Goal: Task Accomplishment & Management: Manage account settings

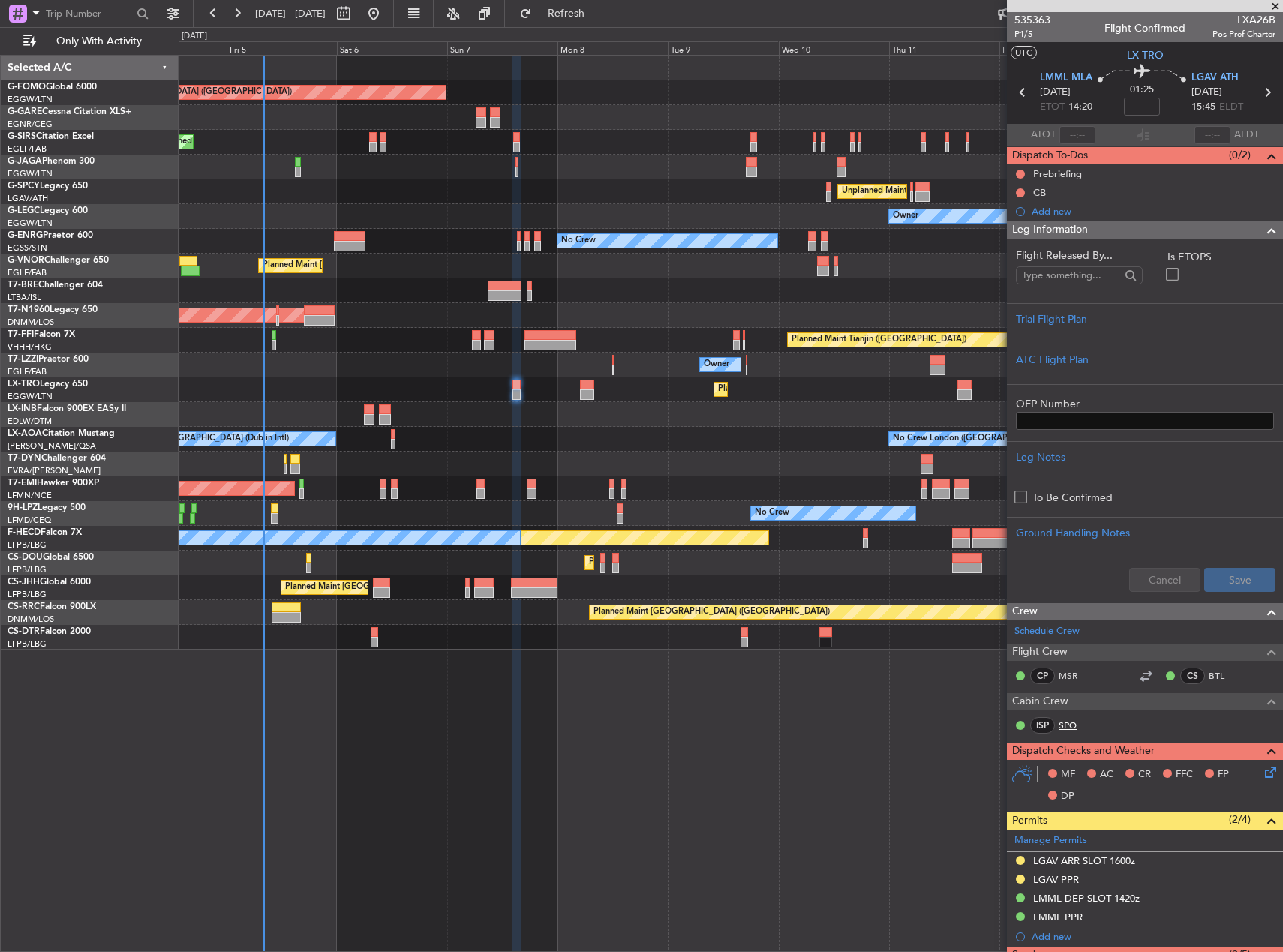
click at [1075, 729] on link "SPO" at bounding box center [1075, 726] width 34 height 14
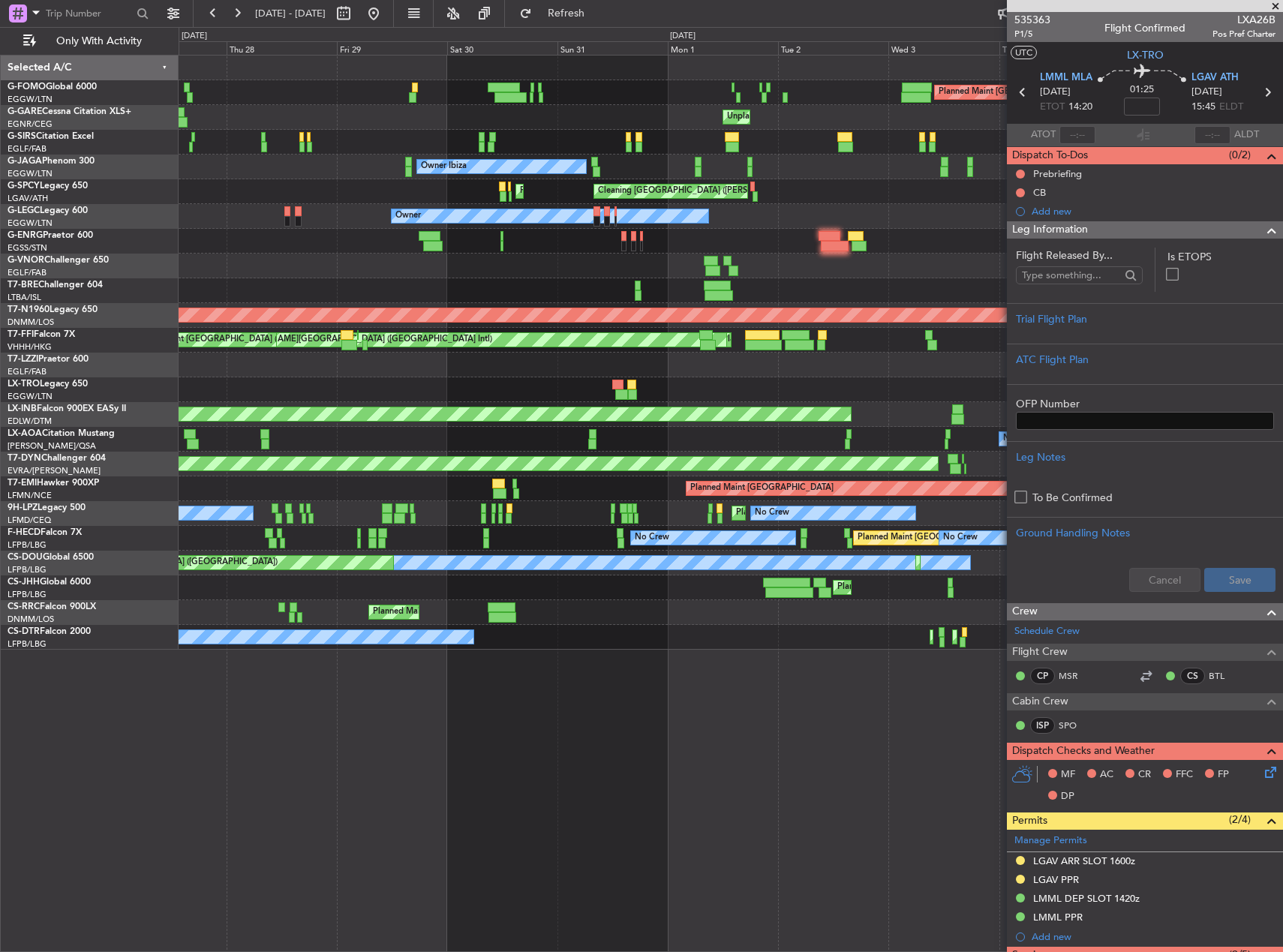
click at [1282, 623] on html "04 Sep 2025 - 14 Sep 2025 Refresh Quick Links Only With Activity Planned Maint …" at bounding box center [641, 476] width 1283 height 952
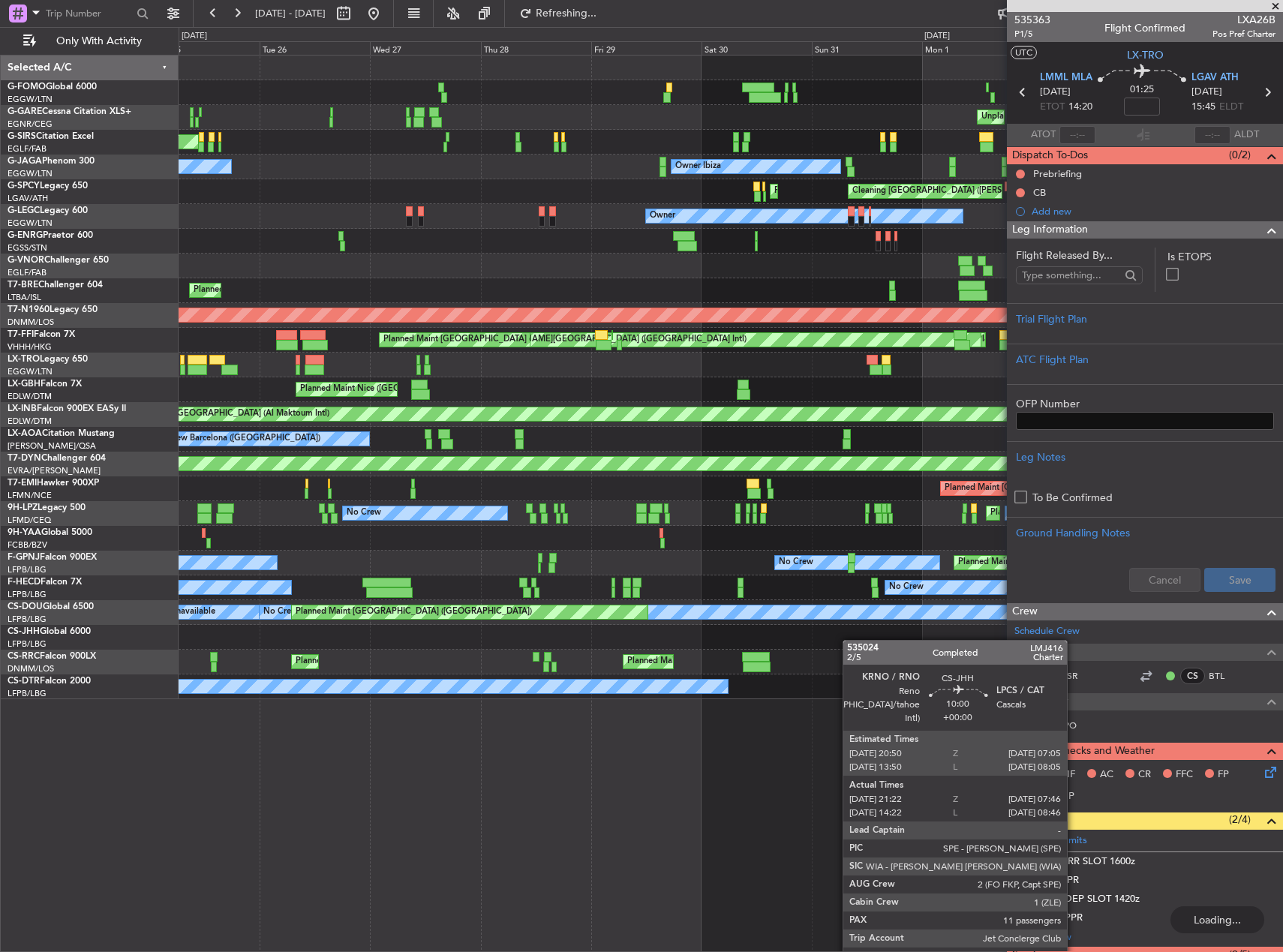
click at [1199, 606] on fb-app "27 Aug 2025 - 06 Sep 2025 Refreshing... Quick Links Only With Activity Planned …" at bounding box center [641, 482] width 1283 height 941
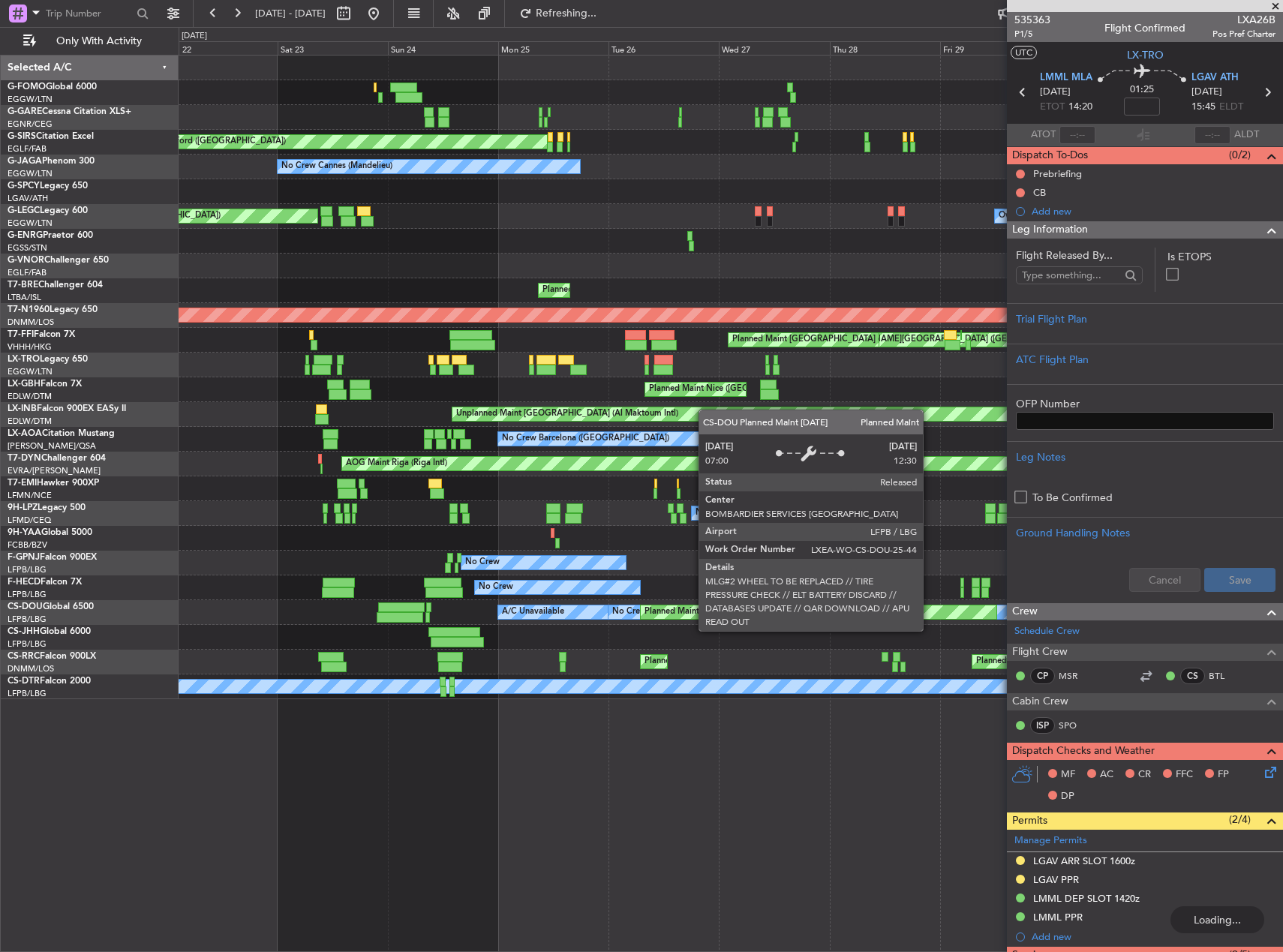
click at [1074, 582] on fb-app "27 Aug 2025 - 06 Sep 2025 Refreshing... Quick Links Only With Activity Planned …" at bounding box center [641, 482] width 1283 height 941
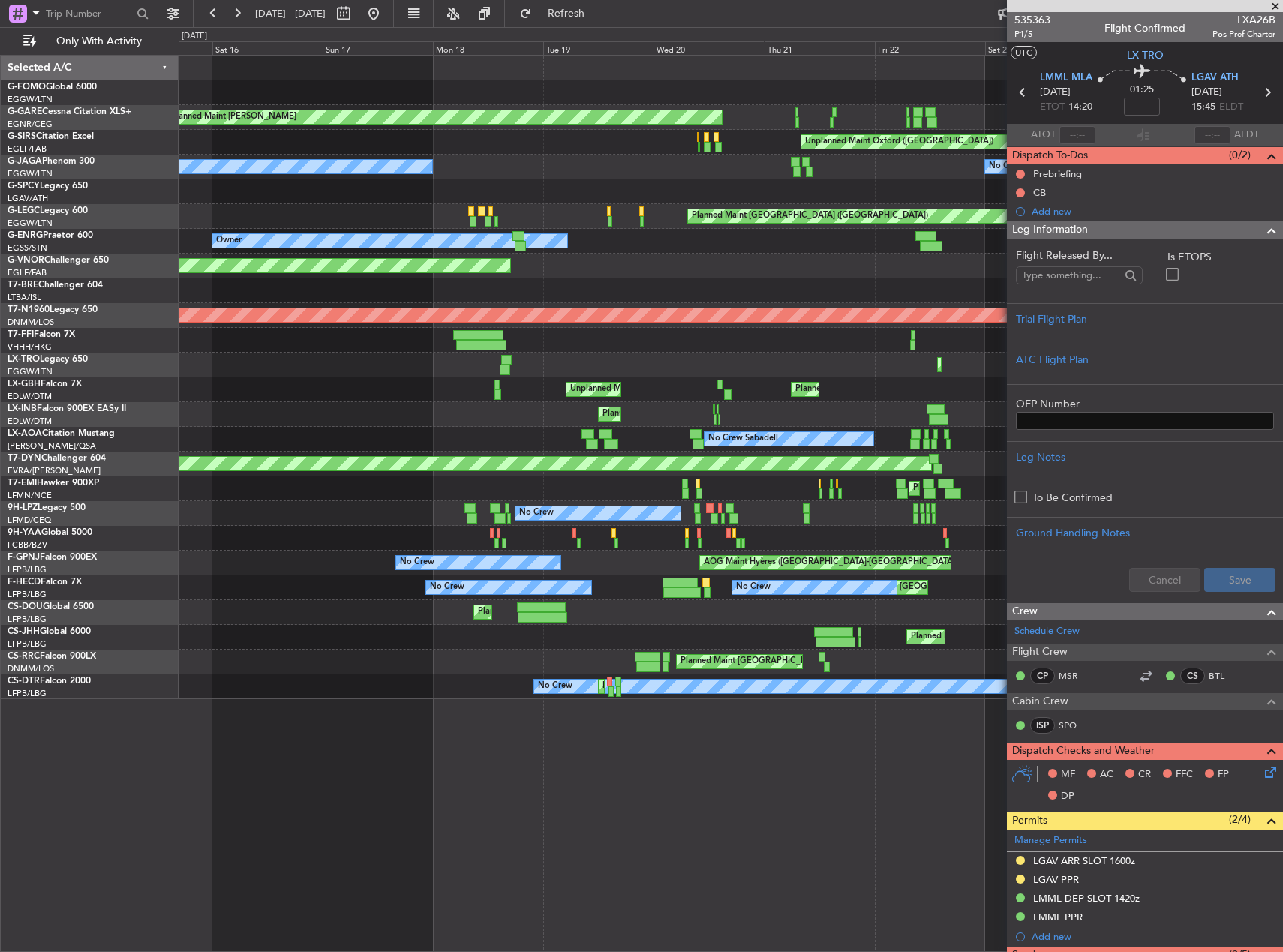
click at [1282, 554] on html "27 Aug 2025 - 06 Sep 2025 Refresh Quick Links Only With Activity Unplanned Main…" at bounding box center [641, 476] width 1283 height 952
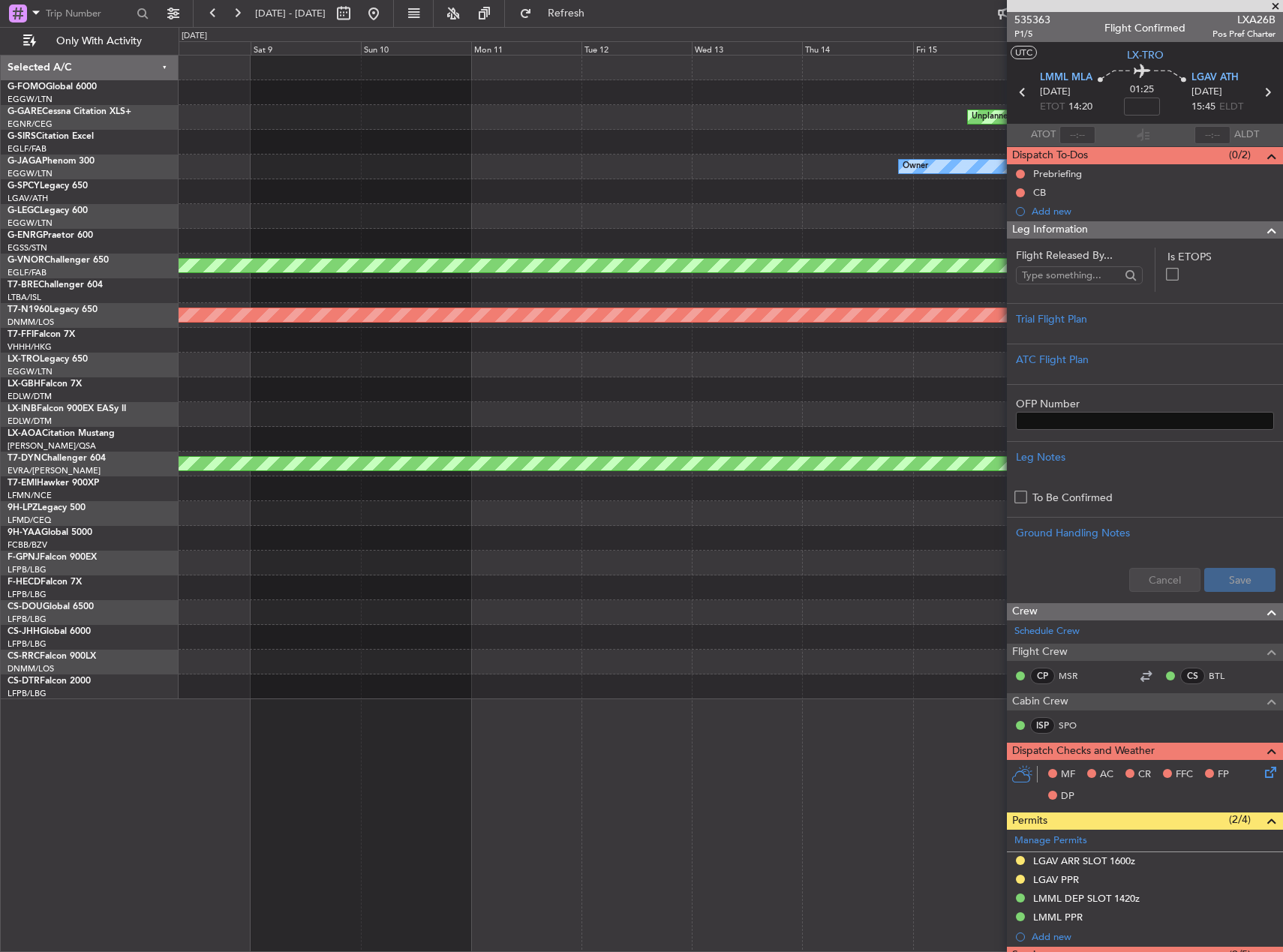
click at [1004, 547] on div "Unplanned Maint Chester Owner Planned Maint London (Luton) Owner Planned Maint …" at bounding box center [730, 377] width 1104 height 643
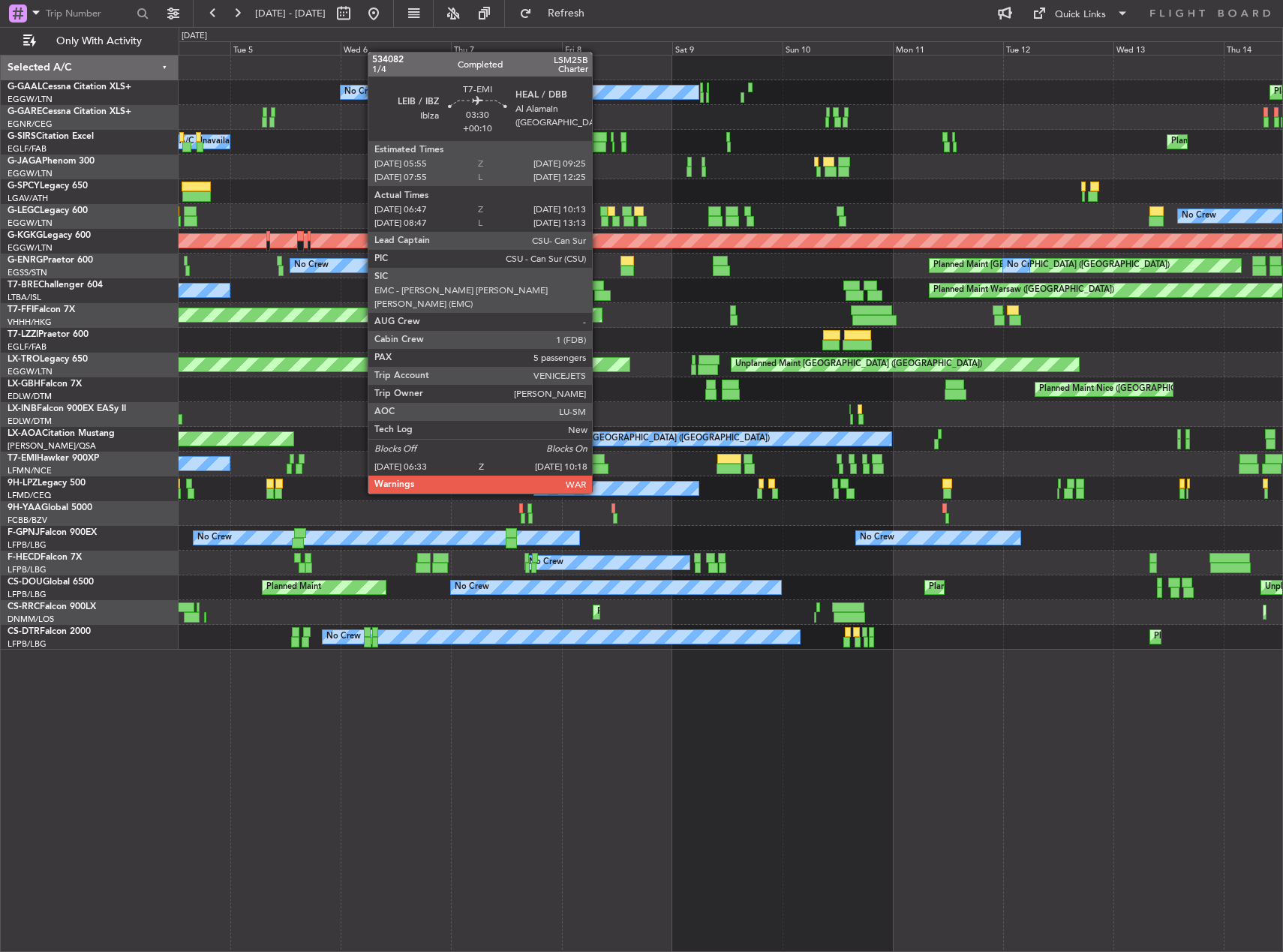
click at [599, 465] on div at bounding box center [600, 469] width 17 height 11
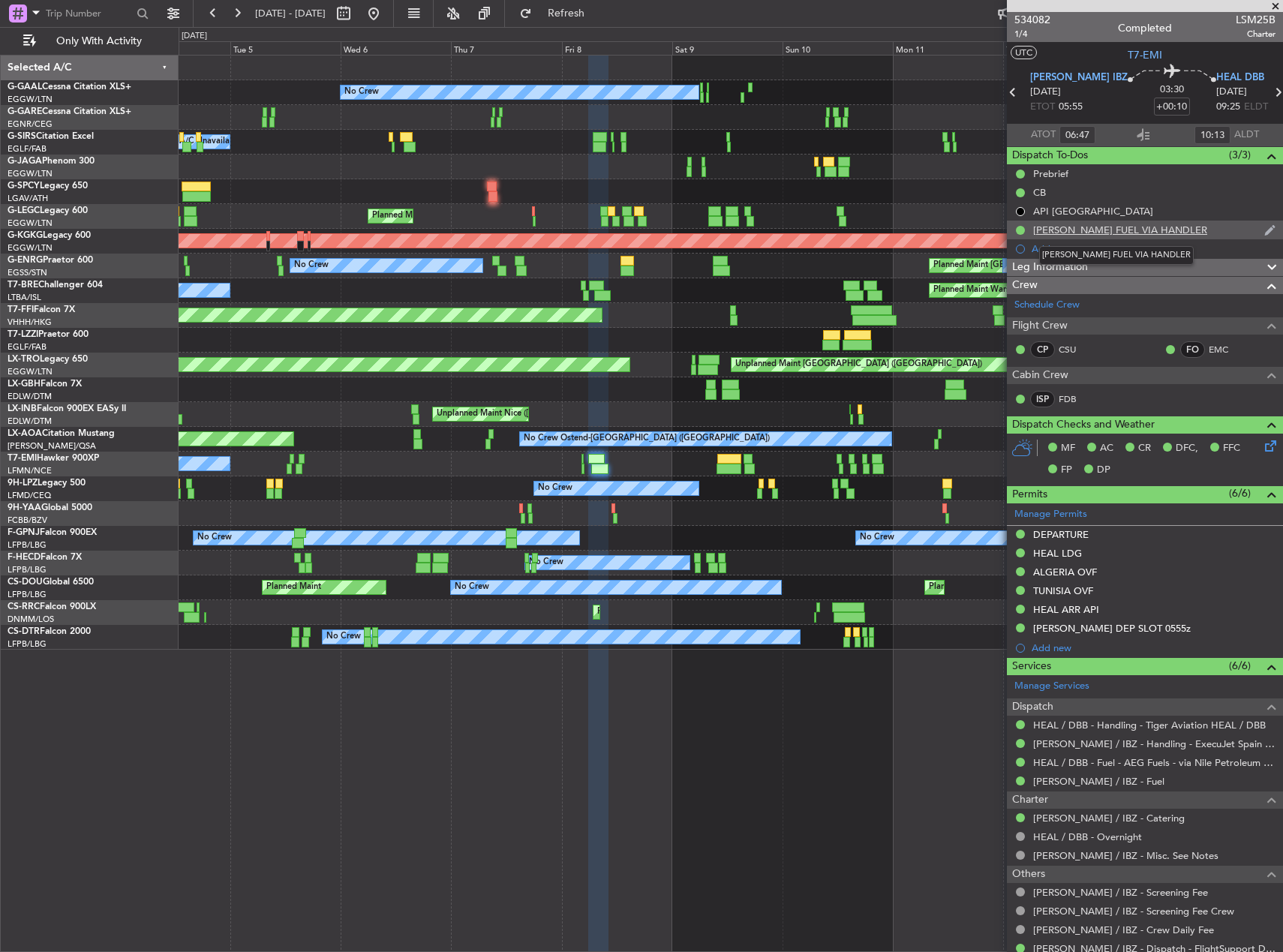
click at [1126, 231] on div "LEIB FUEL VIA HANDLER" at bounding box center [1120, 230] width 174 height 13
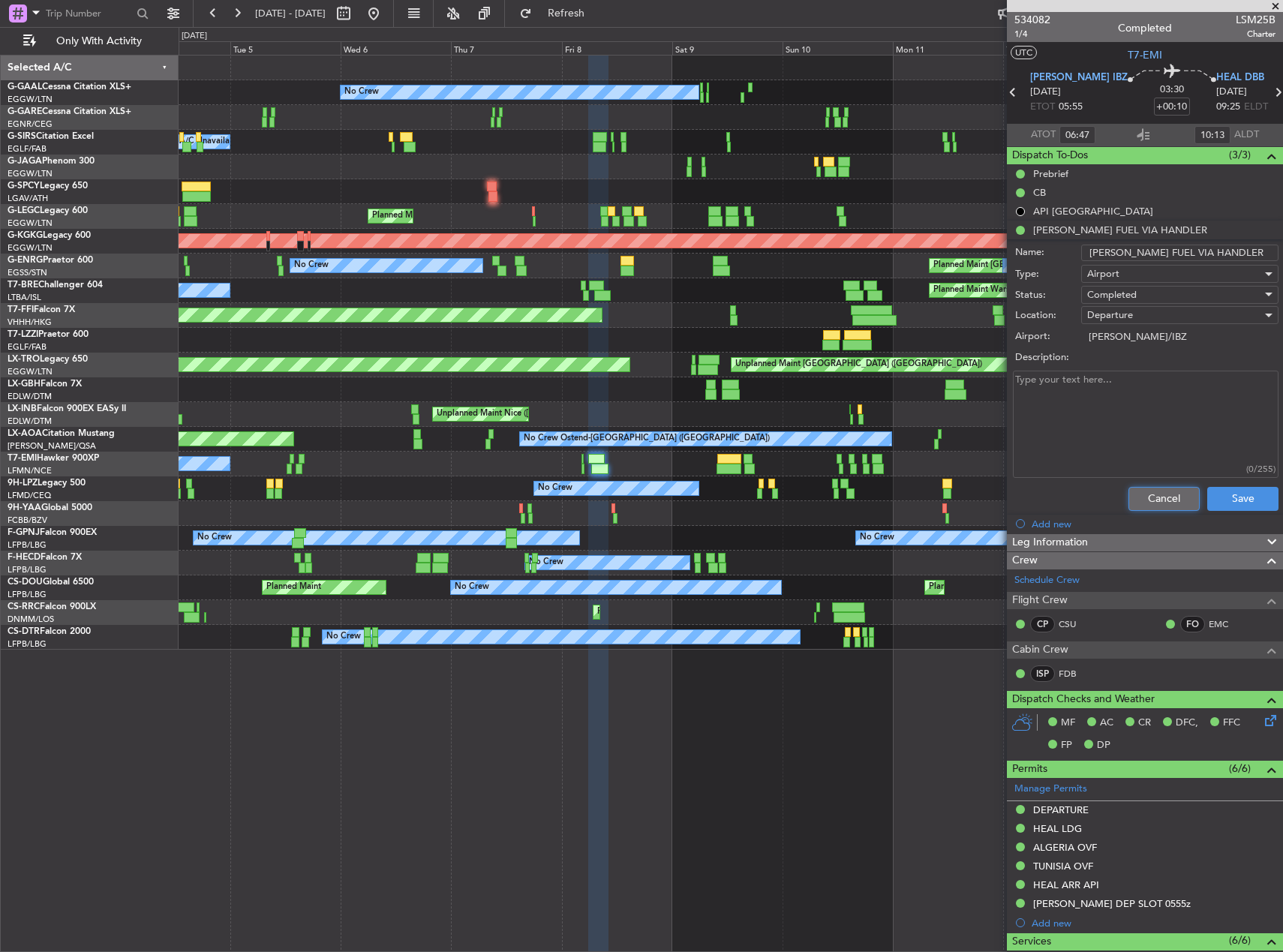
click at [1167, 498] on button "Cancel" at bounding box center [1164, 499] width 71 height 24
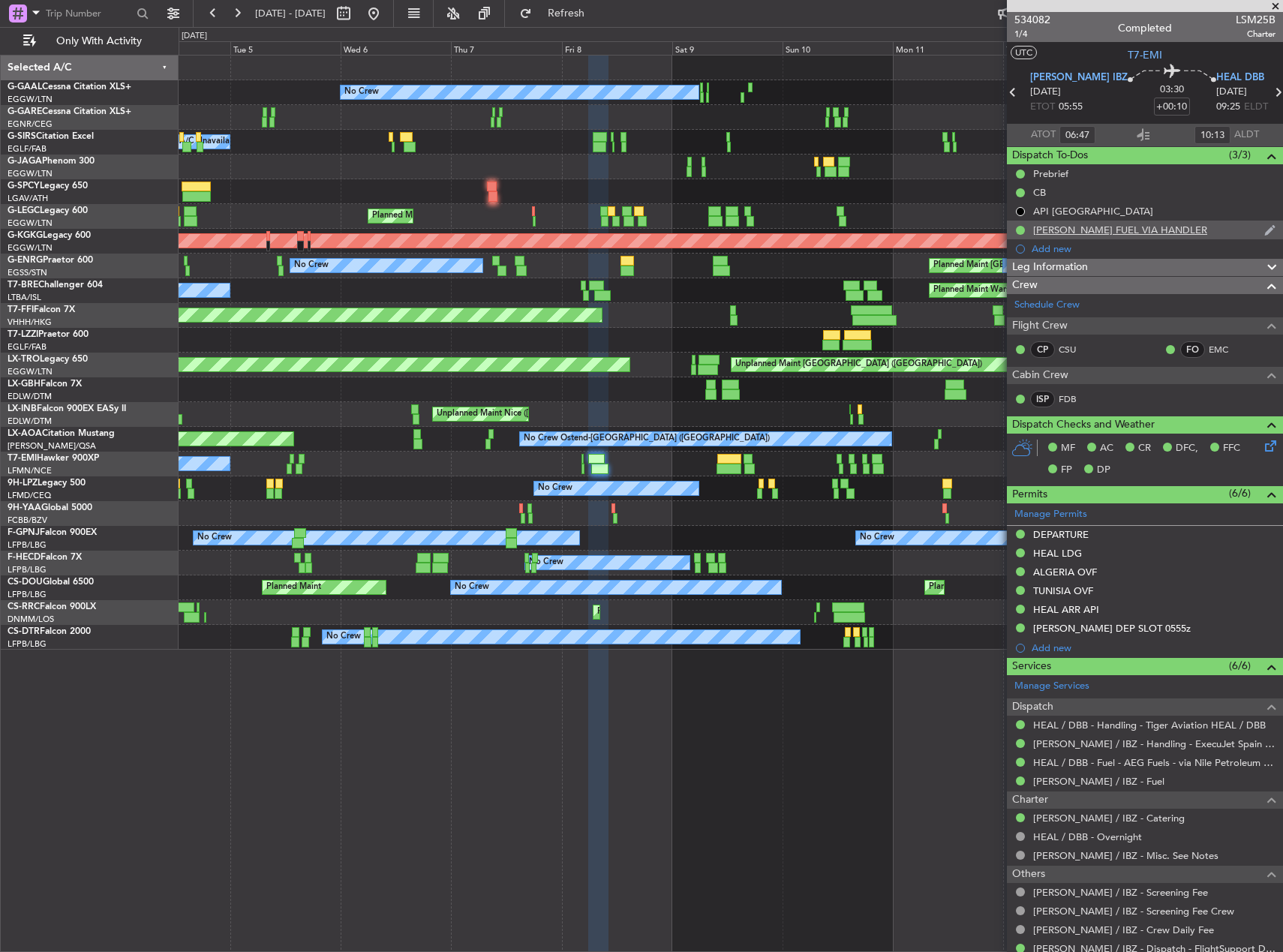
click at [1112, 229] on div "LEIB FUEL VIA HANDLER" at bounding box center [1120, 230] width 174 height 13
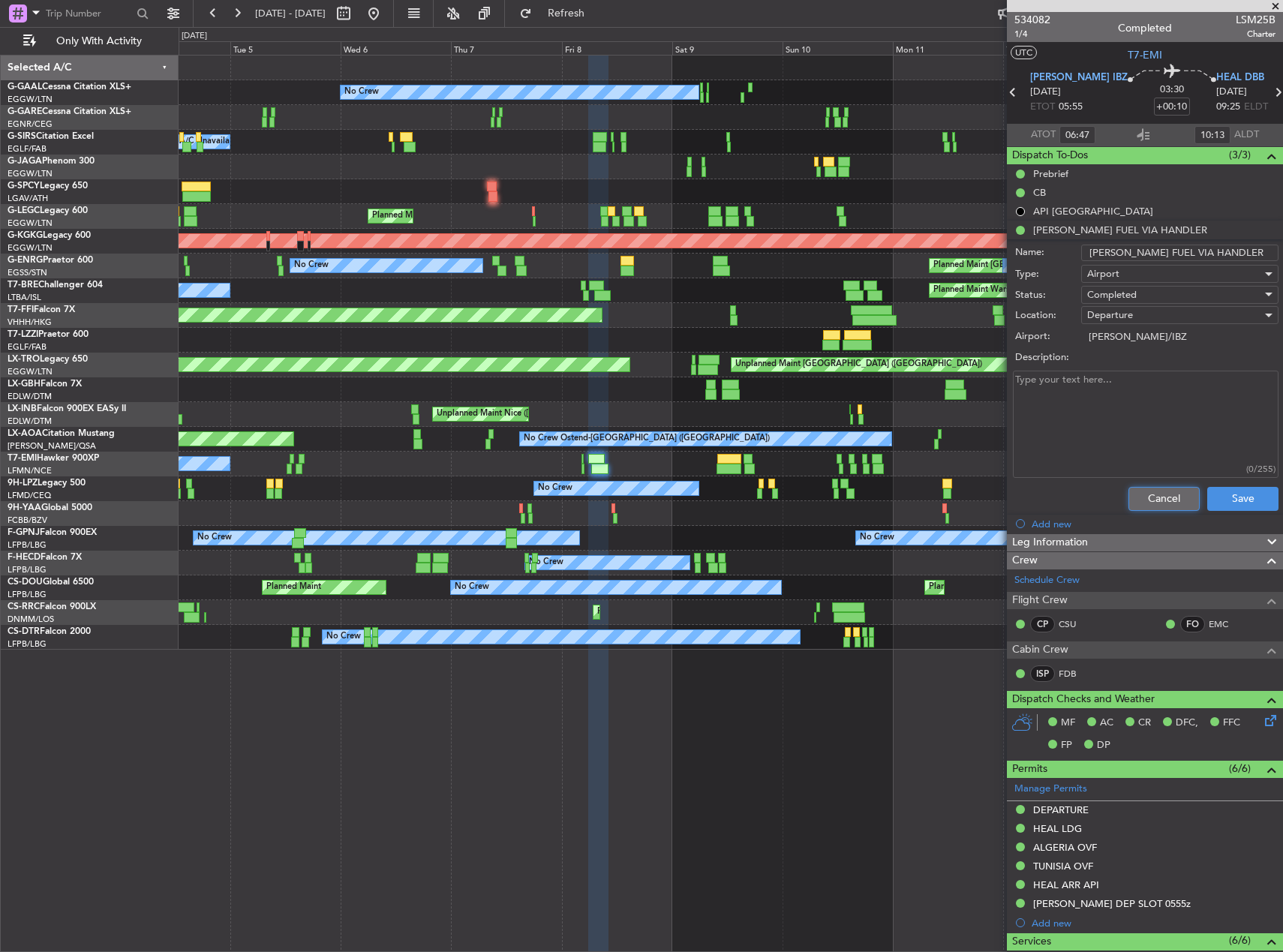
click at [1173, 495] on button "Cancel" at bounding box center [1164, 499] width 71 height 24
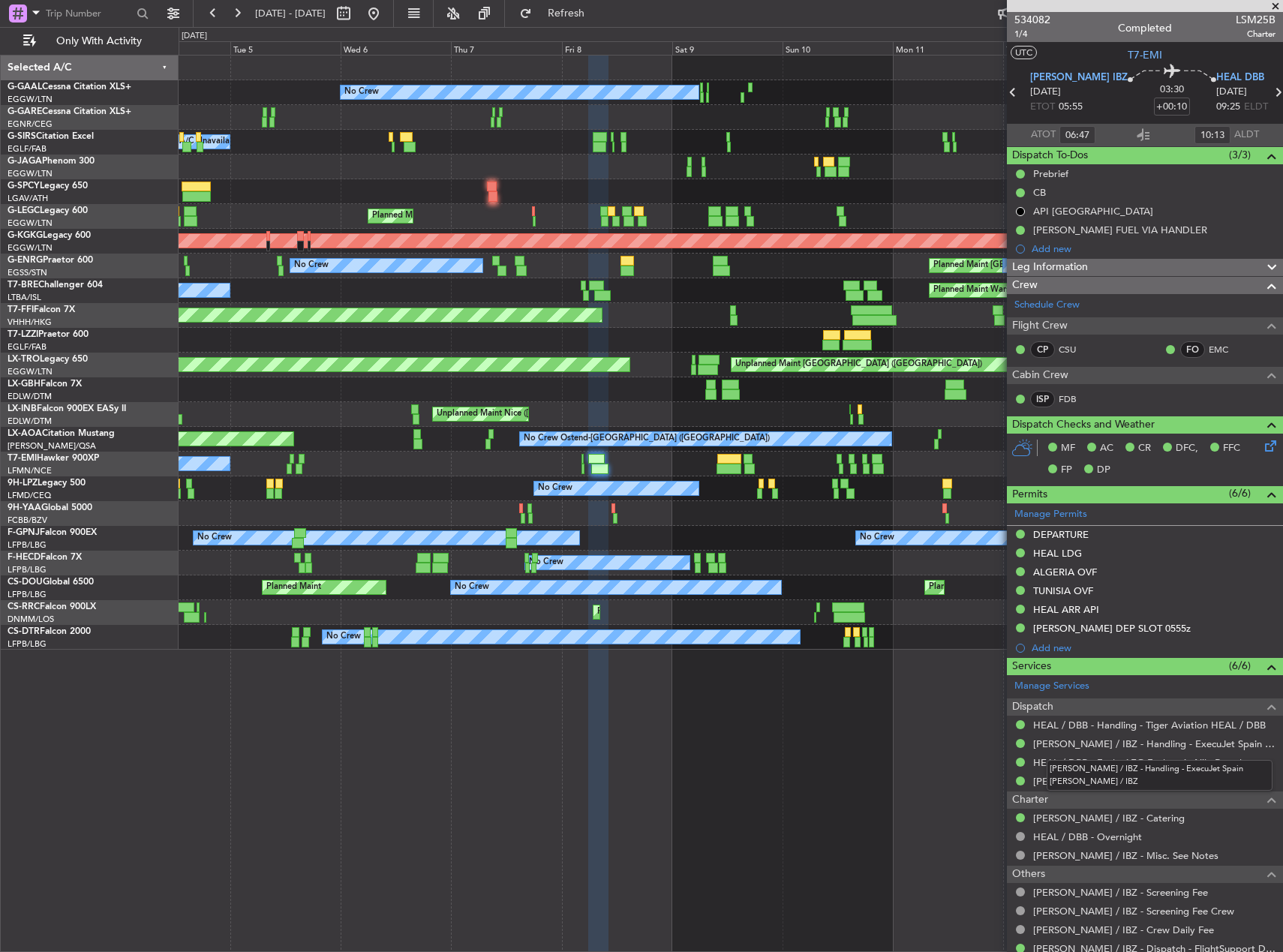
click at [1096, 786] on mat-tooltip-component "LEIB / IBZ - Handling - ExecuJet Spain LEIB / IBZ" at bounding box center [1160, 775] width 247 height 51
click at [1054, 779] on link "LEIB / IBZ - Fuel" at bounding box center [1099, 781] width 132 height 13
click at [765, 740] on div "No Crew Planned Maint Unplanned Maint Chester Planned Maint Oxford (Kidlington)…" at bounding box center [730, 503] width 1105 height 898
click at [386, 15] on button at bounding box center [373, 14] width 24 height 24
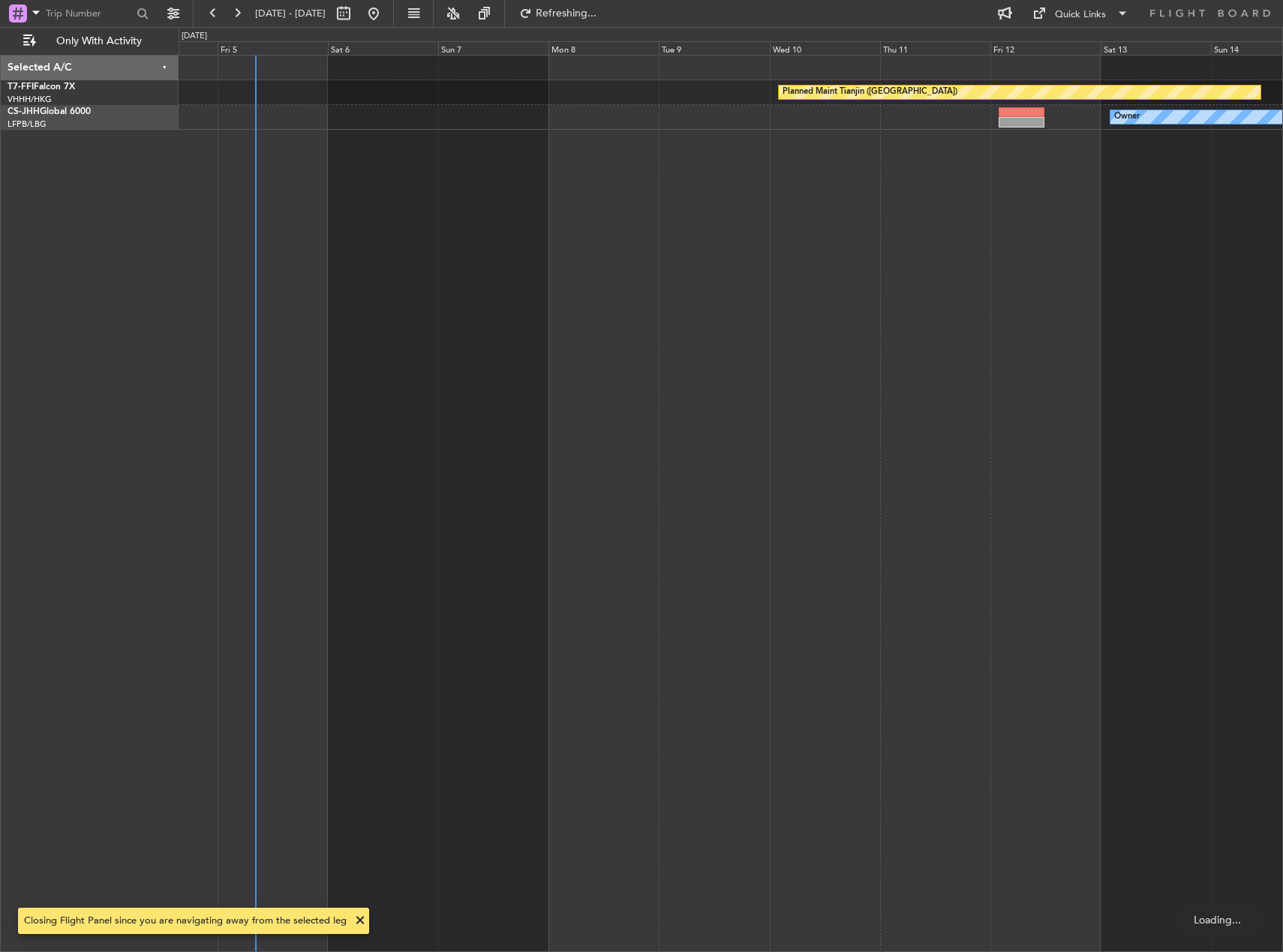
click at [255, 493] on div "Planned Maint Tianjin (Binhai) Owner Planned Maint Paris (Le Bourget)" at bounding box center [730, 503] width 1105 height 898
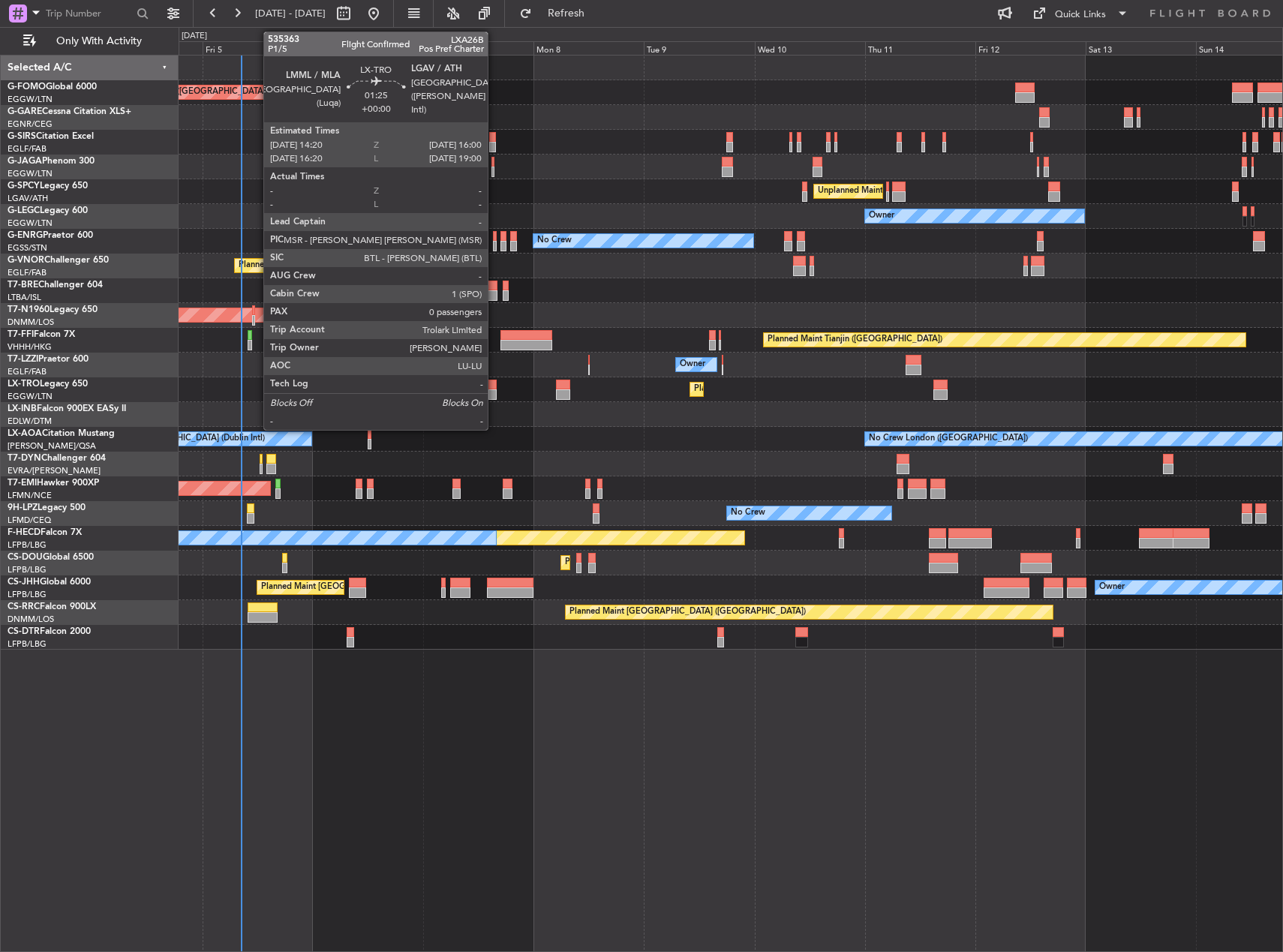
click at [494, 386] on div at bounding box center [492, 385] width 8 height 11
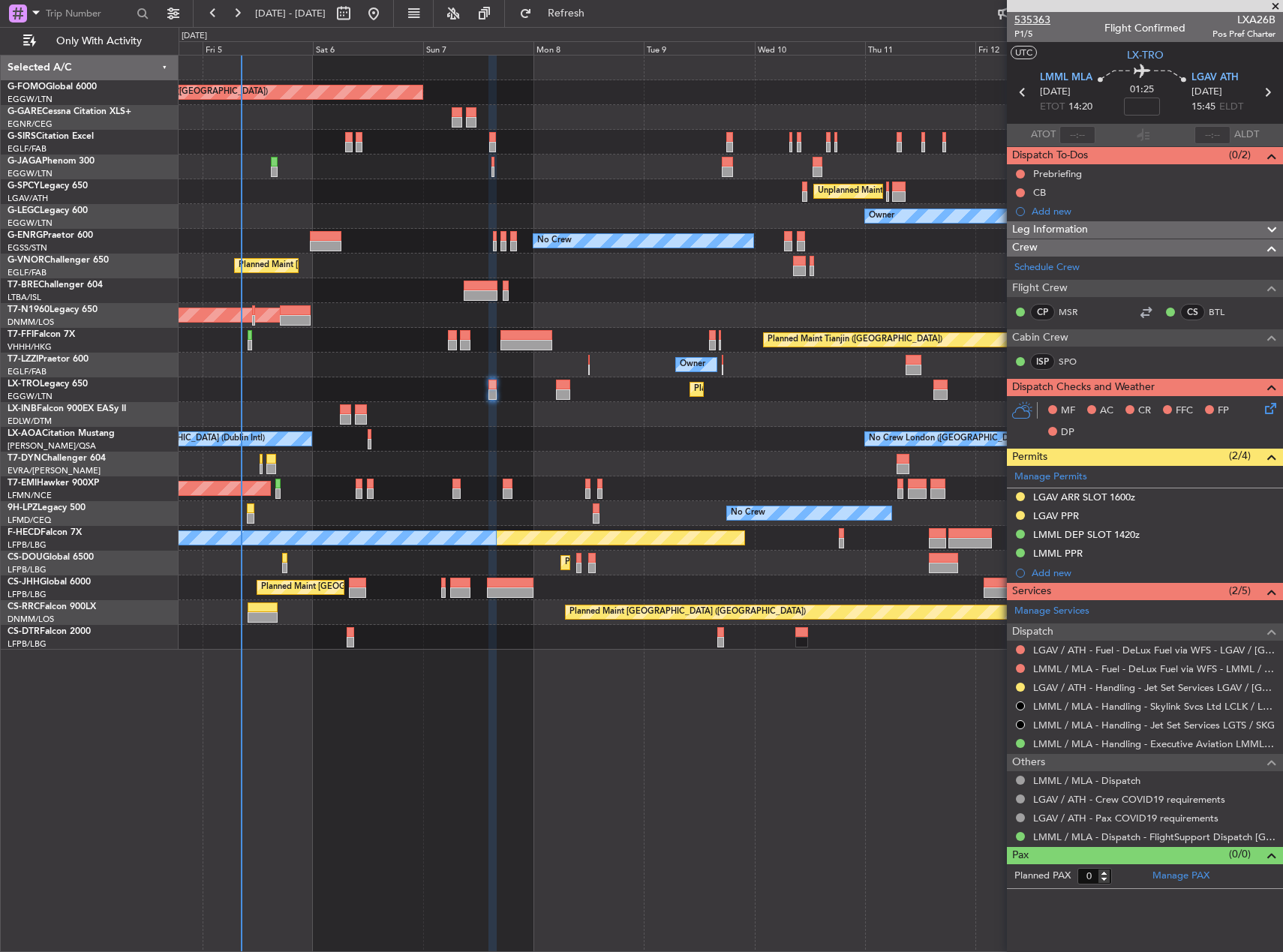
click at [1018, 26] on span "535363" at bounding box center [1033, 20] width 36 height 16
click at [1025, 31] on span "P1/5" at bounding box center [1033, 34] width 36 height 13
click at [1068, 226] on span "Leg Information" at bounding box center [1050, 230] width 76 height 17
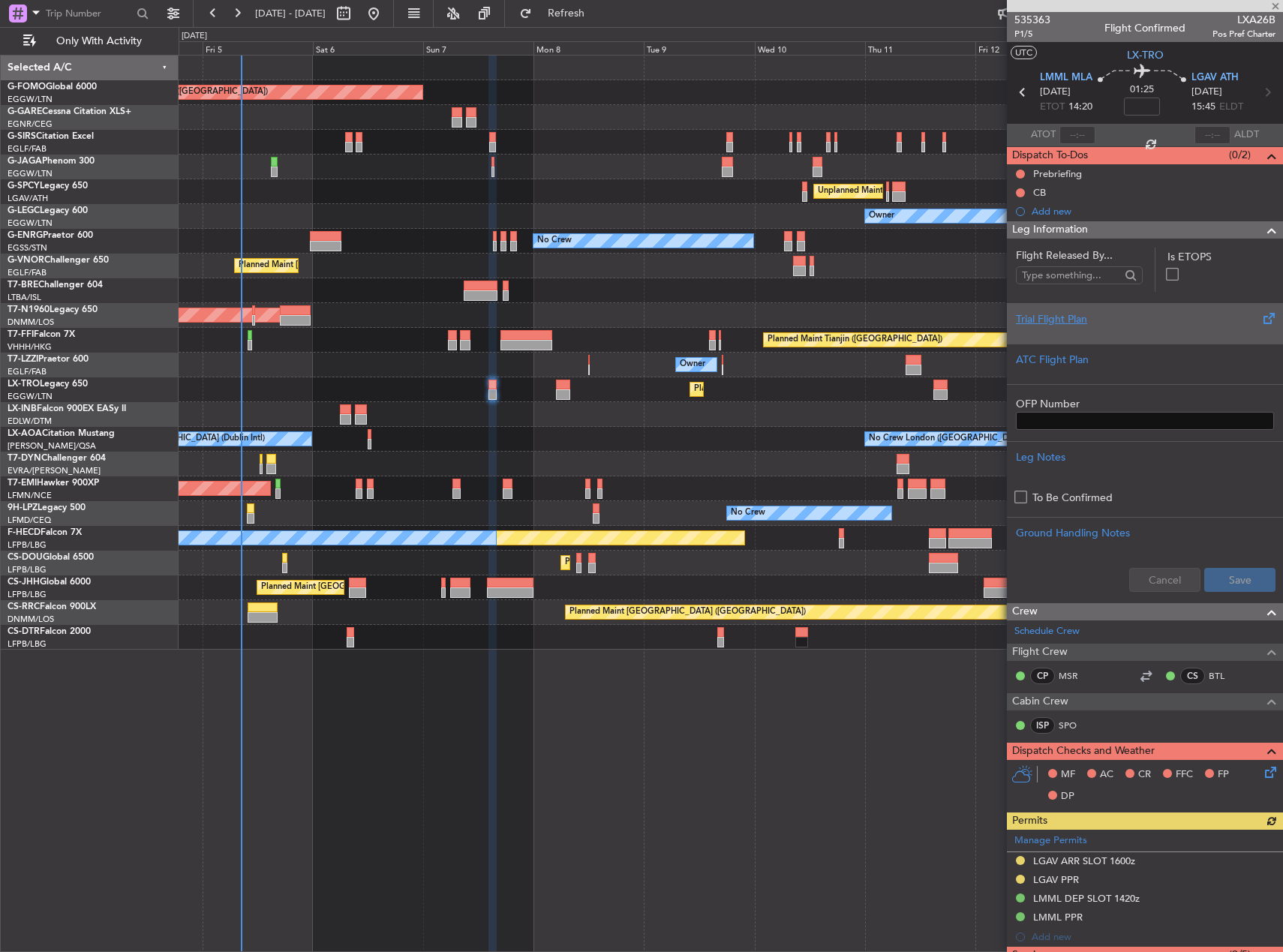
click at [1130, 321] on div "Trial Flight Plan" at bounding box center [1145, 319] width 258 height 16
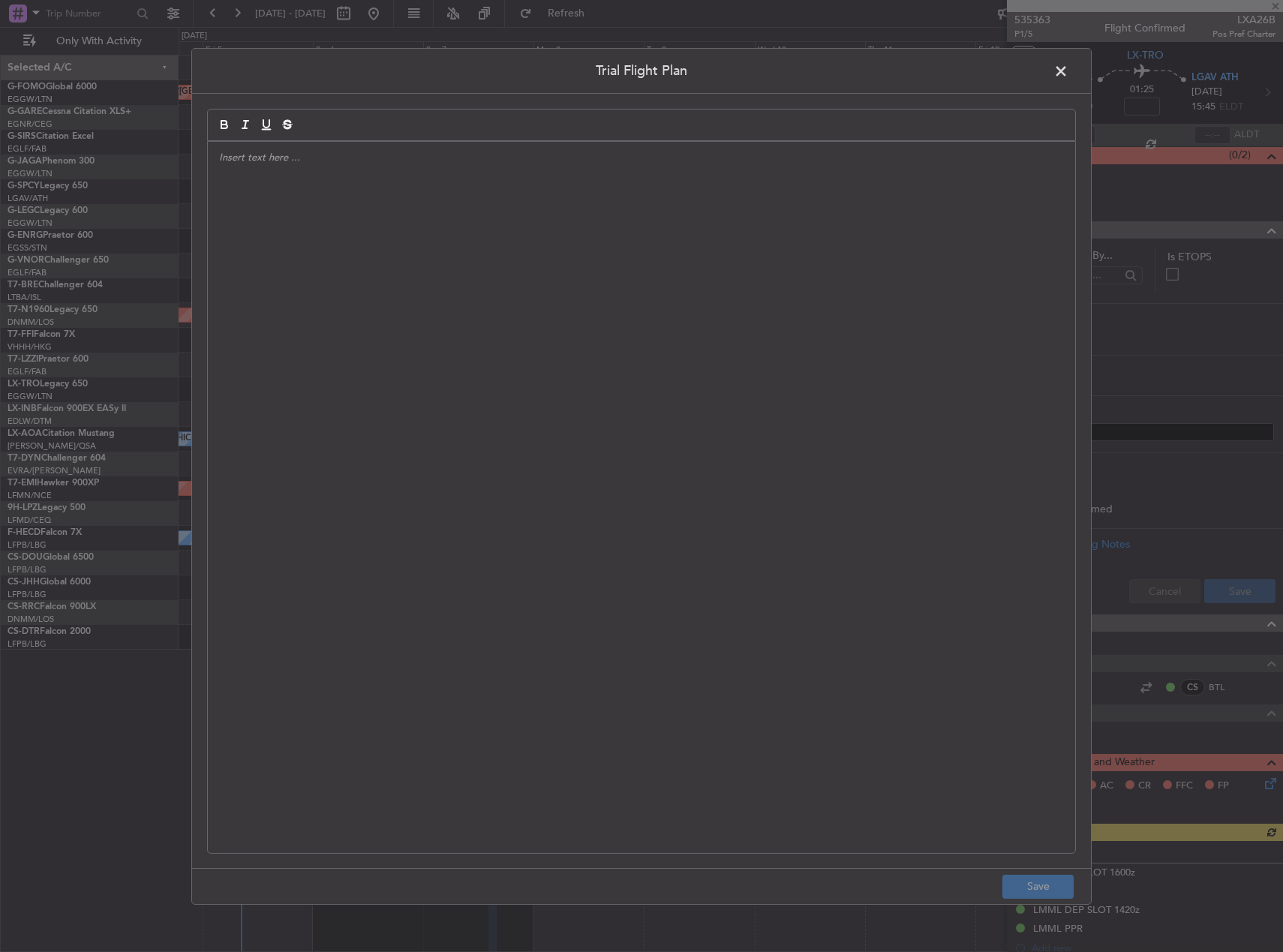
click at [707, 333] on div at bounding box center [641, 497] width 867 height 712
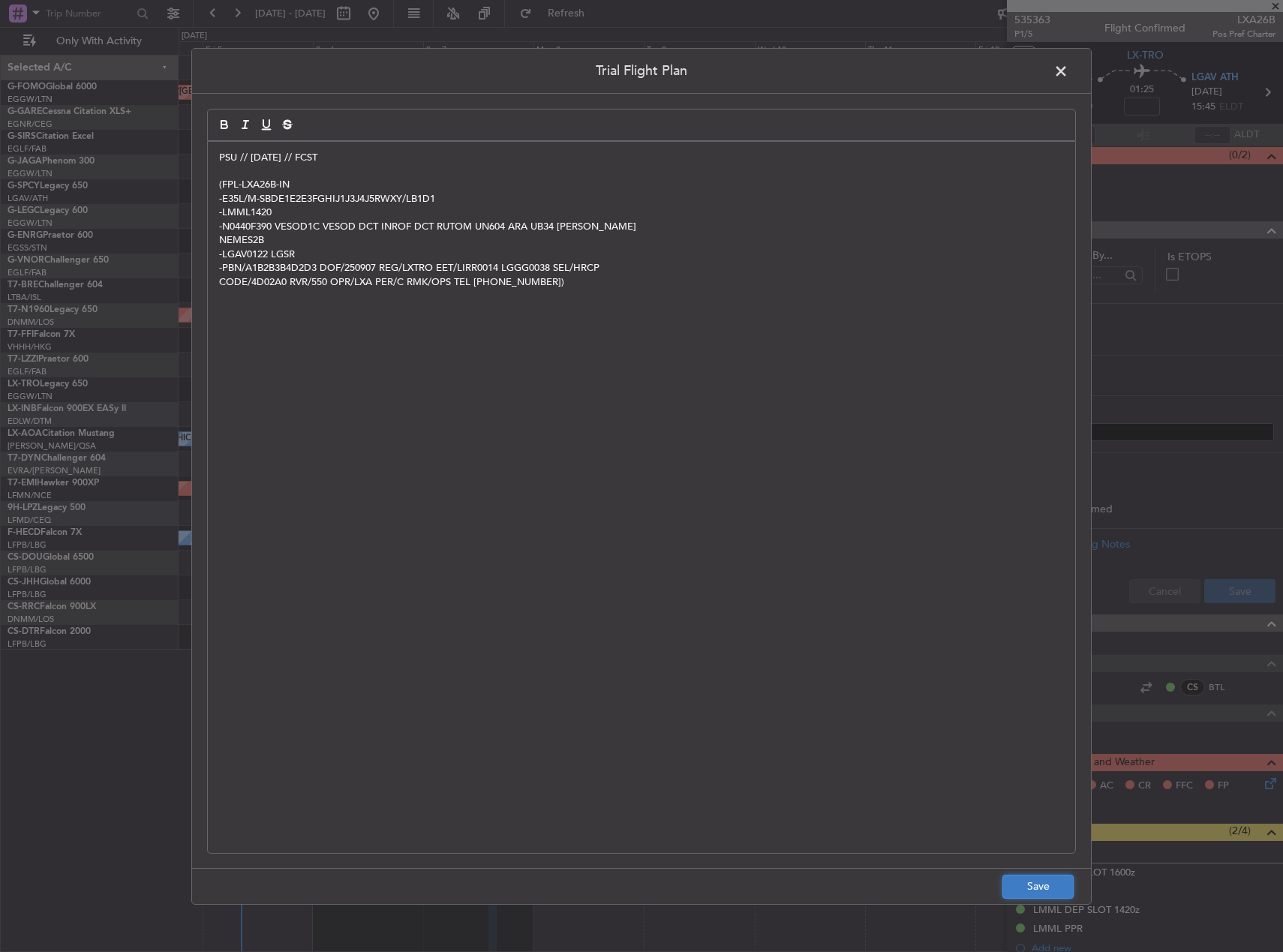
click at [1034, 882] on button "Save" at bounding box center [1038, 887] width 71 height 24
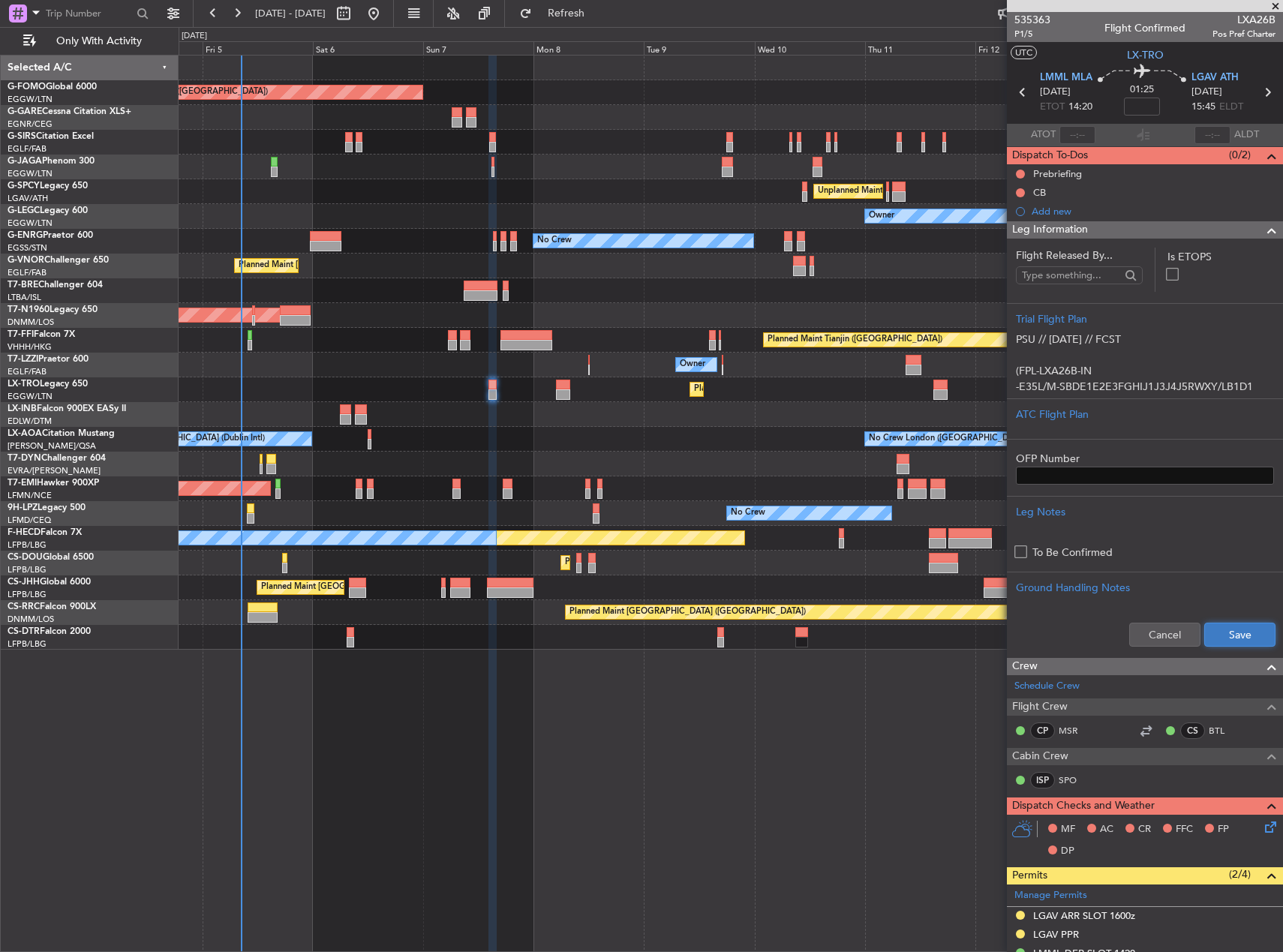
click at [1222, 631] on button "Save" at bounding box center [1240, 635] width 71 height 24
click at [1021, 174] on button at bounding box center [1021, 174] width 9 height 9
click at [1015, 219] on span "In Progress" at bounding box center [1027, 218] width 51 height 15
click at [1021, 191] on button at bounding box center [1021, 193] width 9 height 9
click at [1028, 262] on span "Completed" at bounding box center [1027, 259] width 49 height 15
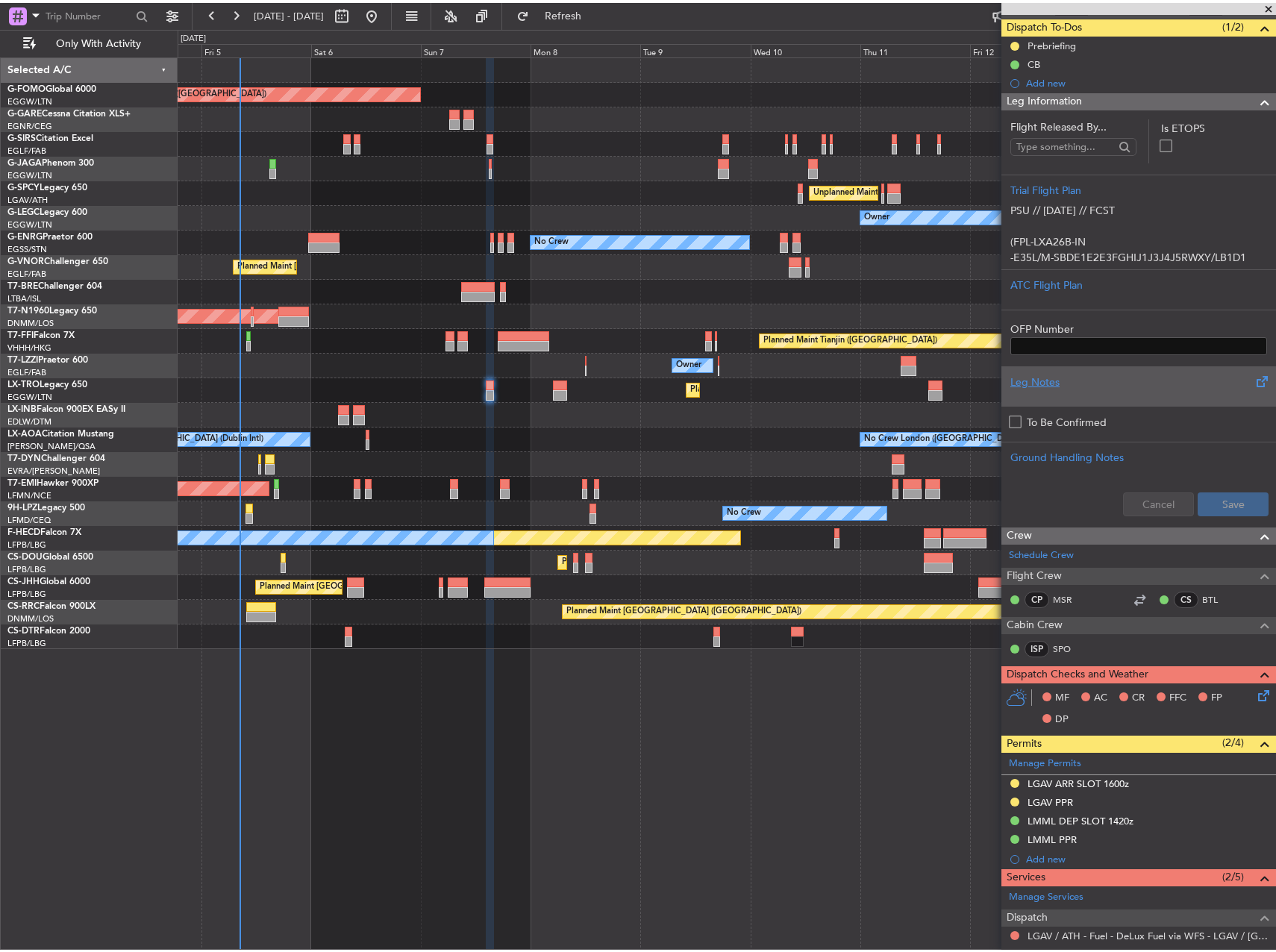
scroll to position [129, 0]
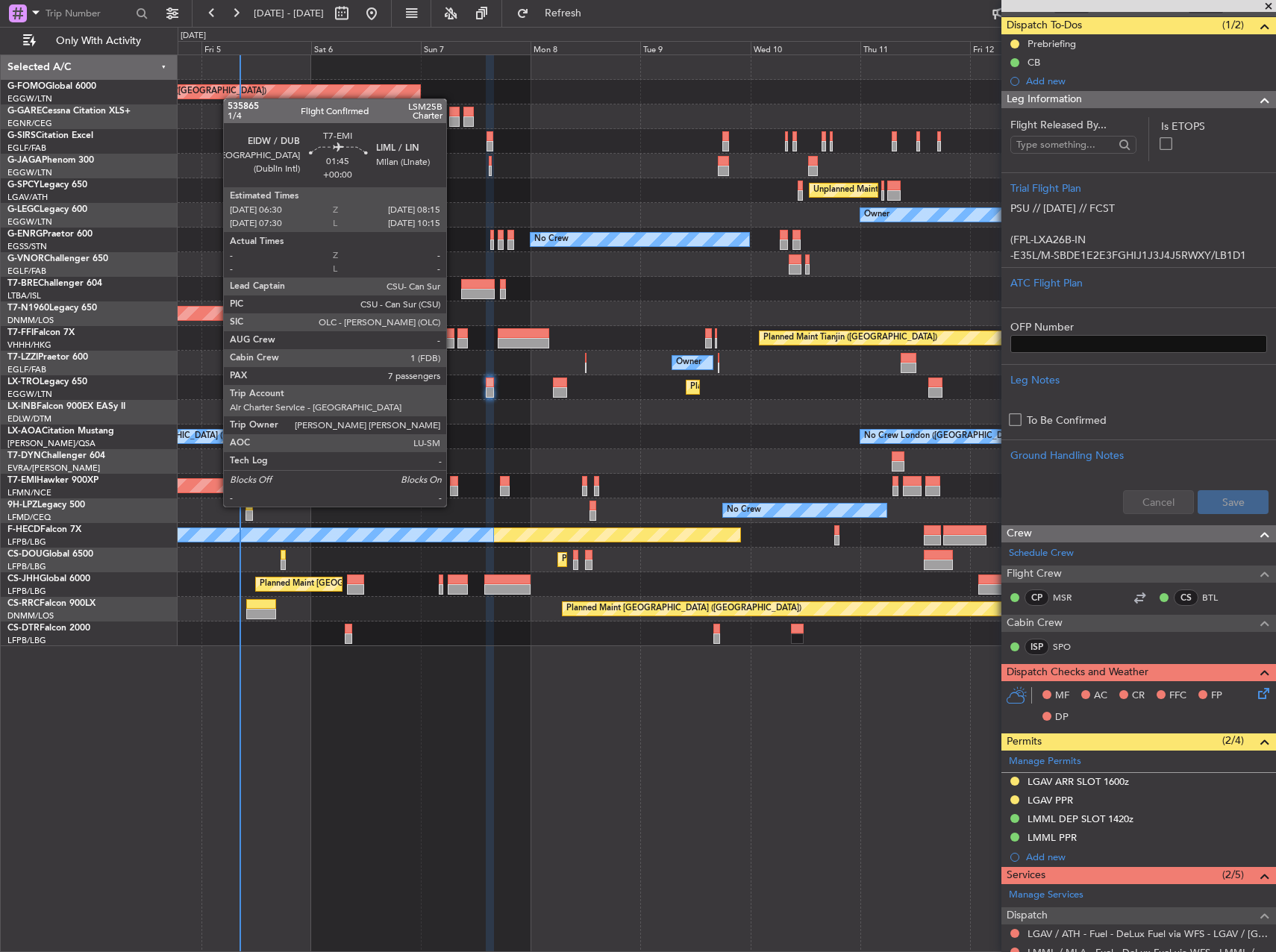
click at [453, 492] on div at bounding box center [453, 491] width 8 height 11
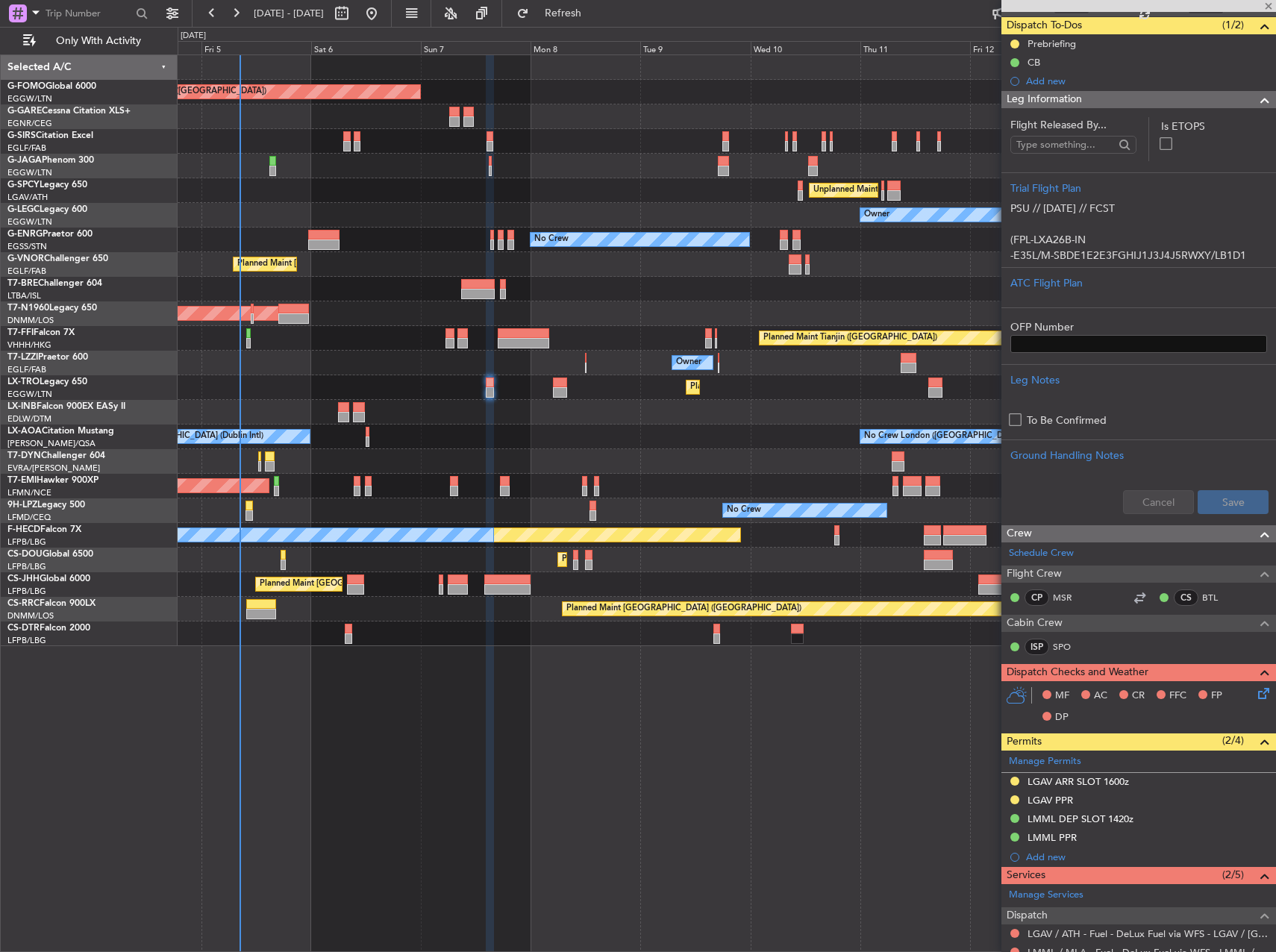
type input "7"
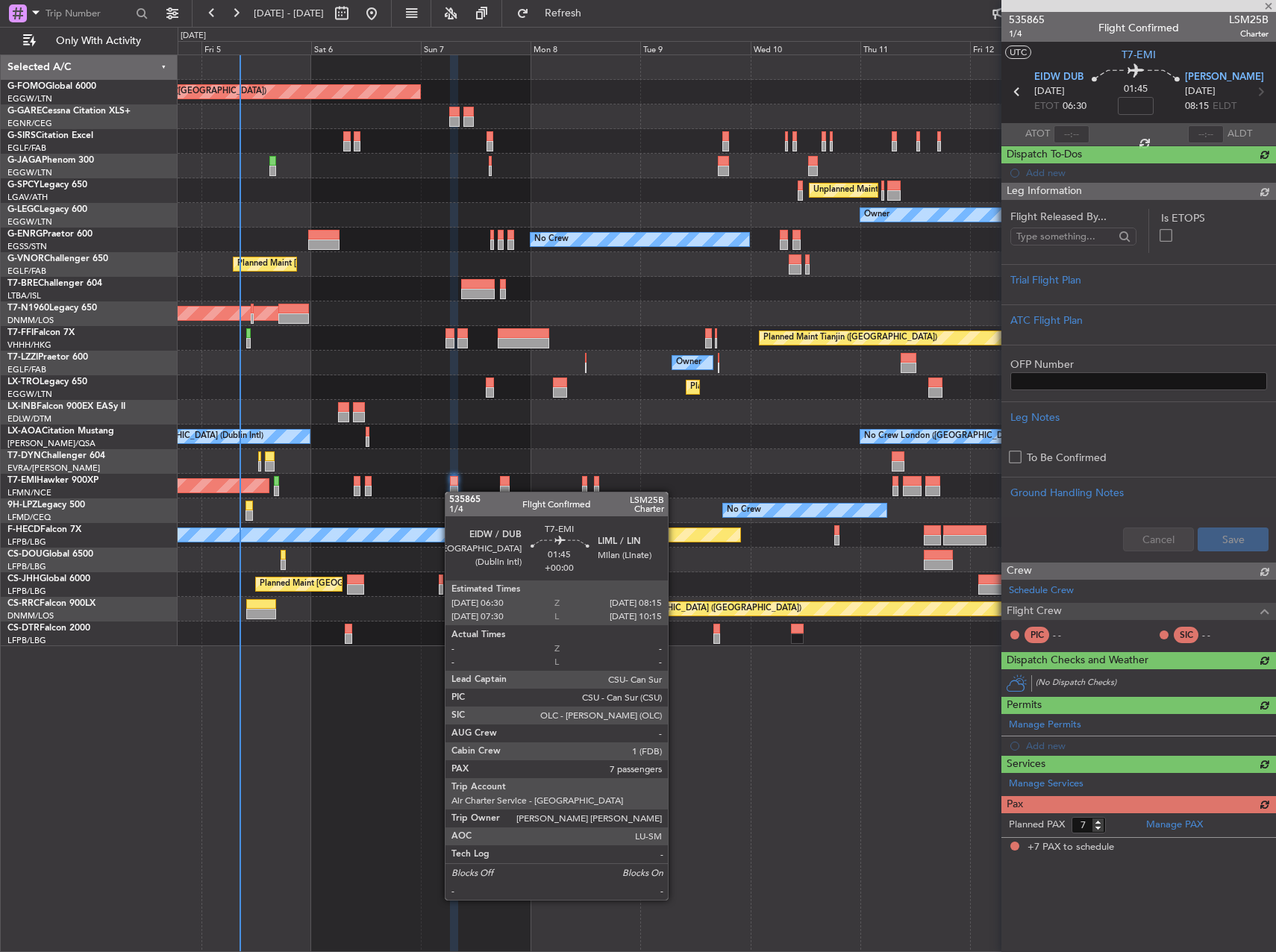
scroll to position [0, 0]
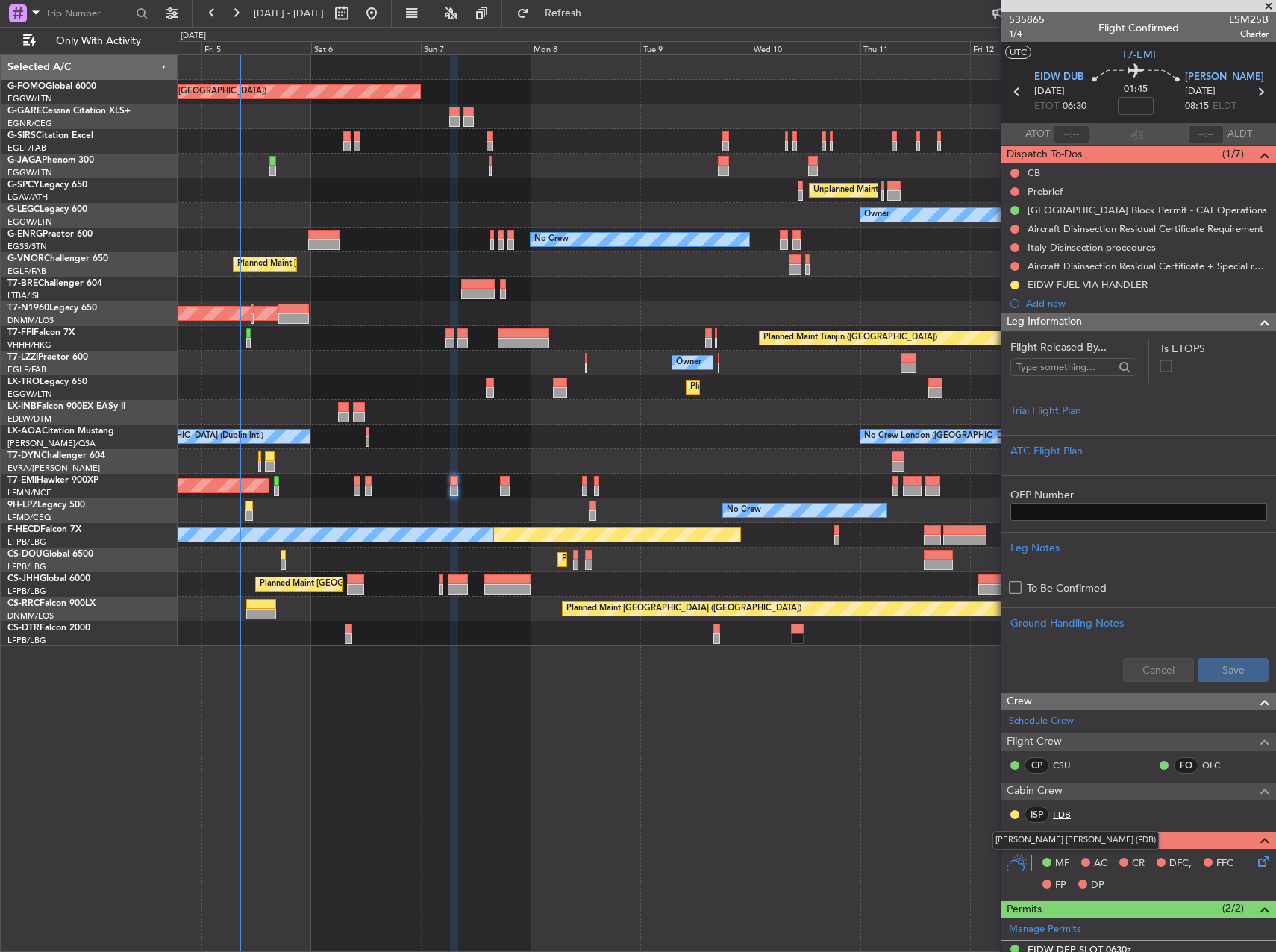
click at [1059, 813] on link "FDB" at bounding box center [1069, 815] width 34 height 14
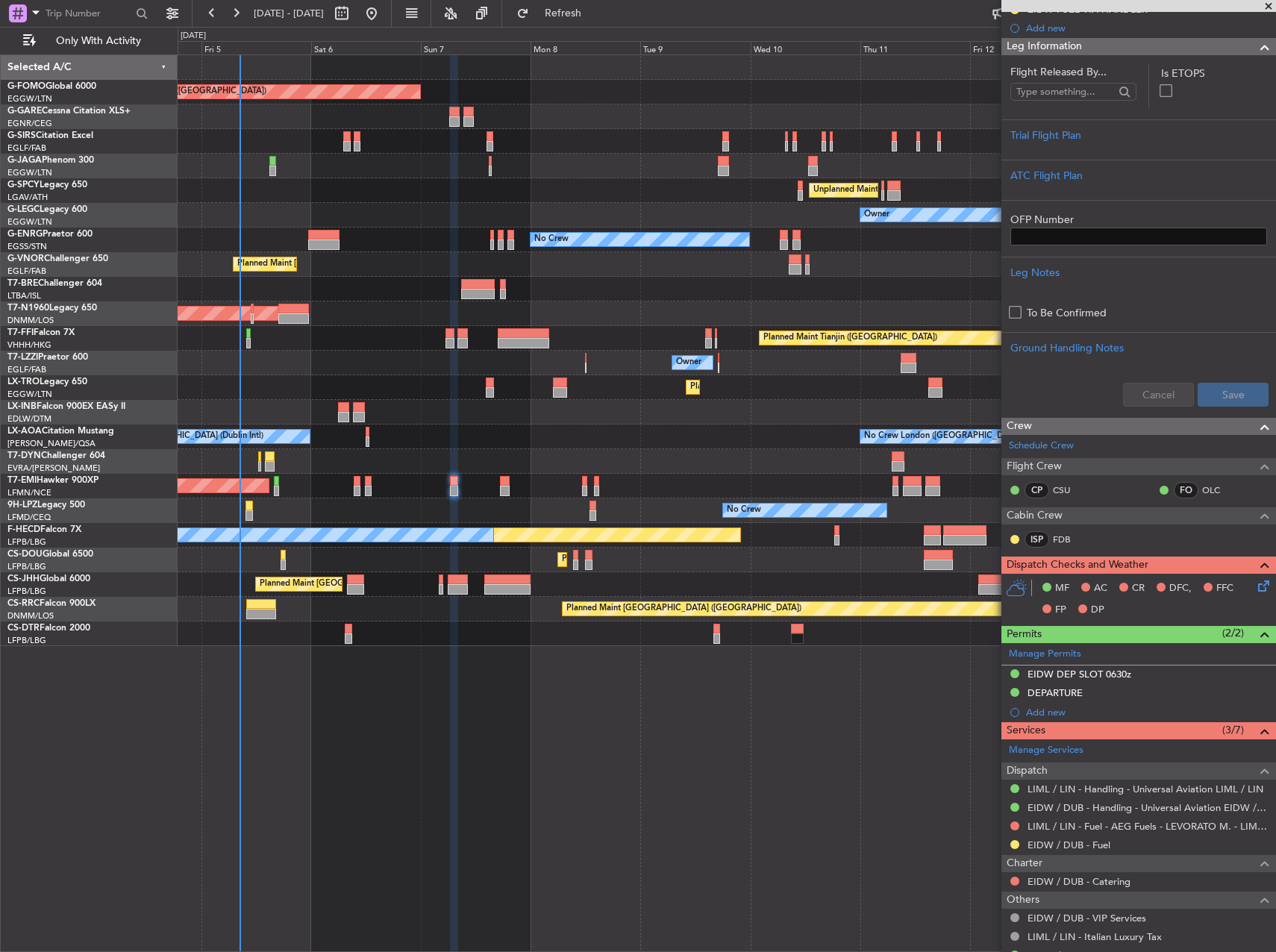
scroll to position [584, 0]
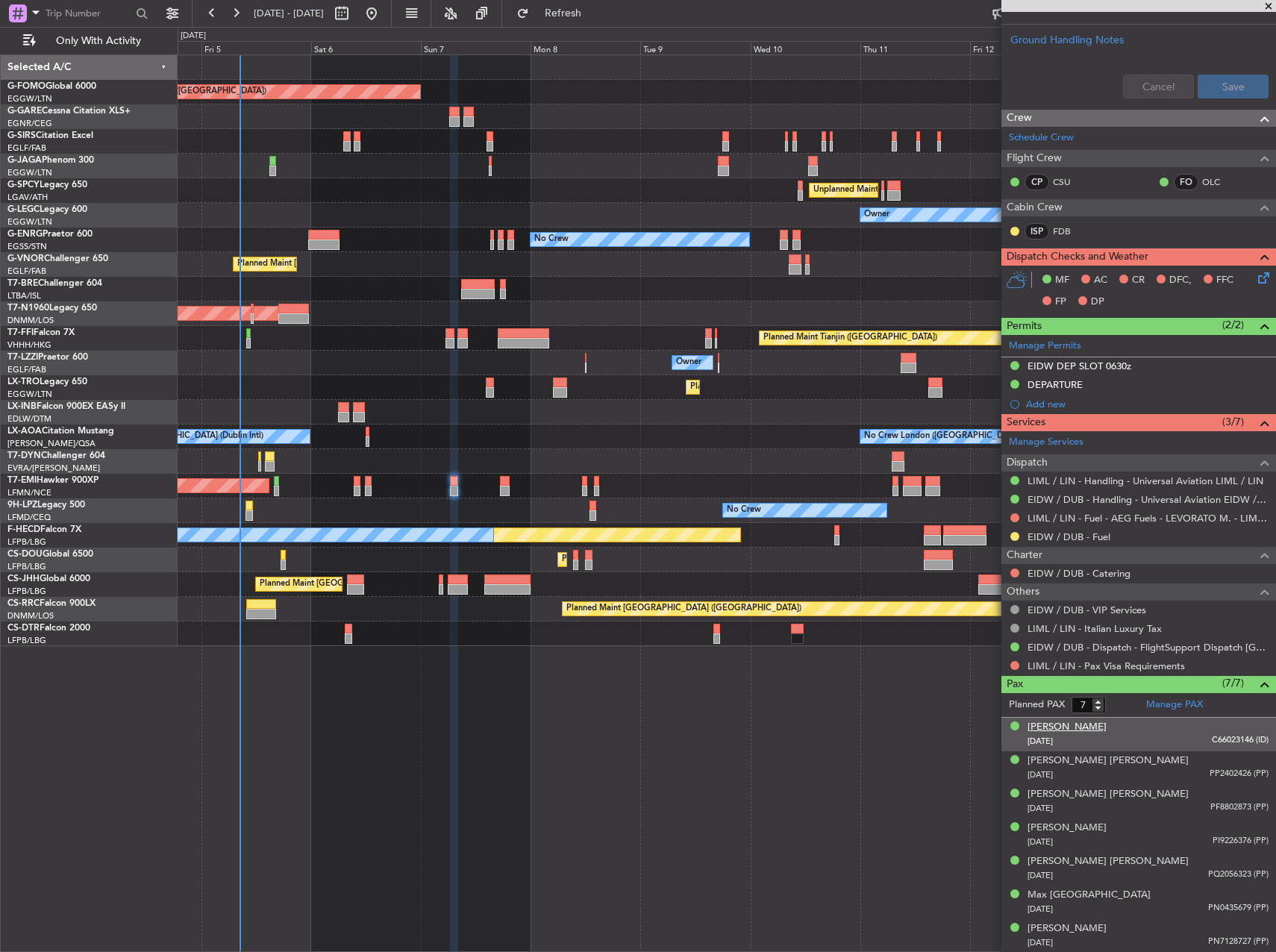
click at [1077, 731] on div "Brendan Traynor" at bounding box center [1067, 728] width 79 height 15
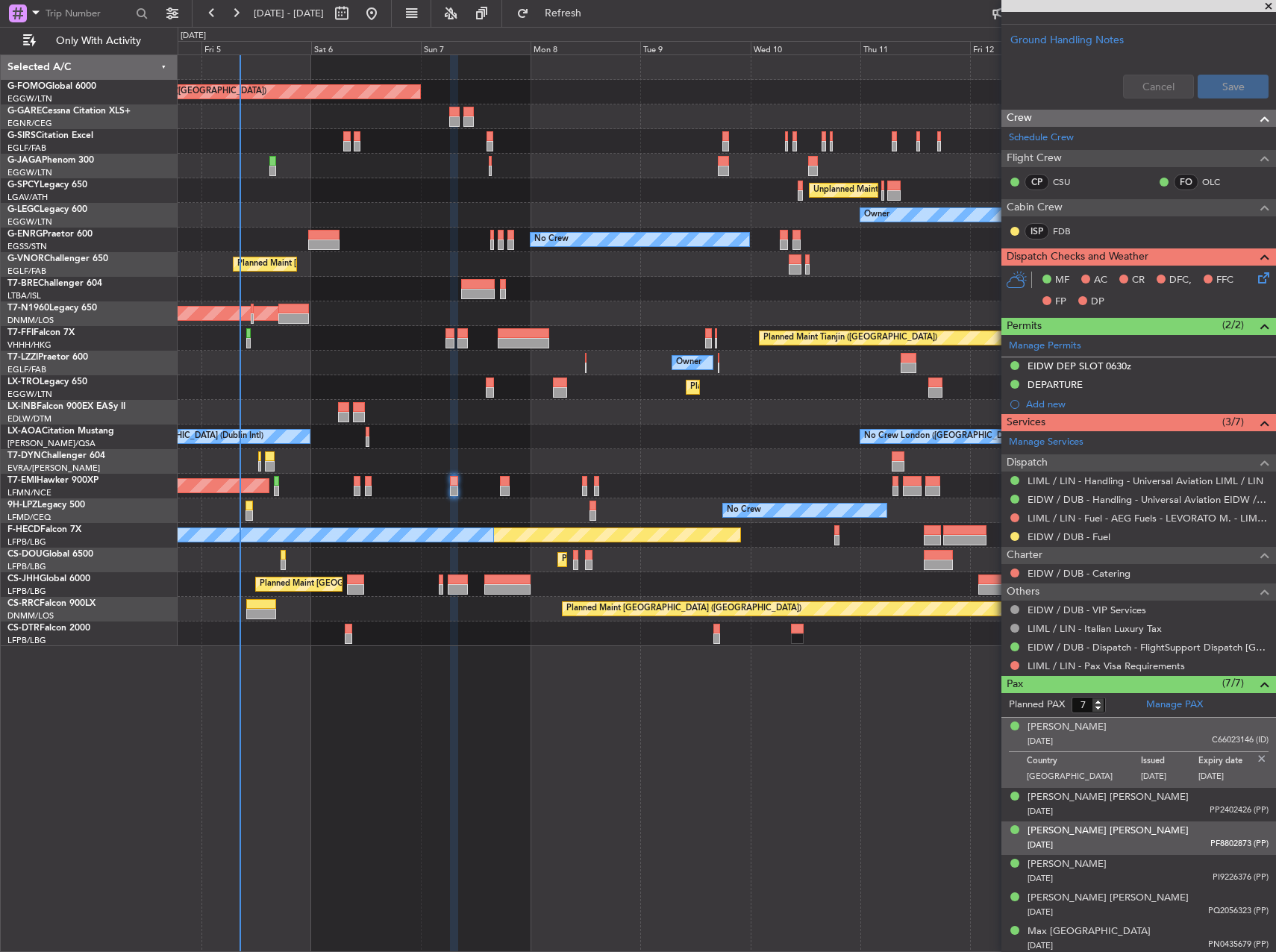
scroll to position [620, 0]
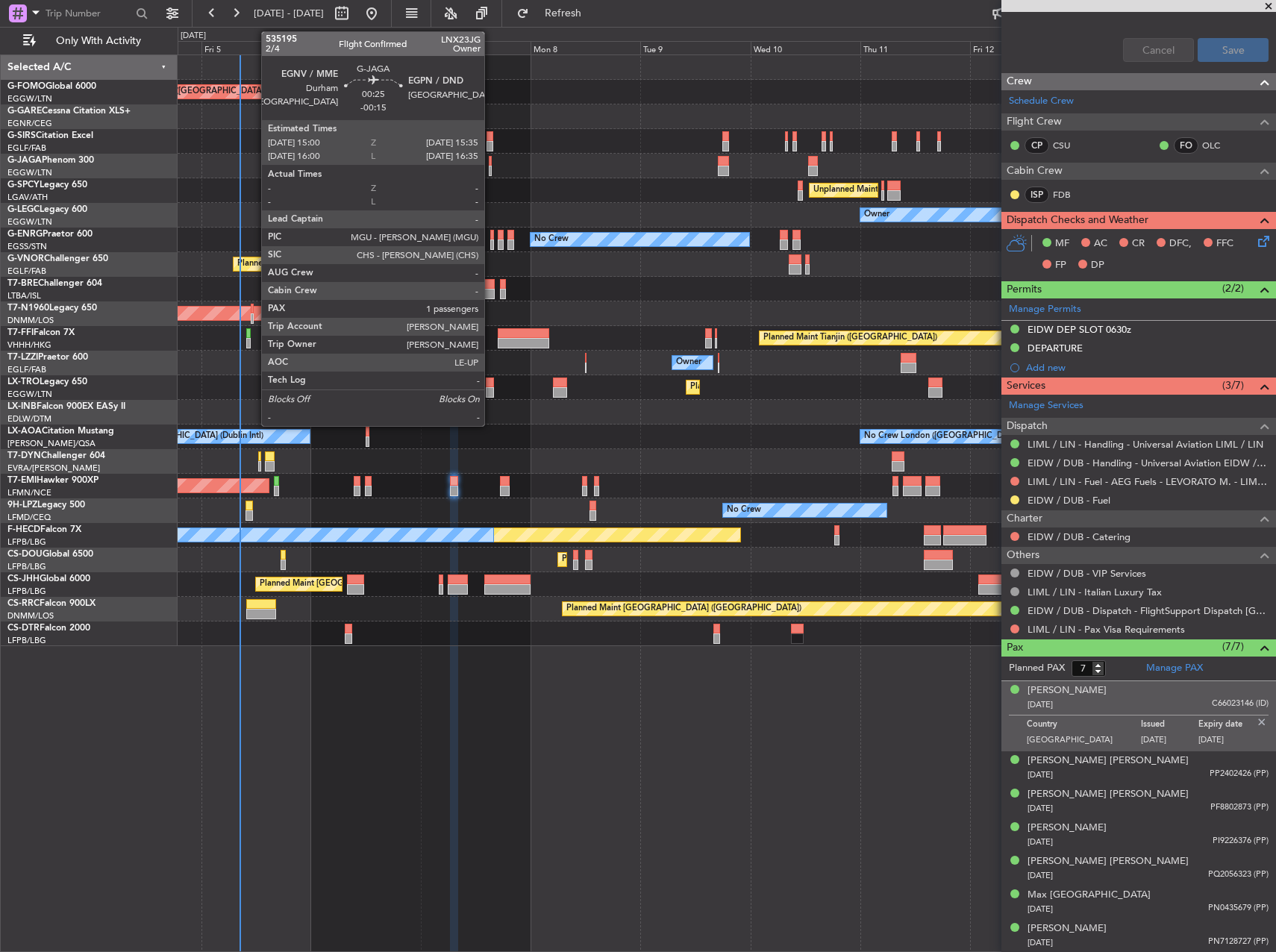
click at [491, 162] on div at bounding box center [490, 161] width 3 height 11
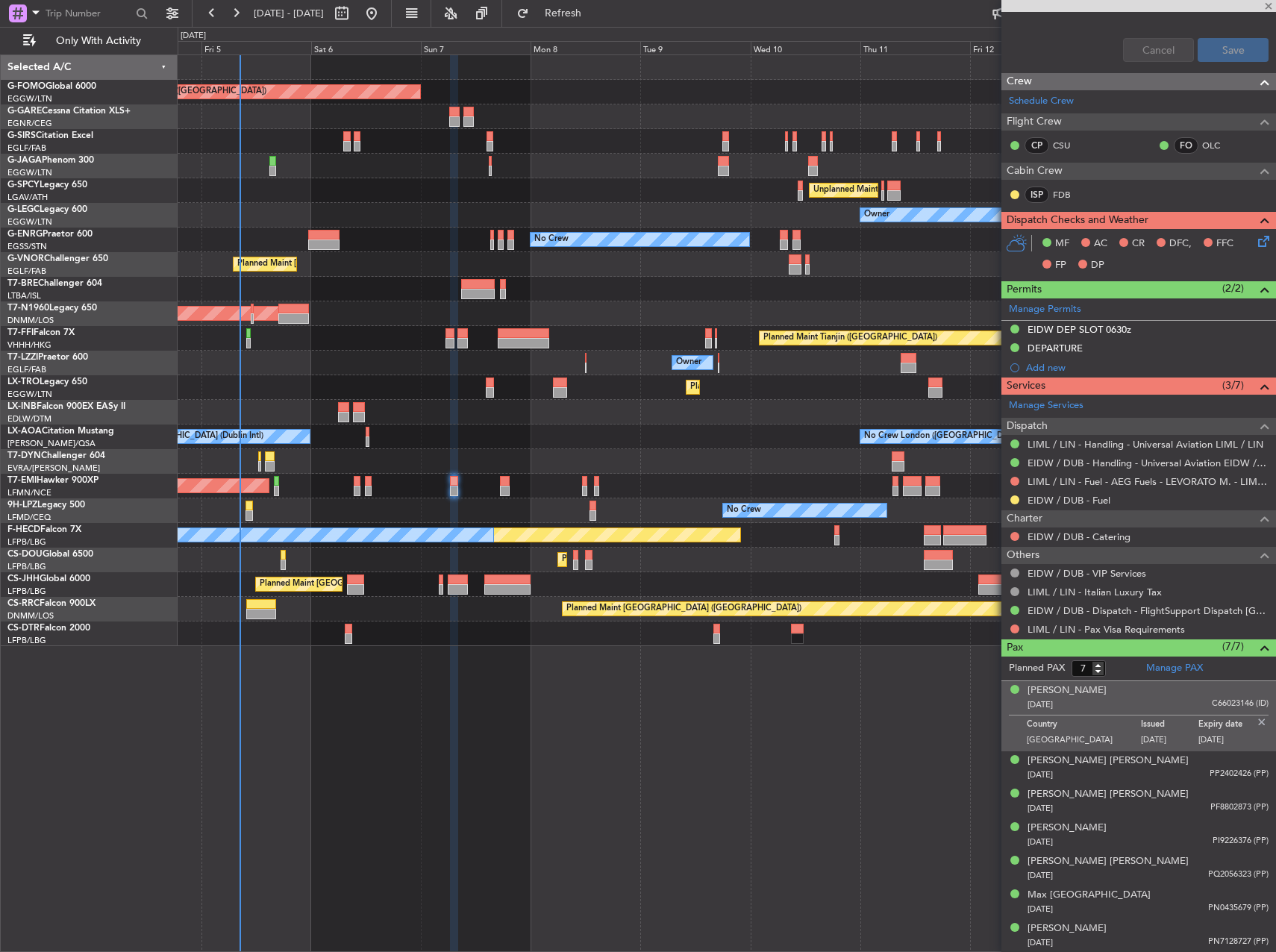
type input "-00:15"
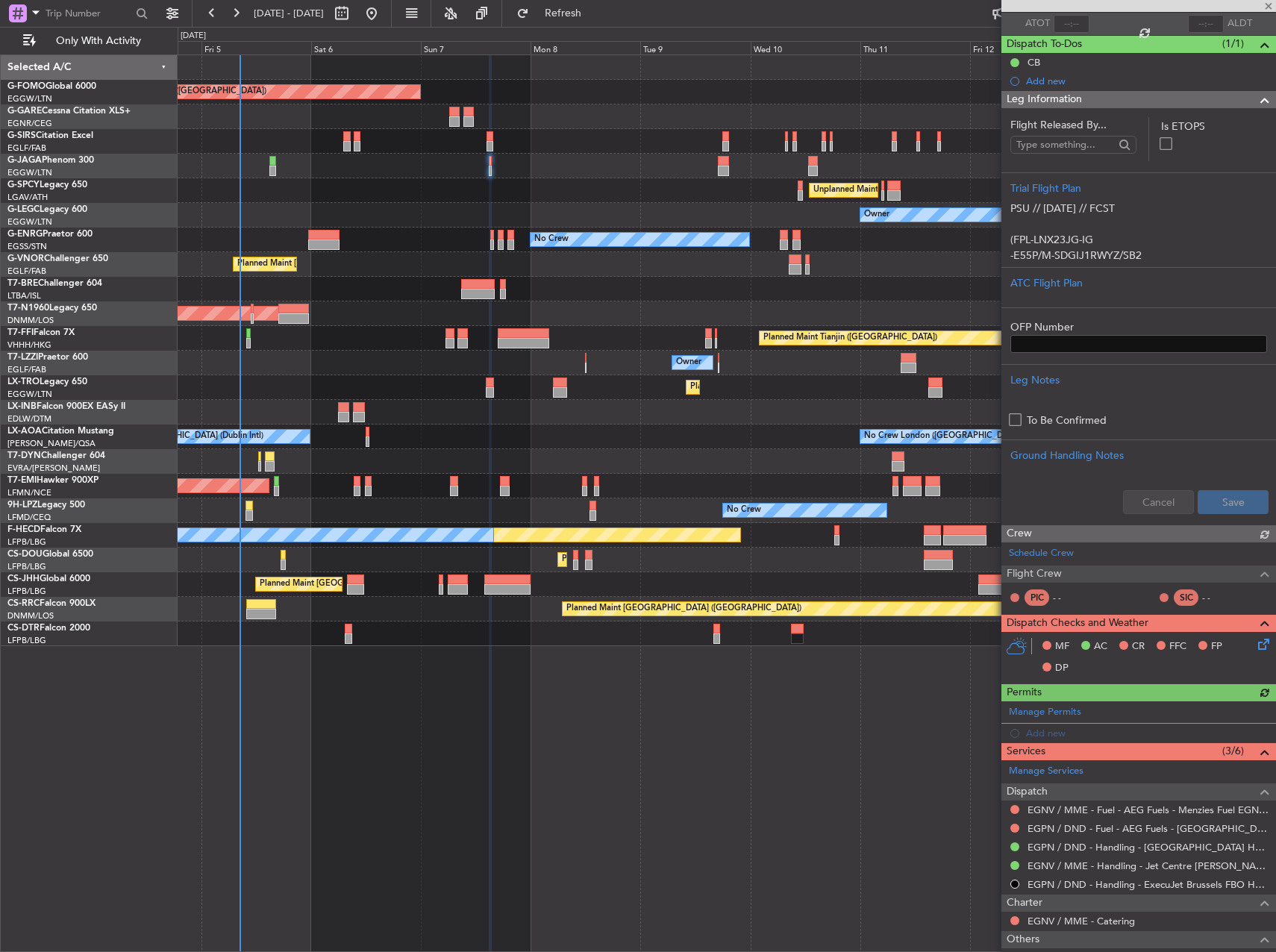
scroll to position [271, 0]
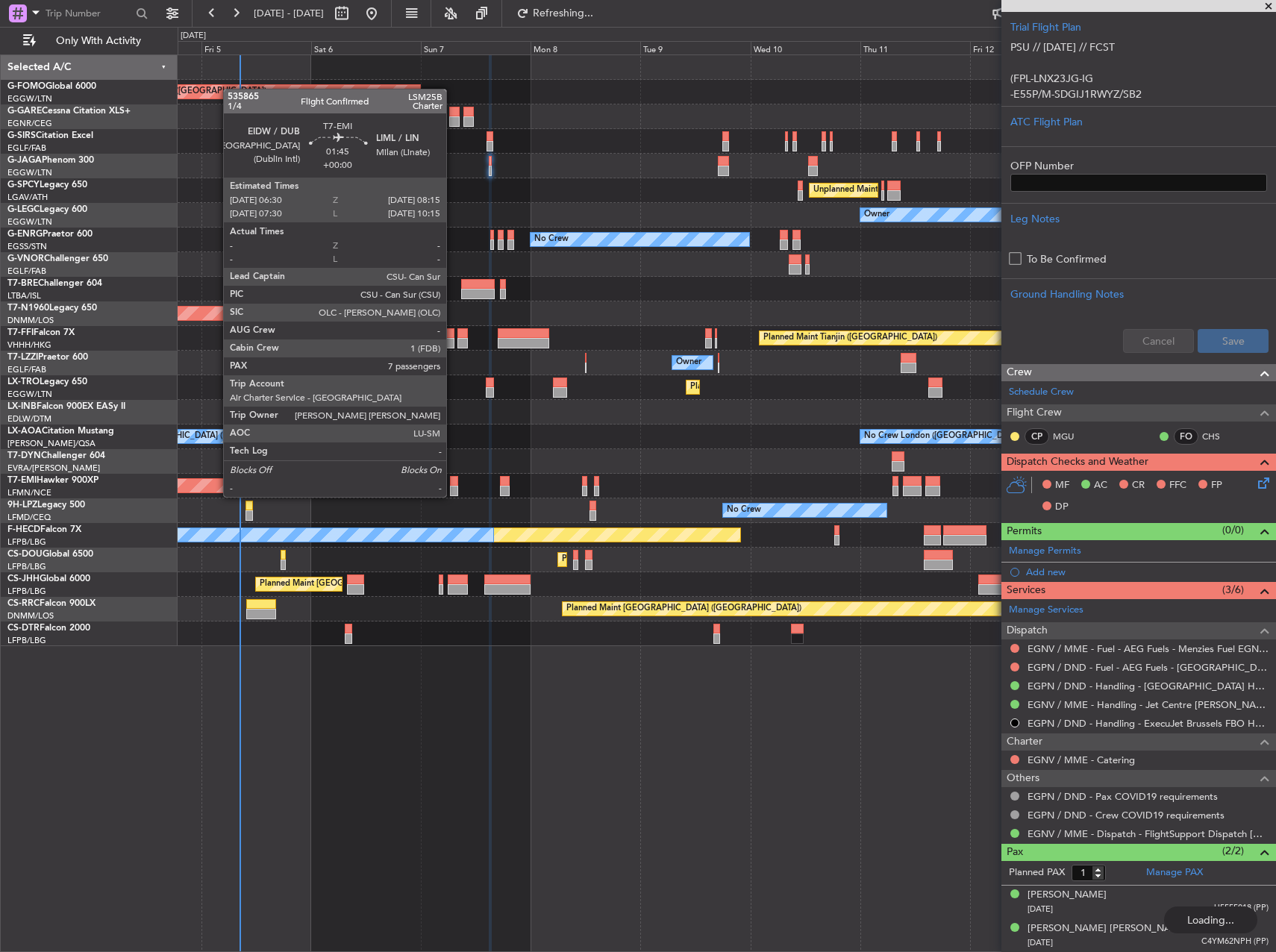
type input "2"
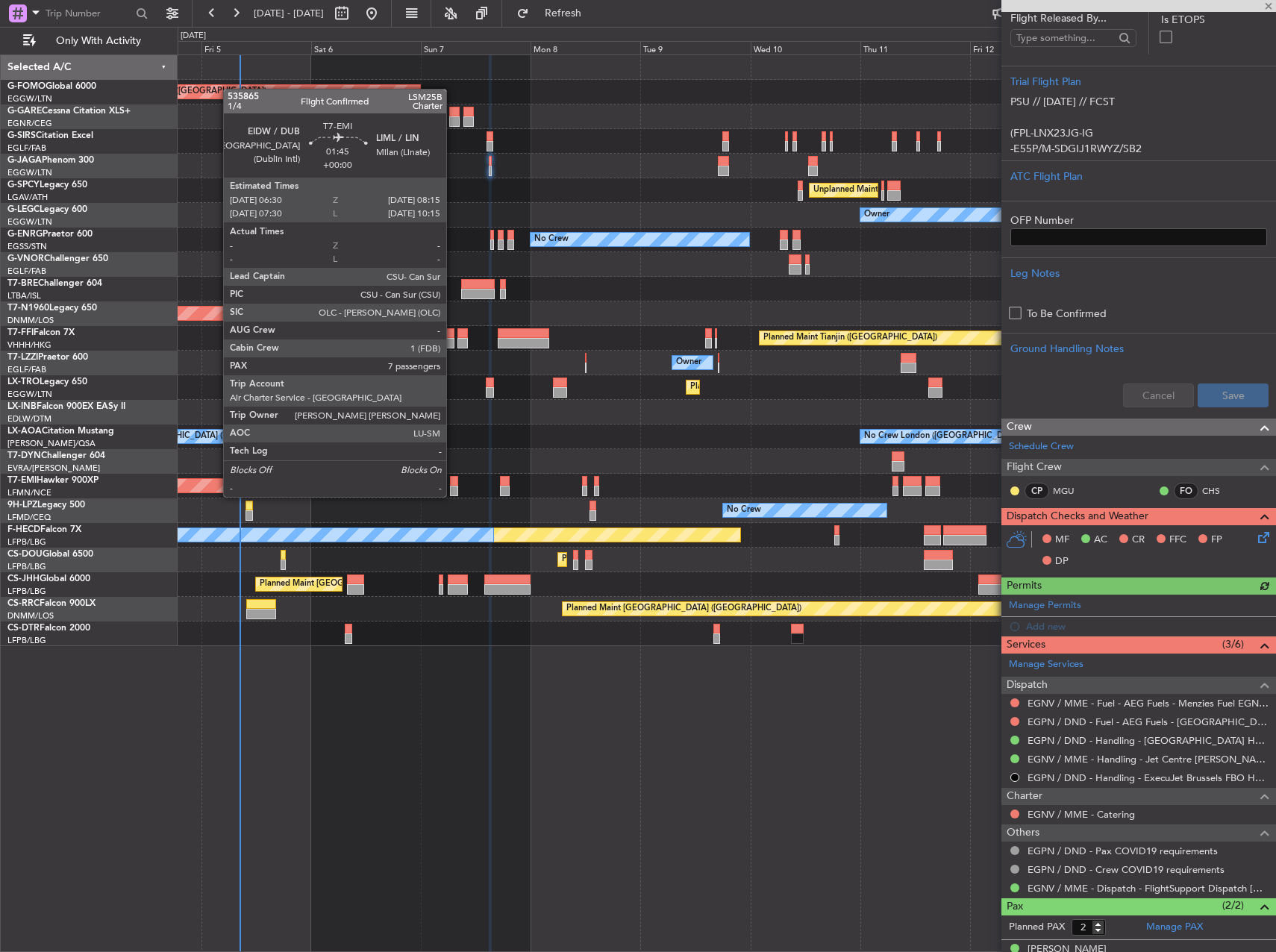
click at [453, 482] on div at bounding box center [453, 481] width 8 height 11
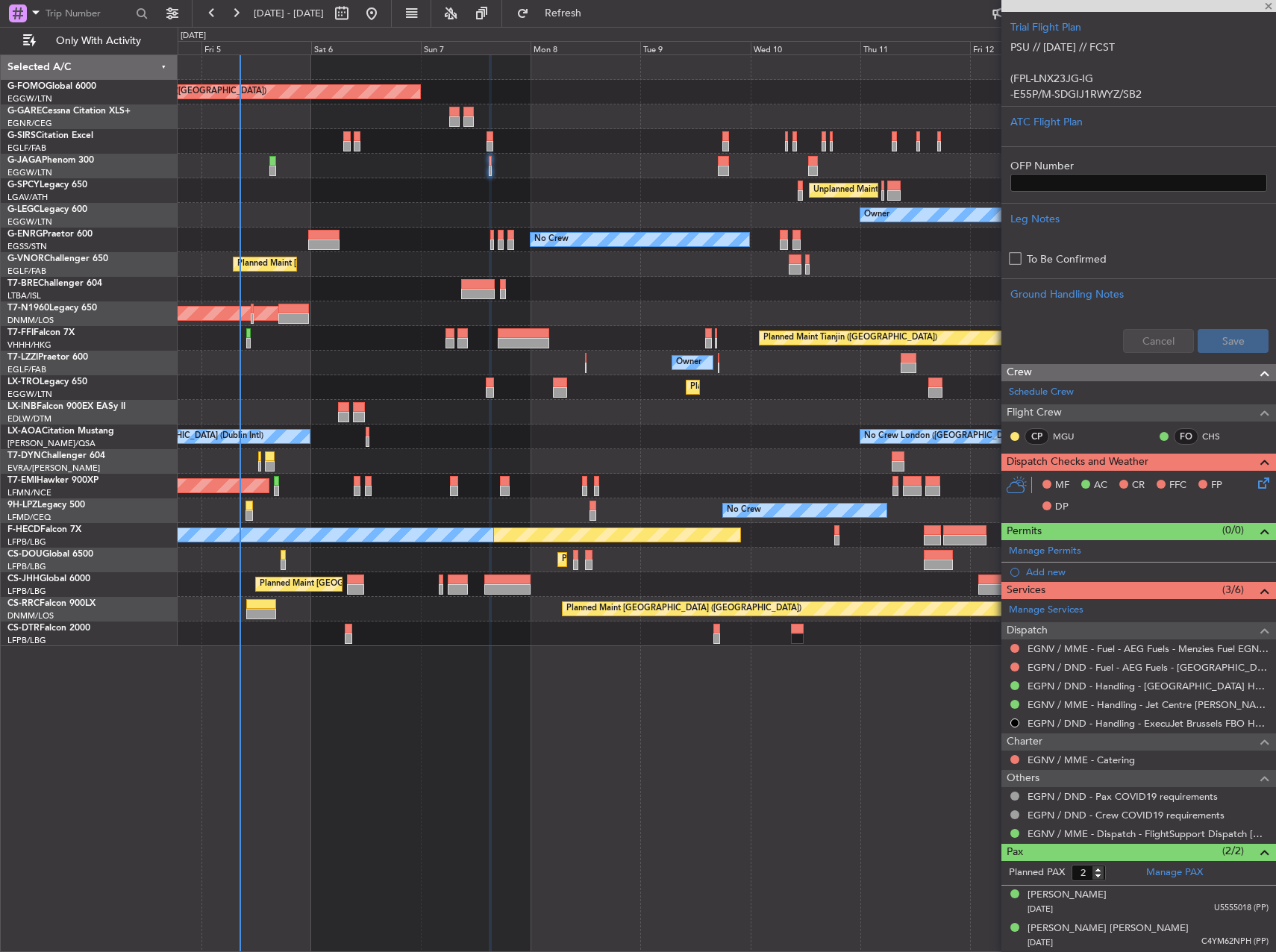
type input "7"
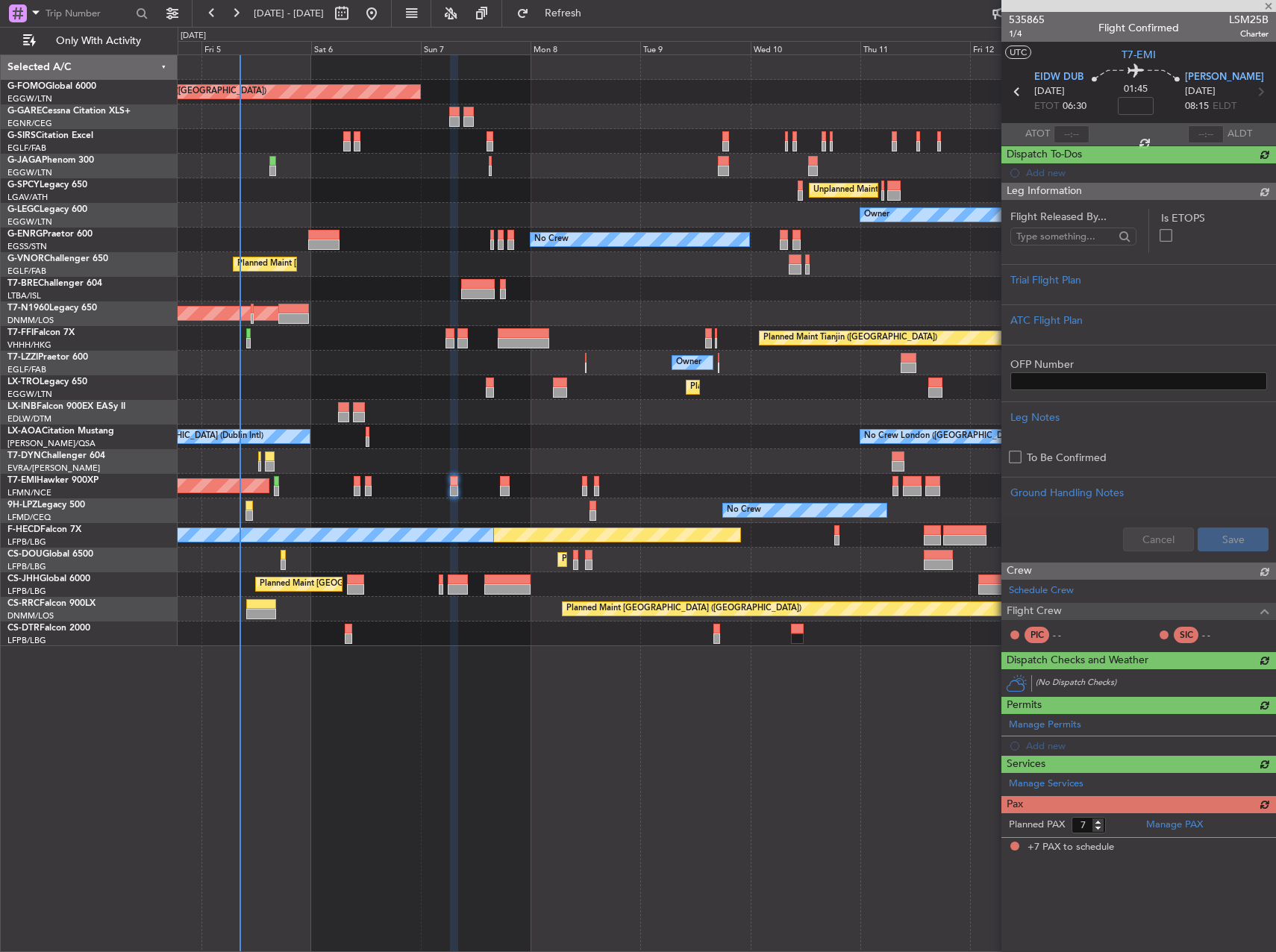
scroll to position [0, 0]
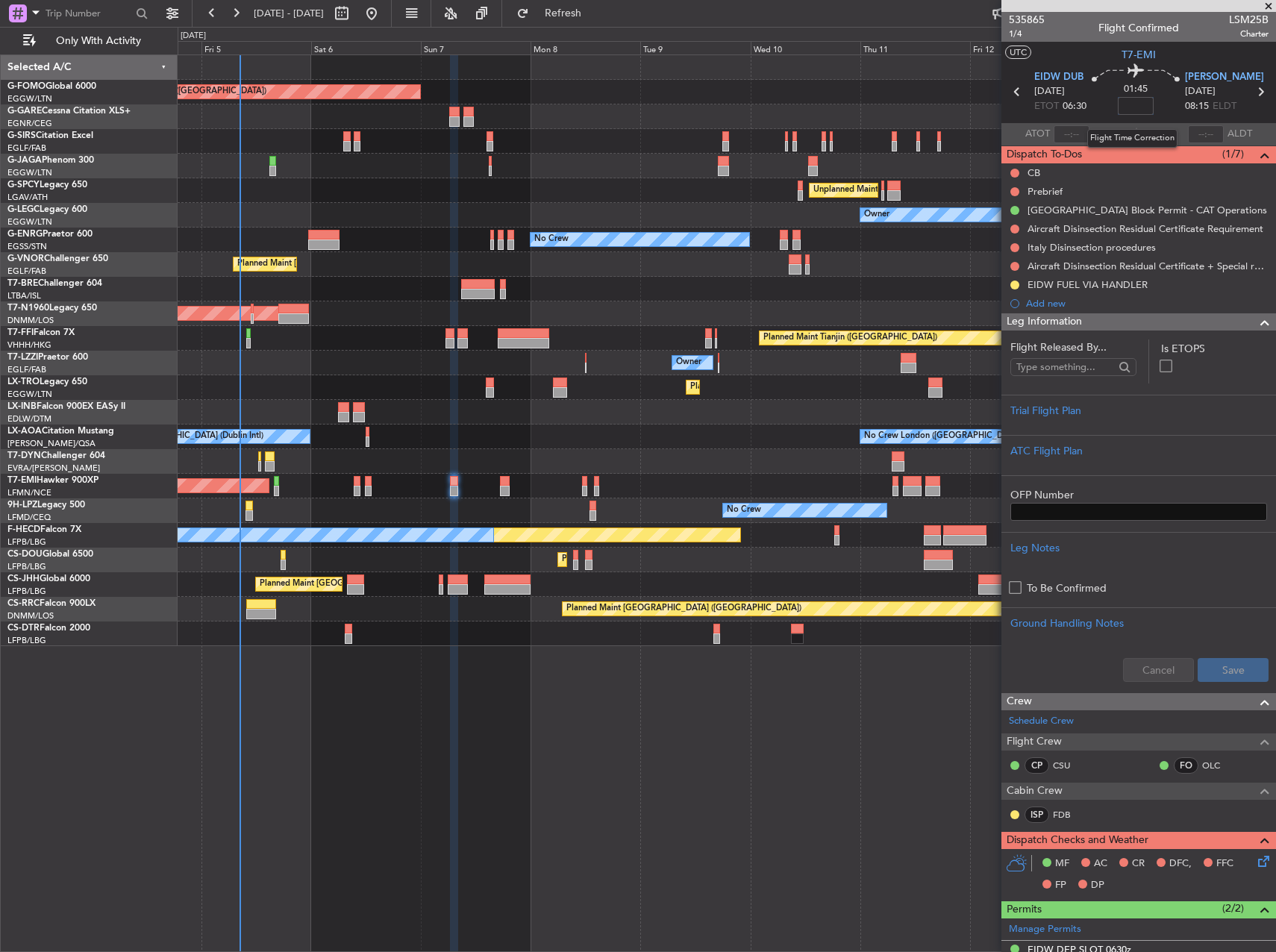
click at [1135, 102] on input at bounding box center [1136, 106] width 36 height 18
click at [939, 268] on div "Planned Maint [GEOGRAPHIC_DATA] ([GEOGRAPHIC_DATA])" at bounding box center [726, 264] width 1098 height 25
type input "+00:25"
click at [1147, 424] on div at bounding box center [1138, 423] width 256 height 9
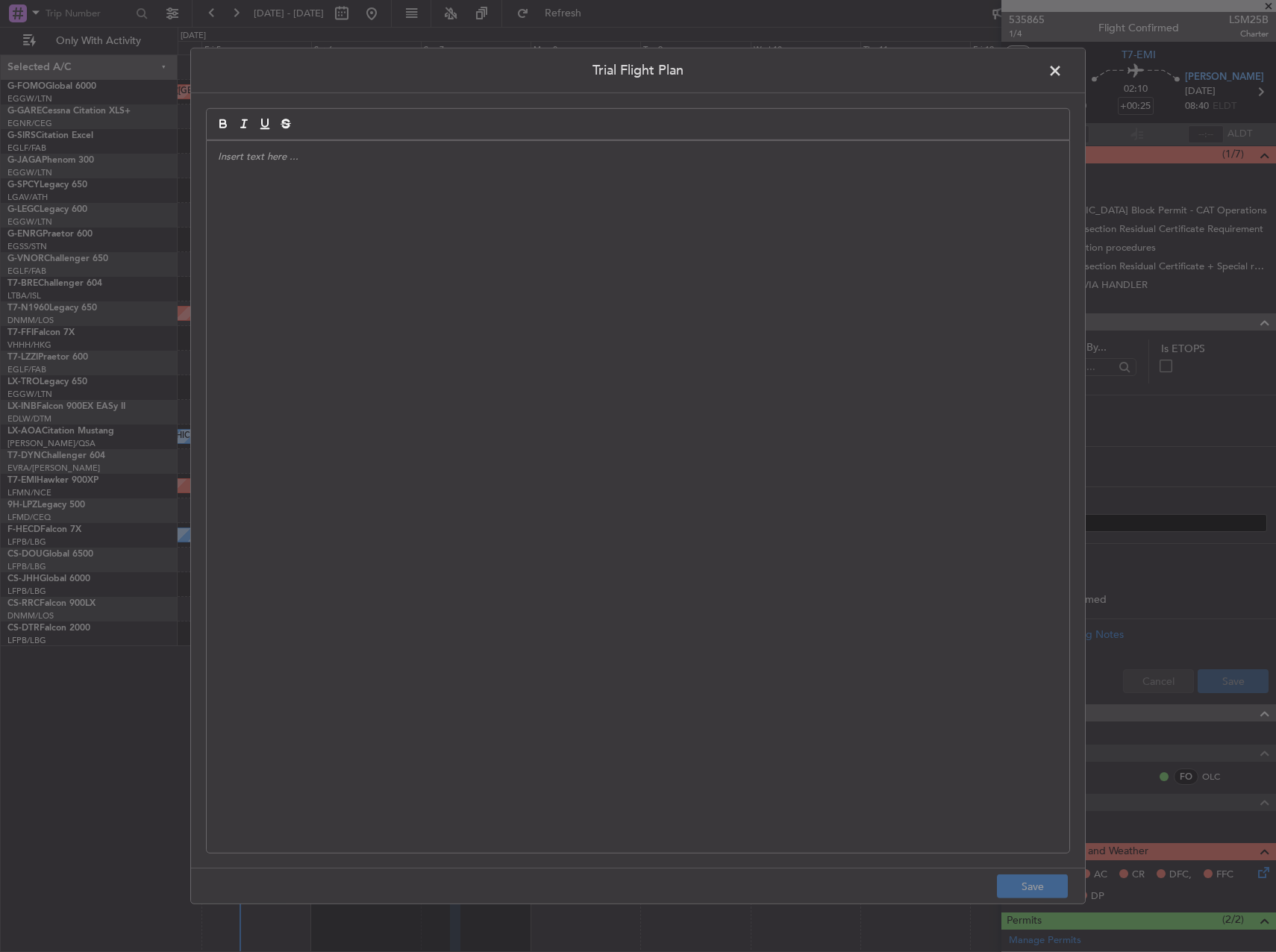
click at [703, 367] on div at bounding box center [638, 497] width 862 height 712
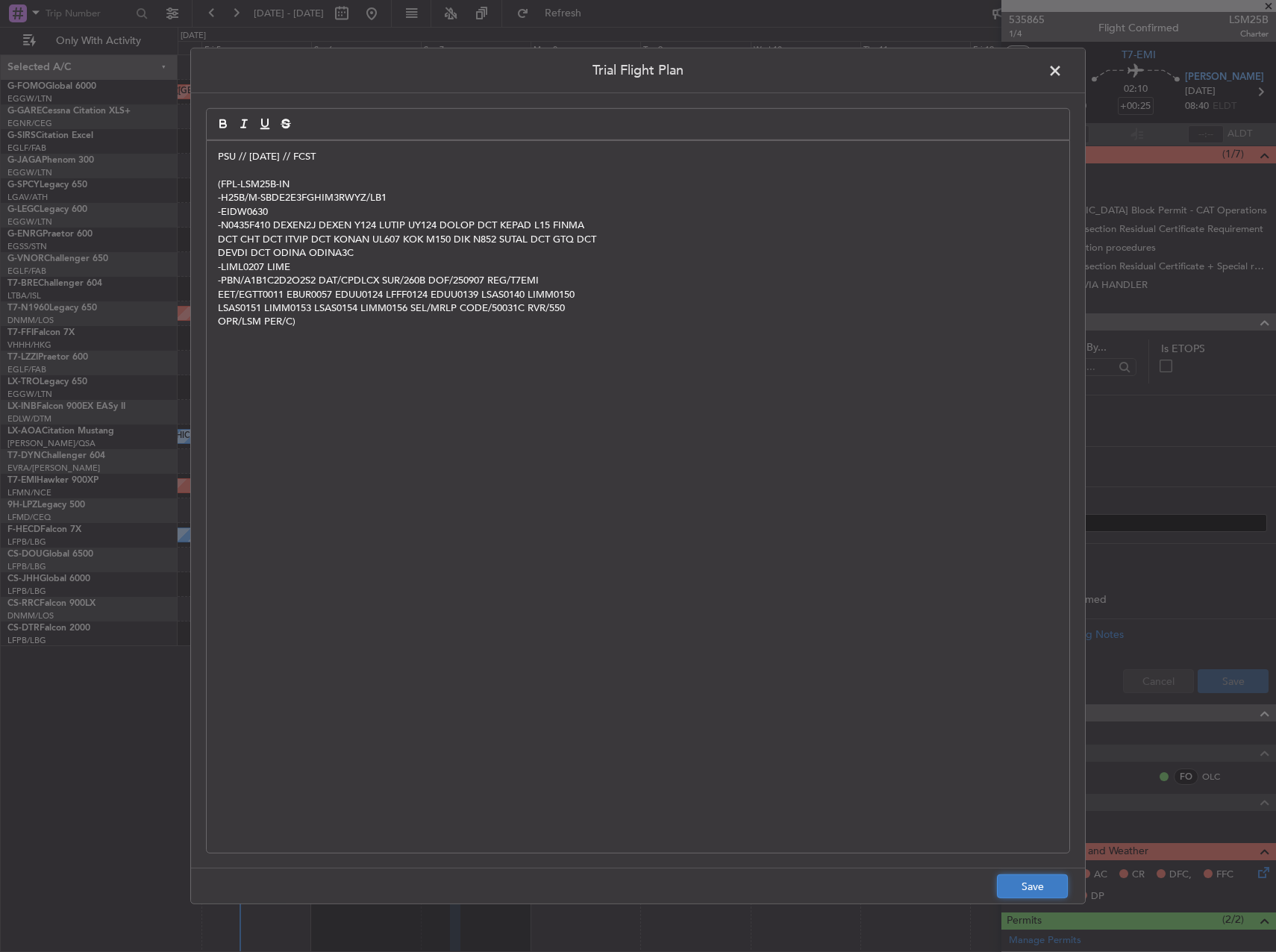
click at [1020, 888] on button "Save" at bounding box center [1032, 887] width 71 height 24
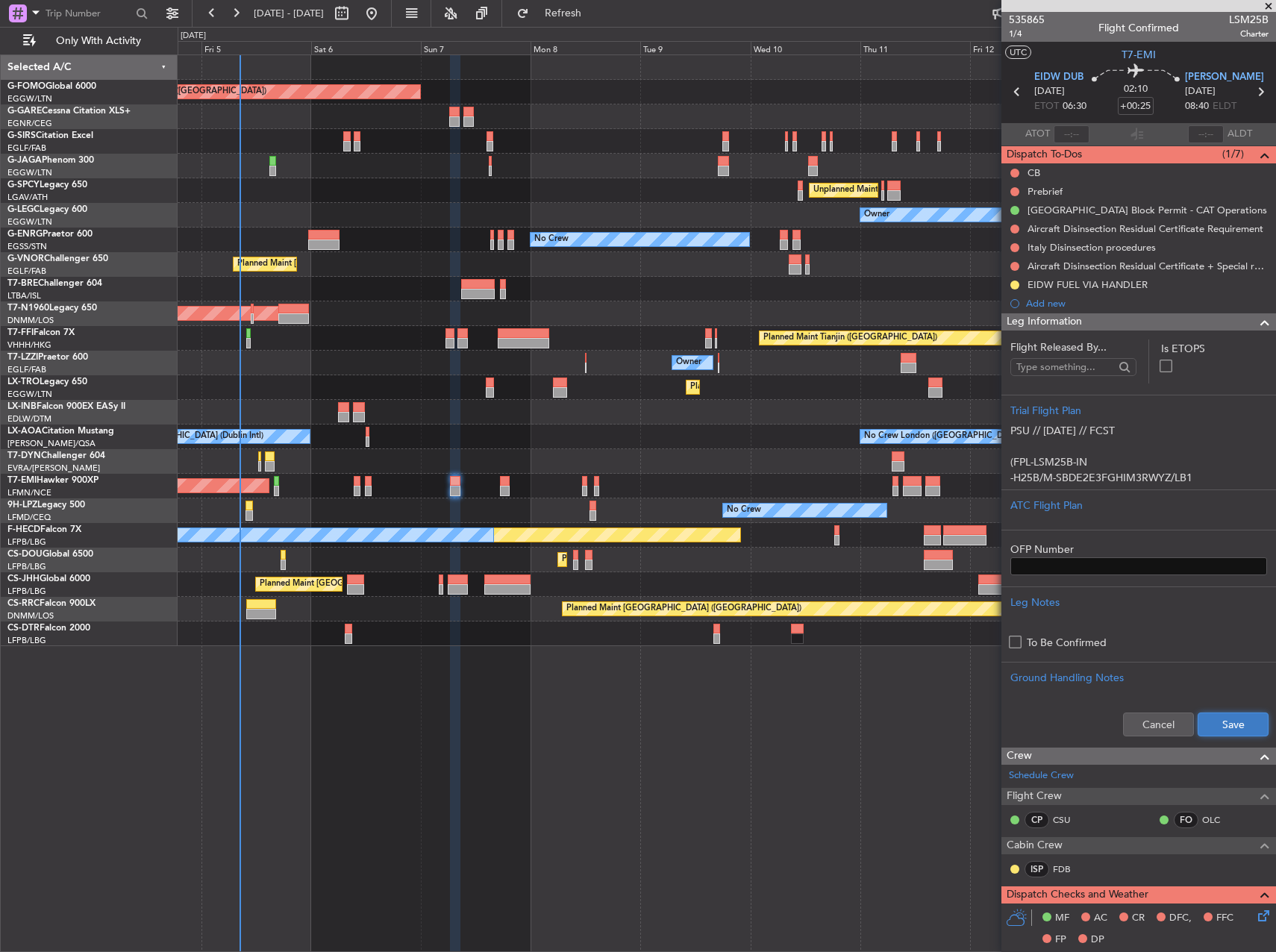
click at [1207, 725] on button "Save" at bounding box center [1233, 725] width 71 height 24
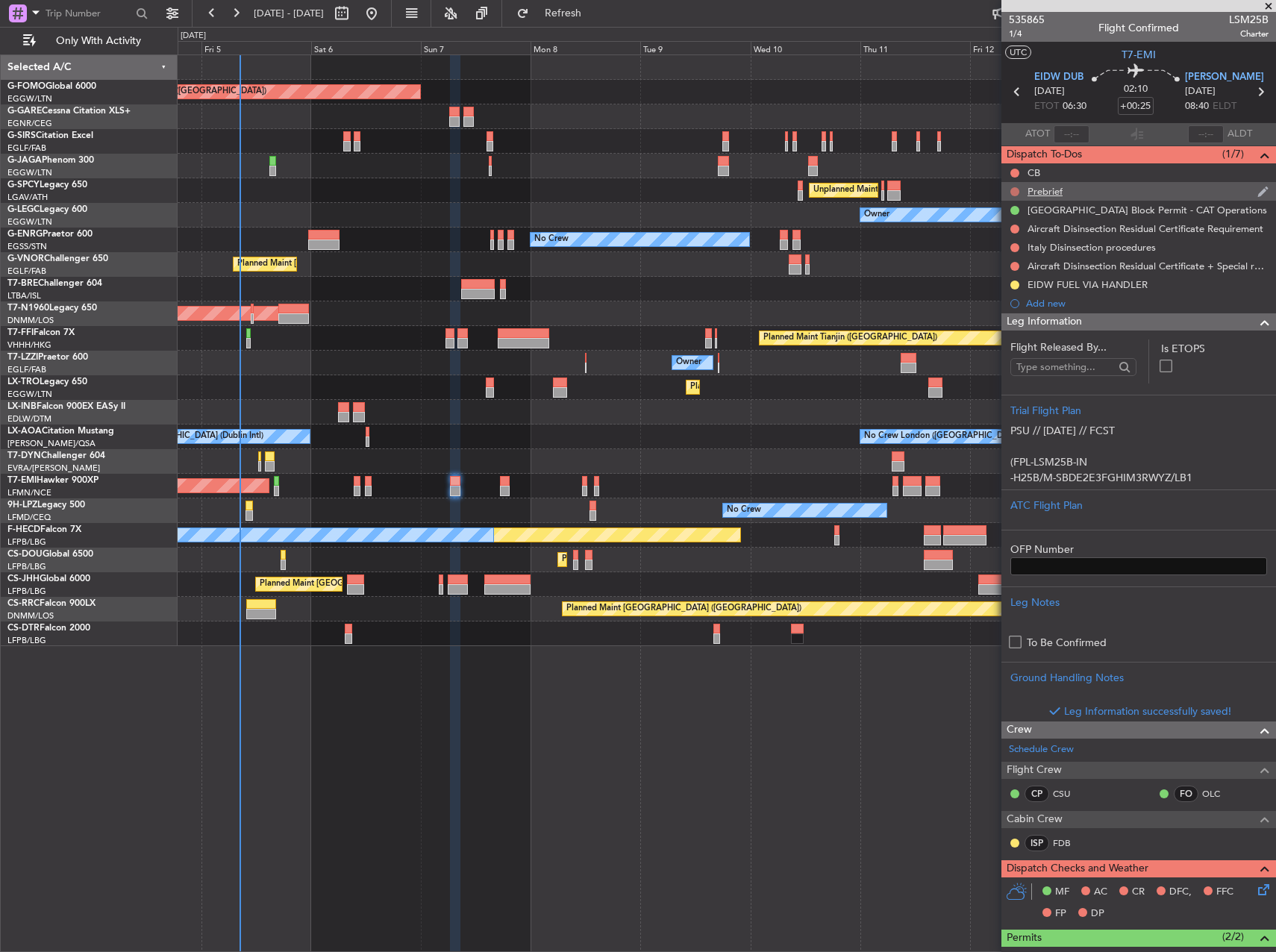
click at [1016, 188] on button at bounding box center [1015, 192] width 9 height 9
click at [1014, 238] on span "In Progress" at bounding box center [1022, 235] width 50 height 15
click at [1017, 172] on button at bounding box center [1015, 173] width 9 height 9
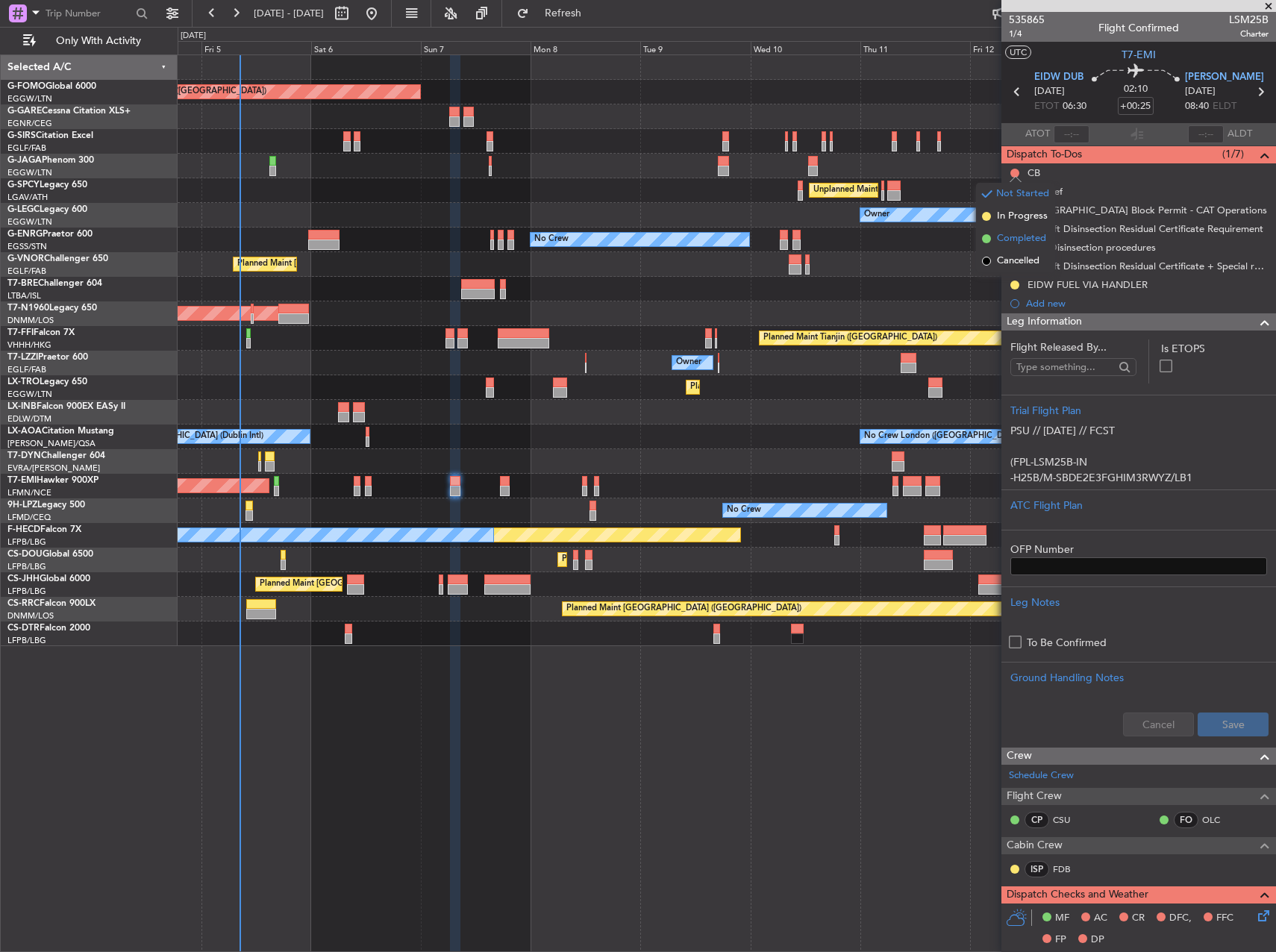
click at [1014, 235] on span "Completed" at bounding box center [1021, 239] width 49 height 15
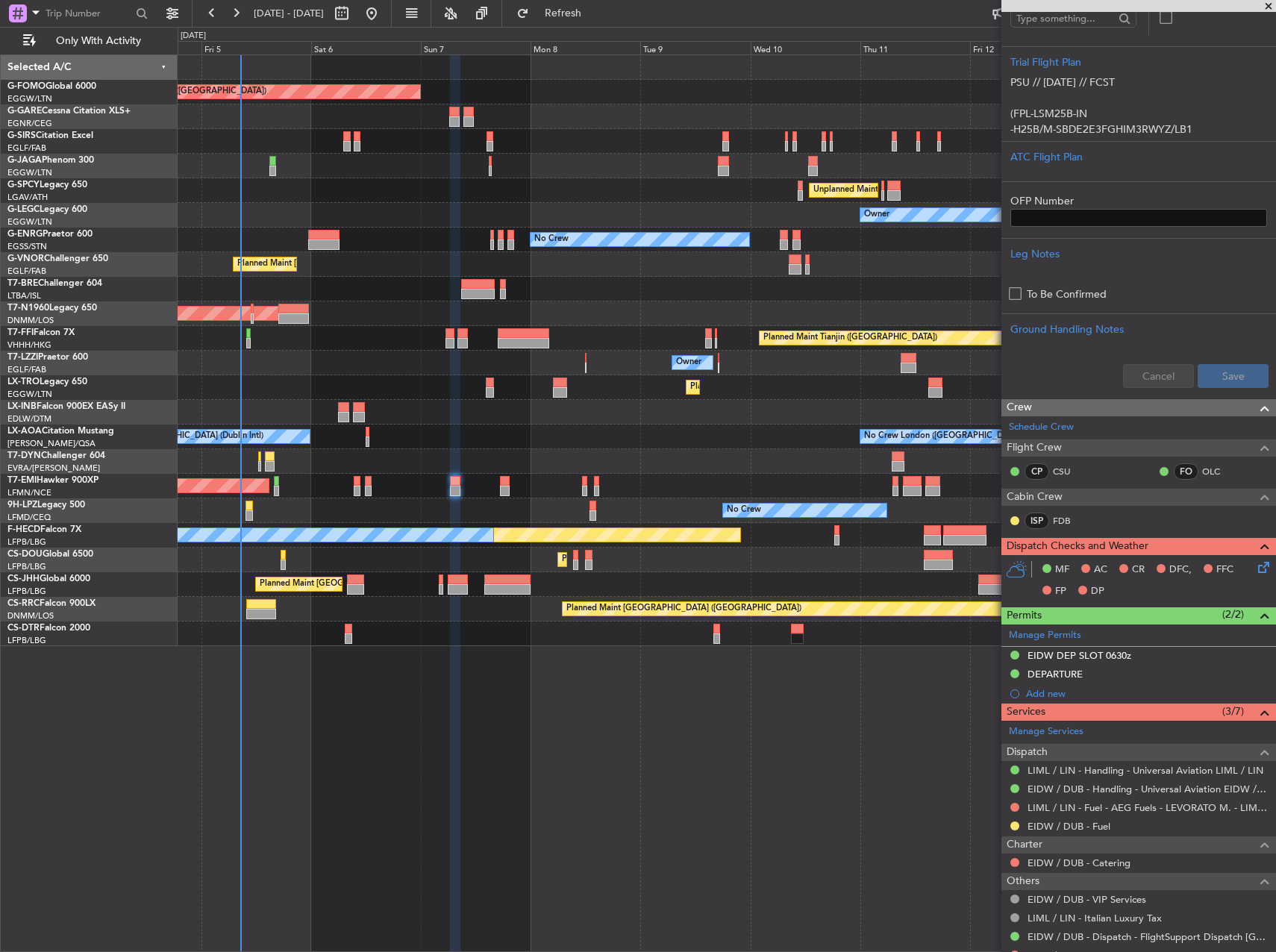
scroll to position [373, 0]
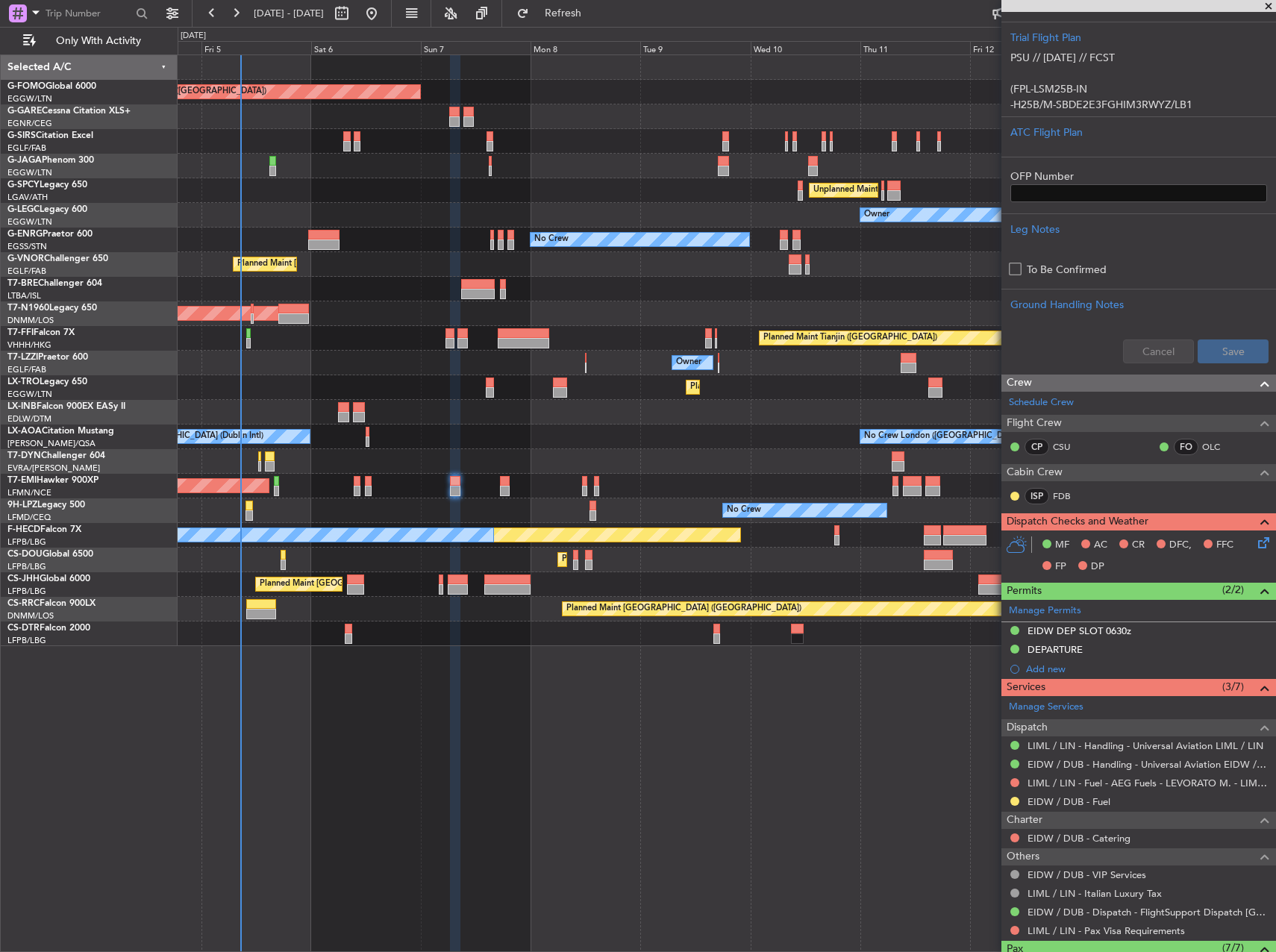
click at [1255, 544] on icon at bounding box center [1261, 541] width 12 height 12
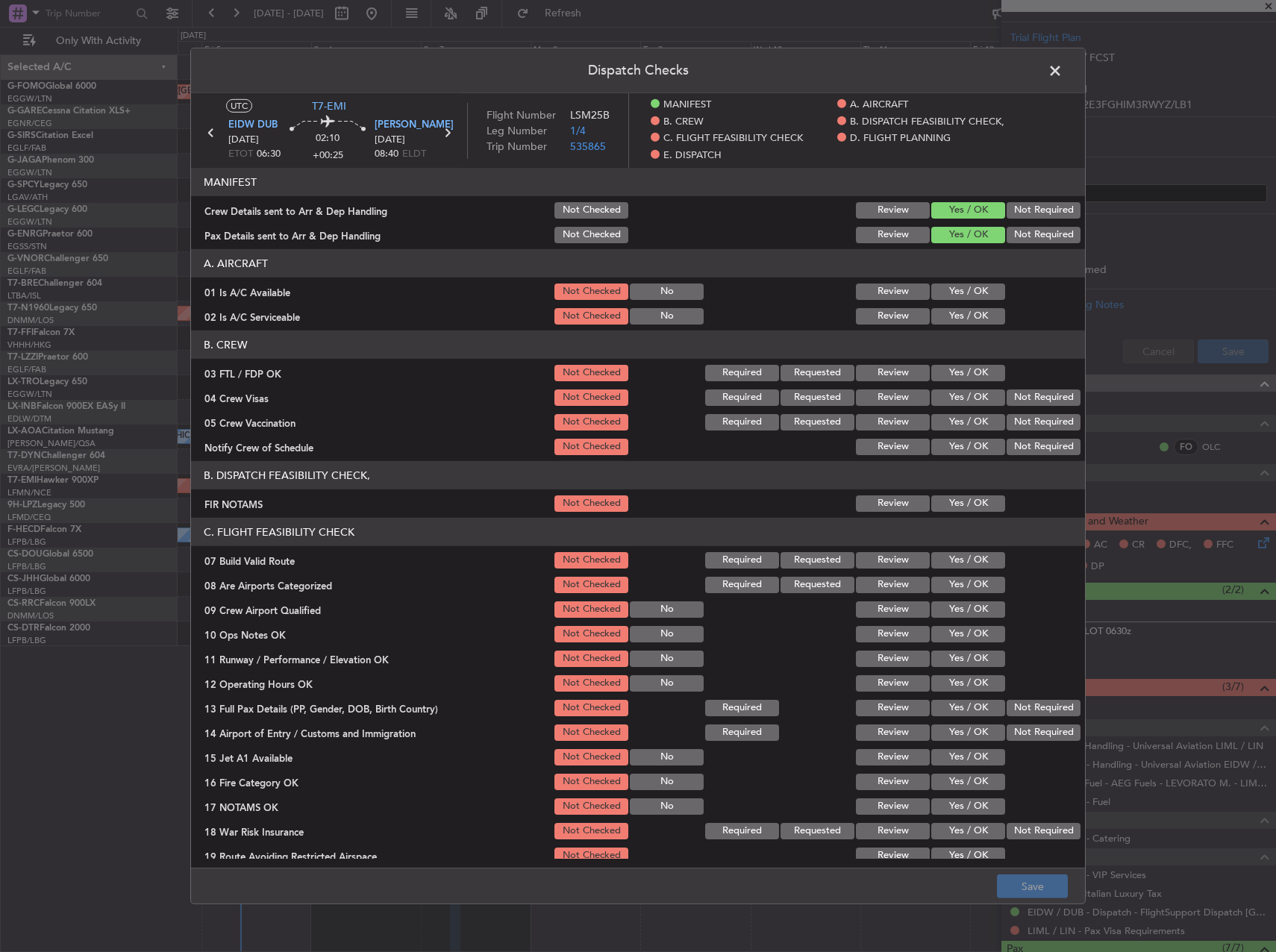
click at [963, 288] on button "Yes / OK" at bounding box center [968, 292] width 74 height 17
click at [958, 318] on button "Yes / OK" at bounding box center [968, 317] width 74 height 17
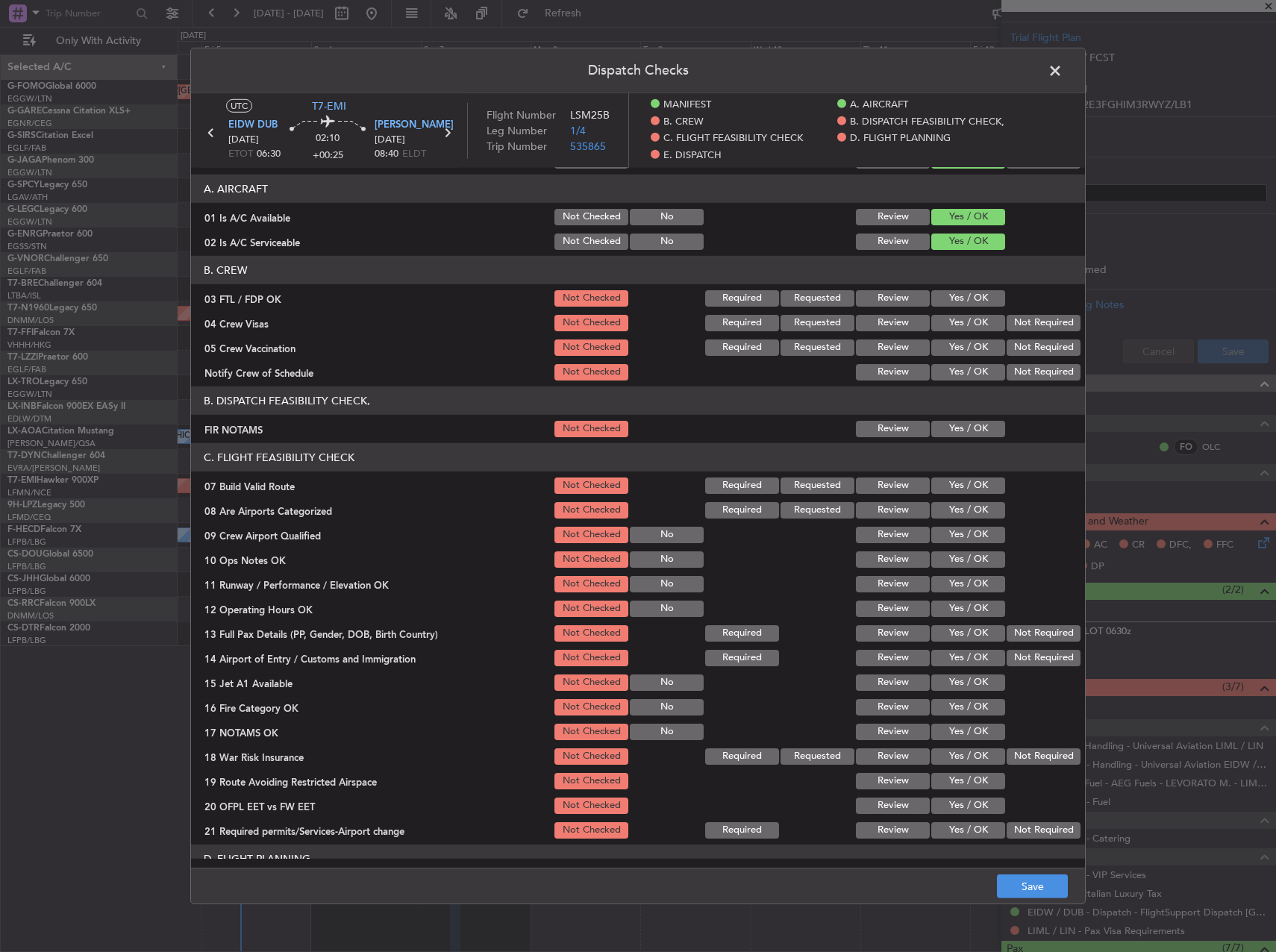
click at [948, 487] on button "Yes / OK" at bounding box center [968, 486] width 74 height 17
click at [951, 556] on button "Yes / OK" at bounding box center [968, 559] width 74 height 17
click at [959, 582] on button "Yes / OK" at bounding box center [968, 584] width 74 height 17
click at [964, 601] on button "Yes / OK" at bounding box center [968, 609] width 74 height 17
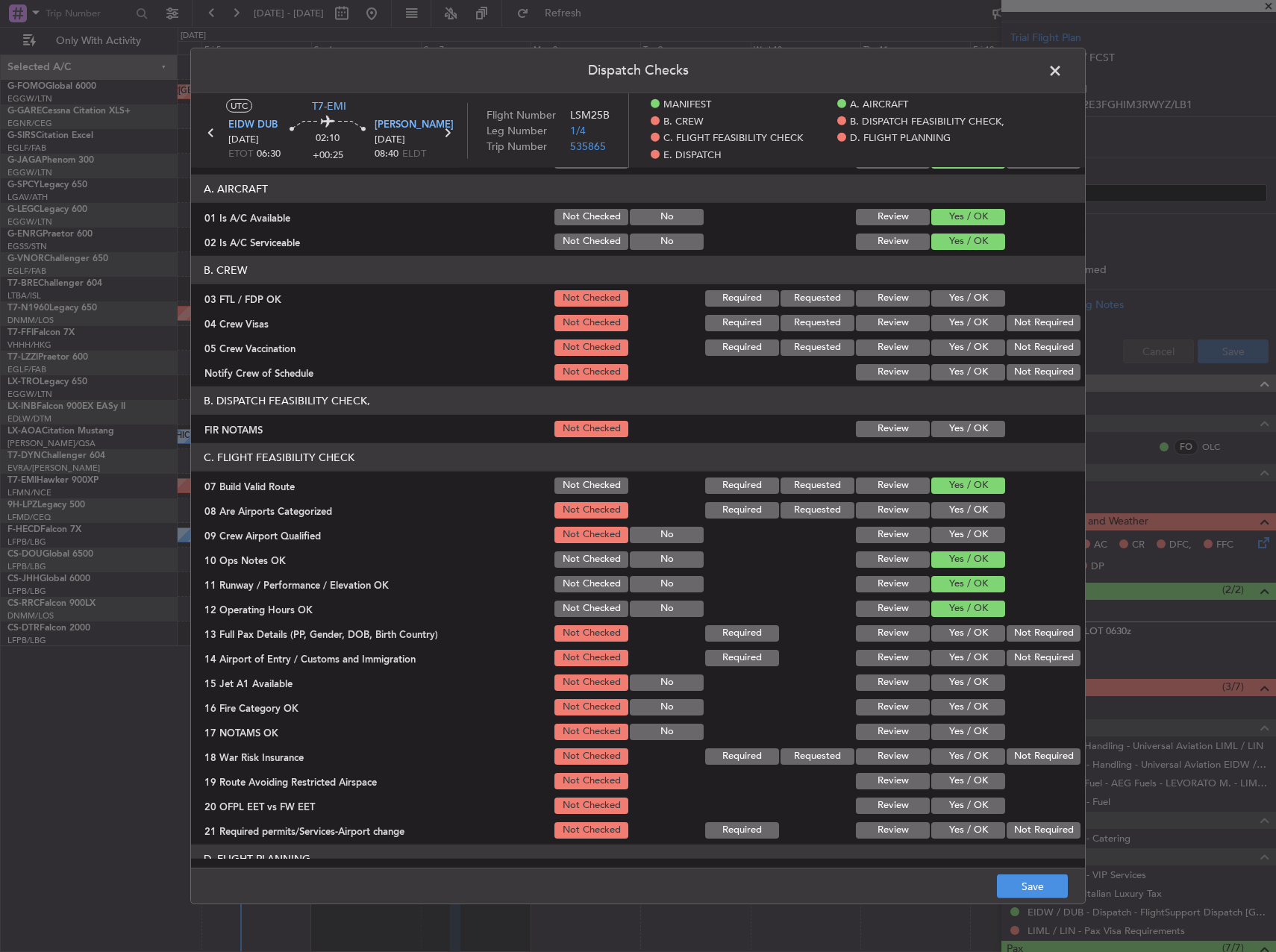
click at [969, 624] on div "Yes / OK" at bounding box center [967, 634] width 75 height 21
click at [969, 632] on button "Yes / OK" at bounding box center [968, 634] width 74 height 17
click at [969, 651] on div "Yes / OK" at bounding box center [967, 658] width 75 height 21
click at [970, 662] on button "Yes / OK" at bounding box center [968, 658] width 74 height 17
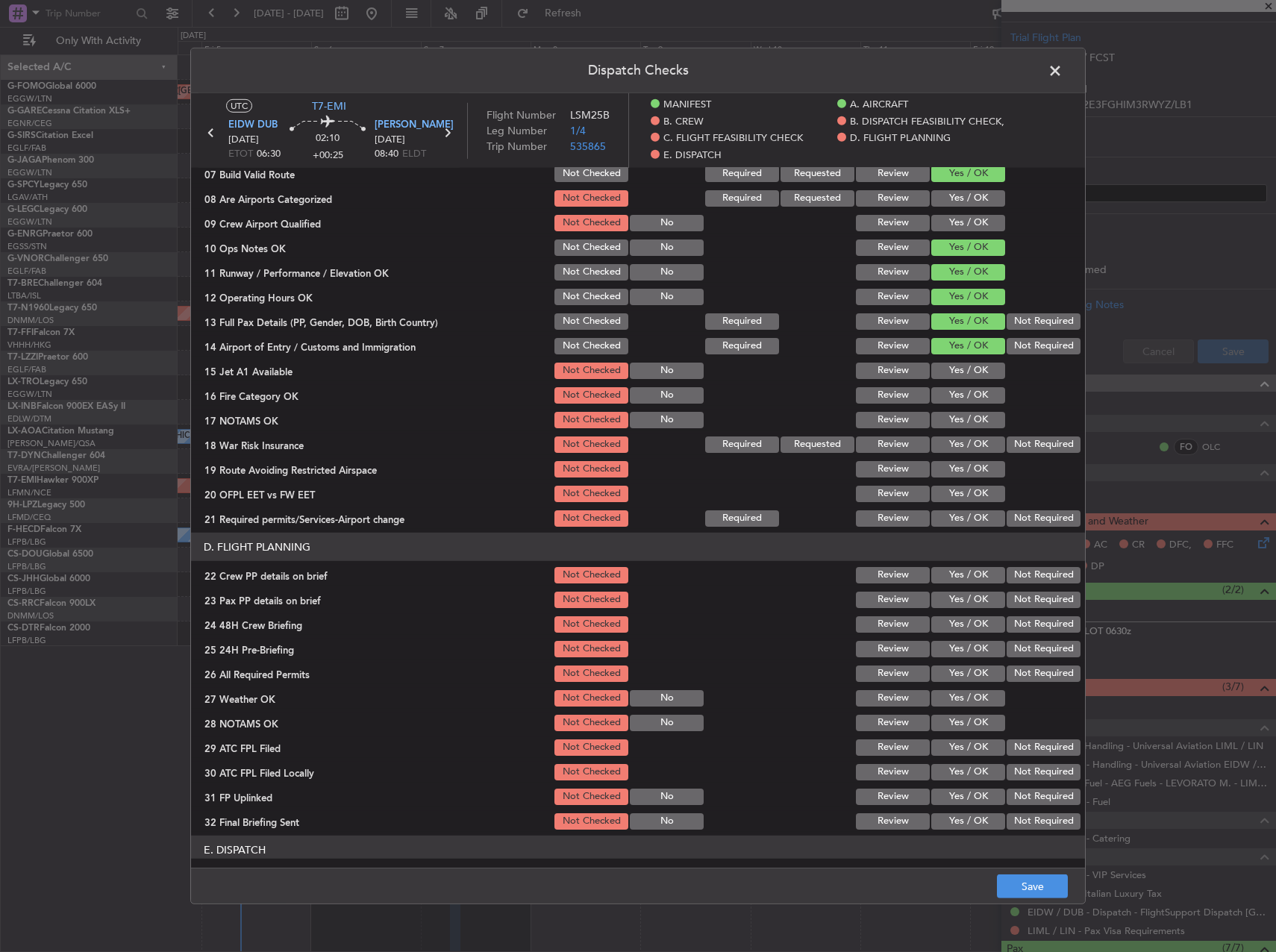
scroll to position [447, 0]
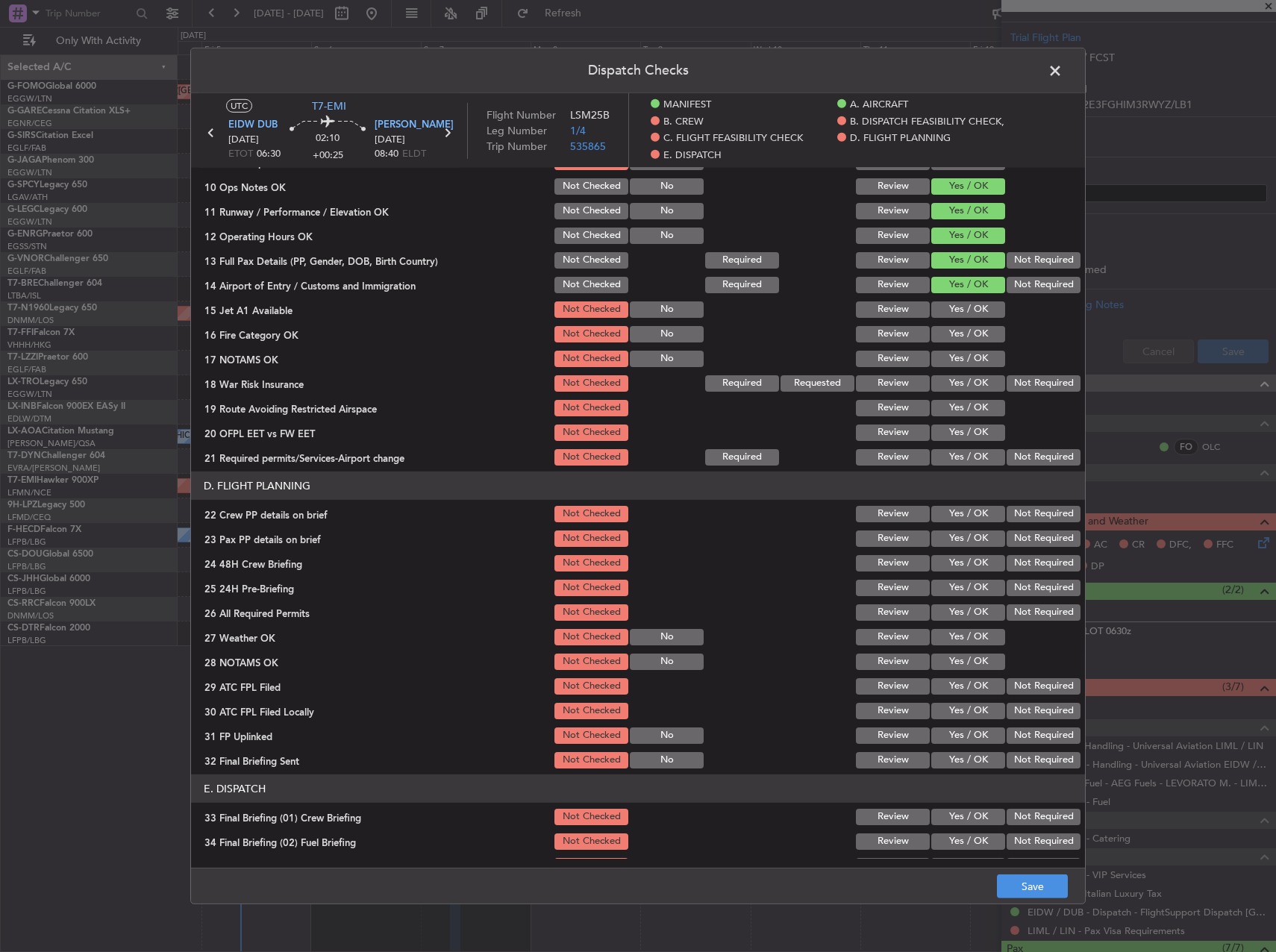
click at [961, 302] on button "Yes / OK" at bounding box center [968, 310] width 74 height 17
click at [959, 332] on button "Yes / OK" at bounding box center [968, 335] width 74 height 17
click at [956, 356] on button "Yes / OK" at bounding box center [968, 359] width 74 height 17
click at [955, 408] on button "Yes / OK" at bounding box center [968, 408] width 74 height 17
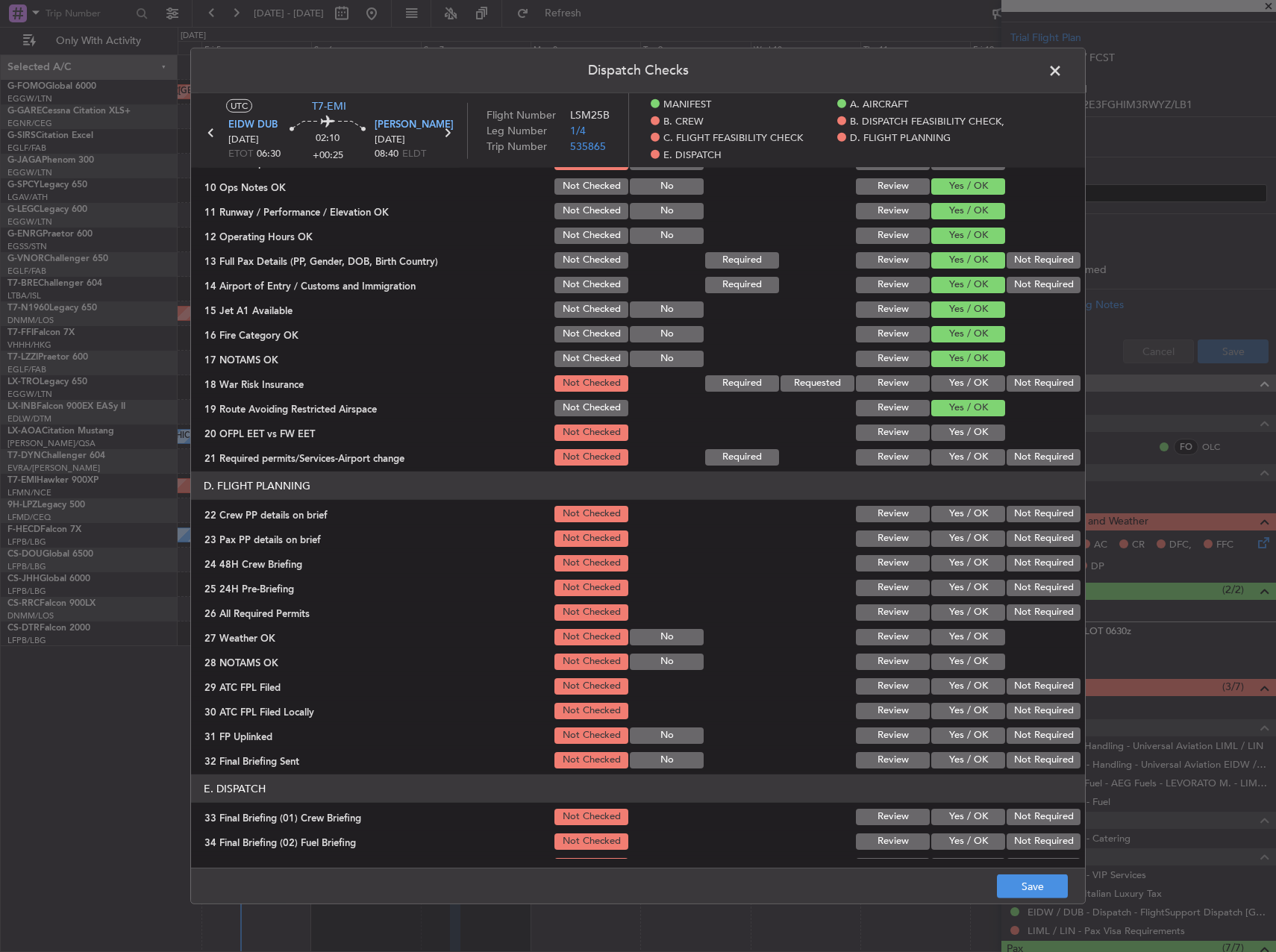
click at [951, 432] on button "Yes / OK" at bounding box center [968, 433] width 74 height 17
click at [949, 456] on button "Yes / OK" at bounding box center [968, 457] width 74 height 17
click at [958, 529] on div "Yes / OK" at bounding box center [967, 539] width 75 height 21
click at [953, 511] on button "Yes / OK" at bounding box center [968, 514] width 74 height 17
click at [951, 535] on button "Yes / OK" at bounding box center [968, 539] width 74 height 17
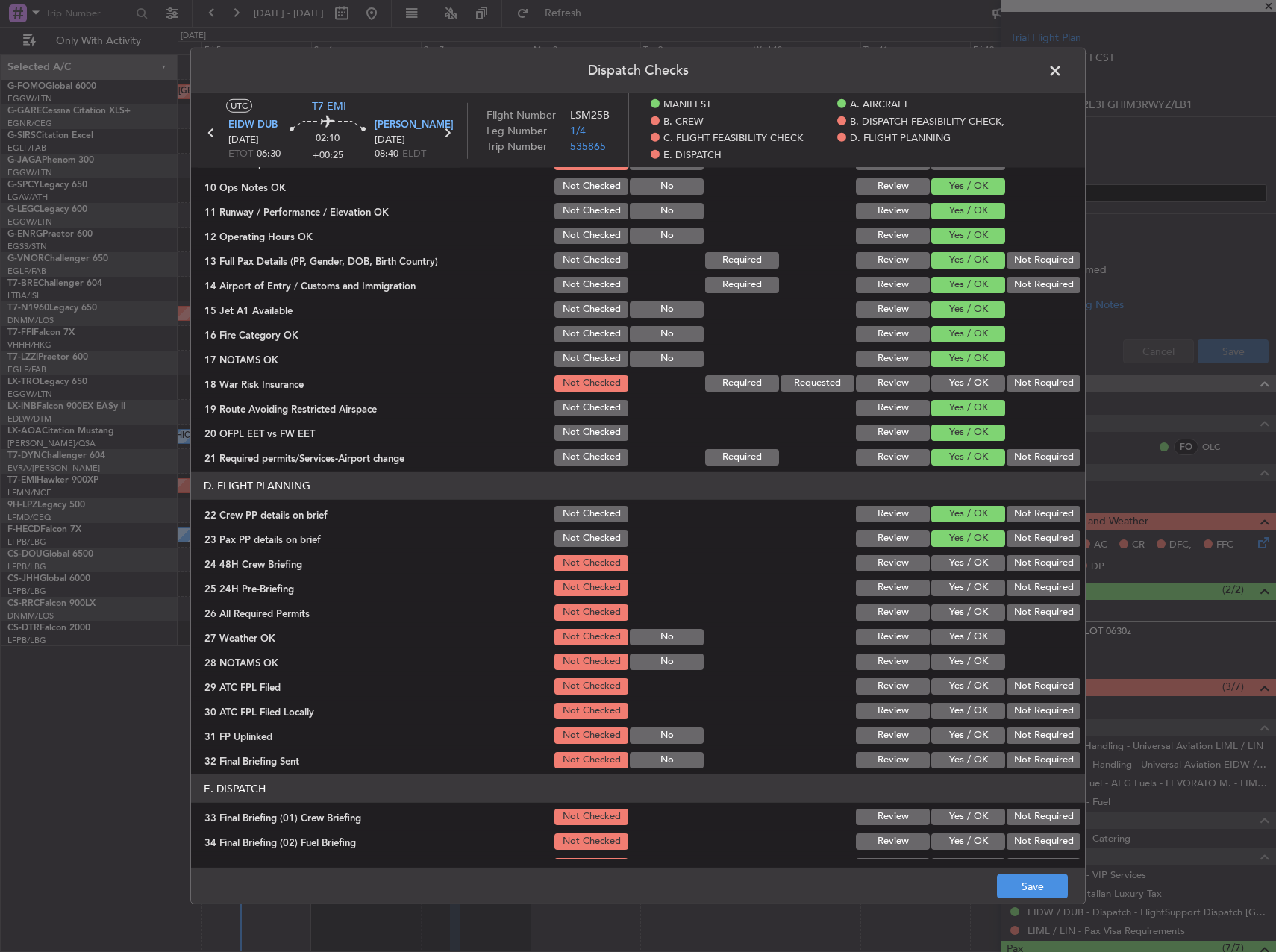
click at [956, 556] on button "Yes / OK" at bounding box center [968, 563] width 74 height 17
click at [1032, 575] on section "D. FLIGHT PLANNING 22 Crew PP details on brief Not Checked Review Yes / OK Not …" at bounding box center [638, 621] width 894 height 299
click at [1031, 586] on button "Not Required" at bounding box center [1044, 588] width 74 height 17
drag, startPoint x: 1027, startPoint y: 887, endPoint x: 1190, endPoint y: 504, distance: 416.2
click at [1027, 886] on button "Save" at bounding box center [1032, 887] width 71 height 24
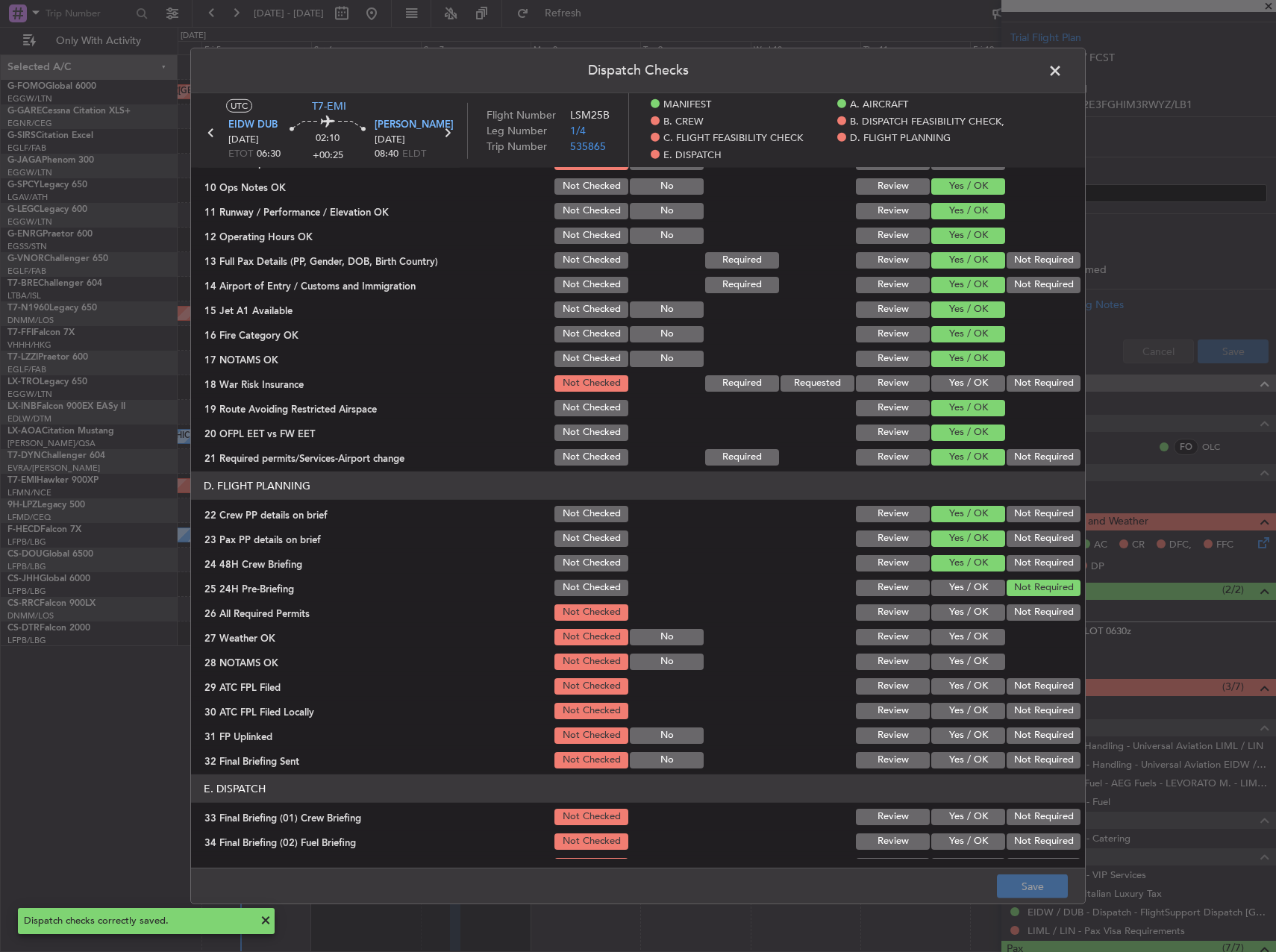
click at [1062, 68] on span at bounding box center [1062, 74] width 0 height 30
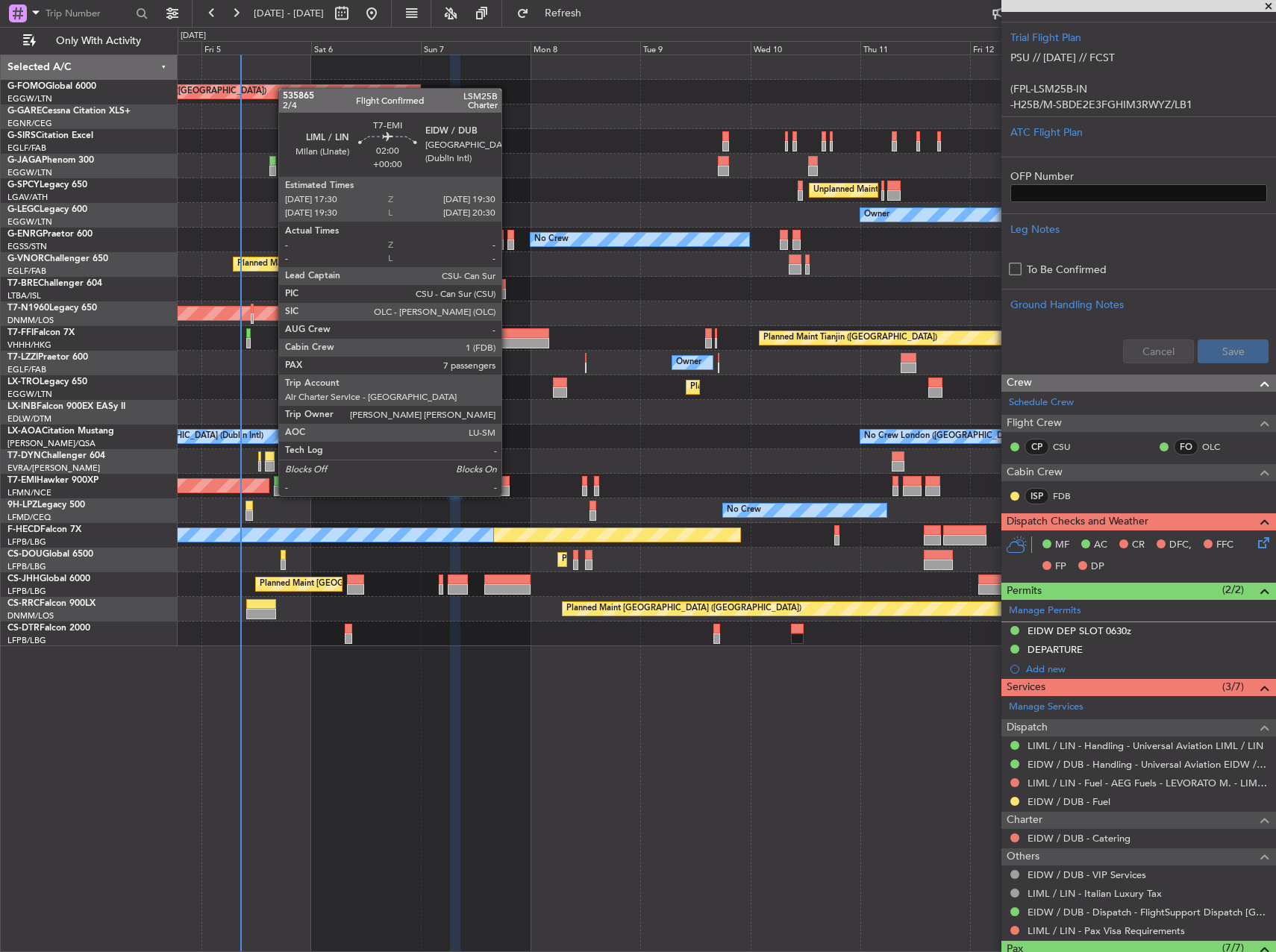
click at [508, 481] on div at bounding box center [505, 481] width 10 height 11
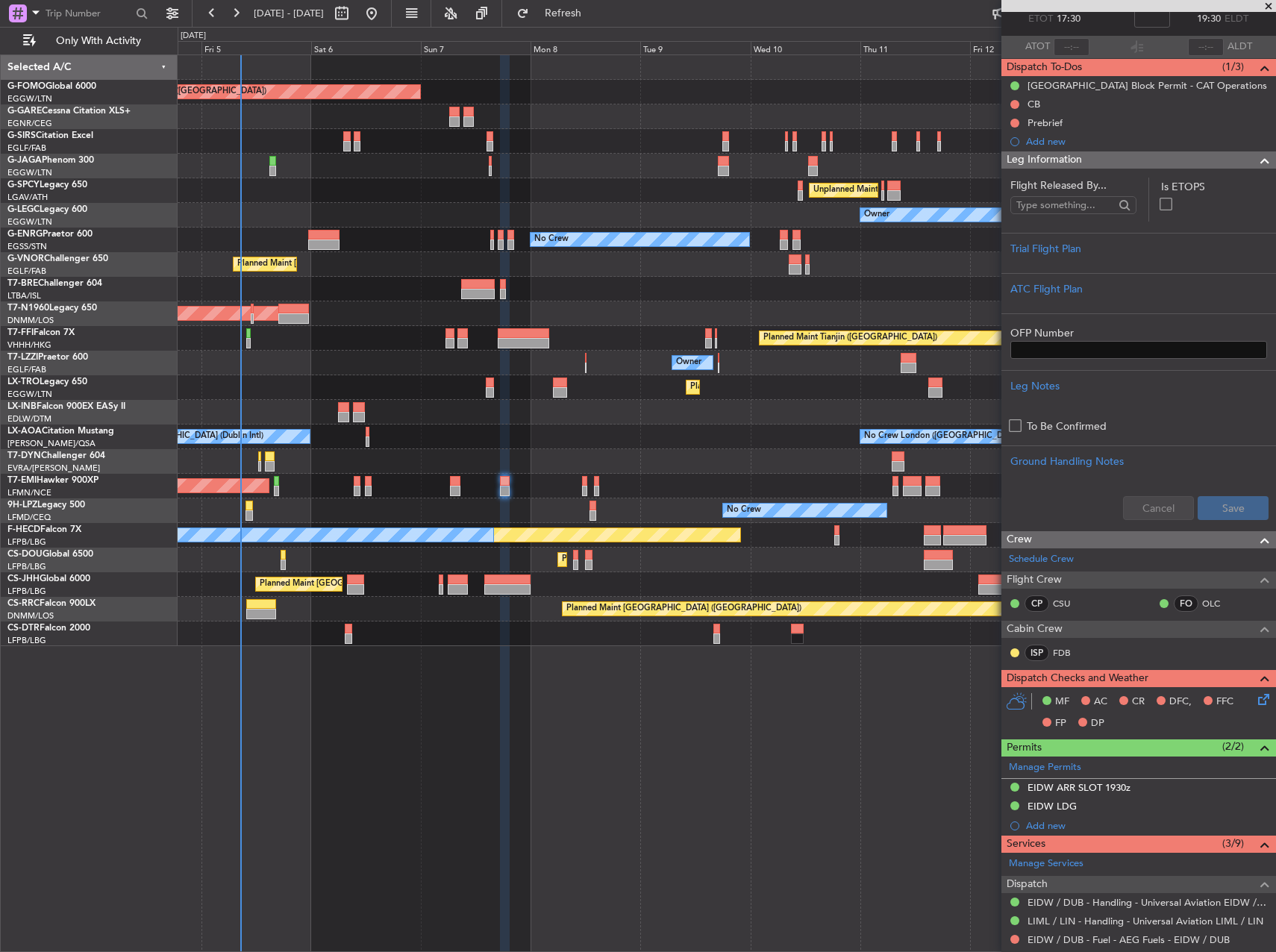
scroll to position [0, 0]
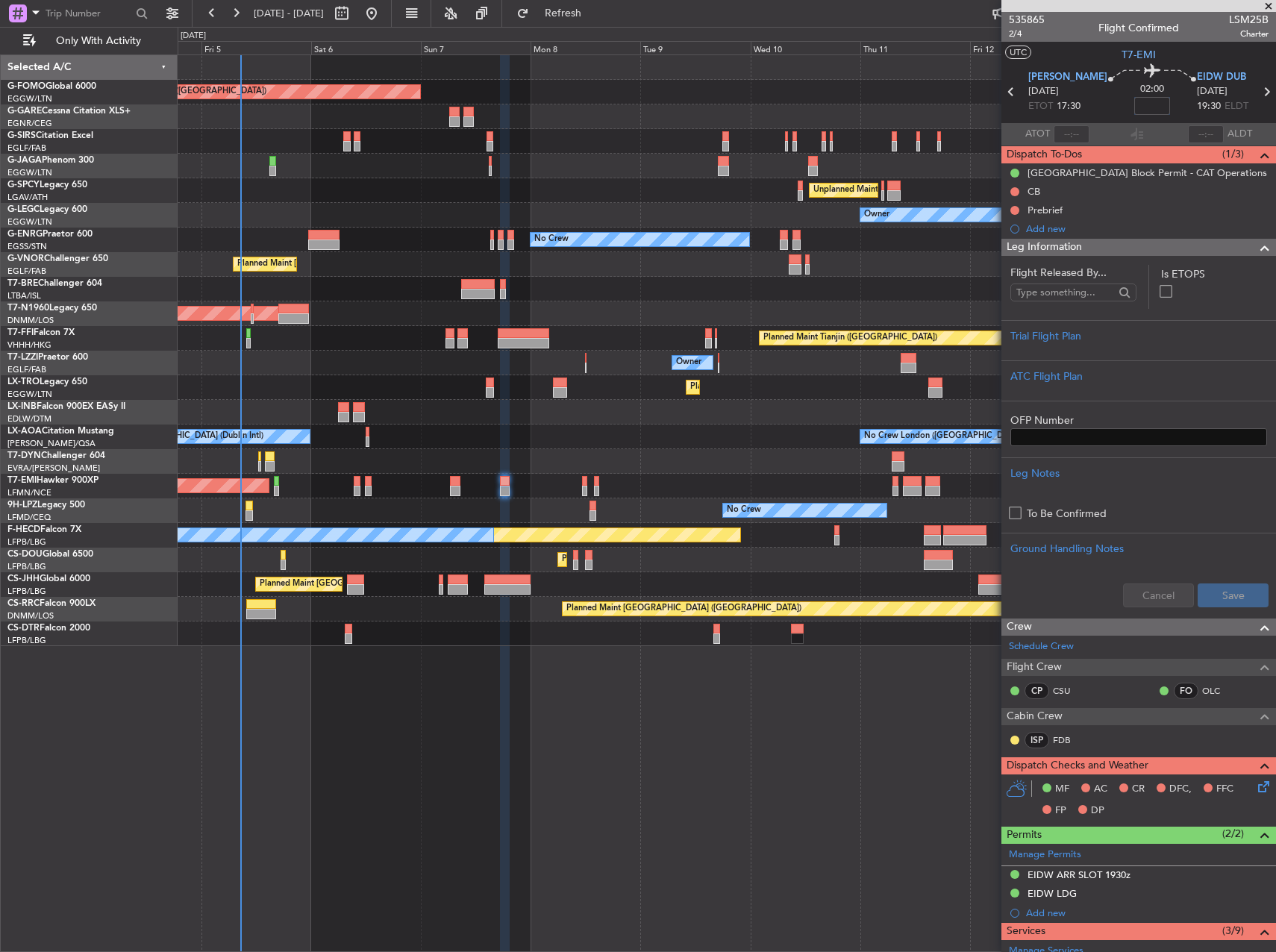
click at [1134, 113] on input at bounding box center [1152, 106] width 36 height 18
click at [814, 89] on div "Planned Maint [GEOGRAPHIC_DATA] ([GEOGRAPHIC_DATA])" at bounding box center [726, 92] width 1098 height 25
type input "+00:10"
click at [1149, 341] on div "Trial Flight Plan" at bounding box center [1138, 336] width 256 height 16
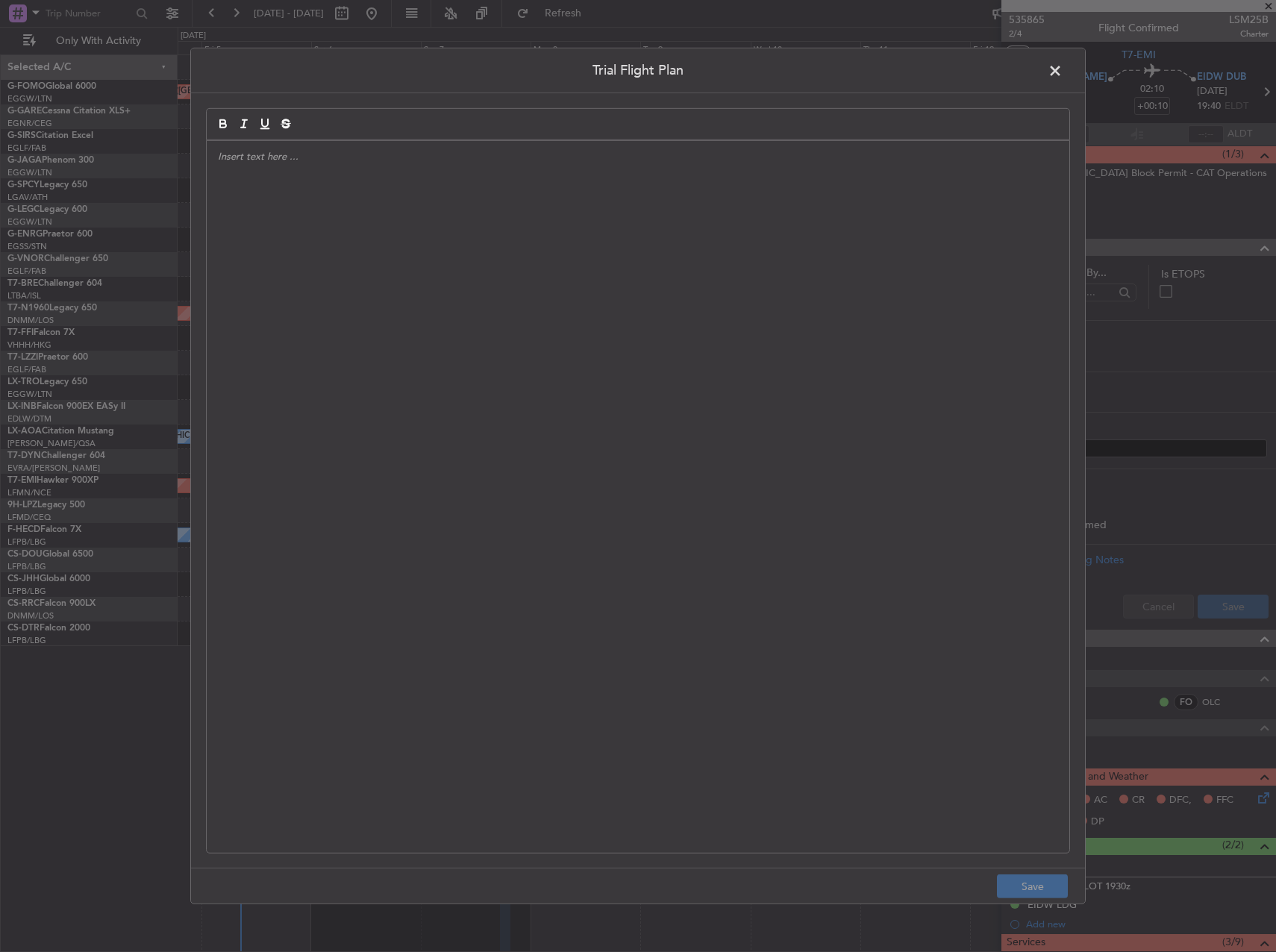
click at [693, 311] on div at bounding box center [638, 497] width 862 height 712
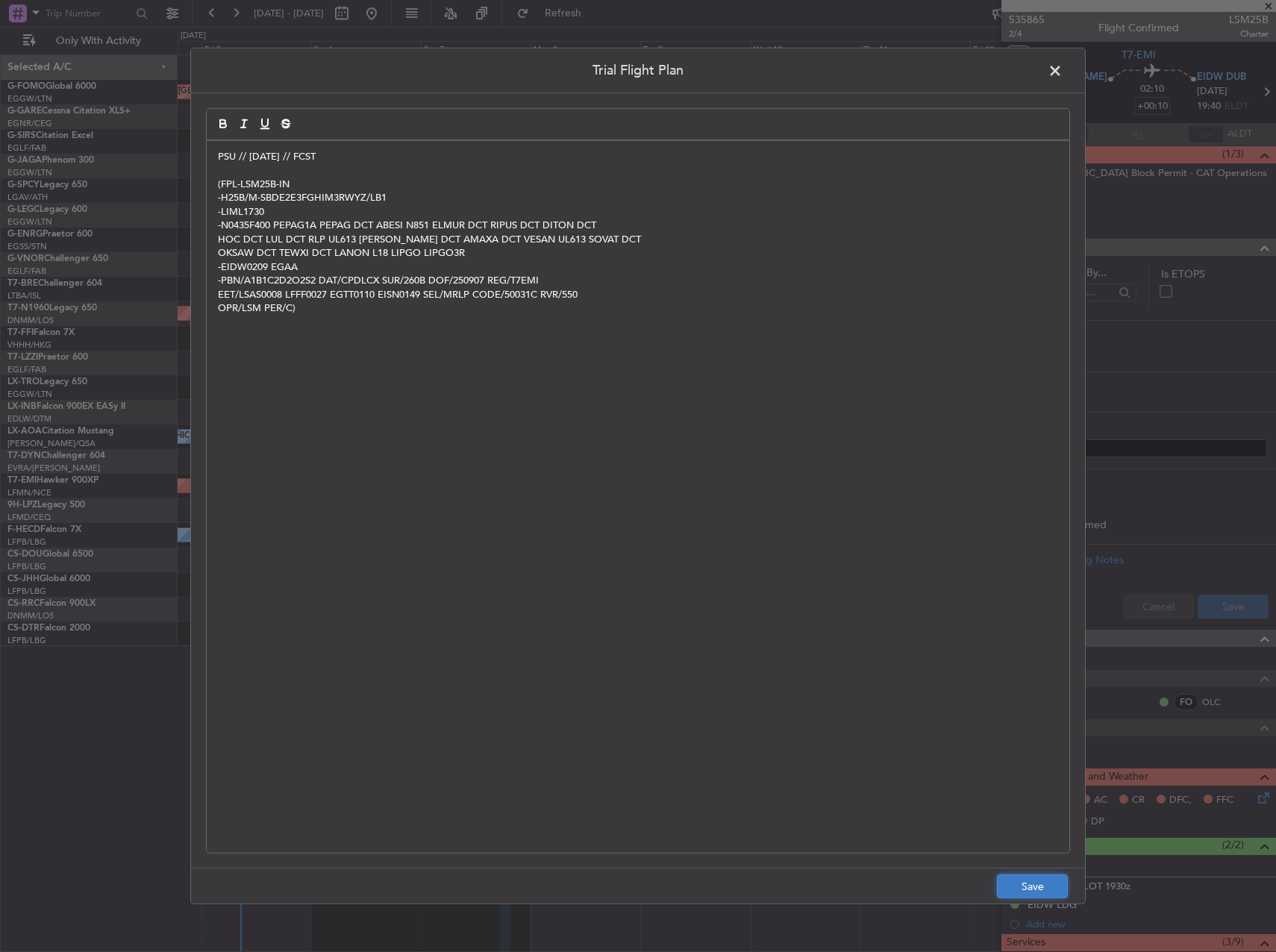
click at [1027, 883] on button "Save" at bounding box center [1032, 887] width 71 height 24
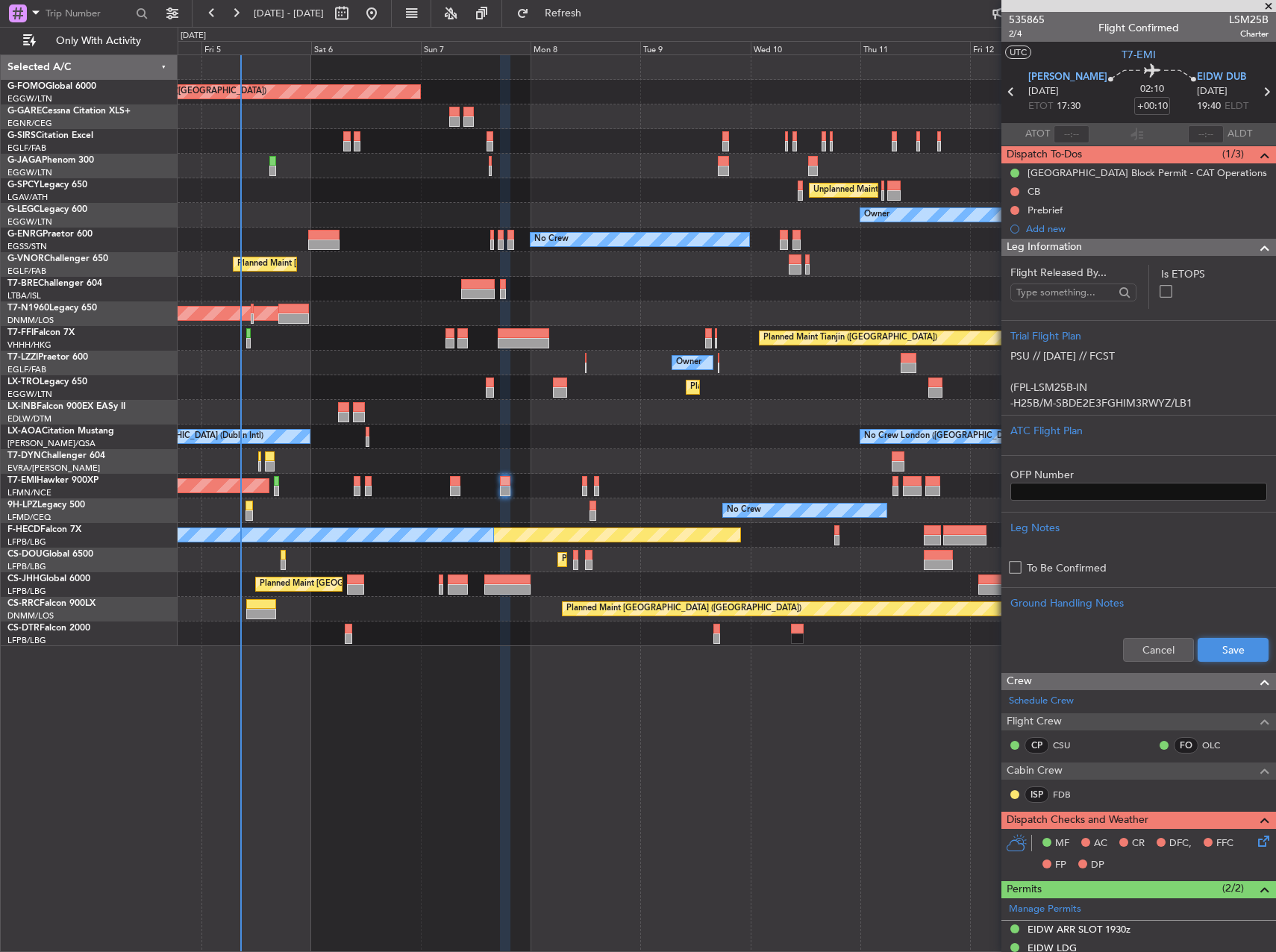
click at [1235, 647] on button "Save" at bounding box center [1233, 650] width 71 height 24
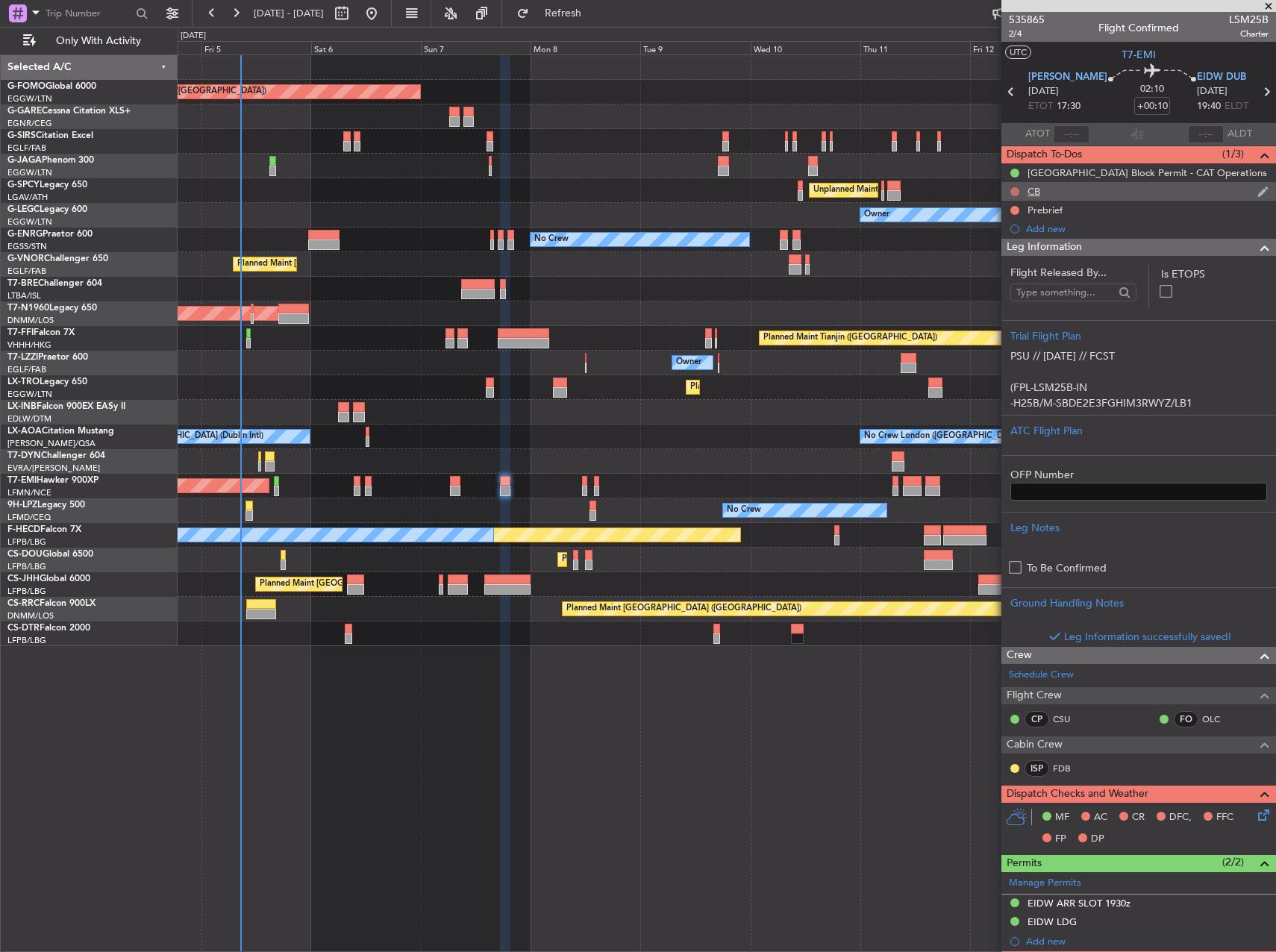
click at [1016, 190] on button at bounding box center [1015, 192] width 9 height 9
click at [1002, 255] on span "Completed" at bounding box center [1021, 257] width 49 height 15
click at [1017, 211] on button at bounding box center [1015, 211] width 9 height 9
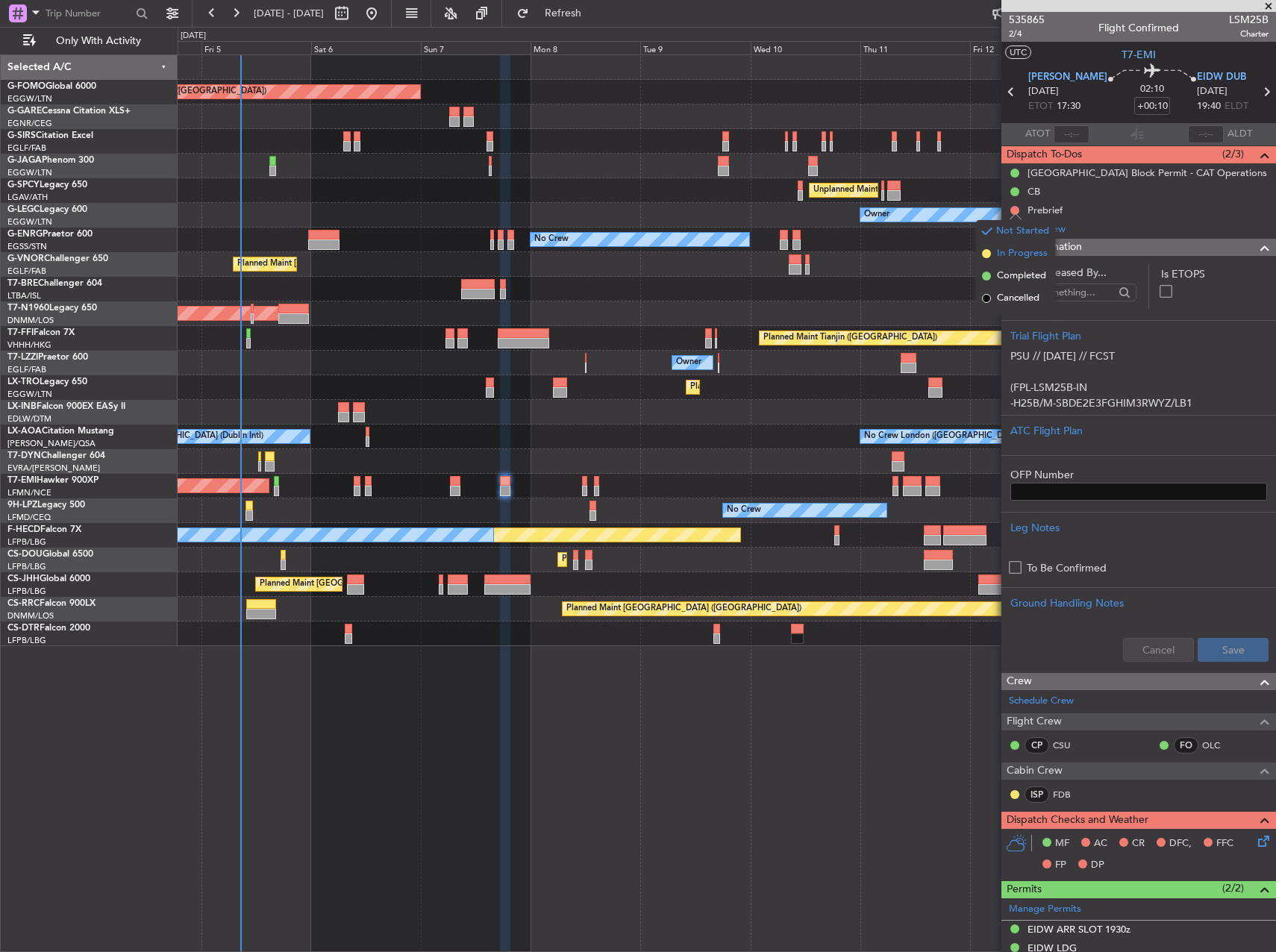
click at [1009, 262] on li "In Progress" at bounding box center [1015, 254] width 79 height 23
click at [1014, 35] on mat-tooltip-component "Trip Number" at bounding box center [1026, 47] width 74 height 40
click at [1032, 33] on mat-tooltip-component "Trip Number" at bounding box center [1026, 47] width 74 height 40
click at [1018, 37] on span "2/4" at bounding box center [1027, 34] width 36 height 13
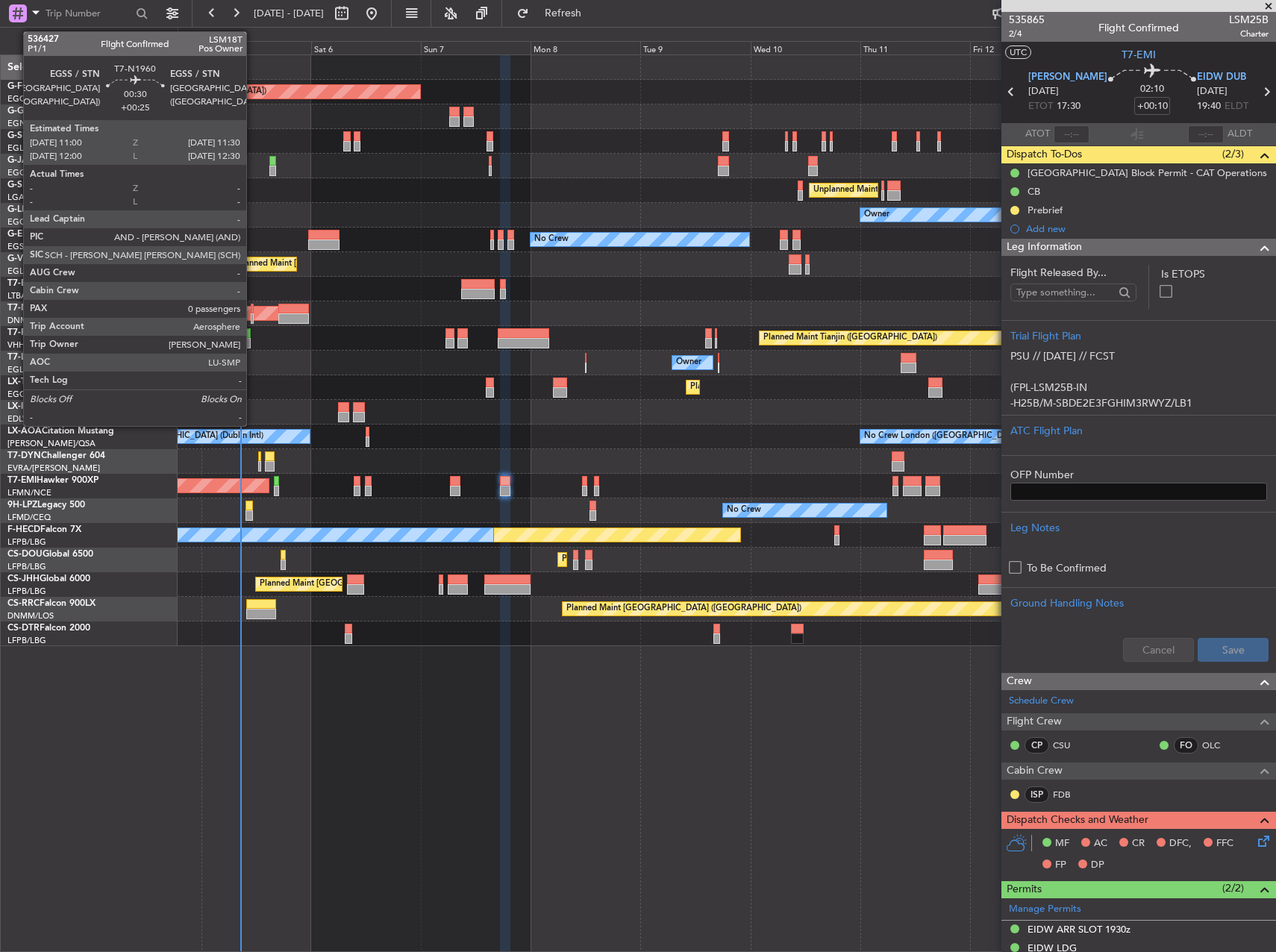
click at [252, 315] on div at bounding box center [252, 319] width 3 height 11
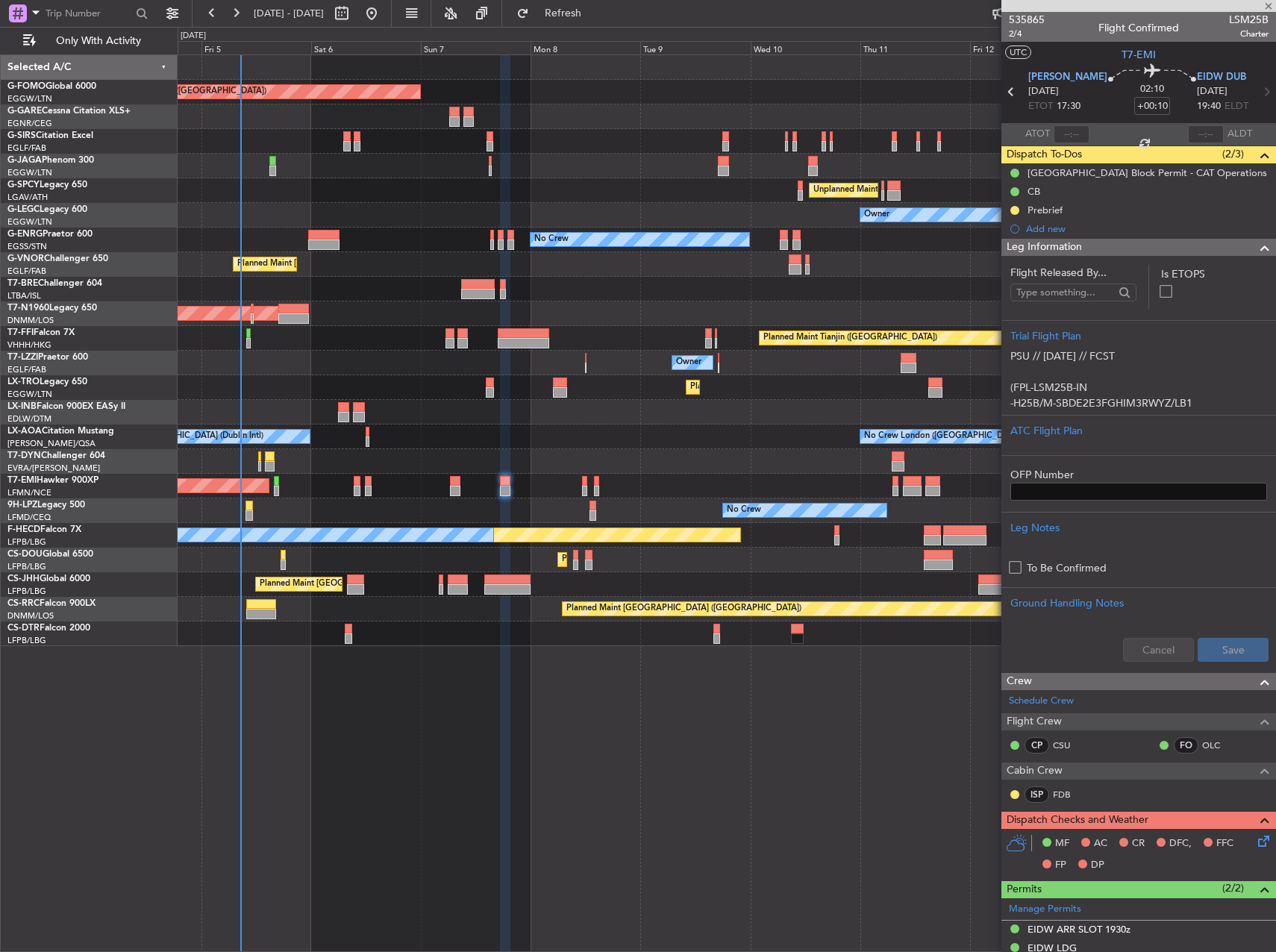
type input "+00:25"
type input "0"
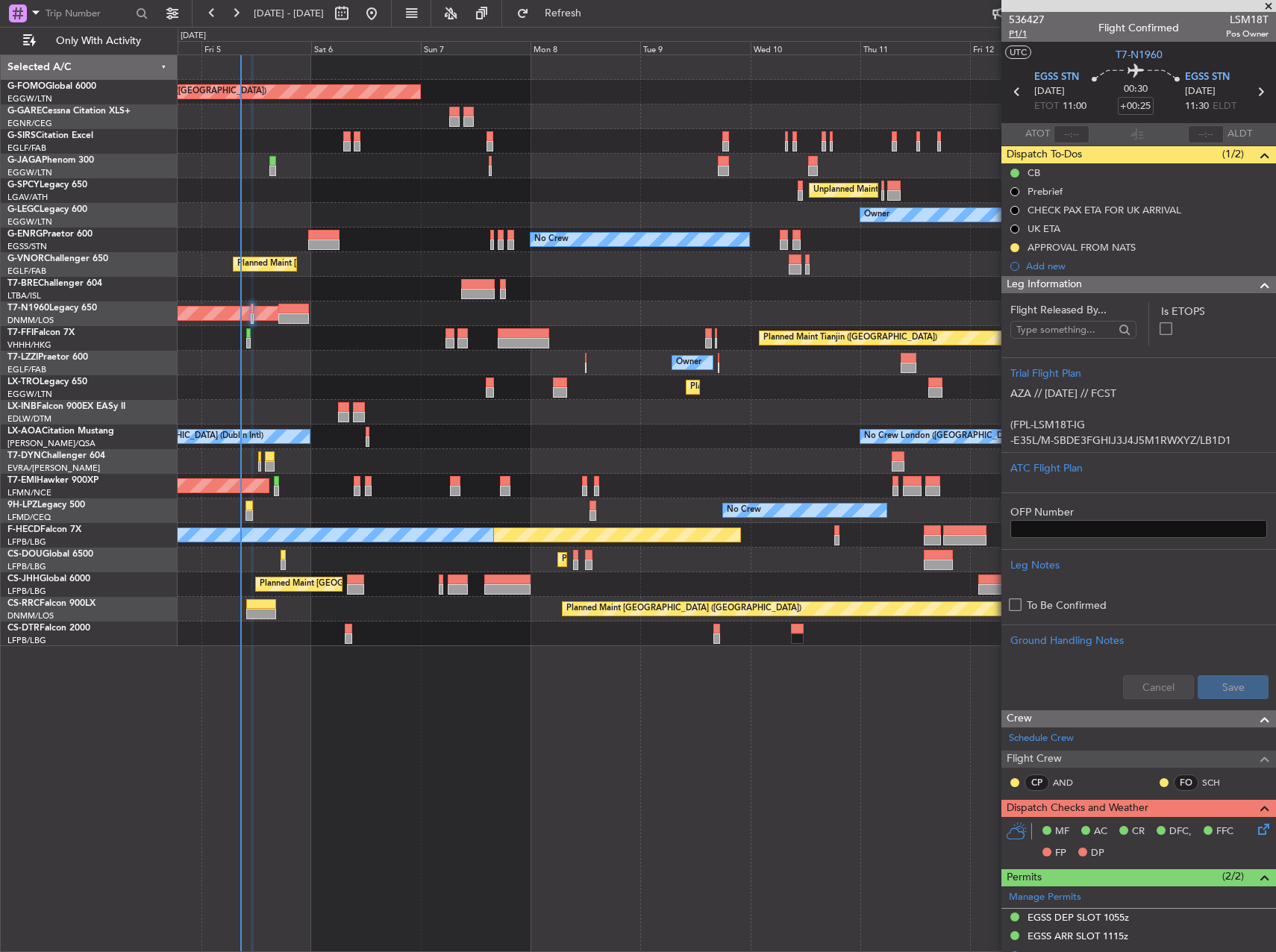
click at [1024, 34] on span "P1/1" at bounding box center [1027, 34] width 36 height 13
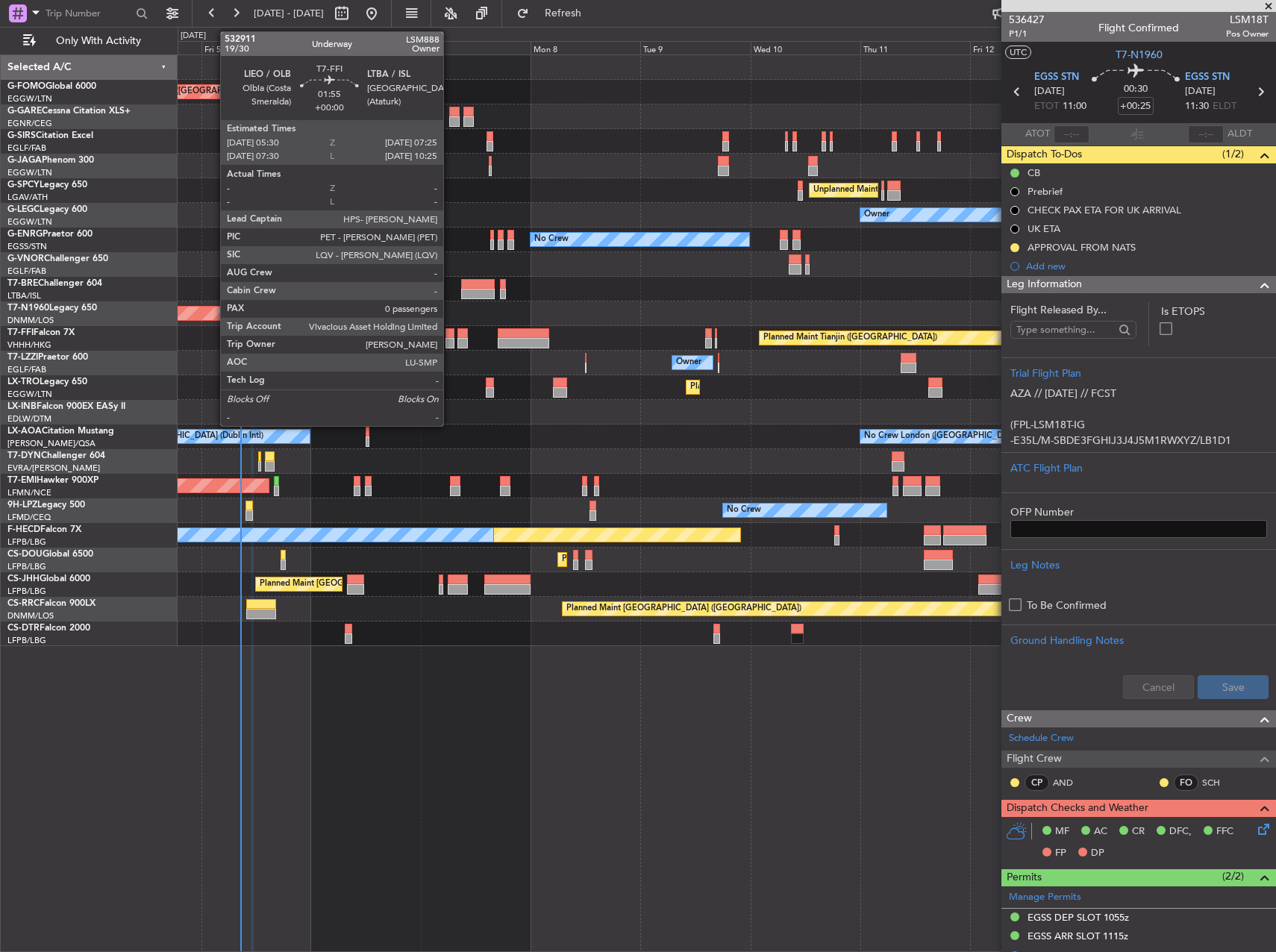
click at [450, 336] on div at bounding box center [450, 334] width 9 height 11
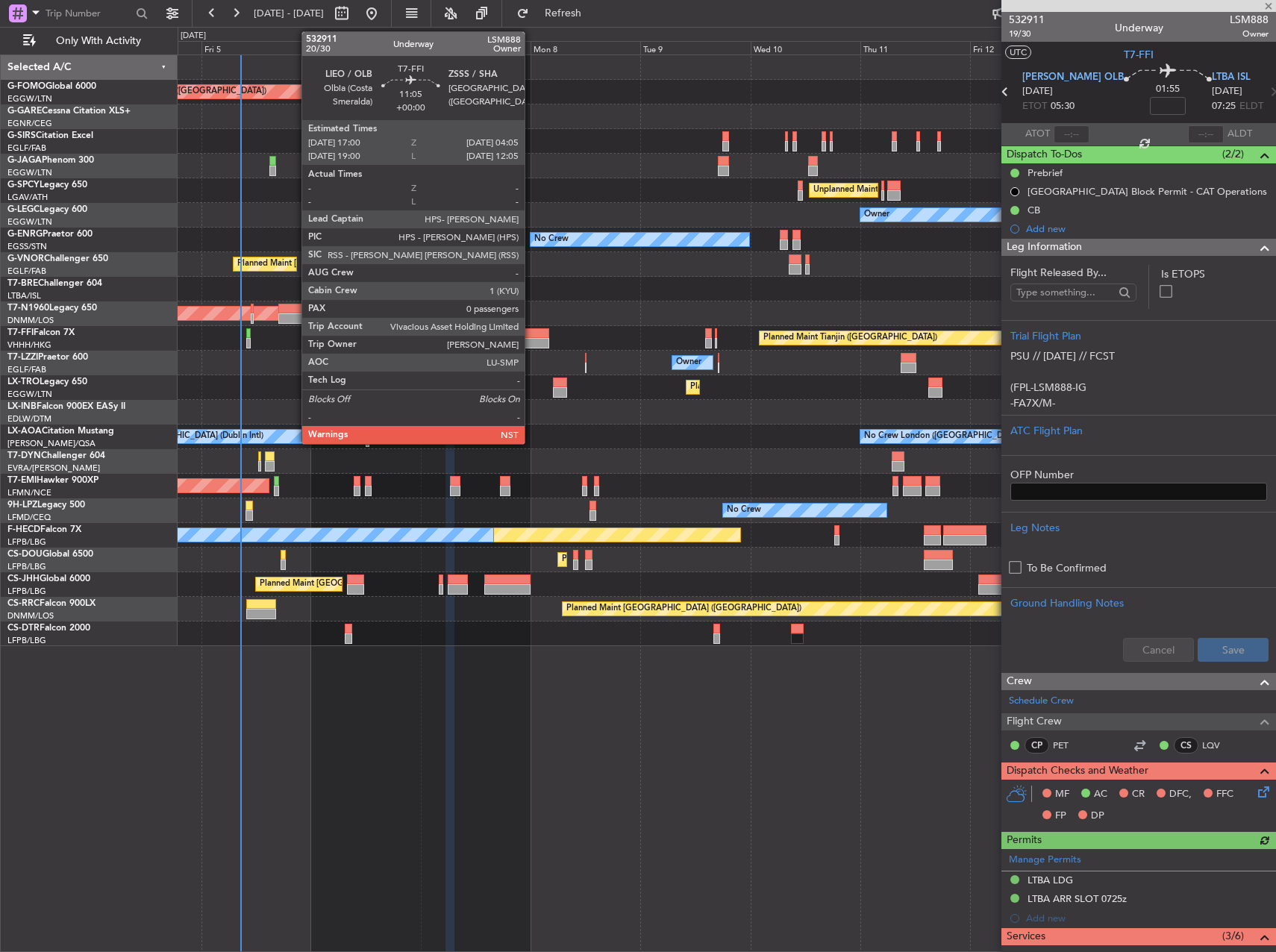
click at [532, 341] on div at bounding box center [523, 344] width 50 height 11
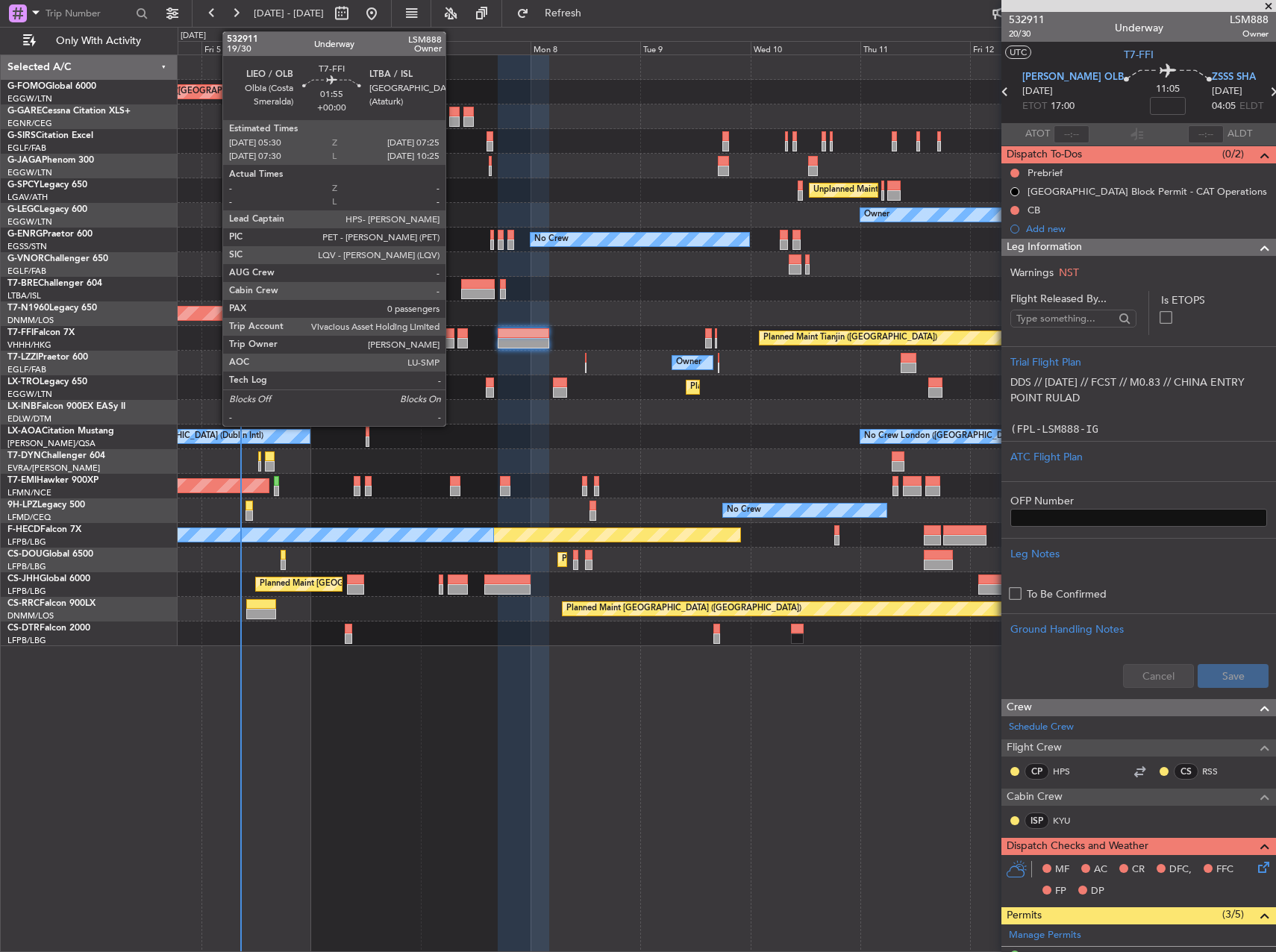
click at [452, 335] on div at bounding box center [450, 334] width 9 height 11
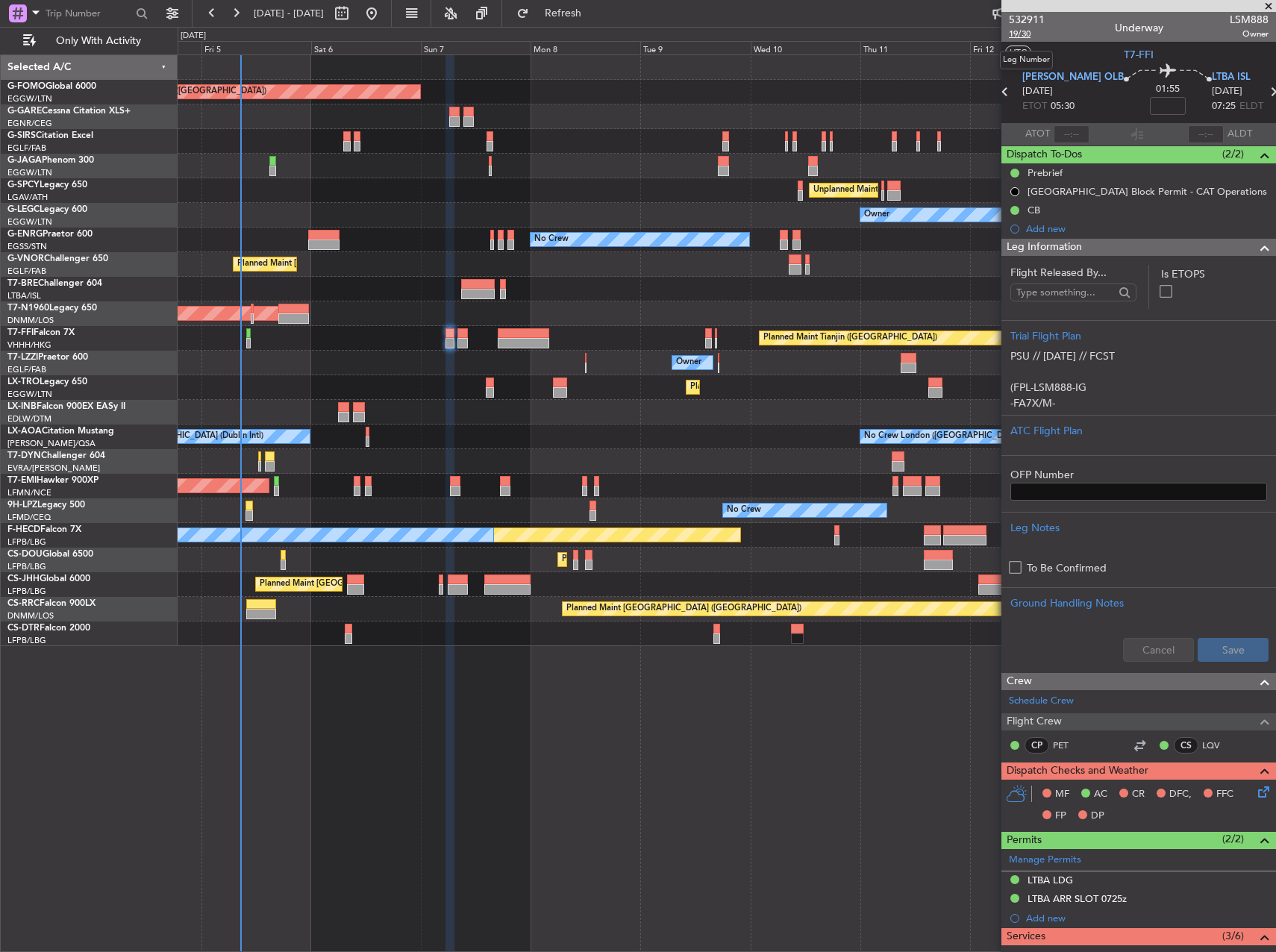
click at [1020, 36] on span "19/30" at bounding box center [1027, 34] width 36 height 13
click at [1049, 175] on div "Prebrief" at bounding box center [1045, 172] width 35 height 13
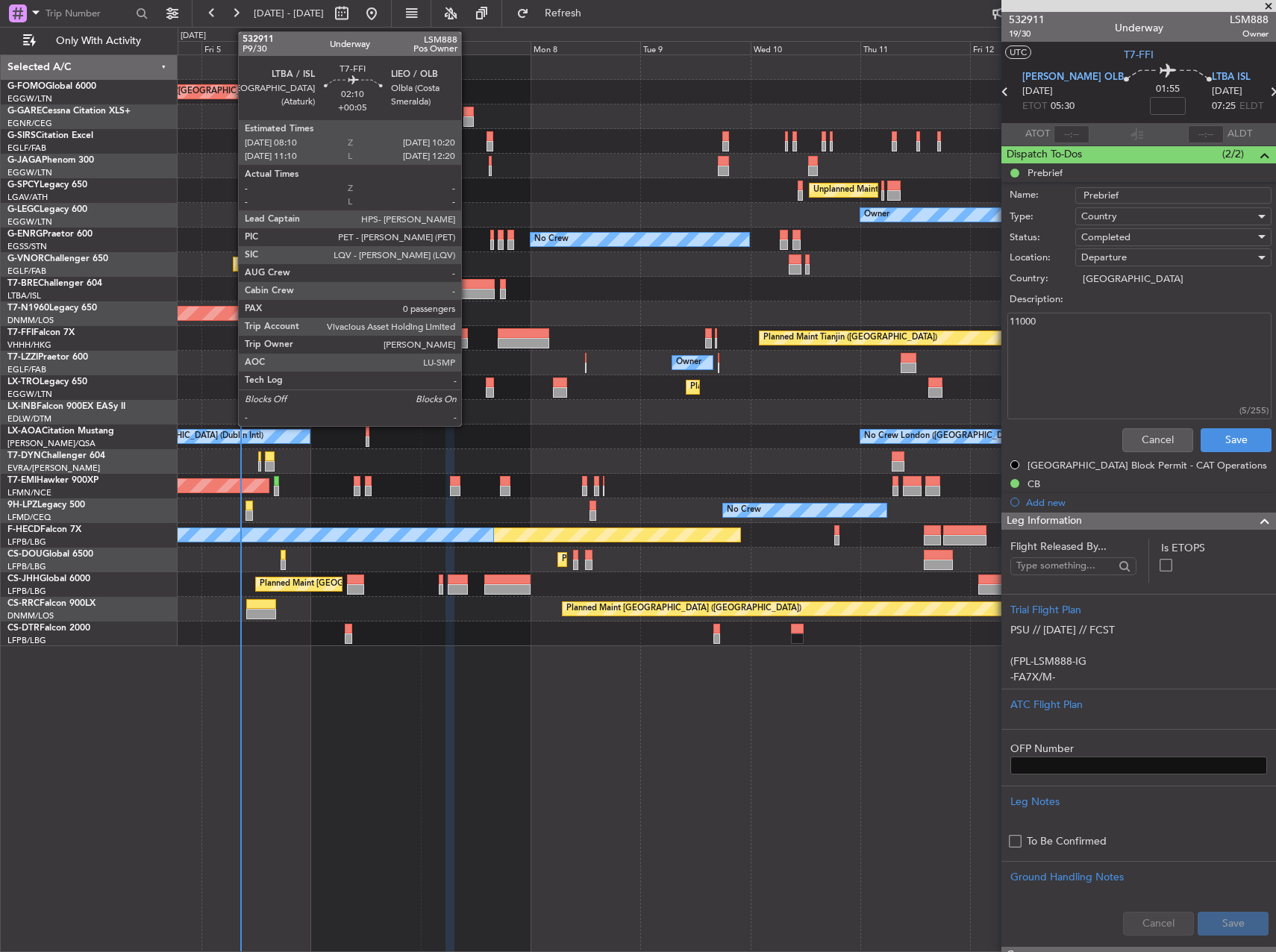
click at [468, 338] on div at bounding box center [462, 344] width 11 height 11
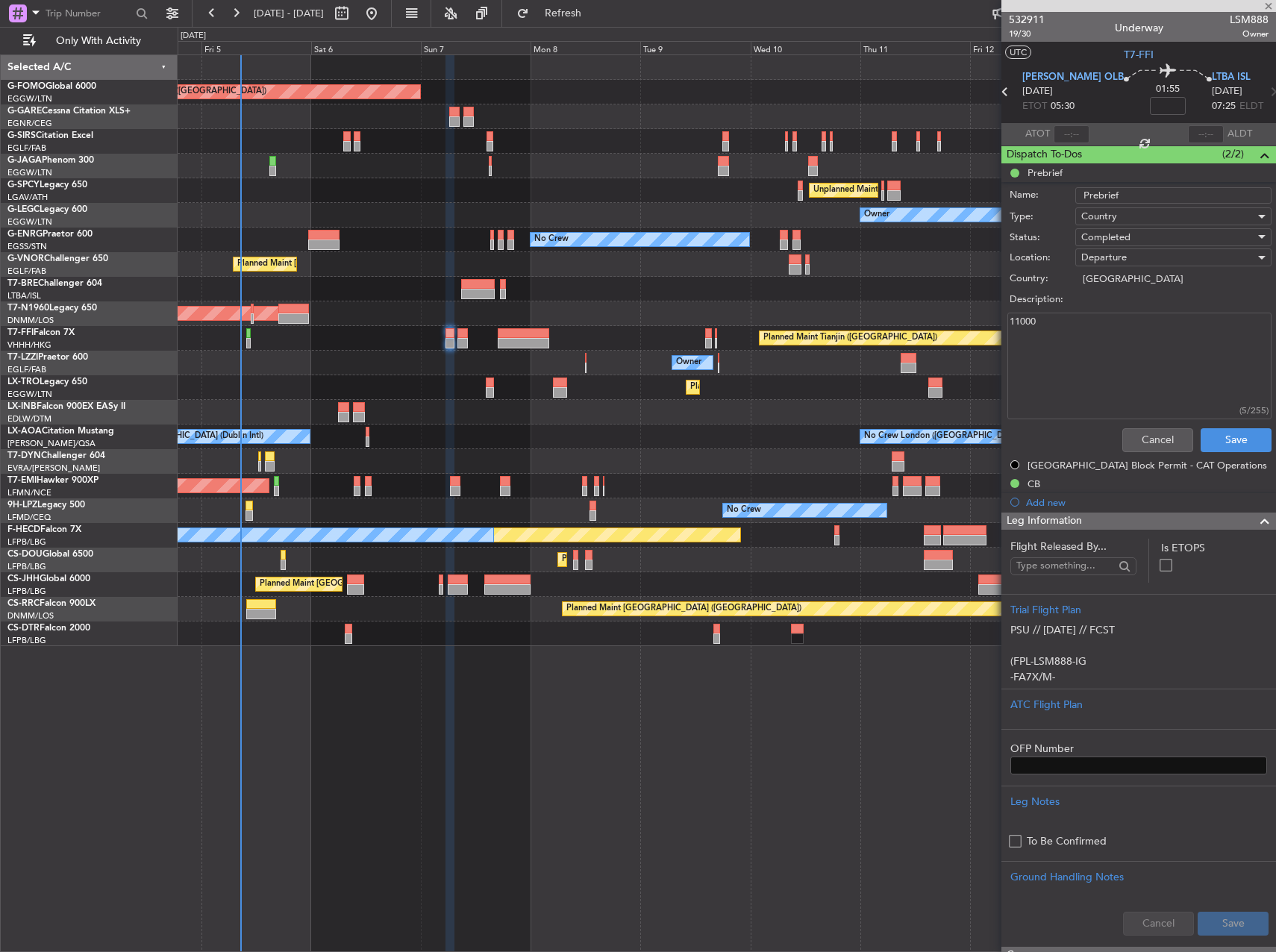
type input "+00:05"
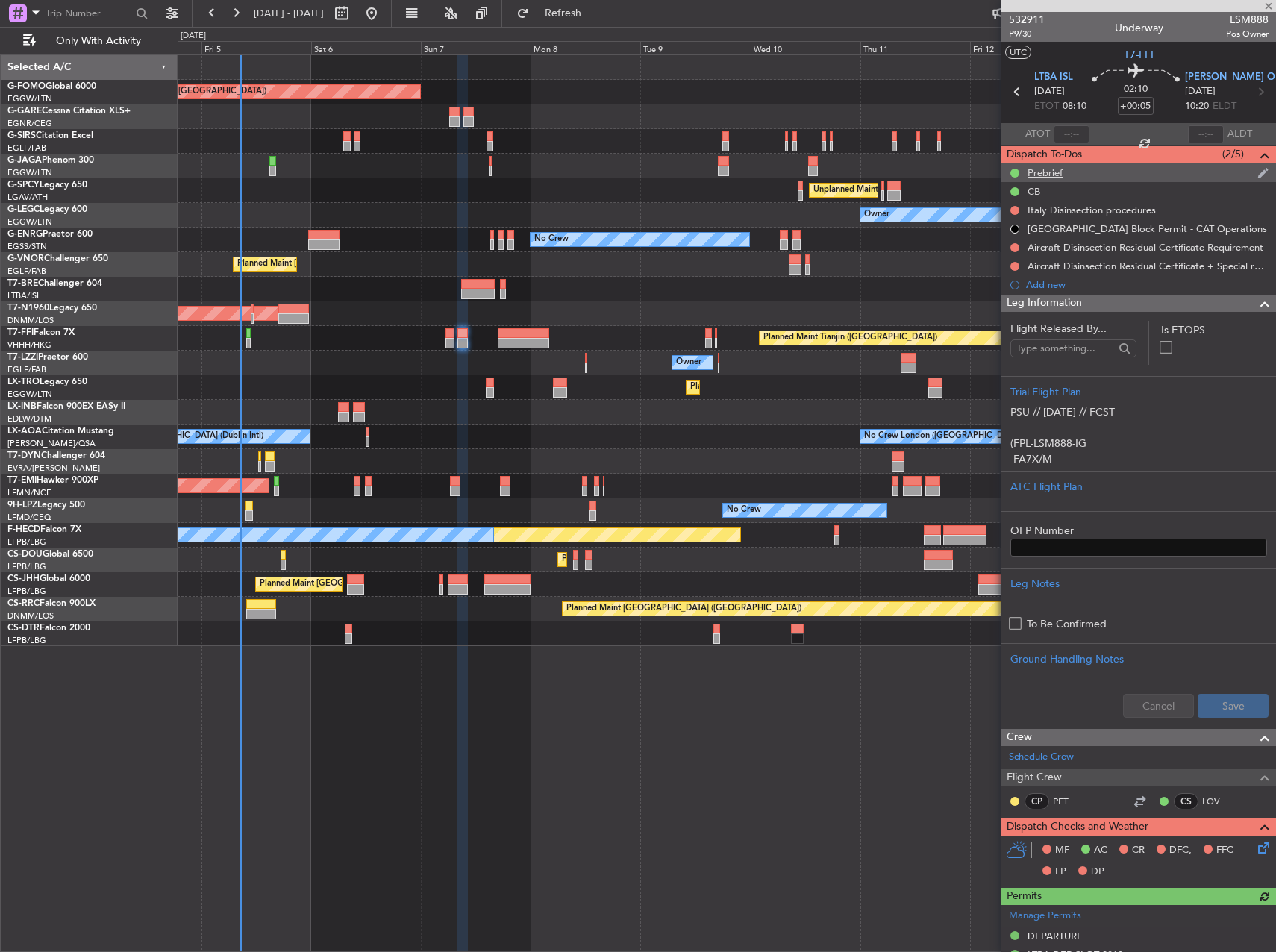
click at [1065, 169] on div "Prebrief" at bounding box center [1138, 172] width 274 height 19
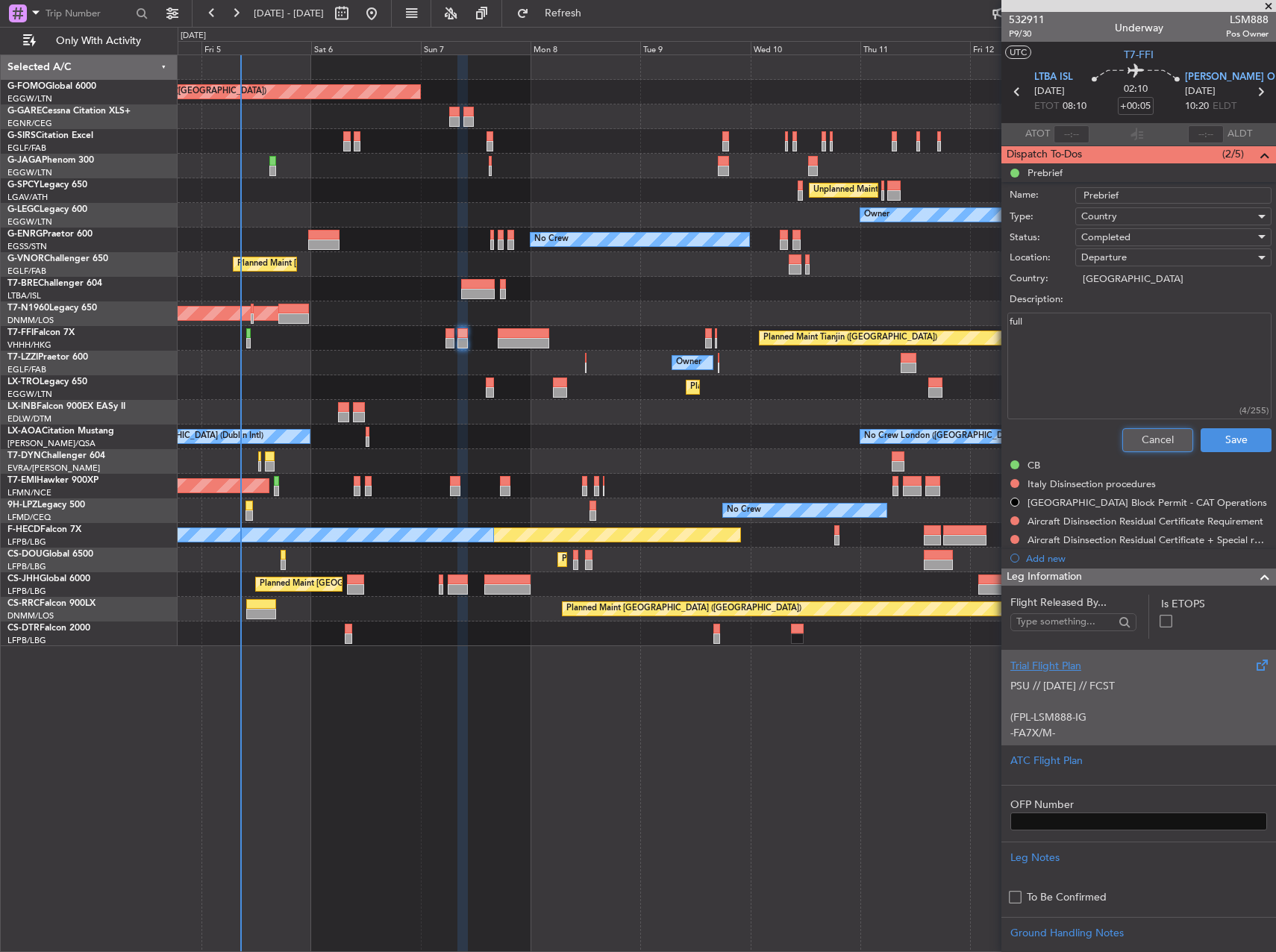
drag, startPoint x: 1155, startPoint y: 434, endPoint x: 1257, endPoint y: 440, distance: 102.2
click at [1156, 434] on button "Cancel" at bounding box center [1158, 441] width 71 height 24
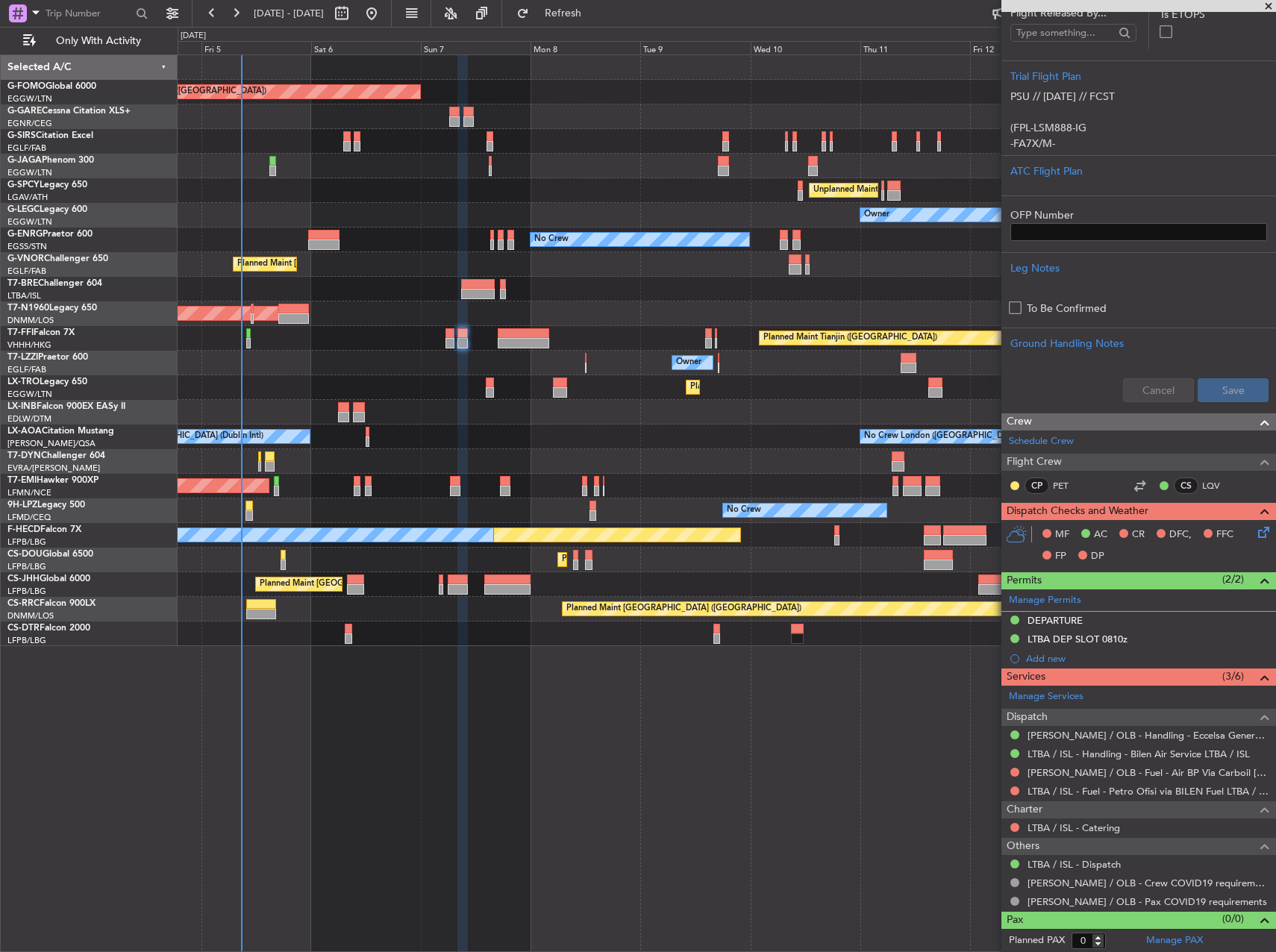
scroll to position [317, 0]
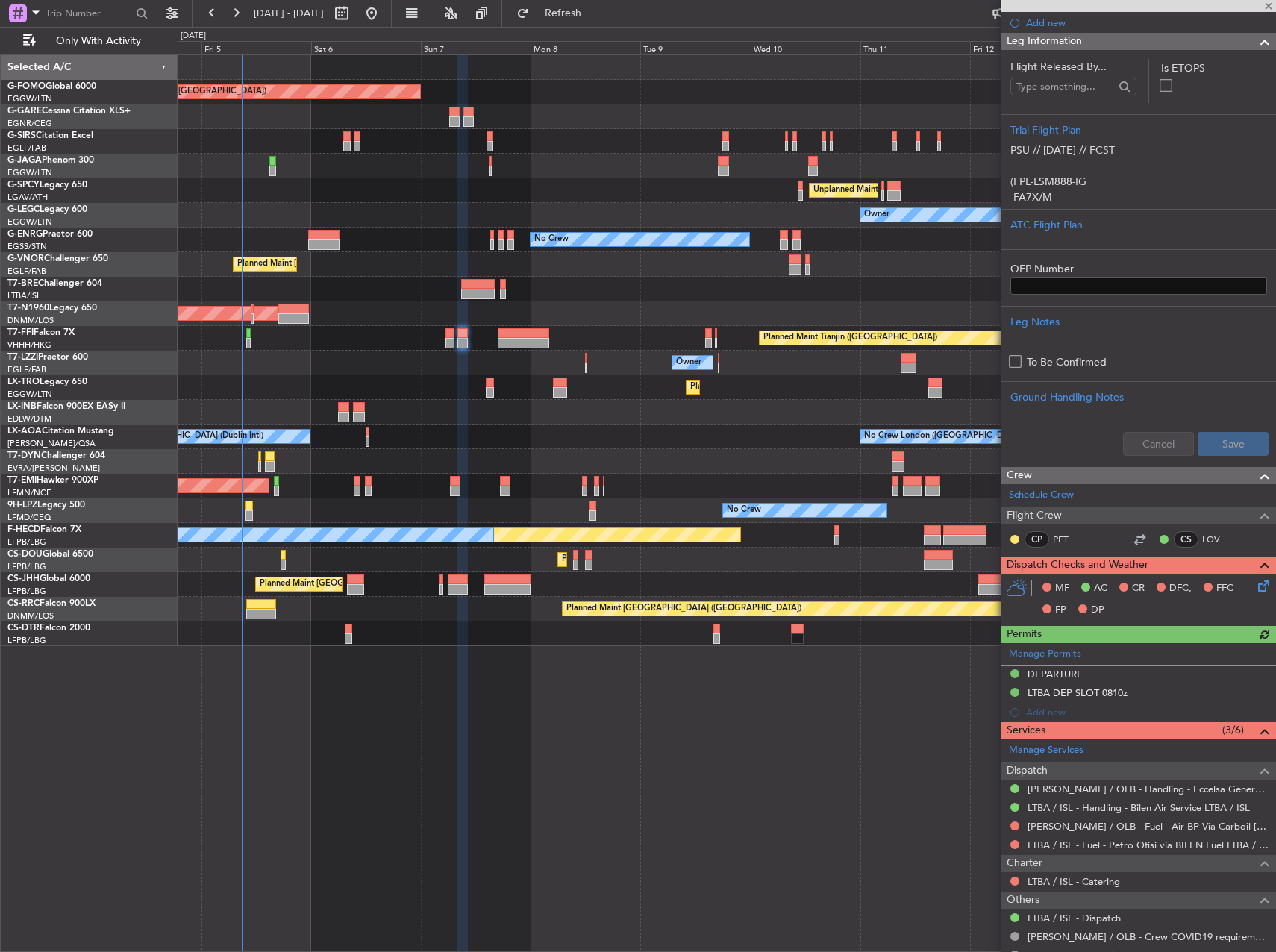
scroll to position [317, 0]
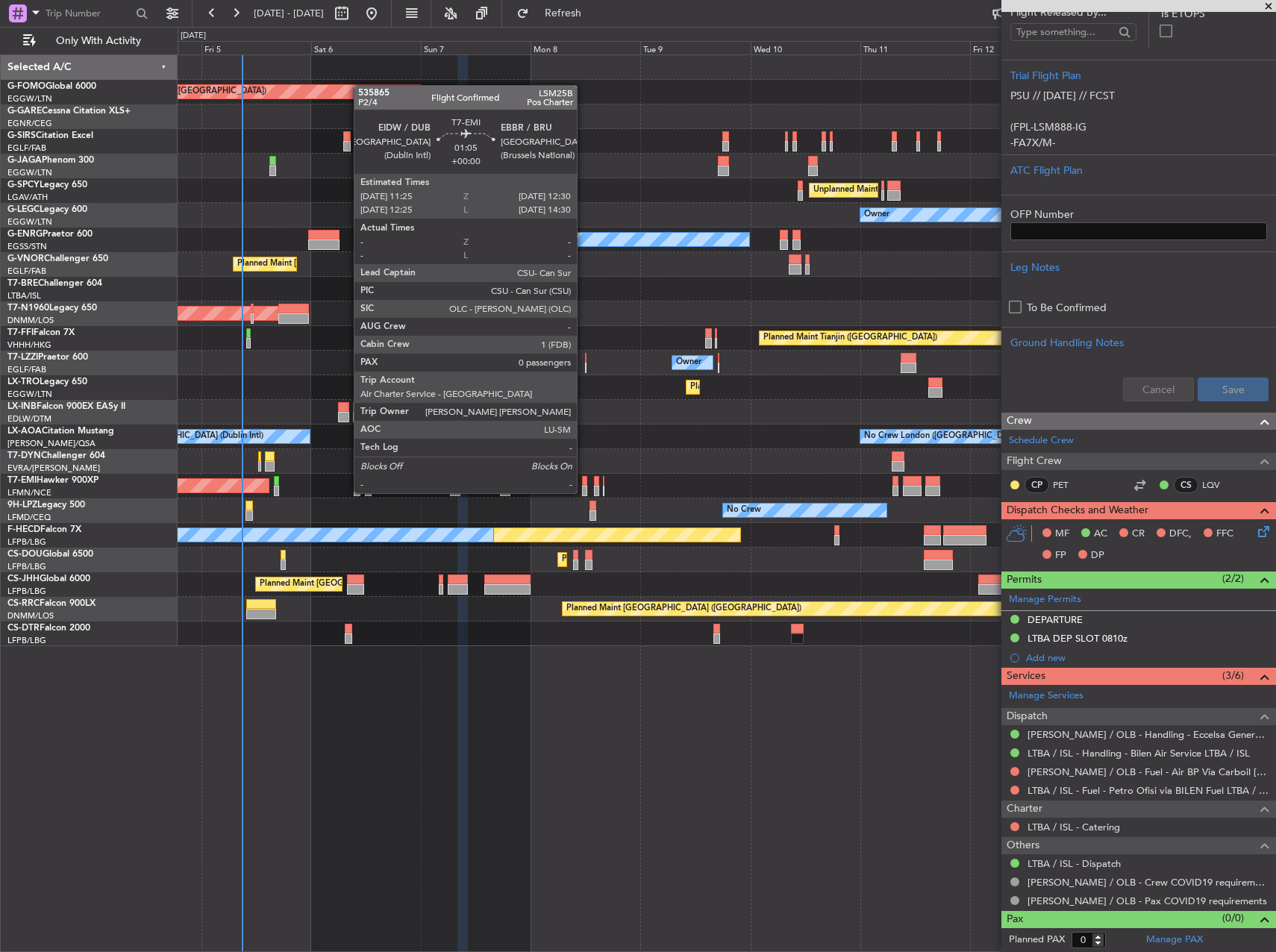
click at [583, 480] on div at bounding box center [584, 481] width 5 height 11
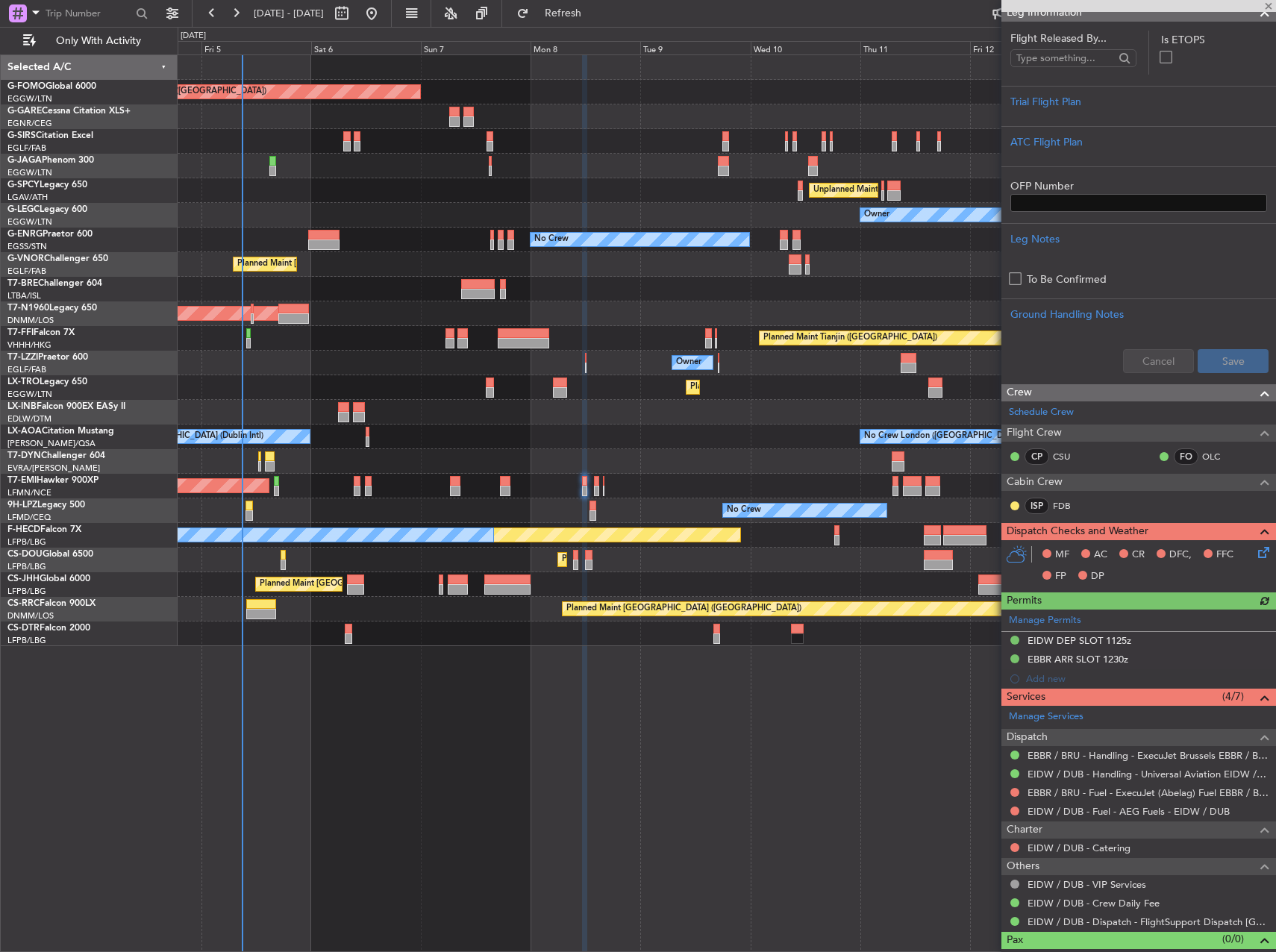
scroll to position [224, 0]
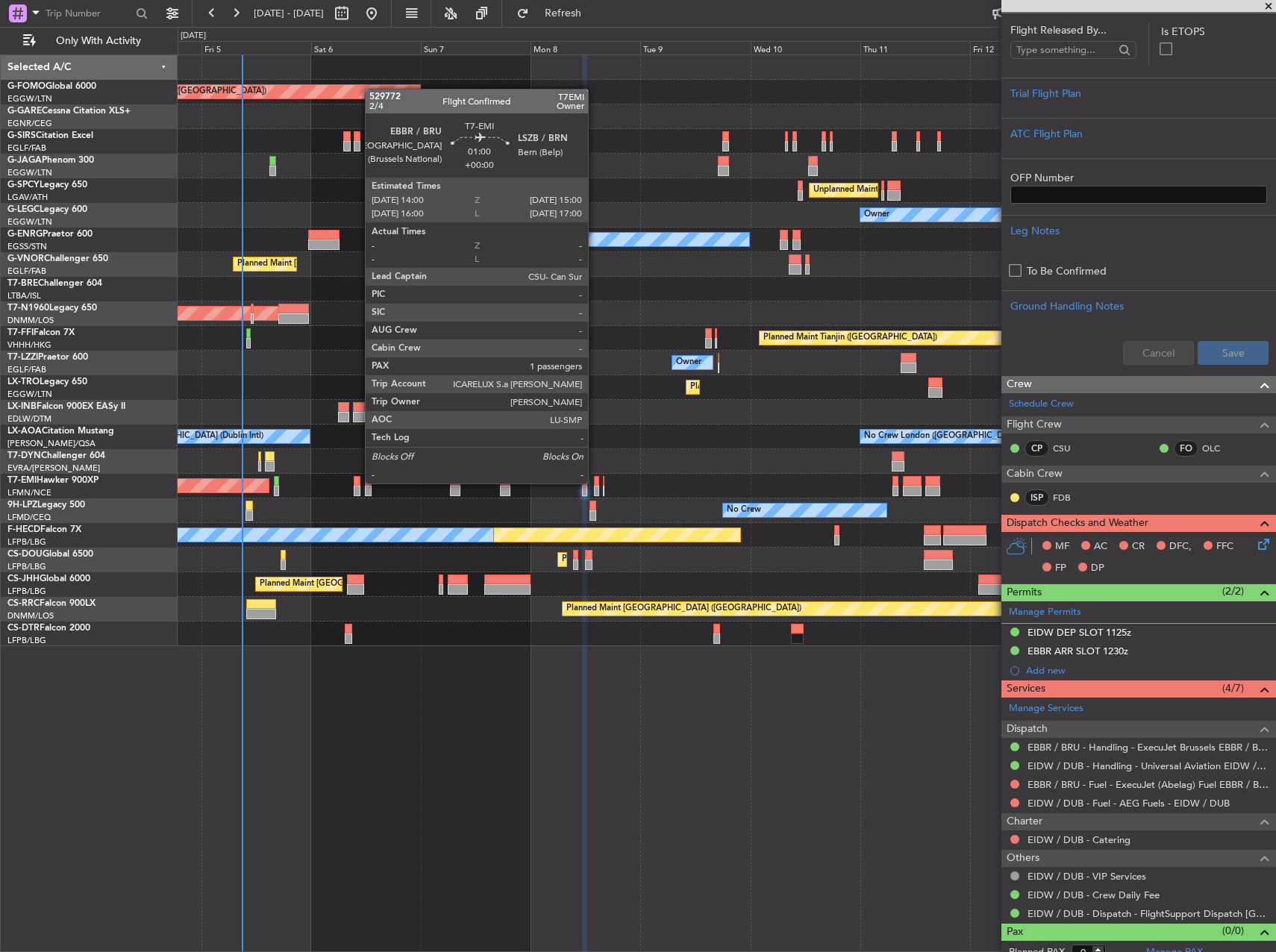
click at [595, 484] on div at bounding box center [596, 481] width 5 height 11
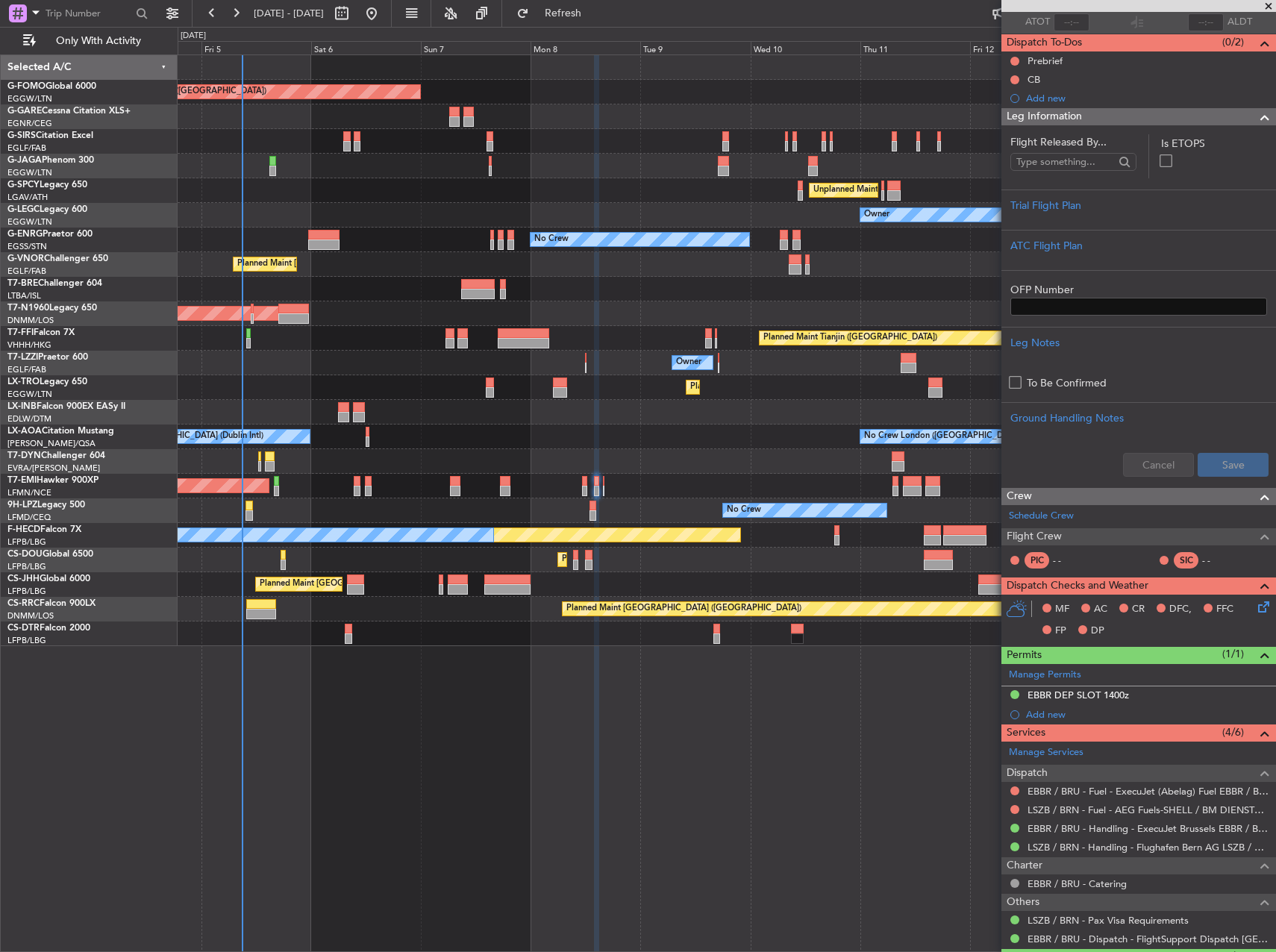
scroll to position [183, 0]
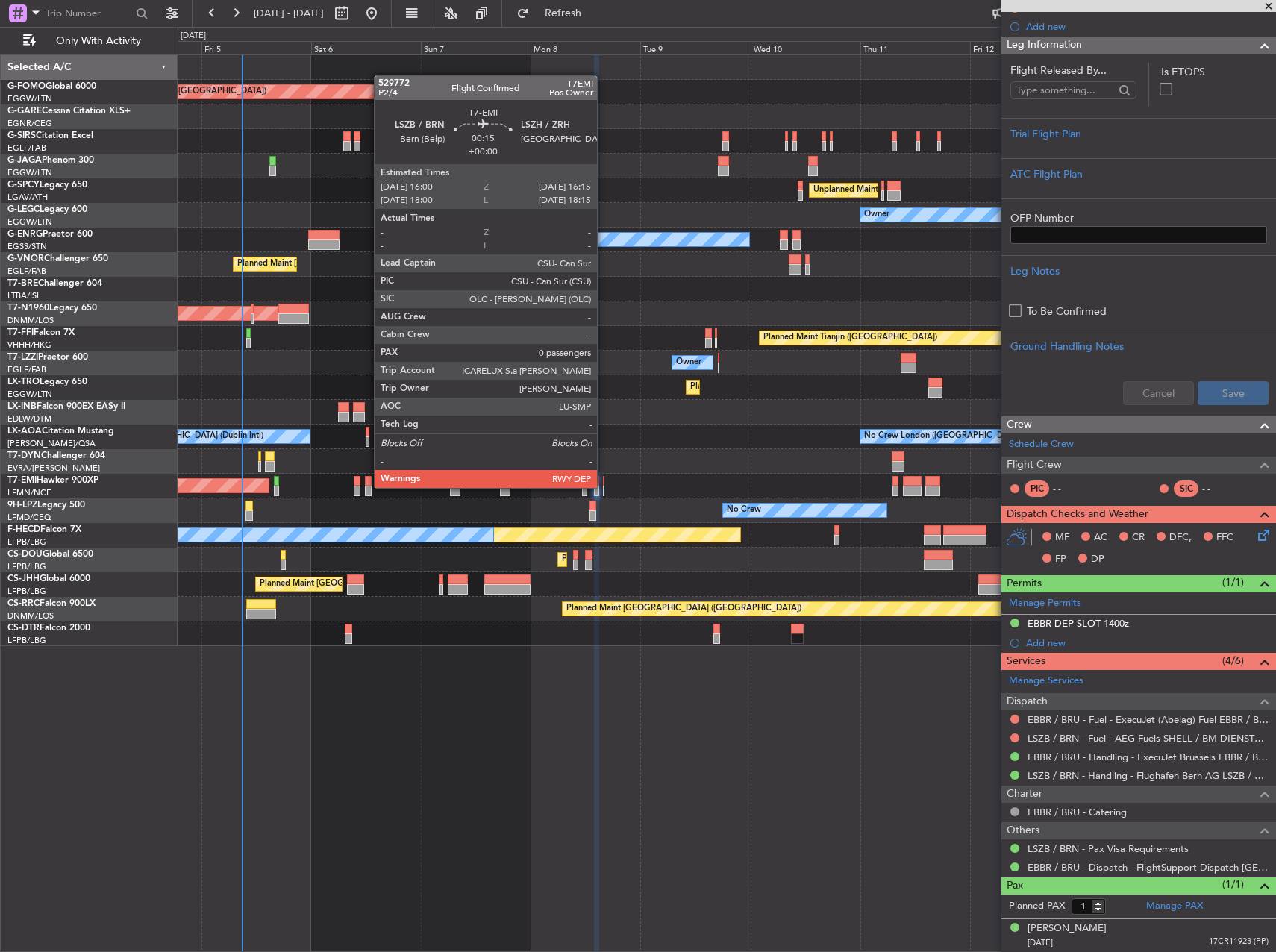
click at [604, 487] on div at bounding box center [604, 491] width 2 height 11
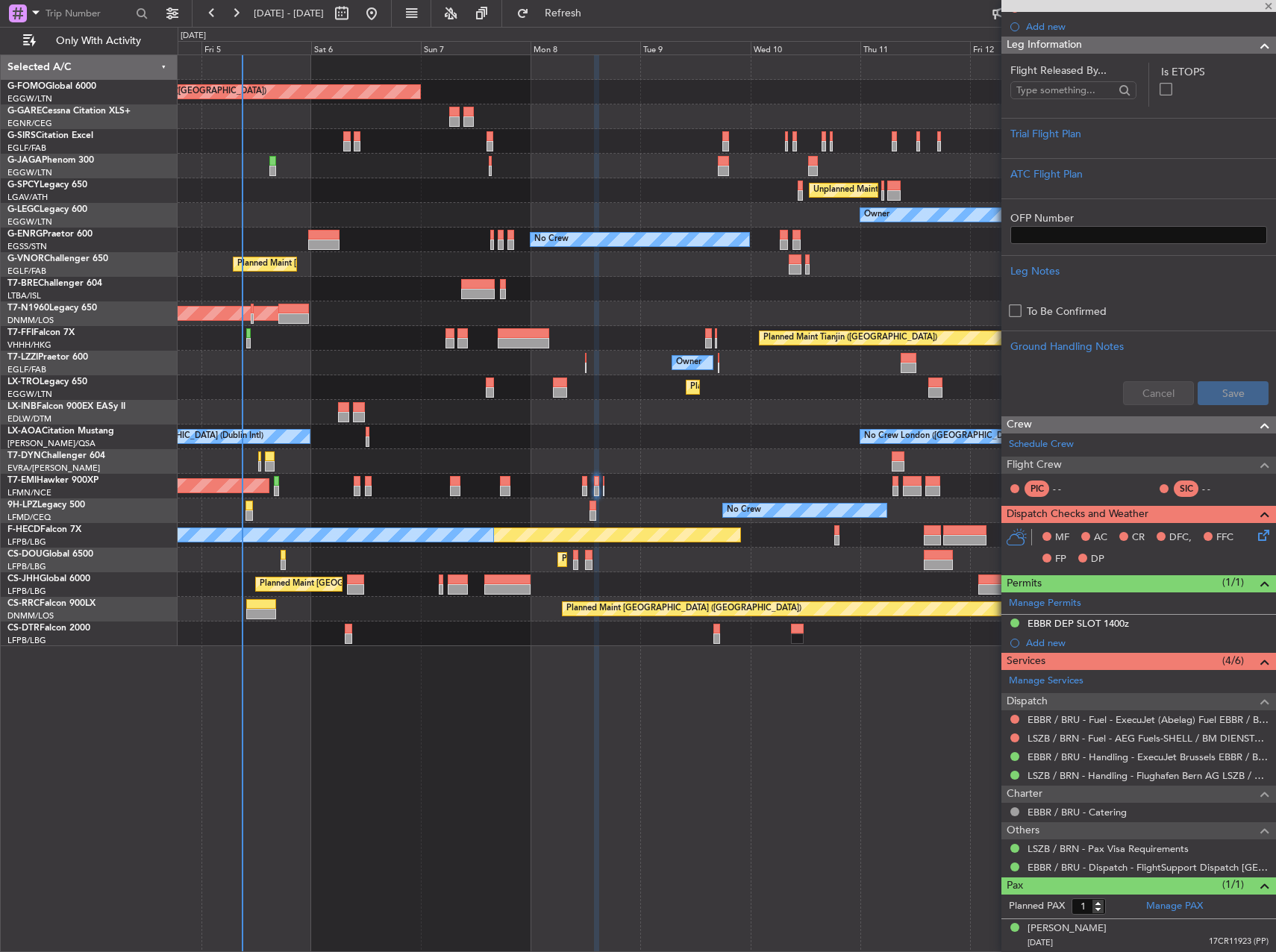
type input "0"
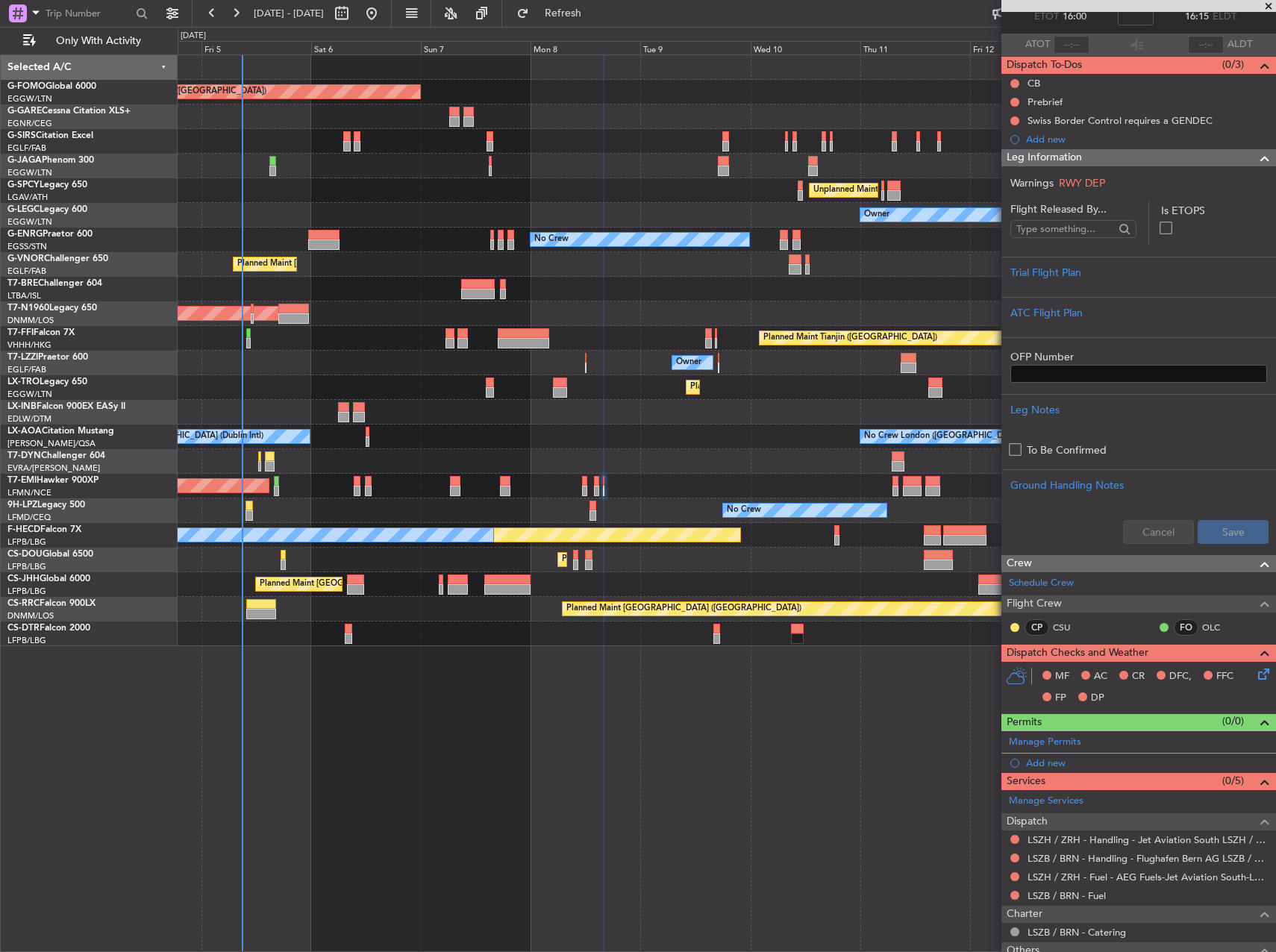
scroll to position [157, 0]
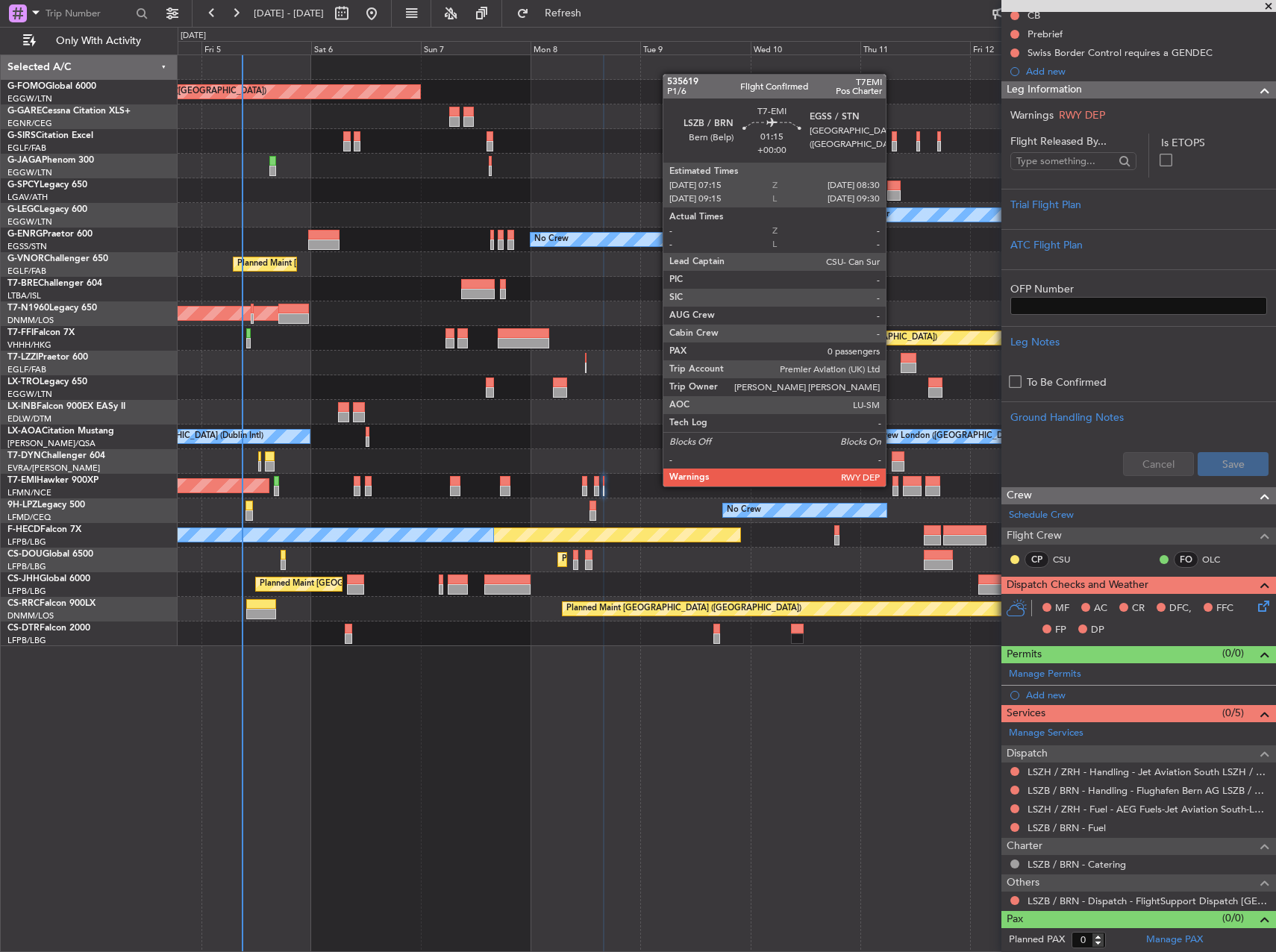
click at [893, 485] on div at bounding box center [896, 481] width 6 height 11
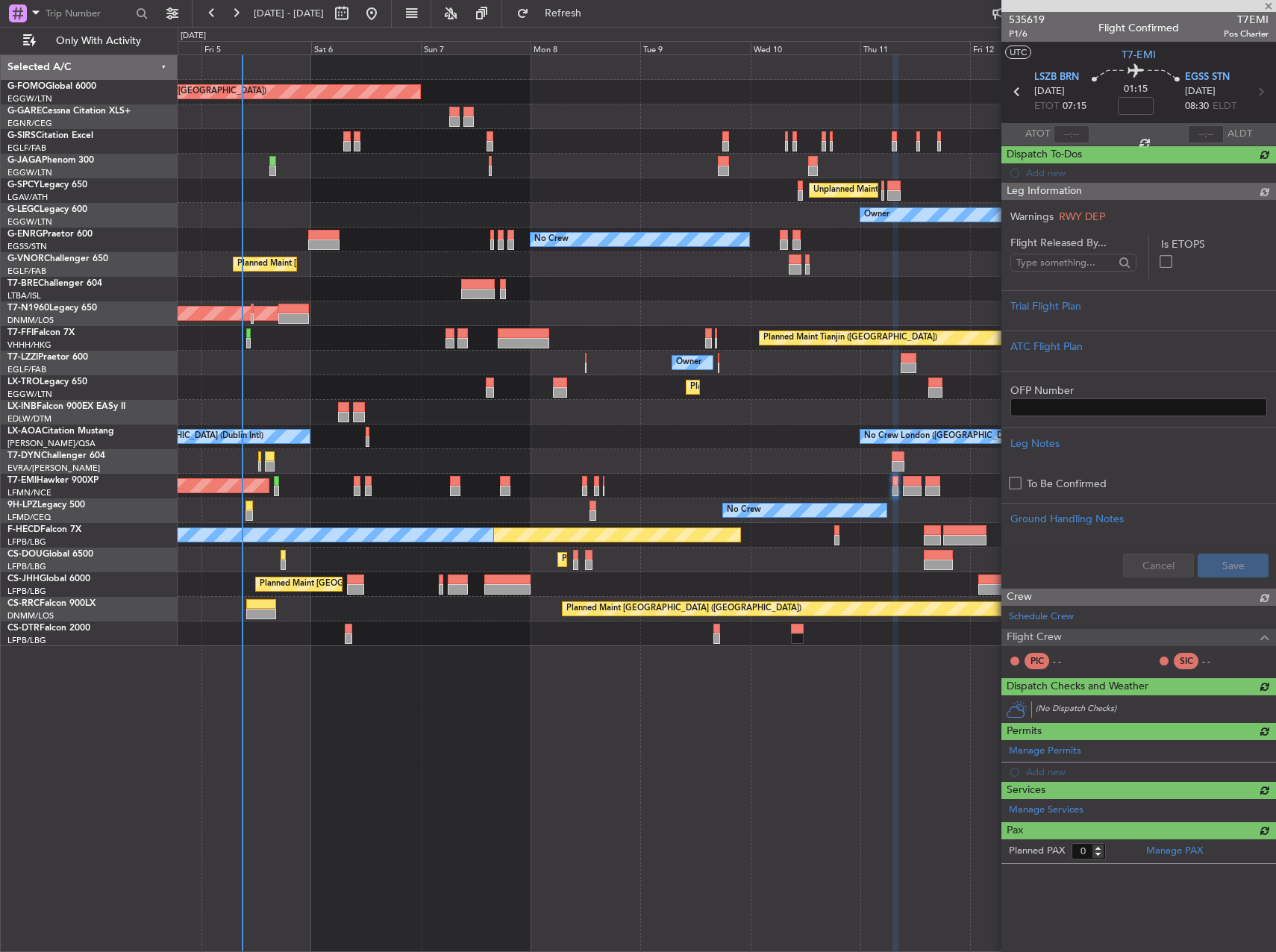
scroll to position [0, 0]
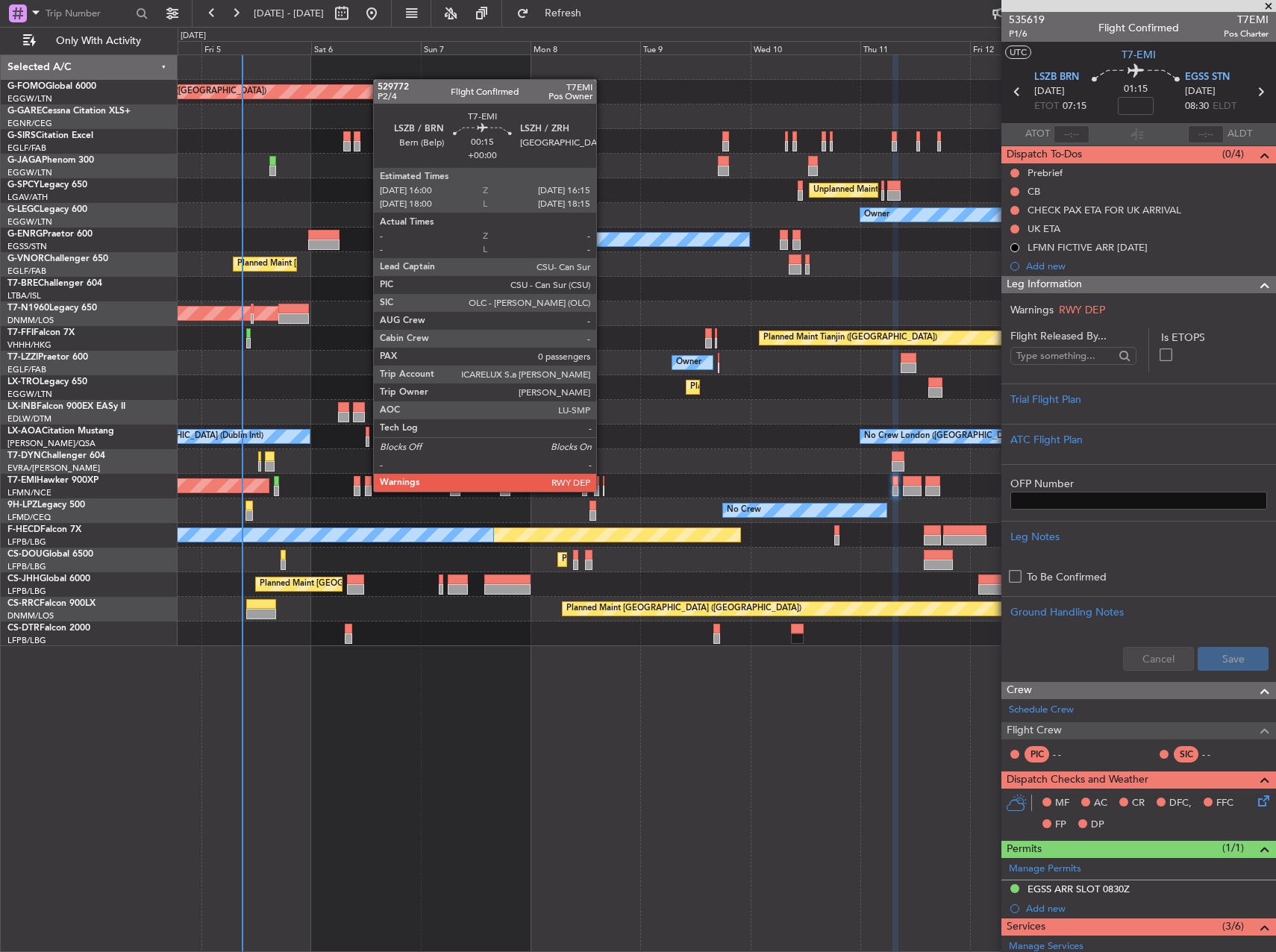
click at [603, 490] on div at bounding box center [604, 491] width 2 height 11
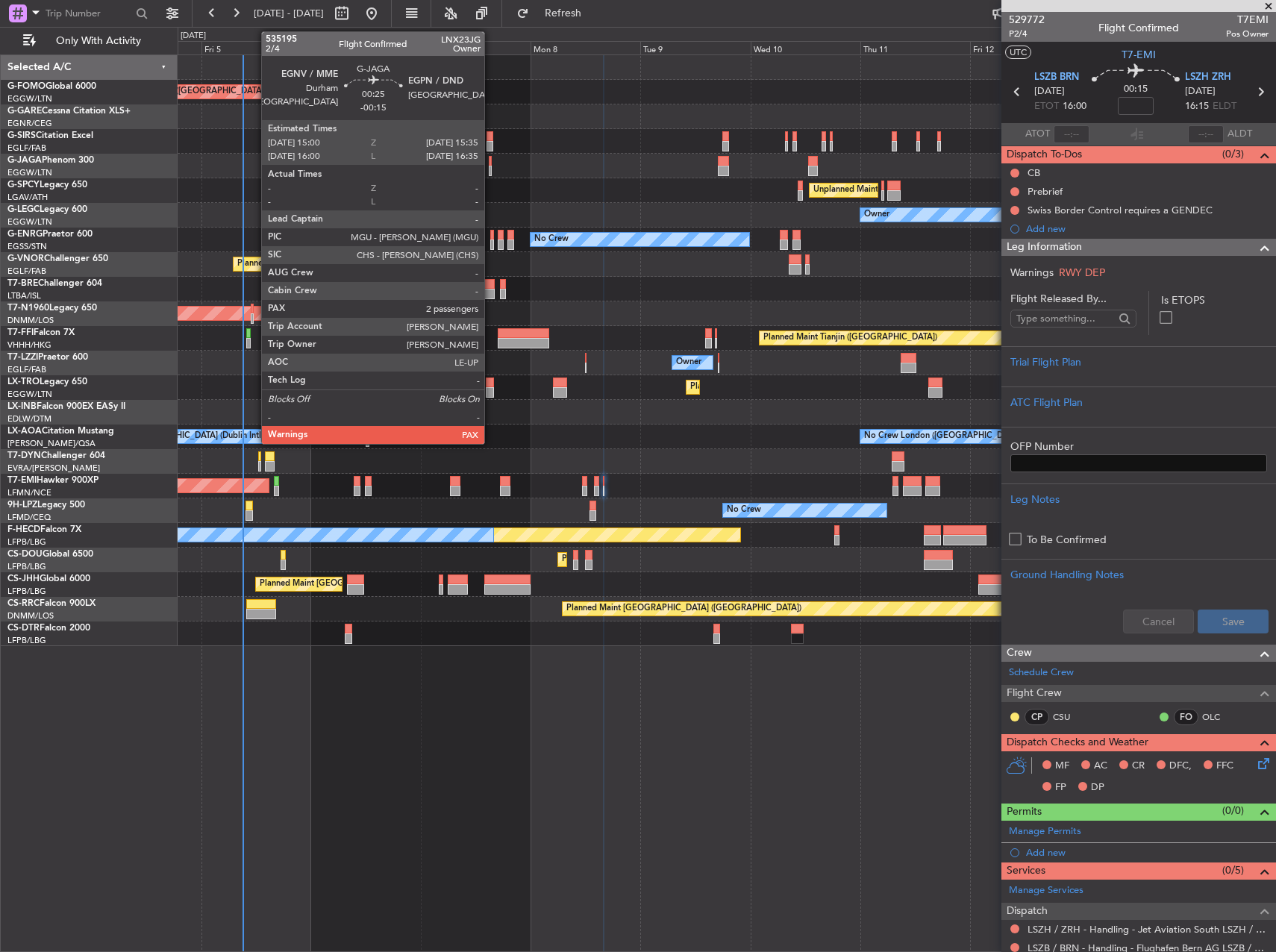
click at [491, 162] on div at bounding box center [490, 161] width 3 height 11
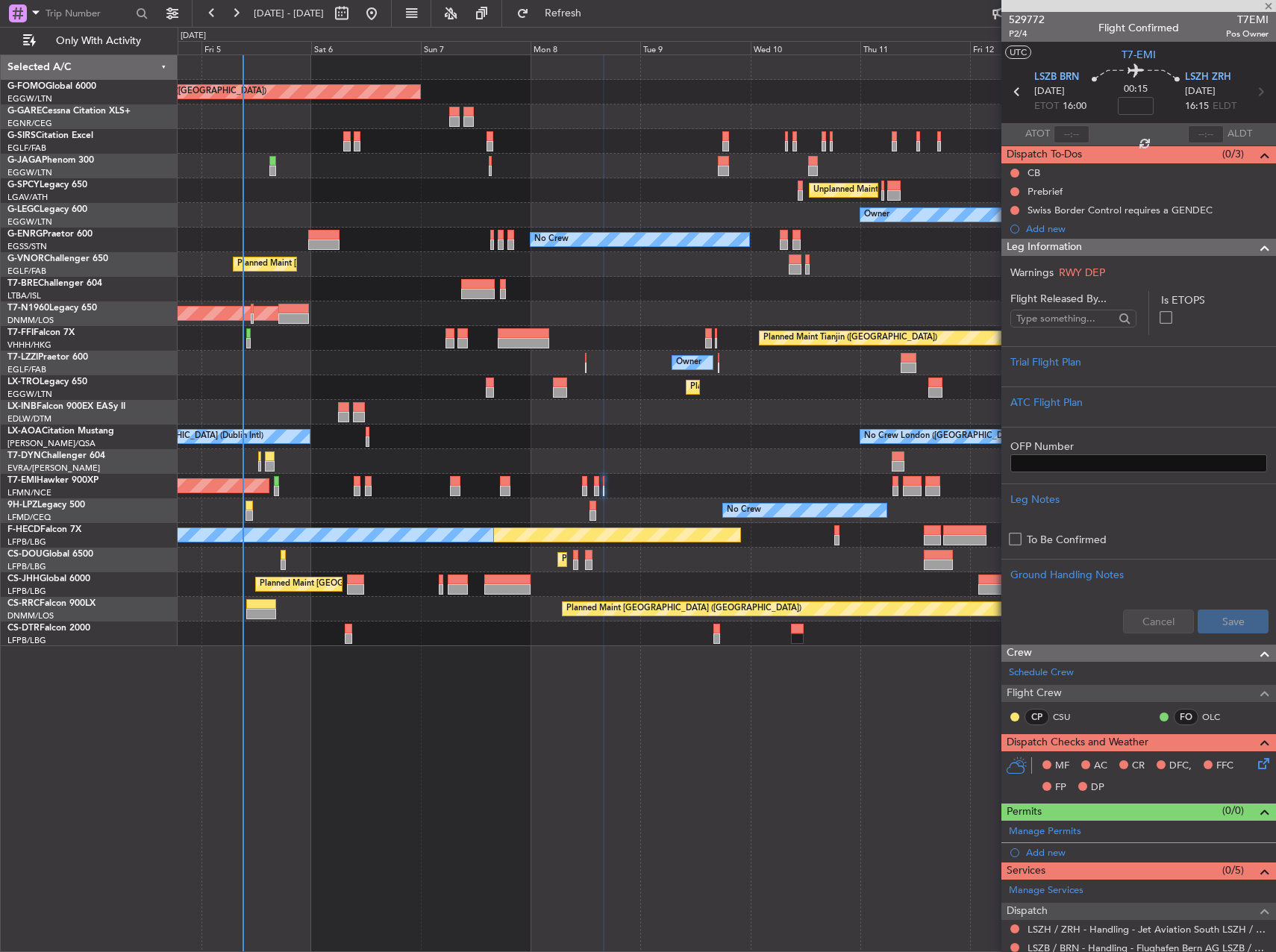
type input "-00:15"
type input "2"
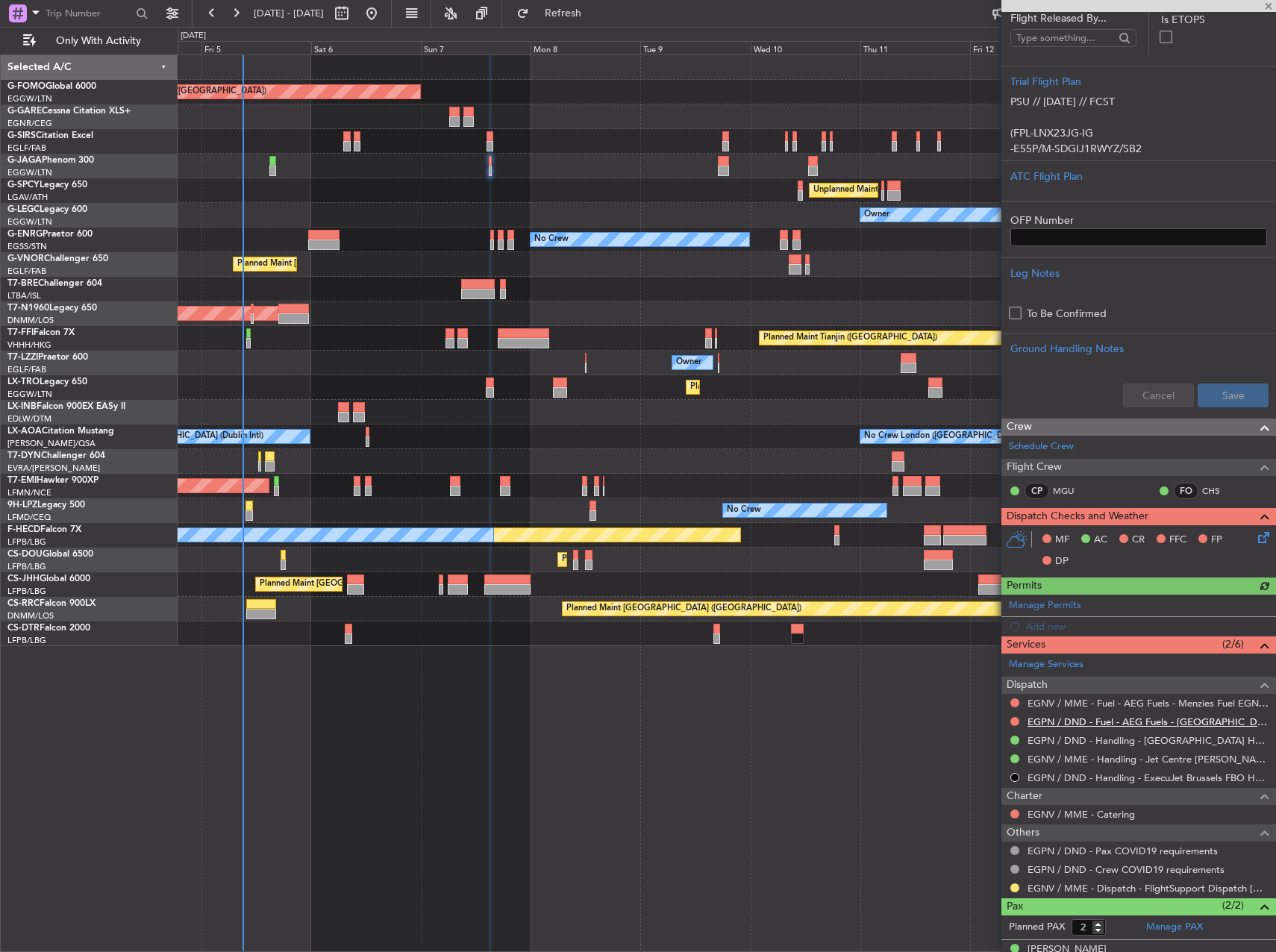
scroll to position [298, 0]
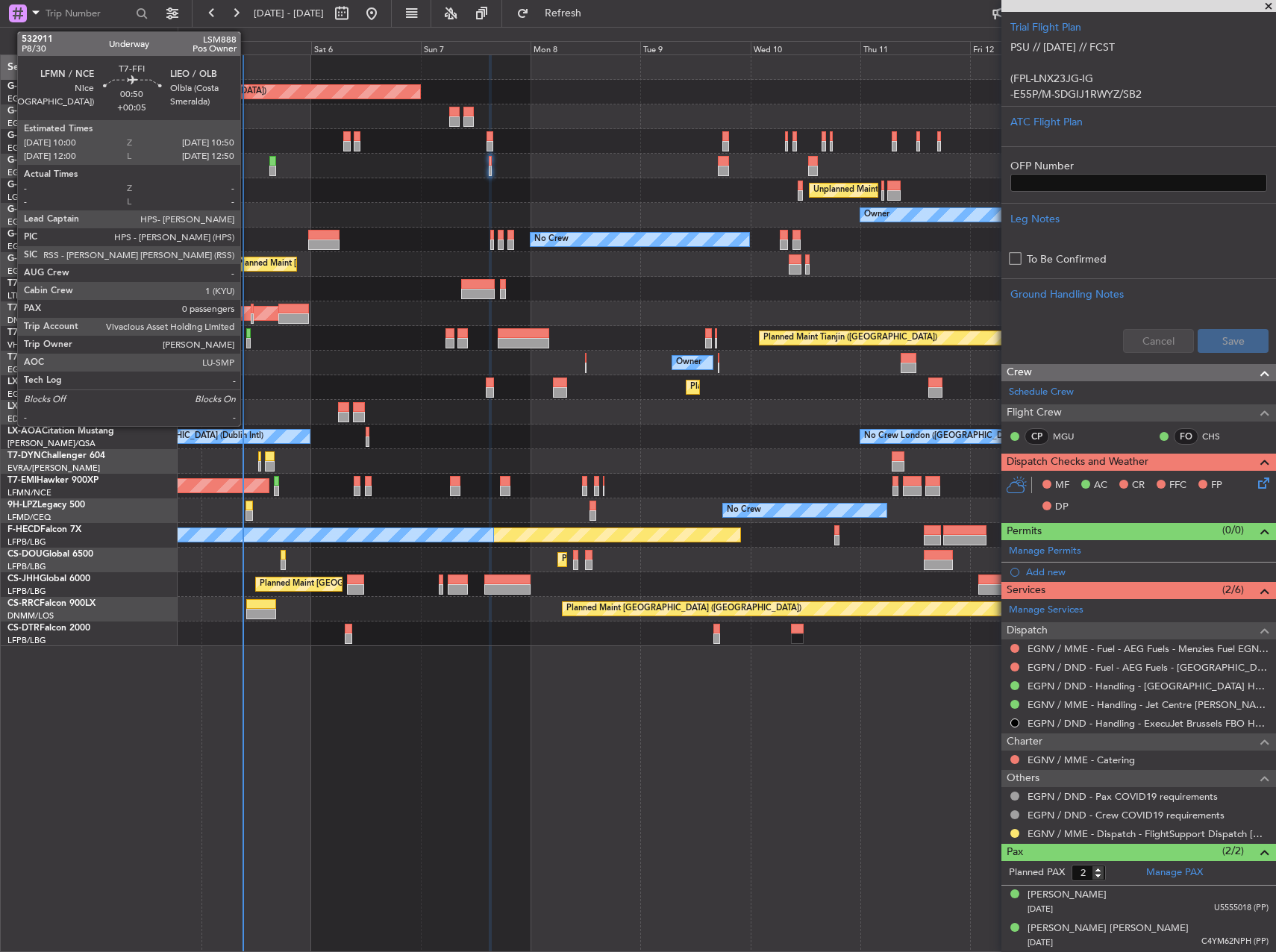
click at [247, 336] on div at bounding box center [248, 334] width 5 height 11
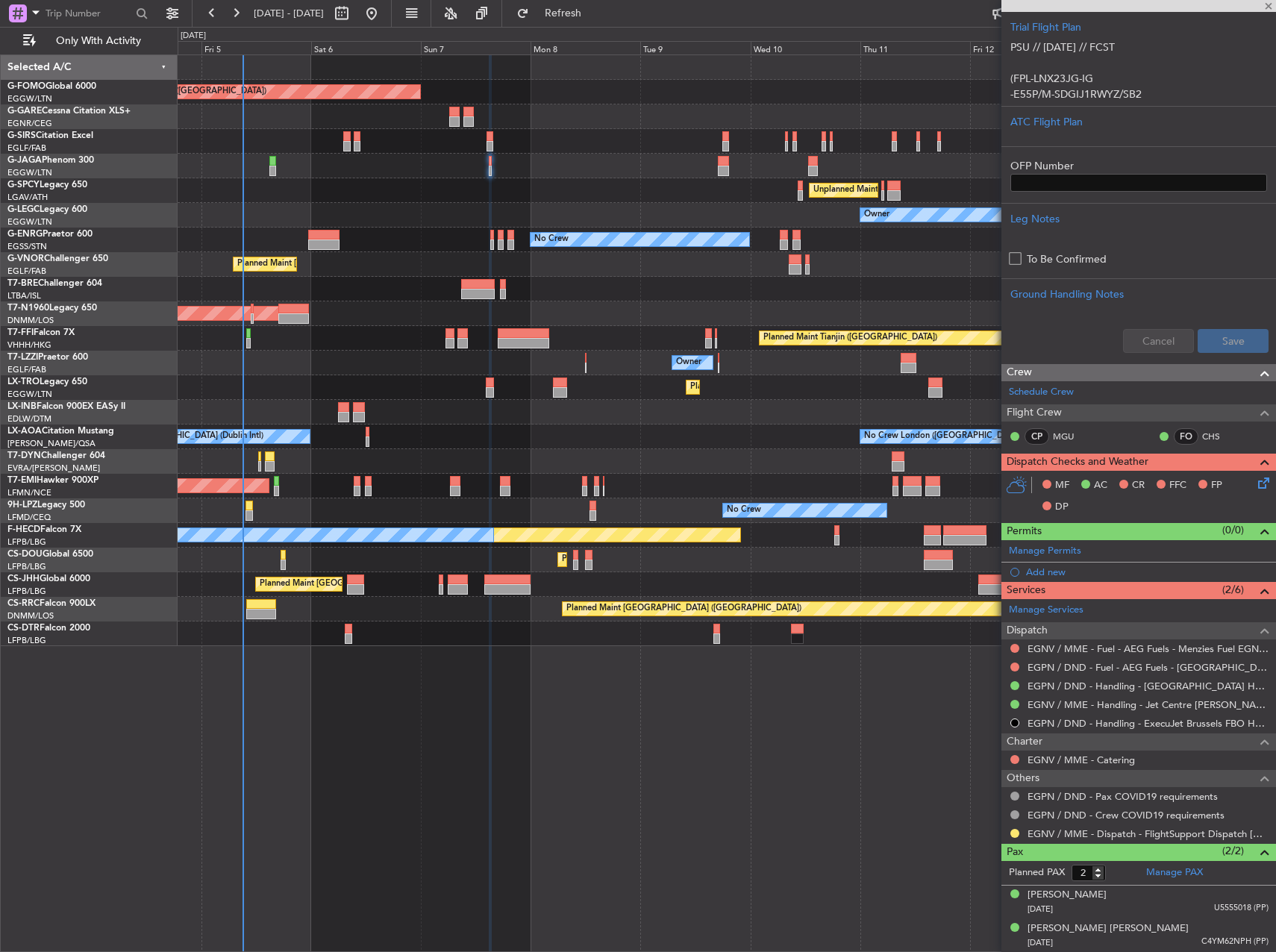
type input "+00:05"
type input "0"
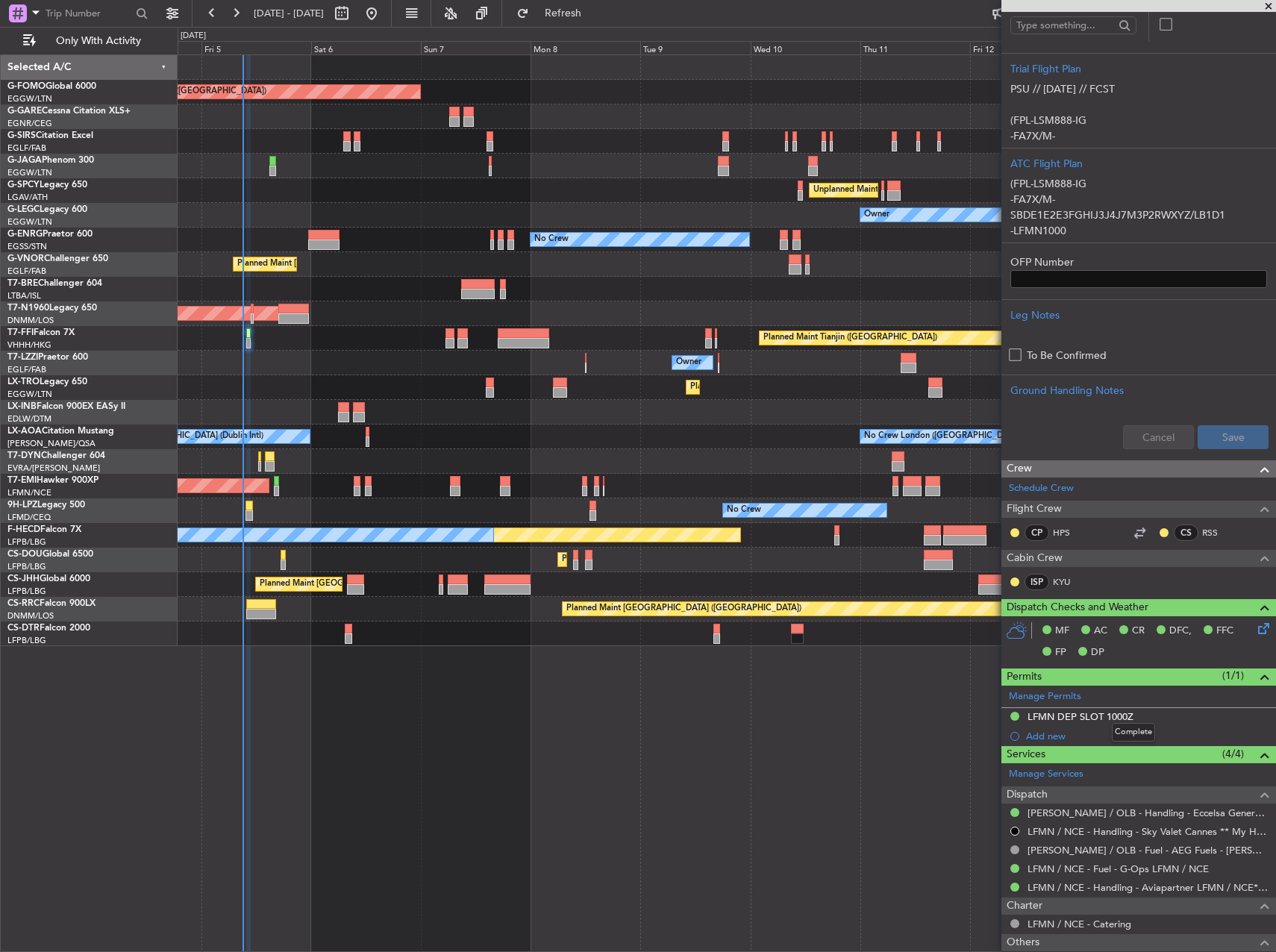
scroll to position [299, 0]
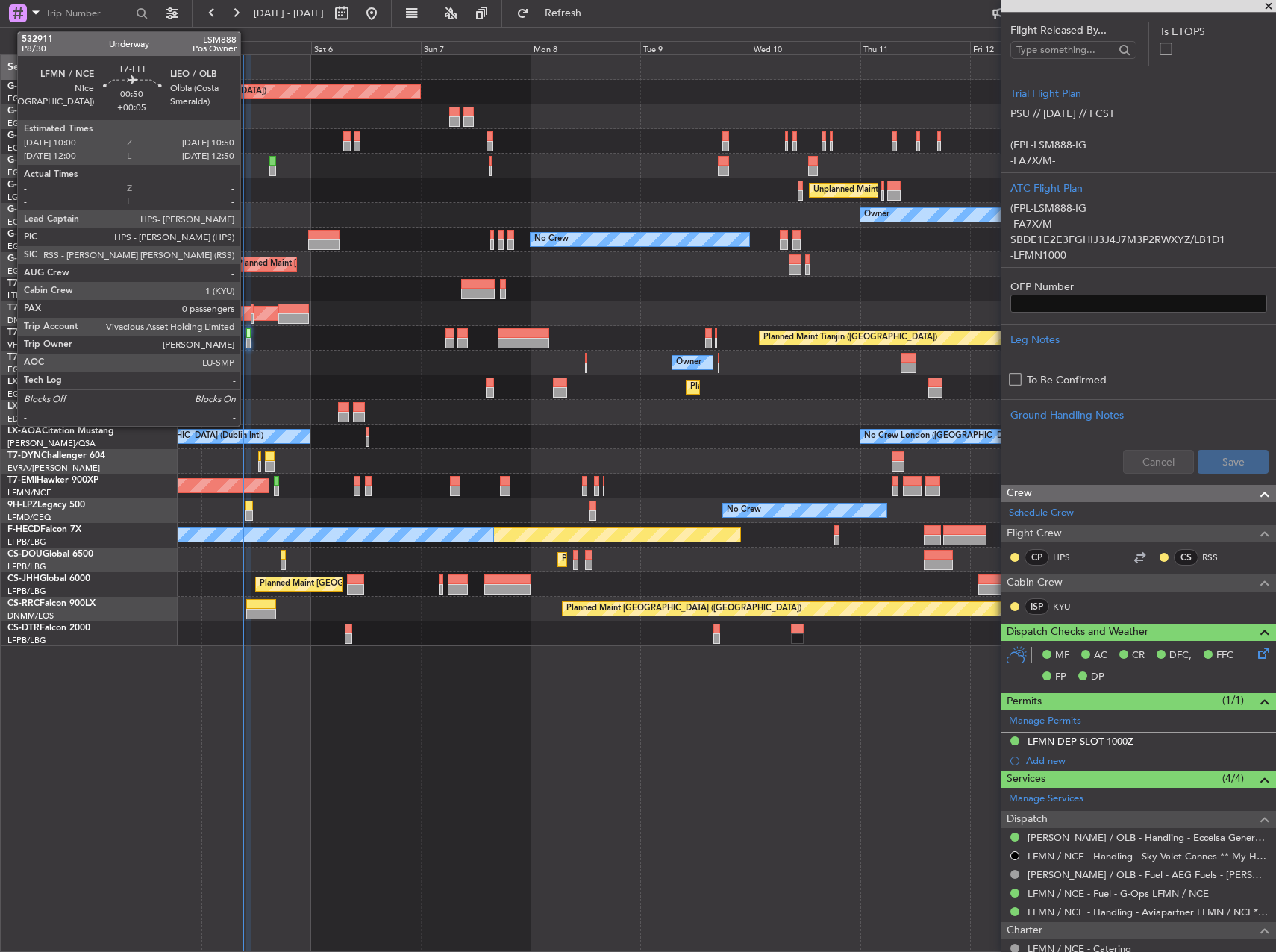
click at [247, 339] on div at bounding box center [248, 344] width 5 height 11
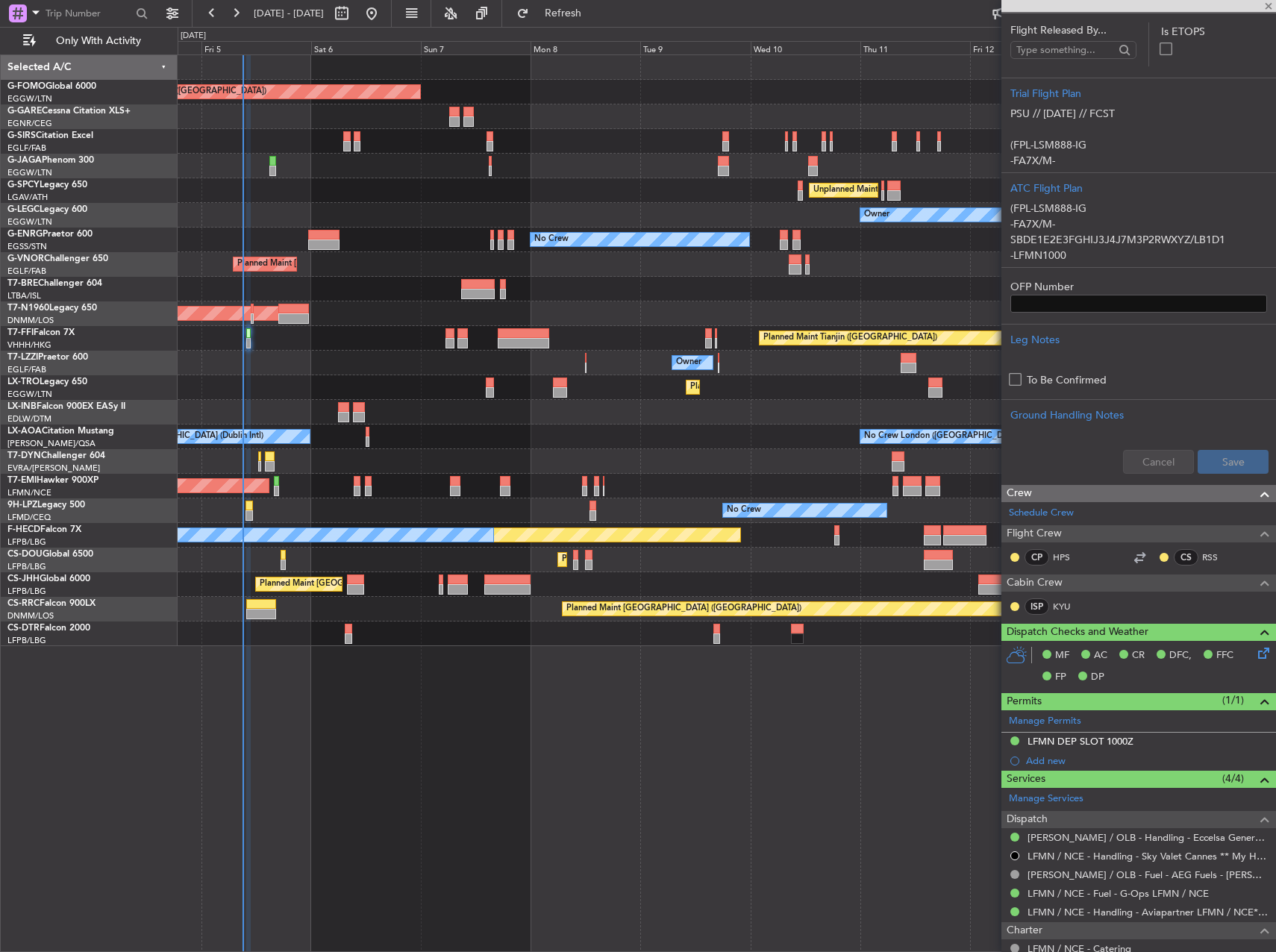
scroll to position [0, 0]
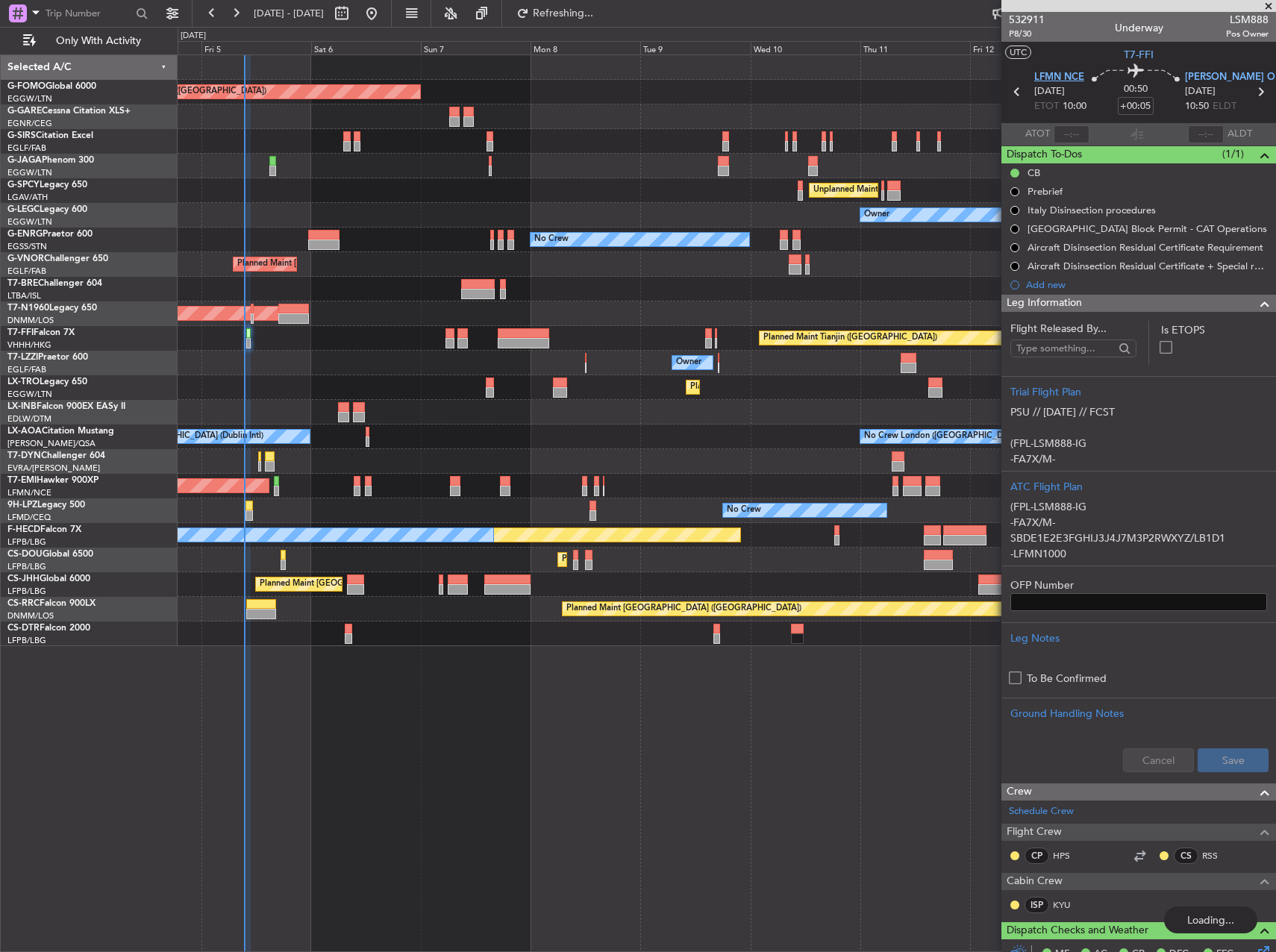
click at [1062, 77] on span "LFMN NCE" at bounding box center [1059, 77] width 50 height 15
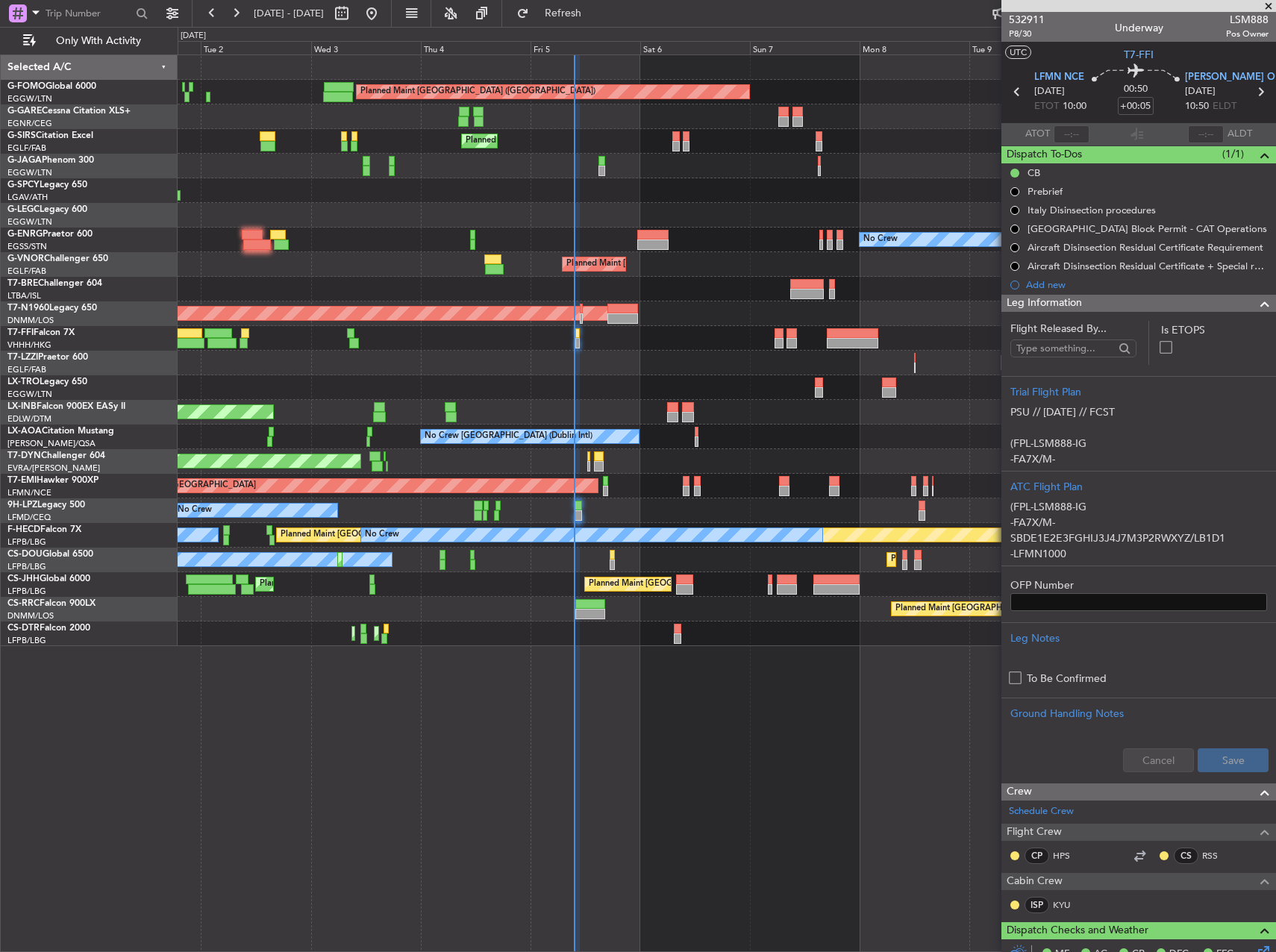
click at [693, 189] on div "Planned Maint [GEOGRAPHIC_DATA] ([GEOGRAPHIC_DATA]) Unplanned Maint [PERSON_NAM…" at bounding box center [726, 350] width 1098 height 591
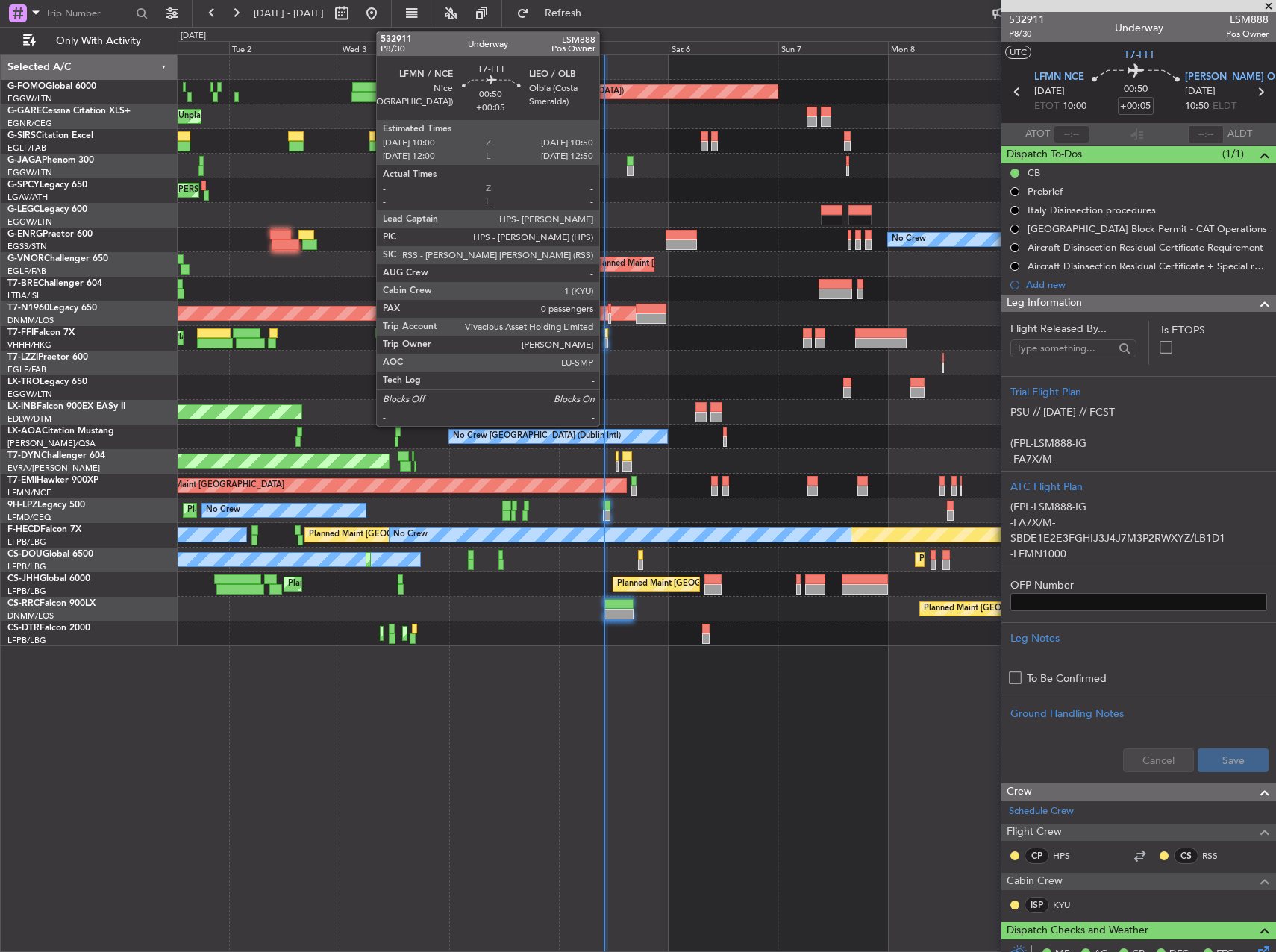
click at [607, 341] on div at bounding box center [606, 344] width 5 height 11
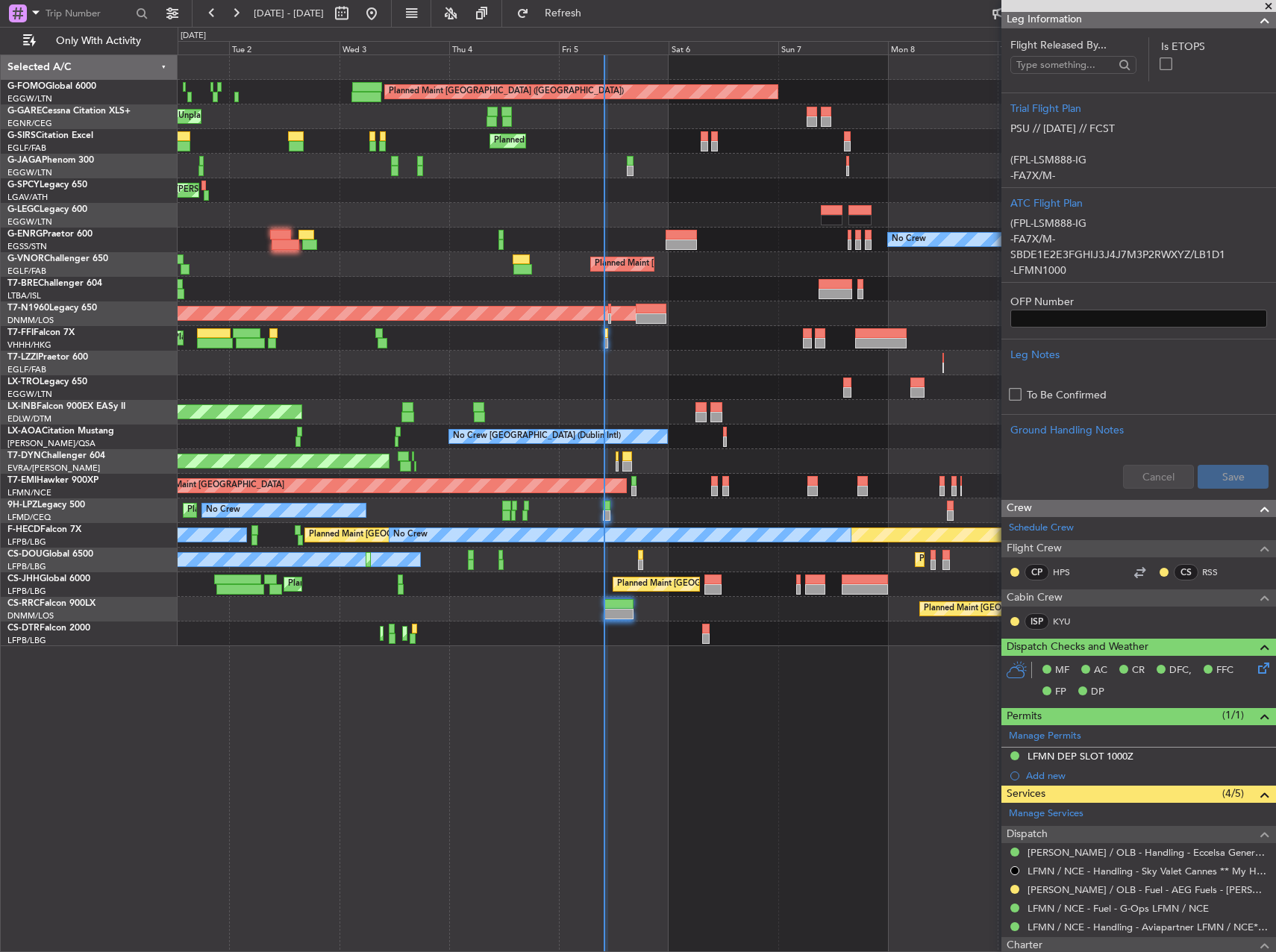
scroll to position [65, 0]
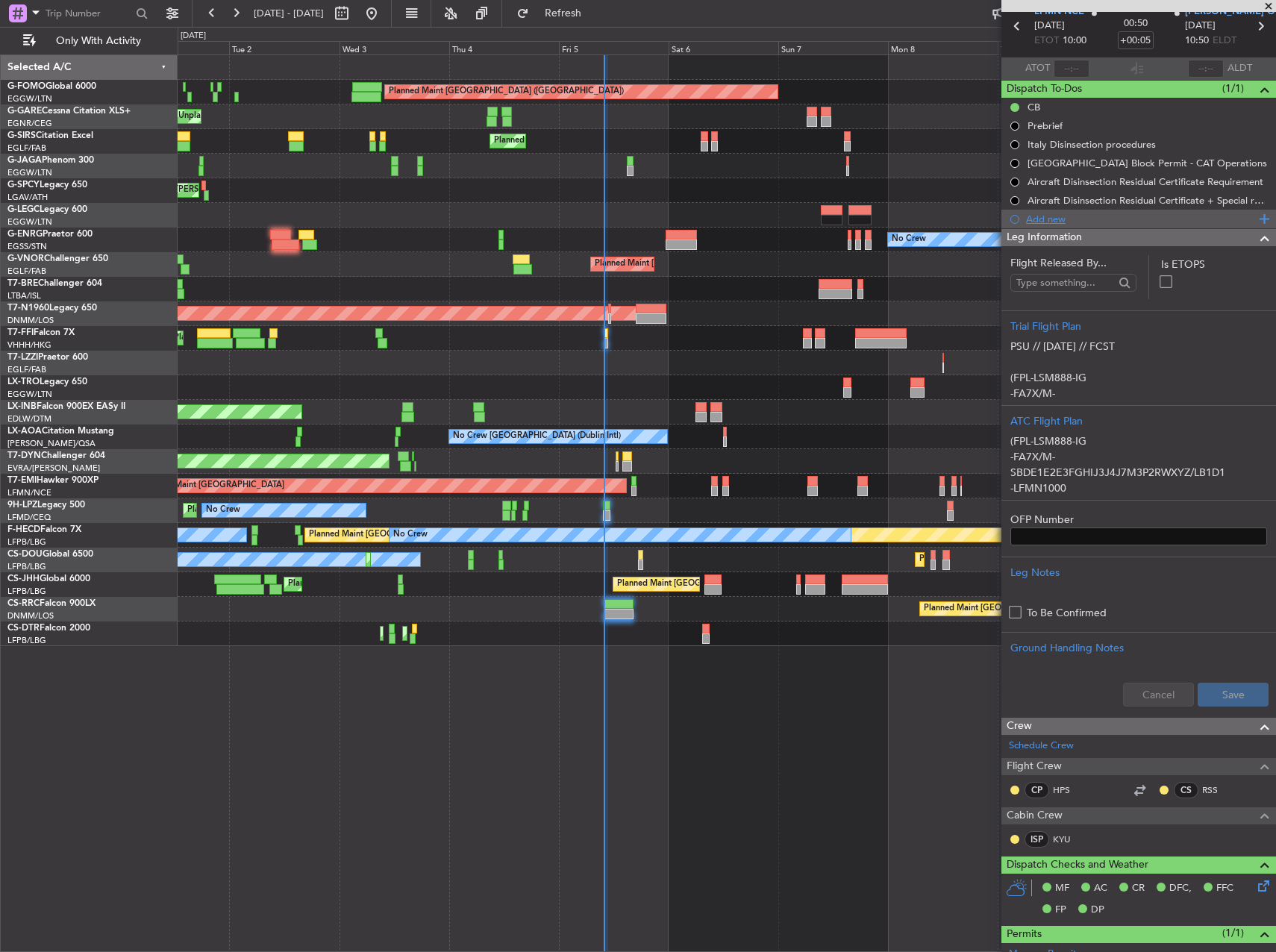
click at [1053, 217] on div "Add new" at bounding box center [1141, 219] width 229 height 13
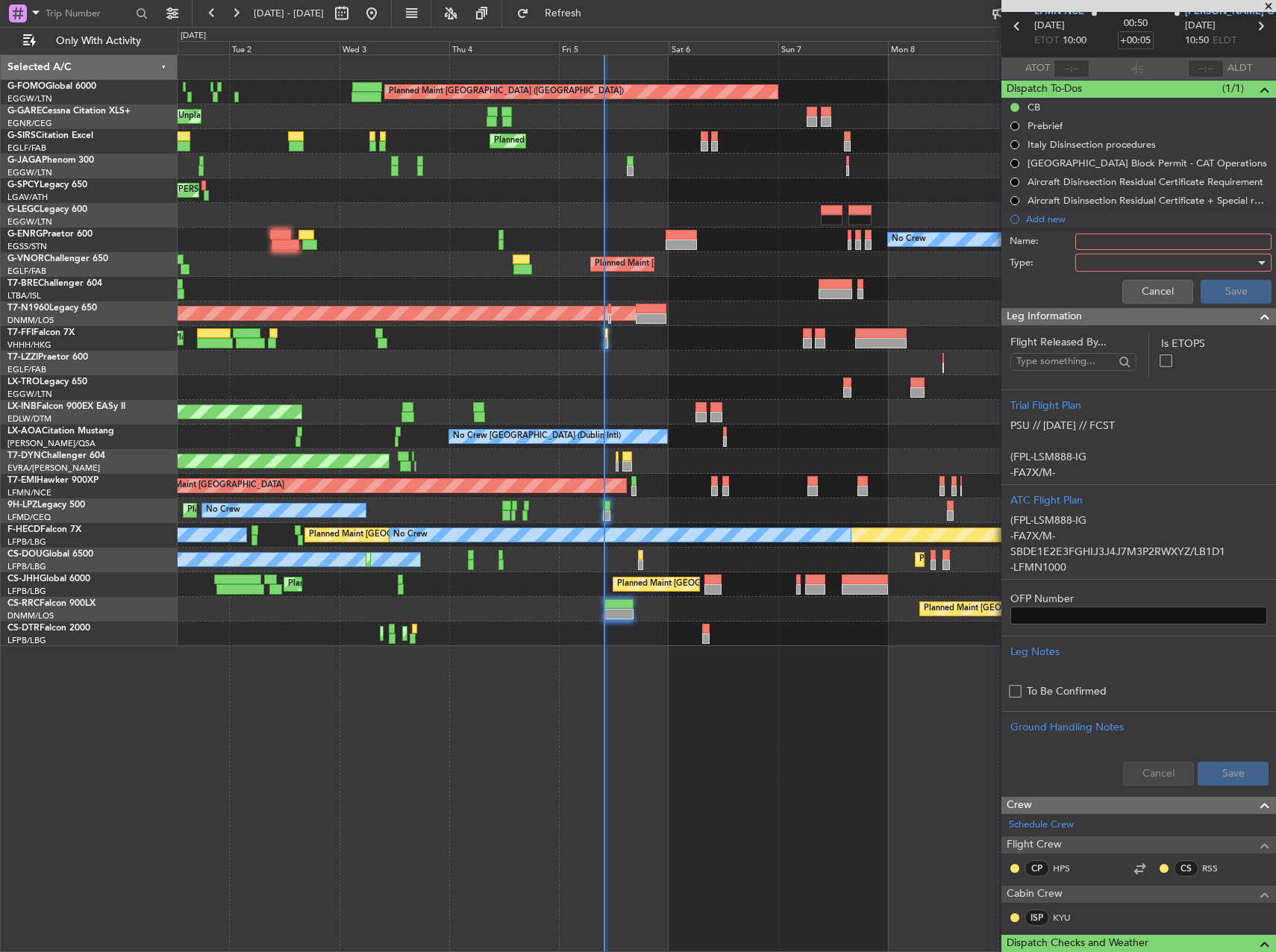
click at [1100, 247] on input "Name:" at bounding box center [1173, 242] width 196 height 17
type input "FUEL VIA WFS"
click at [1094, 259] on div at bounding box center [1168, 262] width 174 height 23
click at [1103, 284] on span "Generic" at bounding box center [1166, 293] width 174 height 23
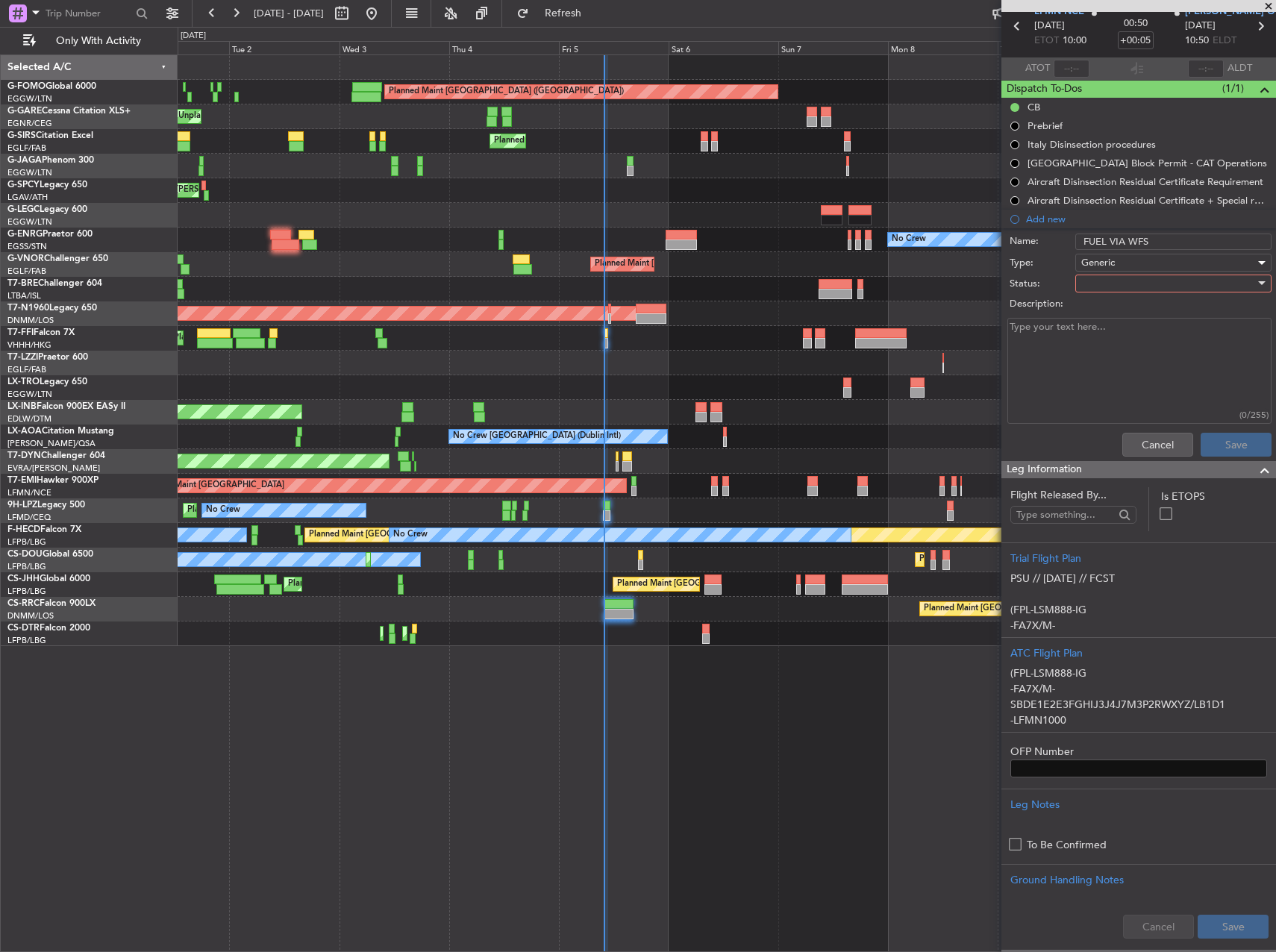
click at [1104, 282] on div at bounding box center [1168, 283] width 174 height 23
click at [1119, 326] on span "In Progress" at bounding box center [1166, 336] width 174 height 23
click at [1201, 446] on button "Save" at bounding box center [1236, 445] width 71 height 24
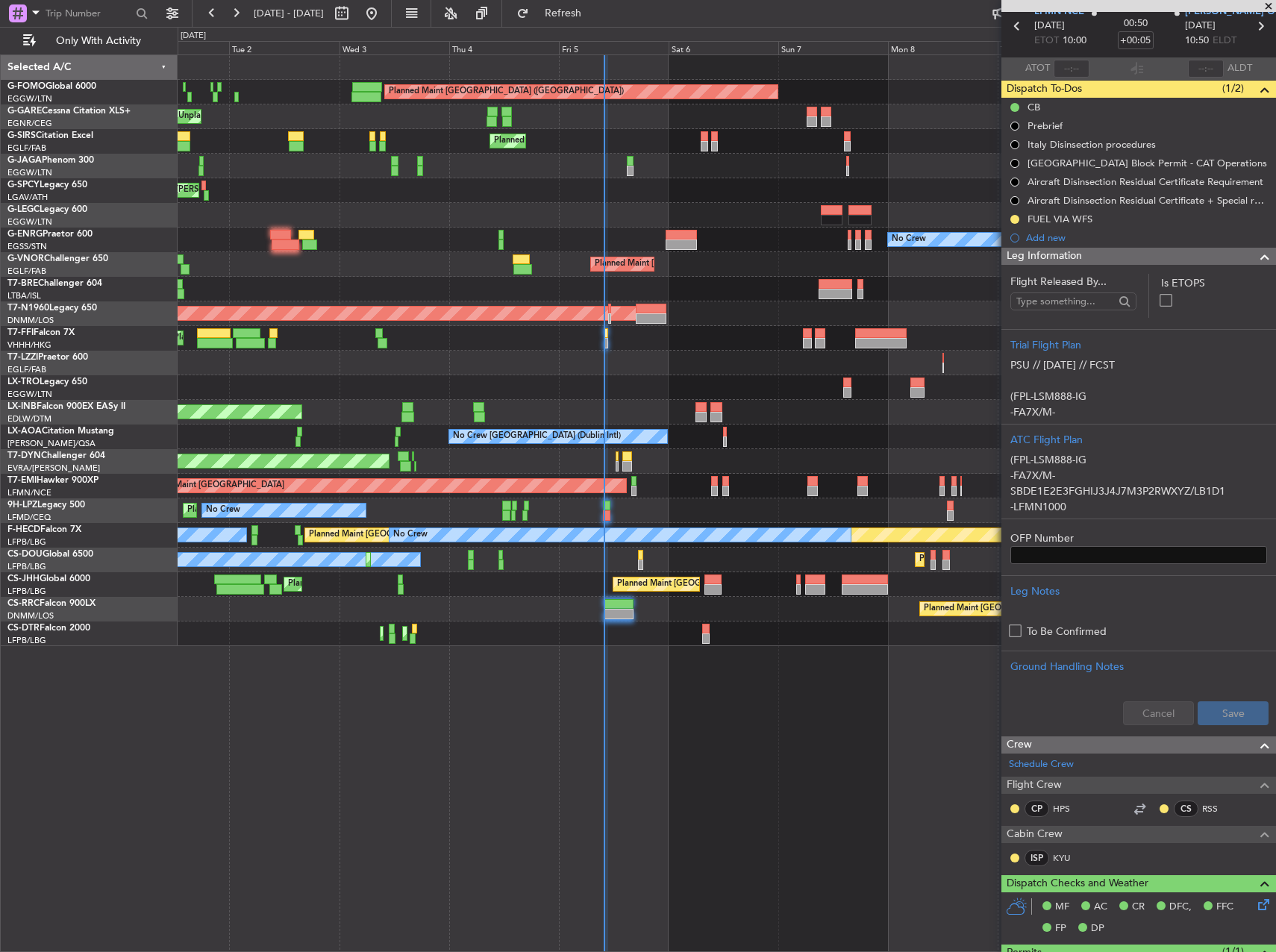
click at [1013, 220] on button at bounding box center [1015, 220] width 9 height 9
click at [1016, 283] on span "Completed" at bounding box center [1020, 285] width 49 height 15
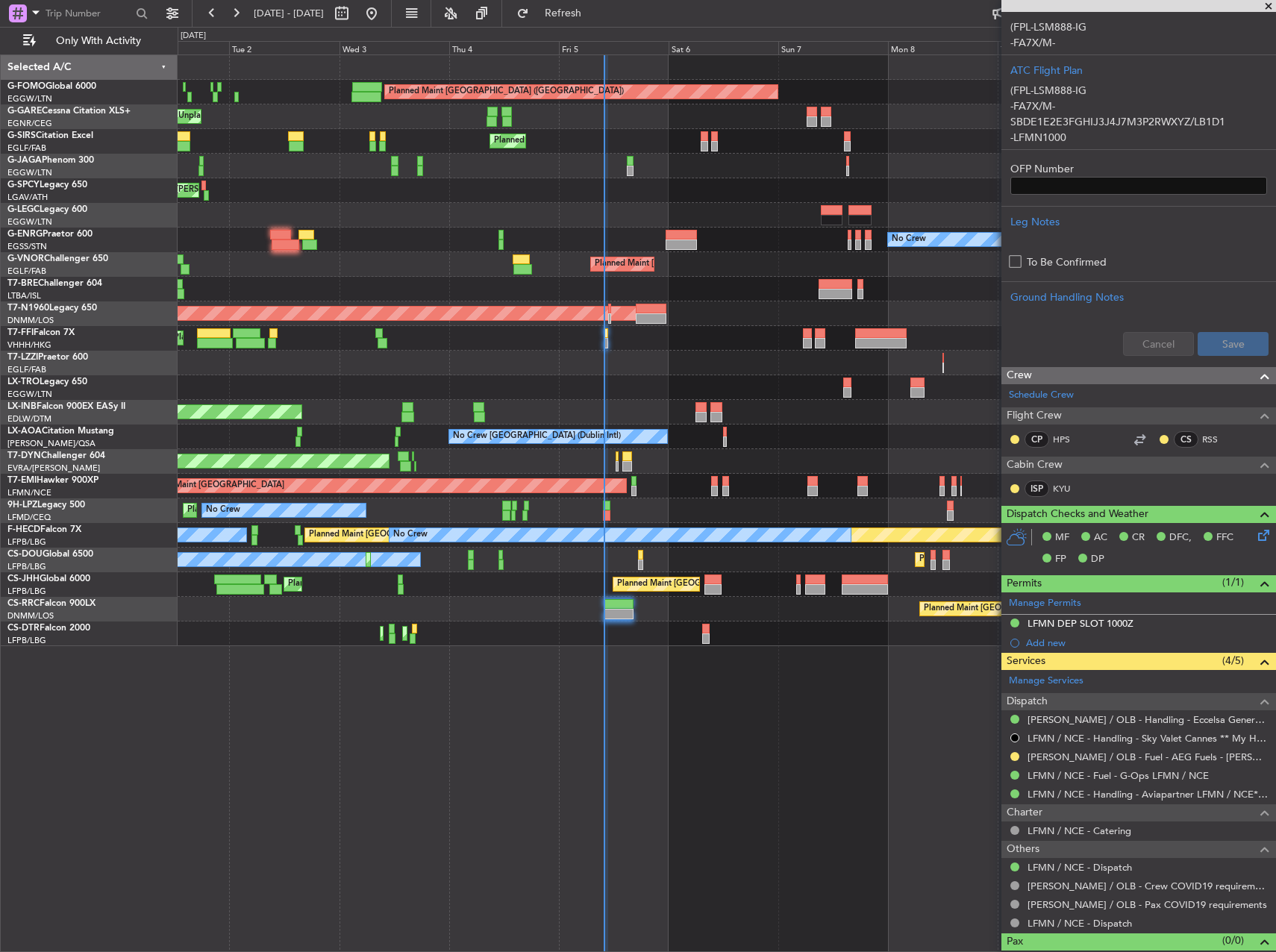
scroll to position [457, 0]
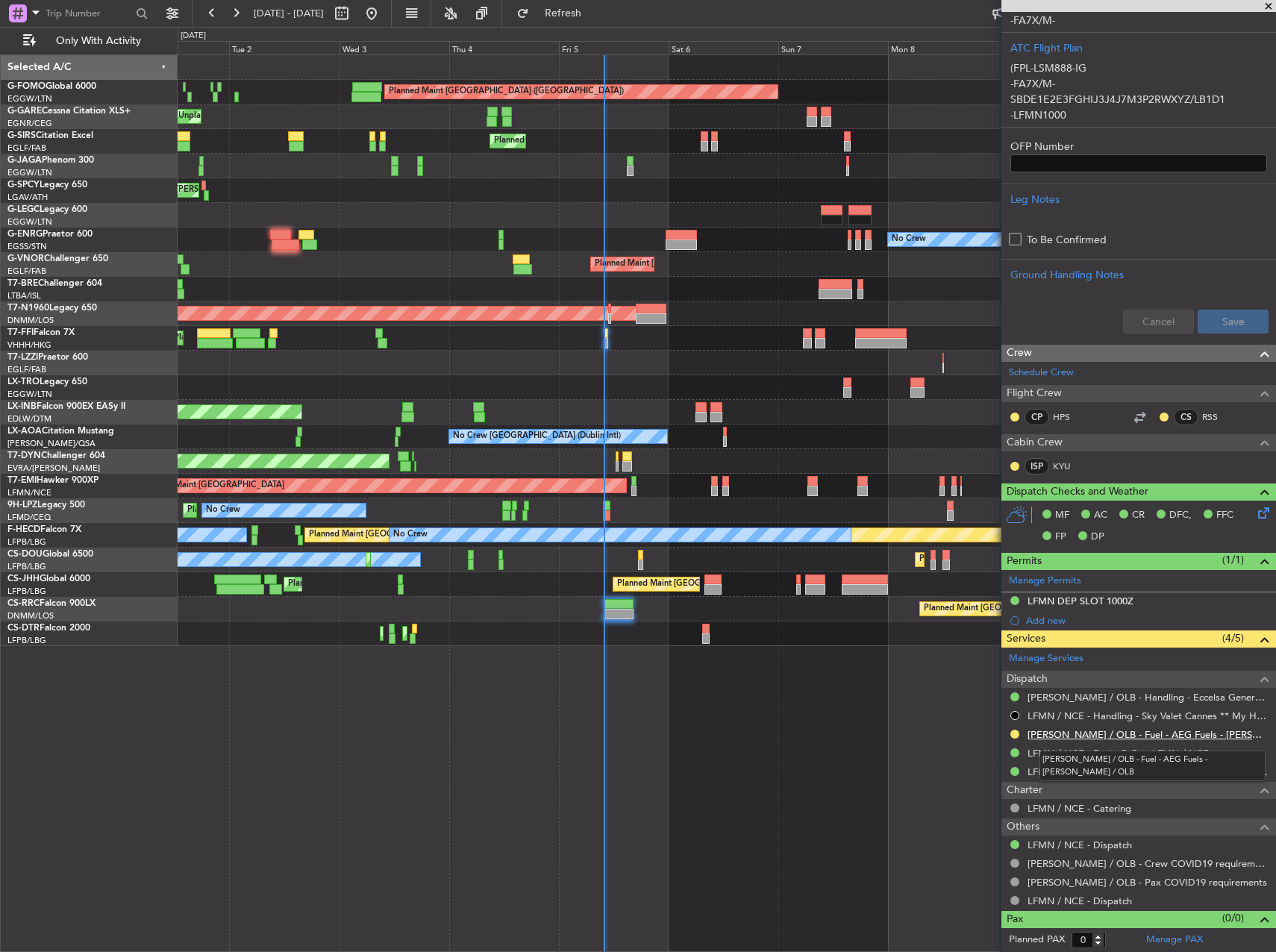
click at [1156, 734] on link "LIEO / OLB - Fuel - AEG Fuels - LIEO / OLB" at bounding box center [1148, 735] width 241 height 13
click at [581, 8] on button "Refresh" at bounding box center [554, 14] width 89 height 24
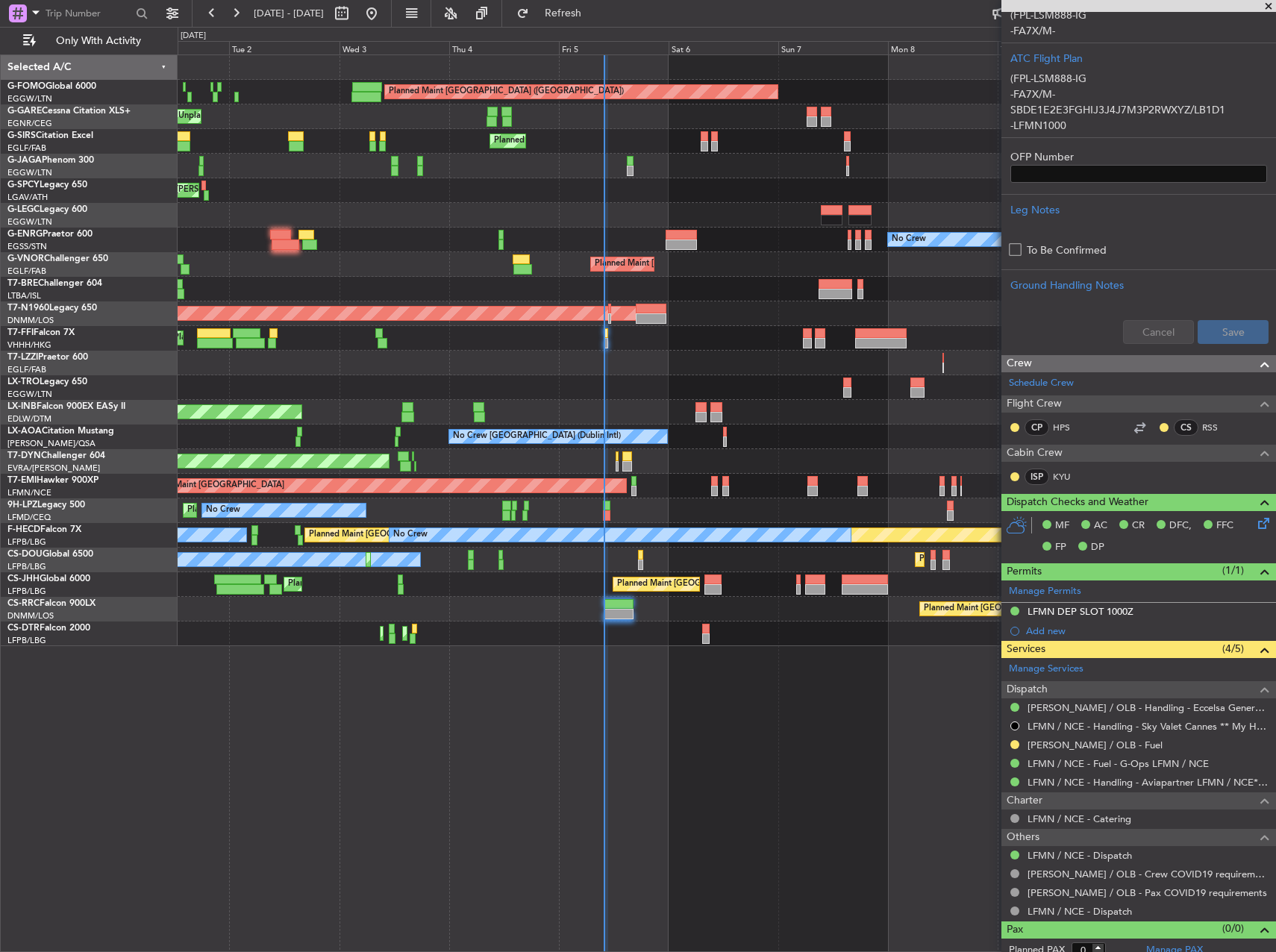
scroll to position [447, 0]
click at [1014, 744] on mat-tooltip-component "LIEO / OLB - Handling - Eccelsa General Aviation LIEO / OLB" at bounding box center [1144, 738] width 265 height 51
click at [1013, 745] on button at bounding box center [1015, 744] width 9 height 9
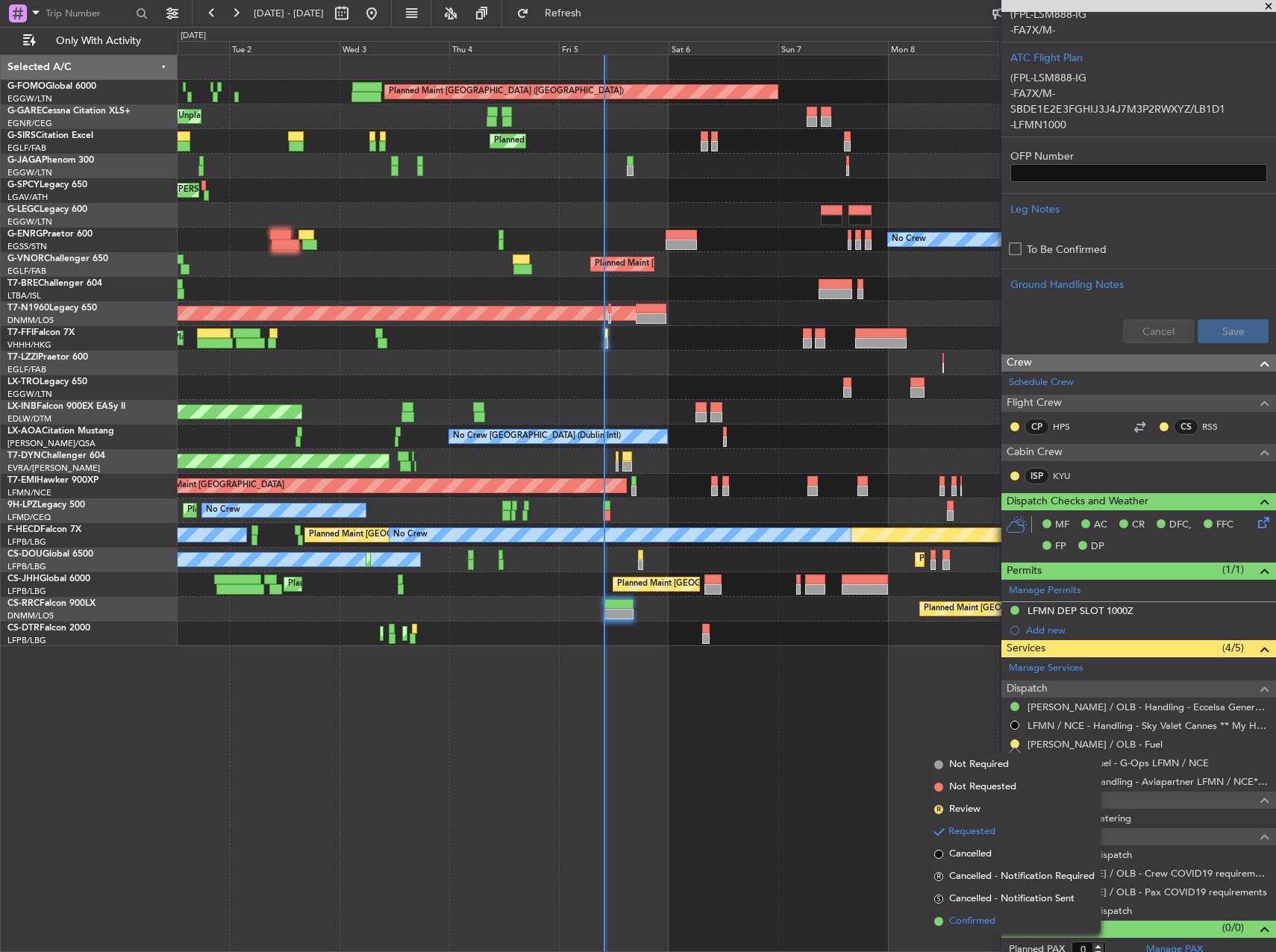
click at [989, 926] on span "Confirmed" at bounding box center [972, 922] width 47 height 15
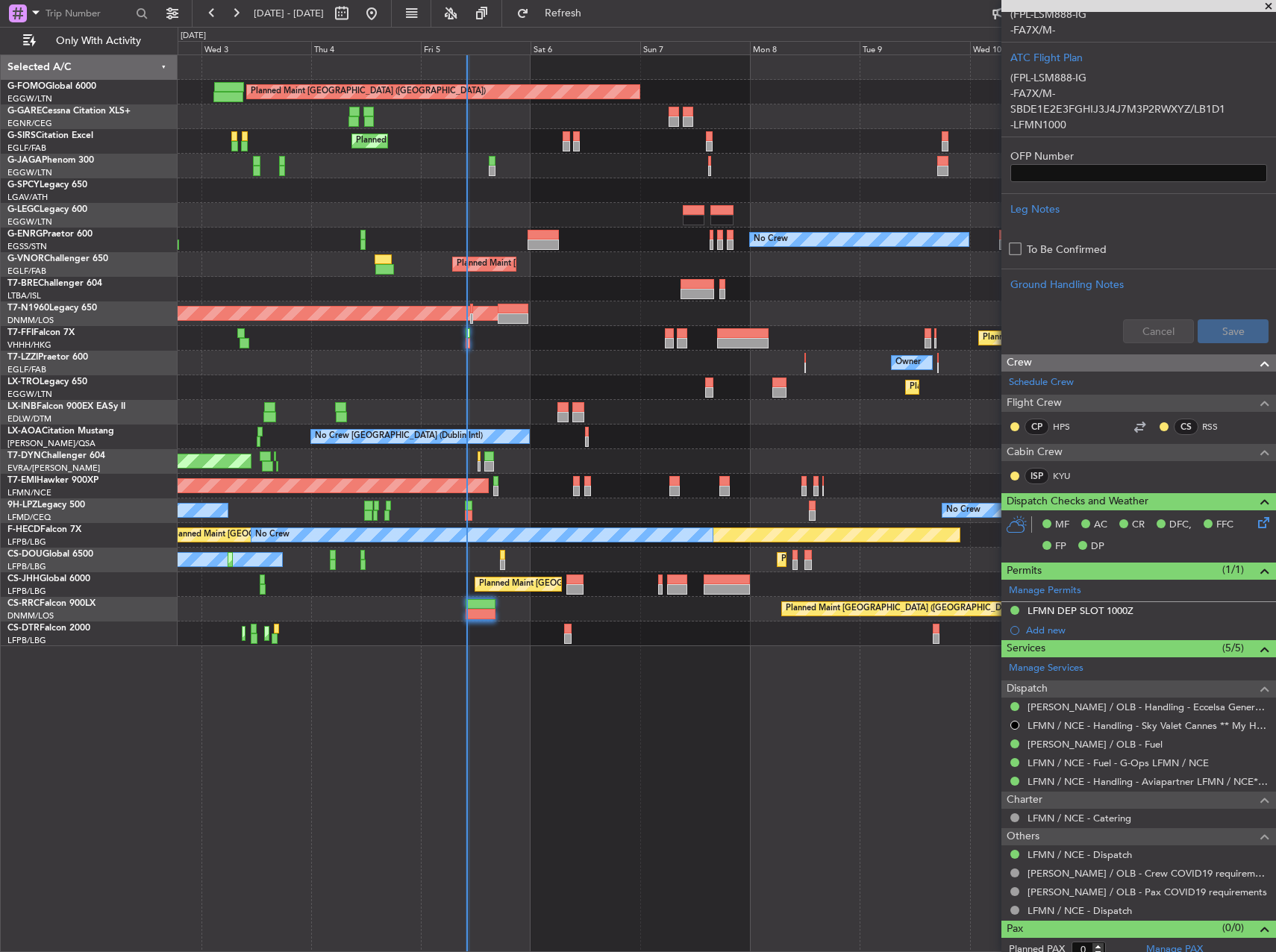
click at [663, 139] on div "Planned Maint [GEOGRAPHIC_DATA] ([GEOGRAPHIC_DATA])" at bounding box center [726, 141] width 1098 height 25
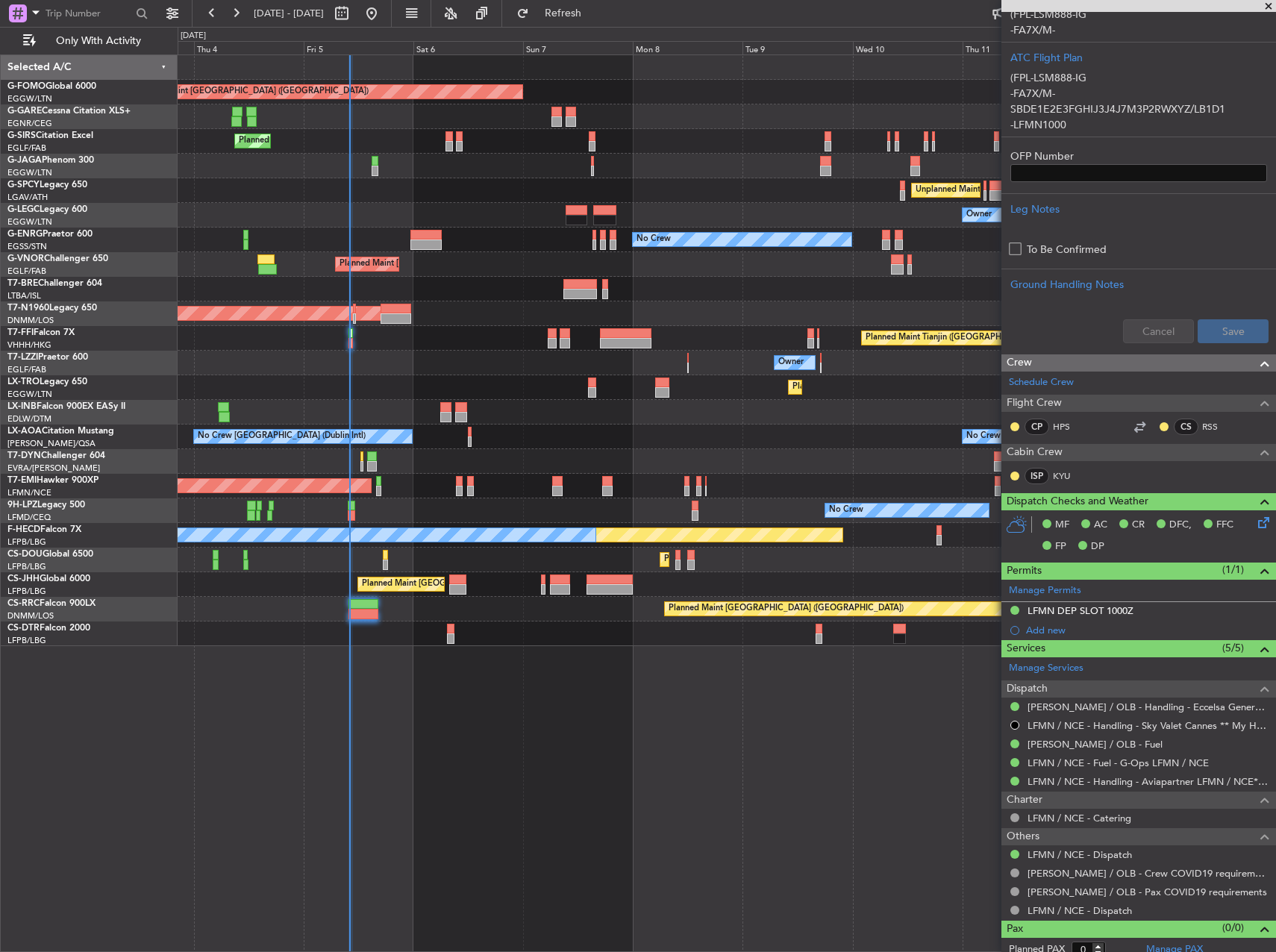
click at [523, 147] on div "Planned Maint [GEOGRAPHIC_DATA] ([GEOGRAPHIC_DATA])" at bounding box center [726, 141] width 1098 height 25
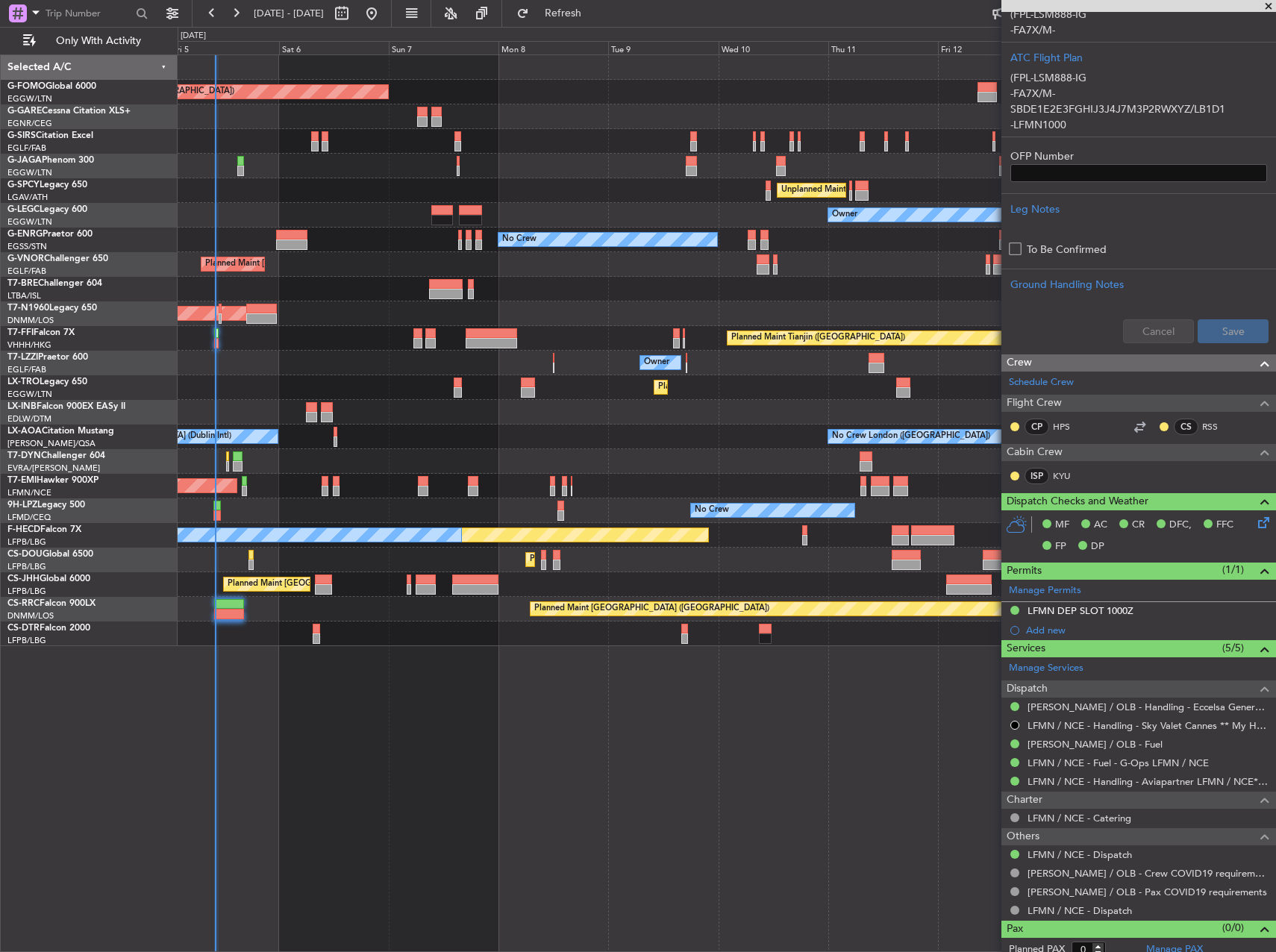
click at [553, 159] on div at bounding box center [726, 165] width 1098 height 25
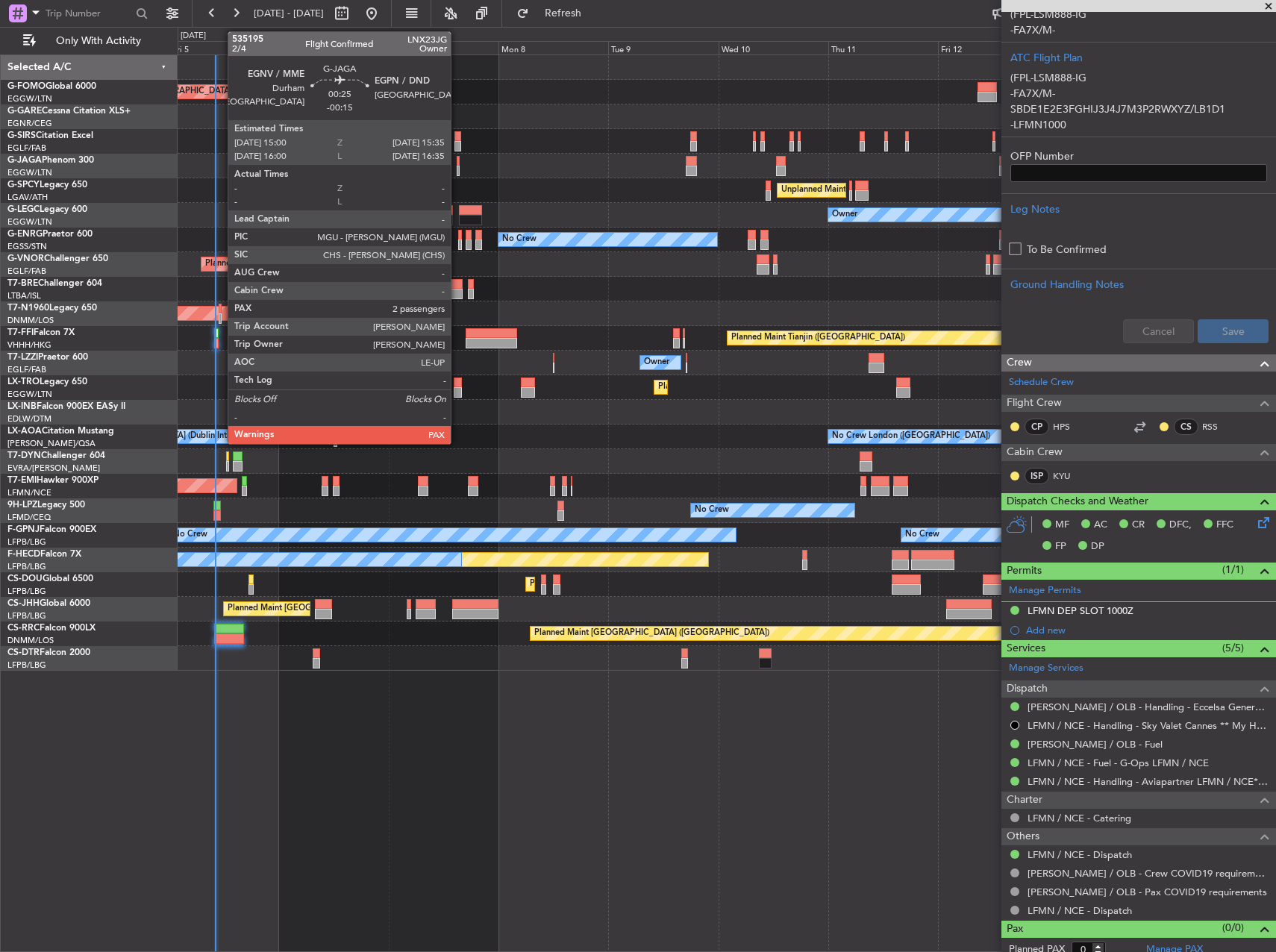
click at [457, 171] on div at bounding box center [458, 171] width 3 height 11
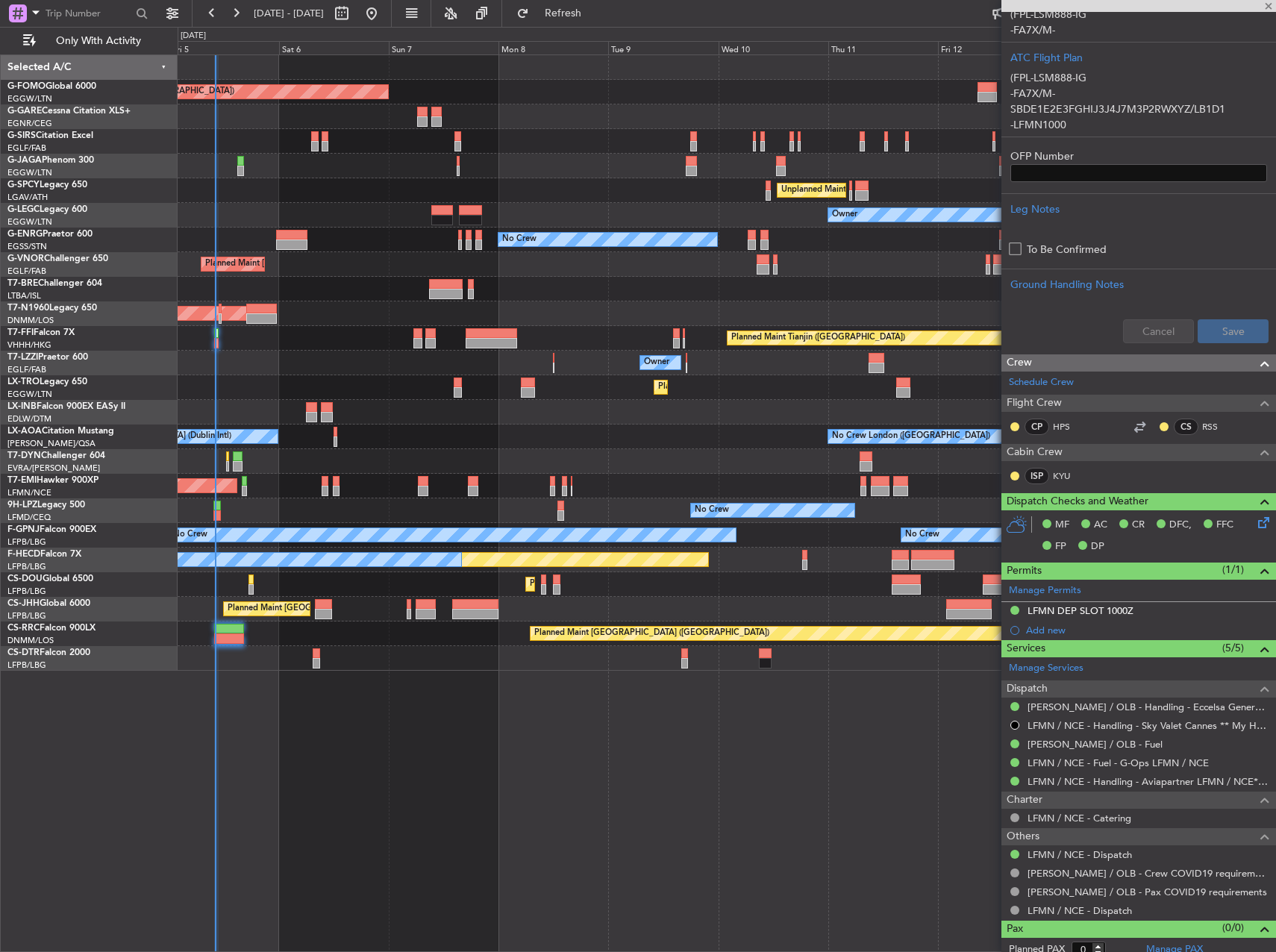
type input "-00:15"
type input "2"
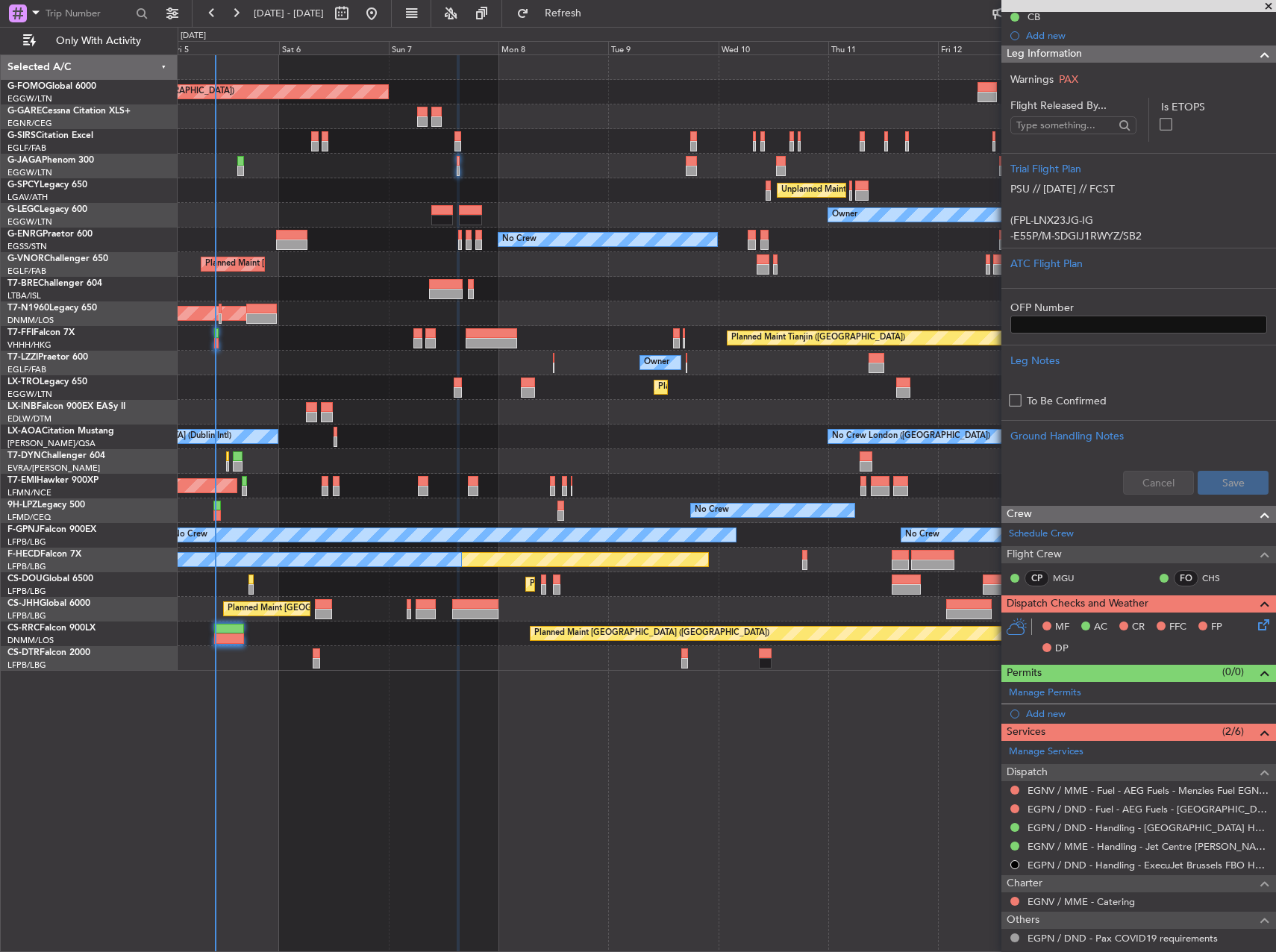
scroll to position [0, 0]
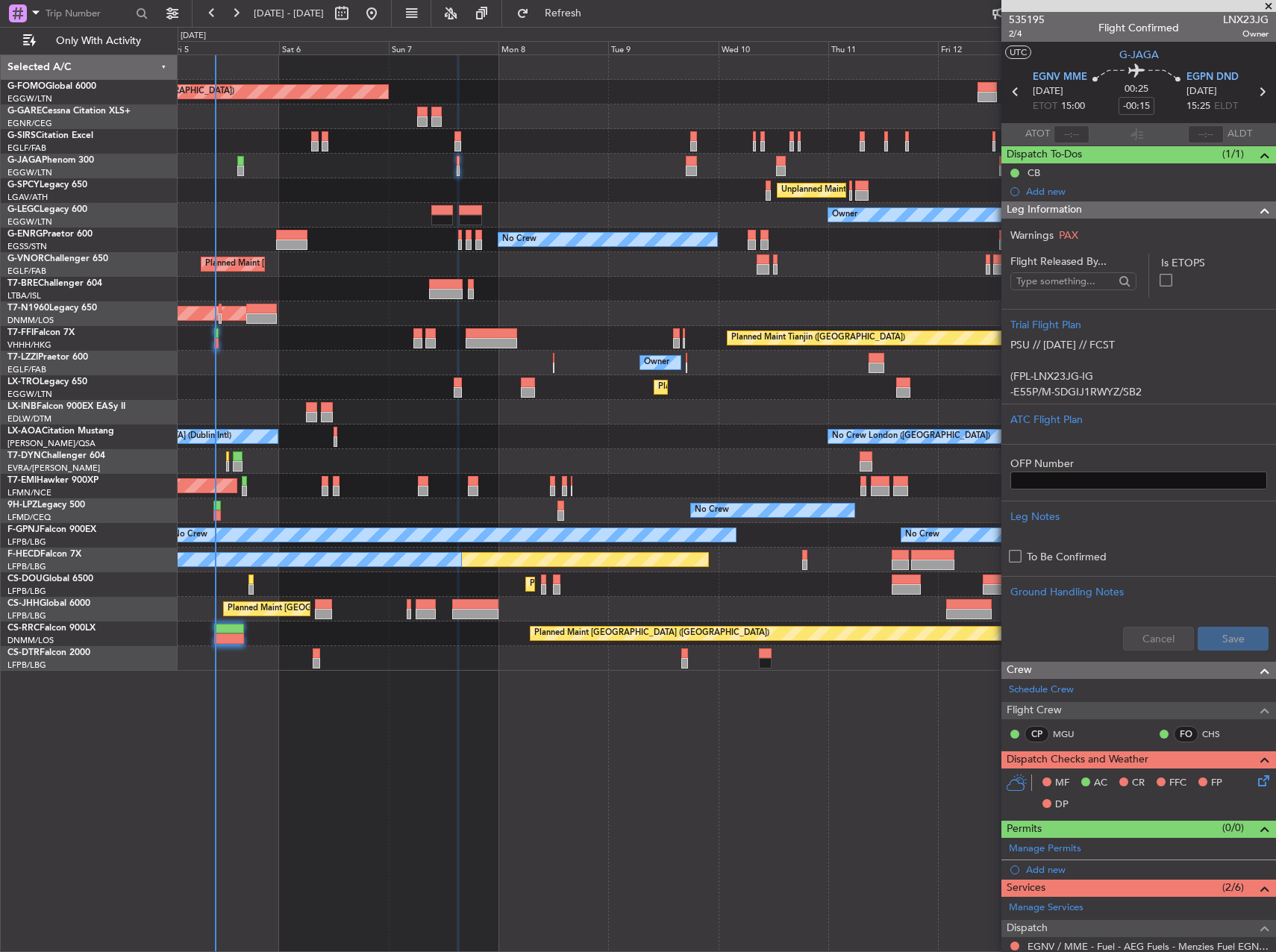
click at [244, 168] on div at bounding box center [726, 165] width 1098 height 25
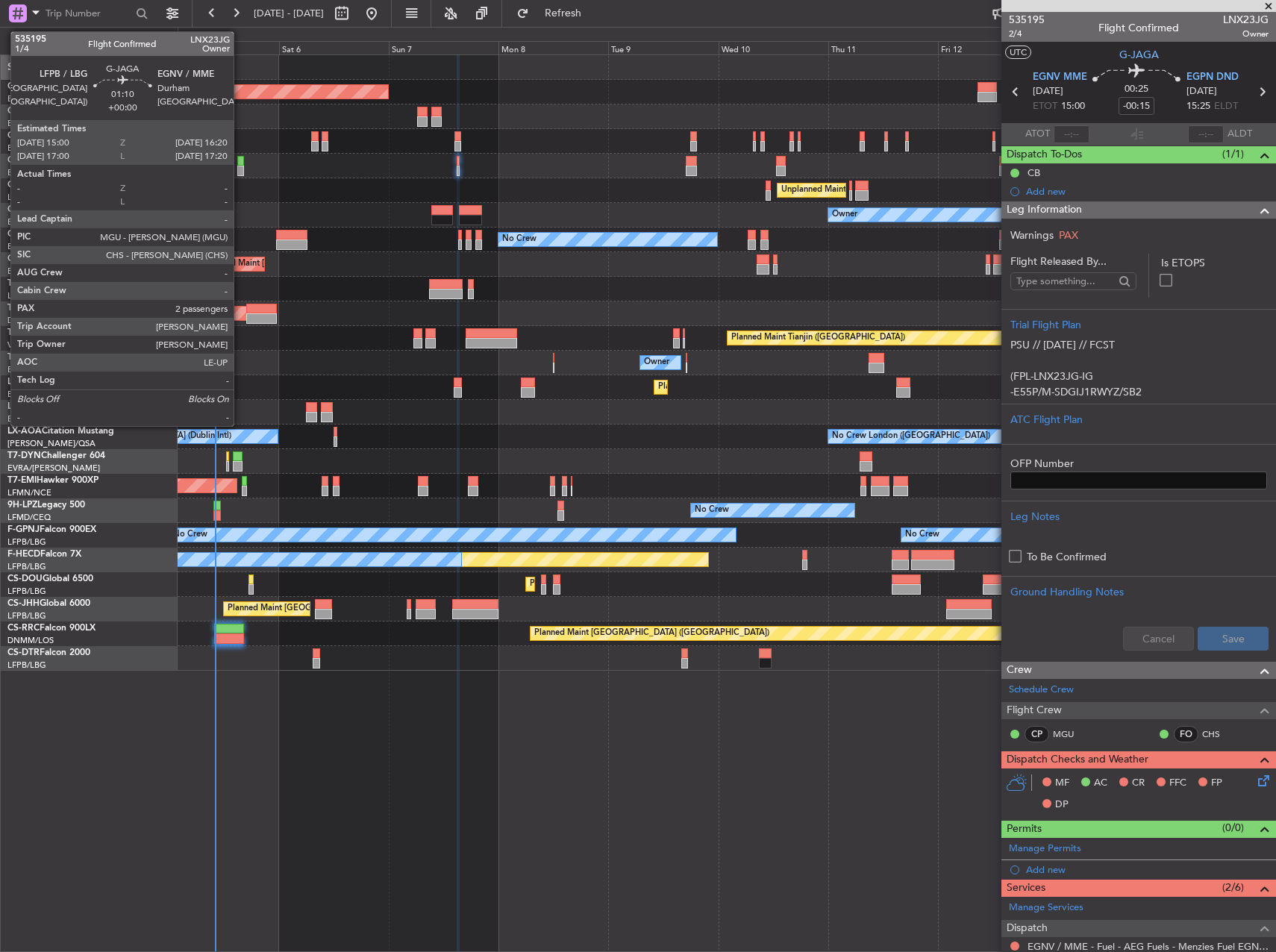
click at [241, 168] on div at bounding box center [241, 171] width 7 height 11
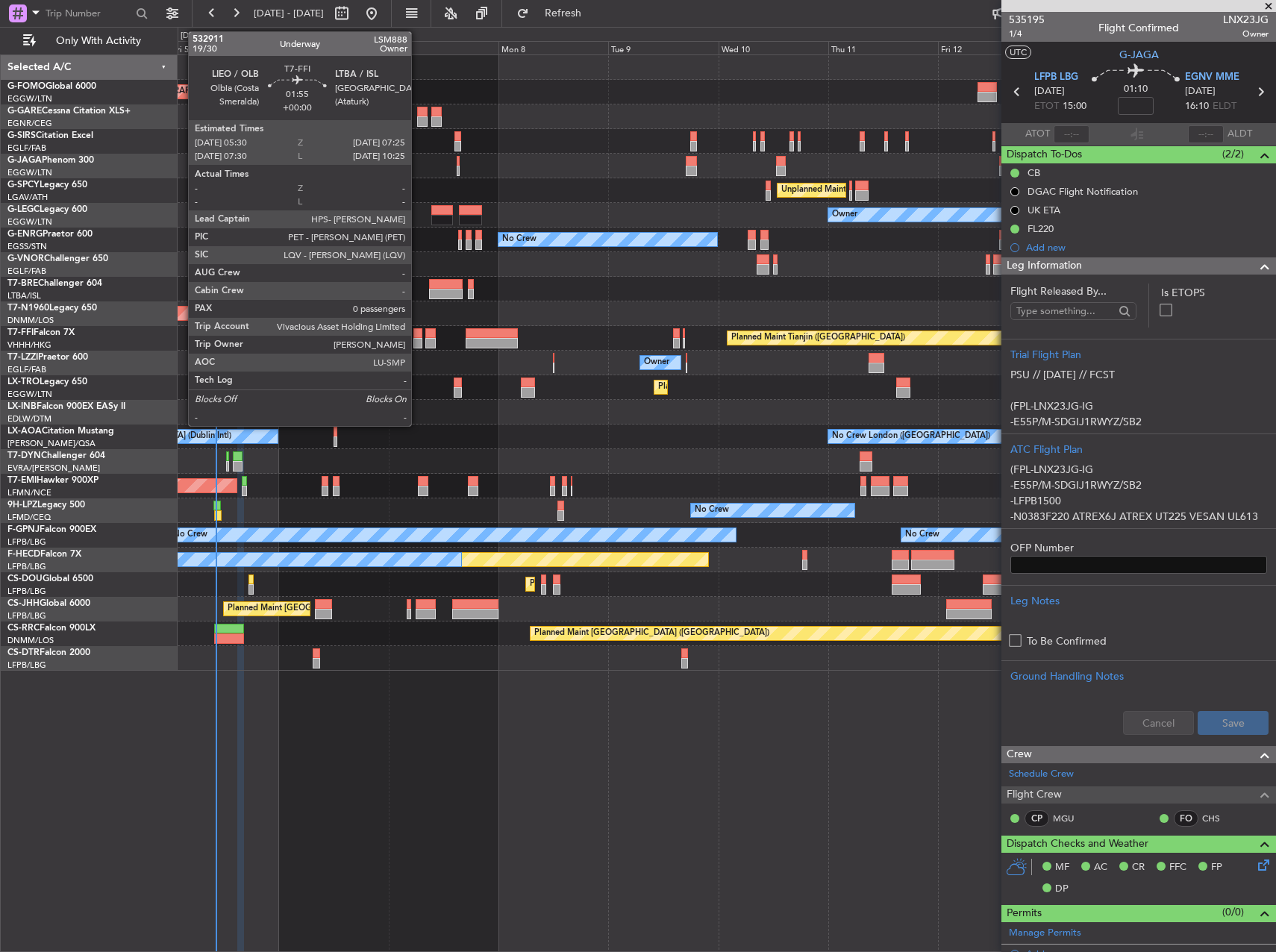
click at [418, 338] on div at bounding box center [418, 344] width 9 height 11
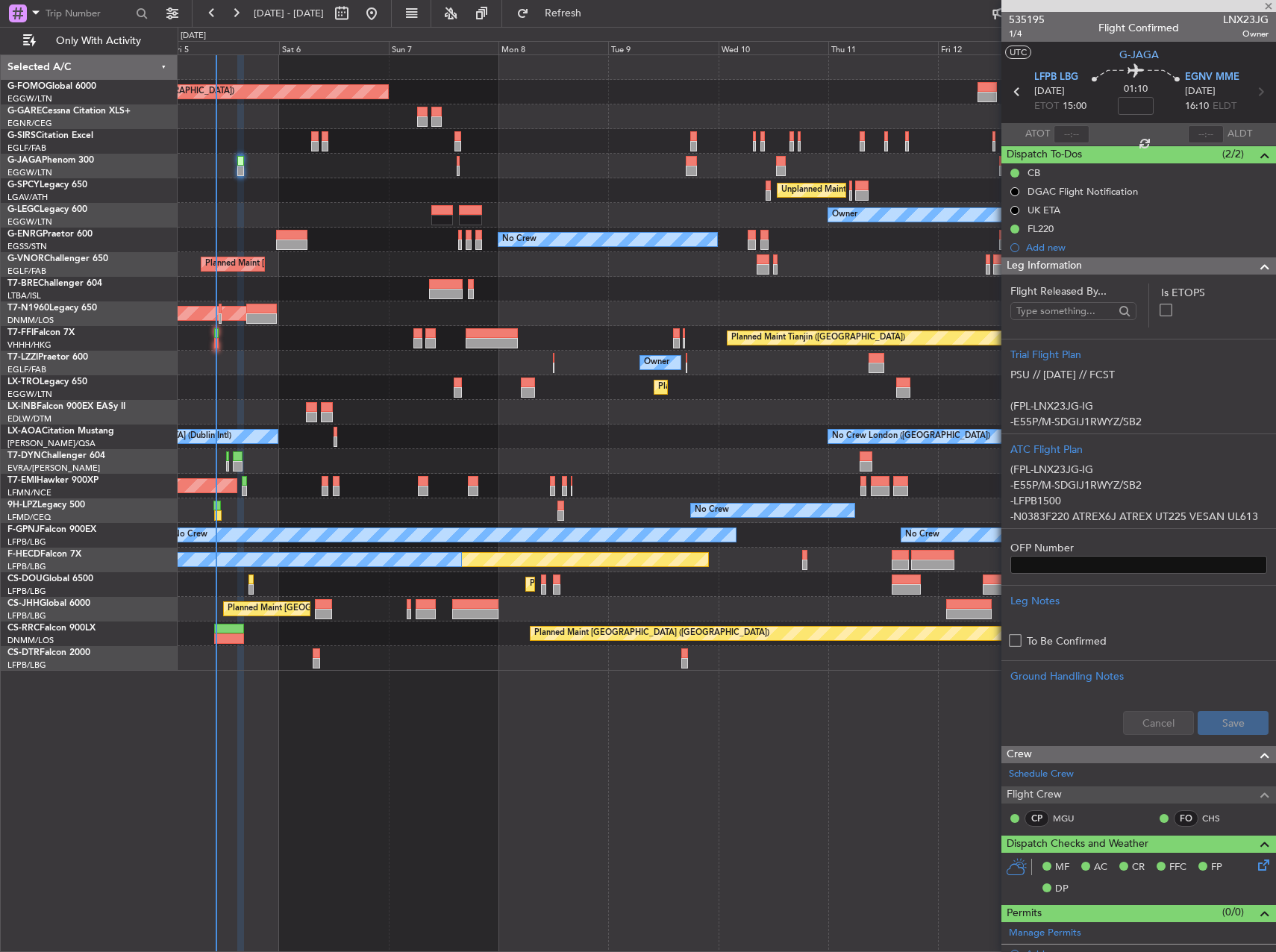
type input "0"
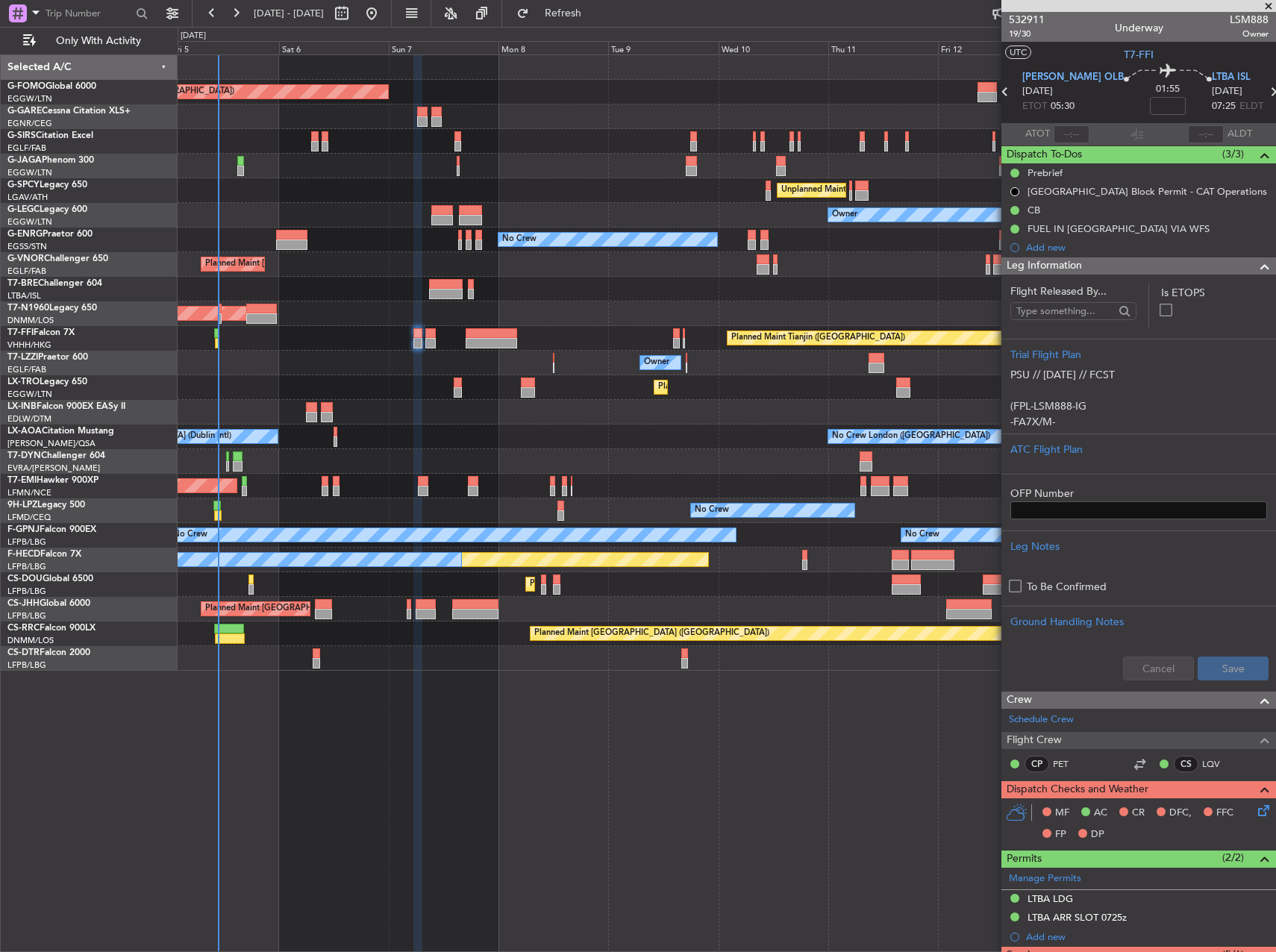
click at [432, 332] on div "Planned Maint Tianjin ([GEOGRAPHIC_DATA])" at bounding box center [726, 338] width 1098 height 25
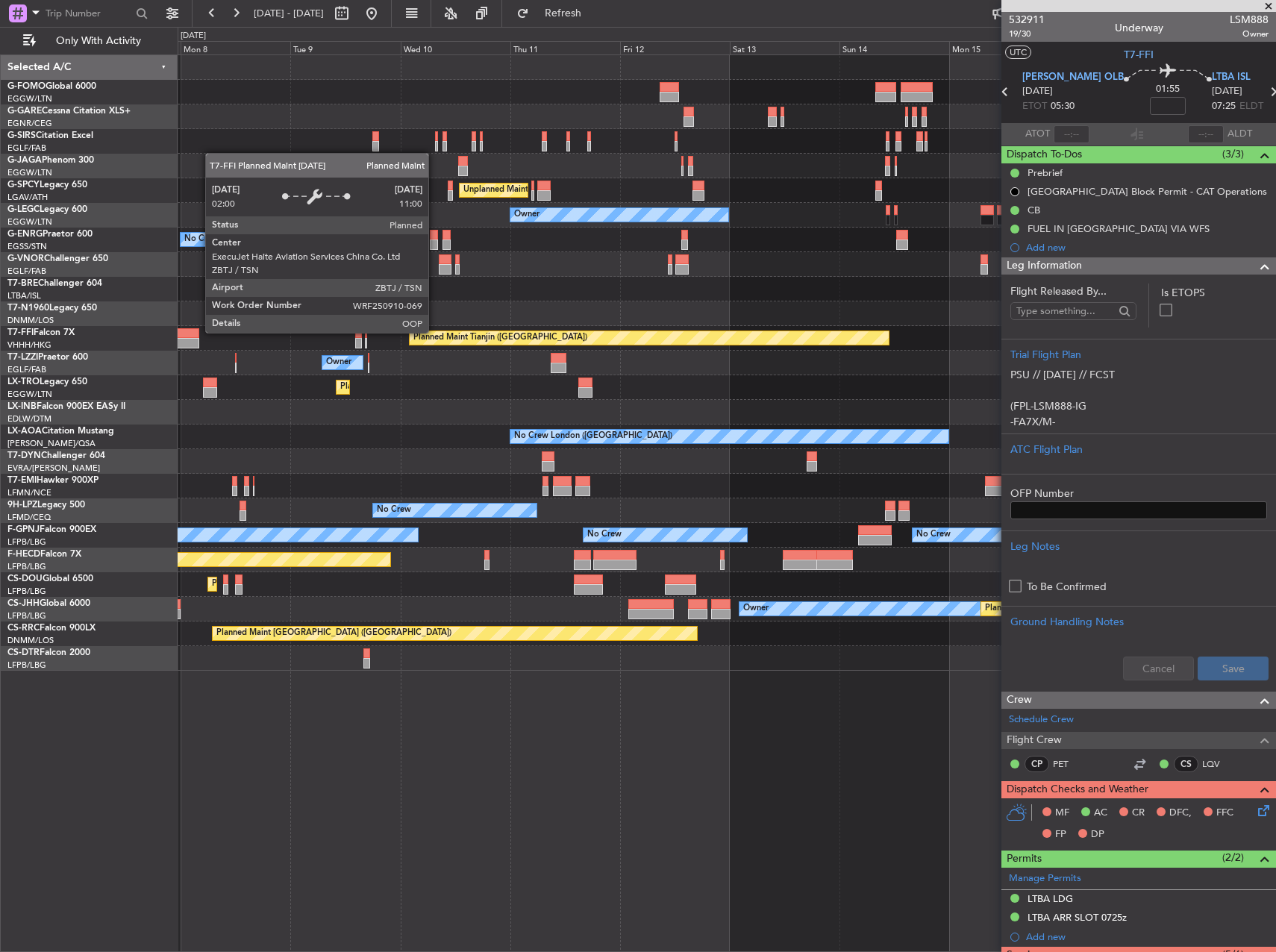
click at [277, 336] on div "Planned Maint Tianjin ([GEOGRAPHIC_DATA])" at bounding box center [726, 338] width 1098 height 25
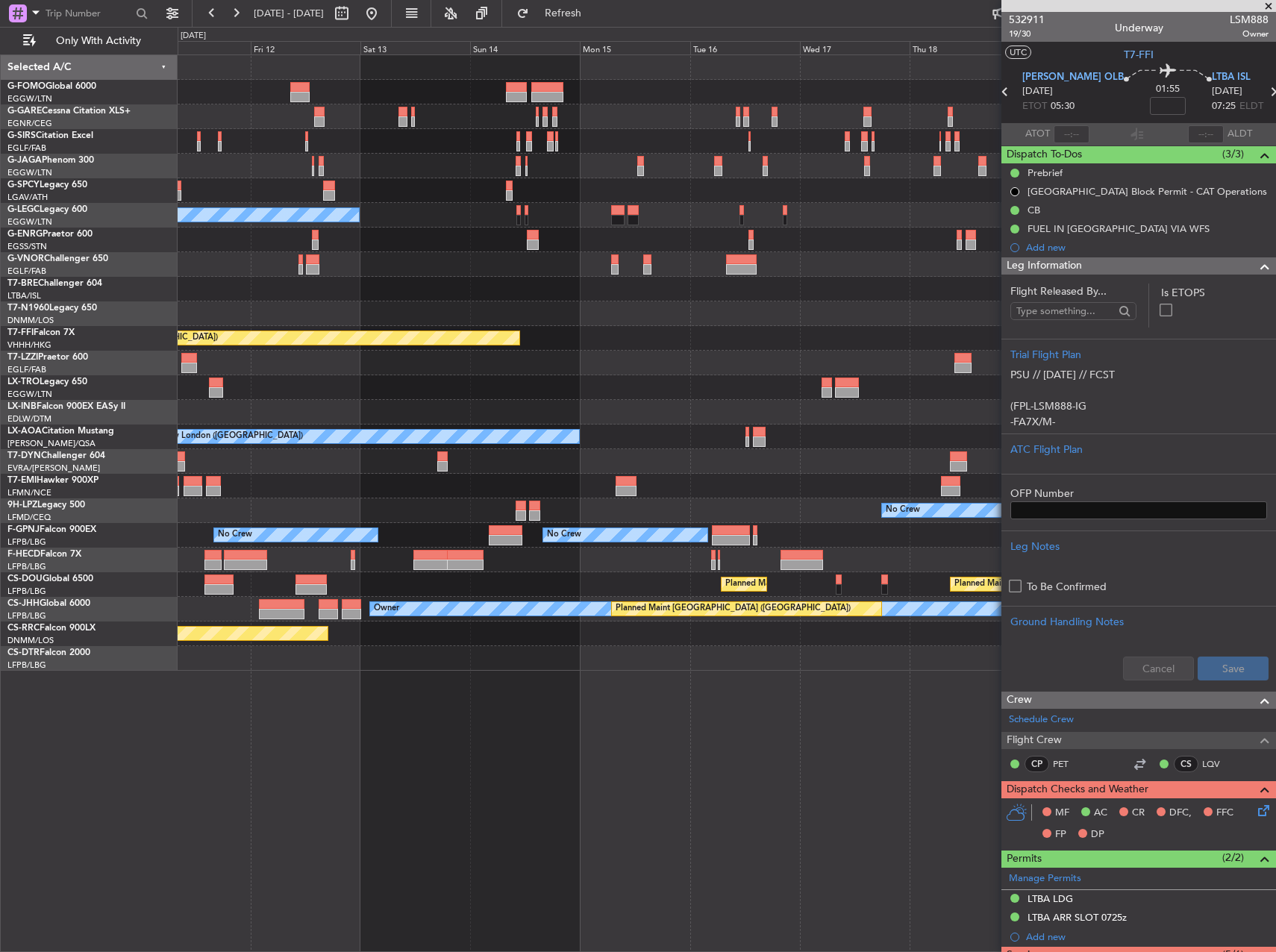
click at [204, 326] on div "Unplanned Maint Athens (Eleftherios Venizelos Intl) Owner A/C Unavailable Londo…" at bounding box center [726, 362] width 1098 height 616
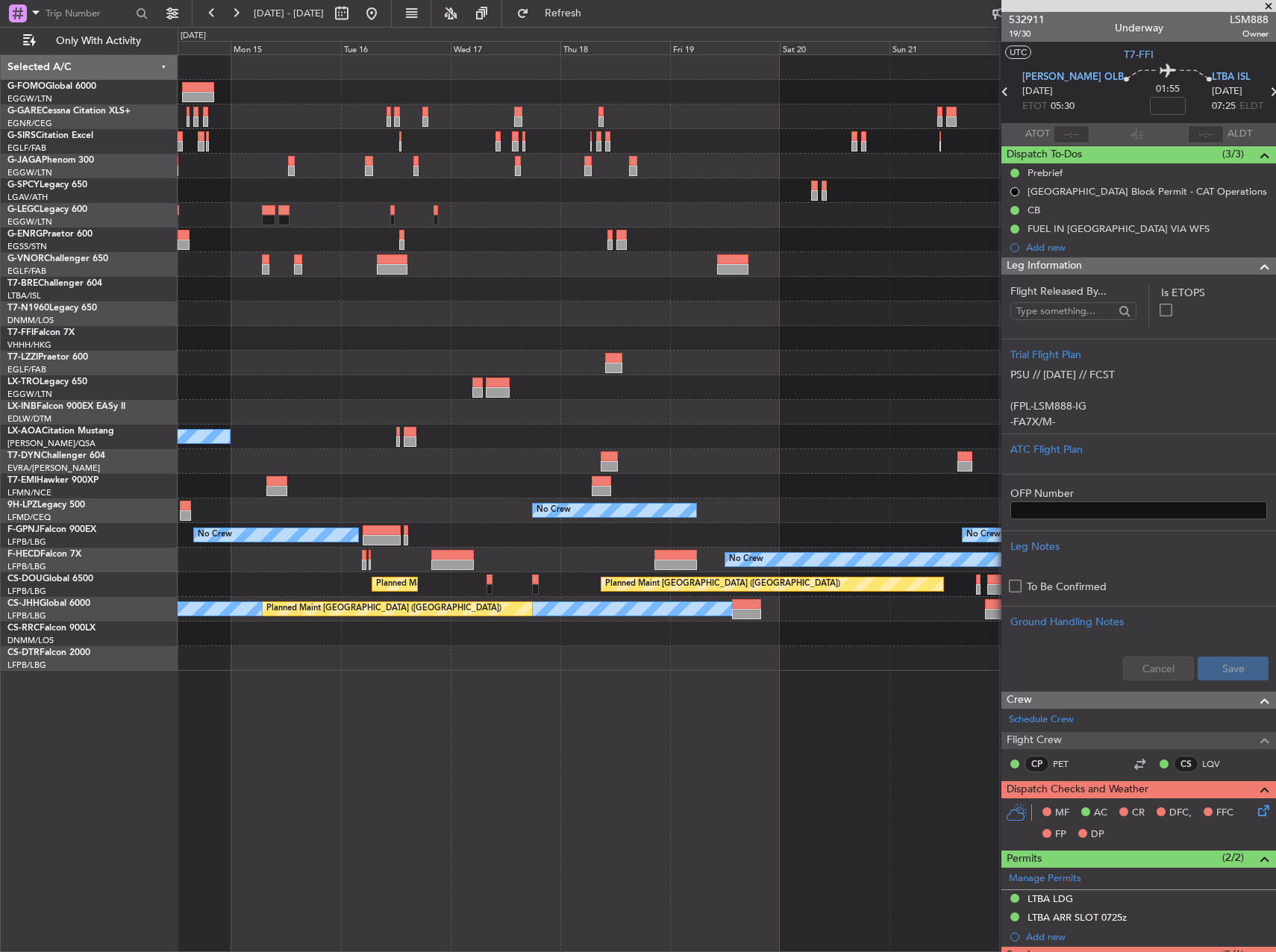
click at [350, 314] on div at bounding box center [726, 314] width 1098 height 25
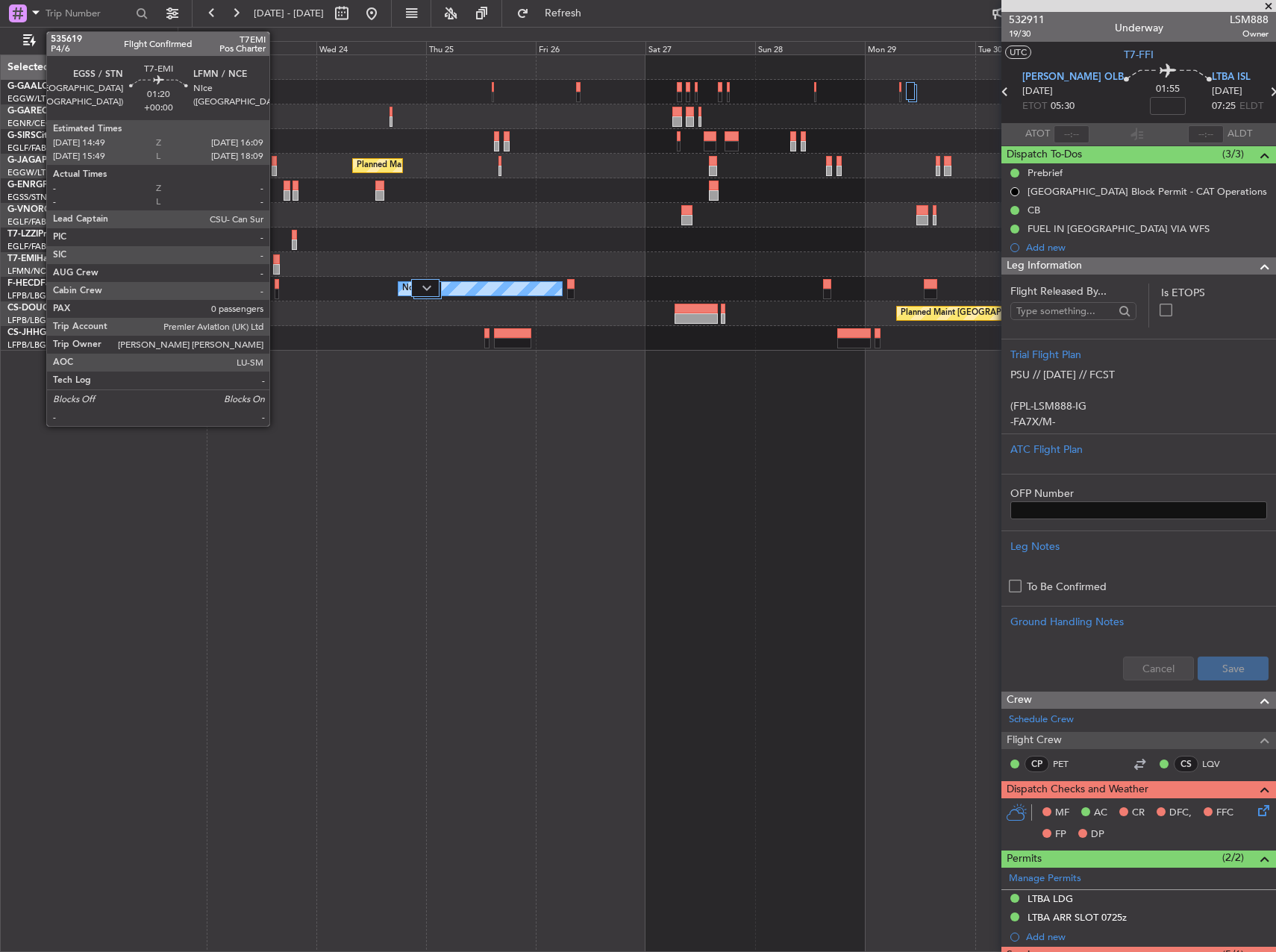
click at [276, 260] on div at bounding box center [276, 259] width 7 height 11
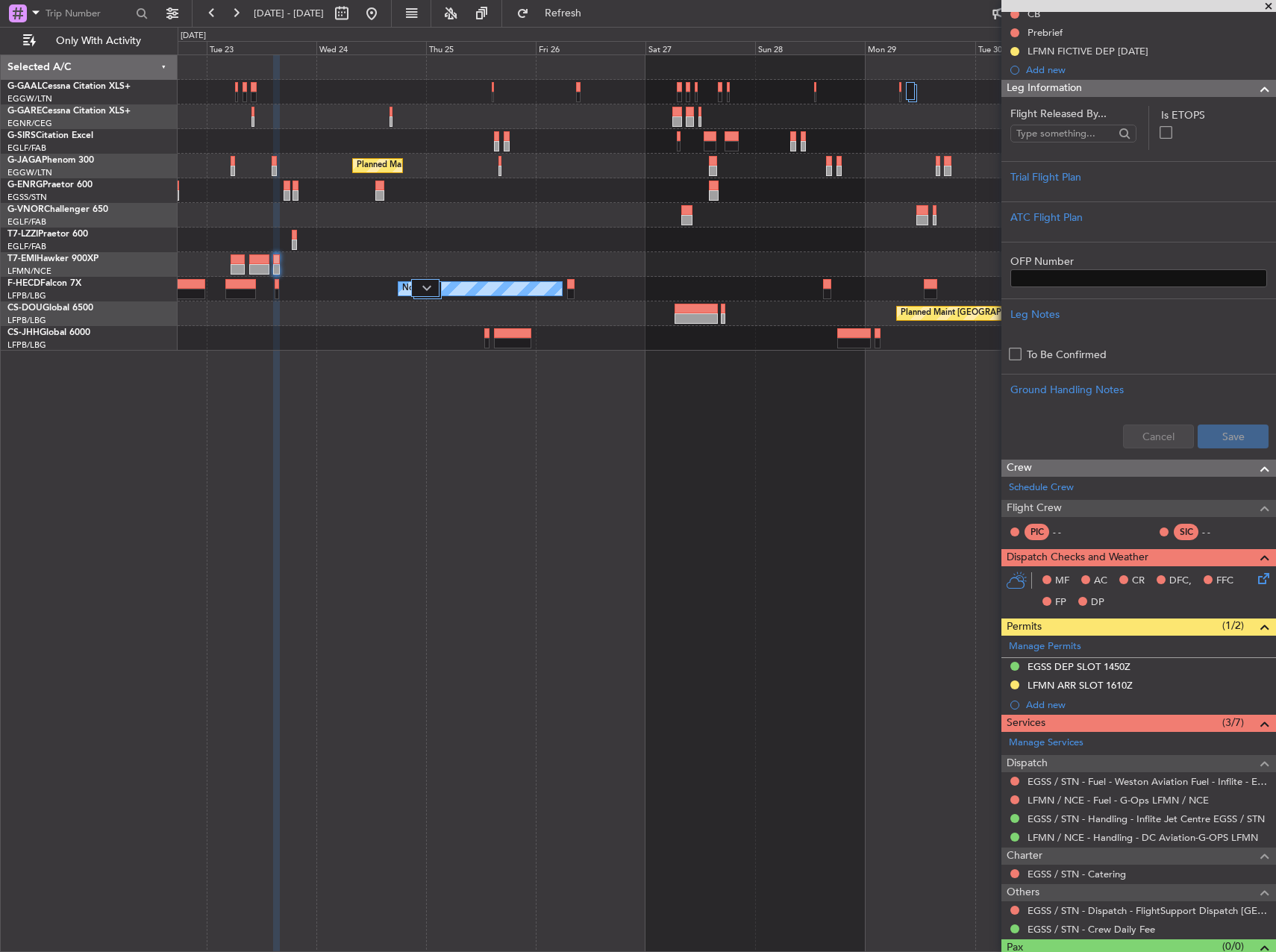
scroll to position [187, 0]
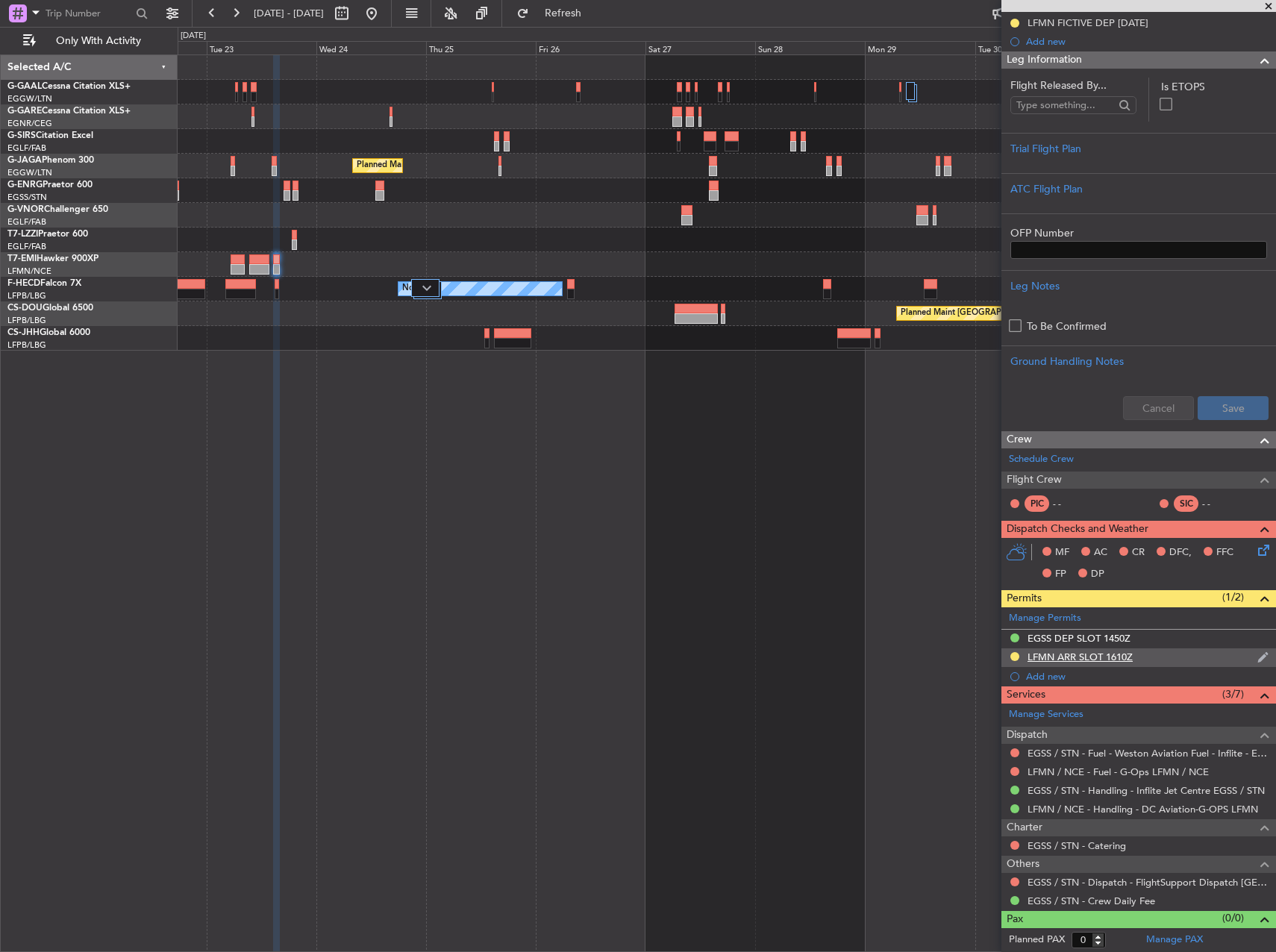
click at [1062, 650] on div "LFMN ARR SLOT 1610Z" at bounding box center [1081, 656] width 105 height 13
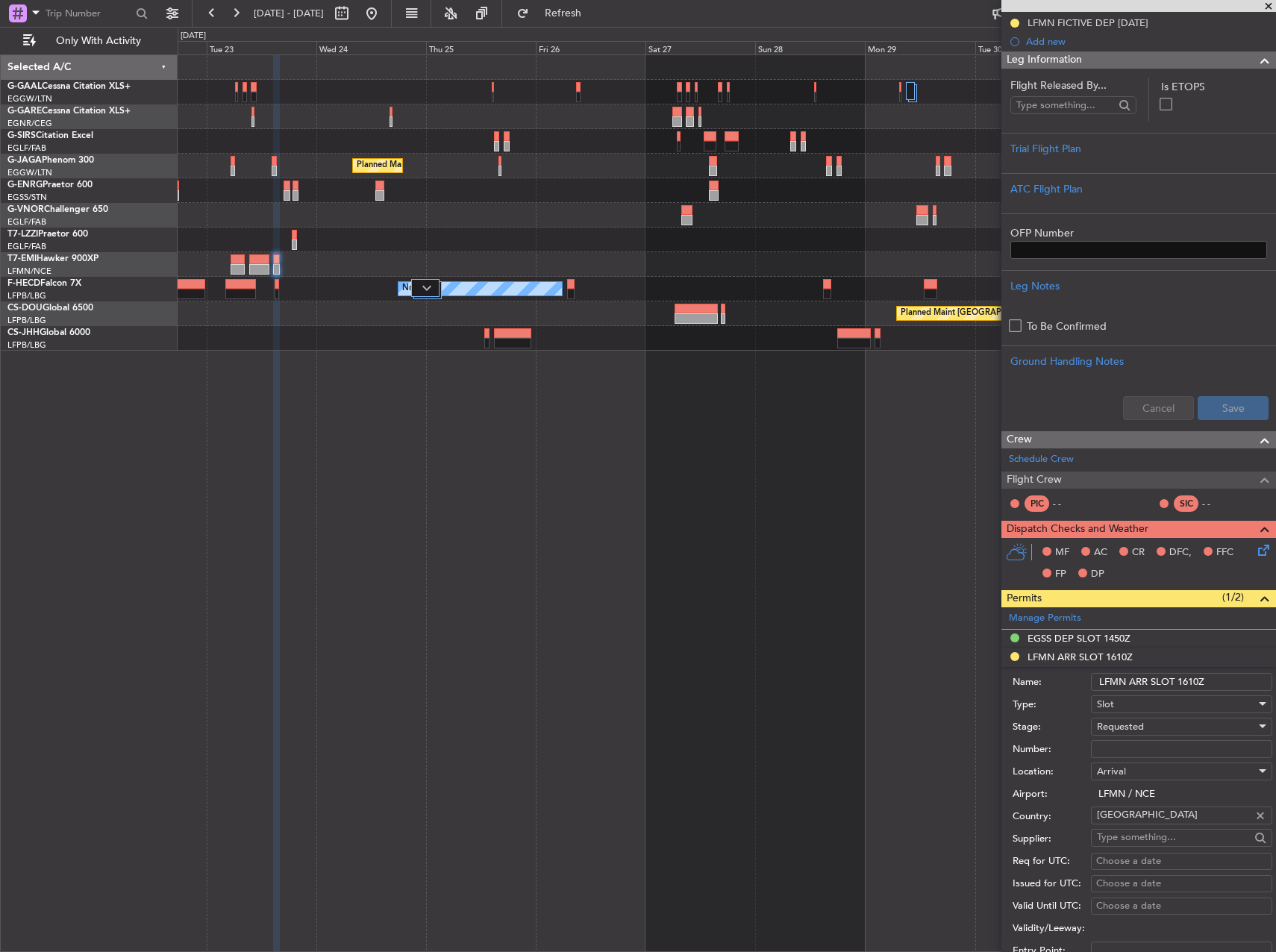
click at [1133, 744] on input "Number:" at bounding box center [1181, 749] width 181 height 18
paste input "LFMNA000080542"
type input "LFMNA000080542"
click at [1028, 763] on div "Location: Arrival" at bounding box center [1142, 772] width 259 height 23
click at [1131, 726] on span "Requested" at bounding box center [1120, 727] width 47 height 14
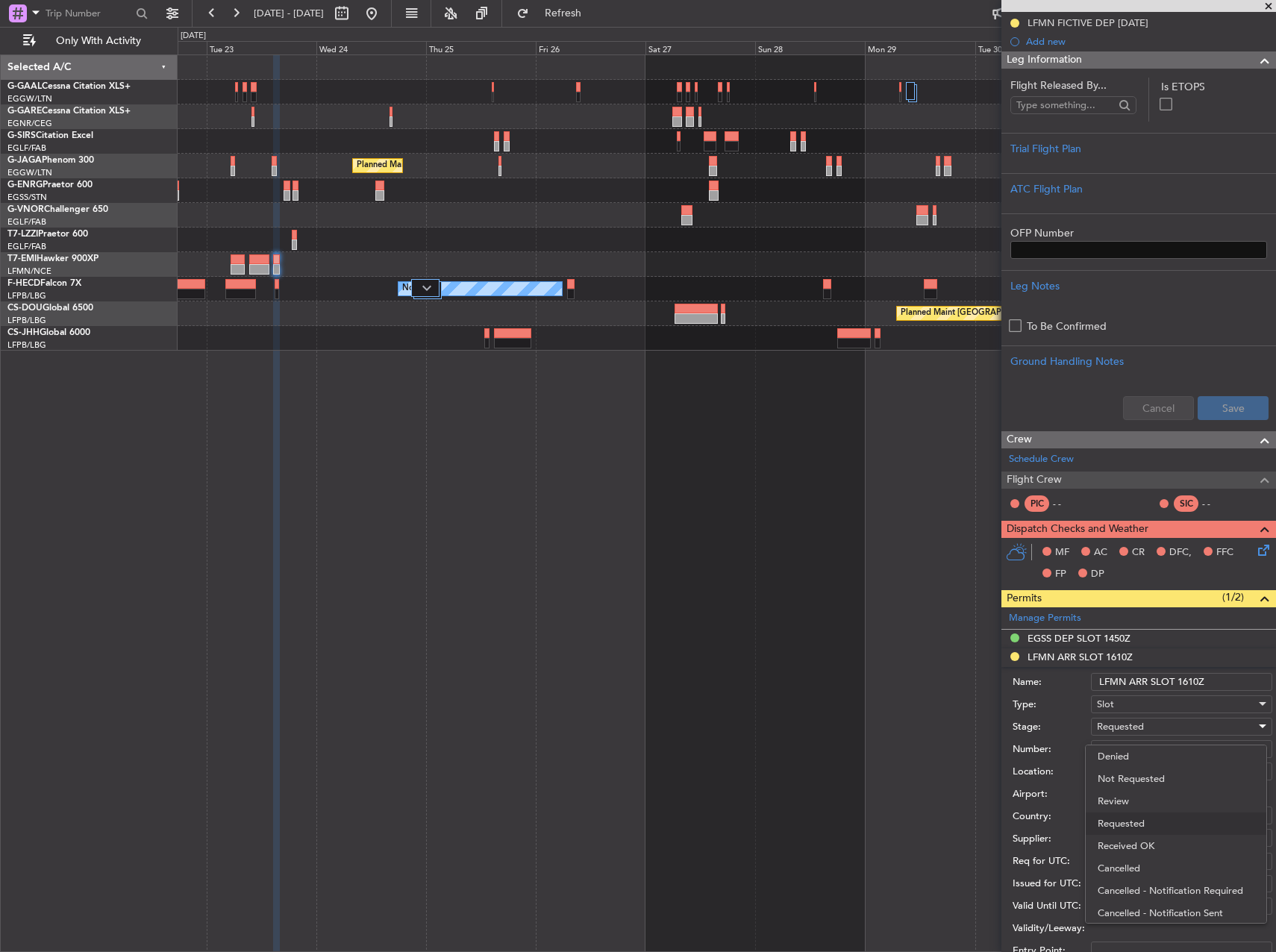
scroll to position [7, 0]
click at [1153, 832] on span "Received OK" at bounding box center [1176, 840] width 156 height 23
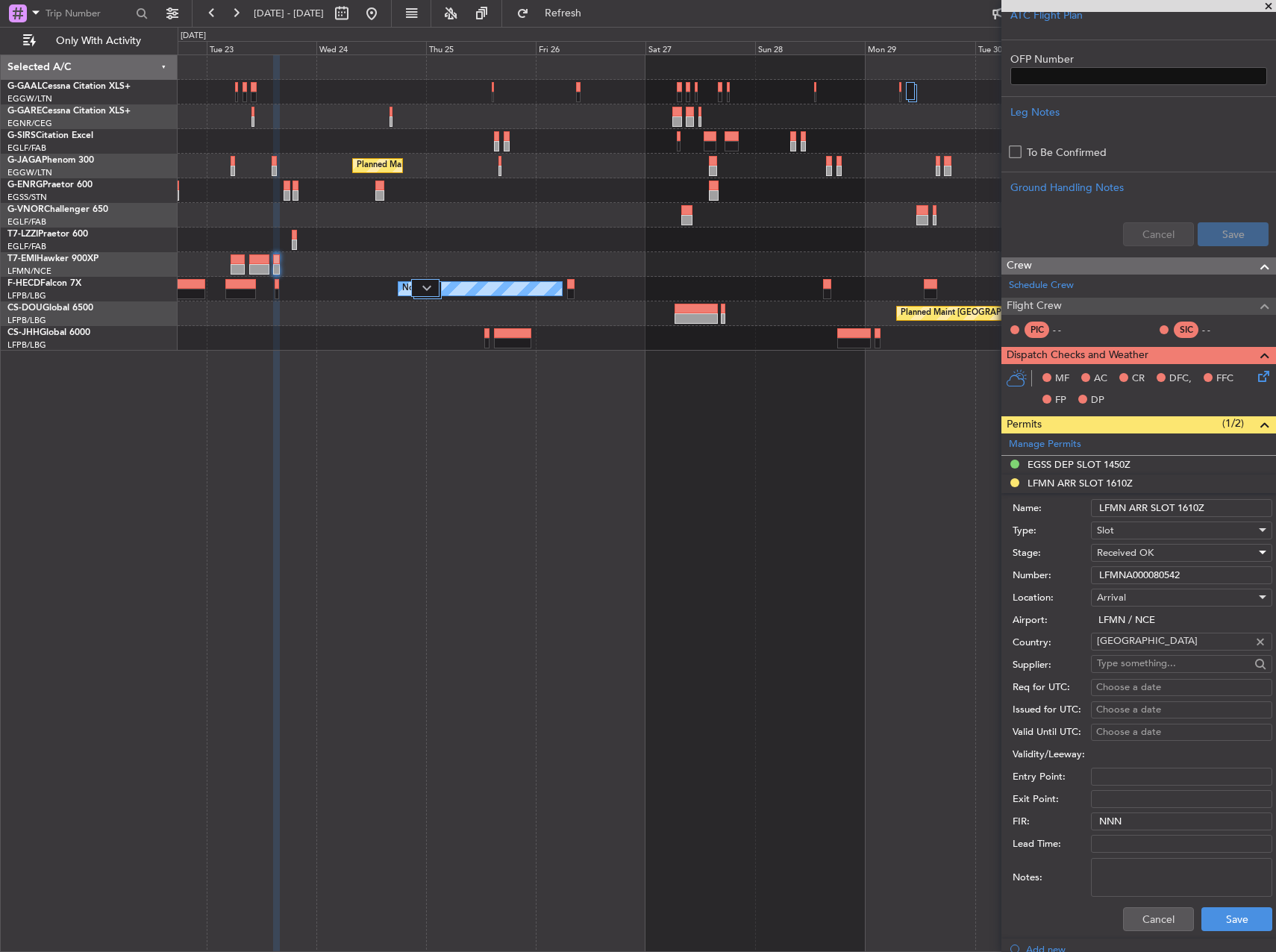
scroll to position [560, 0]
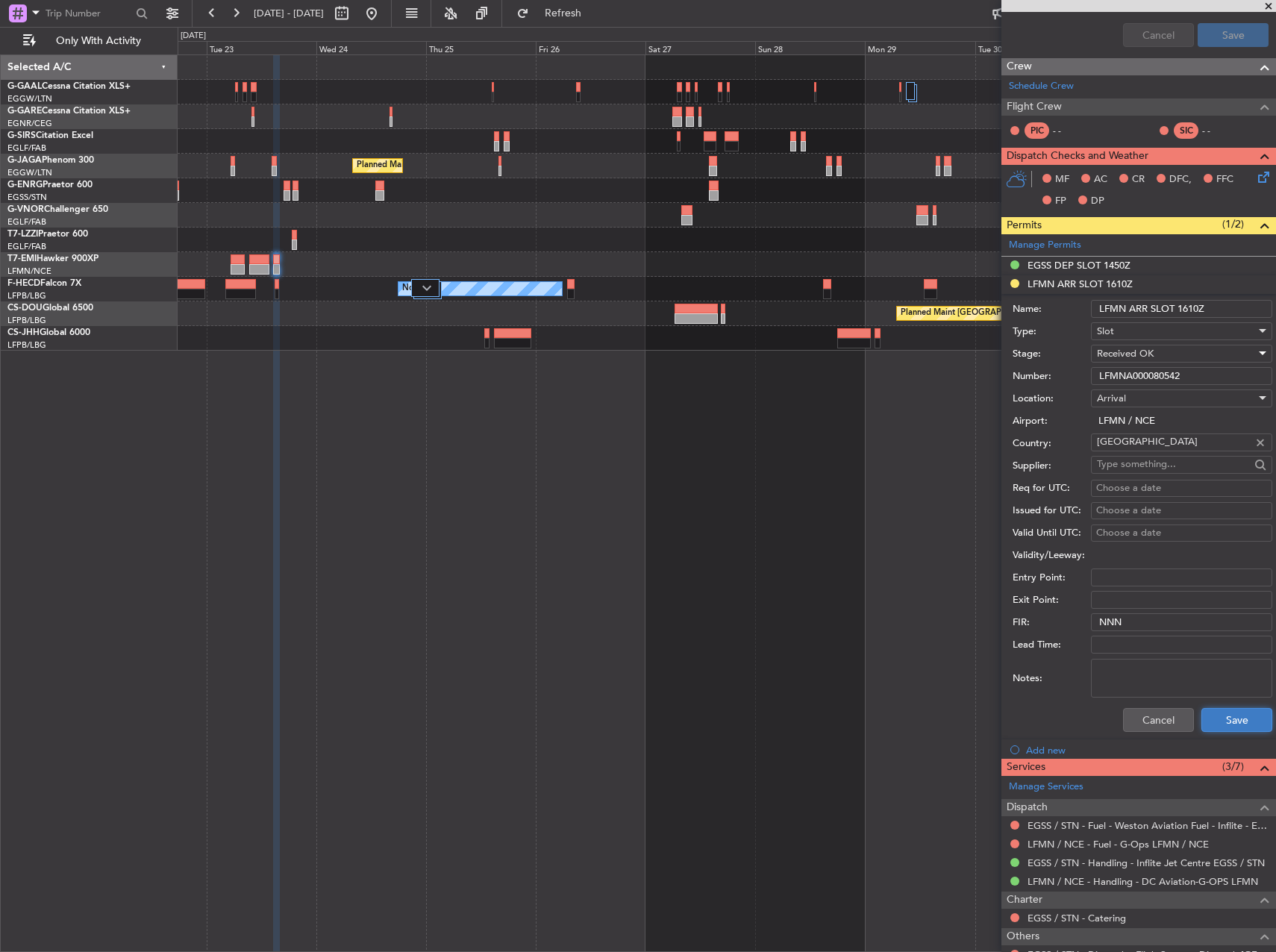
click at [1223, 720] on button "Save" at bounding box center [1237, 720] width 71 height 24
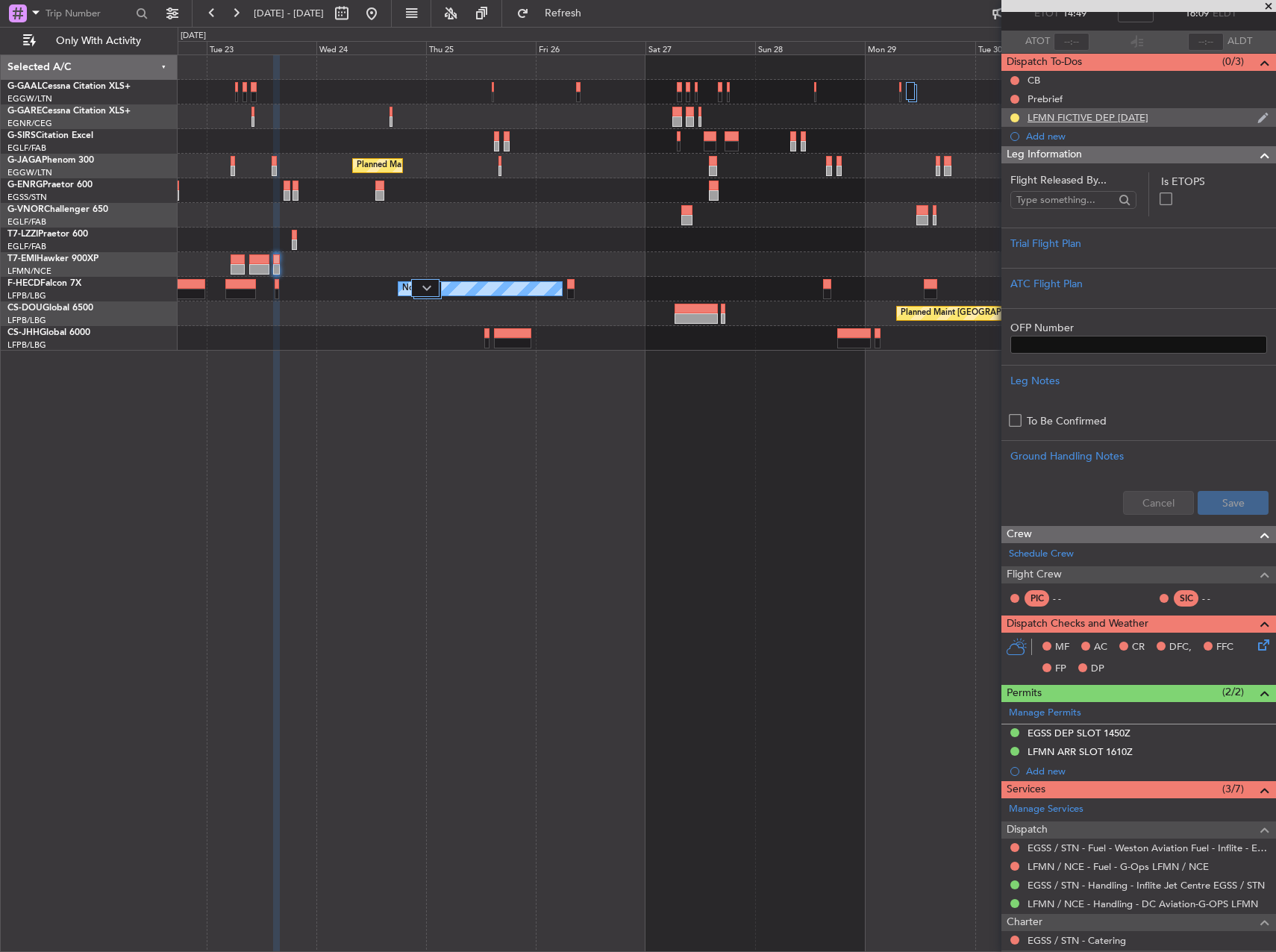
scroll to position [0, 0]
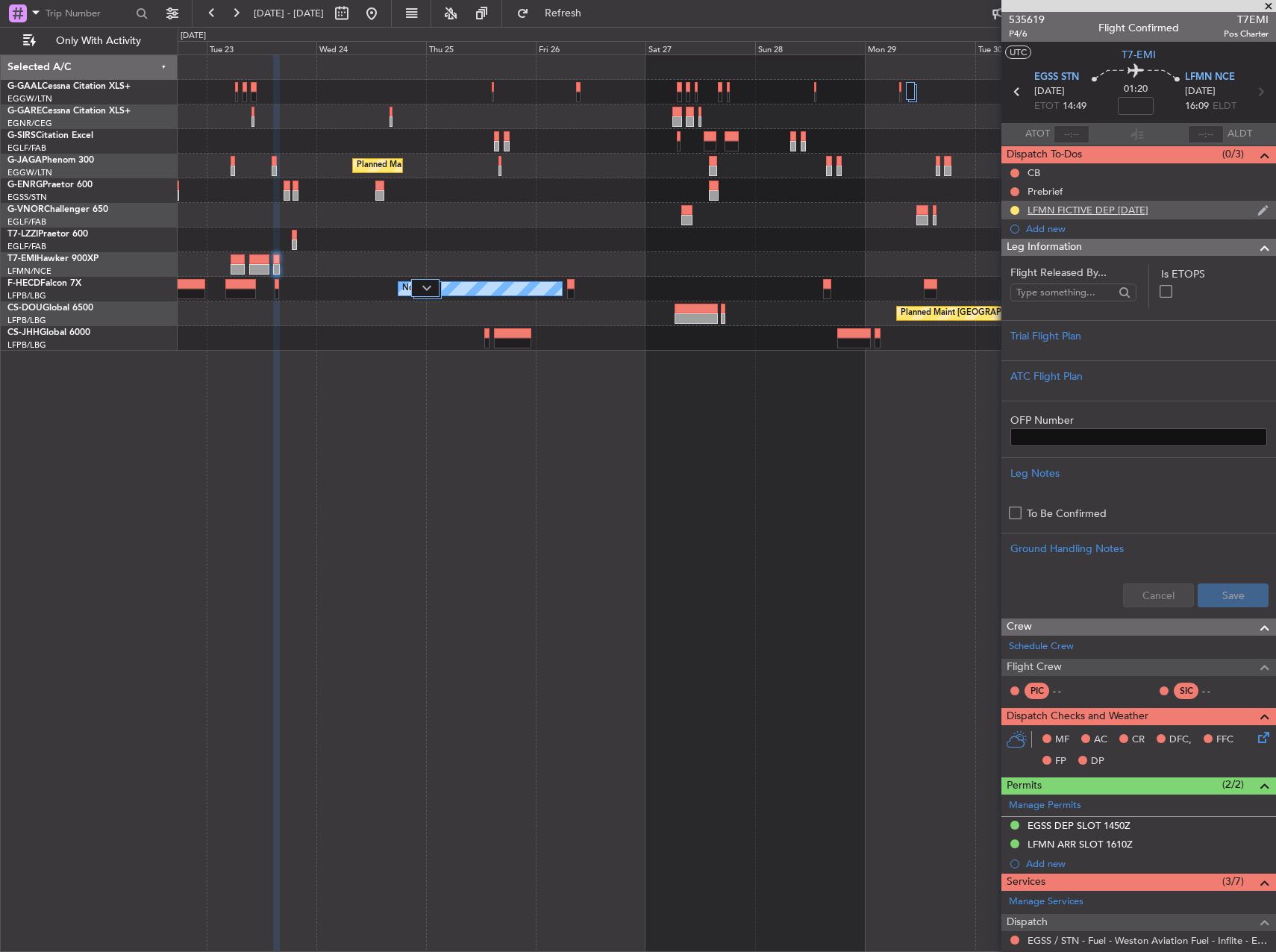
click at [1102, 213] on div "LFMN FICTIVE DEP 03OCT" at bounding box center [1088, 210] width 121 height 13
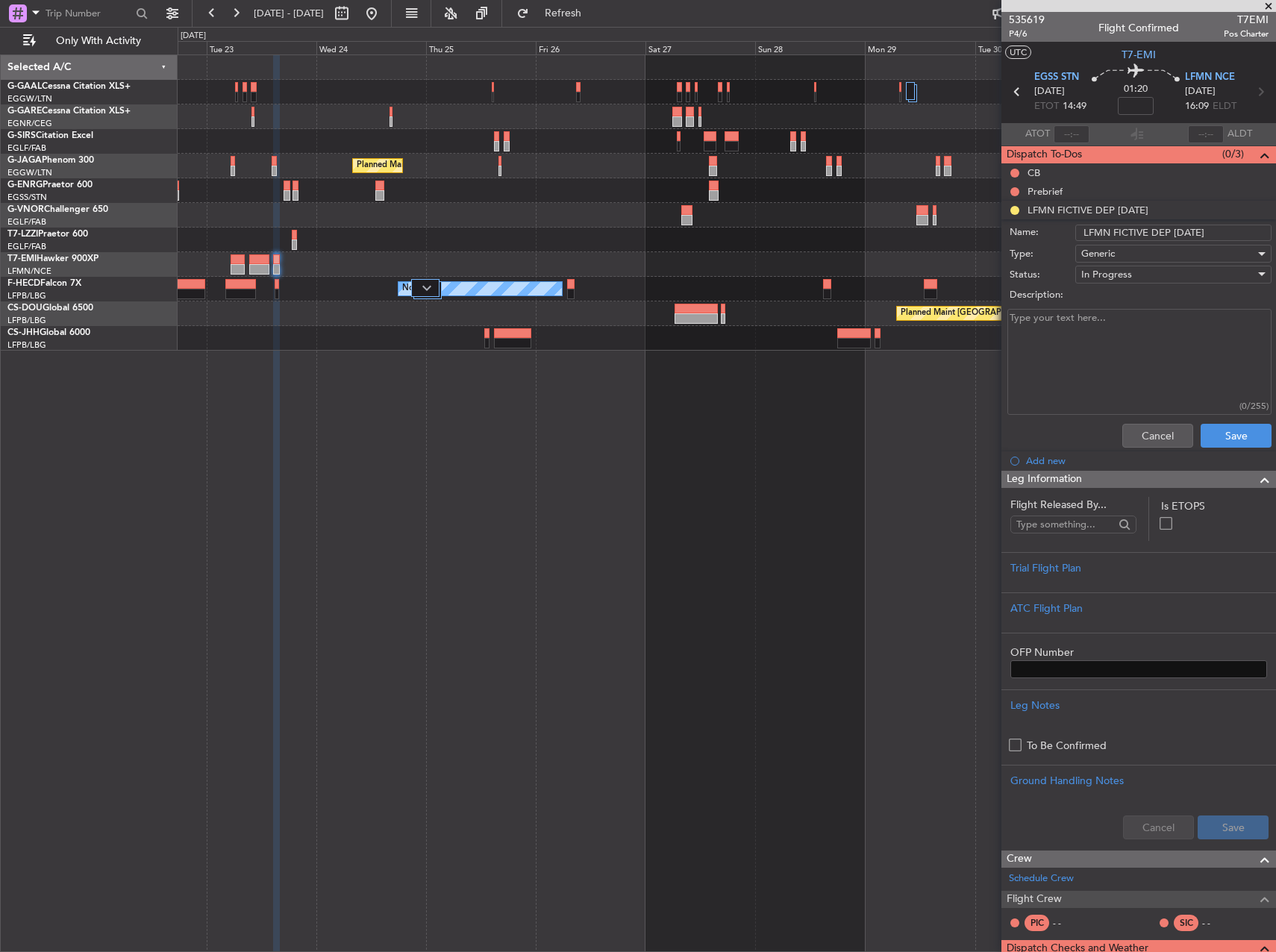
click at [1148, 361] on textarea "Description:" at bounding box center [1139, 362] width 264 height 107
paste textarea "LFMND000080543"
type textarea "LFMND000080543"
click at [1146, 282] on div "In Progress" at bounding box center [1168, 274] width 174 height 23
drag, startPoint x: 1142, startPoint y: 273, endPoint x: 1141, endPoint y: 305, distance: 32.0
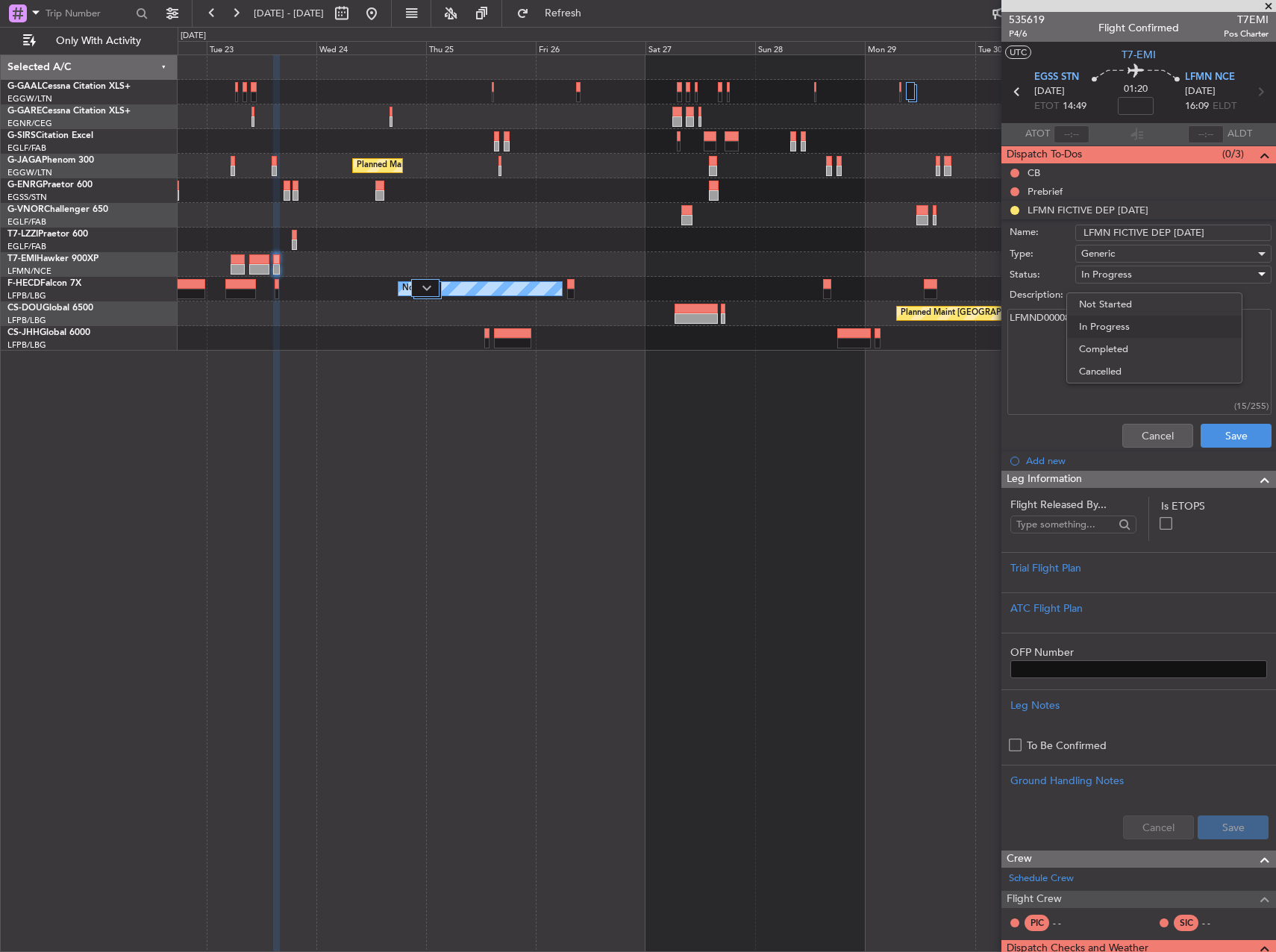
click at [1141, 273] on div at bounding box center [638, 476] width 1276 height 952
click at [1123, 298] on label "Description:" at bounding box center [1147, 296] width 274 height 15
click at [1123, 309] on textarea "LFMND000080543" at bounding box center [1139, 362] width 264 height 107
click at [1115, 287] on div "Description:" at bounding box center [1138, 296] width 289 height 21
click at [1106, 278] on span "In Progress" at bounding box center [1106, 274] width 50 height 14
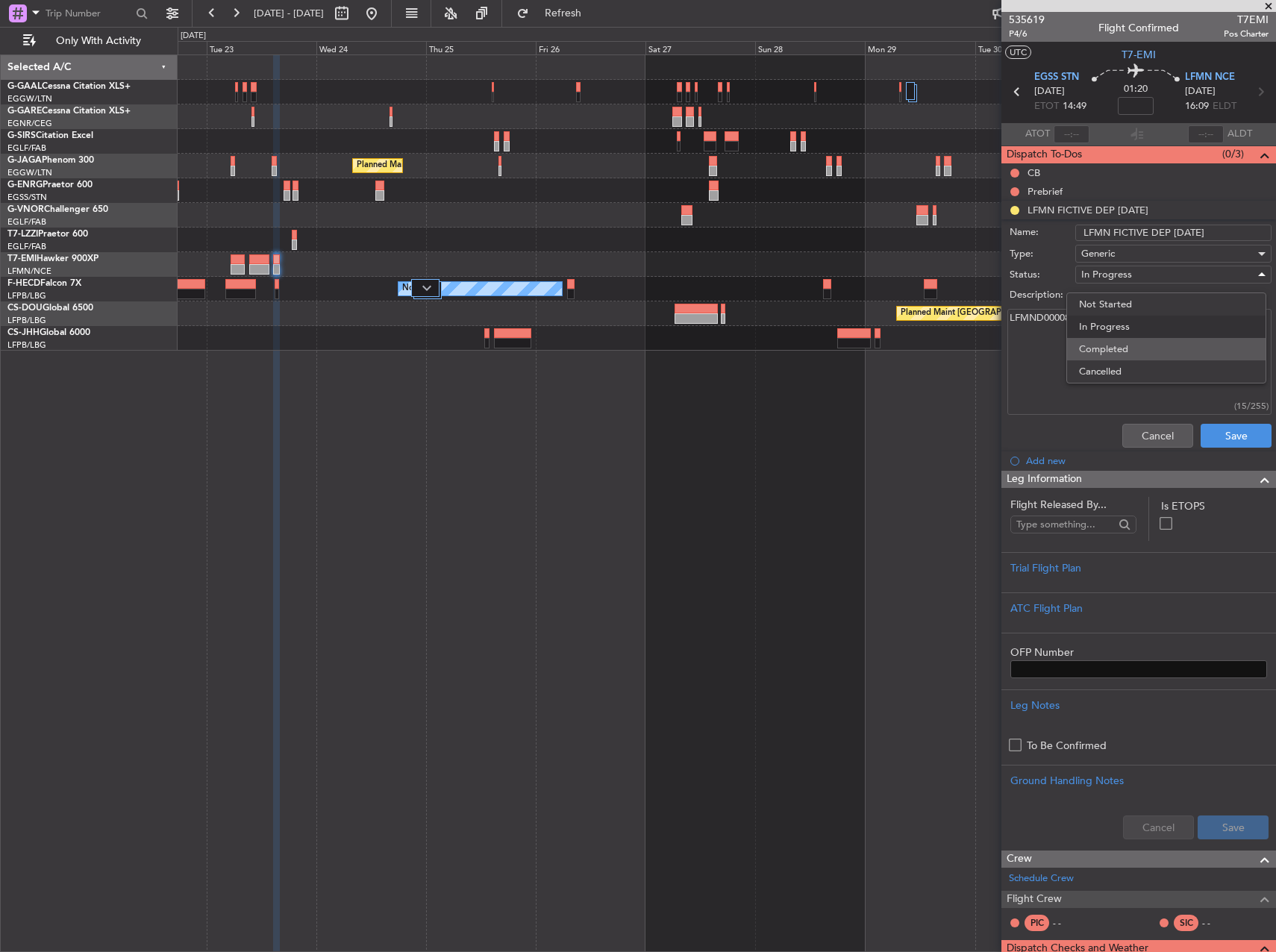
click at [1114, 344] on span "Completed" at bounding box center [1166, 350] width 174 height 23
click at [1210, 433] on button "Save" at bounding box center [1236, 436] width 71 height 24
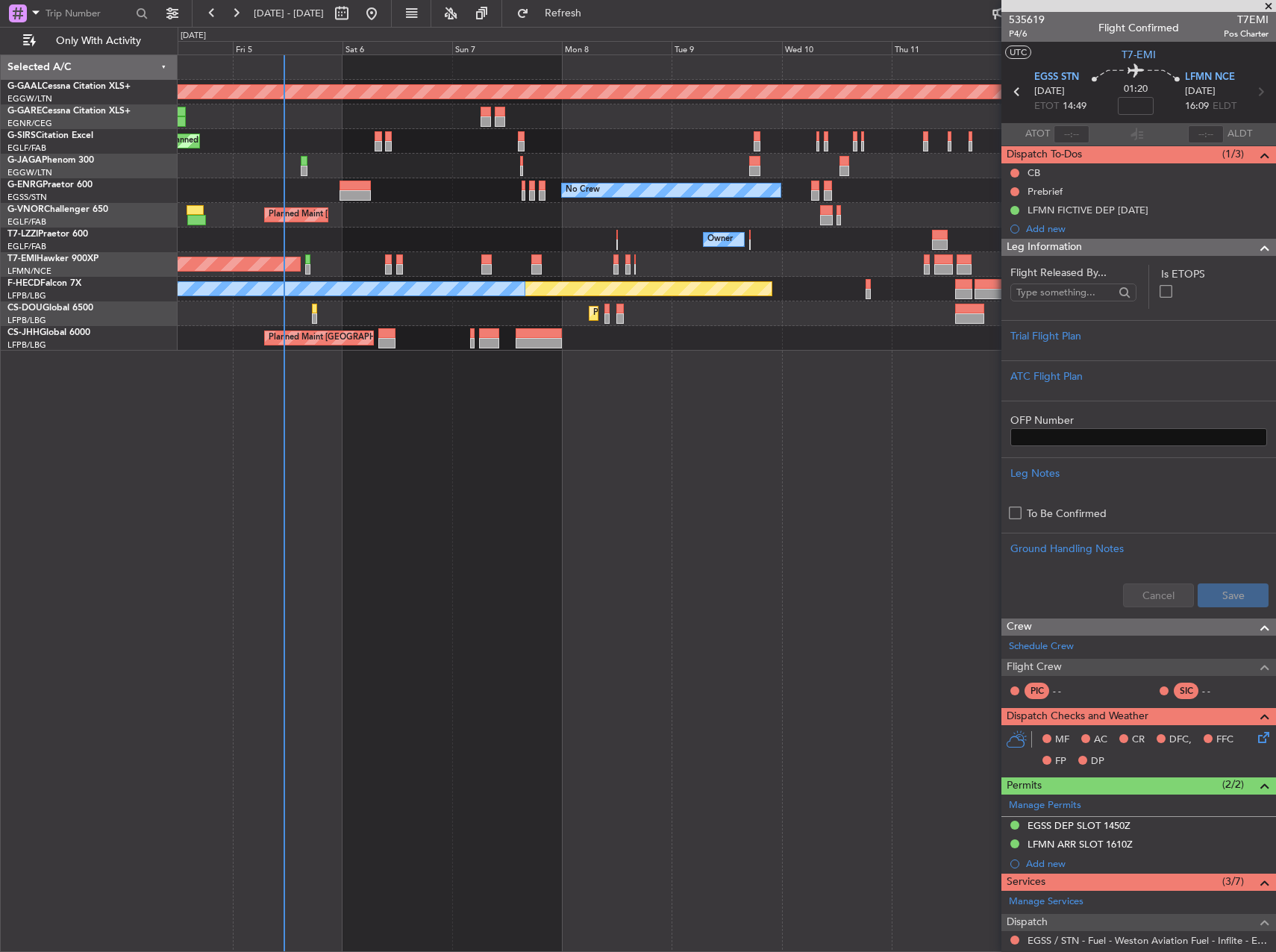
click at [1275, 438] on html "22 Sep 2025 - 02 Oct 2025 Refresh Quick Links Only With Activity Planned Maint …" at bounding box center [638, 476] width 1276 height 952
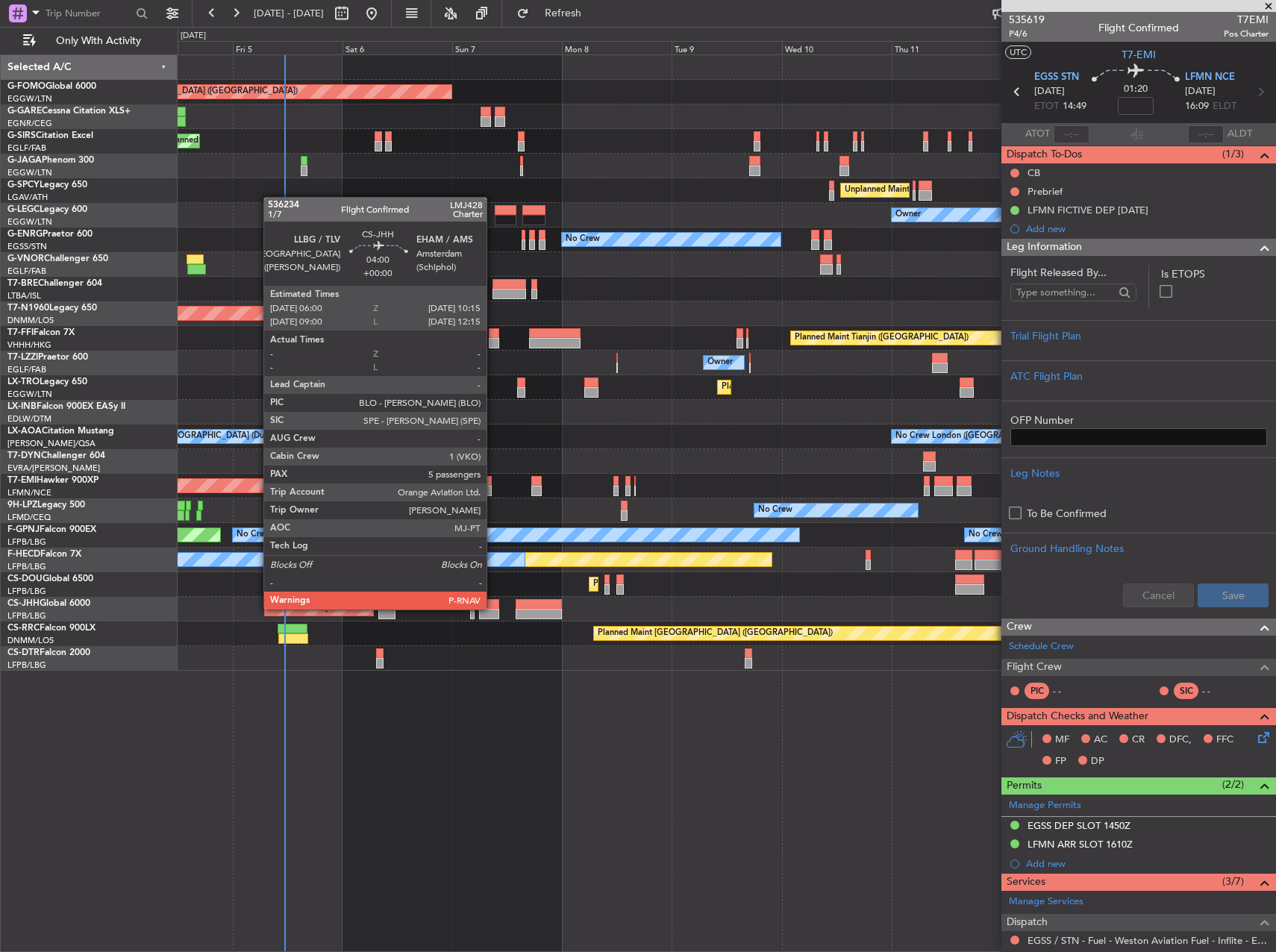
click at [493, 608] on div at bounding box center [489, 605] width 20 height 11
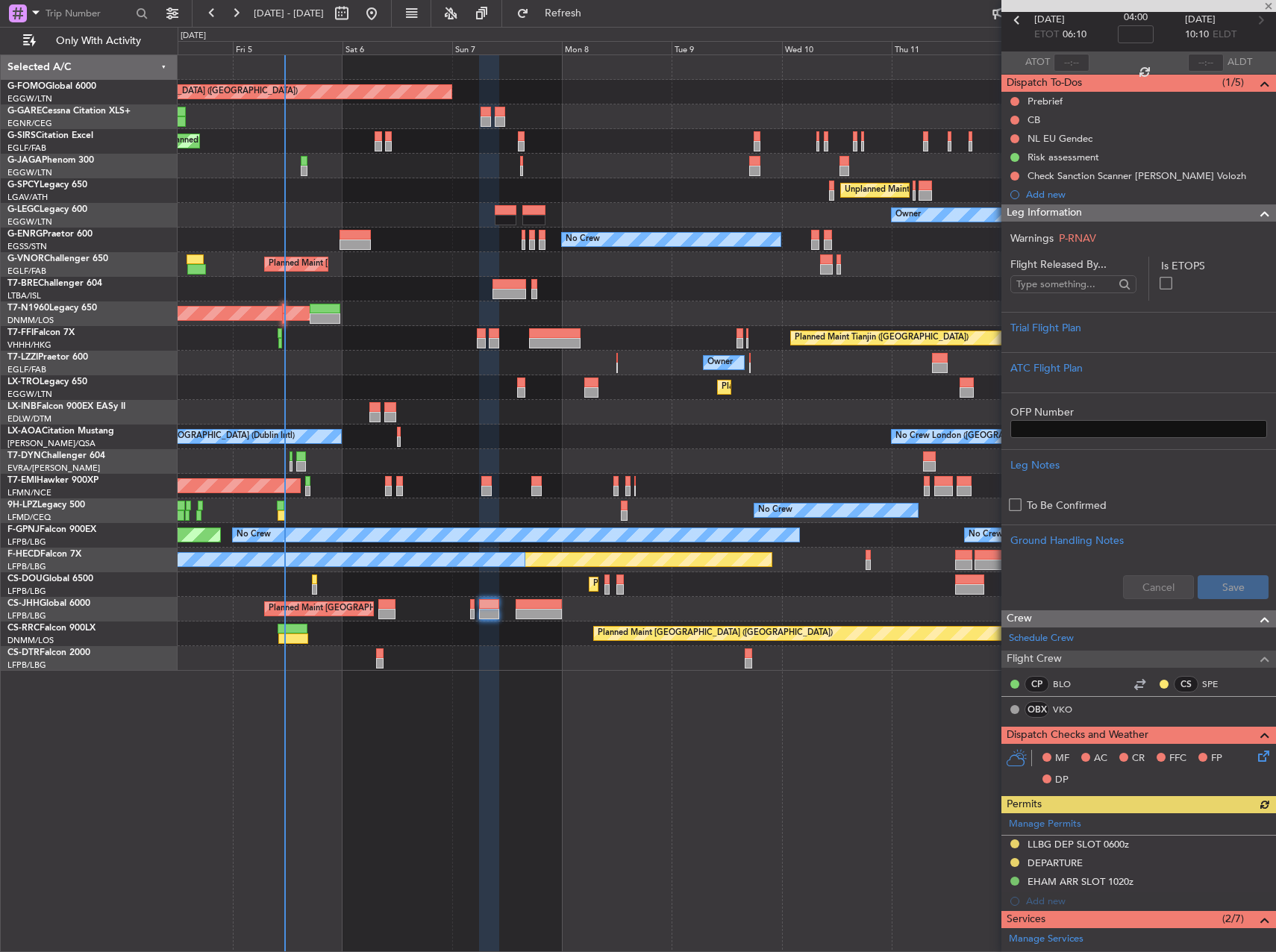
scroll to position [224, 0]
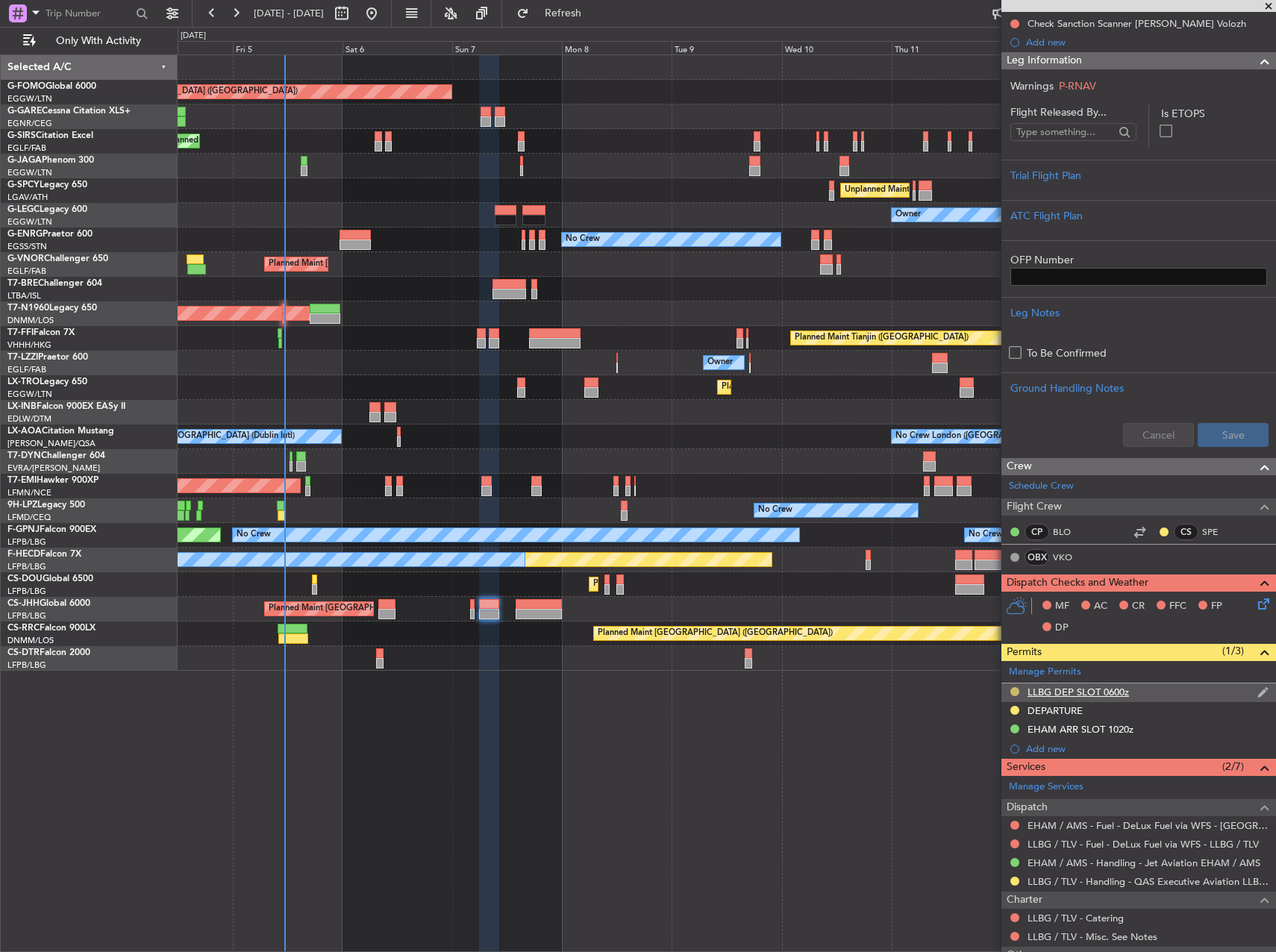
click at [1017, 691] on button at bounding box center [1015, 692] width 9 height 9
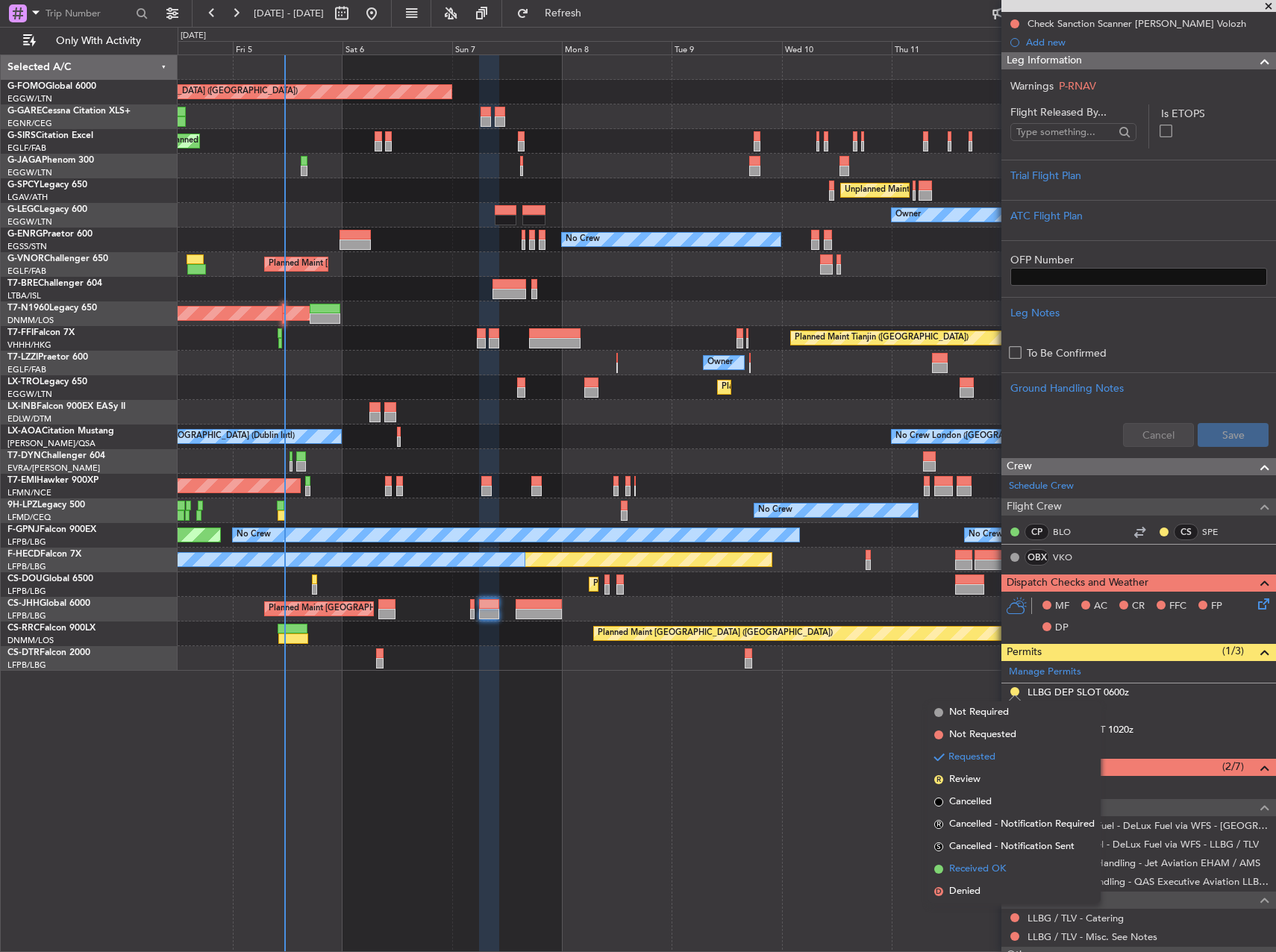
click at [1000, 866] on span "Received OK" at bounding box center [977, 869] width 56 height 15
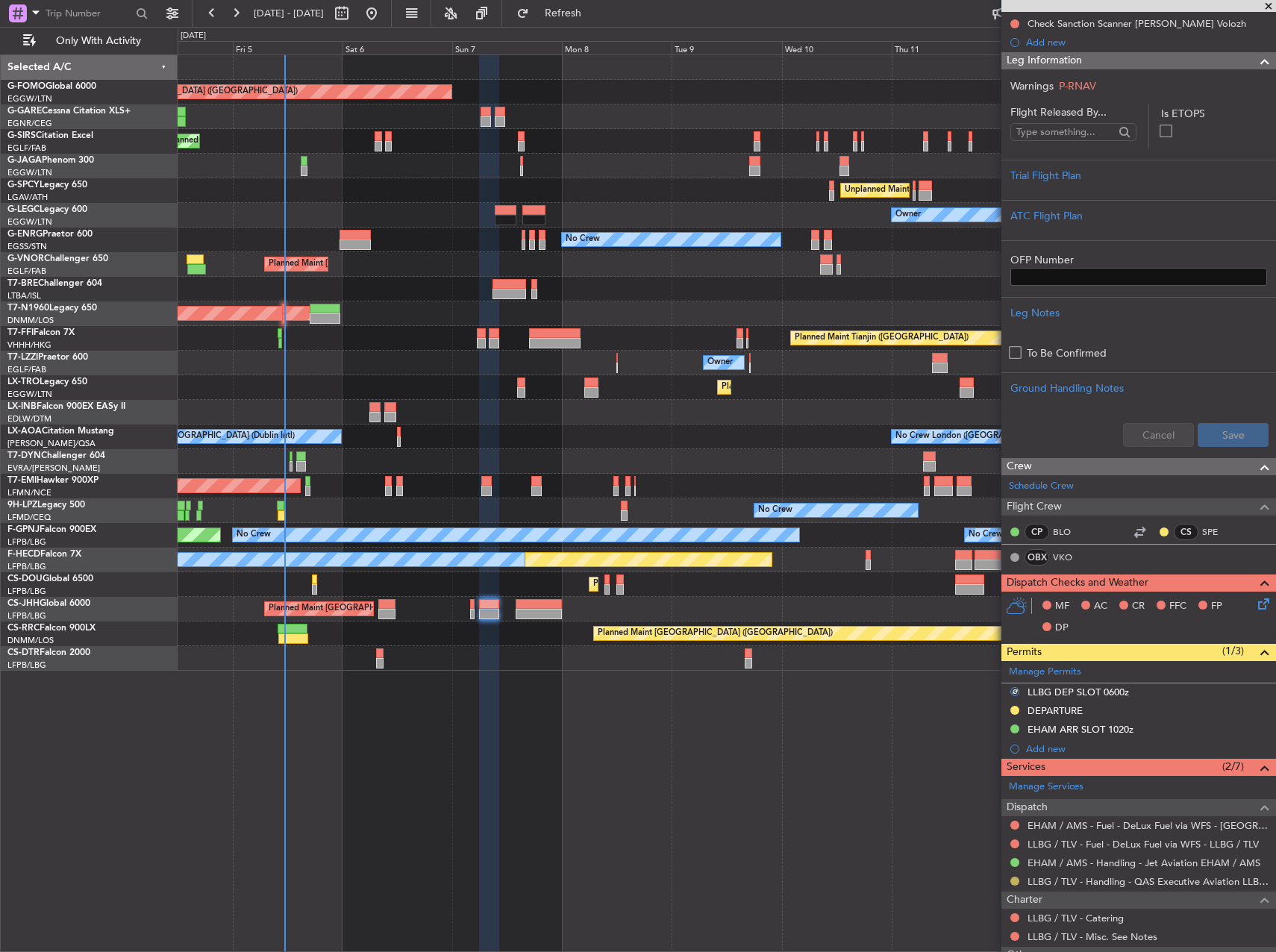
click at [1011, 878] on button at bounding box center [1015, 881] width 9 height 9
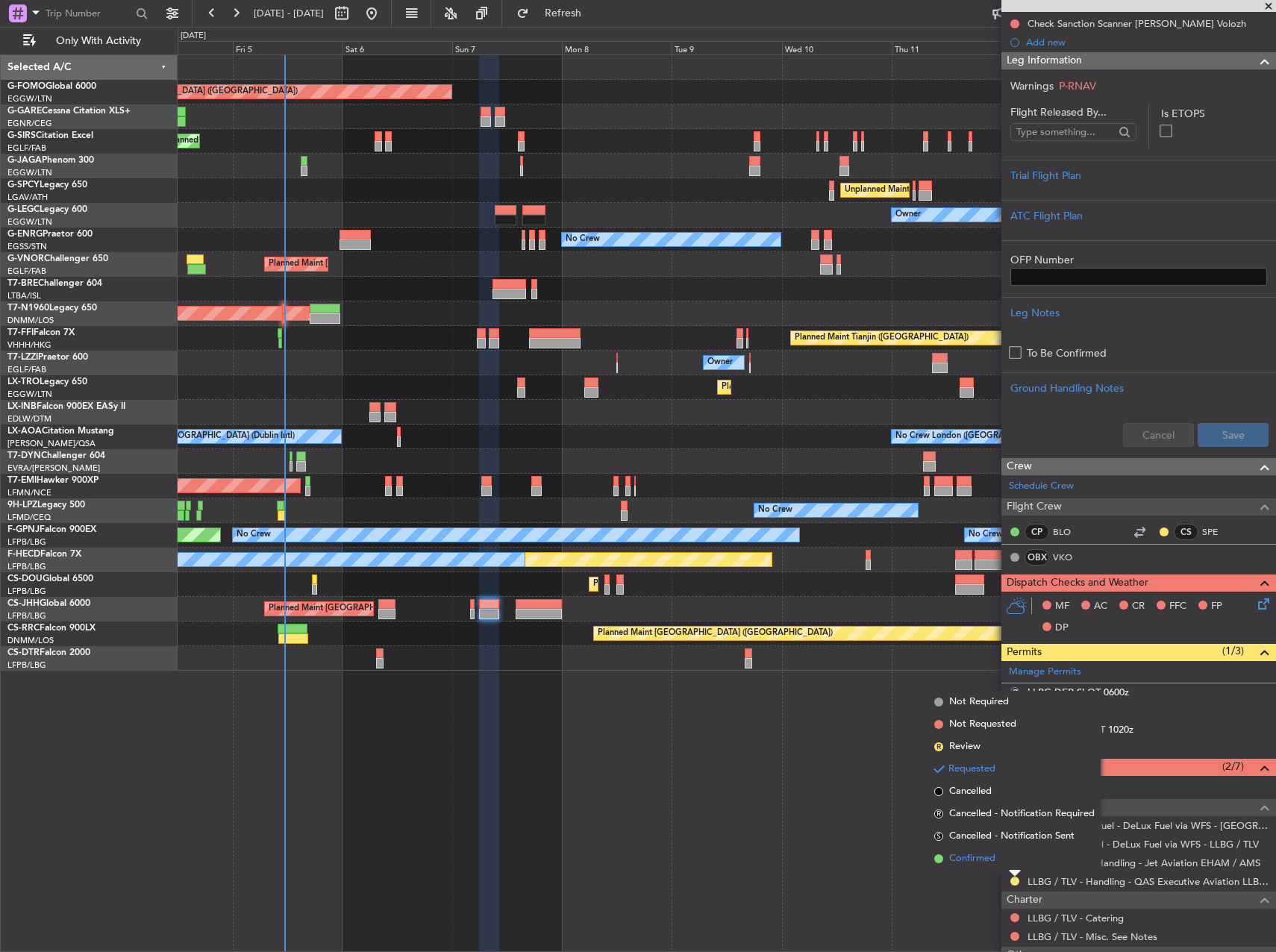
click at [1010, 851] on li "Confirmed" at bounding box center [1014, 859] width 172 height 23
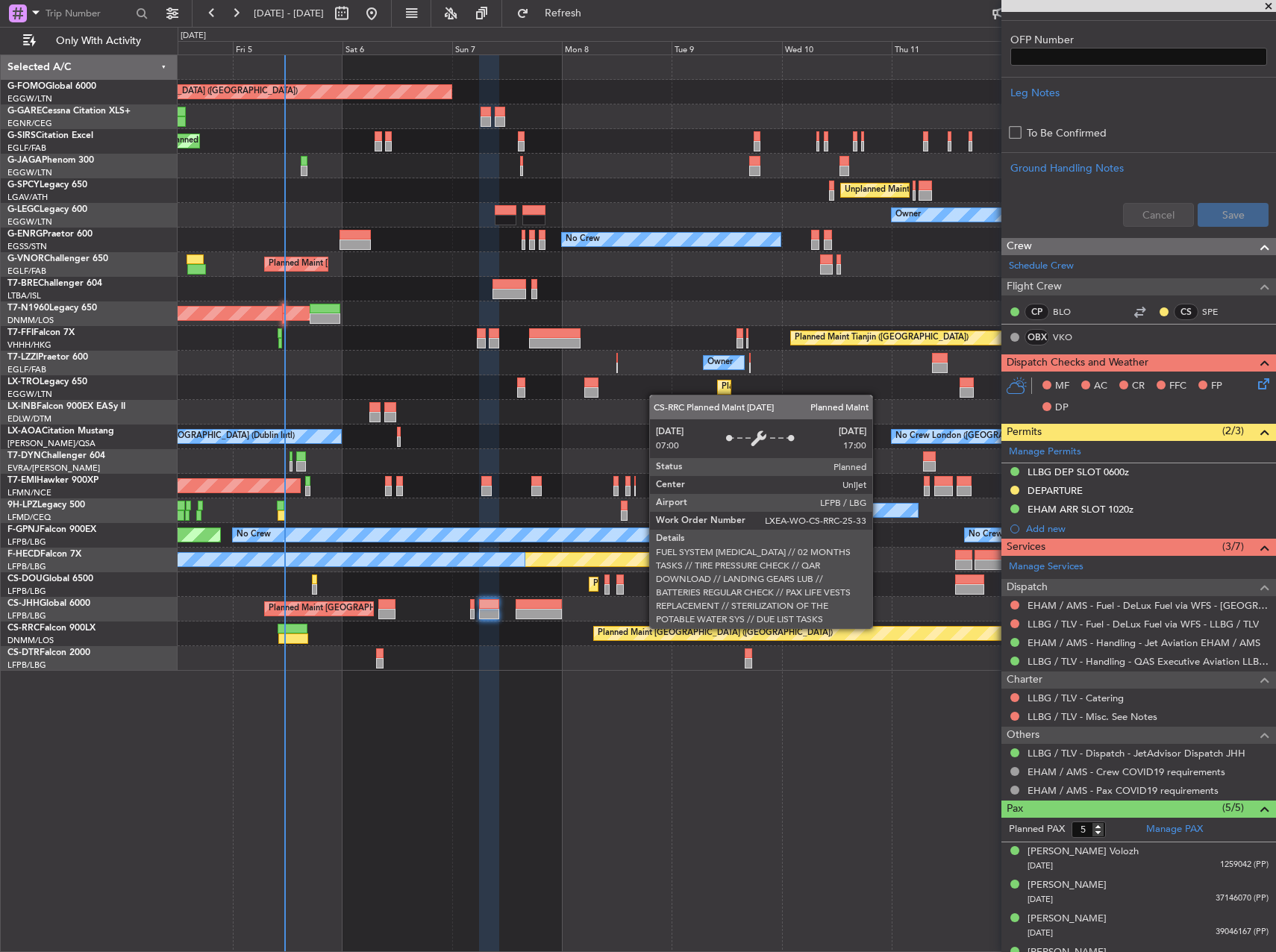
scroll to position [447, 0]
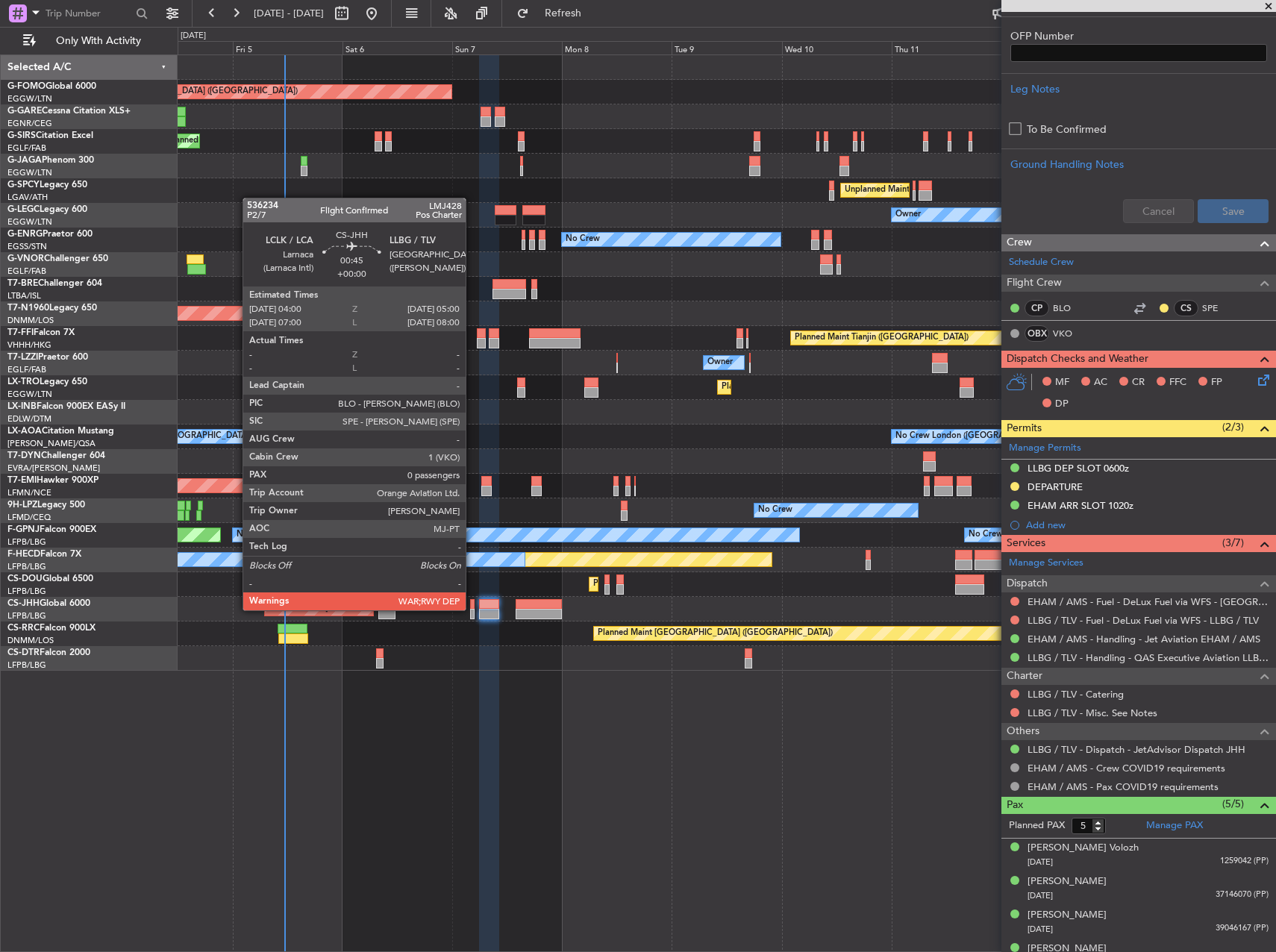
click at [472, 609] on div at bounding box center [472, 614] width 5 height 11
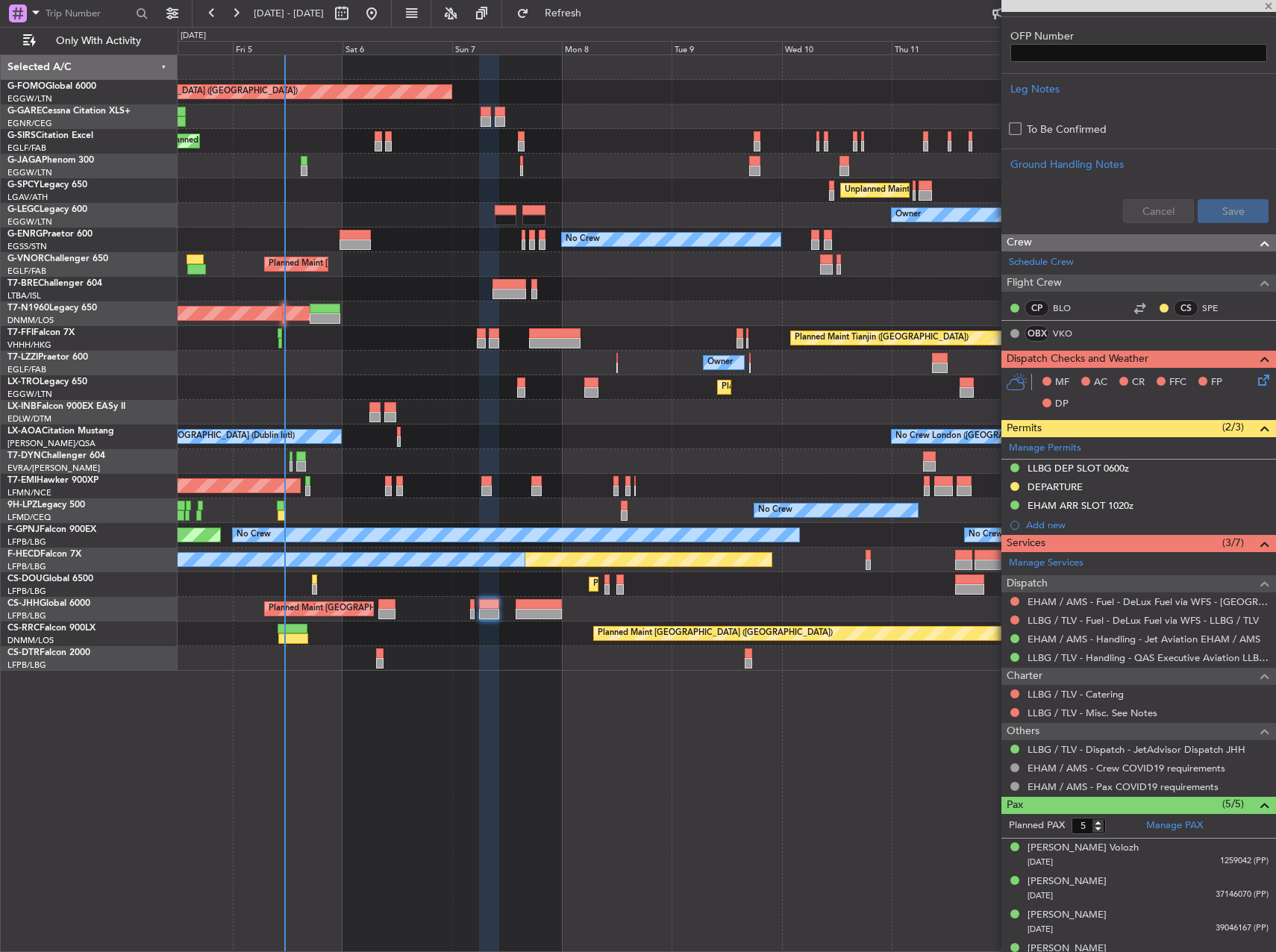
type input "0"
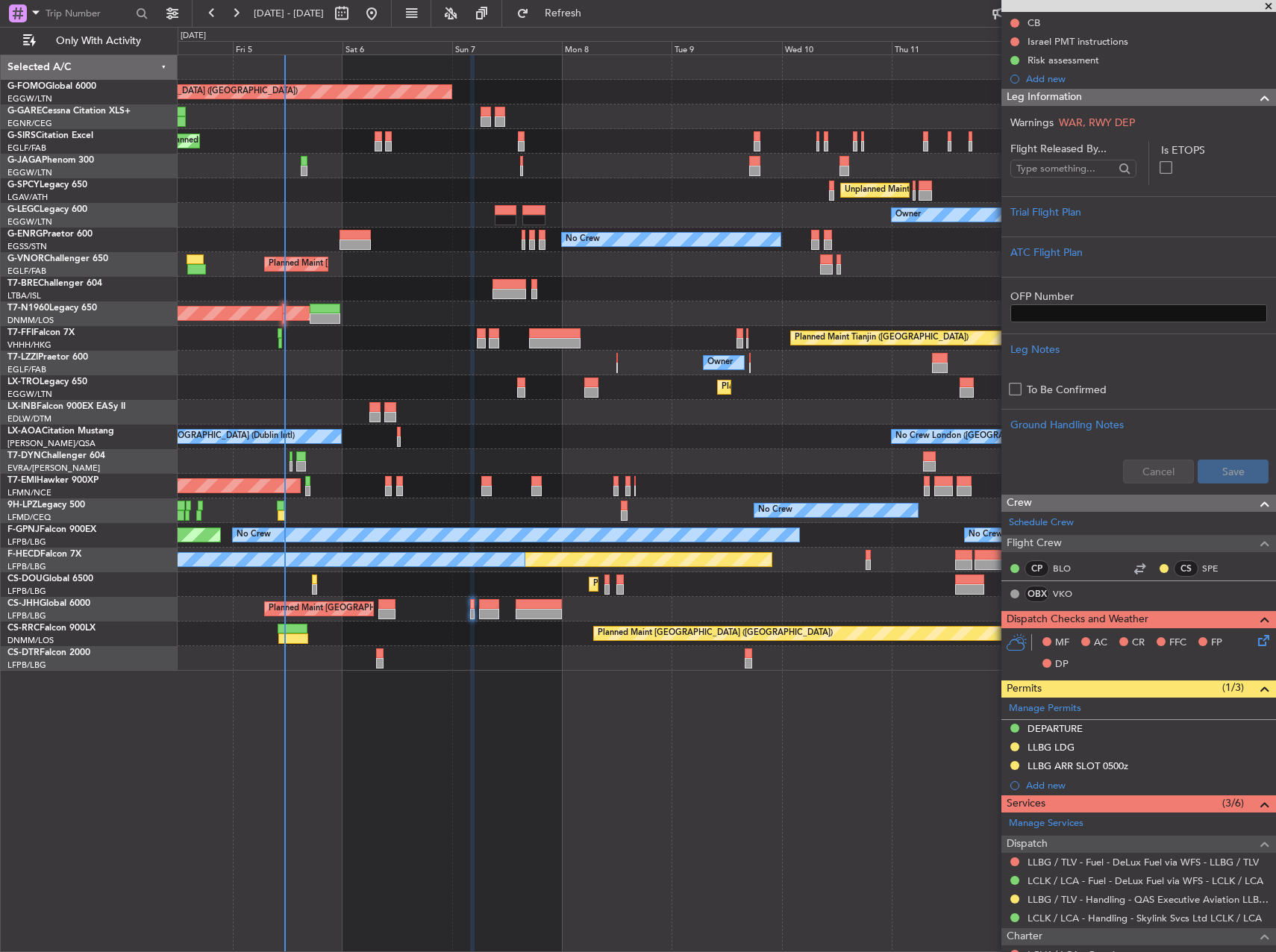
scroll to position [296, 0]
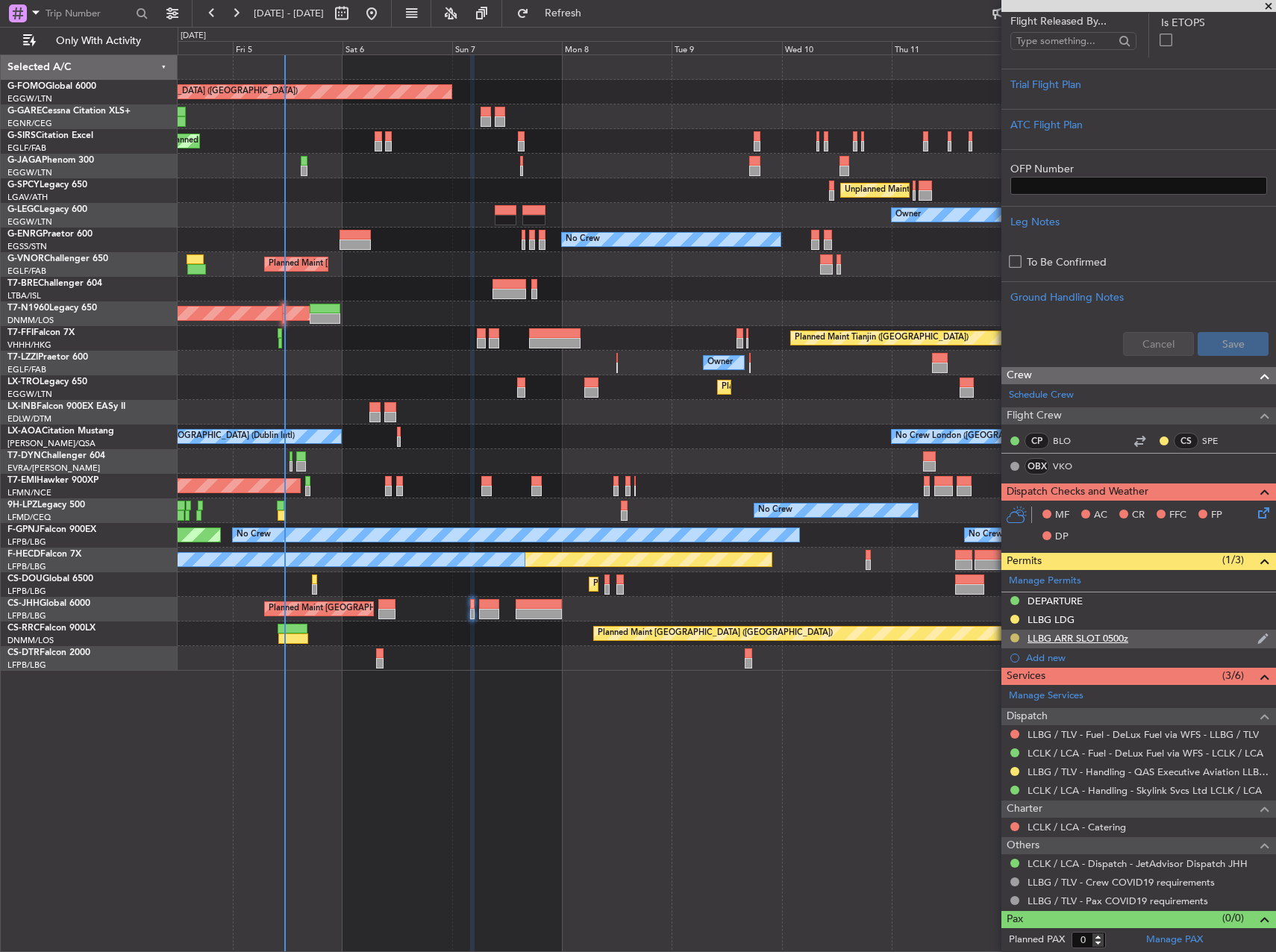
click at [1018, 639] on button at bounding box center [1015, 638] width 9 height 9
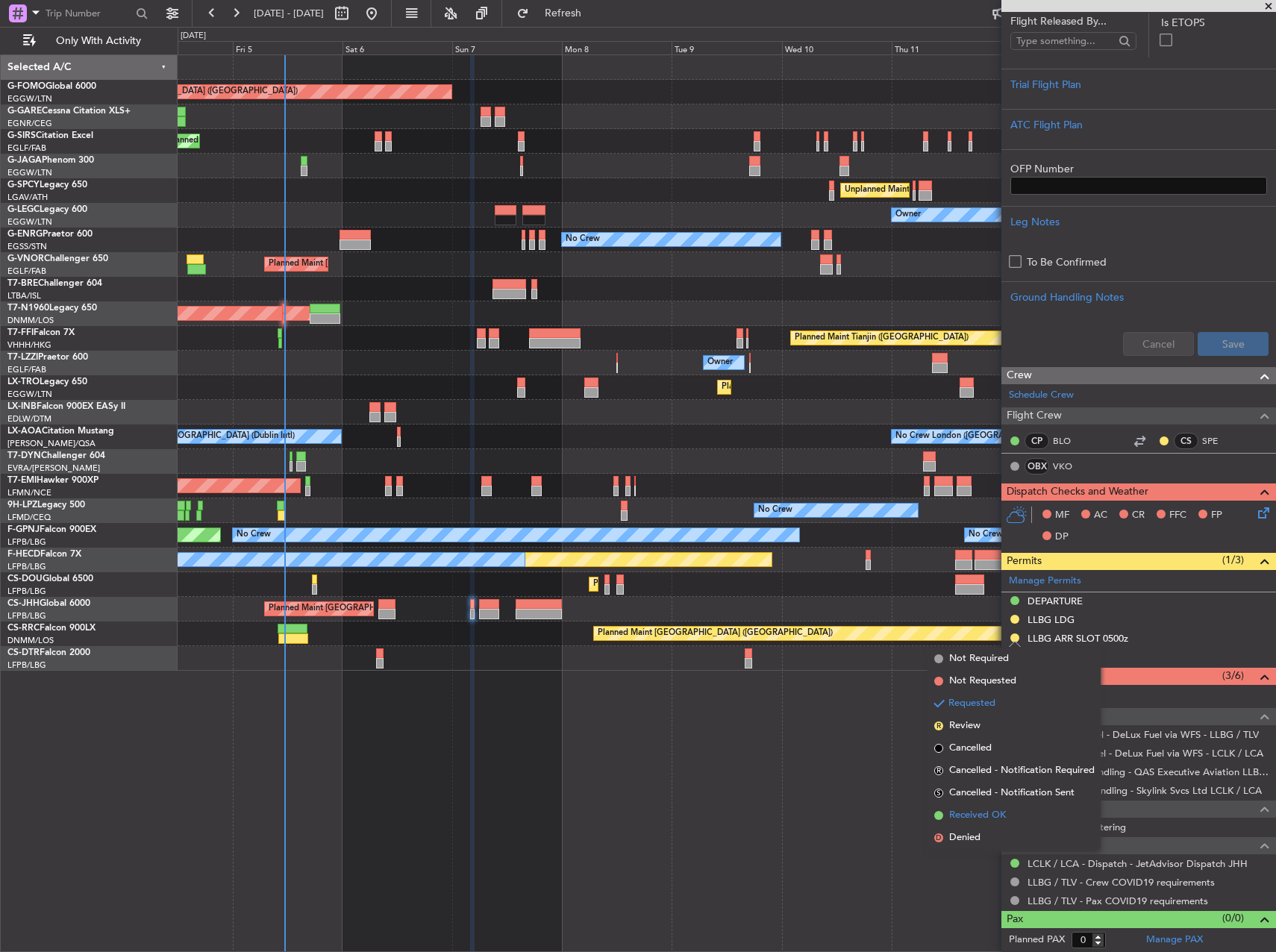
click at [984, 812] on span "Received OK" at bounding box center [977, 816] width 56 height 15
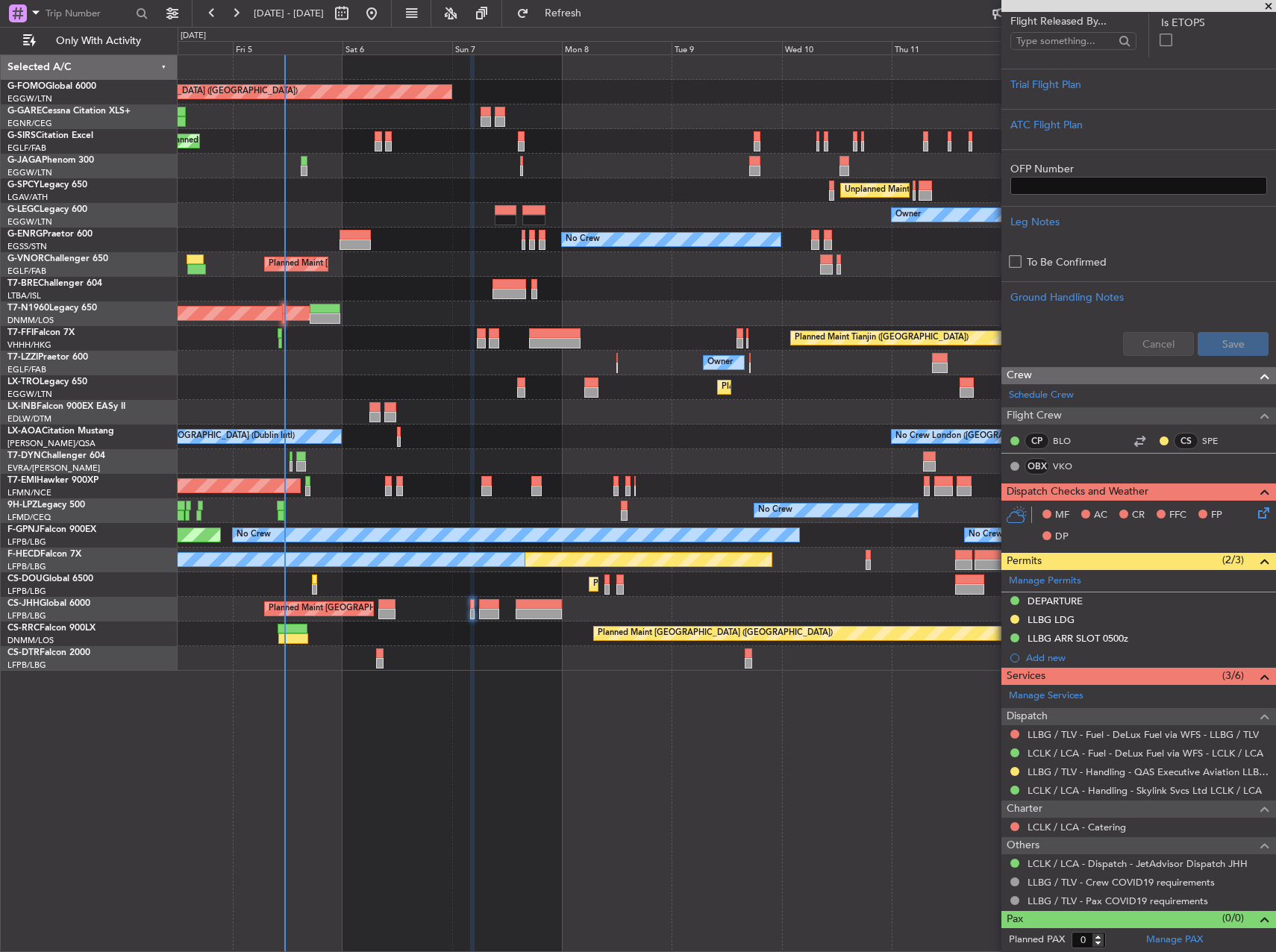
click at [234, 379] on div "Planned Maint London (Luton) Planned Maint London (Farnborough) Unplanned Maint…" at bounding box center [726, 362] width 1098 height 616
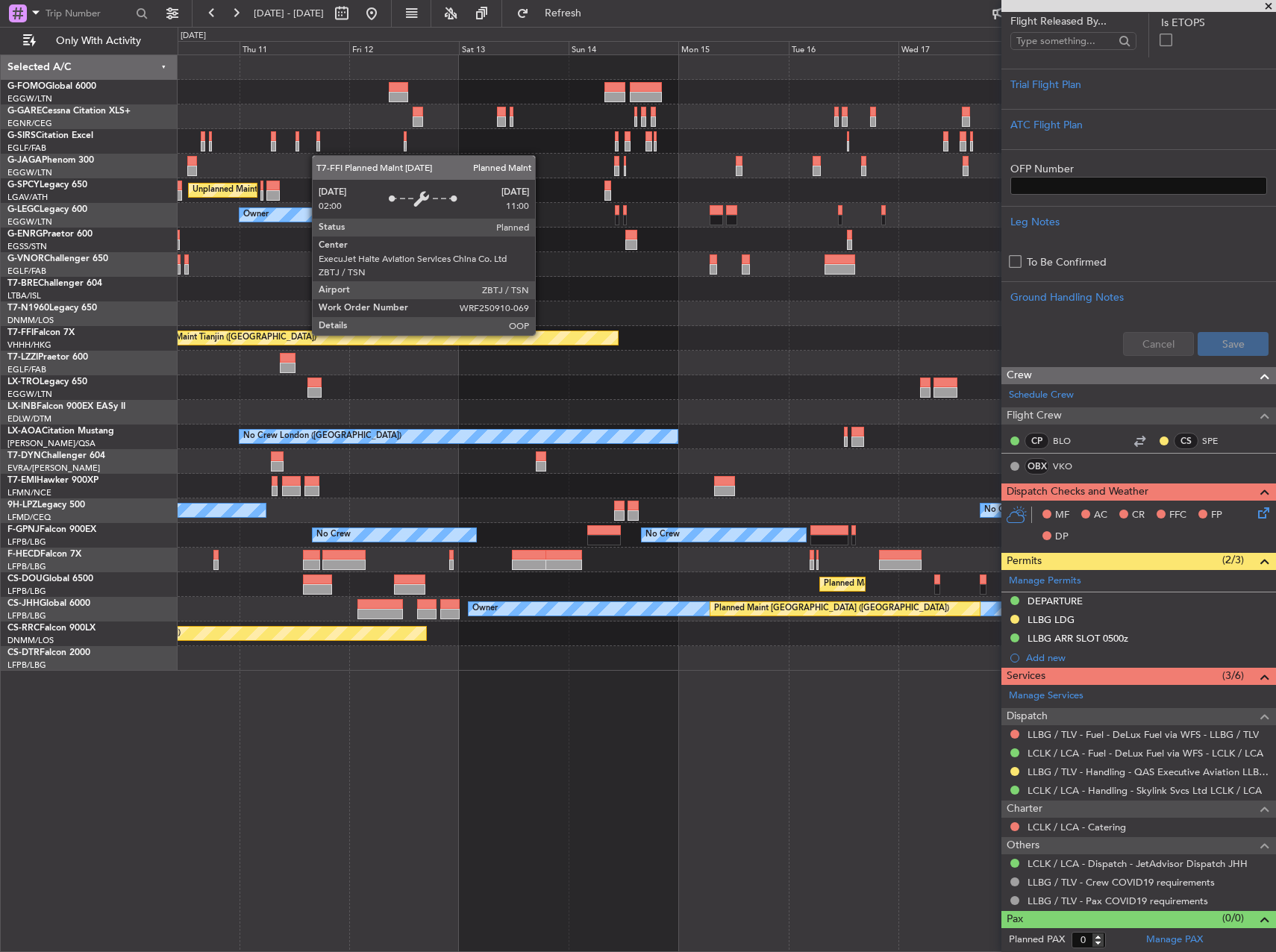
click at [108, 305] on div "Unplanned Maint Athens (Eleftherios Venizelos Intl) Owner No Crew Planned Maint…" at bounding box center [638, 490] width 1276 height 926
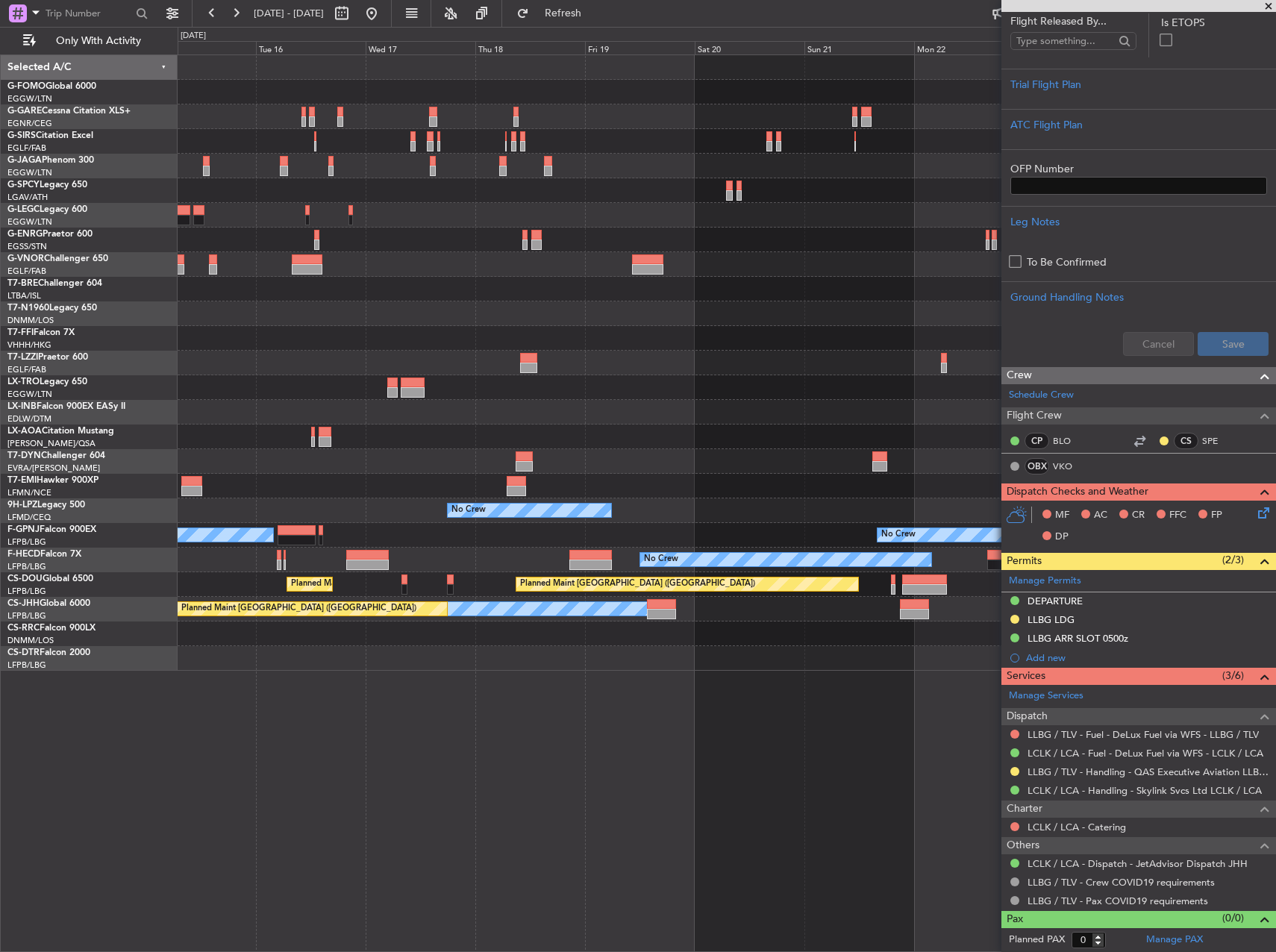
click at [87, 286] on div "Planned Maint London (Luton) A/C Unavailable London (Luton) Owner Planned Maint…" at bounding box center [638, 490] width 1276 height 926
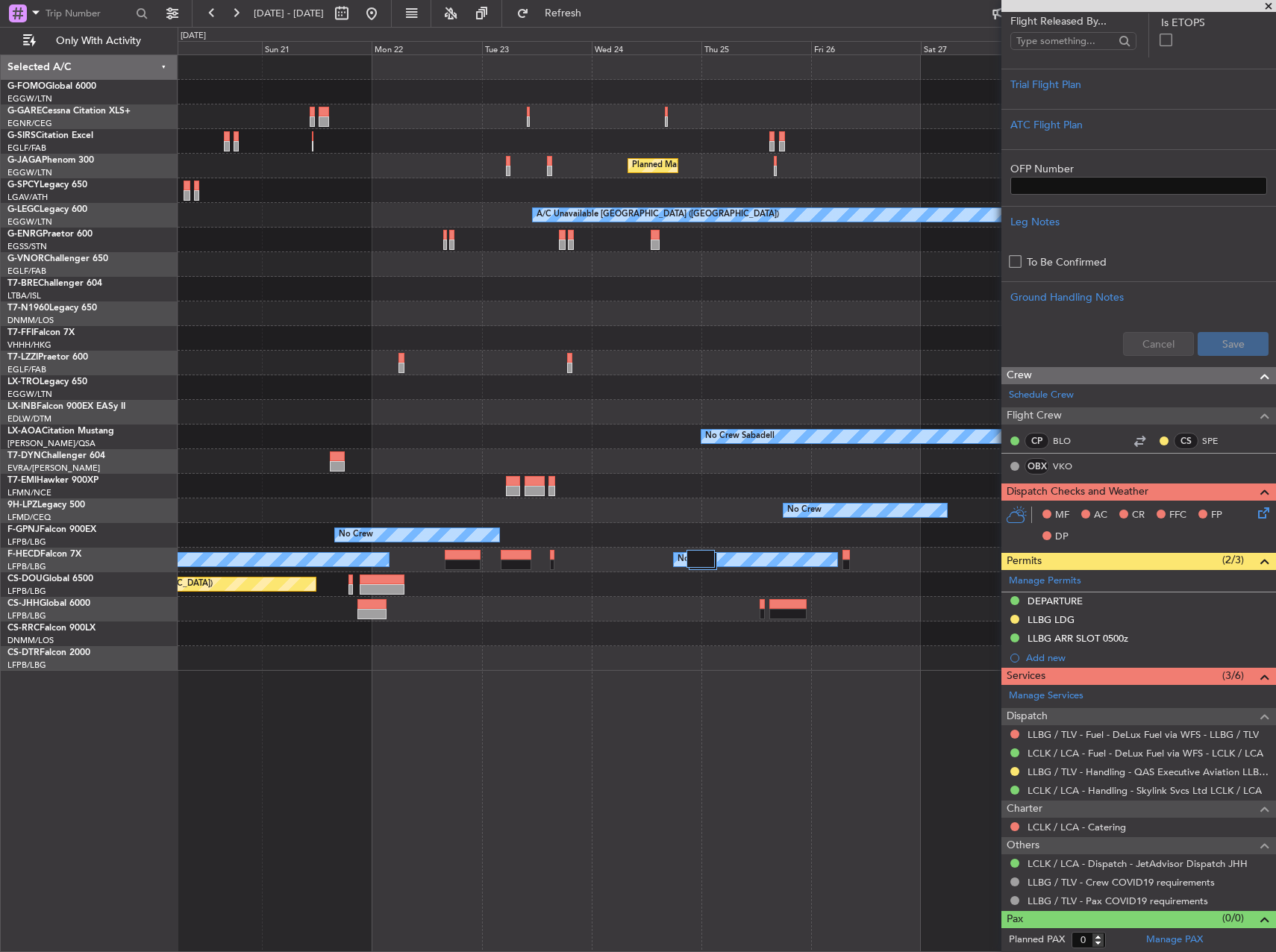
click at [76, 298] on div "Planned Maint London (Luton) A/C Unavailable London (Luton) No Crew Sabadell No…" at bounding box center [638, 490] width 1276 height 926
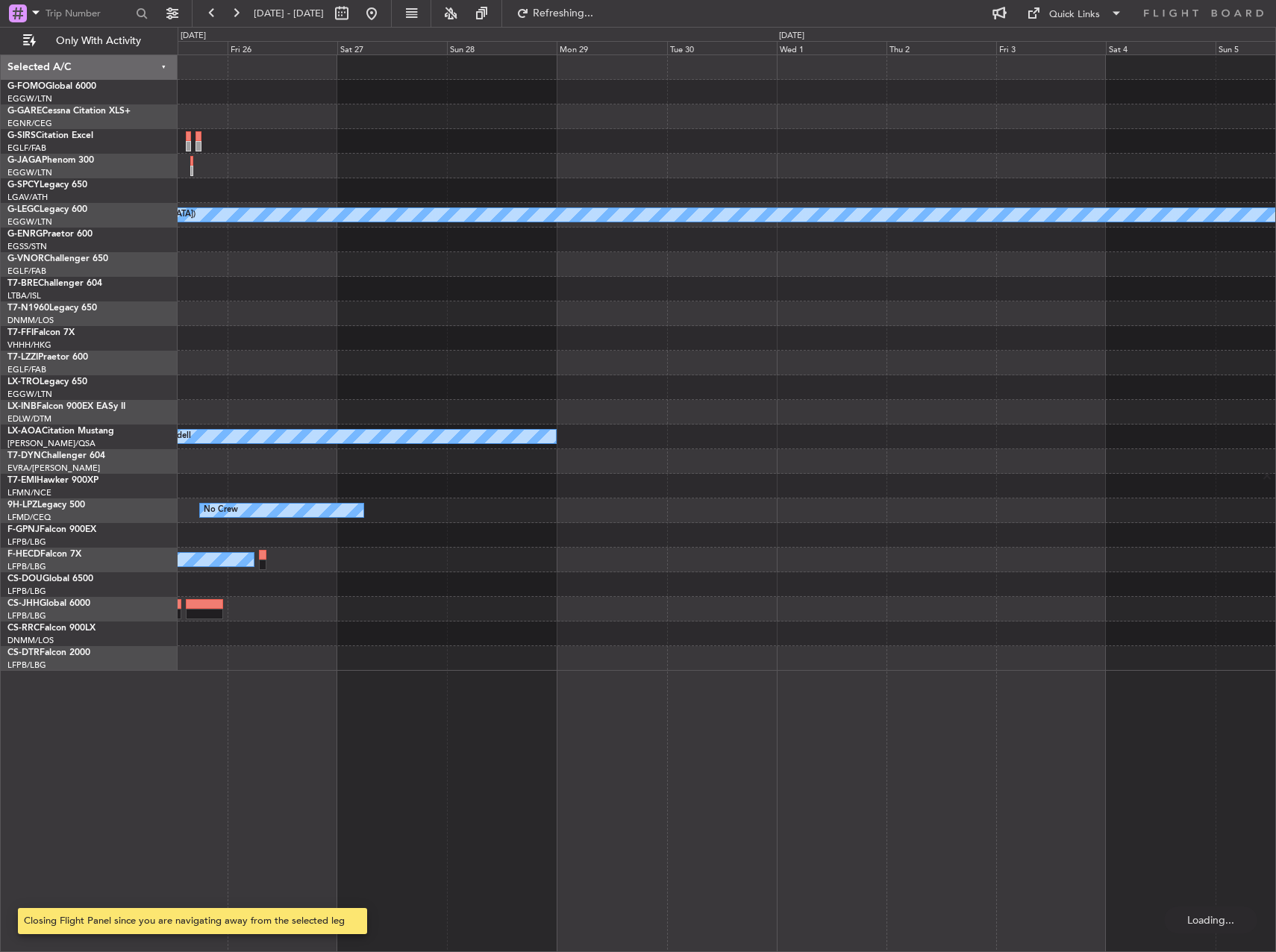
scroll to position [0, 0]
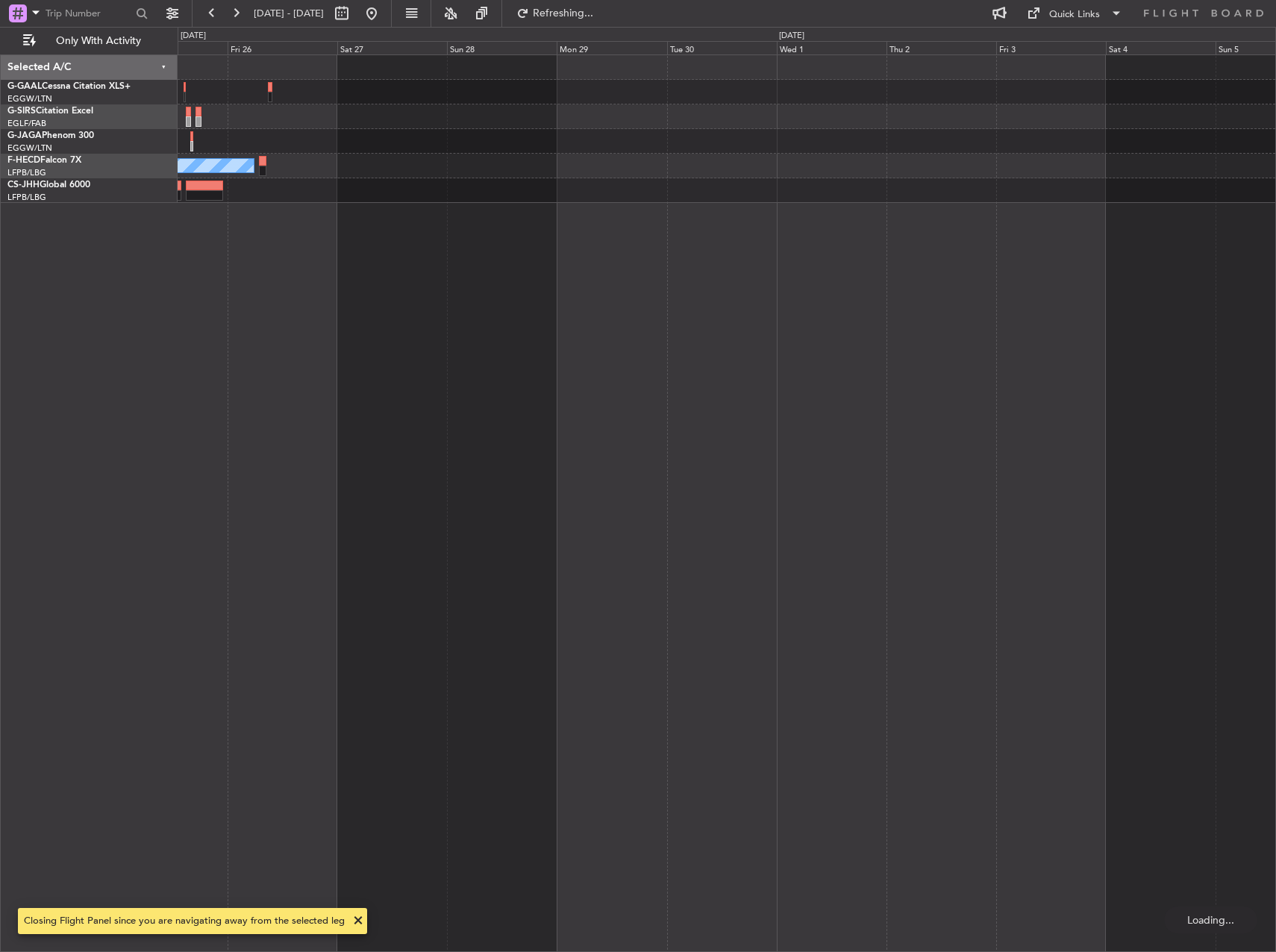
click at [870, 289] on div "Planned Maint London (Luton) No Crew" at bounding box center [726, 503] width 1099 height 898
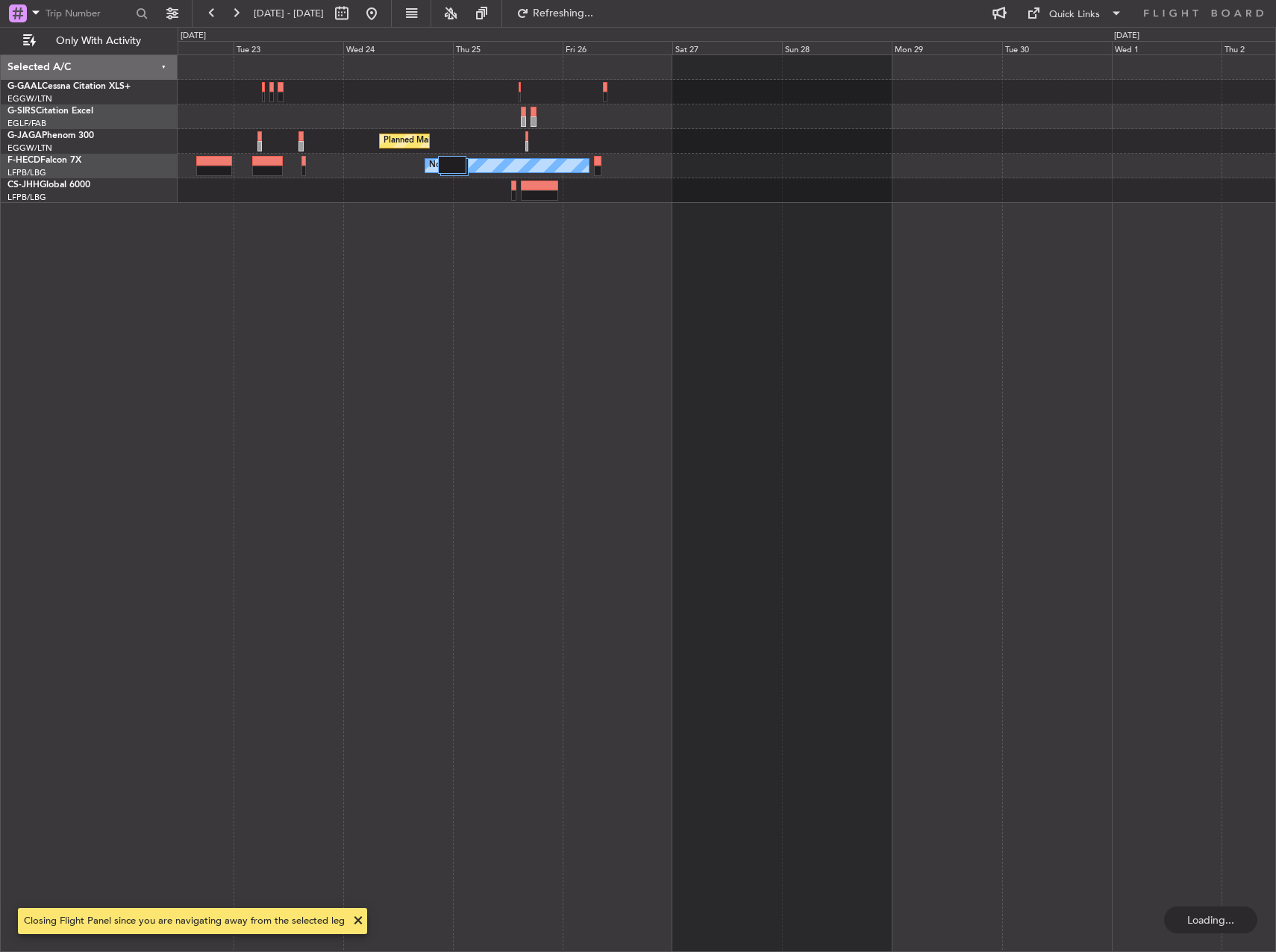
click at [787, 260] on div "Planned Maint London (Luton) No Crew No Crew" at bounding box center [726, 503] width 1099 height 898
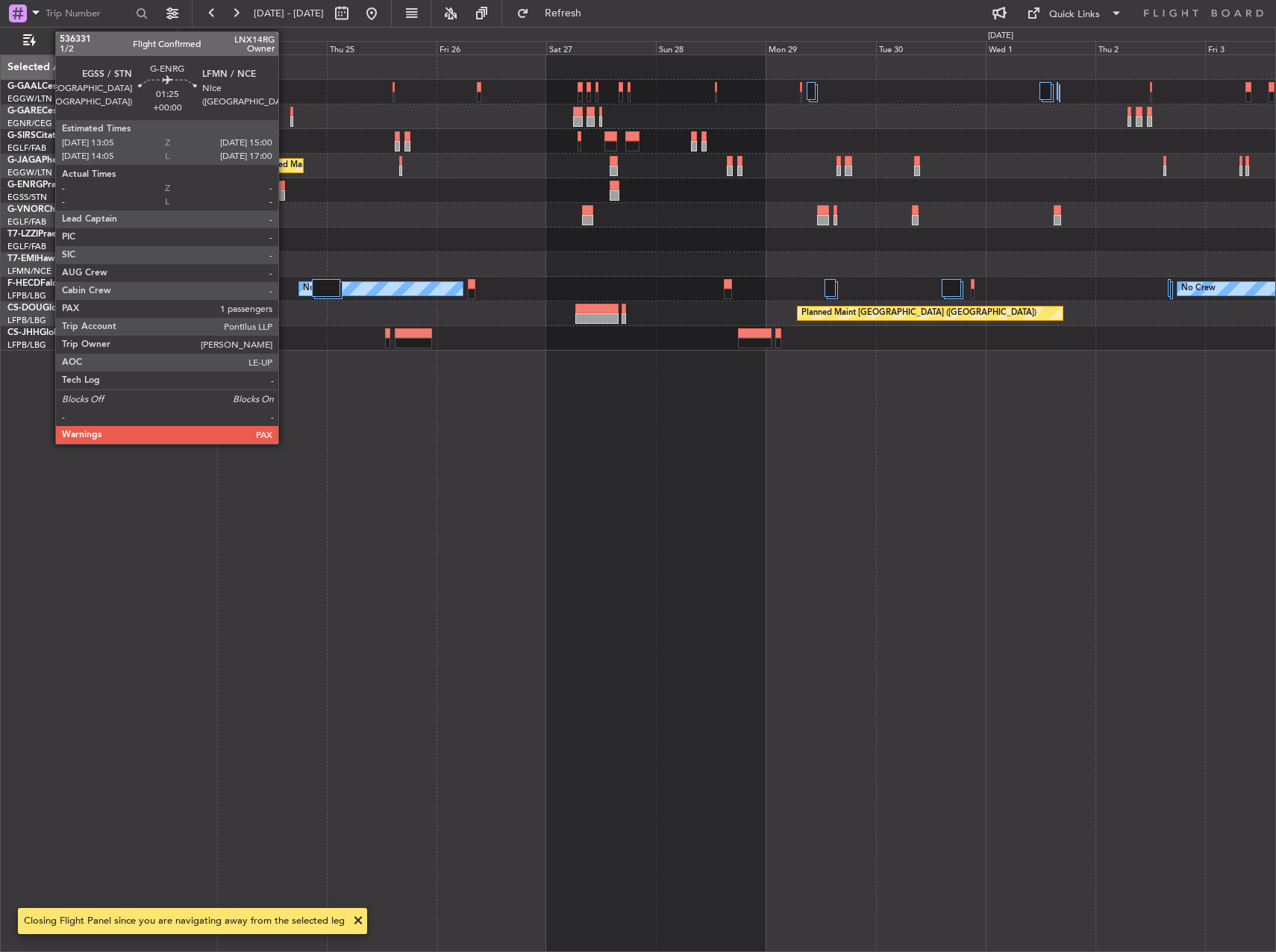
click at [285, 193] on div at bounding box center [280, 196] width 9 height 11
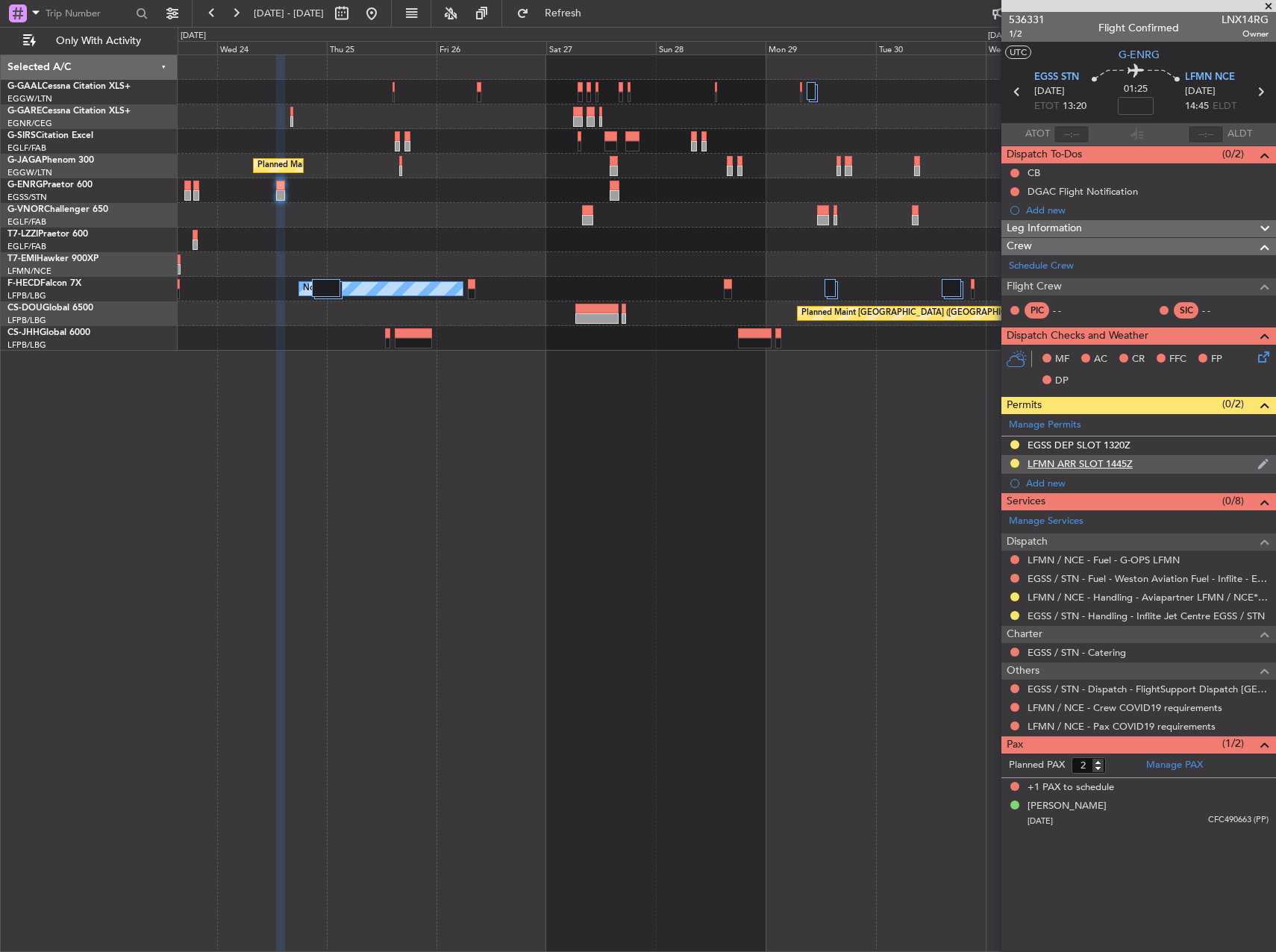
click at [1010, 464] on div at bounding box center [1015, 463] width 12 height 12
click at [1014, 464] on button at bounding box center [1015, 463] width 9 height 9
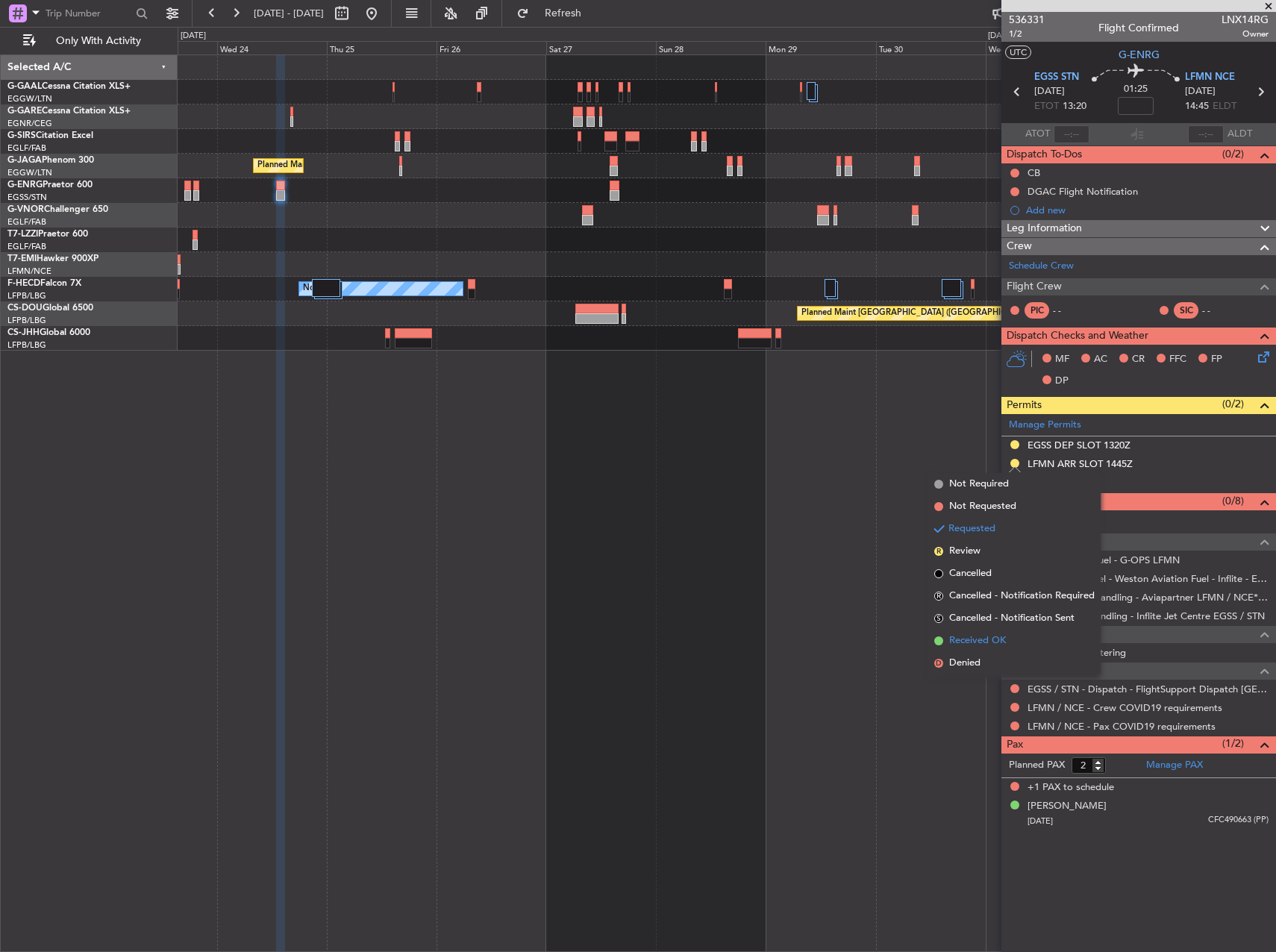
click at [1012, 637] on li "Received OK" at bounding box center [1014, 641] width 172 height 23
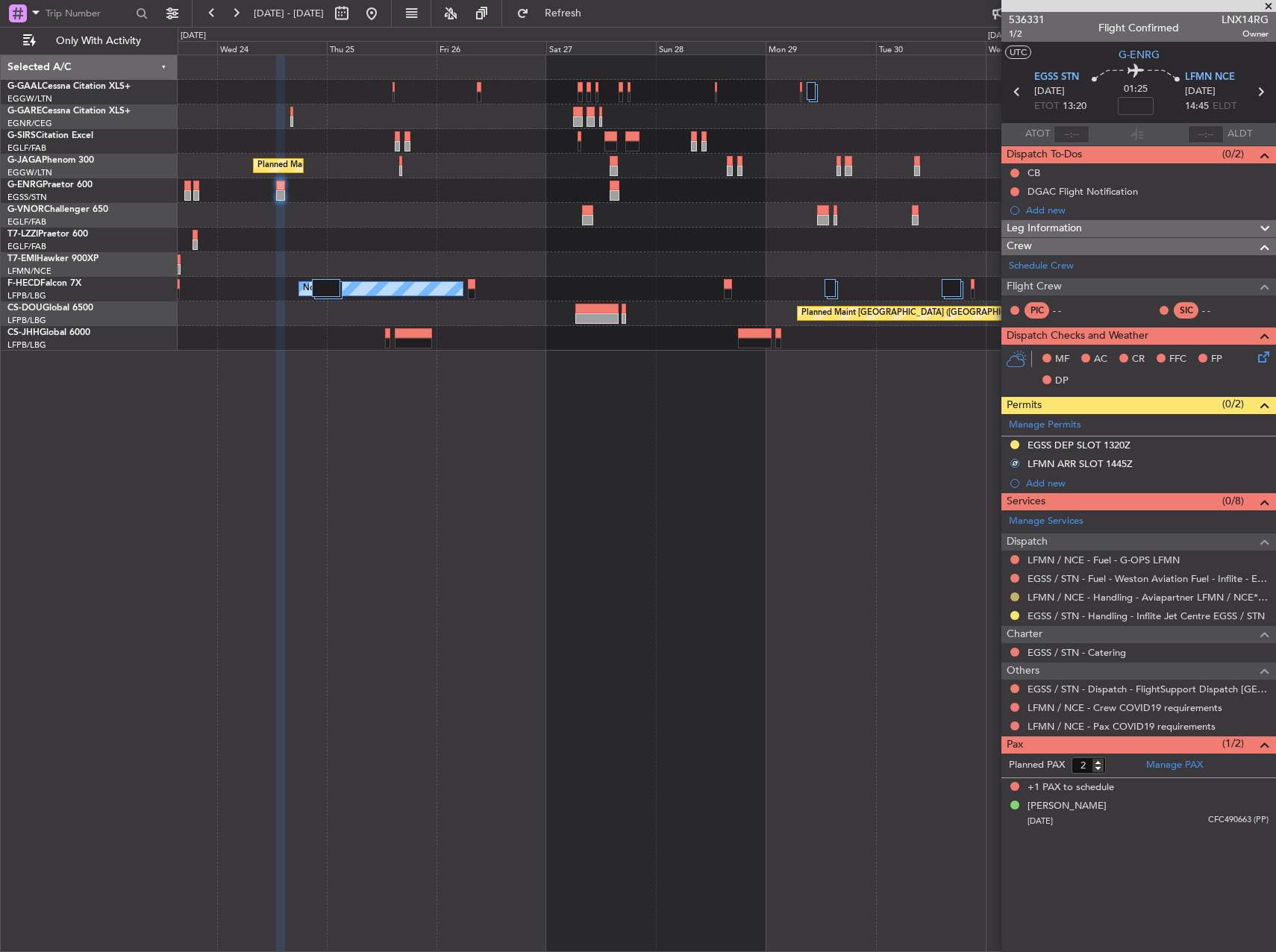
click at [1014, 597] on button at bounding box center [1015, 597] width 9 height 9
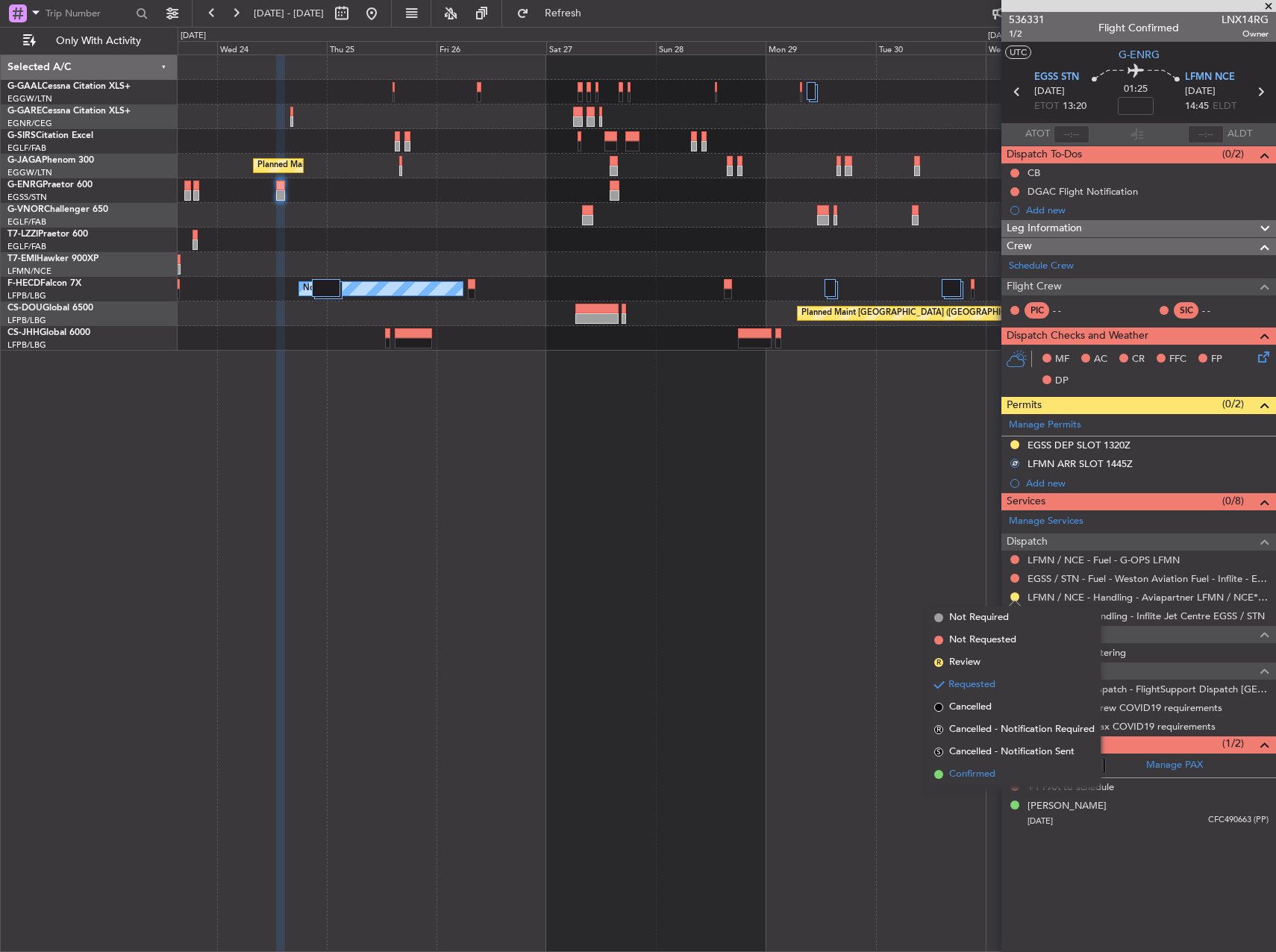
click at [993, 772] on span "Confirmed" at bounding box center [972, 775] width 47 height 15
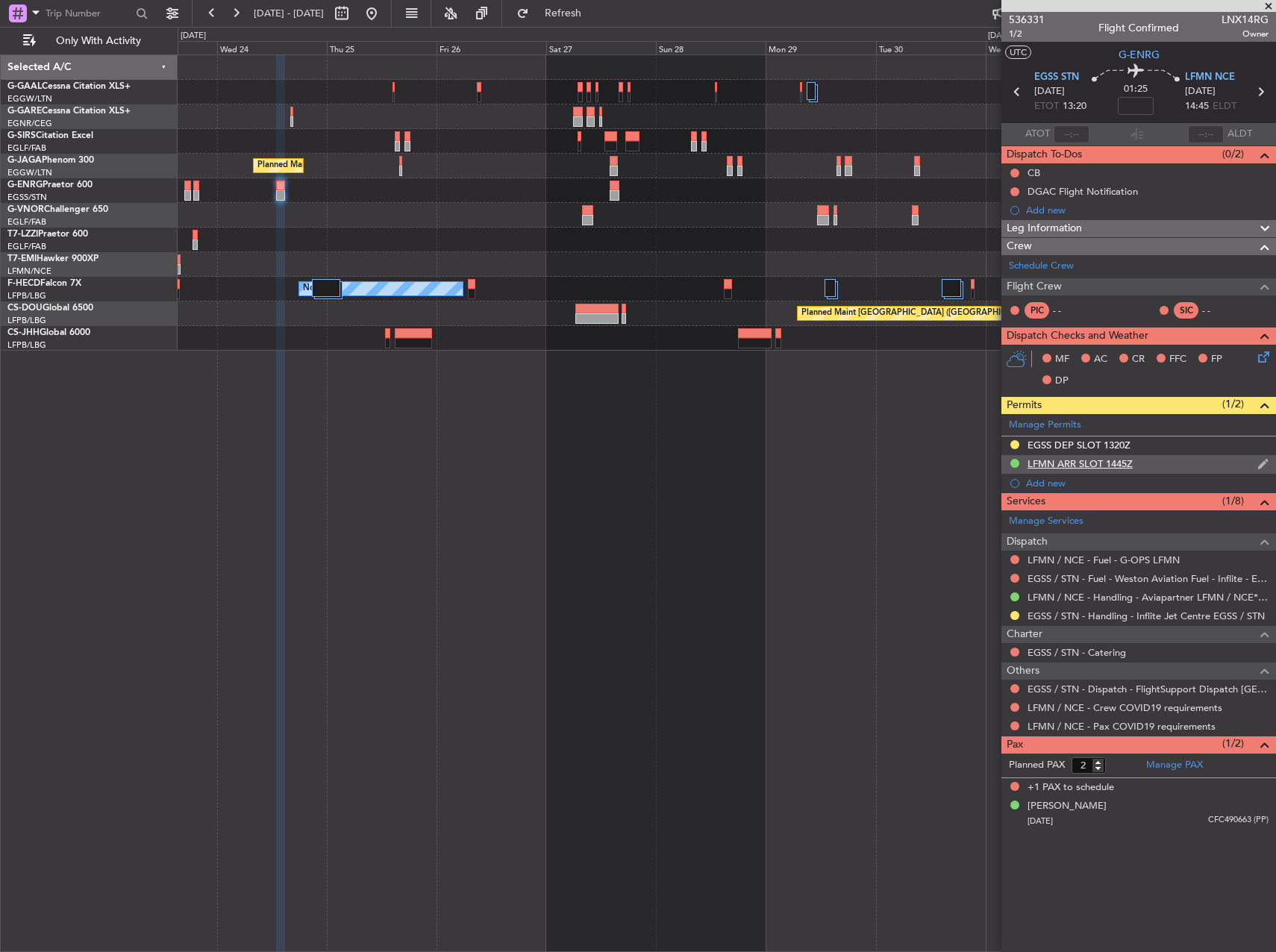
click at [1104, 463] on div "LFMN ARR SLOT 1445Z" at bounding box center [1081, 463] width 105 height 13
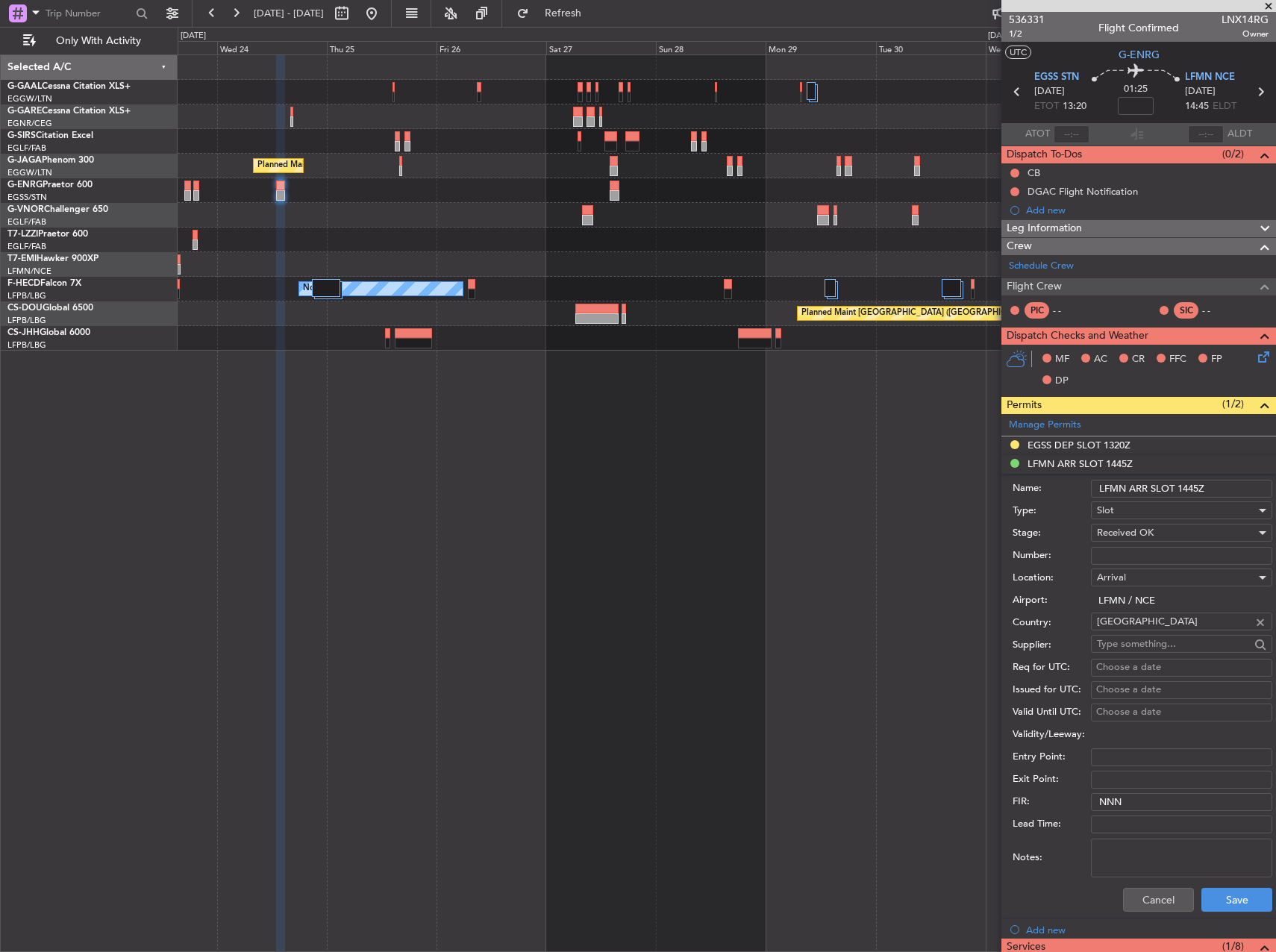
click at [1139, 562] on input "Number:" at bounding box center [1181, 556] width 181 height 18
paste input "LFMNA000084181"
type input "LFMNA000084181"
click at [1253, 896] on button "Save" at bounding box center [1237, 900] width 71 height 24
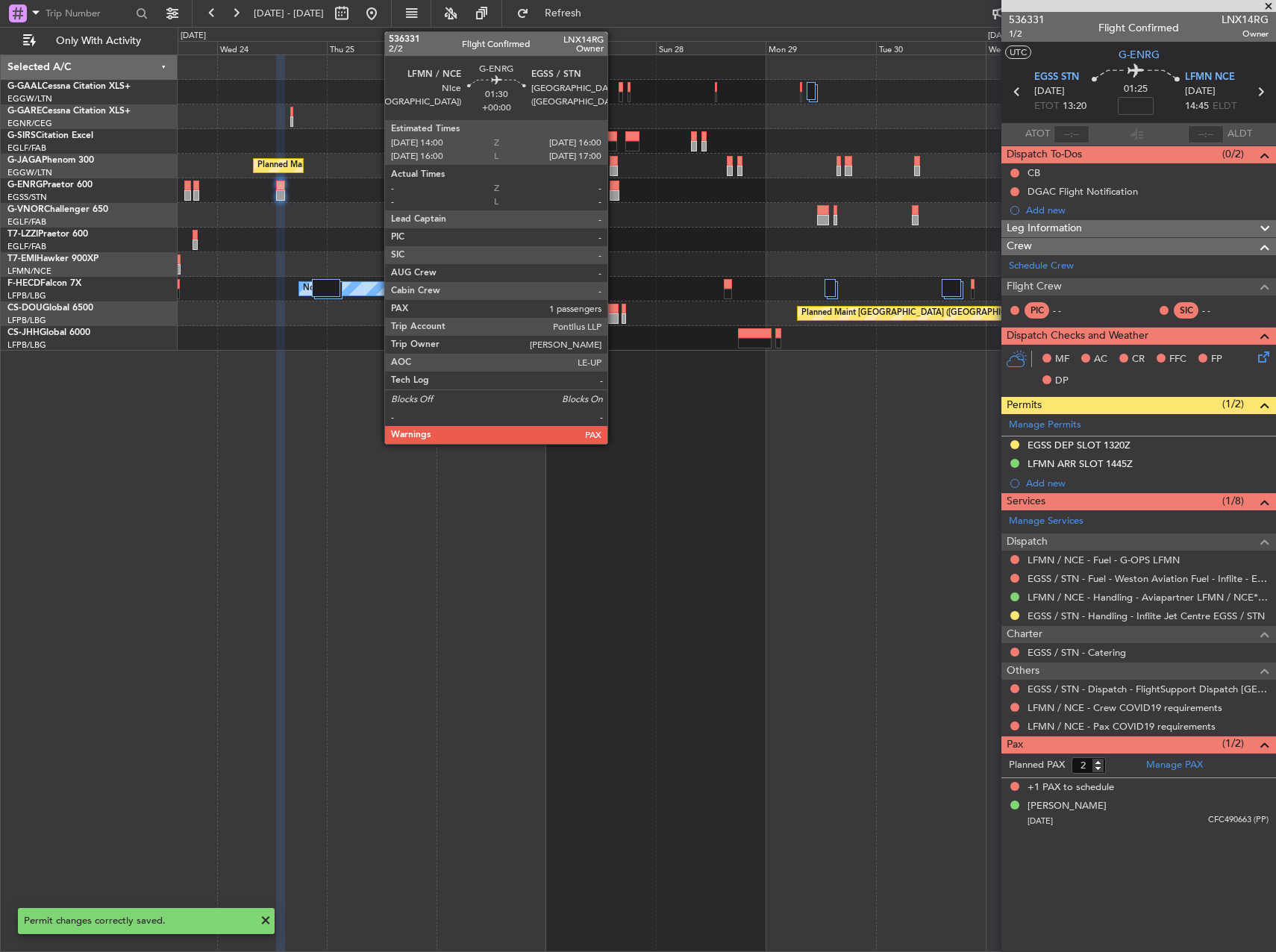
click at [614, 191] on div at bounding box center [614, 196] width 10 height 11
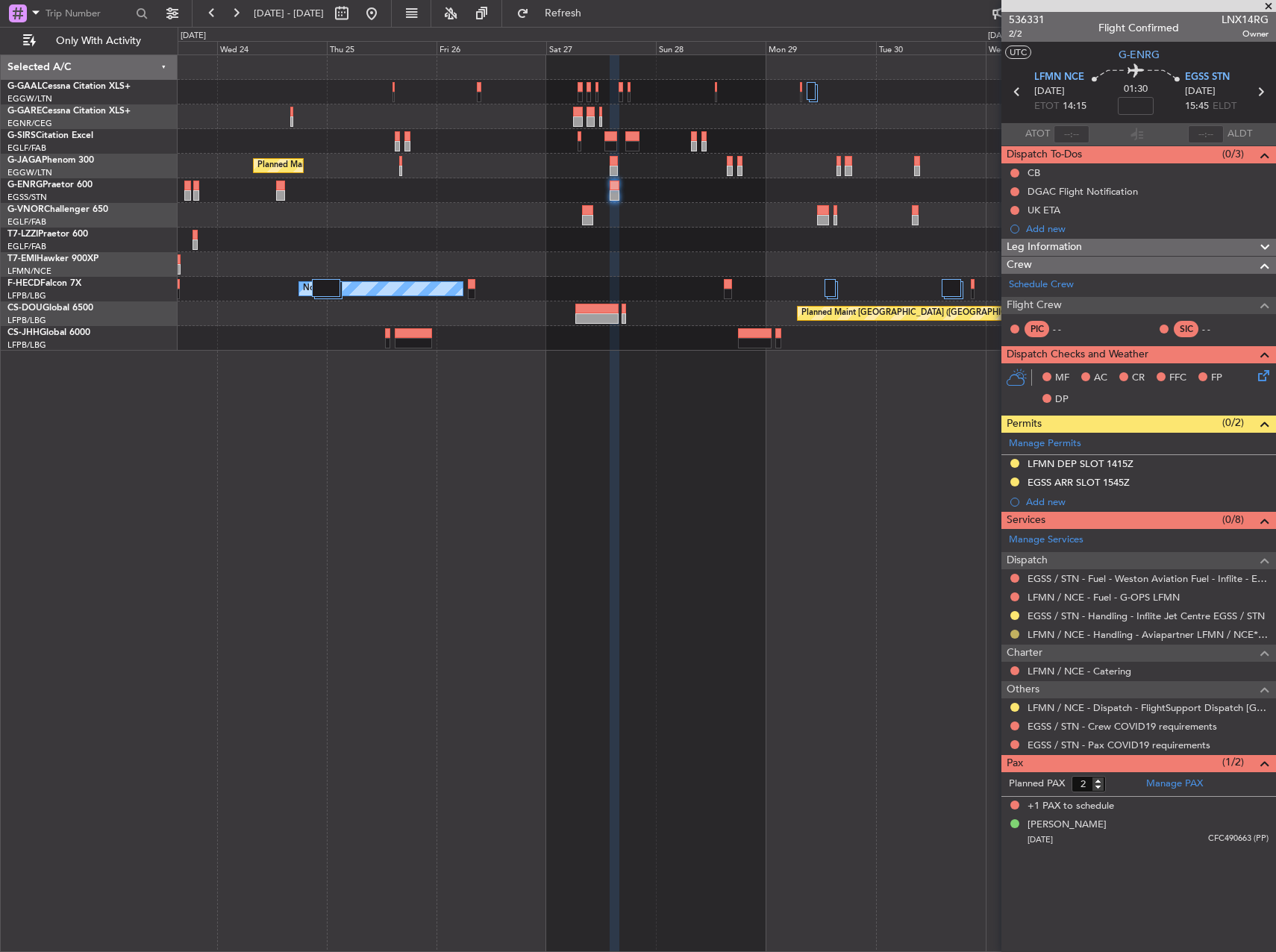
click at [1013, 634] on button at bounding box center [1015, 635] width 9 height 9
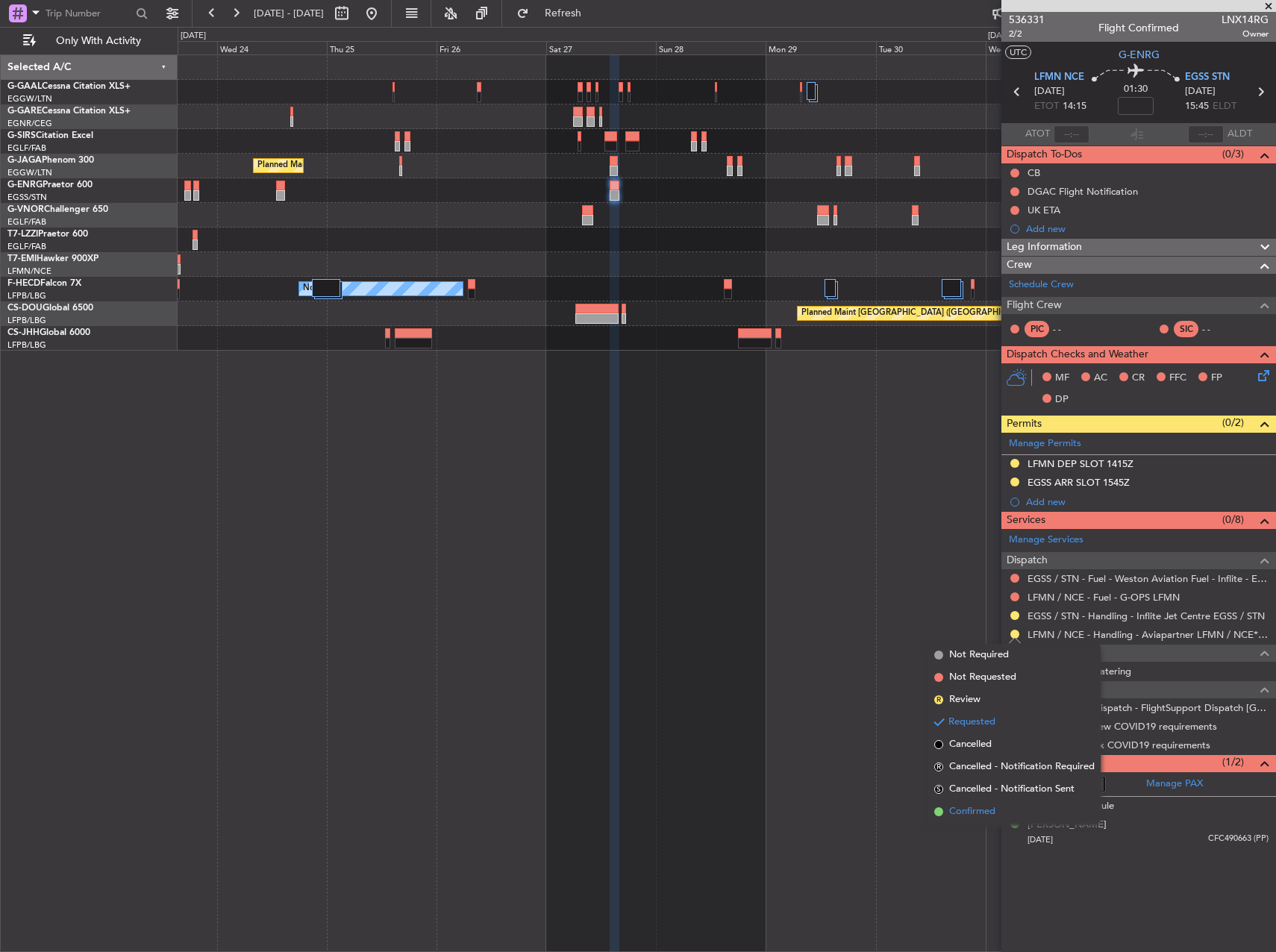
click at [972, 814] on span "Confirmed" at bounding box center [972, 812] width 47 height 15
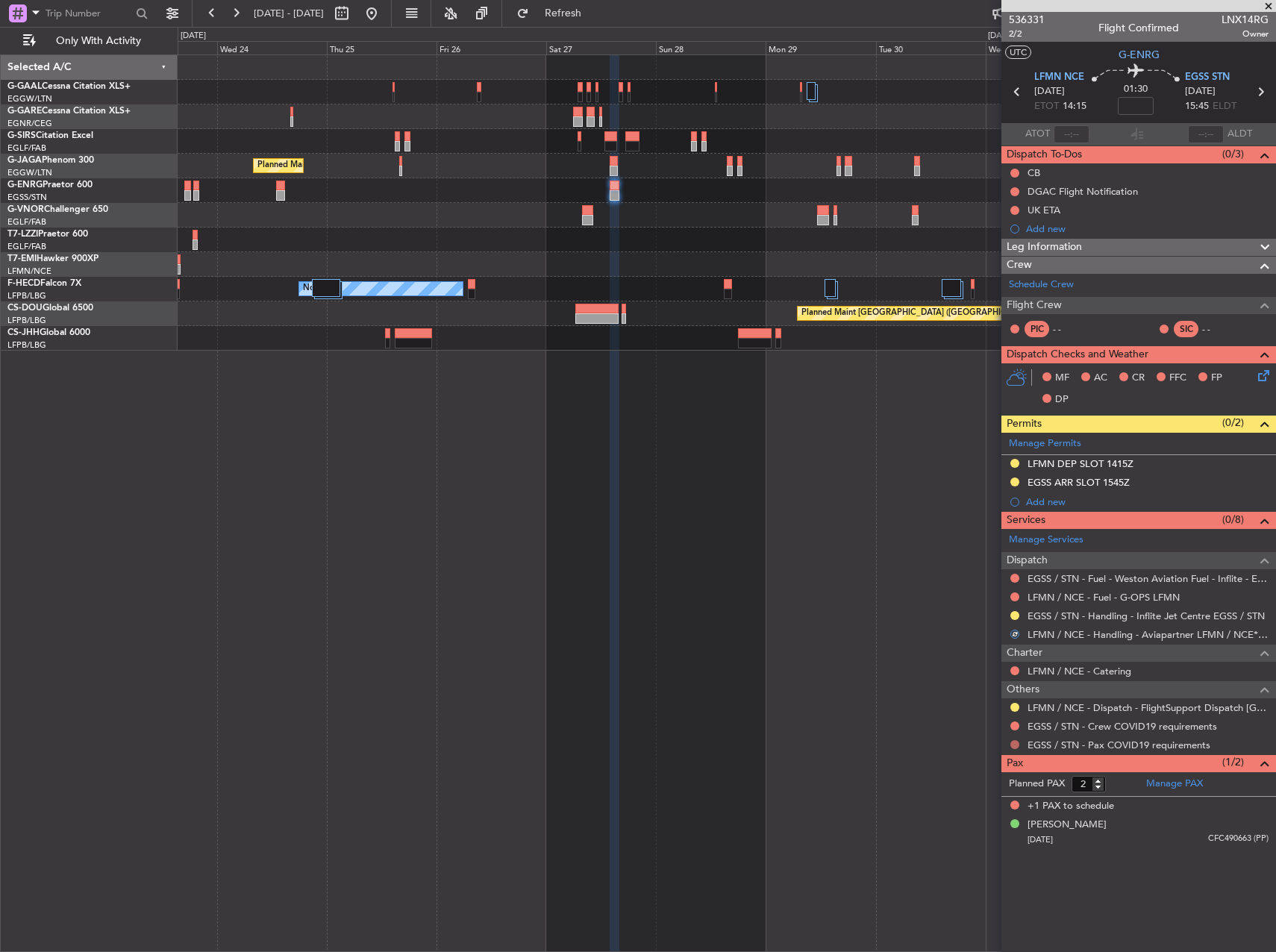
click at [1017, 744] on button at bounding box center [1015, 744] width 9 height 9
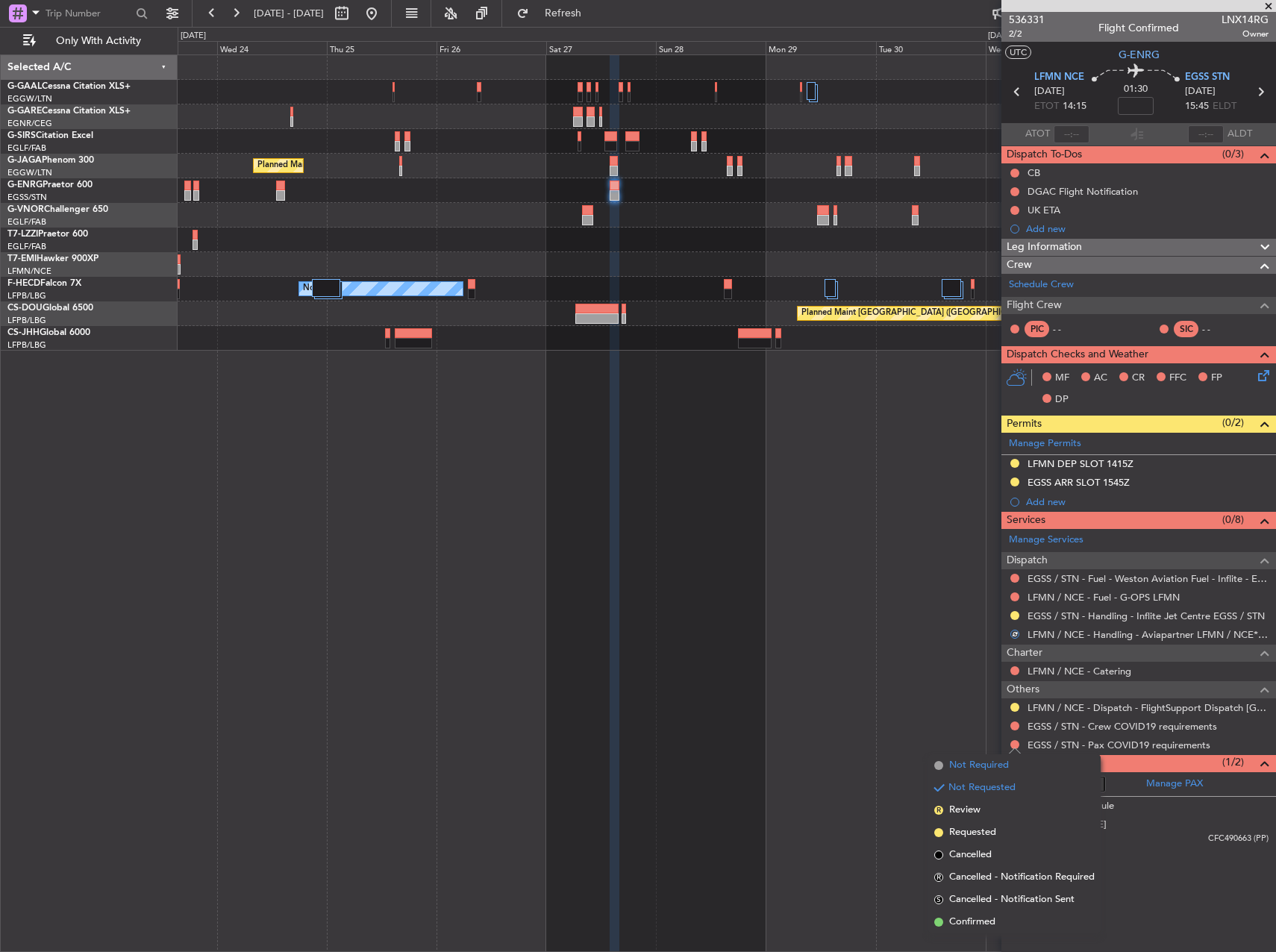
click at [985, 761] on span "Not Required" at bounding box center [978, 766] width 59 height 15
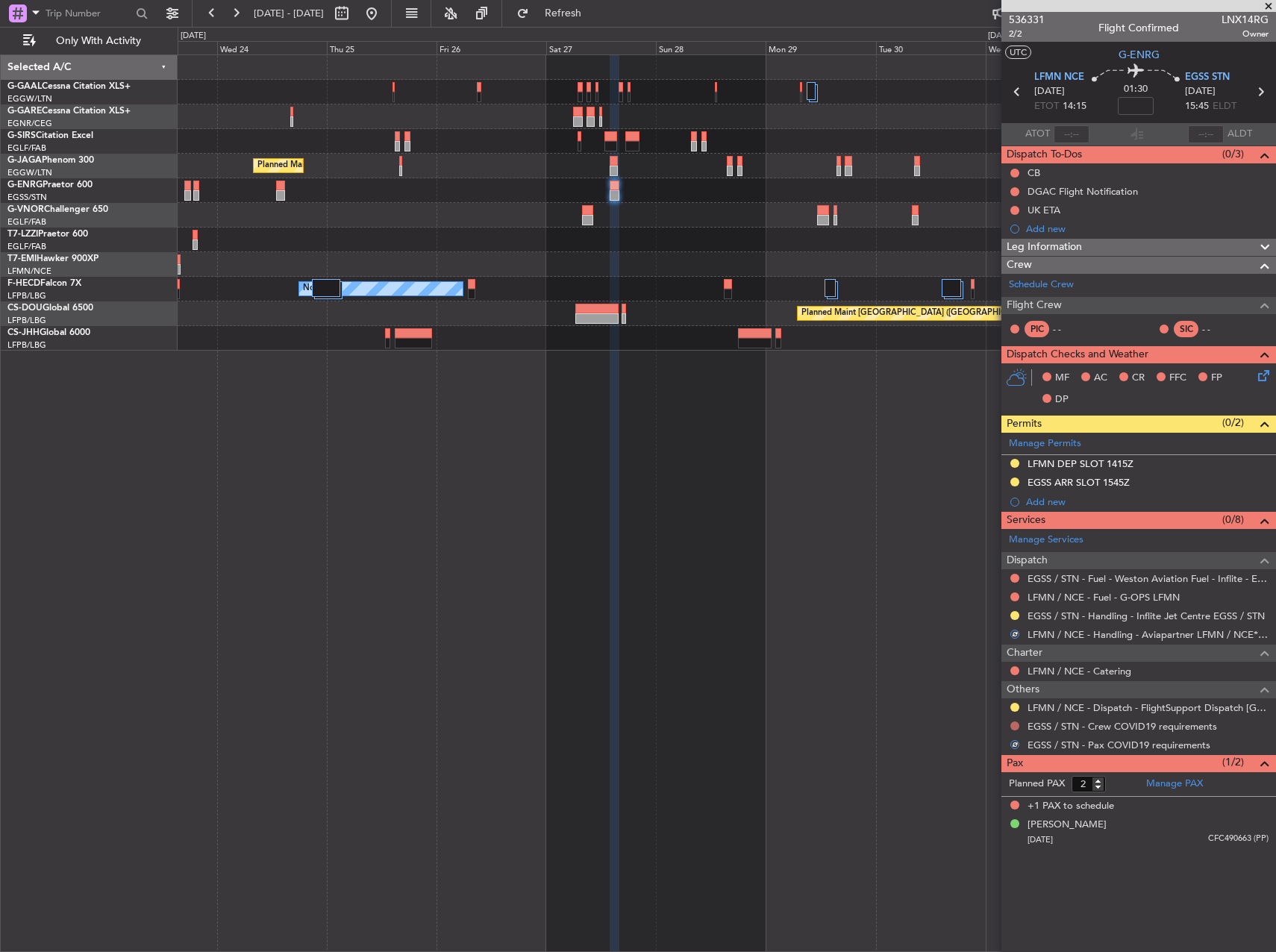
click at [1014, 729] on button at bounding box center [1015, 726] width 9 height 9
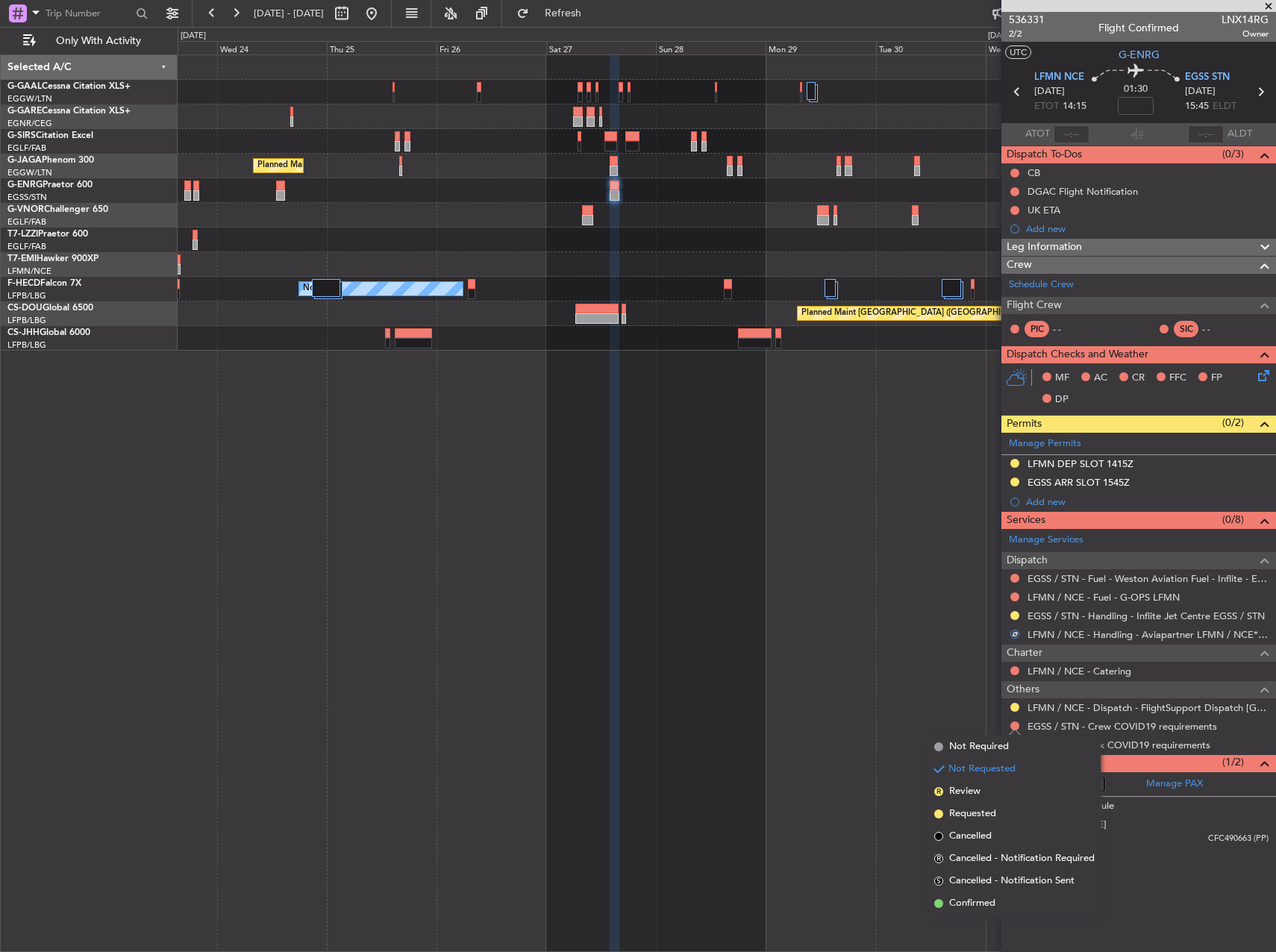
click at [987, 753] on div "Not Requested" at bounding box center [1015, 749] width 63 height 19
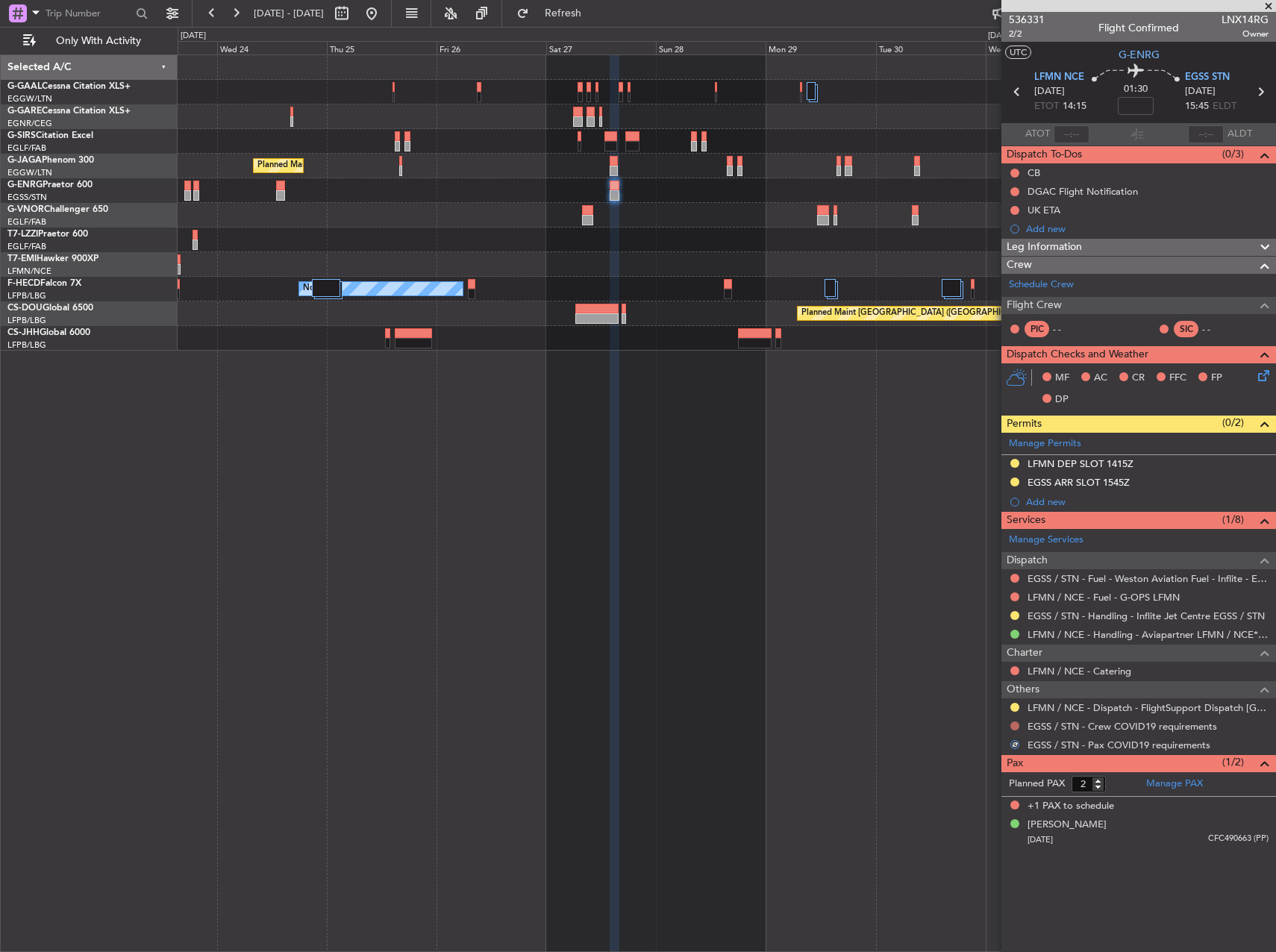
click at [1017, 725] on button at bounding box center [1015, 726] width 9 height 9
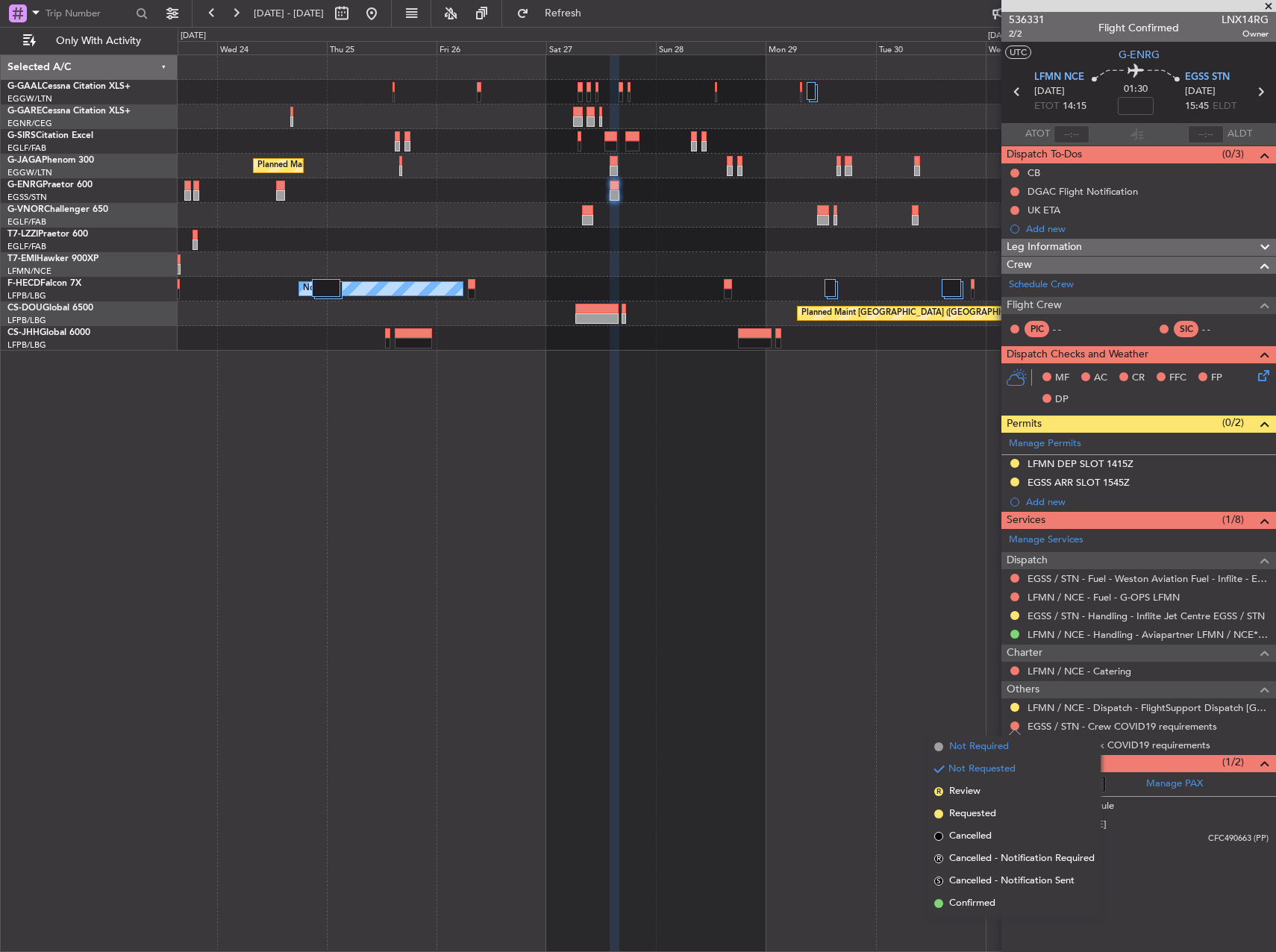
click at [971, 744] on span "Not Required" at bounding box center [978, 747] width 59 height 15
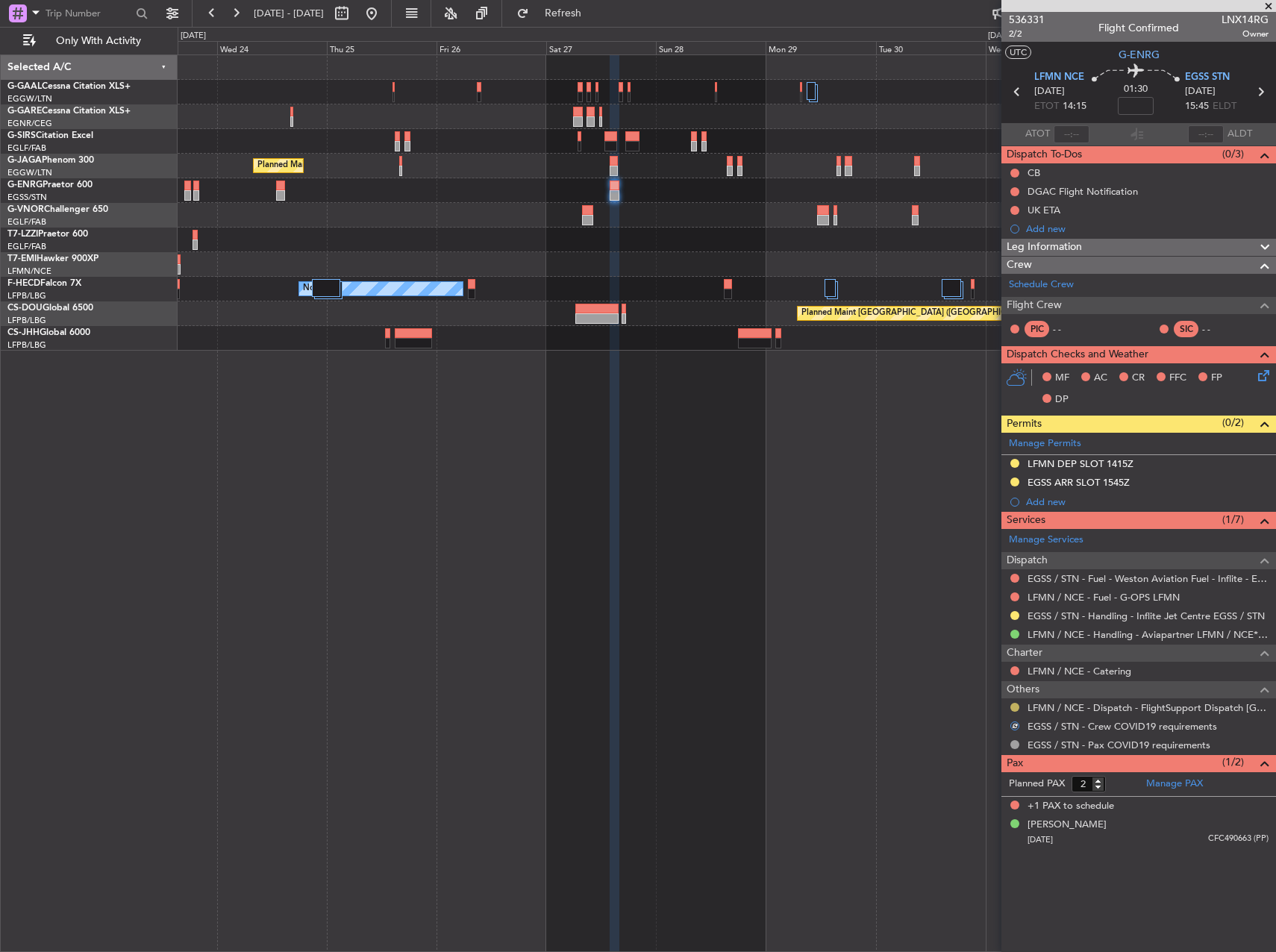
click at [1015, 708] on button at bounding box center [1015, 708] width 9 height 9
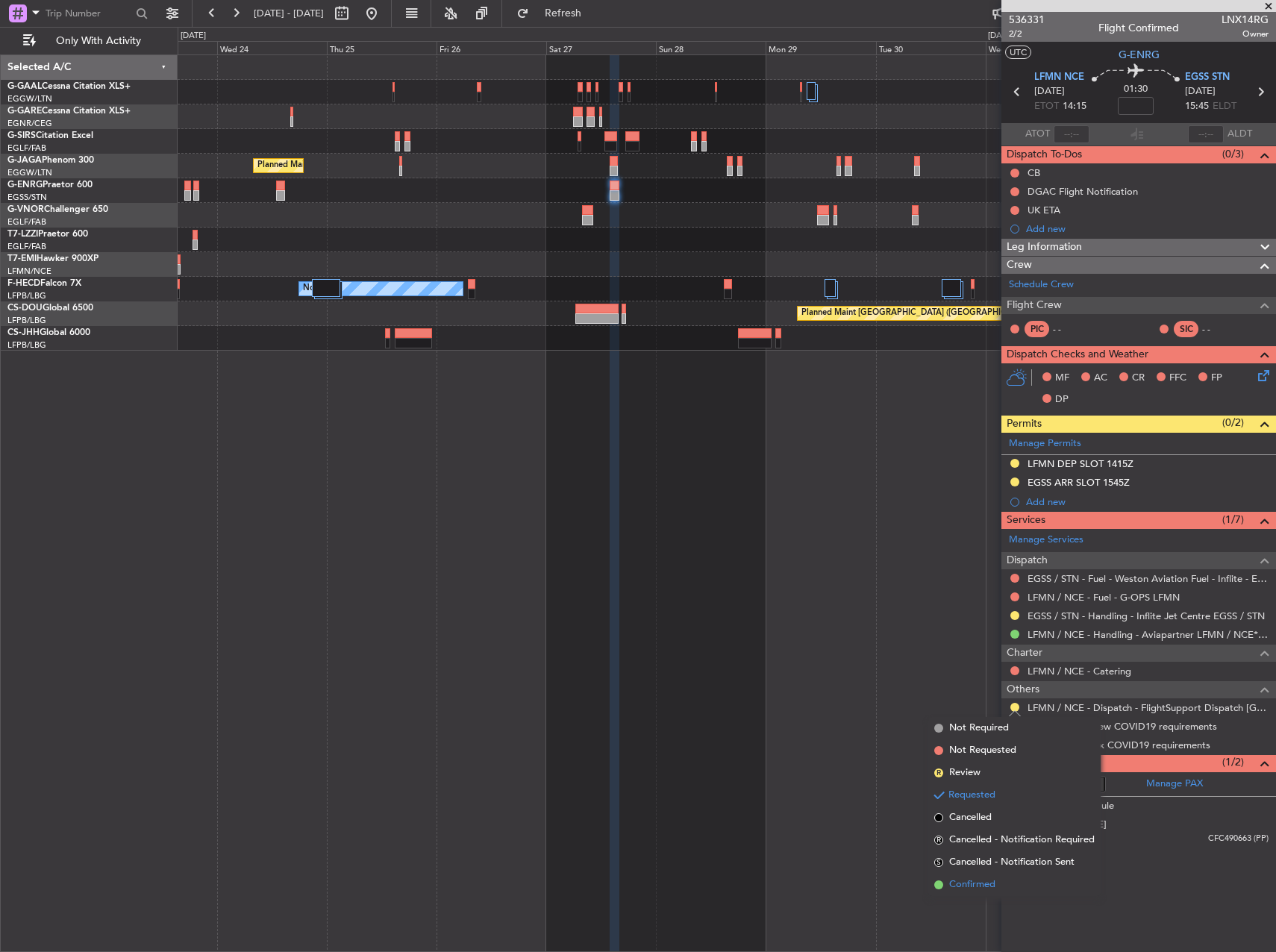
click at [991, 884] on span "Confirmed" at bounding box center [972, 885] width 47 height 15
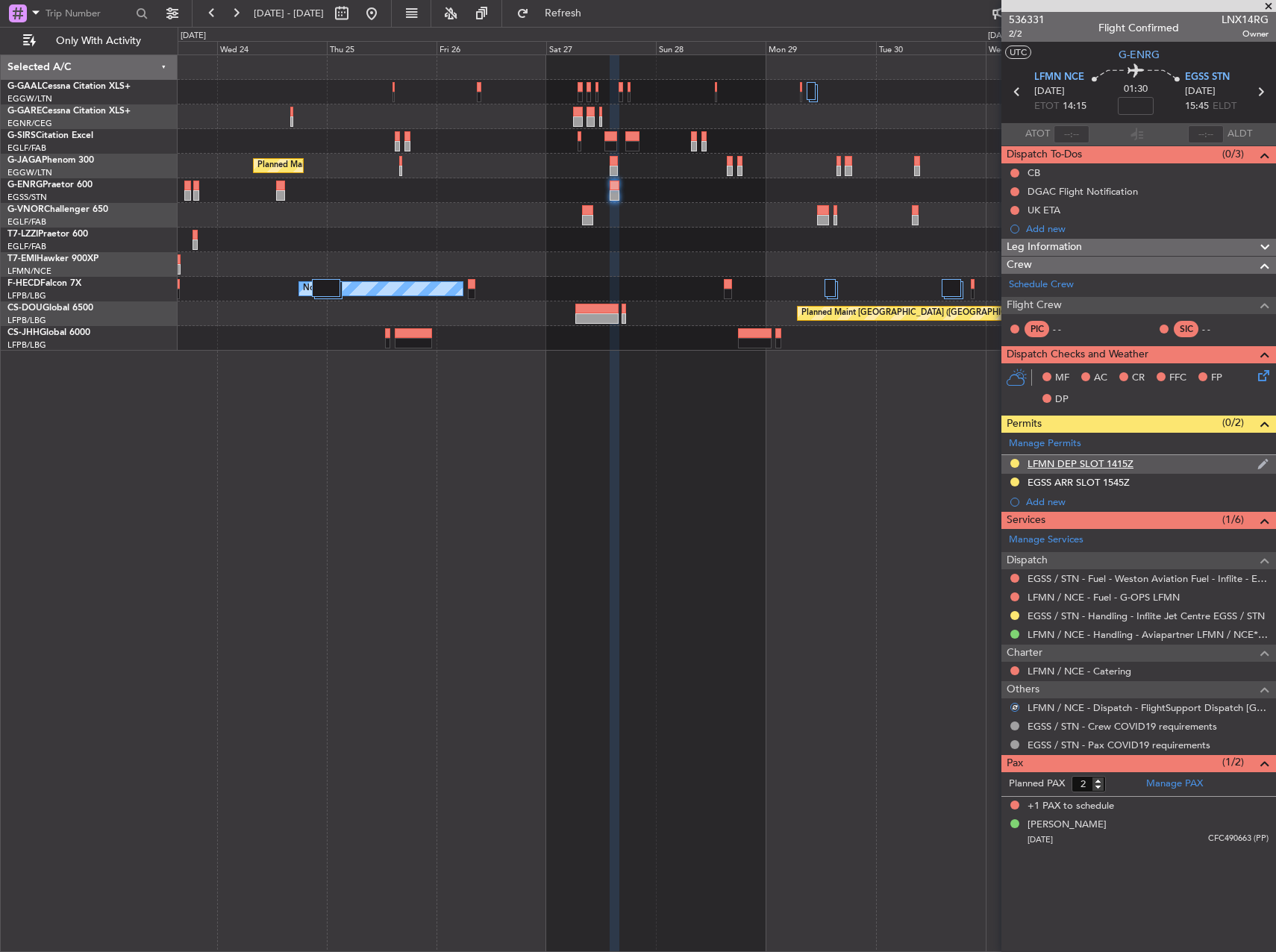
click at [1059, 461] on div "LFMN DEP SLOT 1415Z" at bounding box center [1081, 463] width 106 height 13
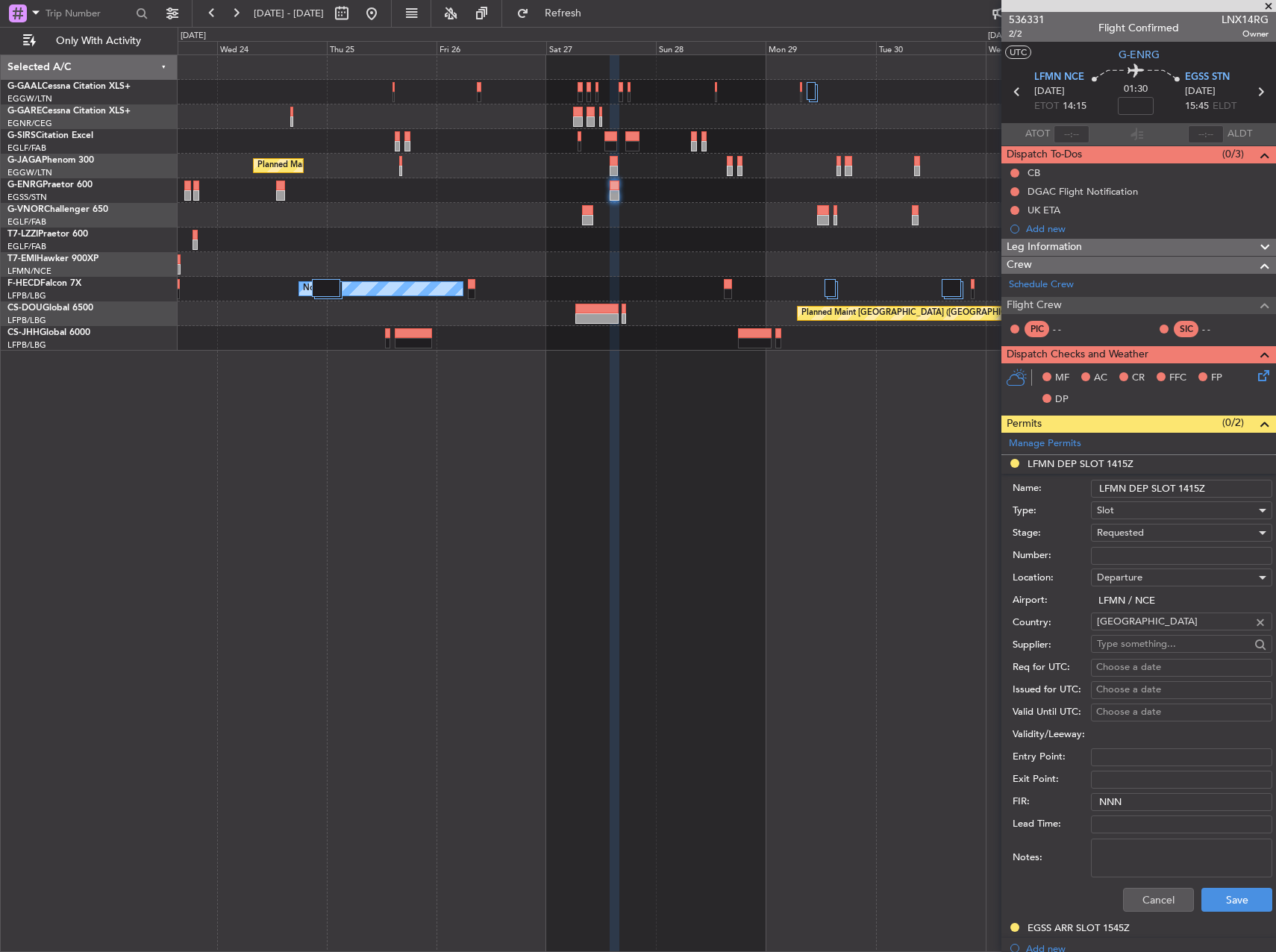
click at [1135, 549] on input "Number:" at bounding box center [1181, 556] width 181 height 18
paste input "LFMND000084182"
type input "LFMND000084182"
click at [1123, 532] on span "Requested" at bounding box center [1120, 533] width 47 height 14
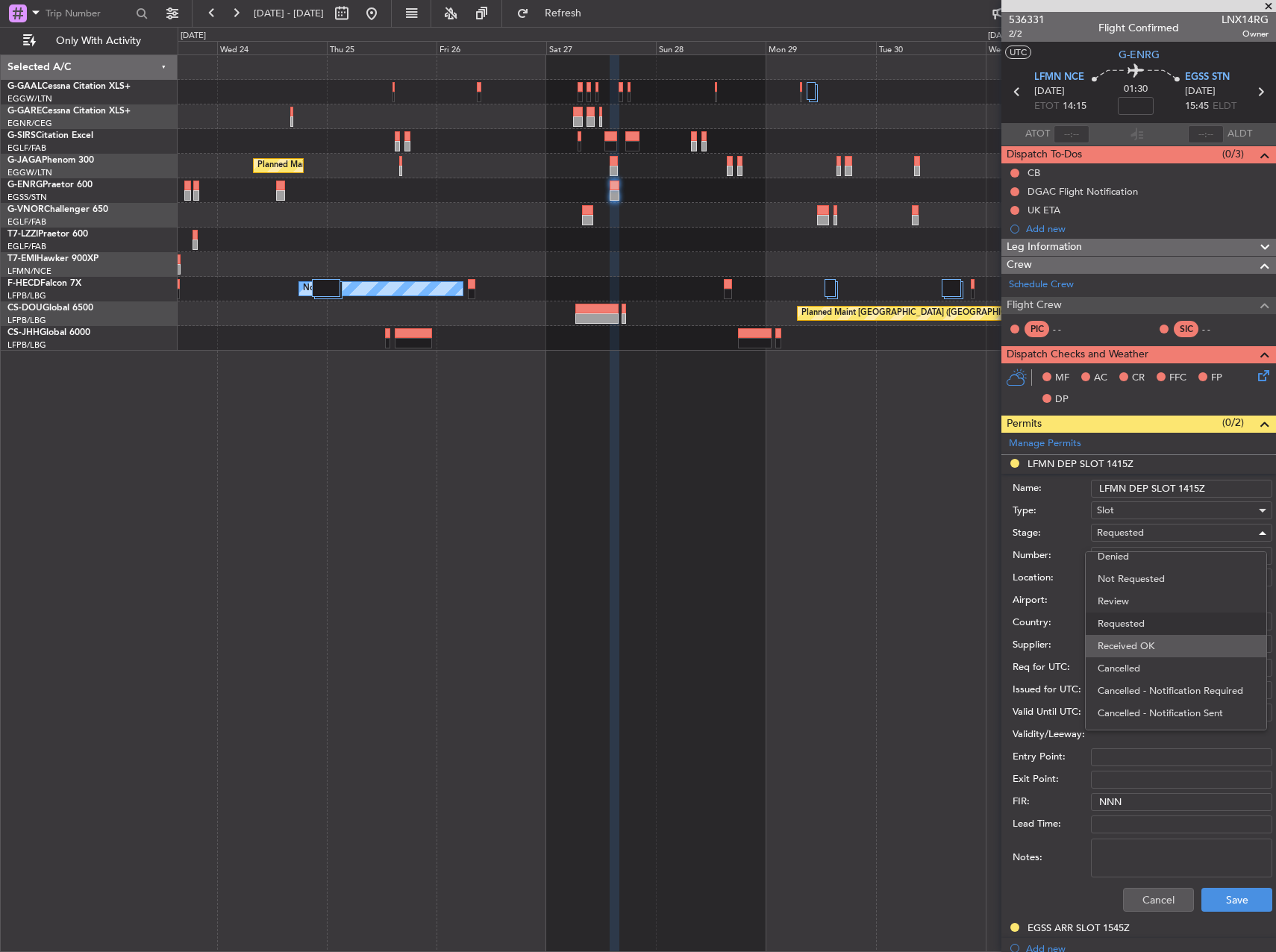
click at [1136, 640] on span "Received OK" at bounding box center [1176, 647] width 156 height 23
click at [1233, 902] on button "Save" at bounding box center [1237, 900] width 71 height 24
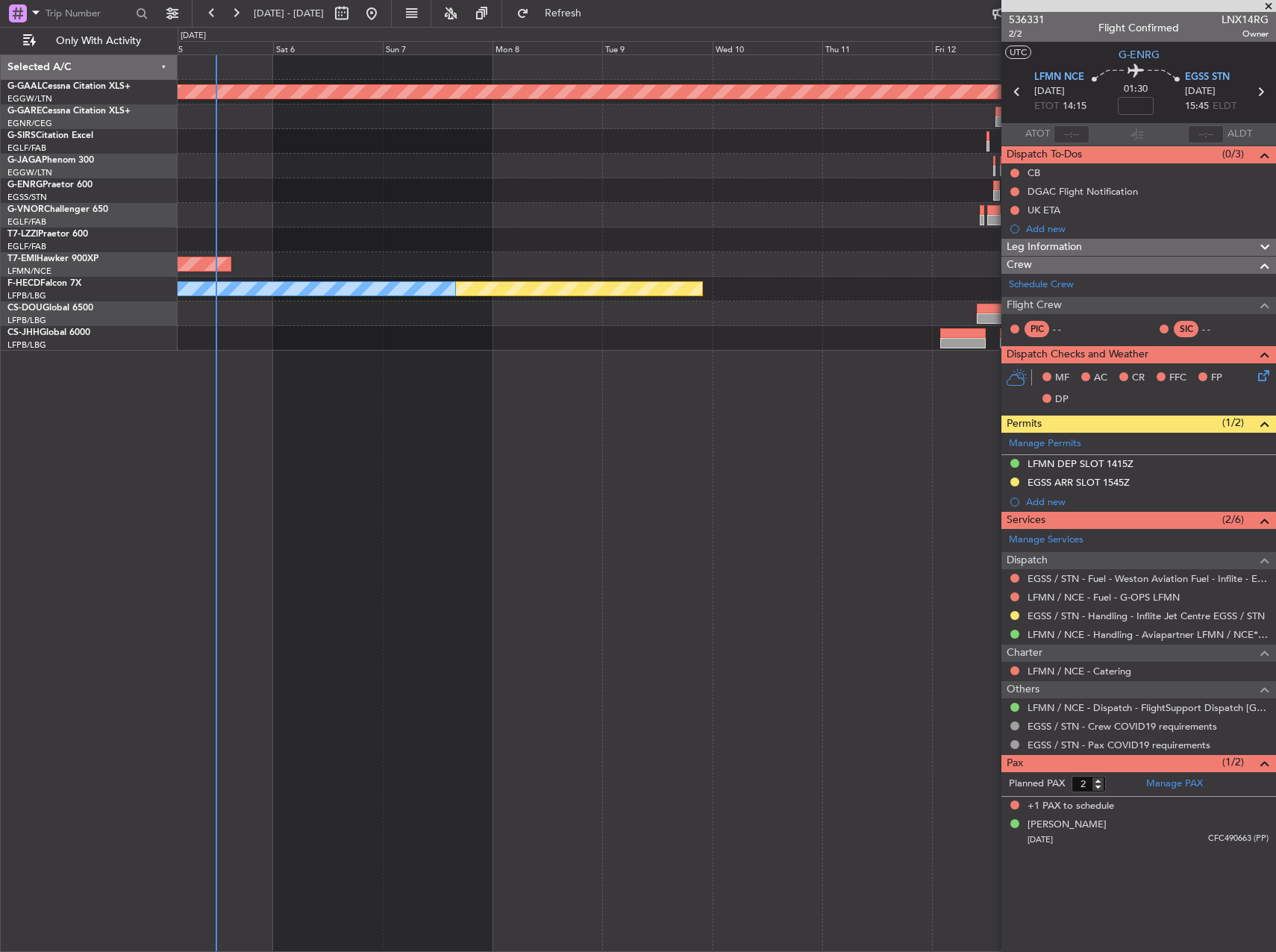
click at [1275, 385] on html "23 Sep 2025 - 03 Oct 2025 Refresh Quick Links Only With Activity Planned Maint …" at bounding box center [638, 476] width 1276 height 952
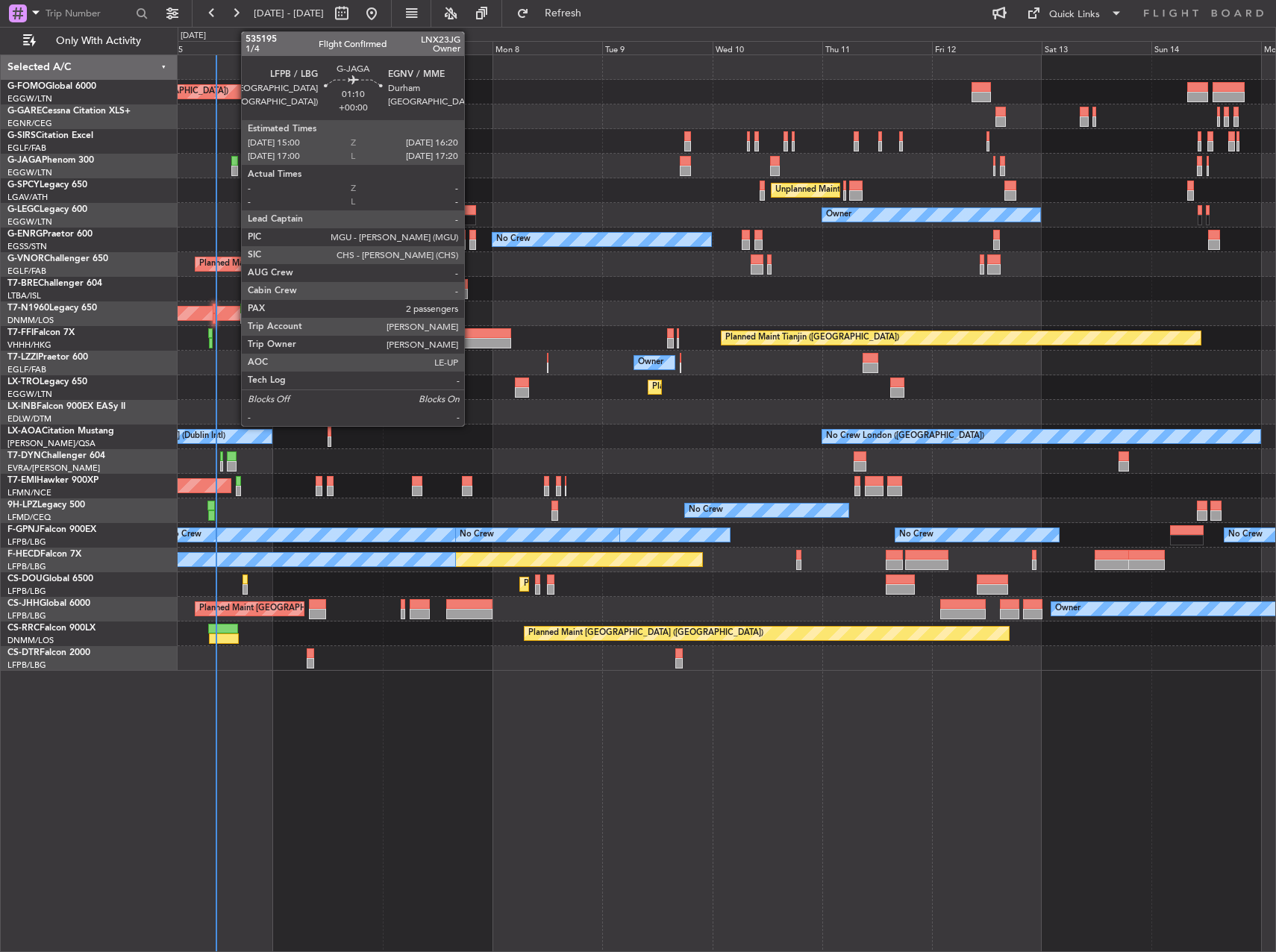
click at [235, 164] on div at bounding box center [235, 161] width 7 height 11
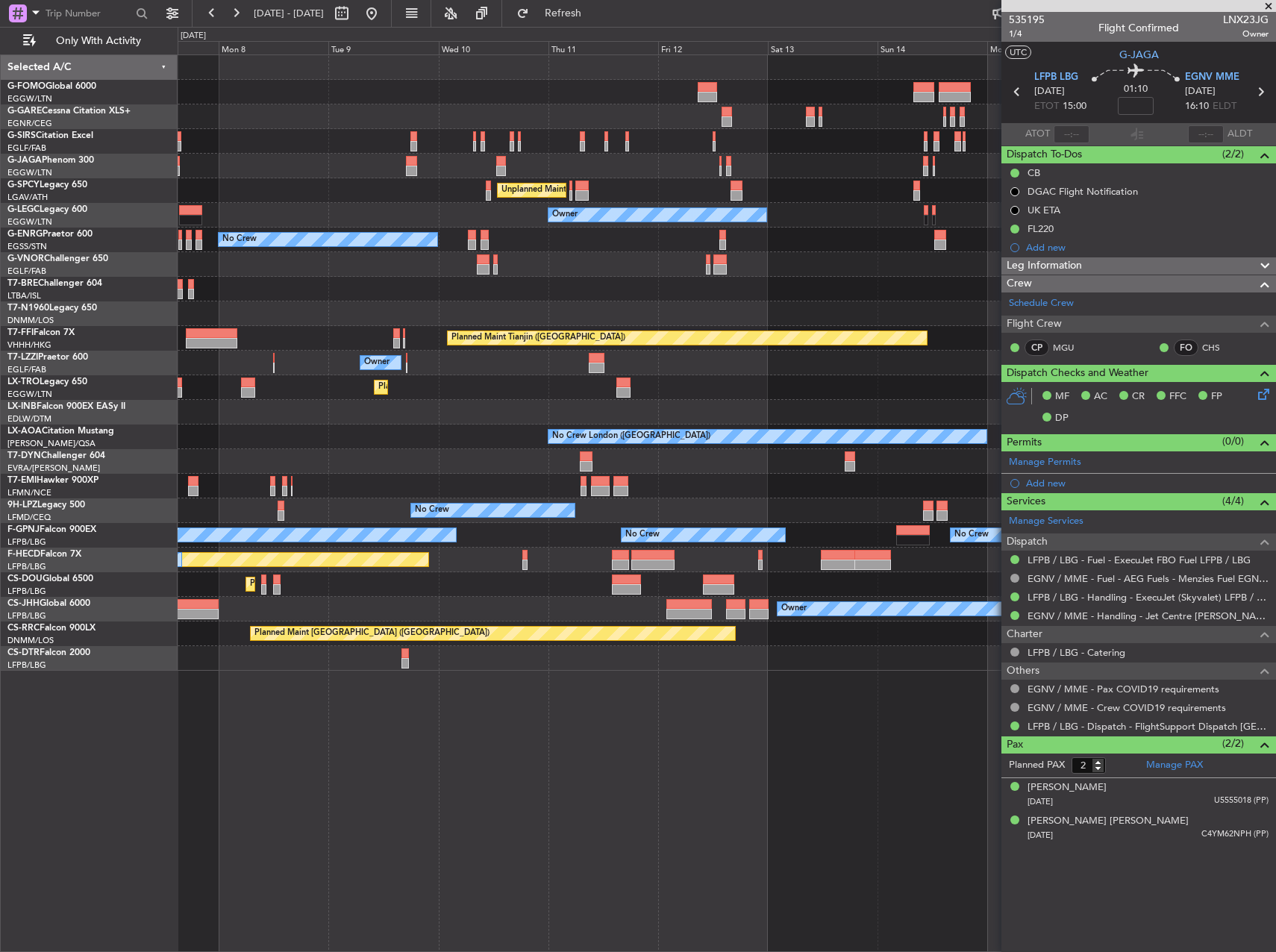
click at [593, 746] on div "Planned Maint London (Luton) Unplanned Maint Athens (Eleftherios Venizelos Intl…" at bounding box center [726, 503] width 1099 height 898
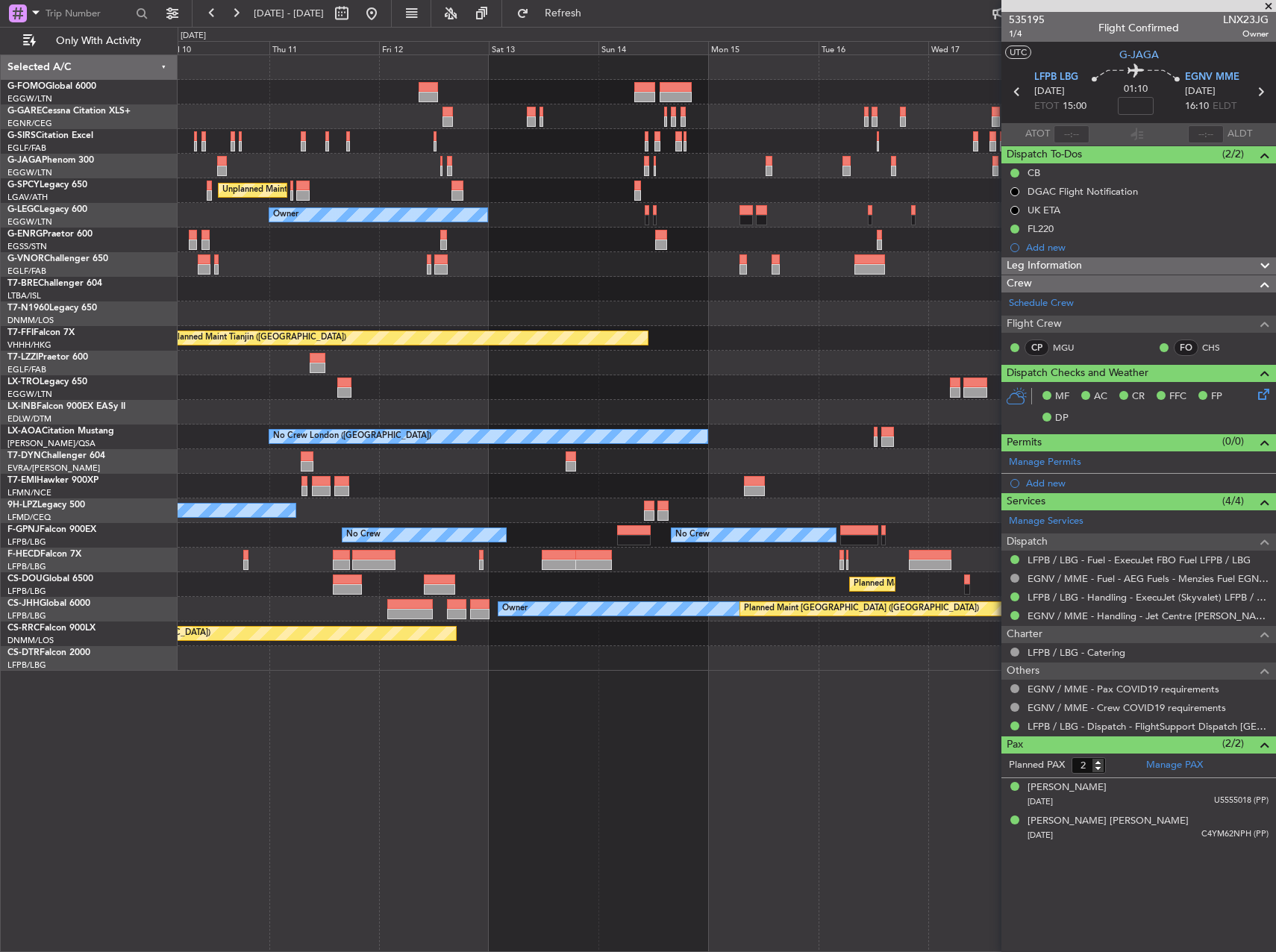
click at [521, 726] on div "Unplanned Maint Athens (Eleftherios Venizelos Intl) Owner No Crew Planned Maint…" at bounding box center [726, 503] width 1099 height 898
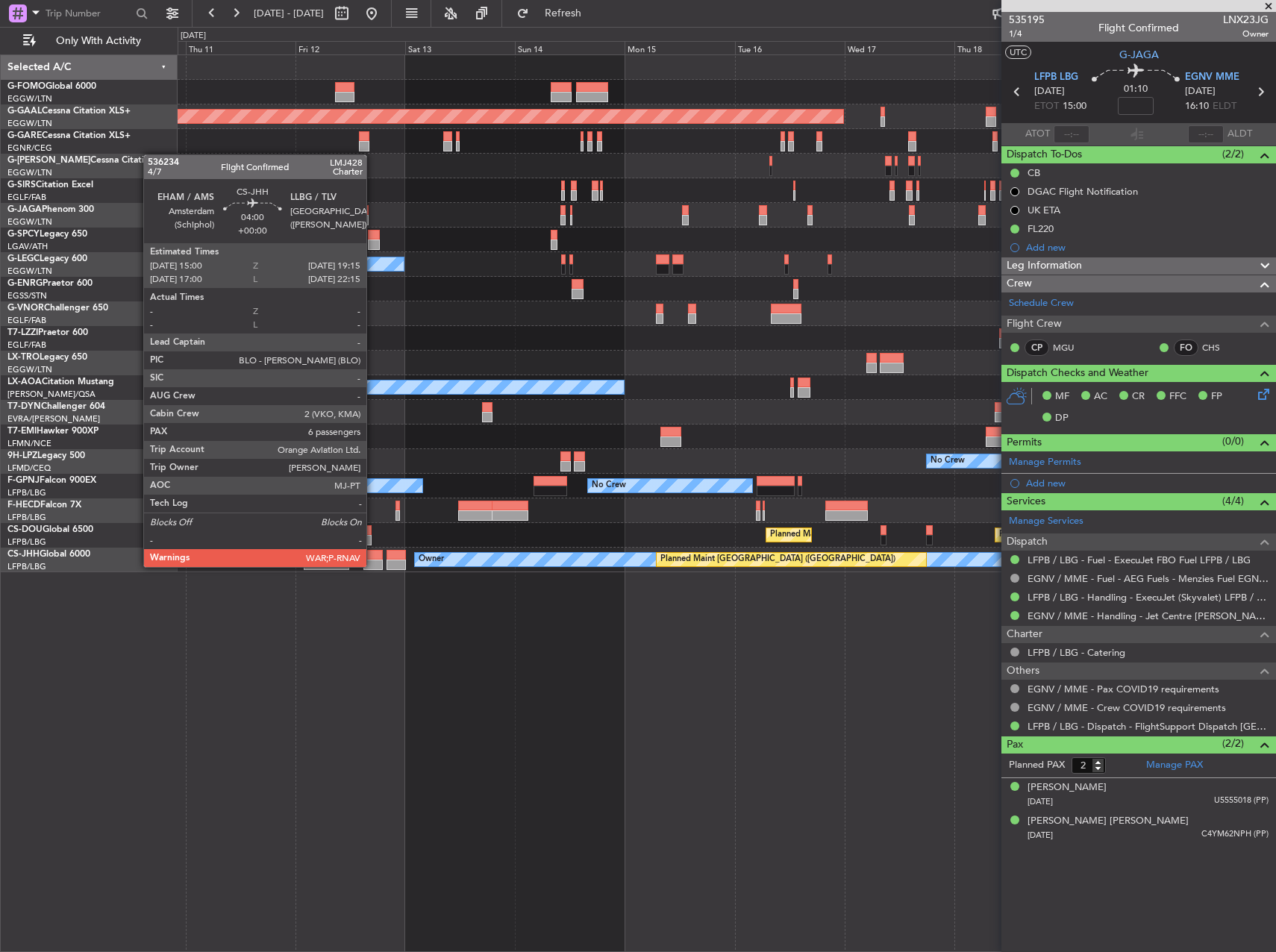
click at [373, 565] on div at bounding box center [373, 565] width 20 height 11
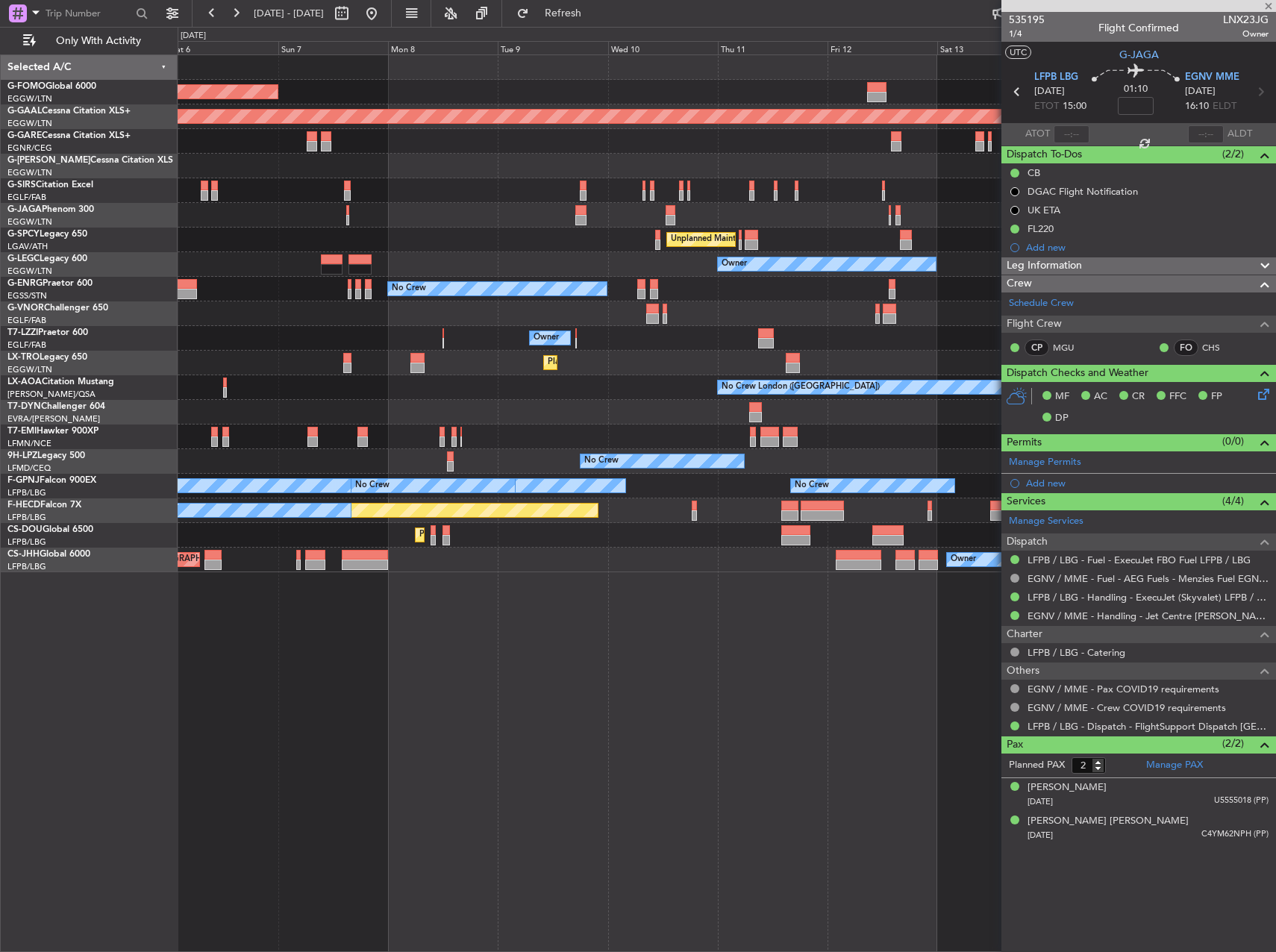
click at [820, 560] on div "Planned Maint London (Luton) Planned Maint Dusseldorf Owner Planned Maint Londo…" at bounding box center [726, 503] width 1099 height 898
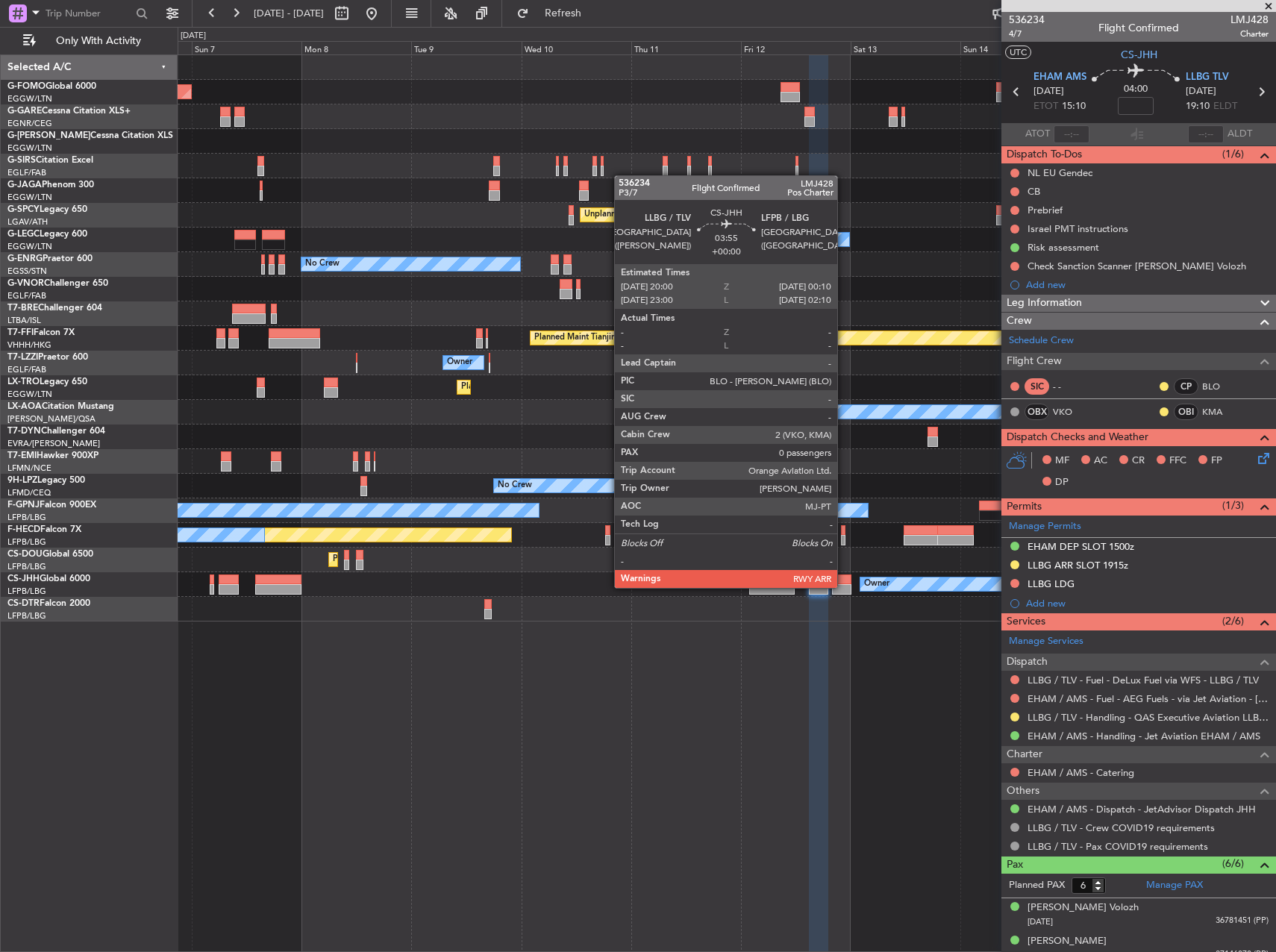
click at [846, 587] on div at bounding box center [842, 590] width 20 height 11
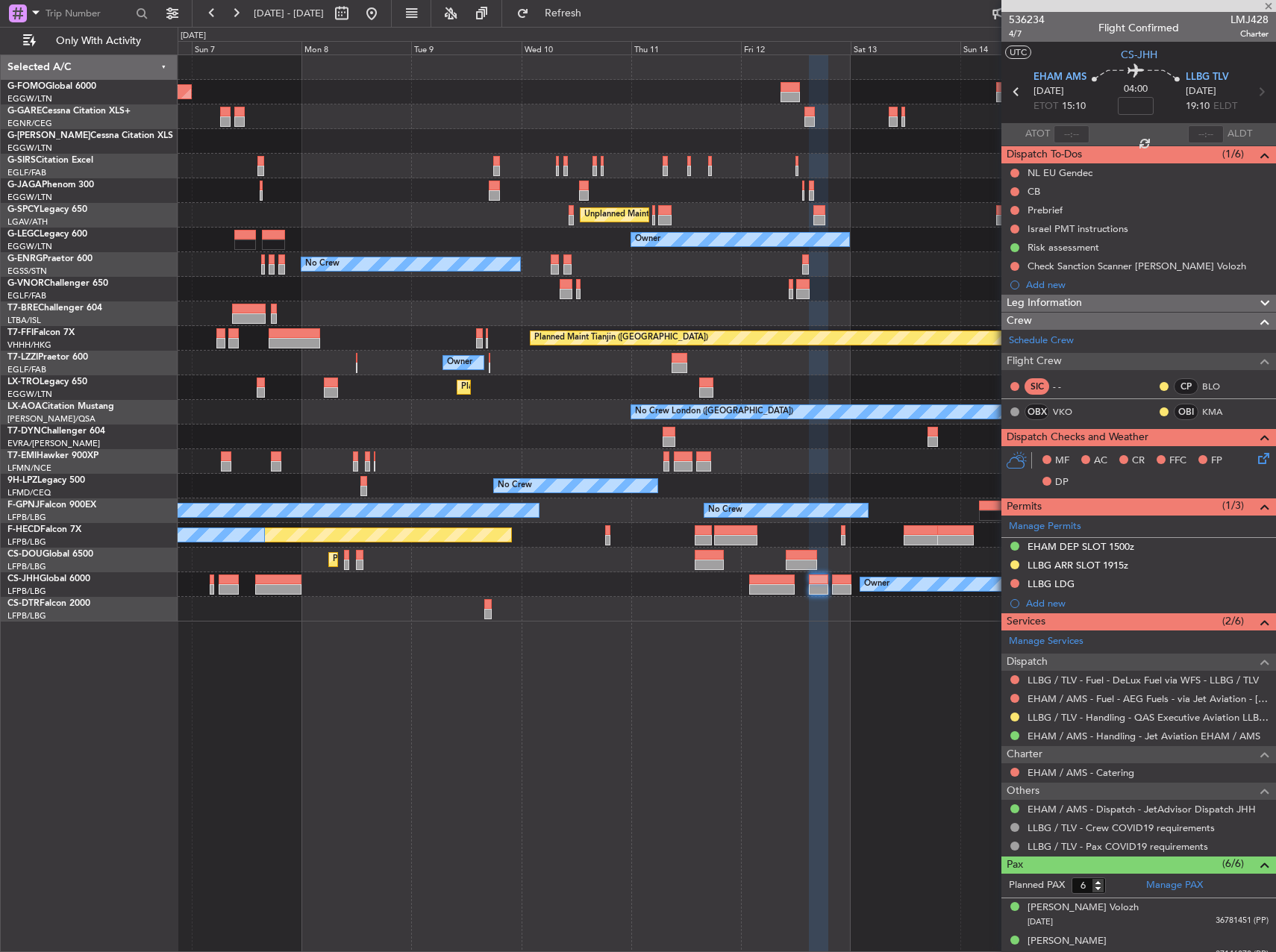
type input "0"
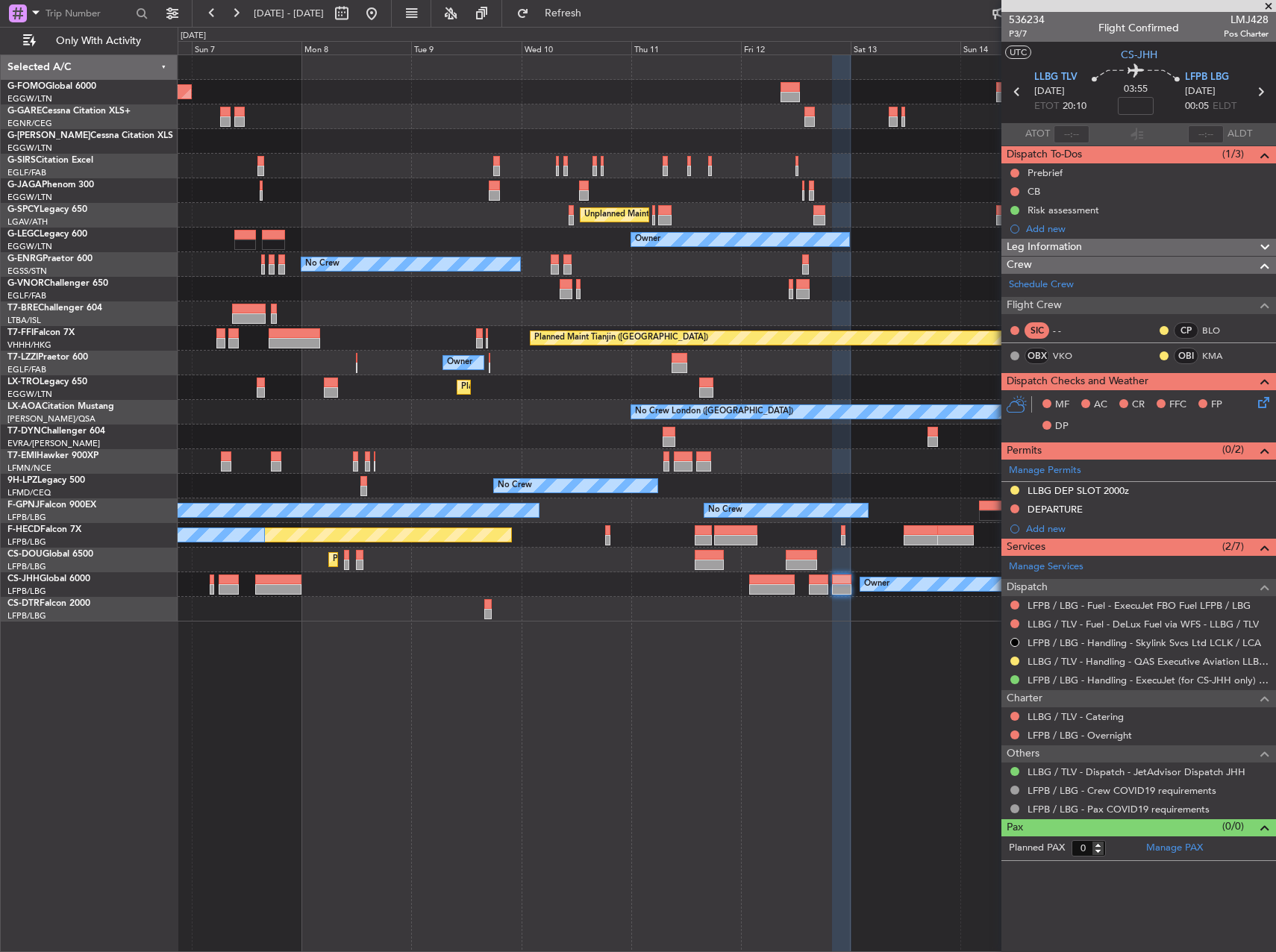
click at [188, 496] on div "Planned Maint London (Luton) Owner Planned Maint London (Farnborough) Unplanned…" at bounding box center [726, 338] width 1098 height 566
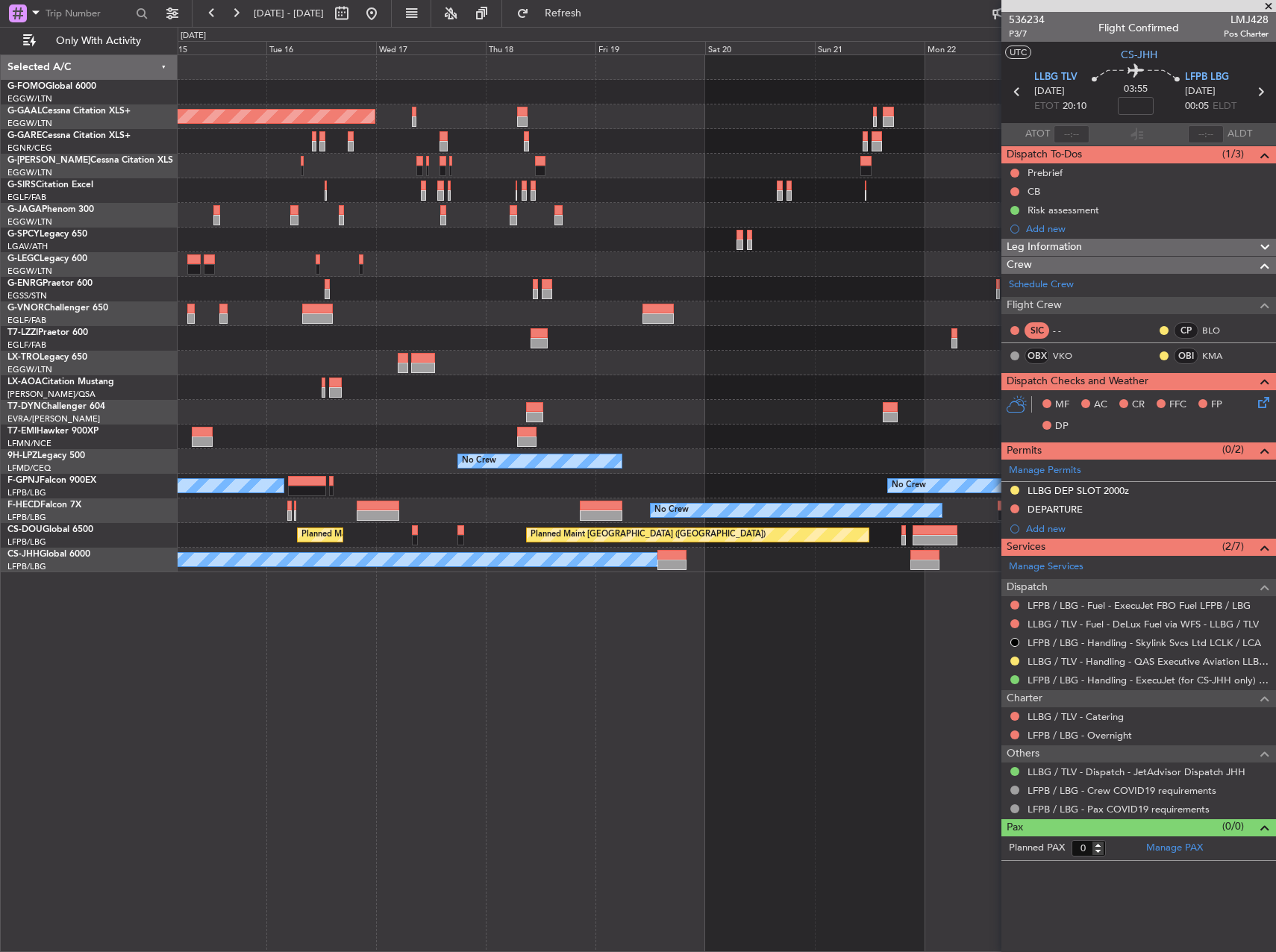
click at [643, 421] on div "Planned Maint Dusseldorf Planned Maint London (Luton) A/C Unavailable London (L…" at bounding box center [726, 314] width 1098 height 517
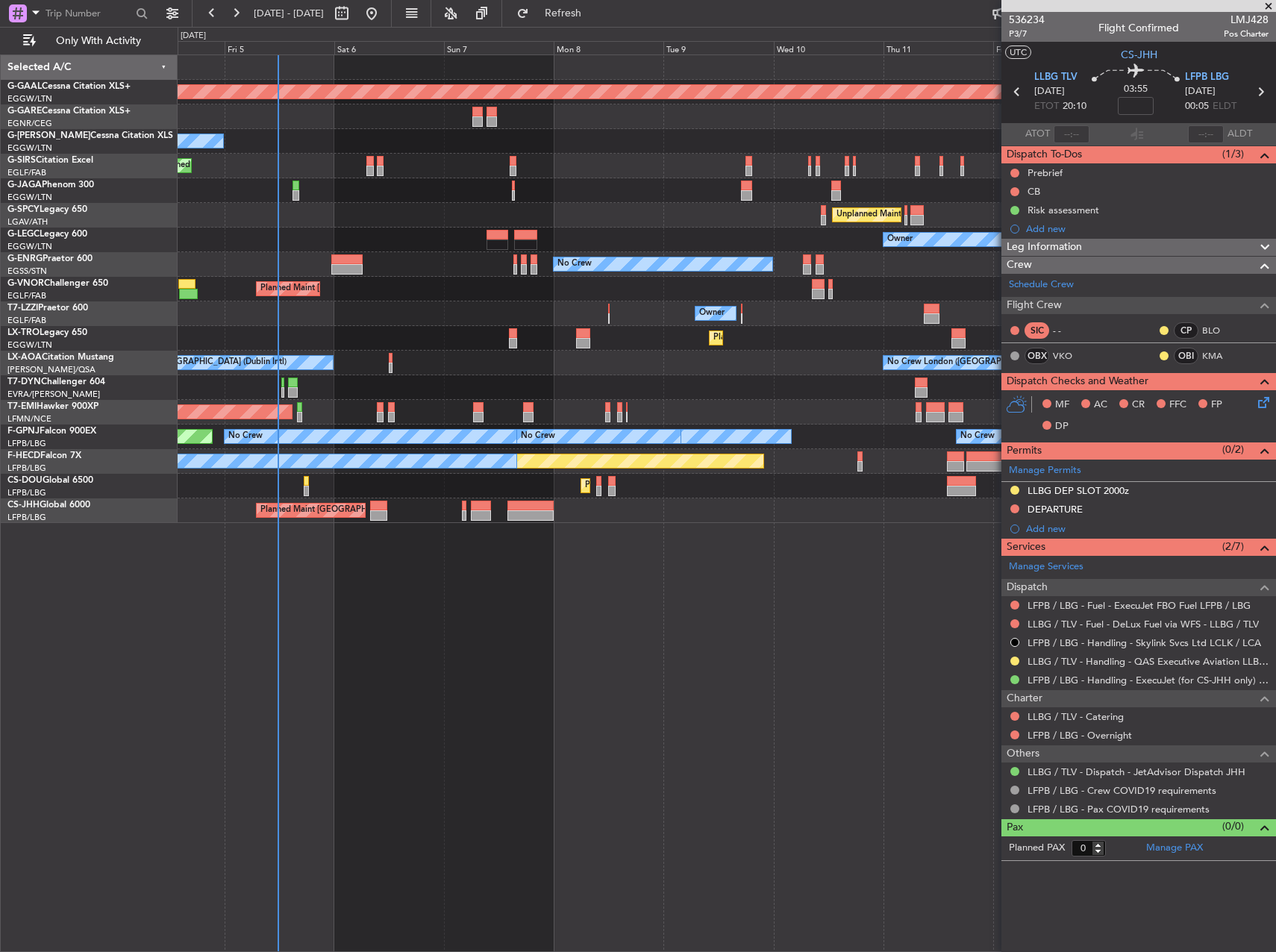
click at [1275, 246] on html "[DATE] - [DATE] Refresh Quick Links Only With Activity Planned [GEOGRAPHIC_DATA…" at bounding box center [638, 476] width 1276 height 952
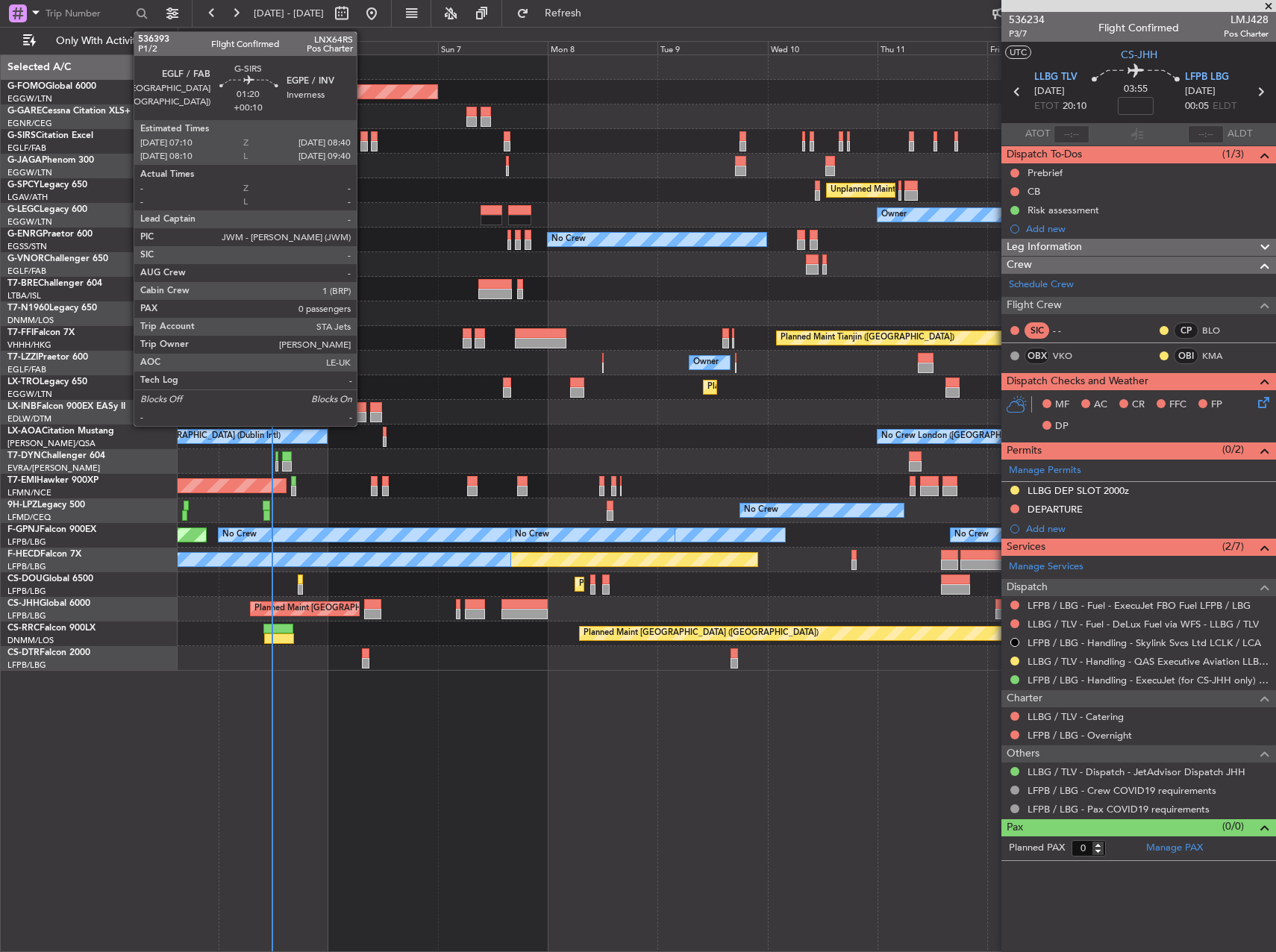
click at [363, 142] on div at bounding box center [364, 147] width 8 height 11
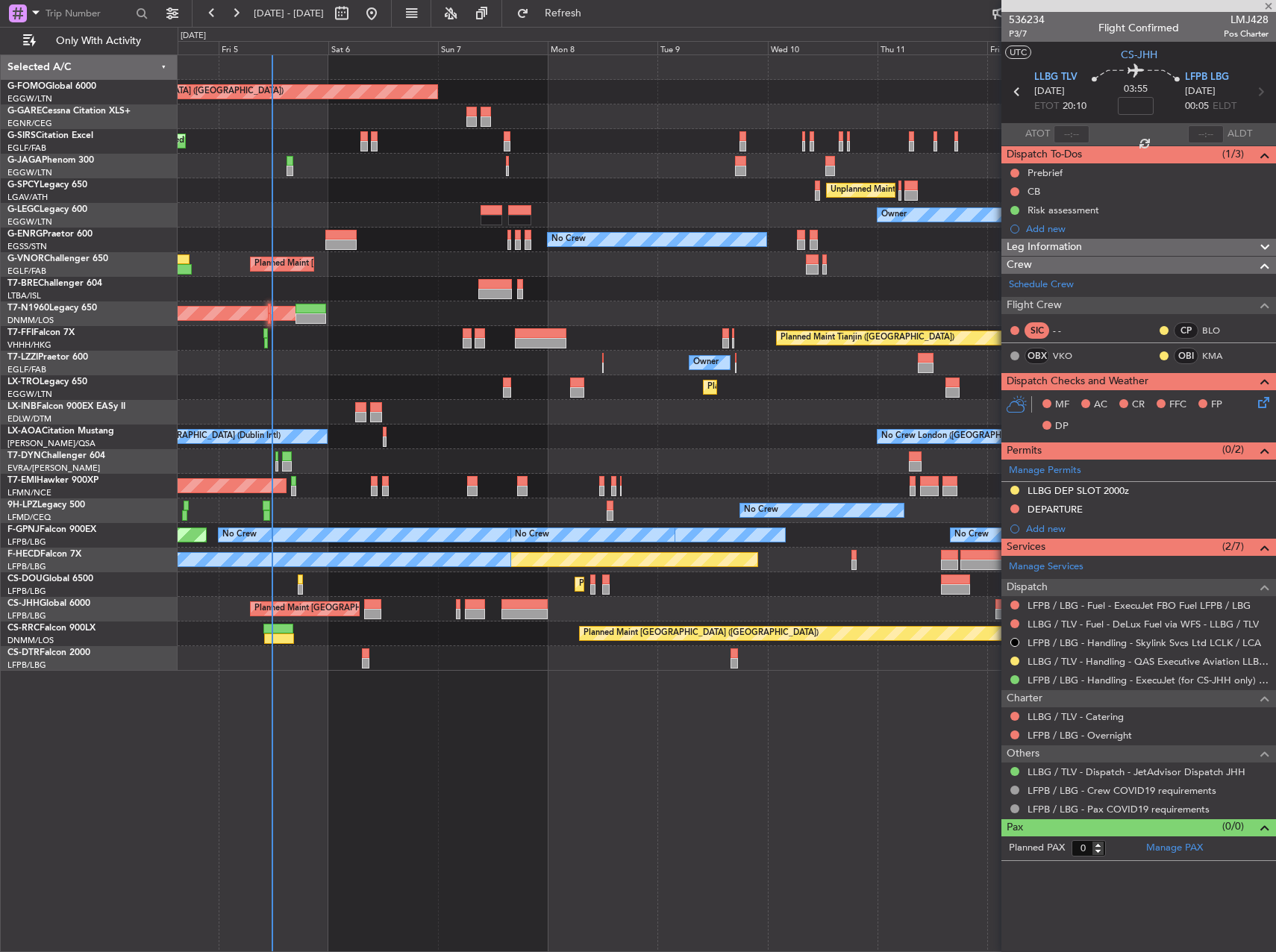
type input "+00:10"
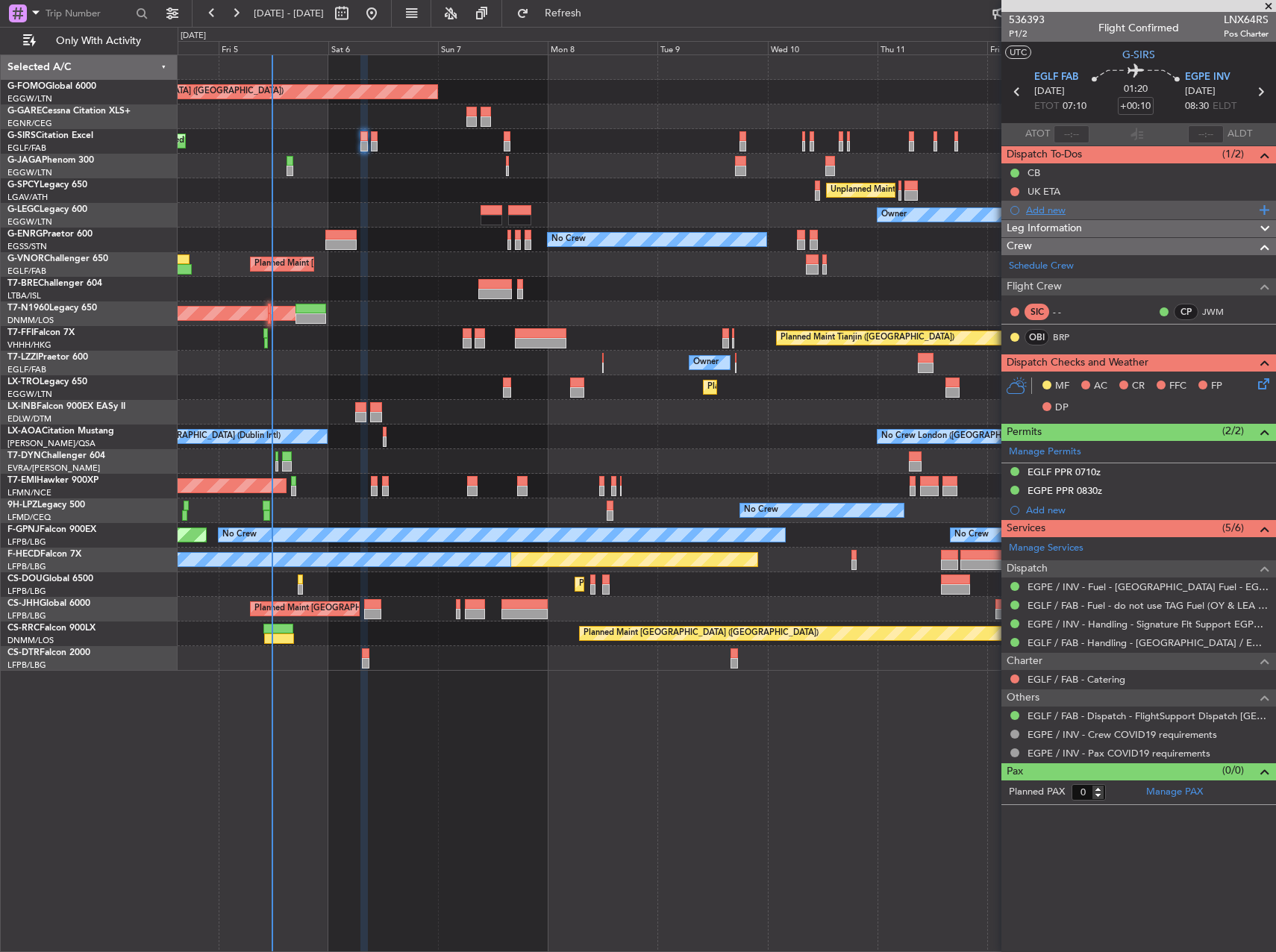
click at [1052, 205] on div "Add new" at bounding box center [1141, 210] width 229 height 13
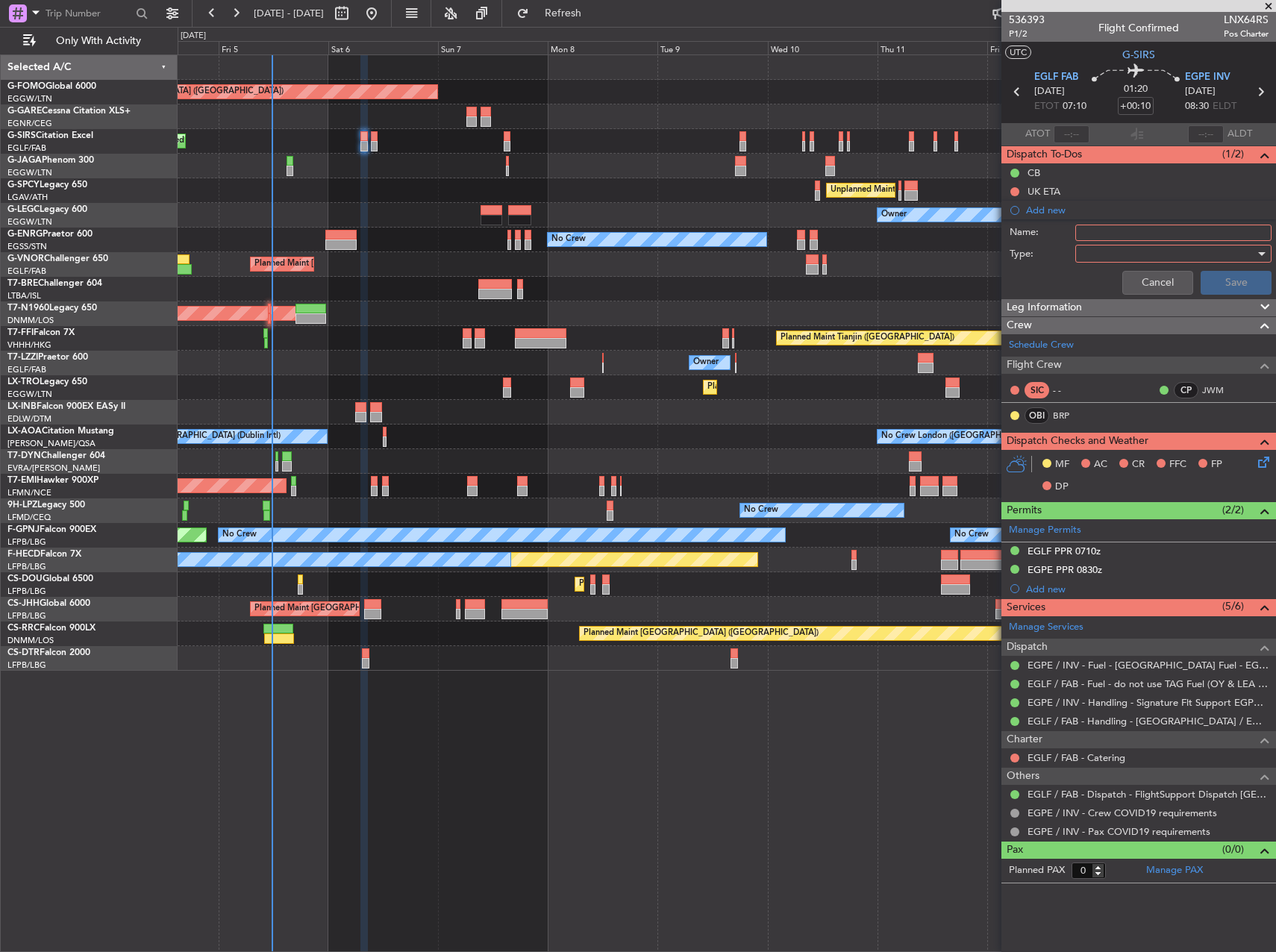
click at [1093, 238] on input "Name:" at bounding box center [1173, 233] width 196 height 17
type input "PB"
click at [1101, 257] on div at bounding box center [1168, 254] width 174 height 23
click at [1106, 283] on span "Generic" at bounding box center [1165, 284] width 183 height 23
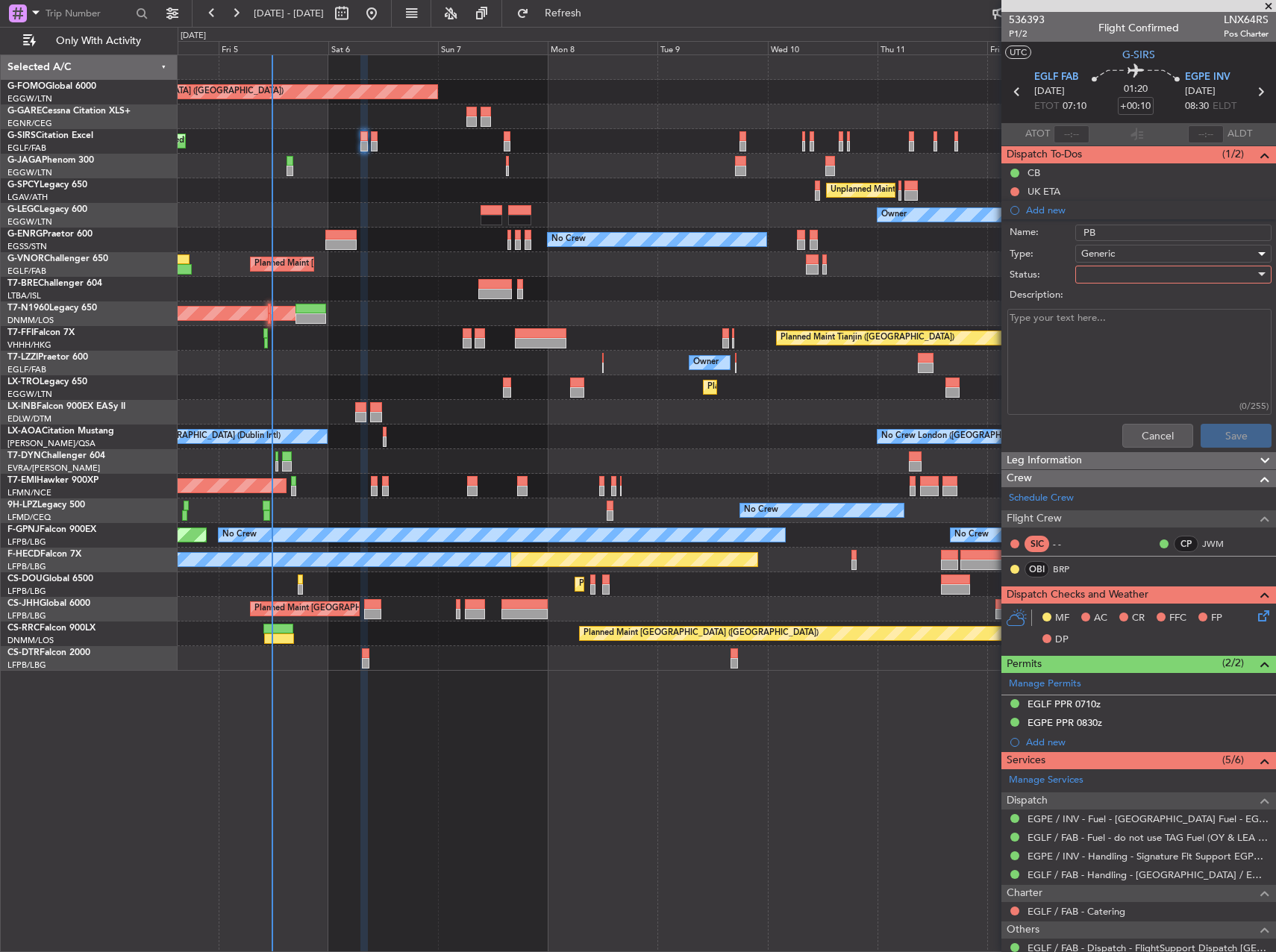
click at [1097, 271] on div at bounding box center [1168, 274] width 174 height 23
click at [1107, 347] on span "Completed" at bounding box center [1166, 350] width 174 height 23
click at [1098, 338] on textarea "Description:" at bounding box center [1139, 362] width 264 height 107
type textarea "6700"
click at [1229, 431] on button "Save" at bounding box center [1236, 436] width 71 height 24
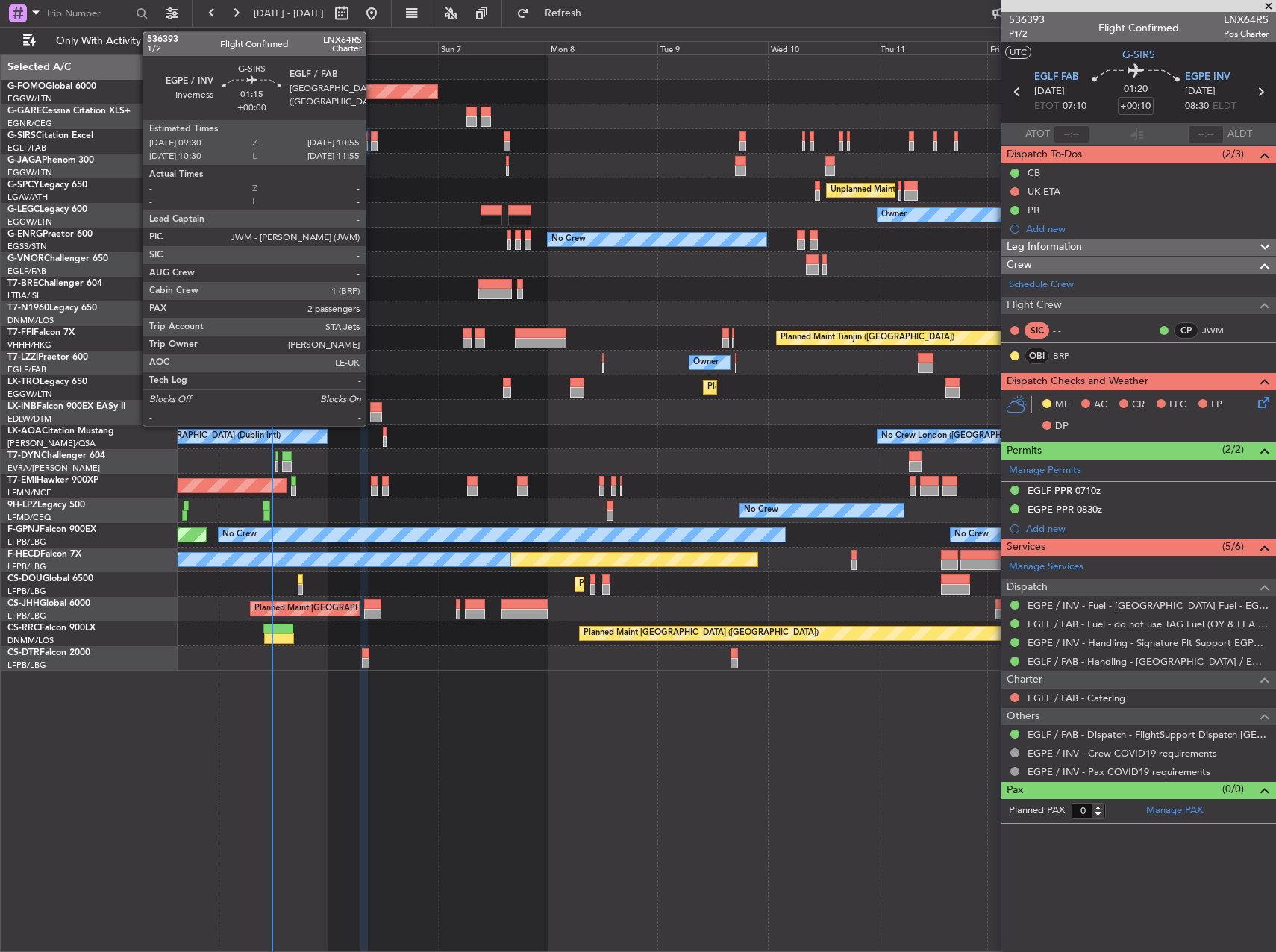
click at [372, 142] on div at bounding box center [374, 147] width 7 height 11
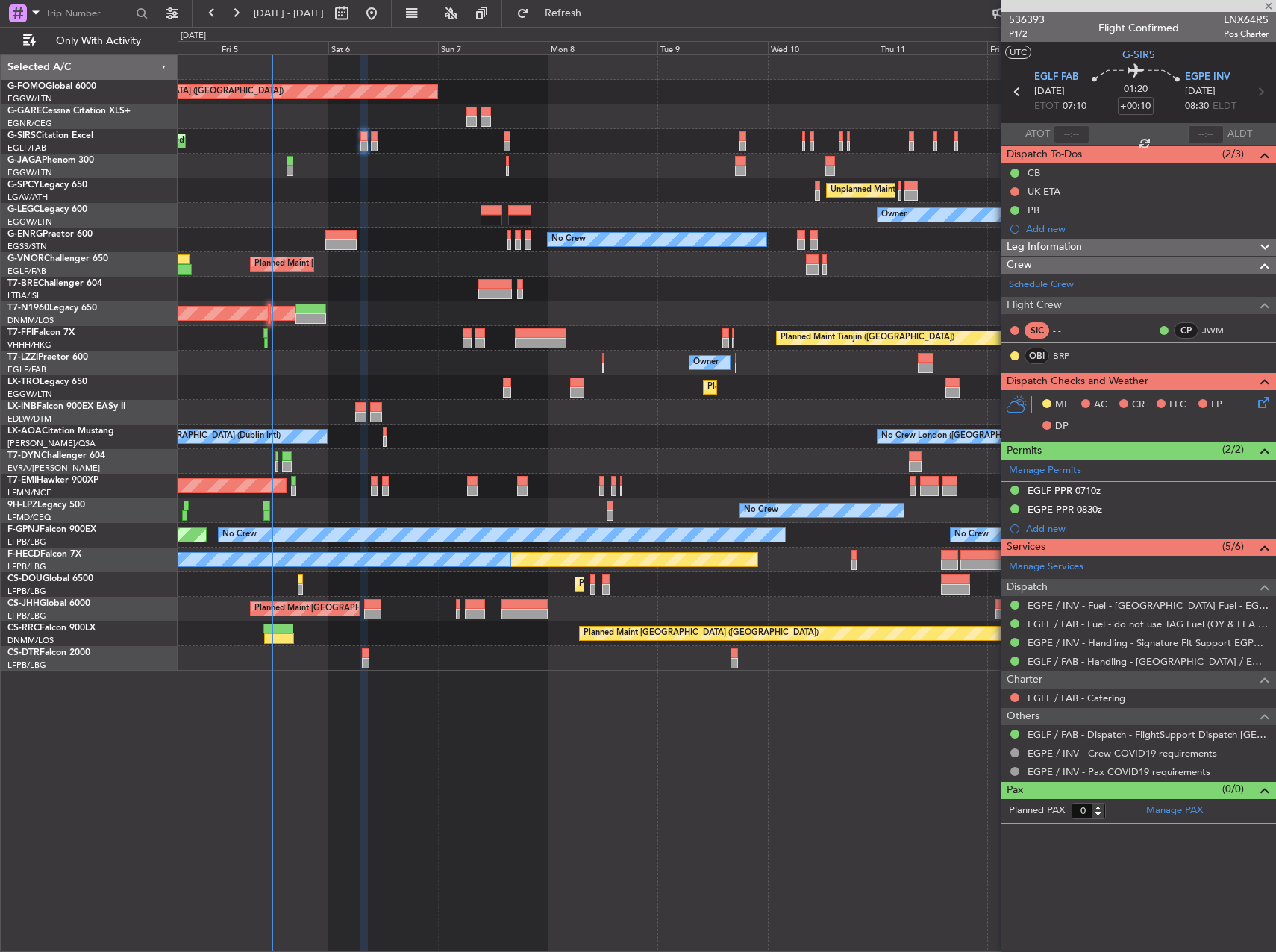
type input "2"
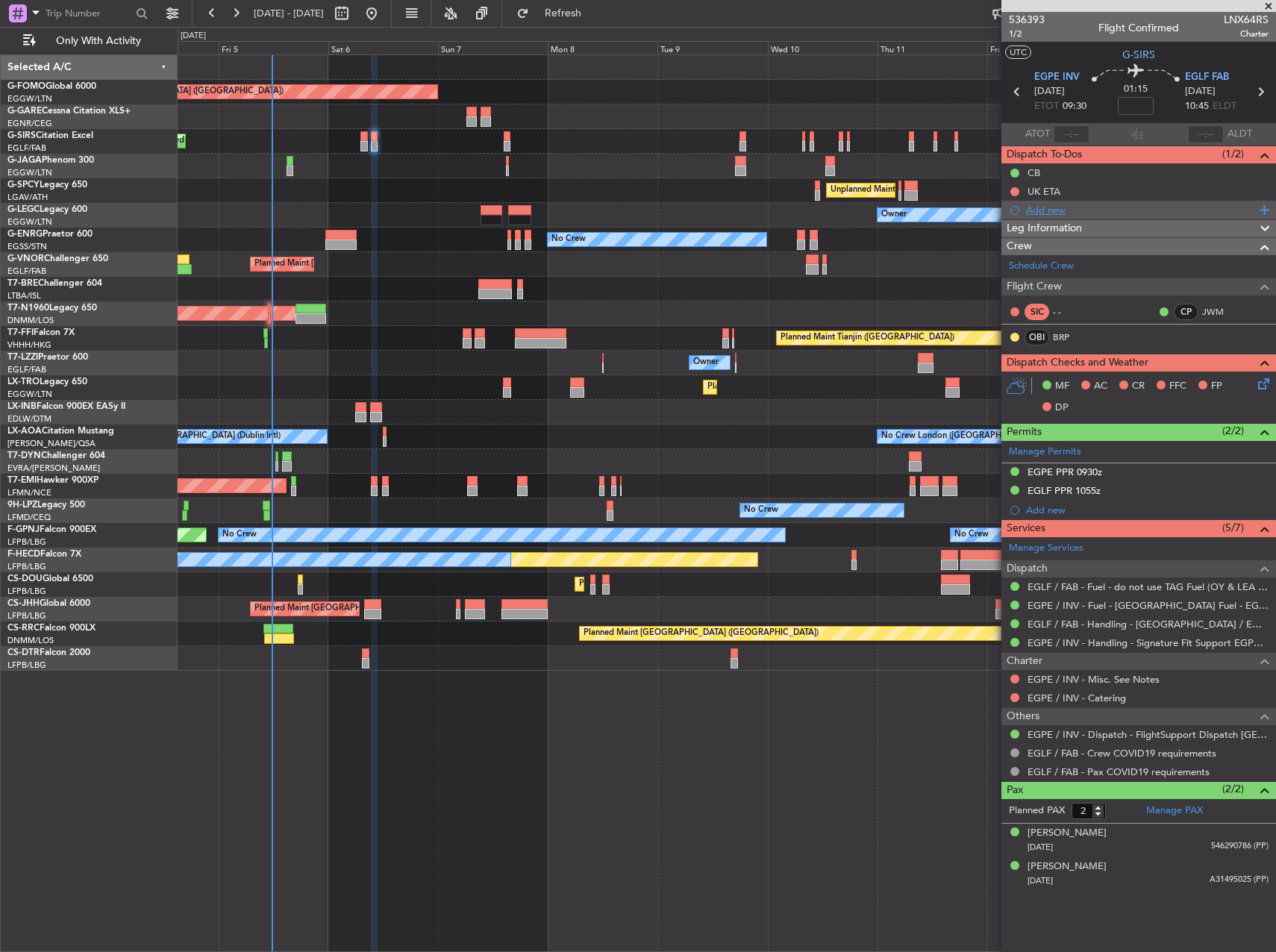
click at [1059, 205] on div "Add new" at bounding box center [1141, 210] width 229 height 13
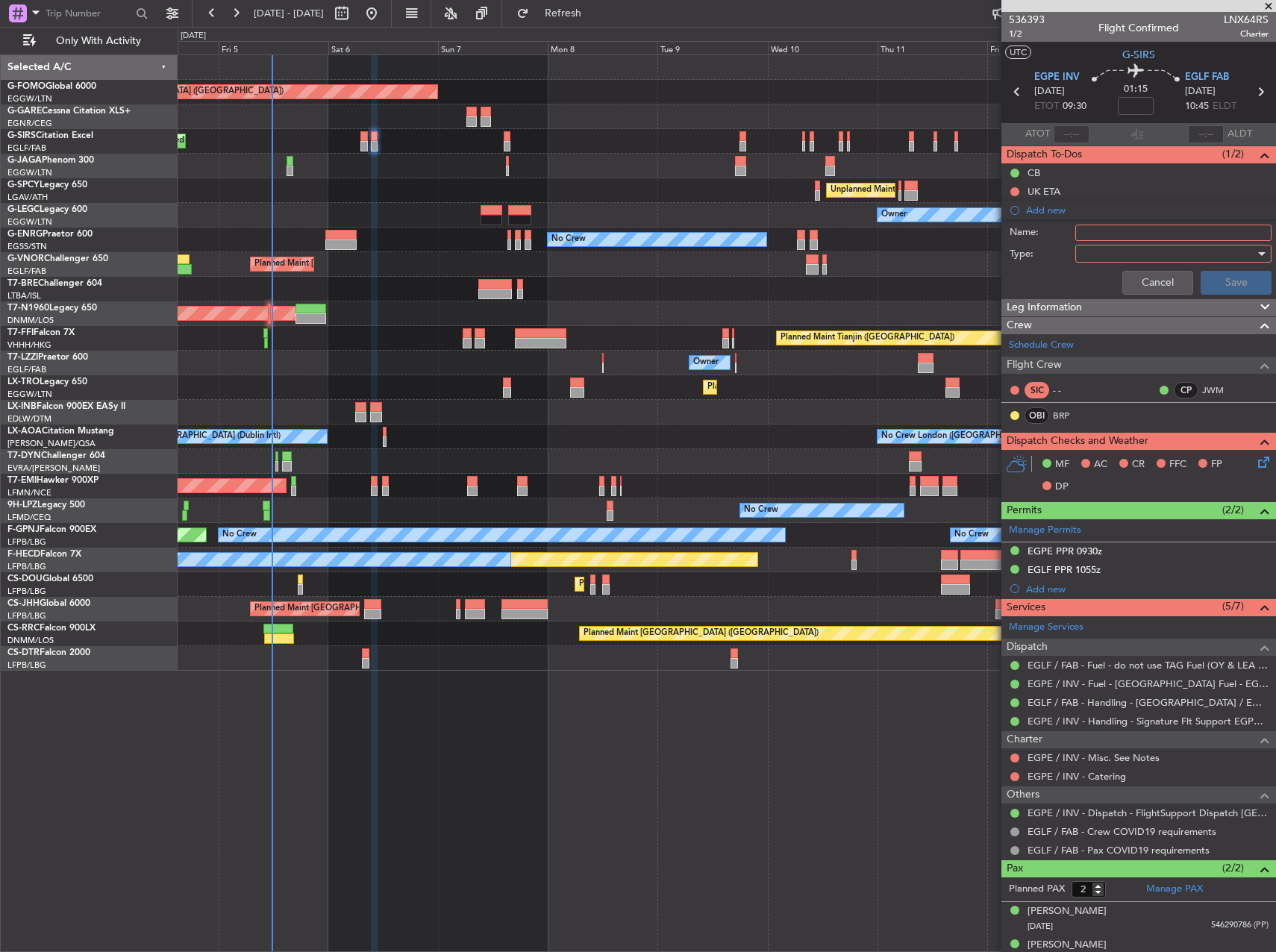
click at [1115, 234] on input "Name:" at bounding box center [1173, 233] width 196 height 17
type input "PB"
click at [1114, 254] on div at bounding box center [1168, 254] width 174 height 23
click at [1117, 280] on span "Generic" at bounding box center [1166, 284] width 174 height 23
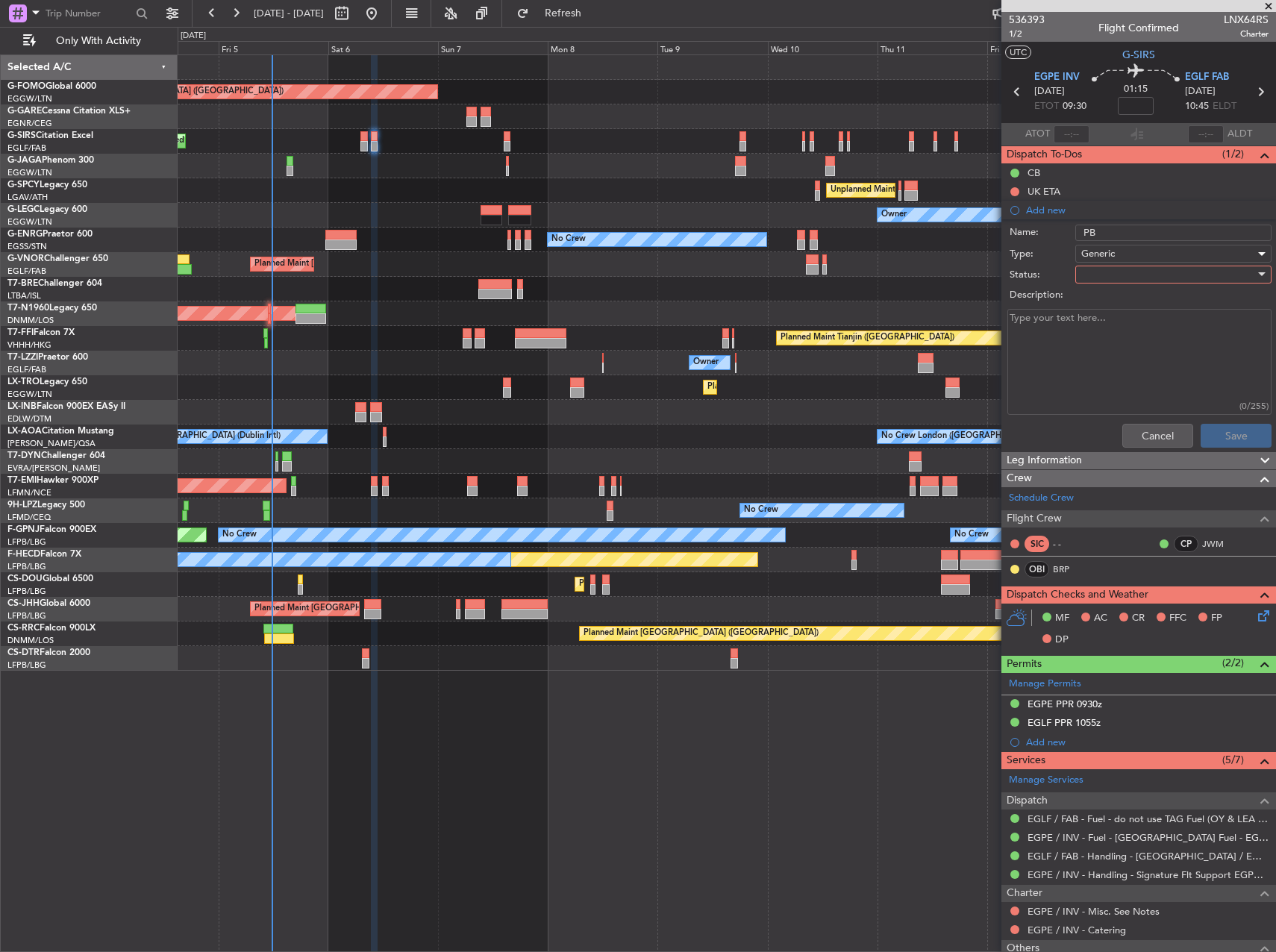
click at [1112, 277] on div at bounding box center [1168, 274] width 174 height 23
click at [1108, 344] on span "Completed" at bounding box center [1166, 350] width 174 height 23
click at [1108, 344] on textarea "Description:" at bounding box center [1139, 362] width 264 height 107
type textarea "4600"
click at [1221, 428] on button "Save" at bounding box center [1236, 436] width 71 height 24
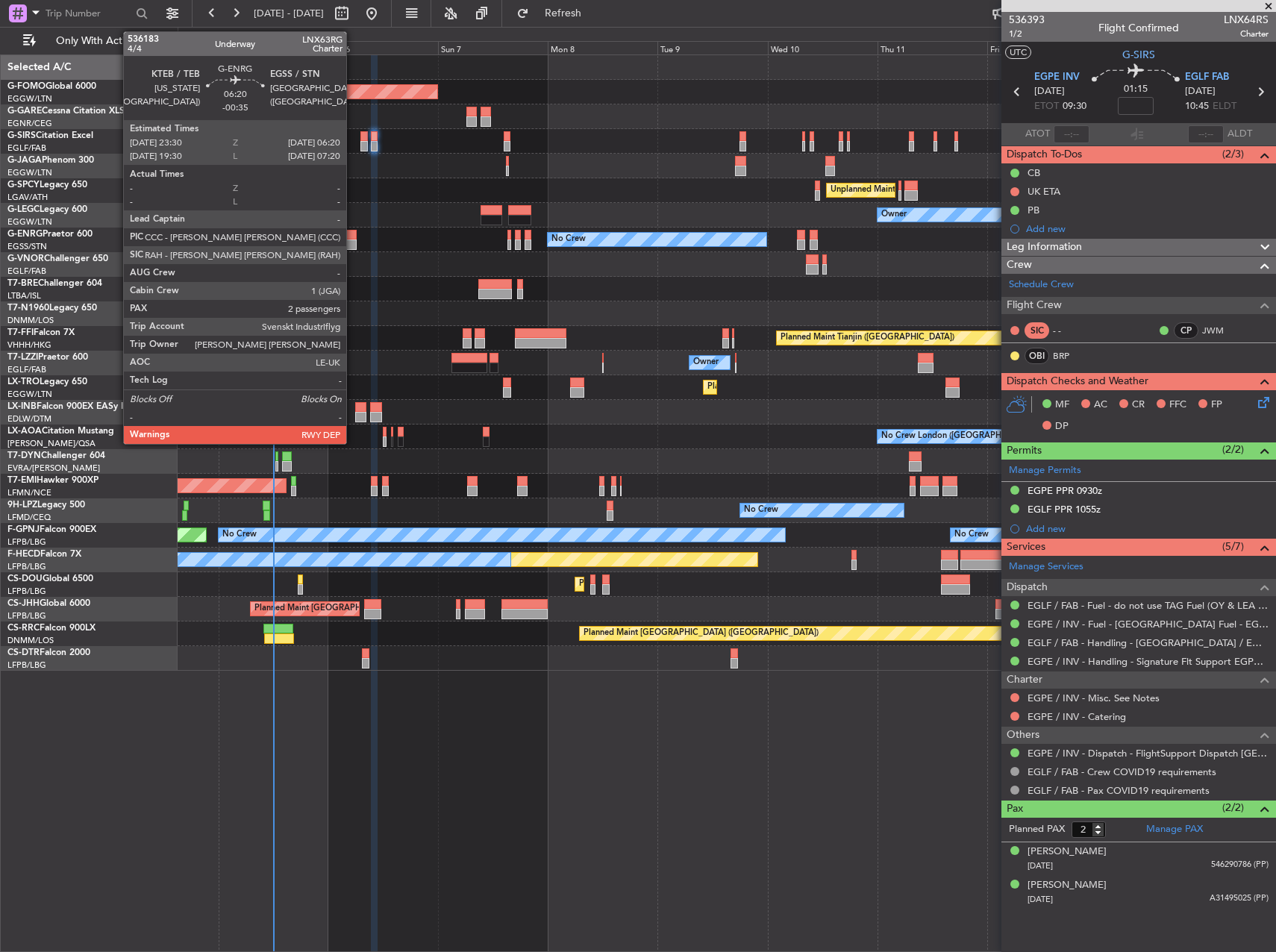
click at [353, 236] on div at bounding box center [341, 235] width 32 height 11
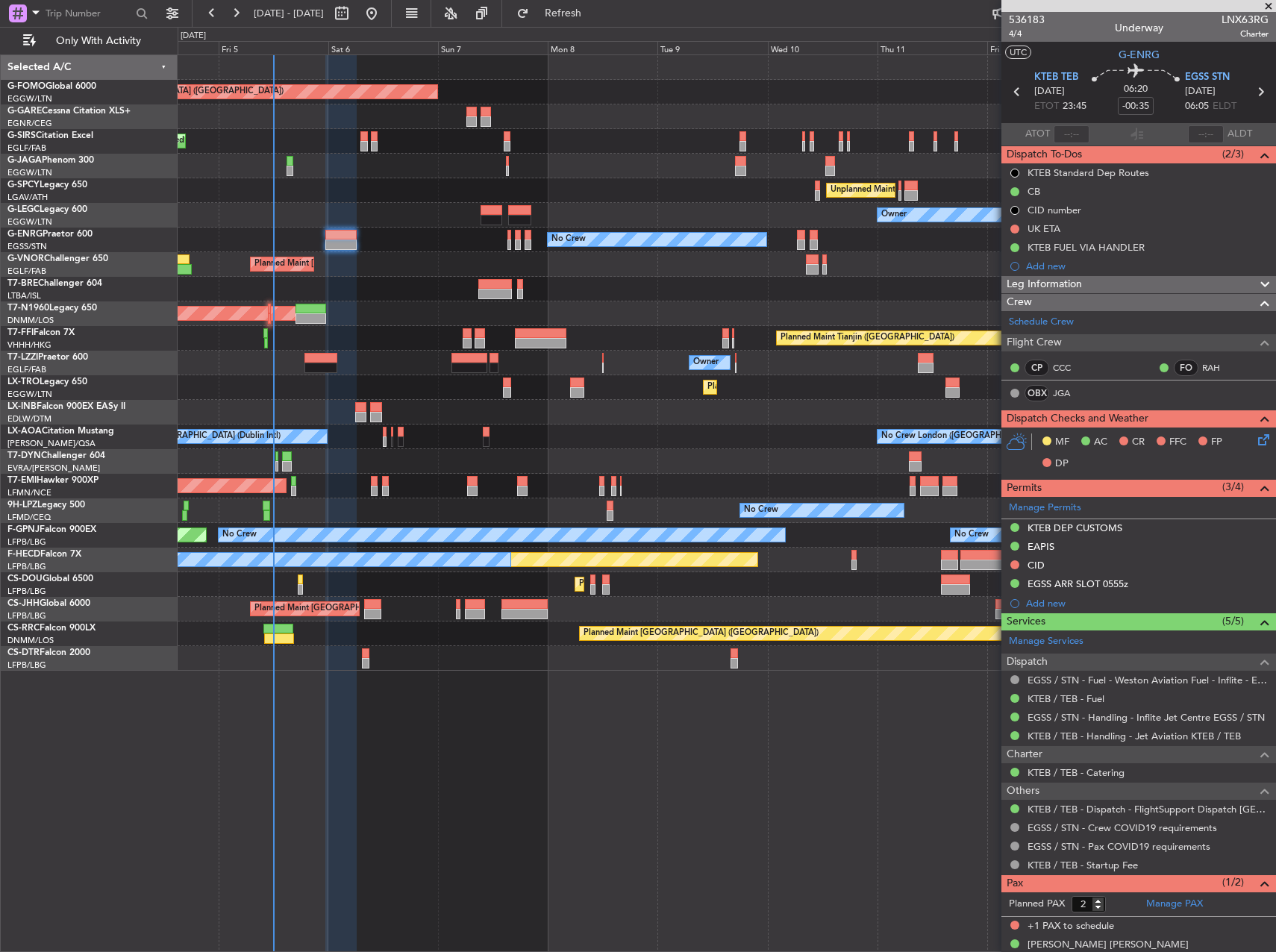
click at [1049, 278] on span "Leg Information" at bounding box center [1044, 284] width 75 height 17
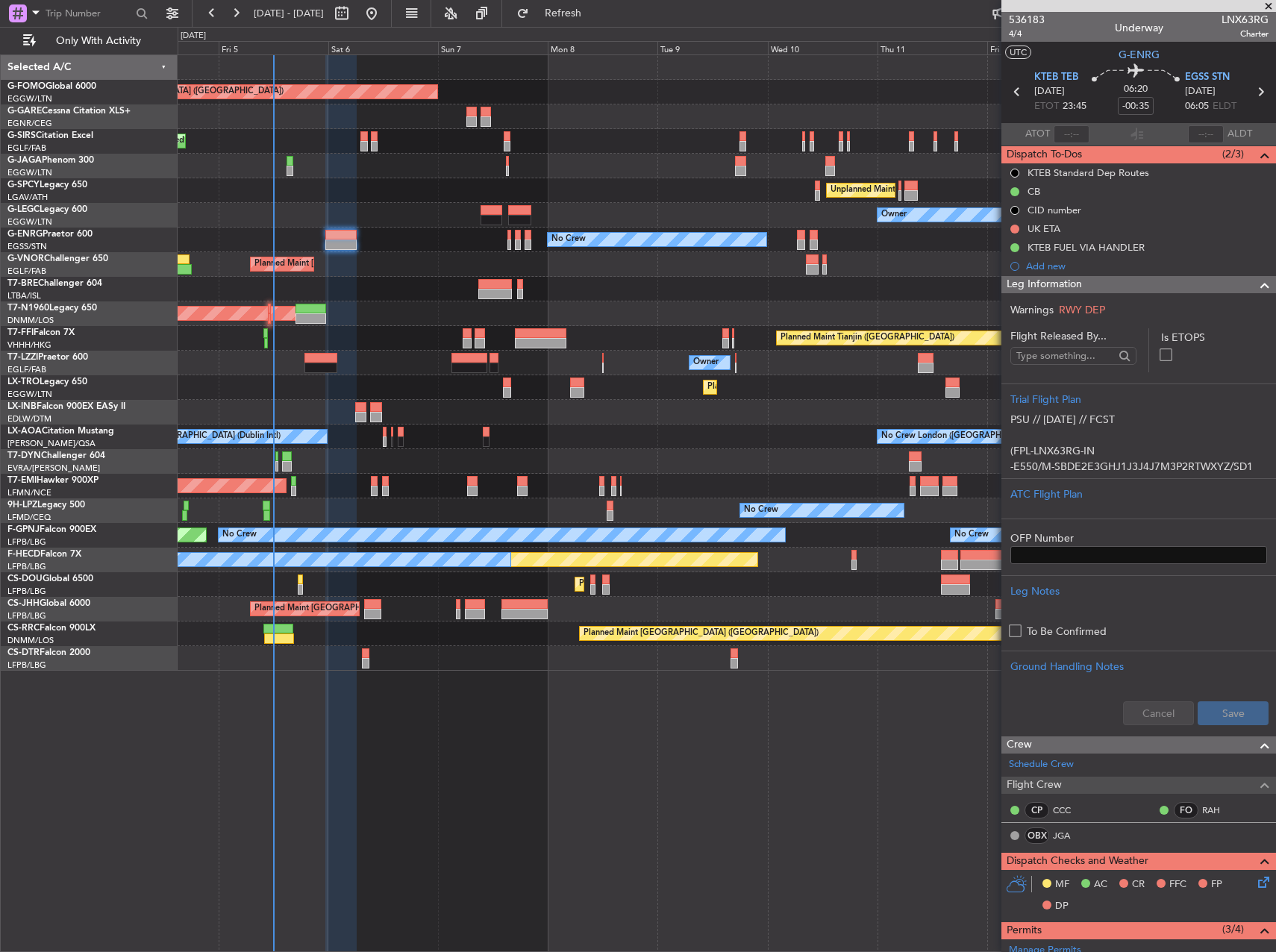
click at [1049, 278] on span "Leg Information" at bounding box center [1044, 284] width 75 height 17
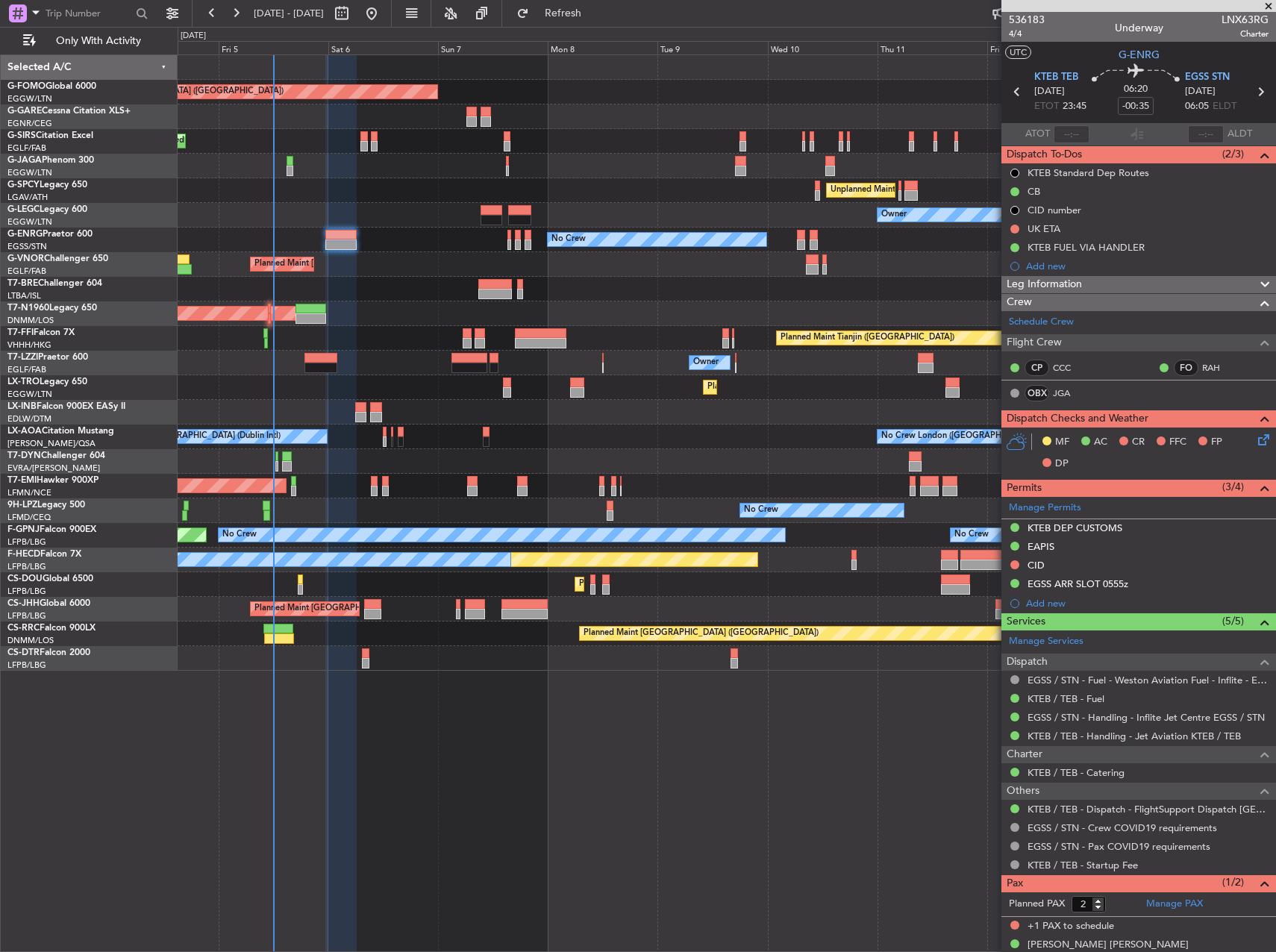
scroll to position [17, 0]
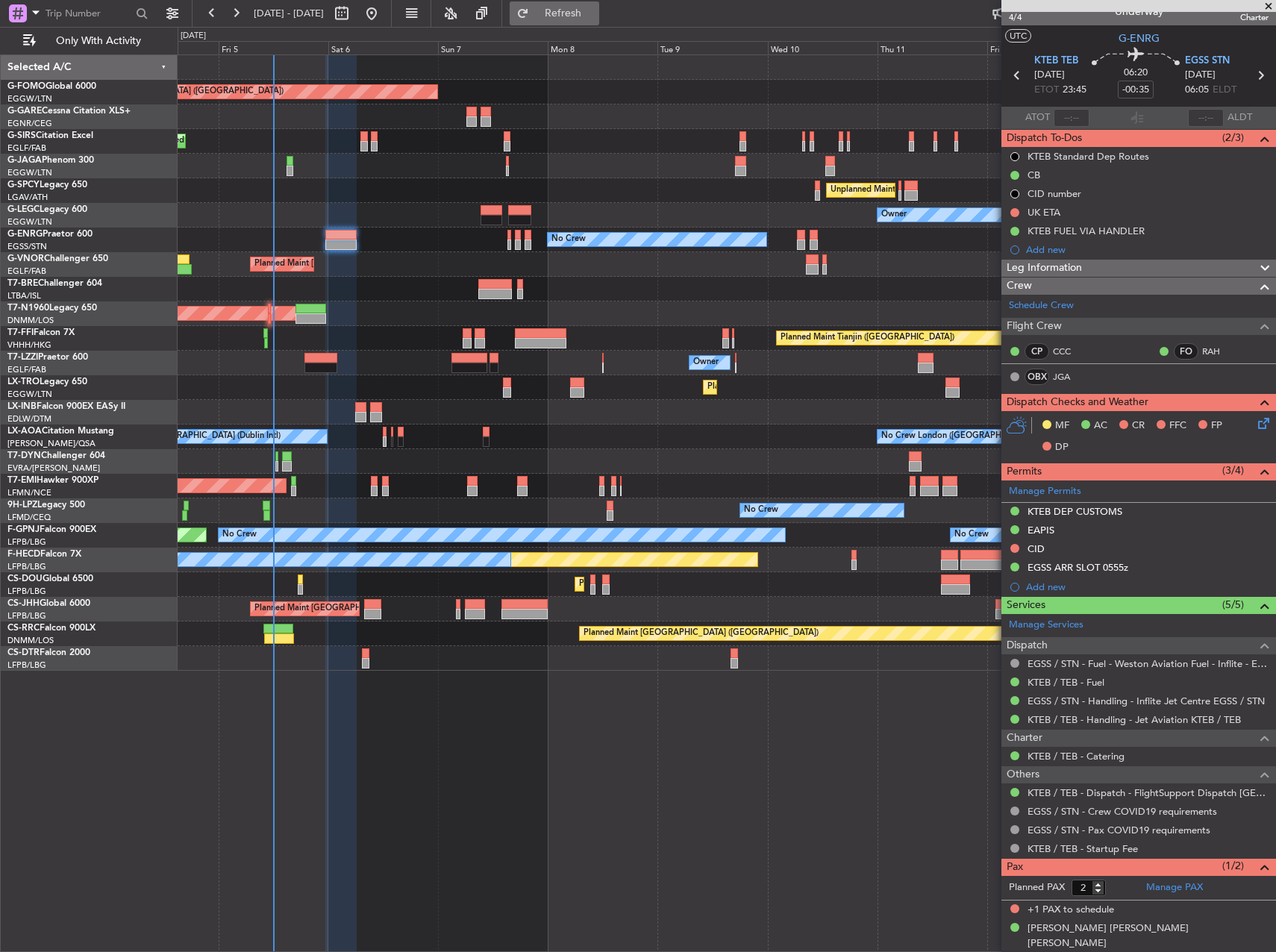
click at [575, 15] on button "Refresh" at bounding box center [554, 14] width 89 height 24
click at [1111, 268] on div "Leg Information" at bounding box center [1138, 268] width 274 height 17
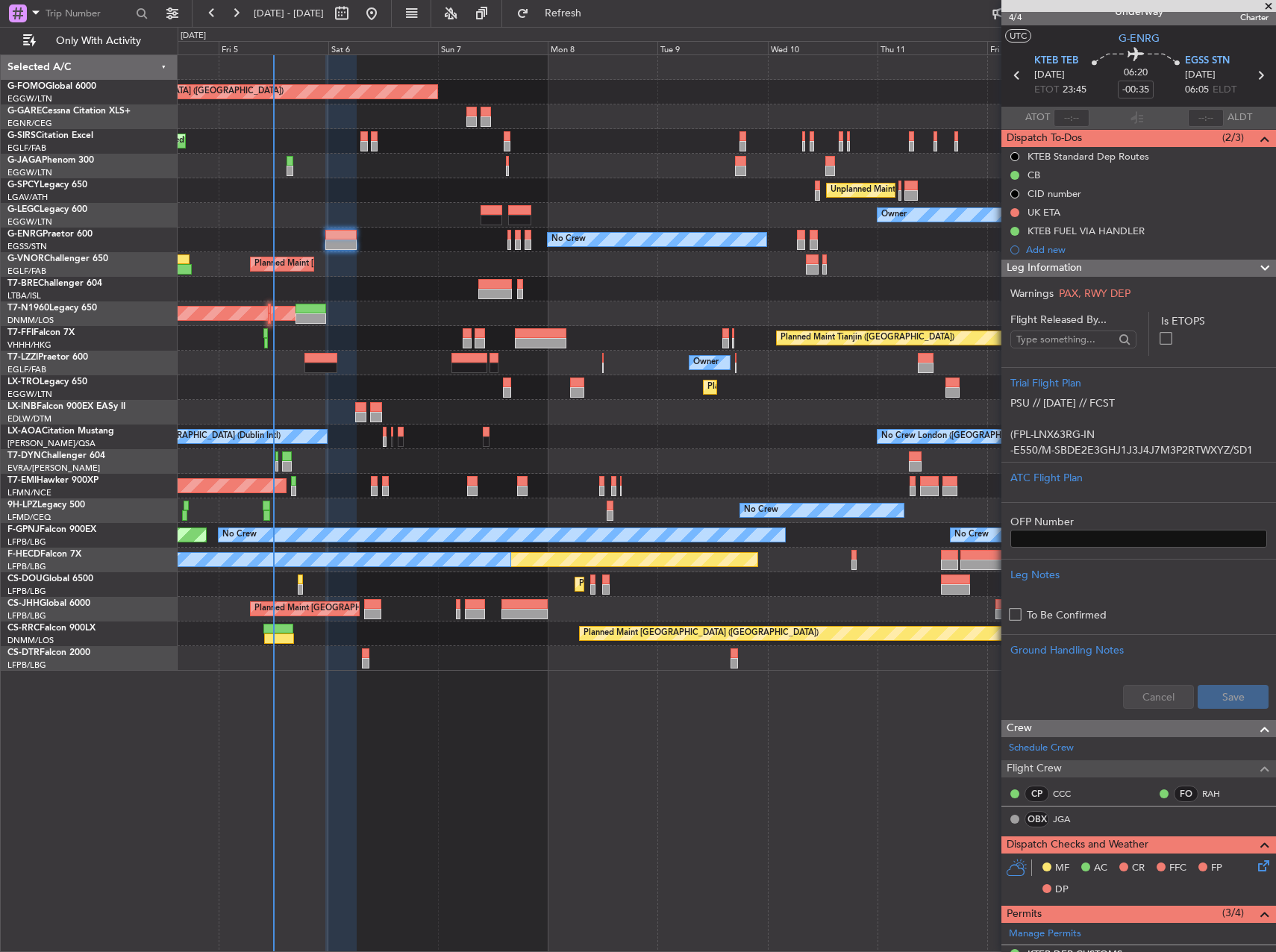
click at [1111, 268] on div "Leg Information" at bounding box center [1138, 268] width 274 height 17
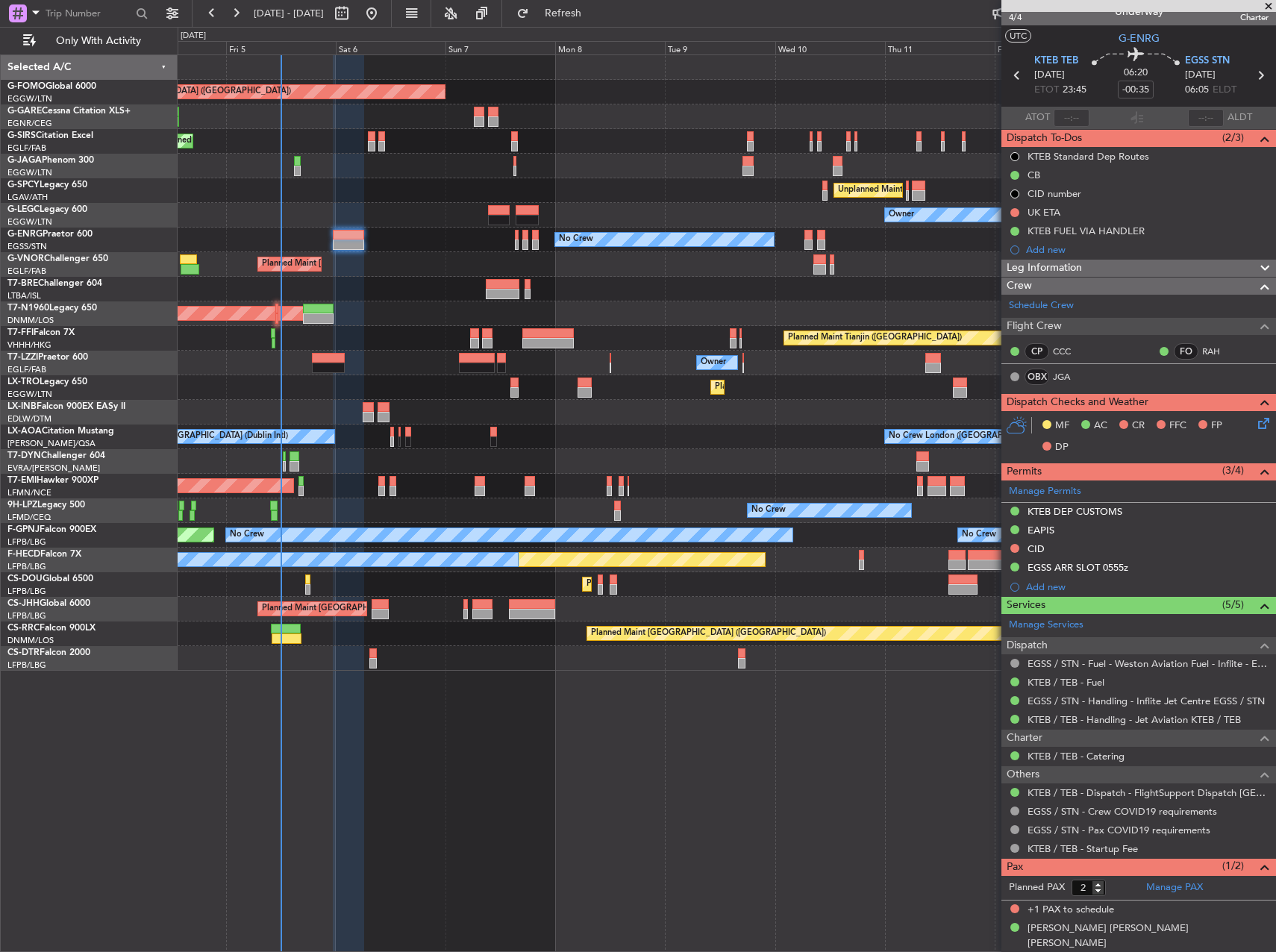
click at [416, 388] on div "Planned Maint Dusseldorf" at bounding box center [726, 387] width 1098 height 25
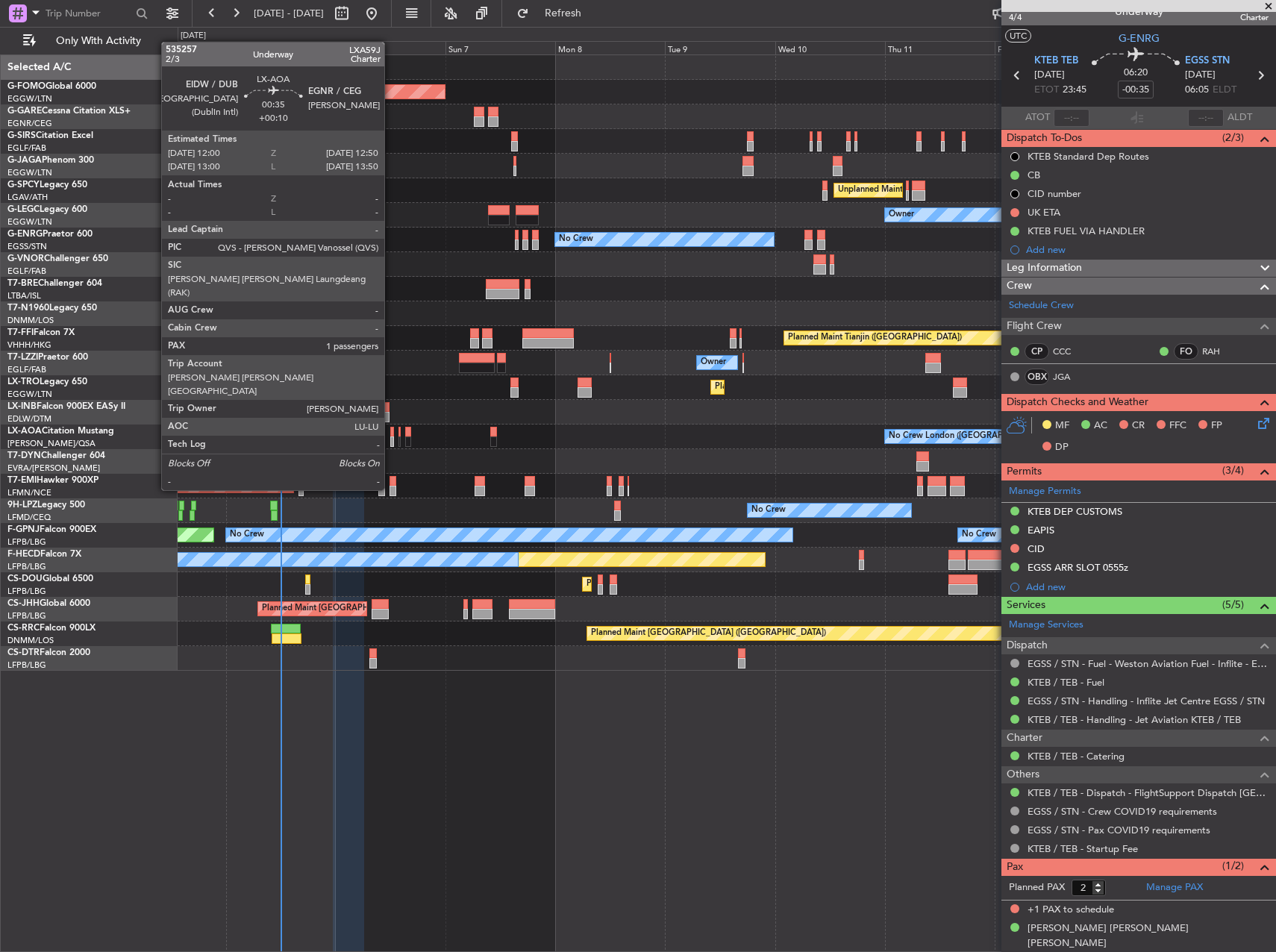
click at [391, 435] on div at bounding box center [392, 432] width 5 height 11
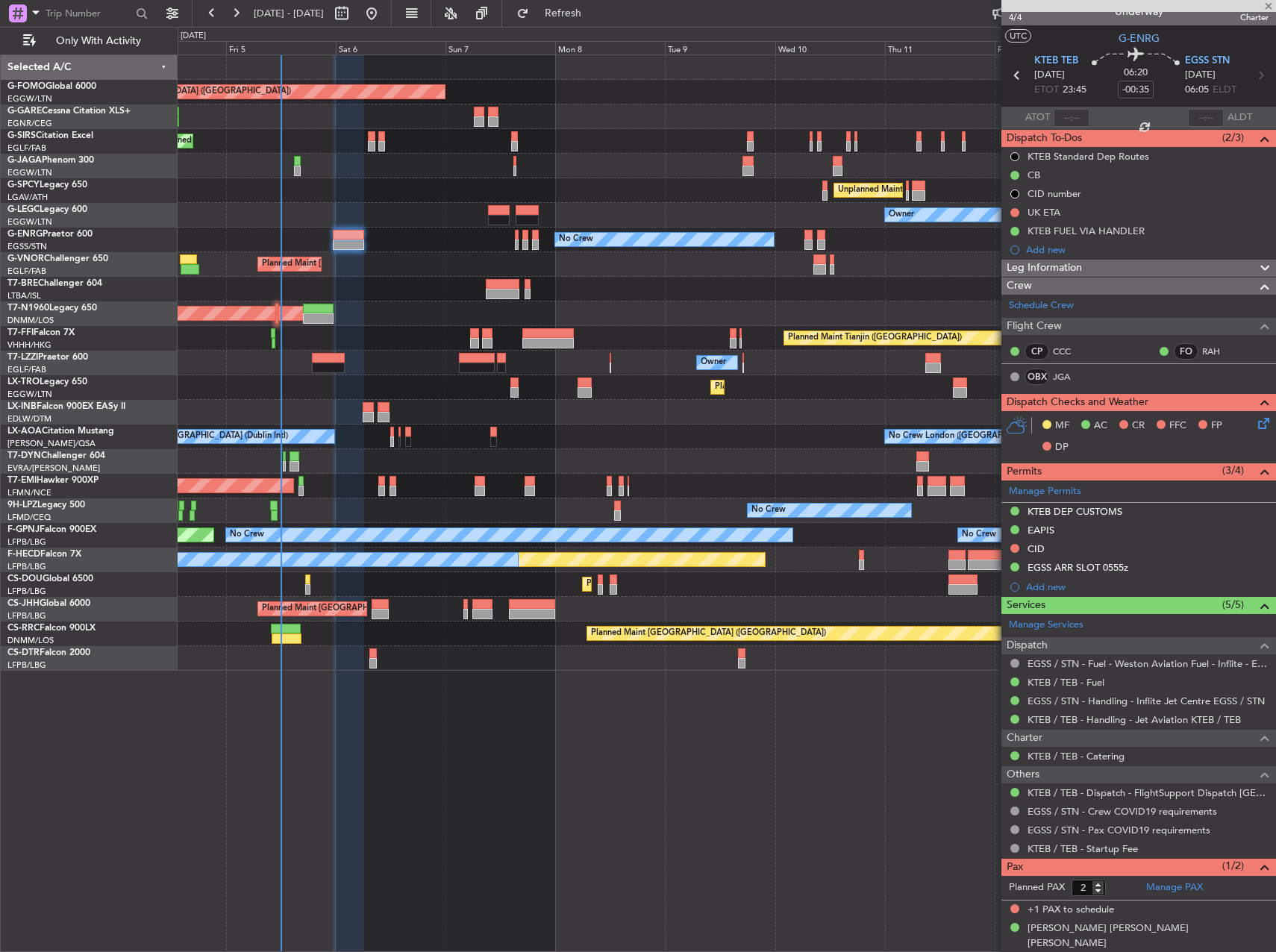
type input "+00:10"
type input "1"
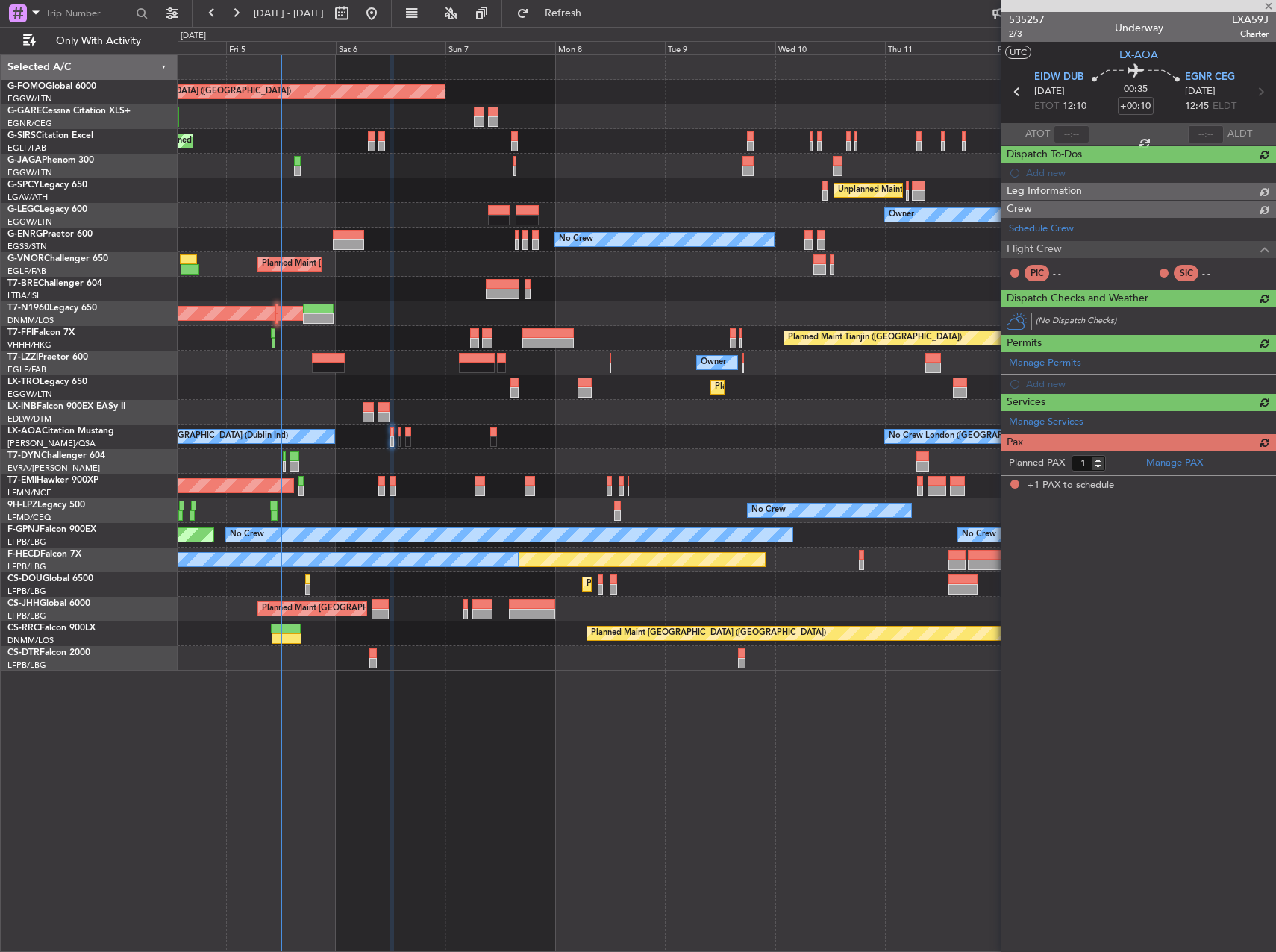
scroll to position [0, 0]
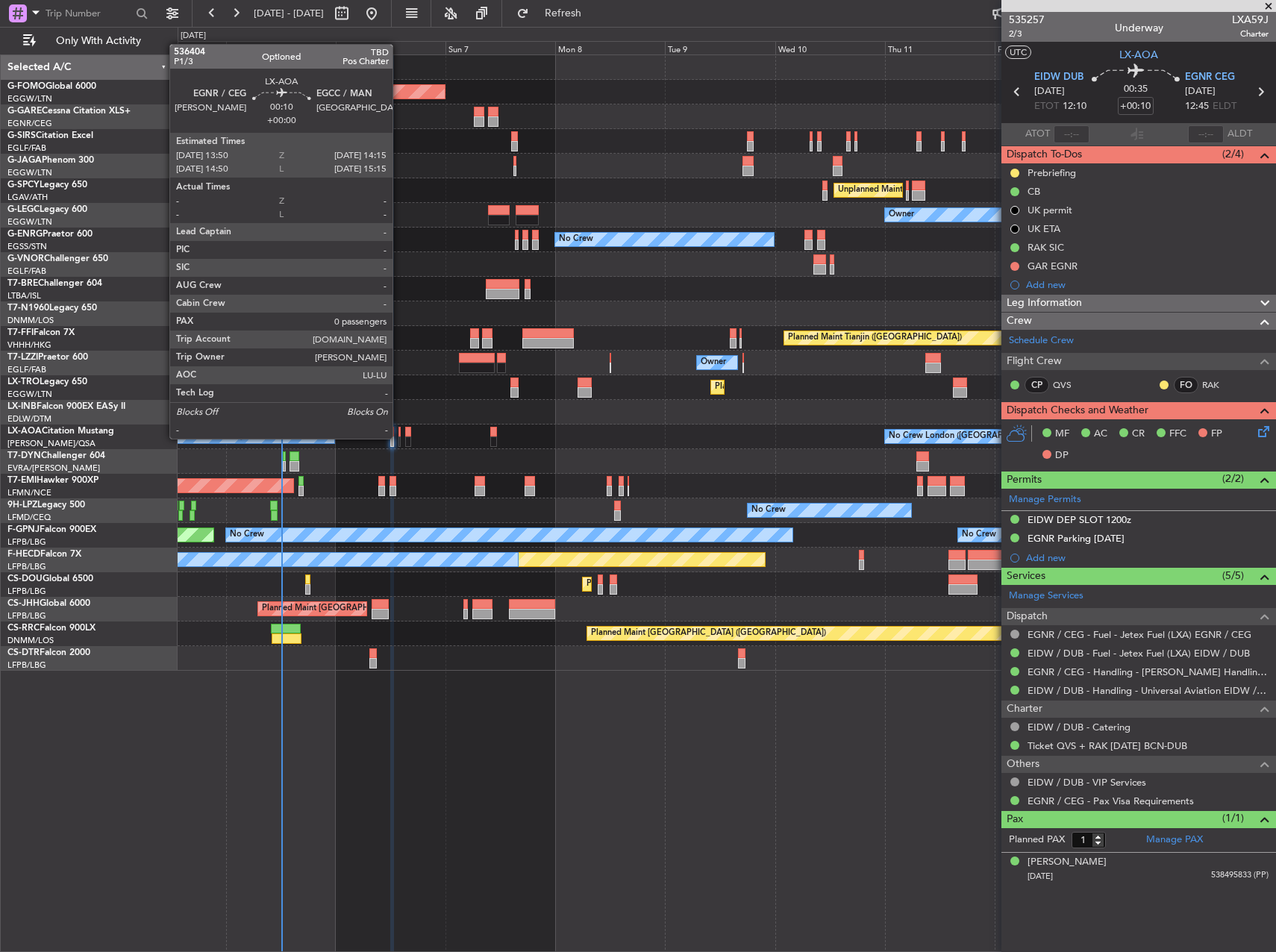
click at [399, 438] on div at bounding box center [399, 442] width 2 height 11
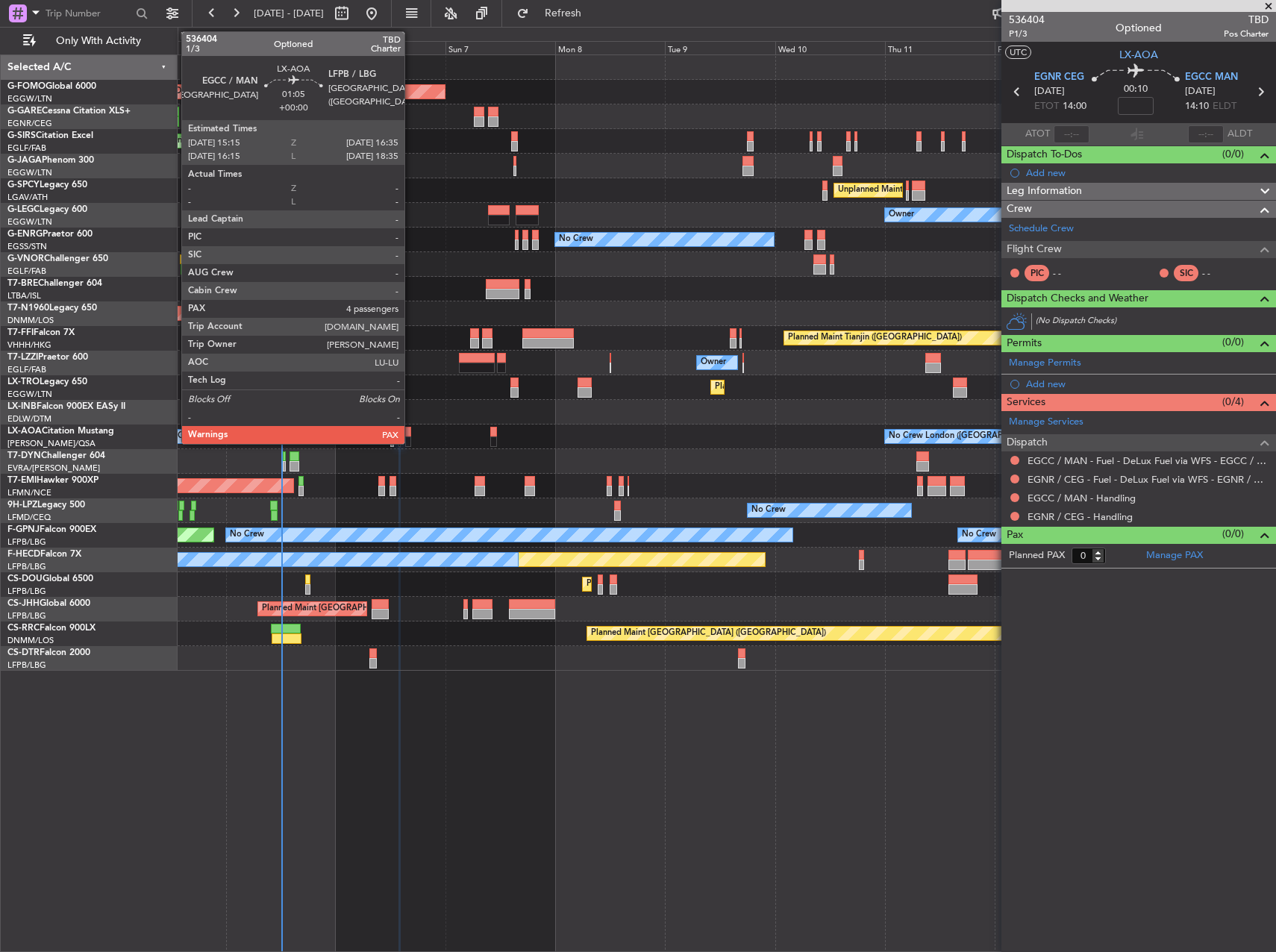
click at [411, 443] on div at bounding box center [408, 442] width 7 height 11
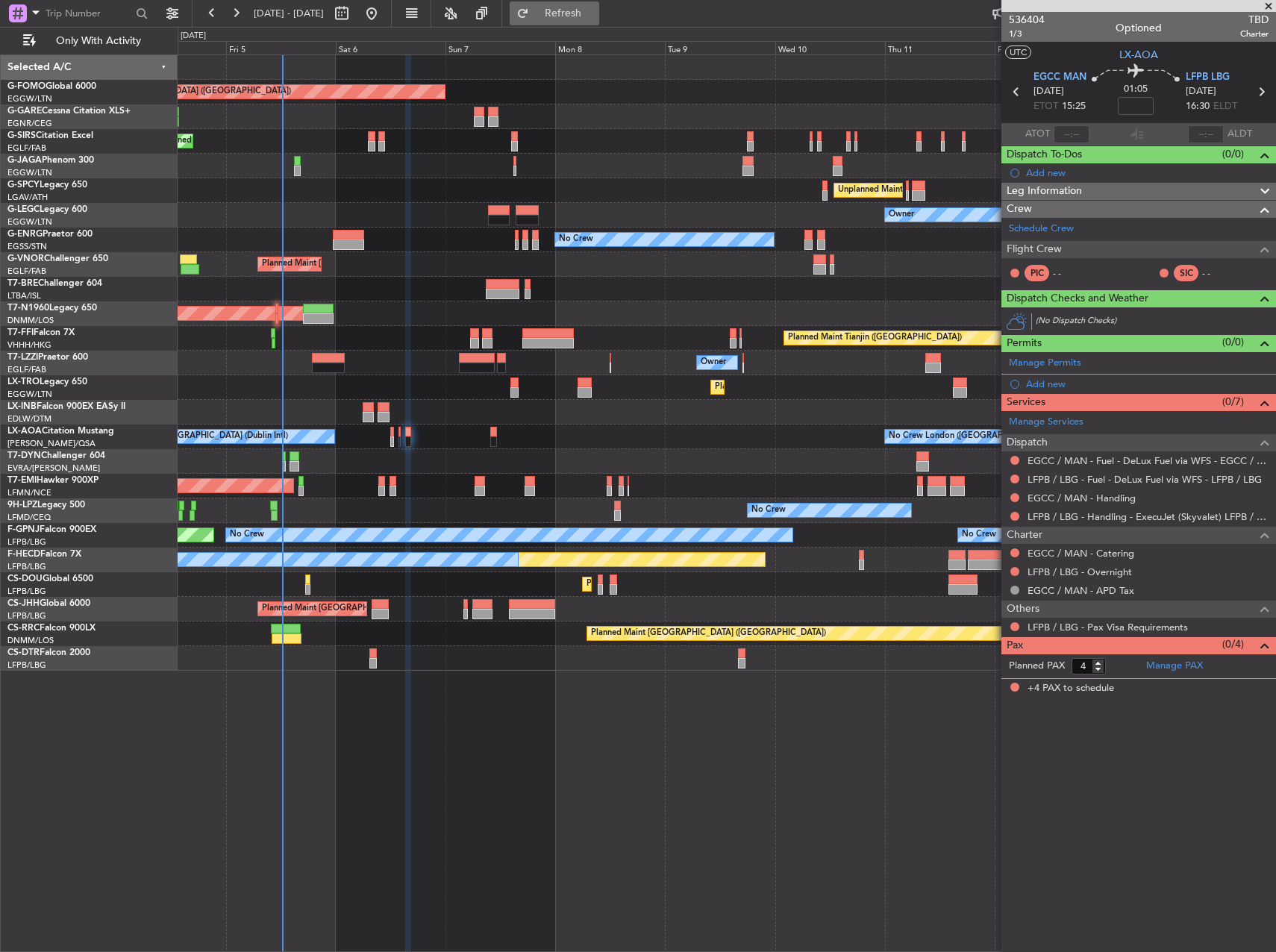
click at [595, 8] on span "Refresh" at bounding box center [563, 14] width 62 height 11
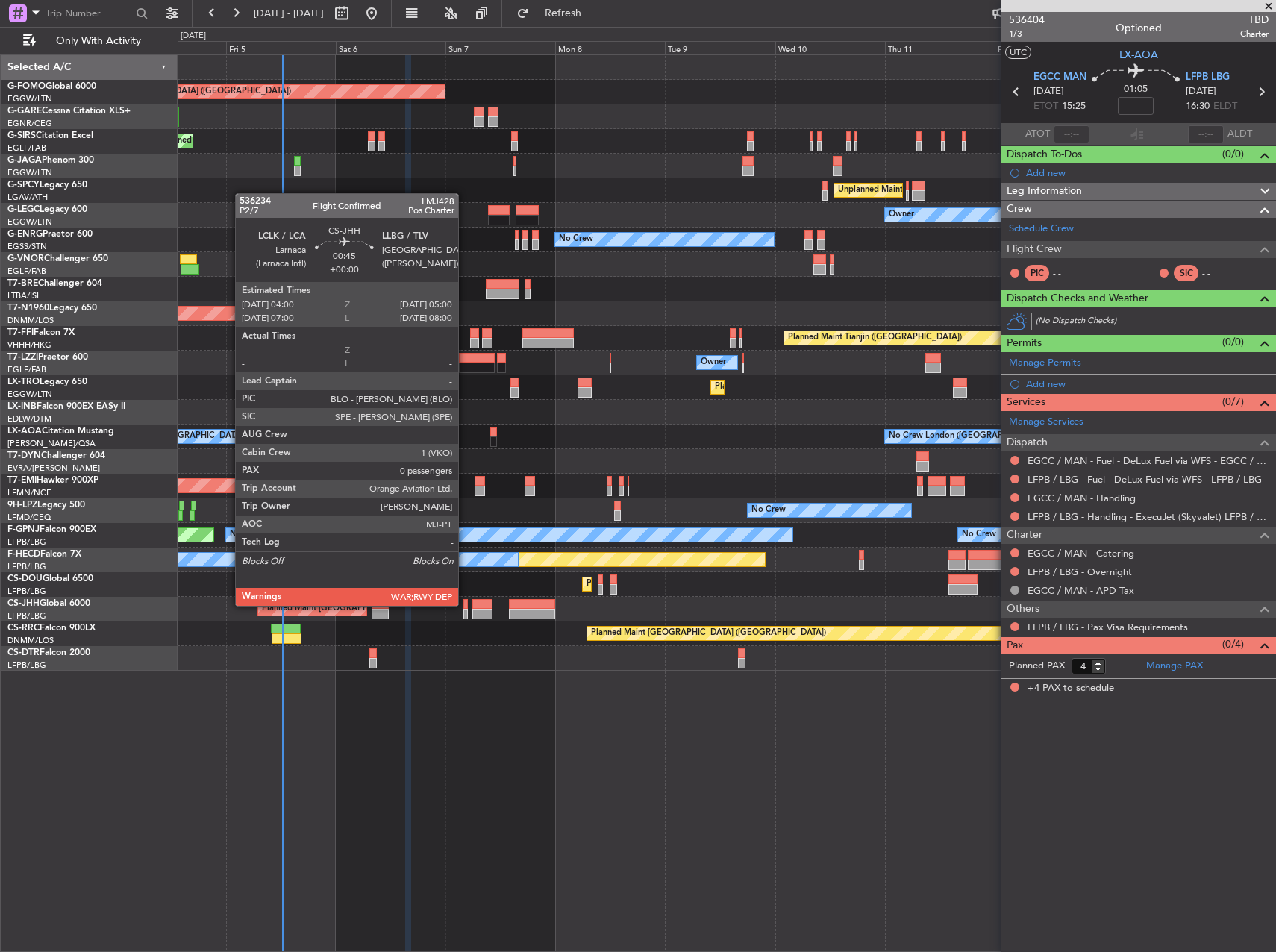
click at [465, 605] on div at bounding box center [465, 605] width 5 height 11
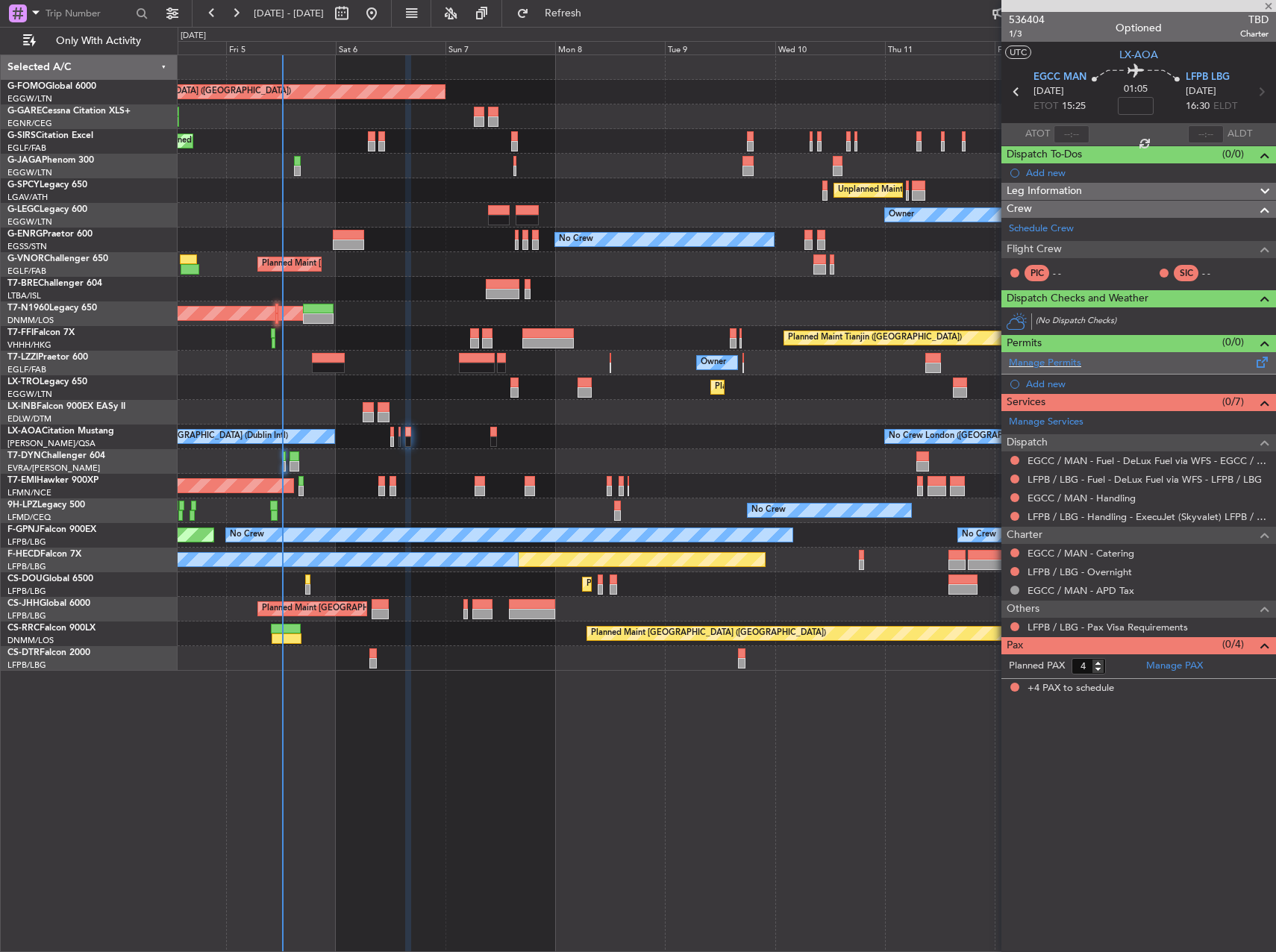
type input "0"
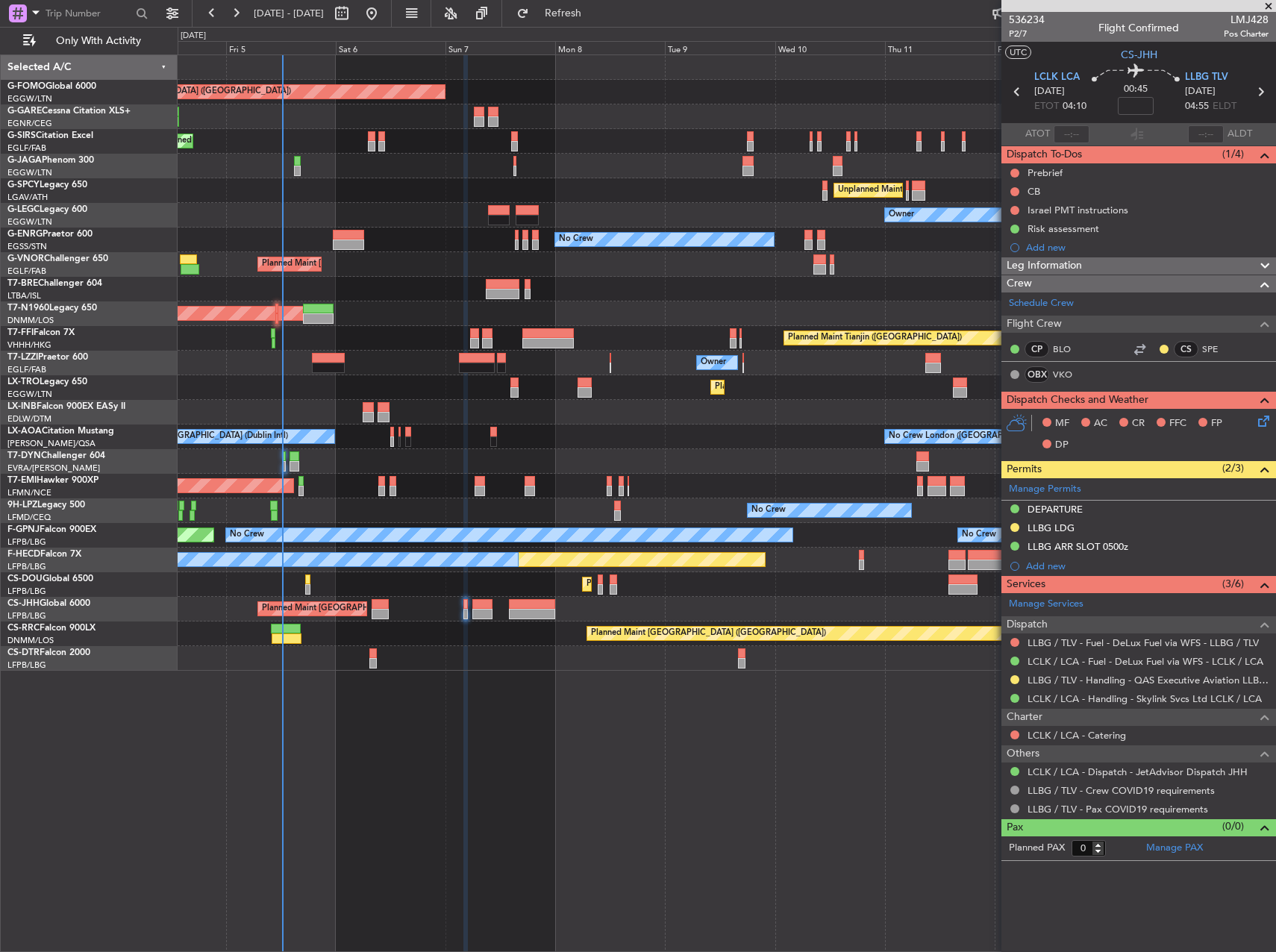
click at [1180, 268] on div "Leg Information" at bounding box center [1138, 265] width 274 height 17
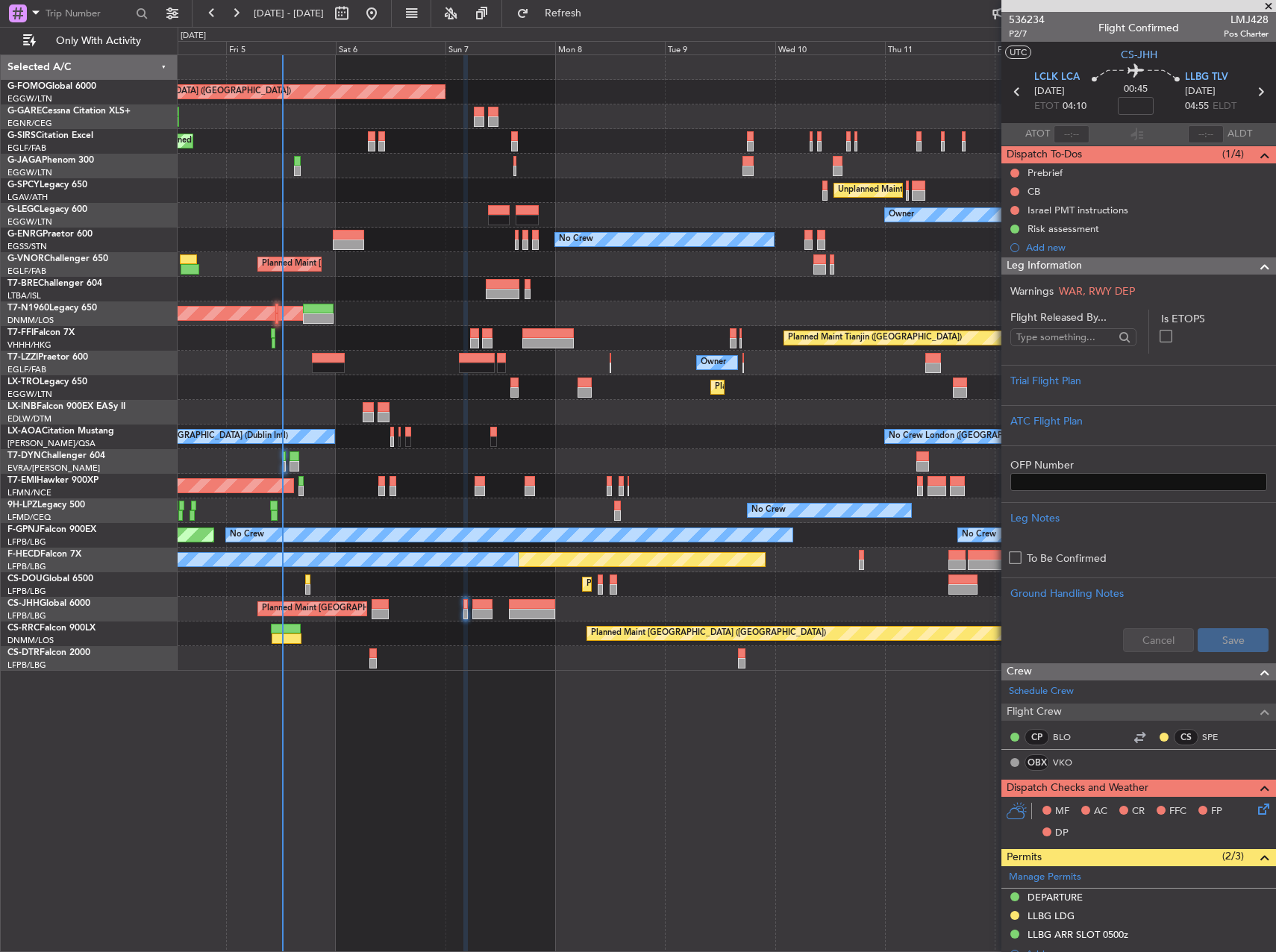
drag, startPoint x: 1180, startPoint y: 268, endPoint x: 1275, endPoint y: 260, distance: 95.3
click at [1181, 268] on div "Leg Information" at bounding box center [1138, 265] width 274 height 17
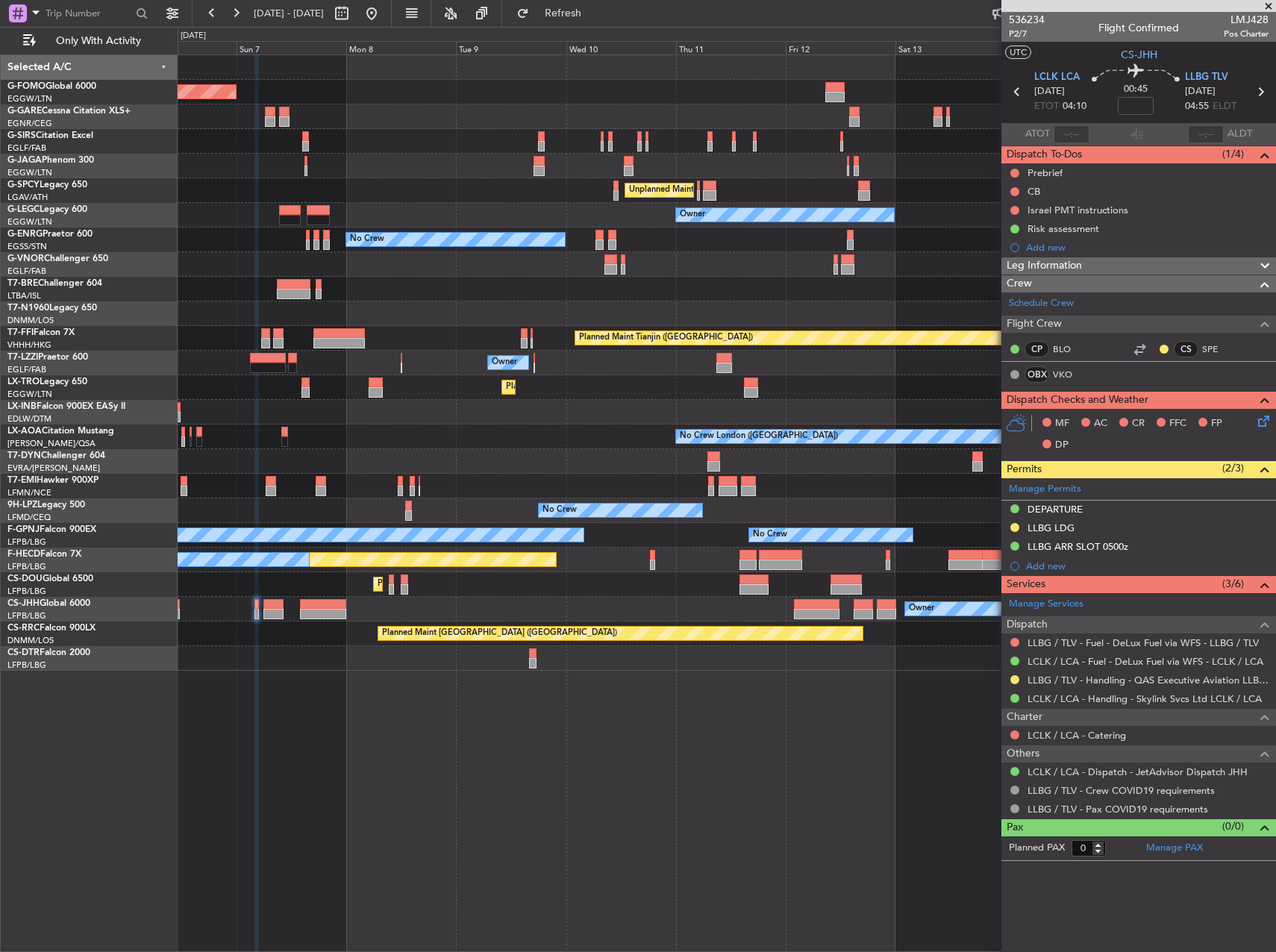
click at [607, 597] on div "Planned Maint London (Luton) Planned Maint London (Farnborough) Unplanned Maint…" at bounding box center [726, 362] width 1098 height 616
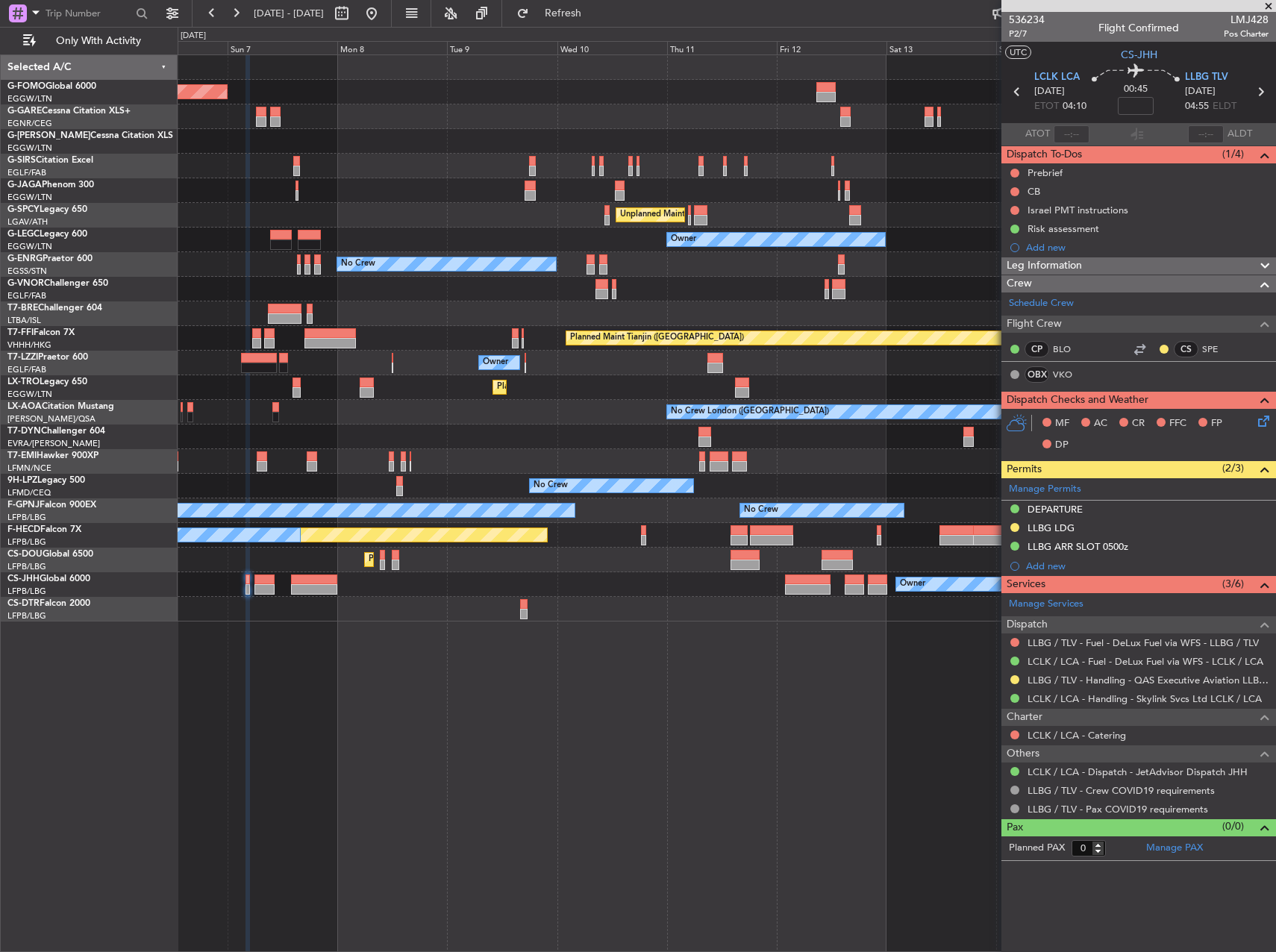
click at [648, 584] on div "Owner Planned Maint Paris (Le Bourget) Planned Maint Paris (Le Bourget)" at bounding box center [726, 584] width 1098 height 25
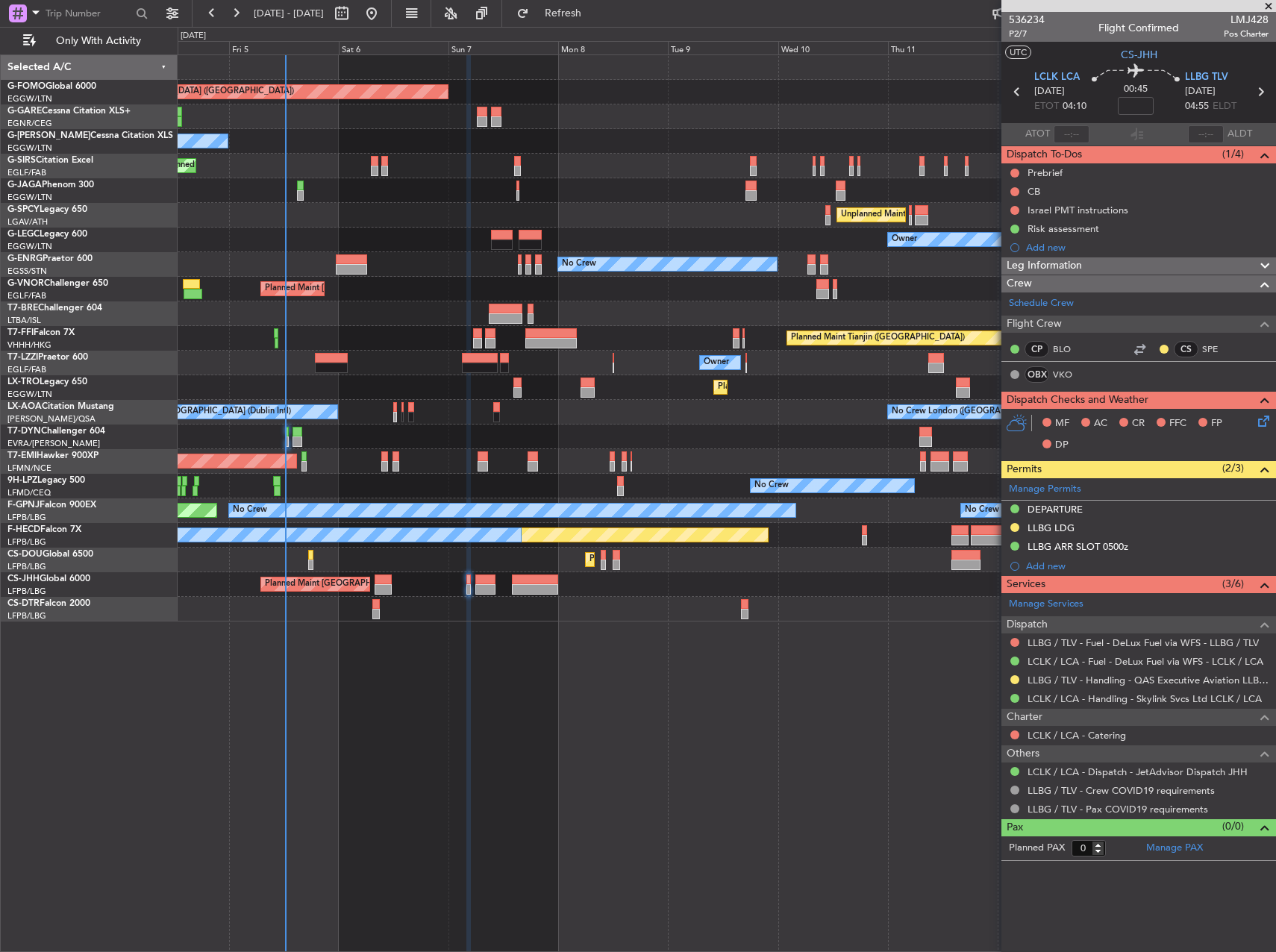
click at [836, 557] on div "Planned Maint Paris (Le Bourget) Planned Maint Paris (Le Bourget) Planned Maint…" at bounding box center [726, 559] width 1098 height 25
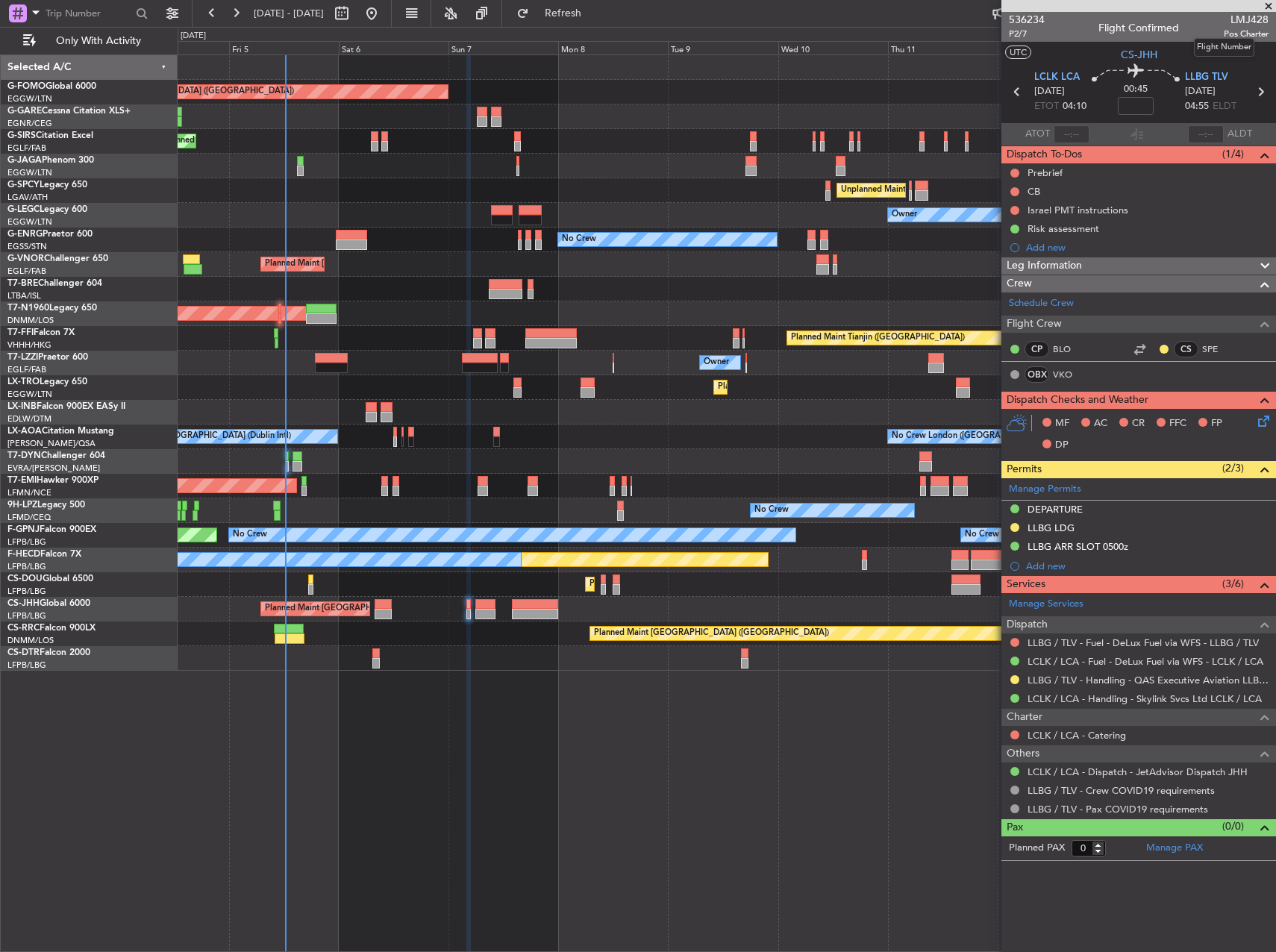
click at [1253, 25] on span "LMJ428" at bounding box center [1247, 20] width 45 height 16
copy span "LMJ428"
click at [1071, 369] on link "VKO" at bounding box center [1069, 374] width 34 height 14
click at [1014, 188] on button at bounding box center [1015, 192] width 9 height 9
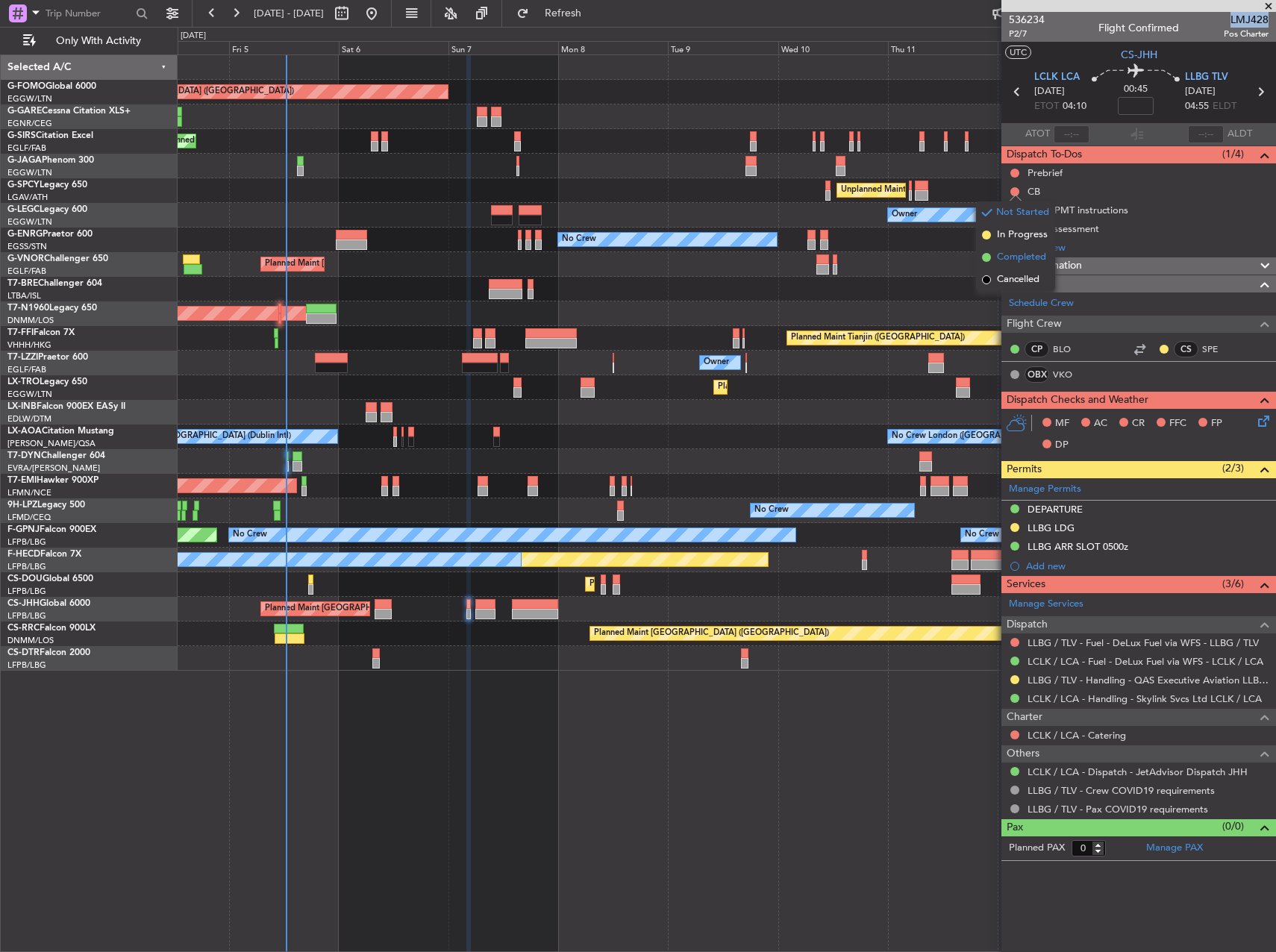
click at [1013, 260] on span "Completed" at bounding box center [1021, 257] width 49 height 15
click at [1016, 171] on button at bounding box center [1015, 173] width 9 height 9
click at [1029, 216] on span "In Progress" at bounding box center [1022, 217] width 50 height 15
click at [1039, 265] on span "Leg Information" at bounding box center [1044, 265] width 75 height 17
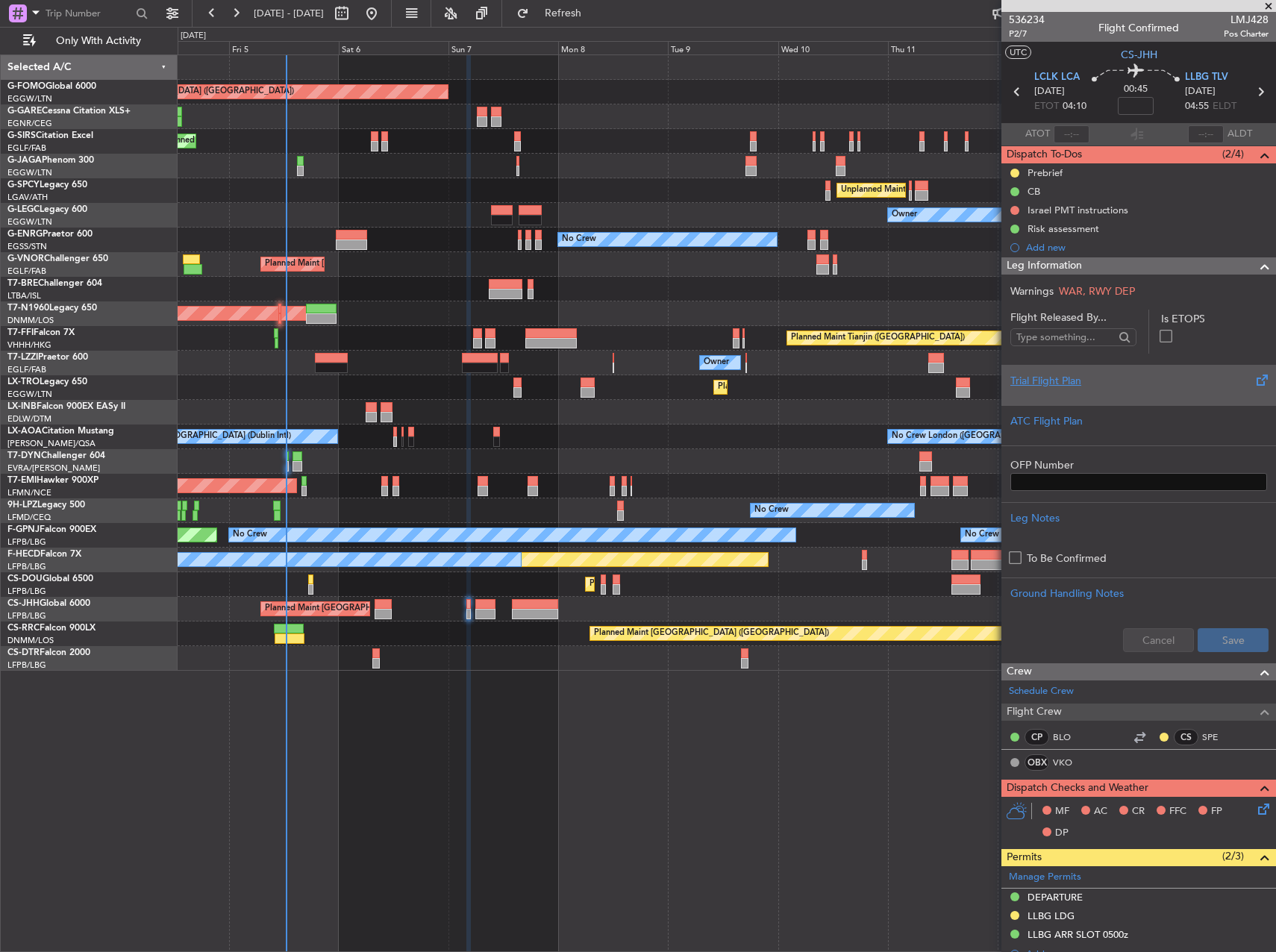
click at [1126, 389] on div at bounding box center [1138, 393] width 256 height 9
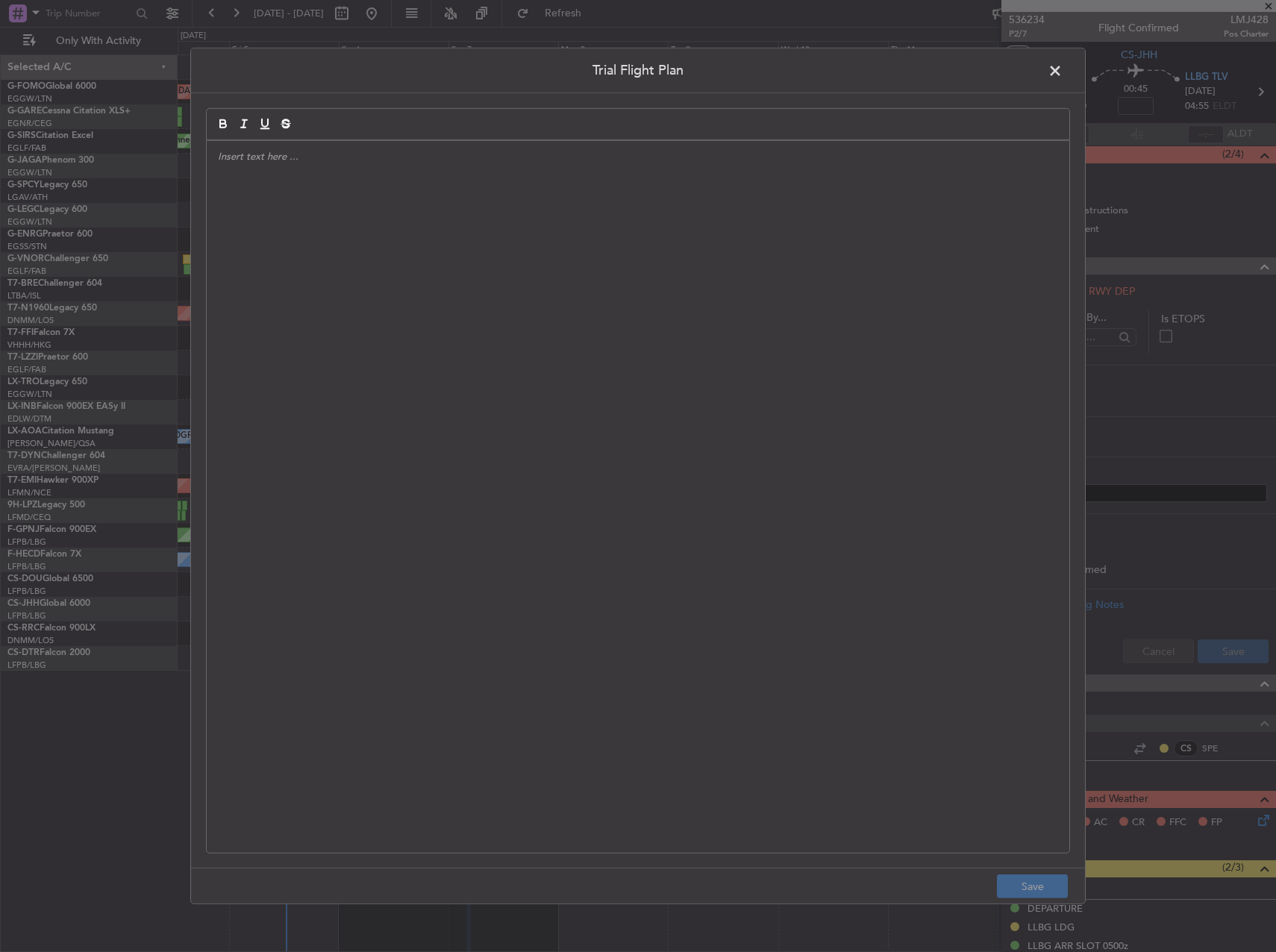
click at [730, 245] on div at bounding box center [638, 497] width 862 height 712
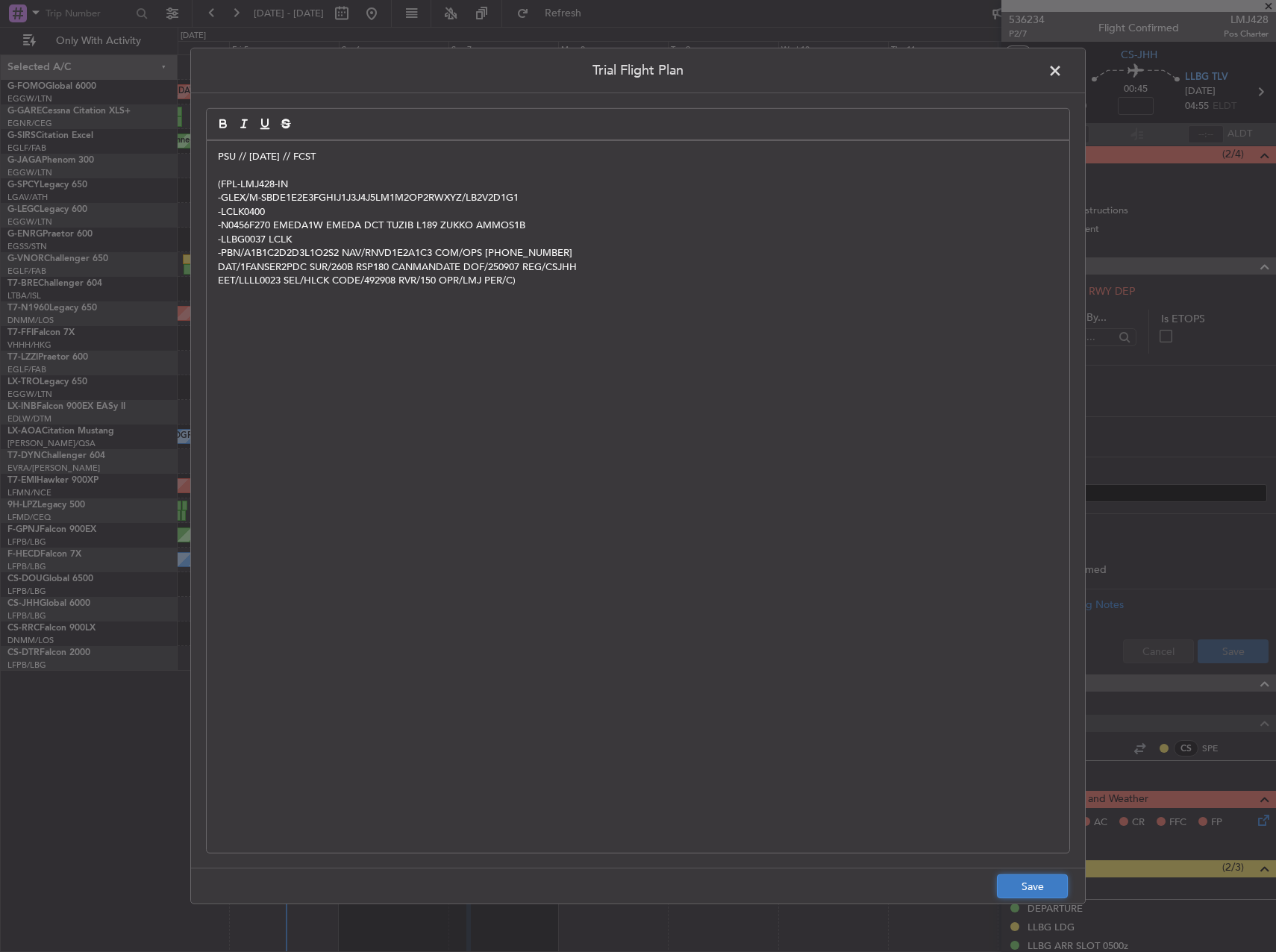
click at [1053, 896] on button "Save" at bounding box center [1032, 887] width 71 height 24
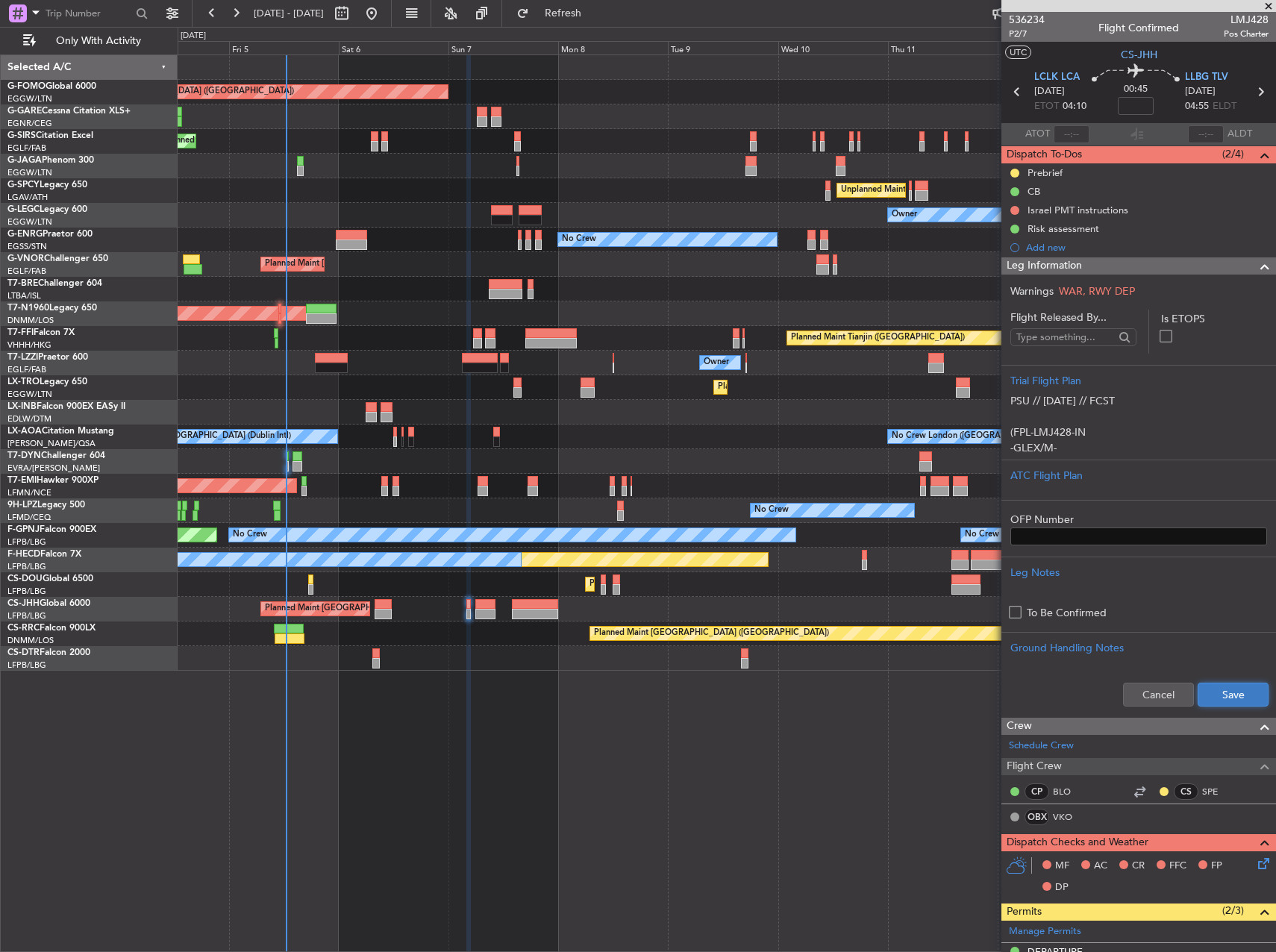
click at [1235, 688] on button "Save" at bounding box center [1233, 695] width 71 height 24
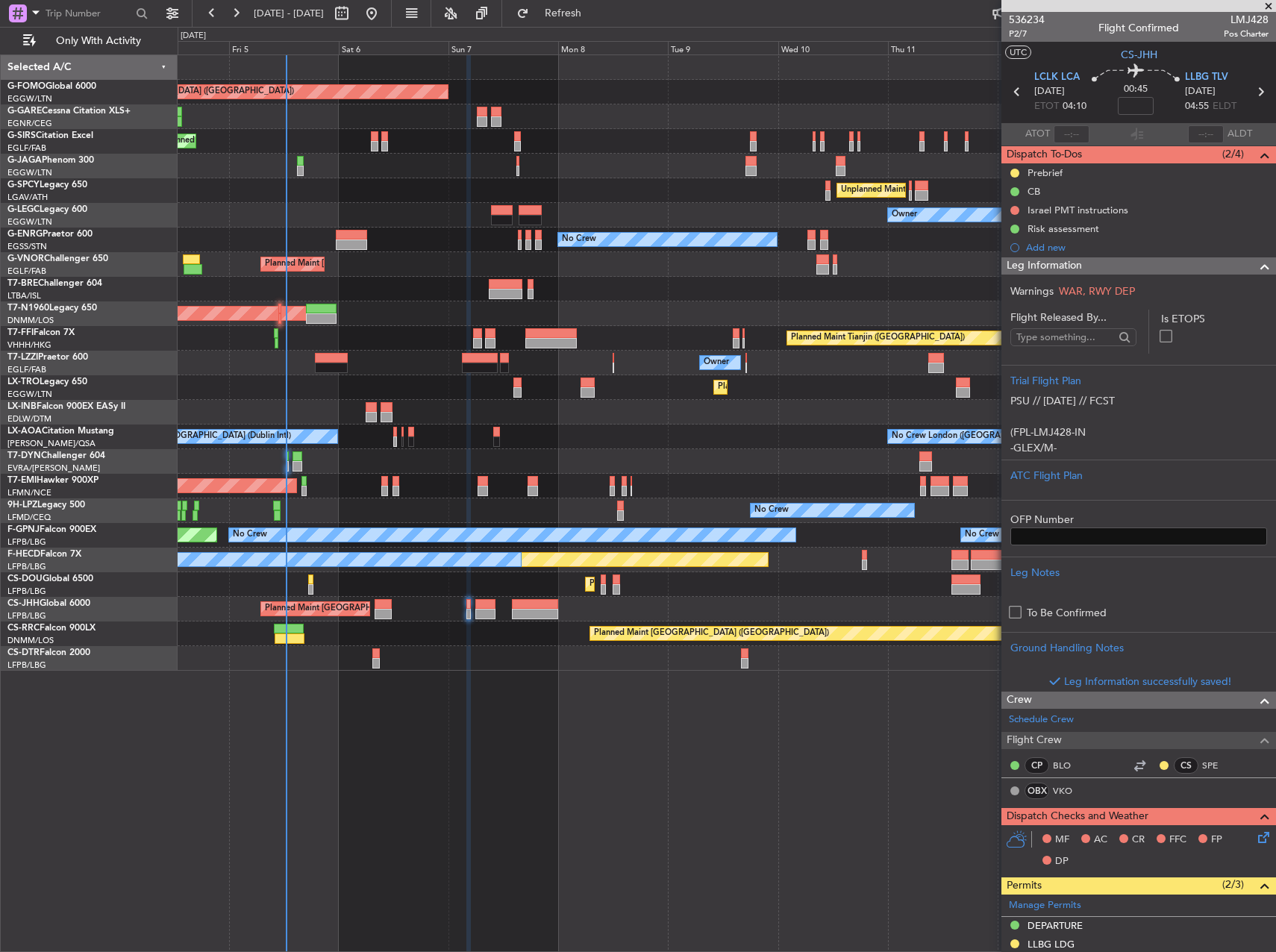
click at [1251, 868] on div "MF AC CR FFC FP DP" at bounding box center [1138, 851] width 274 height 51
click at [1255, 838] on icon at bounding box center [1261, 835] width 12 height 12
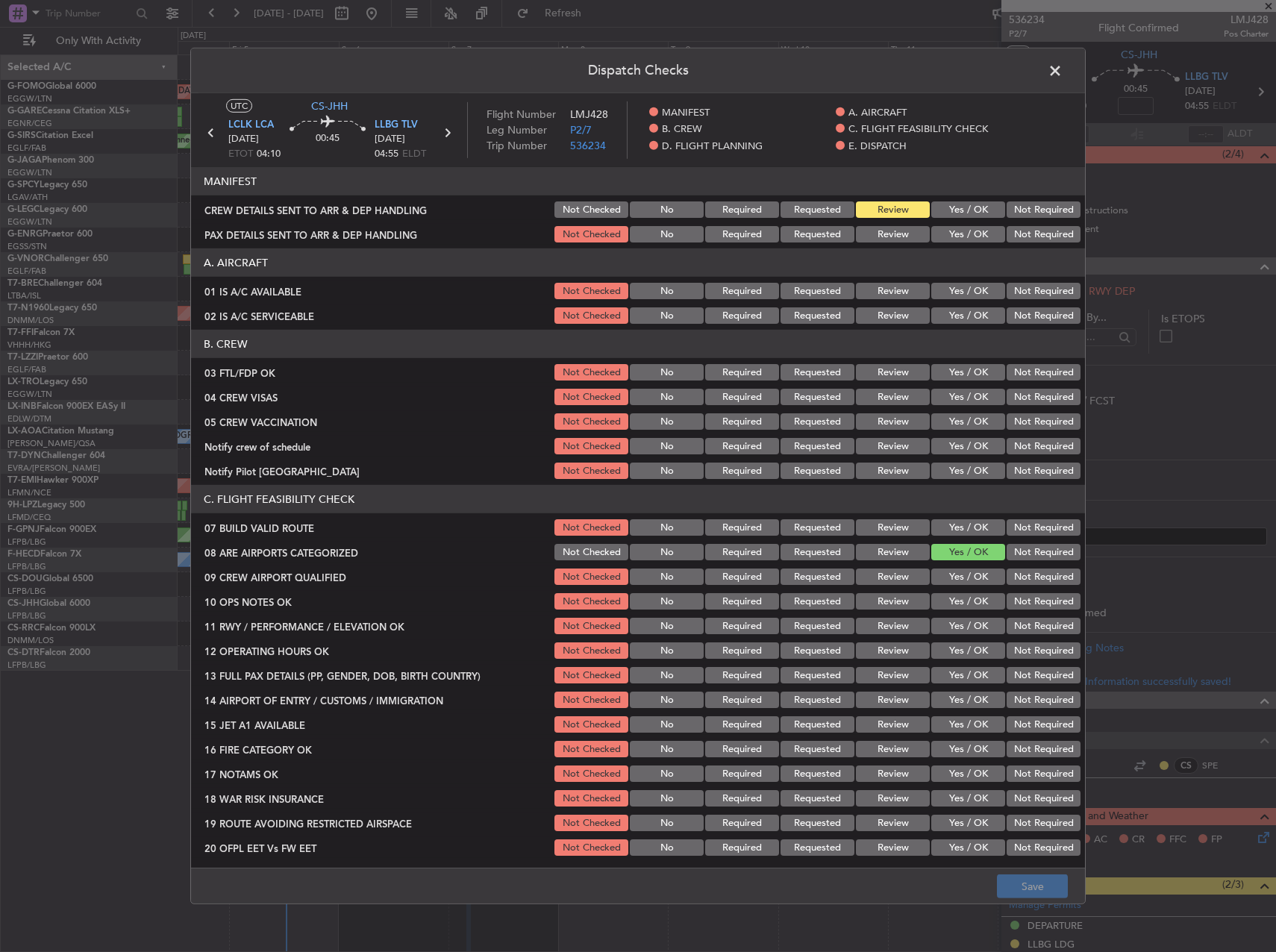
click at [964, 285] on button "Yes / OK" at bounding box center [968, 291] width 74 height 17
click at [962, 309] on button "Yes / OK" at bounding box center [968, 316] width 74 height 17
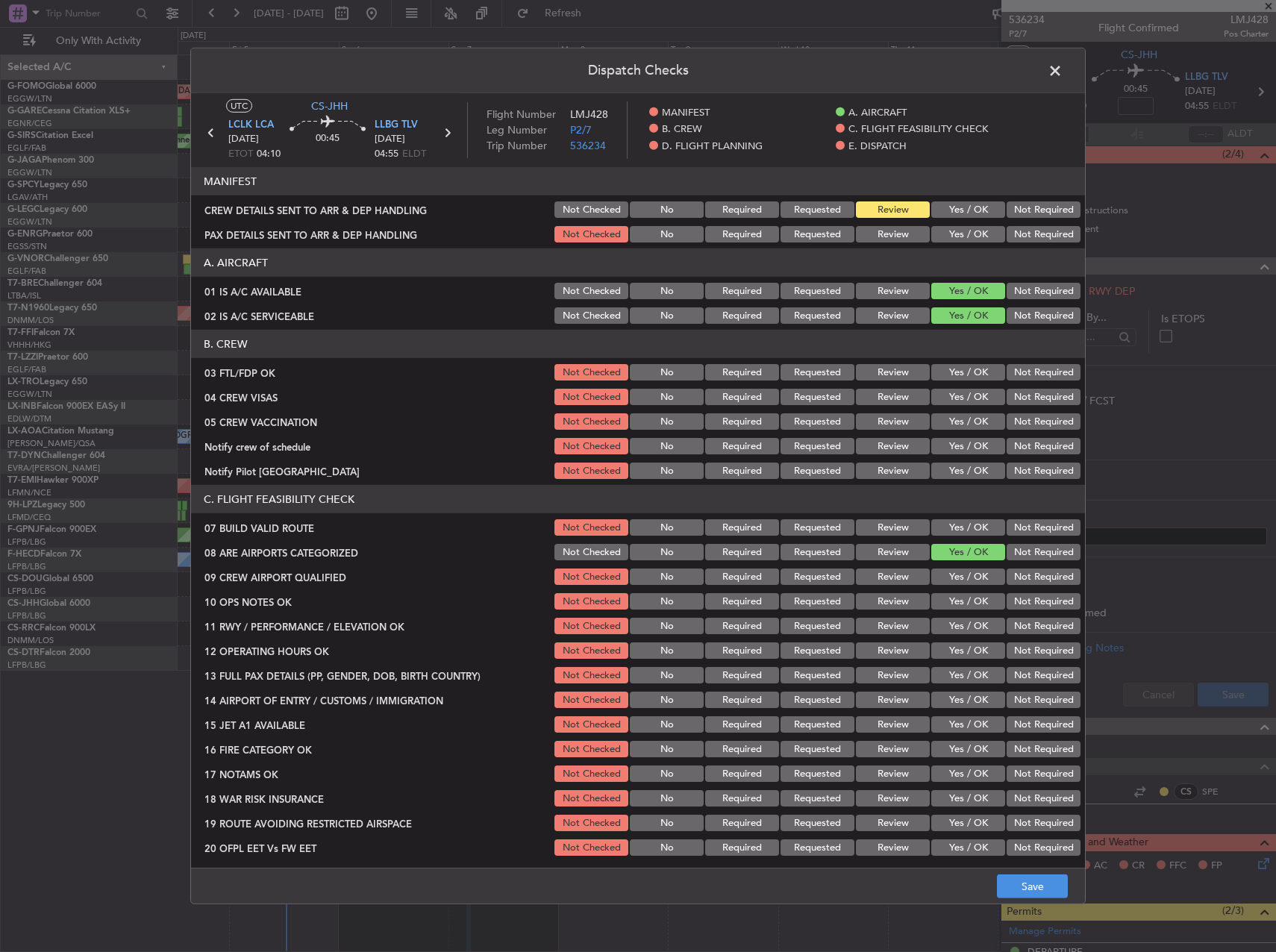
click at [962, 372] on button "Yes / OK" at bounding box center [968, 372] width 74 height 17
click at [965, 398] on button "Yes / OK" at bounding box center [968, 397] width 74 height 17
click at [1035, 399] on button "Not Required" at bounding box center [1044, 397] width 74 height 17
click at [959, 400] on button "Yes / OK" at bounding box center [968, 397] width 74 height 17
click at [1007, 420] on button "Not Required" at bounding box center [1044, 422] width 74 height 17
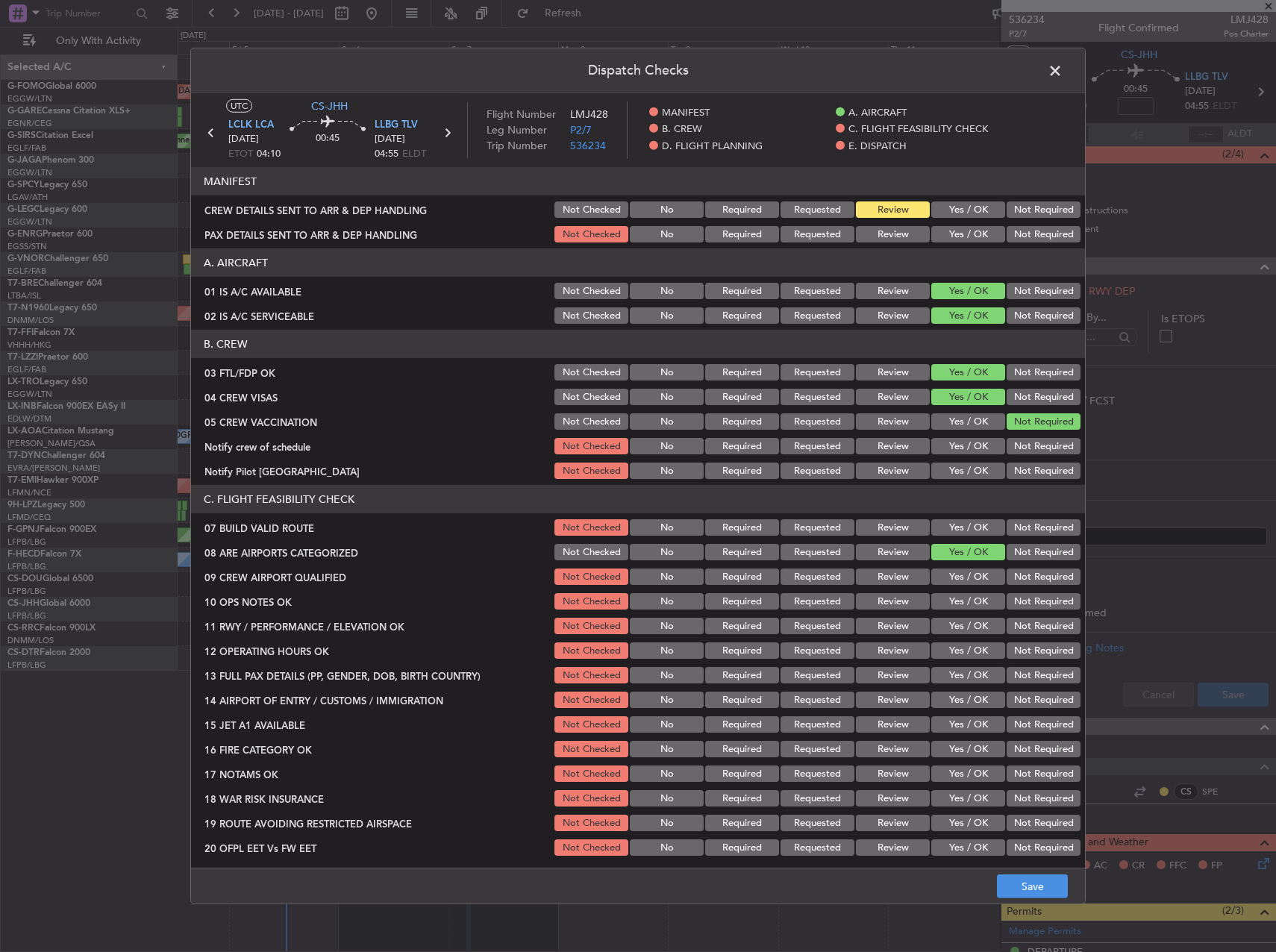
click at [969, 444] on button "Yes / OK" at bounding box center [968, 447] width 74 height 17
click at [1007, 462] on button "Not Required" at bounding box center [1044, 471] width 74 height 17
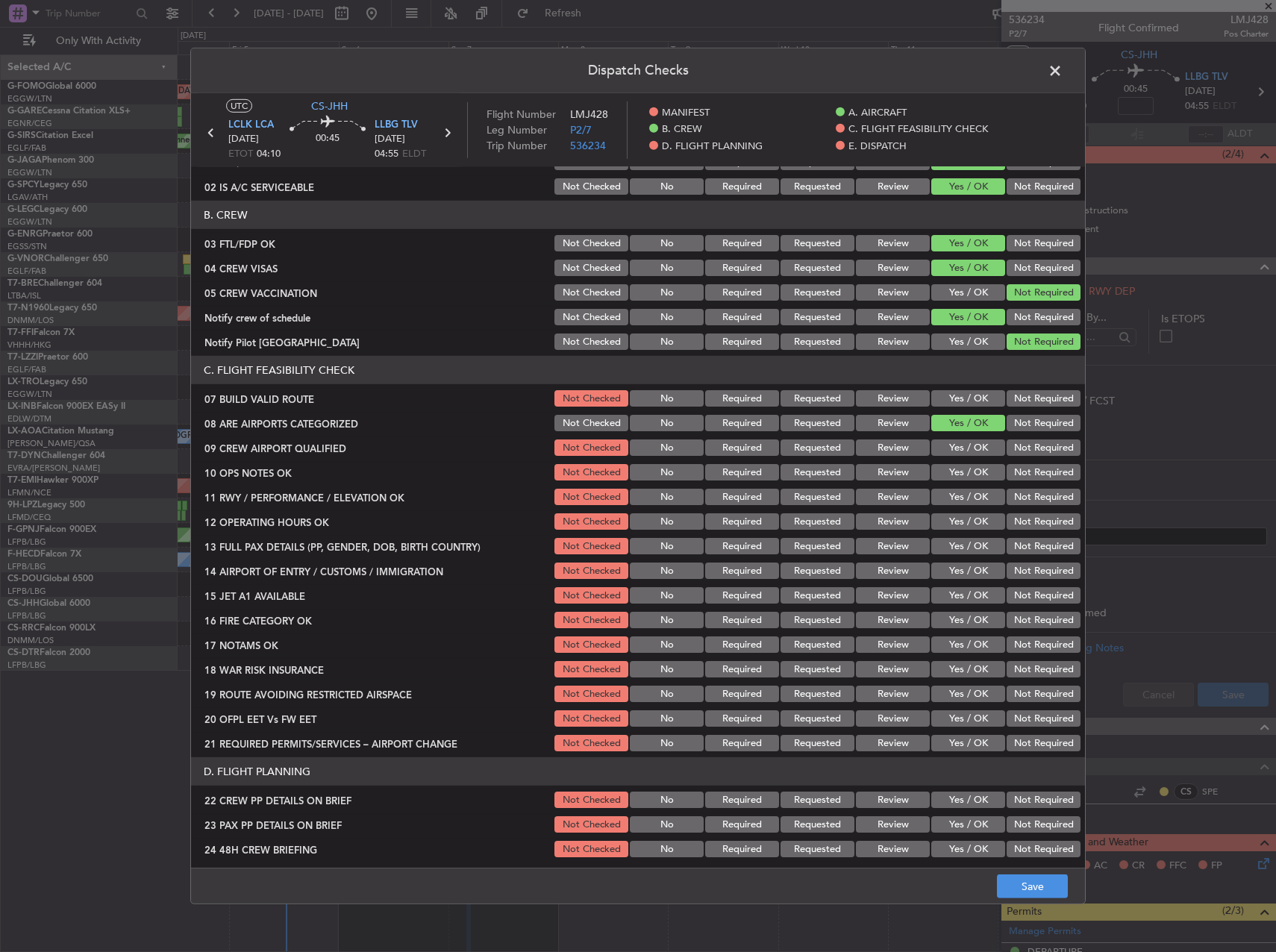
scroll to position [299, 0]
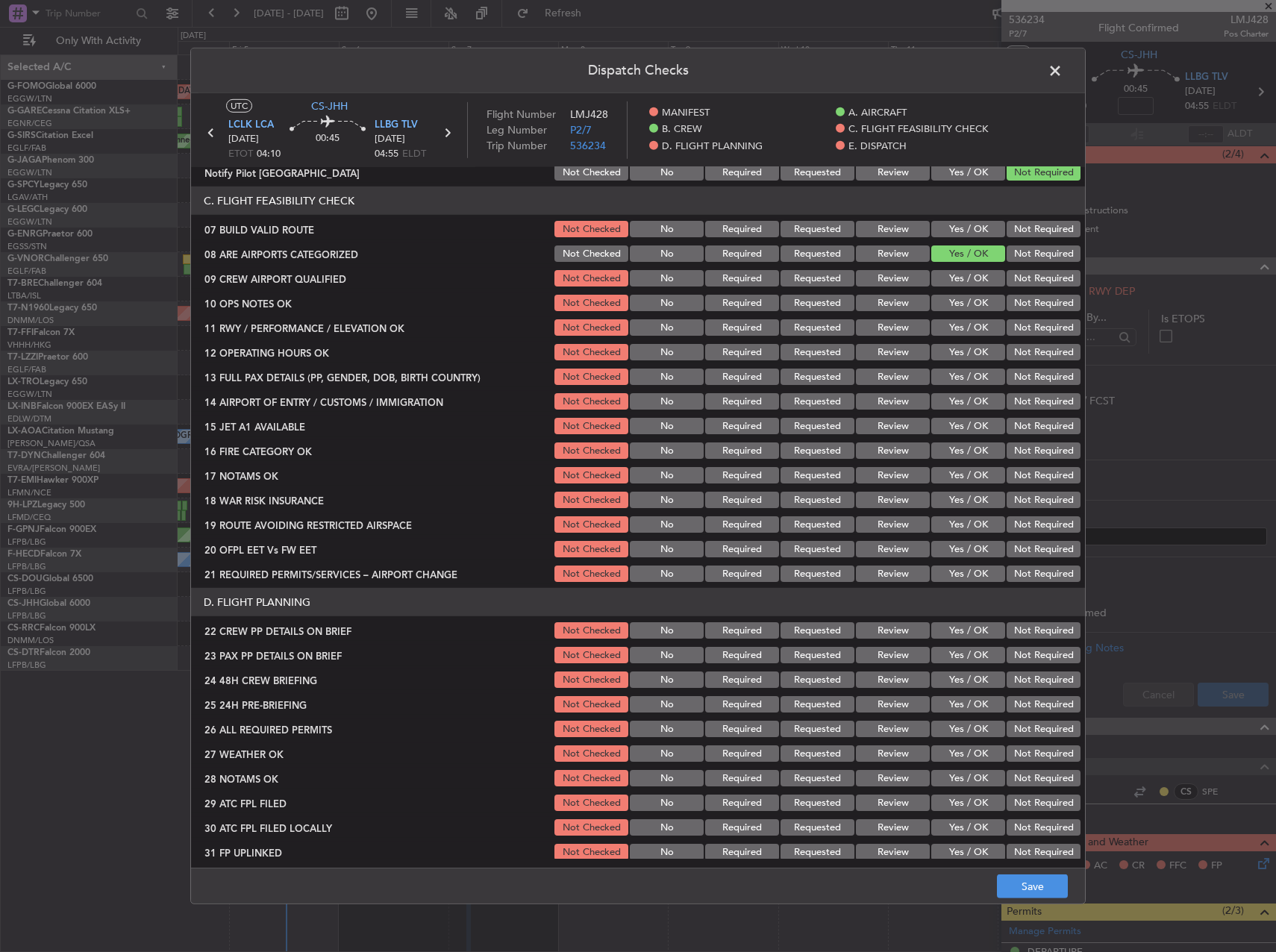
click at [947, 226] on button "Yes / OK" at bounding box center [968, 229] width 74 height 17
click at [951, 273] on button "Yes / OK" at bounding box center [968, 278] width 74 height 17
click at [958, 304] on button "Yes / OK" at bounding box center [968, 303] width 74 height 17
click at [960, 325] on button "Yes / OK" at bounding box center [968, 328] width 74 height 17
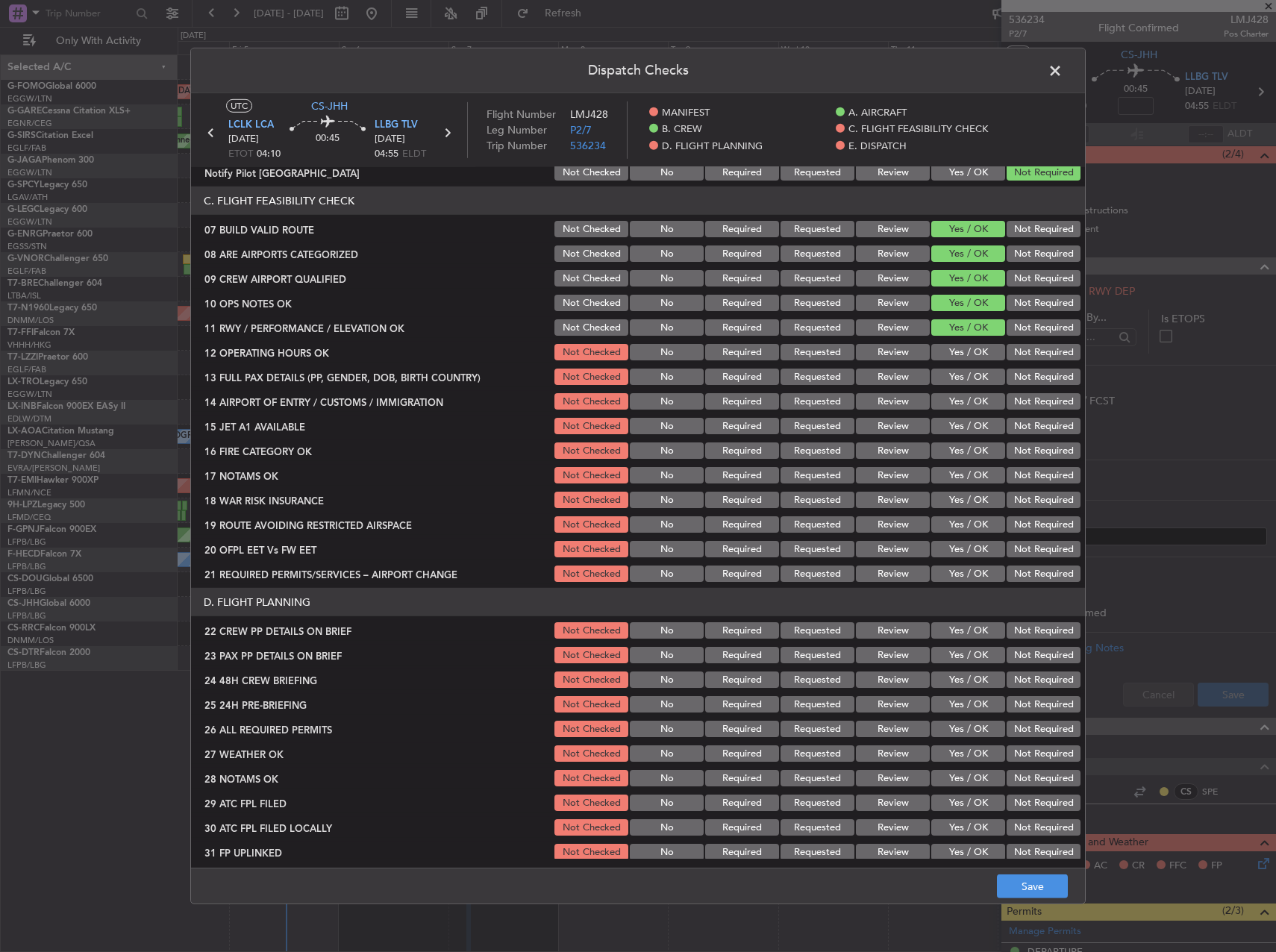
click at [963, 342] on section "C. FLIGHT FEASIBILITY CHECK 07 BUILD VALID ROUTE Not Checked No Required Reques…" at bounding box center [638, 385] width 894 height 398
drag, startPoint x: 963, startPoint y: 343, endPoint x: 968, endPoint y: 356, distance: 13.9
click at [968, 356] on button "Yes / OK" at bounding box center [968, 353] width 74 height 17
click at [968, 369] on button "Yes / OK" at bounding box center [968, 377] width 74 height 17
click at [968, 390] on section "C. FLIGHT FEASIBILITY CHECK 07 BUILD VALID ROUTE Not Checked No Required Reques…" at bounding box center [638, 385] width 894 height 398
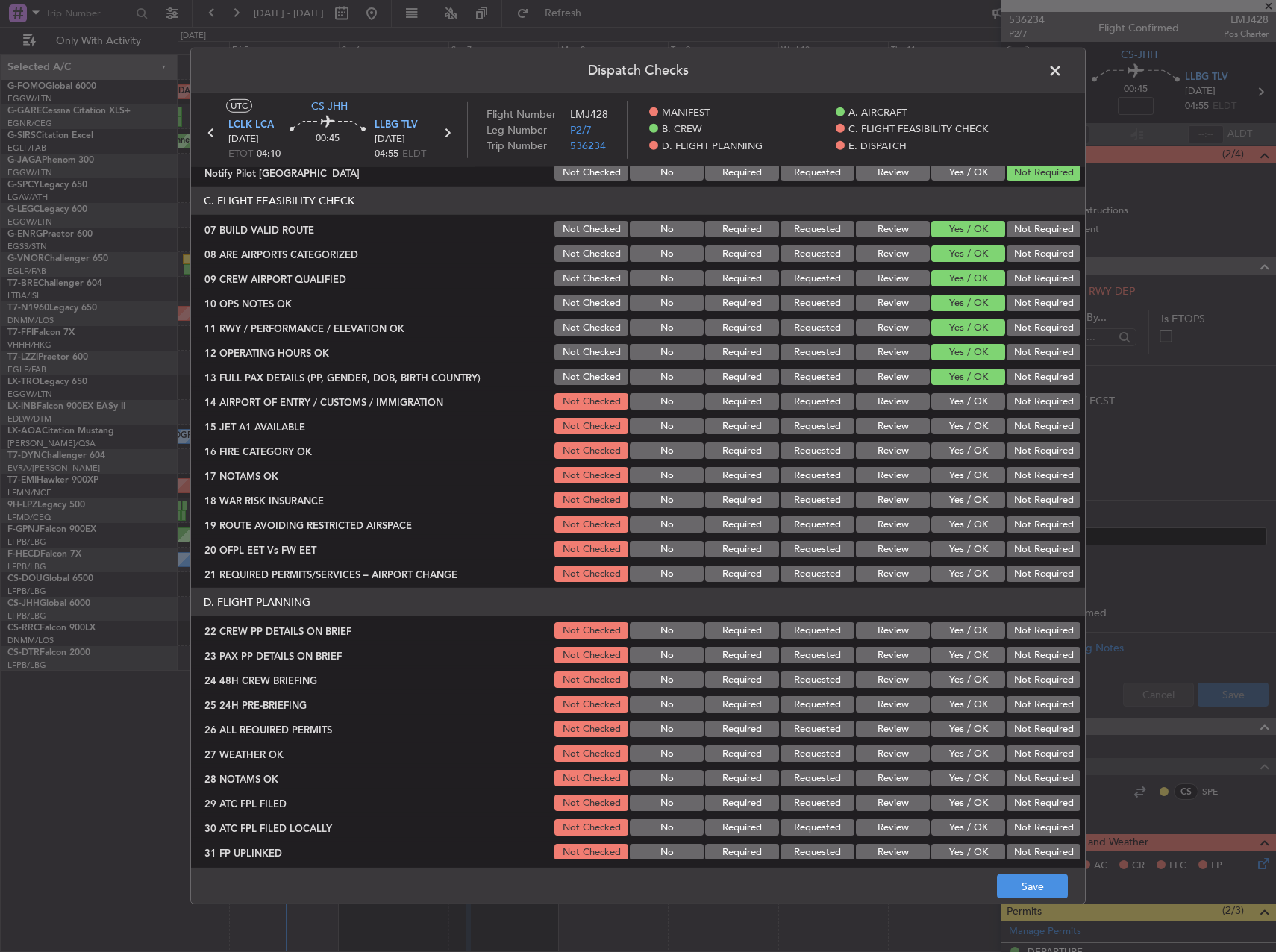
click at [970, 403] on button "Yes / OK" at bounding box center [968, 402] width 74 height 17
click at [969, 420] on button "Yes / OK" at bounding box center [968, 426] width 74 height 17
click at [968, 437] on div "Yes / OK" at bounding box center [967, 426] width 75 height 21
click at [969, 453] on button "Yes / OK" at bounding box center [968, 451] width 74 height 17
click at [971, 468] on button "Yes / OK" at bounding box center [968, 475] width 74 height 17
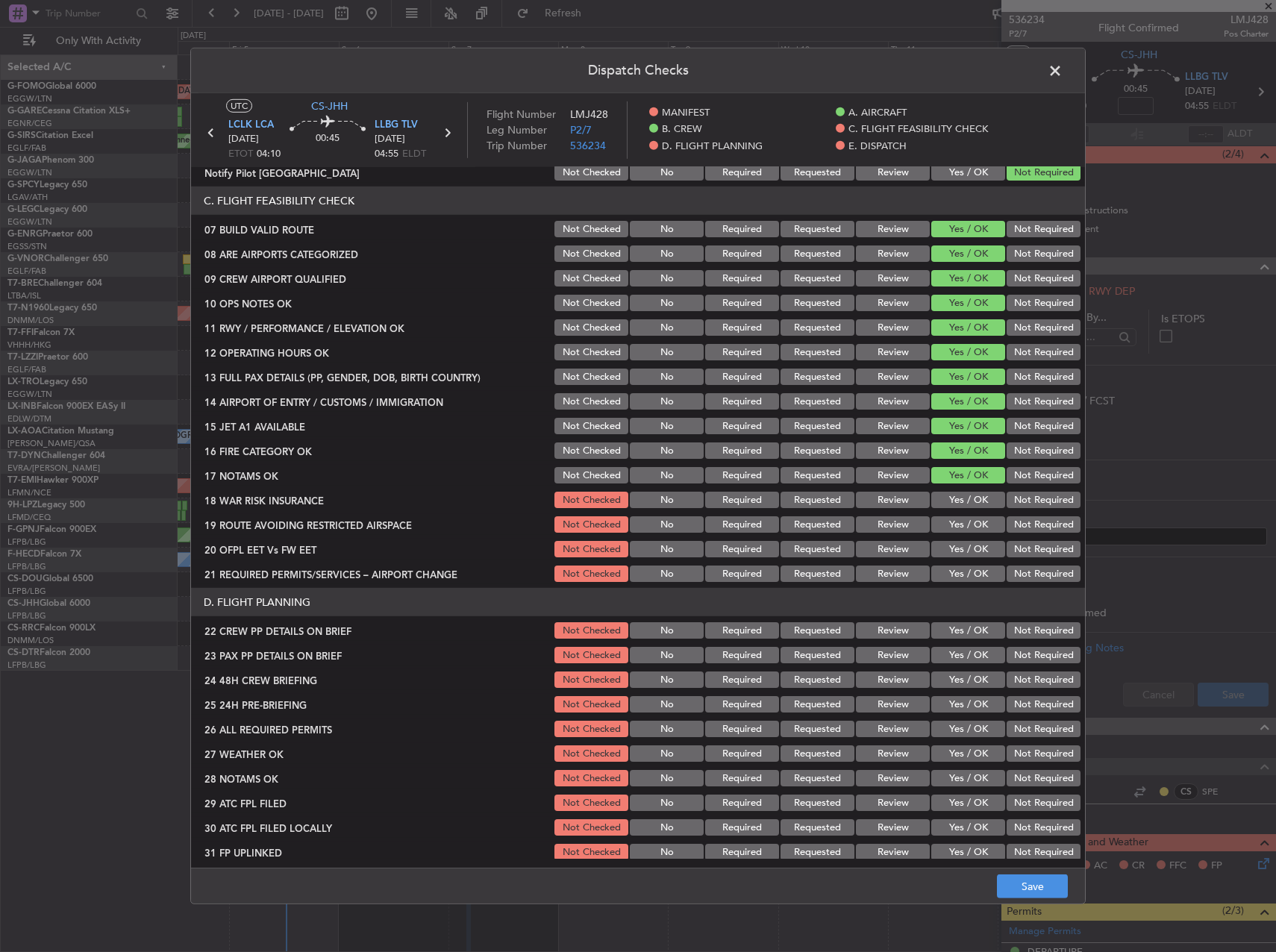
click at [1007, 504] on button "Not Required" at bounding box center [1044, 500] width 74 height 17
click at [959, 521] on button "Yes / OK" at bounding box center [968, 525] width 74 height 17
click at [963, 536] on section "C. FLIGHT FEASIBILITY CHECK 07 BUILD VALID ROUTE Not Checked No Required Reques…" at bounding box center [638, 385] width 894 height 398
click at [971, 553] on button "Yes / OK" at bounding box center [968, 550] width 74 height 17
click at [958, 517] on button "Yes / OK" at bounding box center [968, 525] width 74 height 17
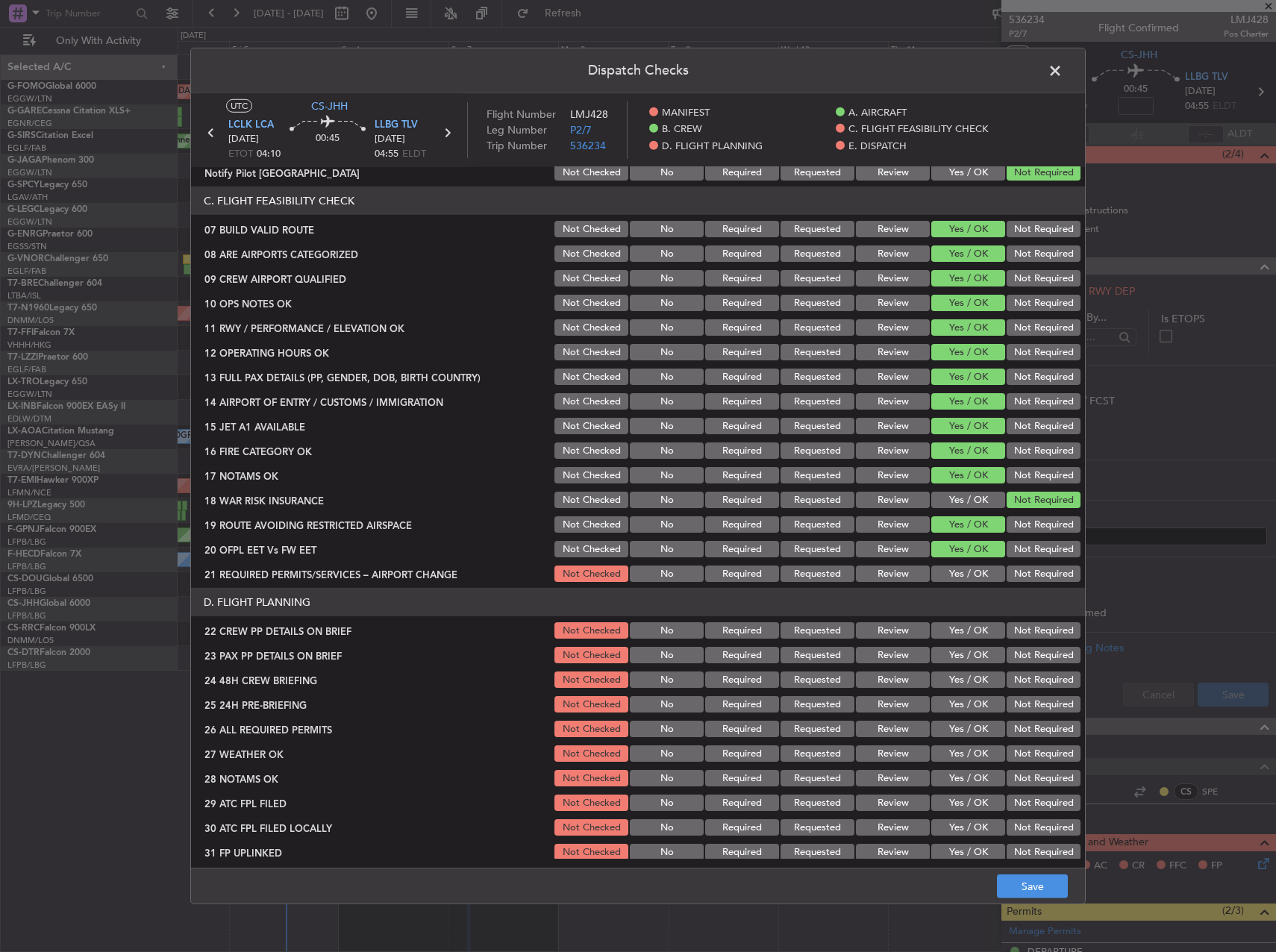
click at [956, 502] on button "Yes / OK" at bounding box center [968, 500] width 74 height 17
click at [953, 568] on button "Yes / OK" at bounding box center [968, 574] width 74 height 17
click at [956, 615] on header "D. FLIGHT PLANNING" at bounding box center [638, 602] width 894 height 29
click at [958, 624] on button "Yes / OK" at bounding box center [968, 631] width 74 height 17
click at [959, 642] on section "D. FLIGHT PLANNING 22 CREW PP DETAILS ON BRIEF Not Checked No Required Requeste…" at bounding box center [638, 738] width 894 height 299
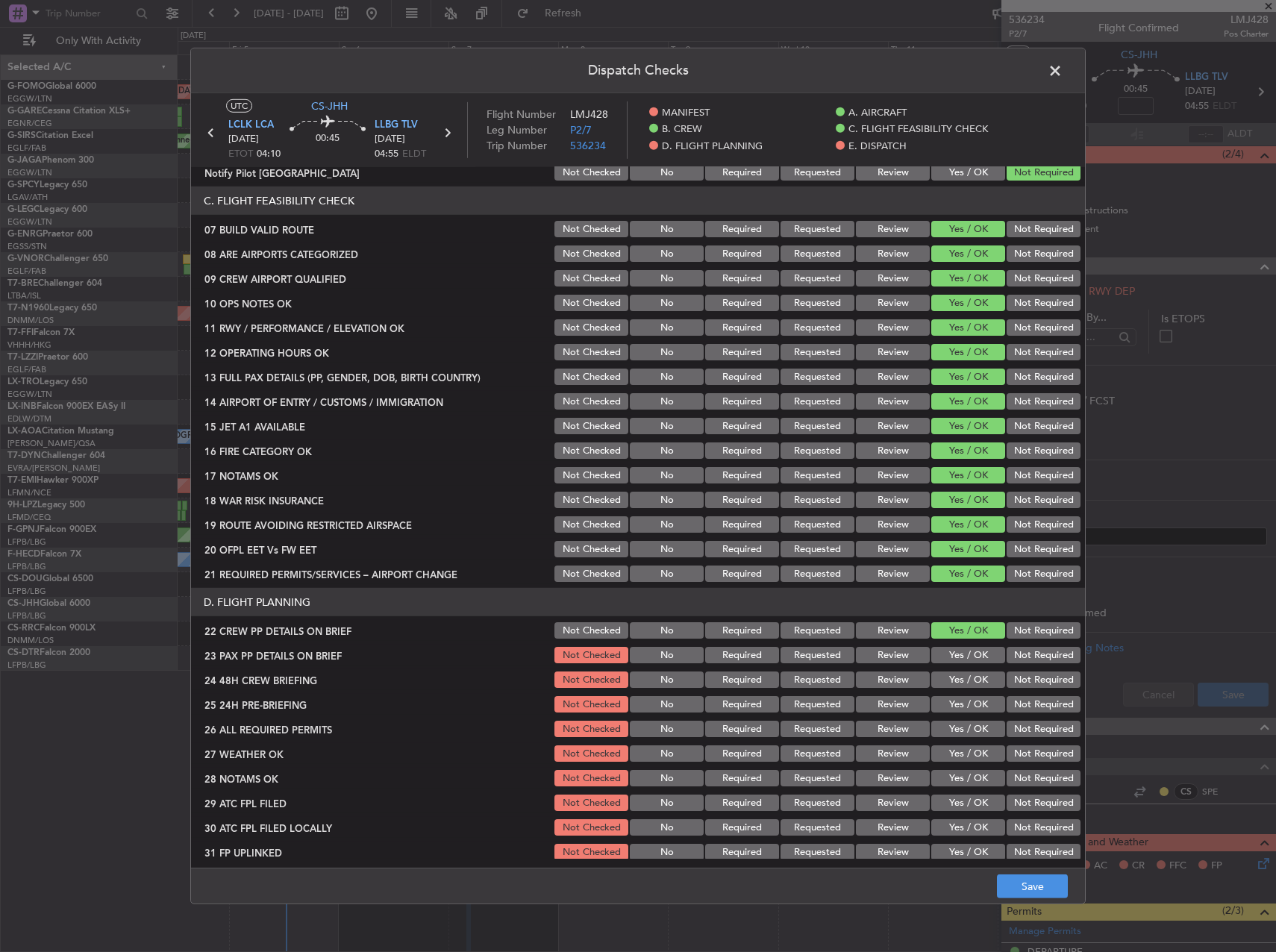
click at [959, 649] on button "Yes / OK" at bounding box center [968, 655] width 74 height 17
click at [963, 675] on button "Yes / OK" at bounding box center [968, 680] width 74 height 17
click at [1013, 707] on button "Not Required" at bounding box center [1044, 705] width 74 height 17
click at [1032, 879] on button "Save" at bounding box center [1032, 887] width 71 height 24
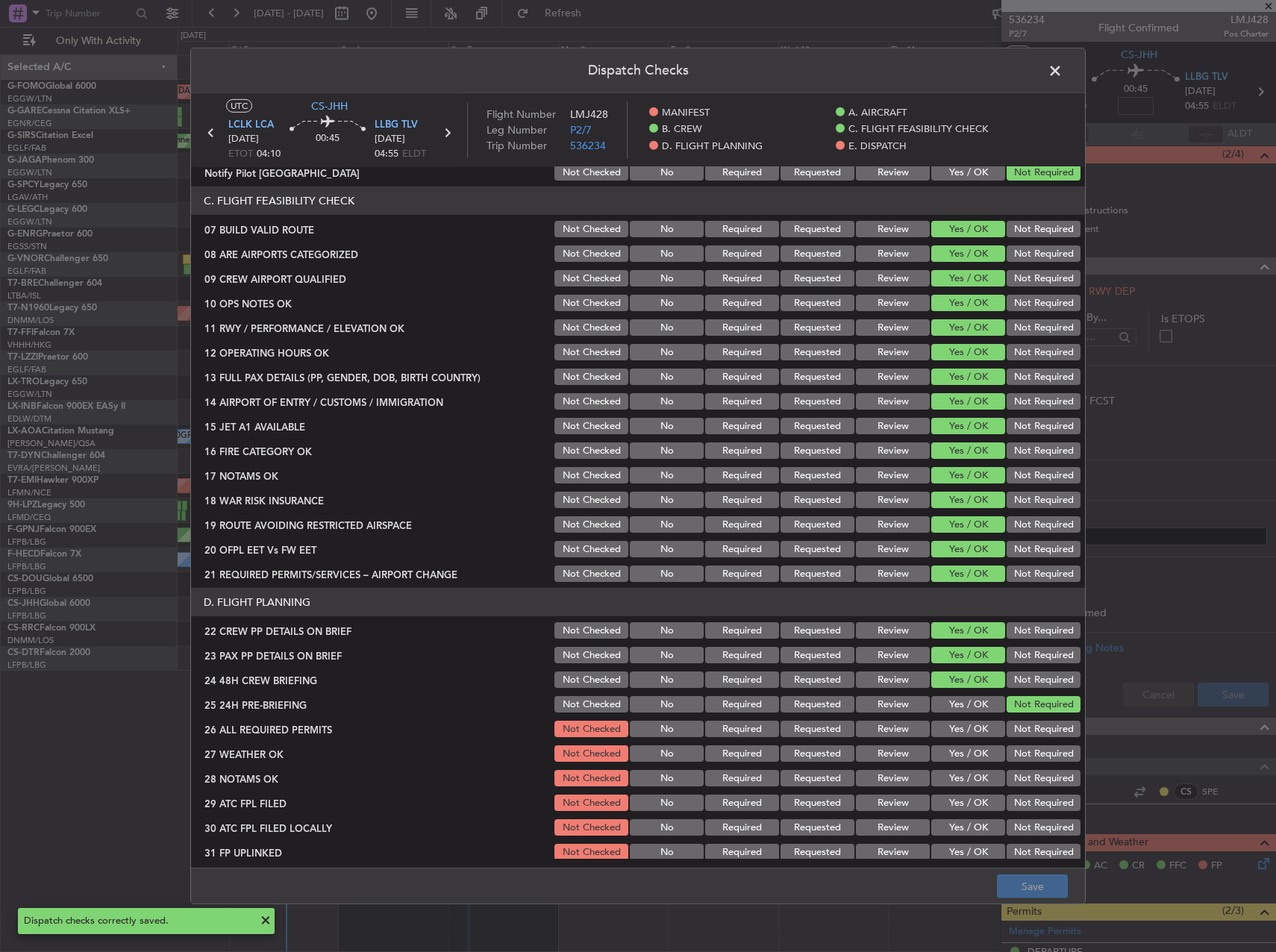
click at [1062, 71] on span at bounding box center [1062, 74] width 0 height 30
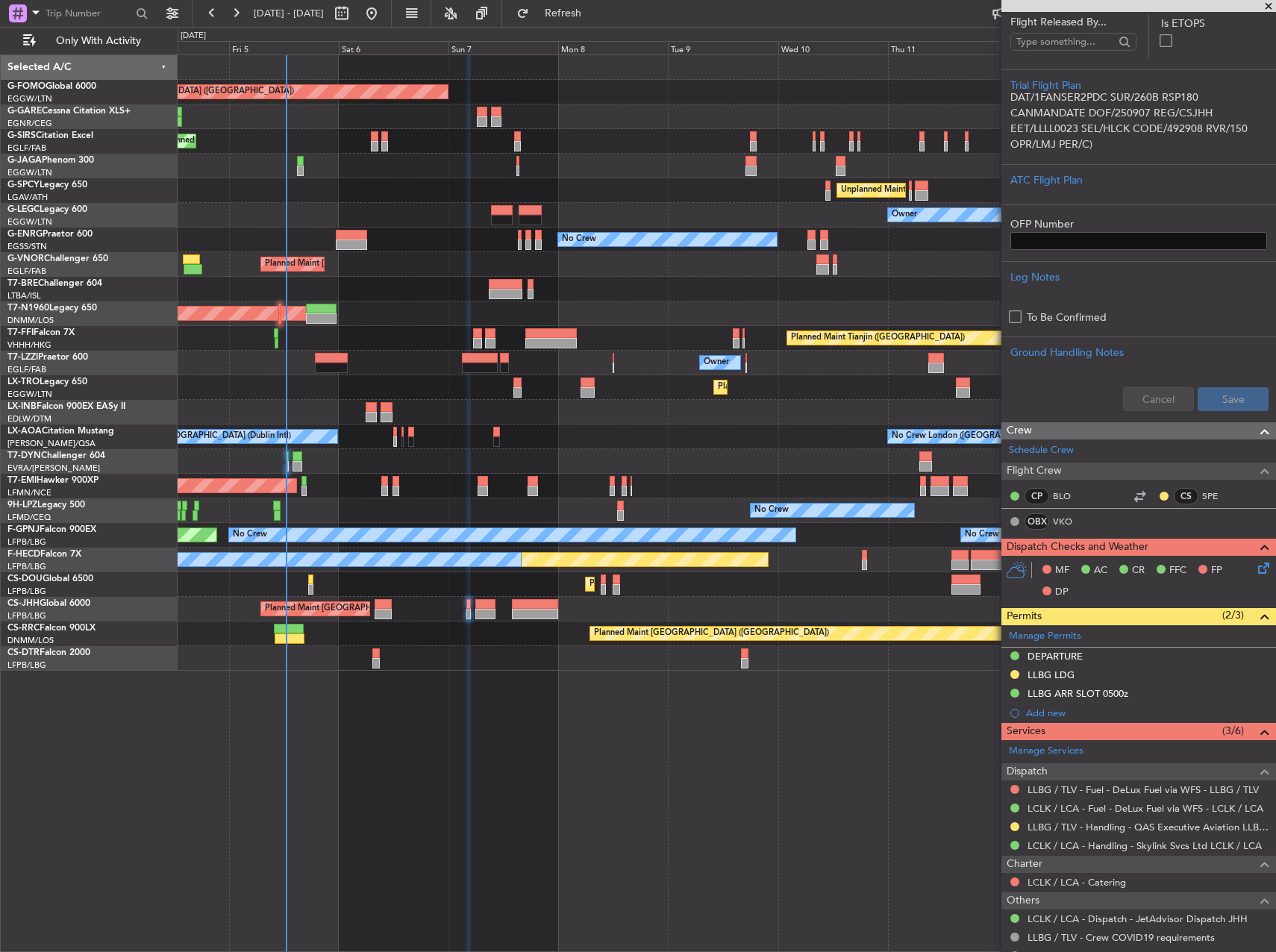
scroll to position [350, 0]
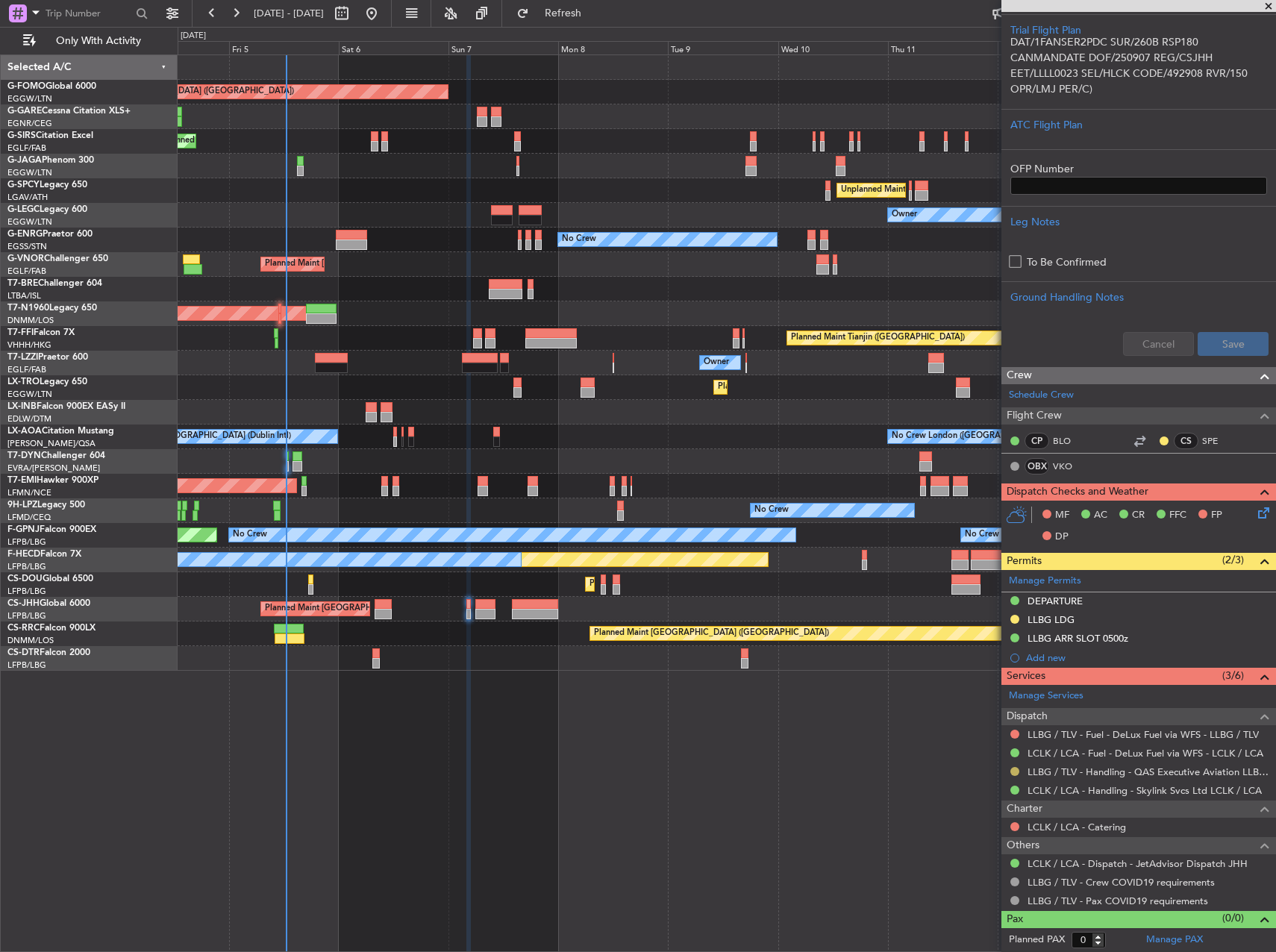
click at [1013, 769] on button at bounding box center [1015, 772] width 9 height 9
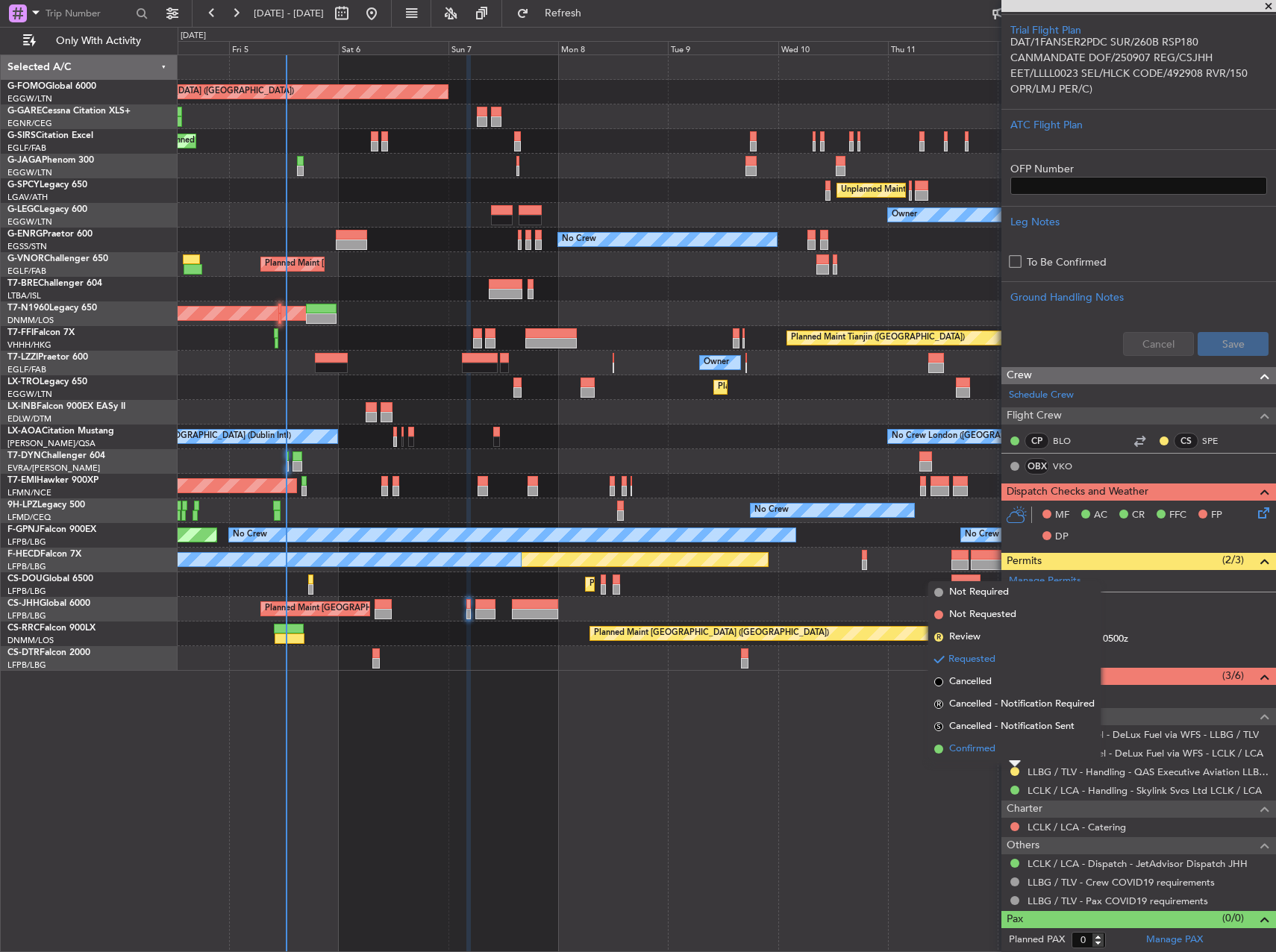
click at [996, 749] on li "Confirmed" at bounding box center [1014, 749] width 172 height 23
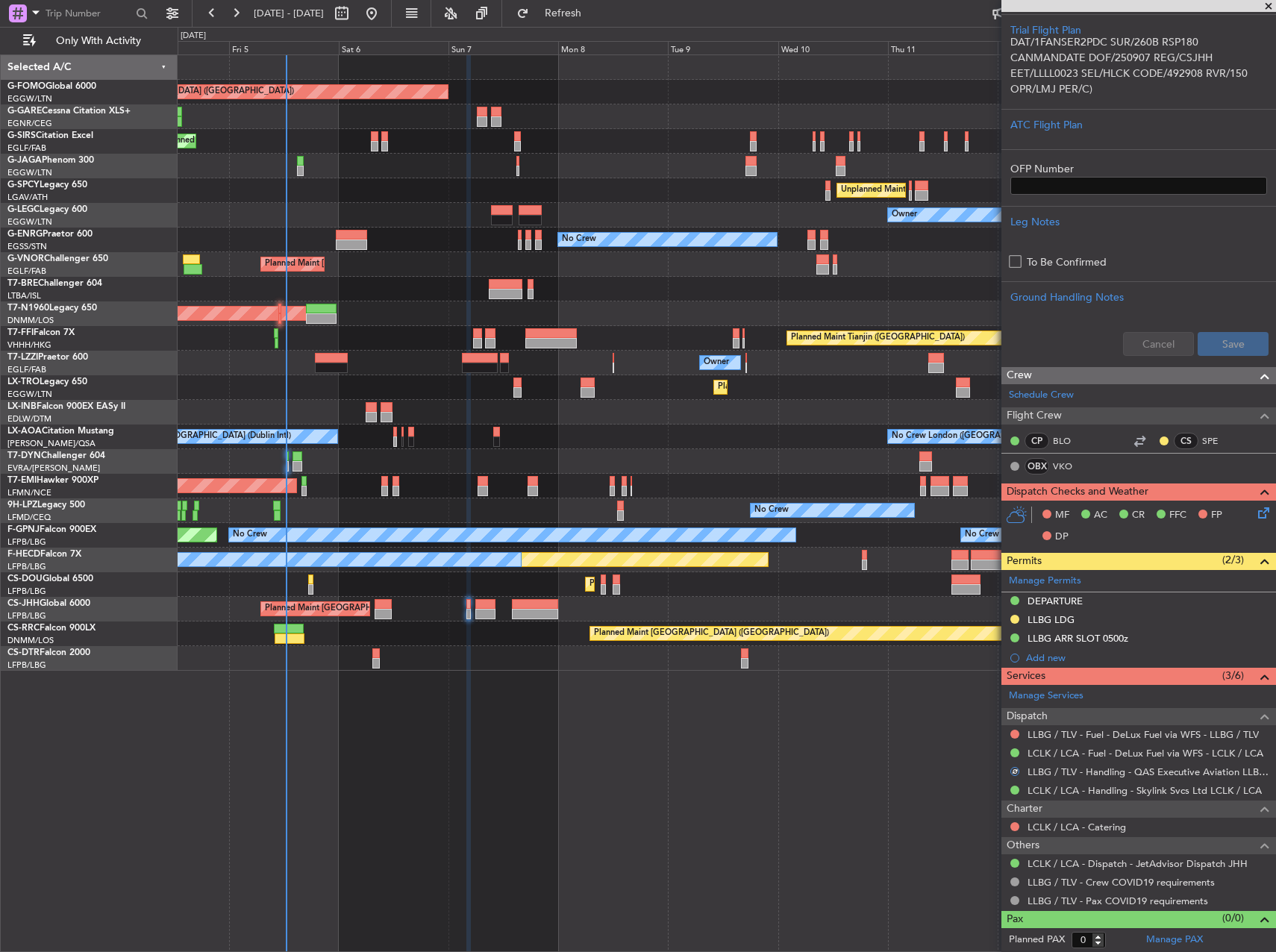
click at [868, 744] on div "Planned Maint London (Luton) Planned Maint London (Farnborough) Unplanned Maint…" at bounding box center [726, 503] width 1099 height 898
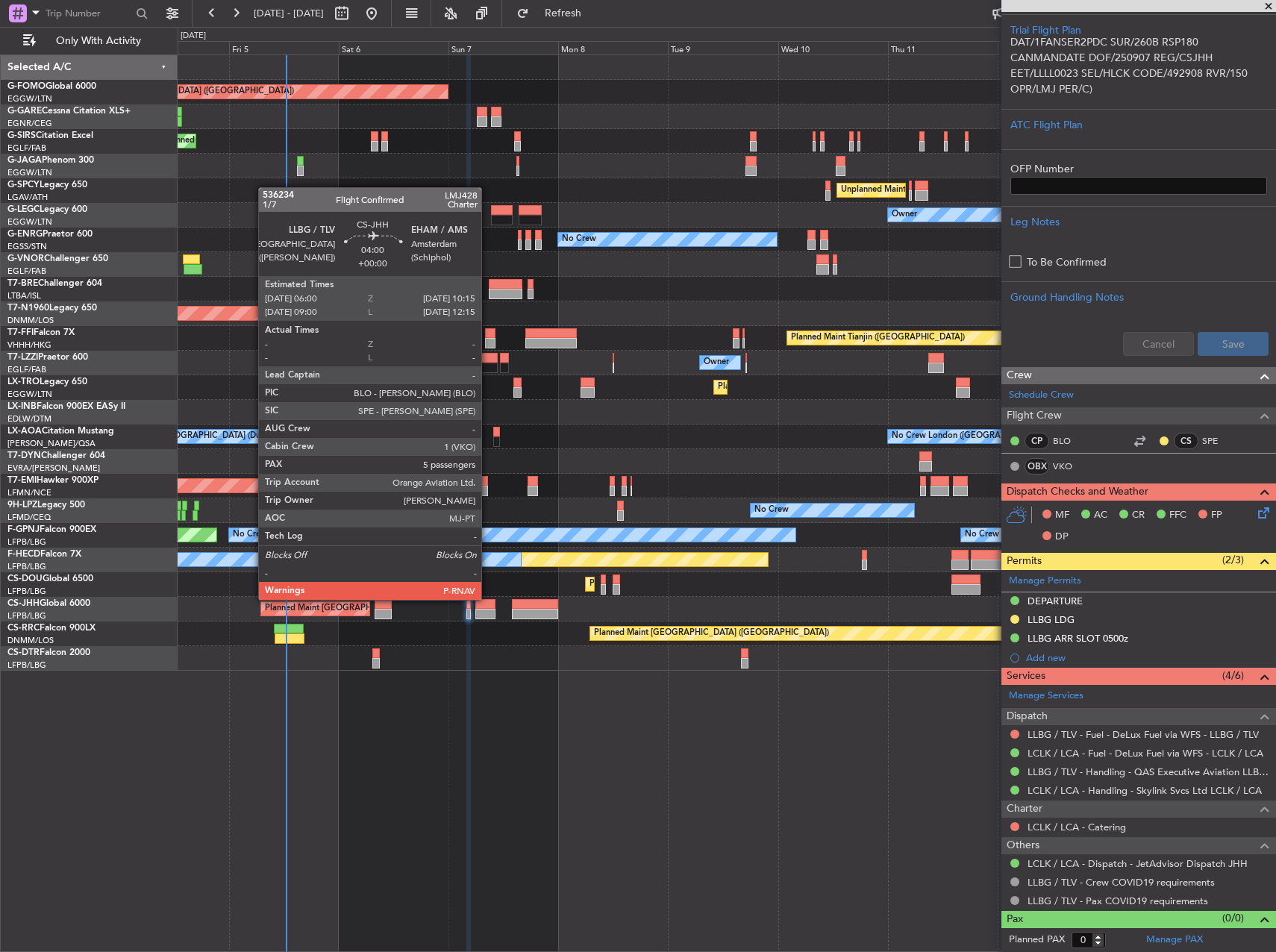
click at [488, 599] on div at bounding box center [485, 605] width 20 height 11
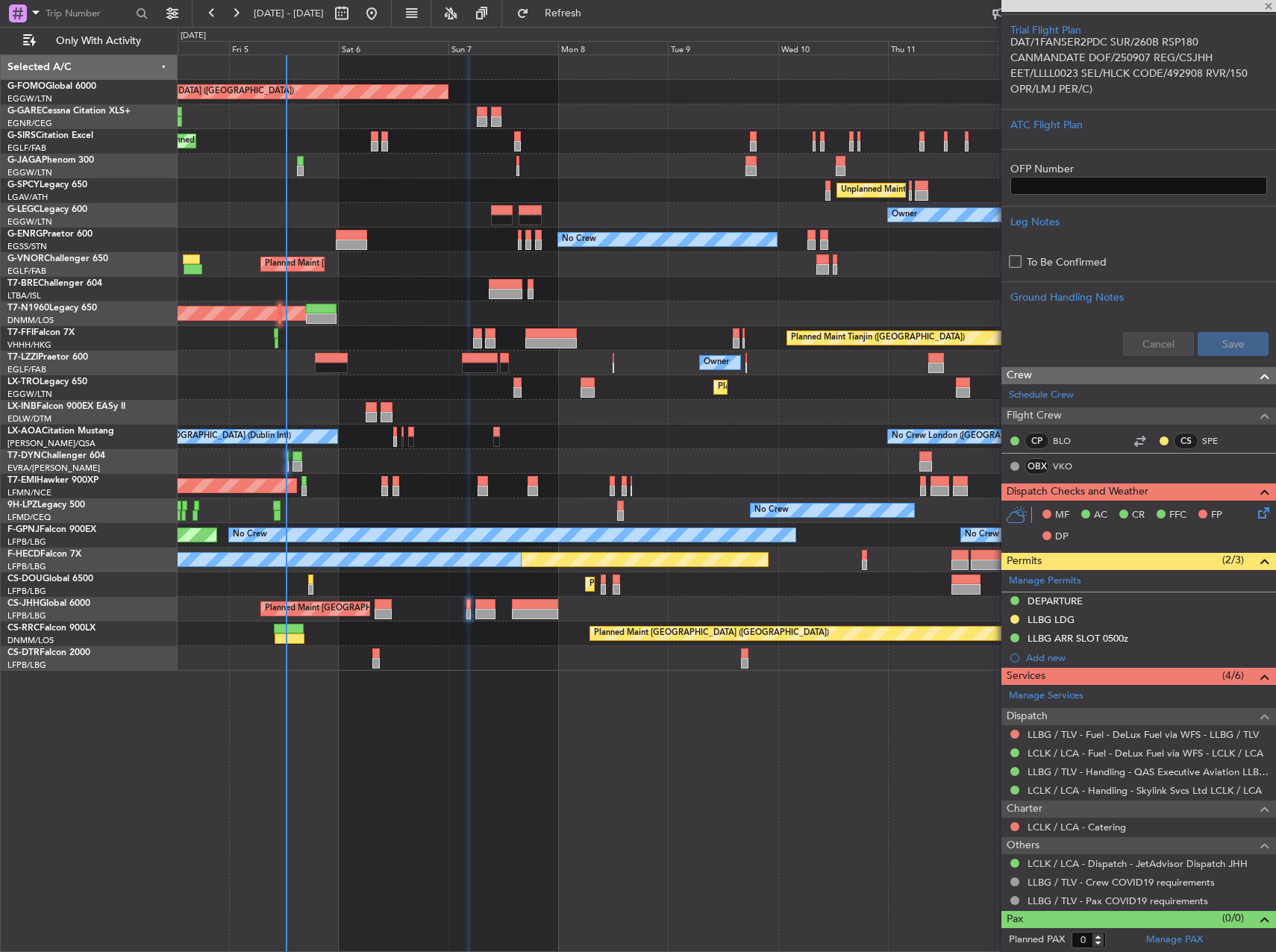
type input "5"
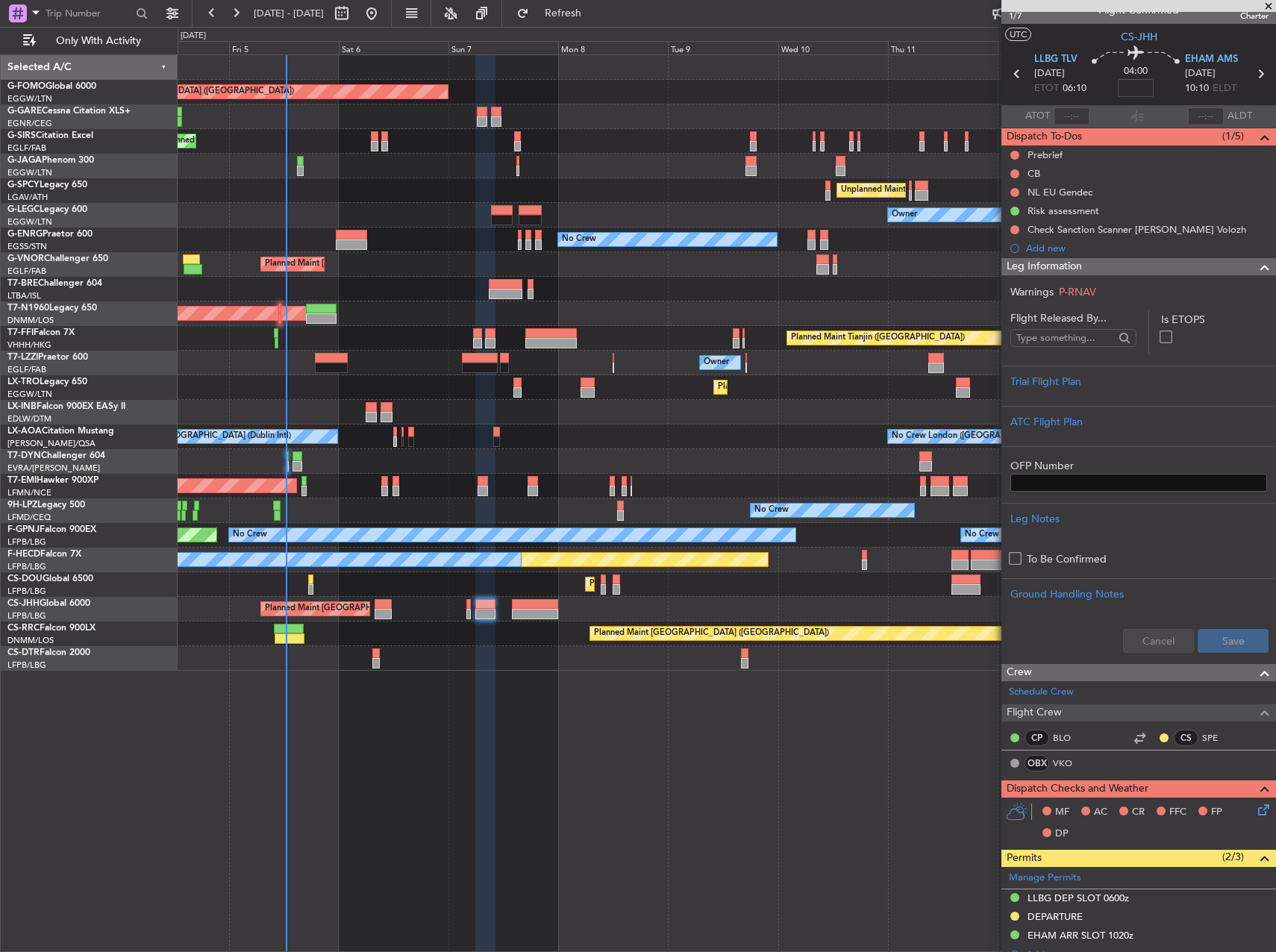
scroll to position [0, 0]
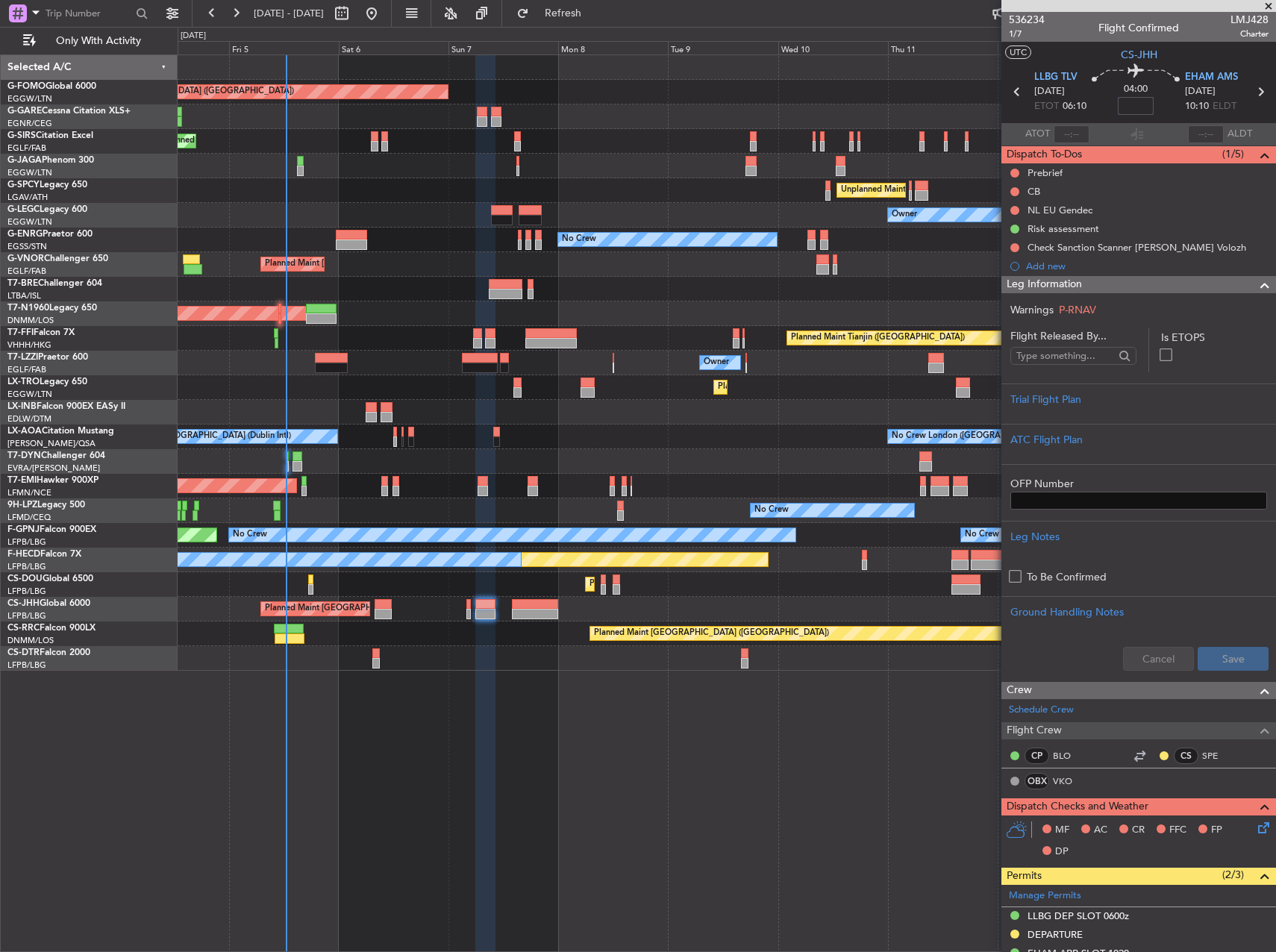
click at [1135, 110] on input at bounding box center [1136, 106] width 36 height 18
click at [922, 261] on div "Planned Maint [GEOGRAPHIC_DATA] ([GEOGRAPHIC_DATA])" at bounding box center [726, 264] width 1098 height 25
type input "+00:05"
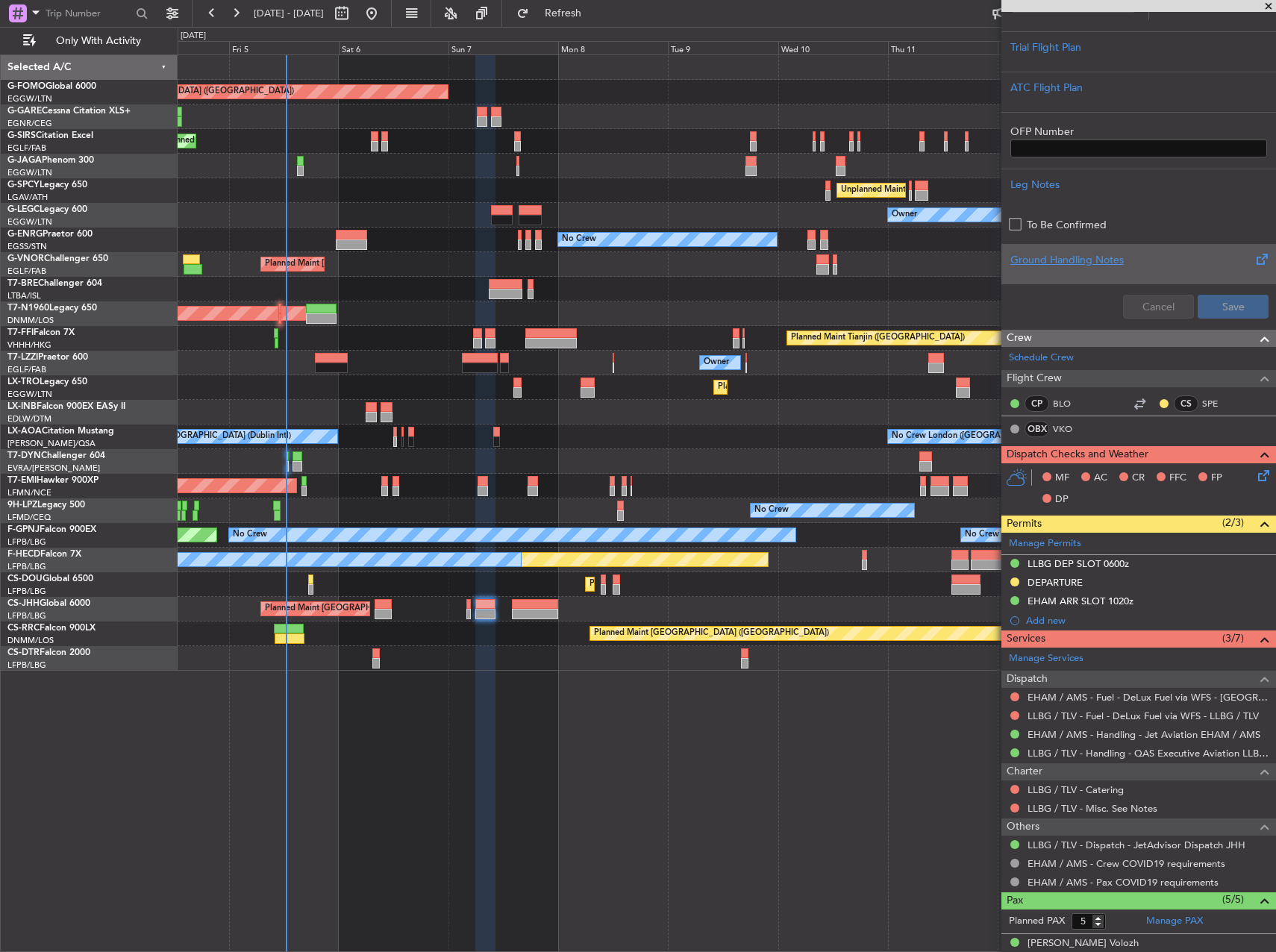
scroll to position [277, 0]
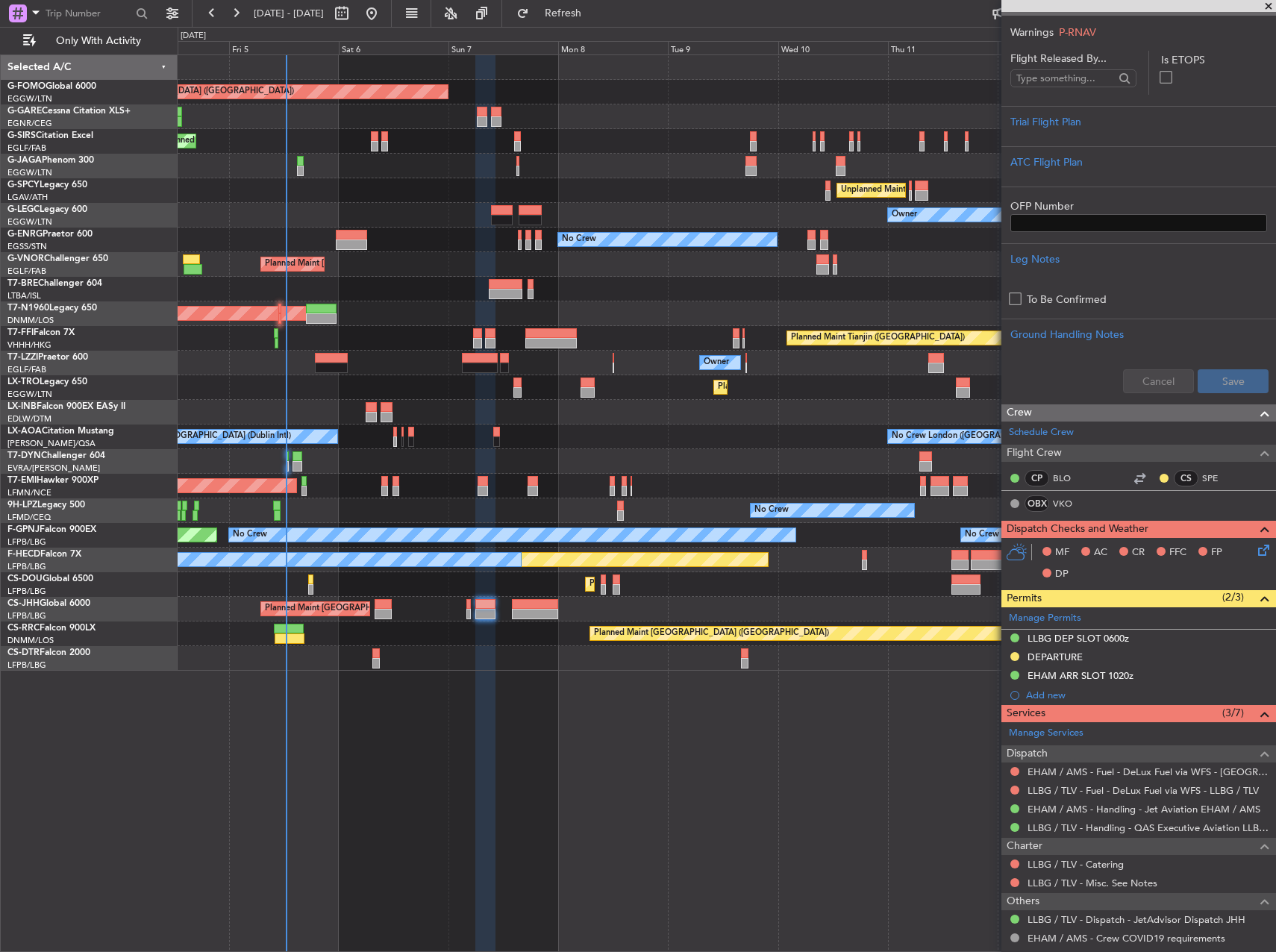
click at [1255, 553] on icon at bounding box center [1261, 547] width 12 height 12
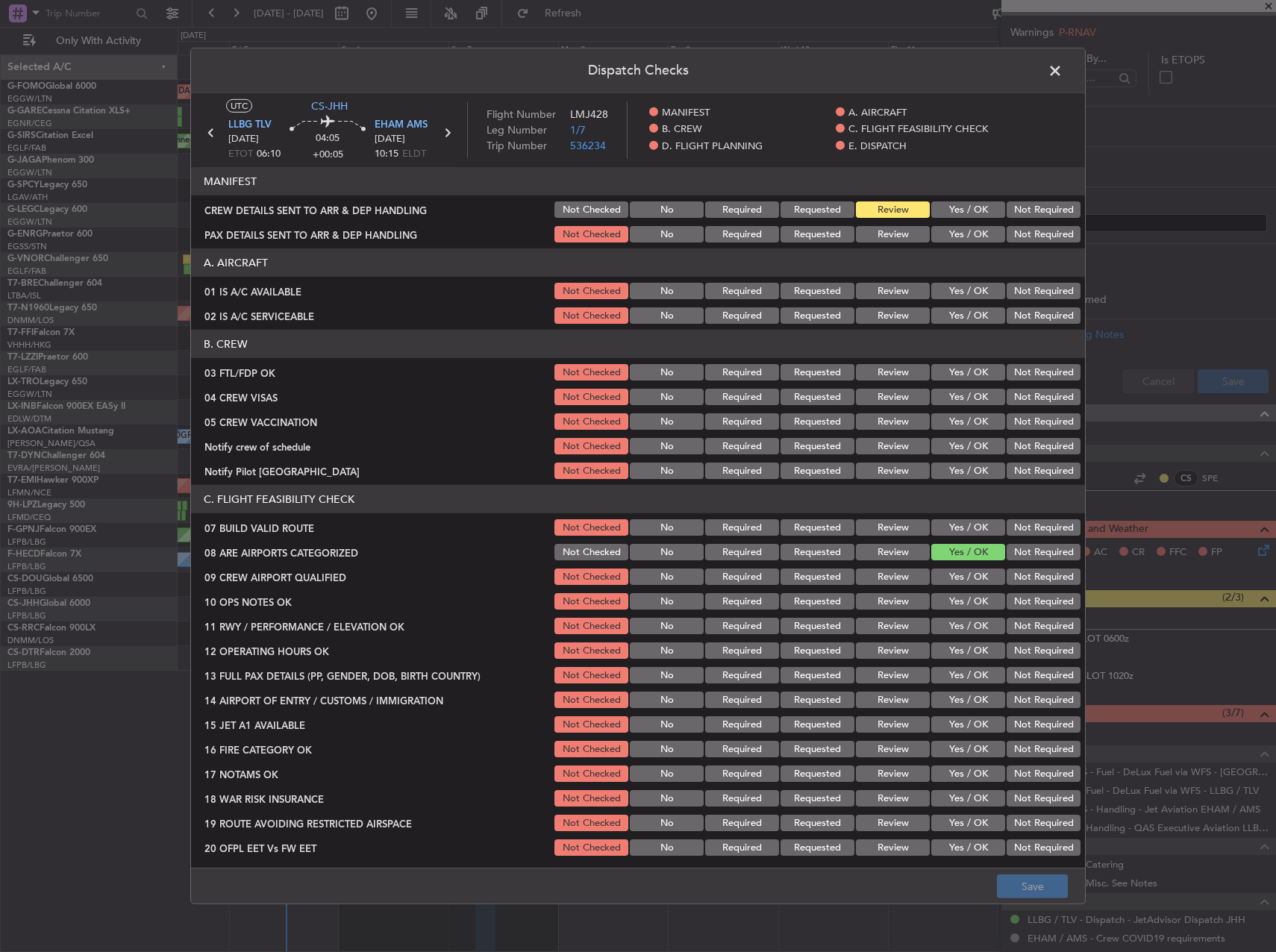
click at [944, 288] on button "Yes / OK" at bounding box center [968, 291] width 74 height 17
click at [944, 312] on button "Yes / OK" at bounding box center [968, 316] width 74 height 17
click at [956, 367] on button "Yes / OK" at bounding box center [968, 372] width 74 height 17
click at [1016, 396] on button "Not Required" at bounding box center [1044, 397] width 74 height 17
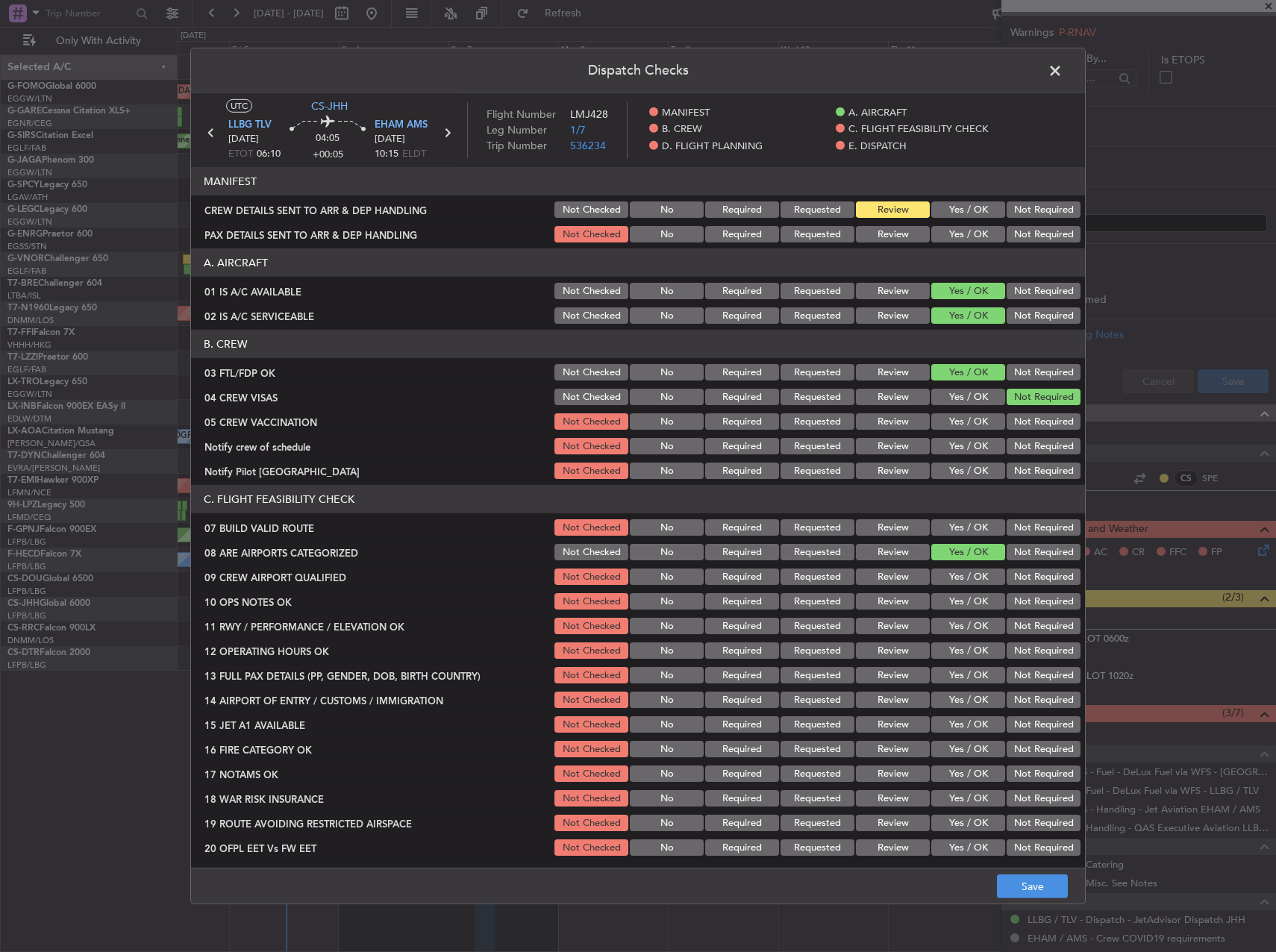
click at [1016, 414] on button "Not Required" at bounding box center [1044, 422] width 74 height 17
click at [978, 447] on button "Yes / OK" at bounding box center [968, 447] width 74 height 17
click at [962, 393] on button "Yes / OK" at bounding box center [968, 397] width 74 height 17
click at [1033, 402] on button "Not Required" at bounding box center [1044, 397] width 74 height 17
click at [1016, 468] on button "Not Required" at bounding box center [1044, 471] width 74 height 17
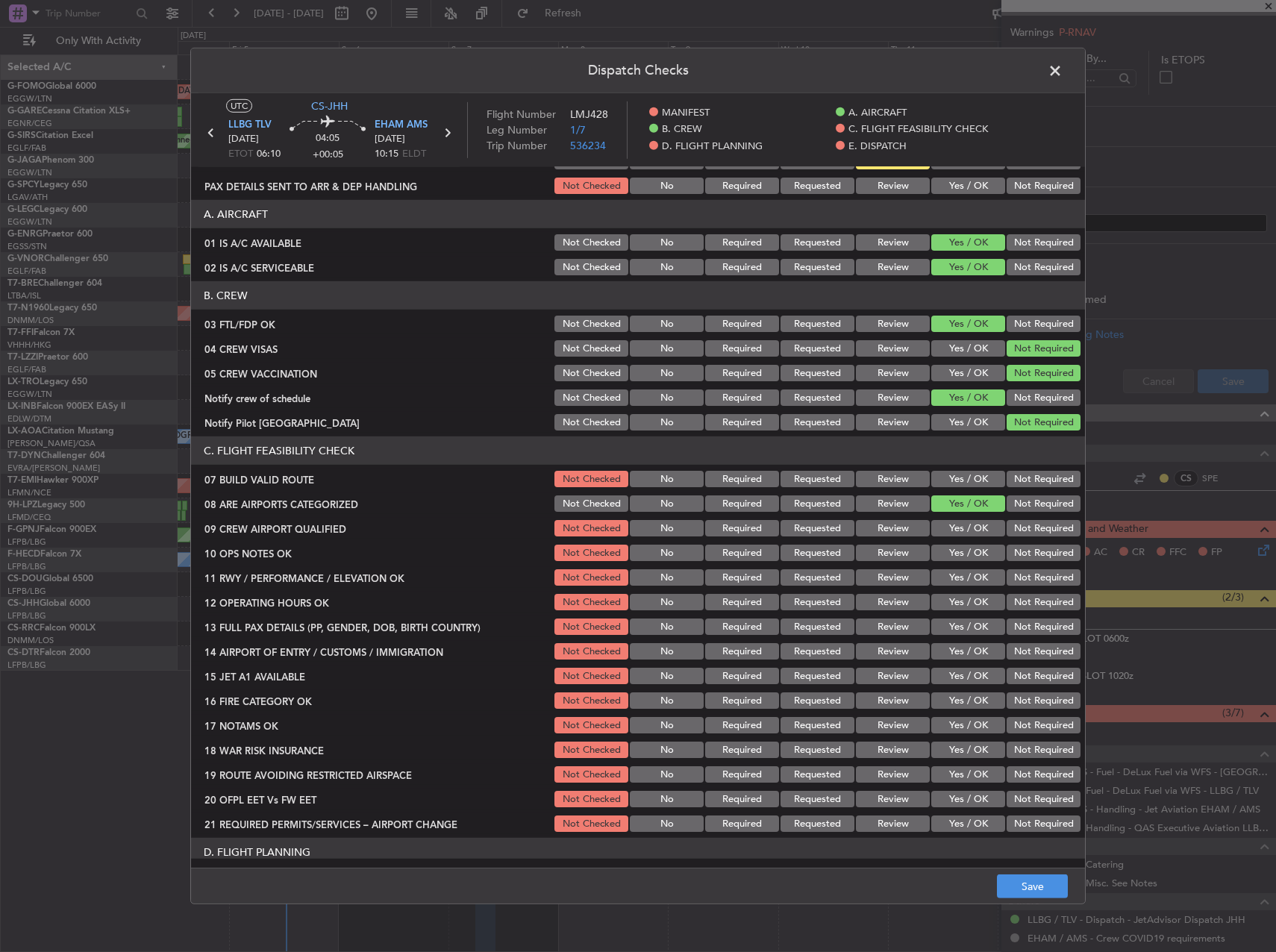
scroll to position [74, 0]
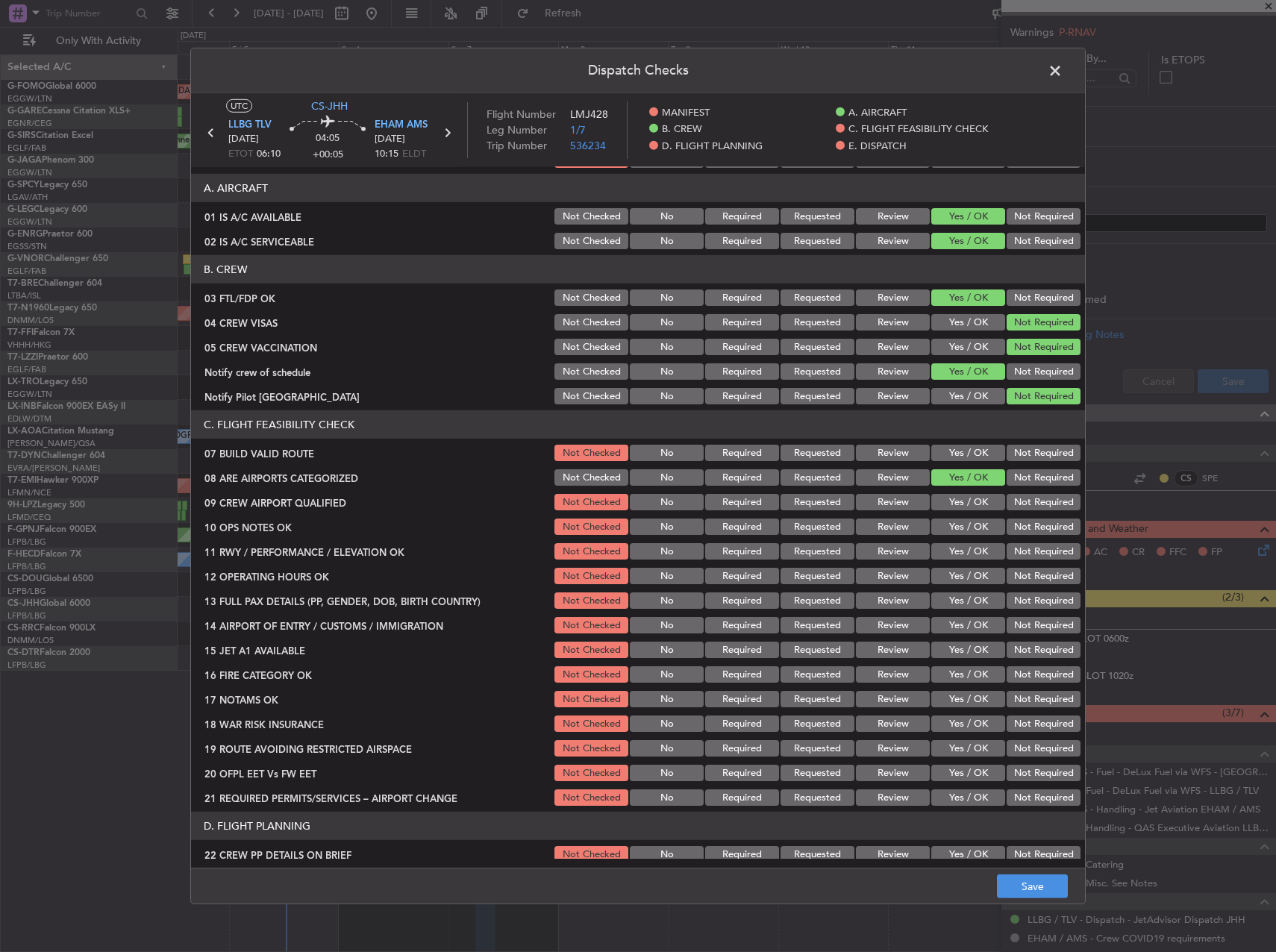
click at [965, 450] on button "Yes / OK" at bounding box center [968, 453] width 74 height 17
click at [957, 499] on button "Yes / OK" at bounding box center [968, 502] width 74 height 17
click at [960, 519] on button "Yes / OK" at bounding box center [968, 527] width 74 height 17
drag, startPoint x: 960, startPoint y: 533, endPoint x: 960, endPoint y: 544, distance: 11.0
click at [960, 535] on div "Yes / OK" at bounding box center [967, 527] width 75 height 21
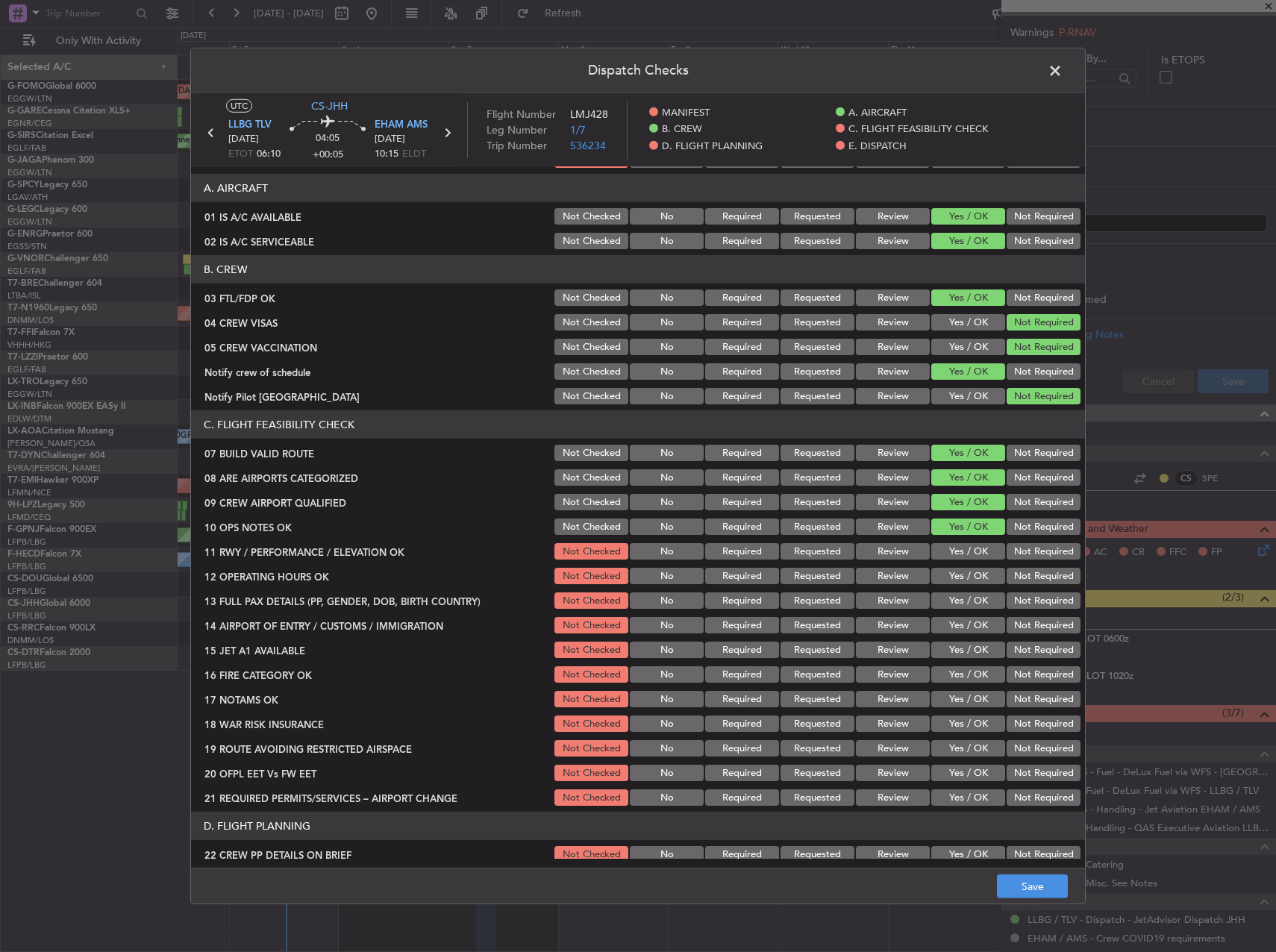
click at [960, 544] on button "Yes / OK" at bounding box center [968, 551] width 74 height 17
click at [958, 570] on button "Yes / OK" at bounding box center [968, 576] width 74 height 17
click at [958, 588] on section "C. FLIGHT FEASIBILITY CHECK 07 BUILD VALID ROUTE Not Checked No Required Reques…" at bounding box center [638, 609] width 894 height 398
drag, startPoint x: 958, startPoint y: 600, endPoint x: 956, endPoint y: 617, distance: 17.1
click at [958, 601] on button "Yes / OK" at bounding box center [968, 601] width 74 height 17
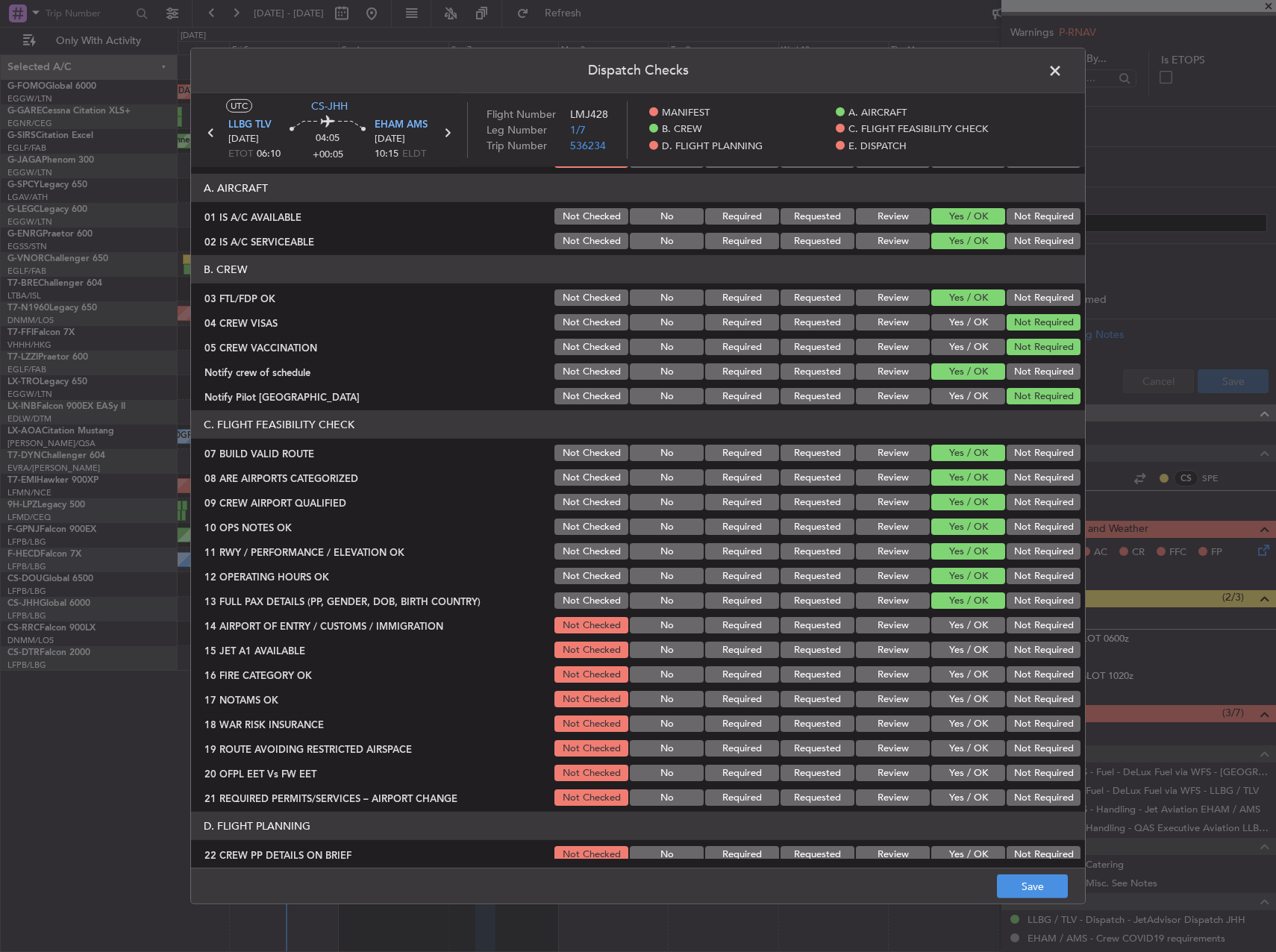
drag, startPoint x: 956, startPoint y: 622, endPoint x: 956, endPoint y: 637, distance: 15.0
click at [956, 623] on button "Yes / OK" at bounding box center [968, 626] width 74 height 17
click at [956, 640] on div "Yes / OK" at bounding box center [967, 650] width 75 height 21
click at [956, 657] on button "Yes / OK" at bounding box center [968, 650] width 74 height 17
click at [957, 671] on button "Yes / OK" at bounding box center [968, 675] width 74 height 17
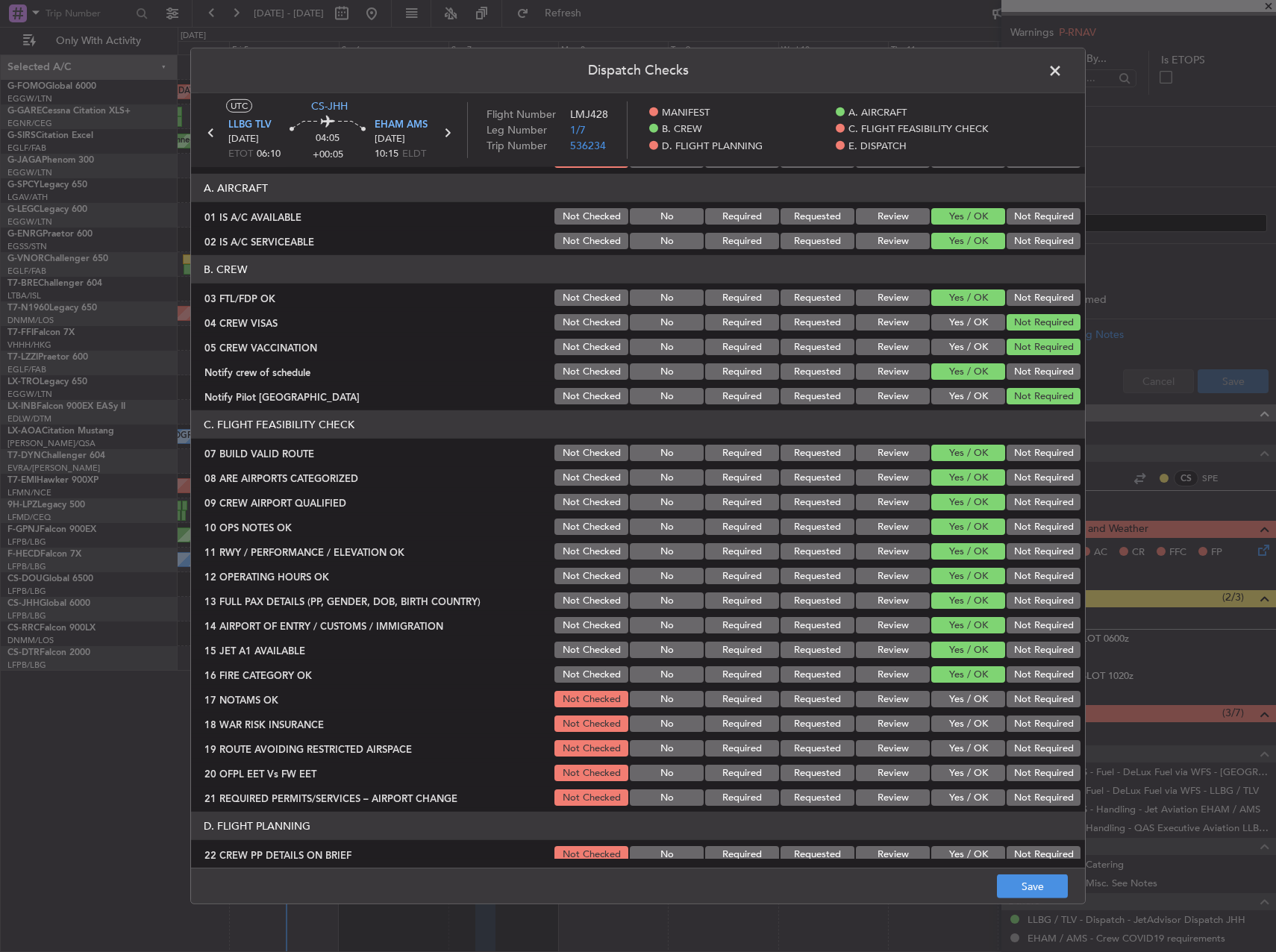
click at [953, 696] on button "Yes / OK" at bounding box center [968, 699] width 74 height 17
click at [956, 723] on button "Yes / OK" at bounding box center [968, 724] width 74 height 17
click at [955, 745] on button "Yes / OK" at bounding box center [968, 748] width 74 height 17
click at [957, 767] on button "Yes / OK" at bounding box center [968, 773] width 74 height 17
drag, startPoint x: 961, startPoint y: 801, endPoint x: 963, endPoint y: 793, distance: 8.2
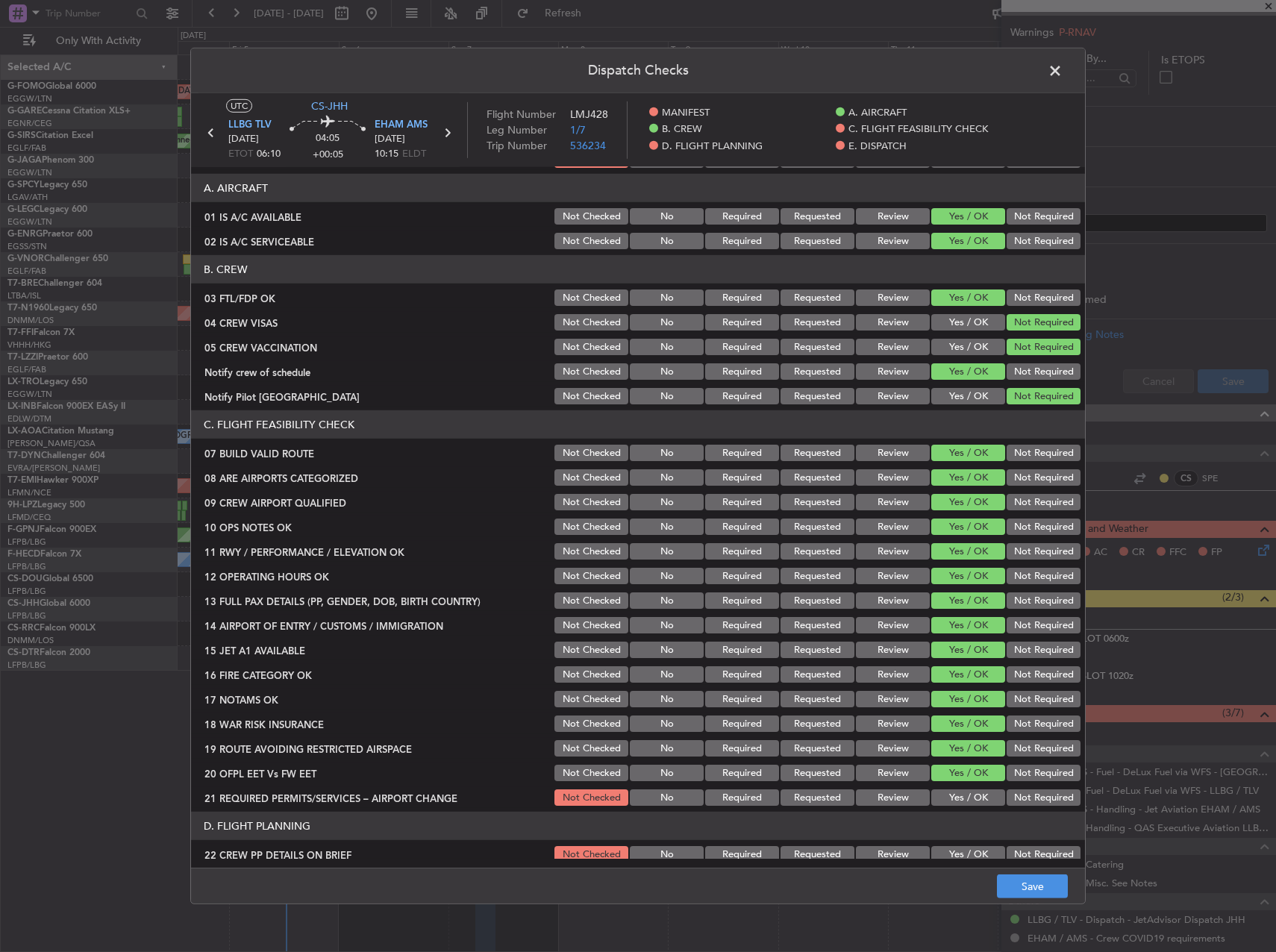
click at [962, 801] on button "Yes / OK" at bounding box center [968, 798] width 74 height 17
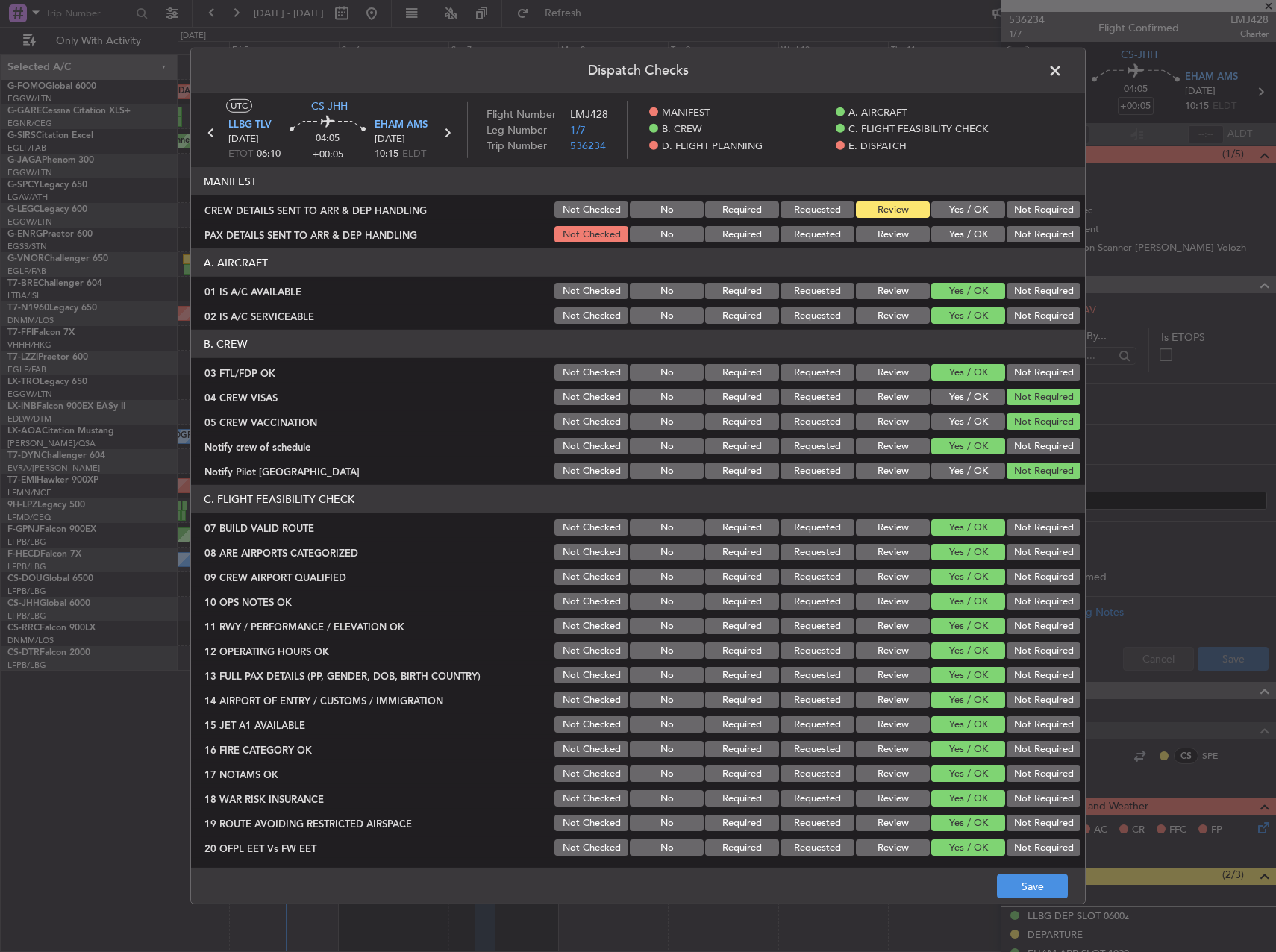
scroll to position [373, 0]
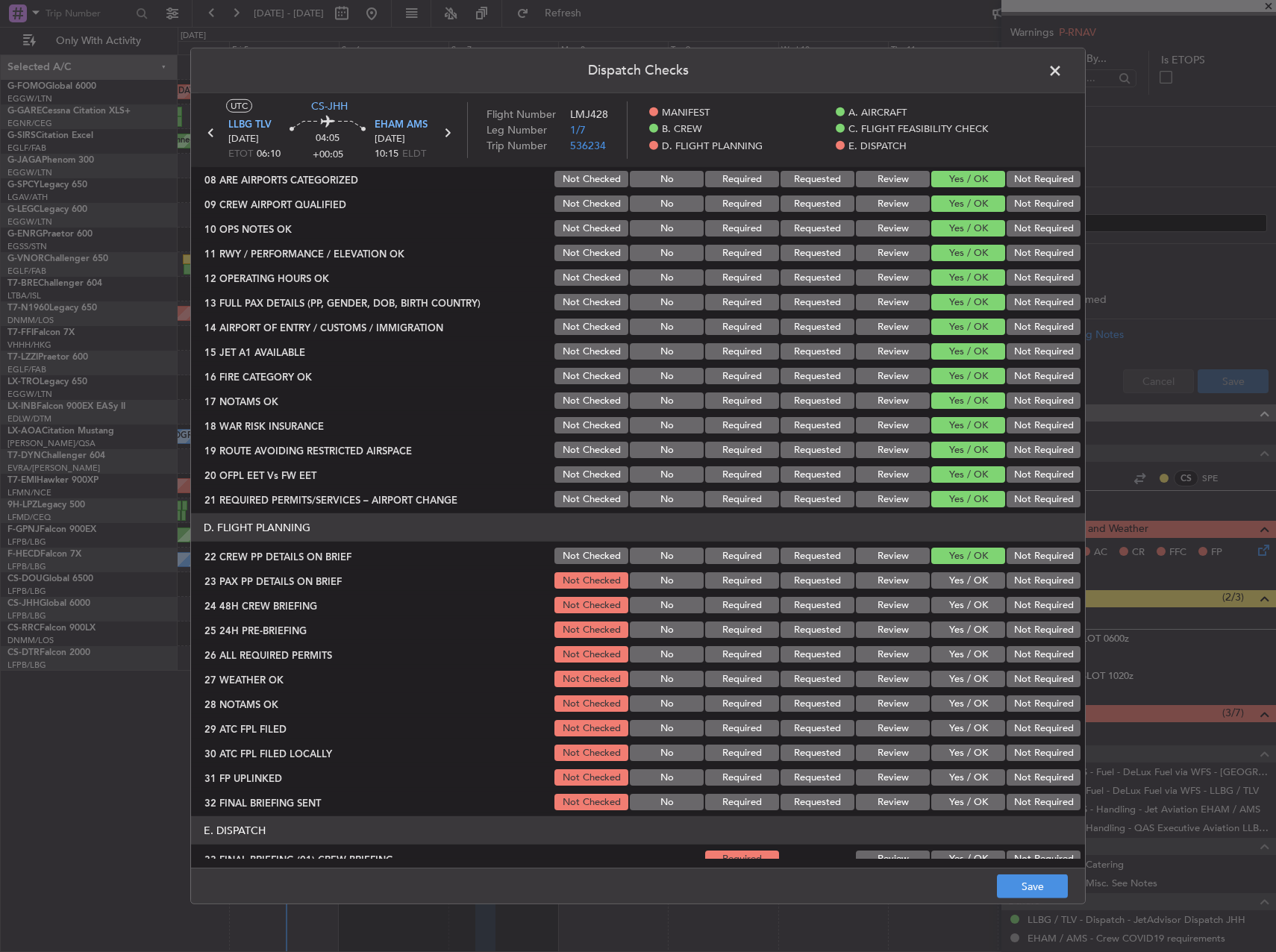
click at [971, 583] on button "Yes / OK" at bounding box center [968, 581] width 74 height 17
drag, startPoint x: 969, startPoint y: 594, endPoint x: 984, endPoint y: 608, distance: 20.5
click at [969, 595] on section "D. FLIGHT PLANNING 22 CREW PP DETAILS ON BRIEF Not Checked No Required Requeste…" at bounding box center [638, 663] width 894 height 299
click at [984, 608] on button "Yes / OK" at bounding box center [968, 605] width 74 height 17
click at [1007, 626] on button "Not Required" at bounding box center [1044, 630] width 74 height 17
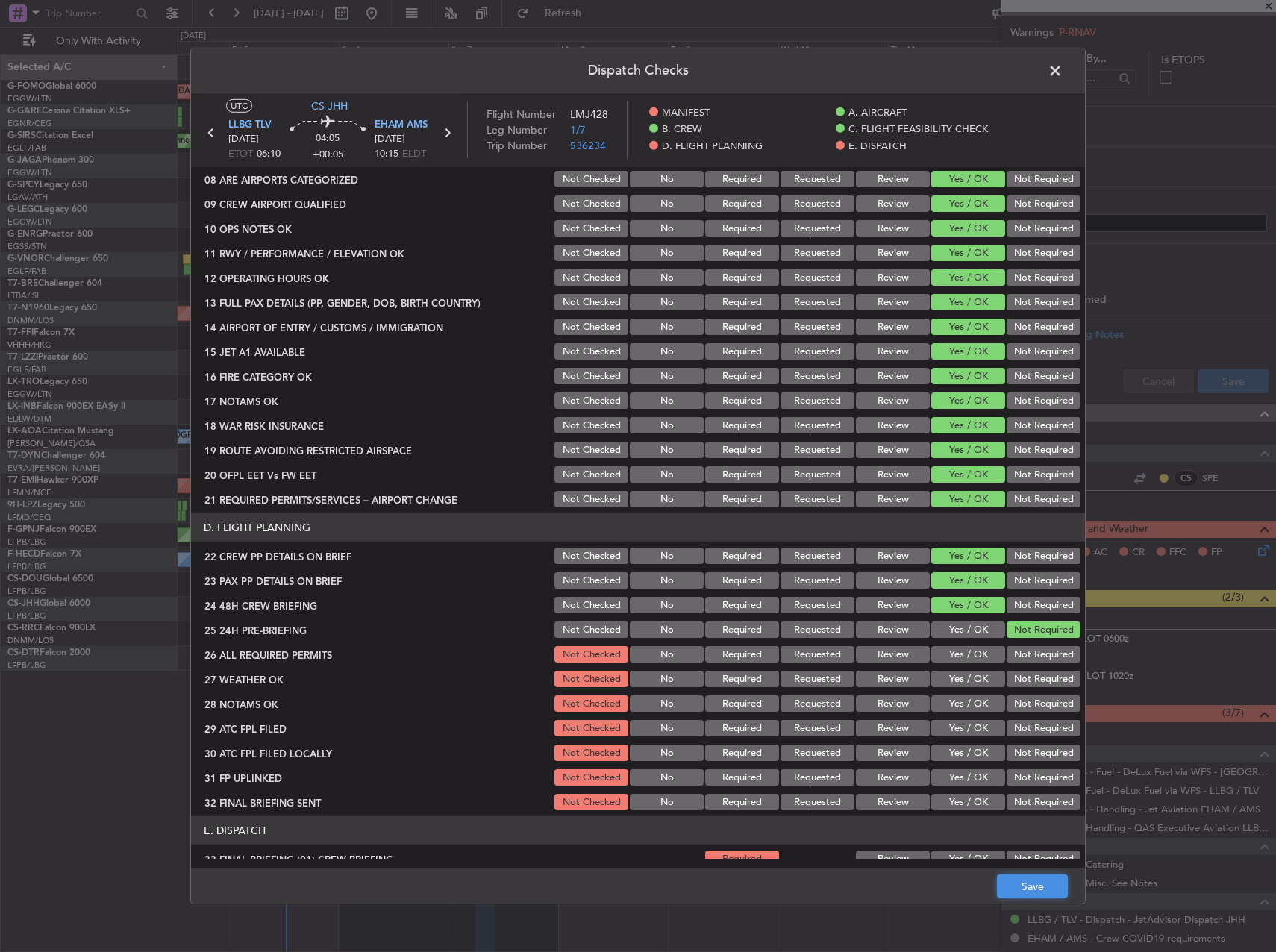
click at [1036, 882] on button "Save" at bounding box center [1032, 887] width 71 height 24
click at [1062, 77] on span at bounding box center [1062, 74] width 0 height 30
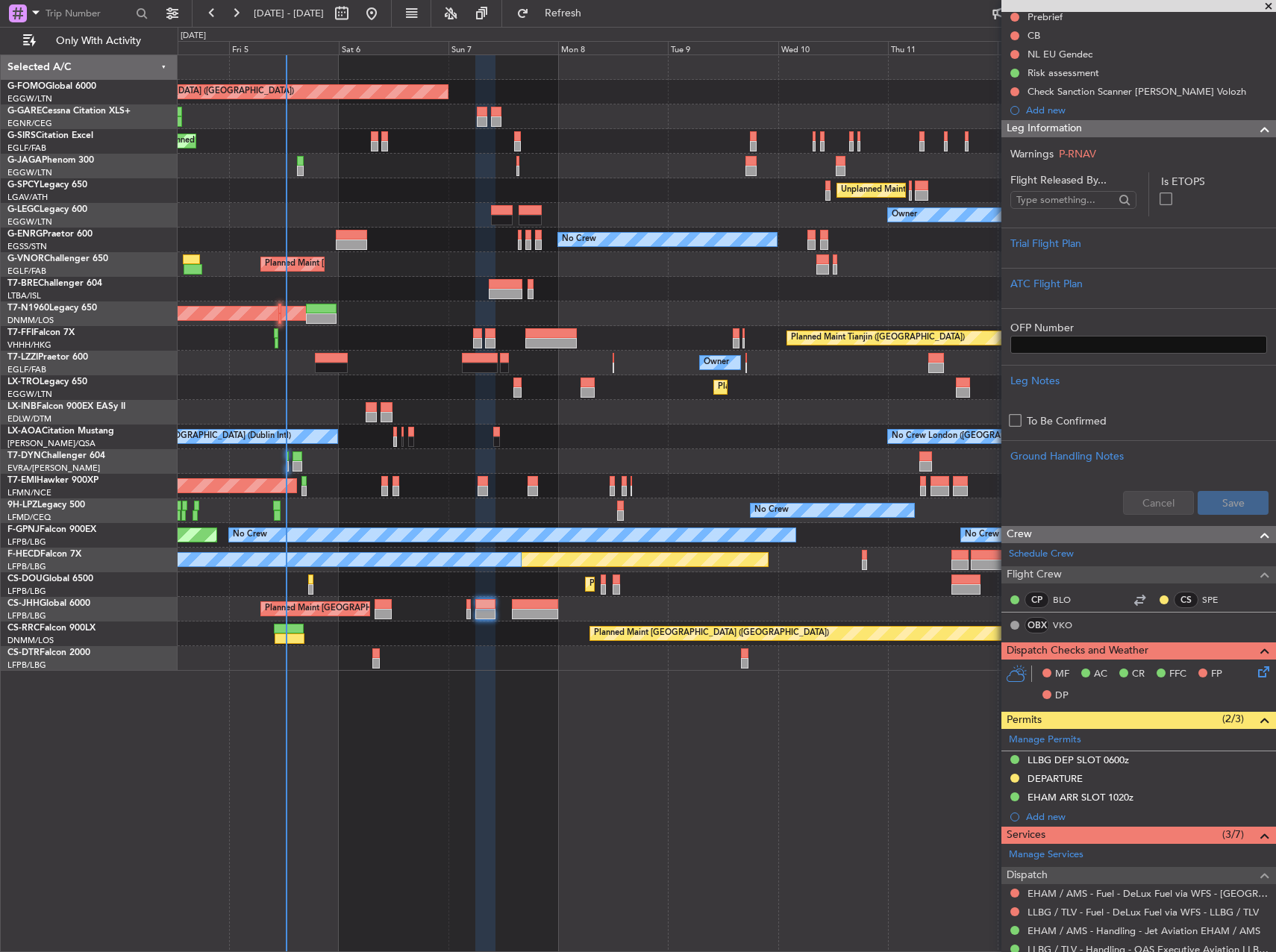
scroll to position [0, 0]
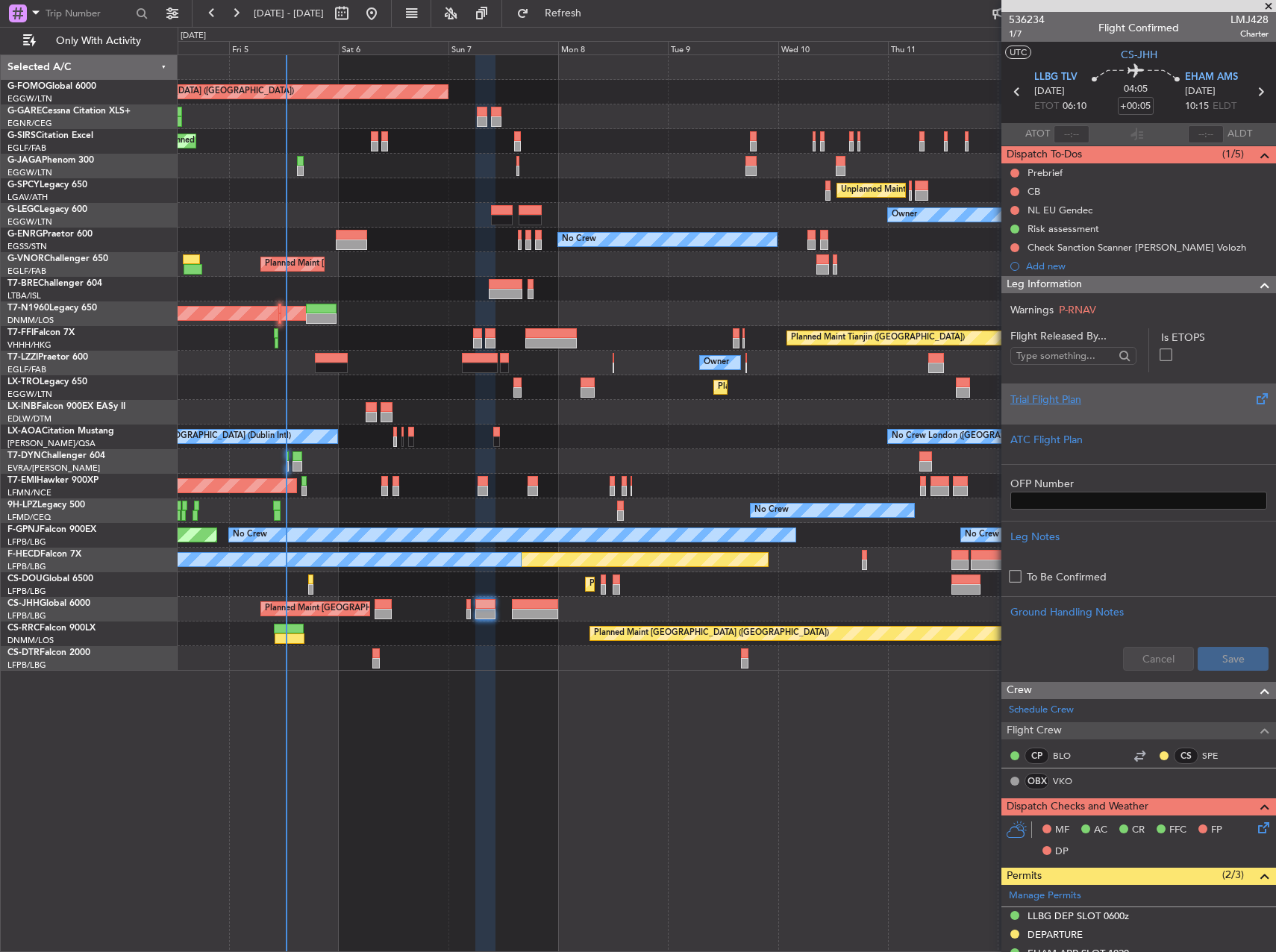
click at [1183, 400] on div "Trial Flight Plan" at bounding box center [1138, 399] width 256 height 16
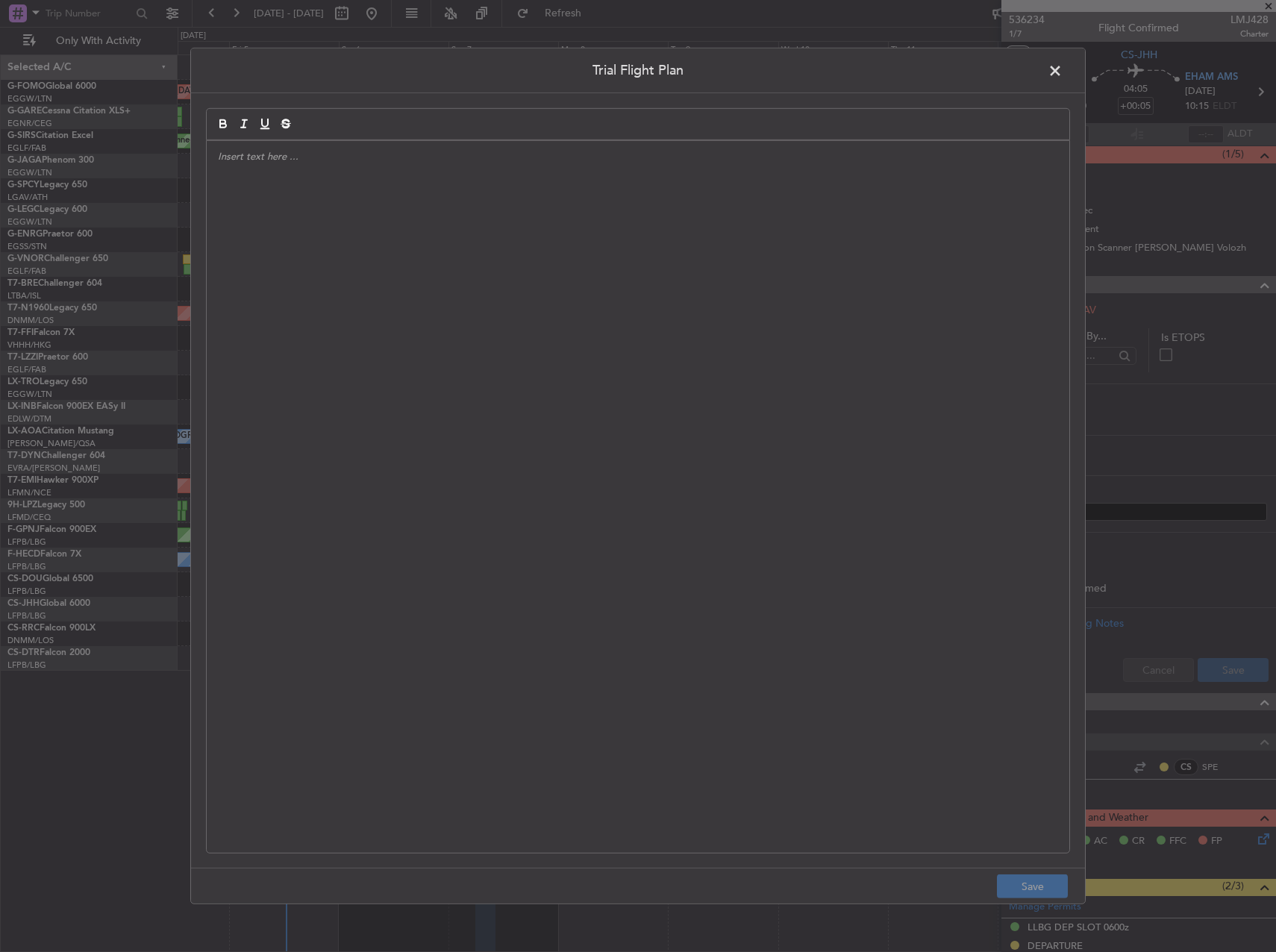
click at [596, 303] on div at bounding box center [638, 497] width 862 height 712
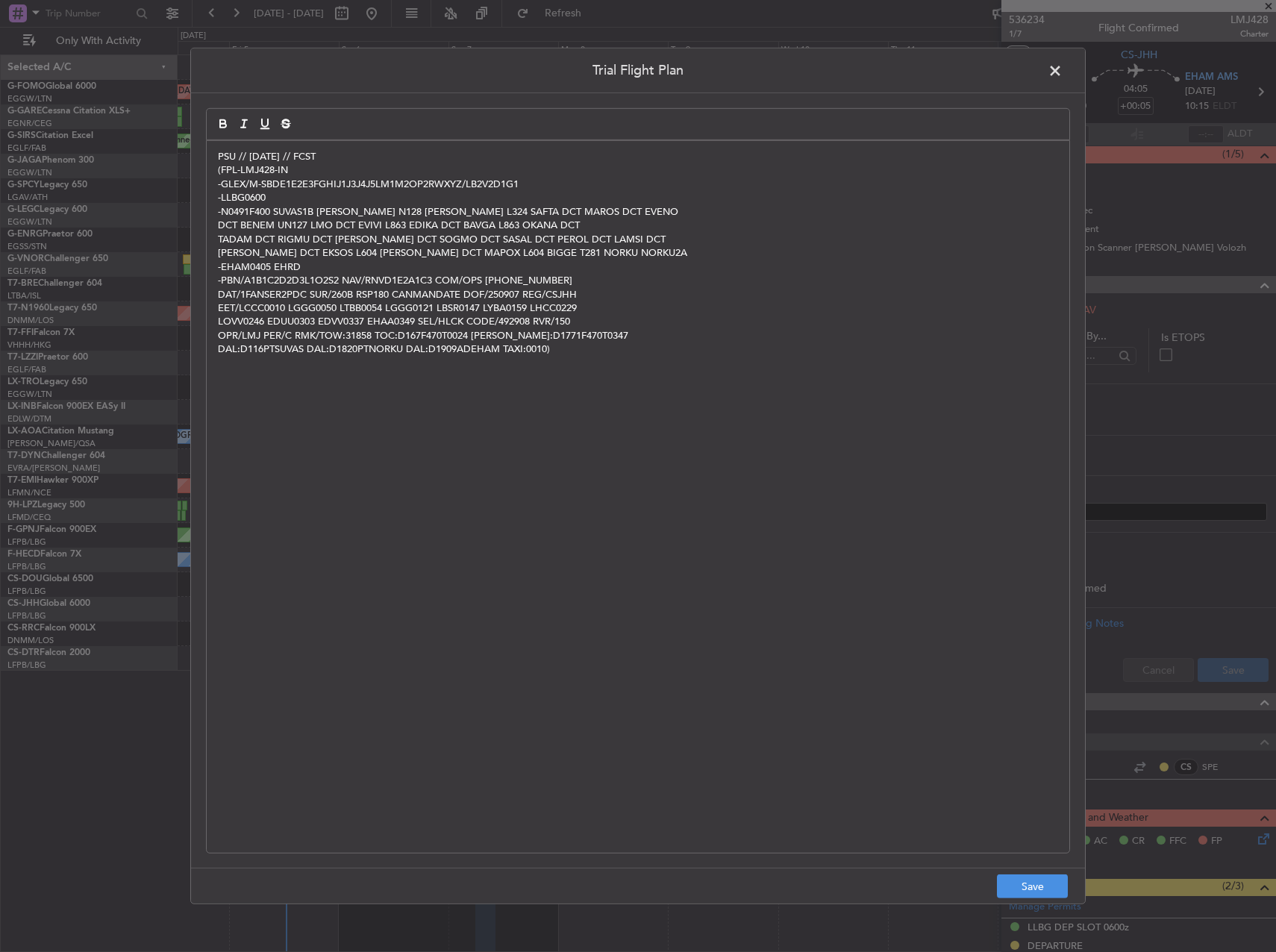
click at [328, 153] on p "PSU // [DATE] // FCST" at bounding box center [638, 156] width 840 height 14
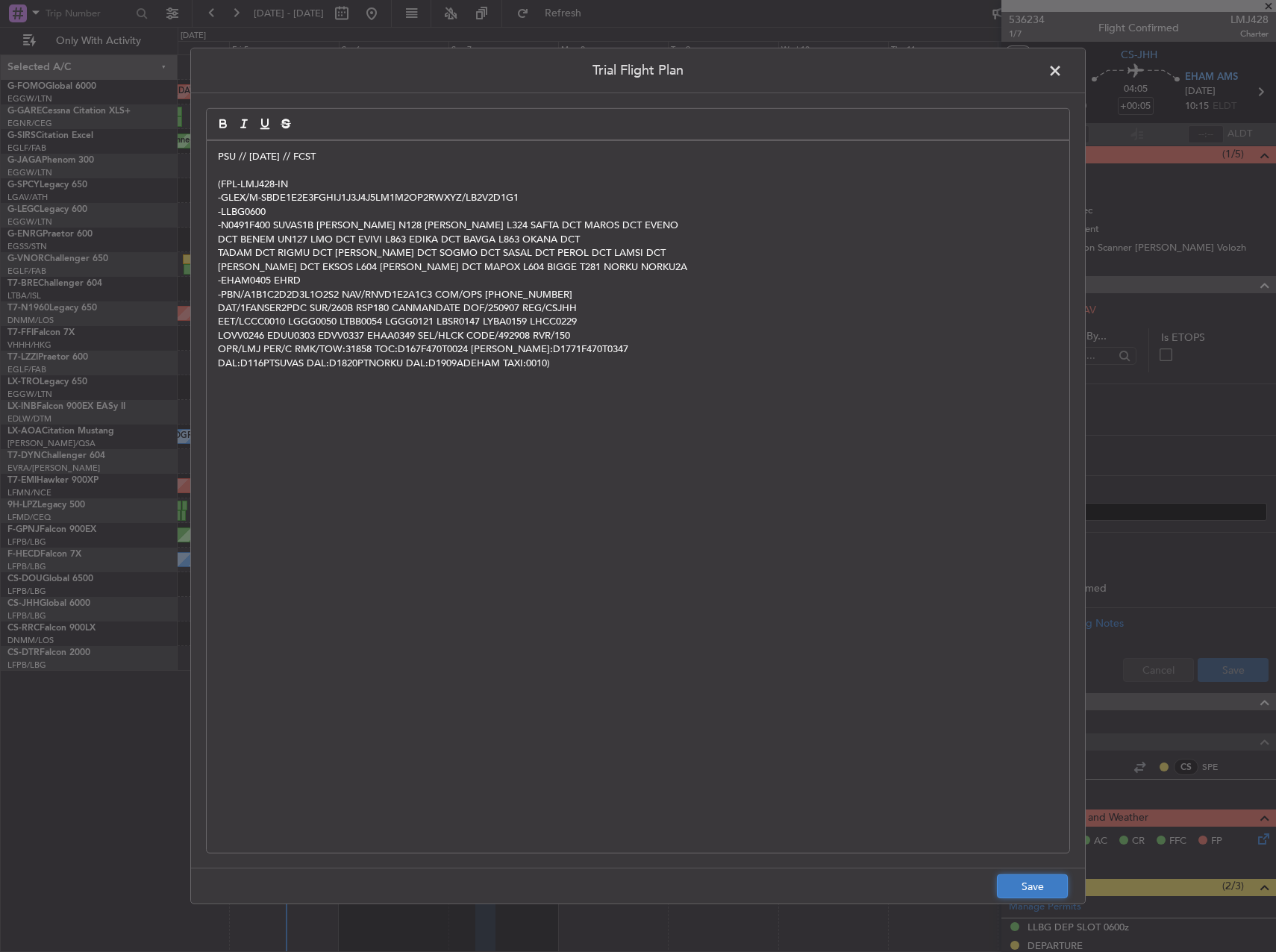
click at [1032, 879] on button "Save" at bounding box center [1032, 887] width 71 height 24
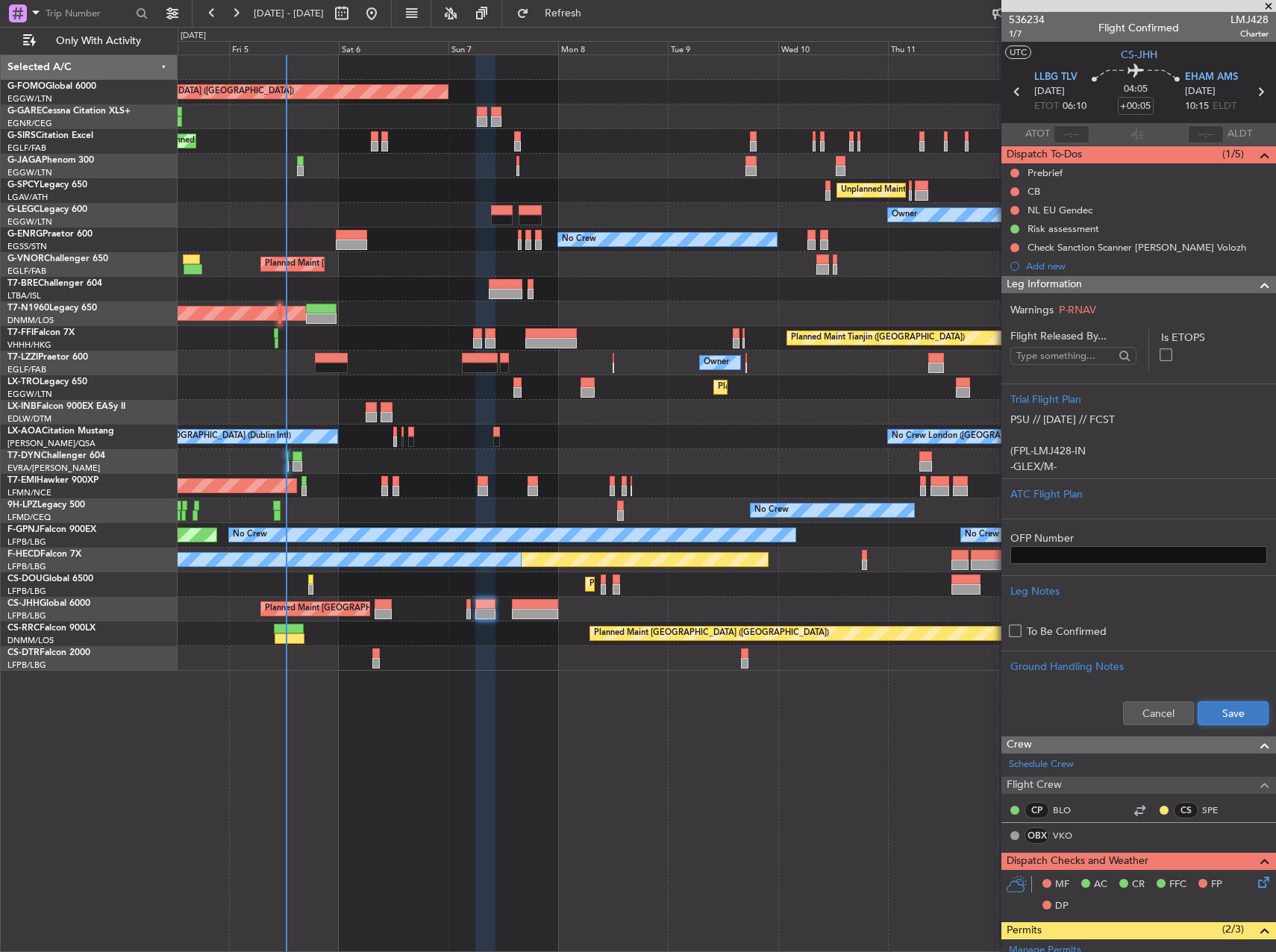
click at [1219, 717] on button "Save" at bounding box center [1233, 714] width 71 height 24
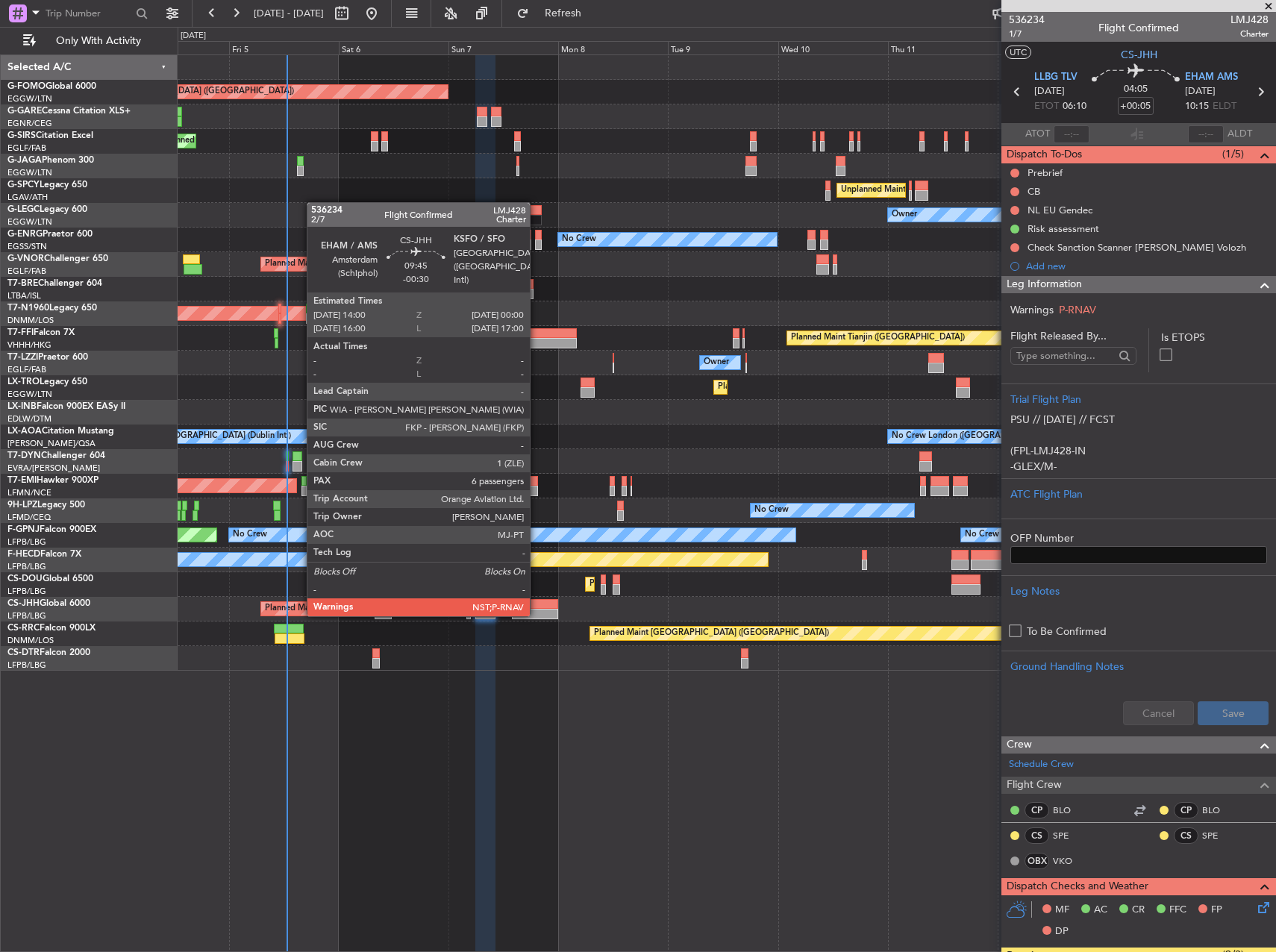
click at [536, 614] on div at bounding box center [535, 614] width 47 height 11
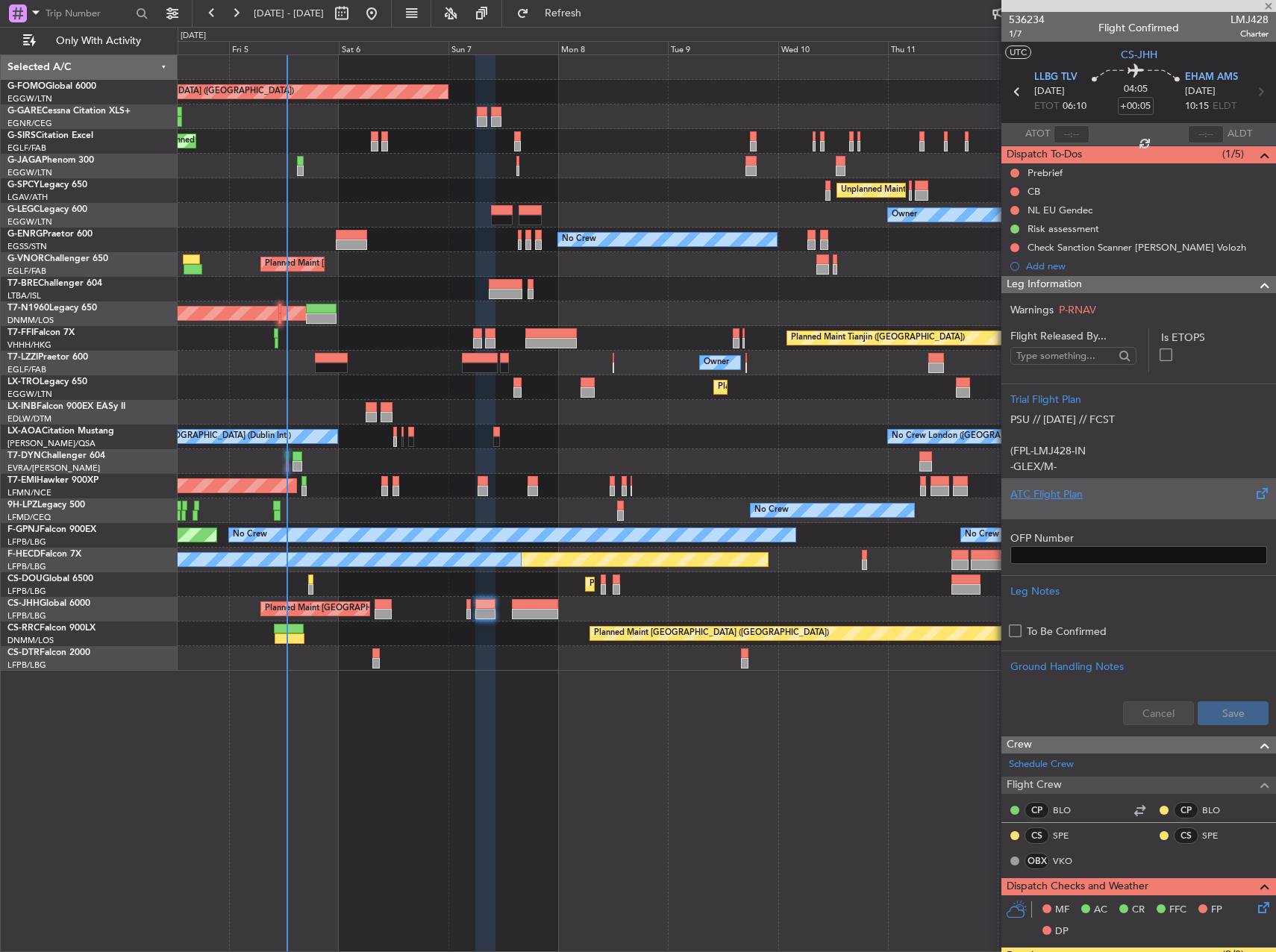
type input "-00:30"
type input "6"
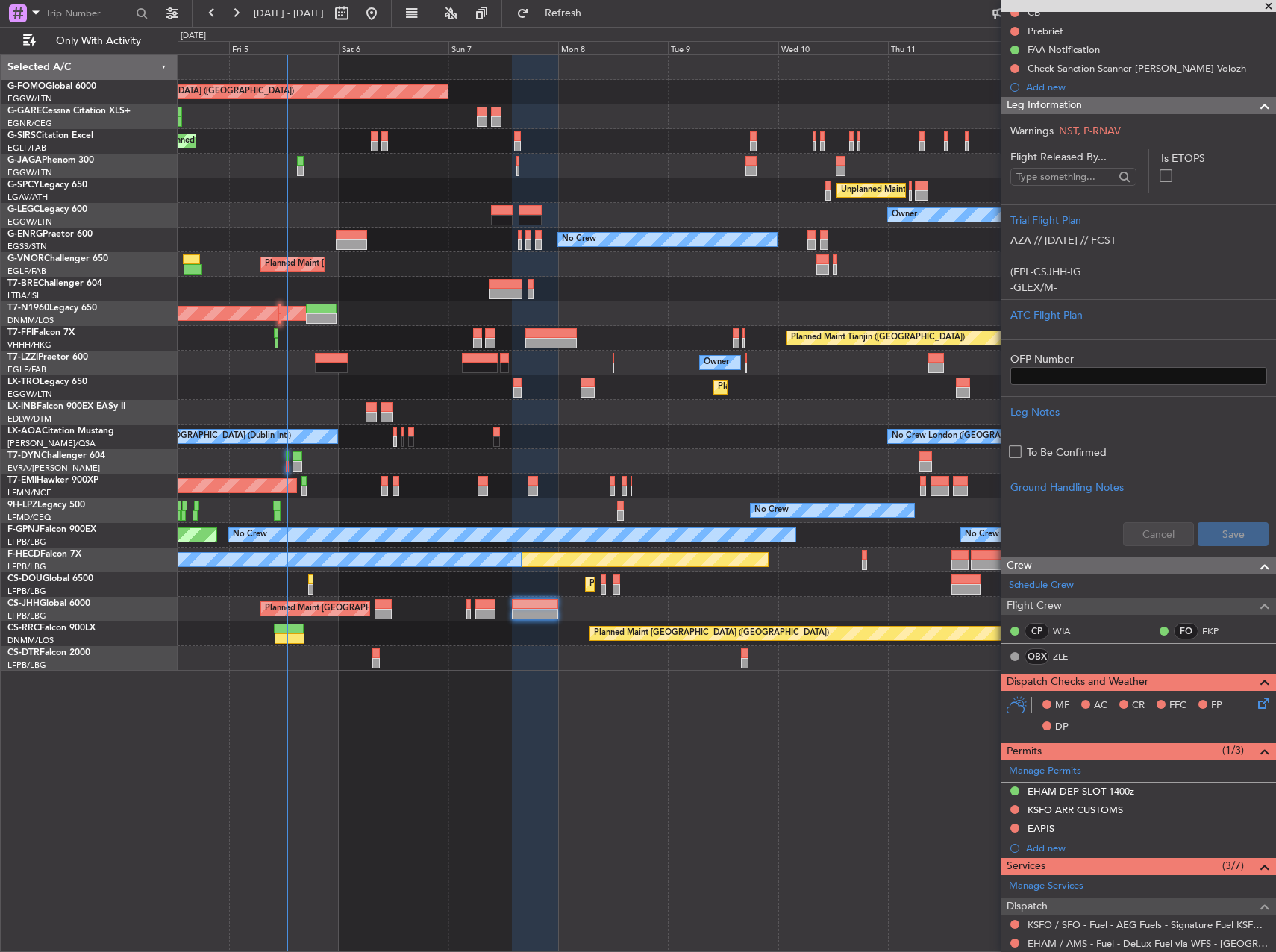
scroll to position [67, 0]
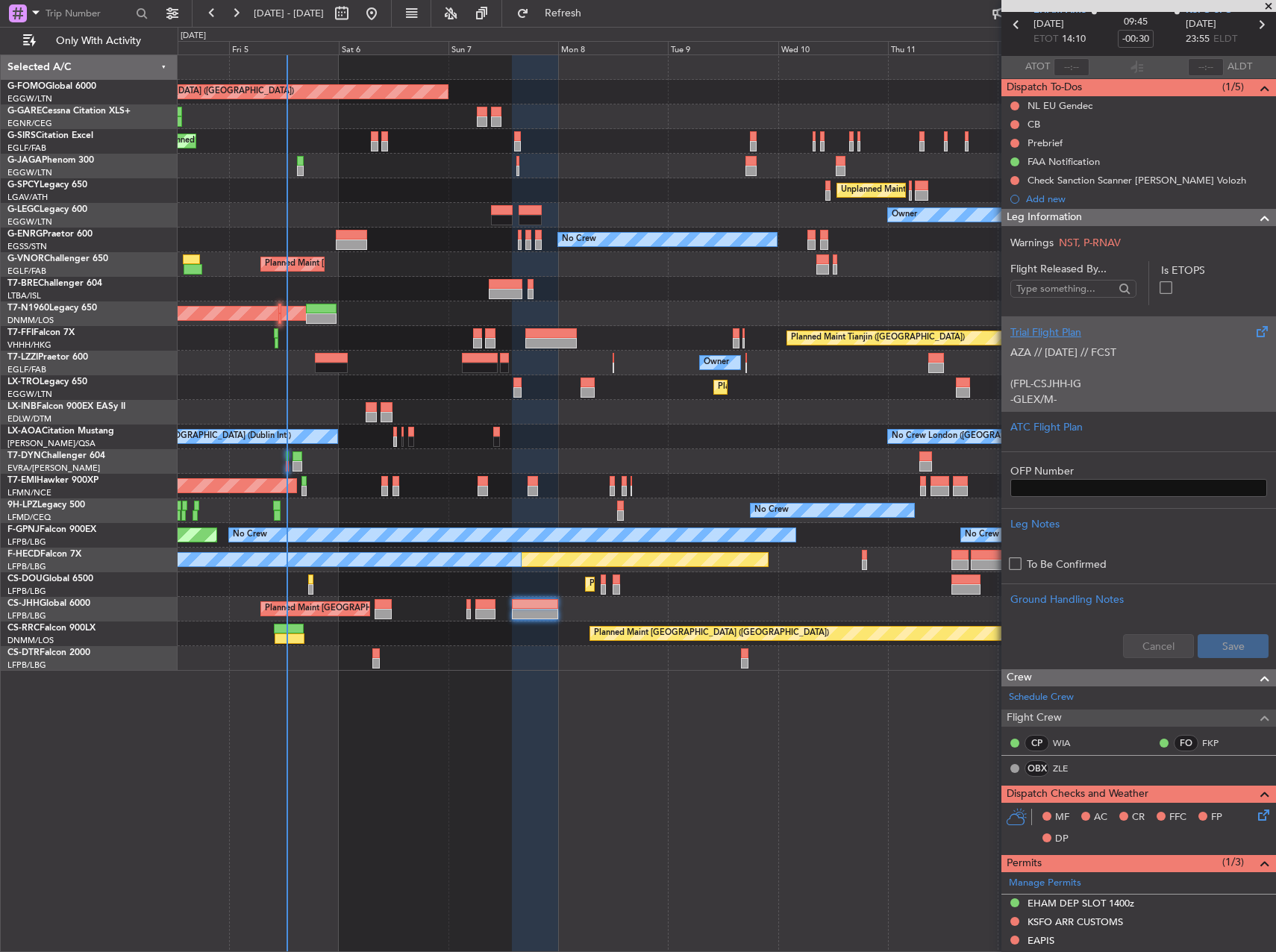
click at [1125, 370] on div "AZA // [DATE] // FCST (FPL-CSJHH-IG -GLEX/M-SBDE1E2E3FGHIJ1J3J4J5LM1M2OP2RWXYZ/…" at bounding box center [1138, 372] width 256 height 63
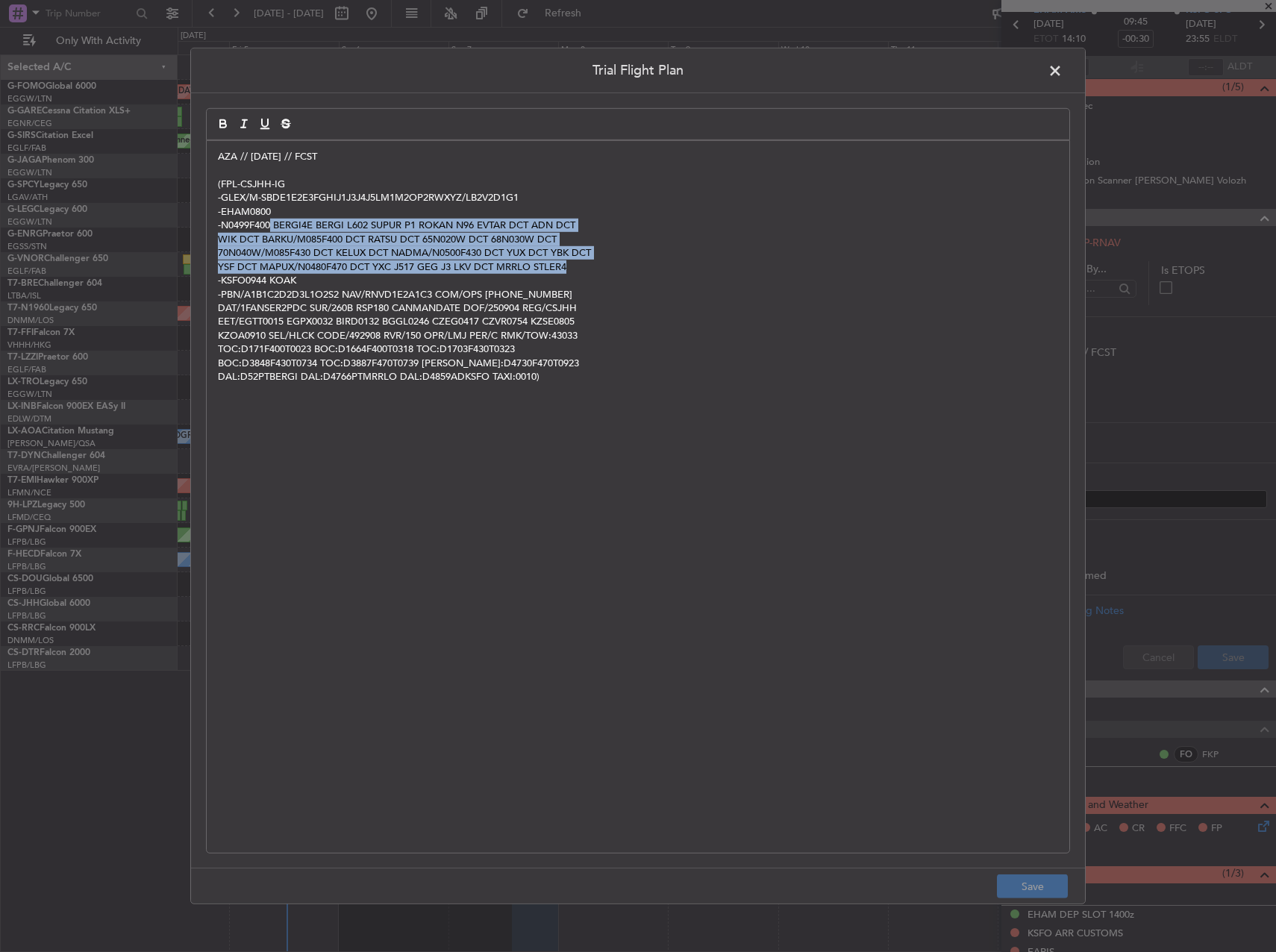
drag, startPoint x: 273, startPoint y: 223, endPoint x: 593, endPoint y: 264, distance: 322.6
click at [593, 264] on div "AZA // [DATE] // FCST (FPL-CSJHH-IG -GLEX/M-SBDE1E2E3FGHIJ1J3J4J5LM1M2OP2RWXYZ/…" at bounding box center [638, 497] width 862 height 712
copy div "BERGI4E BERGI L602 SUPUR P1 ROKAN N96 EVTAR DCT ADN DCT WIK DCT BARKU/M085F400 …"
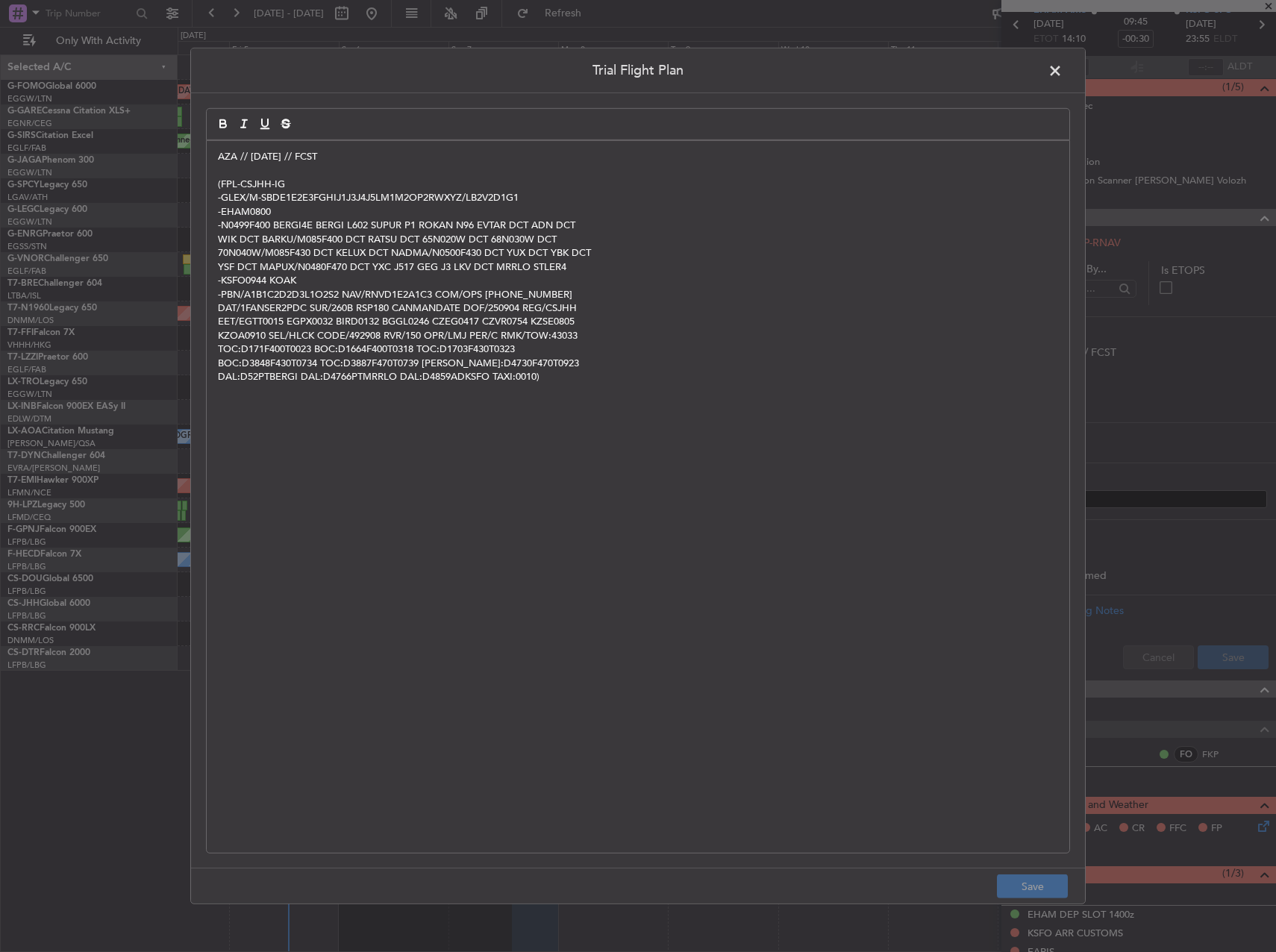
click at [1062, 73] on span at bounding box center [1062, 74] width 0 height 30
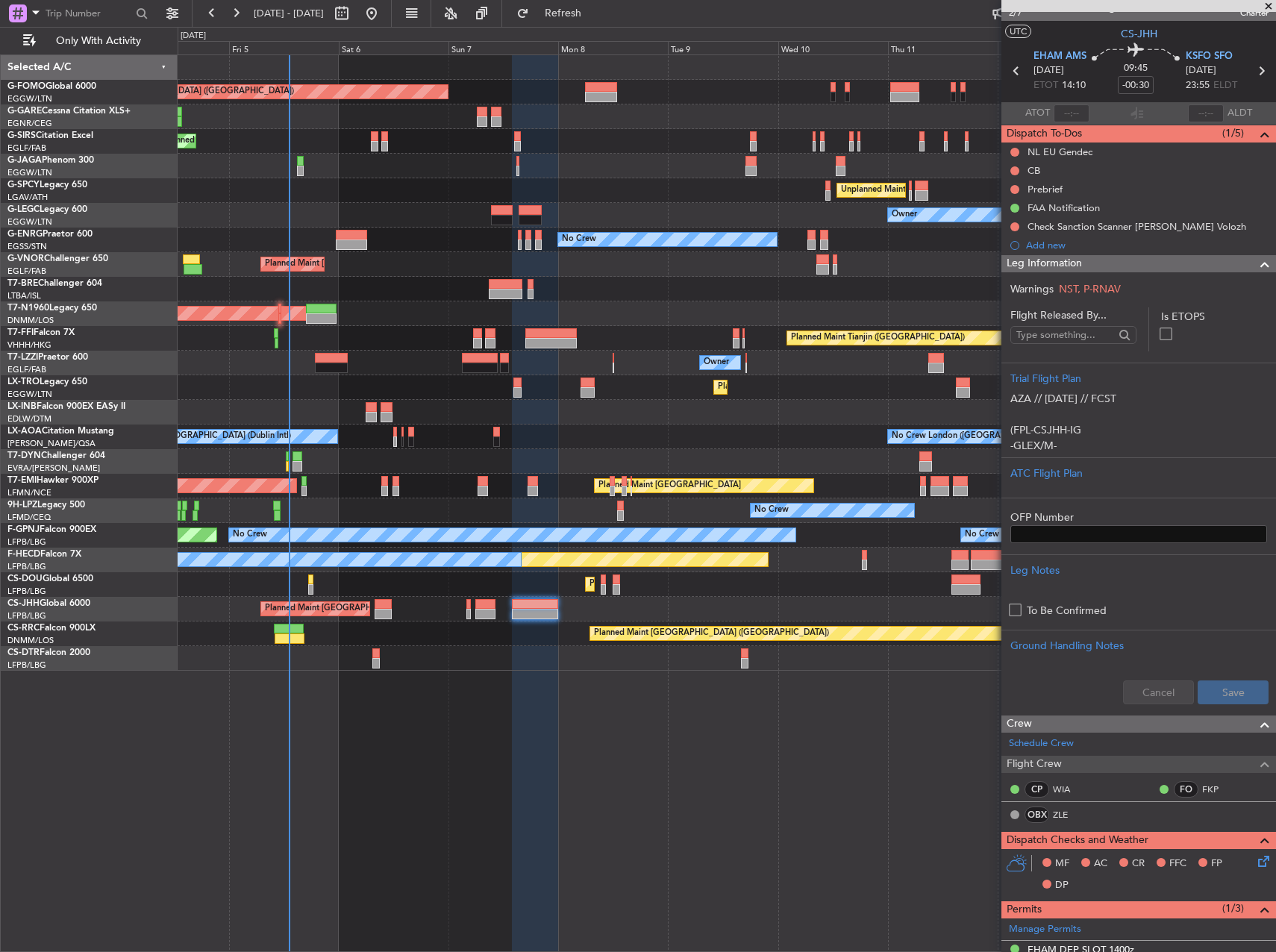
scroll to position [0, 0]
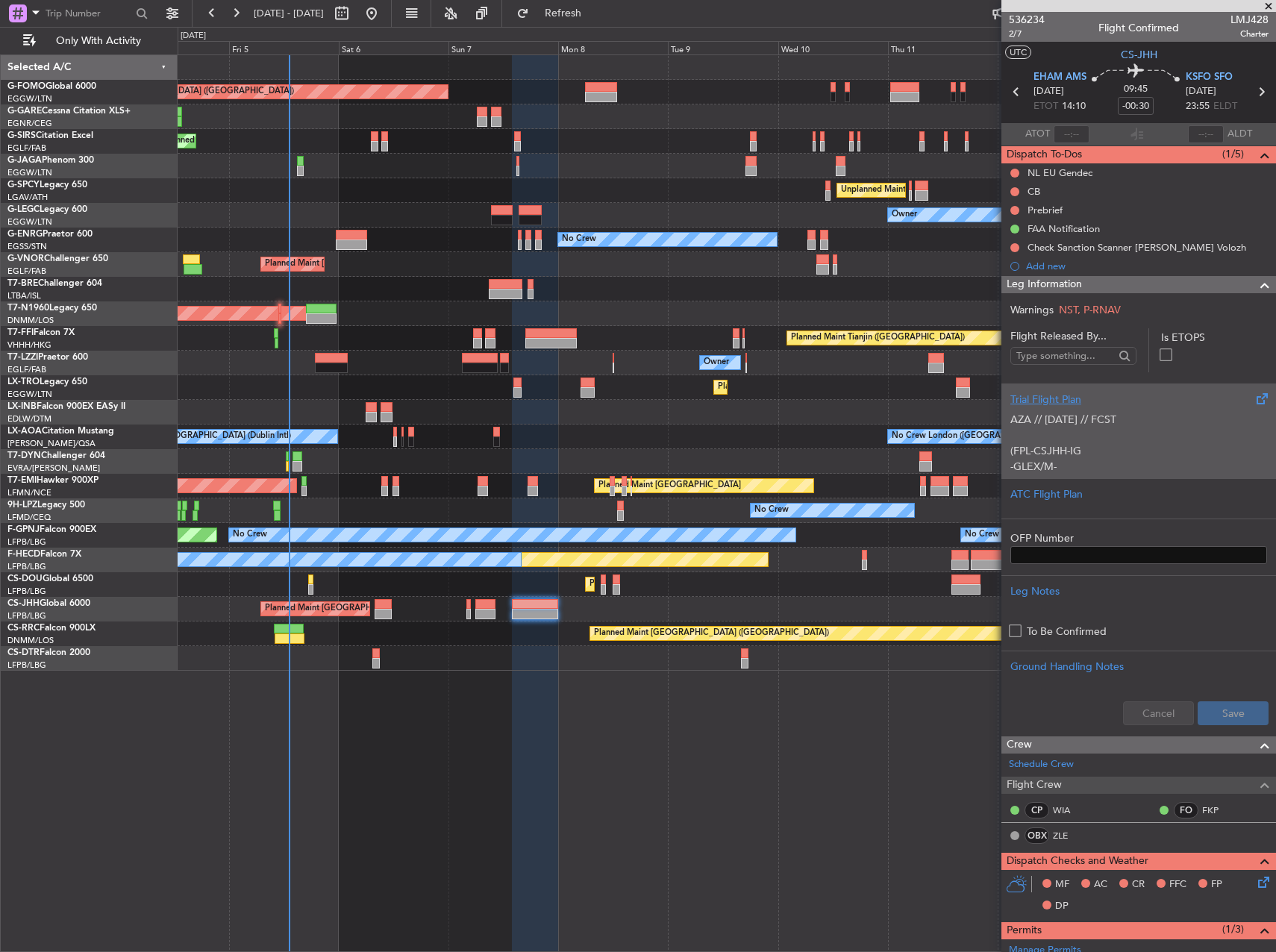
click at [1121, 420] on div "AZA // [DATE] // FCST (FPL-CSJHH-IG -GLEX/M-SBDE1E2E3FGHIJ1J3J4J5LM1M2OP2RWXYZ/…" at bounding box center [1138, 439] width 256 height 63
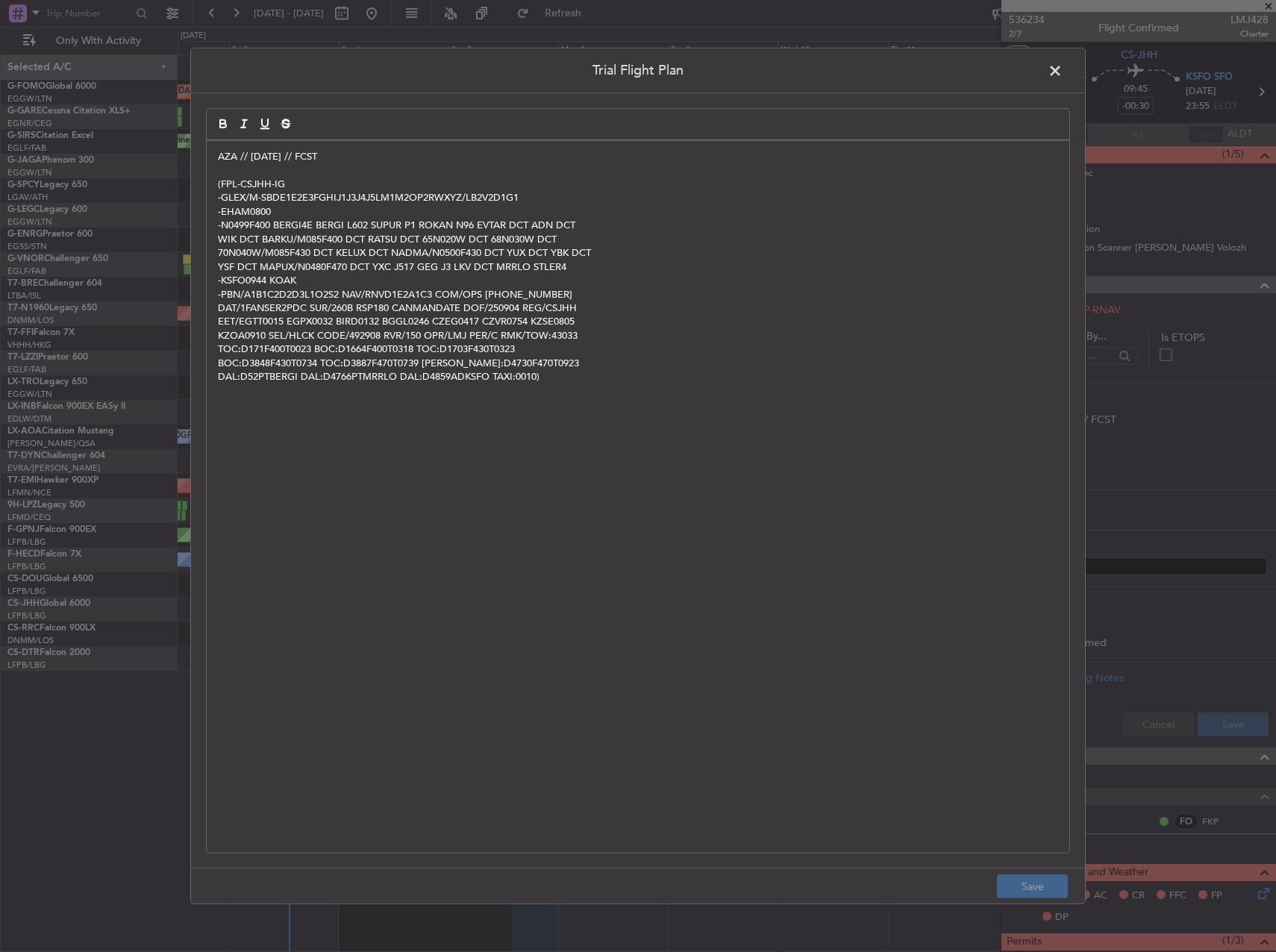
click at [1062, 70] on span at bounding box center [1062, 74] width 0 height 30
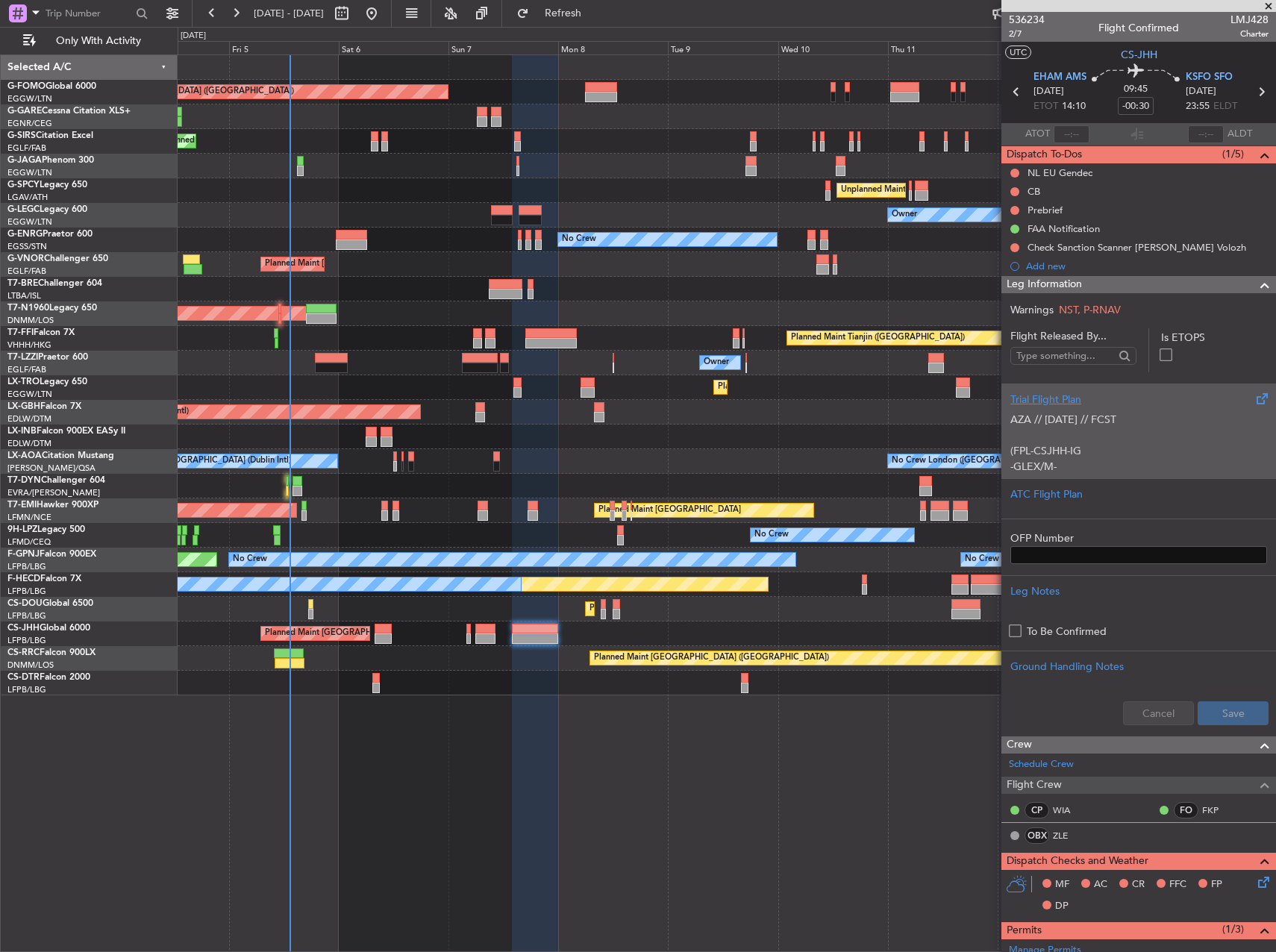
click at [1156, 416] on div "AZA // [DATE] // FCST (FPL-CSJHH-IG -GLEX/M-SBDE1E2E3FGHIJ1J3J4J5LM1M2OP2RWXYZ/…" at bounding box center [1138, 439] width 256 height 63
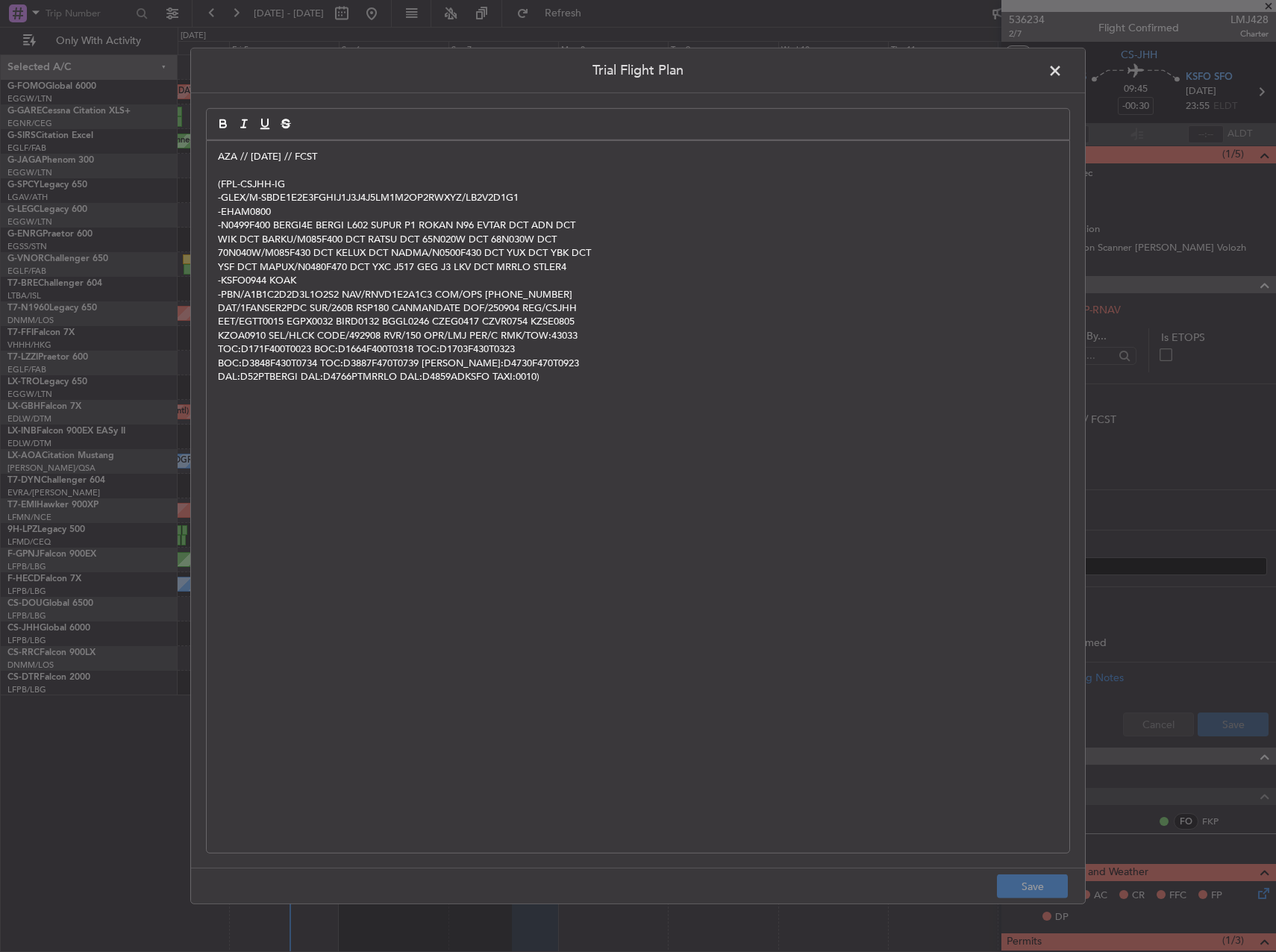
click at [217, 156] on div "AZA // [DATE] // FCST (FPL-CSJHH-IG -GLEX/M-SBDE1E2E3FGHIJ1J3J4J5LM1M2OP2RWXYZ/…" at bounding box center [638, 497] width 862 height 712
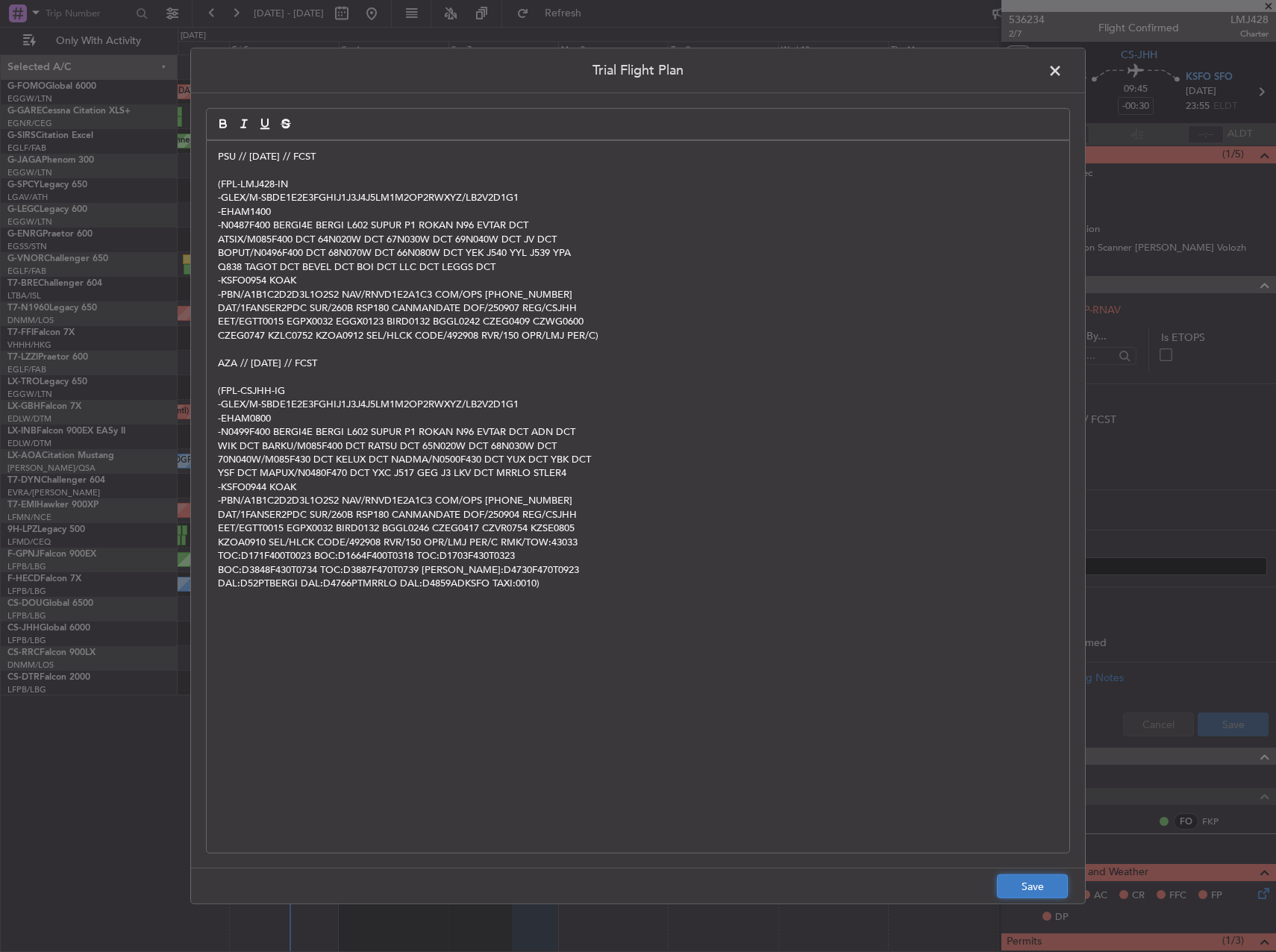
click at [1054, 889] on button "Save" at bounding box center [1032, 887] width 71 height 24
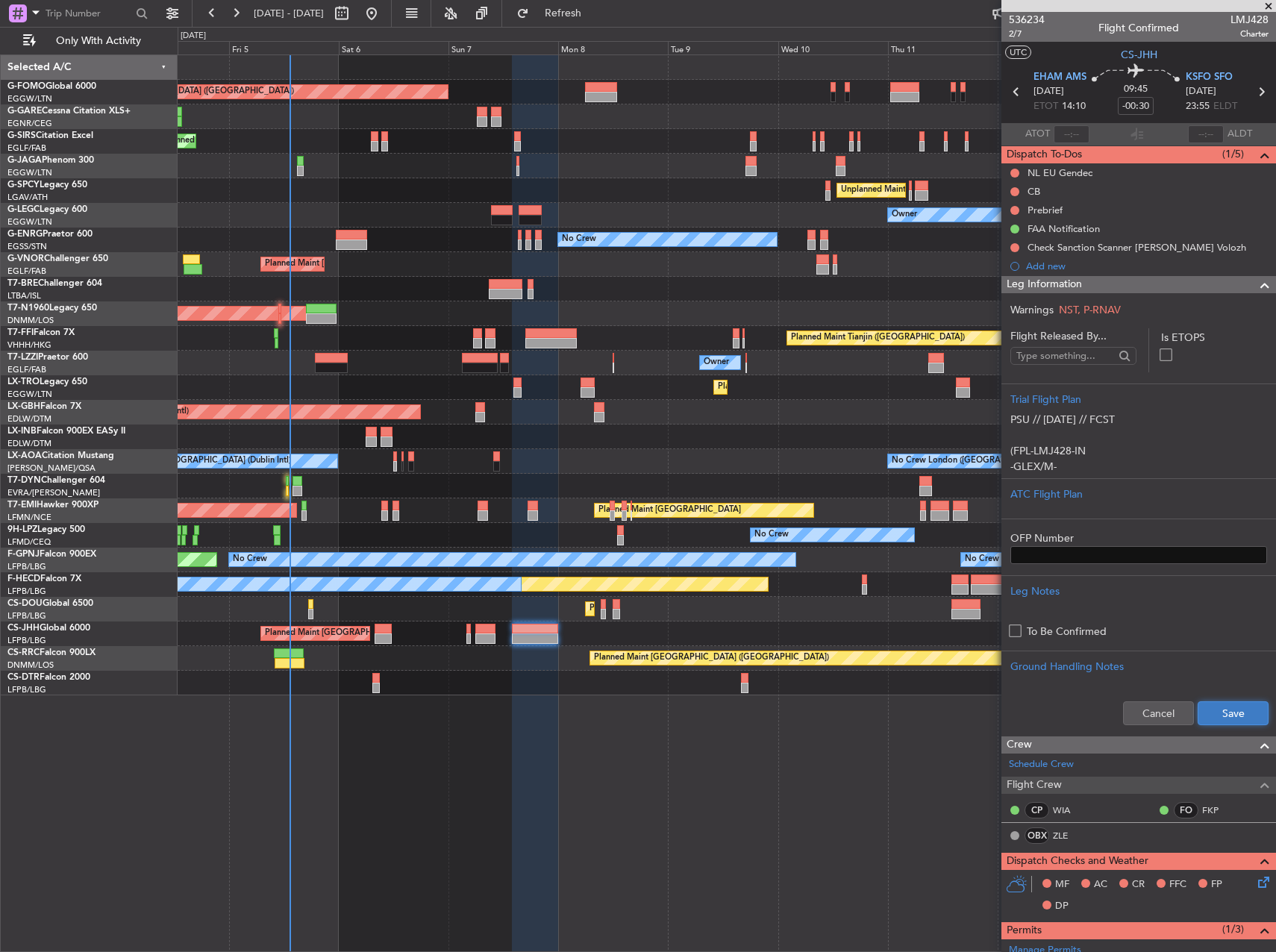
click at [1228, 714] on button "Save" at bounding box center [1233, 714] width 71 height 24
click at [1137, 103] on input "-00:30" at bounding box center [1136, 106] width 36 height 18
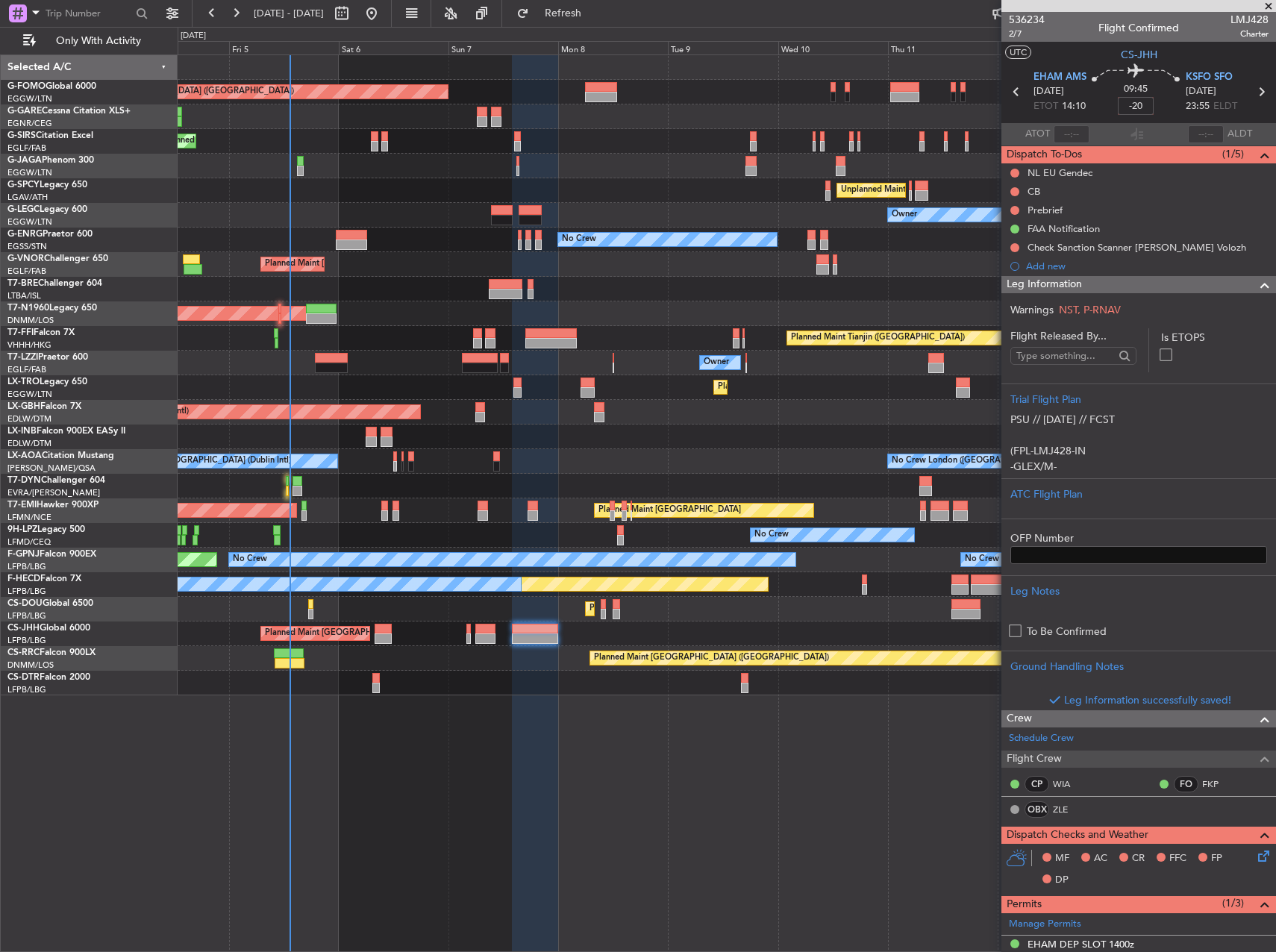
click at [932, 305] on div "Planned Maint [GEOGRAPHIC_DATA] ([GEOGRAPHIC_DATA])" at bounding box center [726, 314] width 1098 height 25
type input "-00:20"
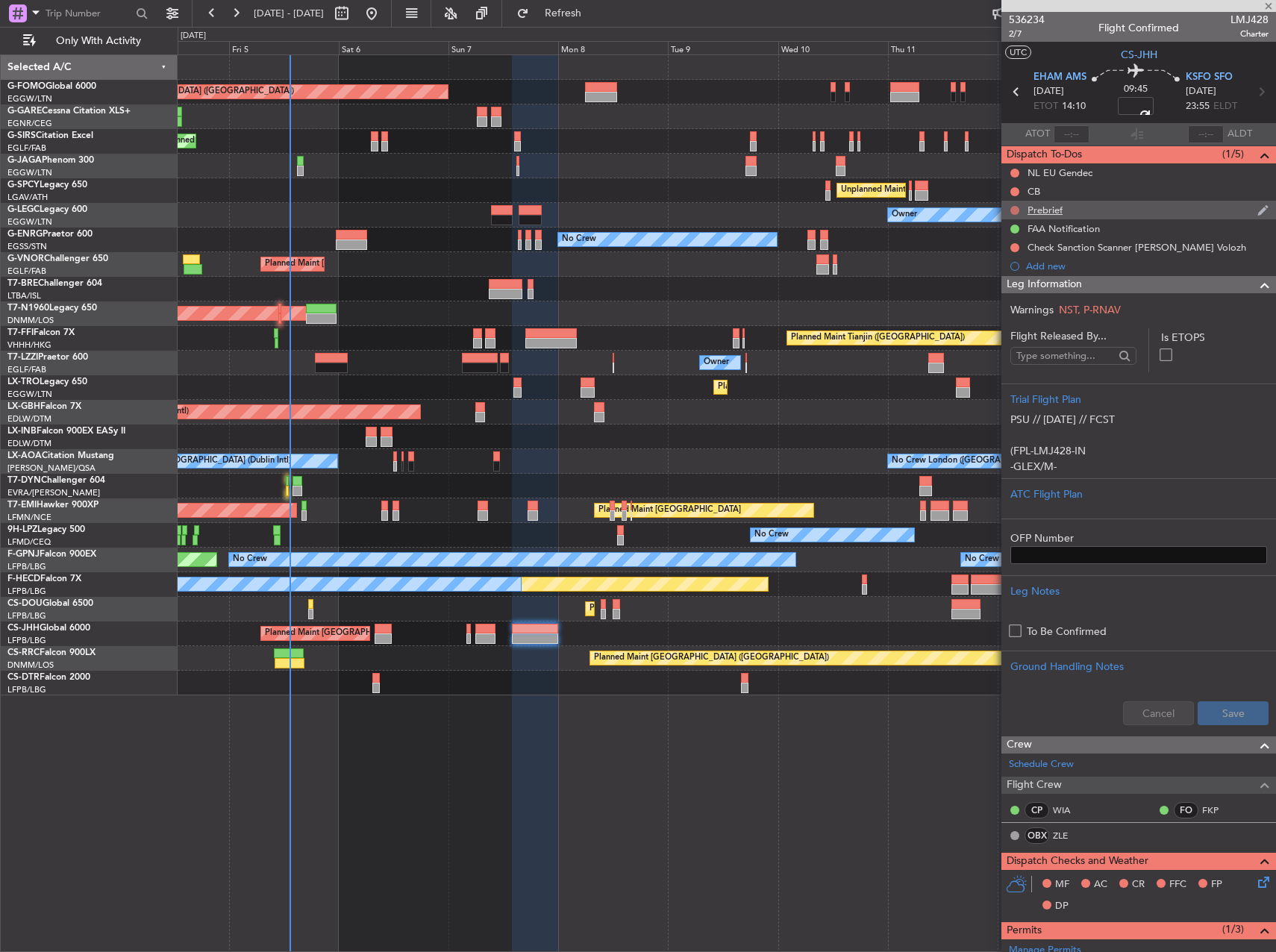
click at [1014, 209] on button at bounding box center [1015, 211] width 9 height 9
click at [1008, 259] on span "In Progress" at bounding box center [1022, 253] width 50 height 15
click at [1016, 186] on nimbus-traffic-light at bounding box center [1015, 192] width 12 height 12
click at [1016, 192] on button at bounding box center [1015, 192] width 9 height 9
click at [1008, 259] on span "Completed" at bounding box center [1021, 257] width 49 height 15
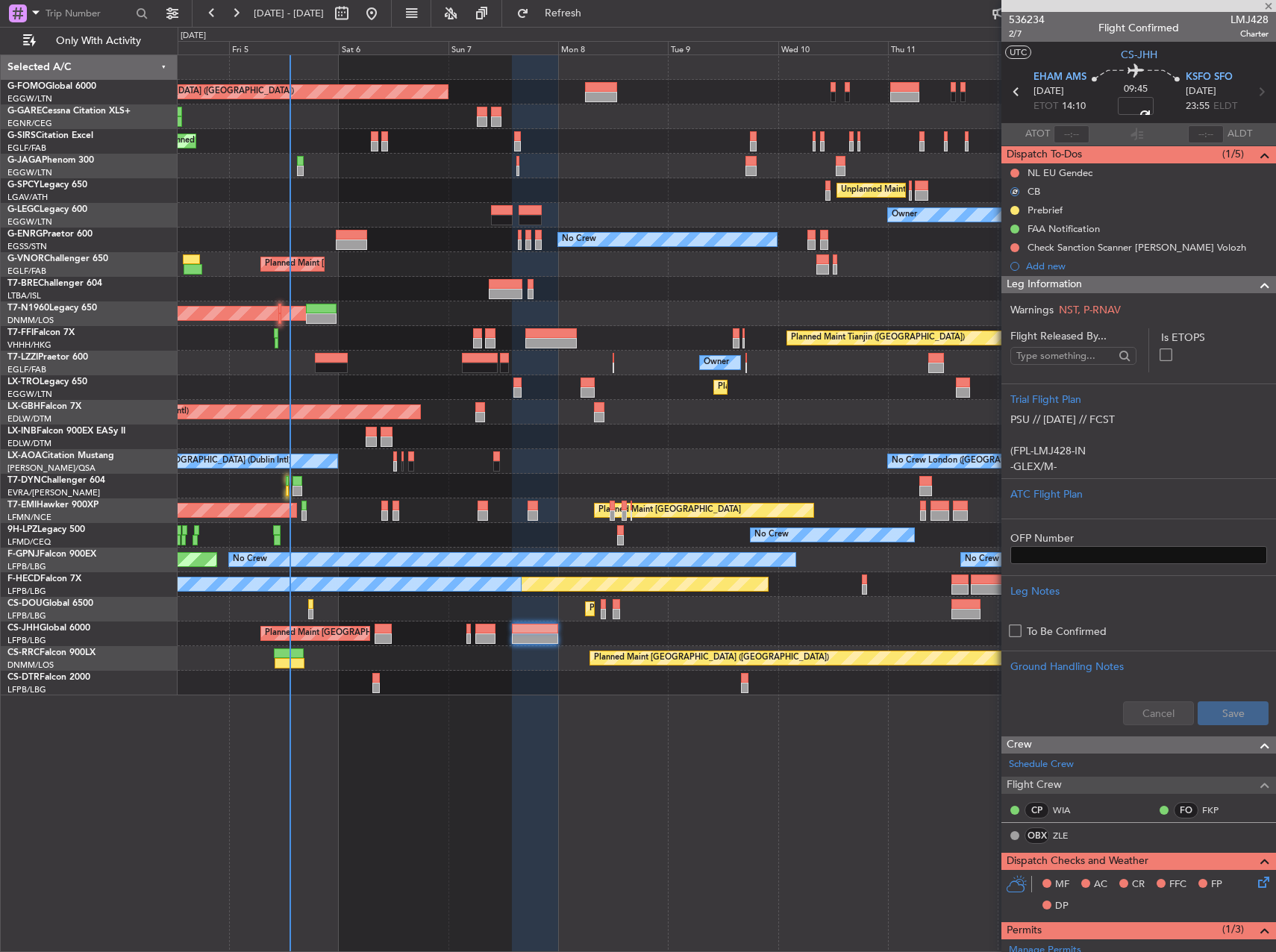
click at [956, 257] on div "Planned Maint [GEOGRAPHIC_DATA] ([GEOGRAPHIC_DATA])" at bounding box center [726, 264] width 1098 height 25
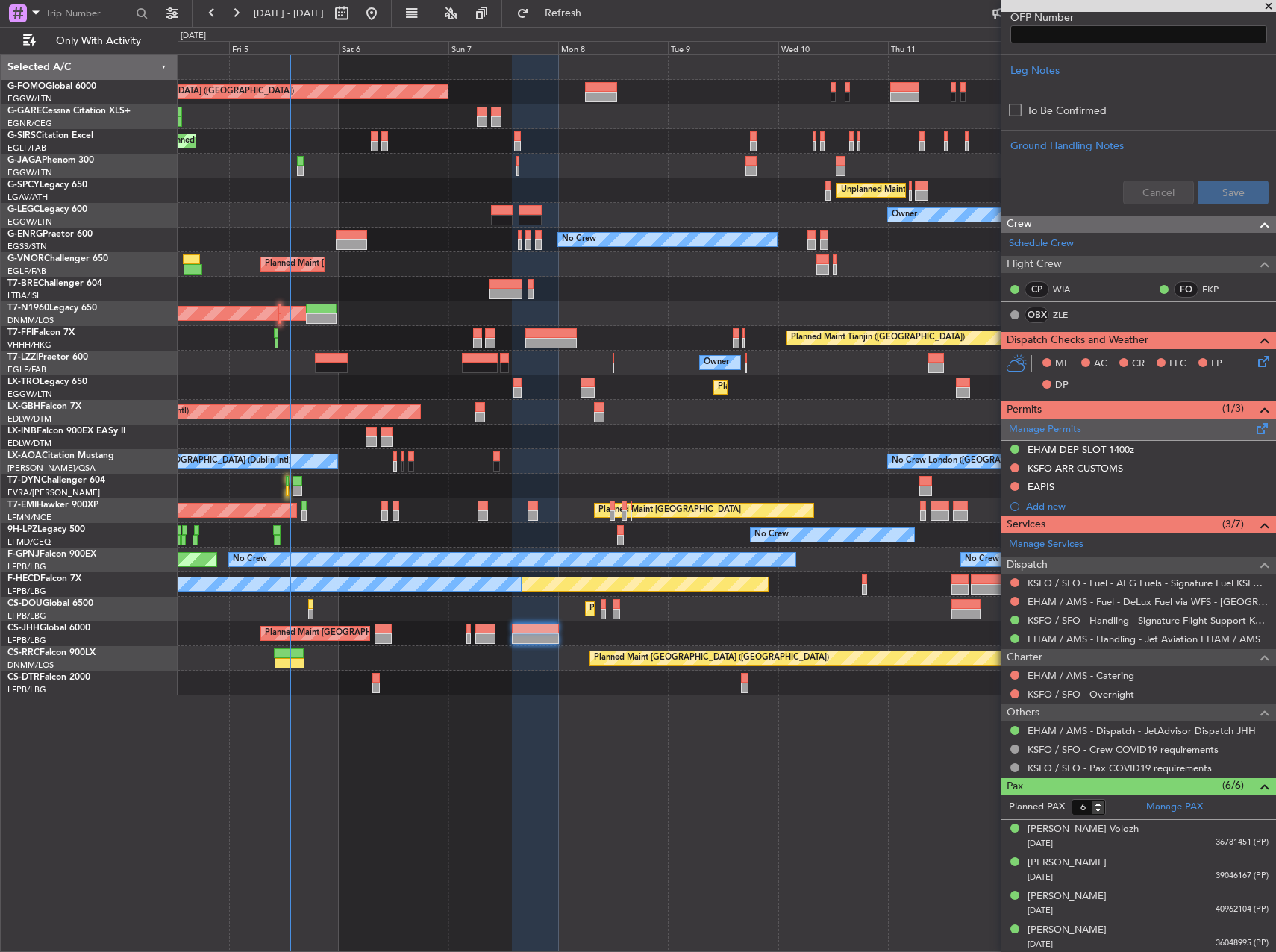
scroll to position [523, 0]
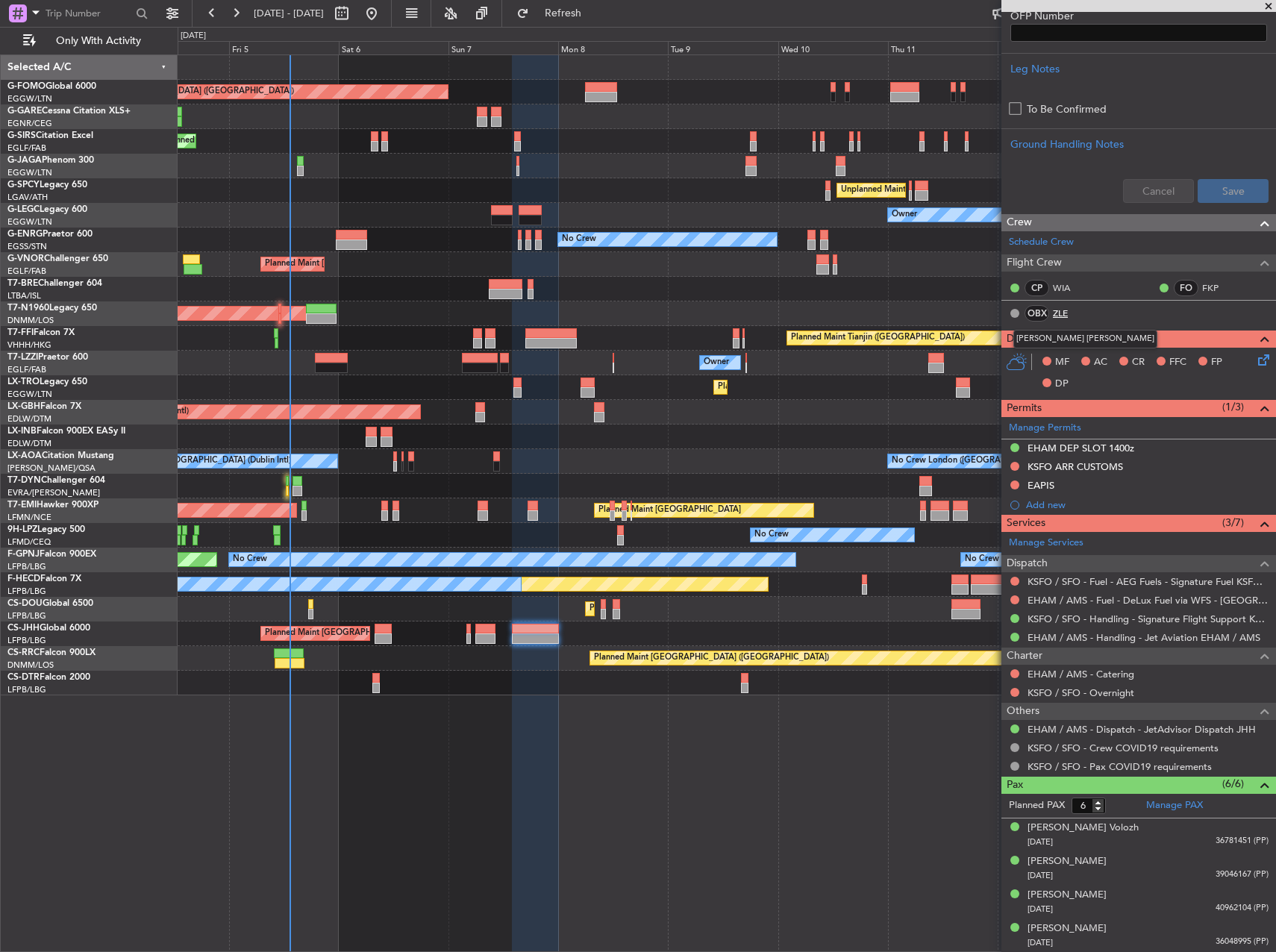
click at [1067, 309] on link "ZLE" at bounding box center [1069, 314] width 34 height 14
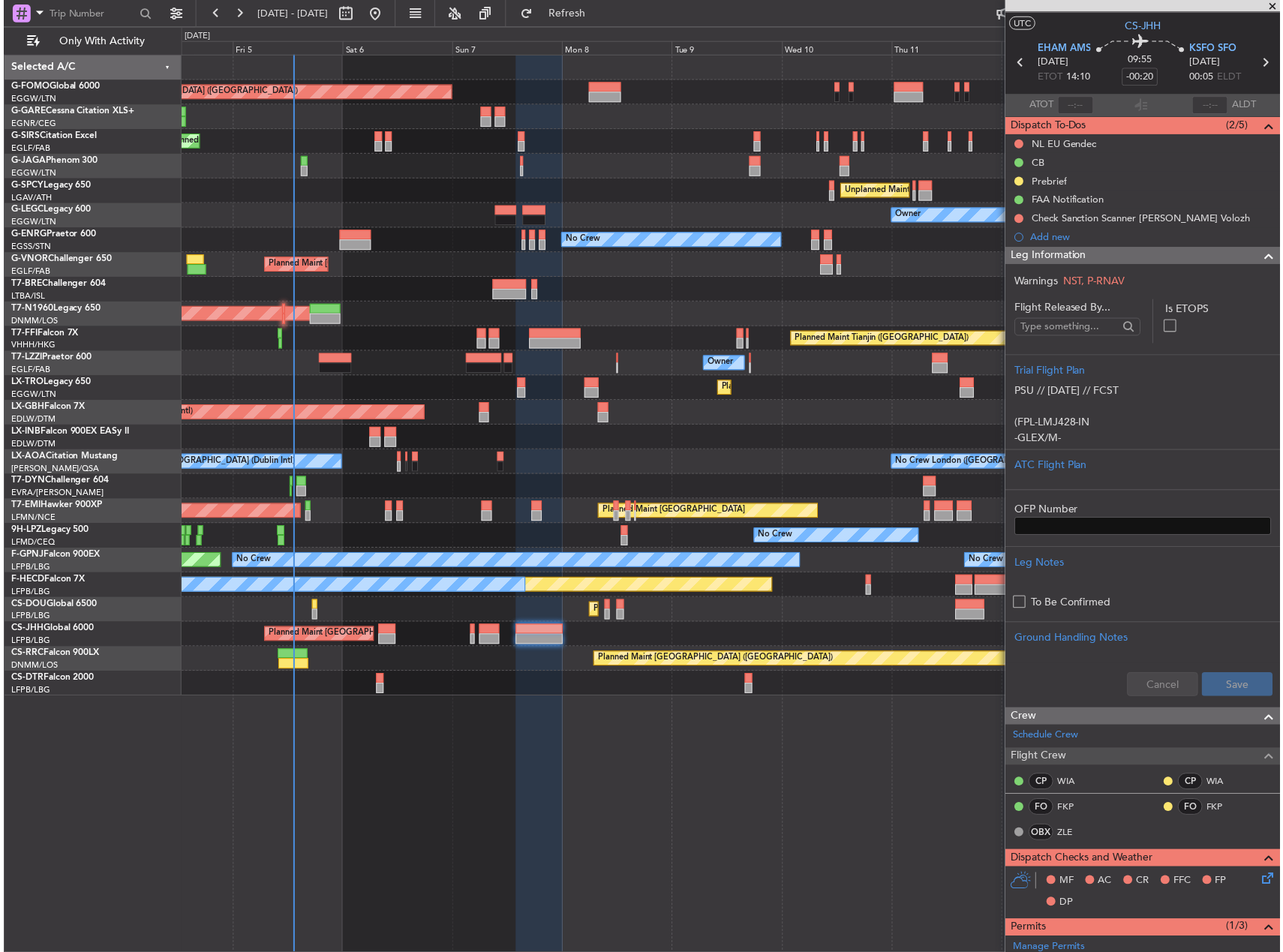
scroll to position [0, 0]
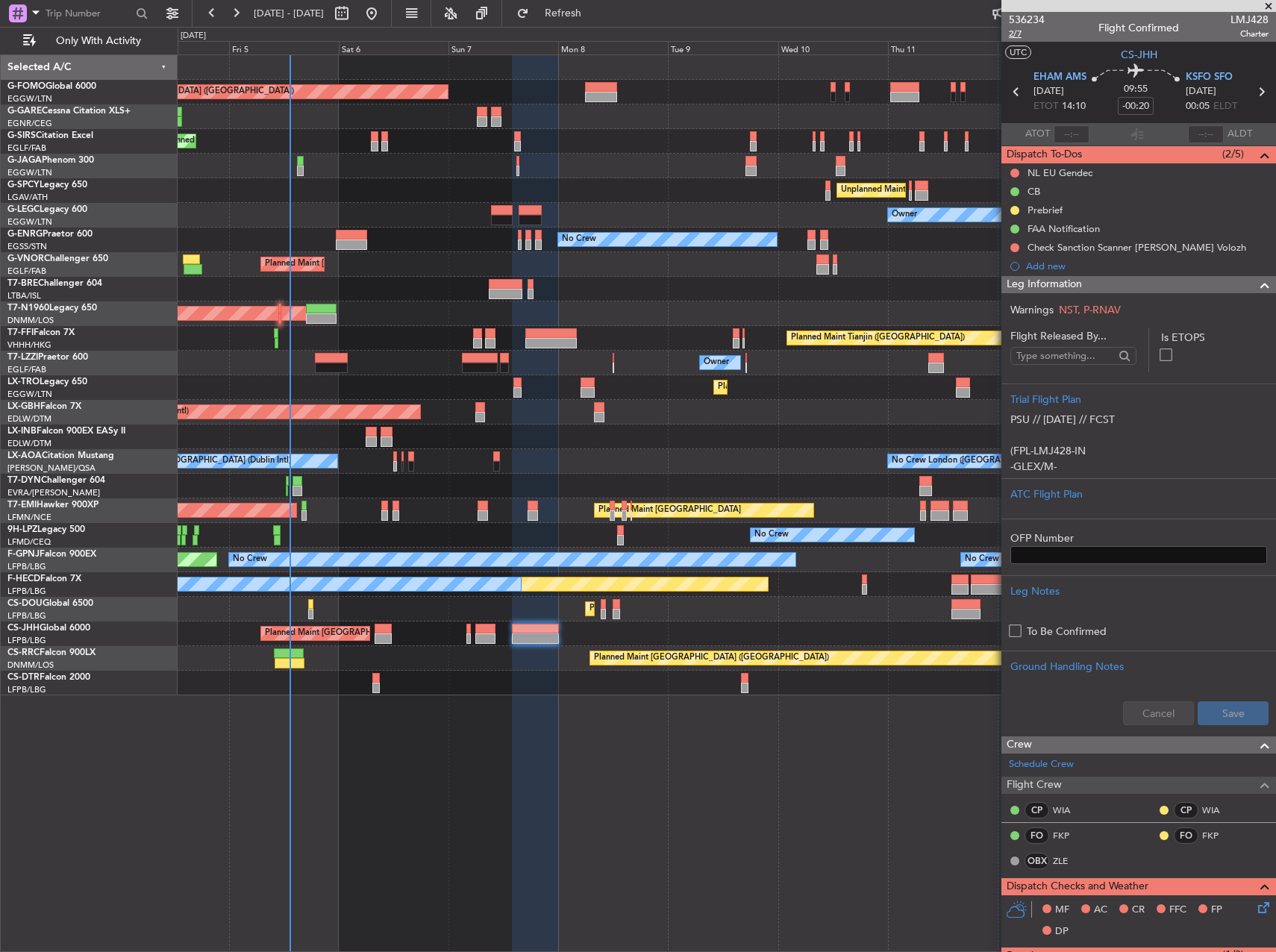
click at [1015, 35] on span "2/7" at bounding box center [1027, 34] width 36 height 13
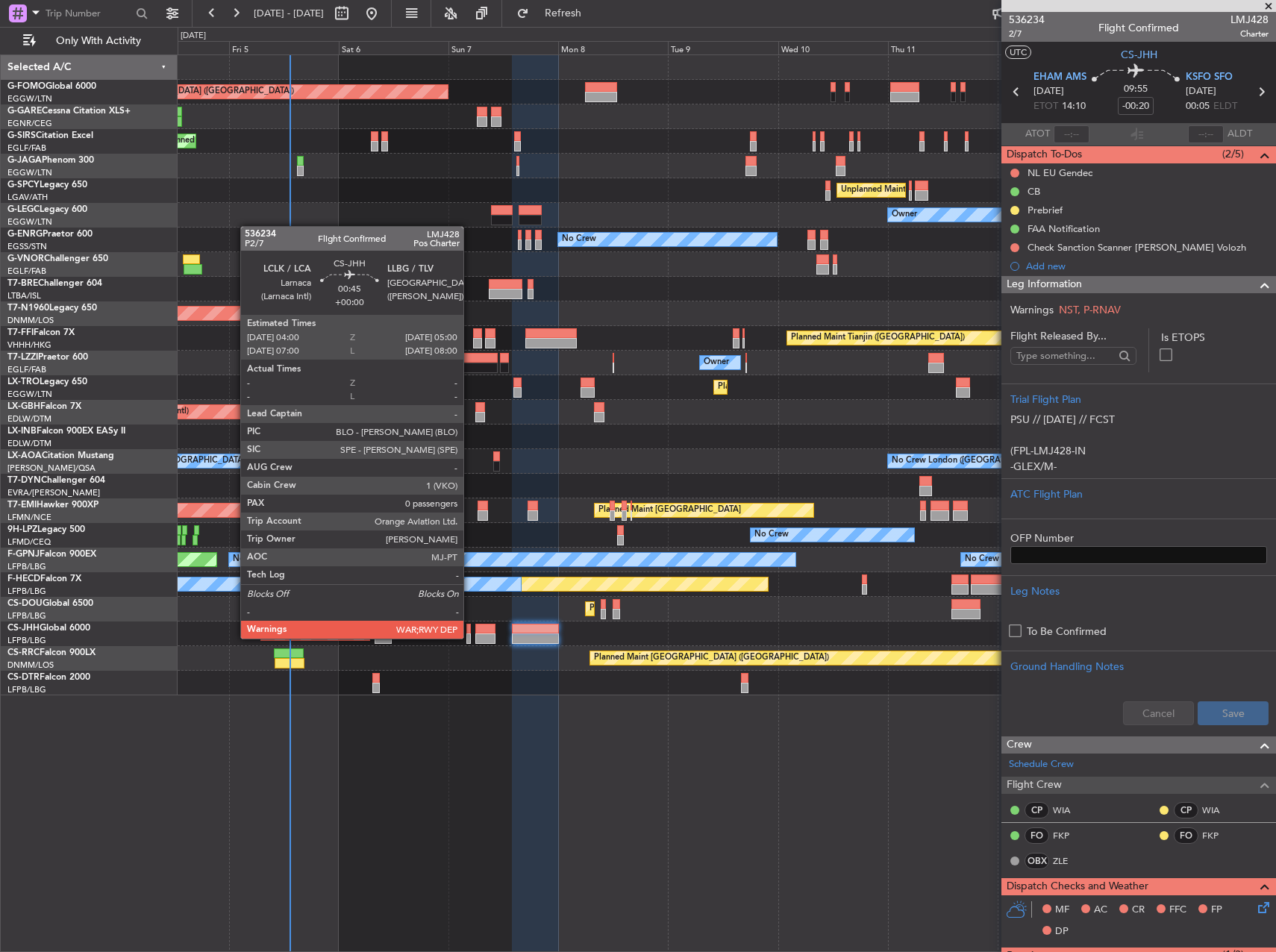
click at [470, 638] on div at bounding box center [468, 639] width 5 height 11
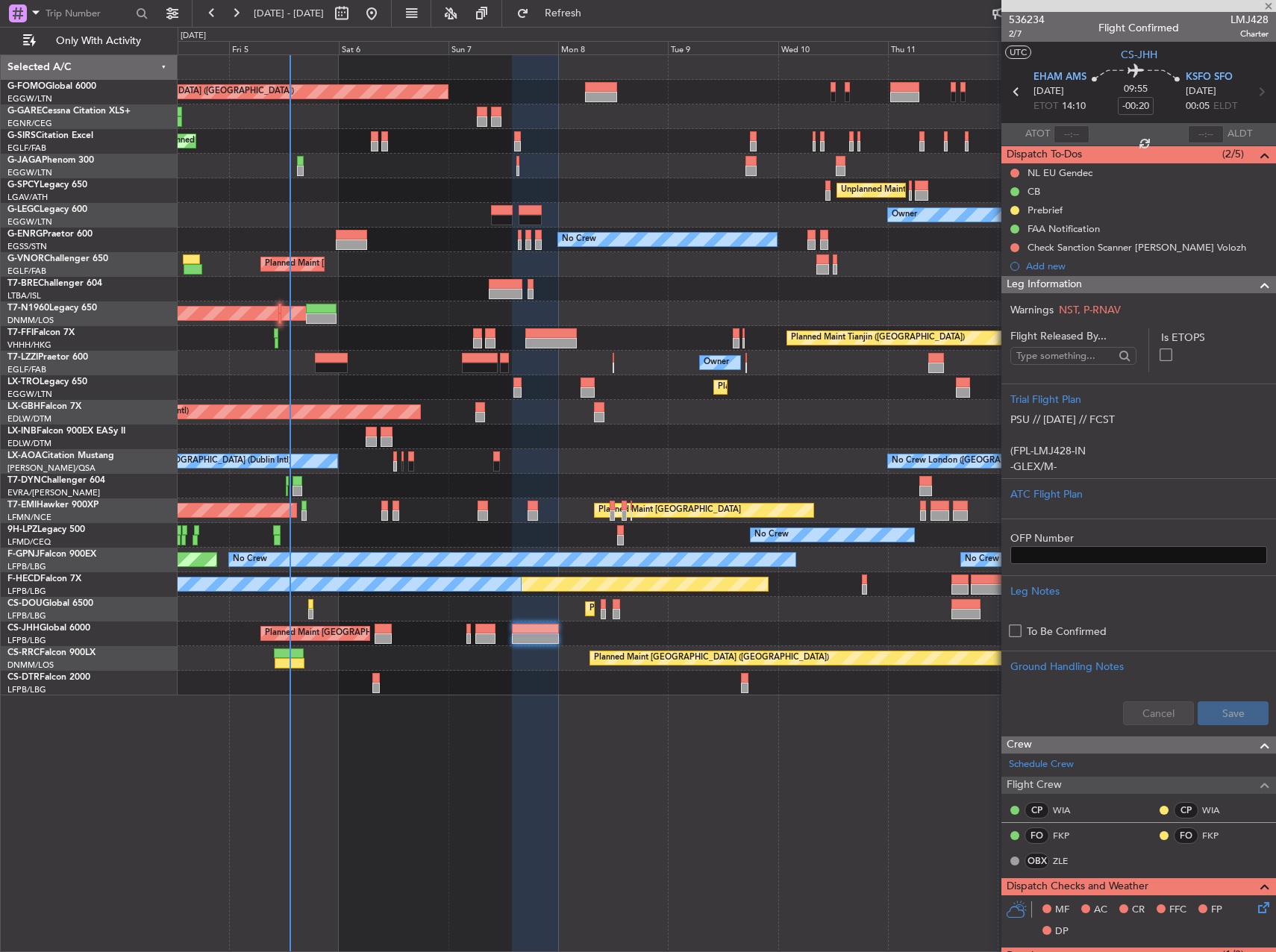
type input "0"
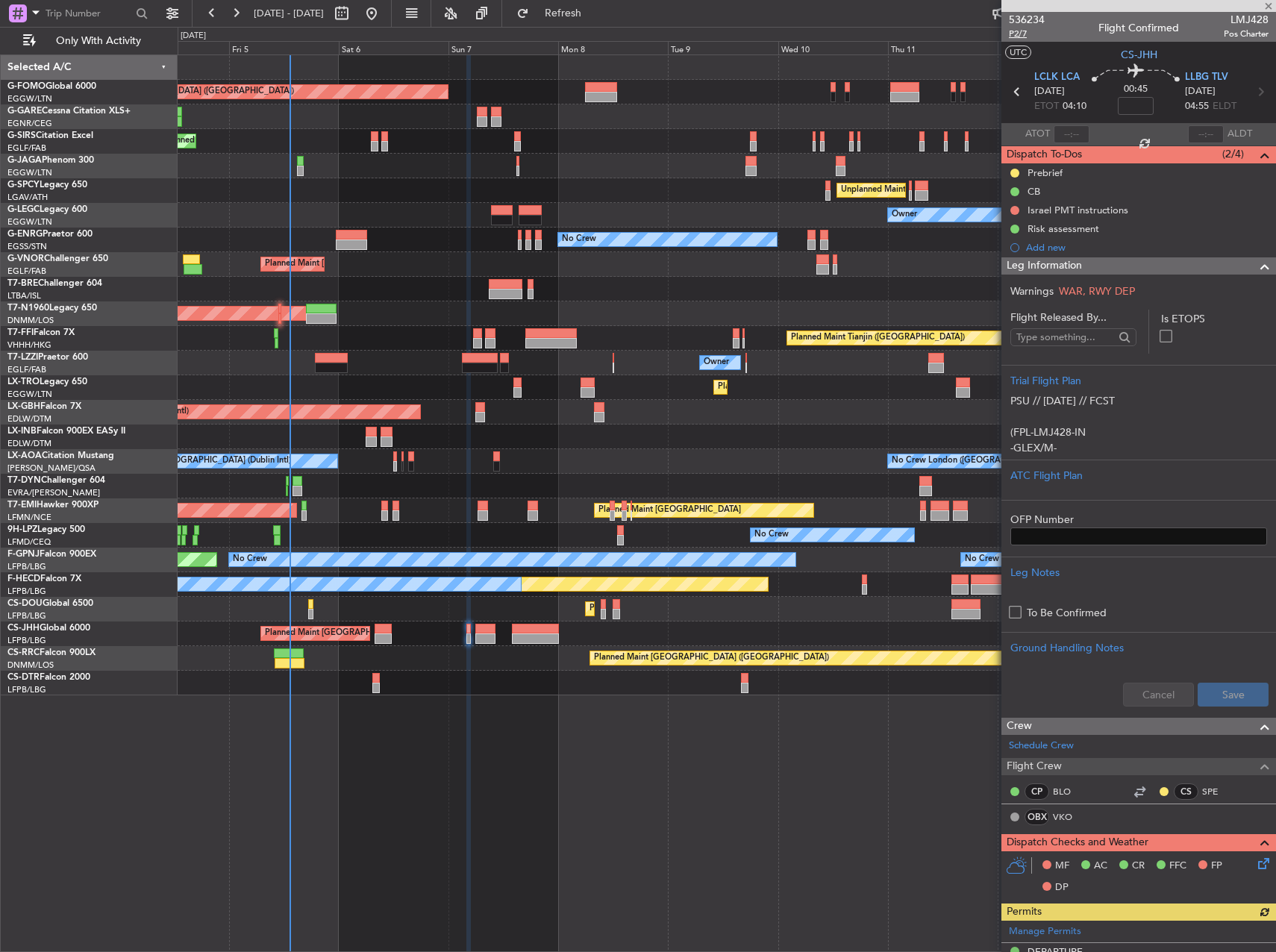
click at [1023, 31] on span "P2/7" at bounding box center [1027, 34] width 36 height 13
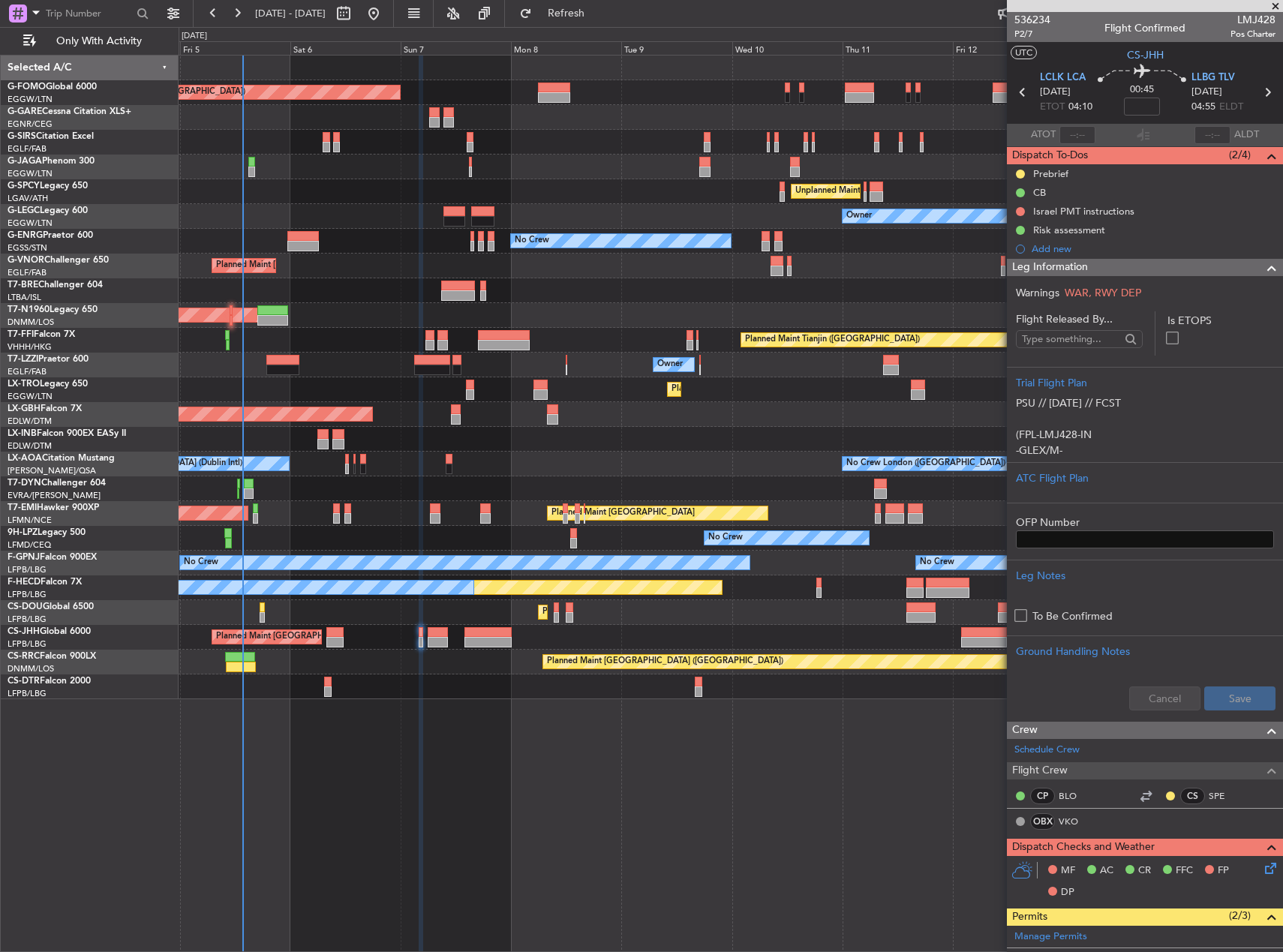
click at [655, 440] on div "Planned Maint London (Luton) Planned Maint London (Farnborough) Unplanned Maint…" at bounding box center [730, 377] width 1104 height 643
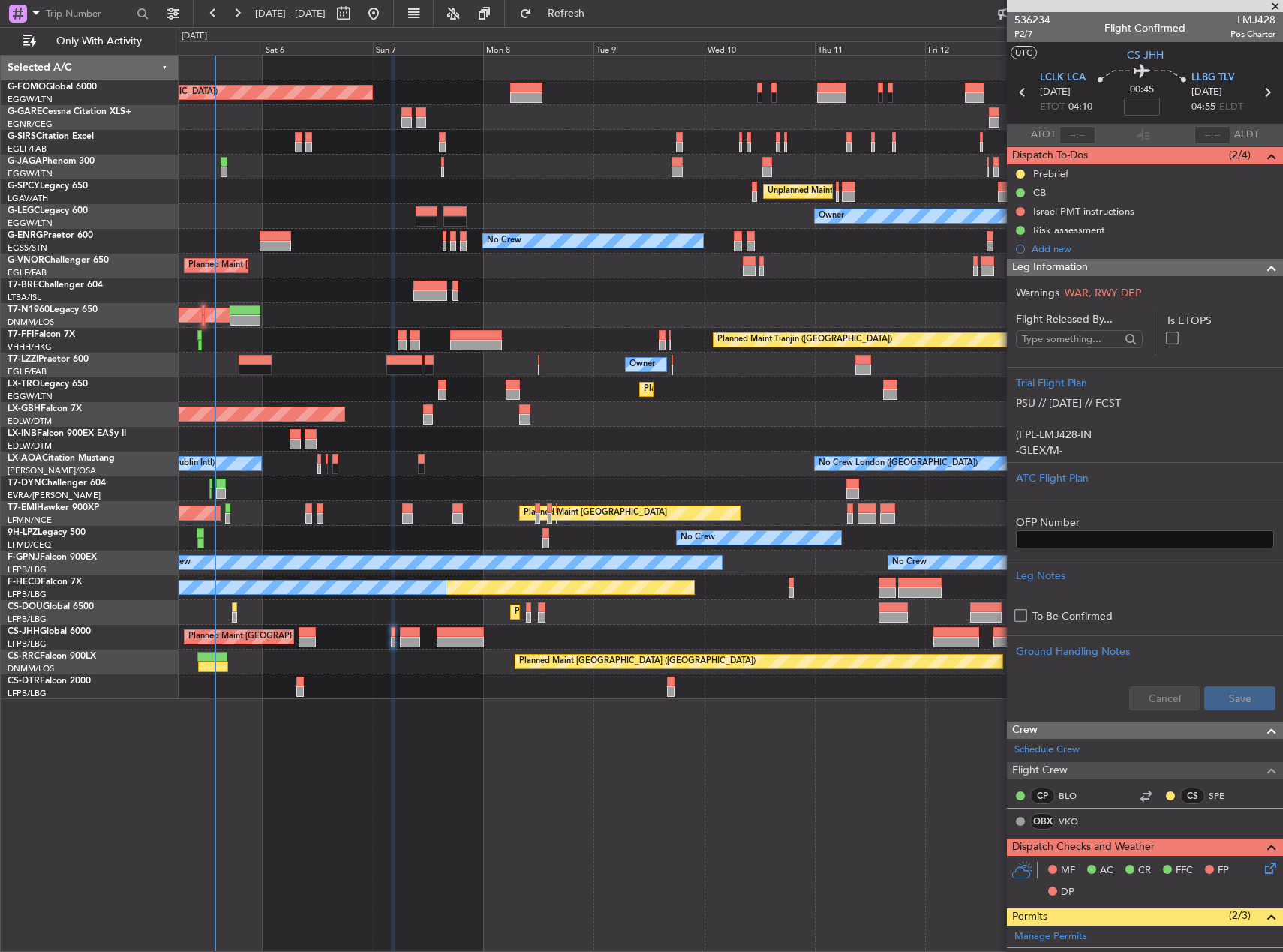
click at [566, 435] on div at bounding box center [730, 439] width 1104 height 25
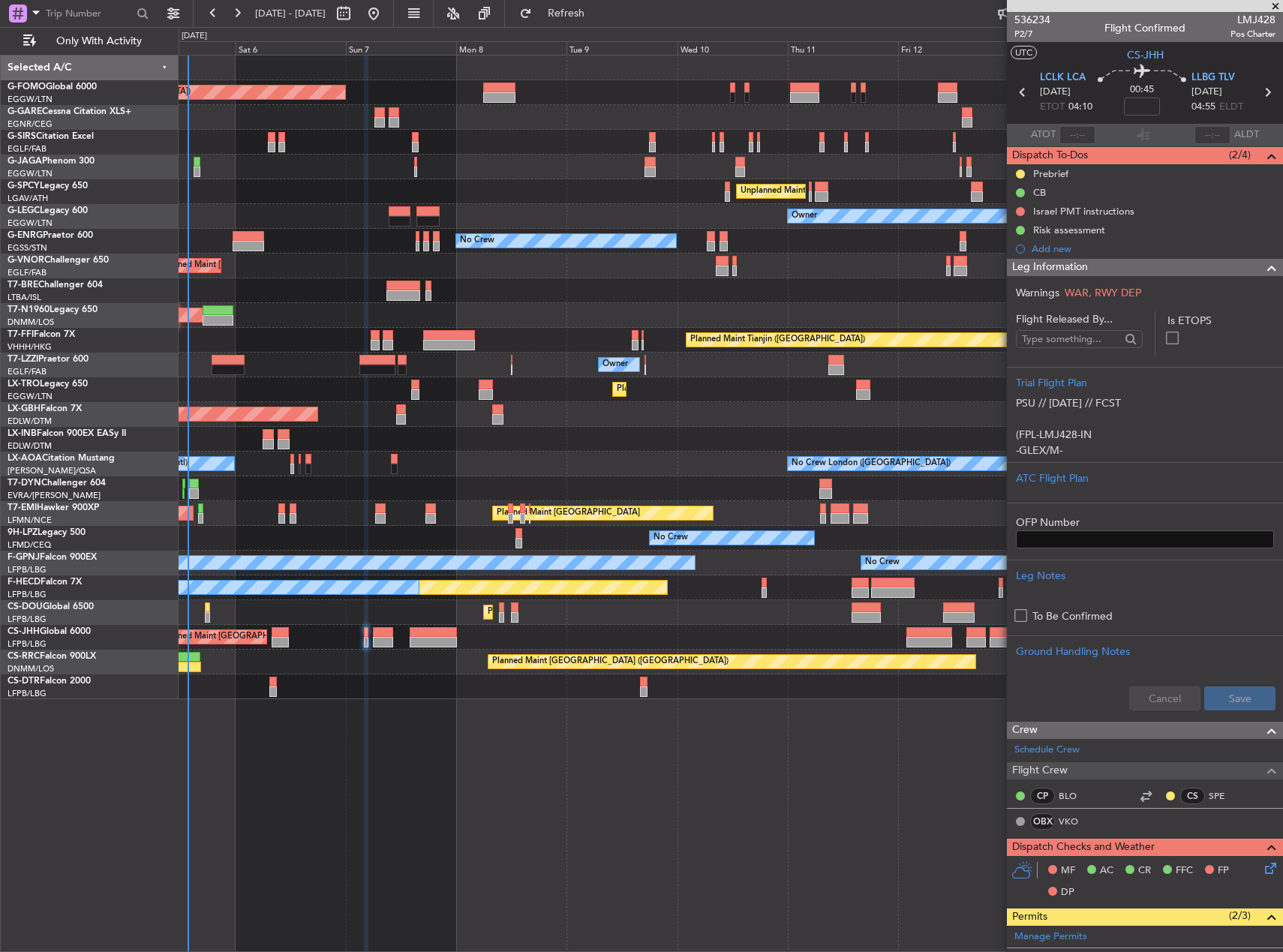
click at [584, 439] on div at bounding box center [730, 439] width 1104 height 25
click at [456, 435] on div at bounding box center [730, 439] width 1104 height 25
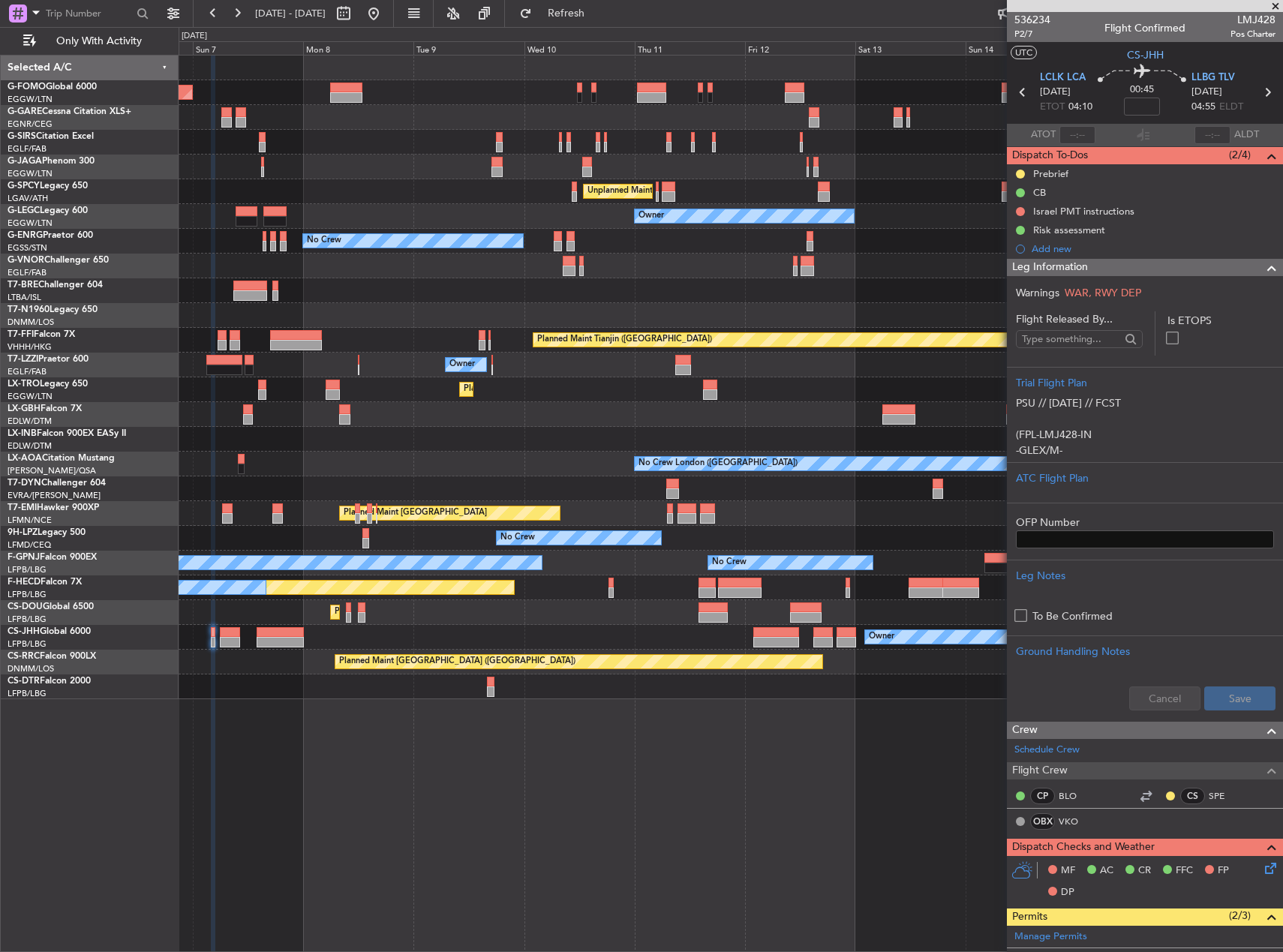
click at [459, 429] on div at bounding box center [730, 439] width 1104 height 25
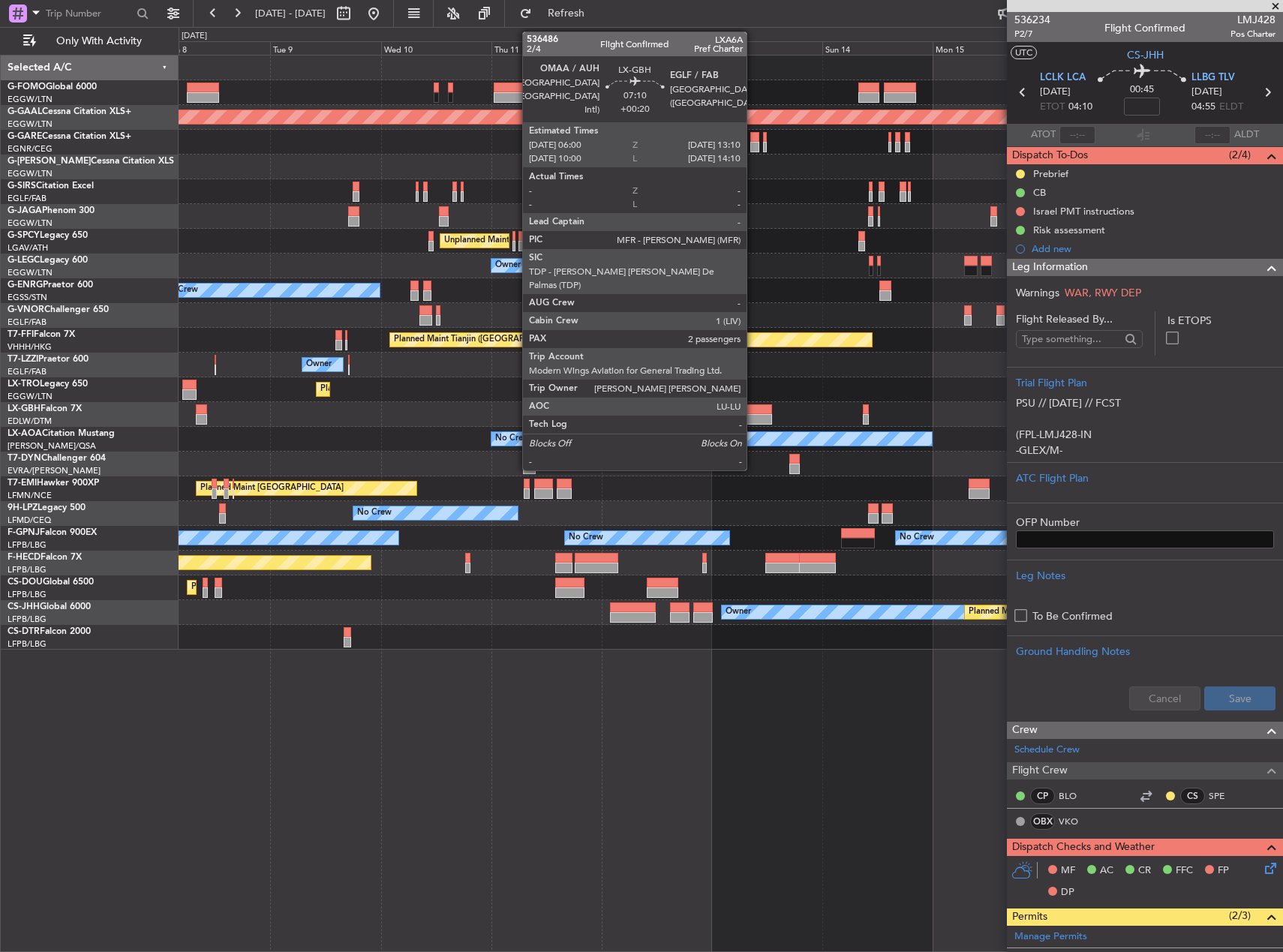
click at [753, 407] on div at bounding box center [756, 410] width 33 height 11
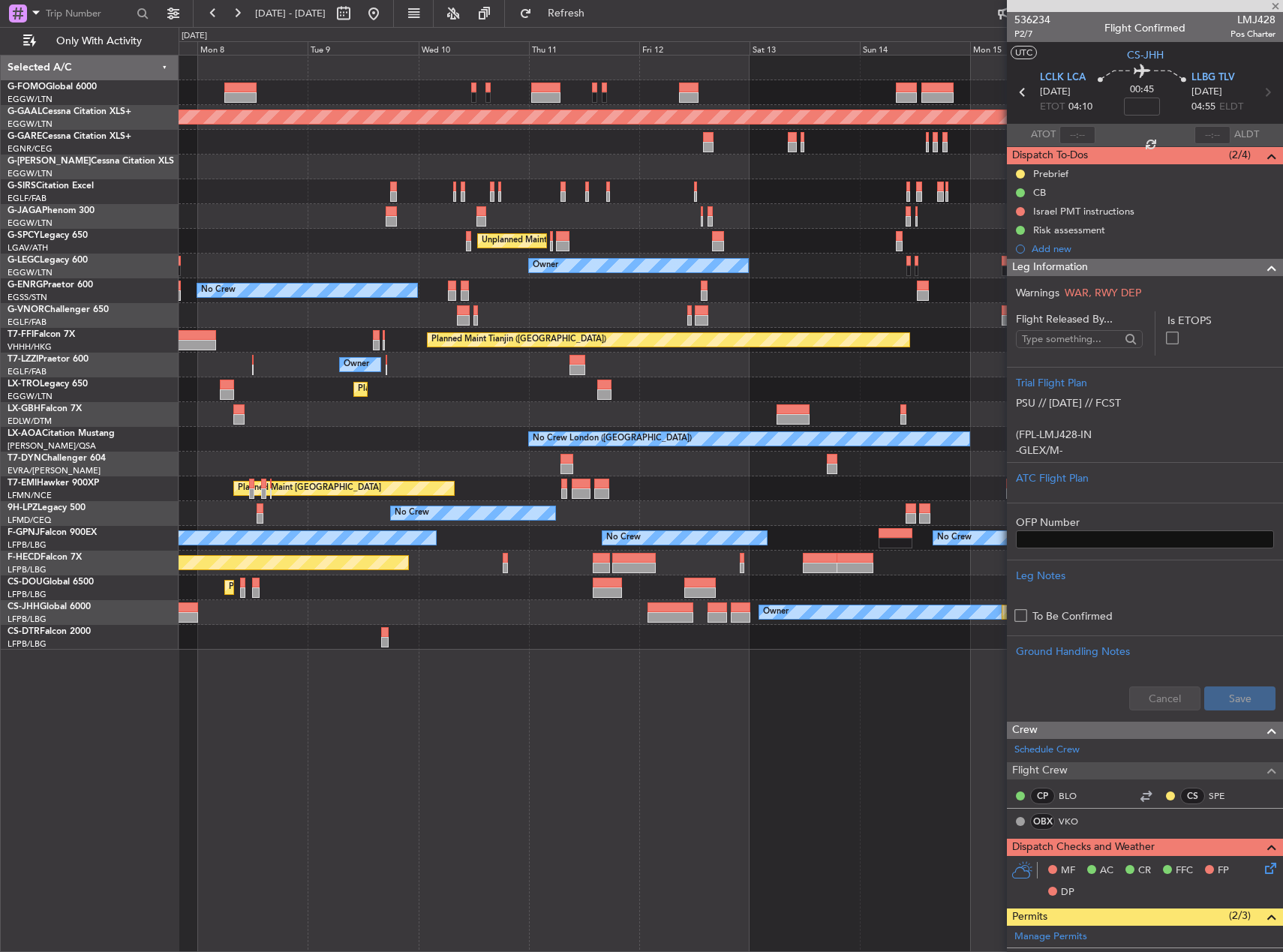
click at [720, 409] on div "Planned Maint Nurnberg Planned Maint [GEOGRAPHIC_DATA] ([GEOGRAPHIC_DATA])" at bounding box center [730, 414] width 1104 height 25
type input "+00:20"
type input "2"
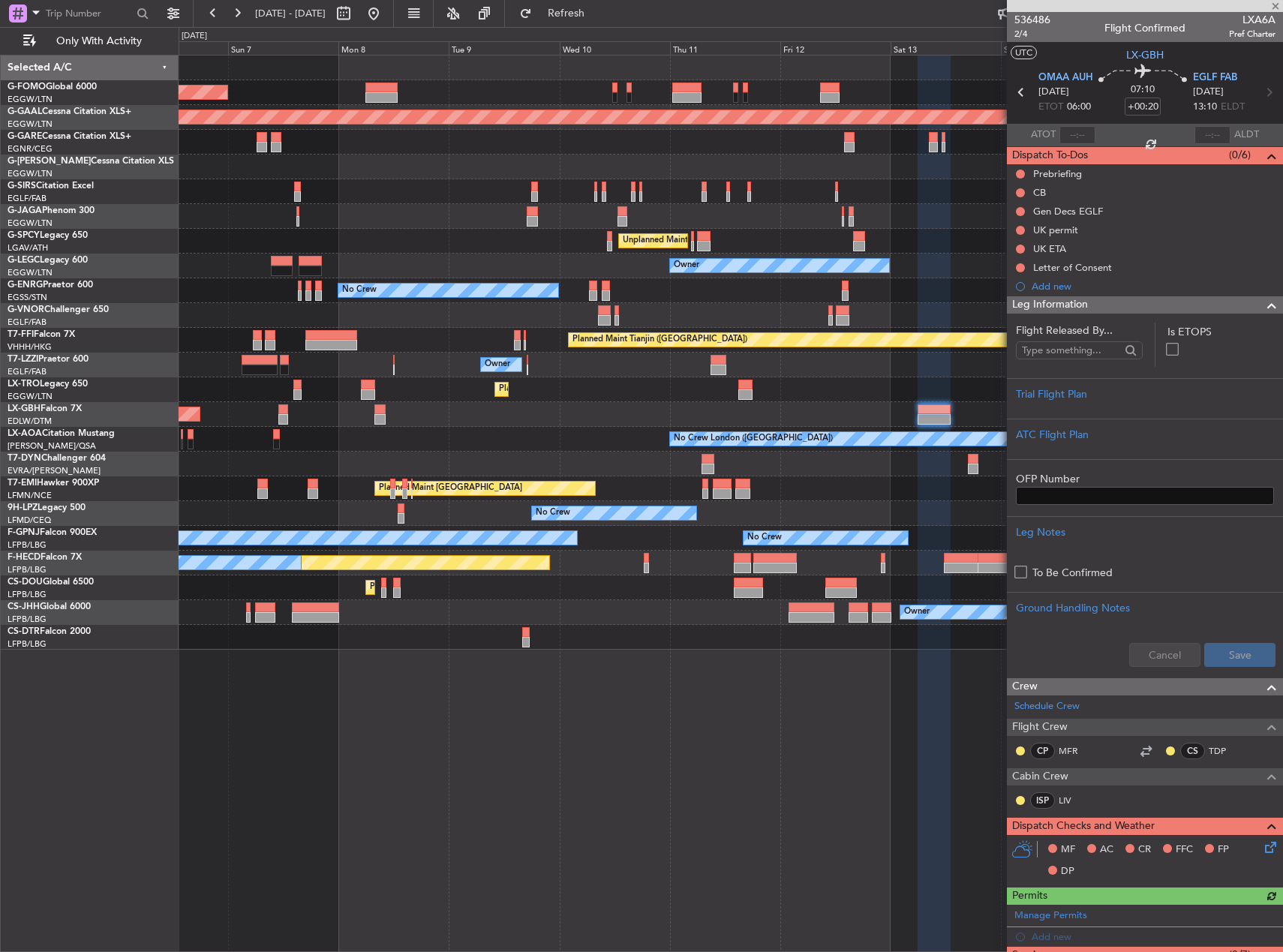
click at [834, 419] on div "Planned Maint [GEOGRAPHIC_DATA] ([GEOGRAPHIC_DATA] Intl) Planned Maint Nurnberg" at bounding box center [730, 414] width 1104 height 25
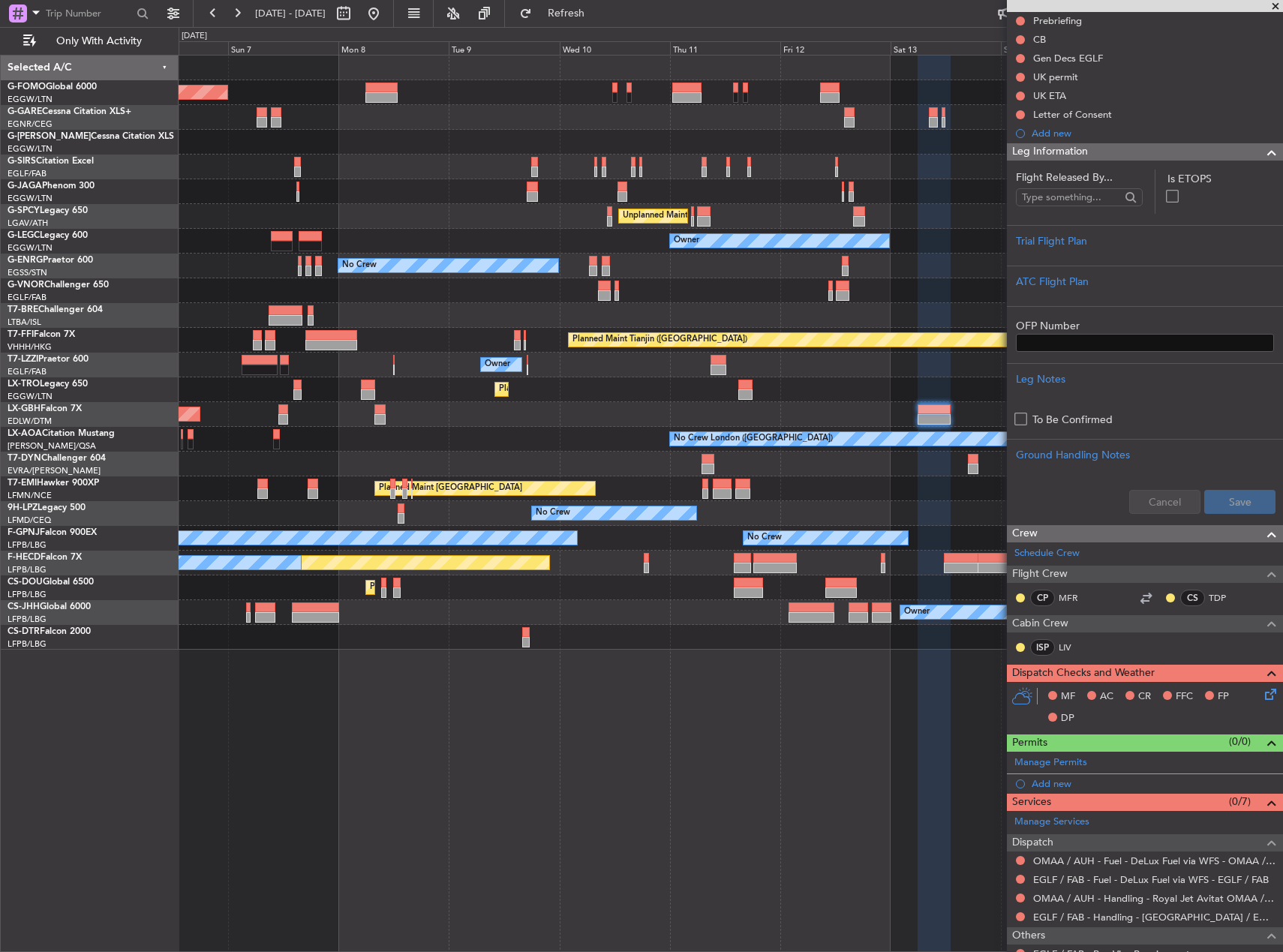
scroll to position [300, 0]
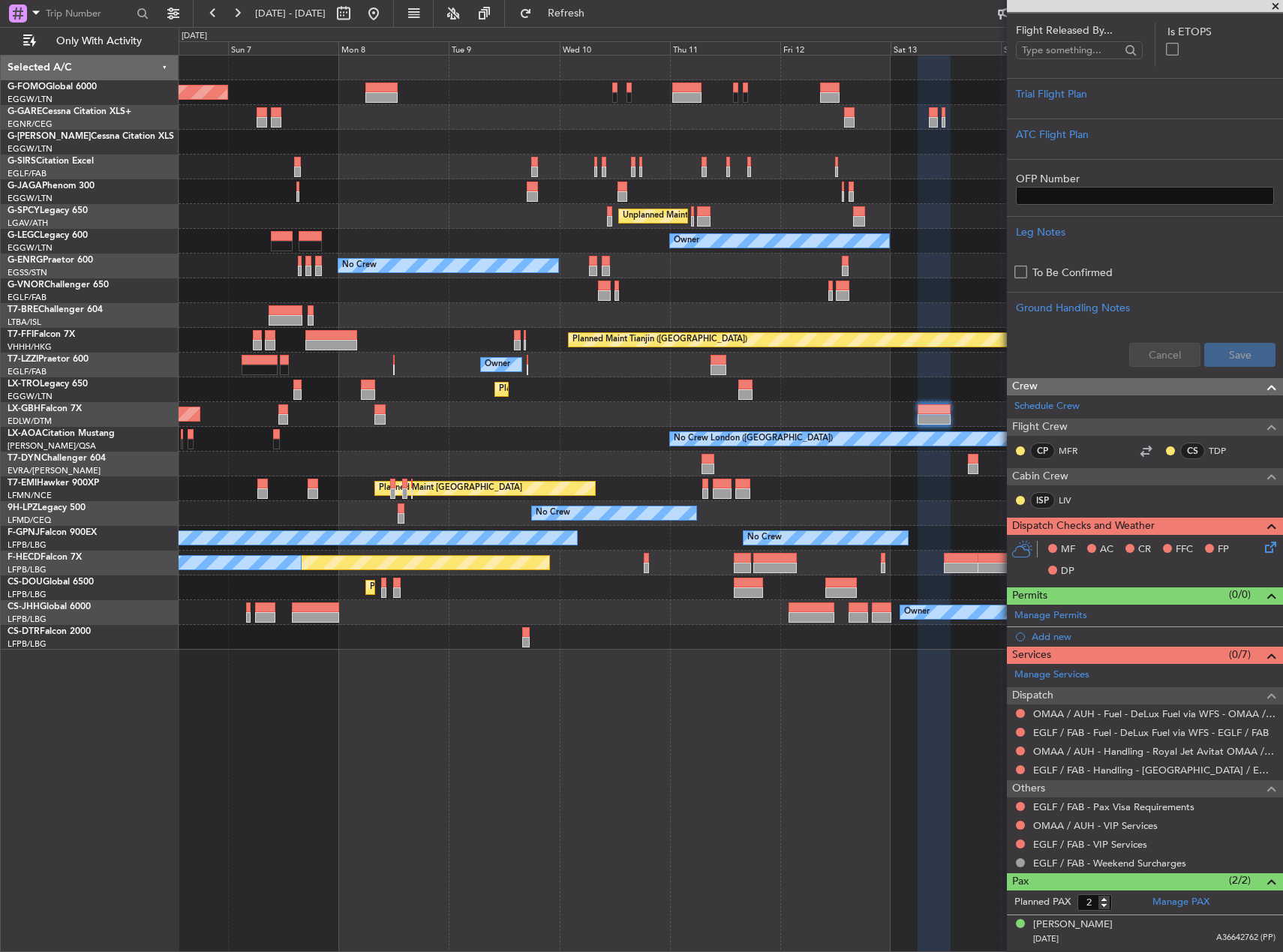
click at [835, 705] on div "Planned Maint London (Luton) Owner Planned Maint London (Farnborough) Unplanned…" at bounding box center [730, 503] width 1105 height 898
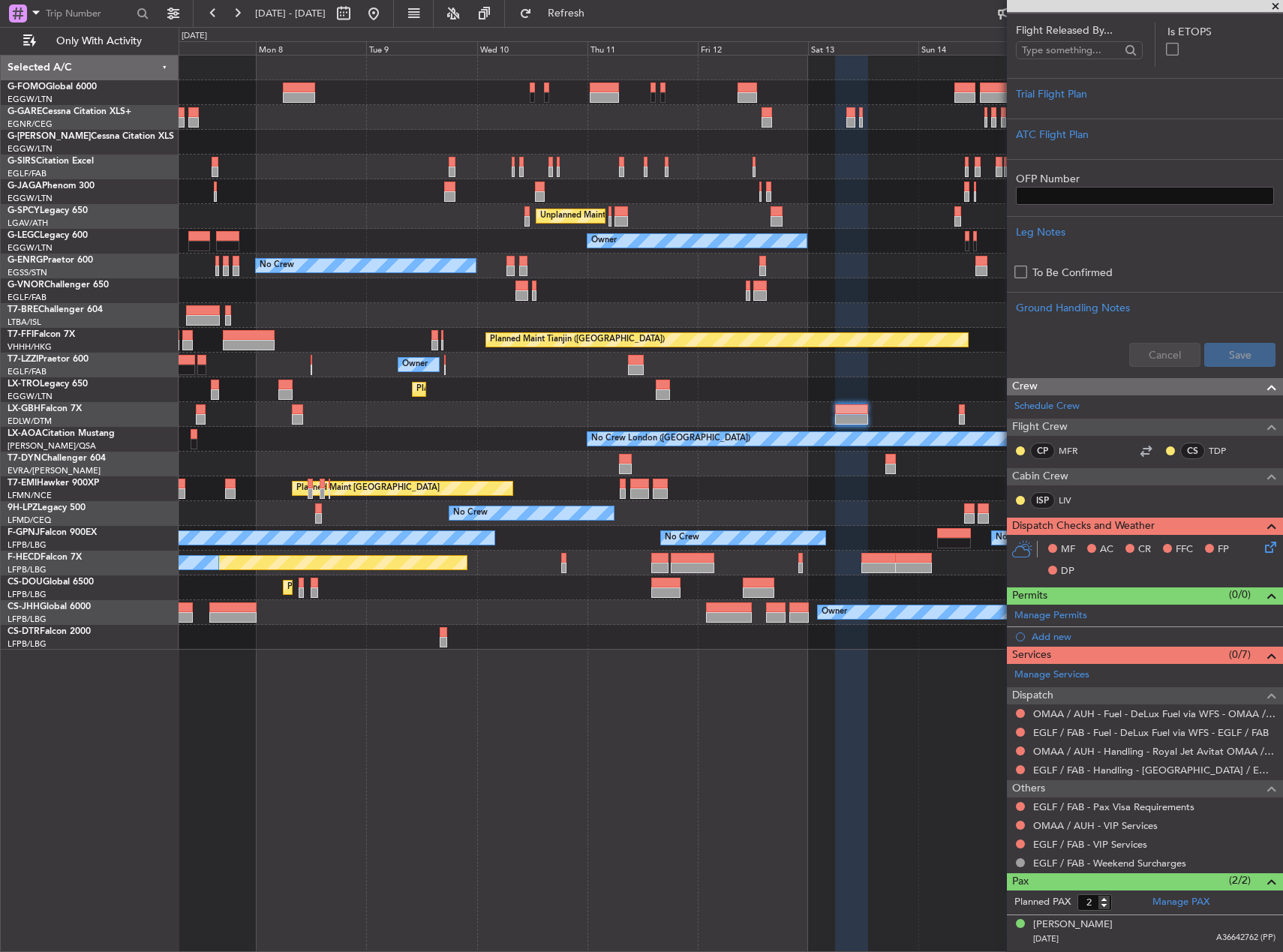
click at [834, 647] on div "Planned Maint London (Luton) Owner Unplanned Maint Athens (Eleftherios Venizelo…" at bounding box center [730, 503] width 1105 height 898
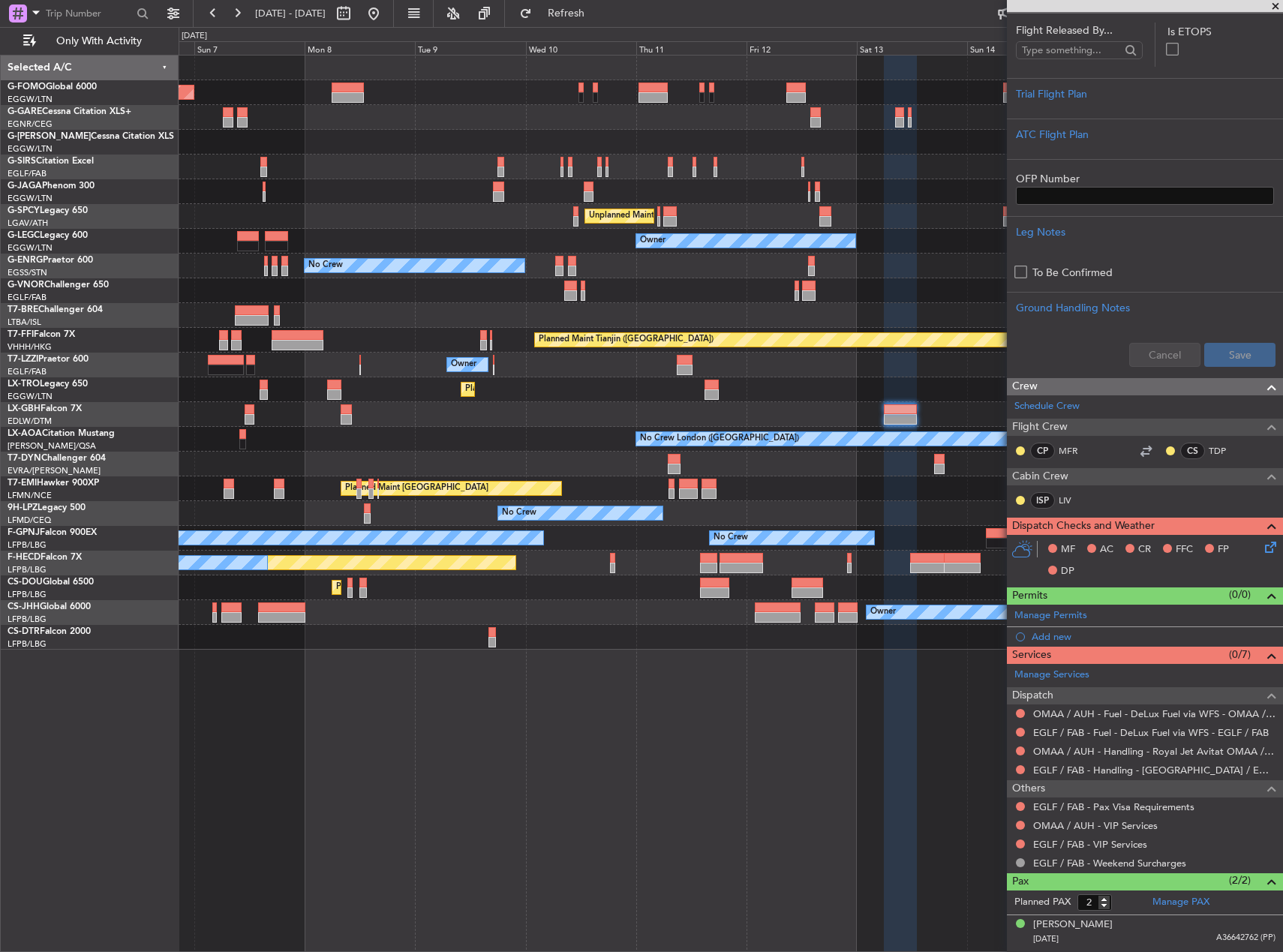
click at [823, 418] on div "Planned Maint Nurnberg Planned Maint [GEOGRAPHIC_DATA] ([GEOGRAPHIC_DATA])" at bounding box center [730, 414] width 1104 height 25
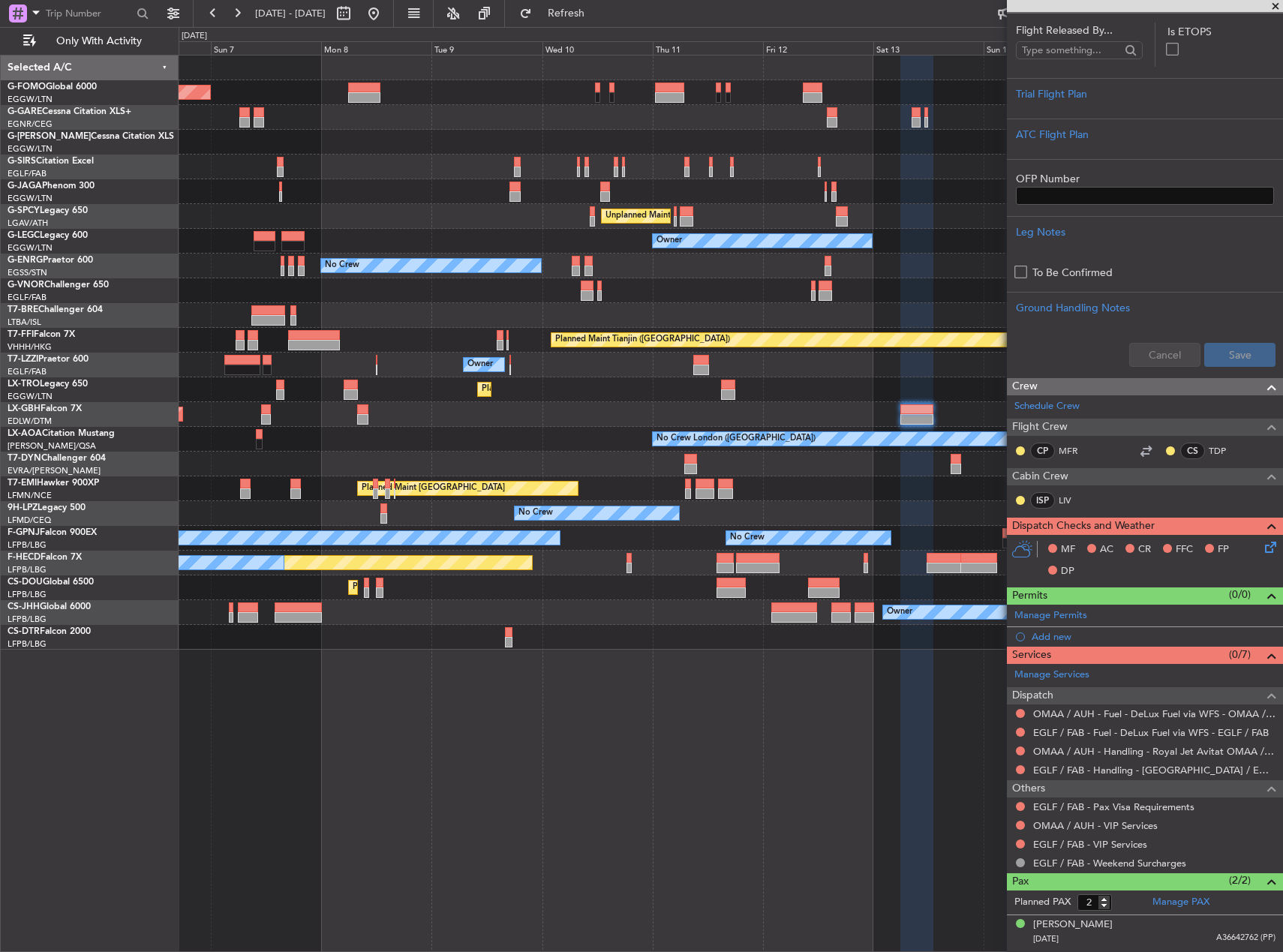
click at [786, 388] on div "Planned Maint Dusseldorf" at bounding box center [730, 389] width 1104 height 25
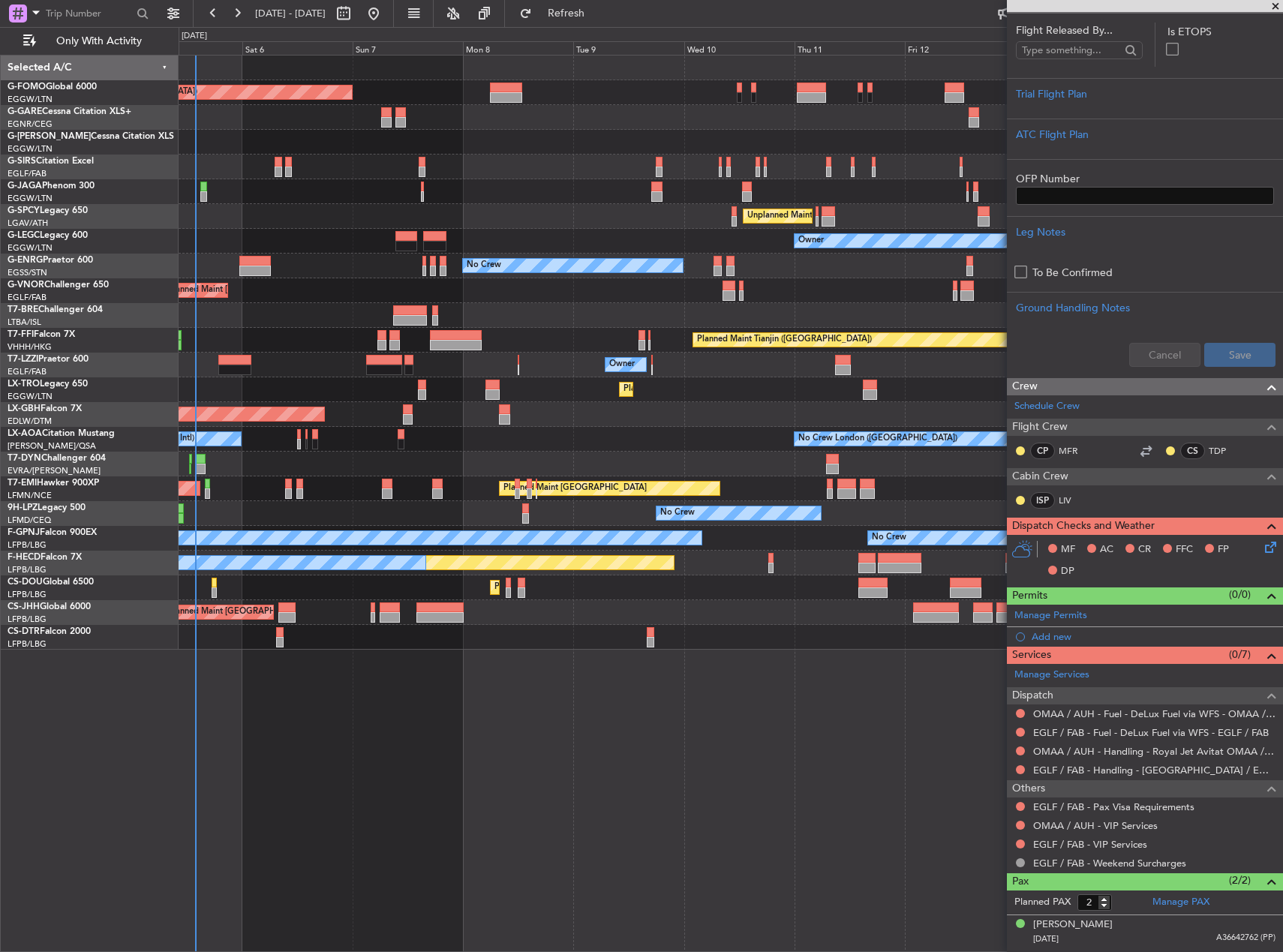
click at [890, 355] on div "Planned Maint London (Luton) Owner Planned Maint London (Farnborough) Unplanned…" at bounding box center [730, 352] width 1104 height 594
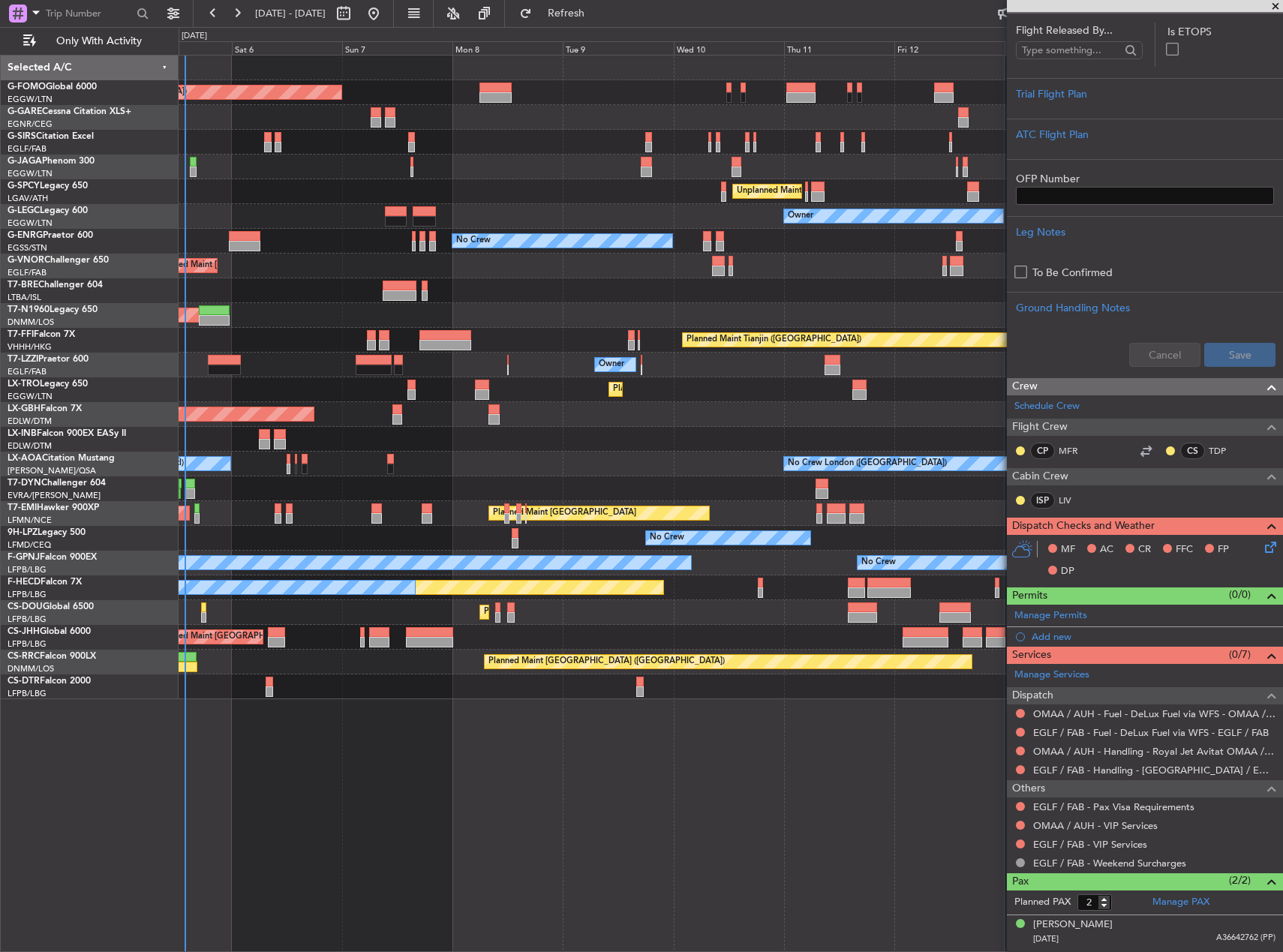
click at [699, 486] on div "AOG Maint Riga (Riga Intl)" at bounding box center [730, 488] width 1104 height 25
click at [604, 458] on div "No Crew London (Farnborough) No Crew Dublin (Dublin Intl)" at bounding box center [730, 464] width 1104 height 25
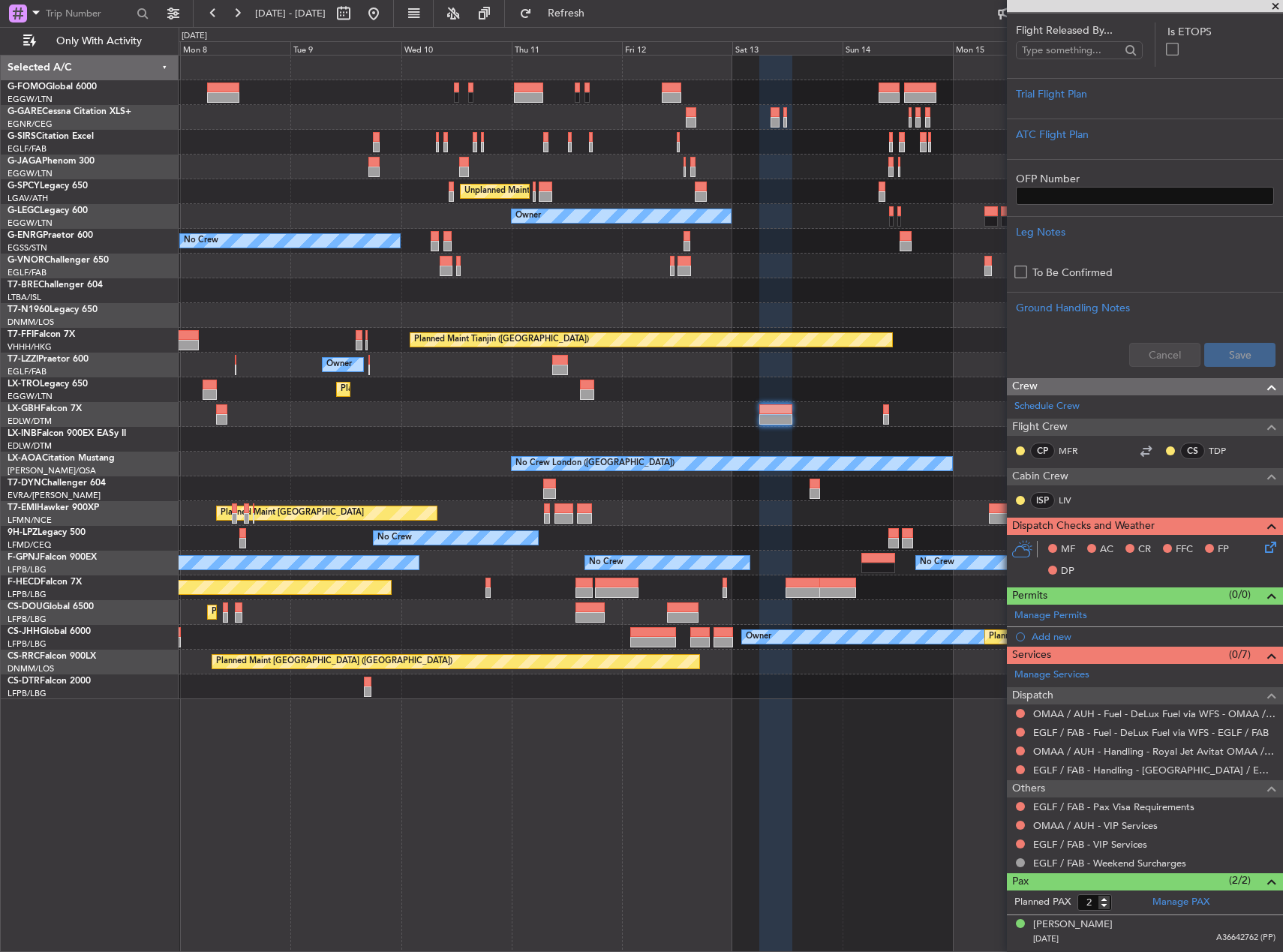
click at [466, 429] on div "Planned Maint London (Luton) Unplanned Maint Athens (Eleftherios Venizelos Intl…" at bounding box center [730, 377] width 1104 height 643
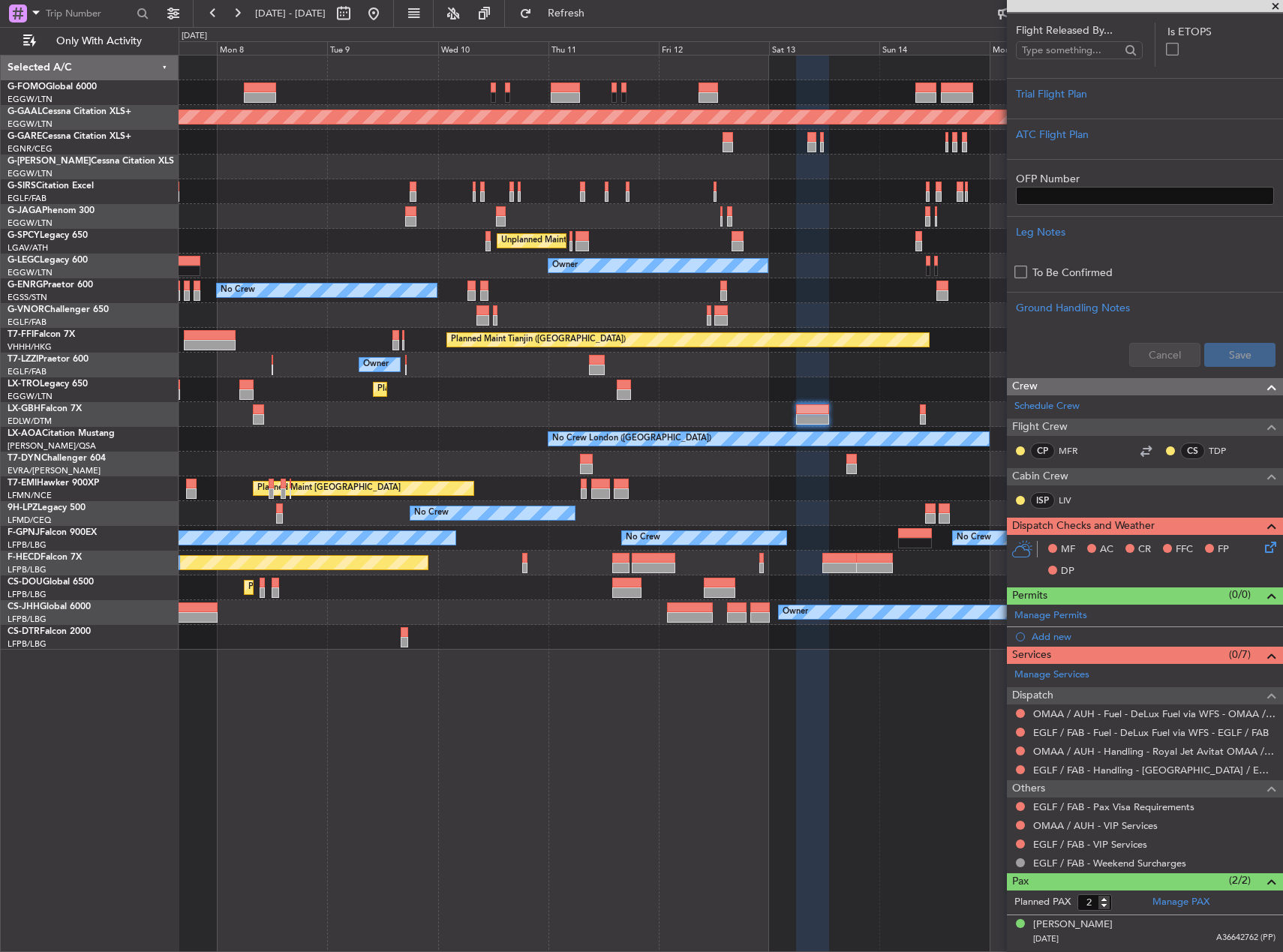
click at [727, 408] on div "Planned Maint Nurnberg Planned Maint Dubai (Dubai Intl)" at bounding box center [730, 414] width 1104 height 25
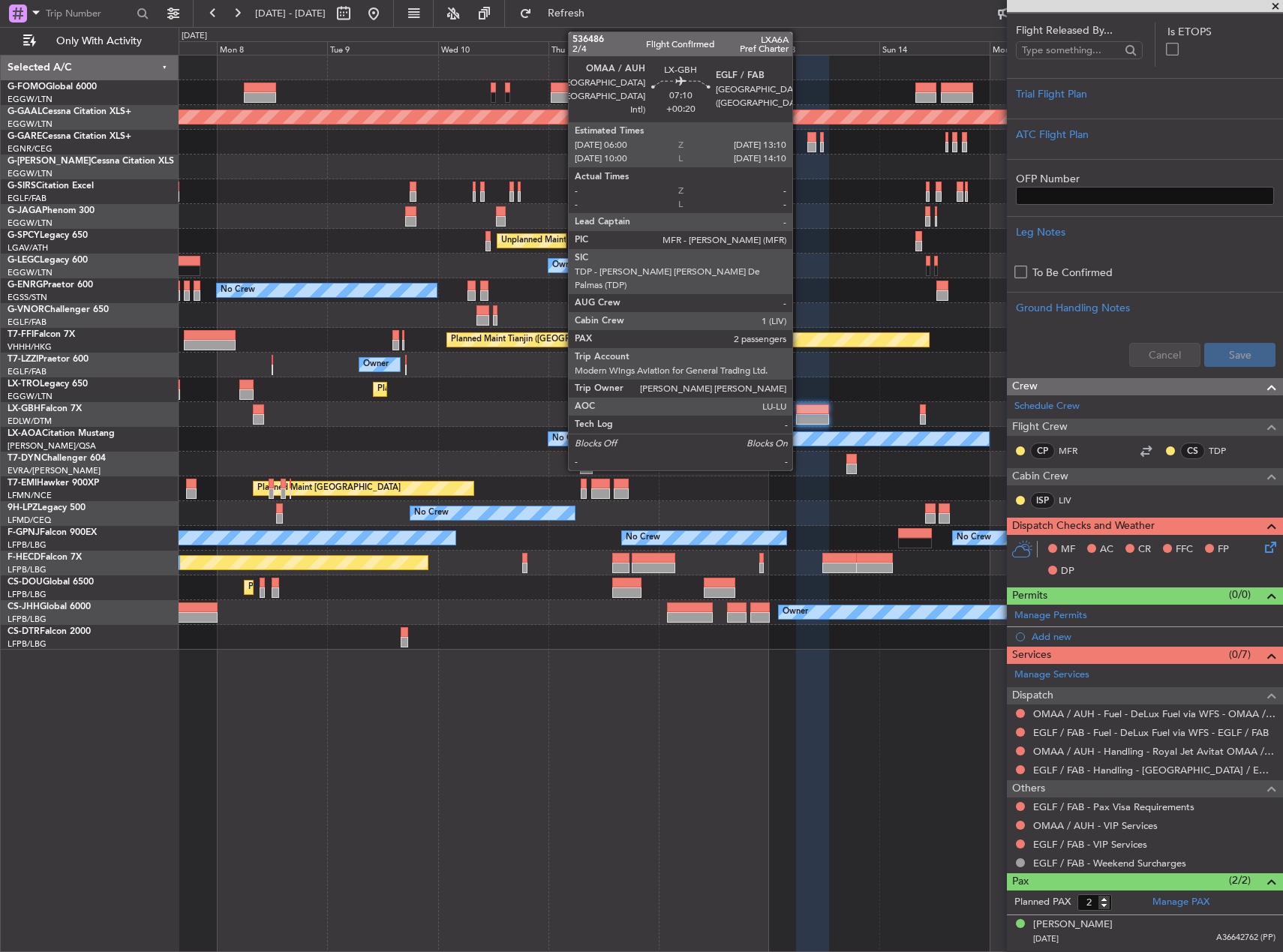
click at [799, 408] on div at bounding box center [813, 410] width 33 height 11
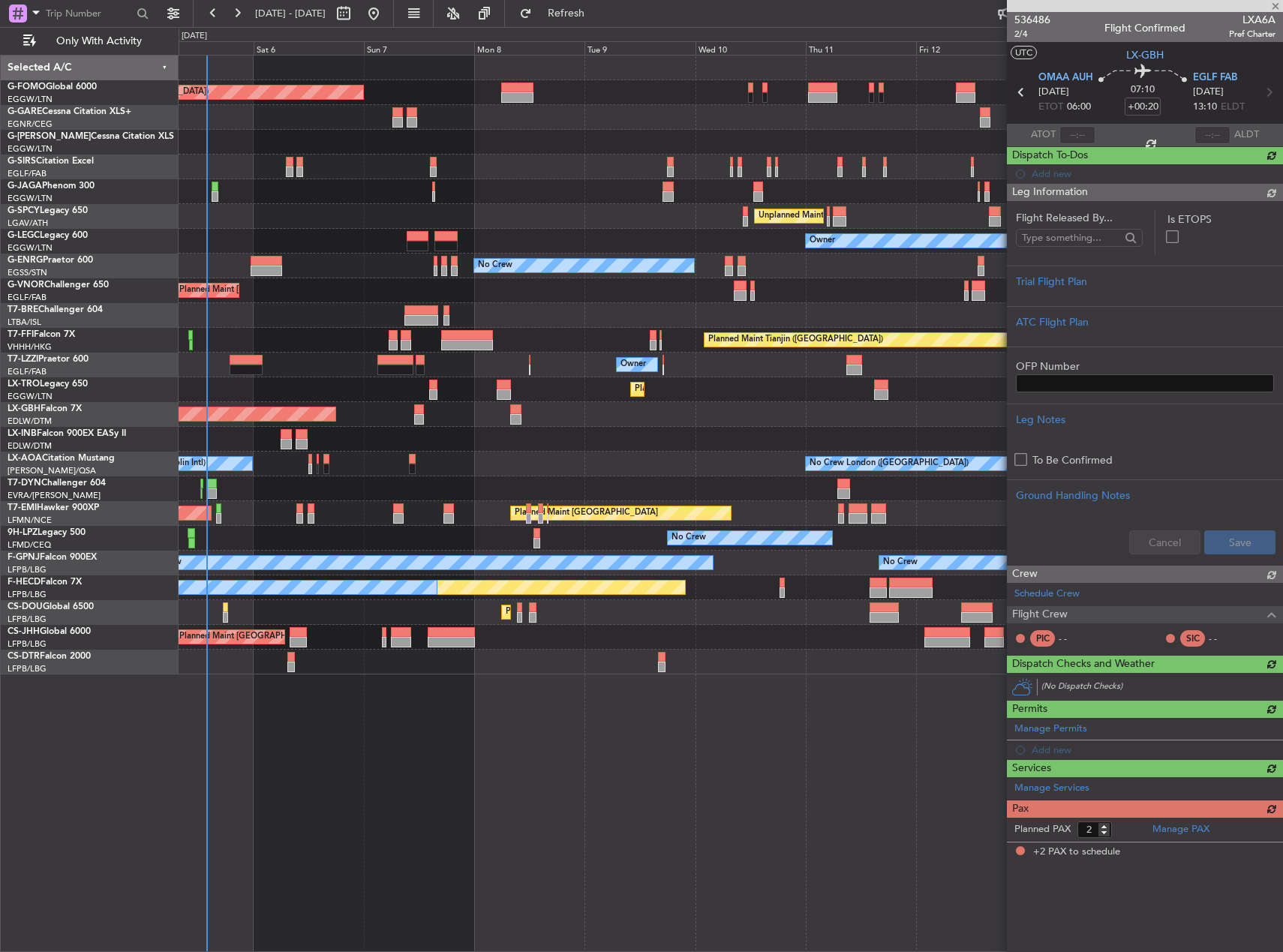
scroll to position [0, 0]
click at [495, 442] on div at bounding box center [730, 439] width 1104 height 25
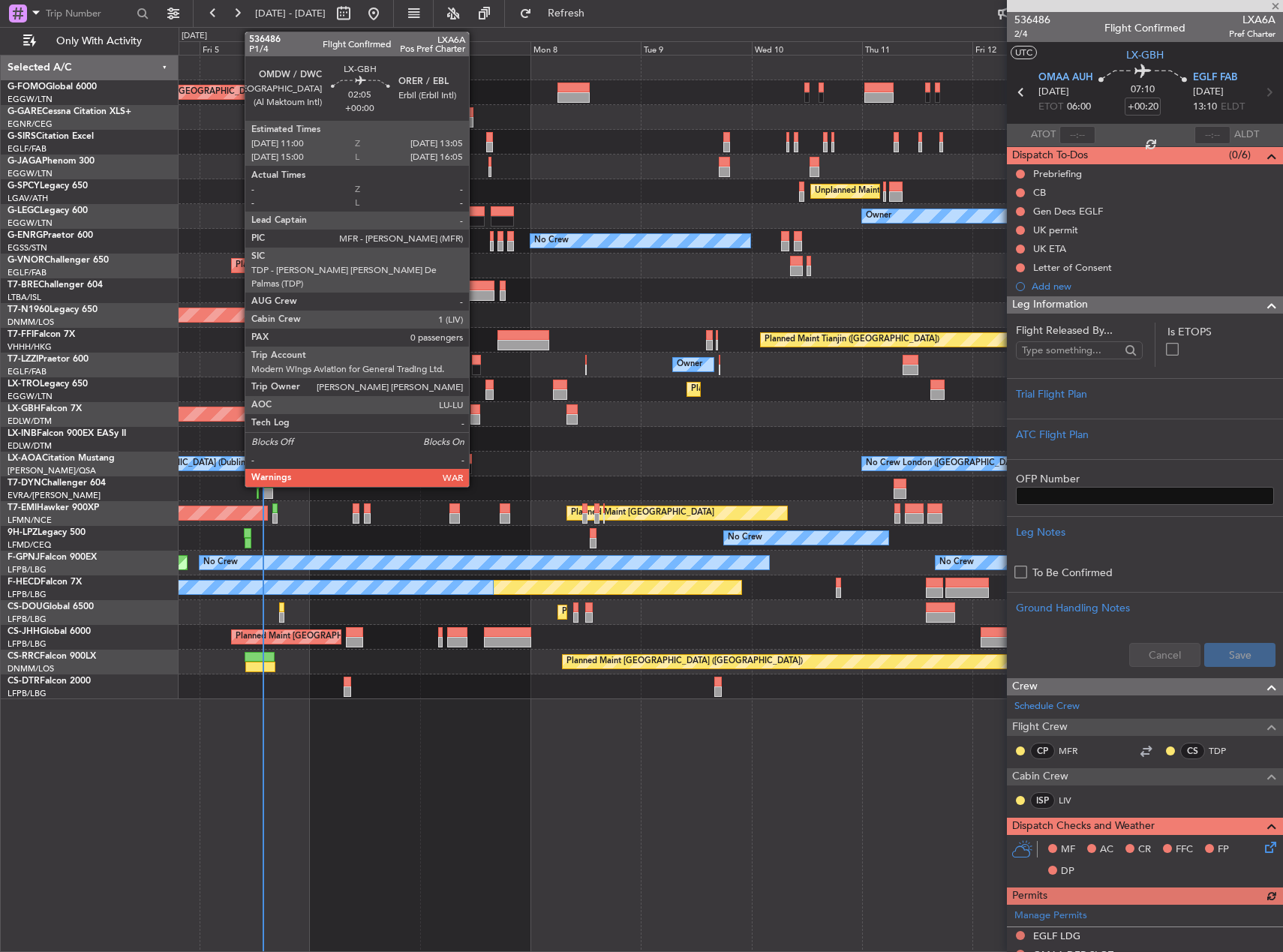
click at [476, 418] on div at bounding box center [475, 420] width 10 height 11
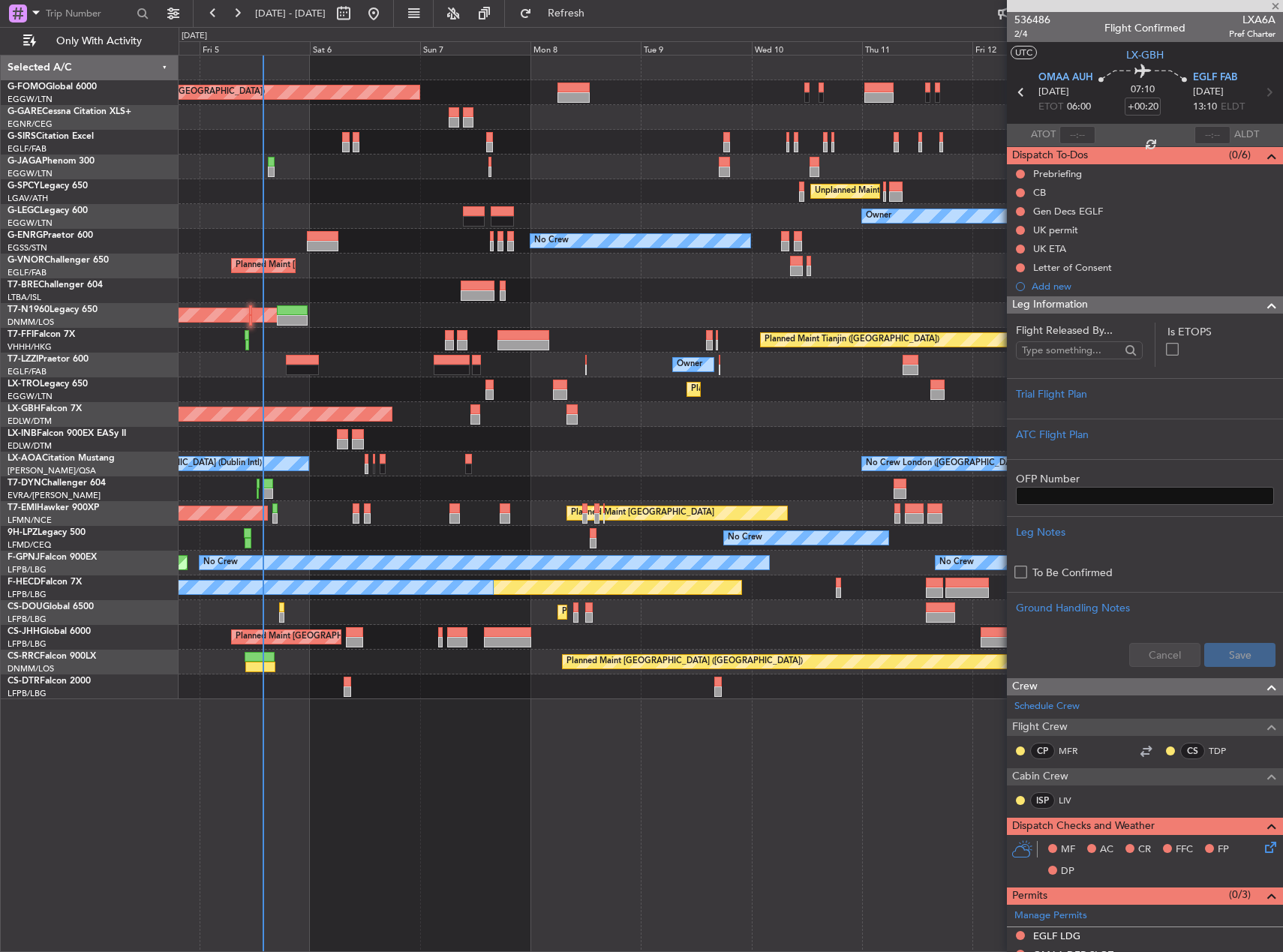
type input "0"
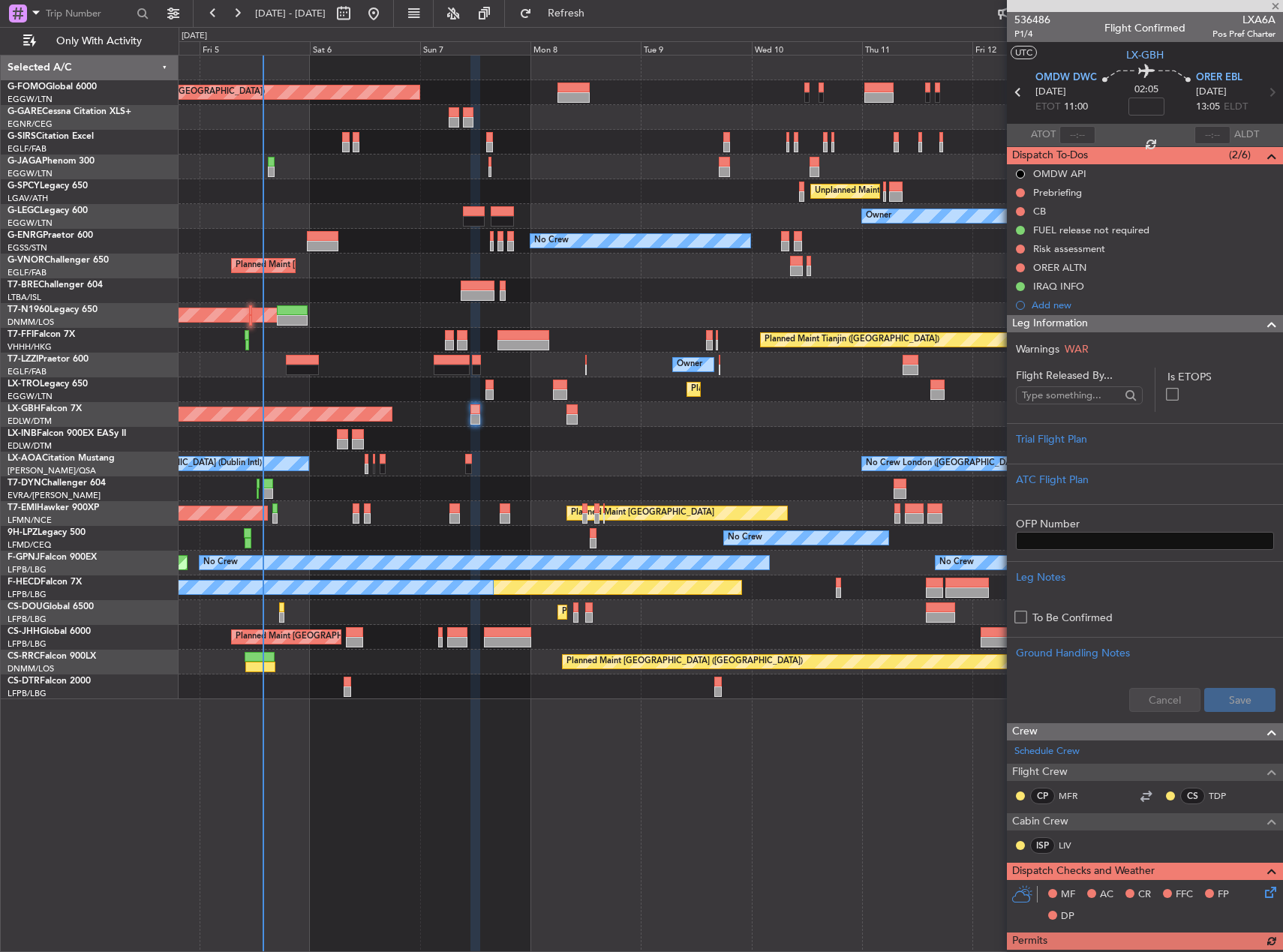
click at [727, 460] on div "No Crew London (Farnborough) No Crew Dublin (Dublin Intl)" at bounding box center [730, 464] width 1104 height 25
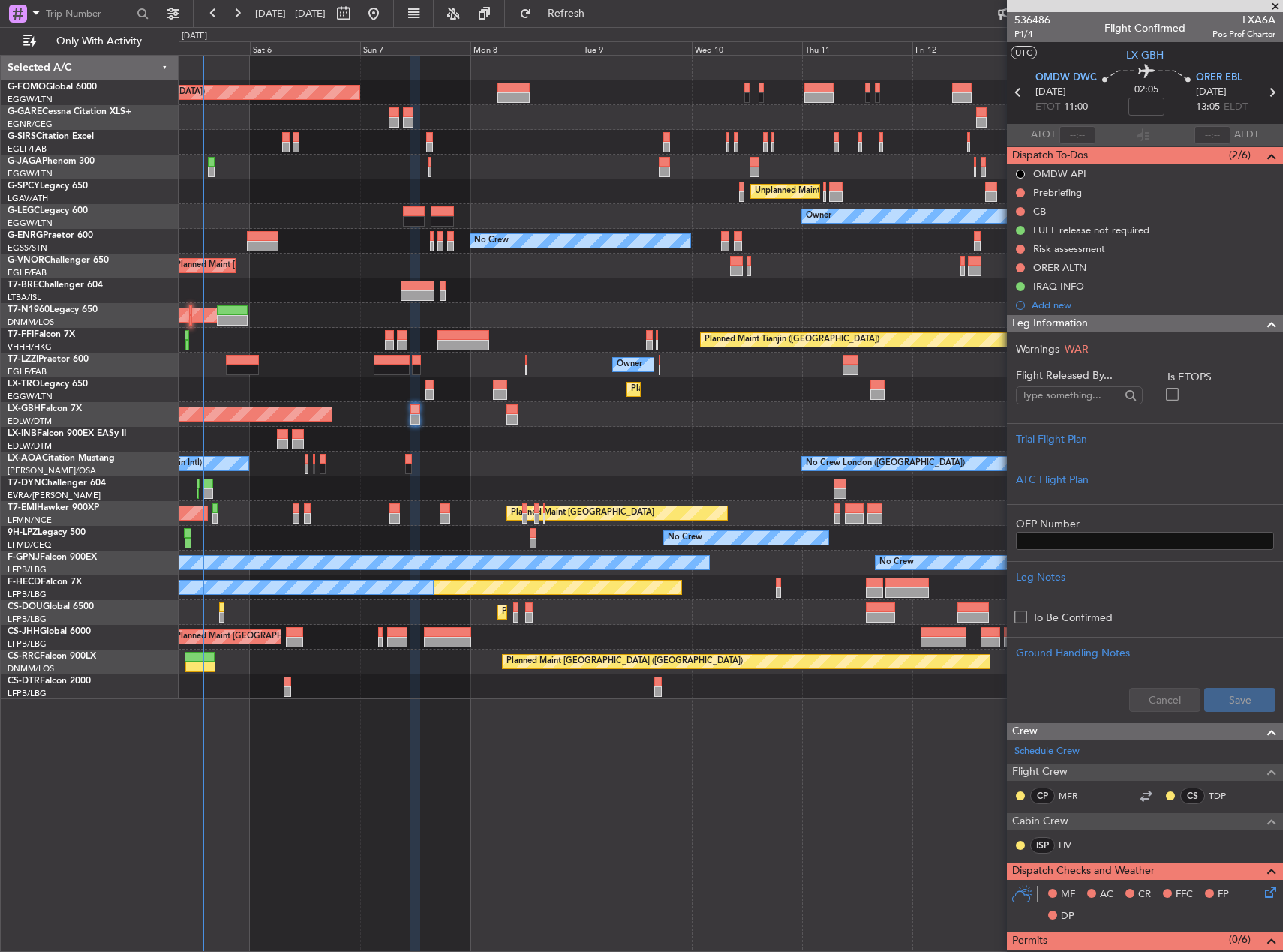
click at [671, 415] on div "Planned Maint Dubai (Dubai Intl) Planned Maint Nurnberg" at bounding box center [730, 414] width 1104 height 25
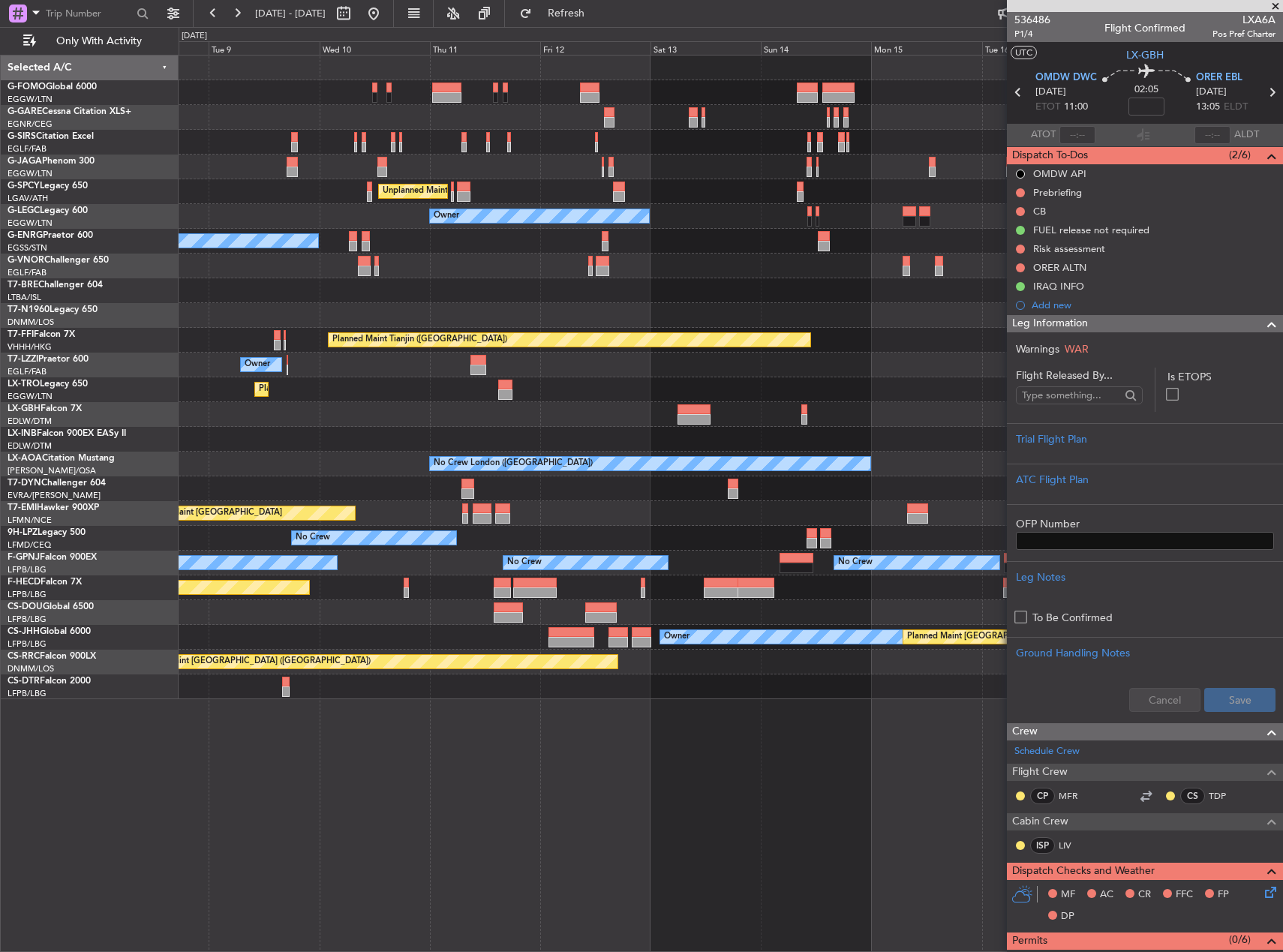
click at [287, 478] on div "Planned Maint London (Luton) Unplanned Maint Athens (Eleftherios Venizelos Intl…" at bounding box center [730, 377] width 1104 height 643
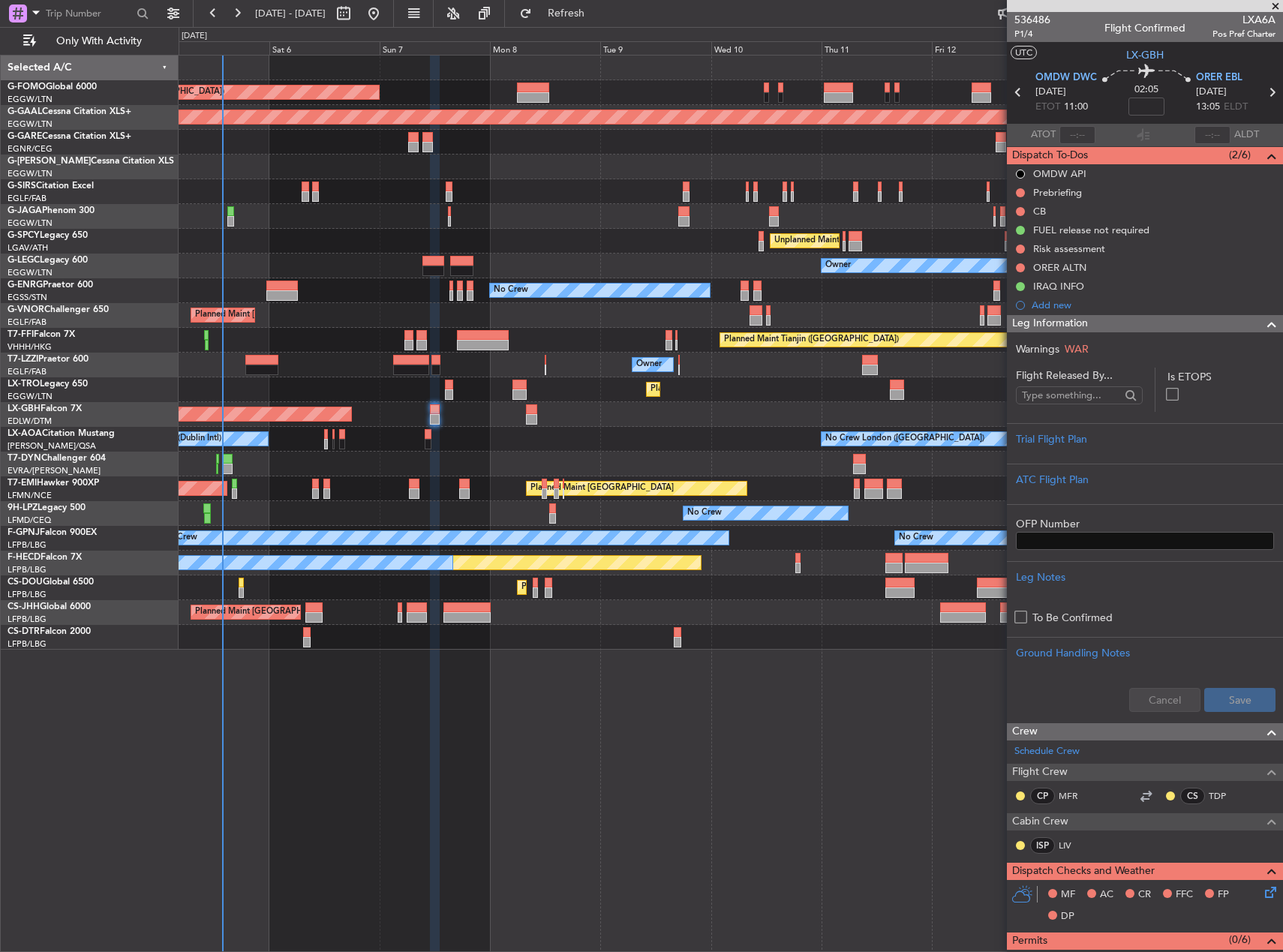
click at [913, 399] on div "Planned Maint London (Luton) Planned Maint Dusseldorf Owner Planned Maint Londo…" at bounding box center [730, 352] width 1104 height 594
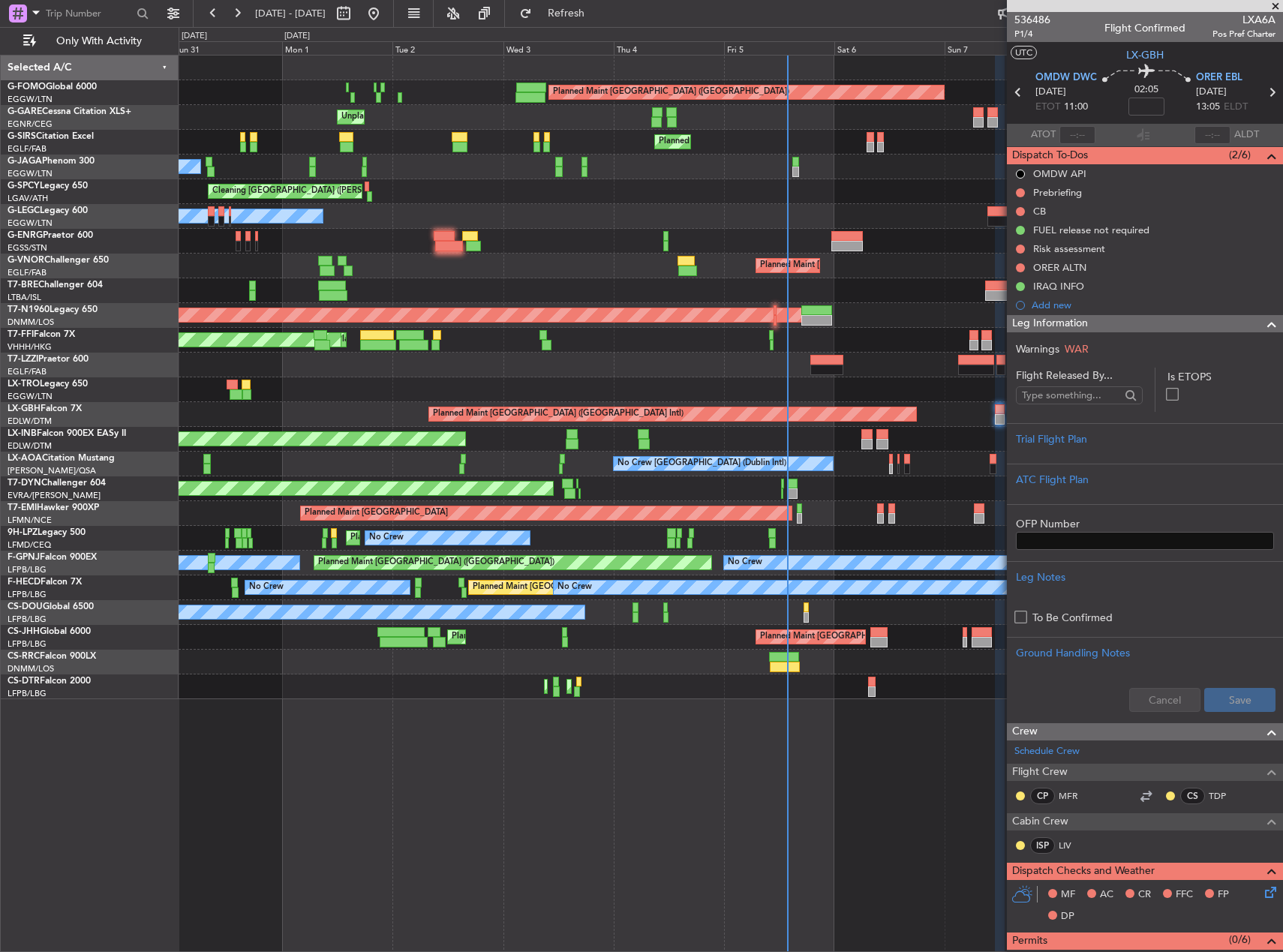
click at [971, 398] on div "Planned Maint London (Luton) Unplanned Maint Chester Planned Maint London (Farn…" at bounding box center [730, 377] width 1104 height 643
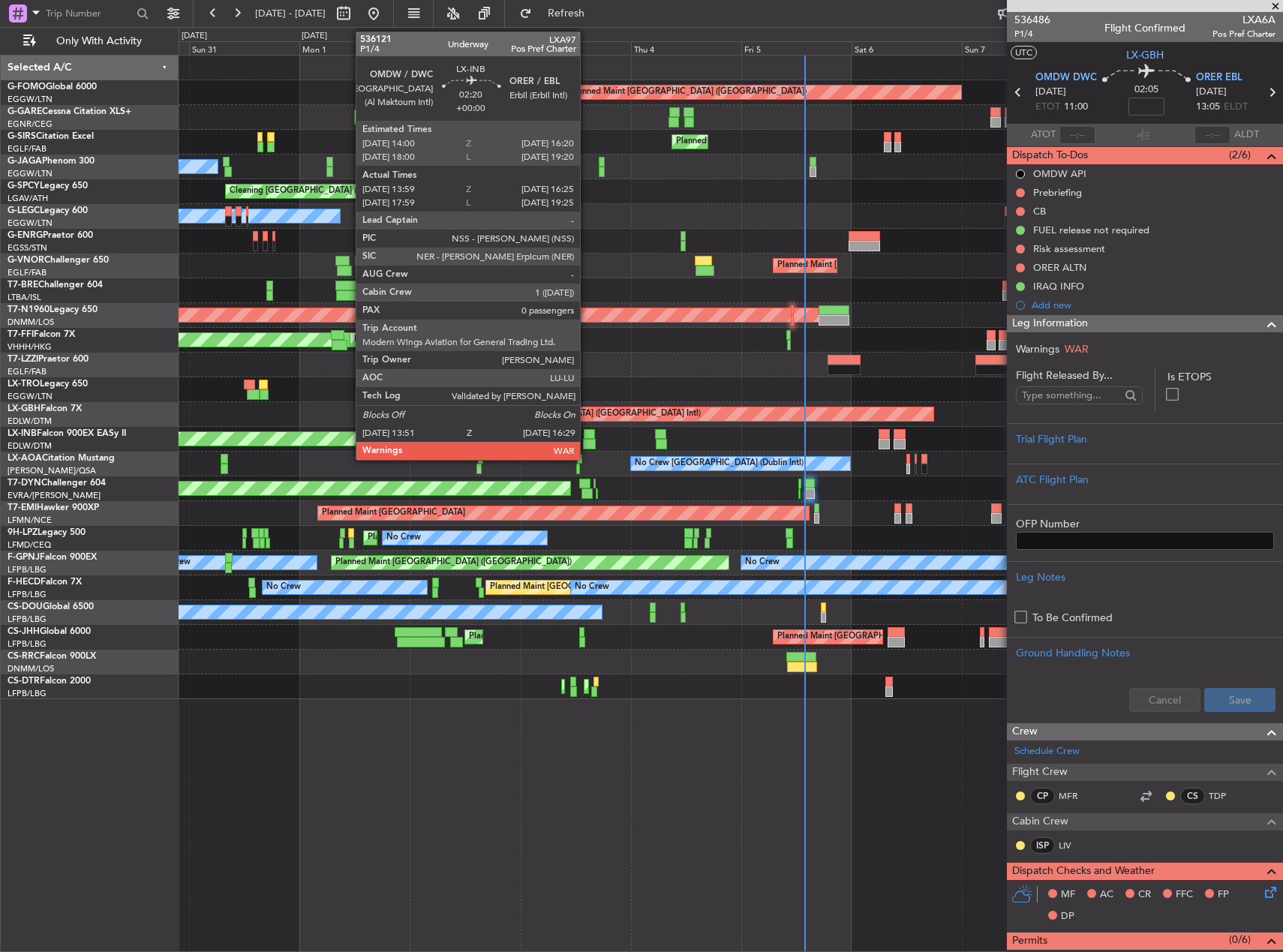
click at [583, 444] on div at bounding box center [589, 445] width 13 height 11
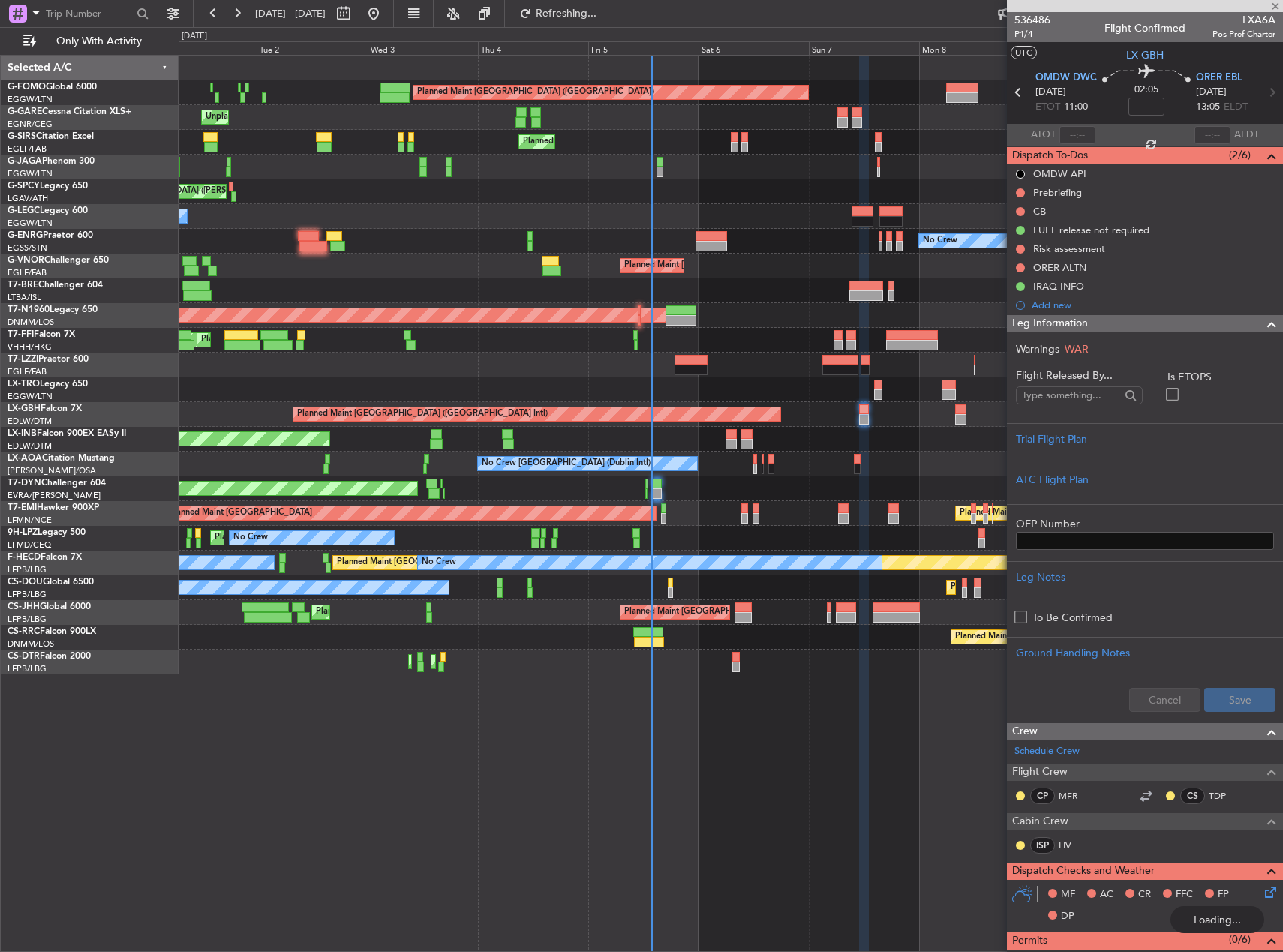
type input "13:59"
type input "16:25"
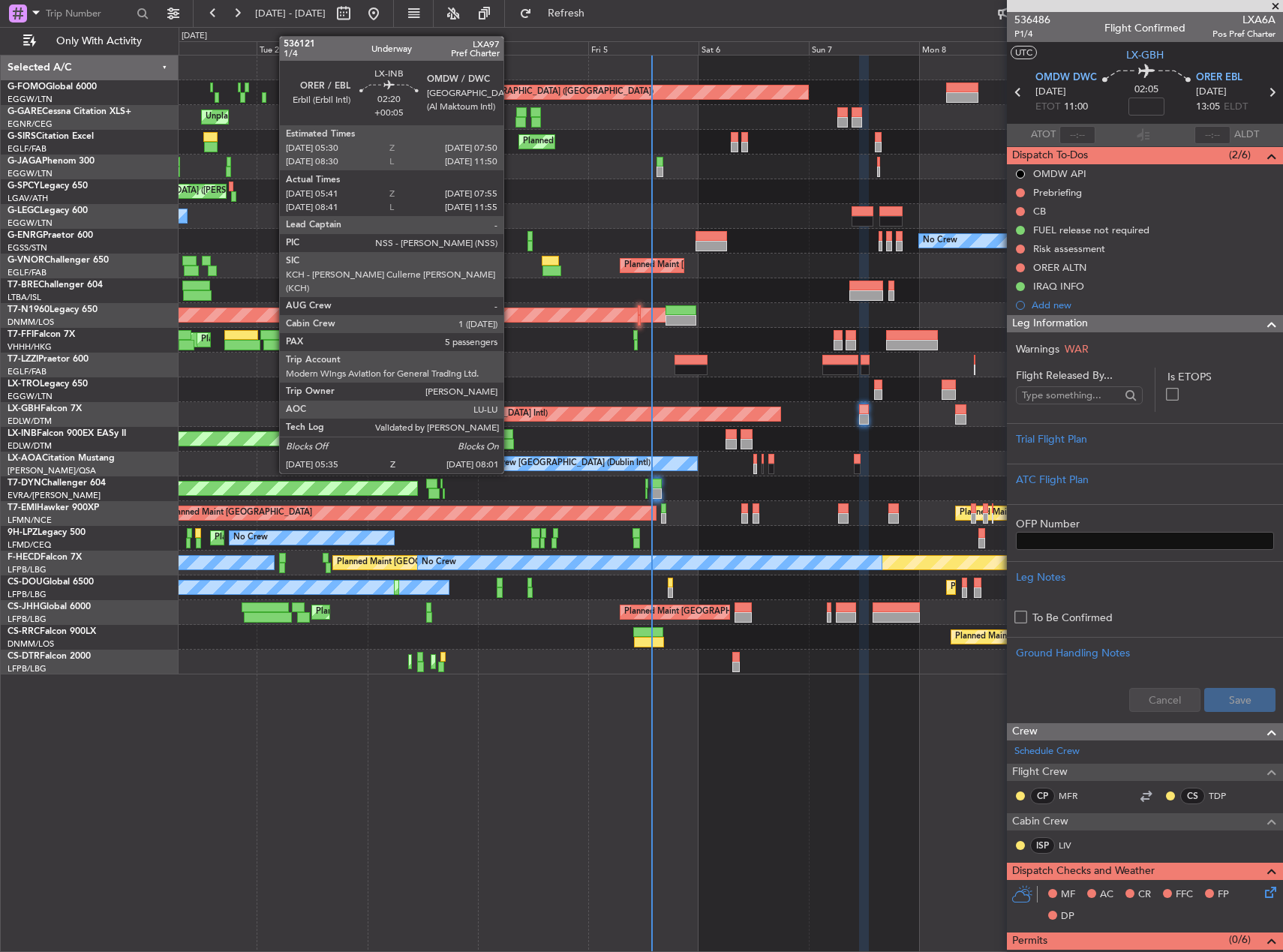
click at [510, 445] on div at bounding box center [508, 445] width 11 height 11
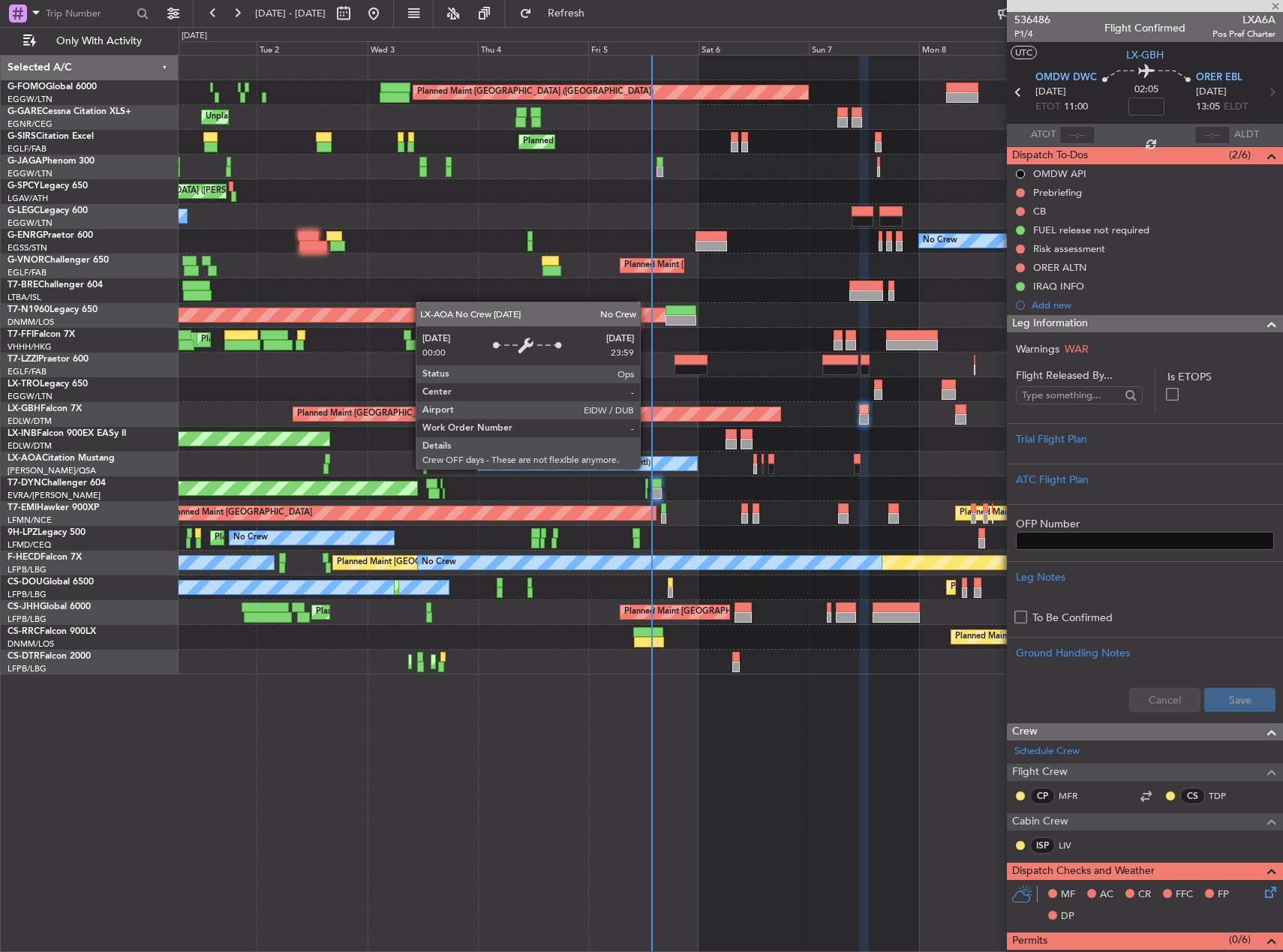
type input "+00:05"
type input "05:41"
type input "07:55"
type input "5"
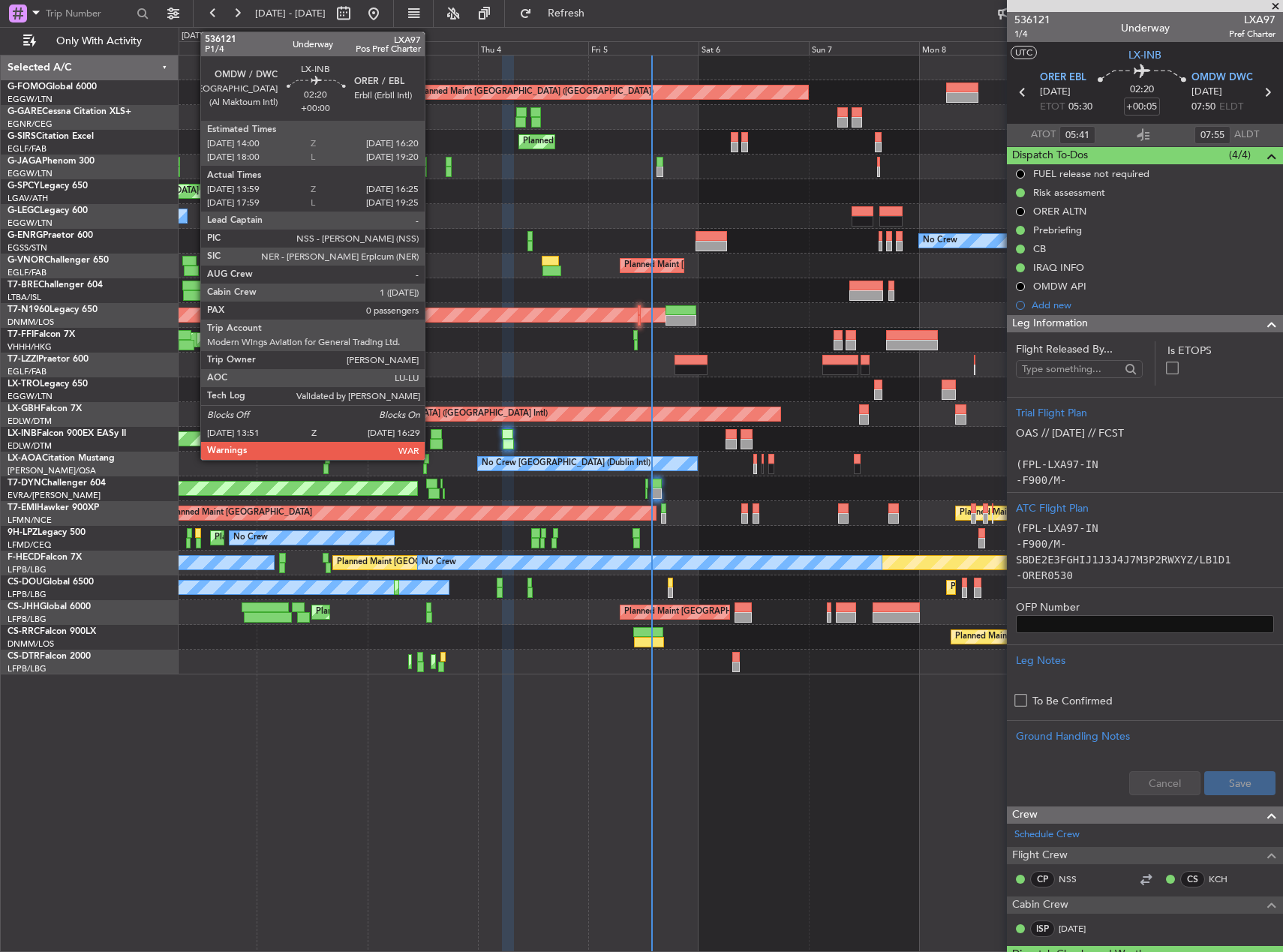
click at [432, 446] on div at bounding box center [436, 445] width 13 height 11
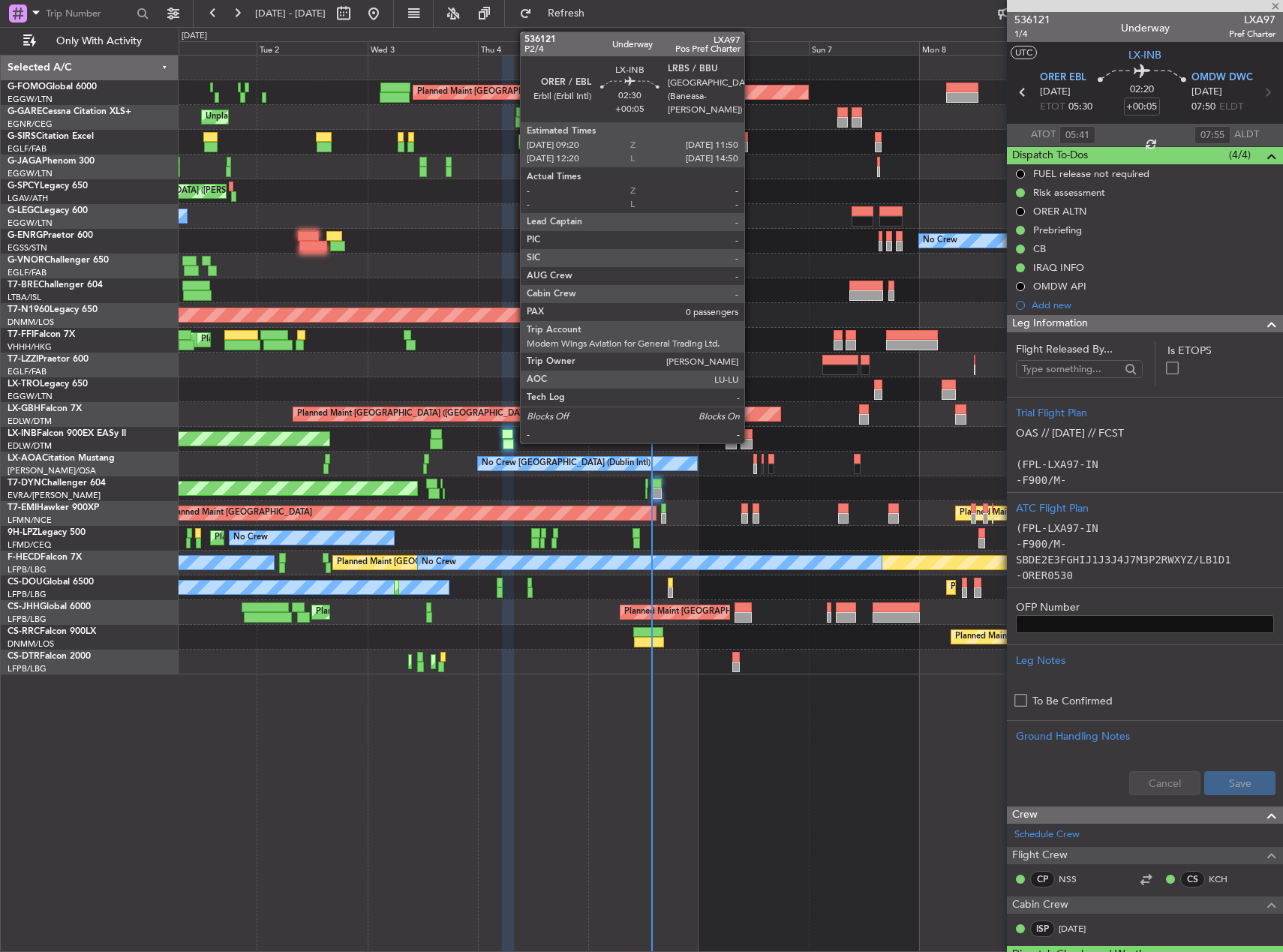
type input "13:59"
type input "16:25"
type input "0"
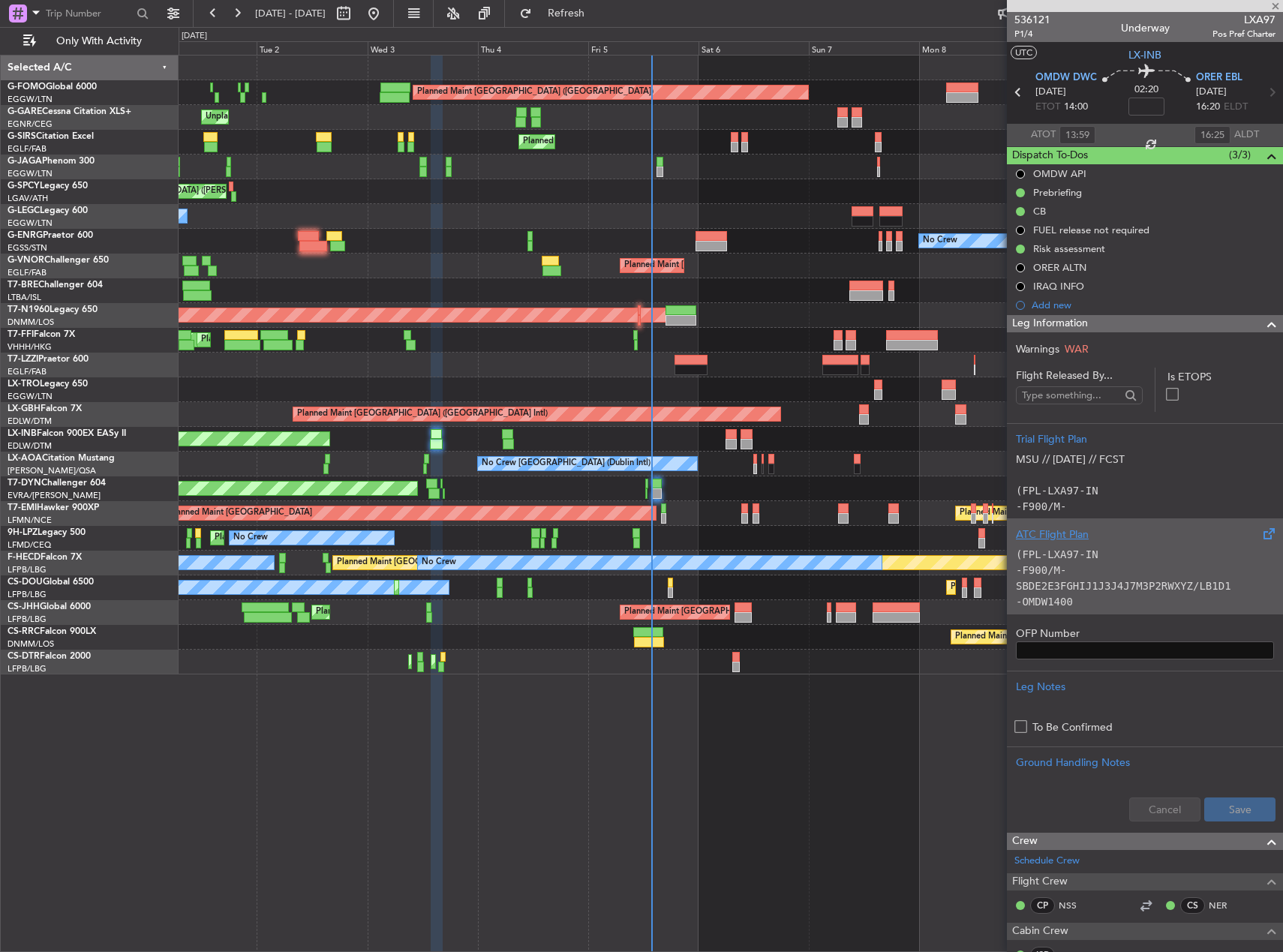
click at [1106, 566] on div "(FPL-LXA97-IN -F900/M-SBDE2E3FGHIJ1J3J4J7M3P2RWXYZ/LB1D1 -OMDW1400 -N0469F400 R…" at bounding box center [1145, 575] width 258 height 64
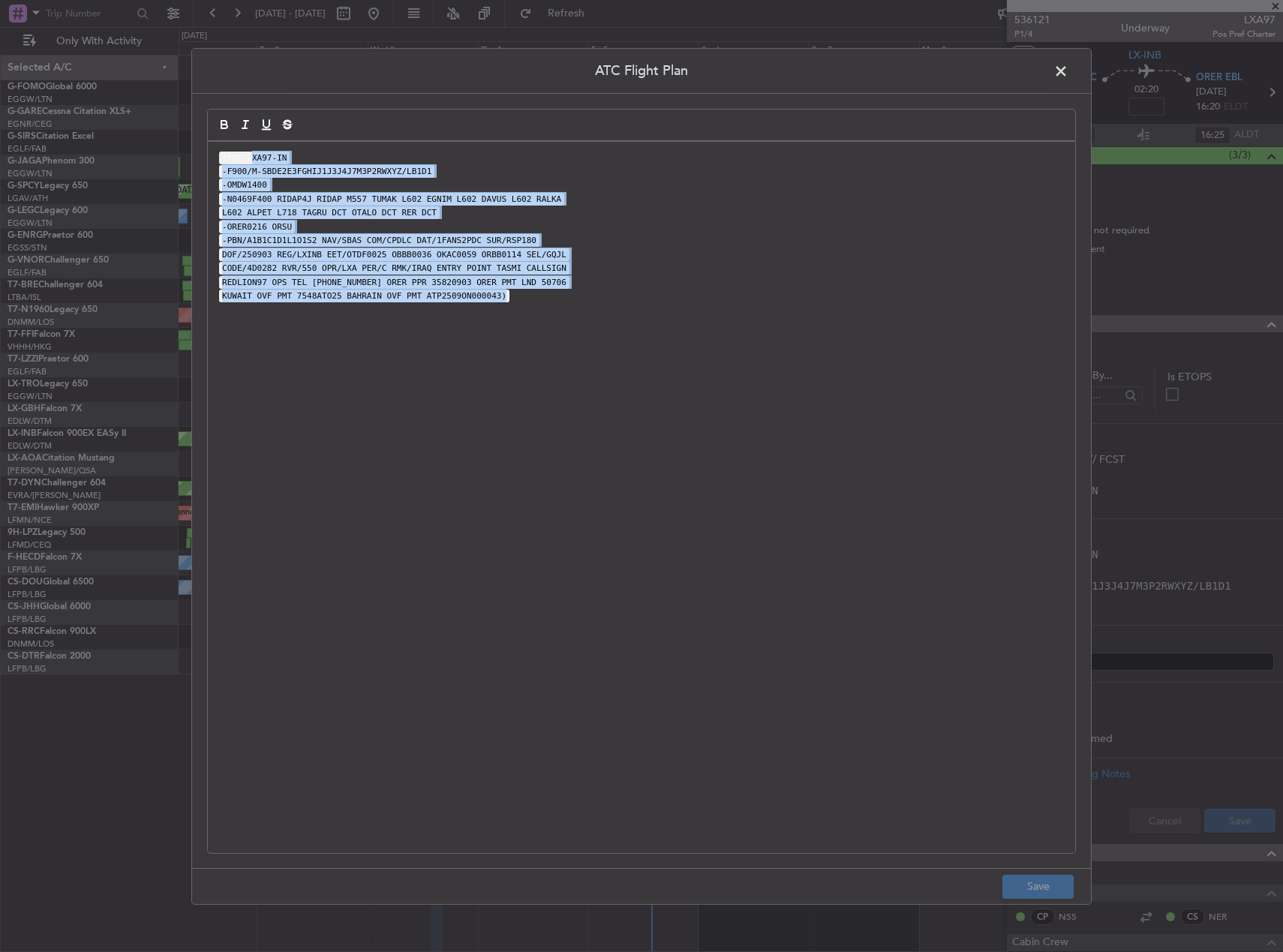
drag, startPoint x: 248, startPoint y: 158, endPoint x: 504, endPoint y: 364, distance: 328.6
click at [504, 364] on div "(FPL-LXA97-IN -F900/M-SBDE2E3FGHIJ1J3J4J7M3P2RWXYZ/LB1D1 -OMDW1400 -N0469F400 R…" at bounding box center [641, 497] width 867 height 712
click at [275, 200] on code "-N0469F400 RIDAP4J RIDAP M557 TUMAK L602 EGNIM L602 DAVUS L602 RALKA" at bounding box center [392, 199] width 346 height 13
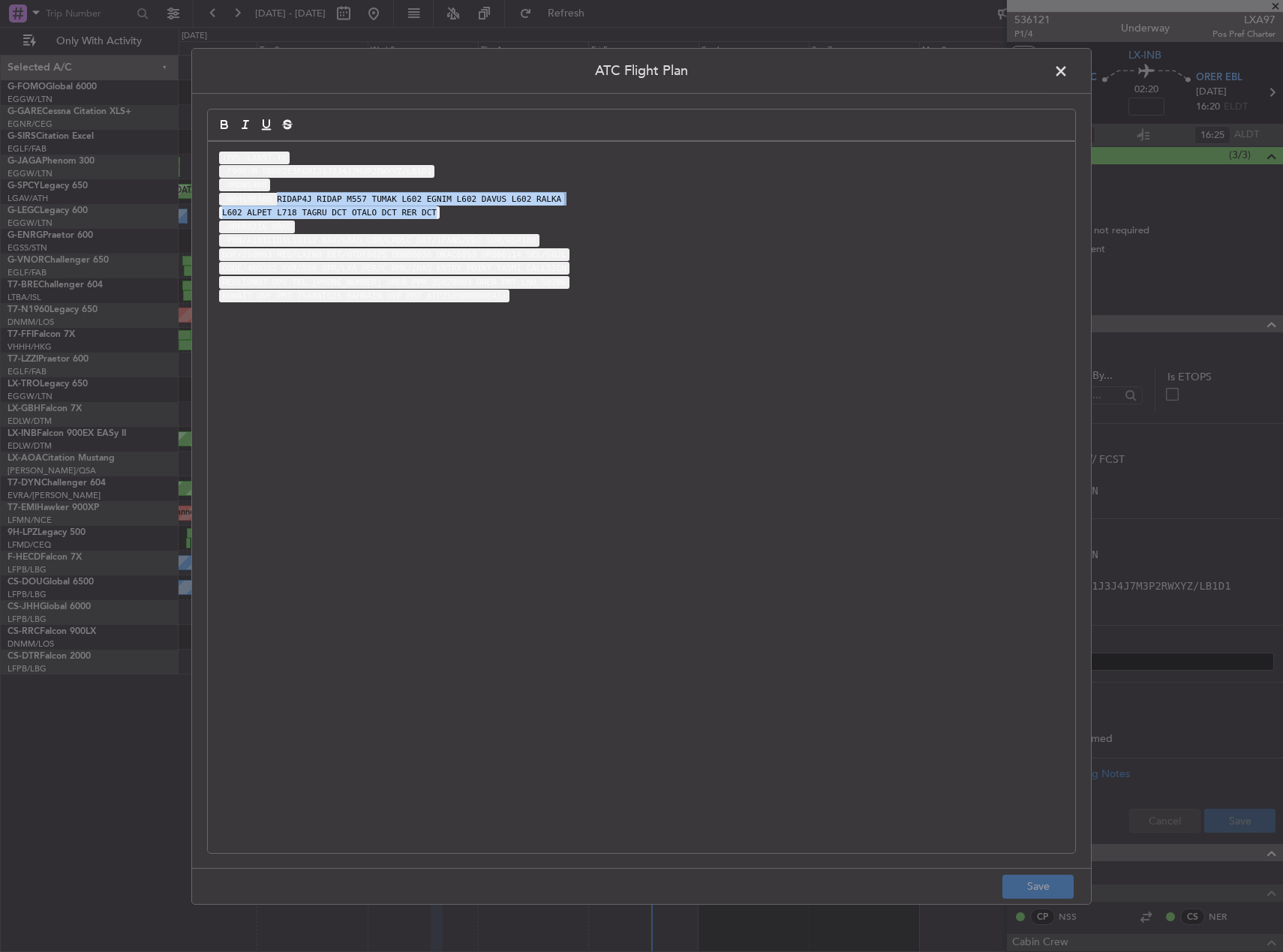
drag, startPoint x: 274, startPoint y: 200, endPoint x: 442, endPoint y: 218, distance: 169.0
click at [442, 218] on div "(FPL-LXA97-IN -F900/M-SBDE2E3FGHIJ1J3J4J7M3P2RWXYZ/LB1D1 -OMDW1400 -N0469F400 R…" at bounding box center [641, 497] width 867 height 712
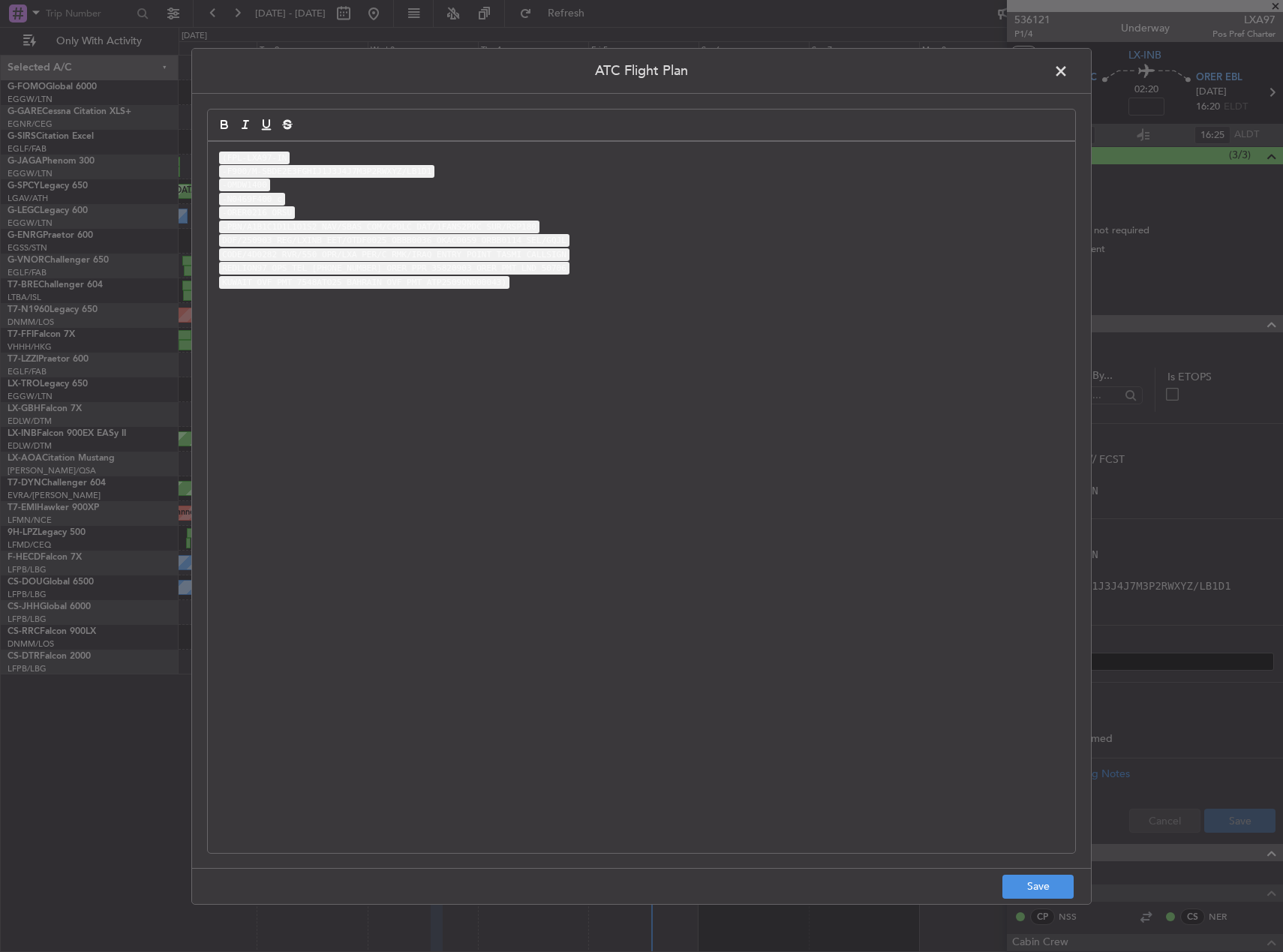
drag, startPoint x: 524, startPoint y: 202, endPoint x: 521, endPoint y: 233, distance: 31.1
click at [526, 206] on div "(FPL-LXA97-IN -F900/M-SBDE2E3FGHIJ1J3J4J7M3P2RWXYZ/LB1D1 -OMDW1400 -N0469F400 c…" at bounding box center [641, 497] width 867 height 712
drag, startPoint x: 544, startPoint y: 241, endPoint x: 236, endPoint y: 303, distance: 314.2
click at [236, 303] on div "(FPL-LXA97-IN -F900/M-SBDE2E3FGHIJ1J3J4J7M3P2RWXYZ/LB1D1 -OMDW1400 -N0469F400 c…" at bounding box center [641, 497] width 867 height 712
click at [436, 293] on div "(FPL-LXA97-IN -F900/M-SBDE2E3FGHIJ1J3J4J7M3P2RWXYZ/LB1D1 -OMDW1400 -N0469F400 c…" at bounding box center [641, 497] width 867 height 712
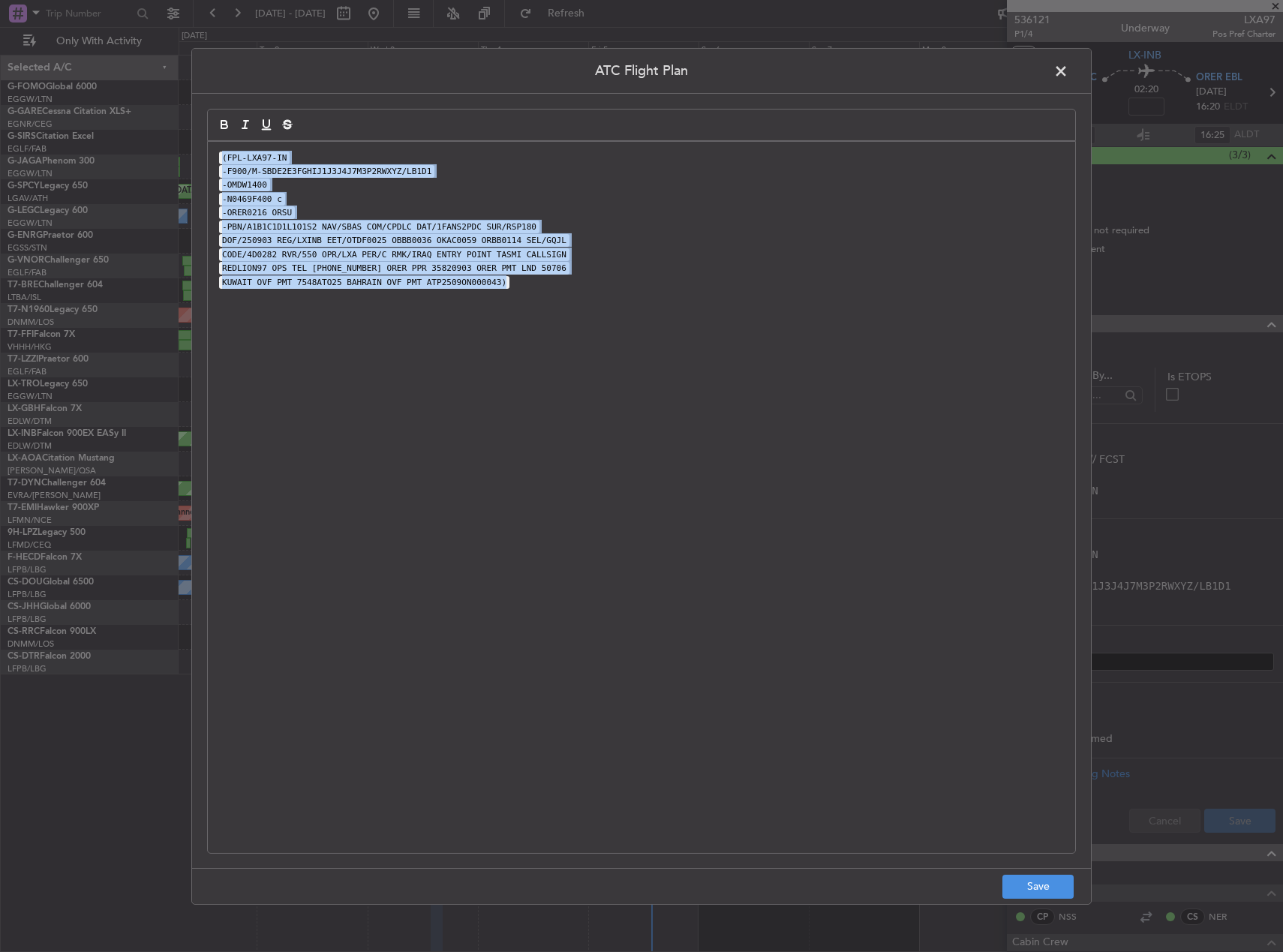
drag, startPoint x: 528, startPoint y: 328, endPoint x: 163, endPoint y: 148, distance: 407.0
click at [163, 148] on div "ATC Flight Plan (FPL-LXA97-IN -F900/M-SBDE2E3FGHIJ1J3J4J7M3P2RWXYZ/LB1D1 -OMDW1…" at bounding box center [641, 476] width 1283 height 952
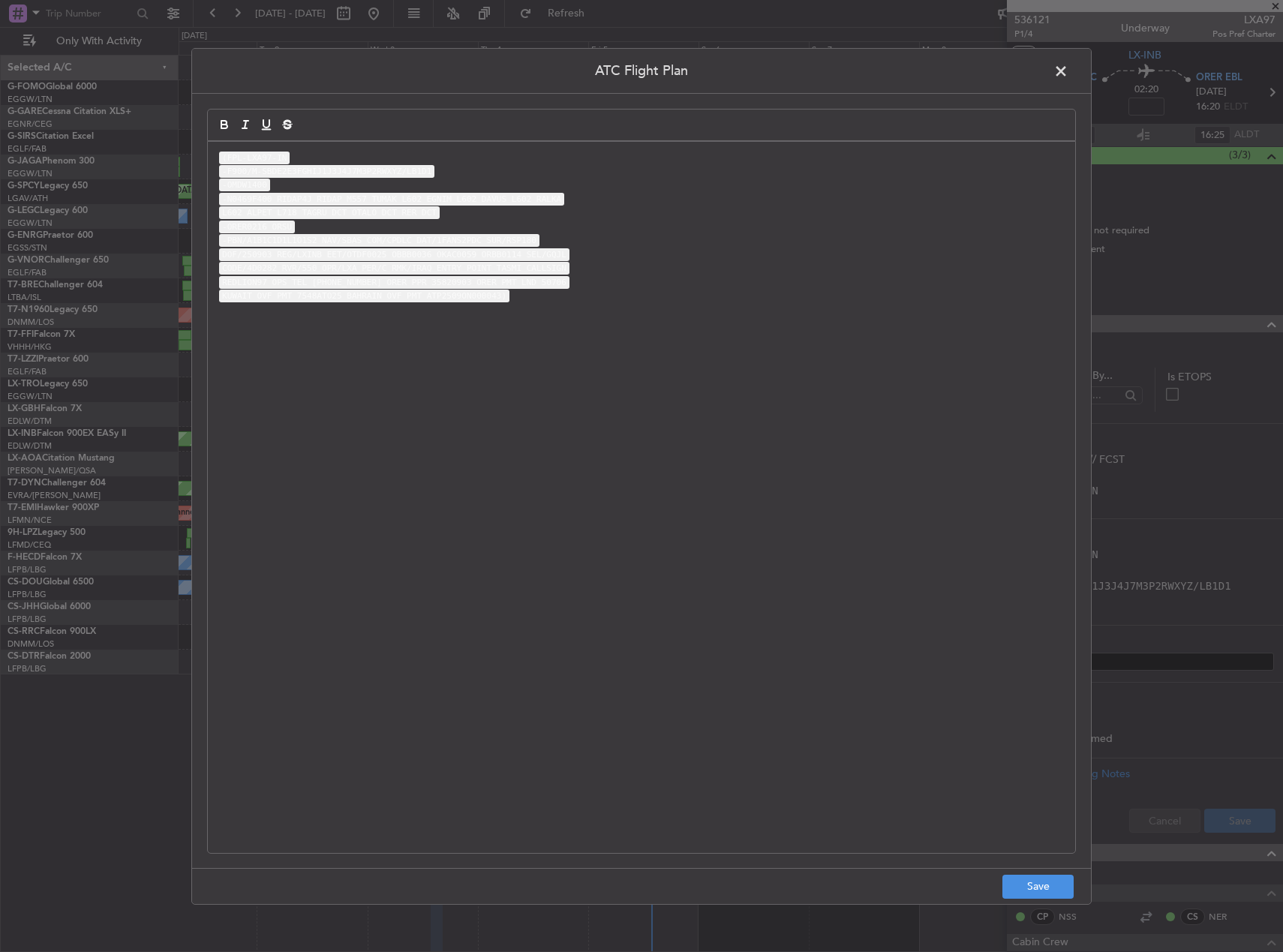
click at [484, 278] on code "REDLION97 OPS TEL [PHONE_NUMBER] ORER PPR 35820903 ORER PMT LND 50706" at bounding box center [394, 282] width 350 height 13
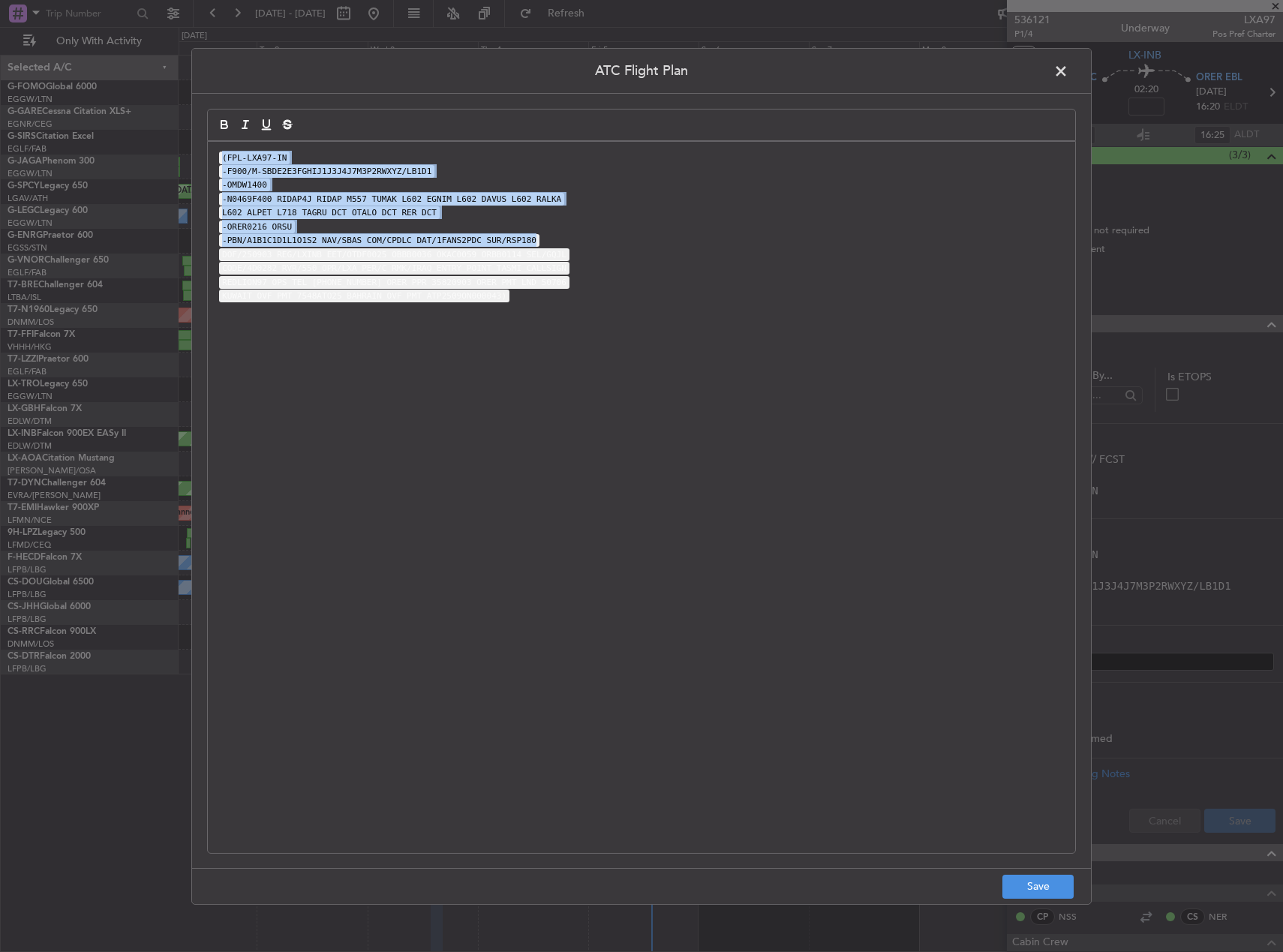
drag, startPoint x: 545, startPoint y: 237, endPoint x: 167, endPoint y: 164, distance: 385.0
click at [167, 164] on div "ATC Flight Plan (FPL-LXA97-IN -F900/M-SBDE2E3FGHIJ1J3J4J7M3P2RWXYZ/LB1D1 -OMDW1…" at bounding box center [641, 476] width 1283 height 952
click at [413, 213] on code "L602 ALPET L718 TAGRU DCT OTALO DCT RER DCT" at bounding box center [330, 212] width 221 height 13
drag, startPoint x: 428, startPoint y: 215, endPoint x: 215, endPoint y: 198, distance: 213.7
click at [215, 198] on div "(FPL-LXA97-IN -F900/M-SBDE2E3FGHIJ1J3J4J7M3P2RWXYZ/LB1D1 -OMDW1400 -N0469F400 R…" at bounding box center [641, 497] width 867 height 712
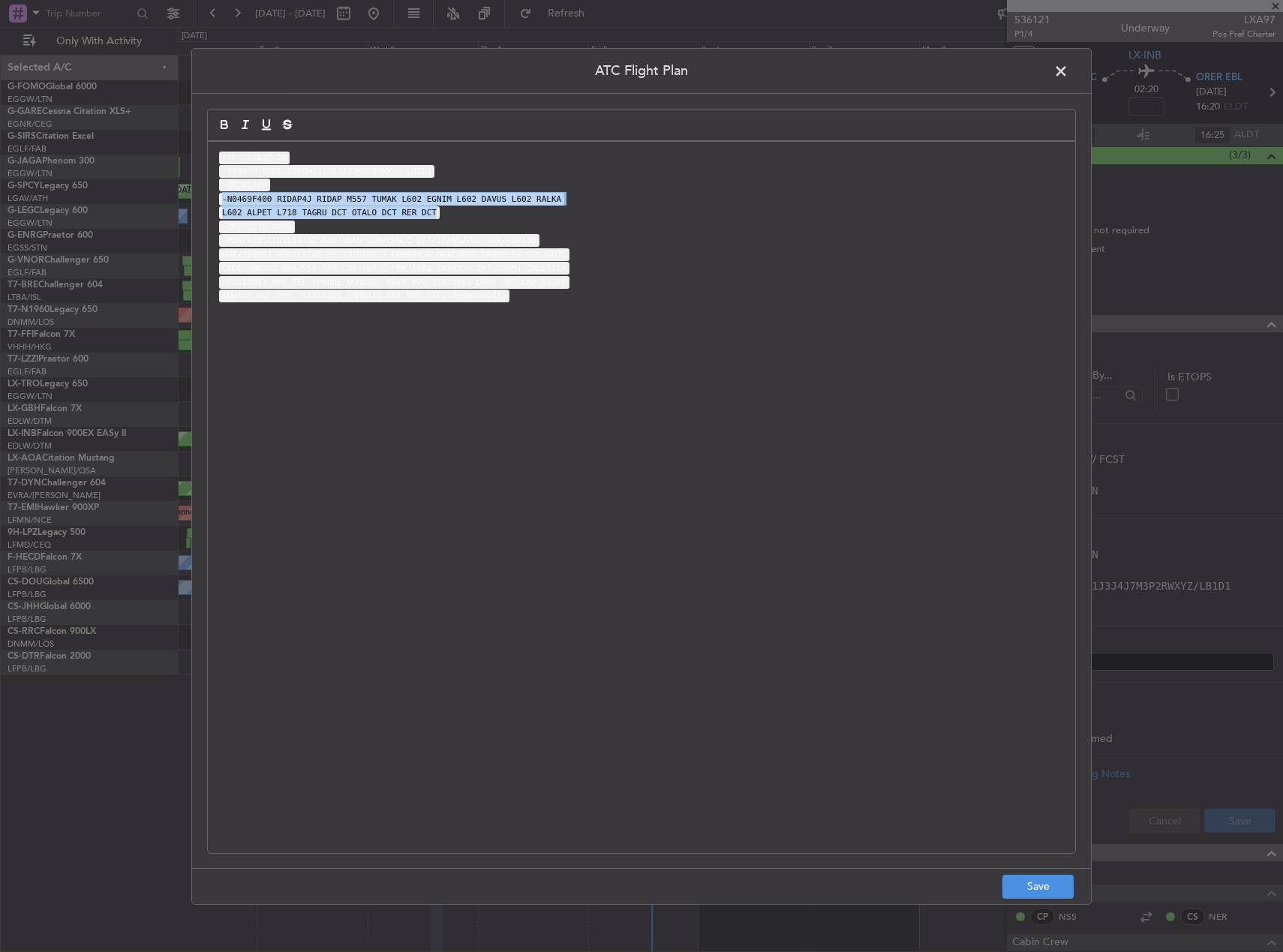
copy div "-N0469F400 RIDAP4J RIDAP M557 TUMAK L602 EGNIM L602 DAVUS L602 RALKA L602 ALPET…"
drag, startPoint x: 764, startPoint y: 295, endPoint x: 1104, endPoint y: 104, distance: 390.0
click at [765, 294] on p "KUWAIT OVF PMT 7548ATO25 BAHRAIN OVF PMT ATP2509ON000043)" at bounding box center [641, 296] width 844 height 14
click at [1068, 67] on span at bounding box center [1068, 74] width 0 height 30
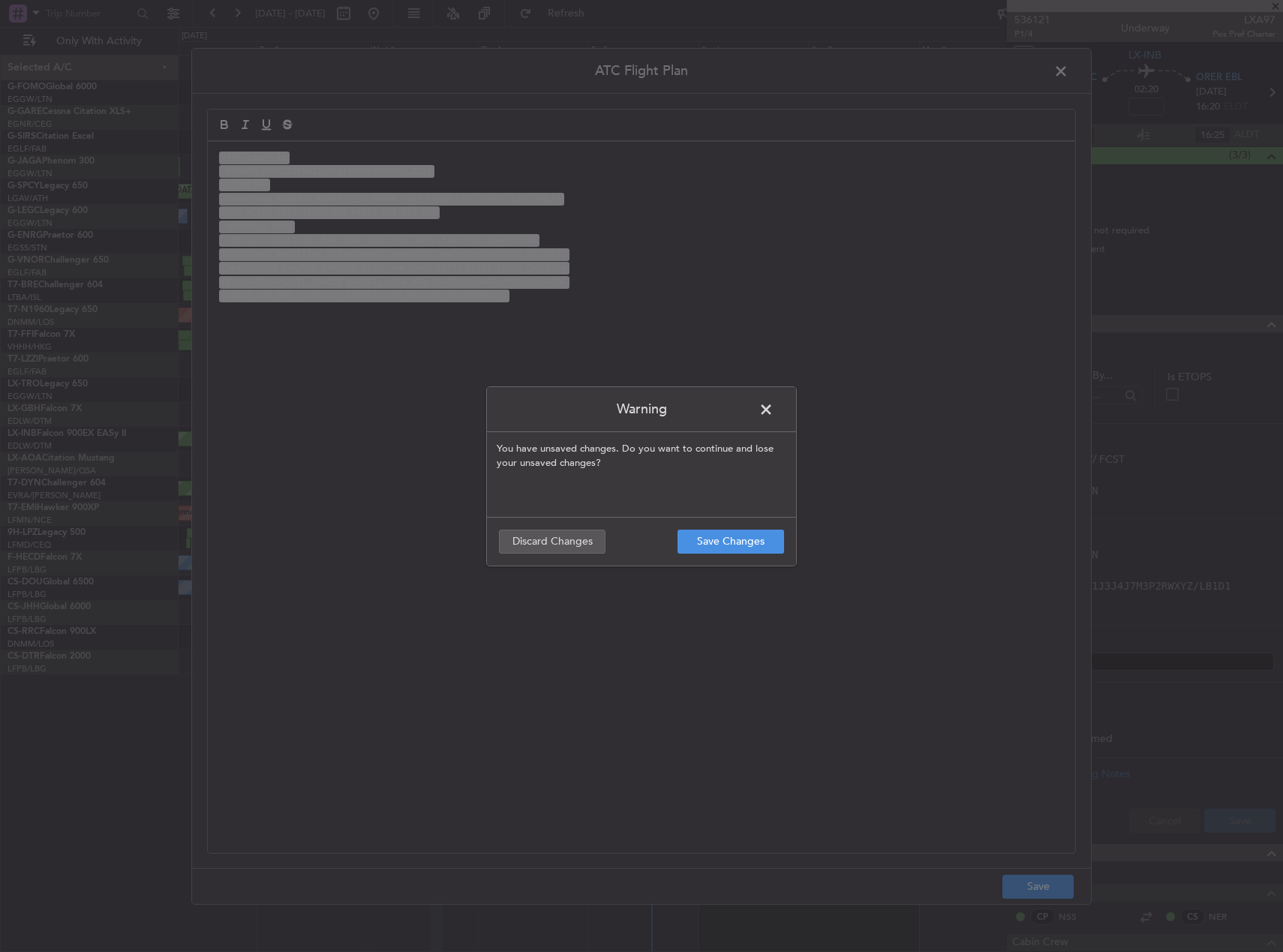
click at [773, 402] on span at bounding box center [773, 414] width 0 height 30
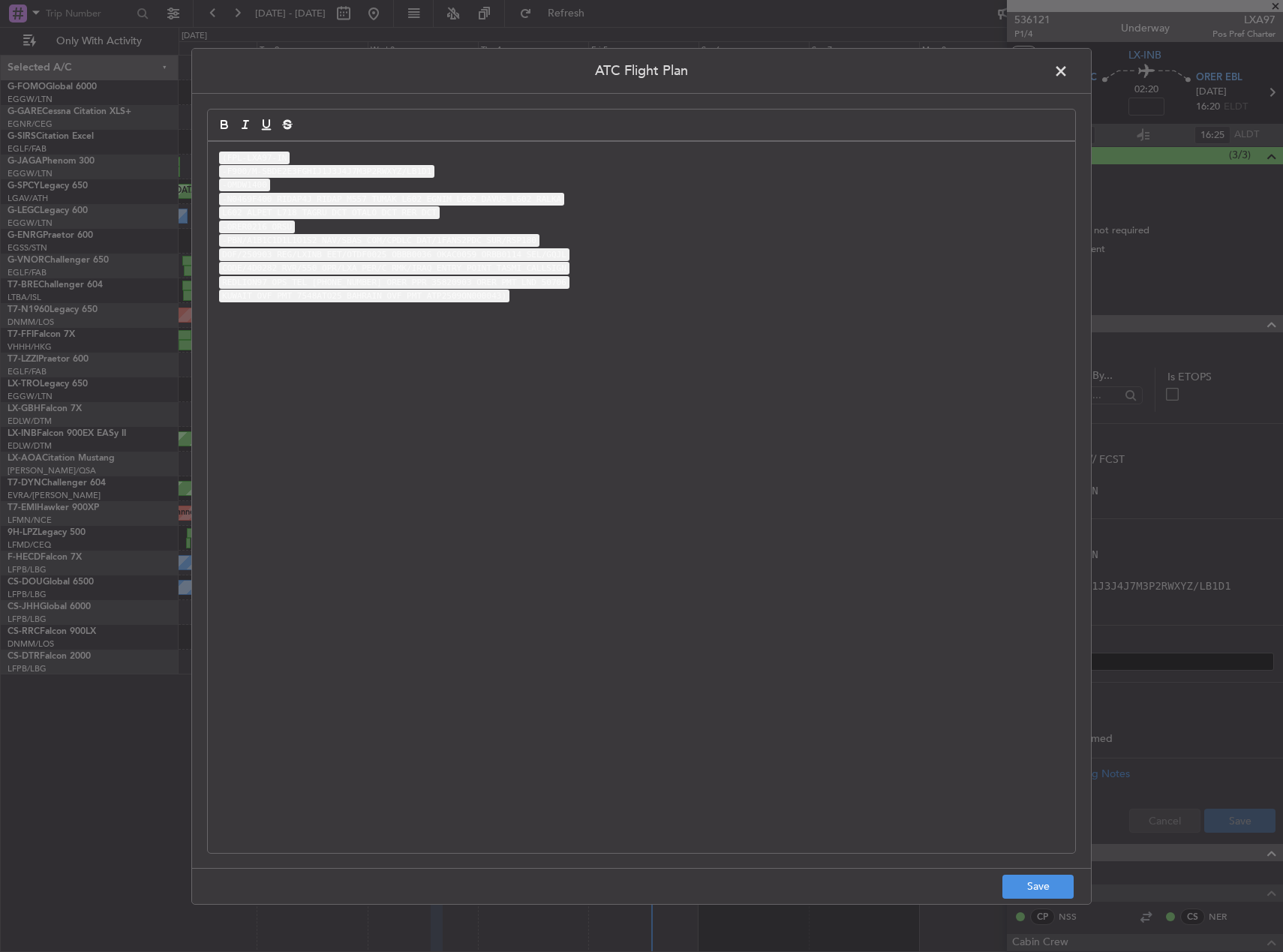
click at [1068, 63] on span at bounding box center [1068, 74] width 0 height 30
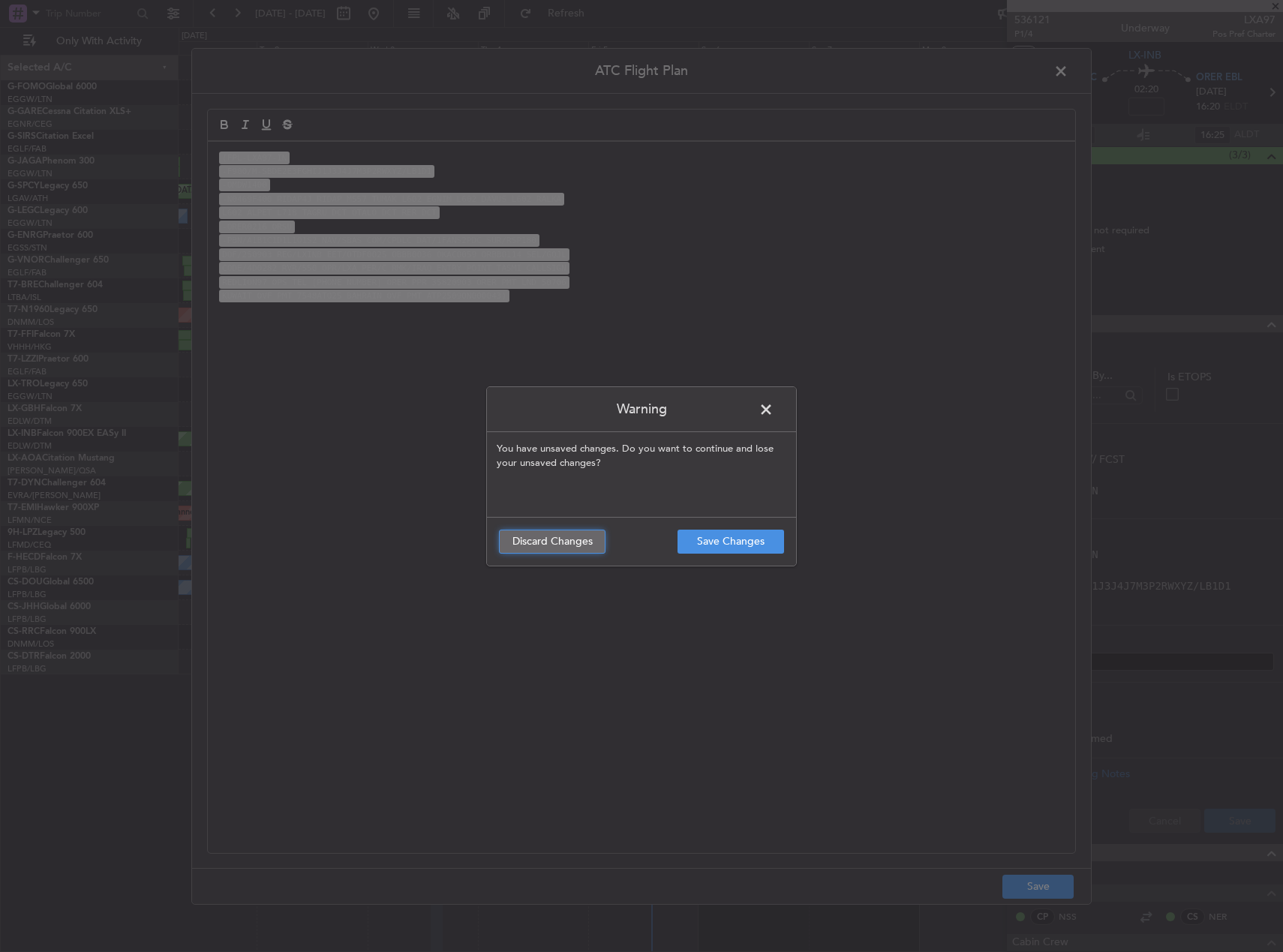
click at [555, 535] on button "Discard Changes" at bounding box center [552, 542] width 107 height 24
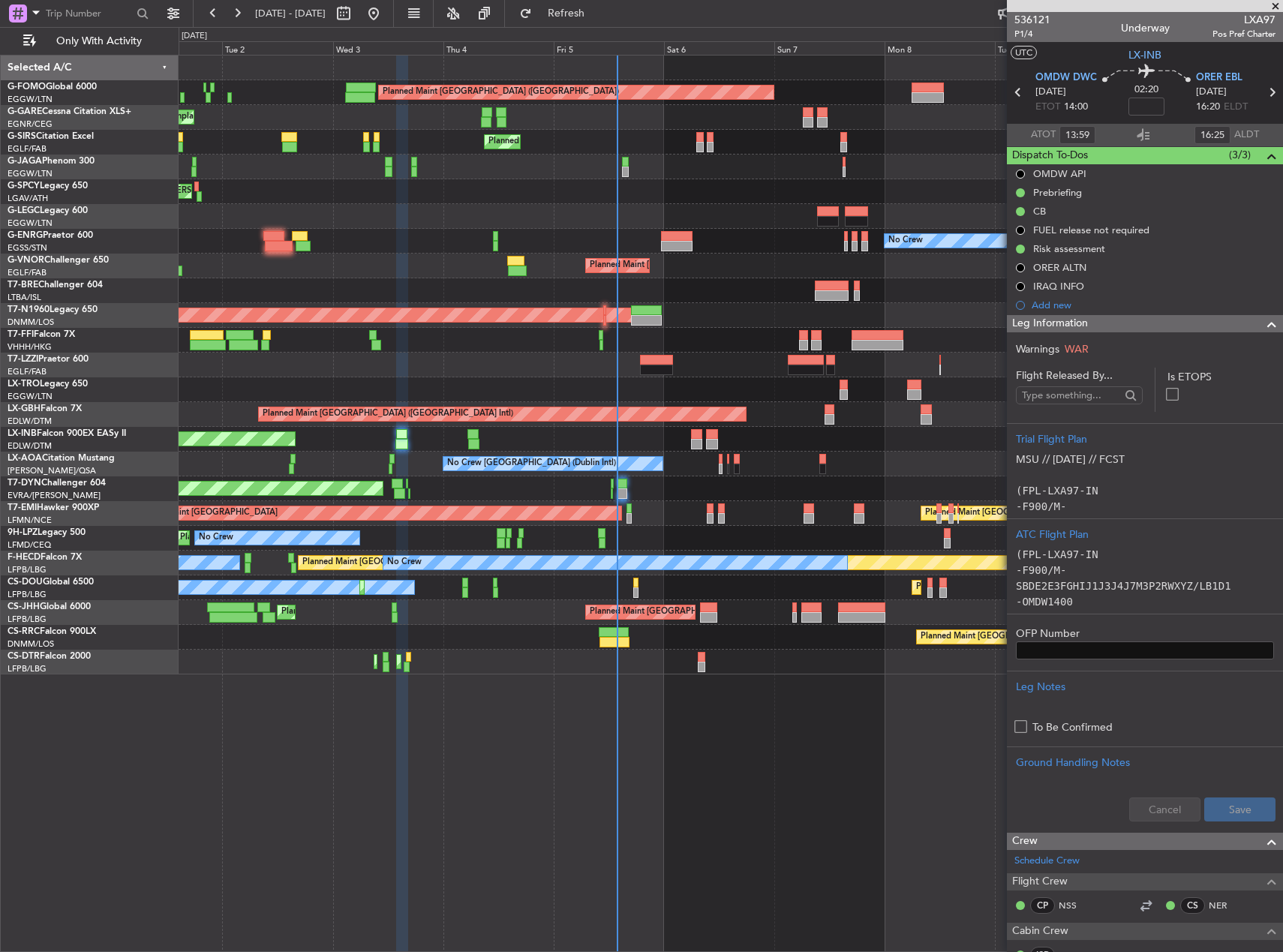
click at [504, 354] on div "Planned Maint [GEOGRAPHIC_DATA] ([GEOGRAPHIC_DATA]) Unplanned Maint [PERSON_NAM…" at bounding box center [730, 364] width 1104 height 619
click at [756, 407] on div "Planned Maint [GEOGRAPHIC_DATA] ([GEOGRAPHIC_DATA] Intl)" at bounding box center [730, 414] width 1104 height 25
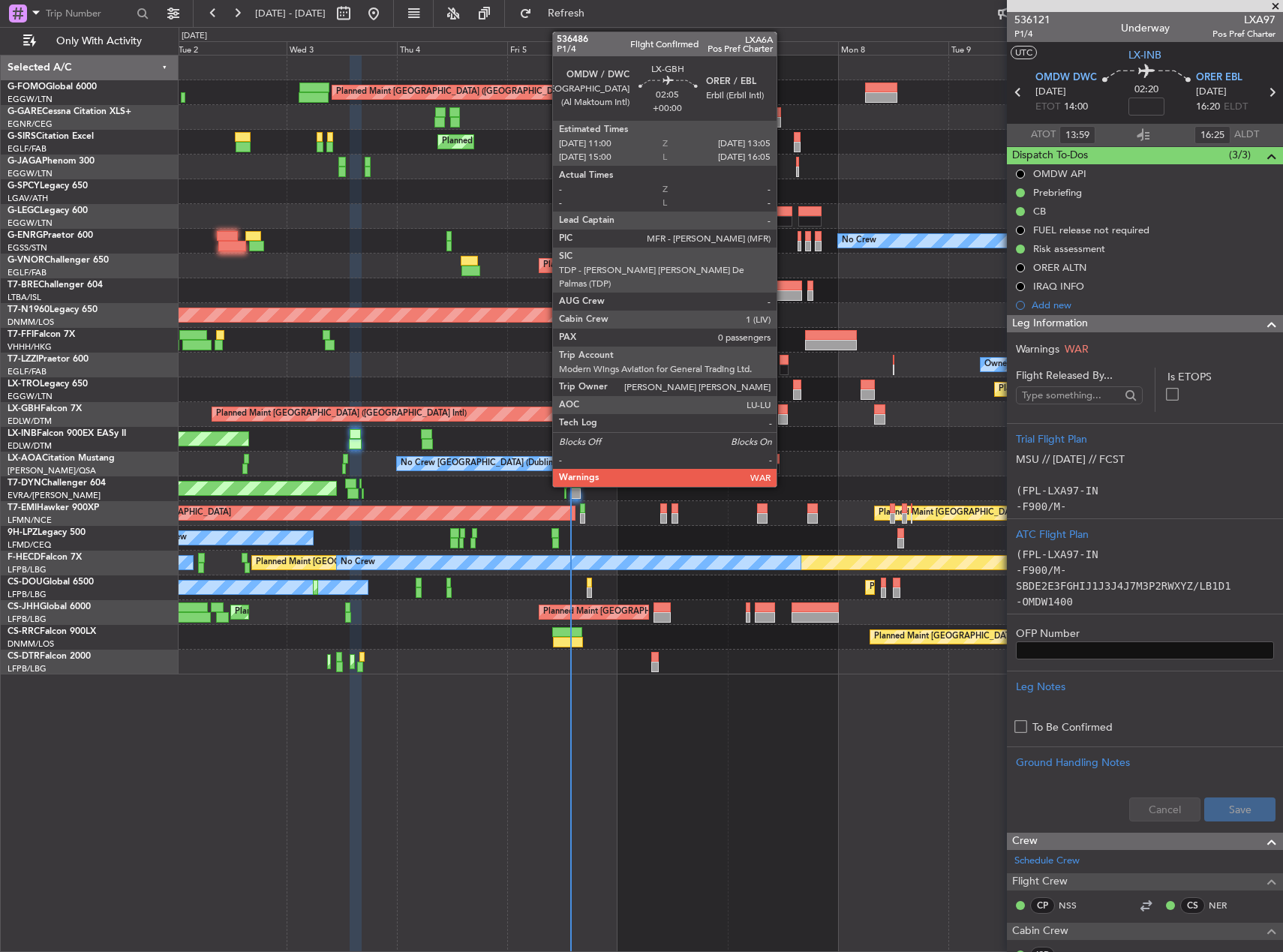
click at [783, 420] on div at bounding box center [783, 420] width 10 height 11
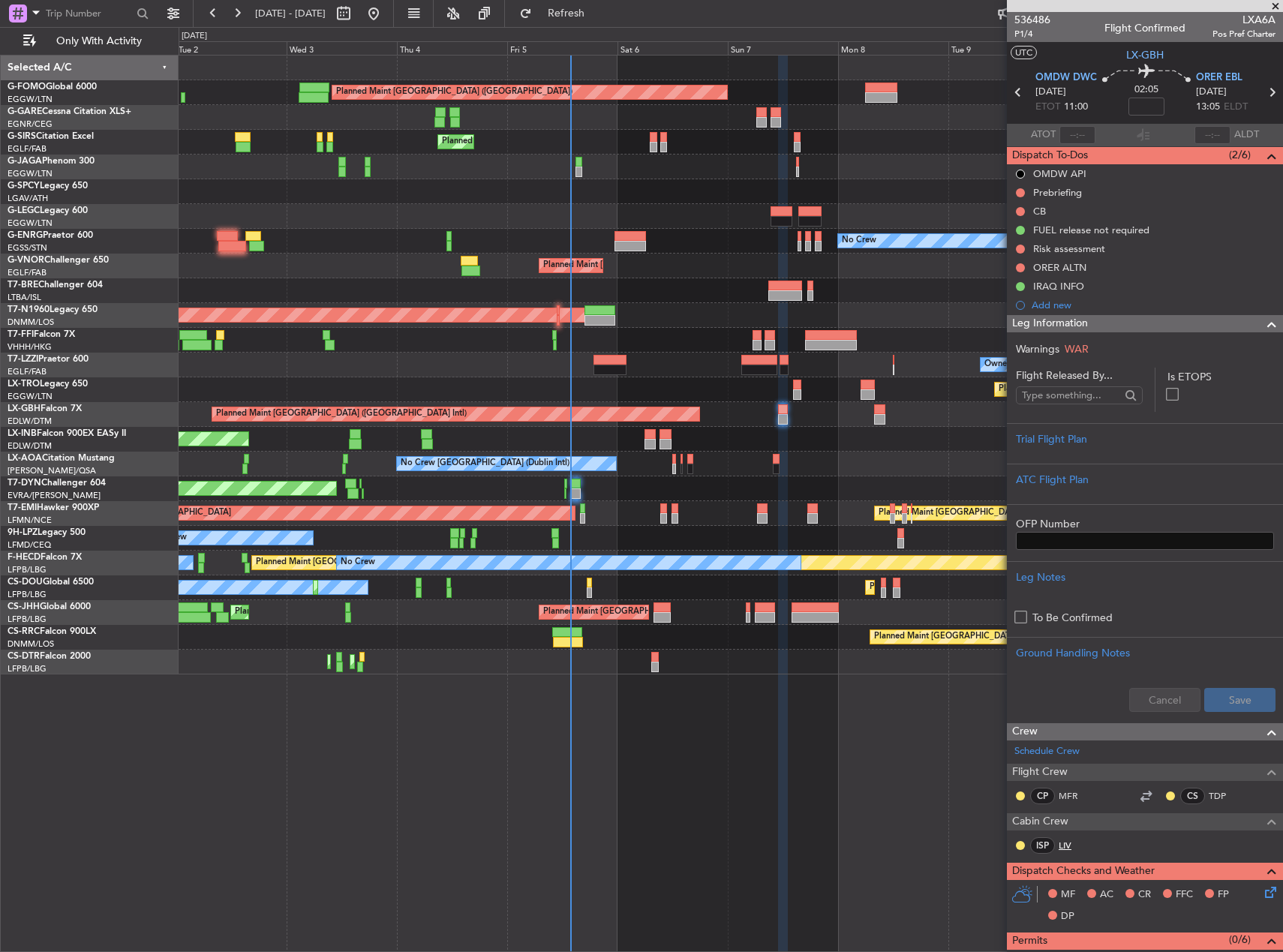
click at [1071, 845] on link "LIV" at bounding box center [1075, 846] width 34 height 14
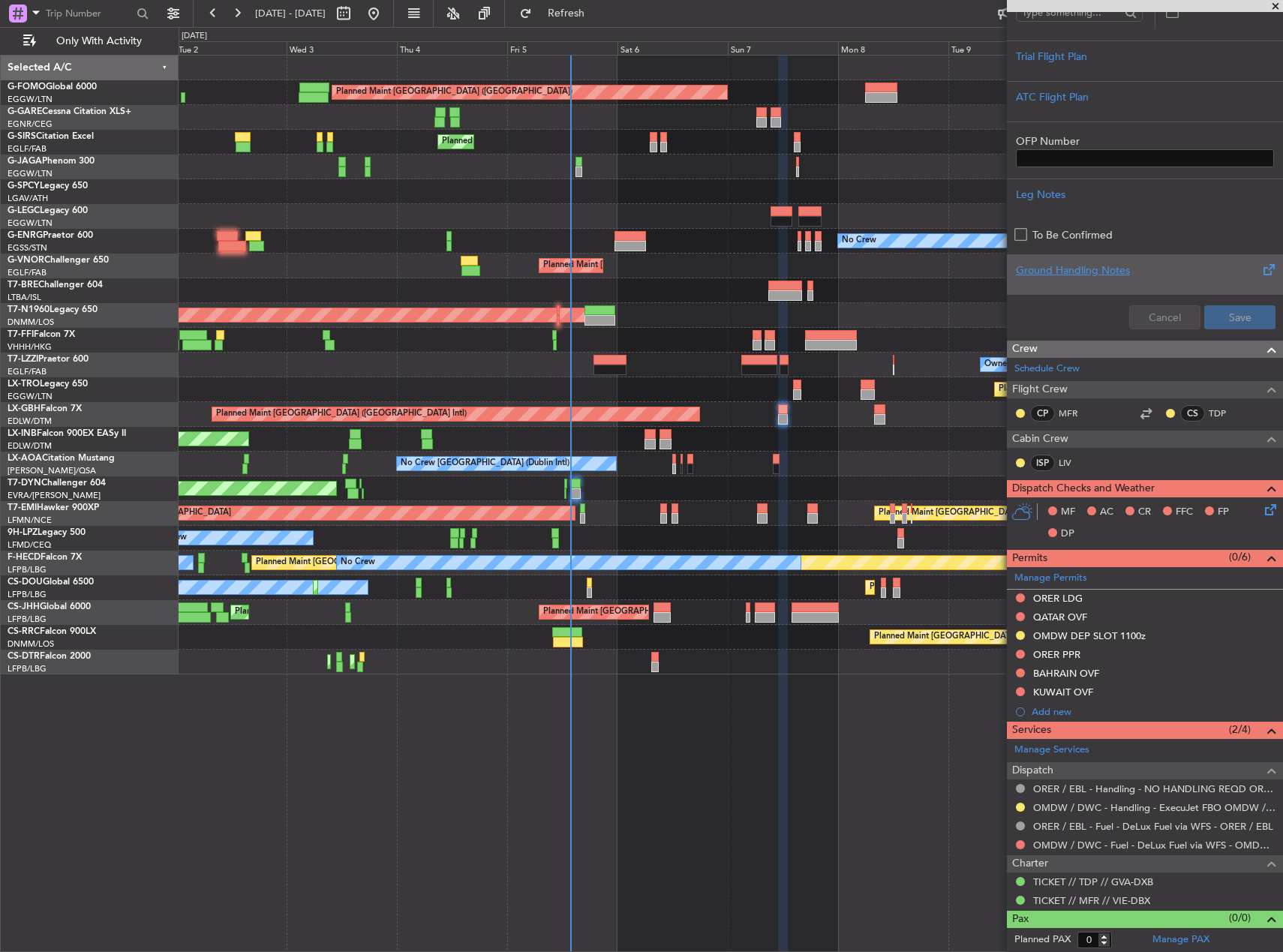
scroll to position [157, 0]
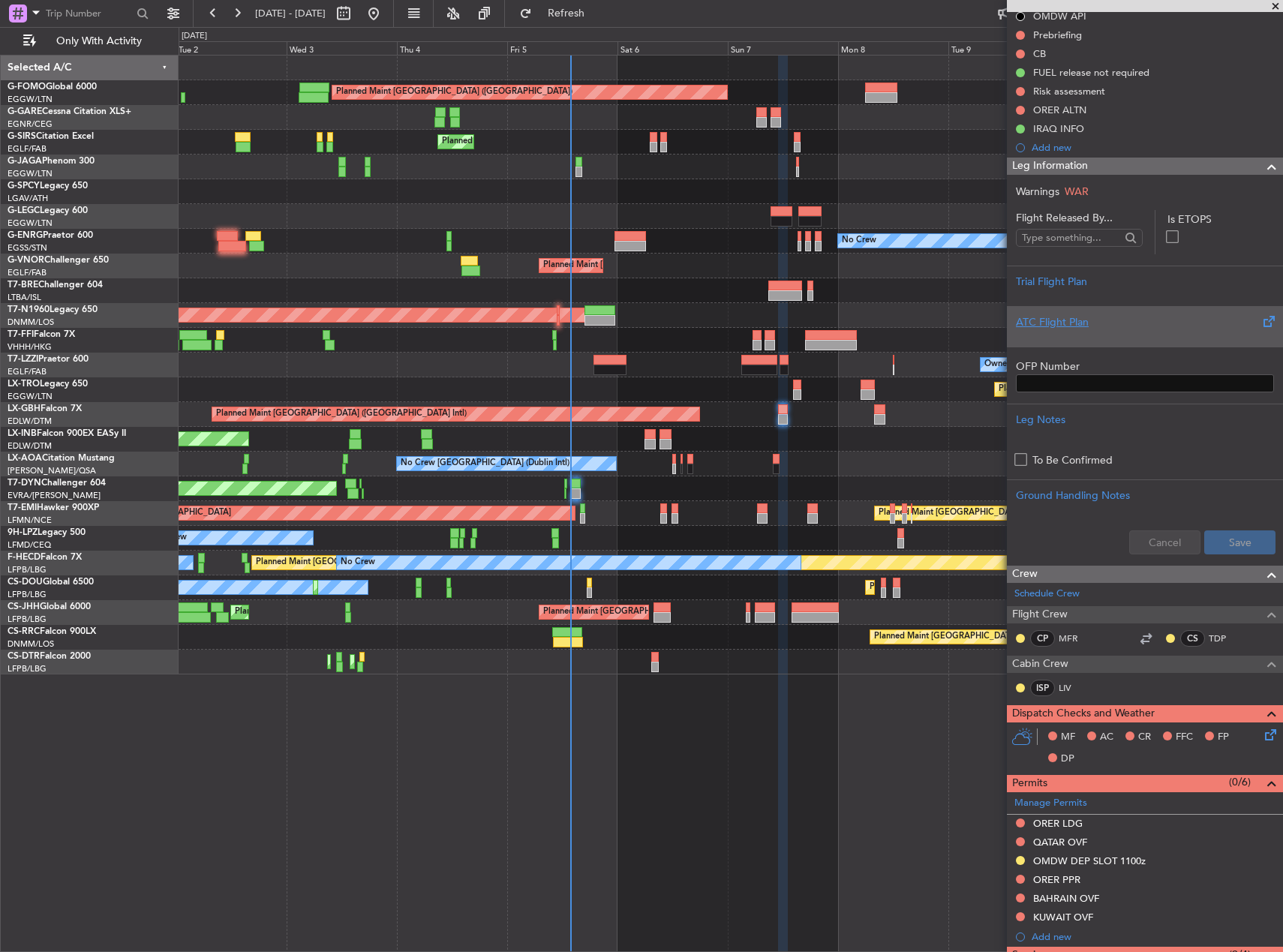
click at [1138, 330] on div at bounding box center [1145, 335] width 258 height 9
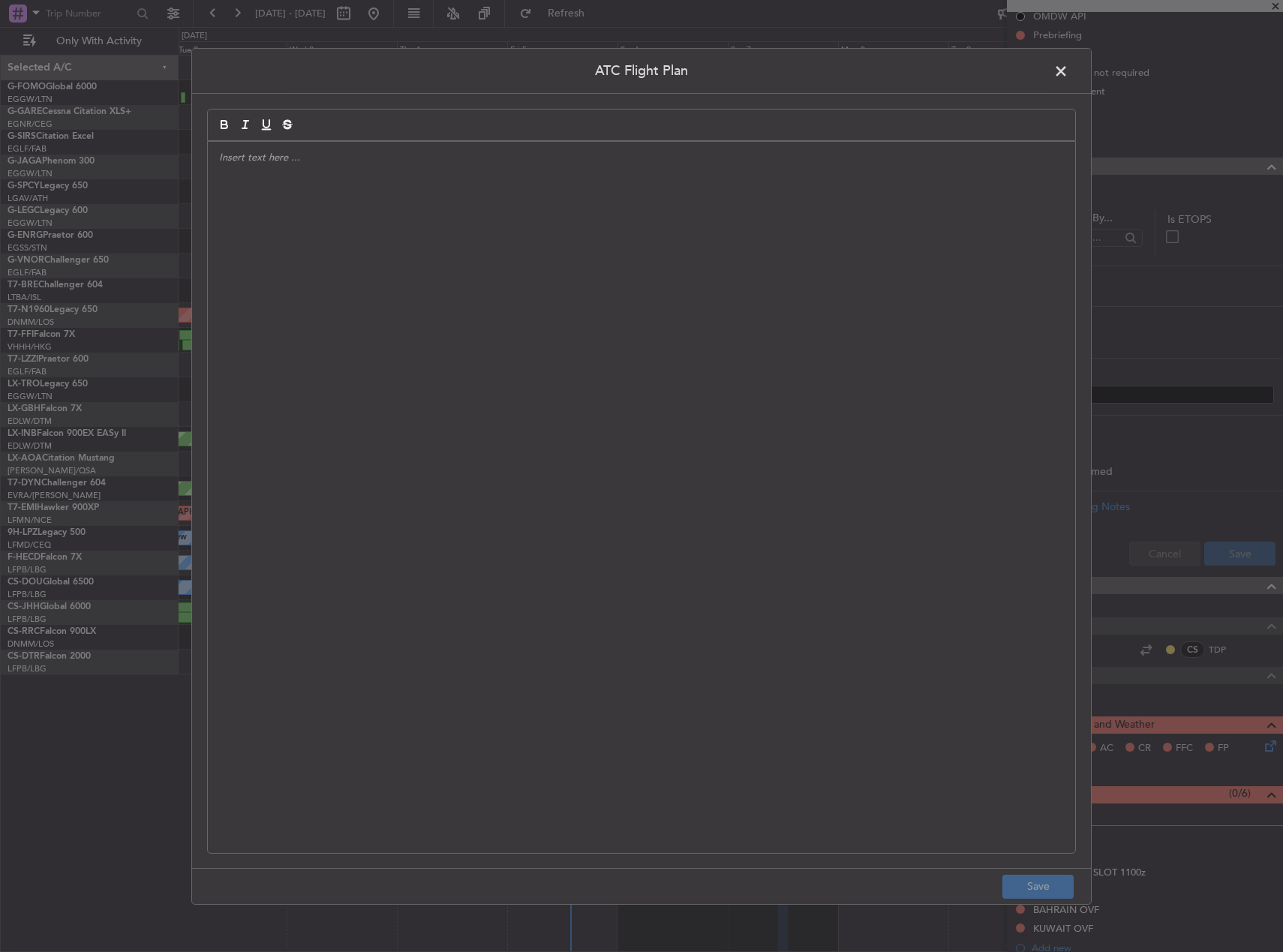
click at [534, 296] on div at bounding box center [641, 497] width 867 height 712
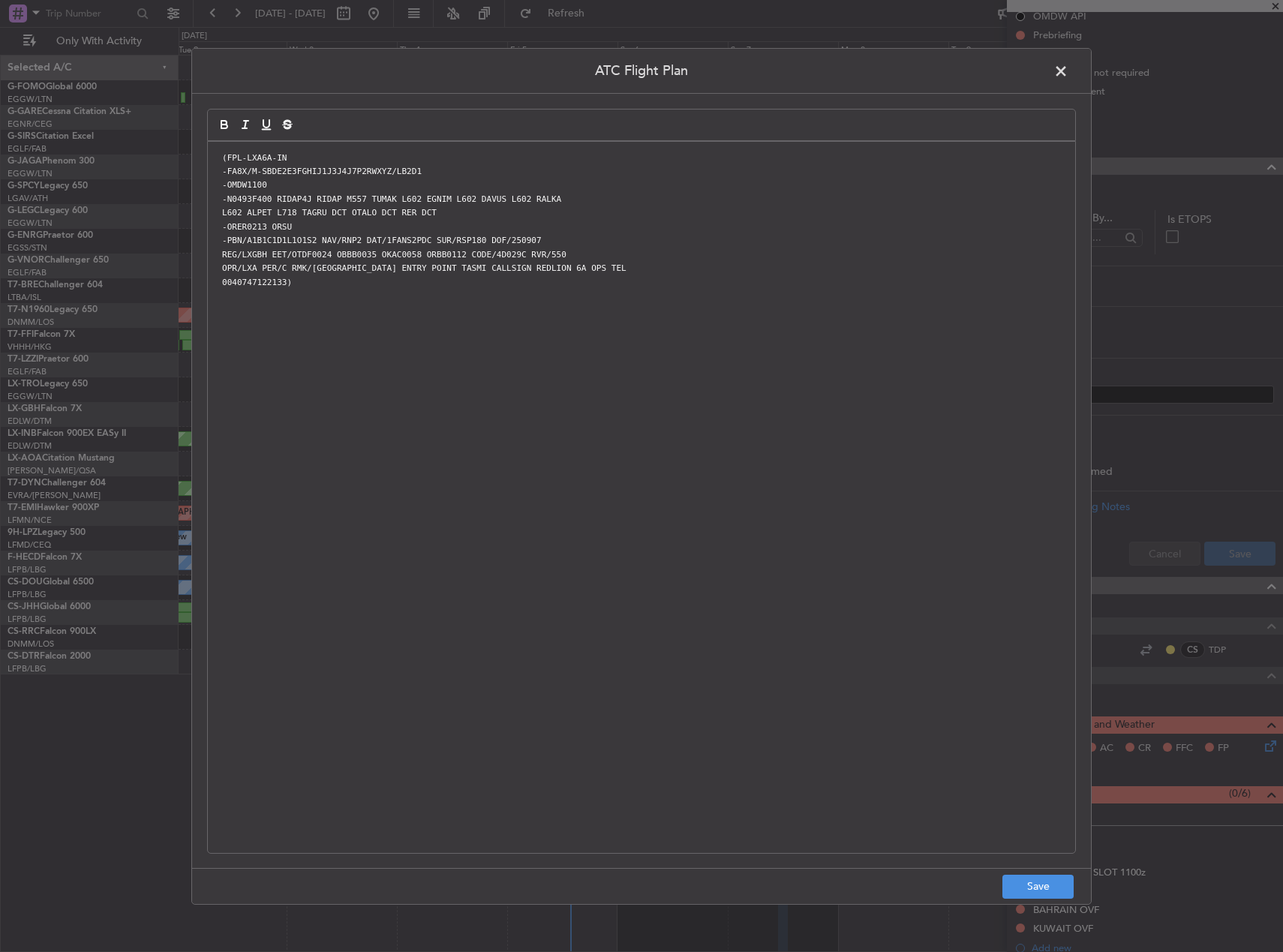
scroll to position [0, 0]
click at [1039, 884] on button "Save" at bounding box center [1038, 887] width 71 height 24
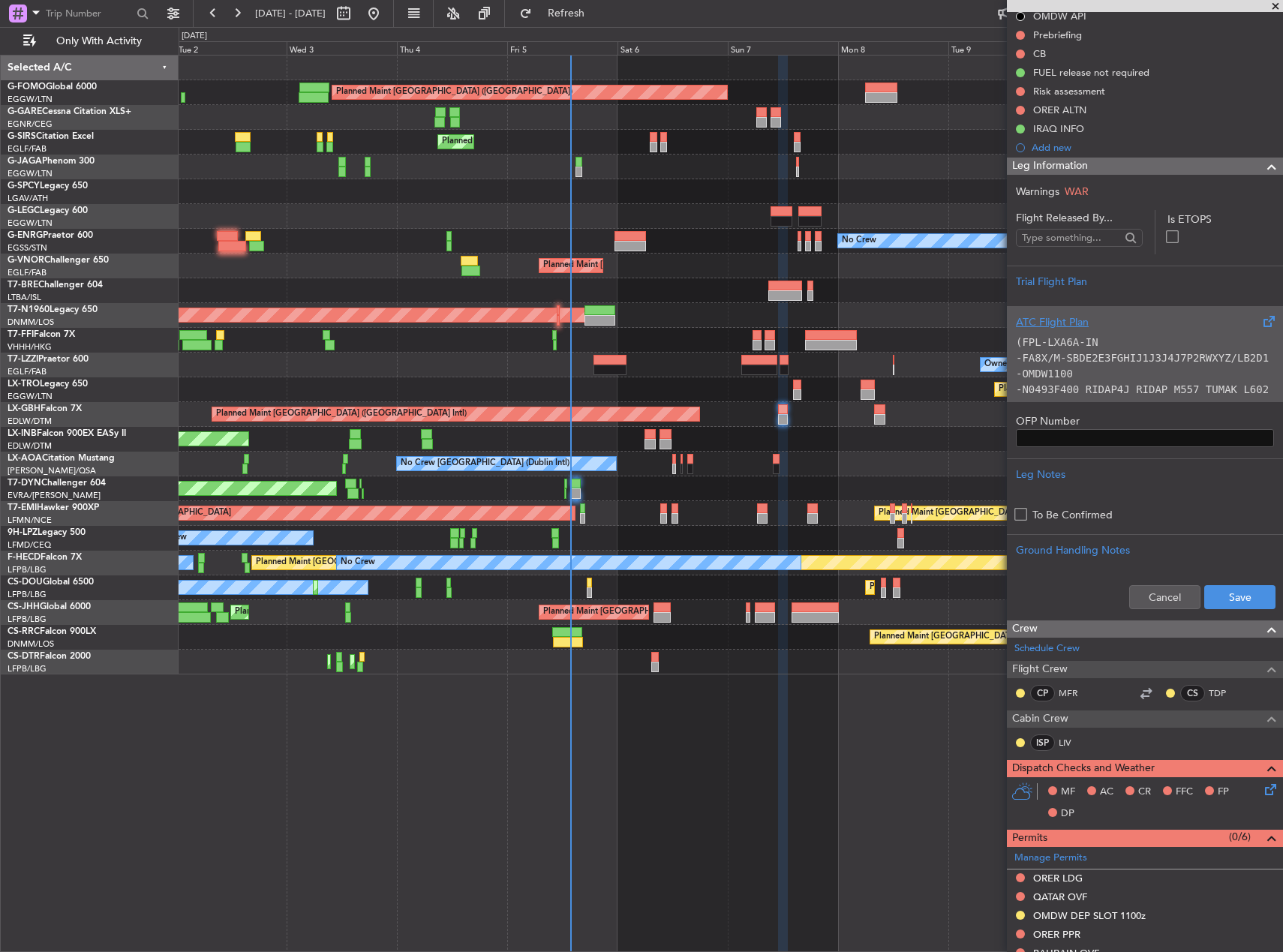
click at [1127, 367] on p "-OMDW1100" at bounding box center [1145, 374] width 258 height 16
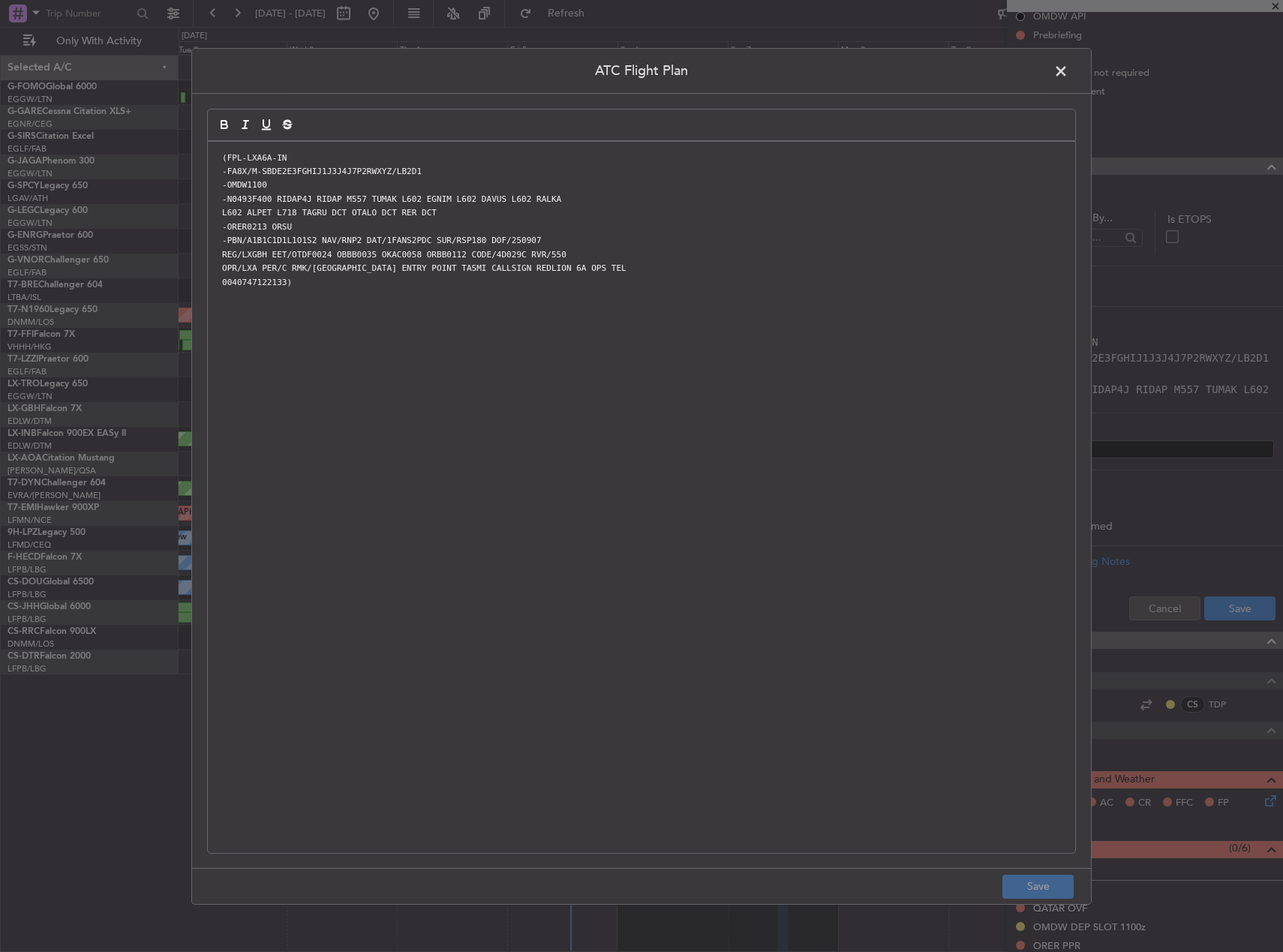
click at [776, 321] on div "(FPL-LXA6A-IN -FA8X/M-SBDE2E3FGHIJ1J3J4J7P2RWXYZ/LB2D1 -OMDW1100 -N0493F400 RID…" at bounding box center [641, 497] width 867 height 712
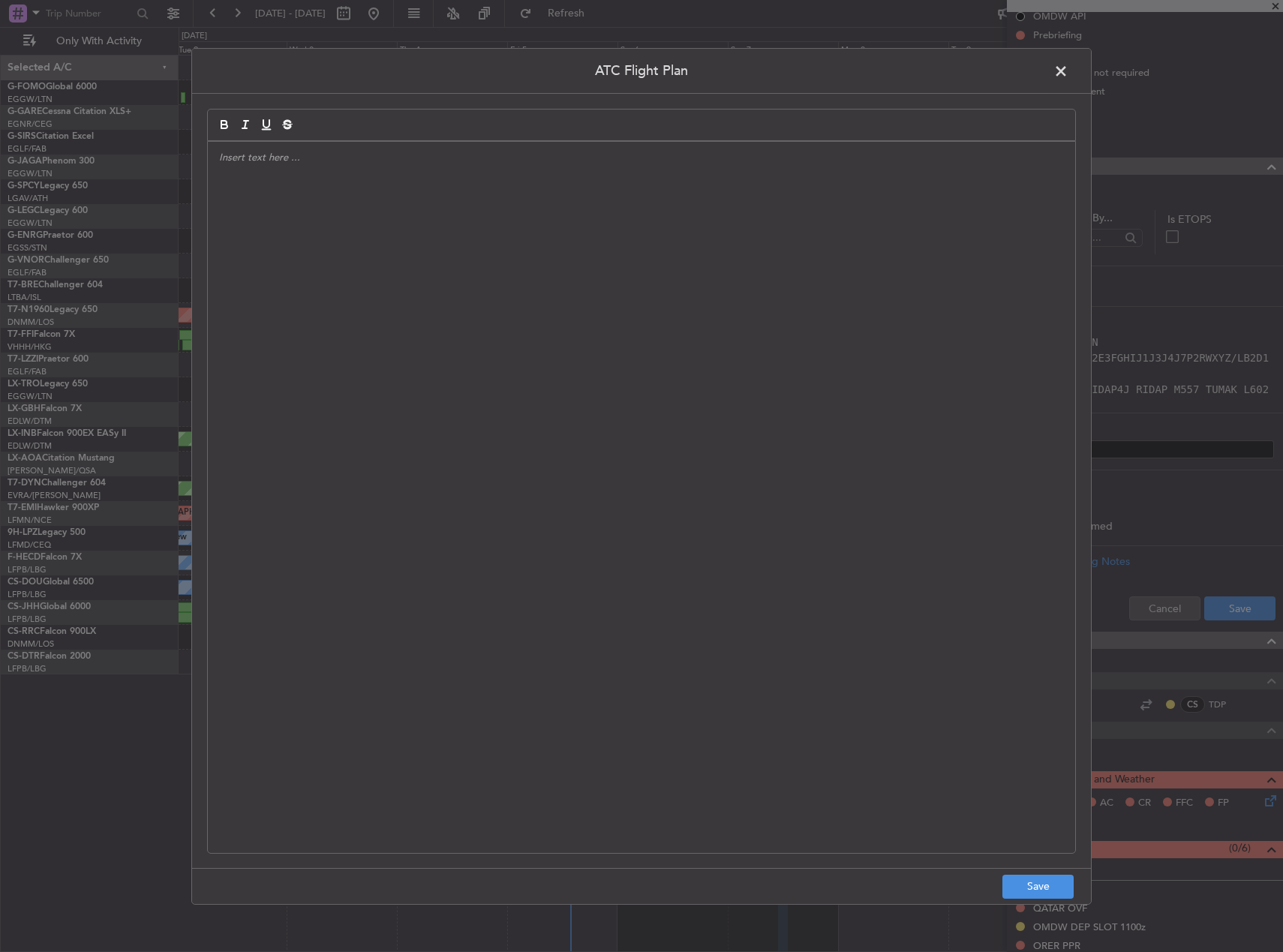
click at [1068, 74] on span at bounding box center [1068, 74] width 0 height 30
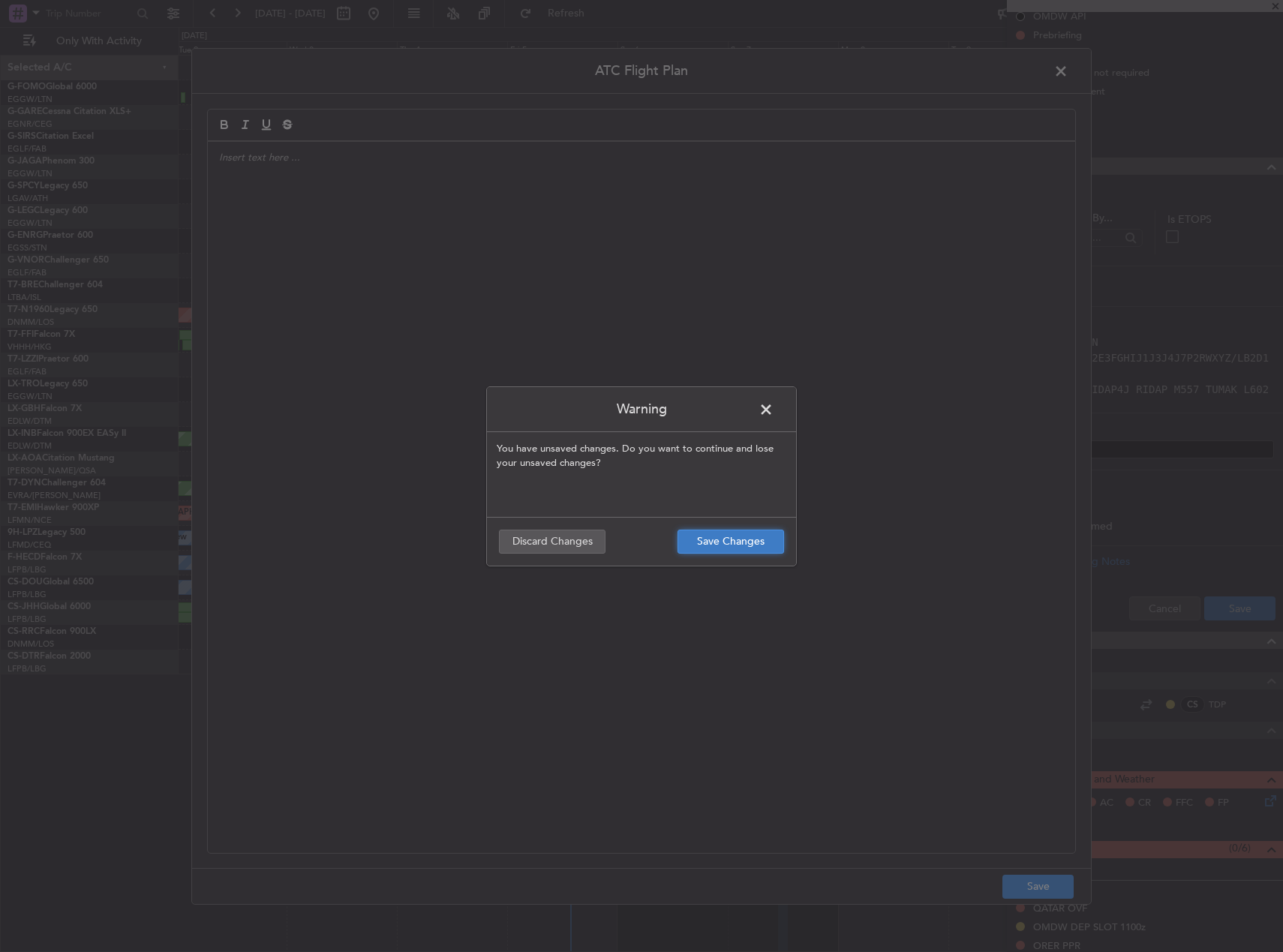
click at [711, 540] on button "Save Changes" at bounding box center [730, 542] width 107 height 24
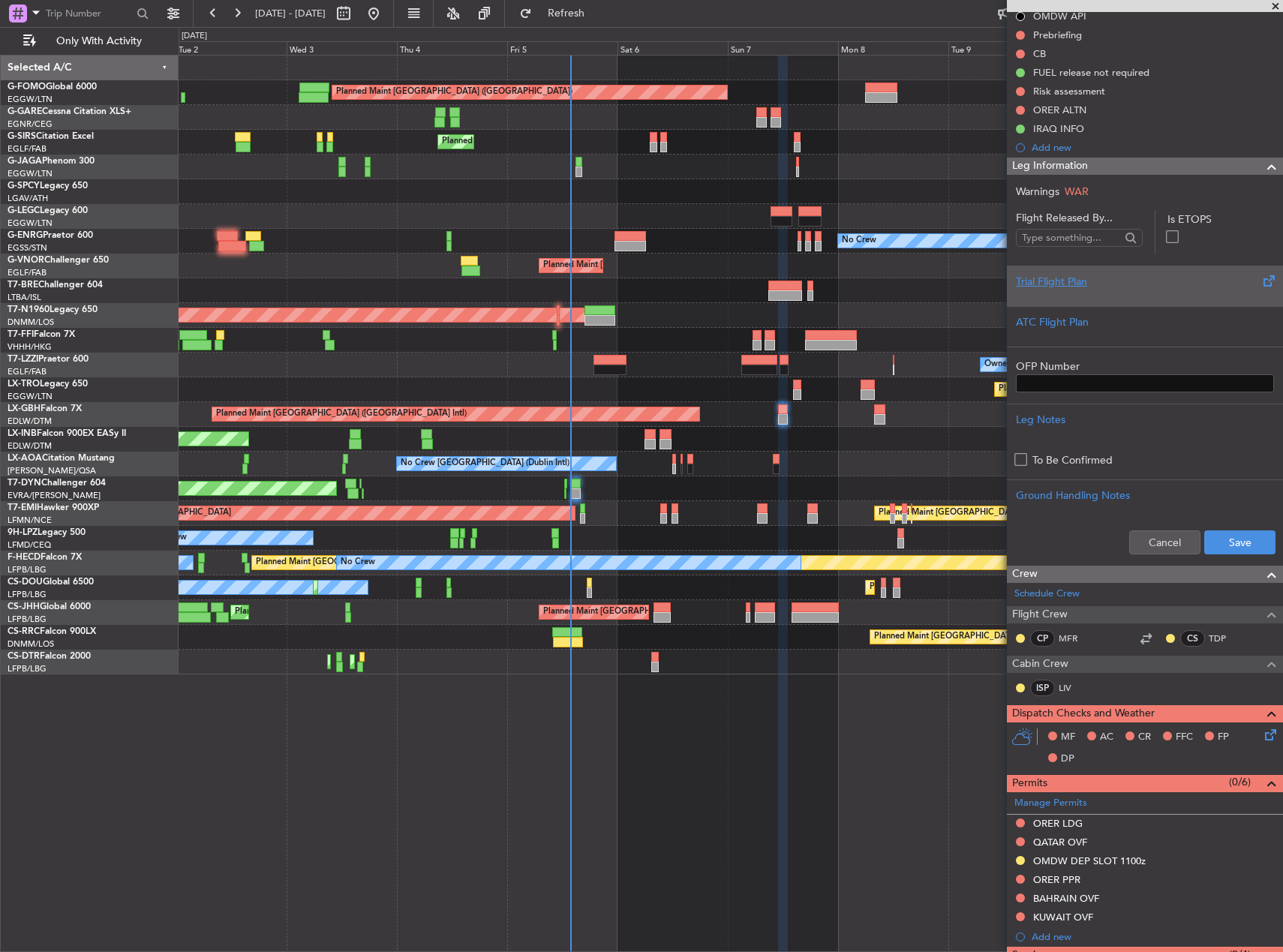
click at [1095, 292] on div at bounding box center [1145, 294] width 258 height 9
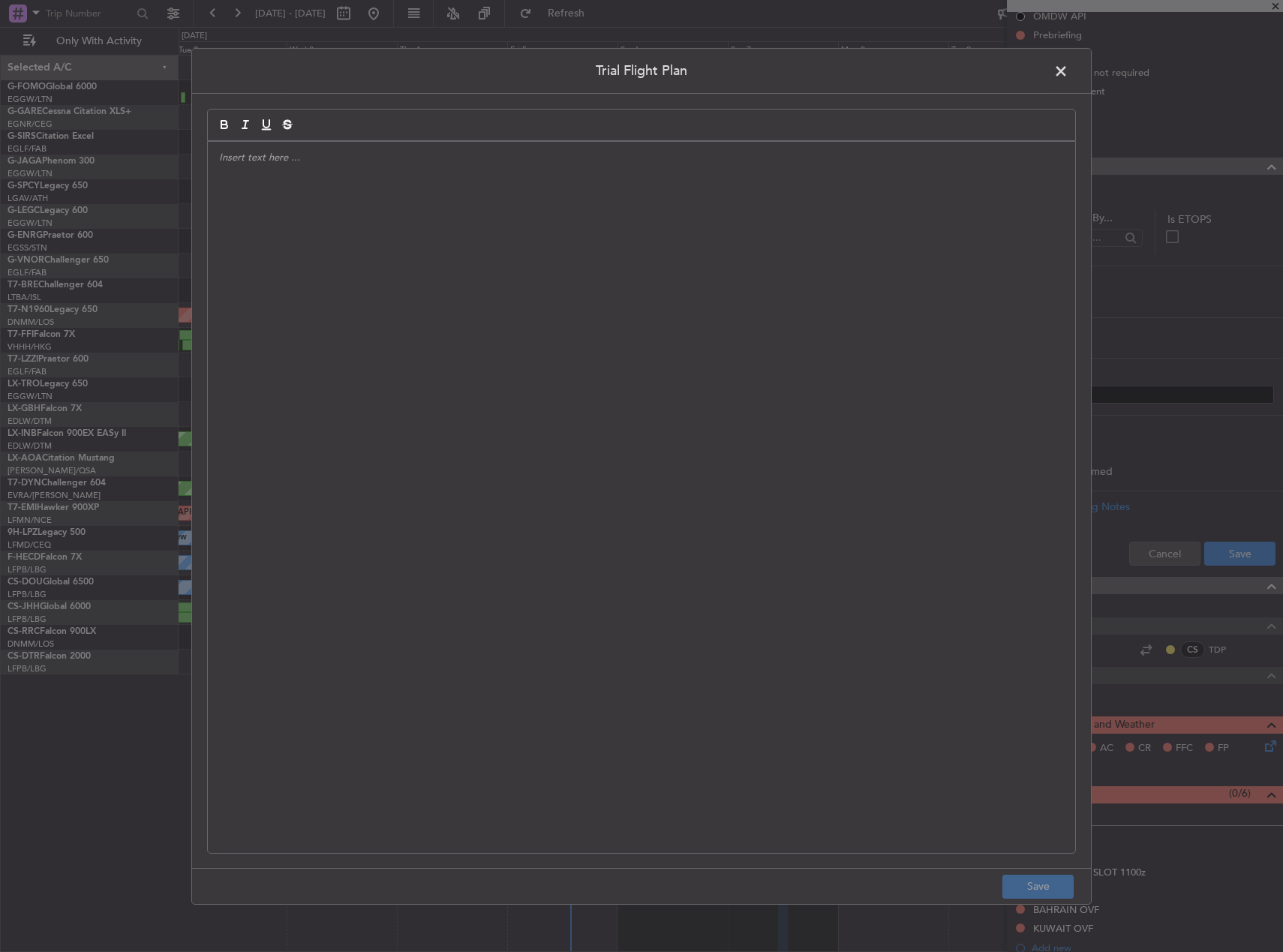
click at [946, 395] on div at bounding box center [641, 497] width 867 height 712
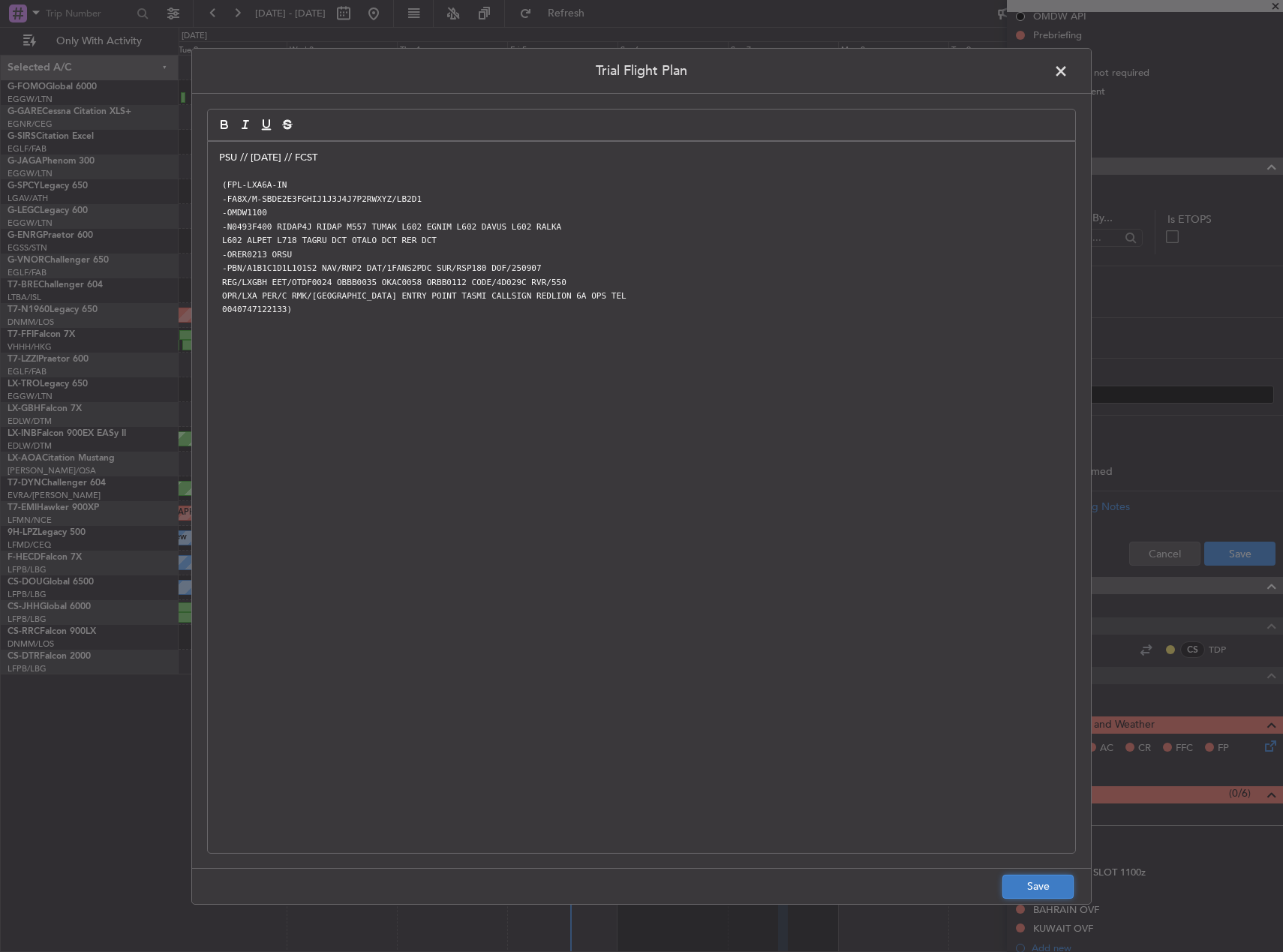
click at [1049, 895] on button "Save" at bounding box center [1038, 887] width 71 height 24
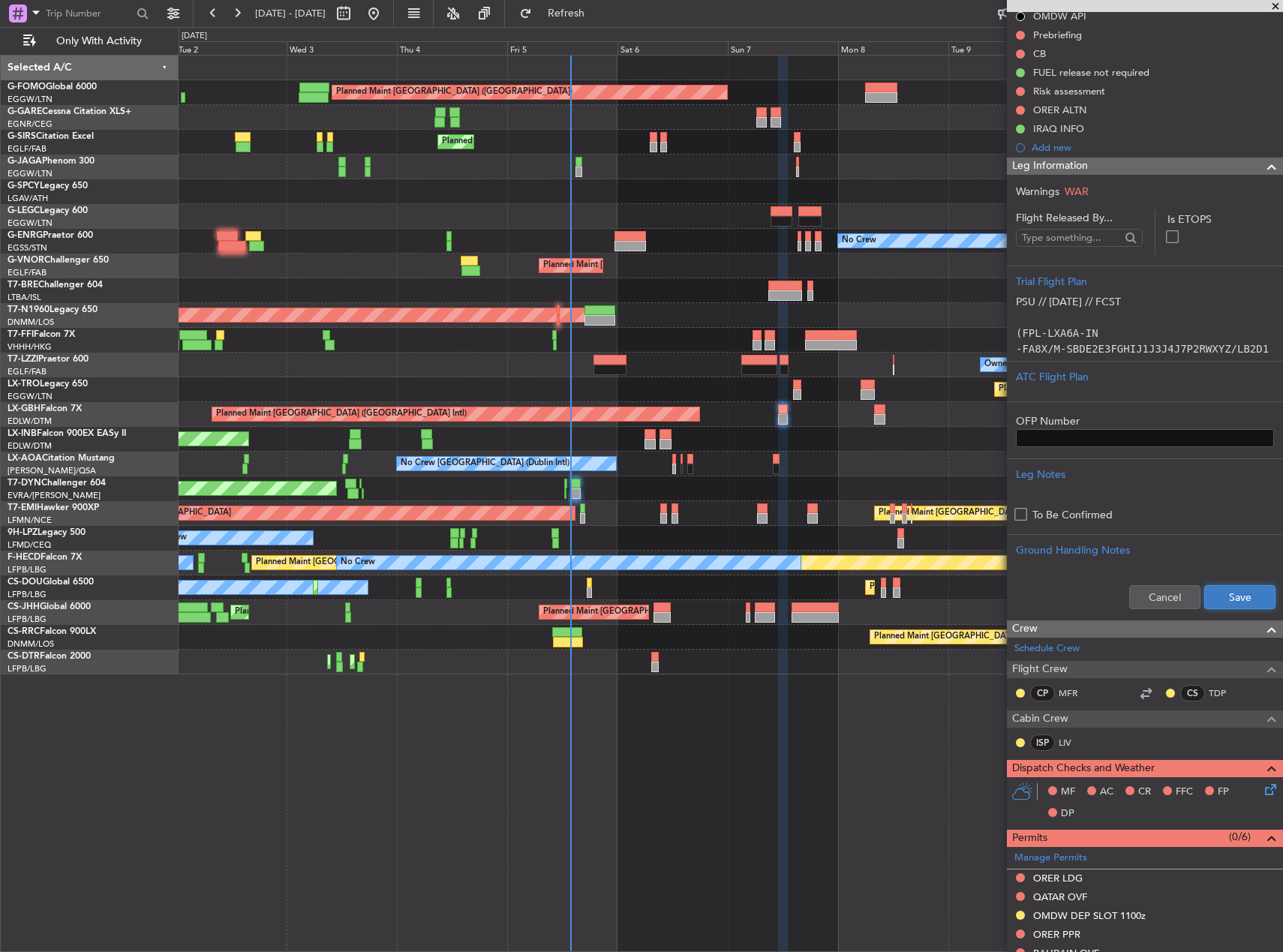
click at [1247, 601] on button "Save" at bounding box center [1240, 597] width 71 height 24
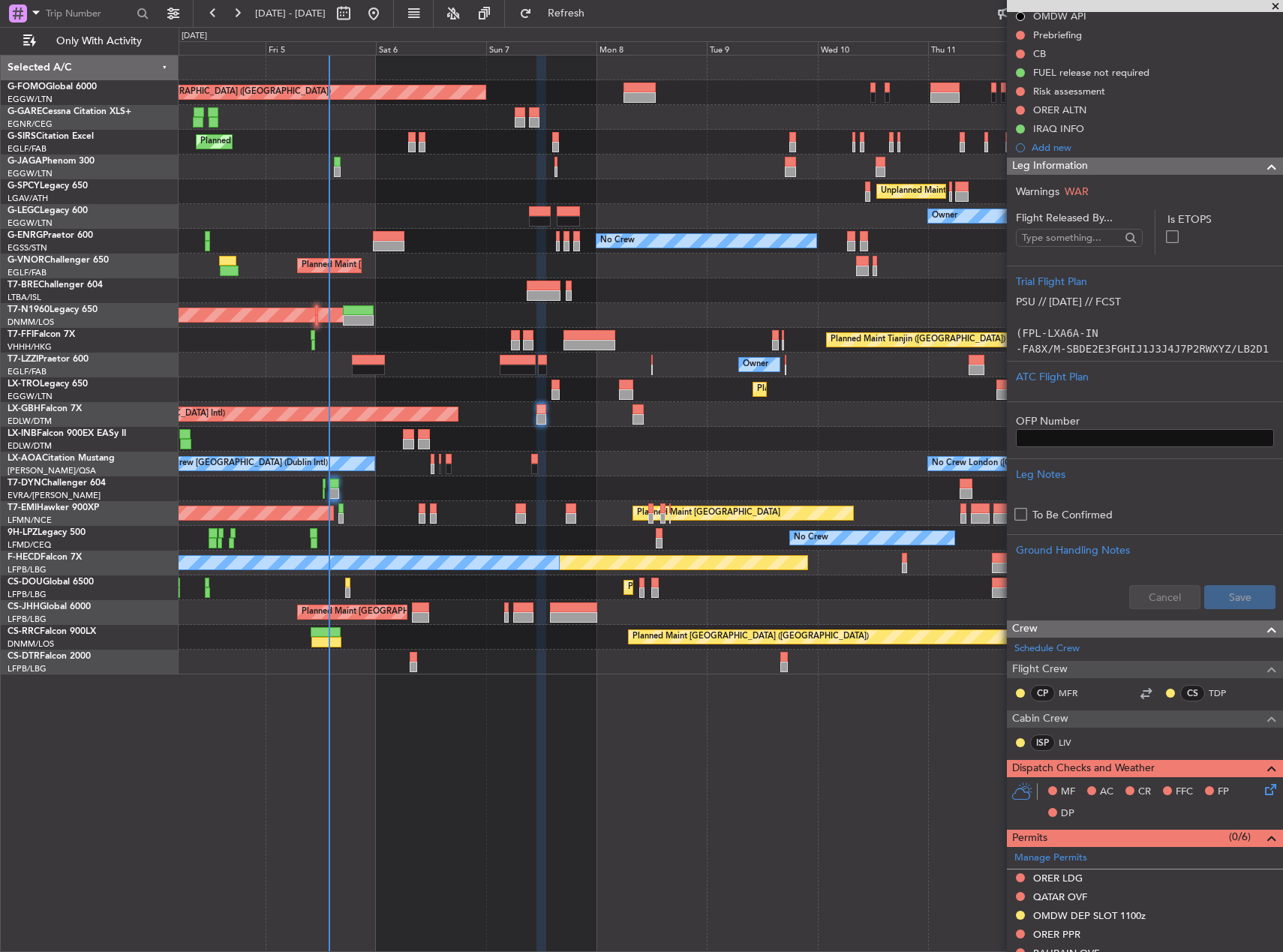
click at [696, 377] on div "Planned Maint Dusseldorf" at bounding box center [730, 389] width 1104 height 25
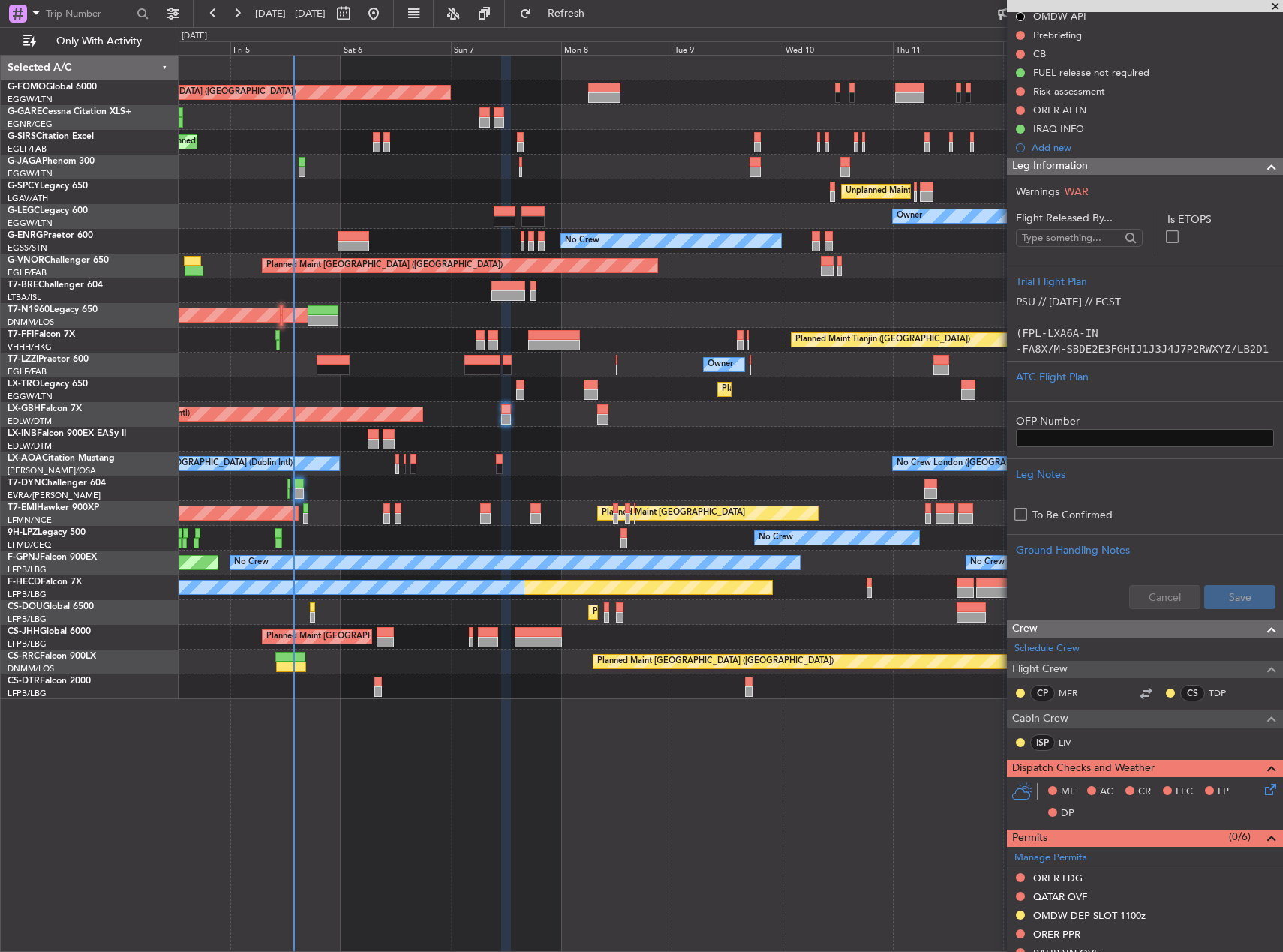
click at [768, 462] on div "No Crew London ([GEOGRAPHIC_DATA]) No Crew [GEOGRAPHIC_DATA] (Dublin Intl)" at bounding box center [730, 464] width 1104 height 25
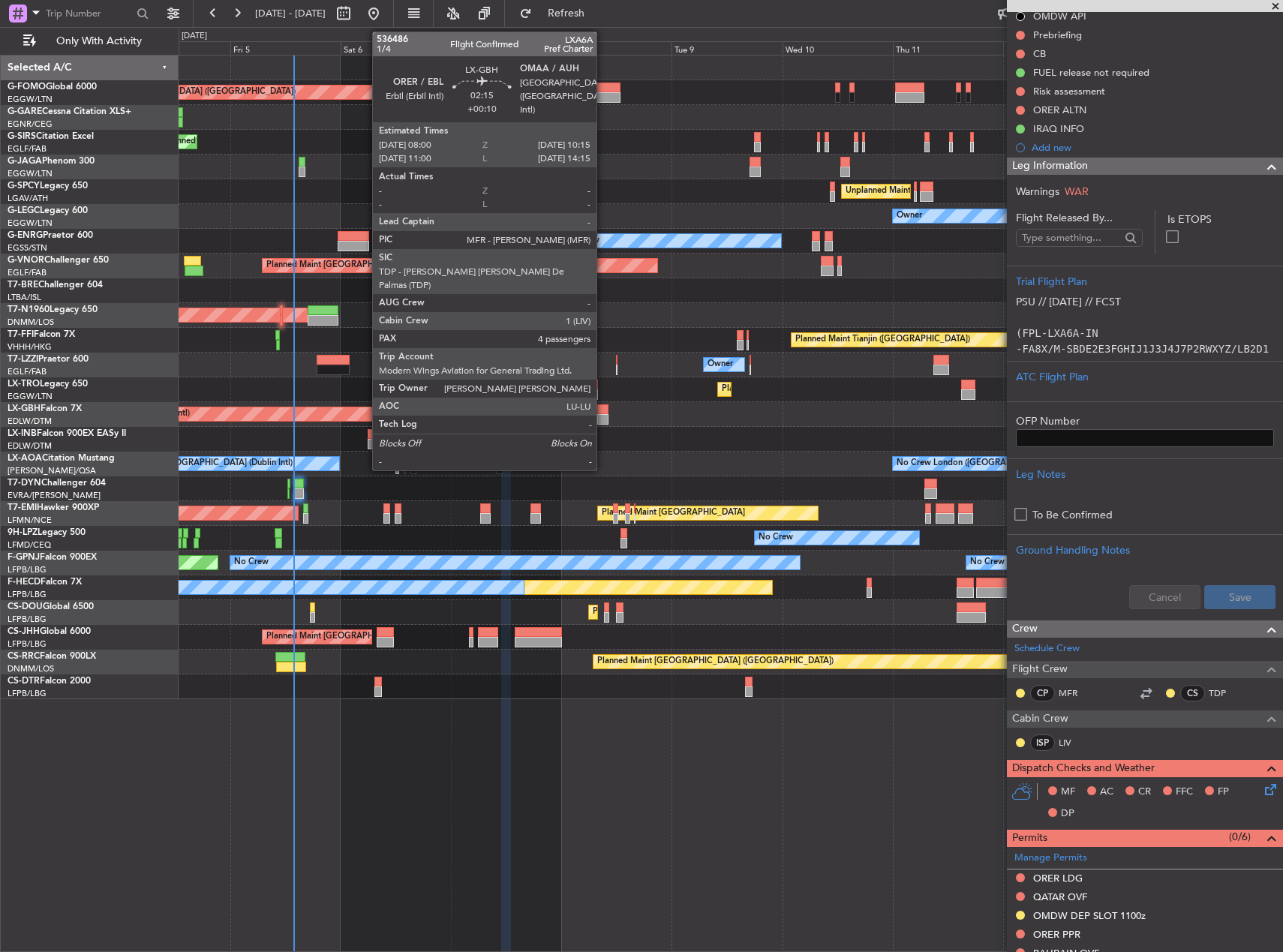
click at [603, 410] on div at bounding box center [603, 410] width 11 height 11
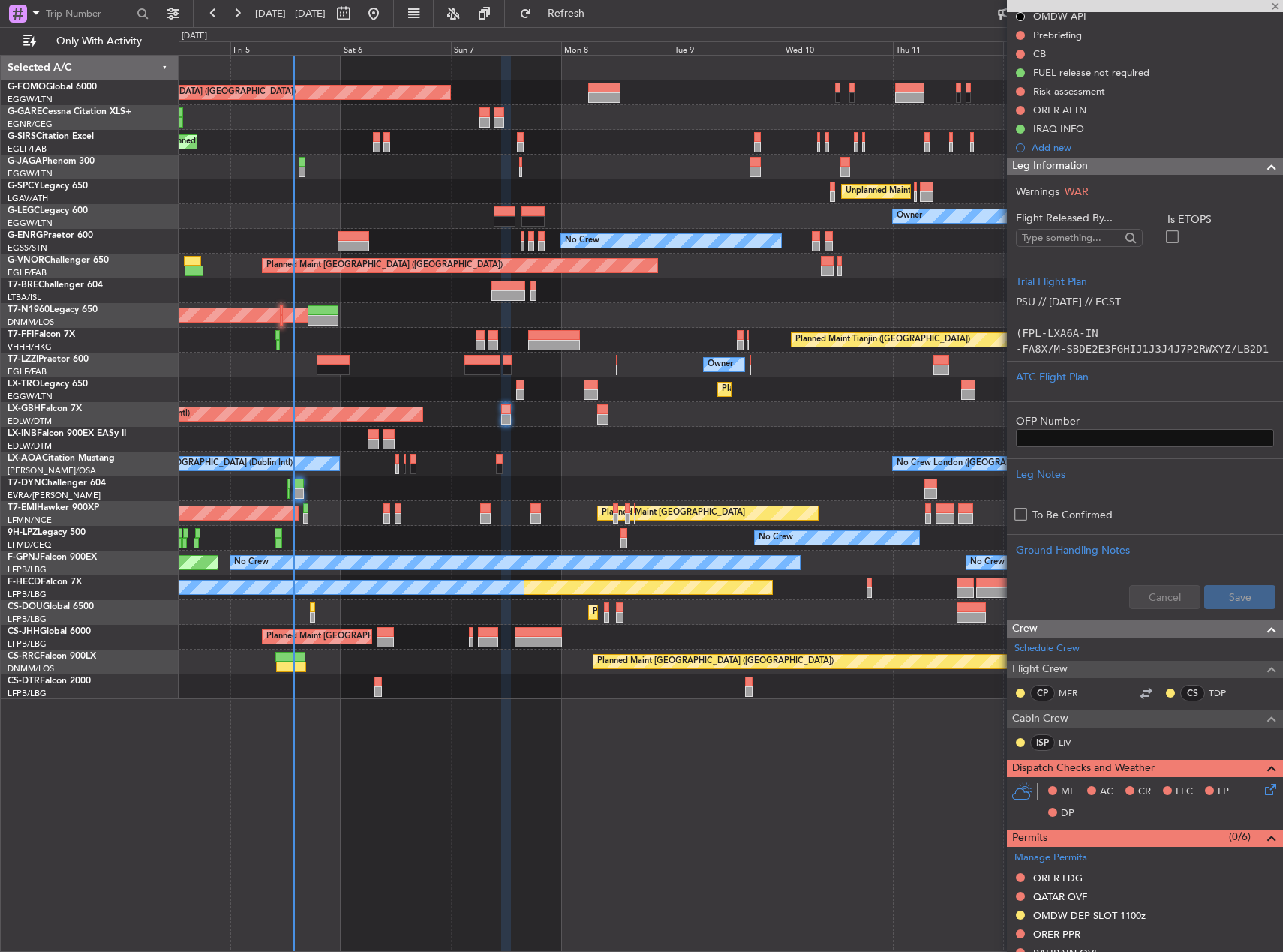
type input "+00:10"
type input "4"
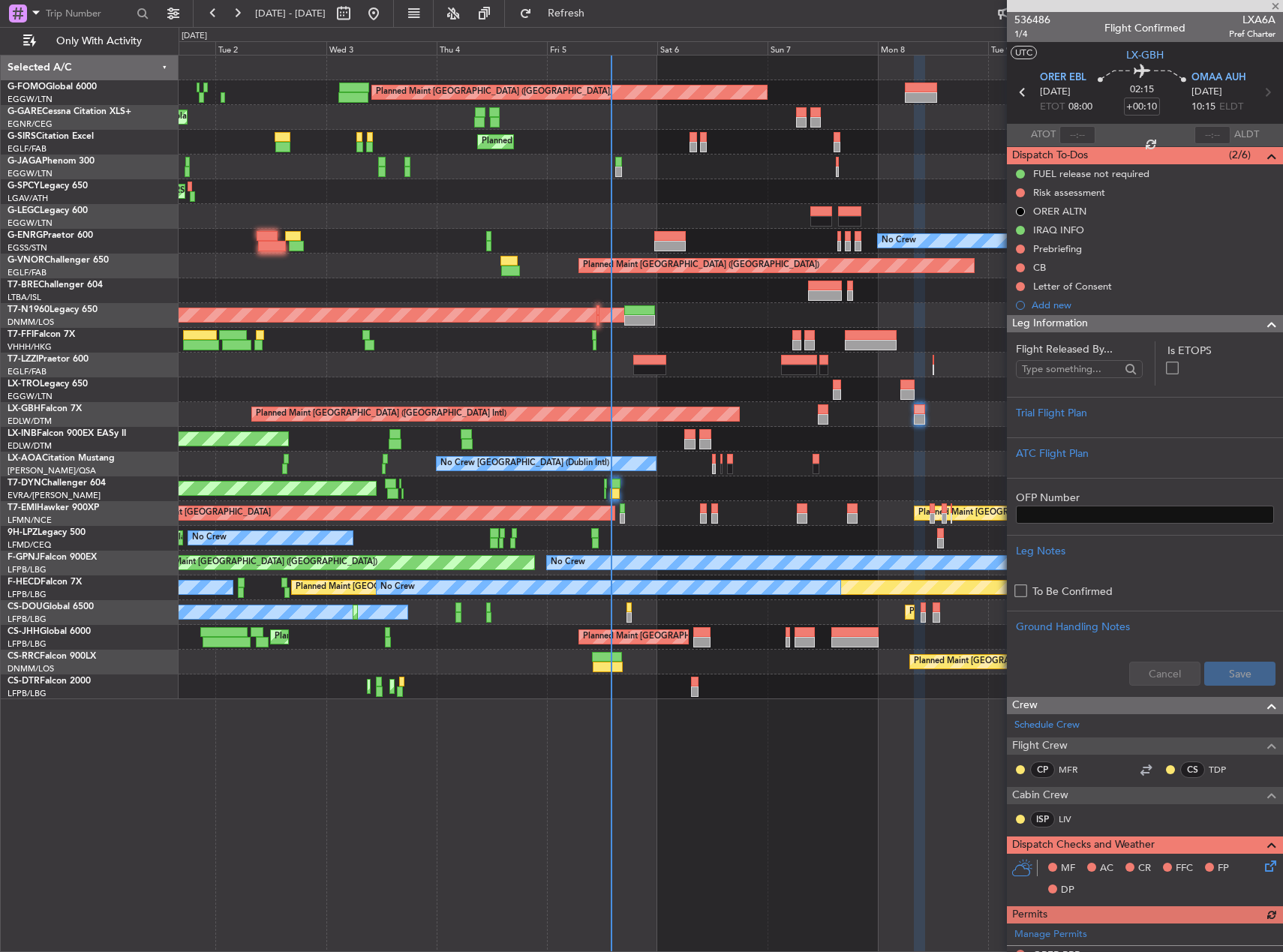
click at [688, 423] on div "Planned Maint [GEOGRAPHIC_DATA] ([GEOGRAPHIC_DATA] Intl)" at bounding box center [730, 414] width 1104 height 25
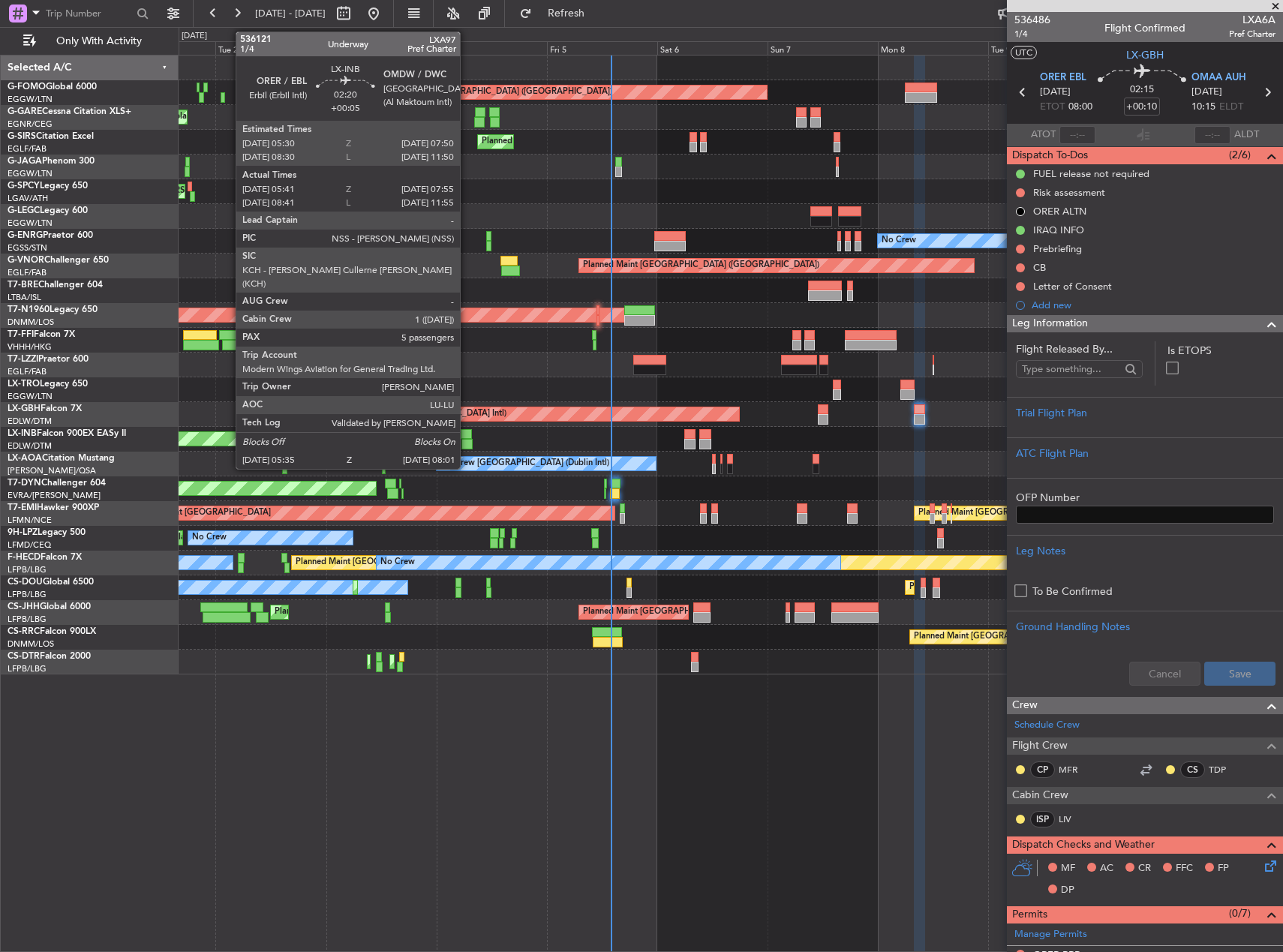
click at [466, 439] on div at bounding box center [466, 445] width 11 height 11
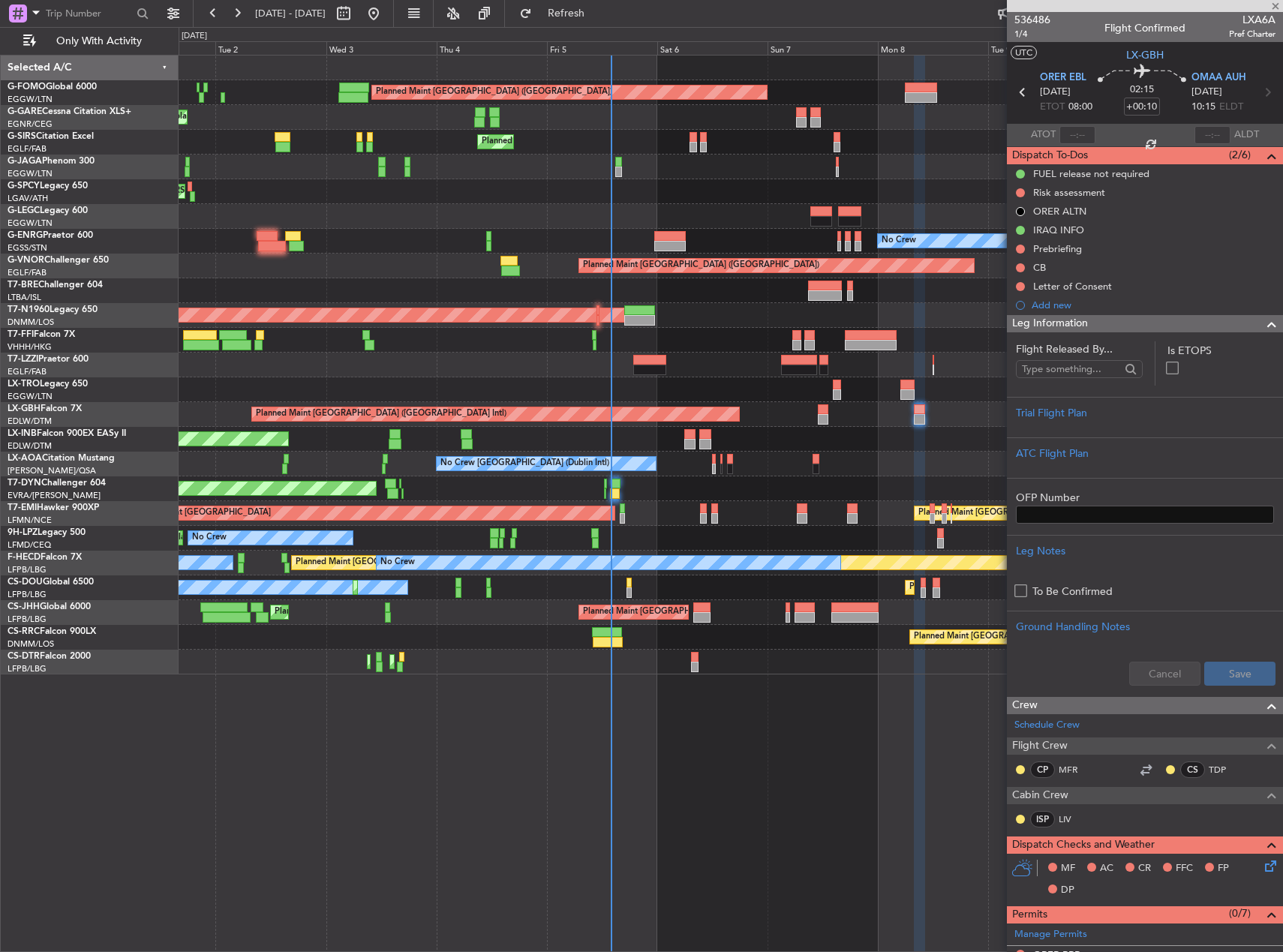
type input "+00:05"
type input "05:41"
type input "07:55"
type input "5"
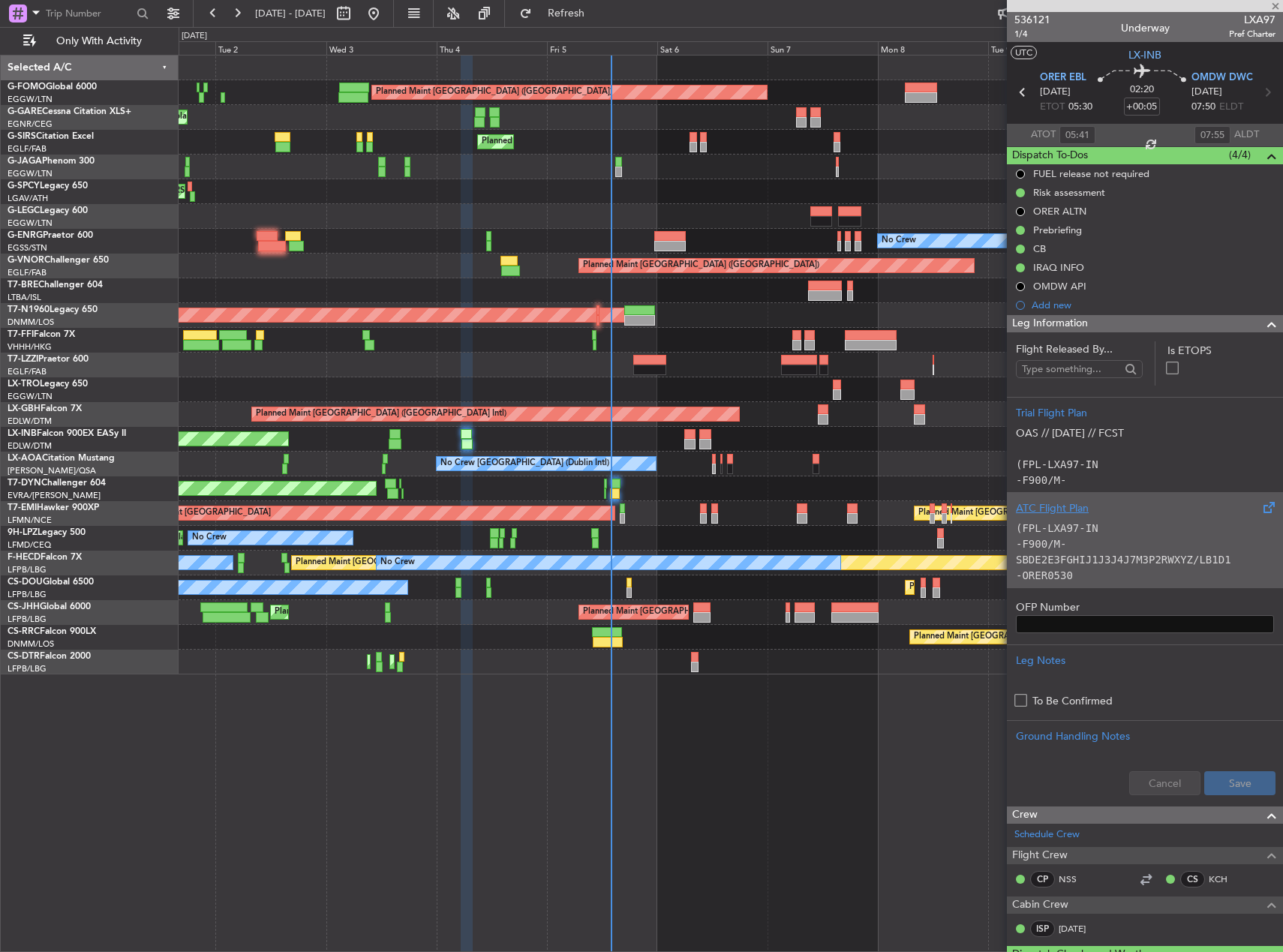
click at [1182, 540] on div "(FPL-LXA97-IN -F900/M-SBDE2E3FGHIJ1J3J4J7M3P2RWXYZ/LB1D1 -ORER0530 -N0473F390 D…" at bounding box center [1145, 548] width 258 height 64
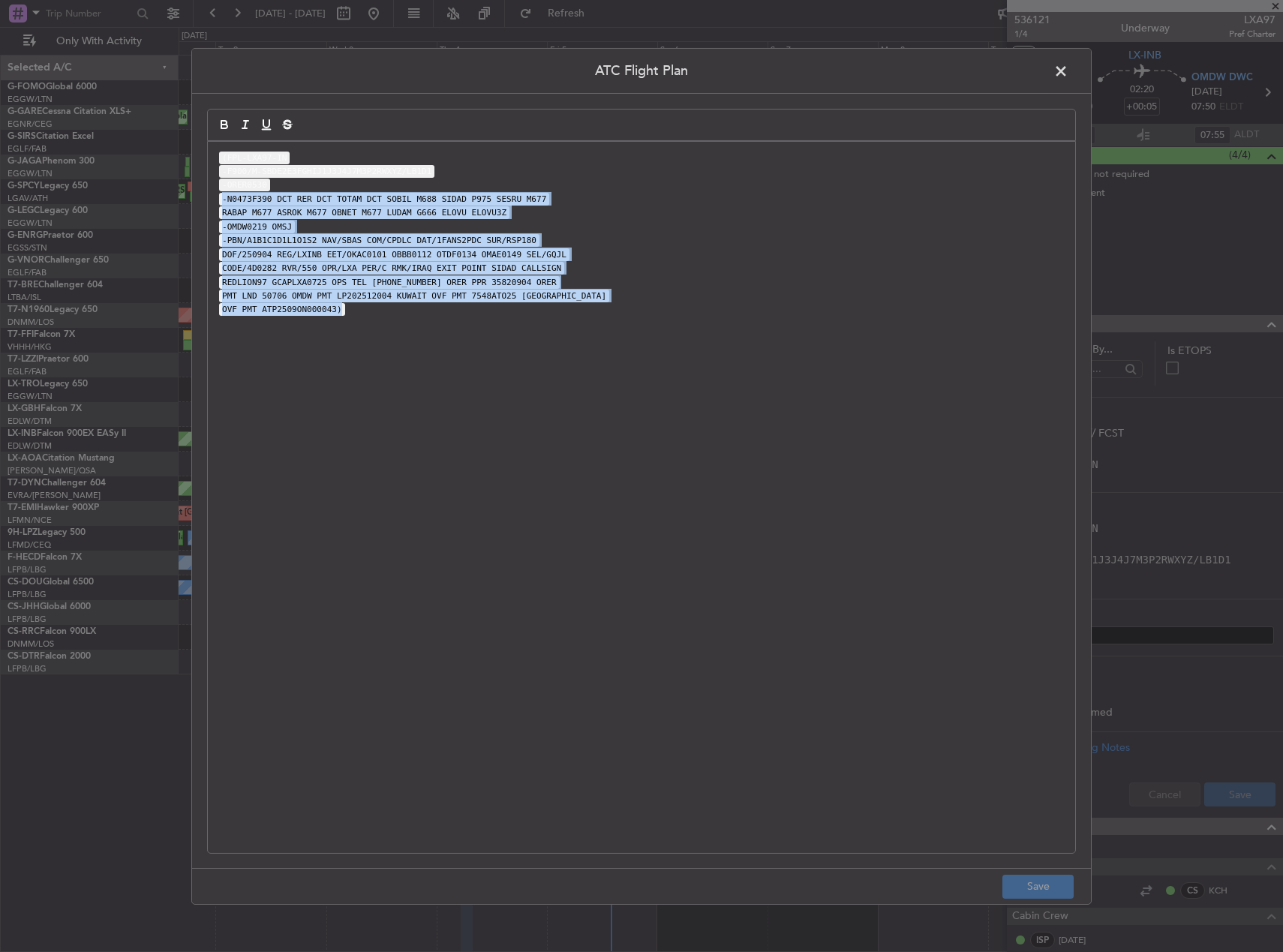
drag, startPoint x: 381, startPoint y: 190, endPoint x: 535, endPoint y: 323, distance: 203.5
click at [535, 323] on div "(FPL-LXA97-IN -F900/M-SBDE2E3FGHIJ1J3J4J7M3P2RWXYZ/LB1D1 -ORER0530 -N0473F390 D…" at bounding box center [641, 497] width 867 height 712
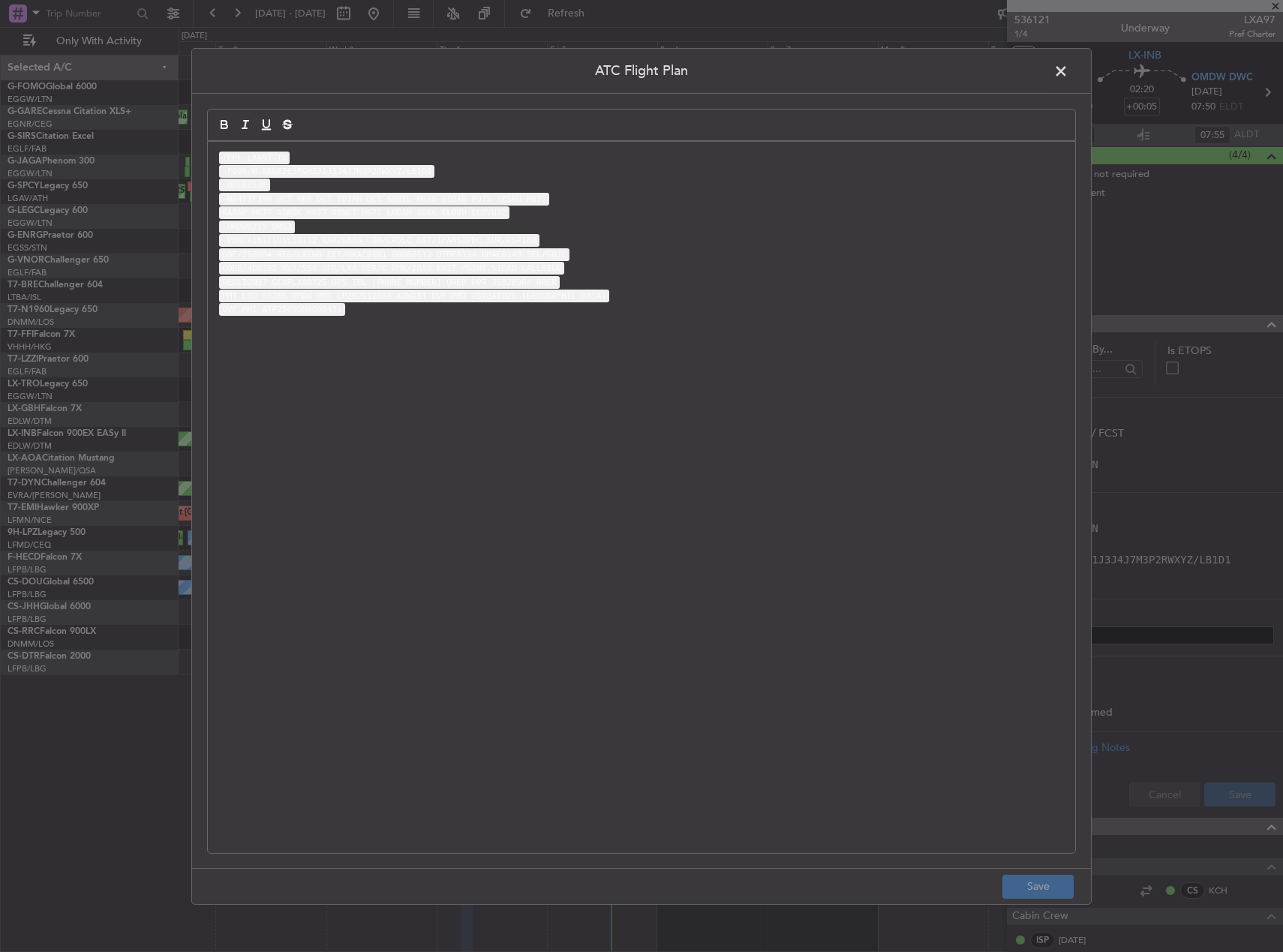
click at [1068, 63] on span at bounding box center [1068, 74] width 0 height 30
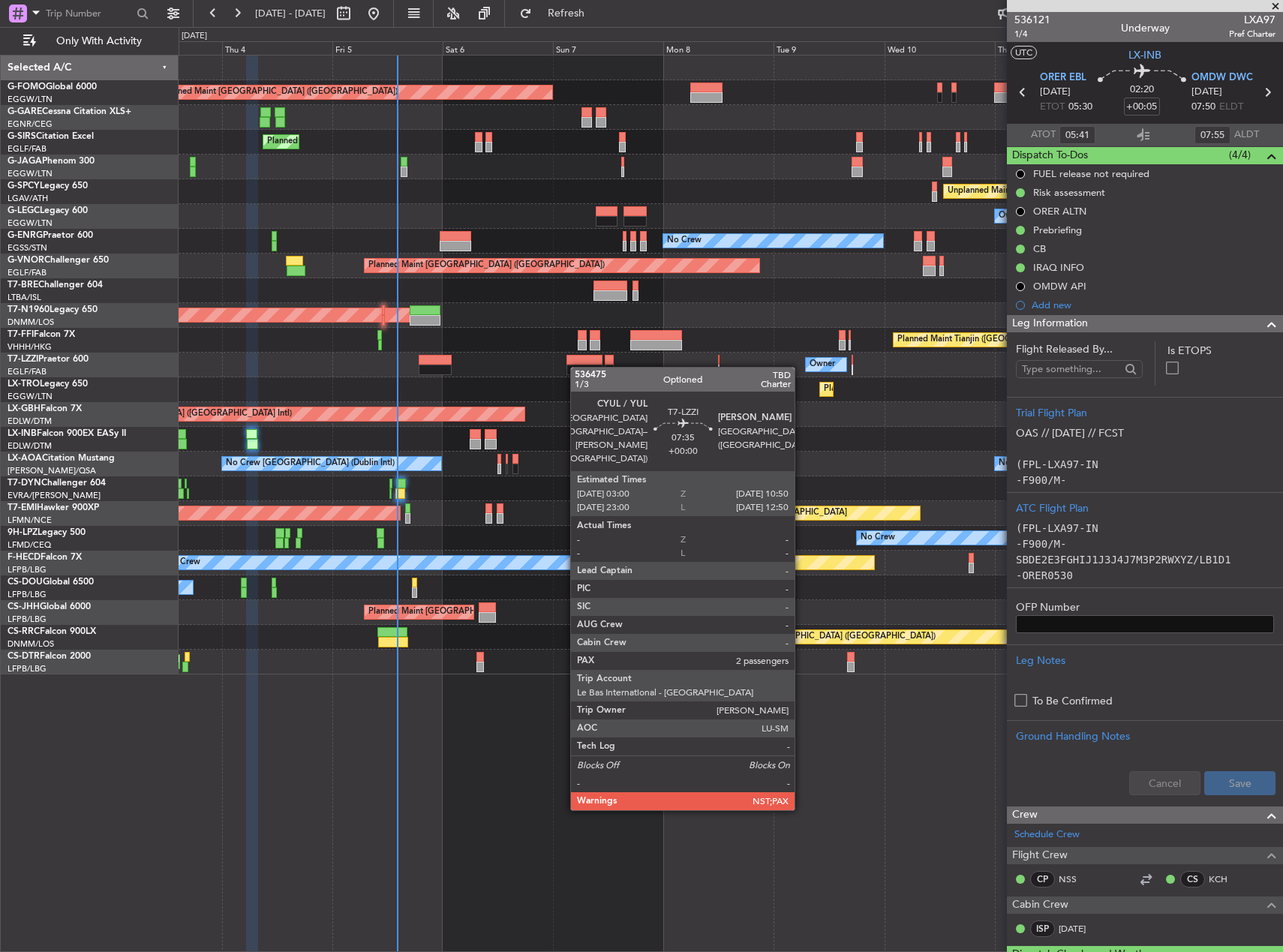
click at [578, 367] on div "Planned Maint London (Luton) Unplanned Maint Chester Planned Maint London (Farn…" at bounding box center [730, 364] width 1104 height 619
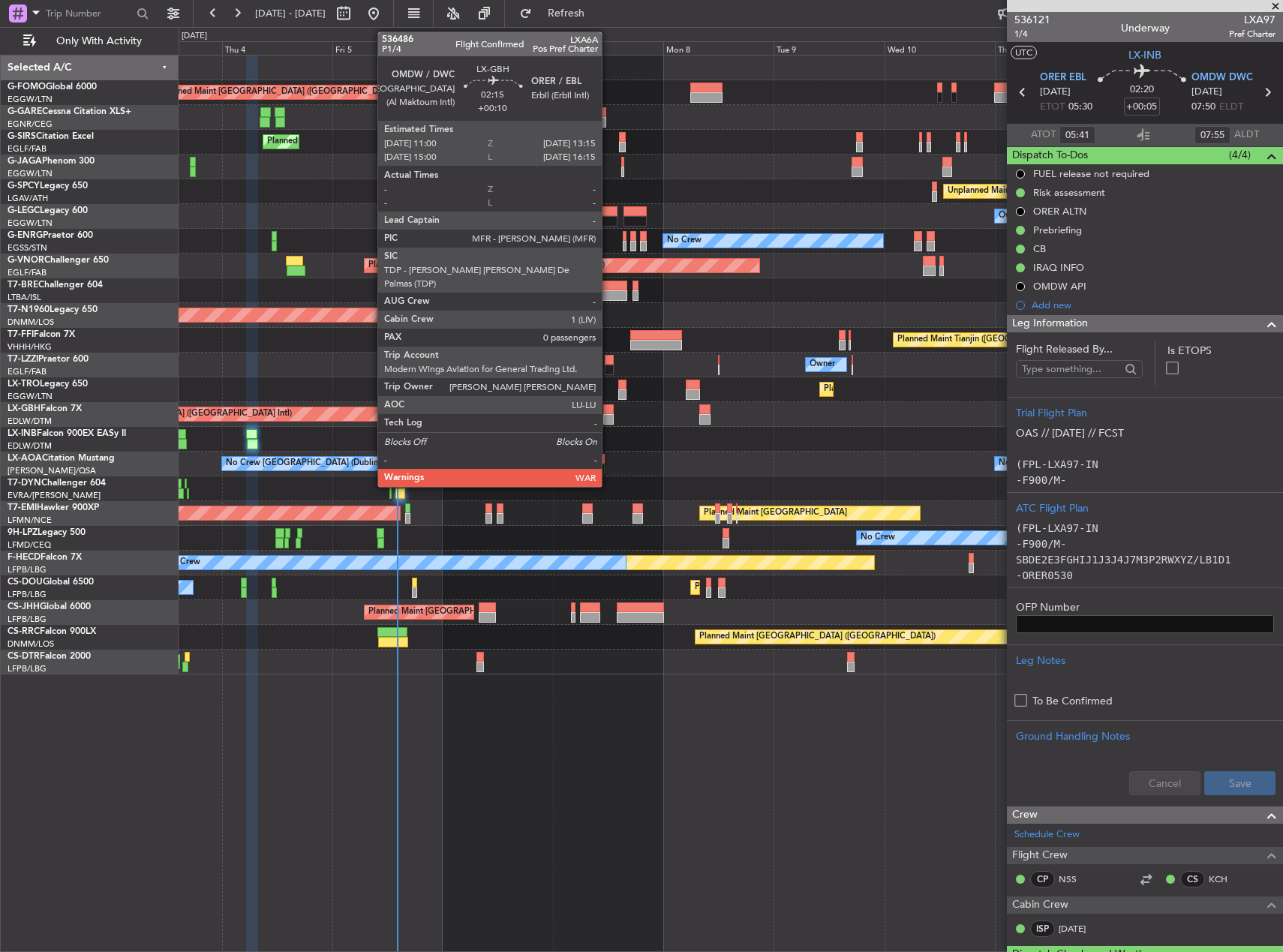
click at [609, 417] on div at bounding box center [609, 420] width 11 height 11
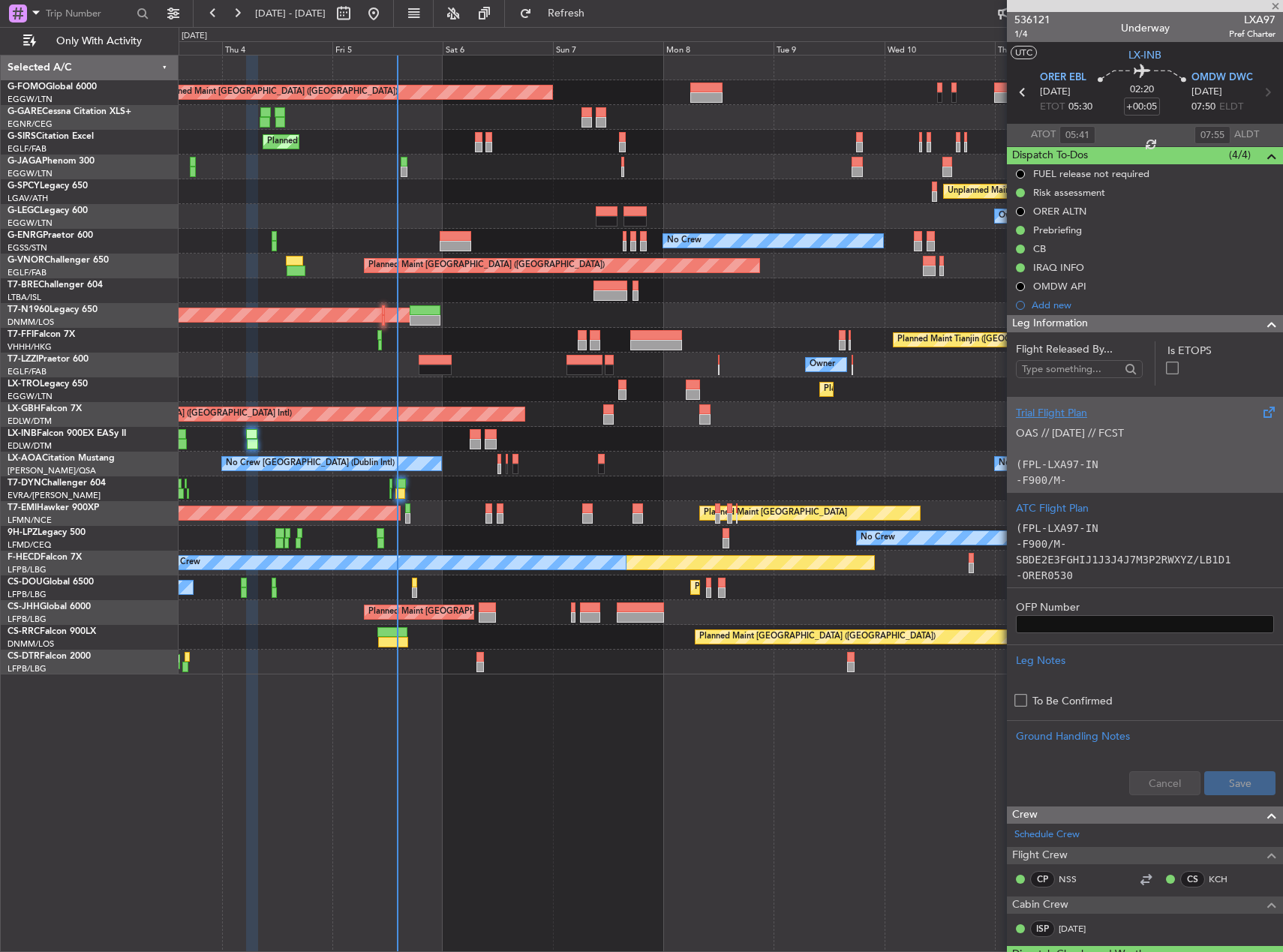
type input "+00:10"
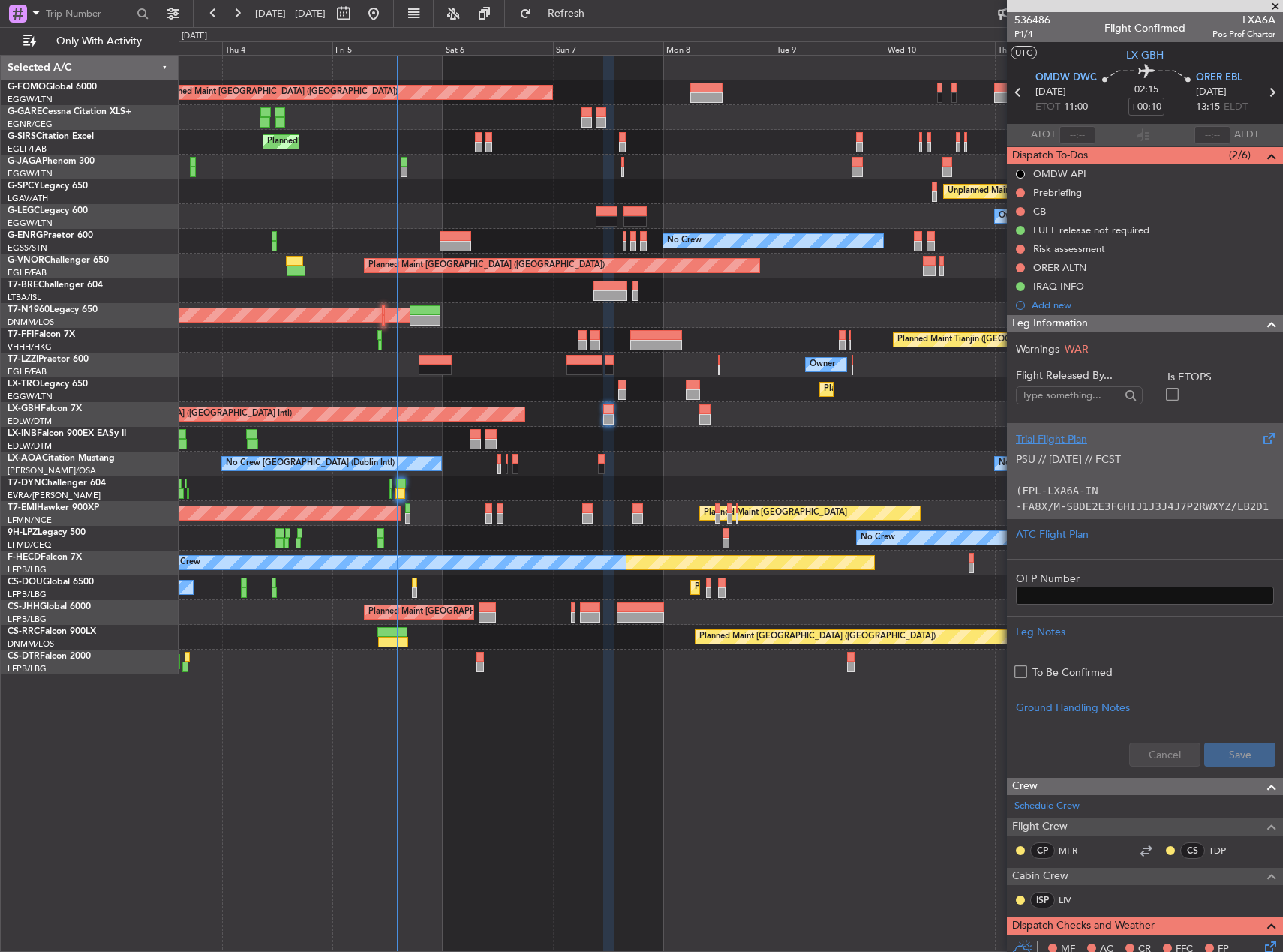
click at [1173, 483] on p "(FPL-LXA6A-IN" at bounding box center [1145, 491] width 258 height 16
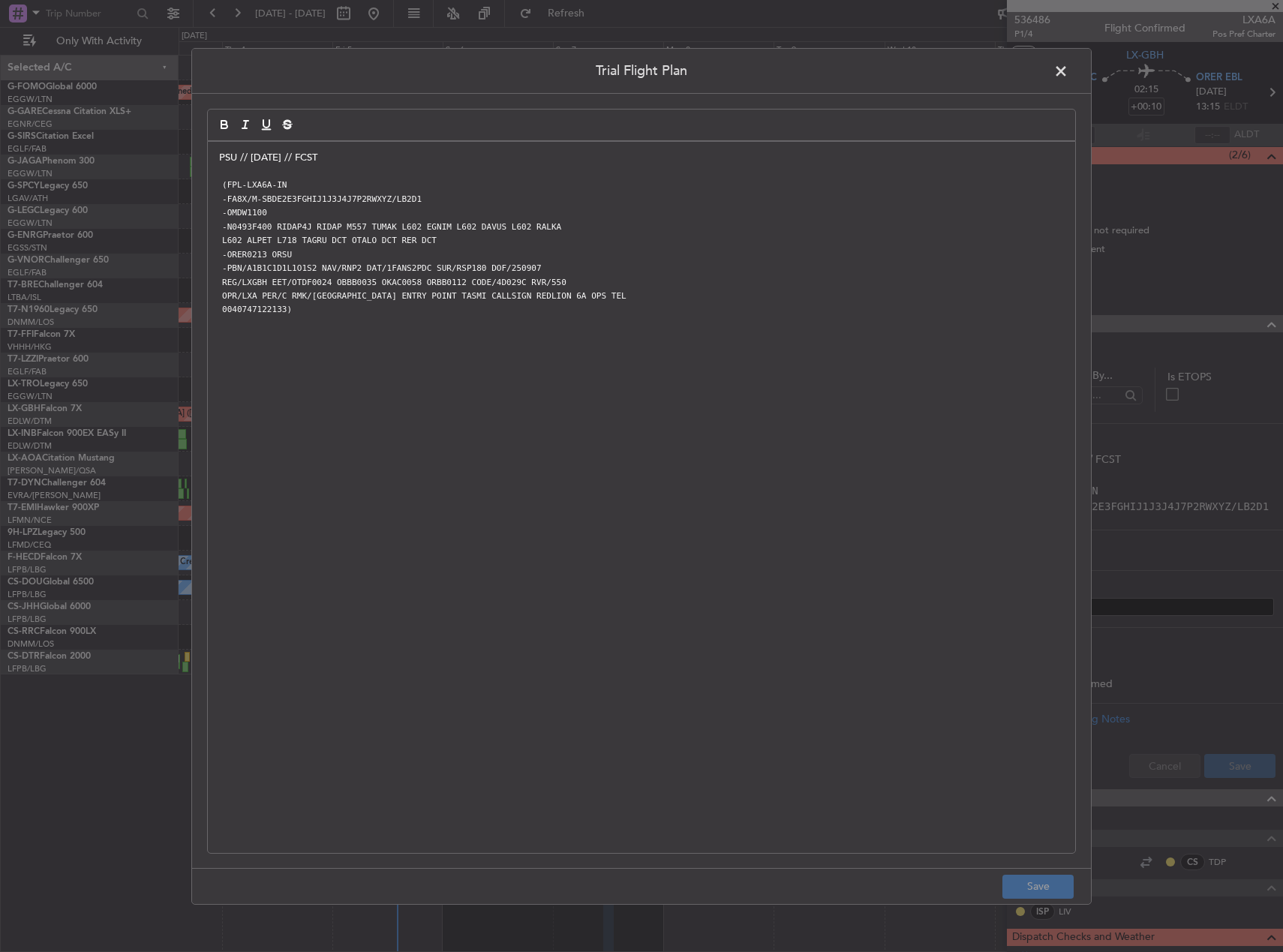
click at [1068, 67] on span at bounding box center [1068, 74] width 0 height 30
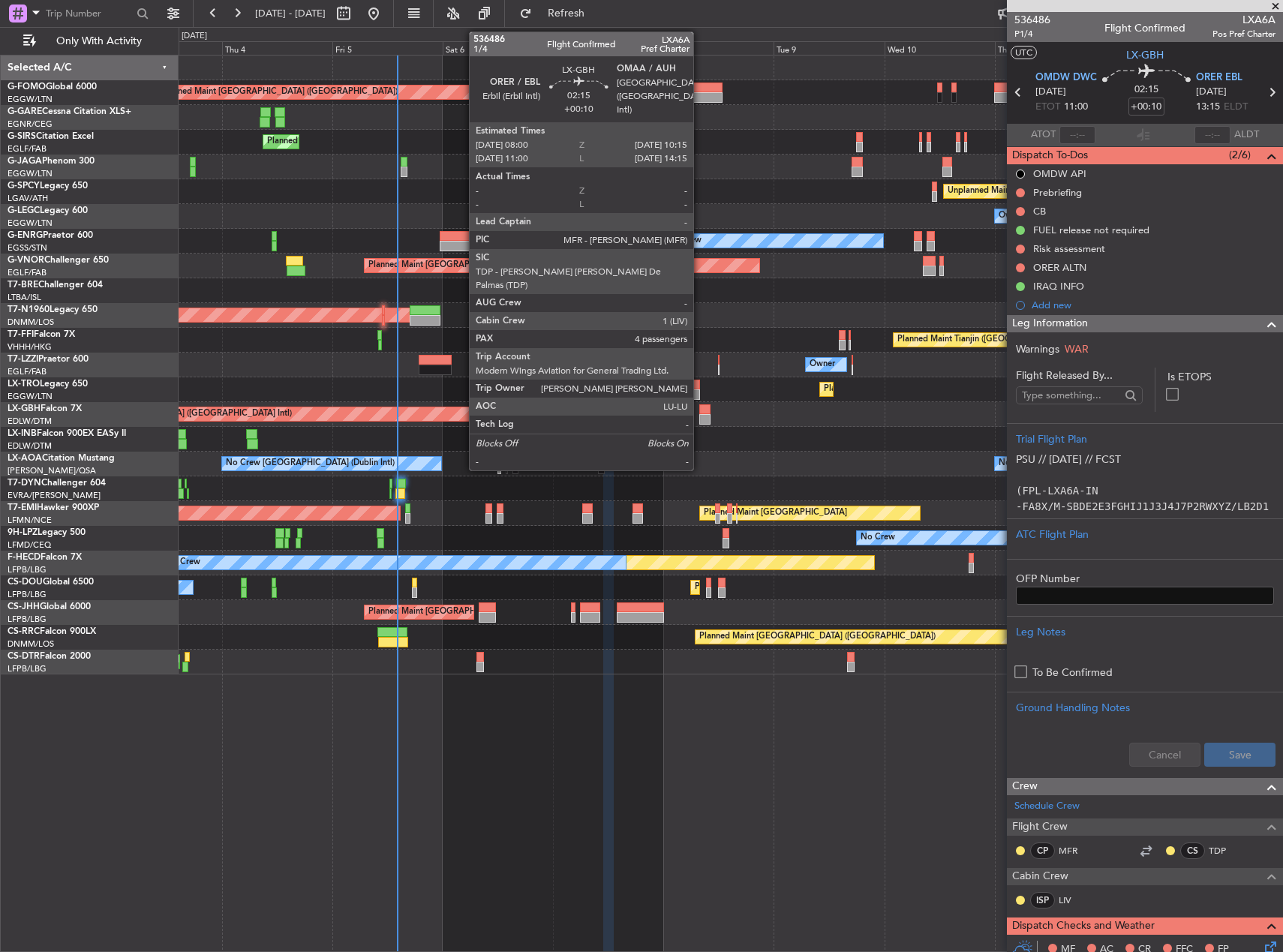
click at [700, 417] on div at bounding box center [705, 420] width 11 height 11
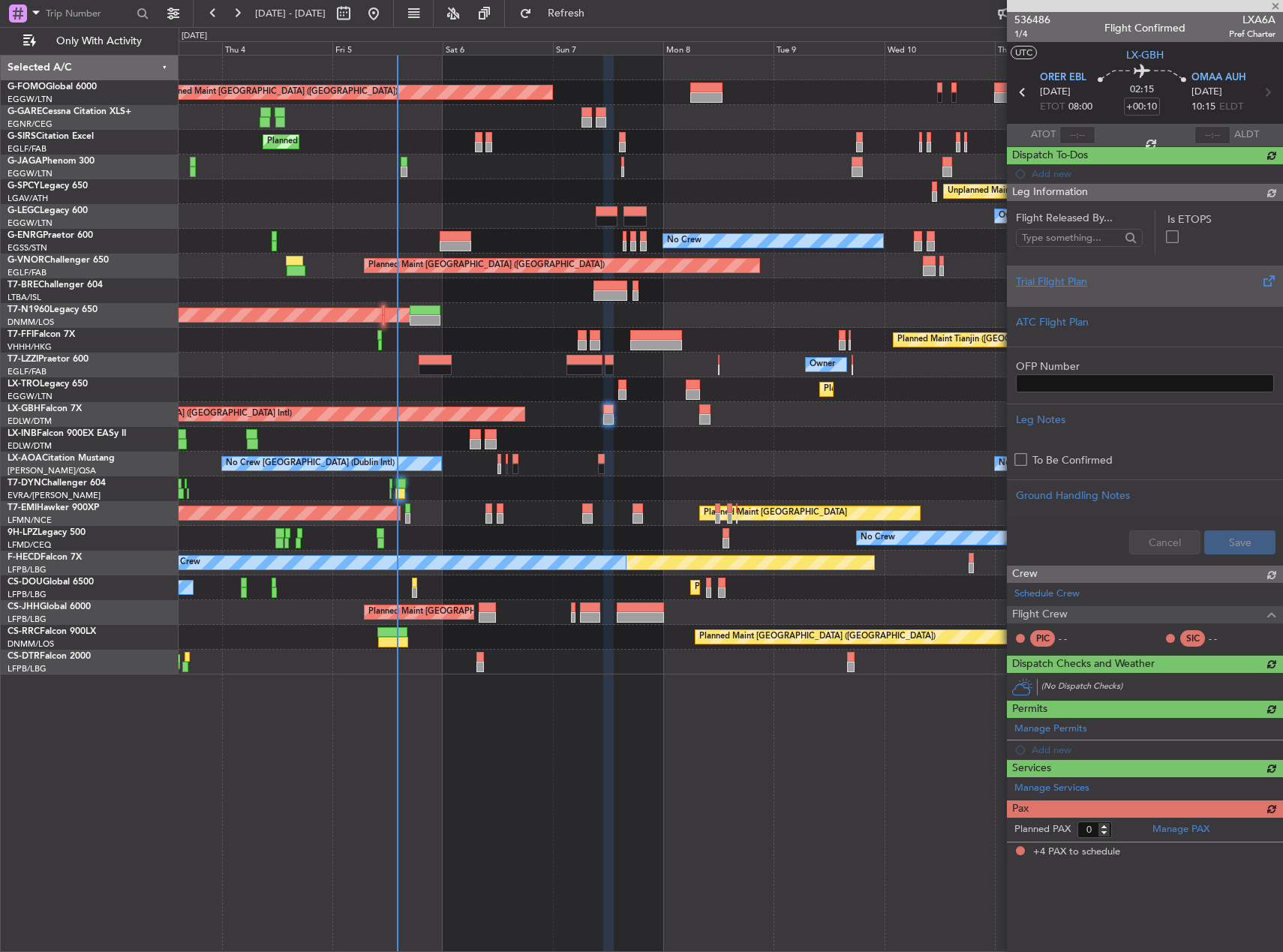
type input "4"
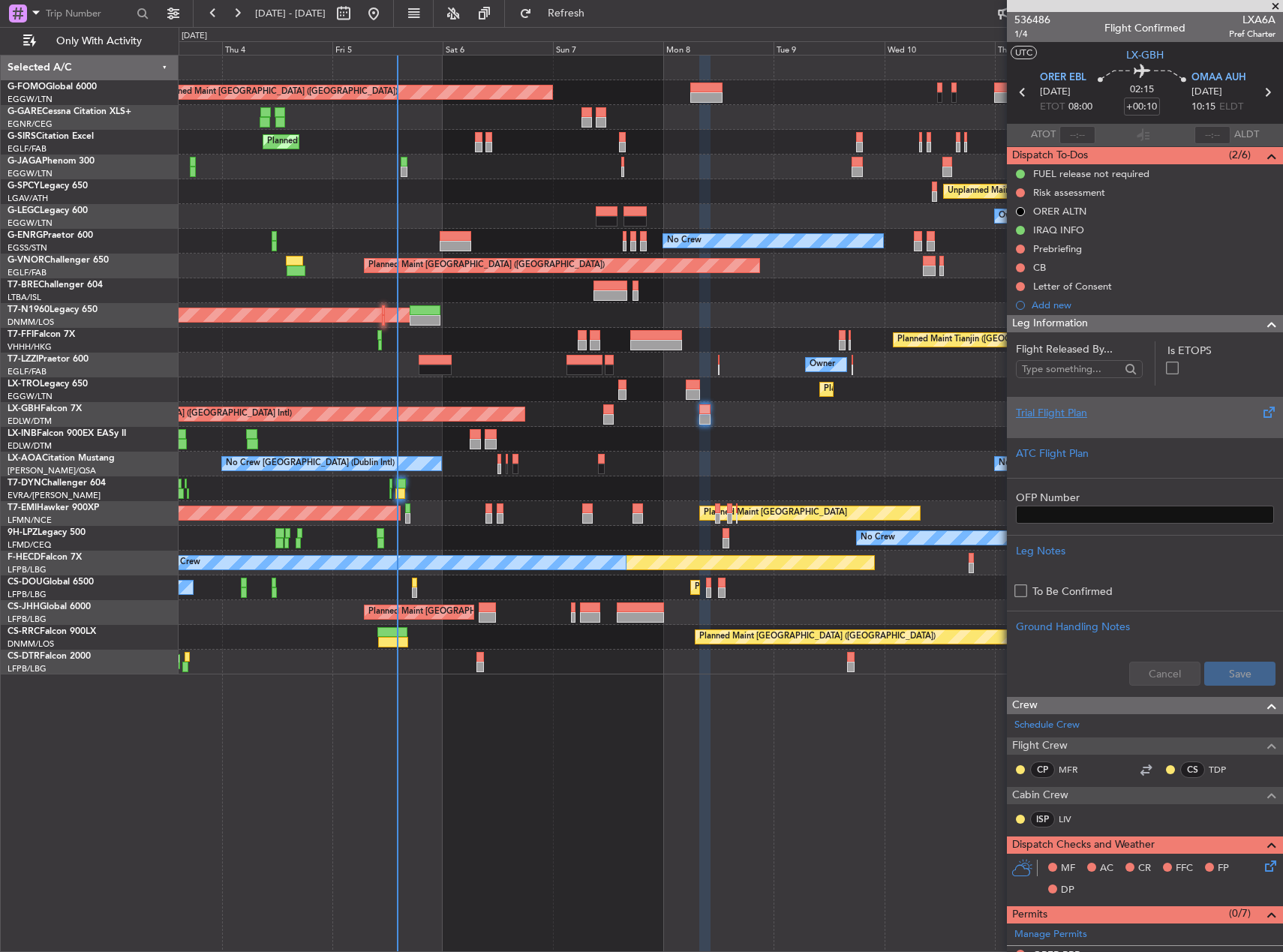
click at [1139, 426] on div at bounding box center [1145, 426] width 258 height 9
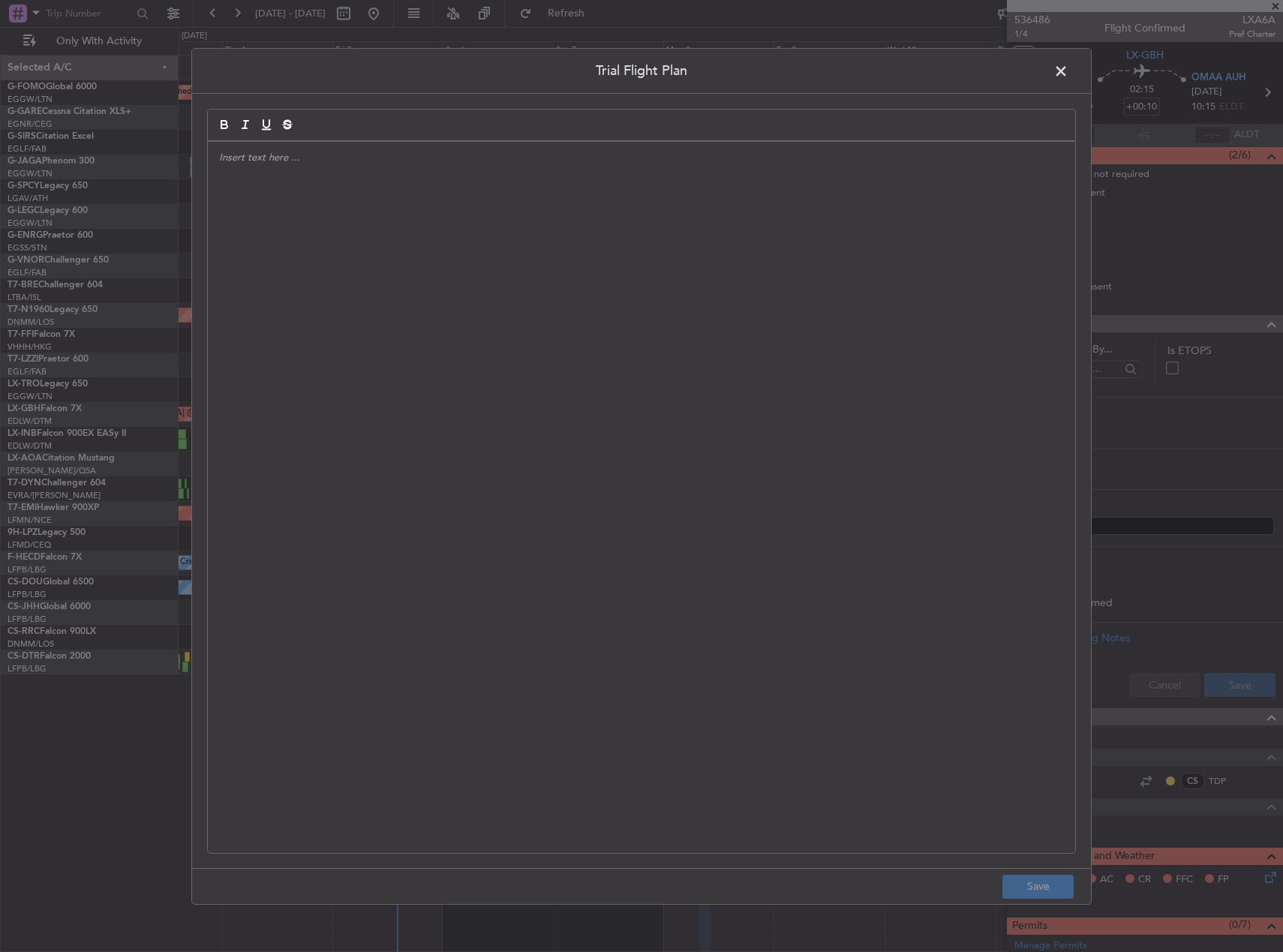
click at [707, 336] on div at bounding box center [641, 497] width 867 height 712
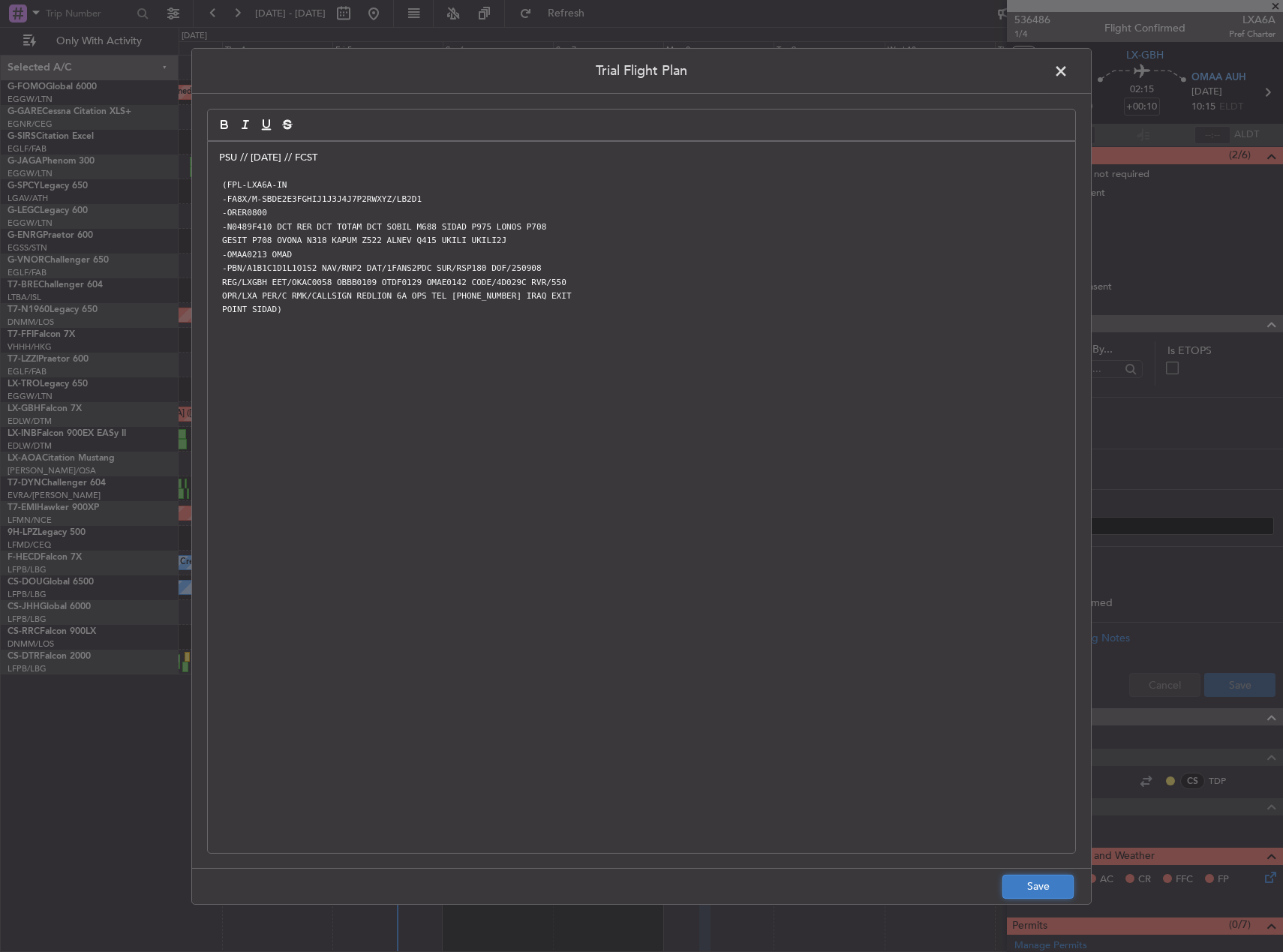
click at [1012, 884] on button "Save" at bounding box center [1038, 887] width 71 height 24
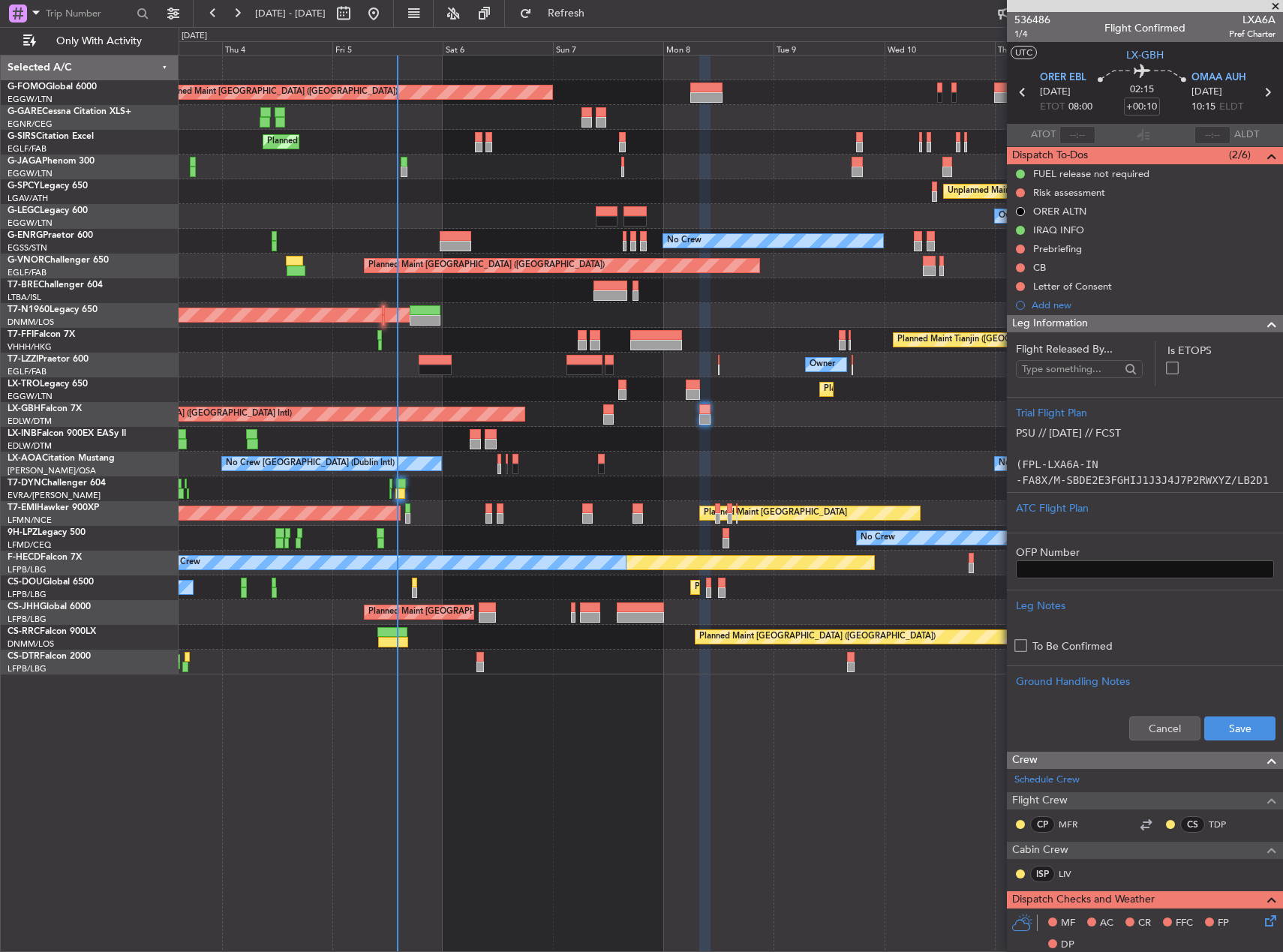
click at [1223, 715] on div "Cancel Save" at bounding box center [1145, 729] width 276 height 45
click at [1223, 721] on button "Save" at bounding box center [1240, 729] width 71 height 24
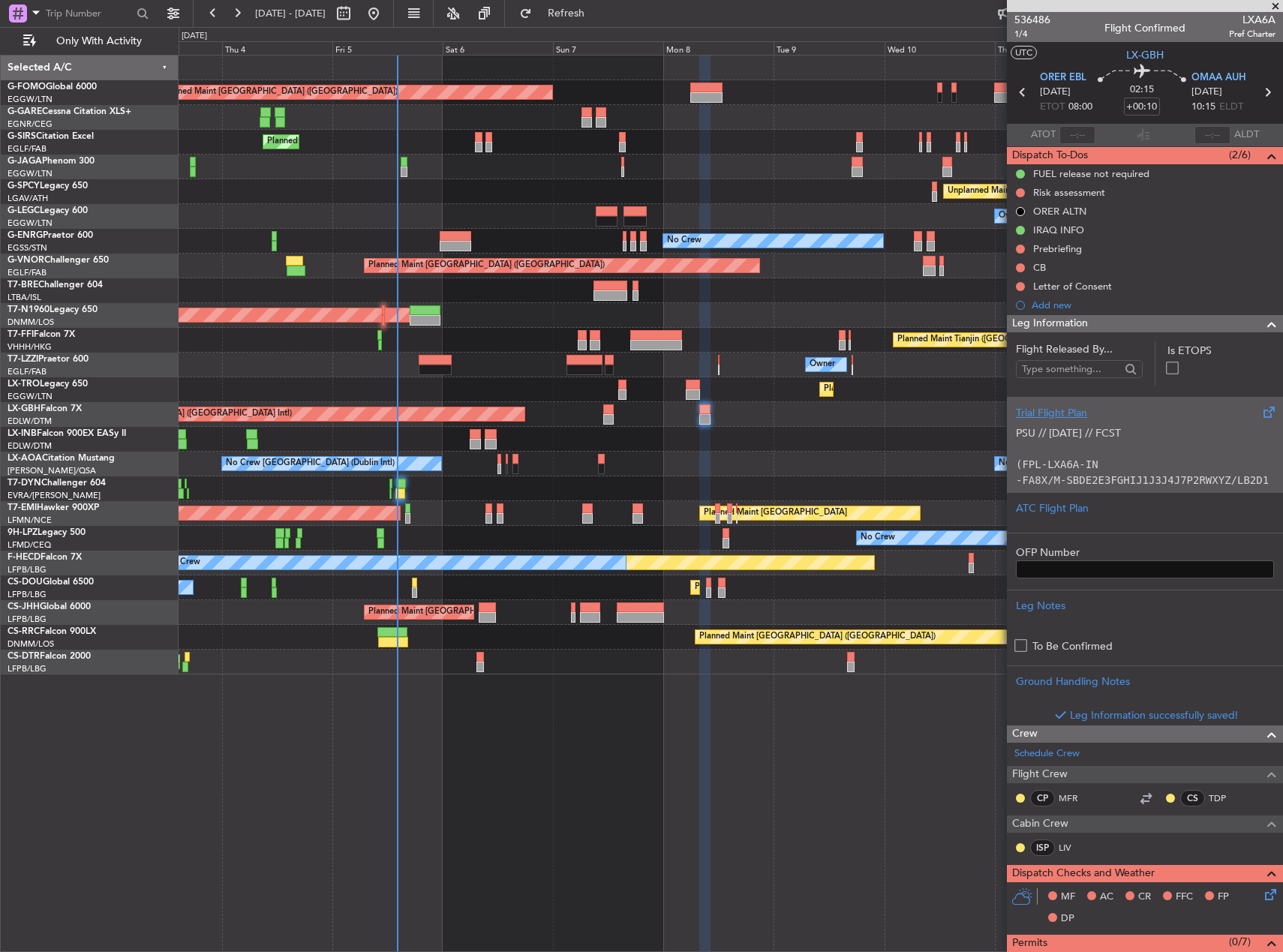
click at [1089, 458] on code "(FPL-LXA6A-IN" at bounding box center [1057, 464] width 82 height 12
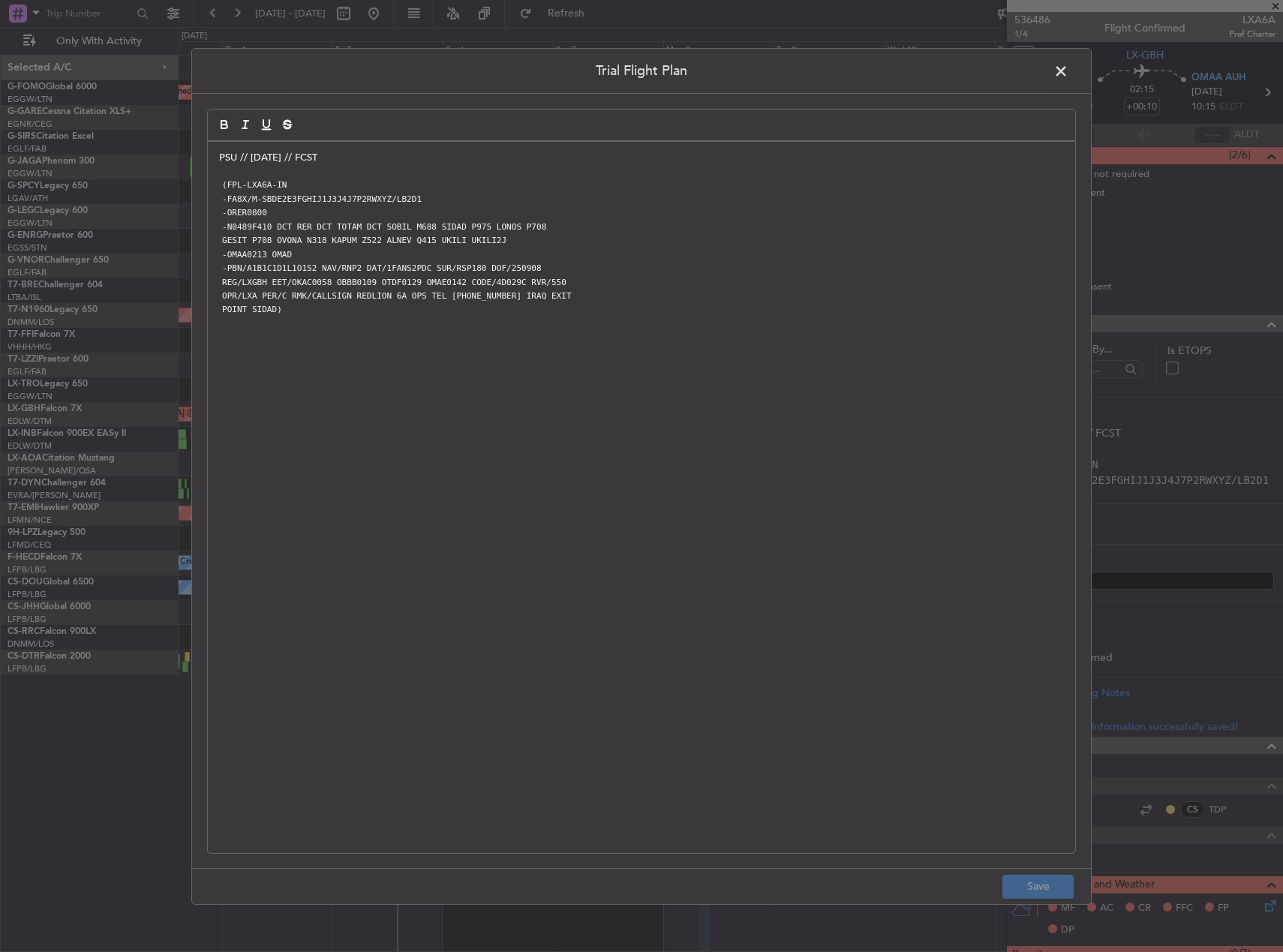
click at [1068, 71] on span at bounding box center [1068, 74] width 0 height 30
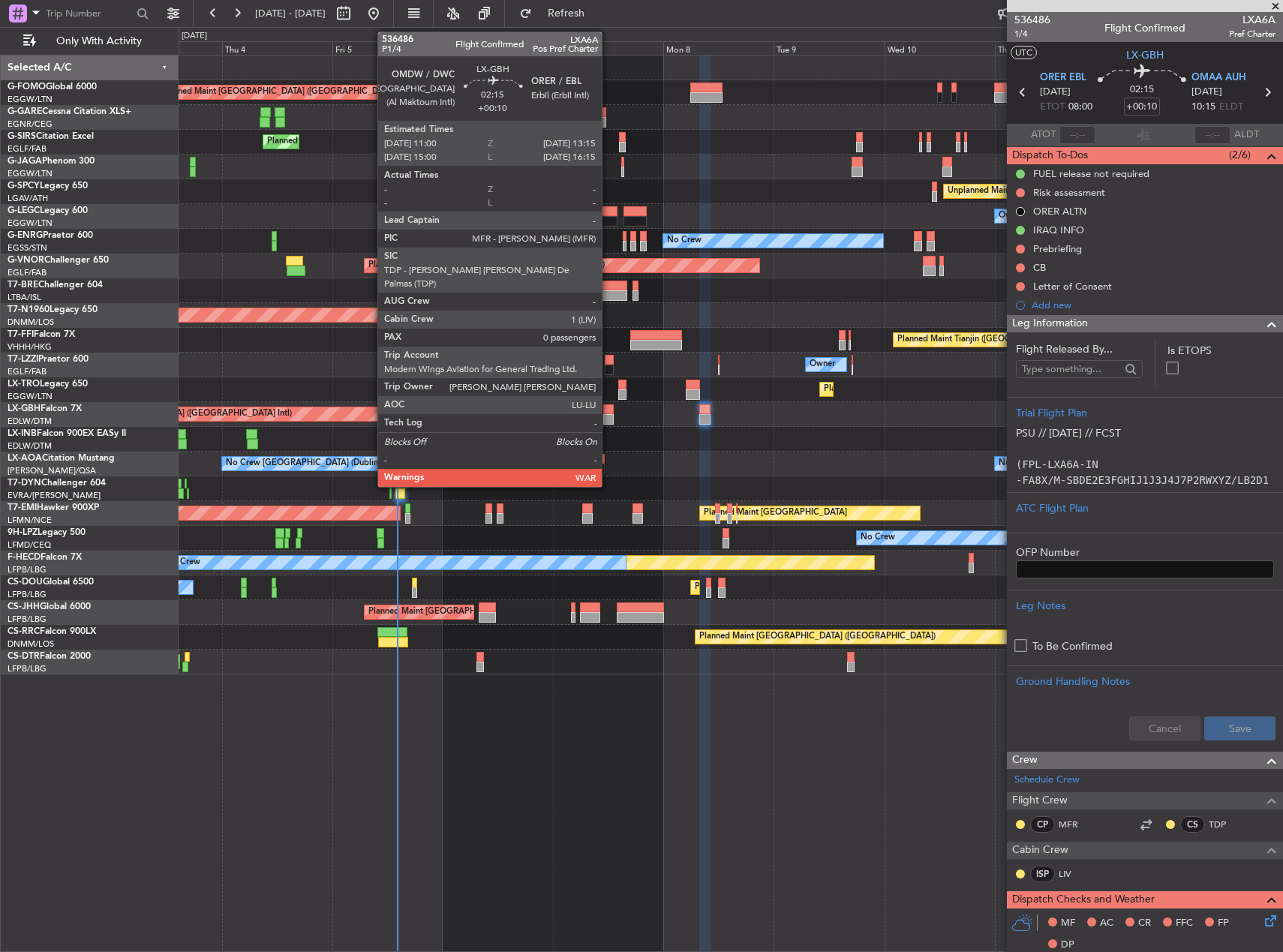
click at [608, 414] on div at bounding box center [609, 420] width 11 height 11
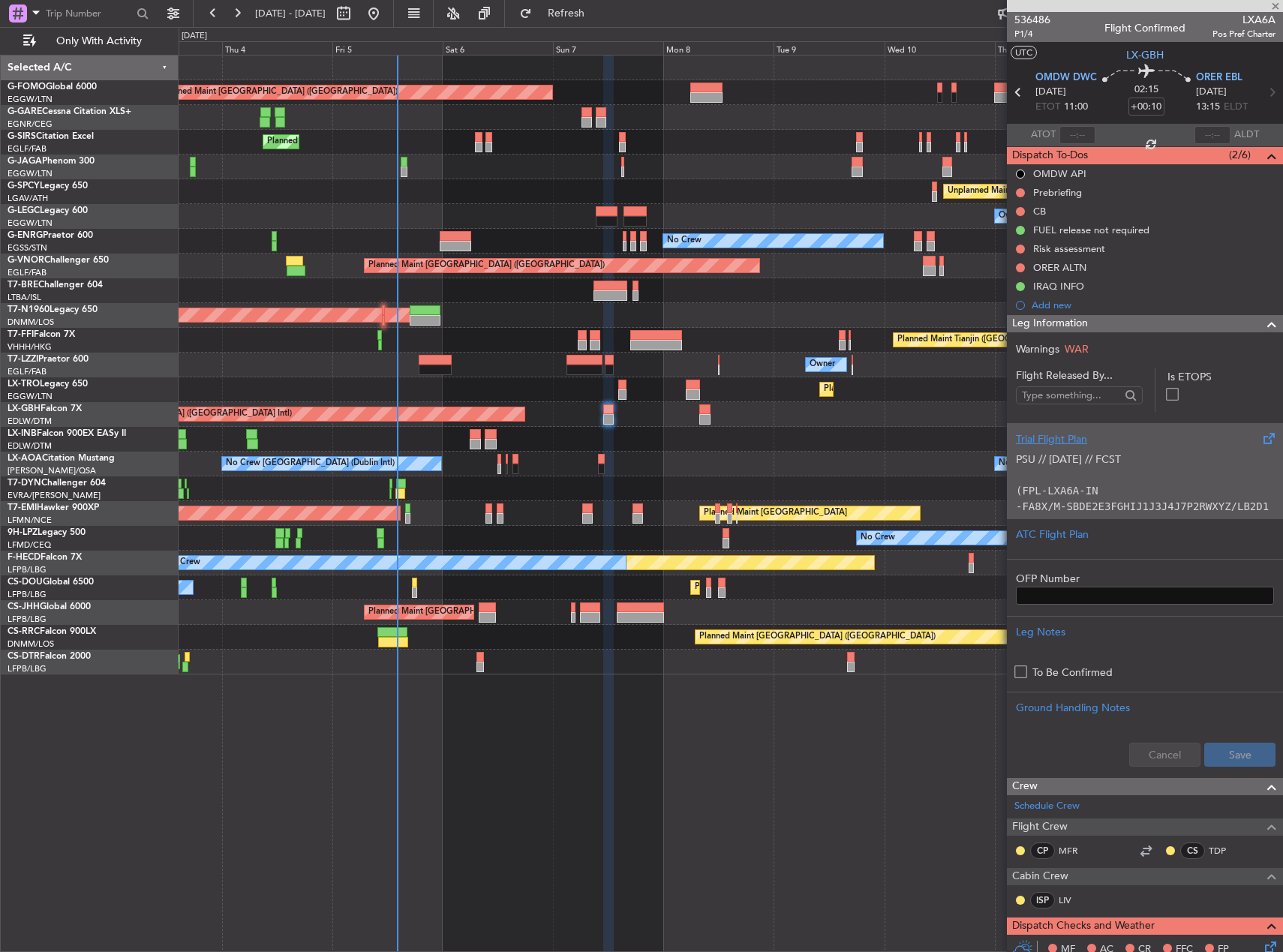
click at [1152, 451] on p "PSU // [DATE] // FCST" at bounding box center [1145, 459] width 258 height 16
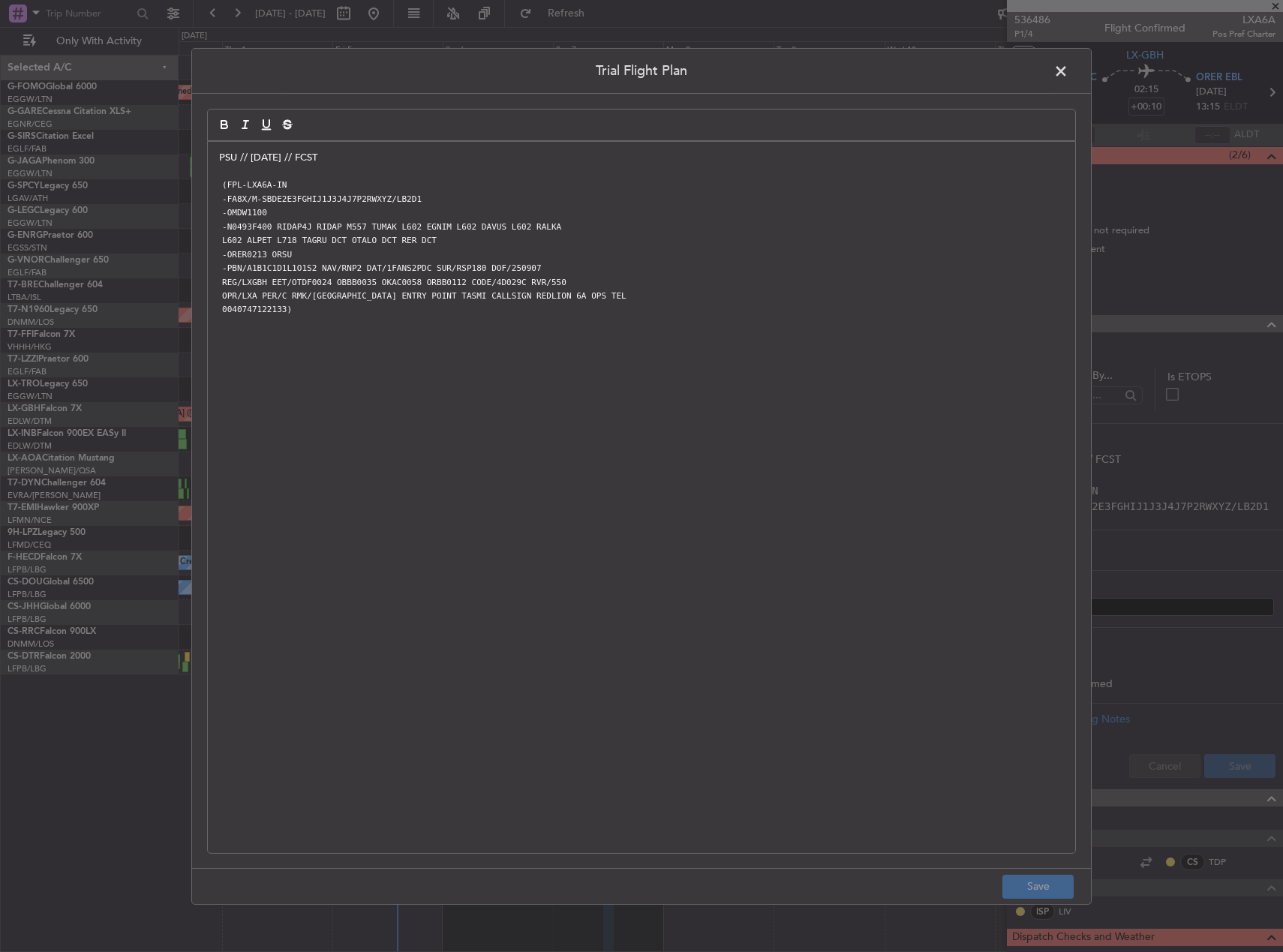
click at [1068, 77] on span at bounding box center [1068, 74] width 0 height 30
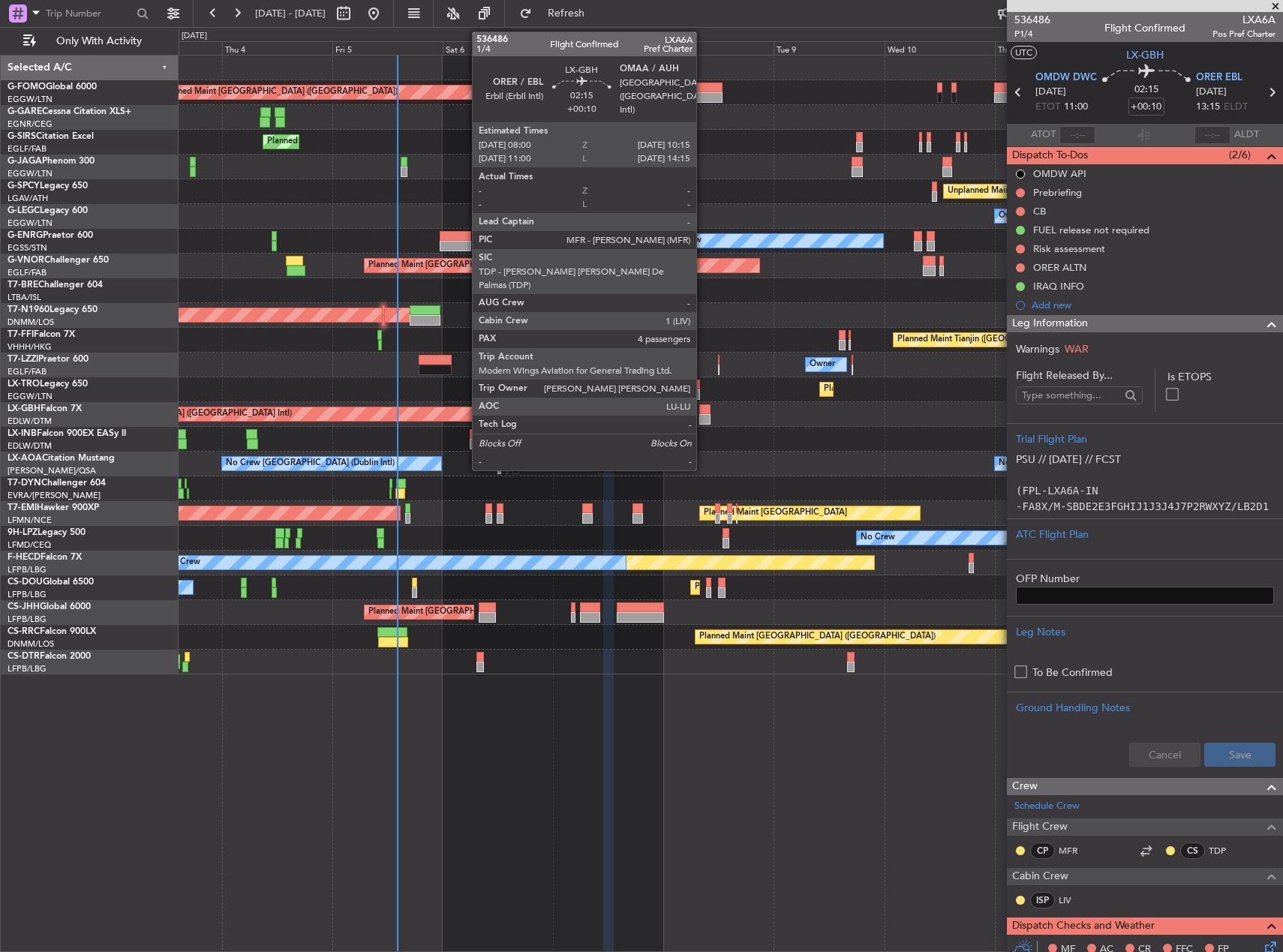
click at [703, 419] on div at bounding box center [705, 420] width 11 height 11
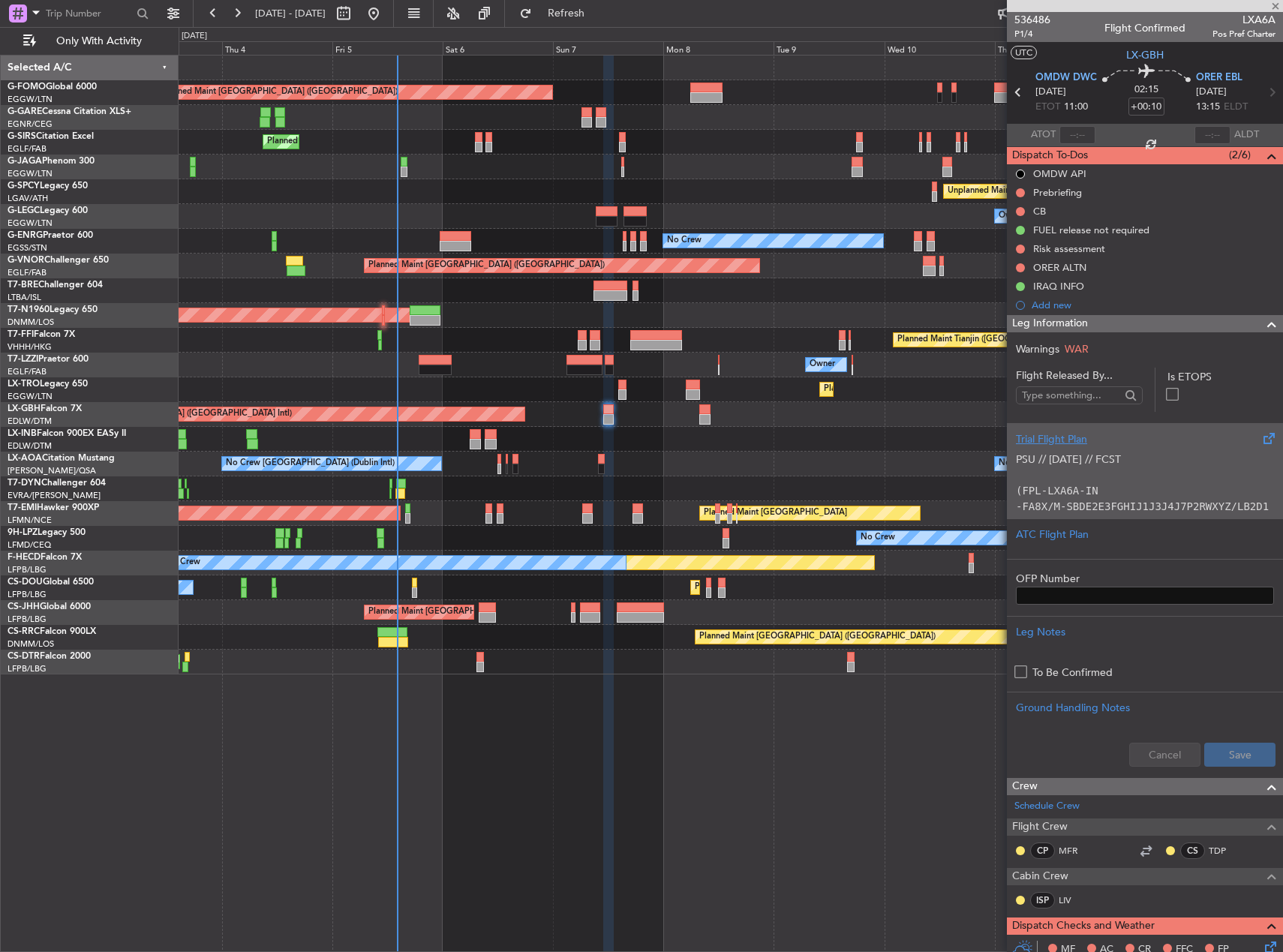
type input "4"
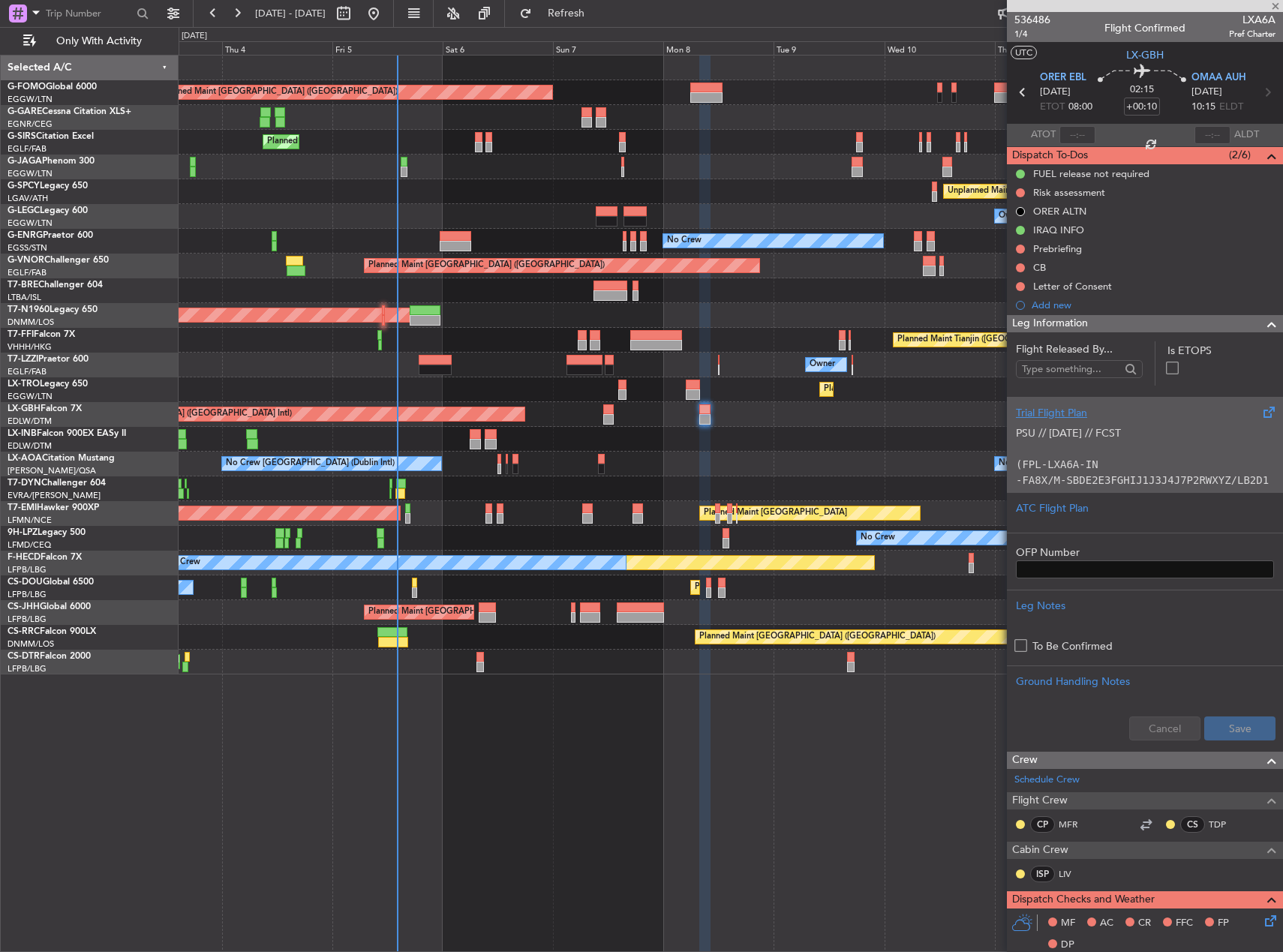
click at [874, 448] on div "Unplanned Maint [GEOGRAPHIC_DATA] (Al Maktoum Intl)" at bounding box center [730, 439] width 1104 height 25
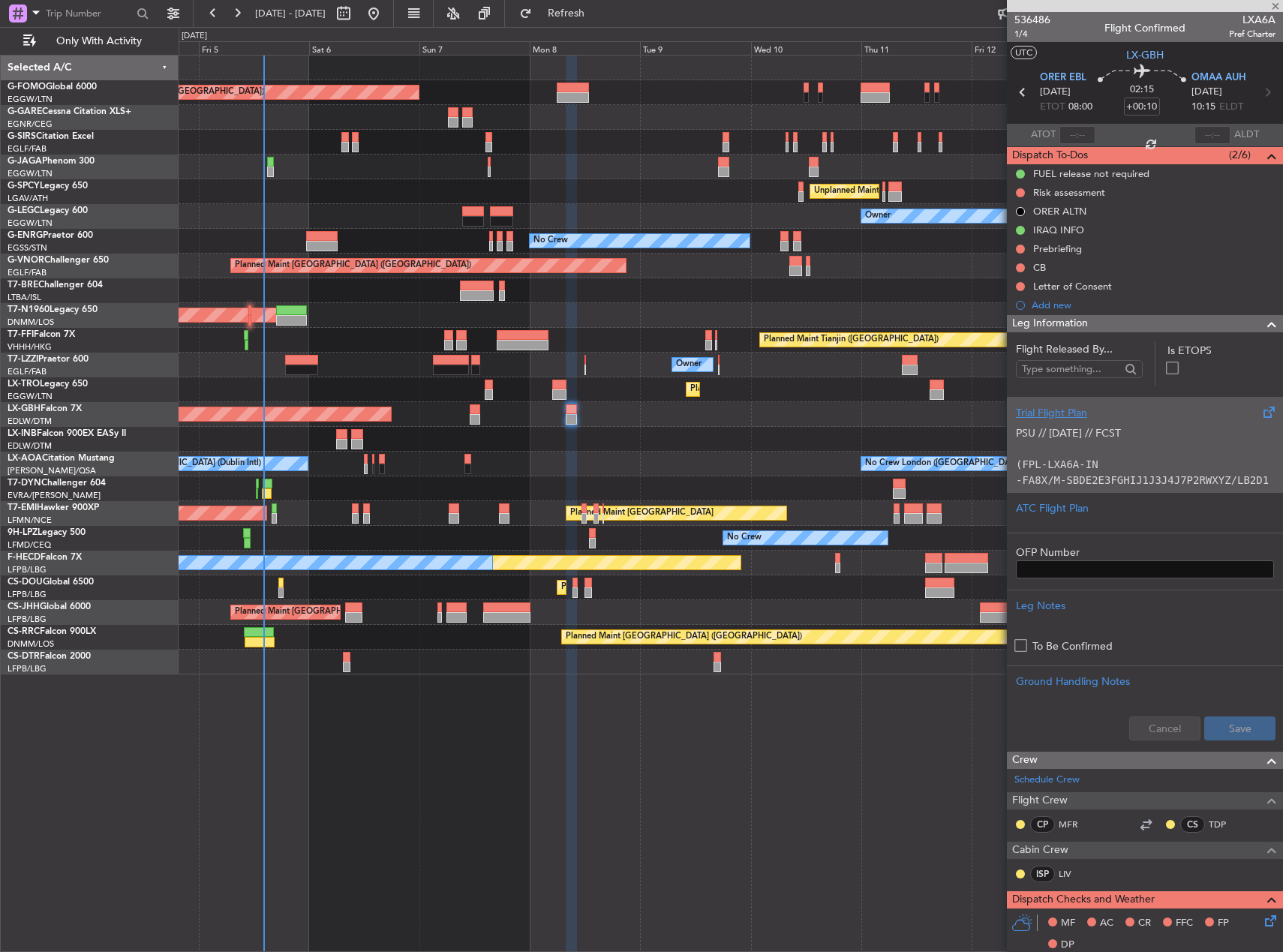
click at [715, 426] on div "Planned Maint London (Luton) Planned Maint London (Farnborough) Unplanned Maint…" at bounding box center [730, 364] width 1104 height 619
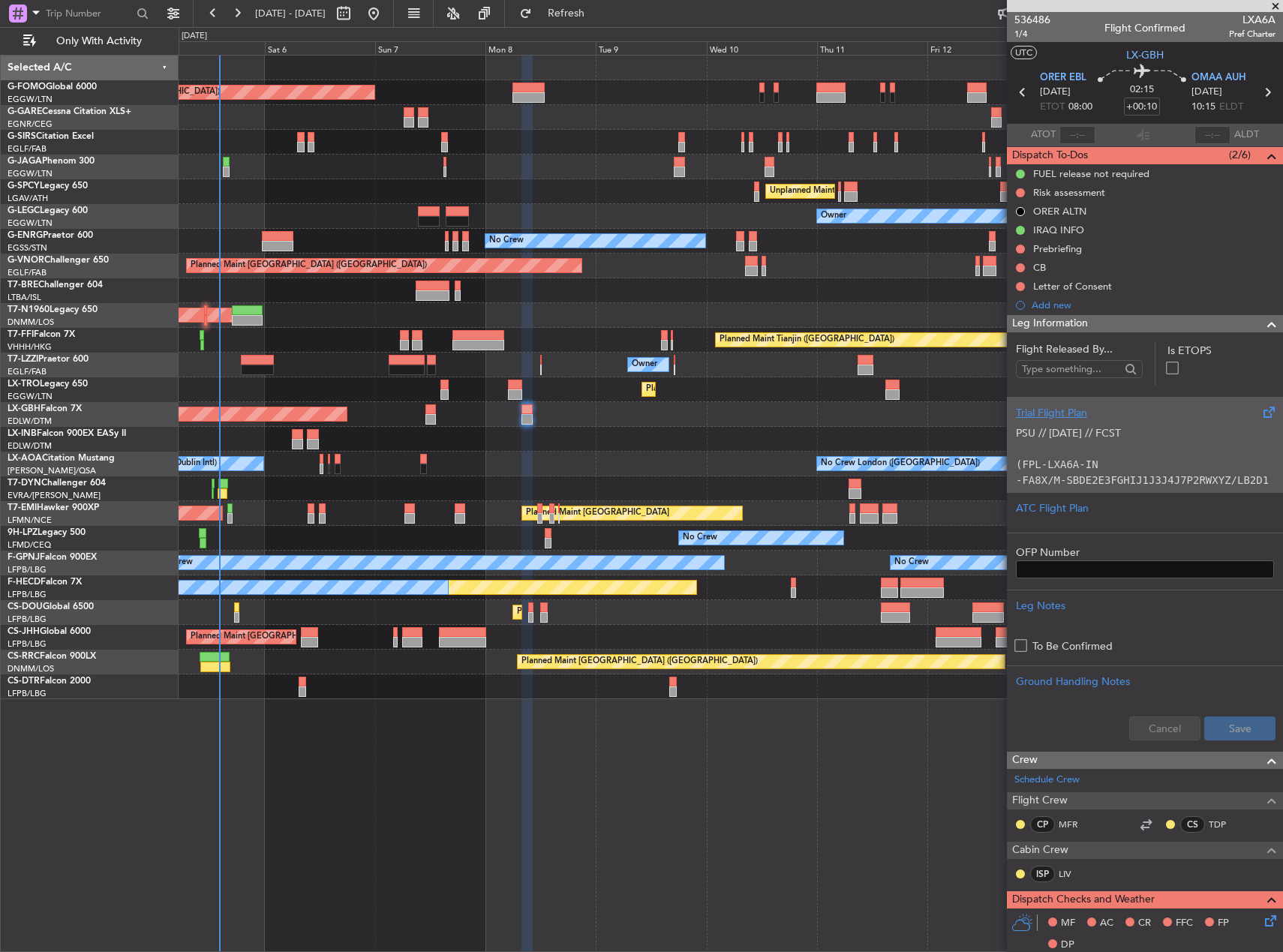
click at [702, 423] on div "Planned Maint [GEOGRAPHIC_DATA] ([GEOGRAPHIC_DATA] Intl) Planned Maint Nurnberg" at bounding box center [730, 414] width 1104 height 25
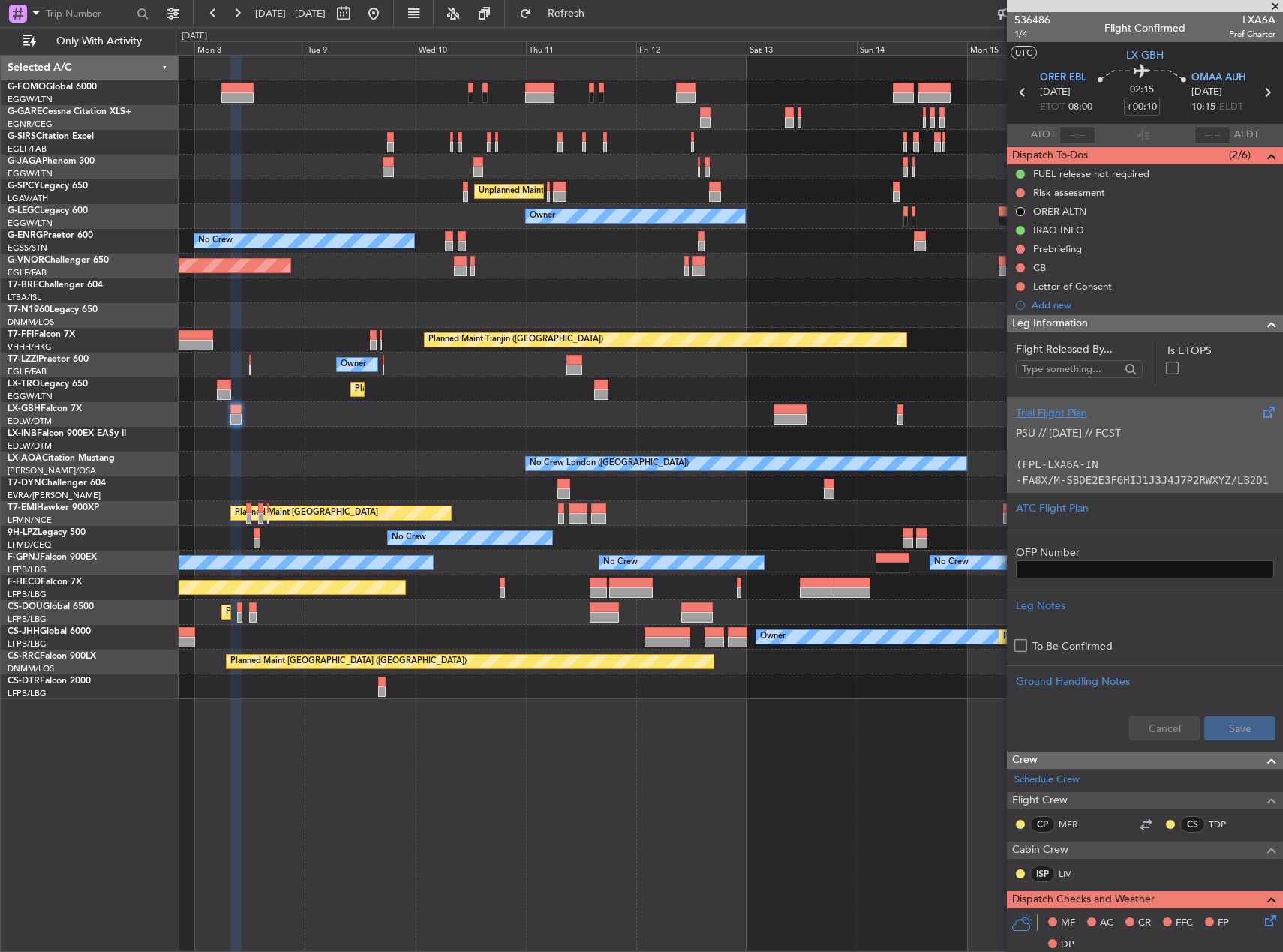
click at [556, 406] on div "Planned Maint Nurnberg Planned Maint [GEOGRAPHIC_DATA] ([GEOGRAPHIC_DATA])" at bounding box center [730, 414] width 1104 height 25
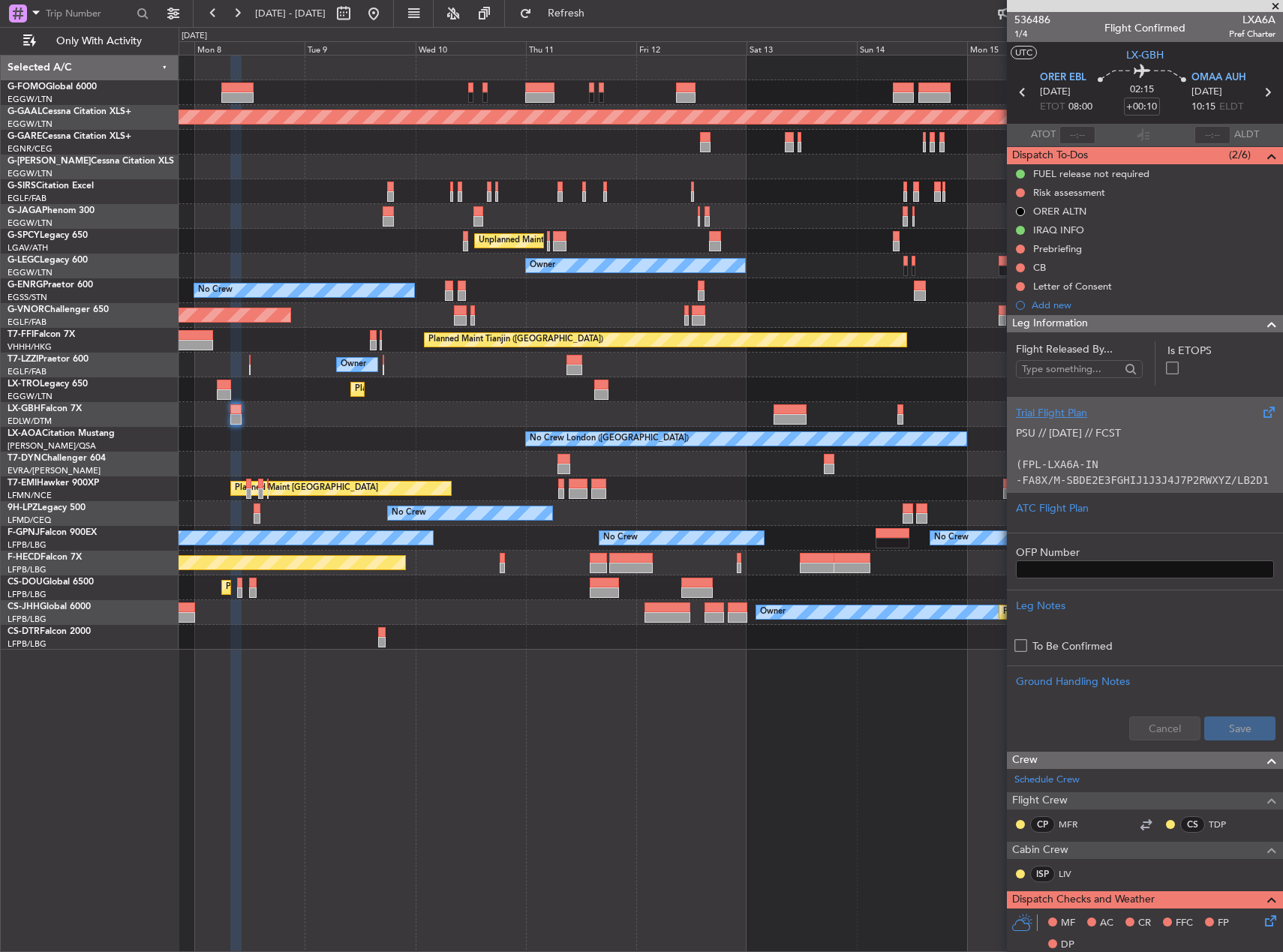
click at [845, 405] on div "Planned Maint Nurnberg Planned Maint [GEOGRAPHIC_DATA] ([GEOGRAPHIC_DATA])" at bounding box center [730, 414] width 1104 height 25
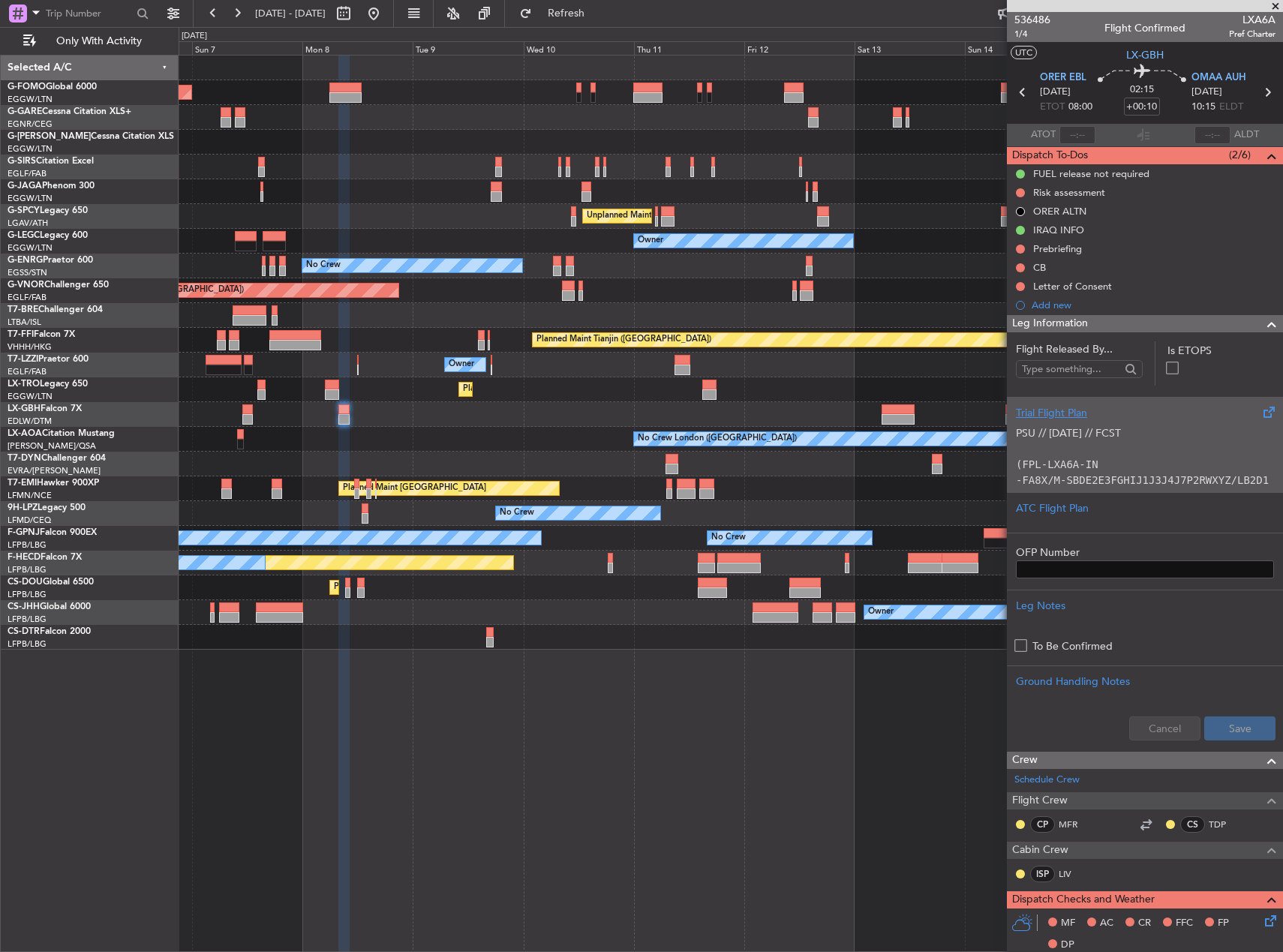
click at [575, 415] on div "Planned Maint Nurnberg Planned Maint [GEOGRAPHIC_DATA] ([GEOGRAPHIC_DATA])" at bounding box center [730, 414] width 1104 height 25
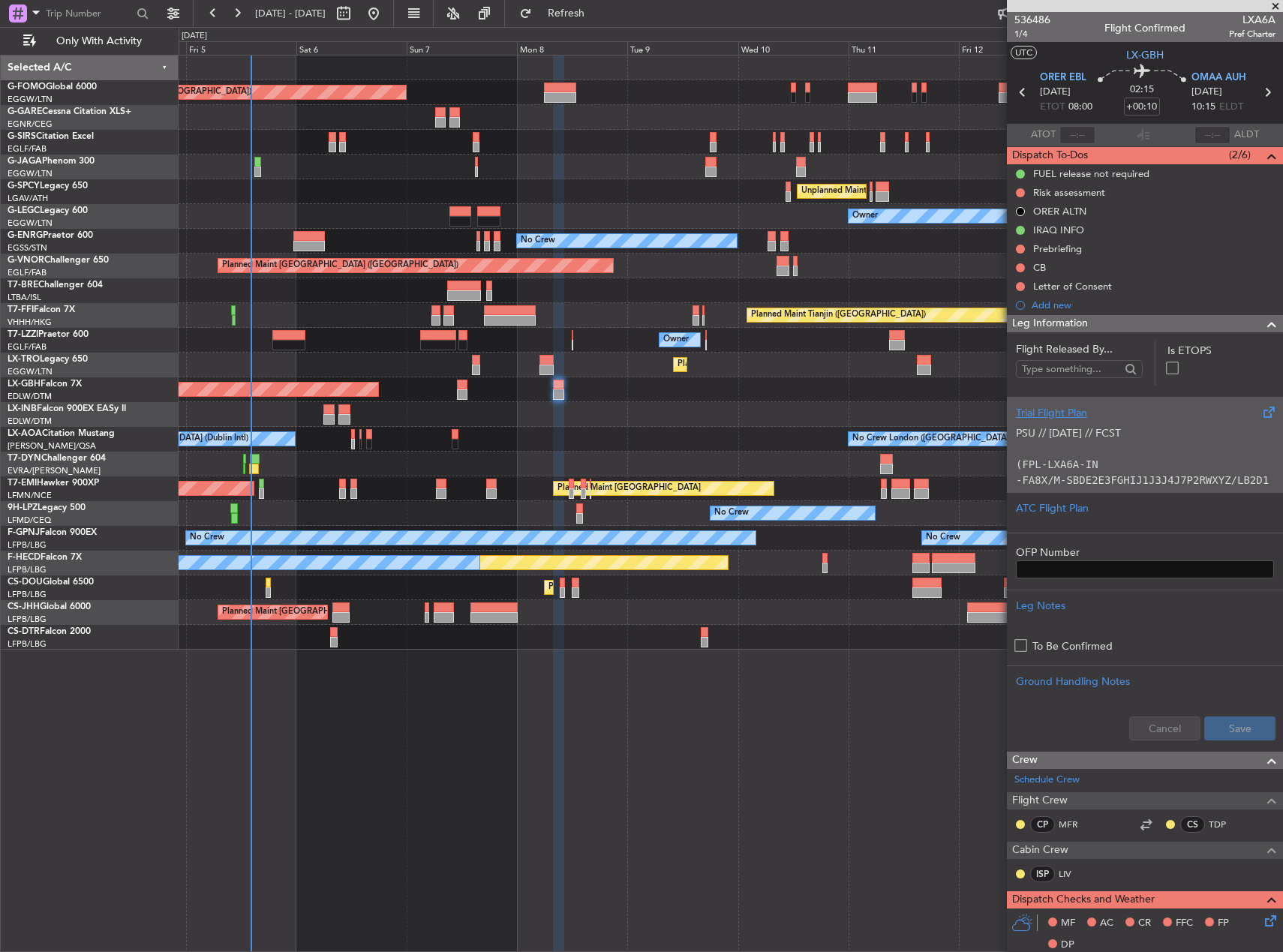
click at [841, 681] on div "Planned Maint London (Luton) Planned Maint London (Farnborough) Unplanned Maint…" at bounding box center [730, 503] width 1105 height 898
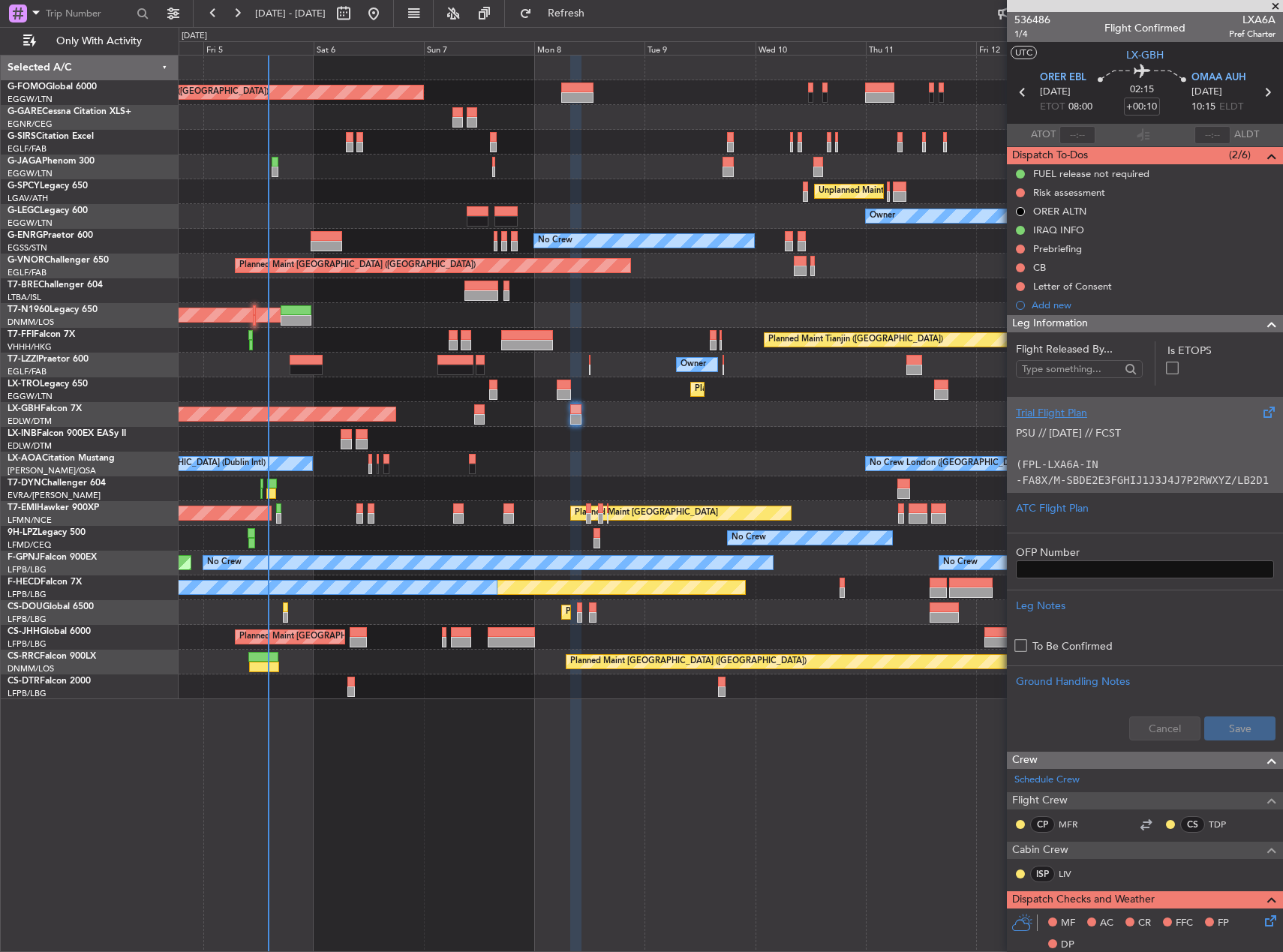
click at [599, 408] on div "Planned Maint London (Luton) Planned Maint London (Farnborough) Unplanned Maint…" at bounding box center [730, 377] width 1104 height 643
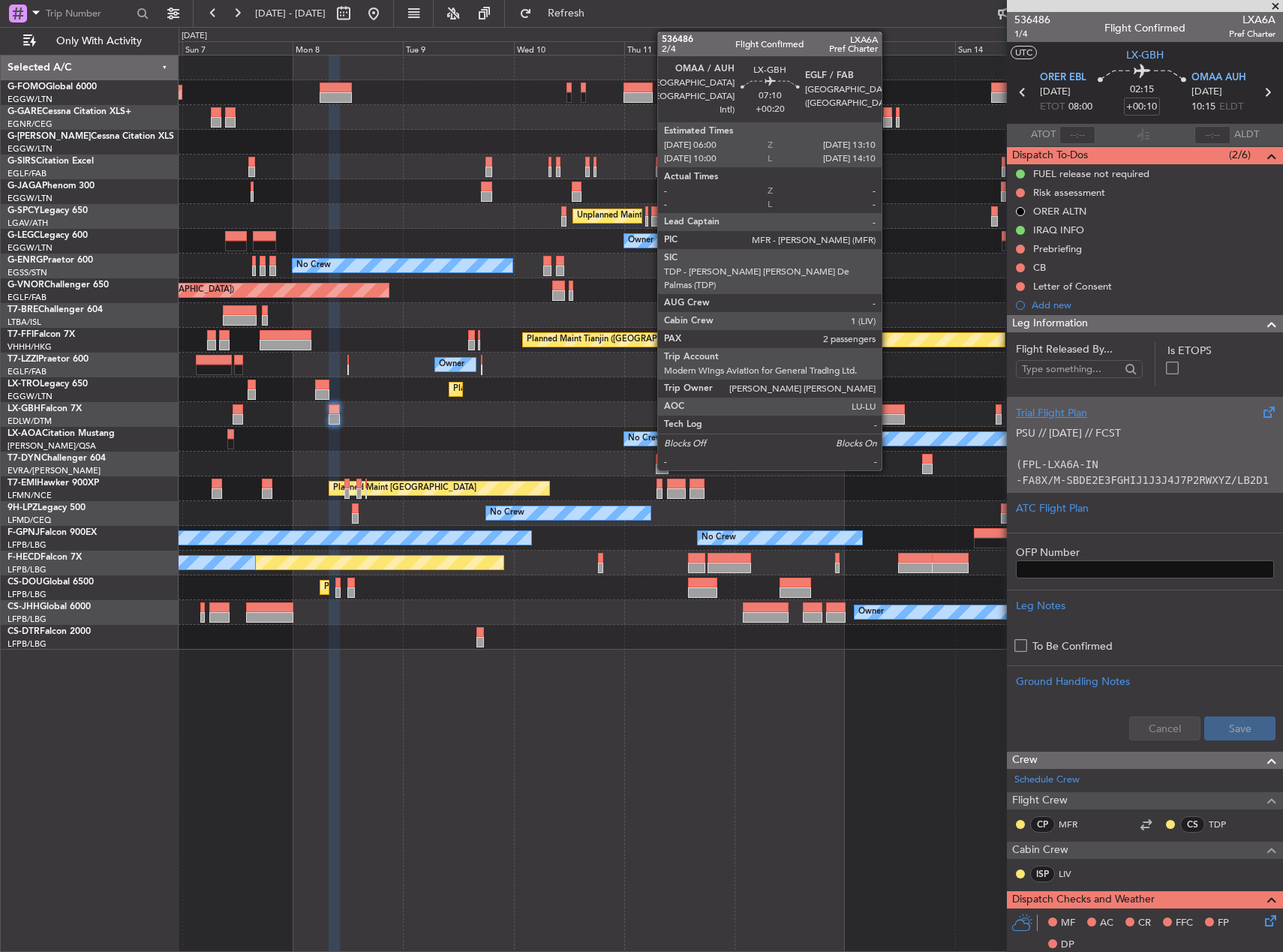
click at [888, 411] on div at bounding box center [888, 410] width 33 height 11
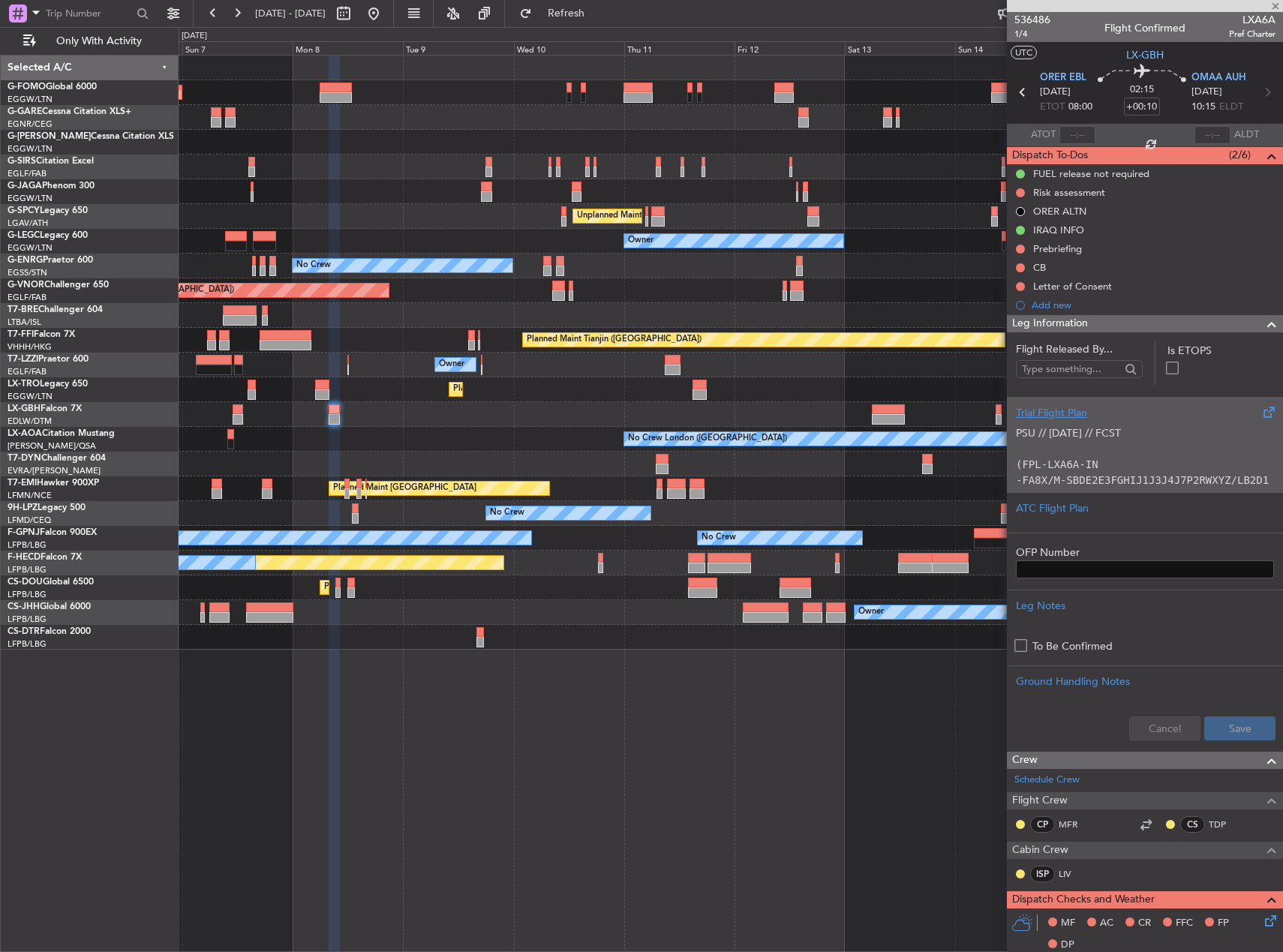
type input "+00:20"
type input "2"
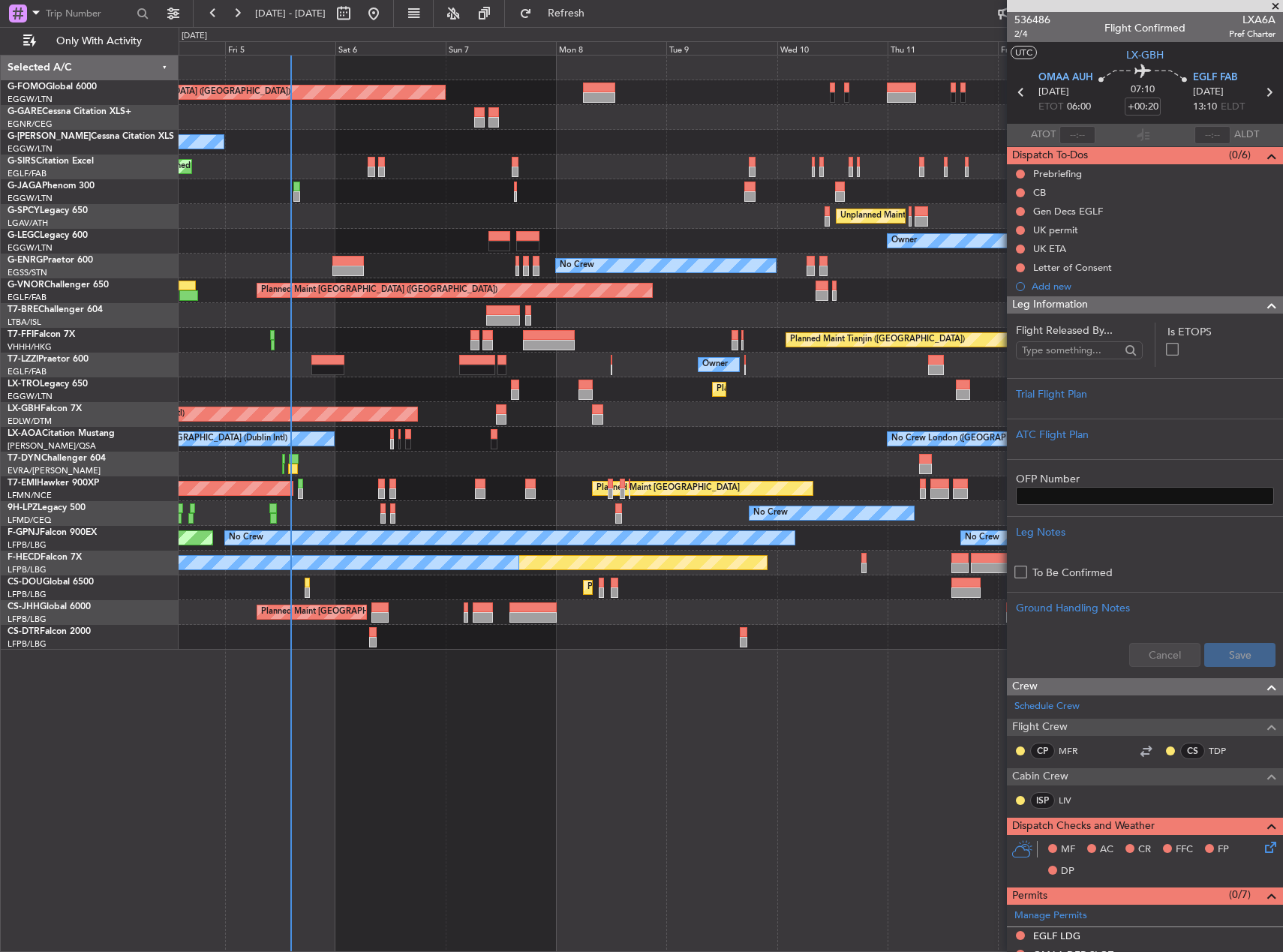
click at [807, 398] on div "Planned Maint London (Luton) Owner Planned Maint London (Farnborough) Unplanned…" at bounding box center [730, 352] width 1104 height 594
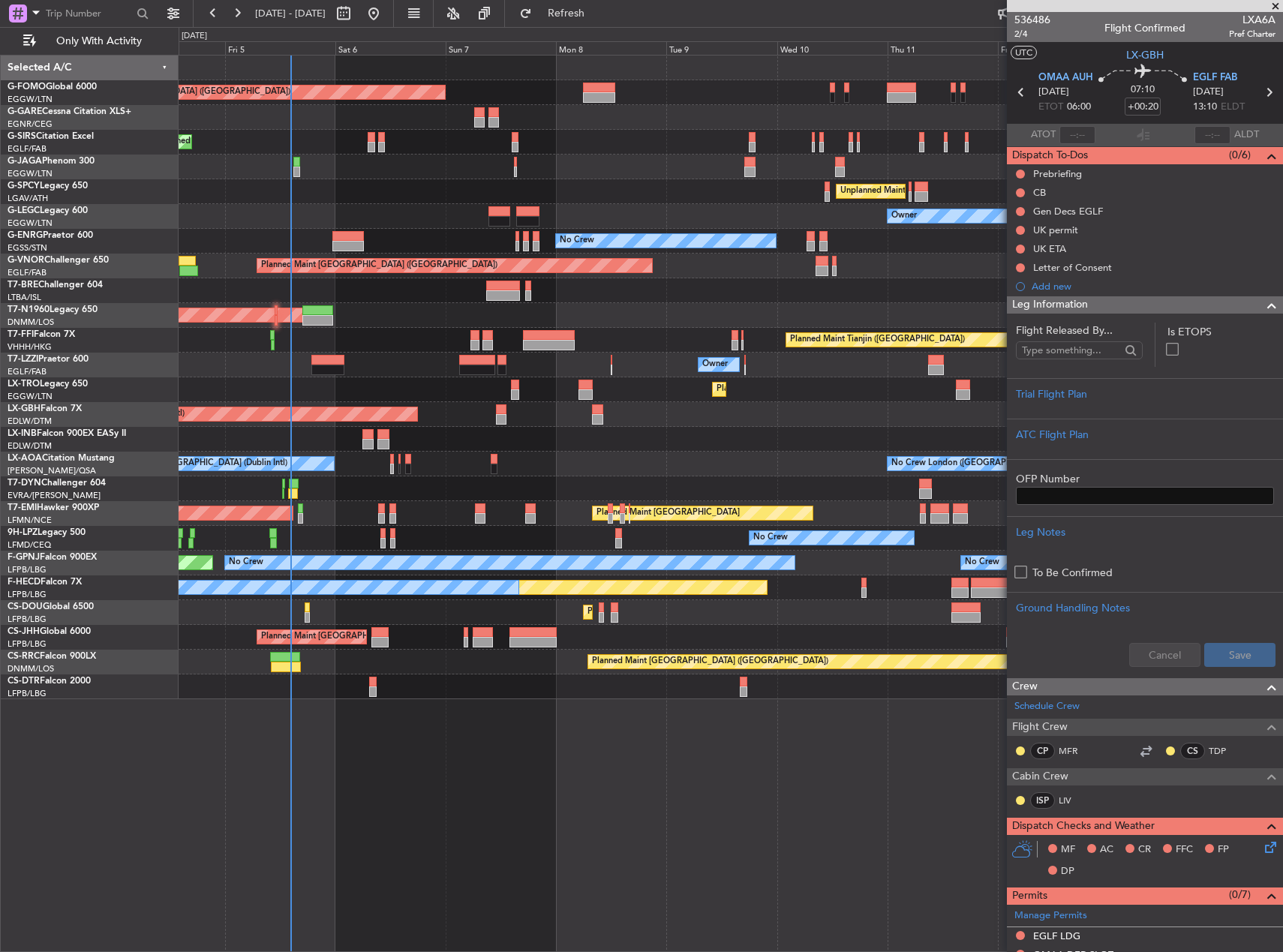
click at [792, 839] on div "Planned Maint London (Luton) Planned Maint London (Farnborough) Unplanned Maint…" at bounding box center [730, 503] width 1105 height 898
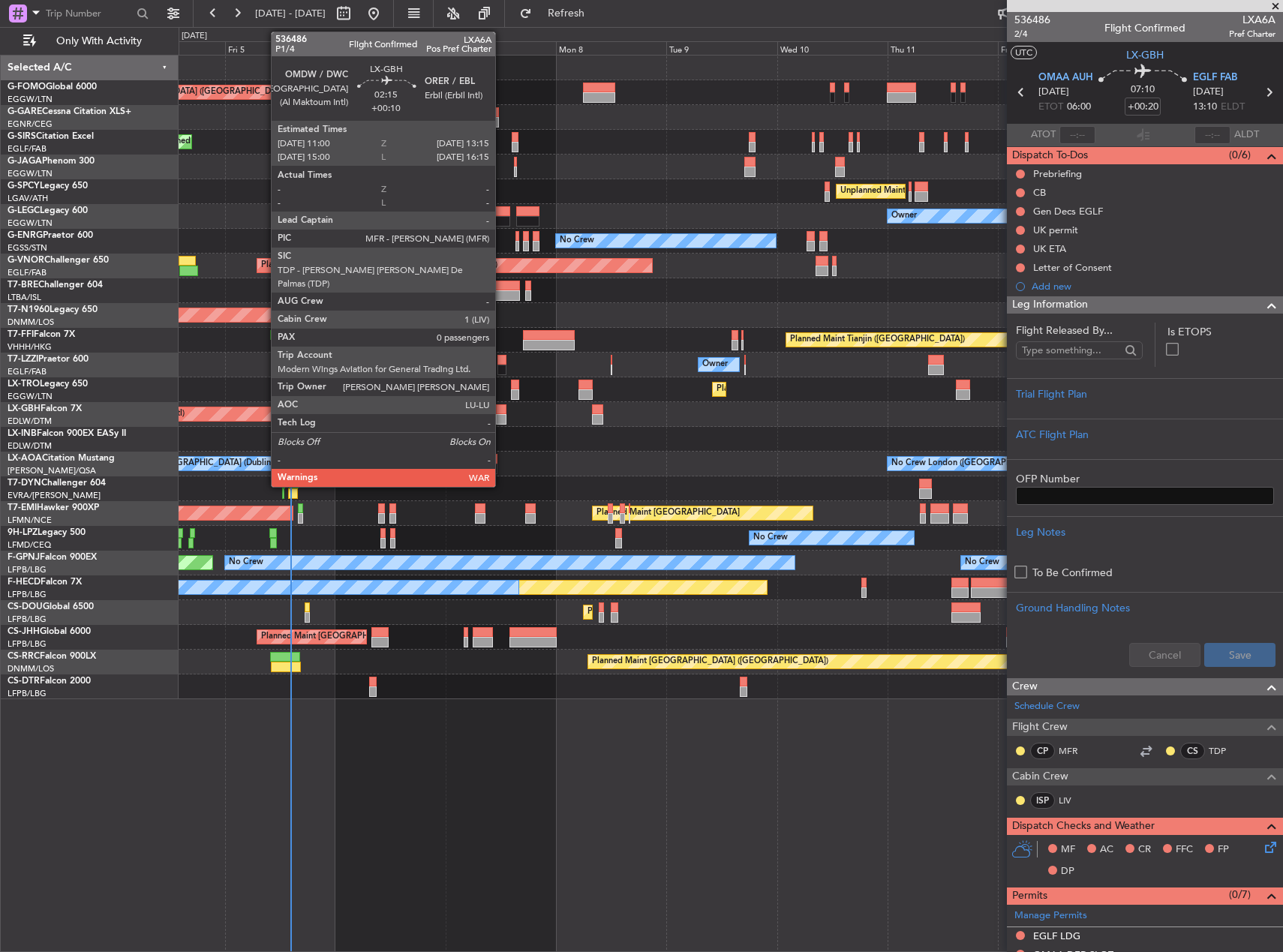
click at [502, 415] on div at bounding box center [501, 420] width 11 height 11
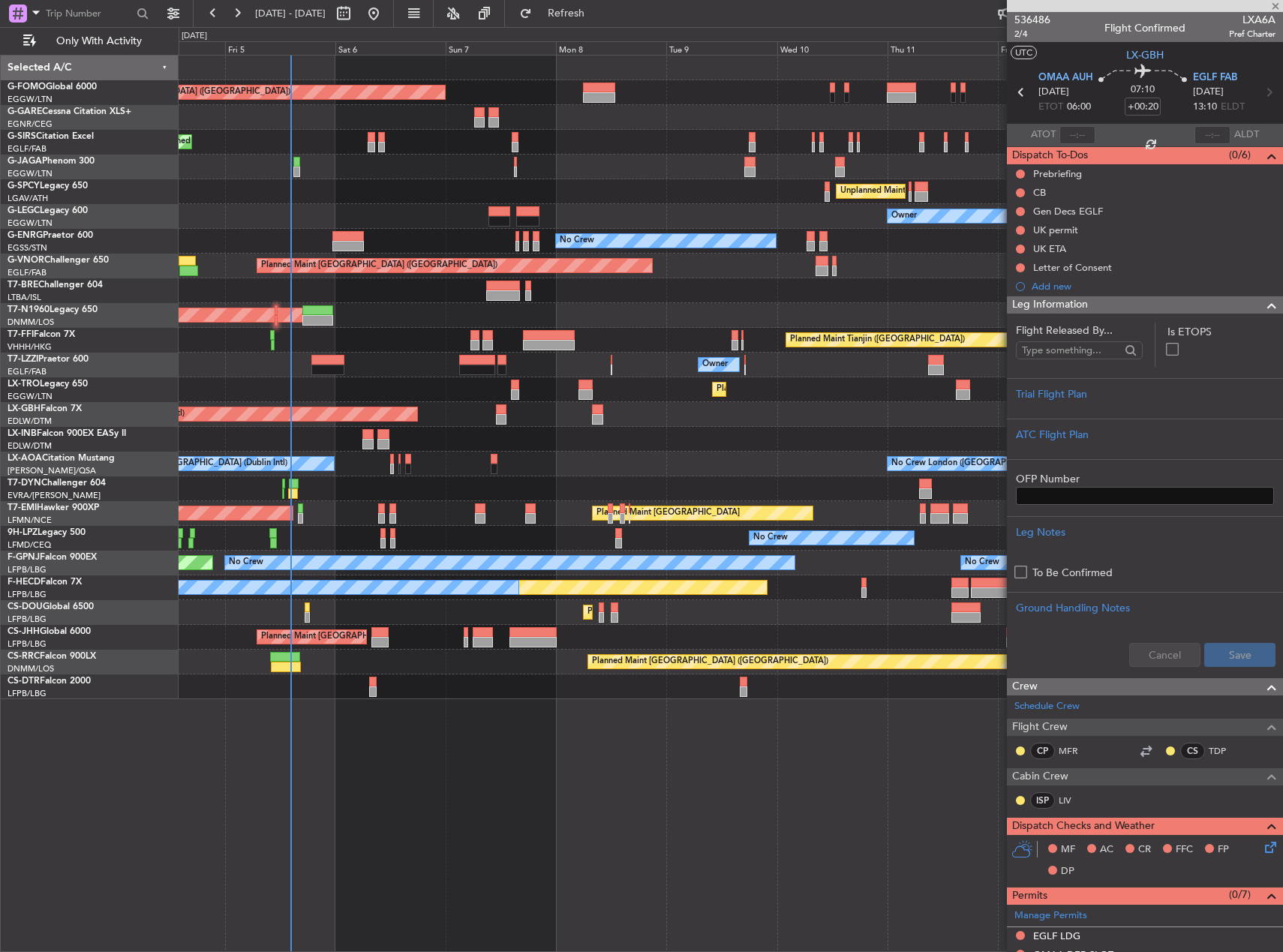
type input "+00:10"
type input "0"
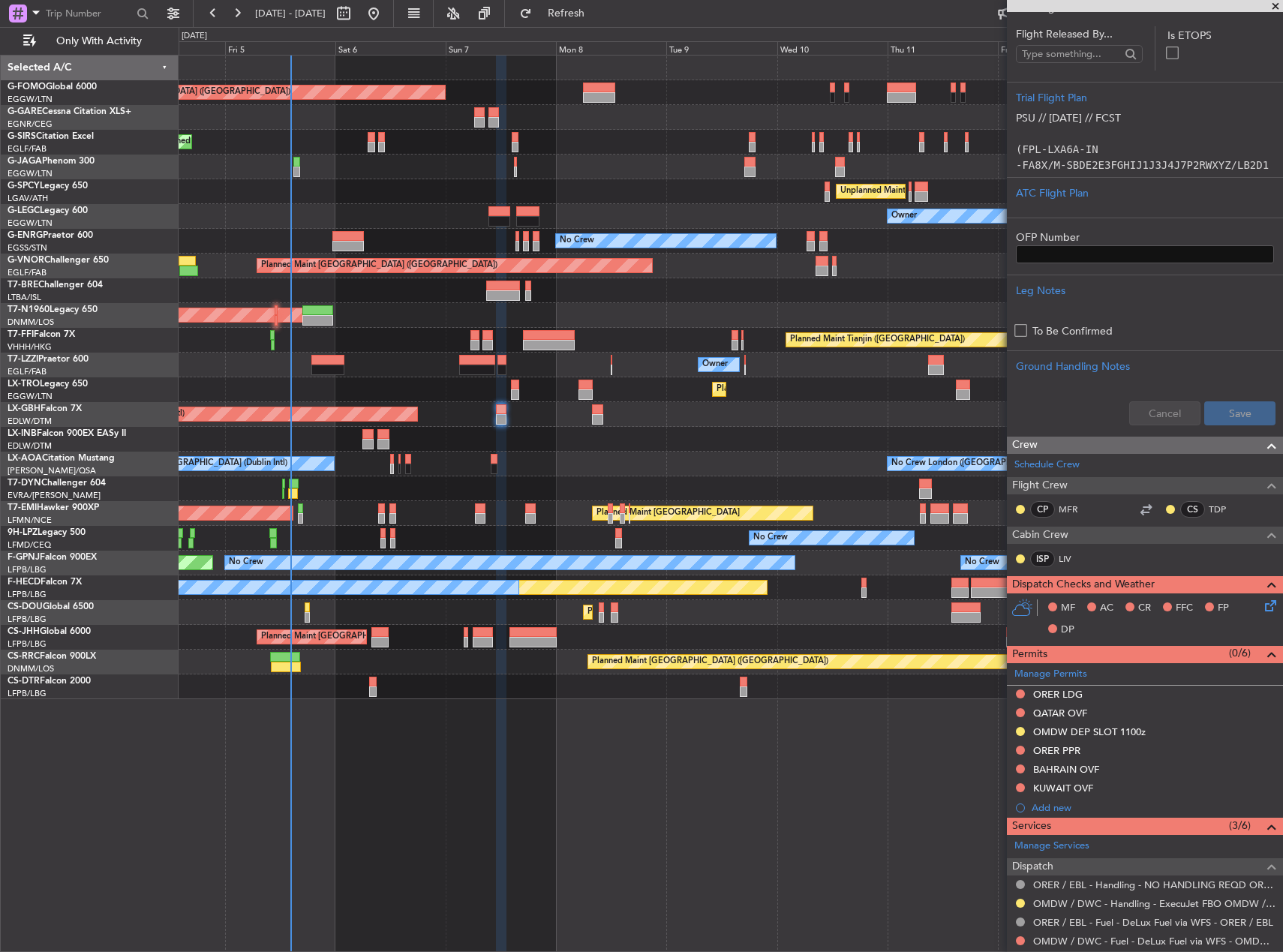
scroll to position [375, 0]
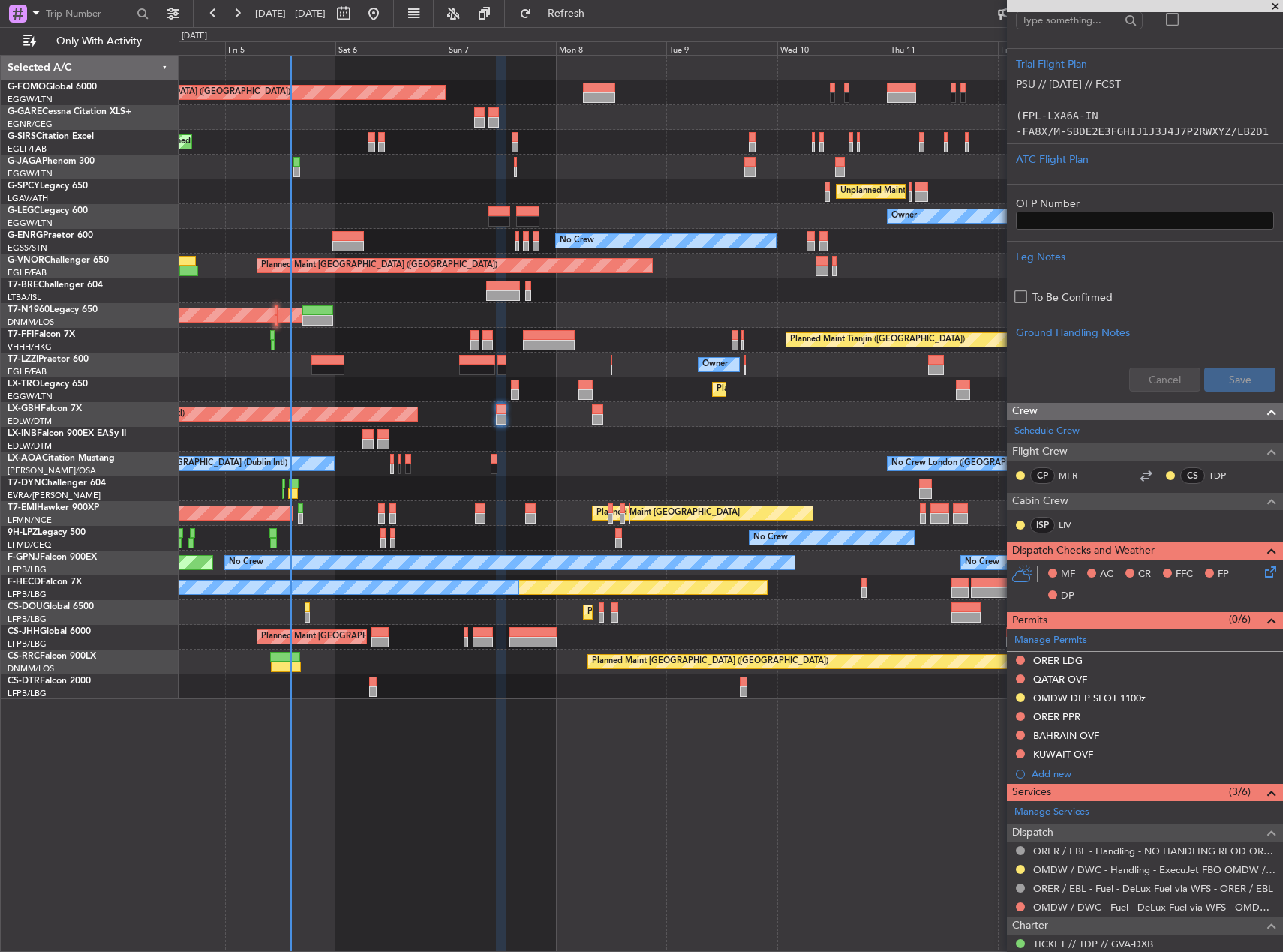
click at [1095, 913] on div "OMDW / DWC - Fuel - DeLux Fuel via WFS - OMDW / DWC" at bounding box center [1145, 907] width 276 height 19
click at [1072, 870] on mat-tooltip-component "OMDW / DWC - Fuel - DeLux Fuel via WFS - OMDW / DWC" at bounding box center [1145, 880] width 250 height 40
click at [1059, 872] on link "OMDW / DWC - Handling - ExecuJet FBO OMDW / DWC" at bounding box center [1154, 870] width 243 height 13
click at [252, 194] on div "Unplanned Maint [GEOGRAPHIC_DATA] ([PERSON_NAME] Intl)" at bounding box center [730, 191] width 1104 height 25
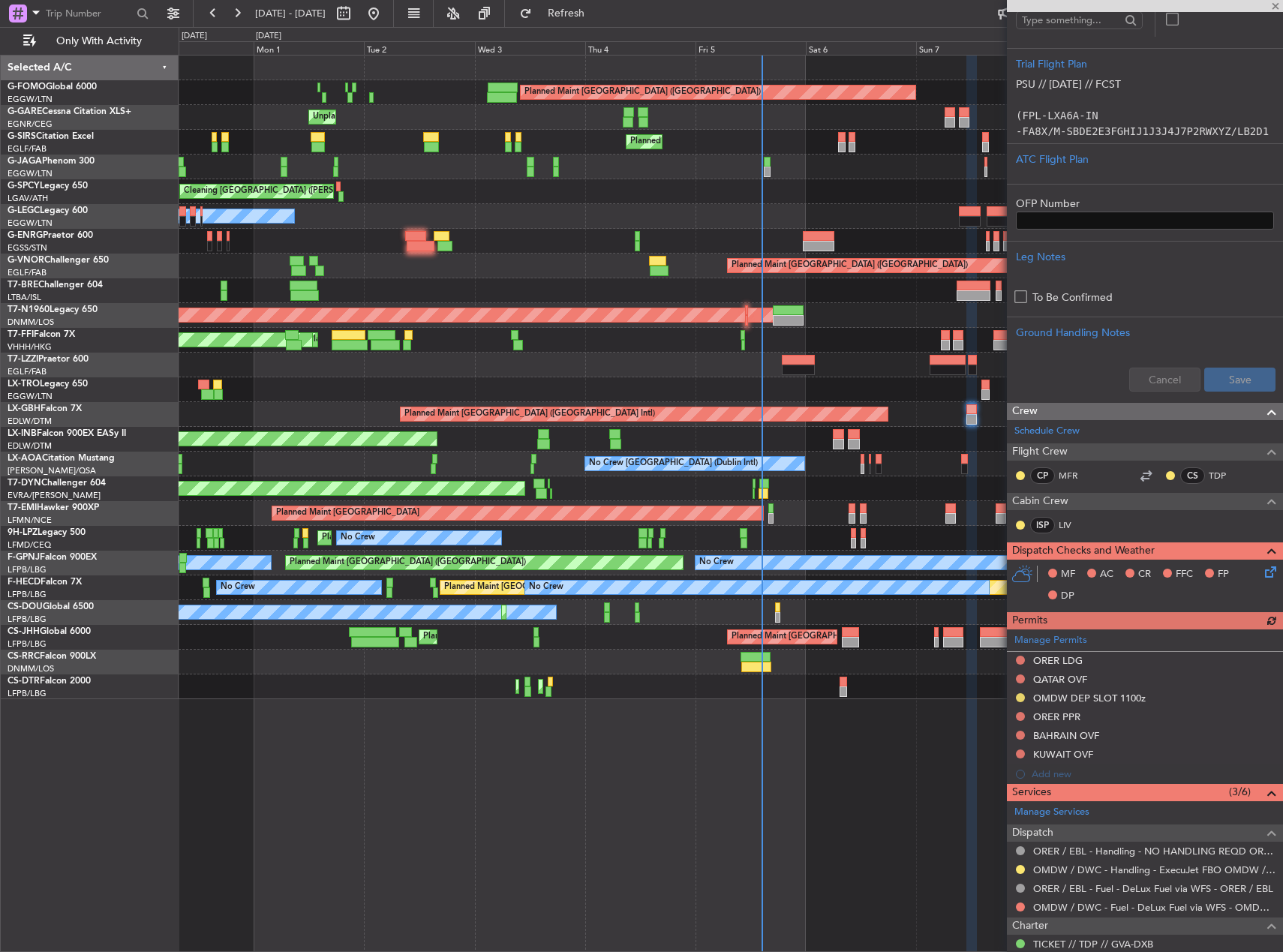
click at [841, 355] on div "Owner" at bounding box center [730, 364] width 1104 height 25
click at [923, 359] on div "Owner" at bounding box center [730, 364] width 1104 height 25
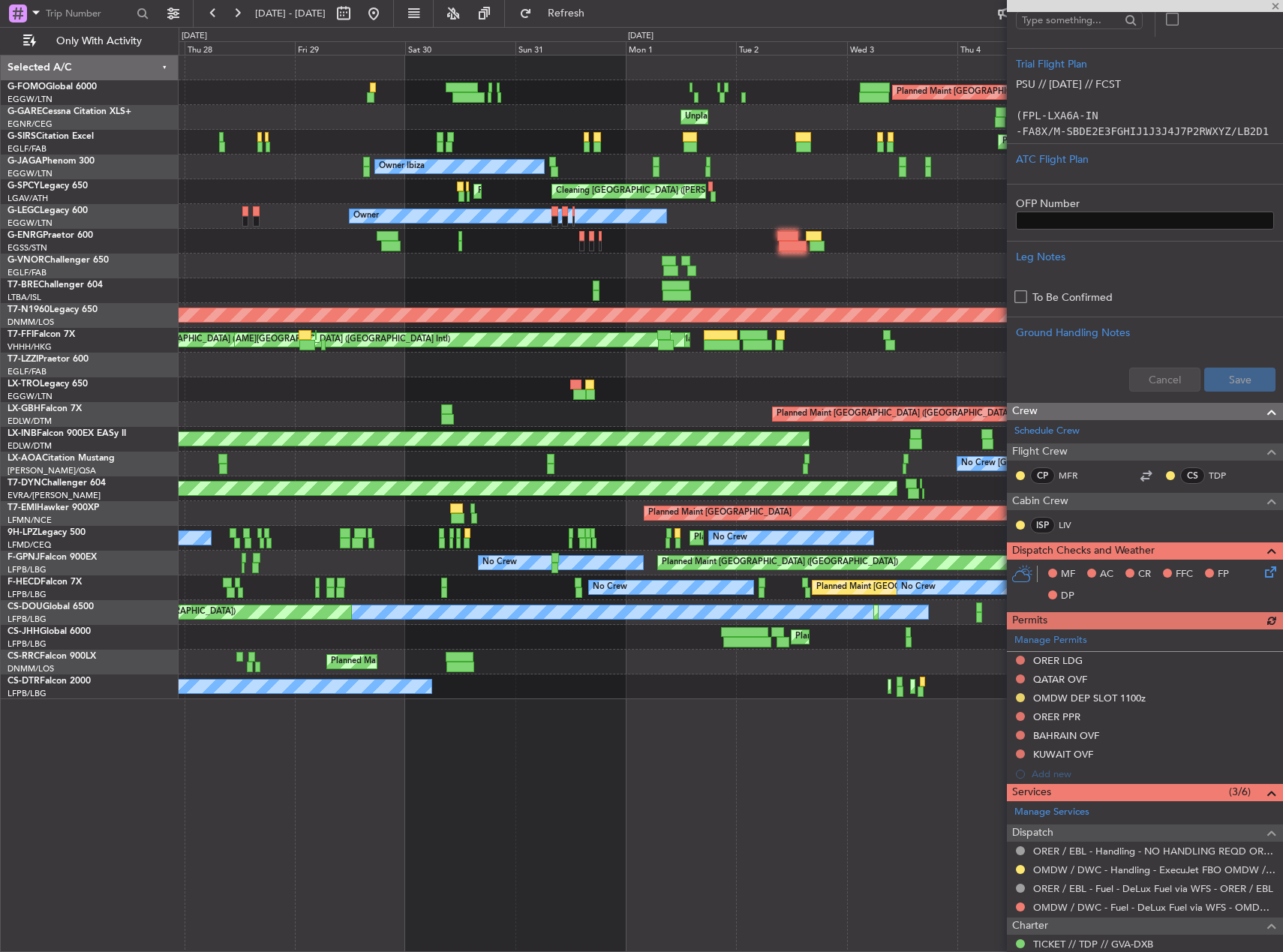
click at [764, 362] on div "Unplanned Maint London (Farnborough) Owner" at bounding box center [730, 364] width 1104 height 25
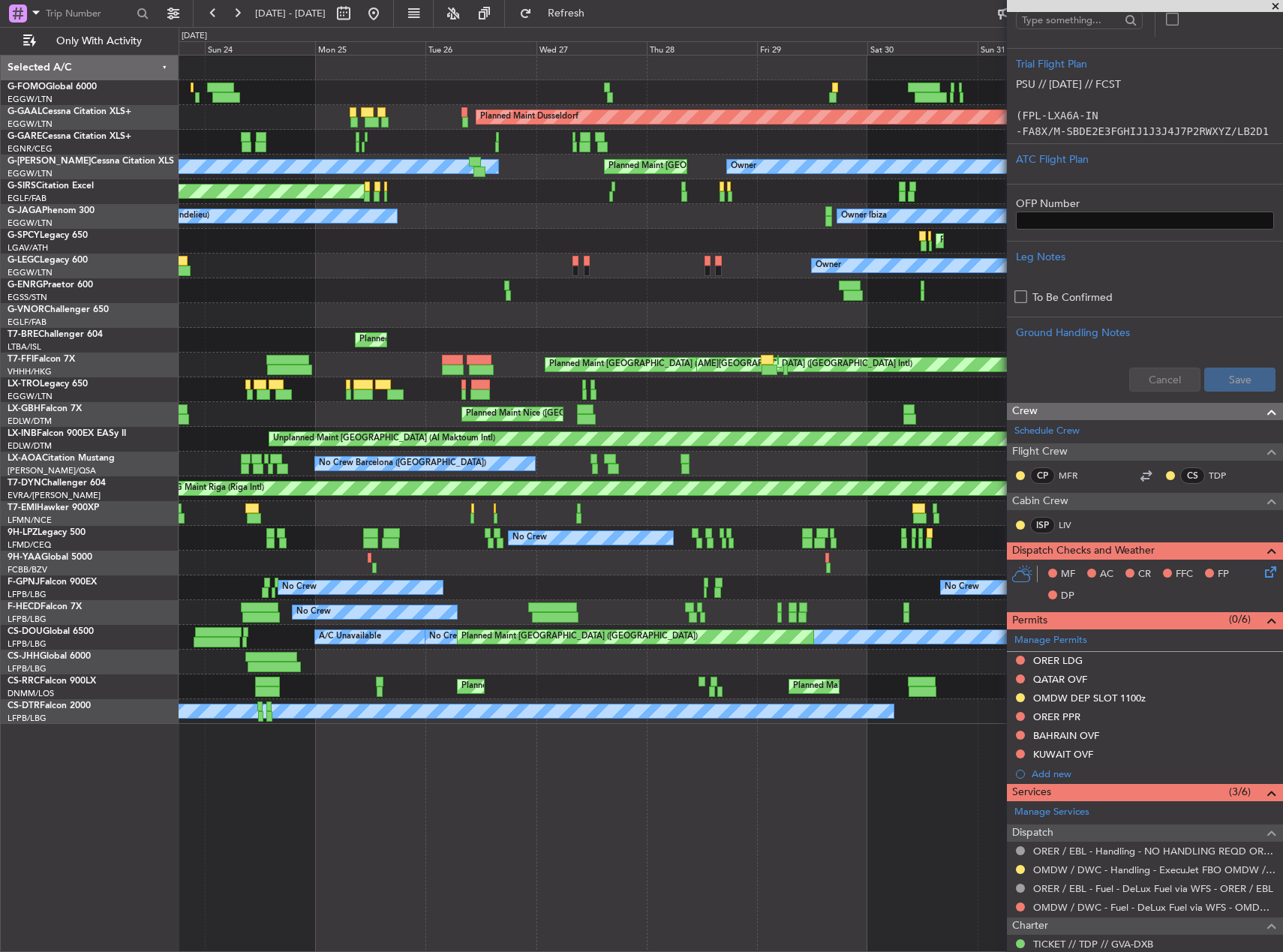
click at [648, 408] on div "Planned Maint Dubai (Dubai Intl) Planned Maint Nice (Côte d'Azur Airport)" at bounding box center [730, 414] width 1104 height 25
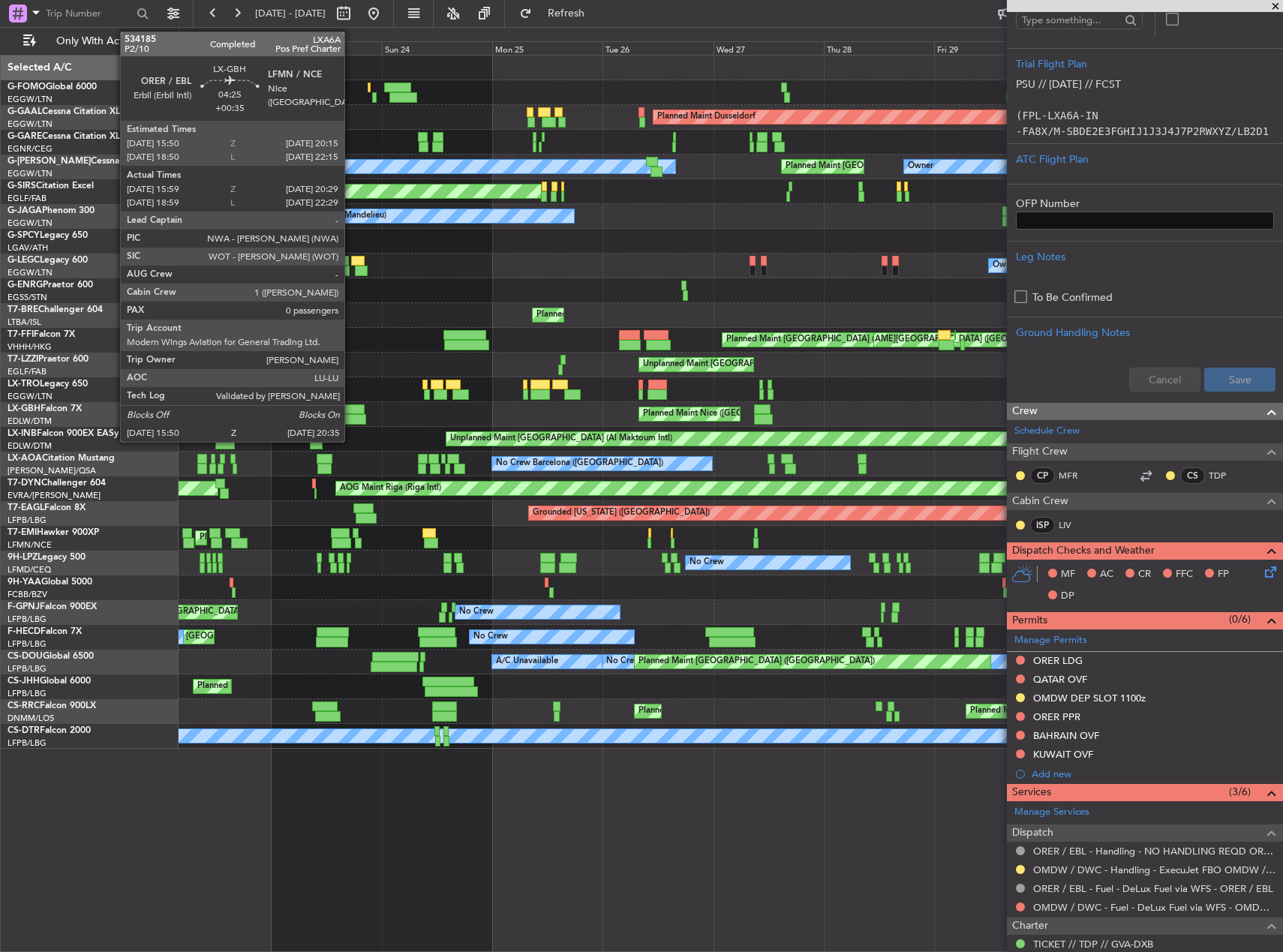
click at [351, 415] on div at bounding box center [355, 420] width 23 height 11
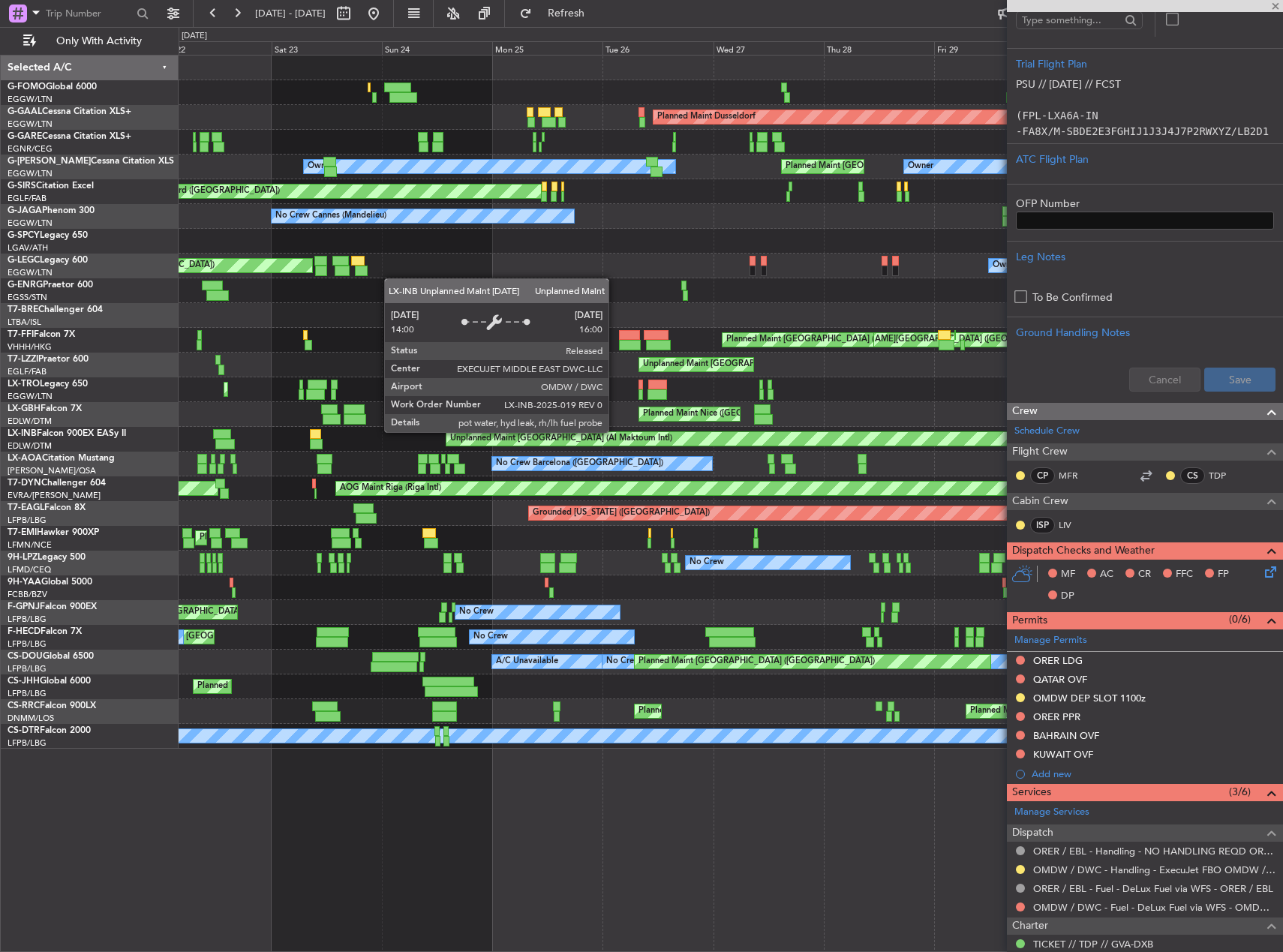
type input "+00:35"
type input "15:59"
type input "20:29"
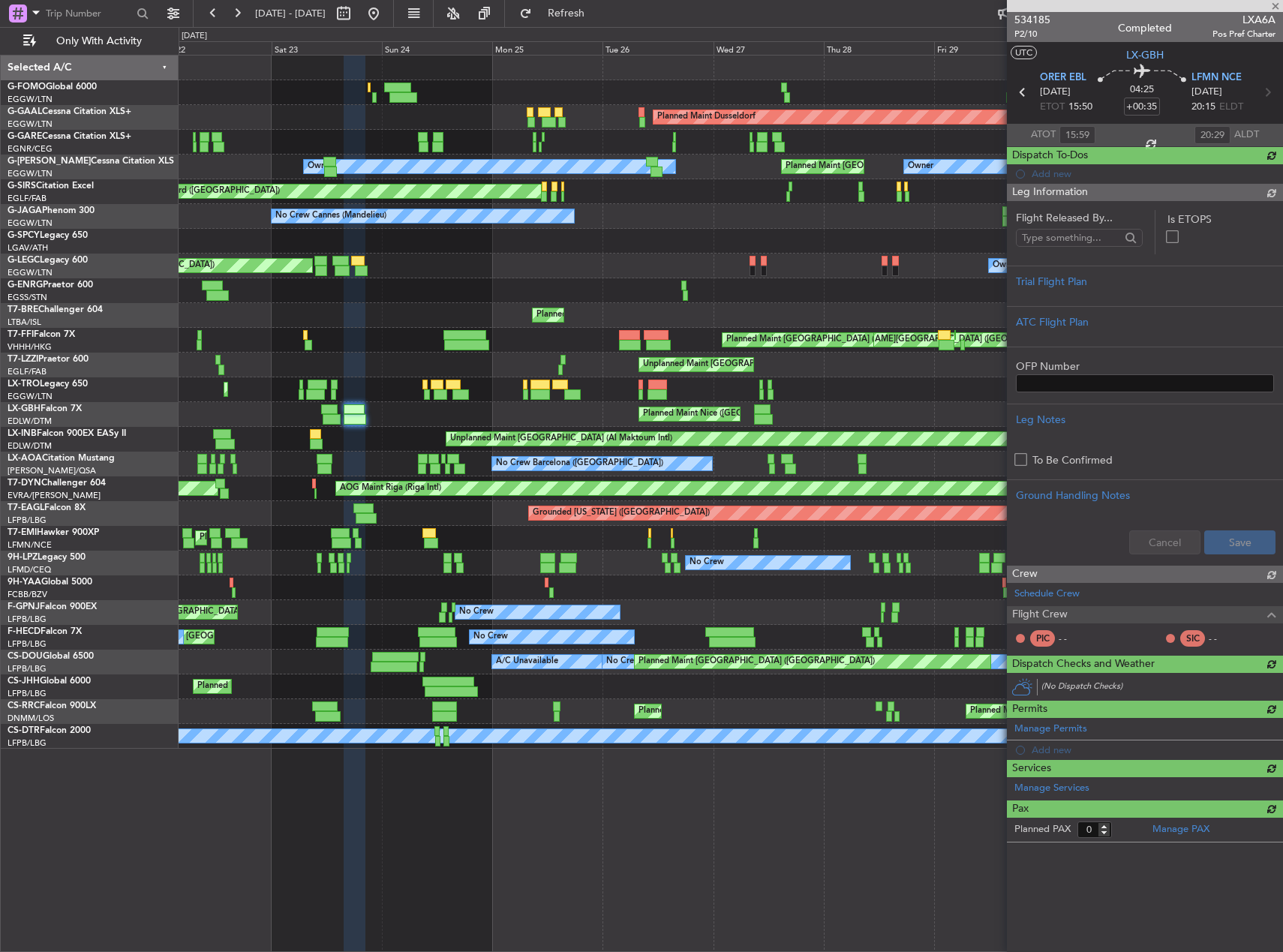
scroll to position [0, 0]
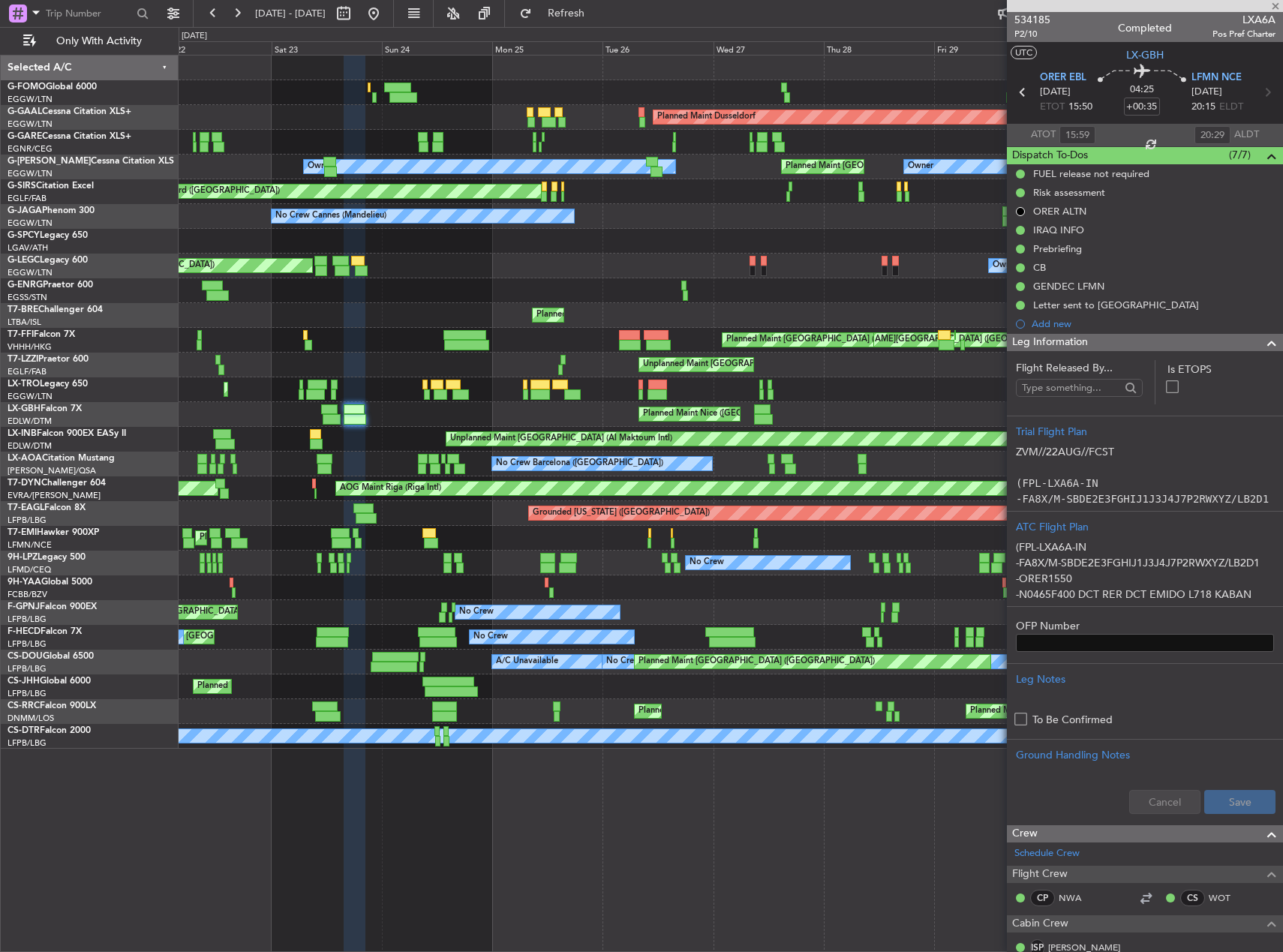
click at [1145, 464] on p at bounding box center [1145, 467] width 258 height 16
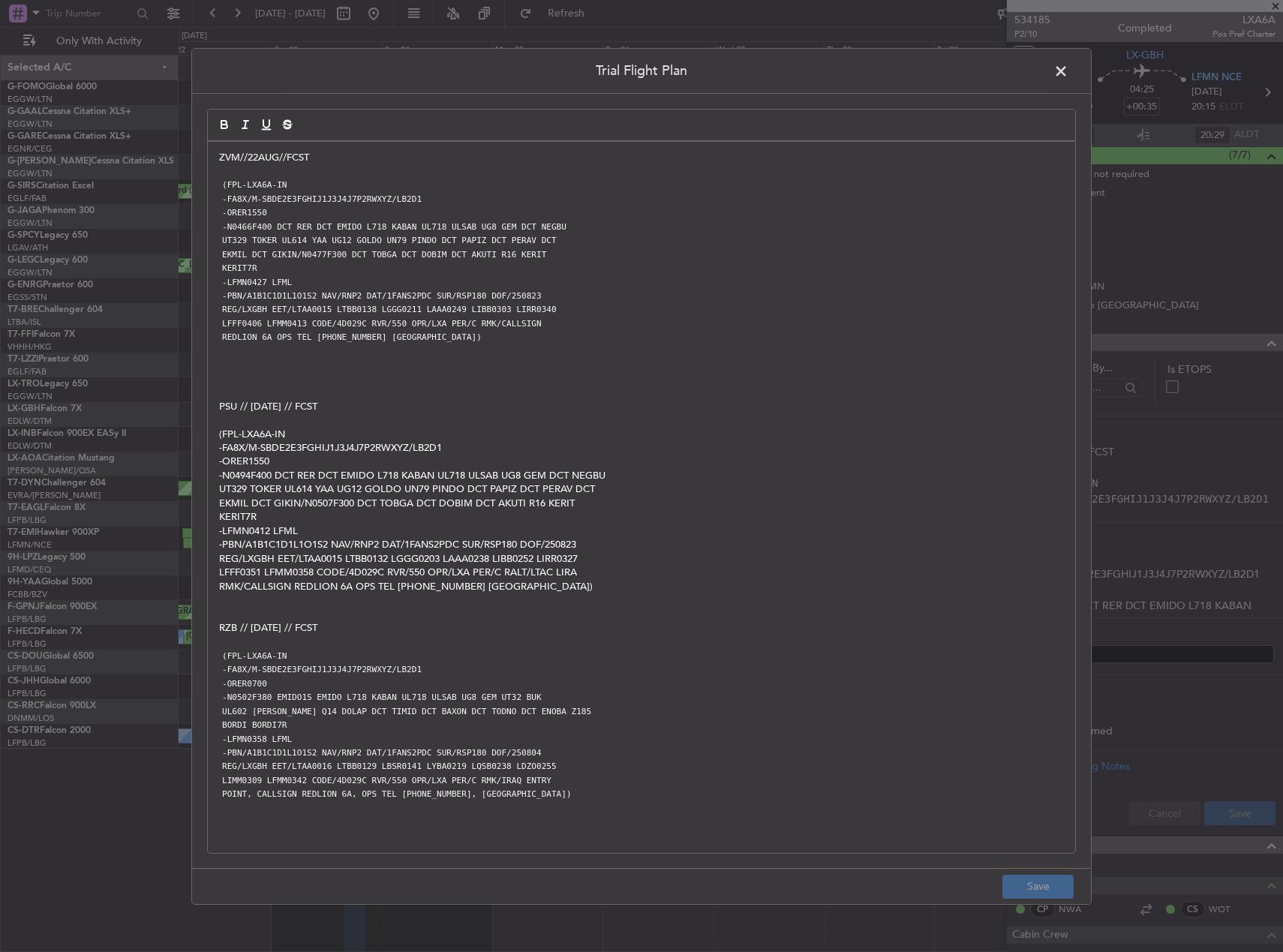
click at [1068, 72] on span at bounding box center [1068, 74] width 0 height 30
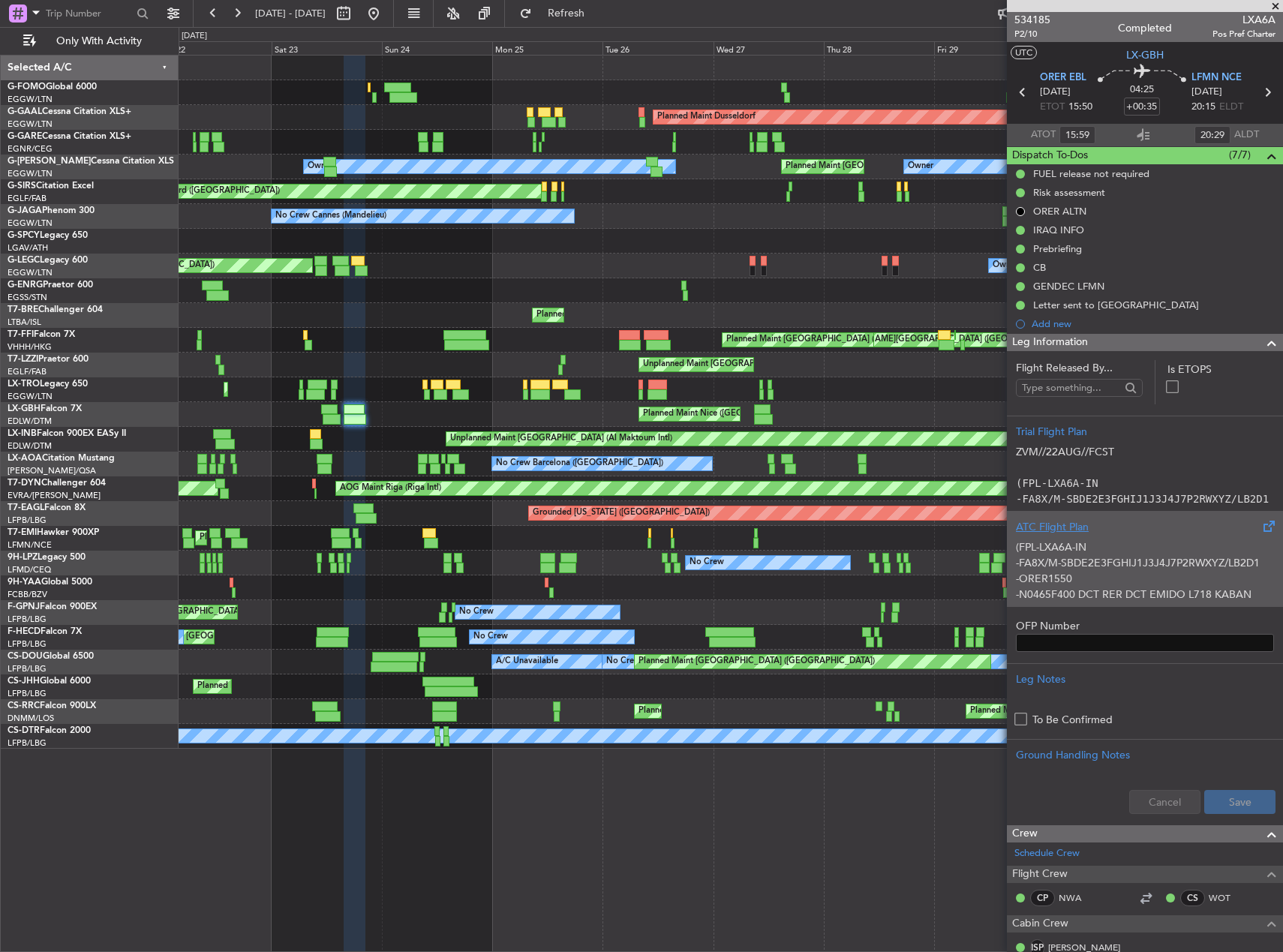
click at [1092, 569] on div "(FPL-LXA6A-IN -FA8X/M-SBDE2E3FGHIJ1J3J4J7P2RWXYZ/LB2D1 -ORER1550 -N0465F400 DCT…" at bounding box center [1145, 567] width 258 height 64
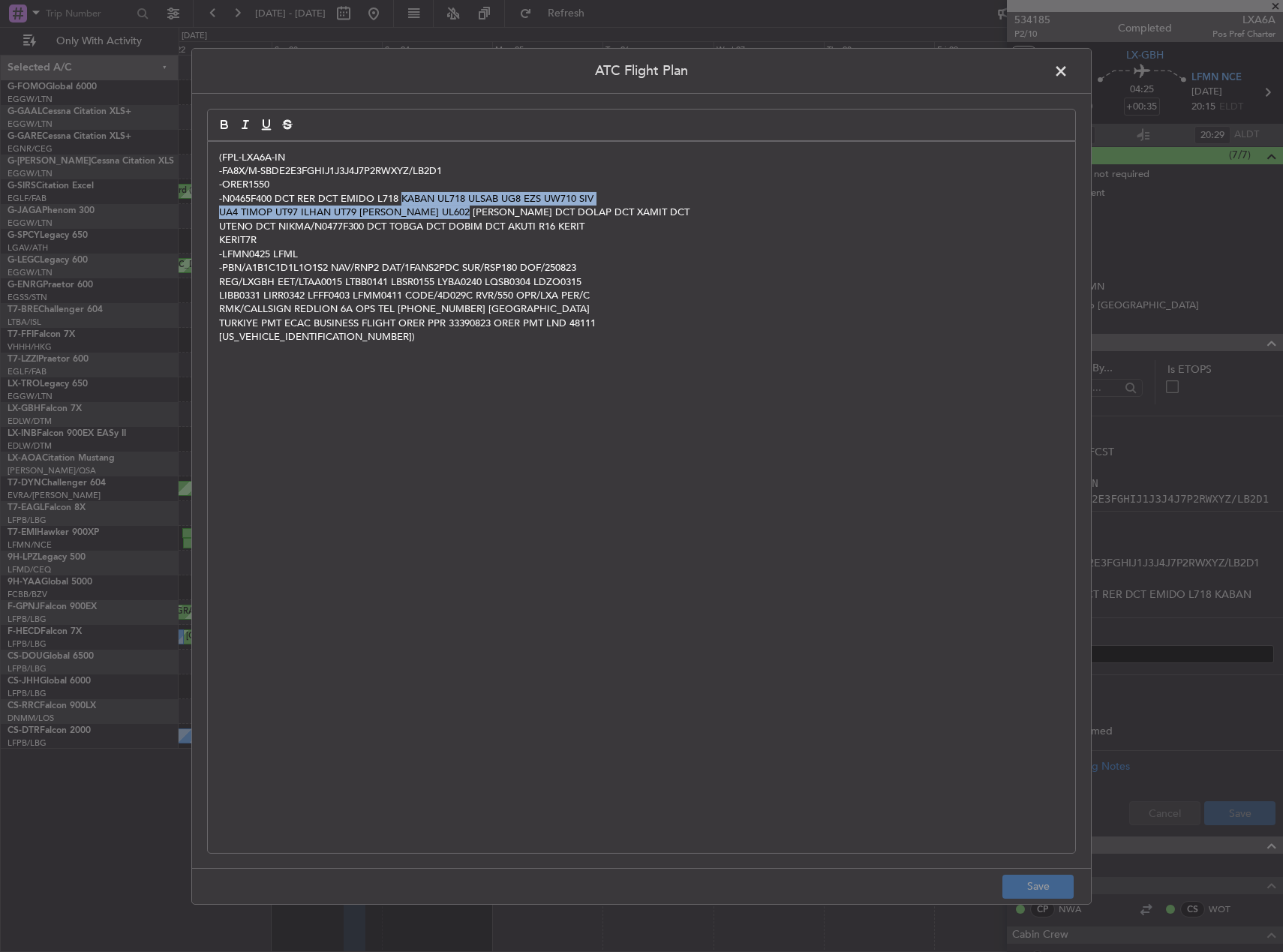
drag, startPoint x: 404, startPoint y: 199, endPoint x: 470, endPoint y: 207, distance: 66.5
click at [470, 207] on div "(FPL-LXA6A-IN -FA8X/M-SBDE2E3FGHIJ1J3J4J7P2RWXYZ/LB2D1 -ORER1550 -N0465F400 DCT…" at bounding box center [641, 497] width 867 height 712
click at [501, 218] on p "UA4 TIMOP UT97 ILHAN UT79 DEREL UL602 MAKOL DCT DOLAP DCT XAMIT DCT" at bounding box center [641, 212] width 844 height 14
click at [541, 228] on p "UTENO DCT NIKMA/N0477F300 DCT TOBGA DCT DOBIM DCT AKUTI R16 KERIT" at bounding box center [641, 227] width 844 height 14
click at [560, 214] on p "UA4 TIMOP UT97 ILHAN UT79 DEREL UL602 MAKOL DCT DOLAP DCT XAMIT DCT" at bounding box center [641, 212] width 844 height 14
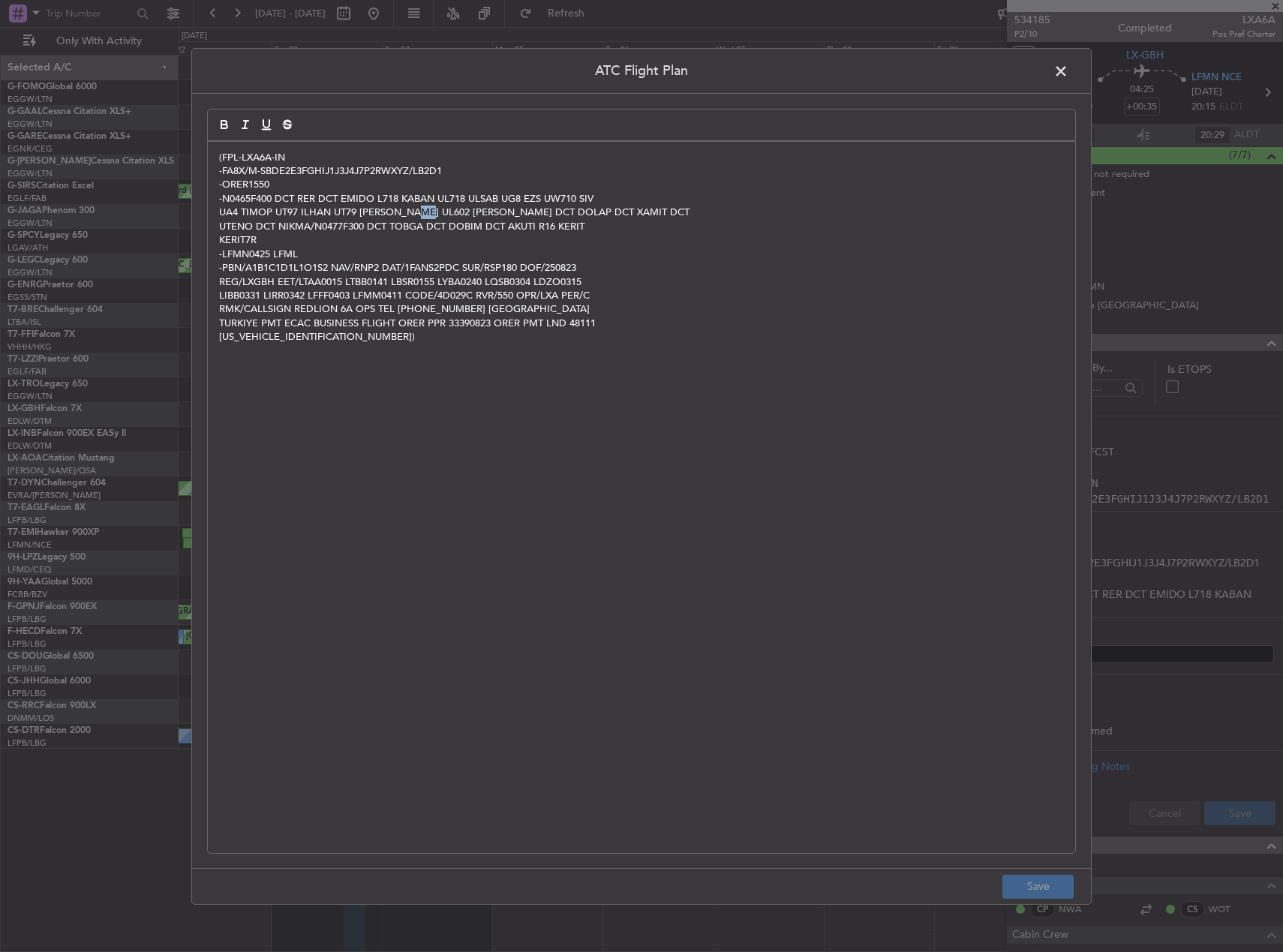
click at [422, 207] on p "UA4 TIMOP UT97 ILHAN UT79 DEREL UL602 MAKOL DCT DOLAP DCT XAMIT DCT" at bounding box center [641, 212] width 844 height 14
click at [339, 211] on p "UA4 TIMOP UT97 ILHAN UT79 DEREL UL602 MAKOL DCT DOLAP DCT XAMIT DCT" at bounding box center [641, 212] width 844 height 14
click at [510, 206] on p "UA4 TIMOP UT97 ILHAN UT79 DEREL UL602 MAKOL DCT DOLAP DCT XAMIT DCT" at bounding box center [641, 212] width 844 height 14
drag, startPoint x: 400, startPoint y: 197, endPoint x: 457, endPoint y: 216, distance: 60.1
click at [457, 216] on div "(FPL-LXA6A-IN -FA8X/M-SBDE2E3FGHIJ1J3J4J7P2RWXYZ/LB2D1 -ORER1550 -N0465F400 DCT…" at bounding box center [641, 497] width 867 height 712
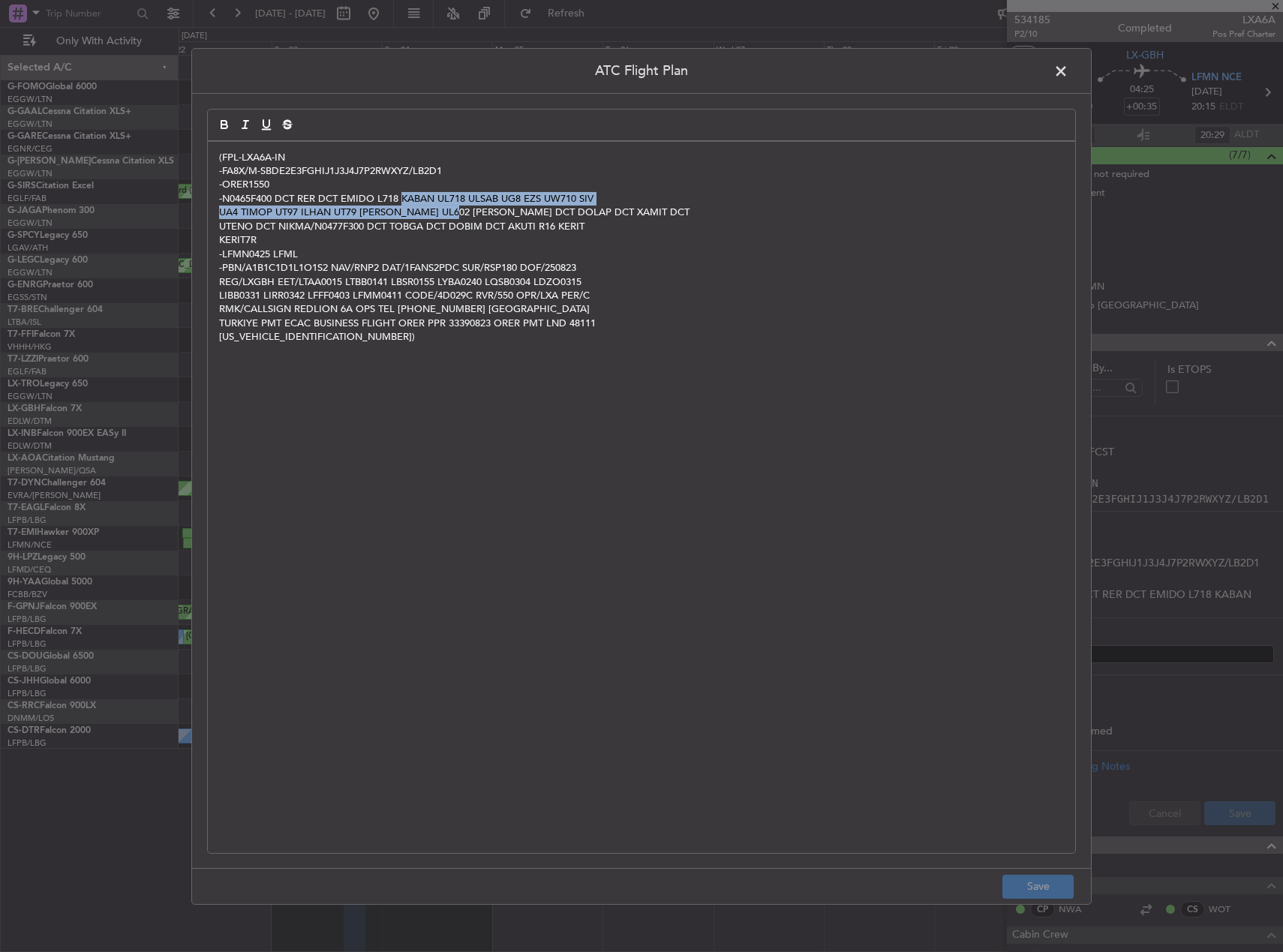
copy div "KABAN UL718 ULSAB UG8 EZS UW710 SIV UA4 TIMOP UT97 ILHAN UT79 DEREL UL602 MAKOL"
drag, startPoint x: 1060, startPoint y: 70, endPoint x: 961, endPoint y: 124, distance: 112.8
click at [1068, 70] on span at bounding box center [1068, 74] width 0 height 30
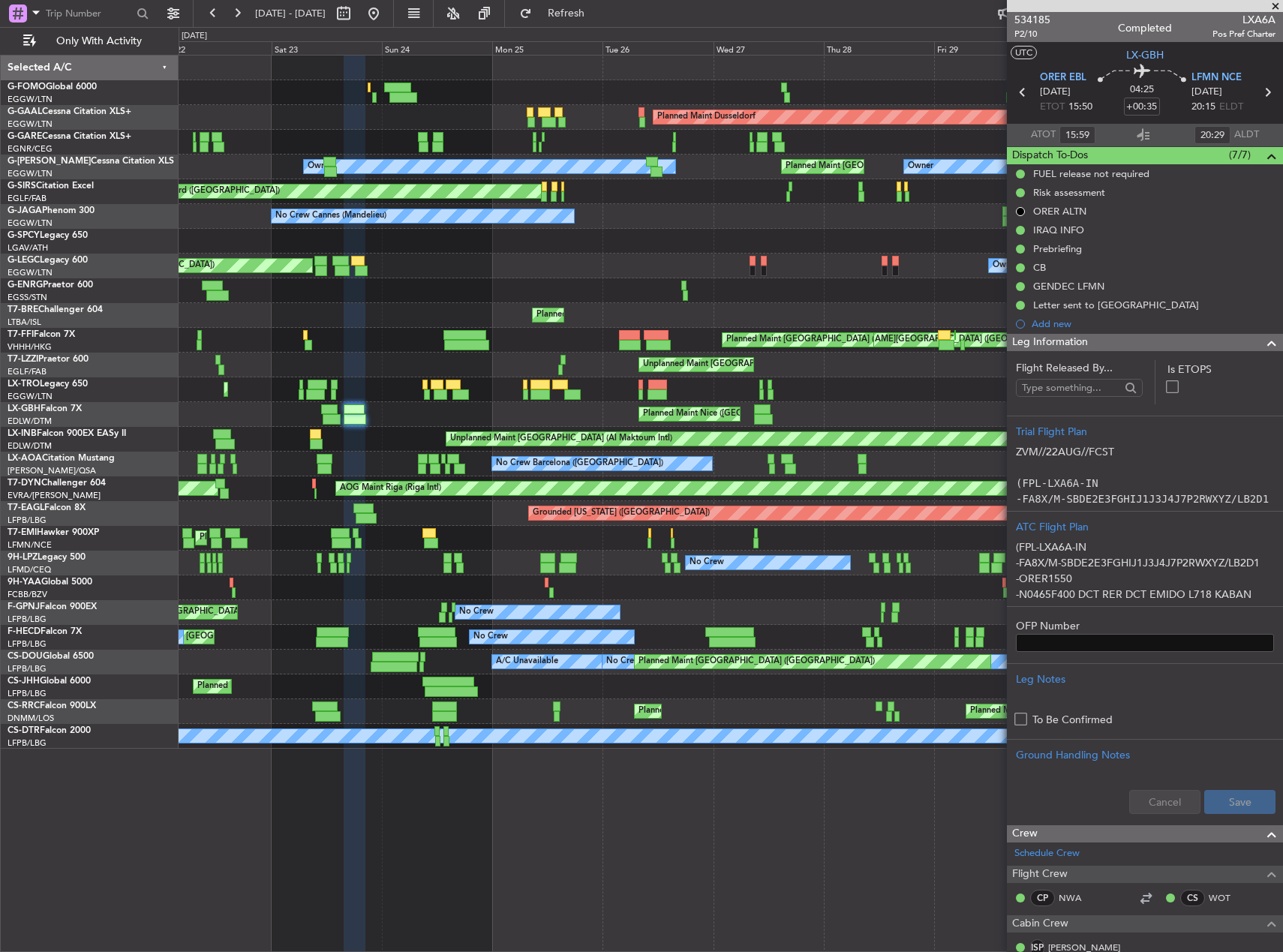
click at [622, 289] on div "Planned Maint London (Luton) Planned Maint Dusseldorf Unplanned Maint Chester U…" at bounding box center [730, 402] width 1104 height 693
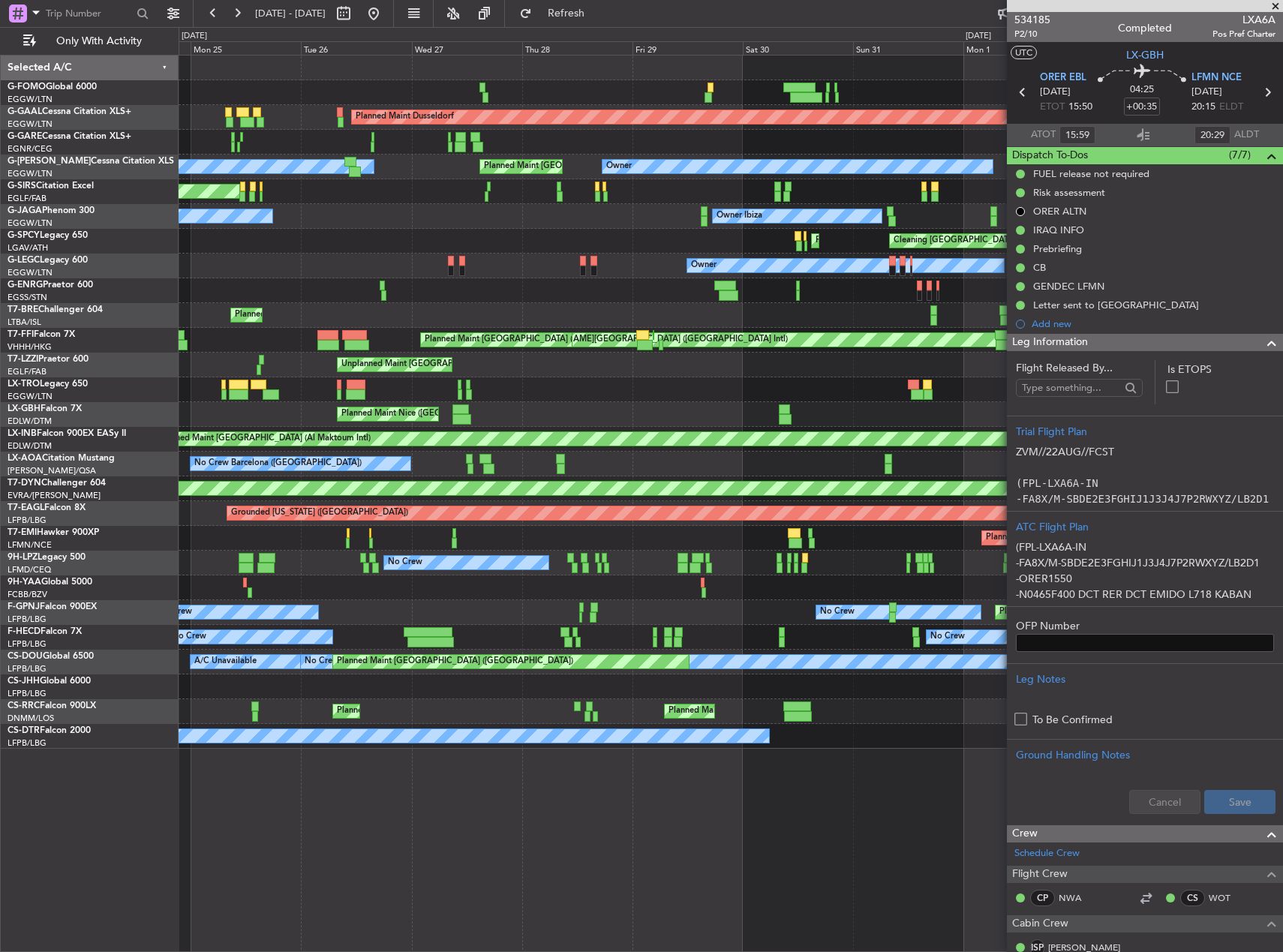
click at [585, 265] on div "Planned Maint London (Luton) Planned Maint Dusseldorf Unplanned Maint Chester P…" at bounding box center [730, 402] width 1104 height 693
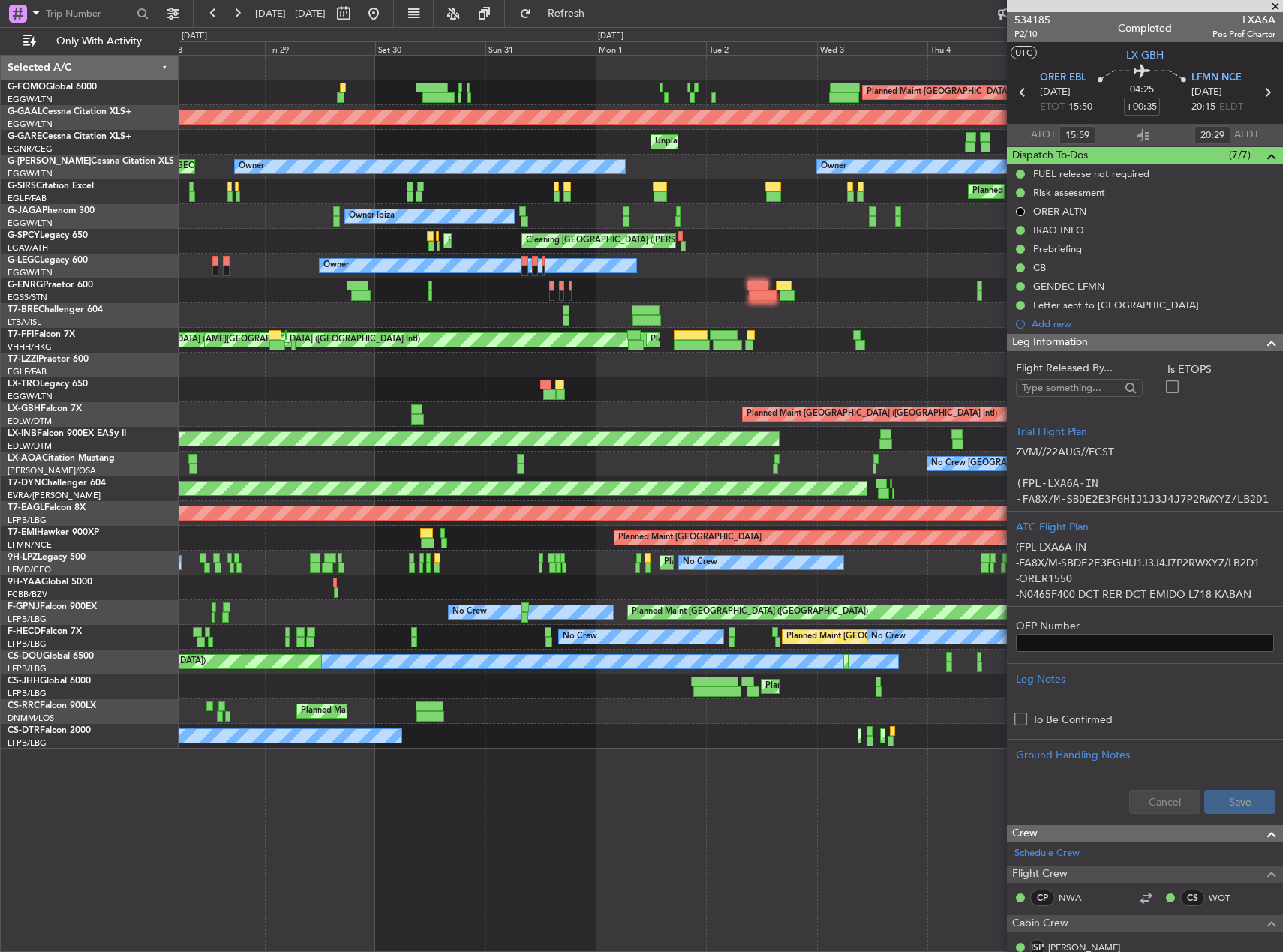
click at [552, 270] on div "Planned Maint London (Luton) Planned Maint Dusseldorf Unplanned Maint Chester P…" at bounding box center [730, 402] width 1104 height 693
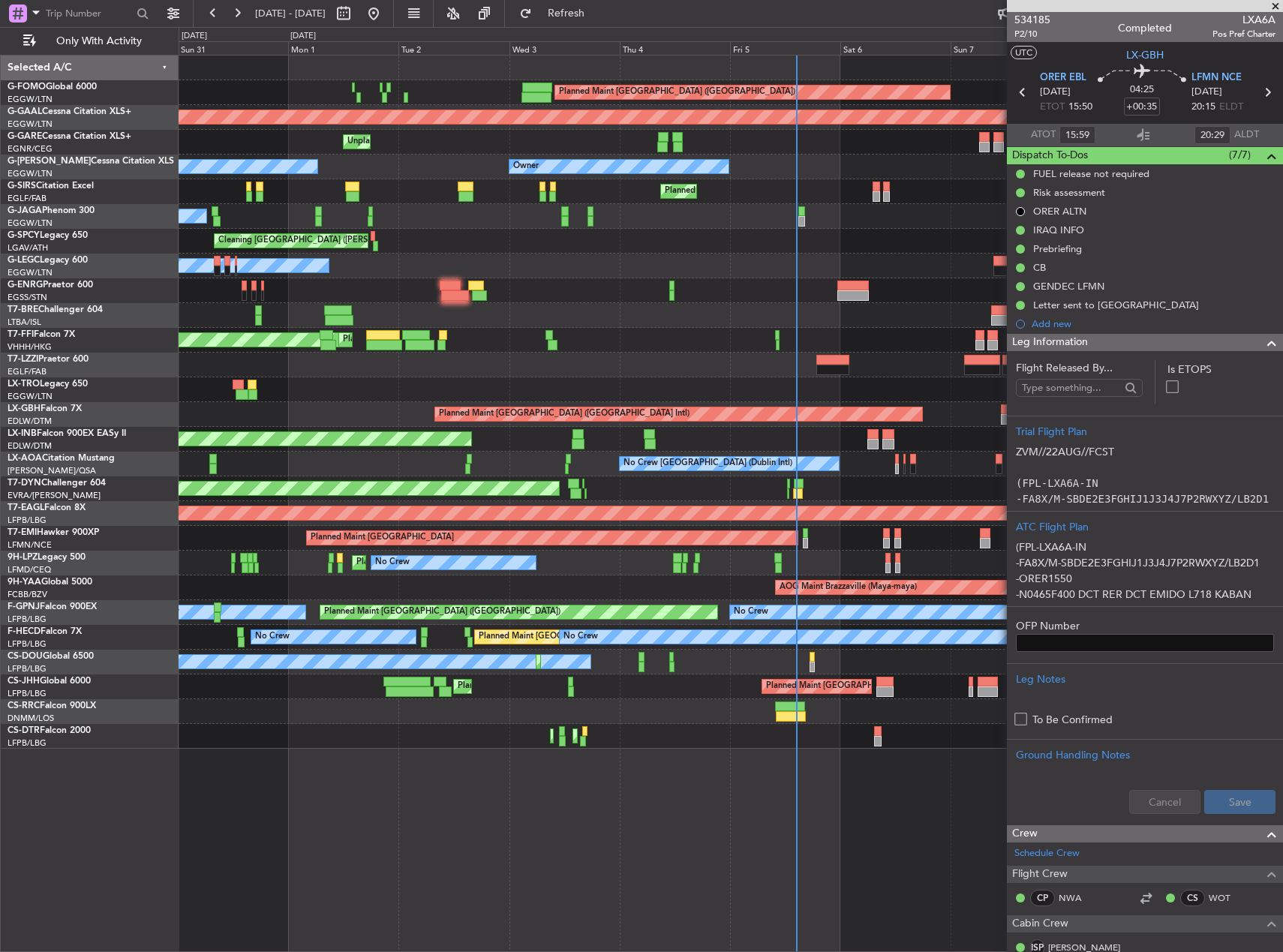
click at [453, 314] on div "Planned Maint London (Luton) Planned Maint Dusseldorf Unplanned Maint Chester O…" at bounding box center [730, 402] width 1104 height 693
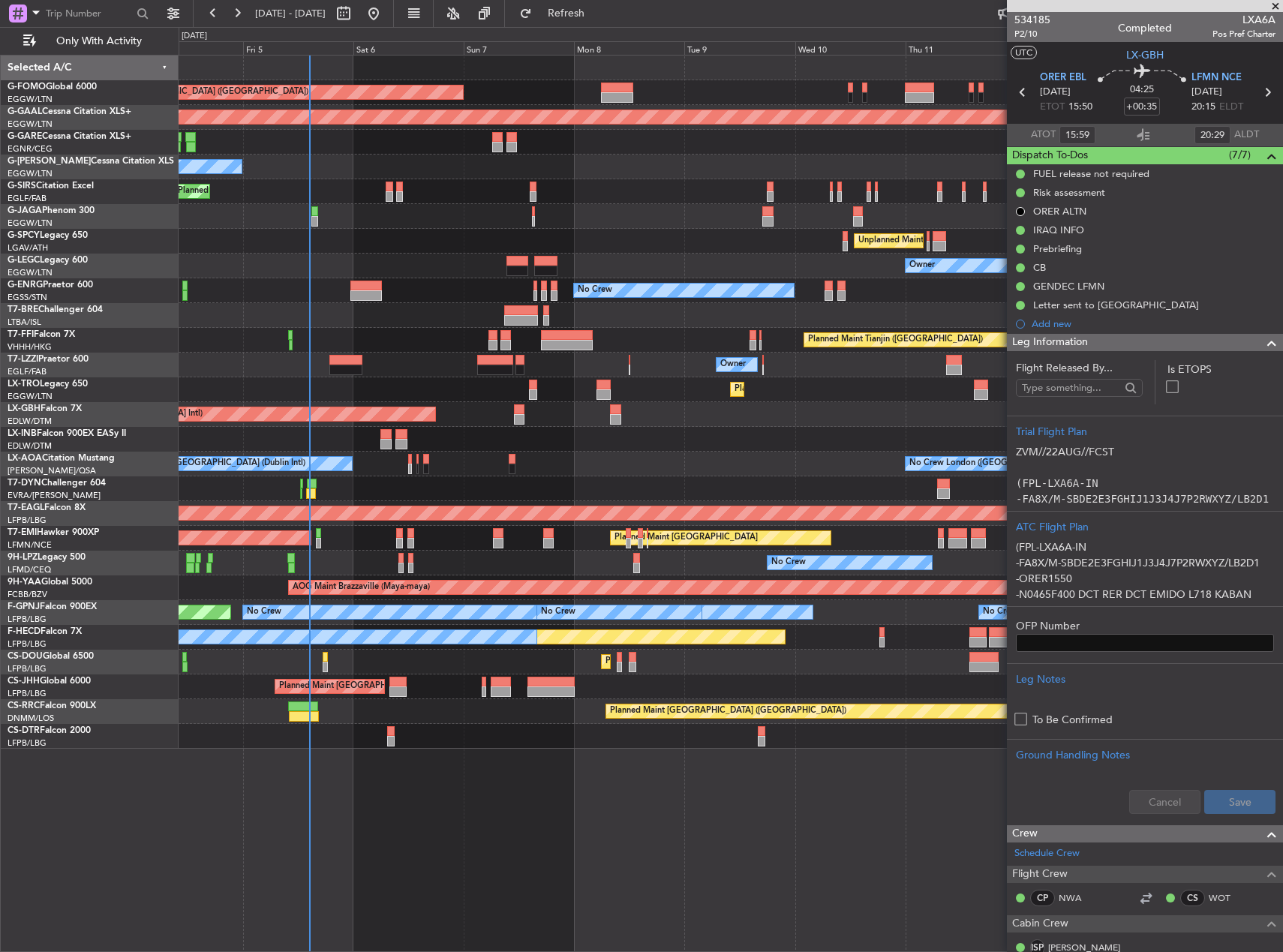
click at [401, 299] on div "Planned Maint London (Luton) Planned Maint Dusseldorf Owner Planned Maint Londo…" at bounding box center [730, 402] width 1104 height 693
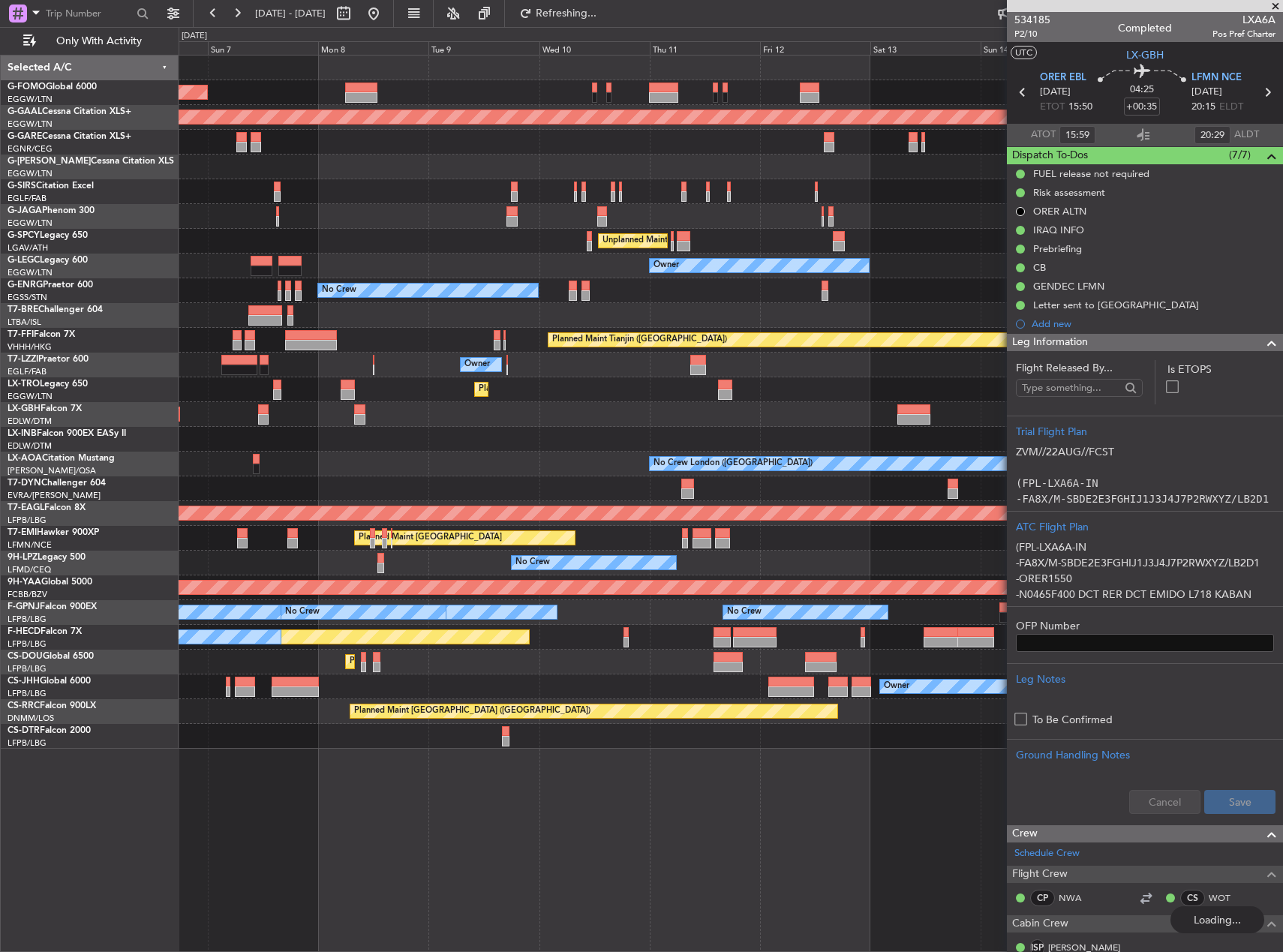
click at [697, 313] on div "Planned Maint London (Luton) Planned Maint Dusseldorf Owner Planned Maint Londo…" at bounding box center [730, 402] width 1104 height 693
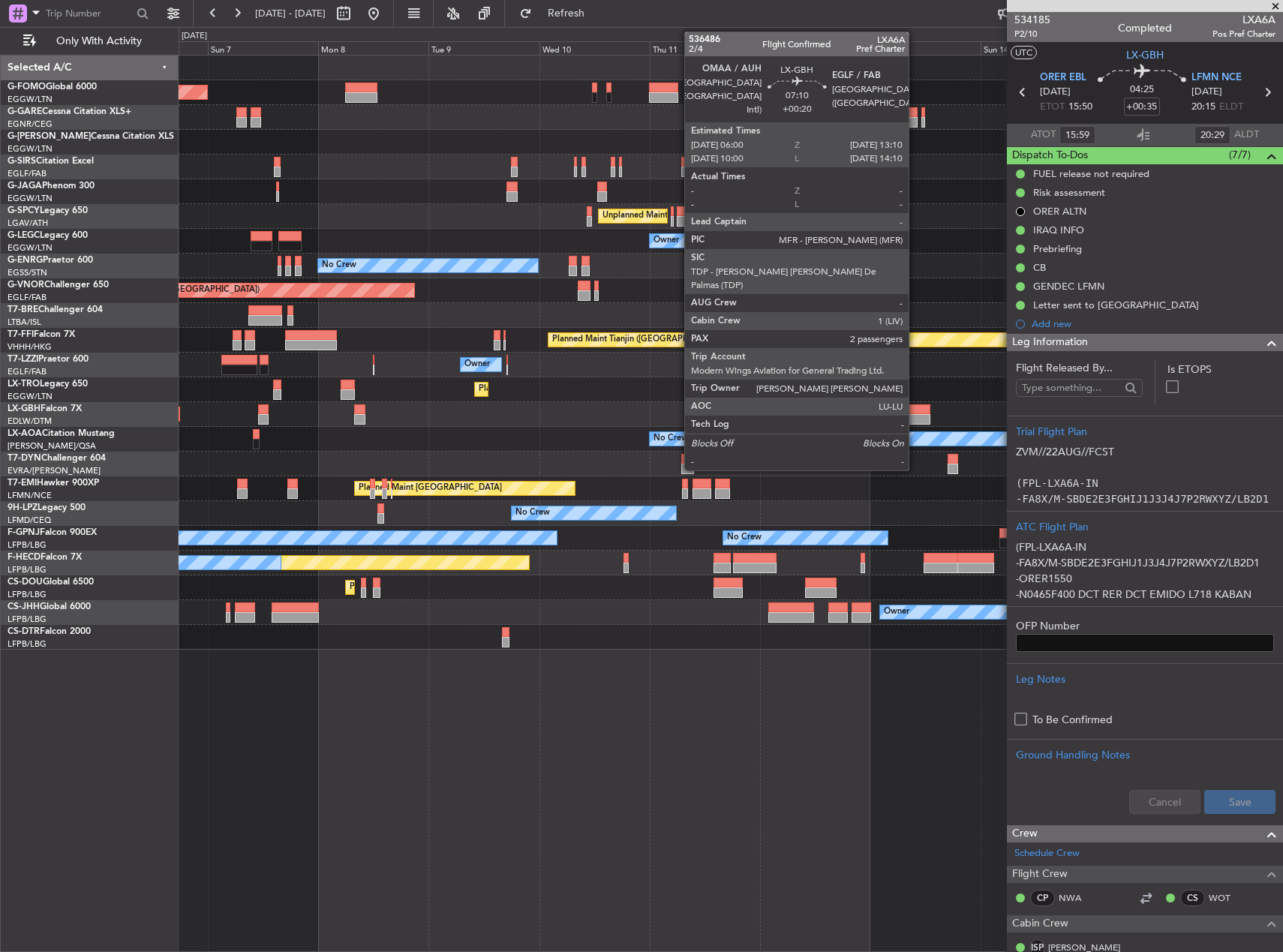
click at [916, 413] on div at bounding box center [914, 410] width 33 height 11
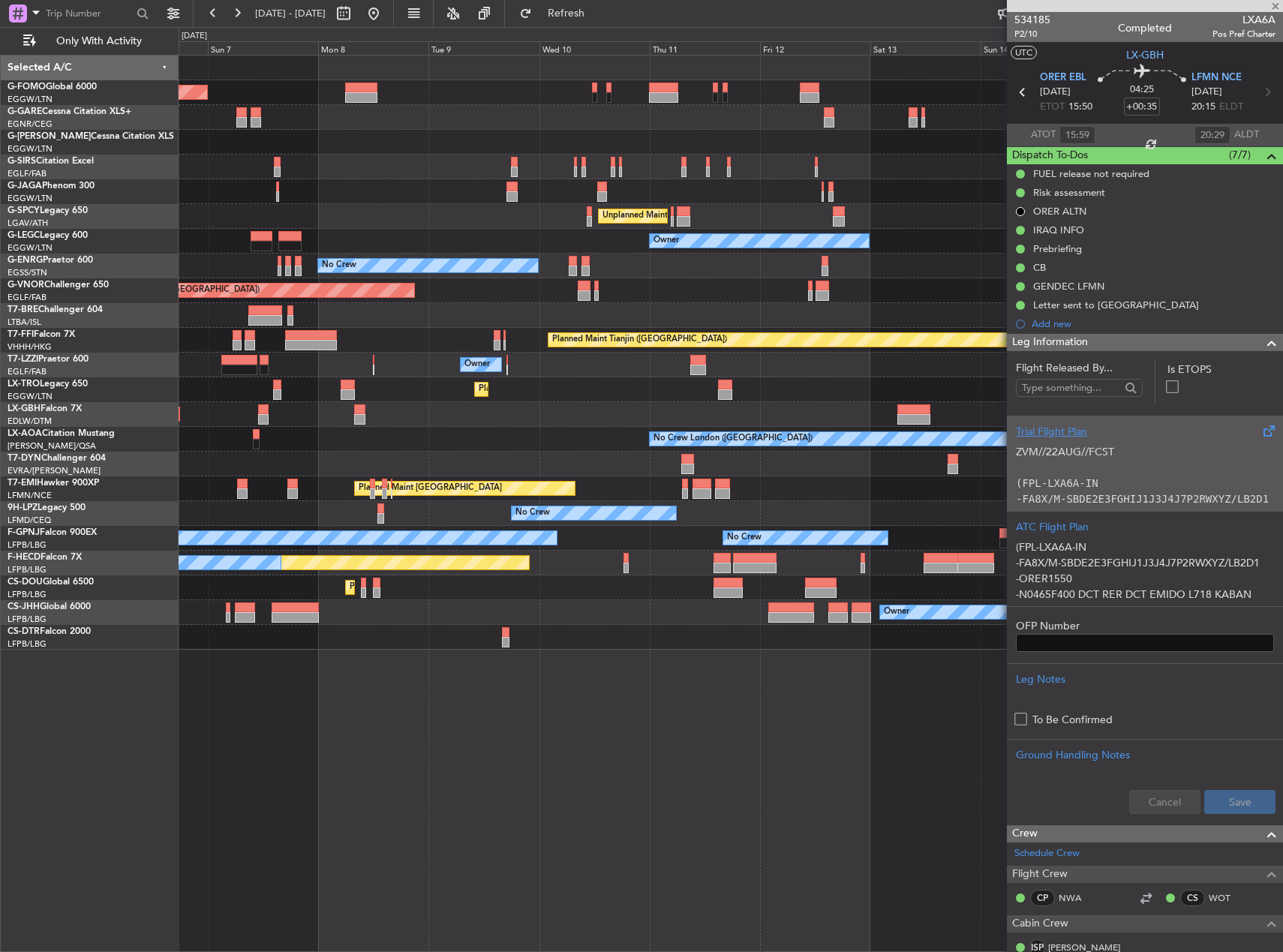
type input "+00:20"
type input "2"
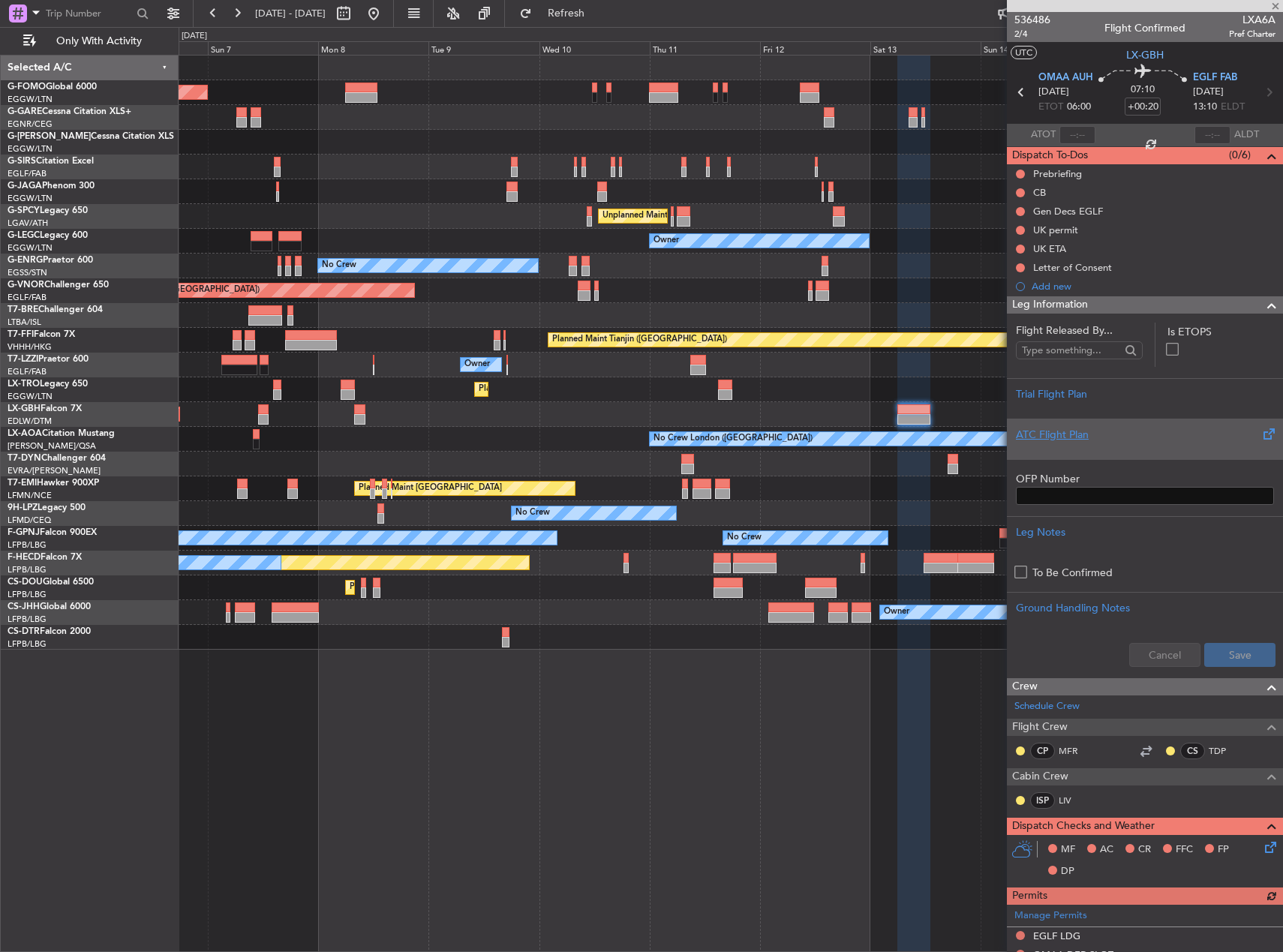
click at [1123, 419] on div "ATC Flight Plan" at bounding box center [1145, 439] width 276 height 41
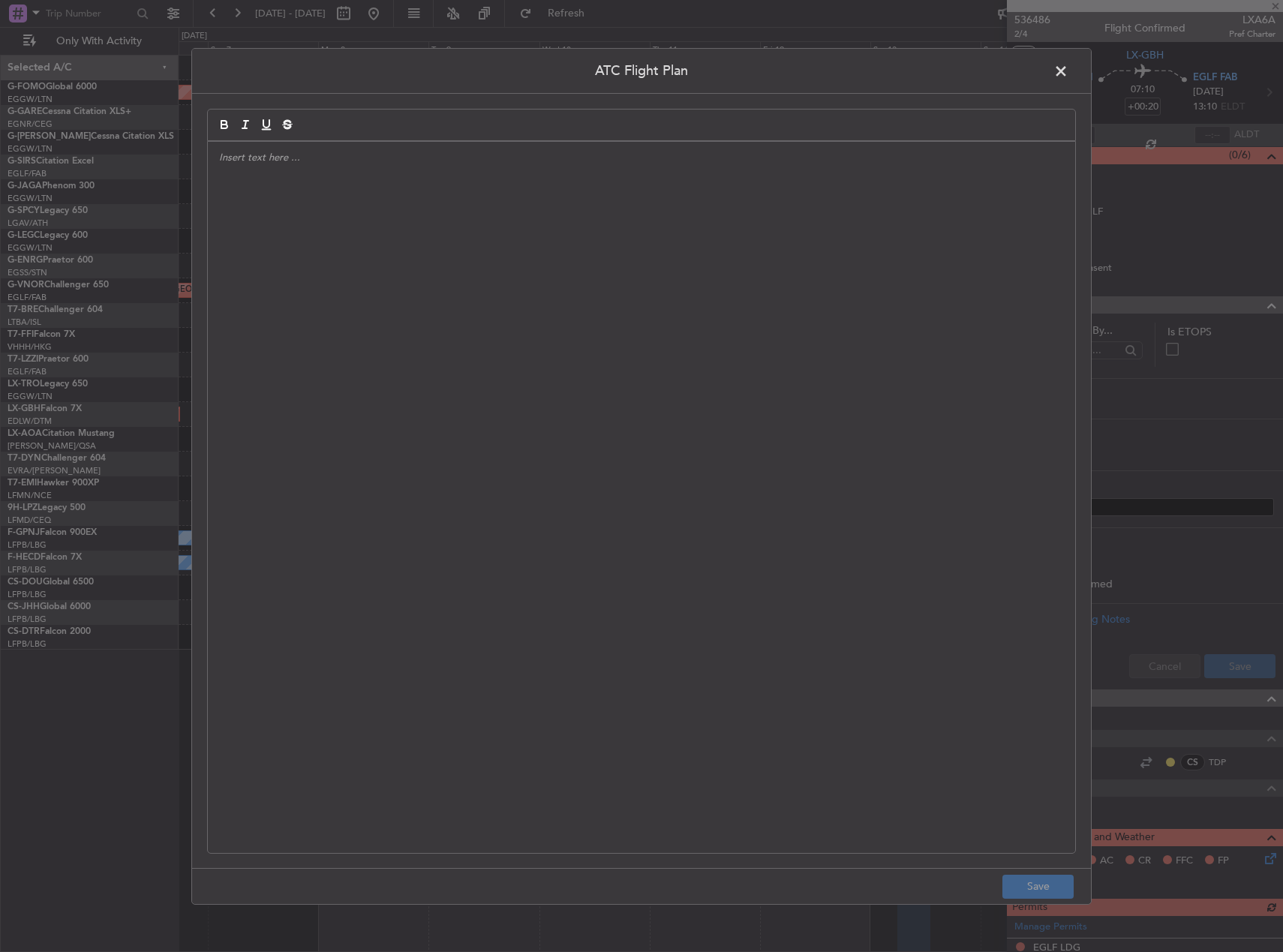
click at [1068, 70] on span at bounding box center [1068, 74] width 0 height 30
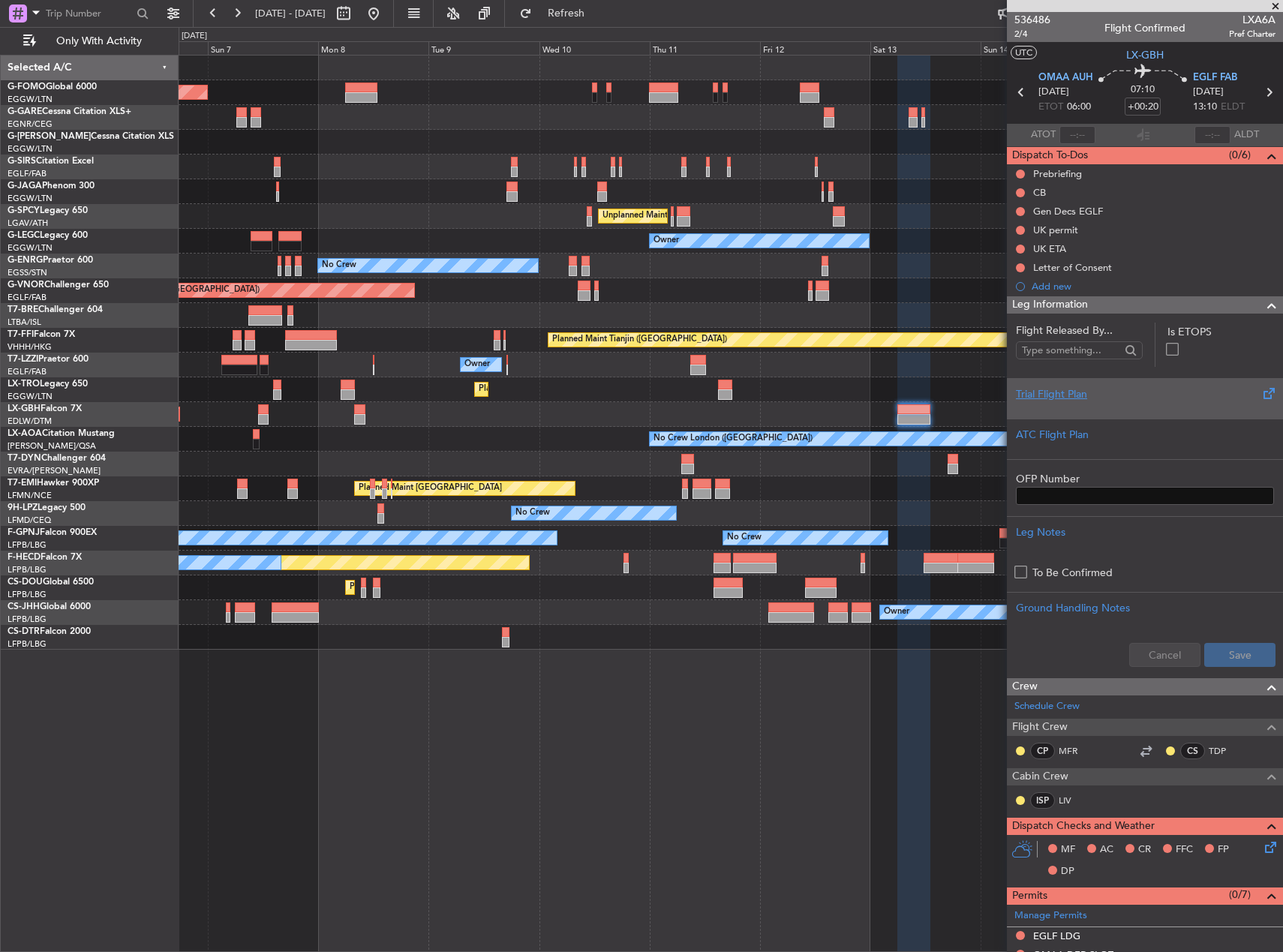
click at [1143, 393] on div "Trial Flight Plan" at bounding box center [1145, 394] width 258 height 16
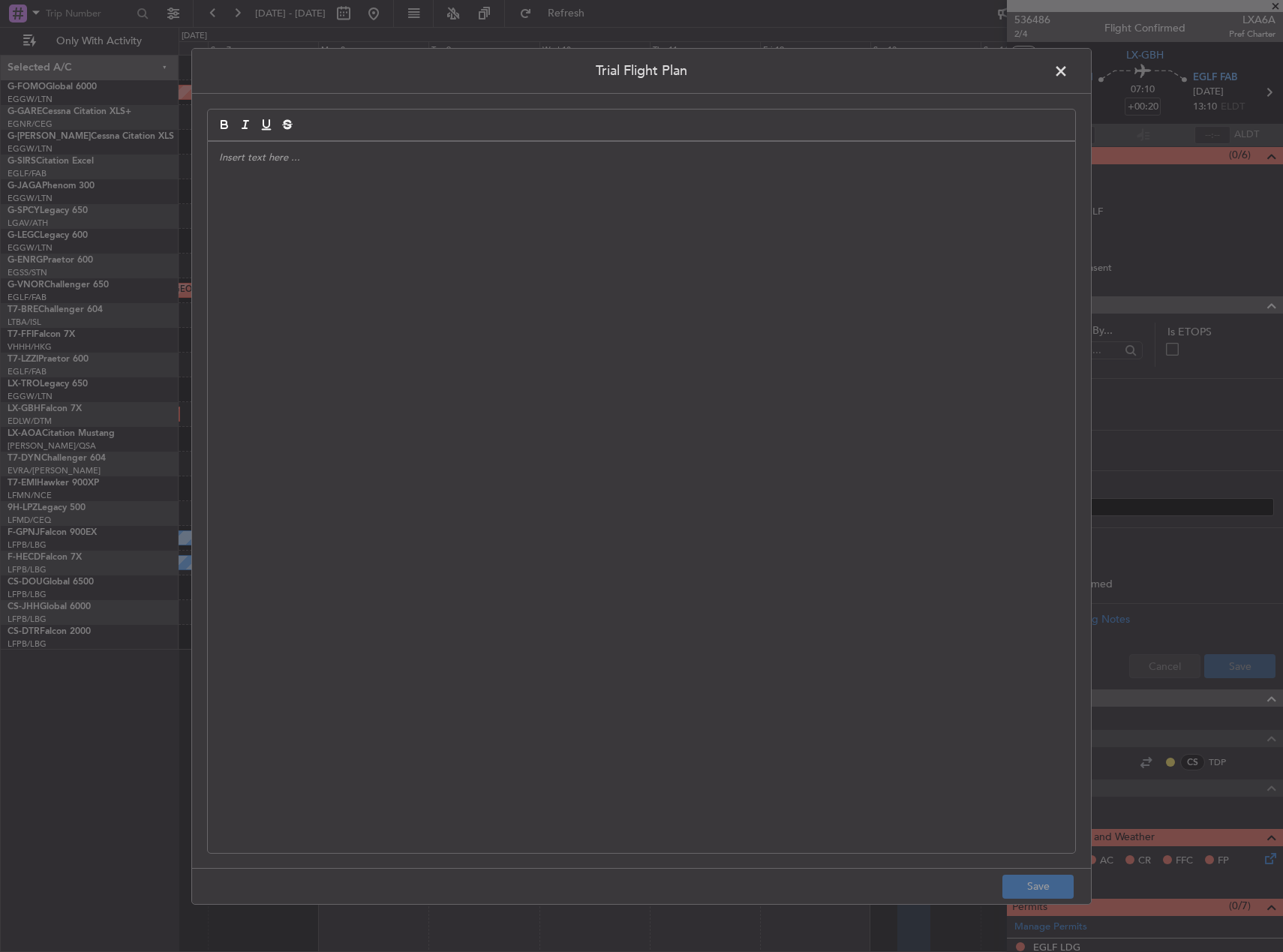
click at [697, 319] on div at bounding box center [641, 497] width 867 height 712
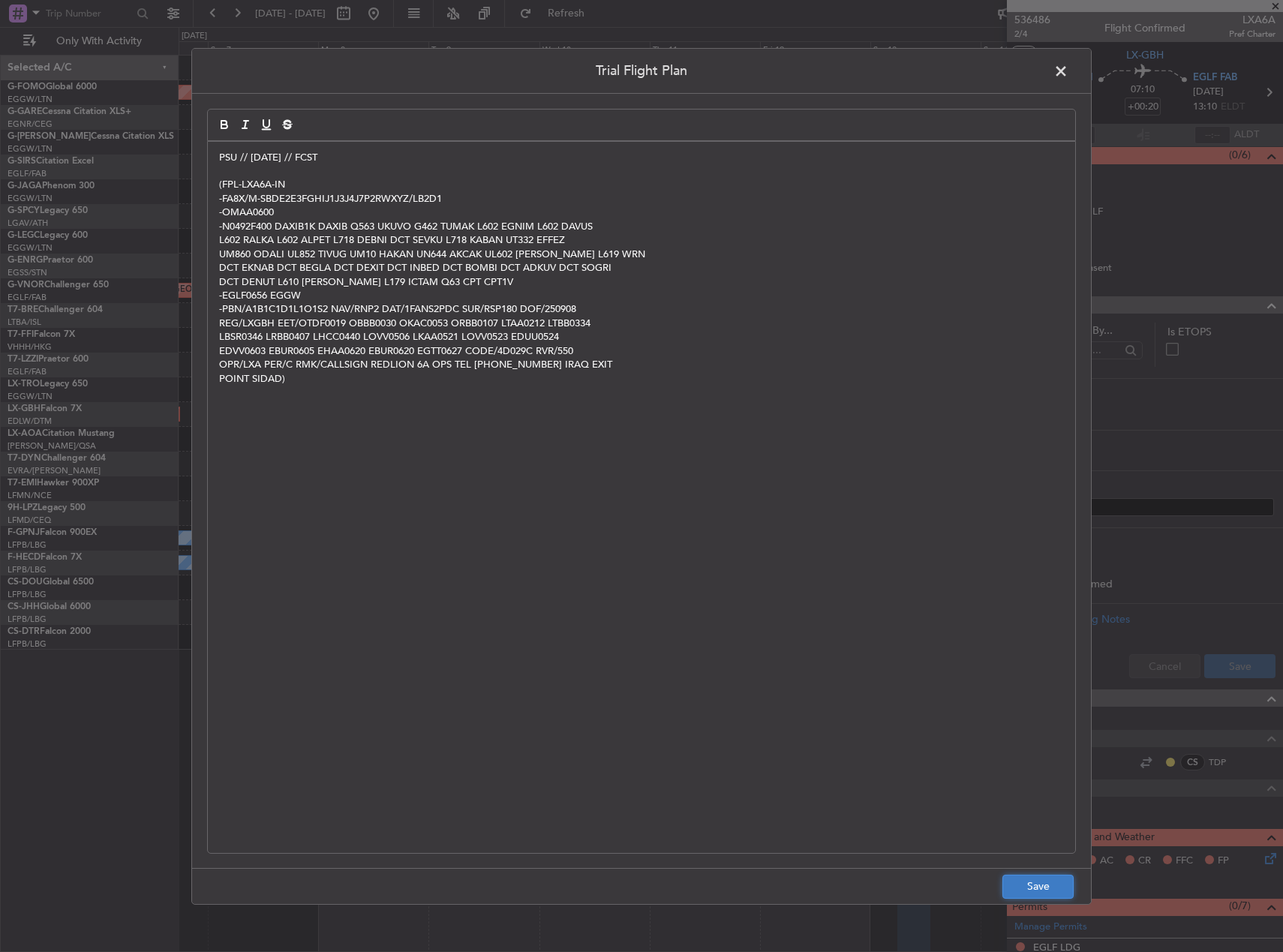
click at [1049, 879] on button "Save" at bounding box center [1038, 887] width 71 height 24
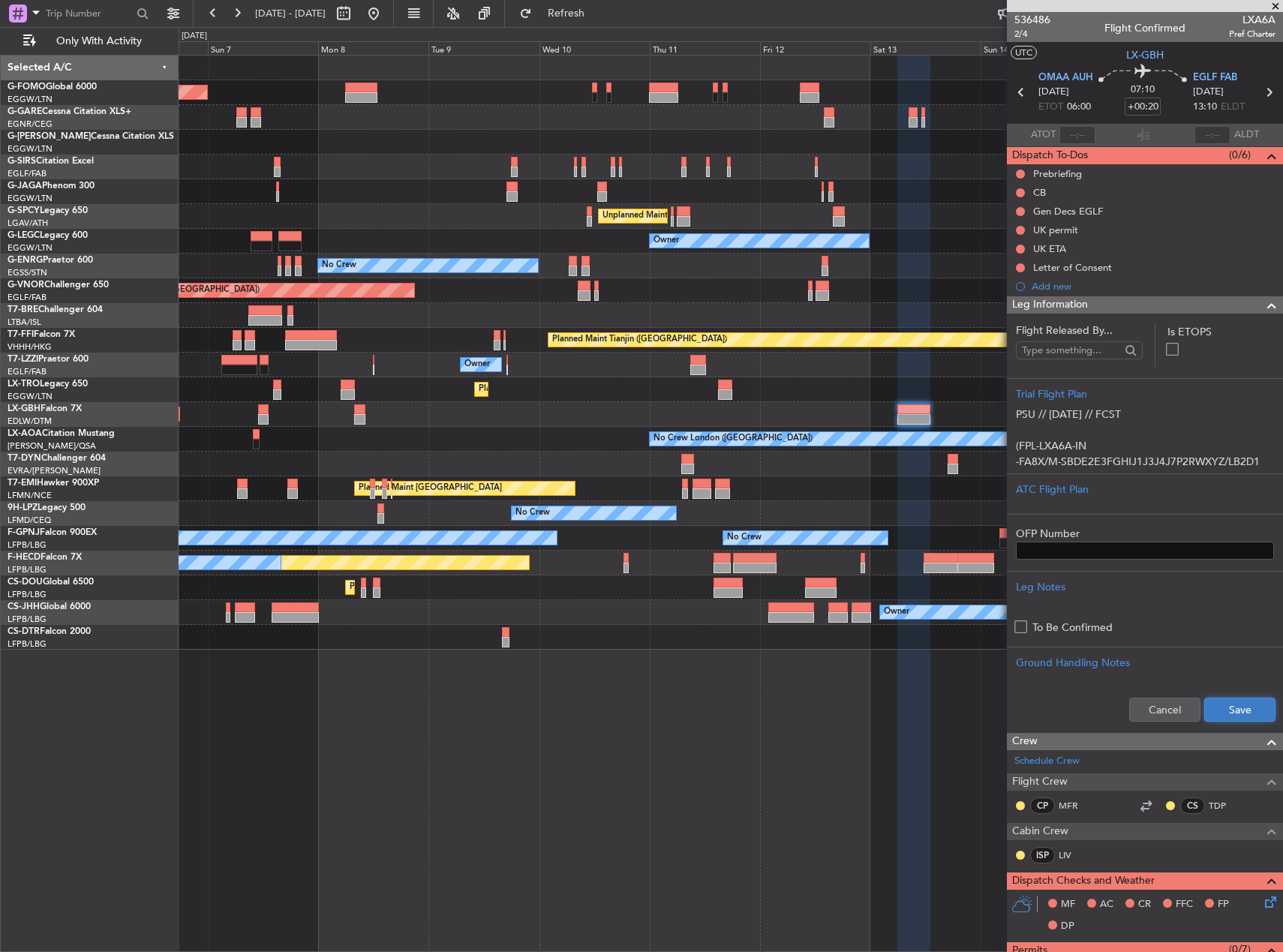
click at [1240, 705] on button "Save" at bounding box center [1240, 710] width 71 height 24
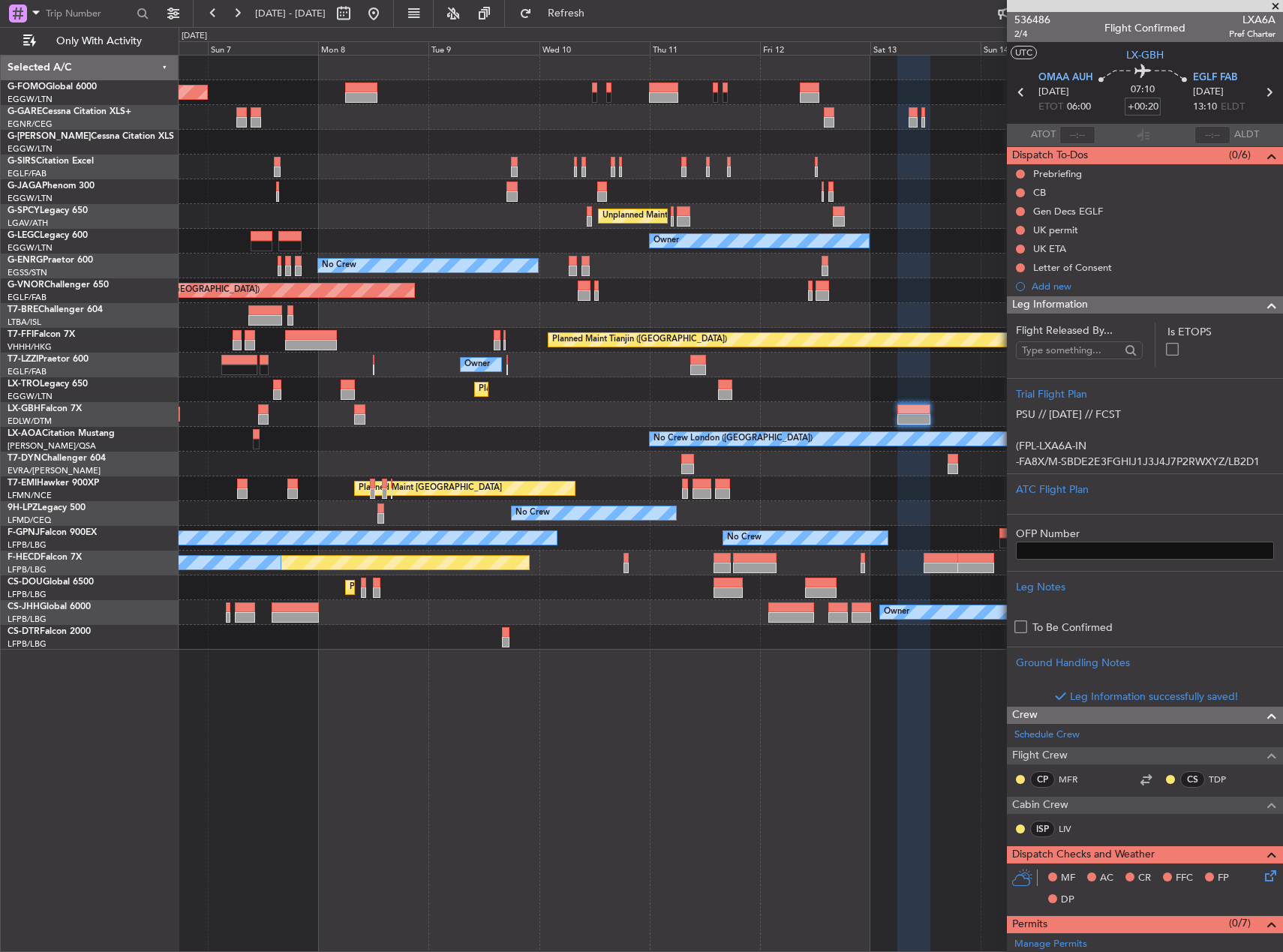
click at [1147, 109] on input "+00:20" at bounding box center [1143, 107] width 36 height 18
click at [963, 232] on div "Owner" at bounding box center [730, 241] width 1104 height 25
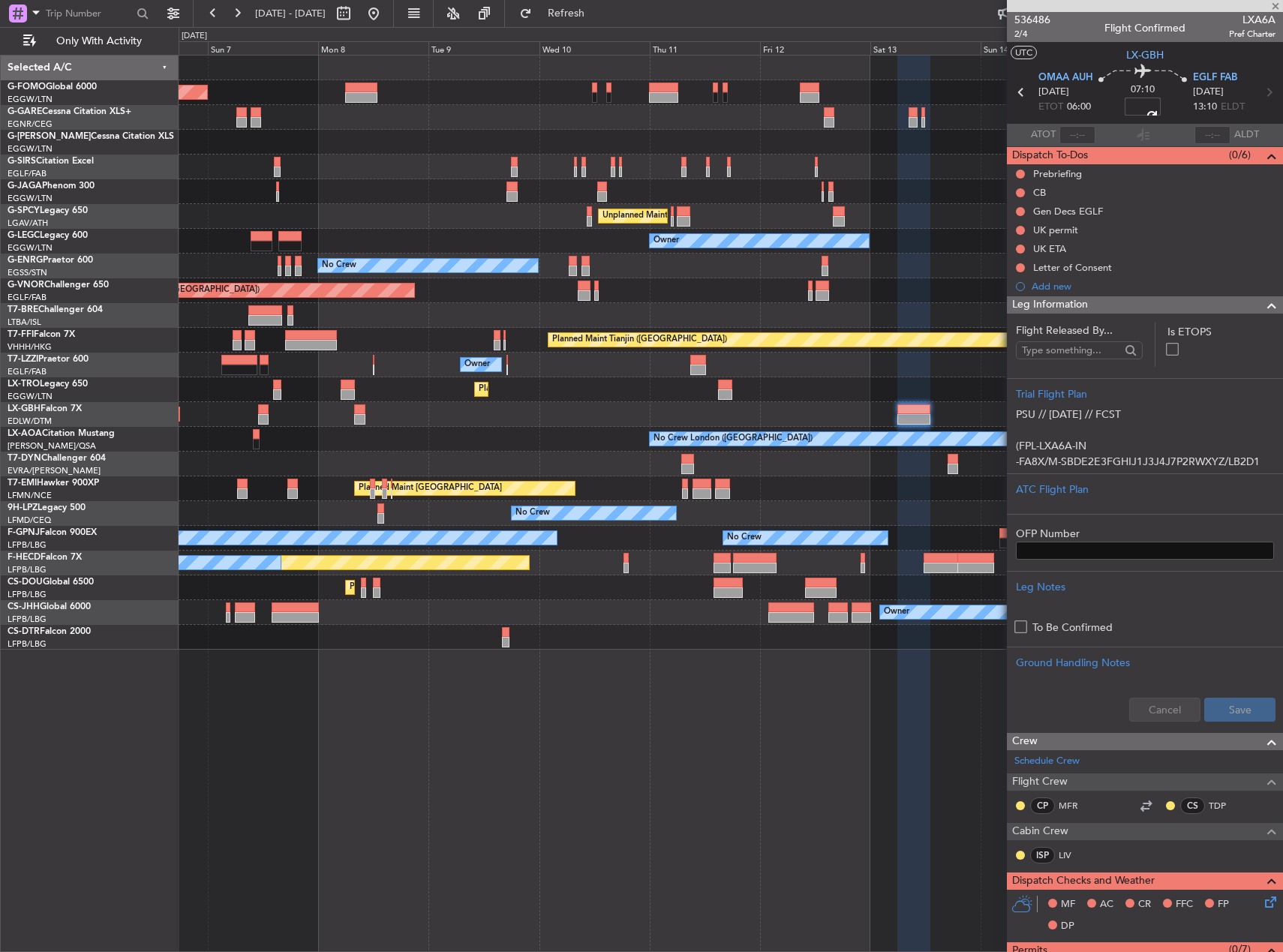
type input "+00:05"
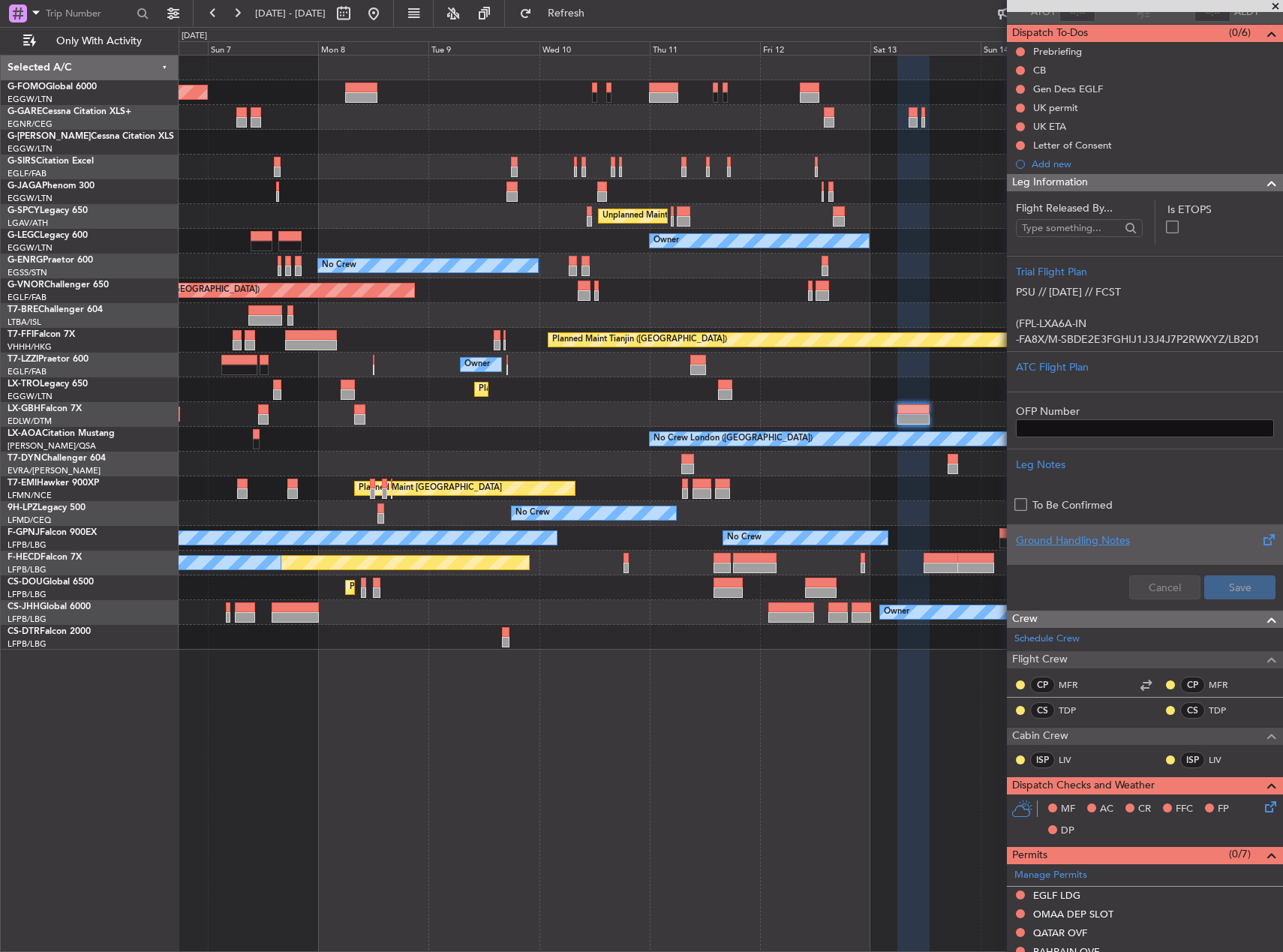
scroll to position [375, 0]
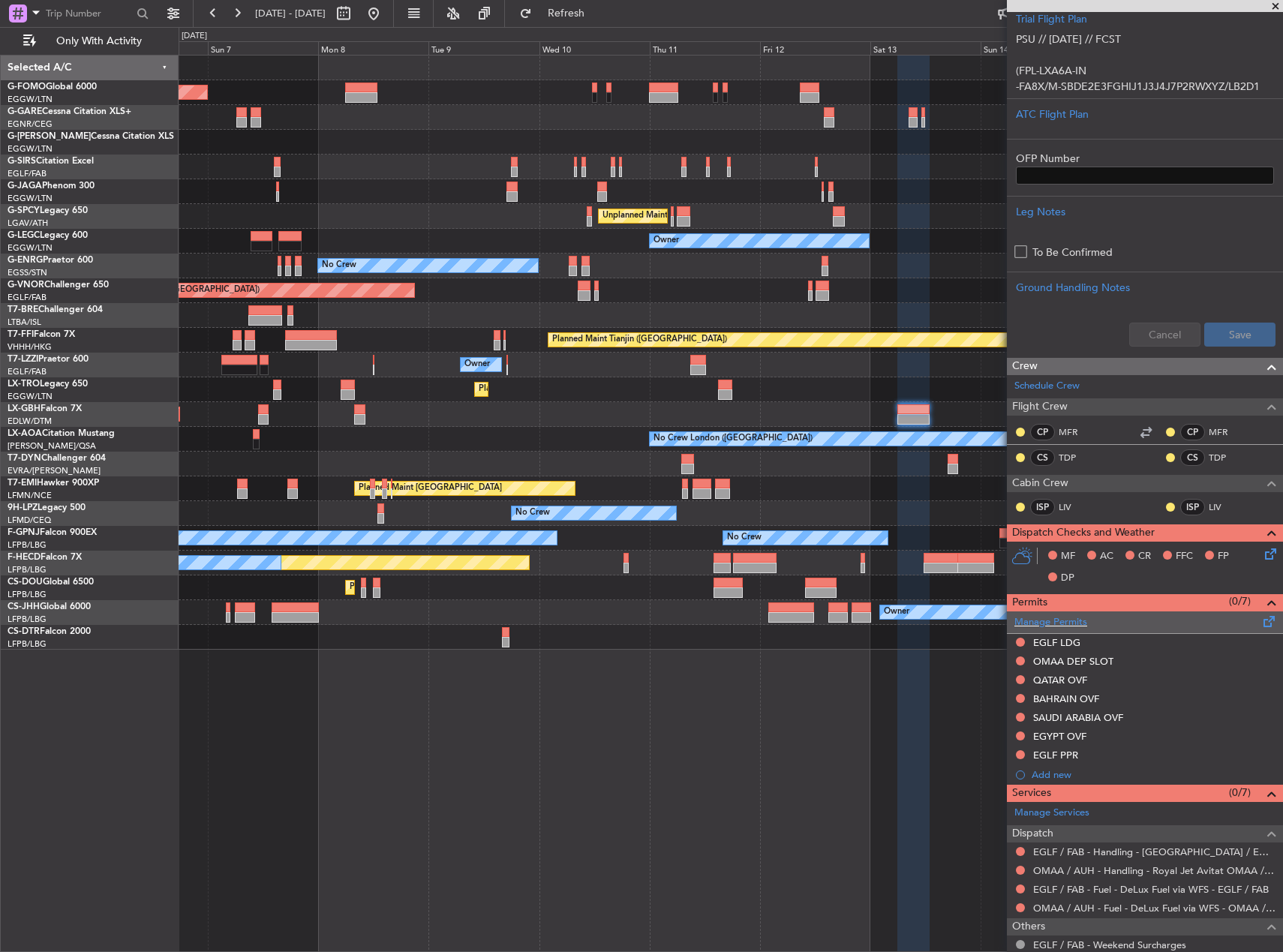
click at [1260, 617] on span at bounding box center [1269, 619] width 18 height 11
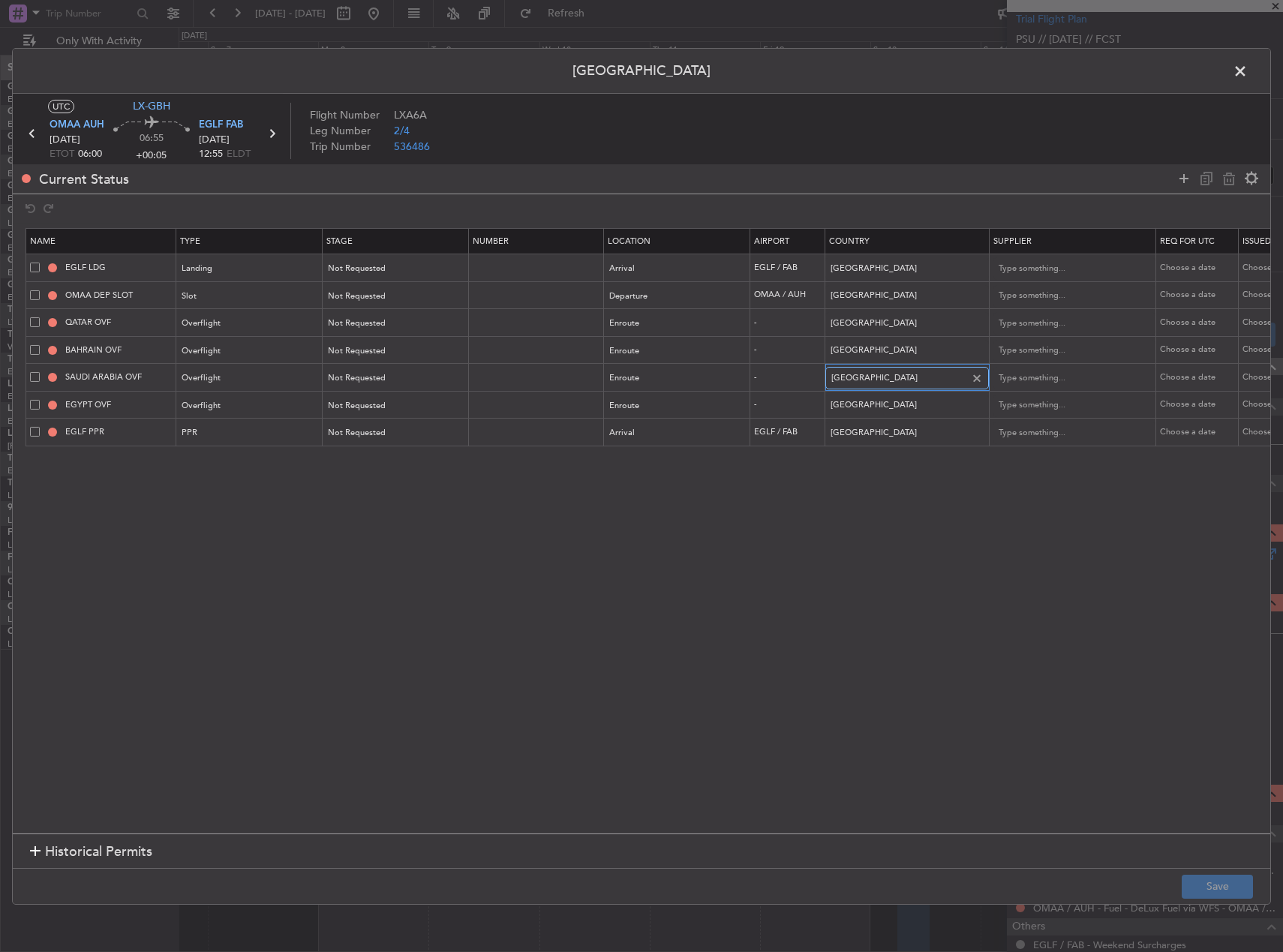
click at [866, 381] on input "Saudi Arabia" at bounding box center [899, 378] width 135 height 23
click at [889, 387] on input "Saudi Arabia" at bounding box center [899, 378] width 135 height 23
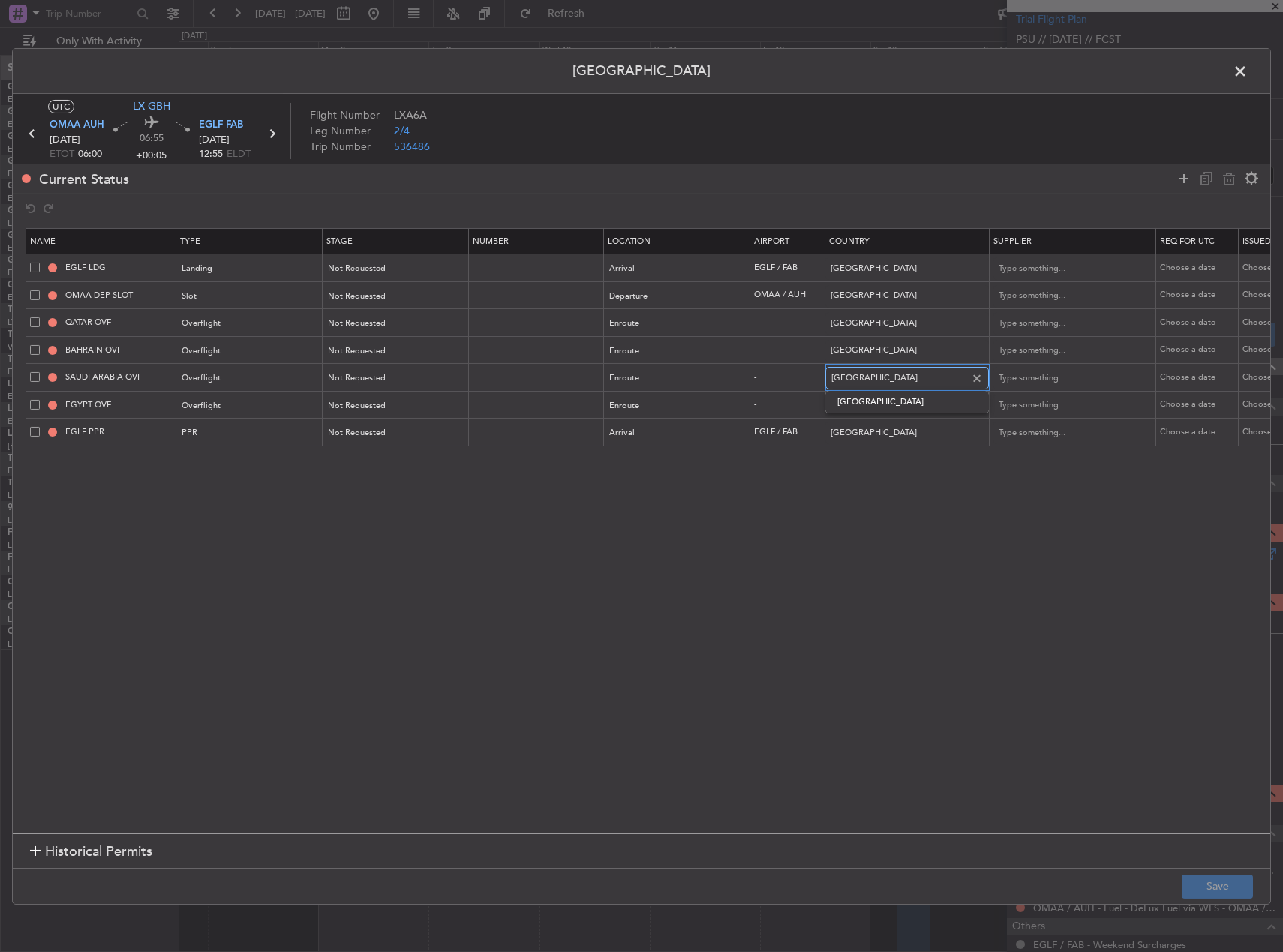
click at [889, 387] on input "Saudi Arabia" at bounding box center [899, 378] width 135 height 23
click at [890, 405] on span "Iraq" at bounding box center [907, 402] width 140 height 23
type input "Iraq"
click at [792, 524] on section "Name Type Stage Number Location Airport Country Supplier Req For Utc Issued For…" at bounding box center [641, 529] width 1257 height 609
drag, startPoint x: 121, startPoint y: 378, endPoint x: 53, endPoint y: 380, distance: 68.0
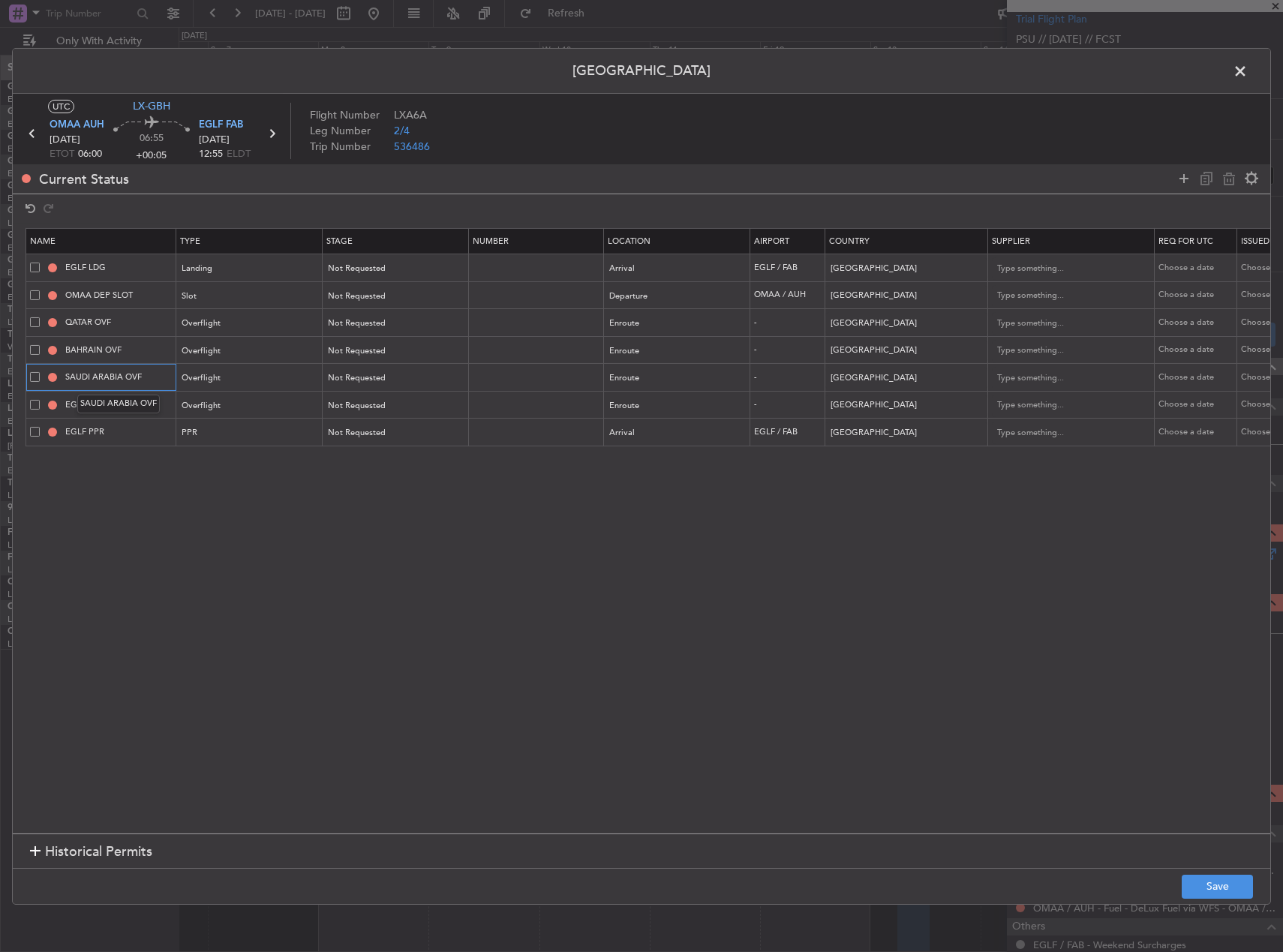
click at [53, 381] on div "SAUDI ARABIA OVF" at bounding box center [103, 377] width 146 height 14
type input "IRAQ OVF"
click at [122, 409] on input "EGYPT OVF" at bounding box center [118, 405] width 113 height 13
click at [73, 408] on input "EGYPT OVF" at bounding box center [118, 405] width 113 height 13
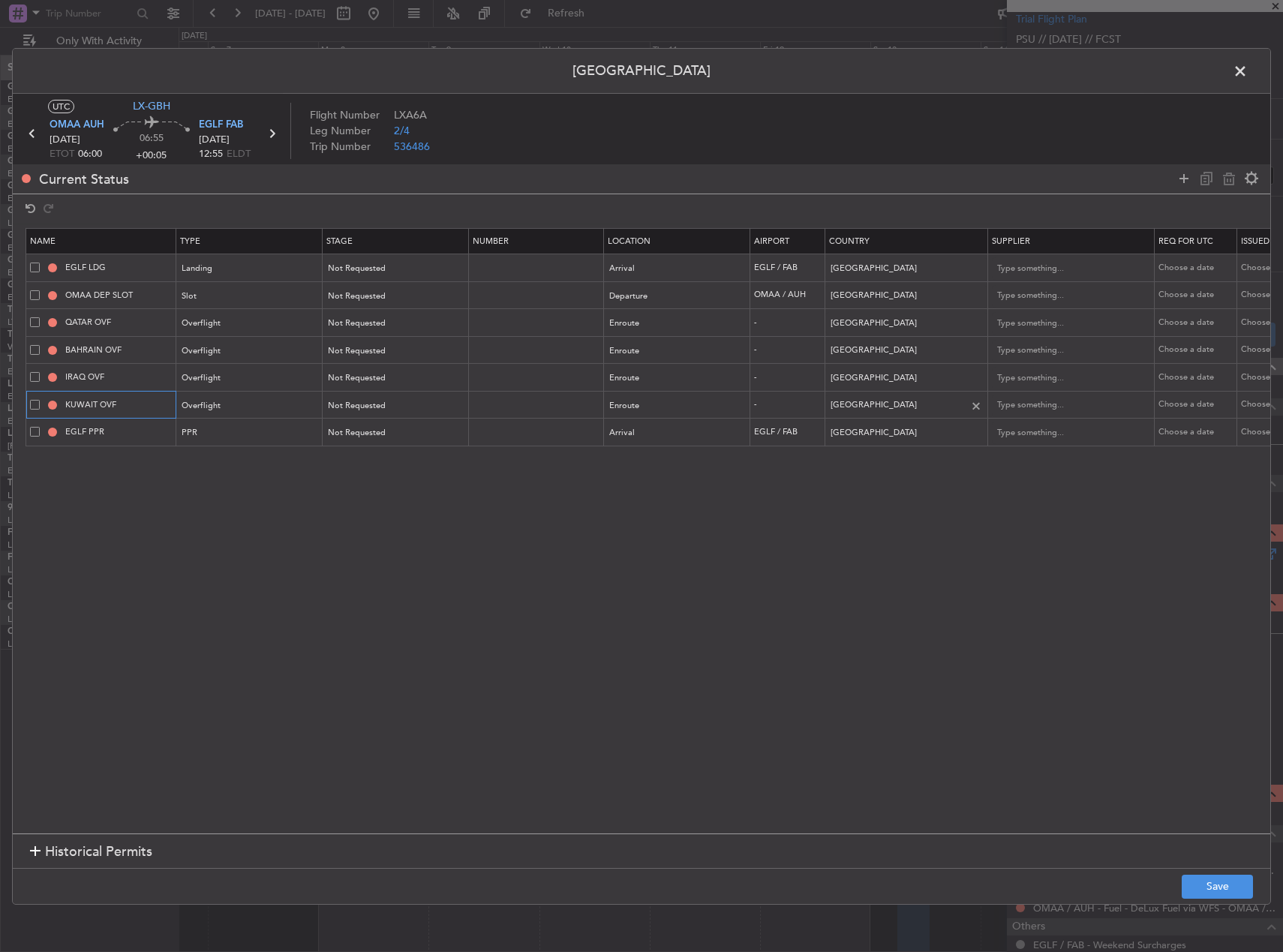
type input "KUWAIT OVF"
click at [882, 401] on input "Egypt" at bounding box center [899, 405] width 135 height 23
click at [890, 426] on span "Kuwait" at bounding box center [907, 430] width 140 height 23
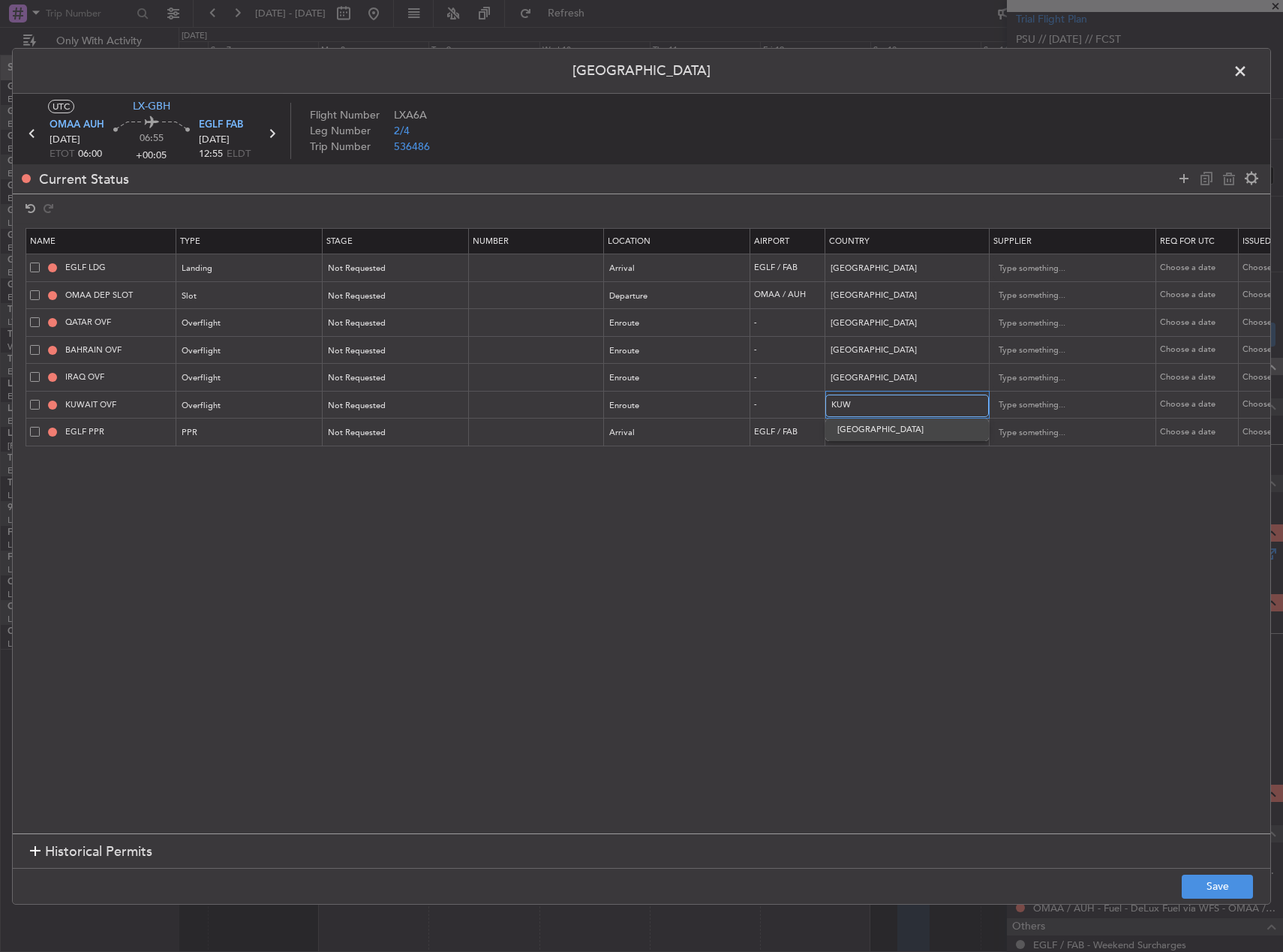
type input "Kuwait"
click at [889, 553] on section "Name Type Stage Number Location Airport Country Supplier Req For Utc Issued For…" at bounding box center [641, 529] width 1257 height 609
click at [1226, 884] on button "Save" at bounding box center [1217, 887] width 71 height 24
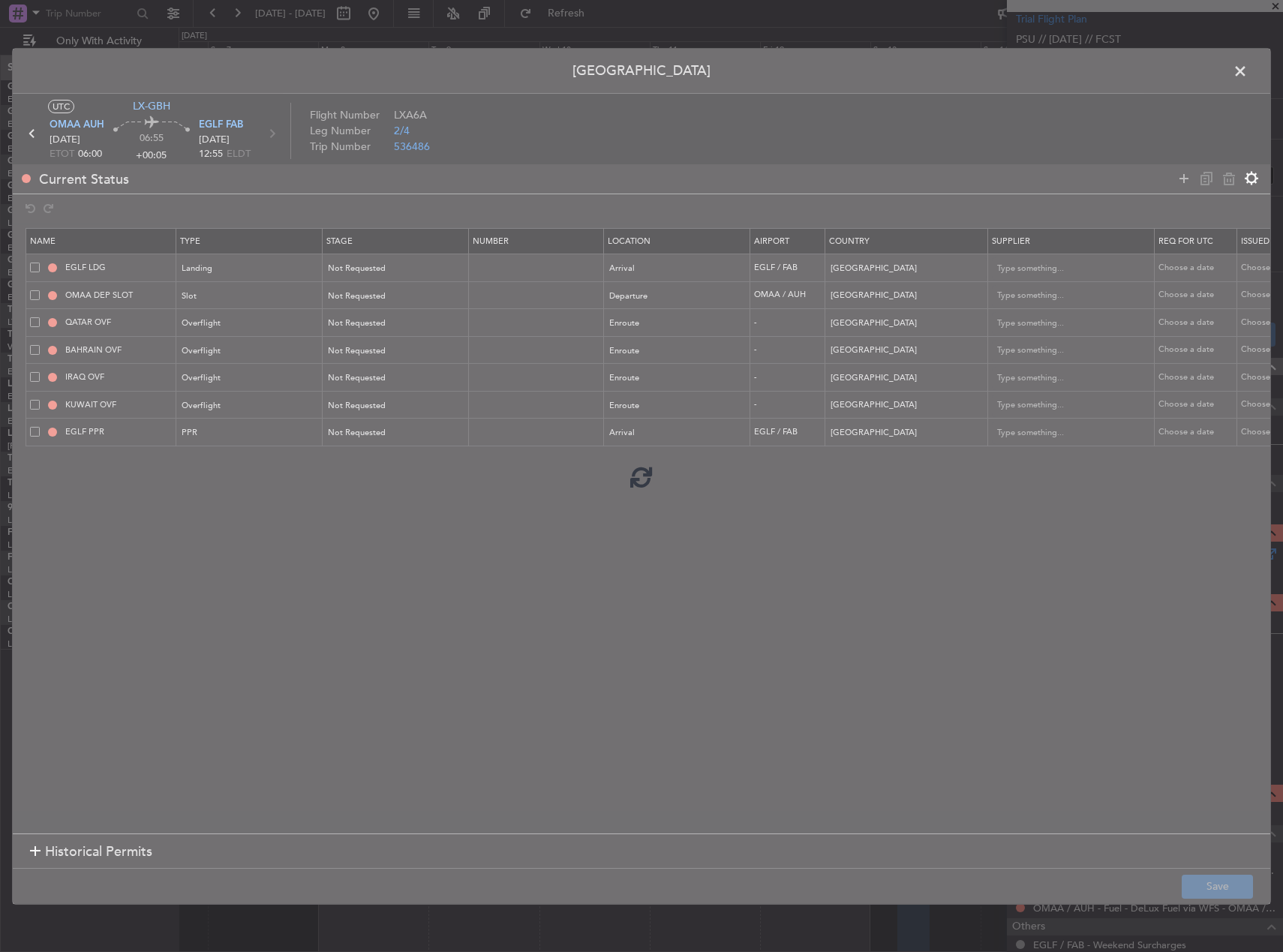
type input "1"
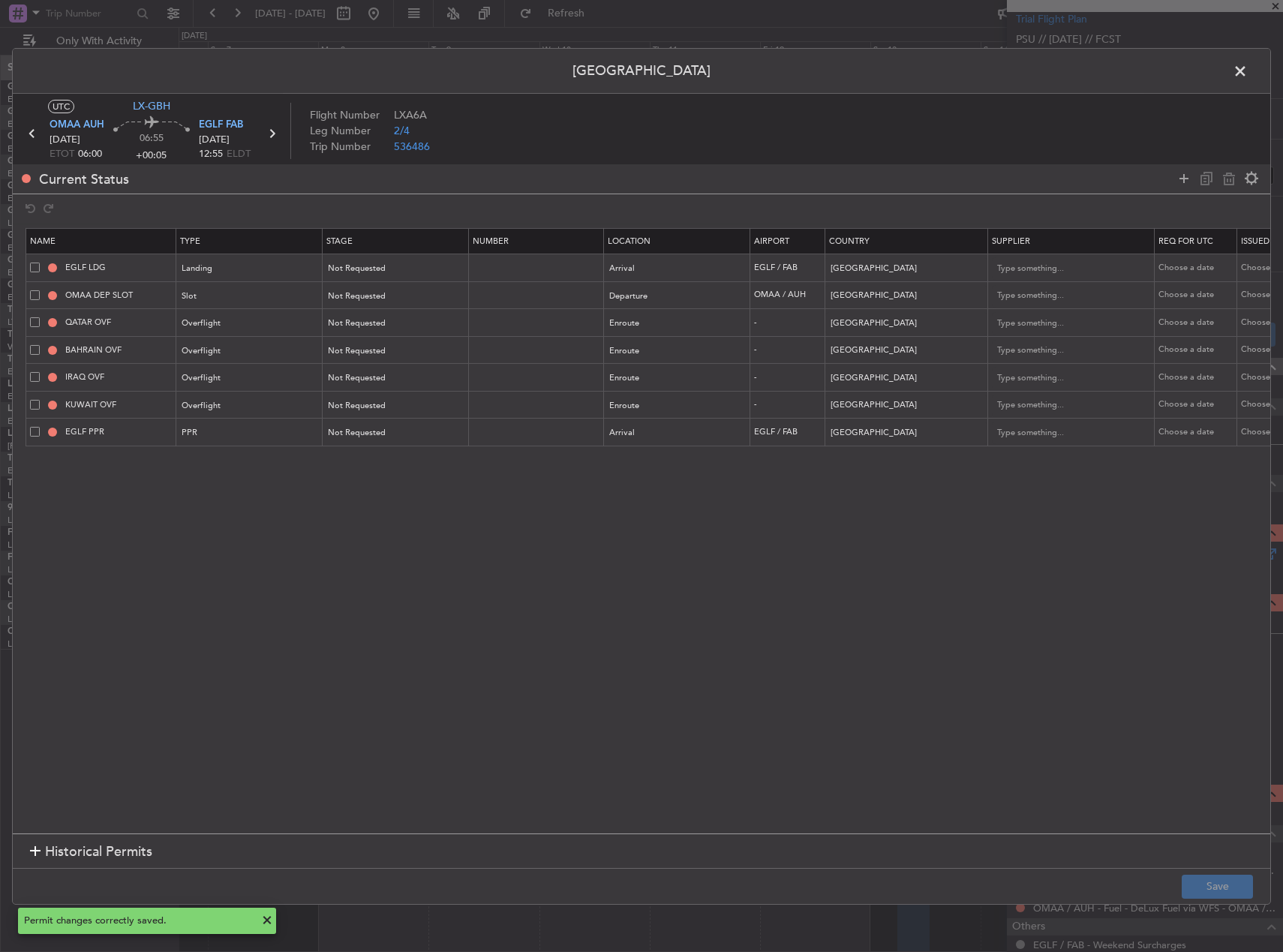
click at [1247, 69] on span at bounding box center [1247, 74] width 0 height 30
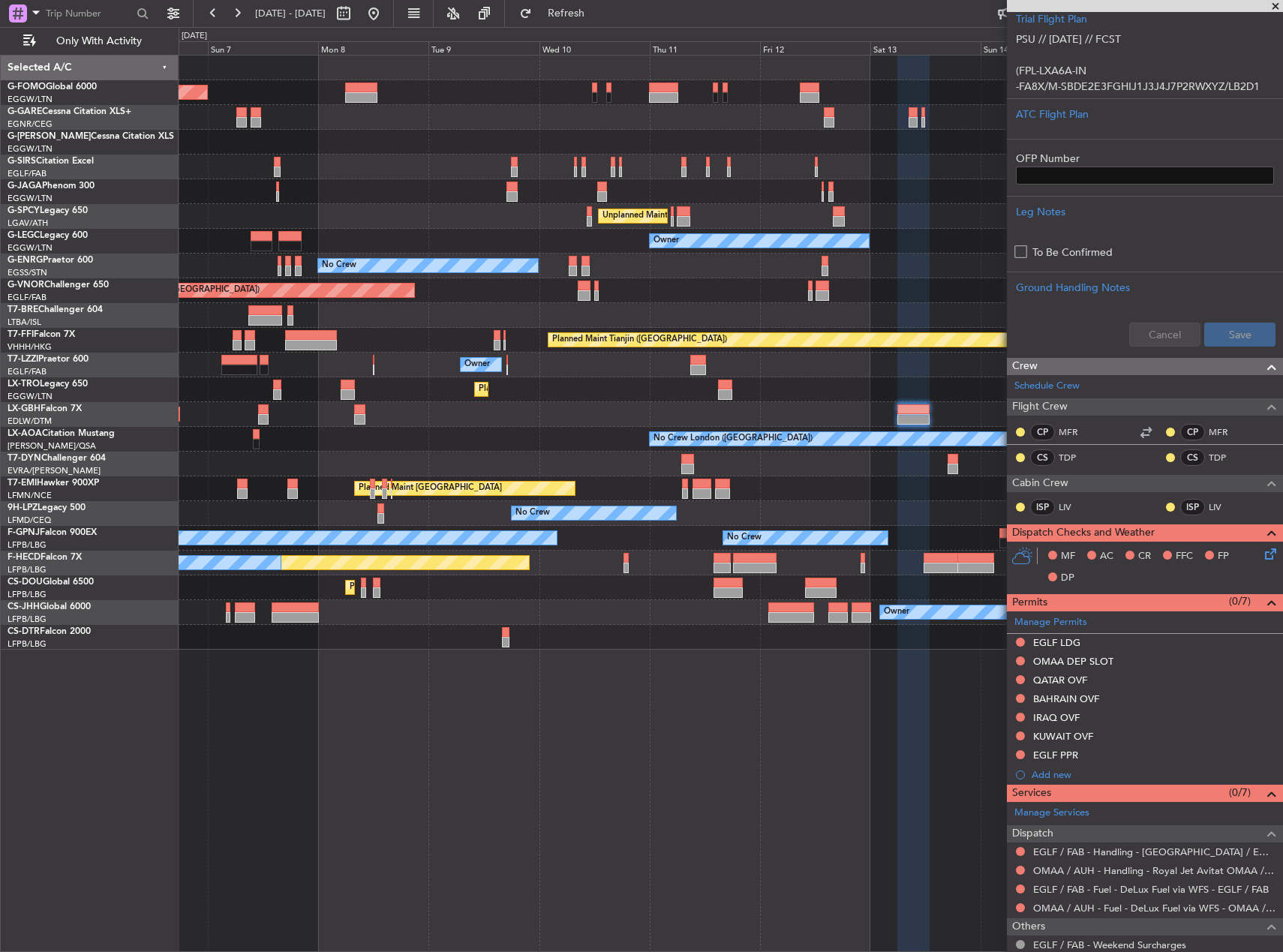
click at [868, 507] on div "No Crew No Crew" at bounding box center [730, 513] width 1104 height 25
click at [875, 746] on div "Planned Maint London (Luton) Owner Planned Maint London (Farnborough) Unplanned…" at bounding box center [730, 503] width 1105 height 898
click at [564, 21] on button "Refresh" at bounding box center [557, 14] width 90 height 24
click at [786, 740] on div "Planned Maint London (Luton) Owner Planned Maint London (Farnborough) Unplanned…" at bounding box center [730, 503] width 1105 height 898
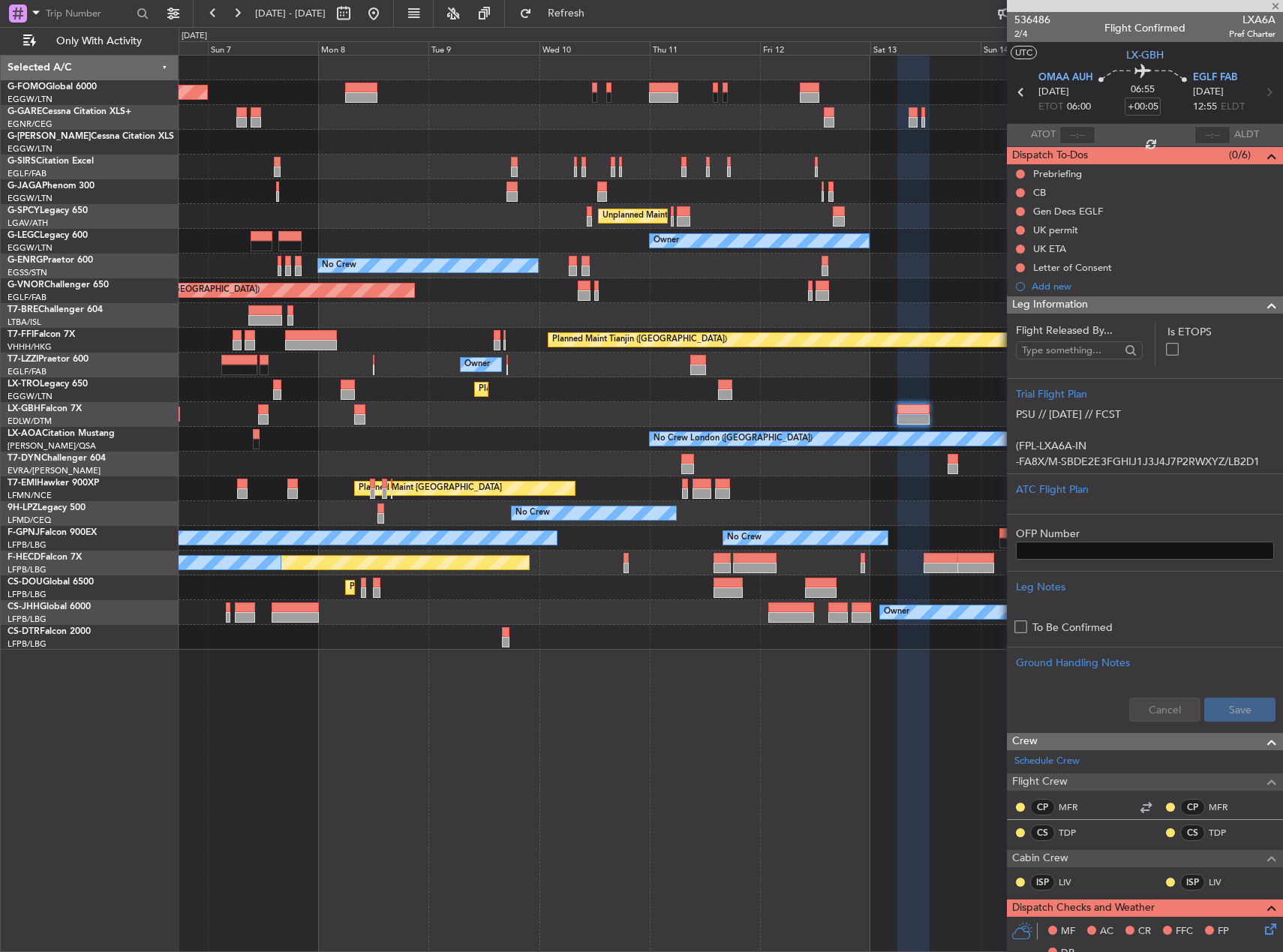
scroll to position [375, 0]
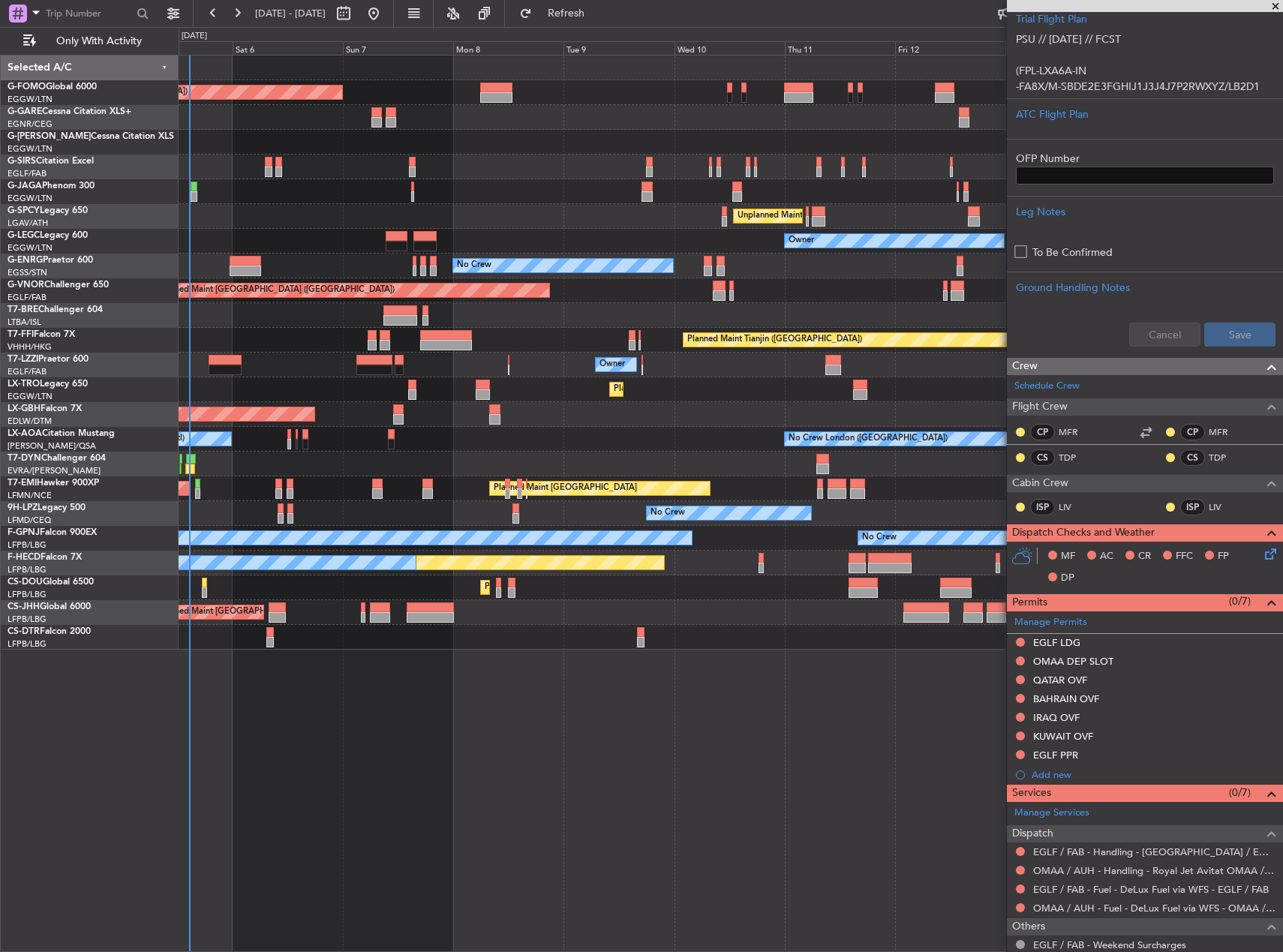
click at [633, 432] on div "Planned Maint [GEOGRAPHIC_DATA] ([GEOGRAPHIC_DATA]) Owner Planned Maint [GEOGRA…" at bounding box center [730, 352] width 1104 height 594
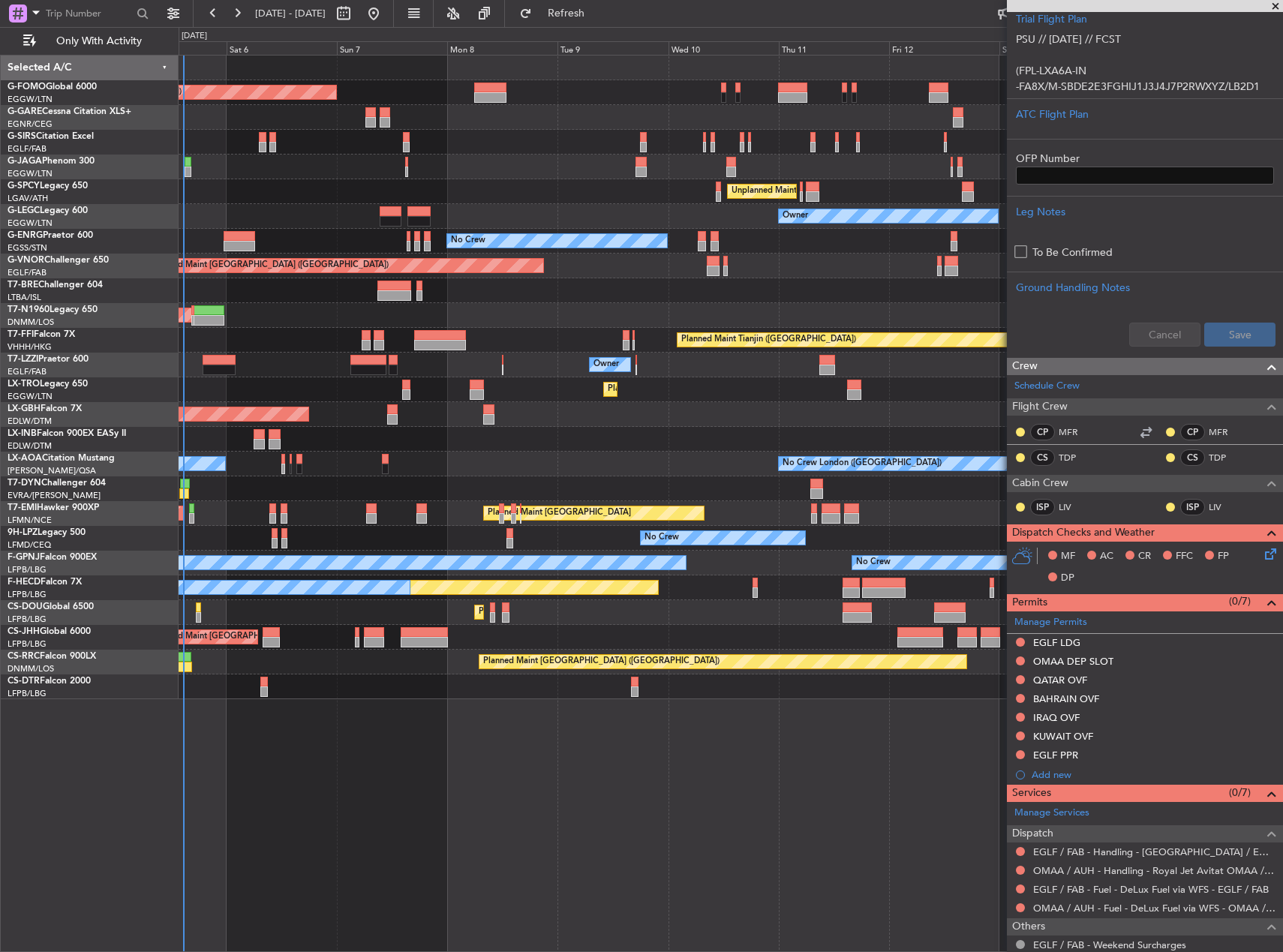
click at [863, 798] on div "Planned Maint [GEOGRAPHIC_DATA] ([GEOGRAPHIC_DATA]) Planned Maint [GEOGRAPHIC_D…" at bounding box center [730, 503] width 1105 height 898
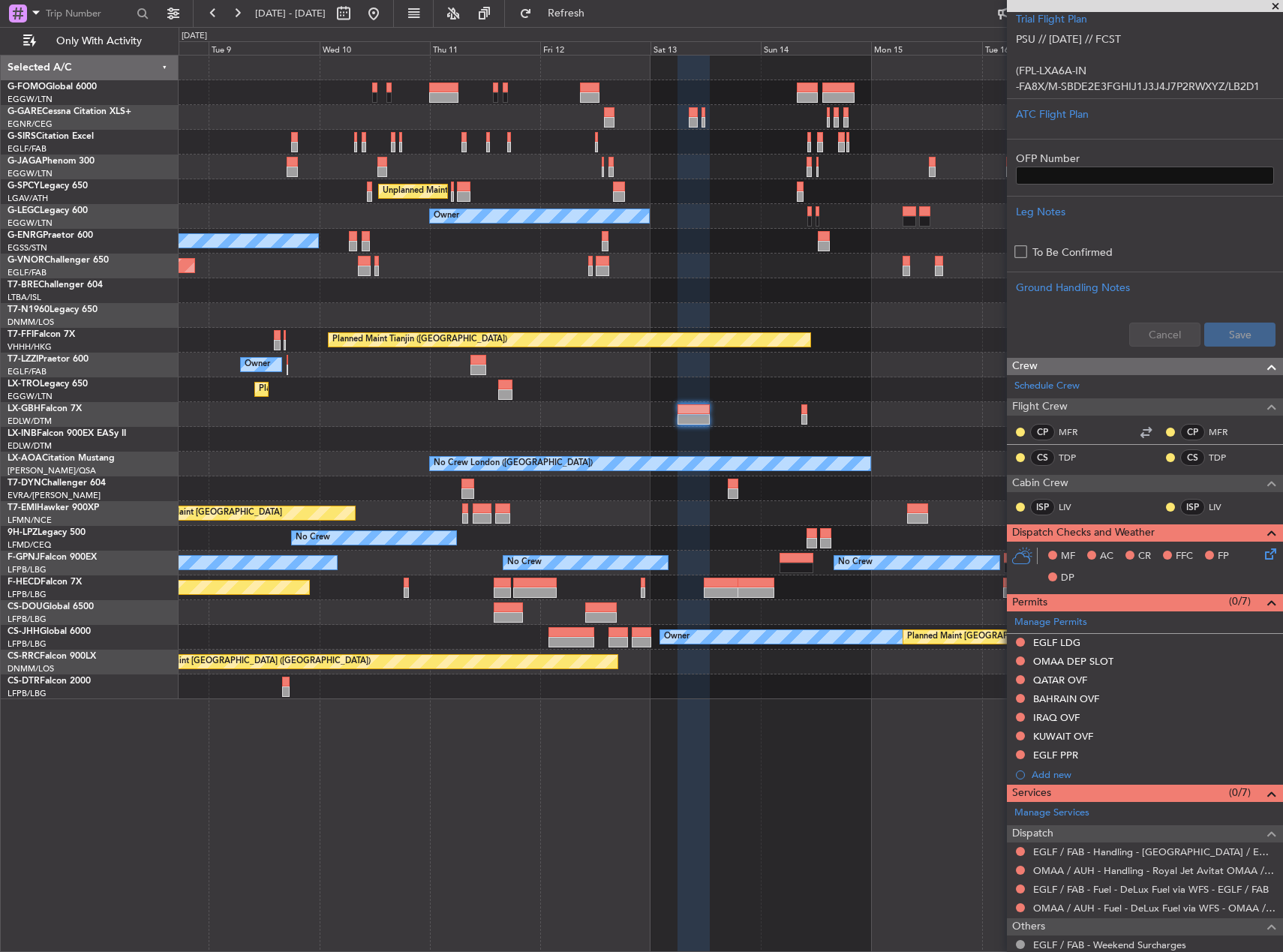
click at [371, 792] on div "Planned Maint [GEOGRAPHIC_DATA] ([GEOGRAPHIC_DATA]) Unplanned Maint [GEOGRAPHIC…" at bounding box center [730, 503] width 1105 height 898
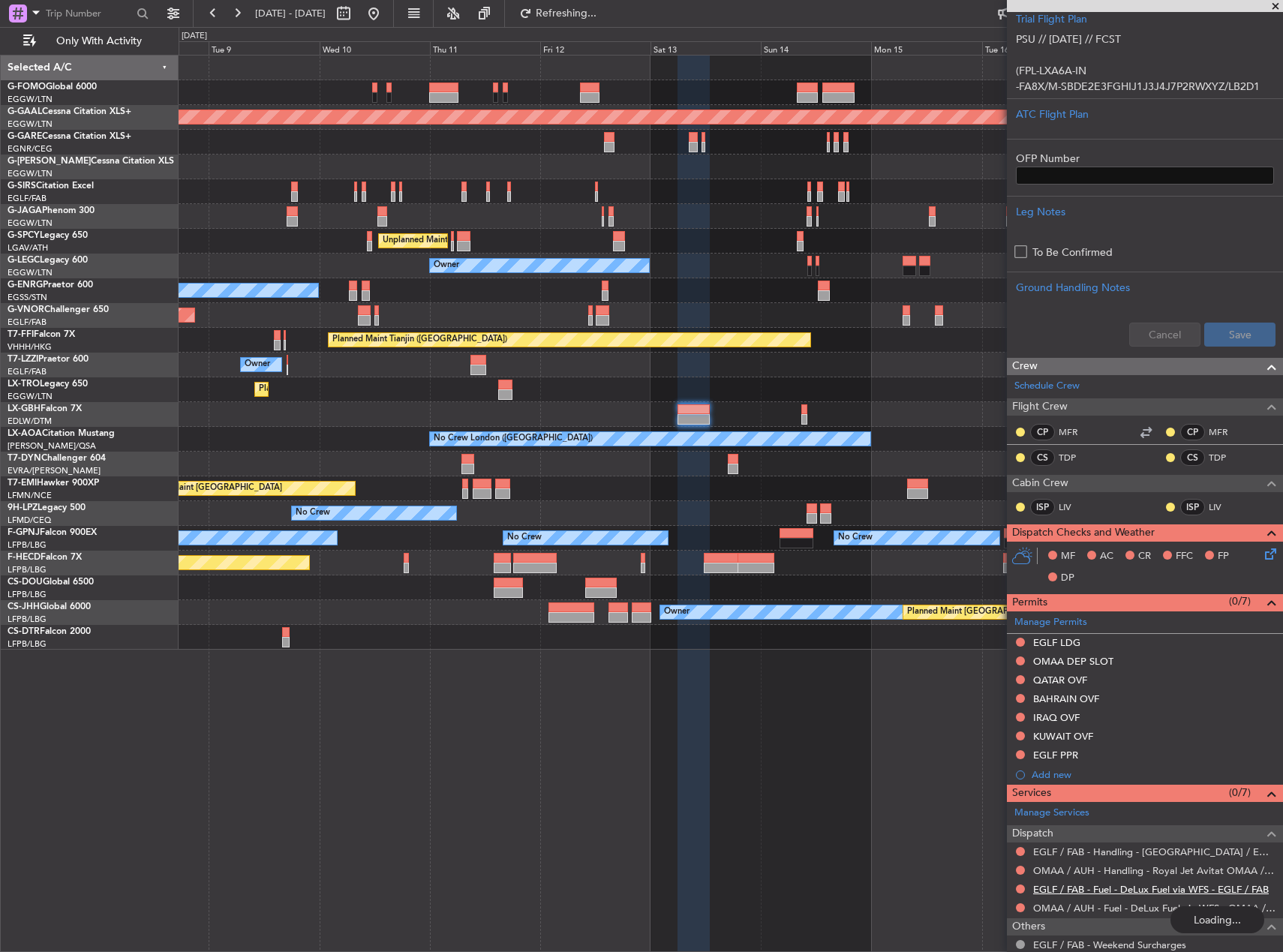
scroll to position [544, 0]
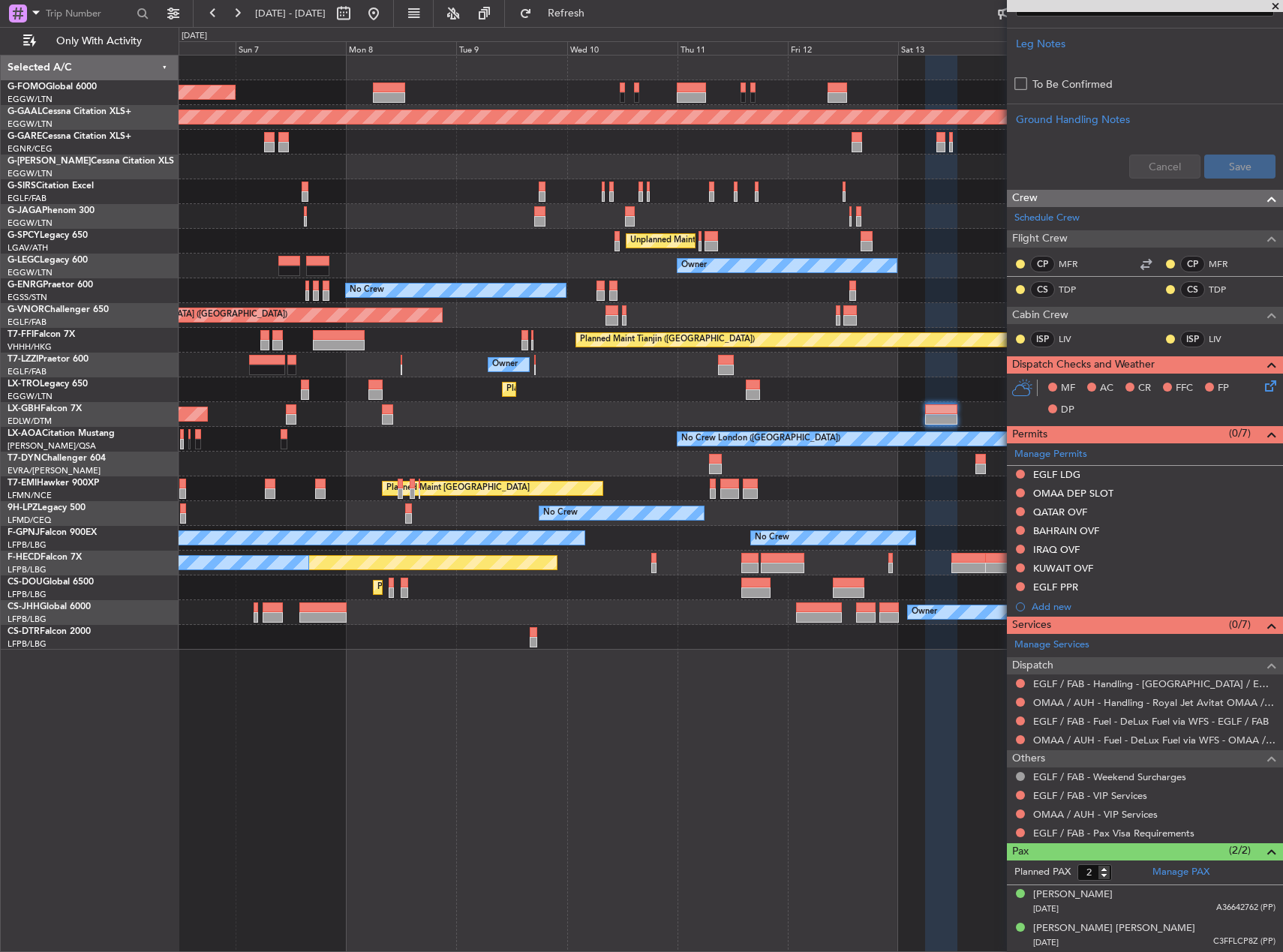
click at [763, 813] on div "Planned Maint [GEOGRAPHIC_DATA] ([GEOGRAPHIC_DATA]) Planned [GEOGRAPHIC_DATA] O…" at bounding box center [730, 503] width 1105 height 898
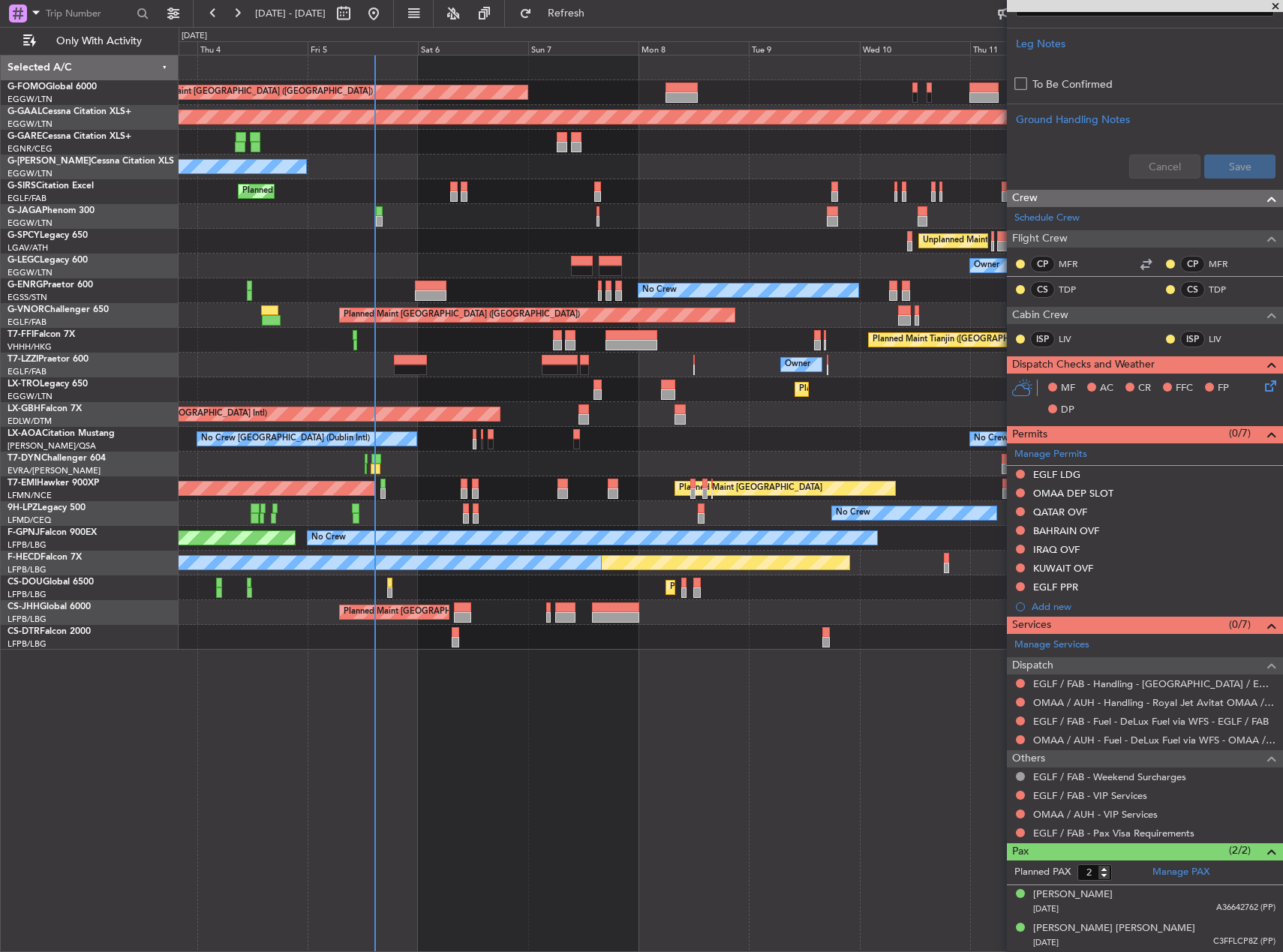
click at [931, 803] on div "Planned Maint [GEOGRAPHIC_DATA] ([GEOGRAPHIC_DATA]) Planned [GEOGRAPHIC_DATA] U…" at bounding box center [730, 503] width 1105 height 898
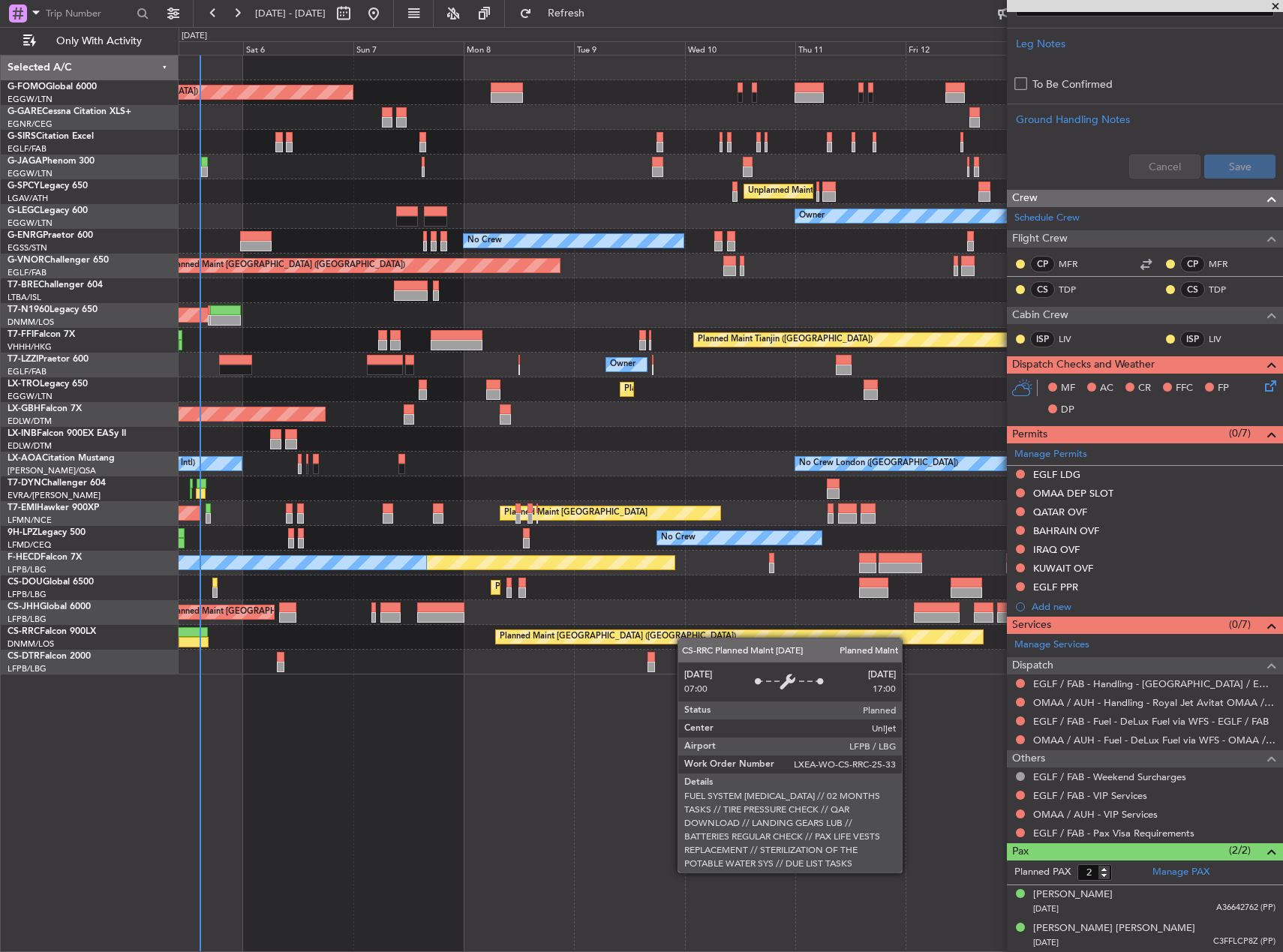
click at [667, 631] on div "Planned Maint [GEOGRAPHIC_DATA] ([GEOGRAPHIC_DATA]) Planned Maint [GEOGRAPHIC_D…" at bounding box center [730, 364] width 1104 height 619
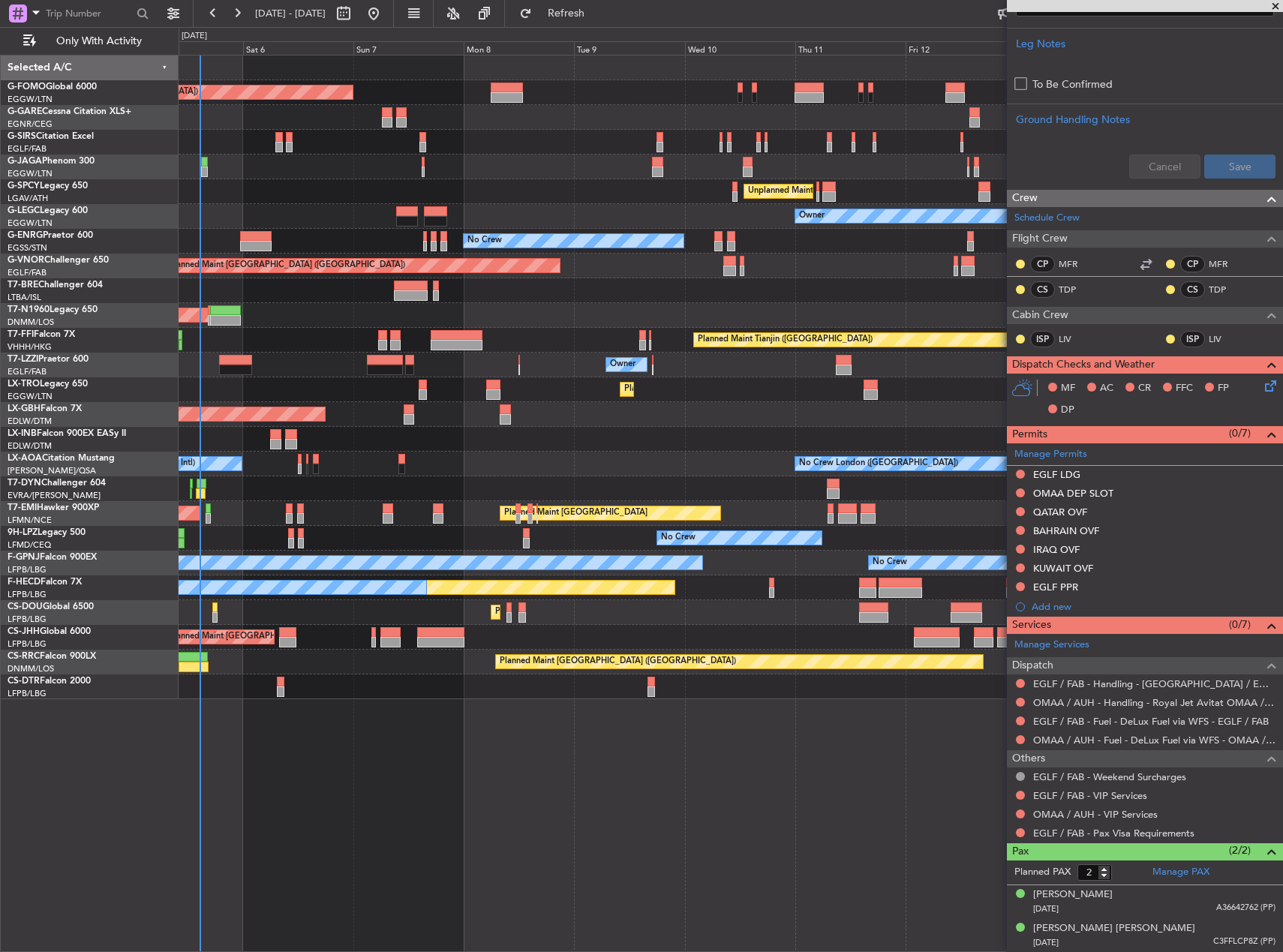
click at [715, 738] on div "Planned Maint [GEOGRAPHIC_DATA] ([GEOGRAPHIC_DATA]) Planned Maint [GEOGRAPHIC_D…" at bounding box center [730, 503] width 1105 height 898
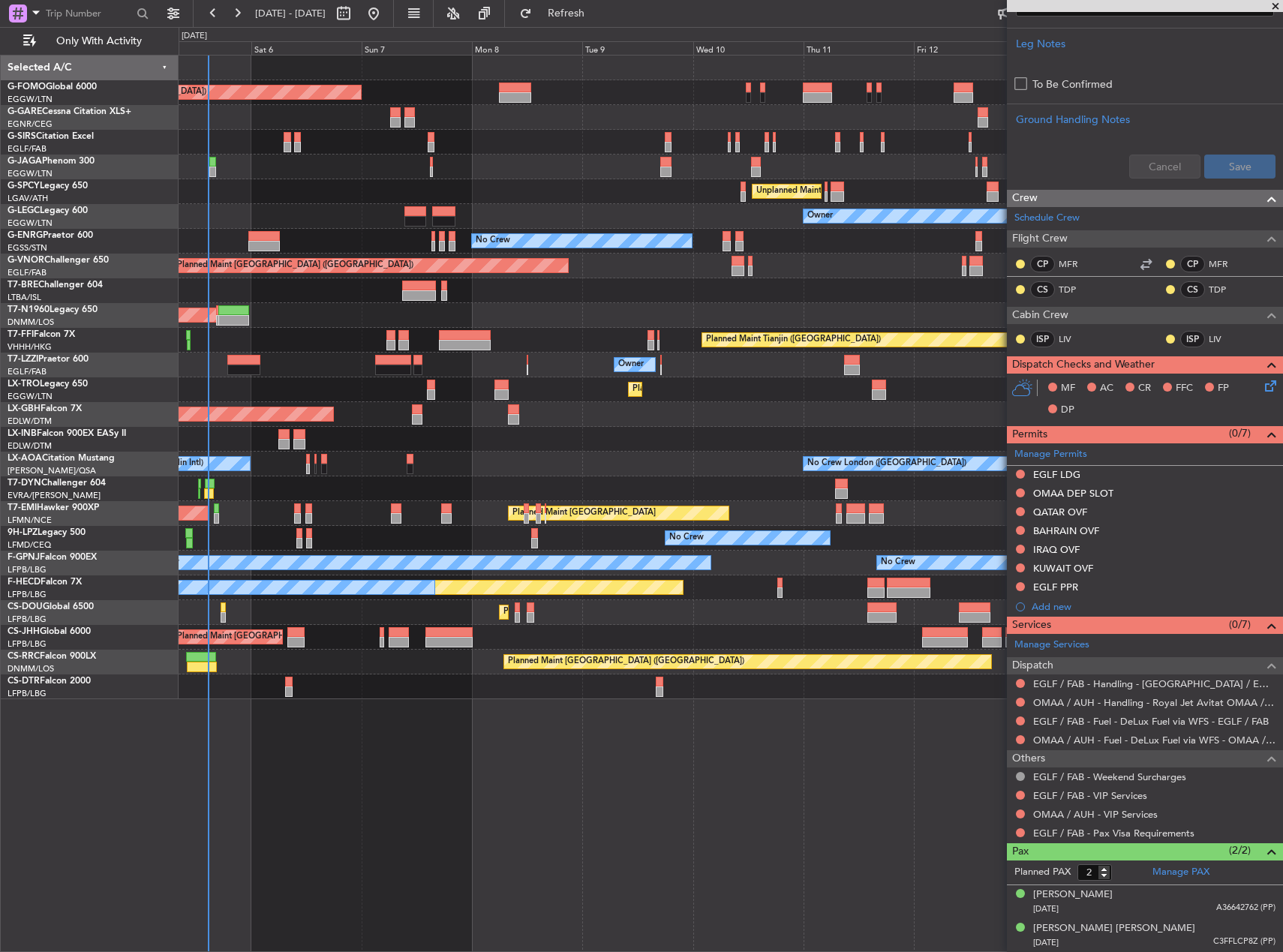
click at [730, 716] on div "Planned Maint [GEOGRAPHIC_DATA] ([GEOGRAPHIC_DATA]) Planned Maint [GEOGRAPHIC_D…" at bounding box center [730, 503] width 1105 height 898
click at [849, 392] on div "Planned Maint Dusseldorf" at bounding box center [730, 389] width 1104 height 25
click at [603, 414] on div "Planned Maint [GEOGRAPHIC_DATA] ([GEOGRAPHIC_DATA] Intl) Planned Maint Nurnberg" at bounding box center [730, 414] width 1104 height 25
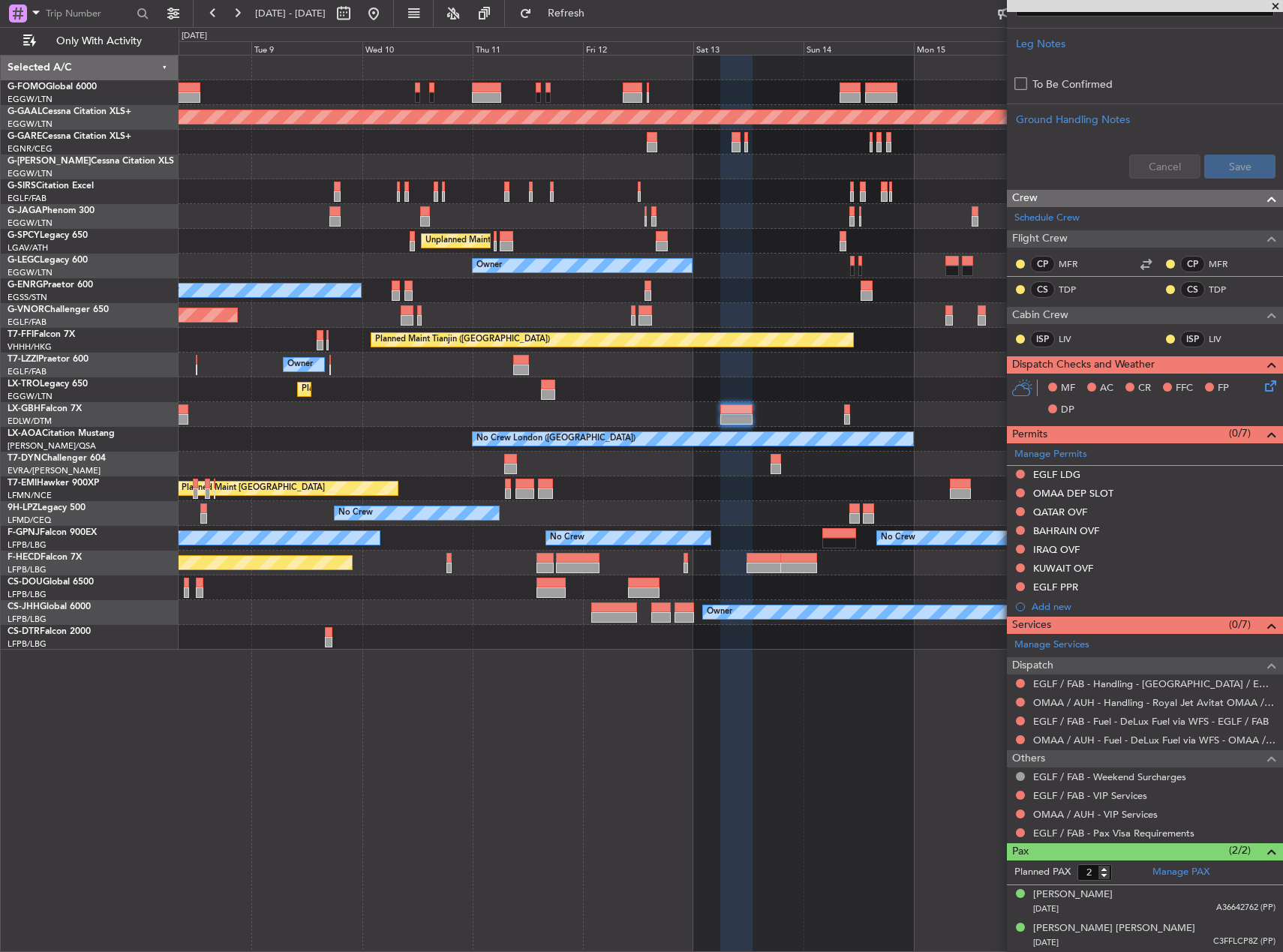
click at [745, 417] on div "Planned Maint Nurnberg Planned Maint [GEOGRAPHIC_DATA] ([GEOGRAPHIC_DATA])" at bounding box center [730, 414] width 1104 height 25
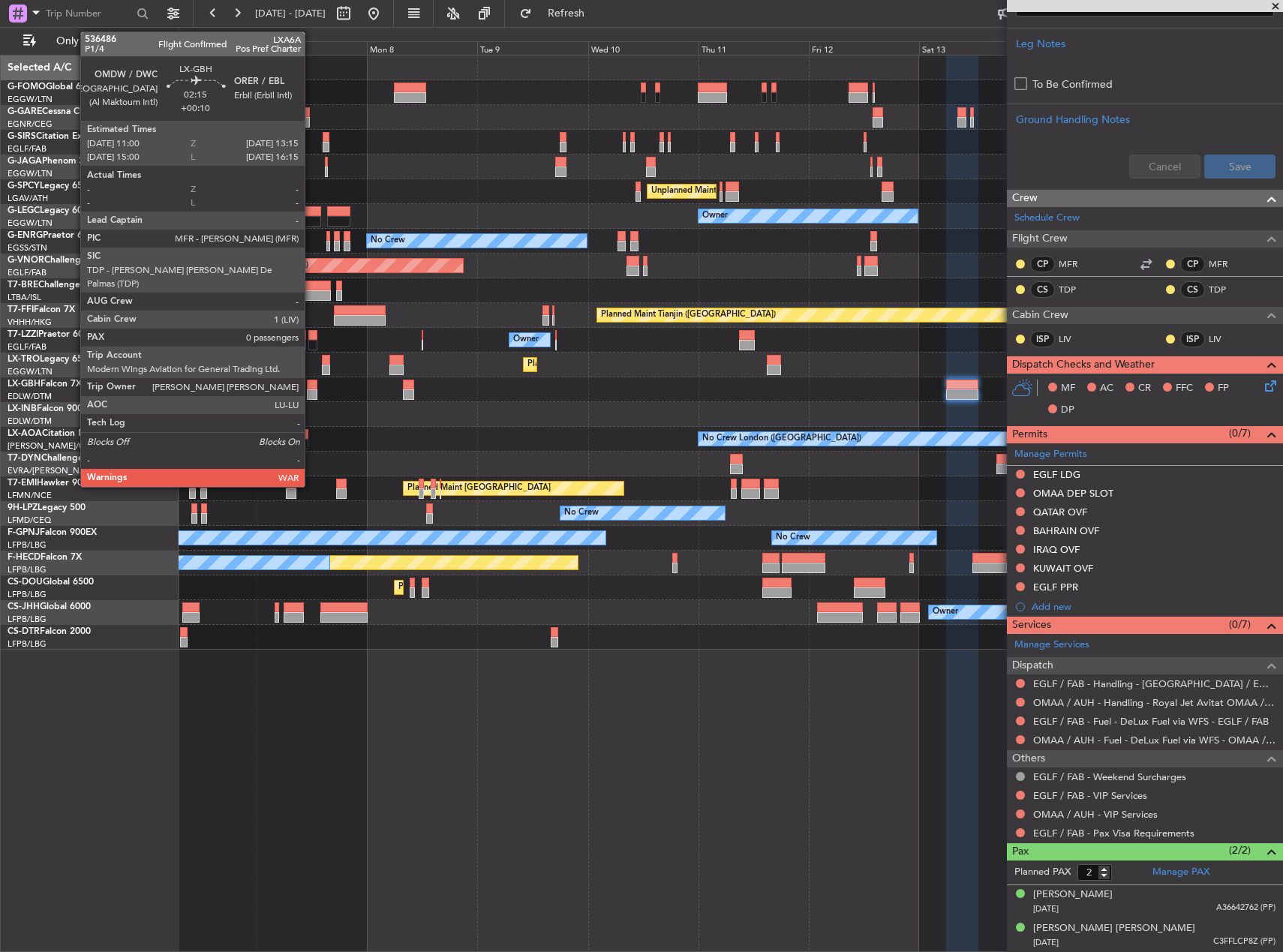
click at [311, 392] on div at bounding box center [312, 395] width 11 height 11
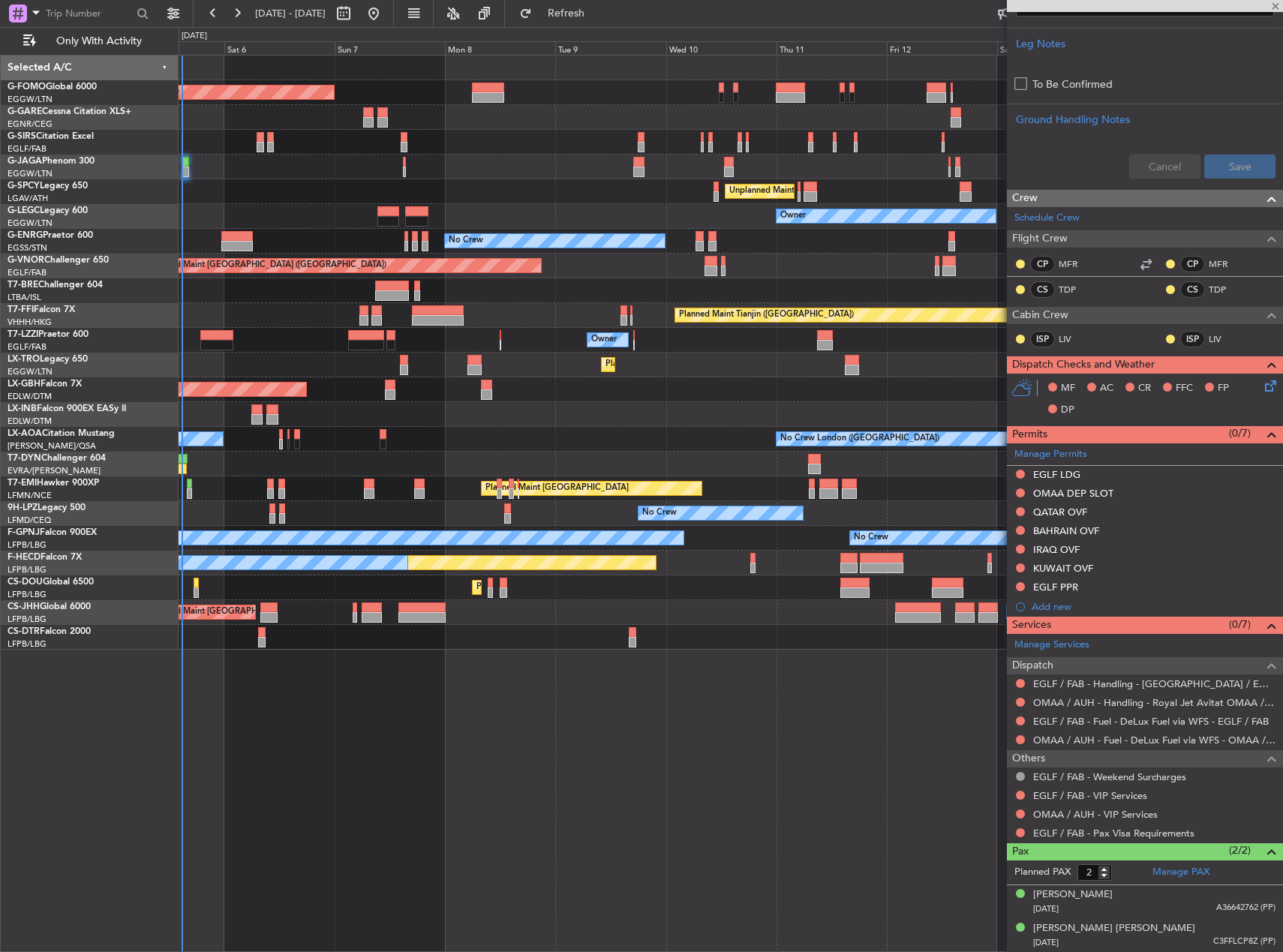
click at [365, 420] on div at bounding box center [730, 414] width 1104 height 25
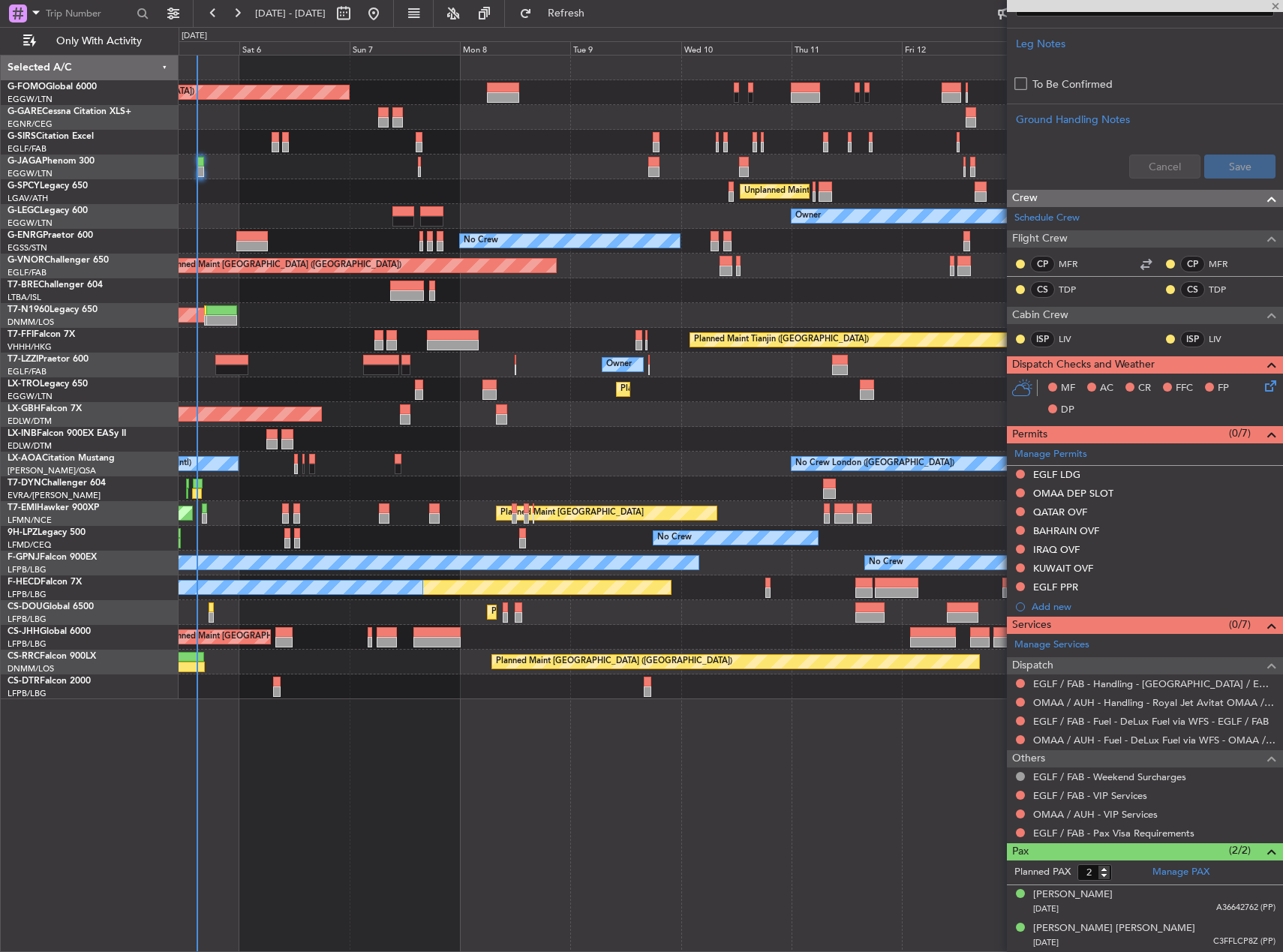
type input "+00:10"
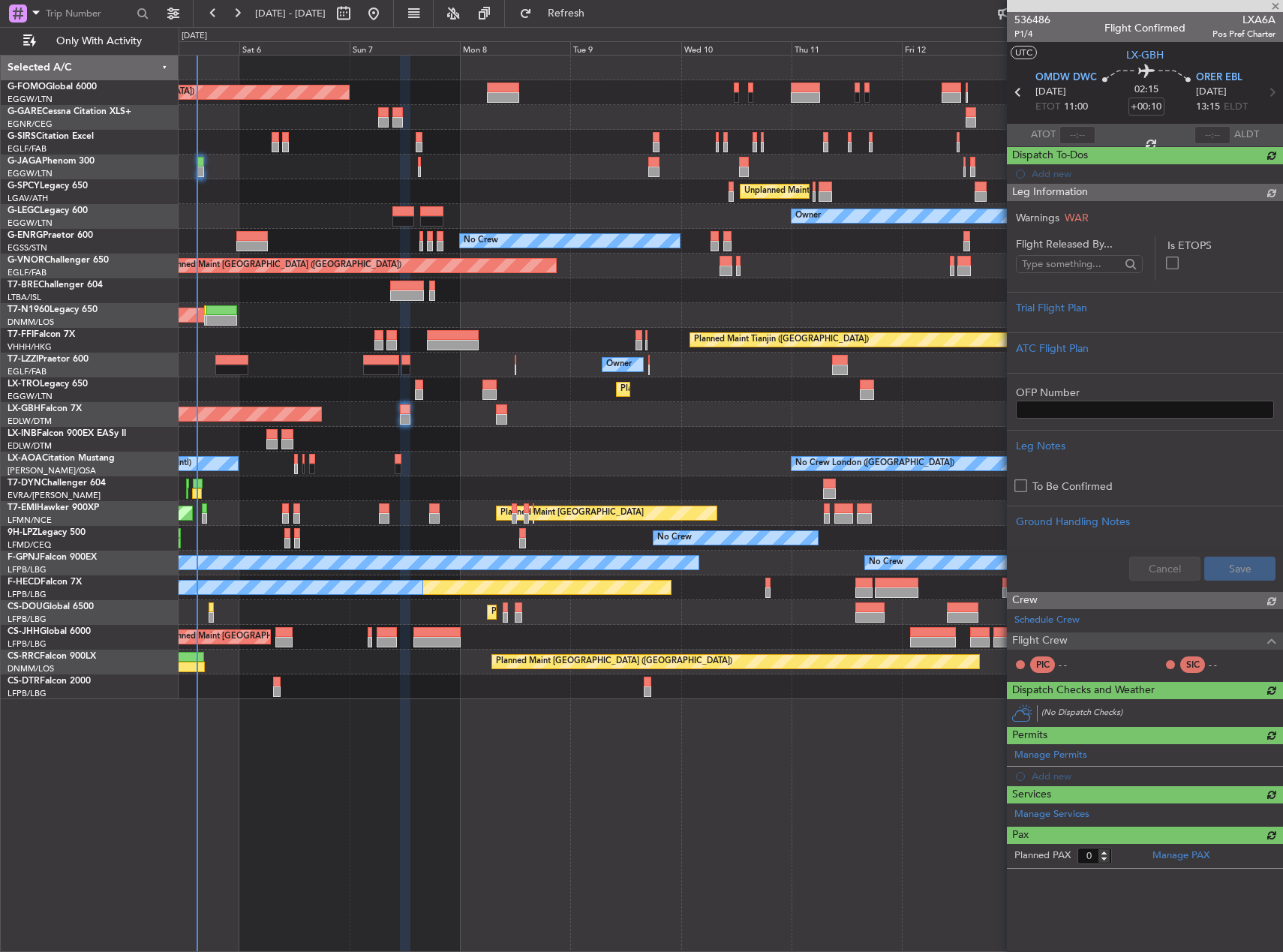
scroll to position [0, 0]
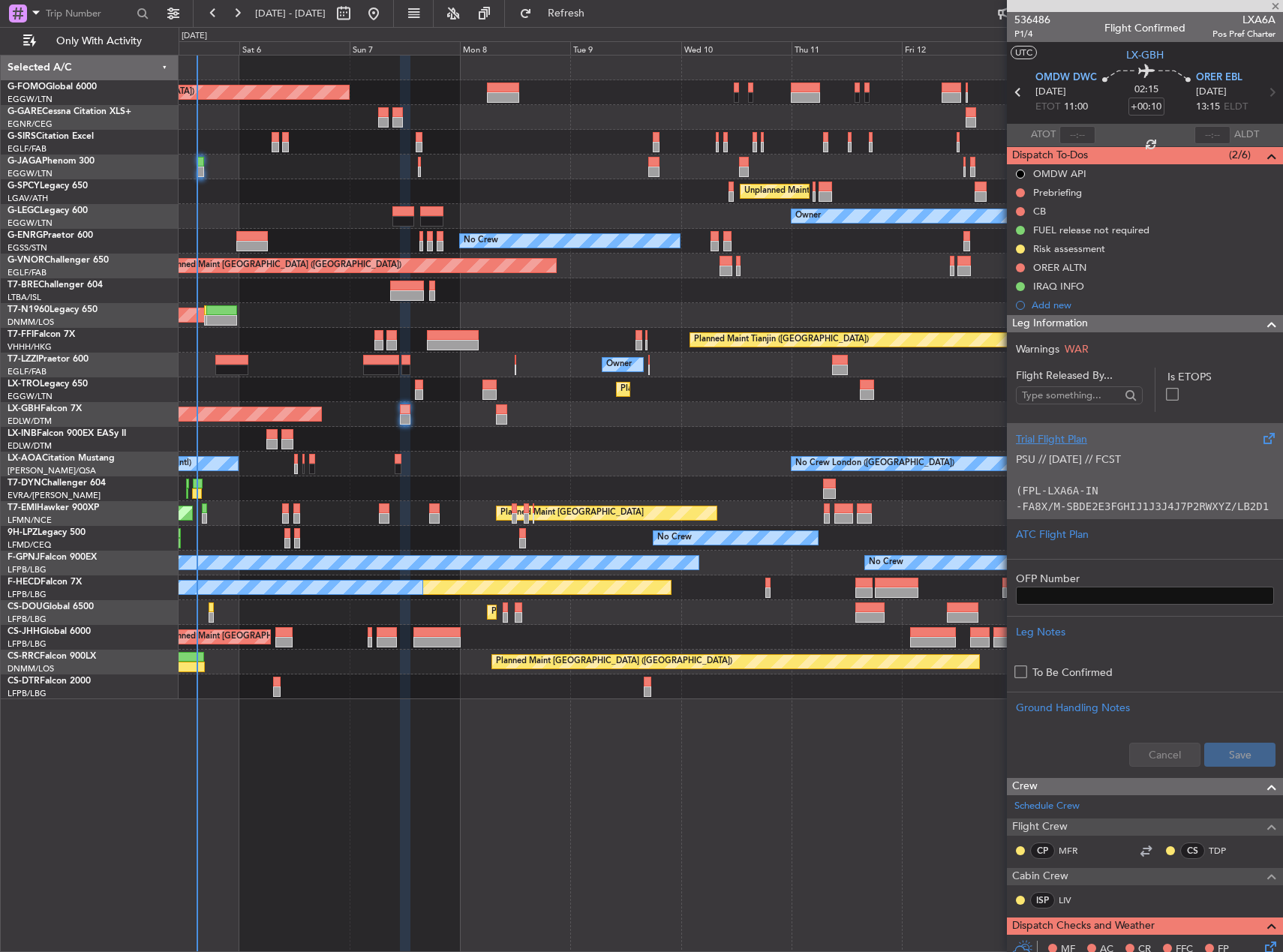
click at [1192, 475] on p at bounding box center [1145, 475] width 258 height 16
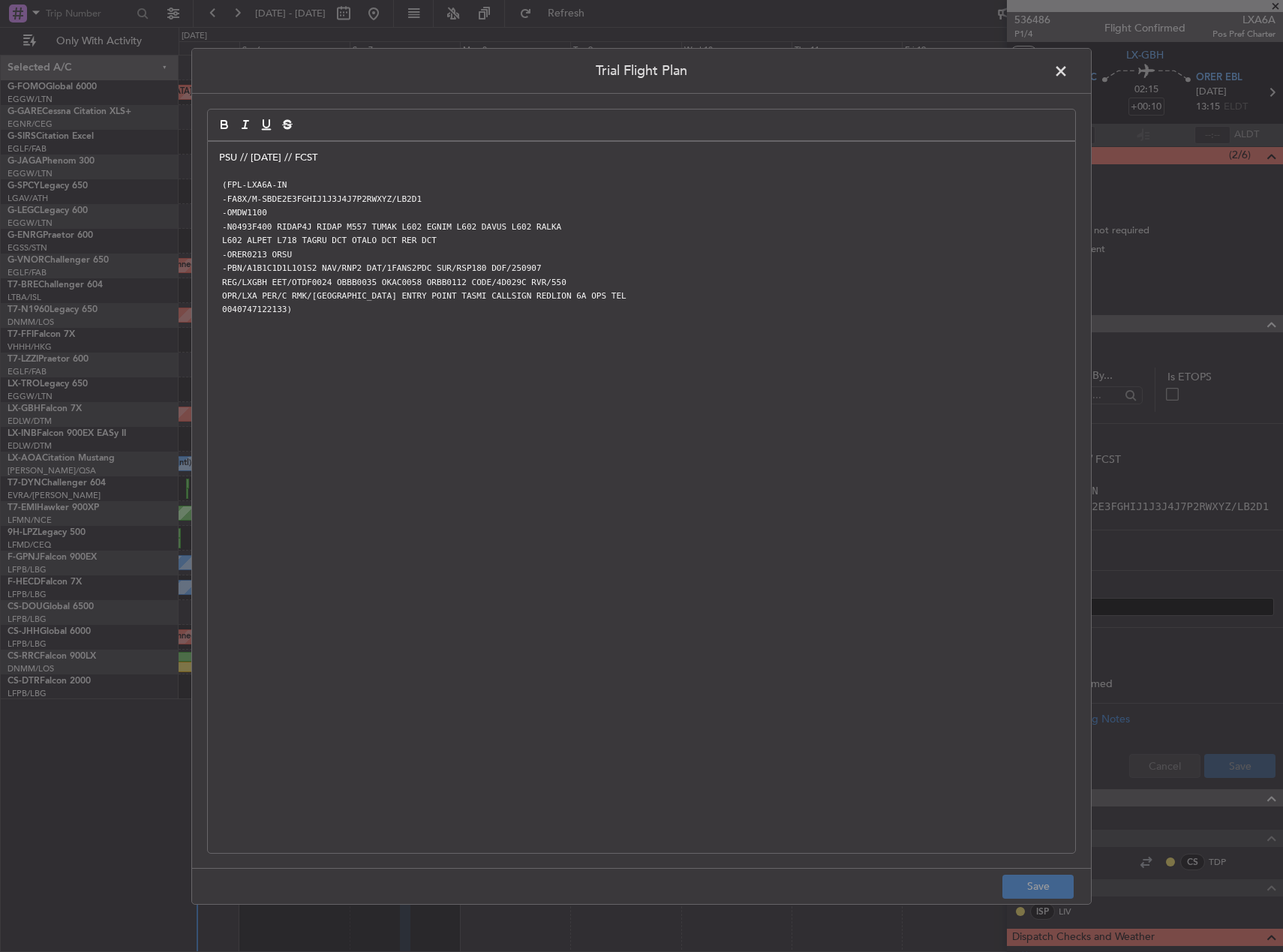
click at [1068, 67] on span at bounding box center [1068, 74] width 0 height 30
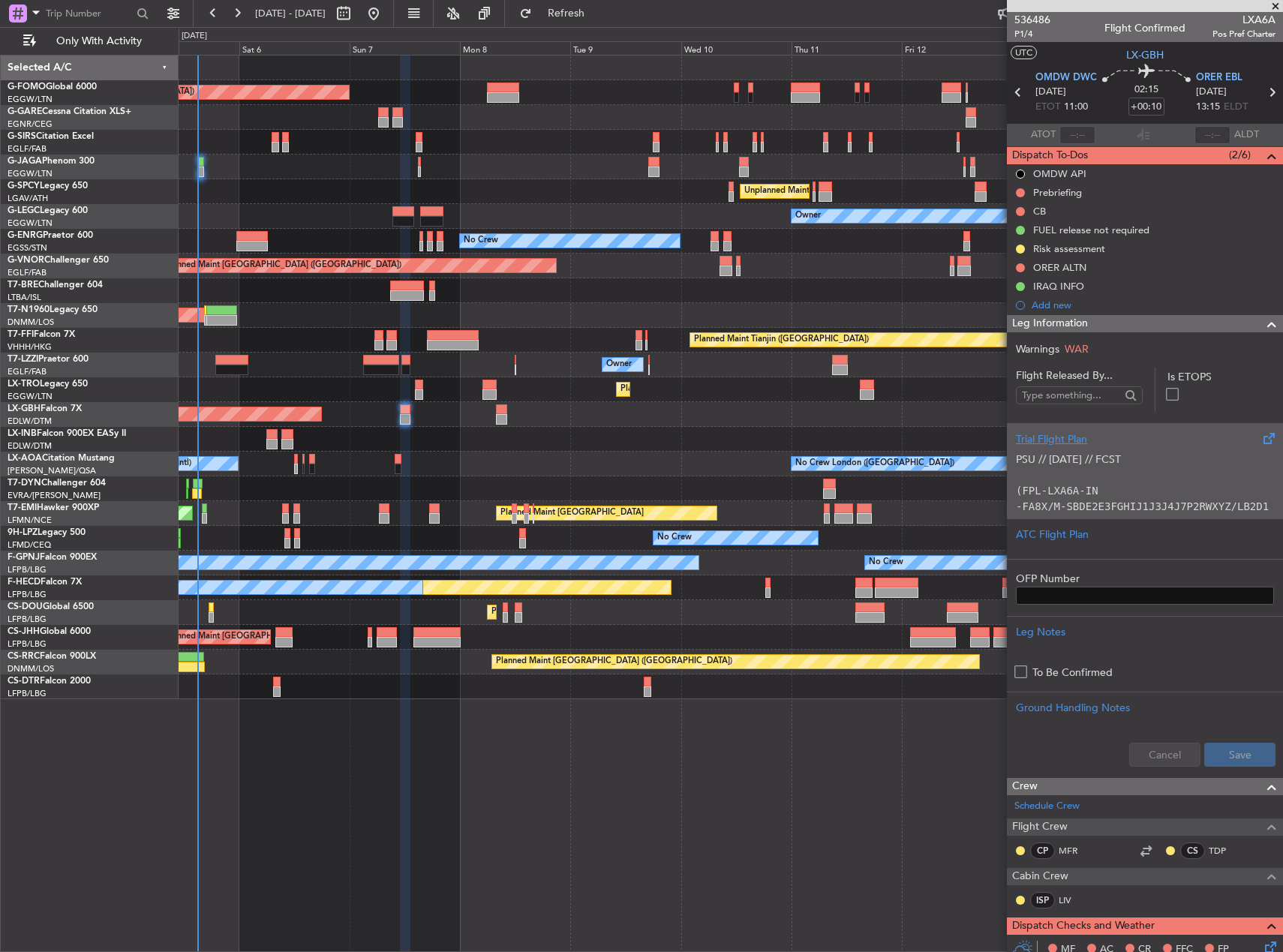
click at [1158, 488] on p "(FPL-LXA6A-IN" at bounding box center [1145, 491] width 258 height 16
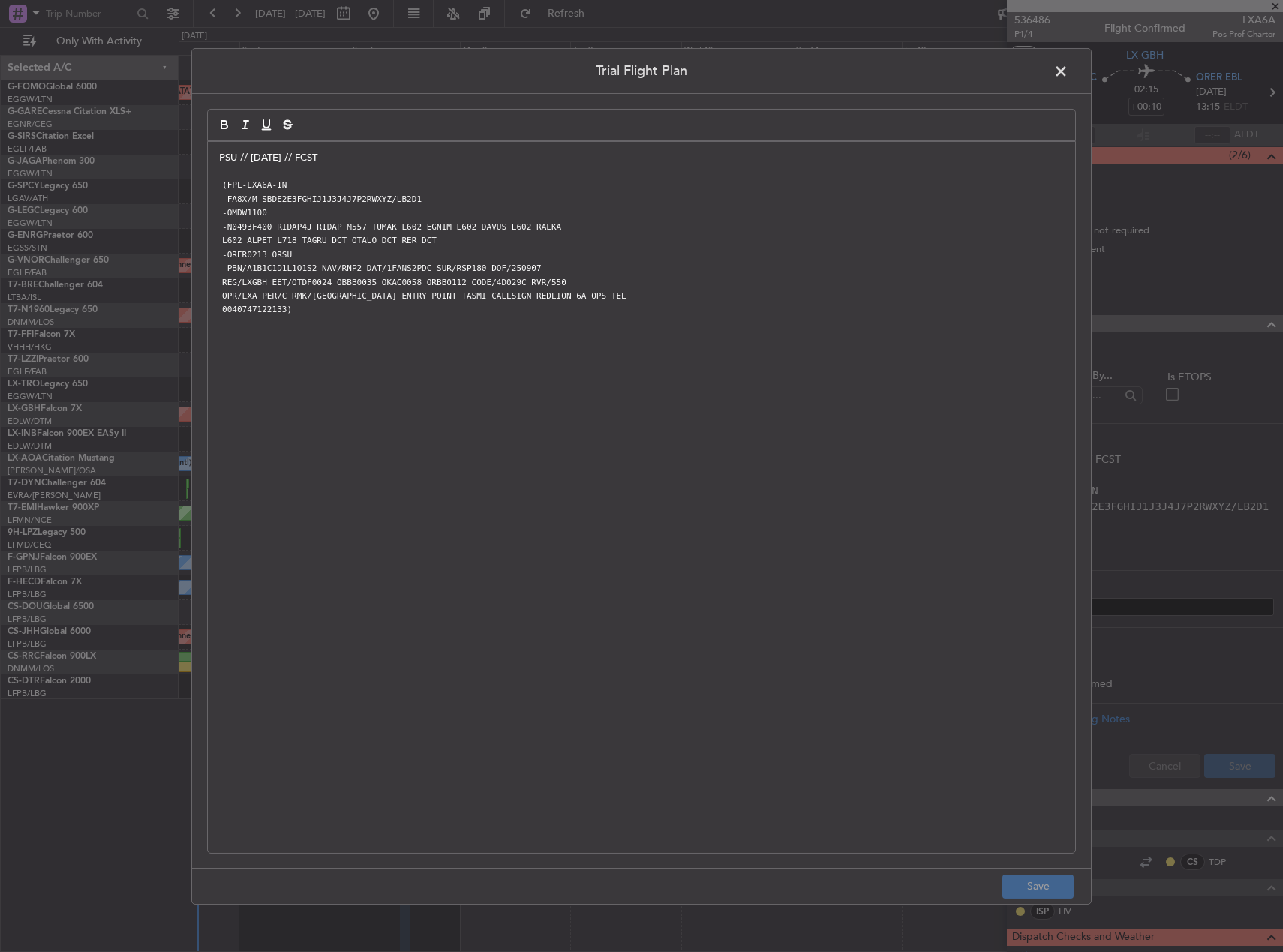
click at [1068, 67] on span at bounding box center [1068, 74] width 0 height 30
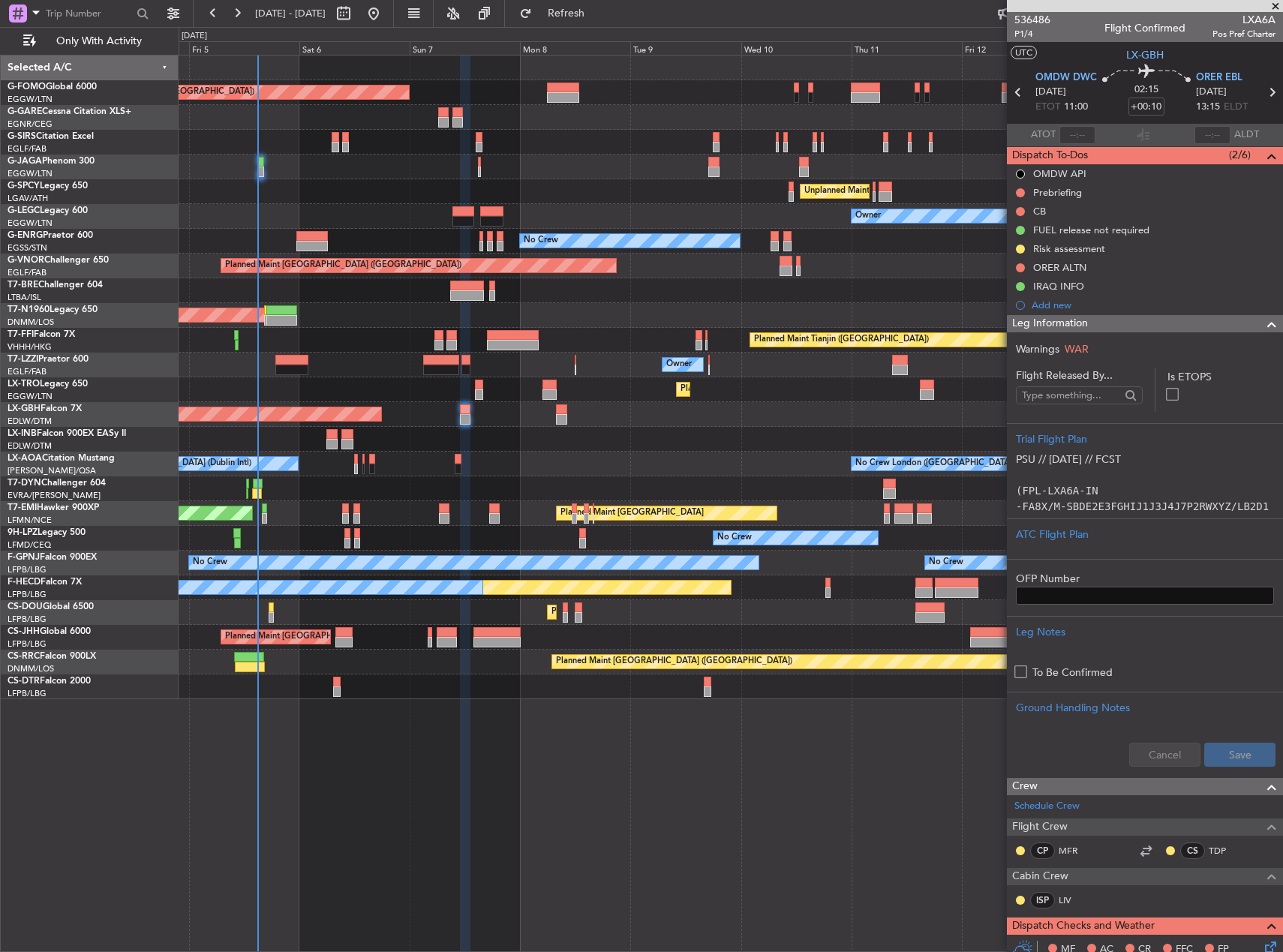
click at [665, 408] on div "Planned Maint [GEOGRAPHIC_DATA] ([GEOGRAPHIC_DATA] Intl) Planned Maint Nurnberg" at bounding box center [730, 414] width 1104 height 25
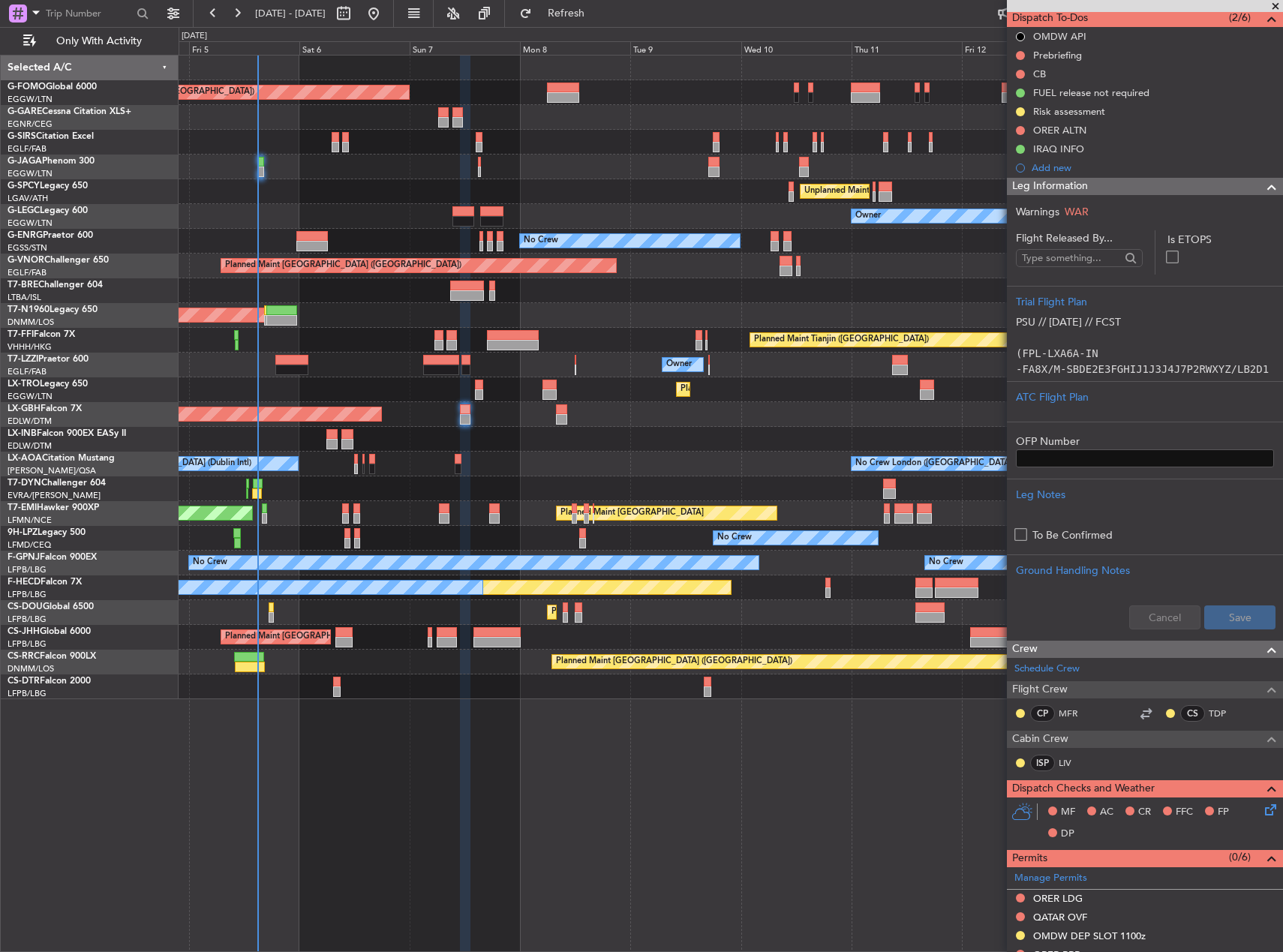
scroll to position [450, 0]
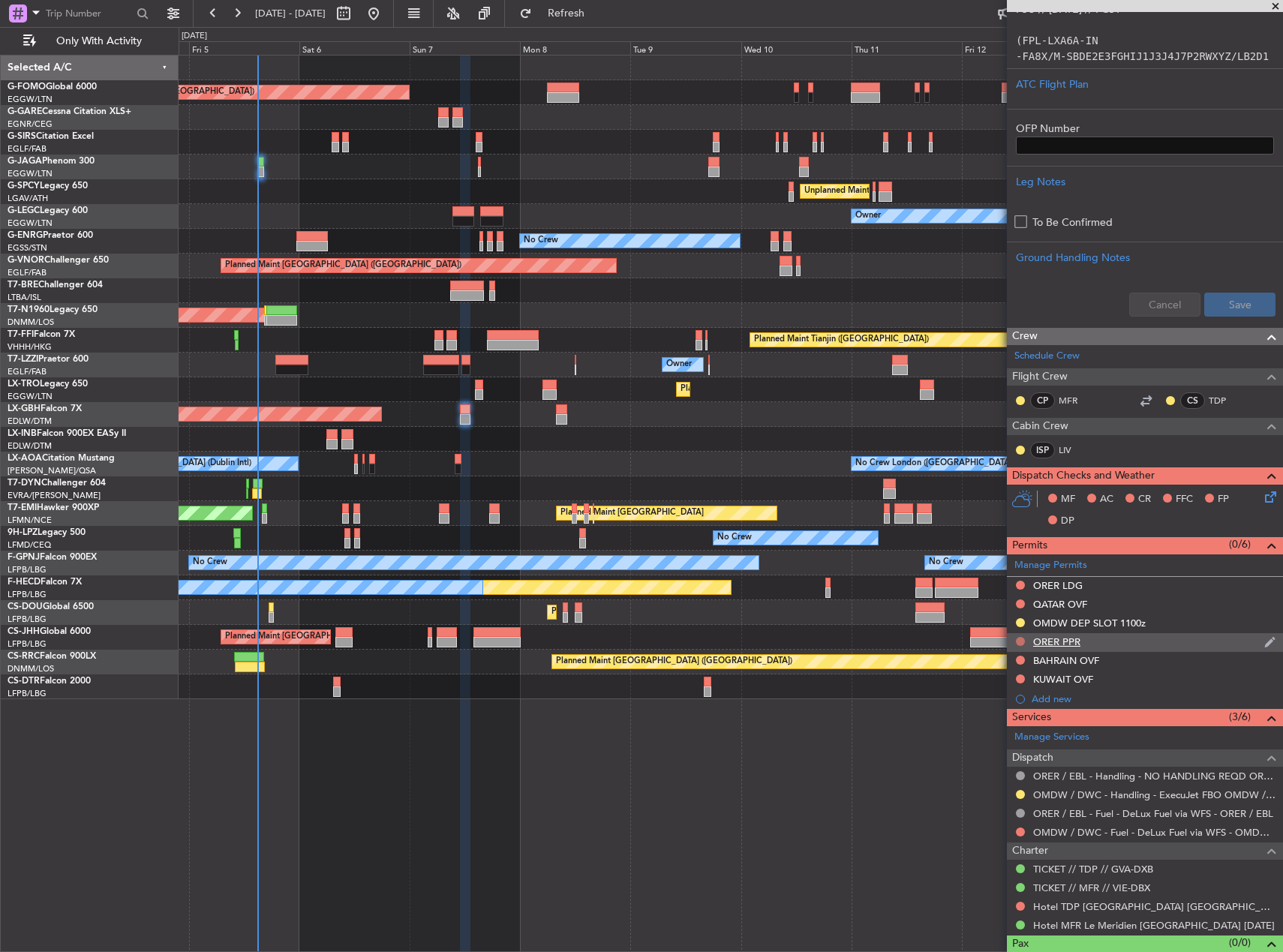
click at [1022, 639] on button at bounding box center [1021, 642] width 9 height 9
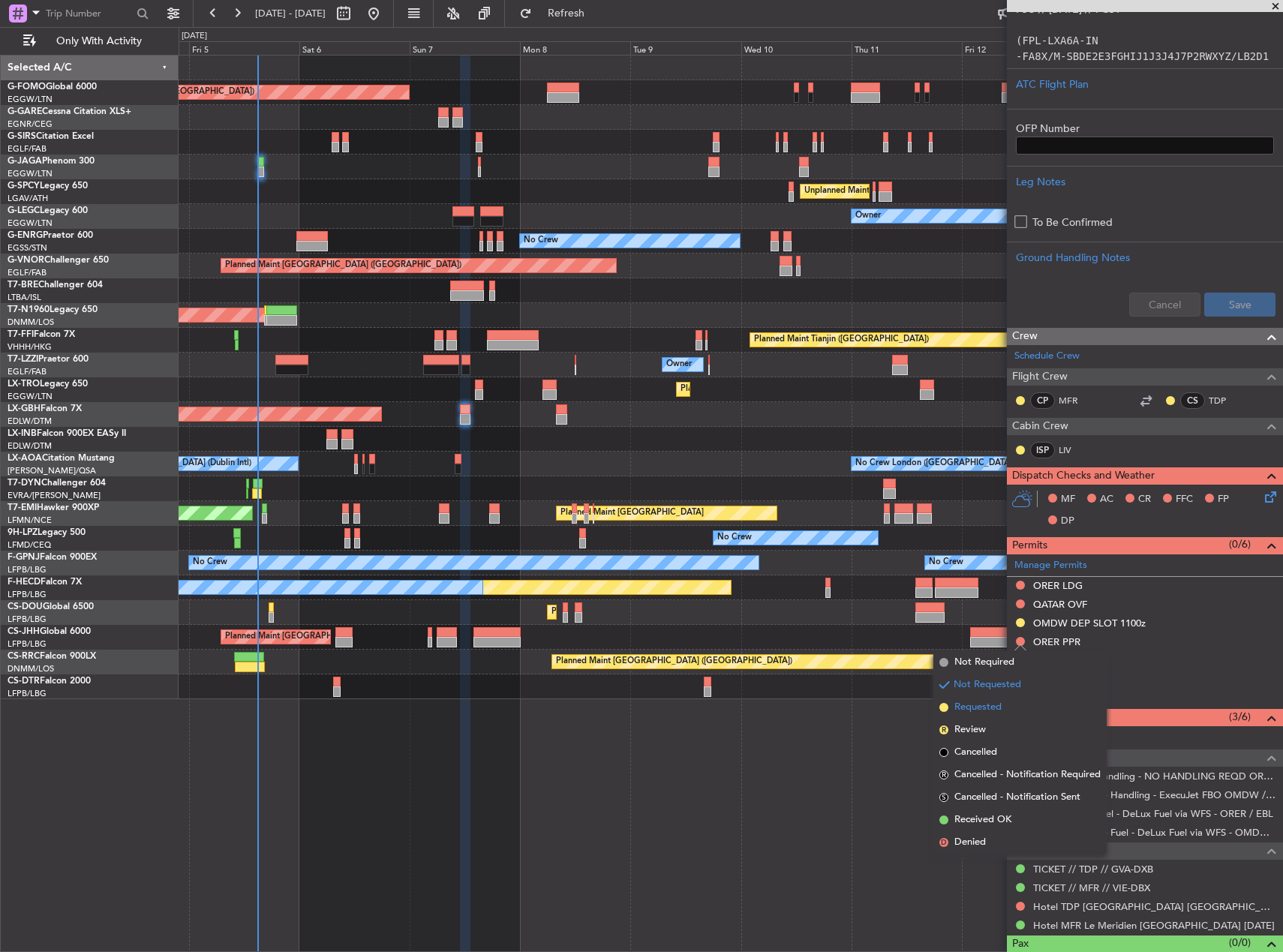
click at [981, 711] on span "Requested" at bounding box center [978, 708] width 48 height 15
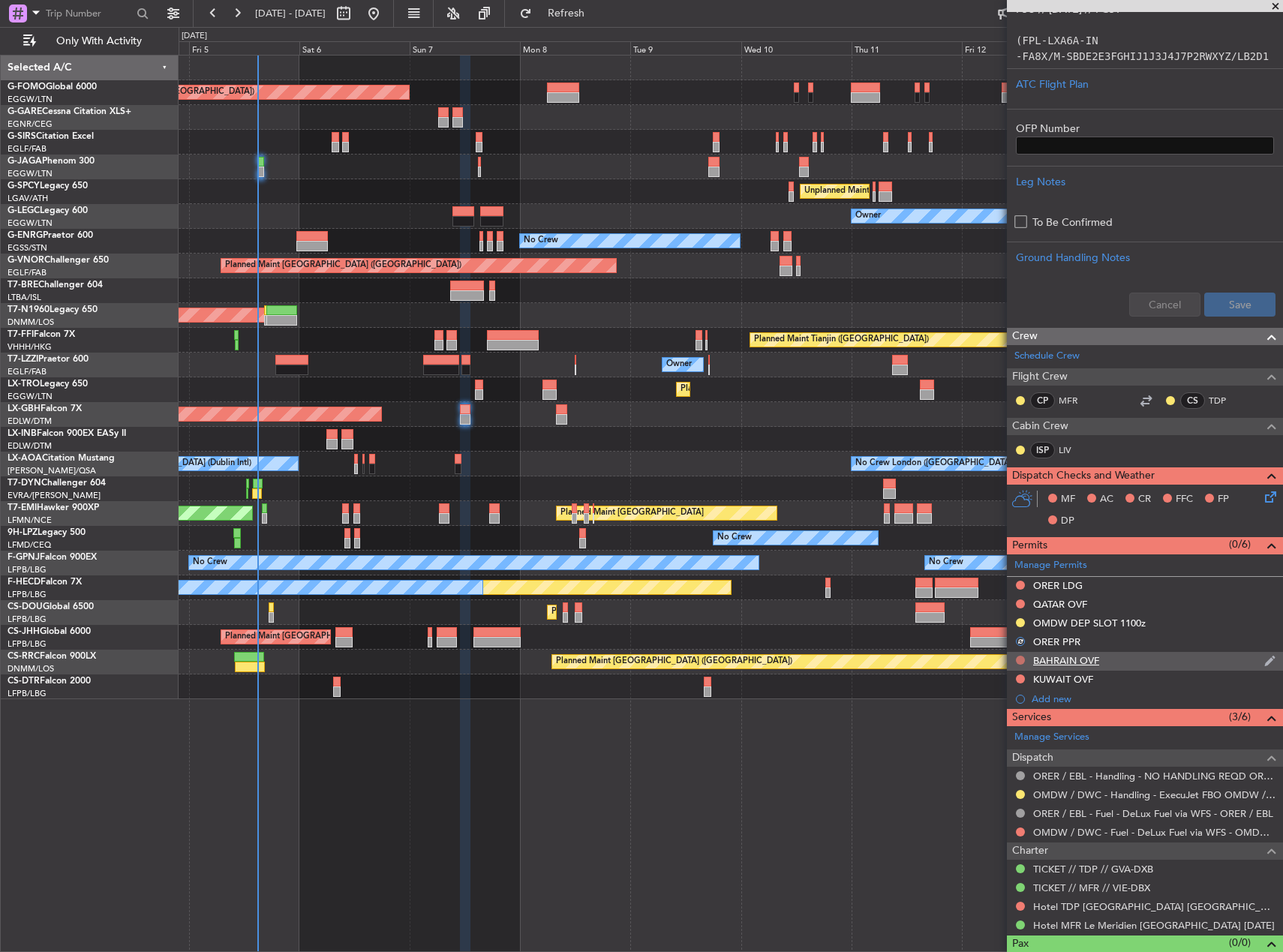
click at [1021, 661] on button at bounding box center [1021, 660] width 9 height 9
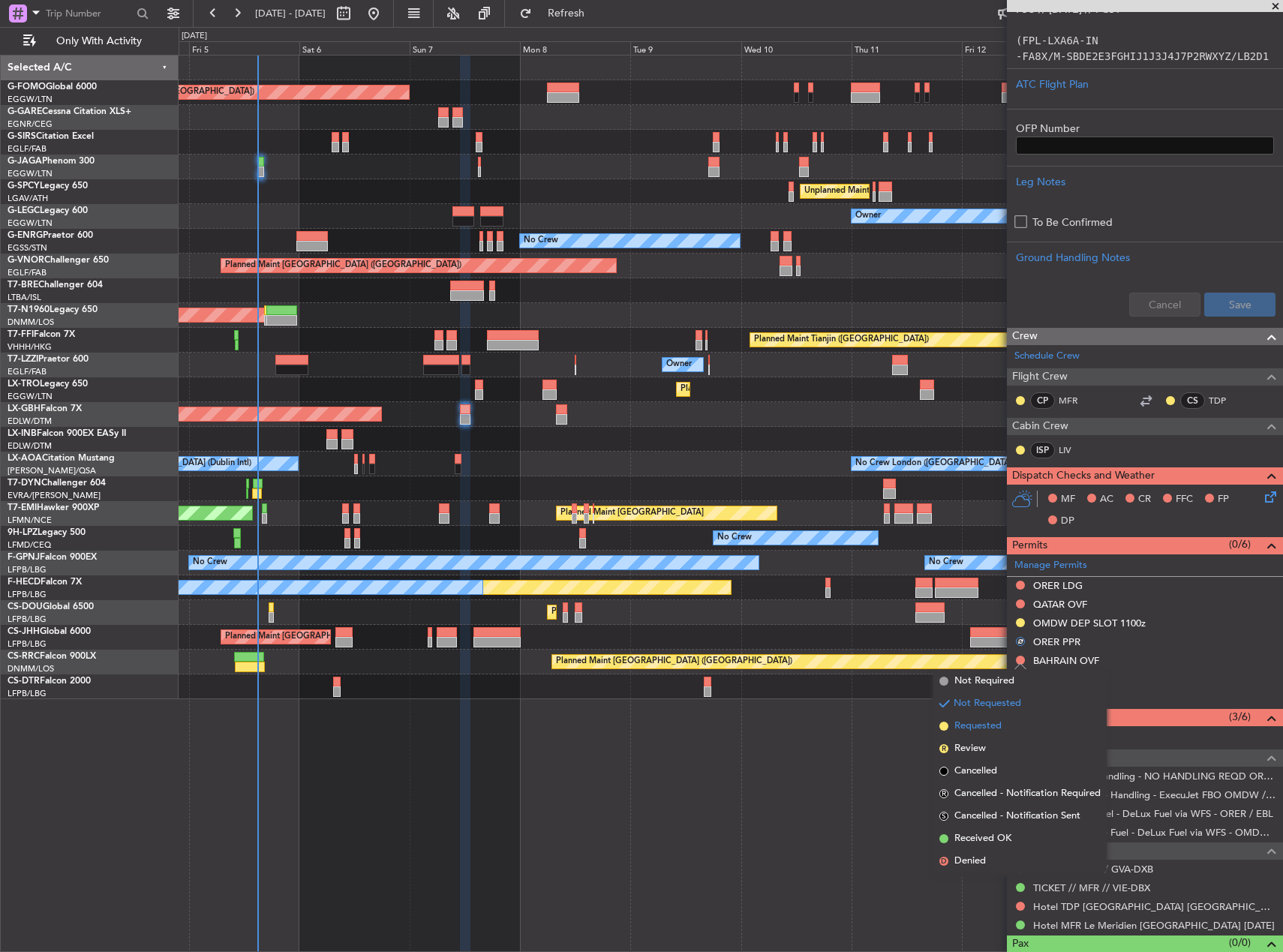
click at [979, 733] on span "Requested" at bounding box center [978, 727] width 48 height 15
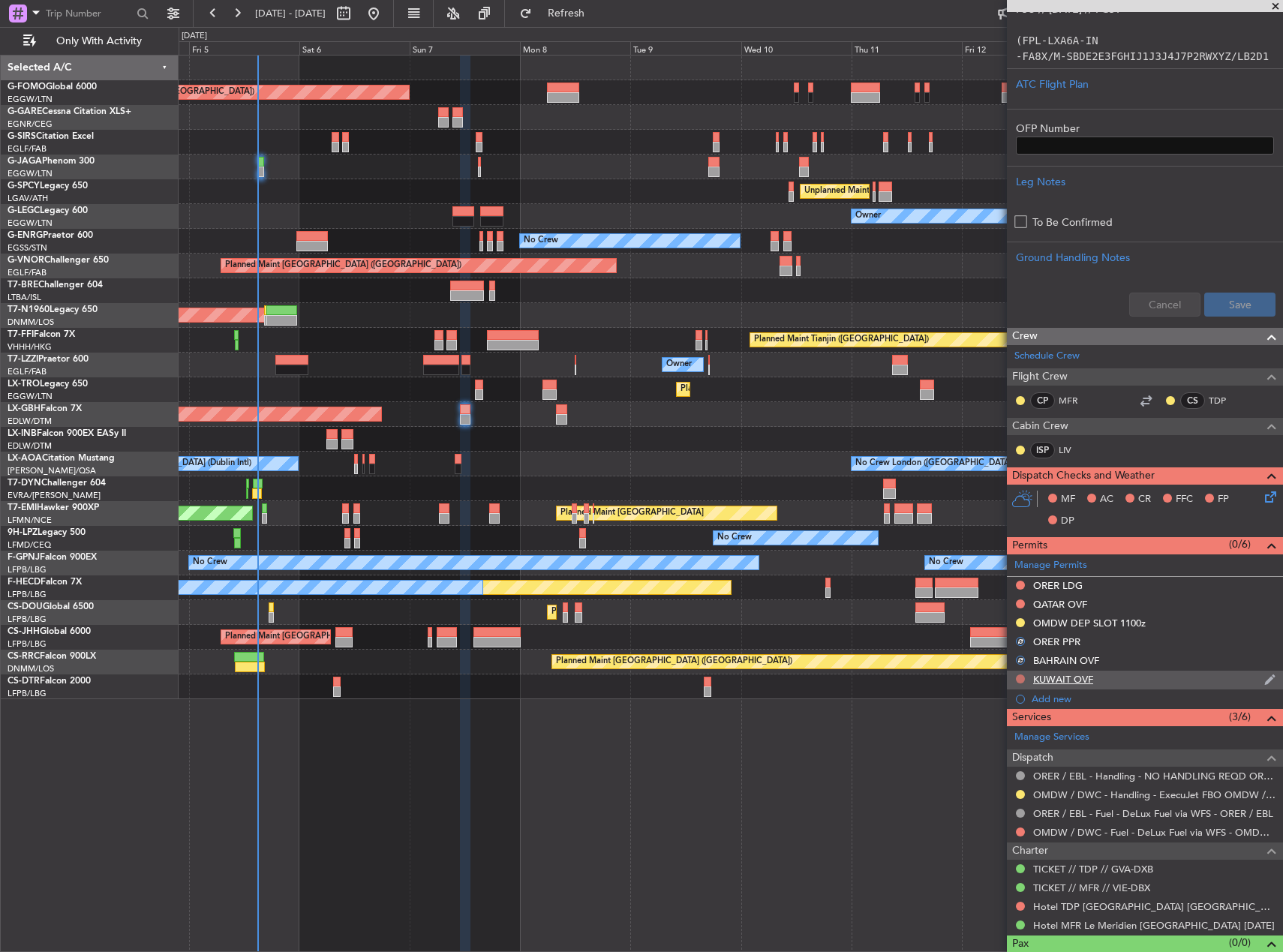
click at [1021, 677] on button at bounding box center [1021, 679] width 9 height 9
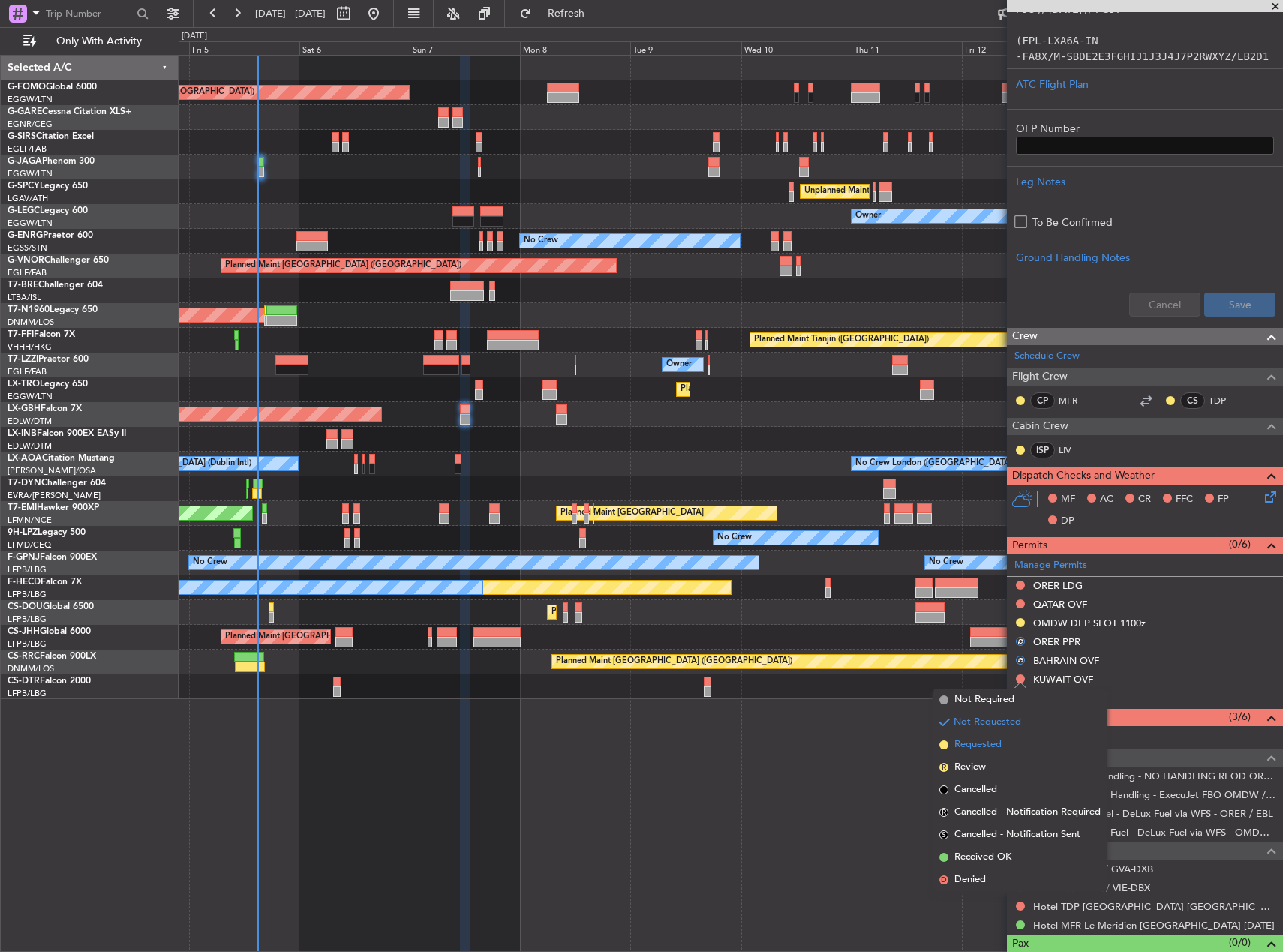
click at [982, 742] on span "Requested" at bounding box center [978, 746] width 48 height 15
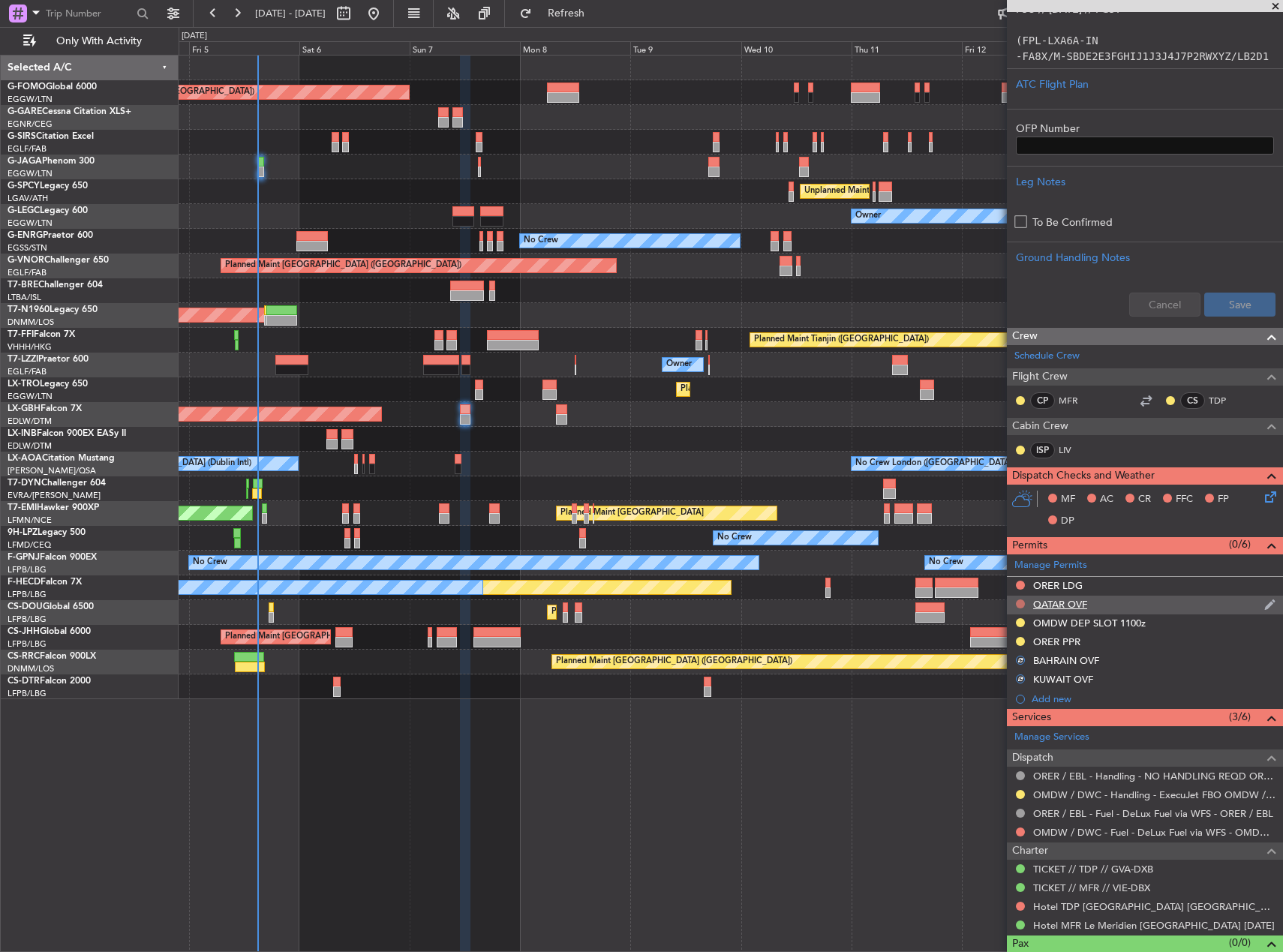
click at [1021, 604] on button at bounding box center [1021, 604] width 9 height 9
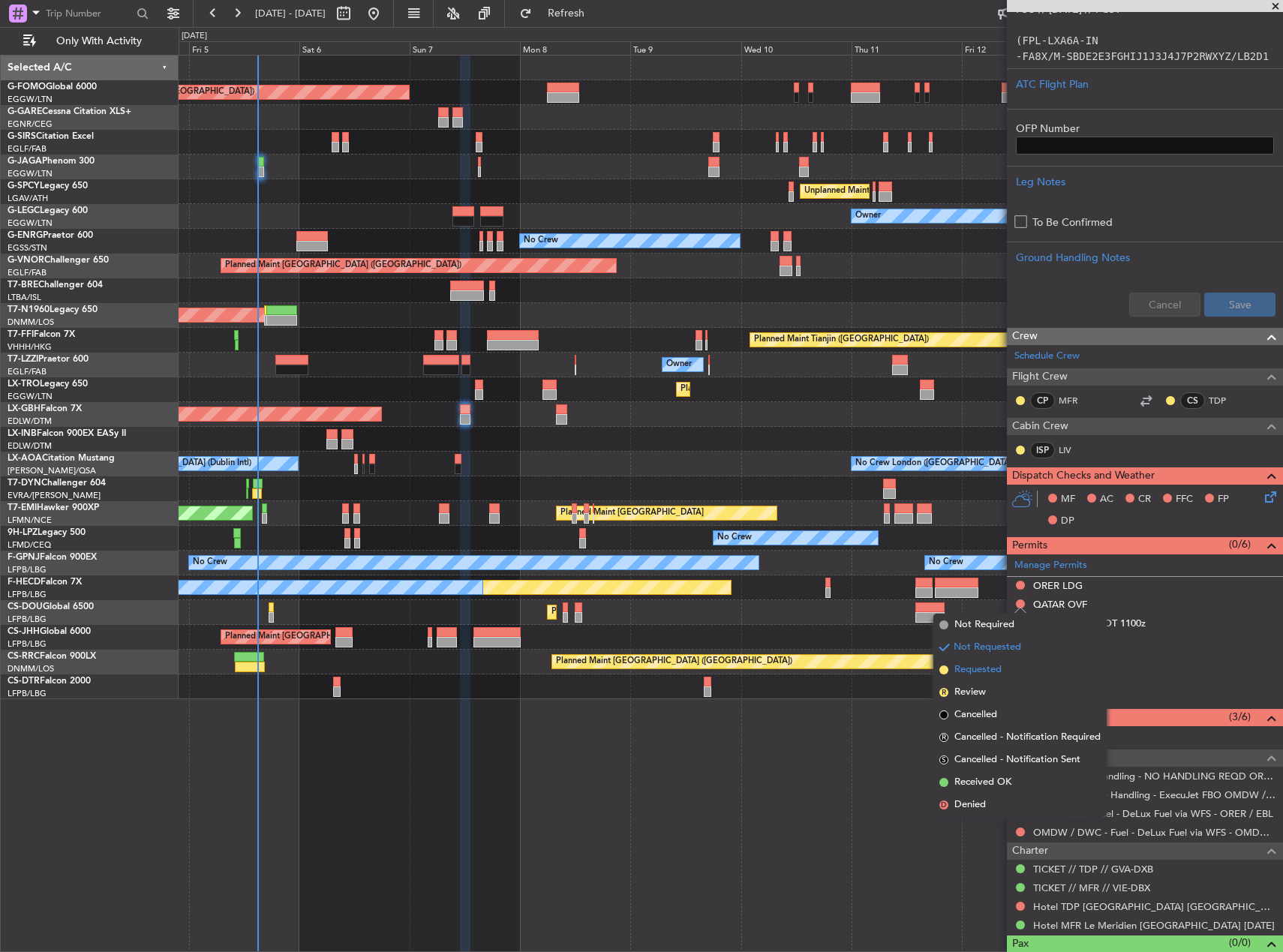
click at [998, 669] on span "Requested" at bounding box center [978, 670] width 48 height 15
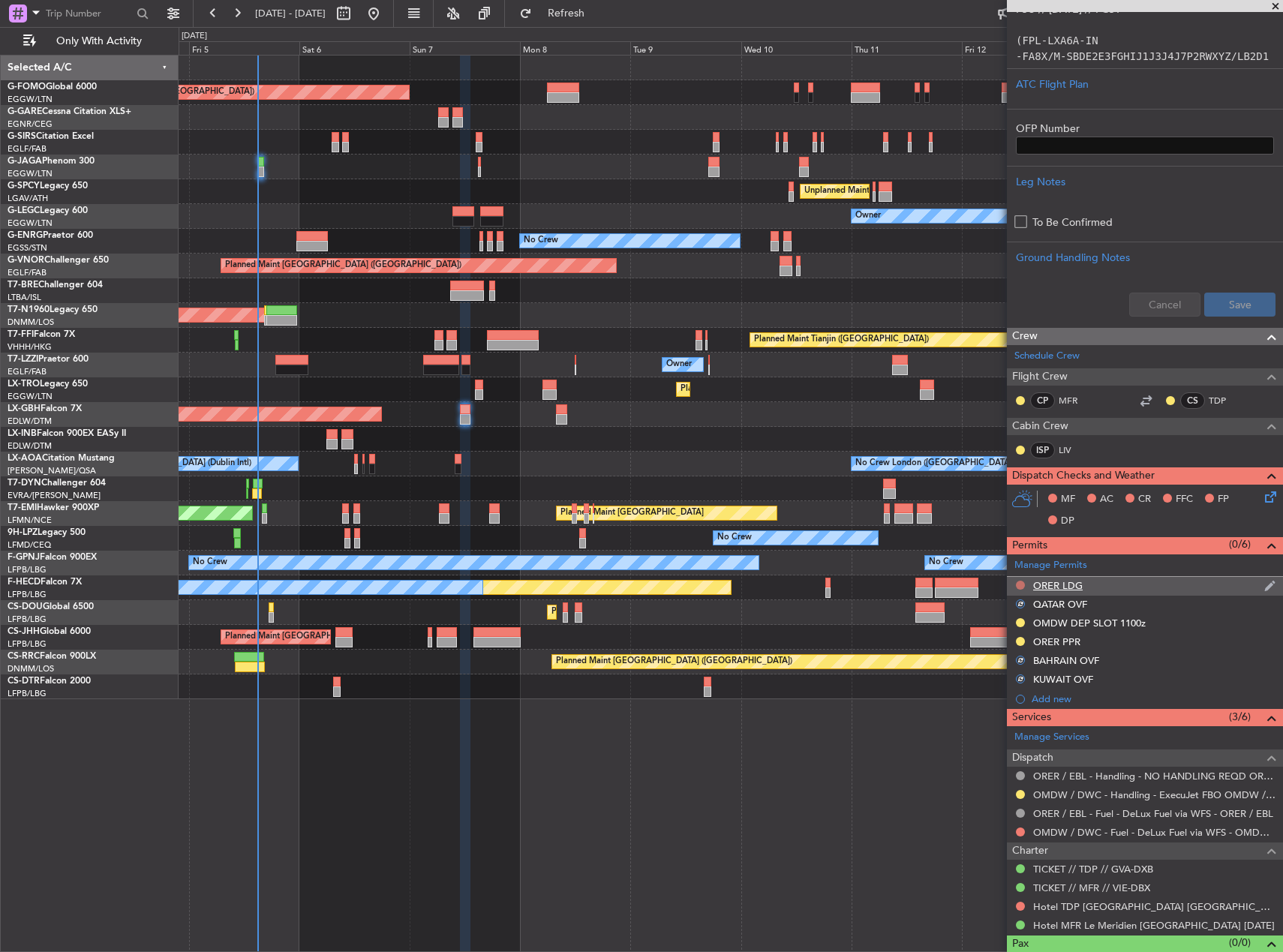
click at [1021, 588] on button at bounding box center [1021, 585] width 9 height 9
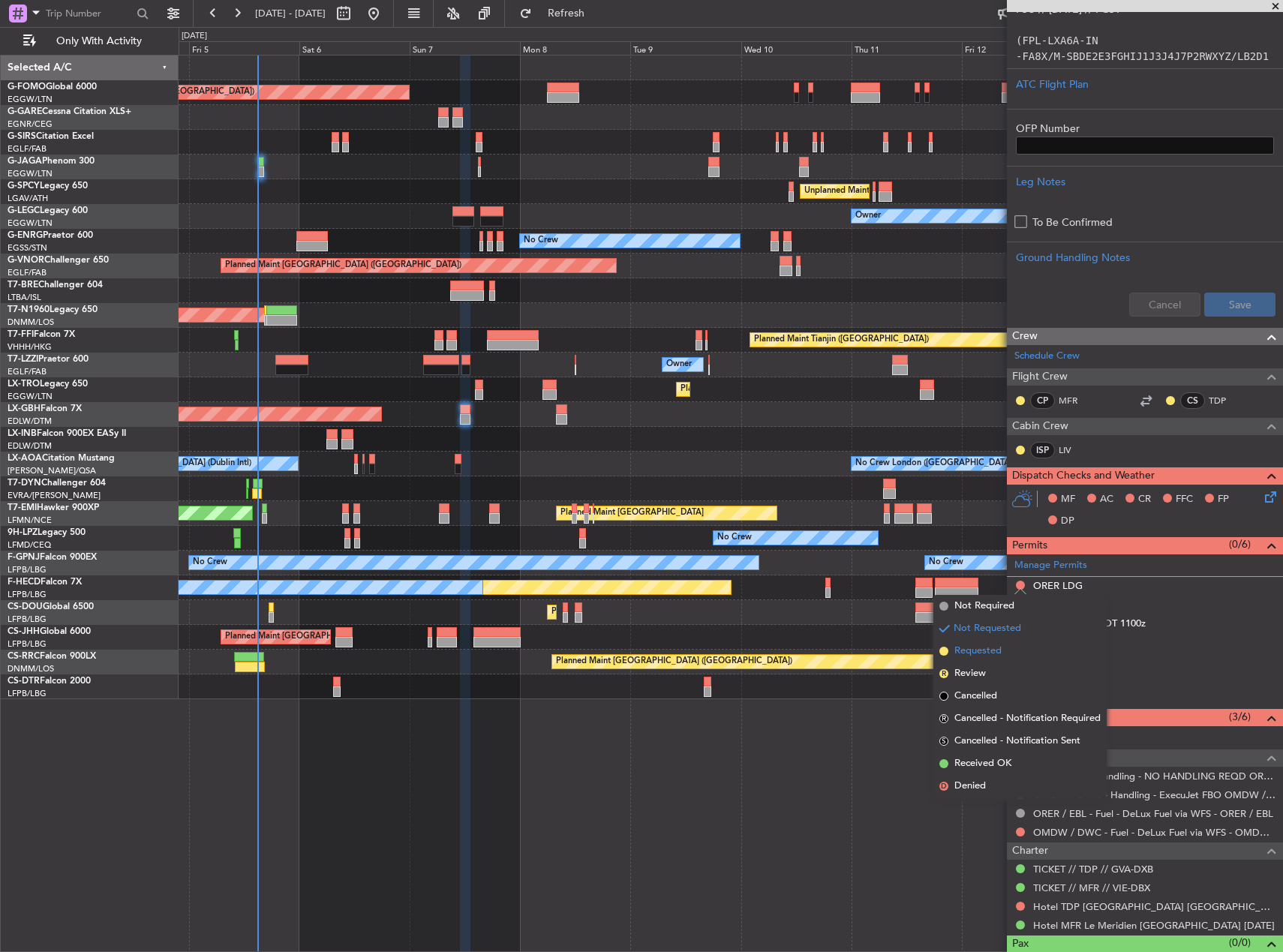
click at [1000, 643] on li "Requested" at bounding box center [1020, 652] width 173 height 23
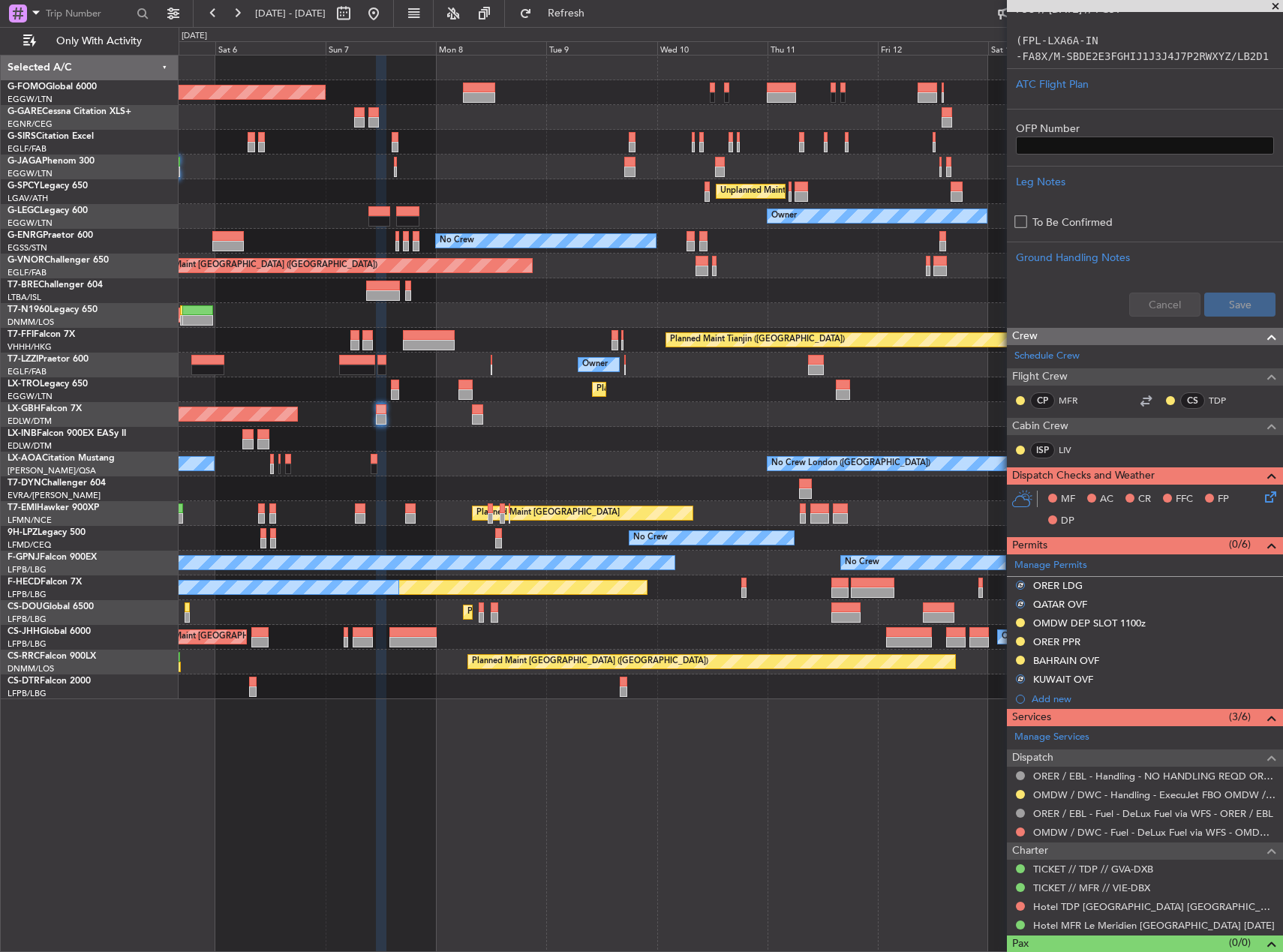
click at [876, 736] on div "Planned Maint London (Luton) Planned Maint London (Farnborough) Unplanned Maint…" at bounding box center [730, 503] width 1105 height 898
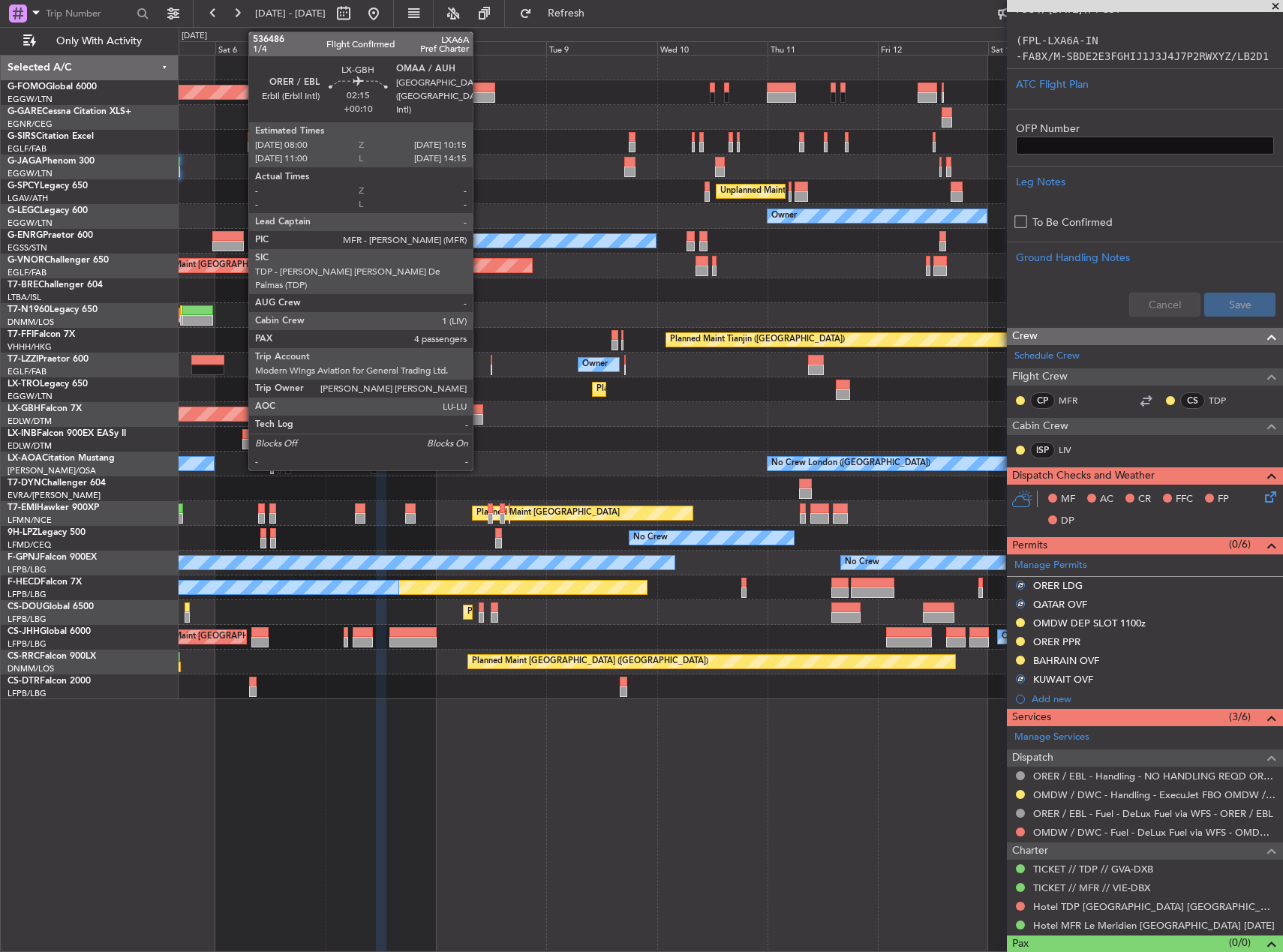
click at [479, 411] on div at bounding box center [477, 410] width 11 height 11
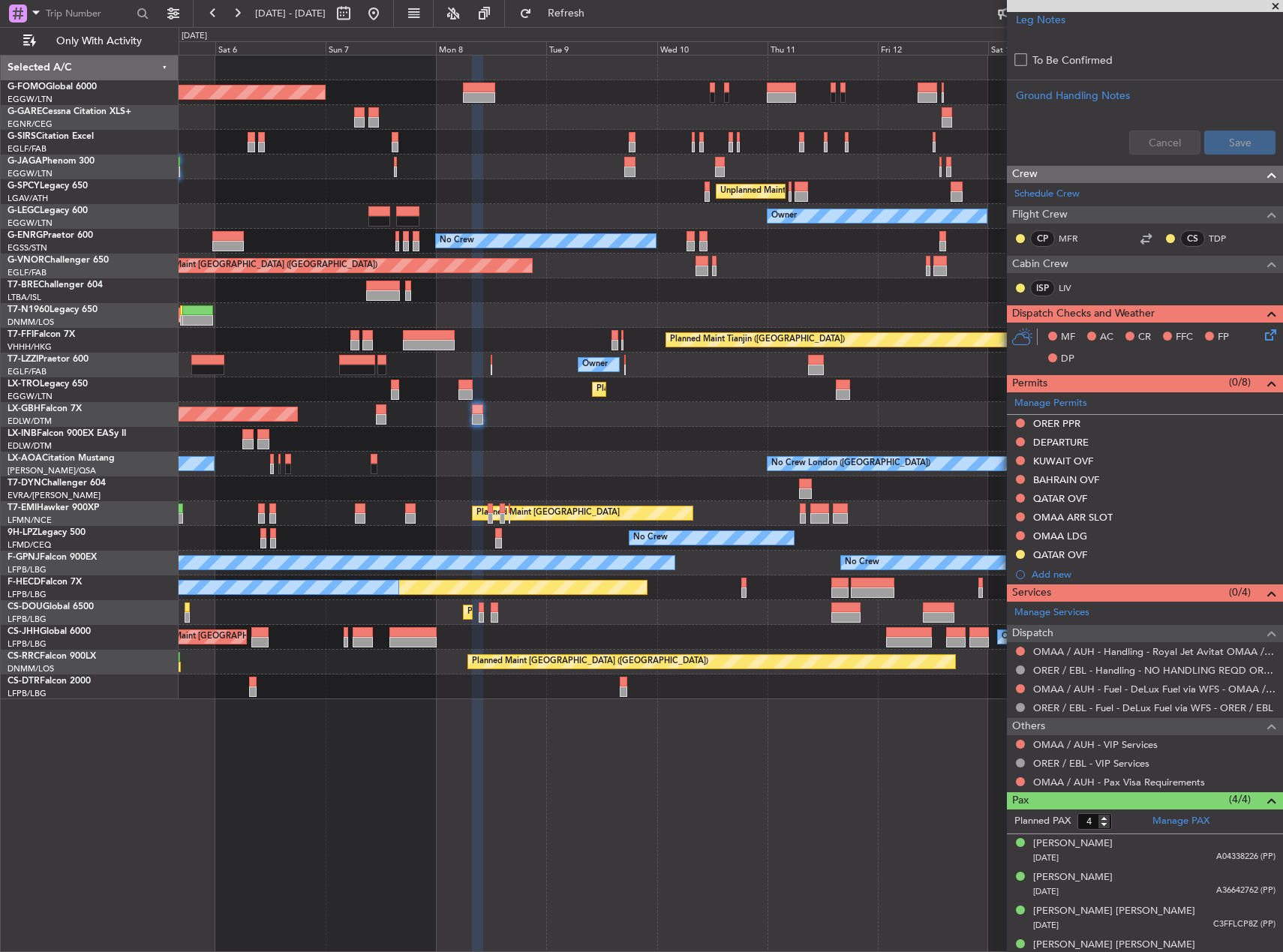
scroll to position [600, 0]
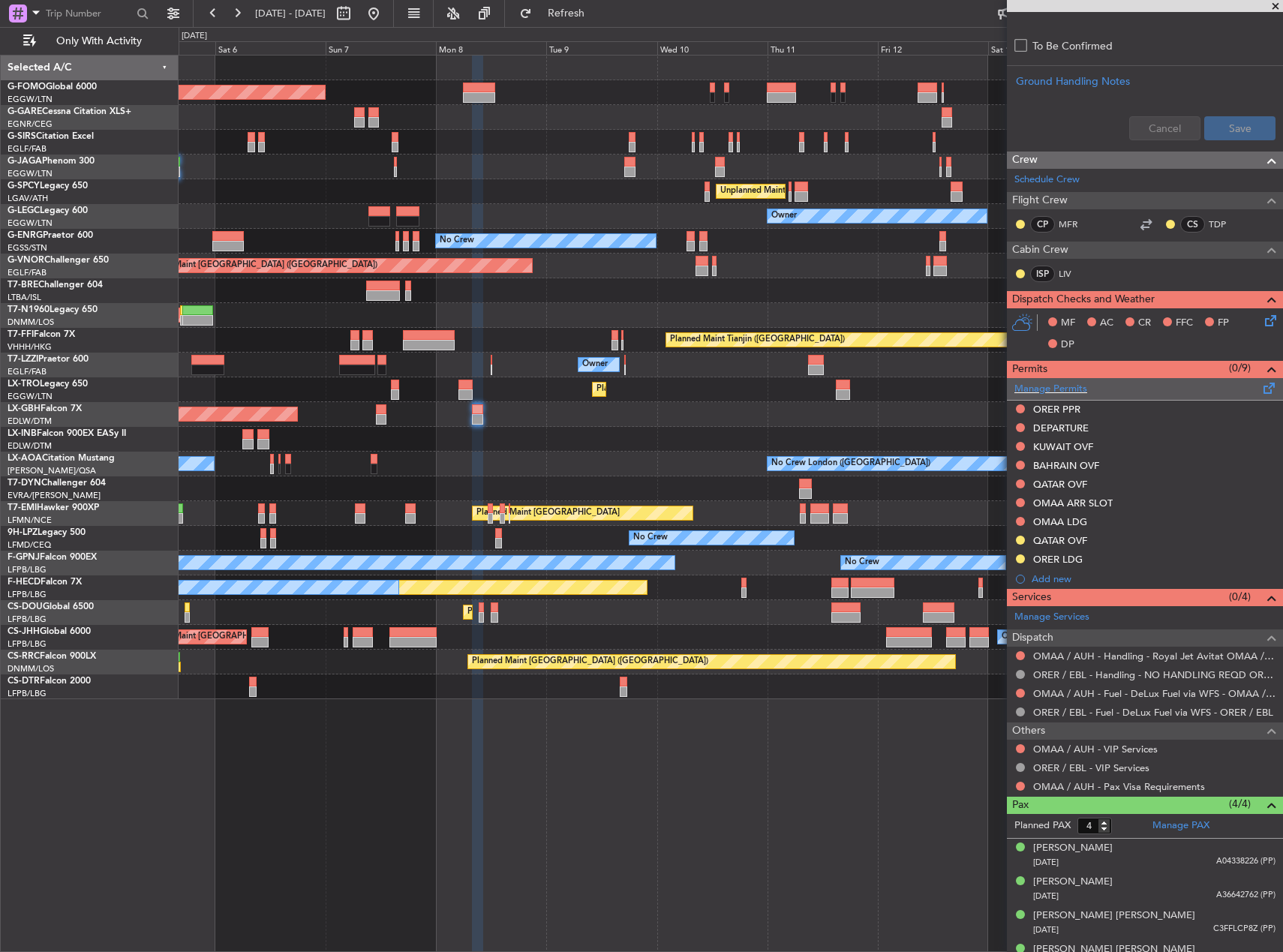
click at [1260, 386] on span at bounding box center [1269, 385] width 18 height 11
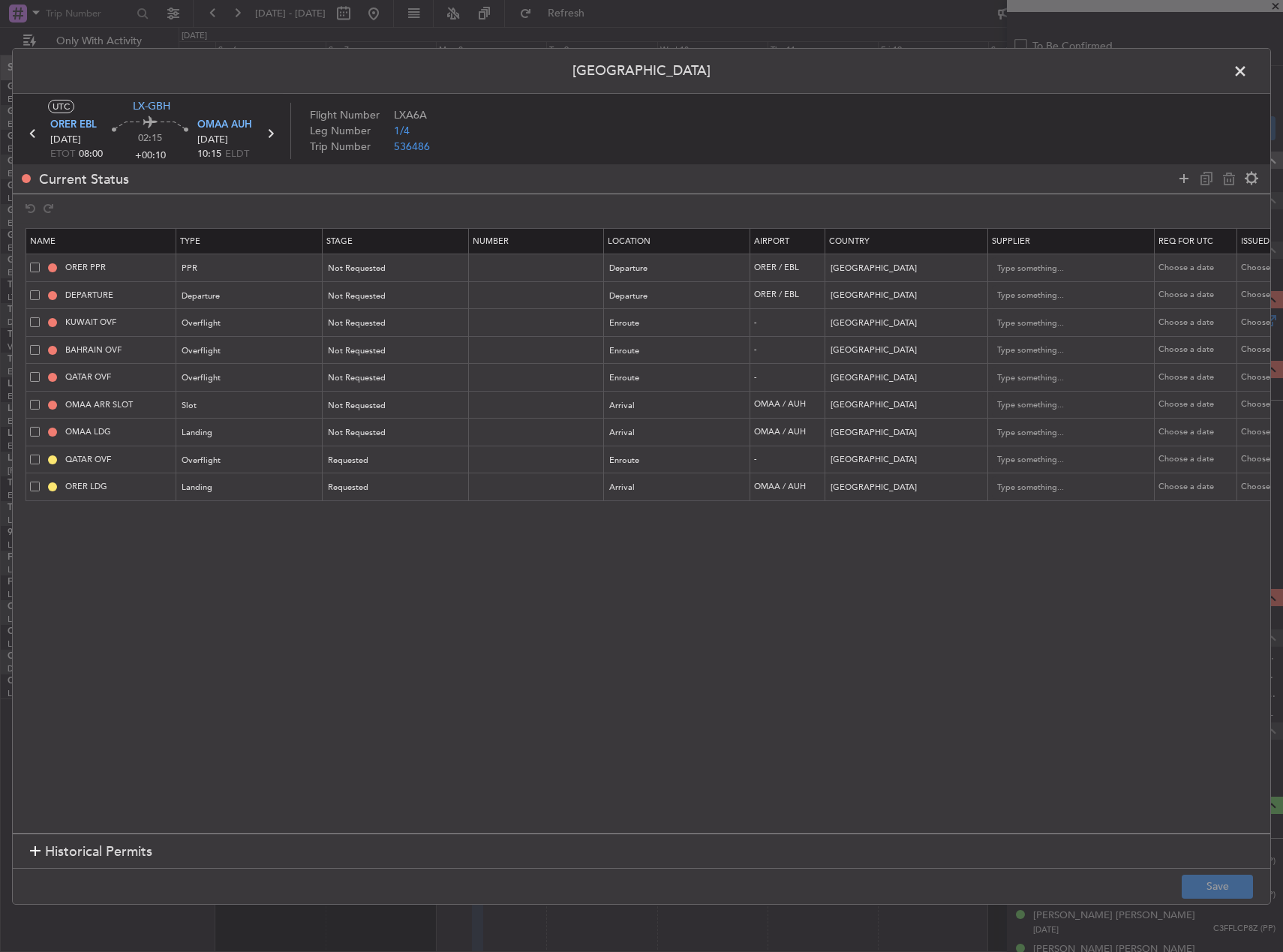
click at [36, 464] on span at bounding box center [35, 459] width 10 height 10
click at [41, 454] on input "checkbox" at bounding box center [41, 454] width 0 height 0
click at [34, 479] on td "ORER LDG" at bounding box center [101, 487] width 150 height 28
click at [35, 487] on span at bounding box center [35, 486] width 10 height 10
click at [41, 482] on input "checkbox" at bounding box center [41, 482] width 0 height 0
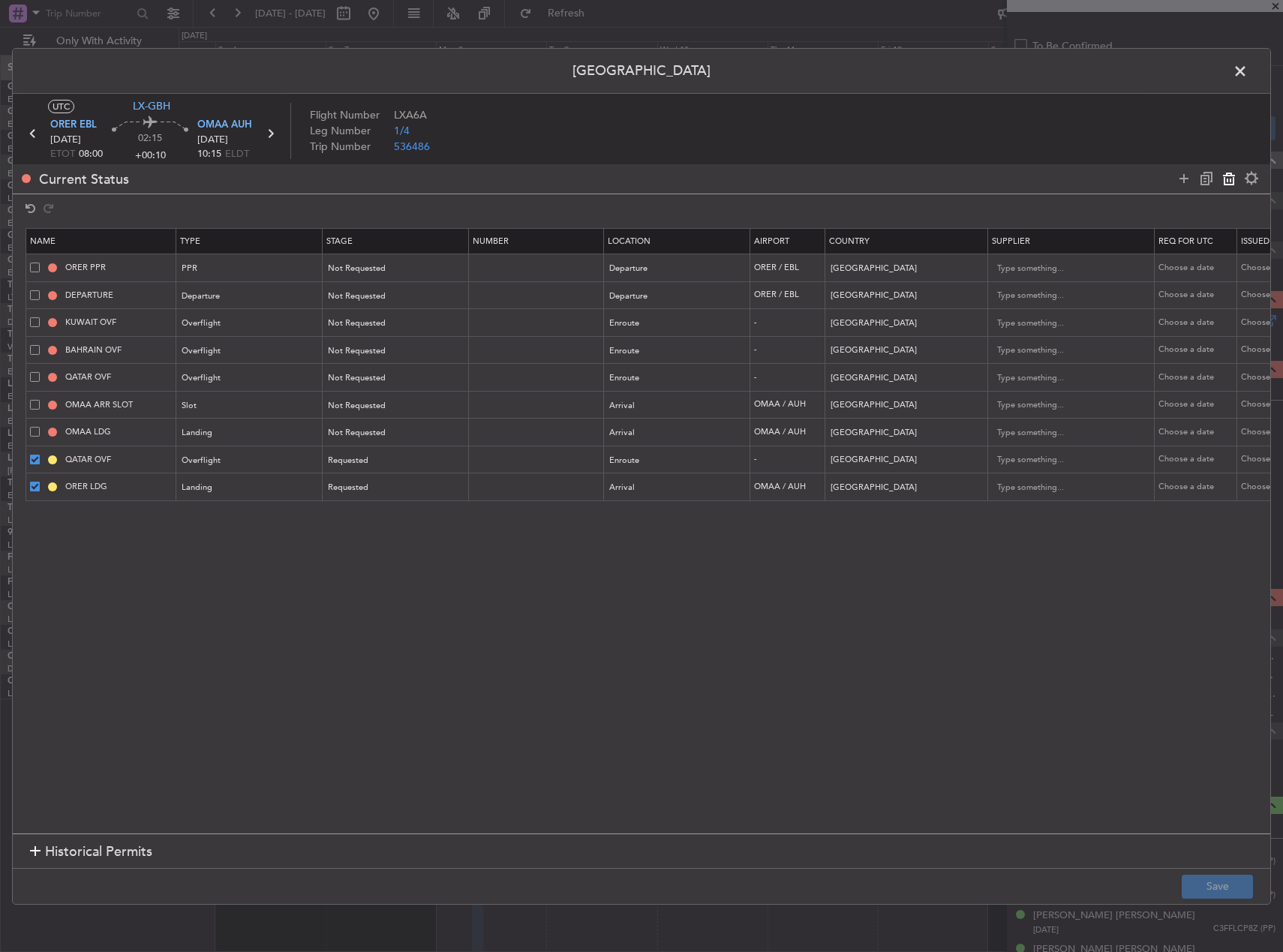
click at [1226, 183] on icon at bounding box center [1229, 178] width 18 height 18
click at [1223, 884] on button "Save" at bounding box center [1217, 887] width 71 height 24
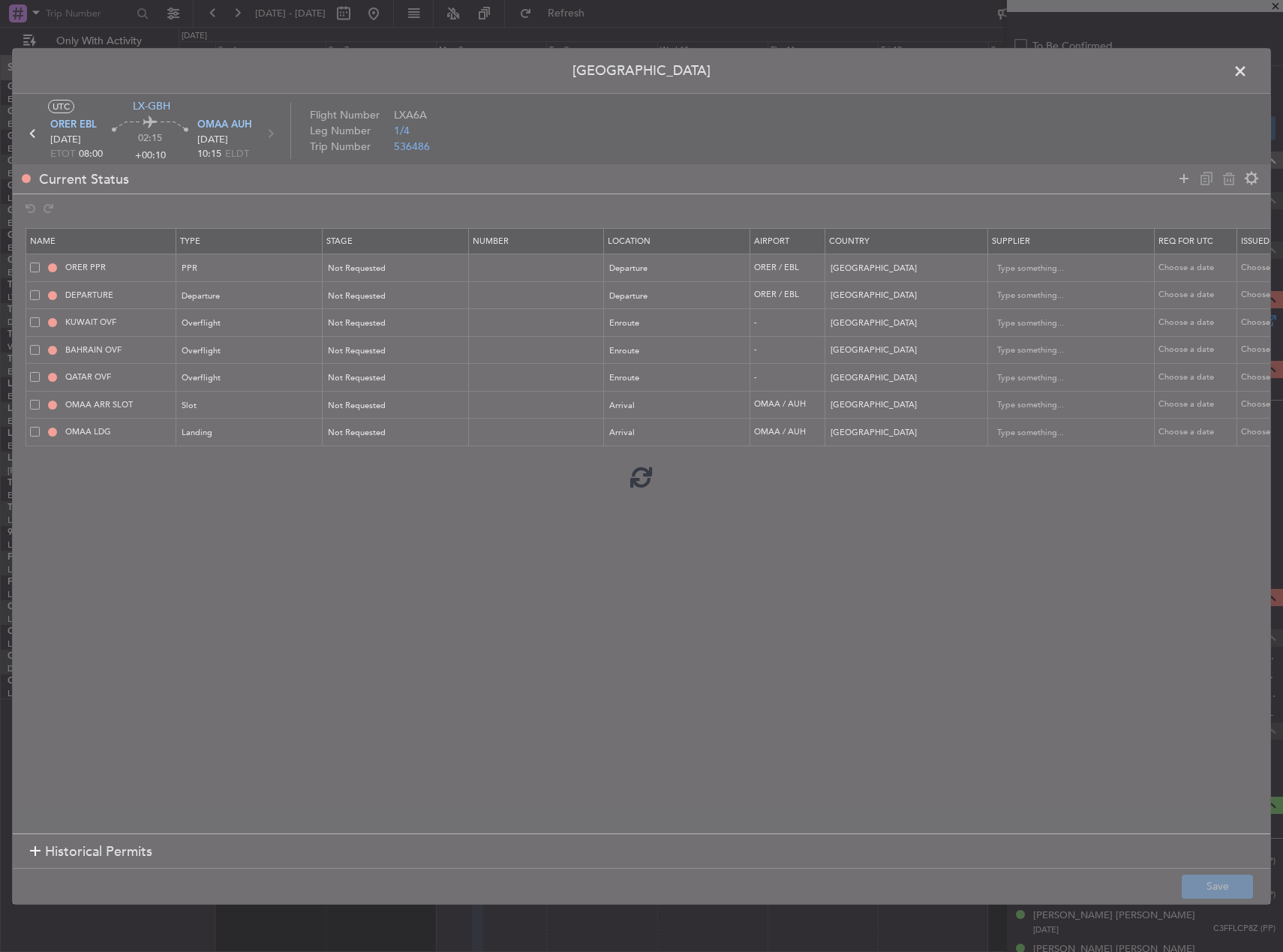
scroll to position [584, 0]
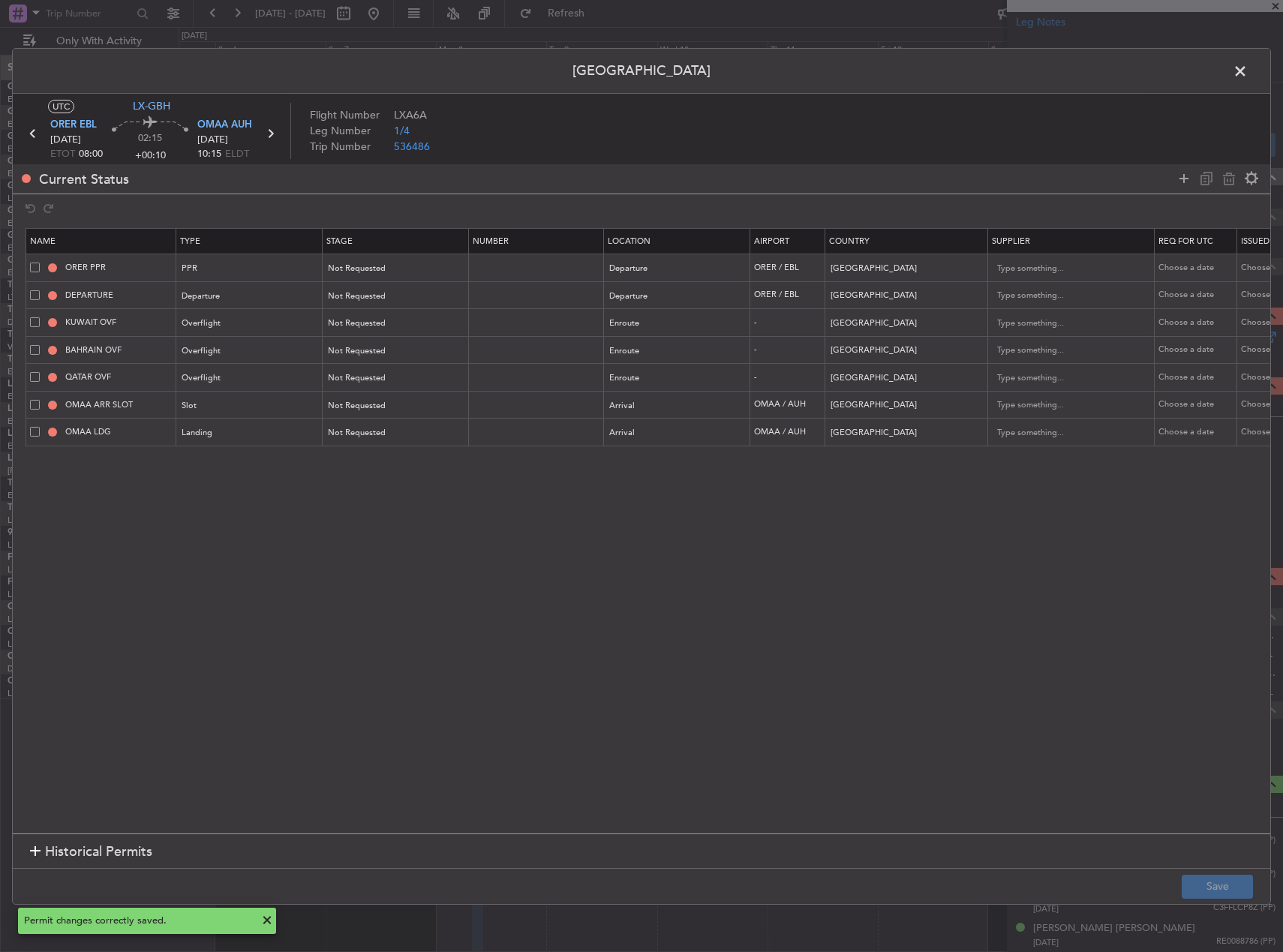
click at [1247, 64] on span at bounding box center [1247, 74] width 0 height 30
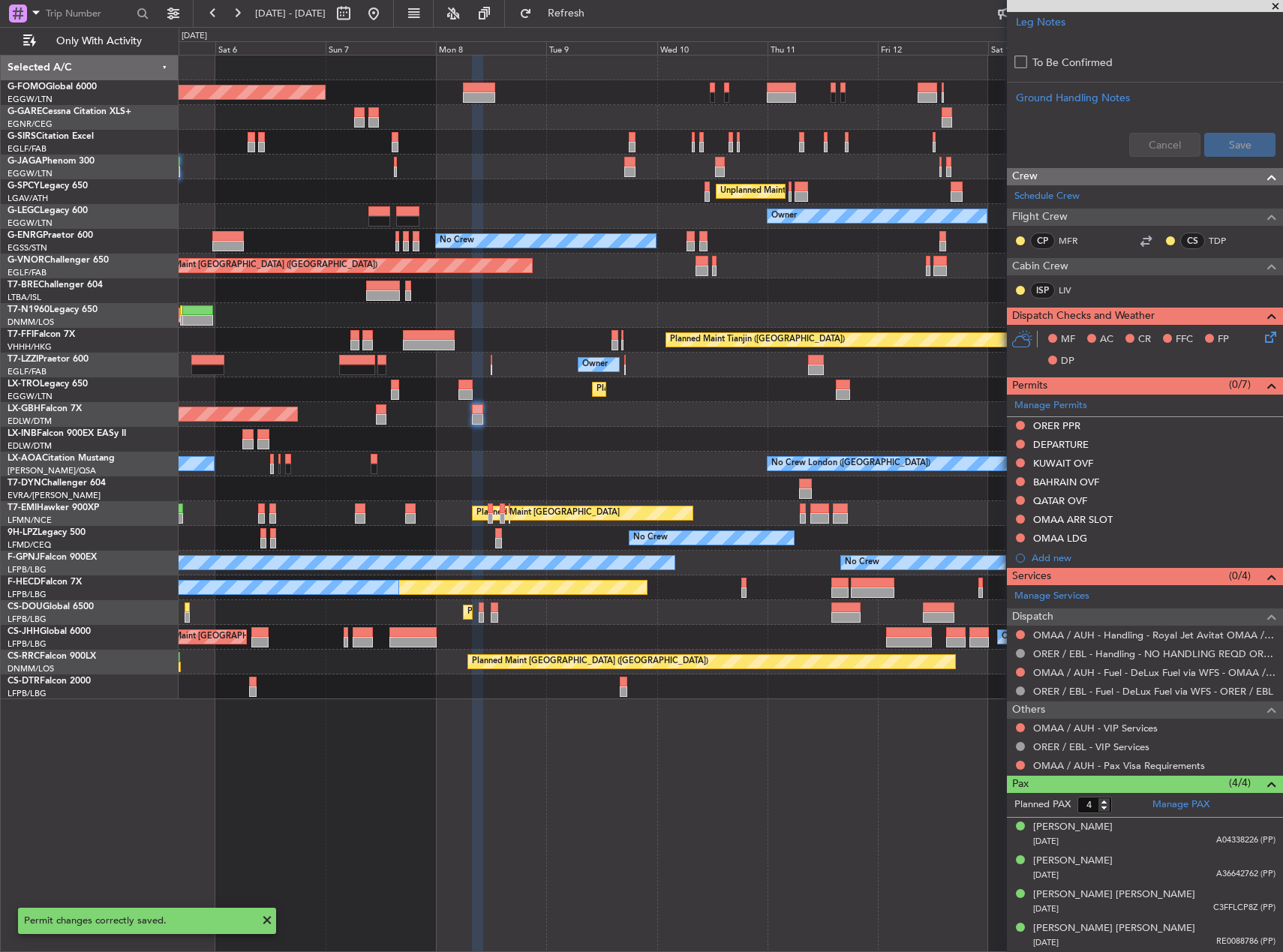
click at [386, 418] on div at bounding box center [381, 420] width 11 height 11
type input "0"
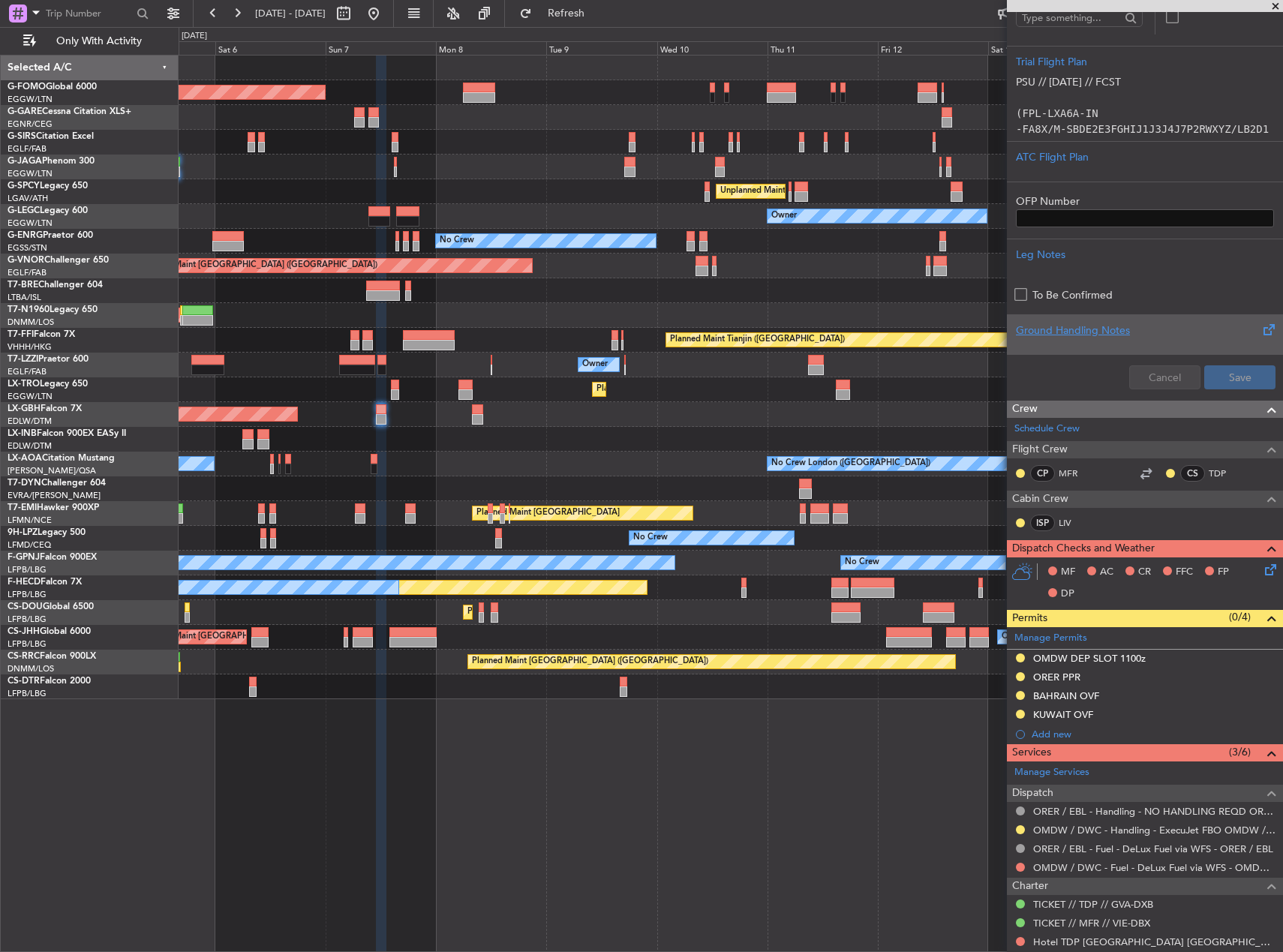
scroll to position [438, 0]
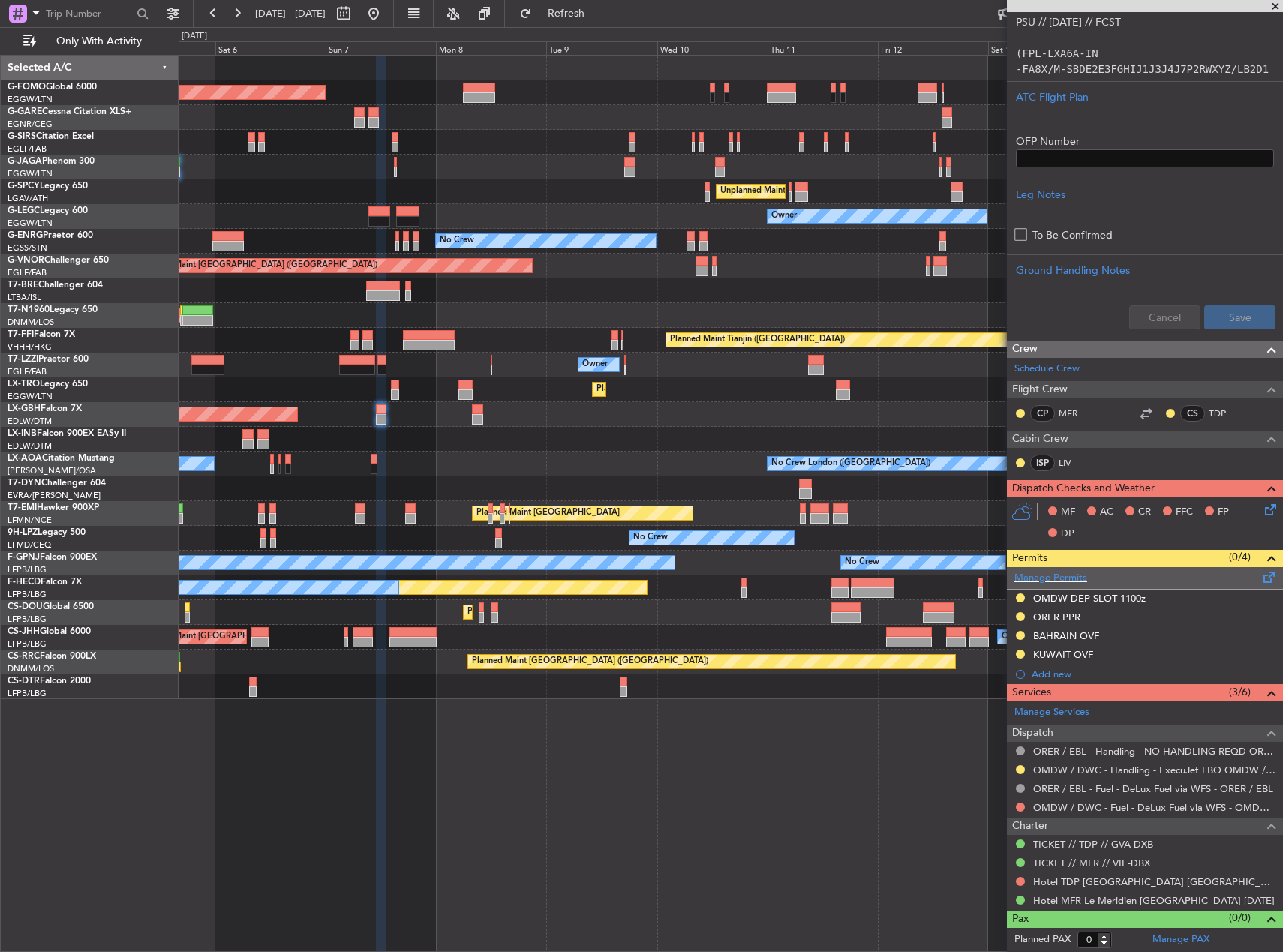
click at [1260, 575] on span at bounding box center [1269, 574] width 18 height 11
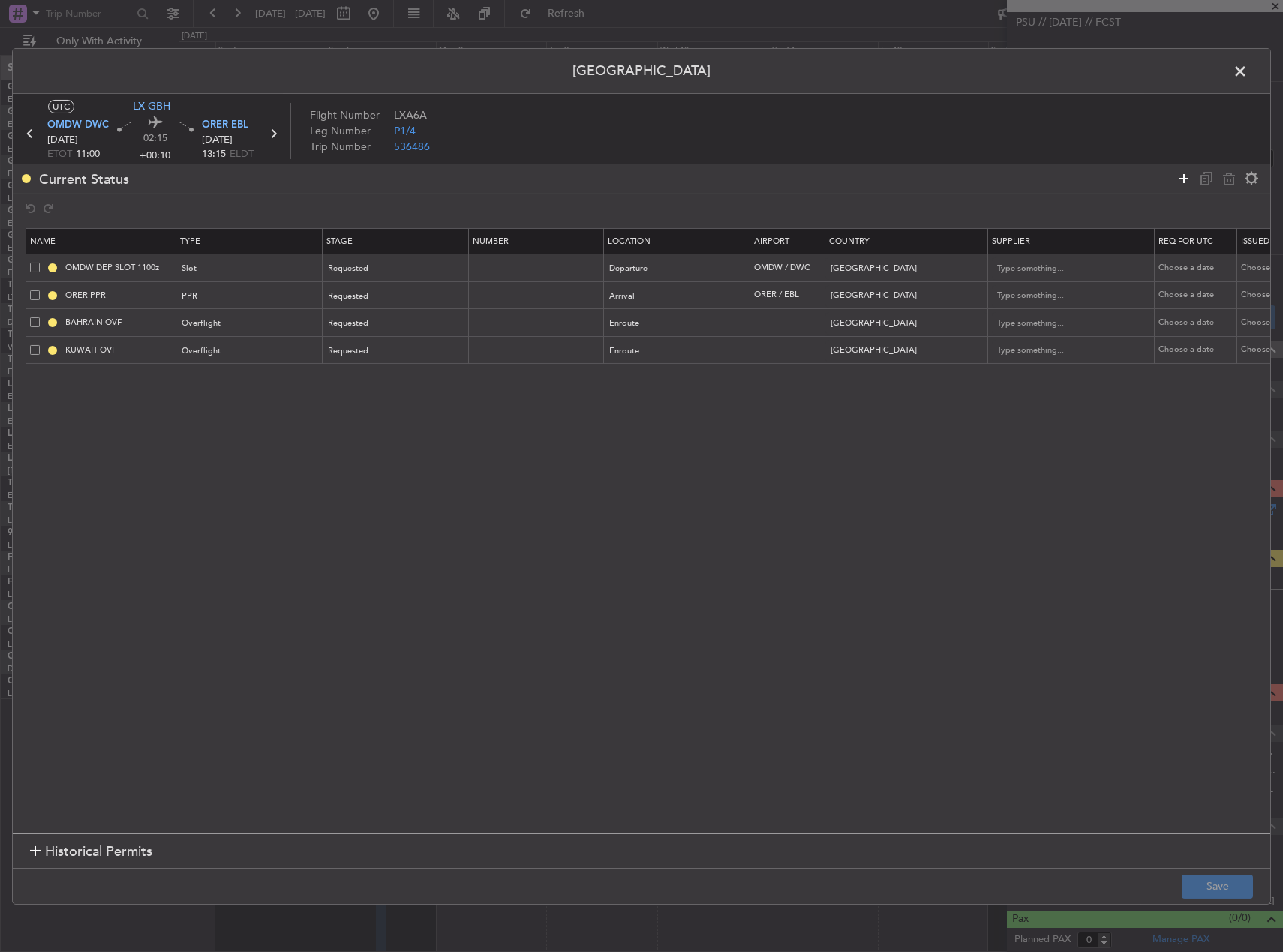
click at [1184, 172] on icon at bounding box center [1184, 178] width 18 height 18
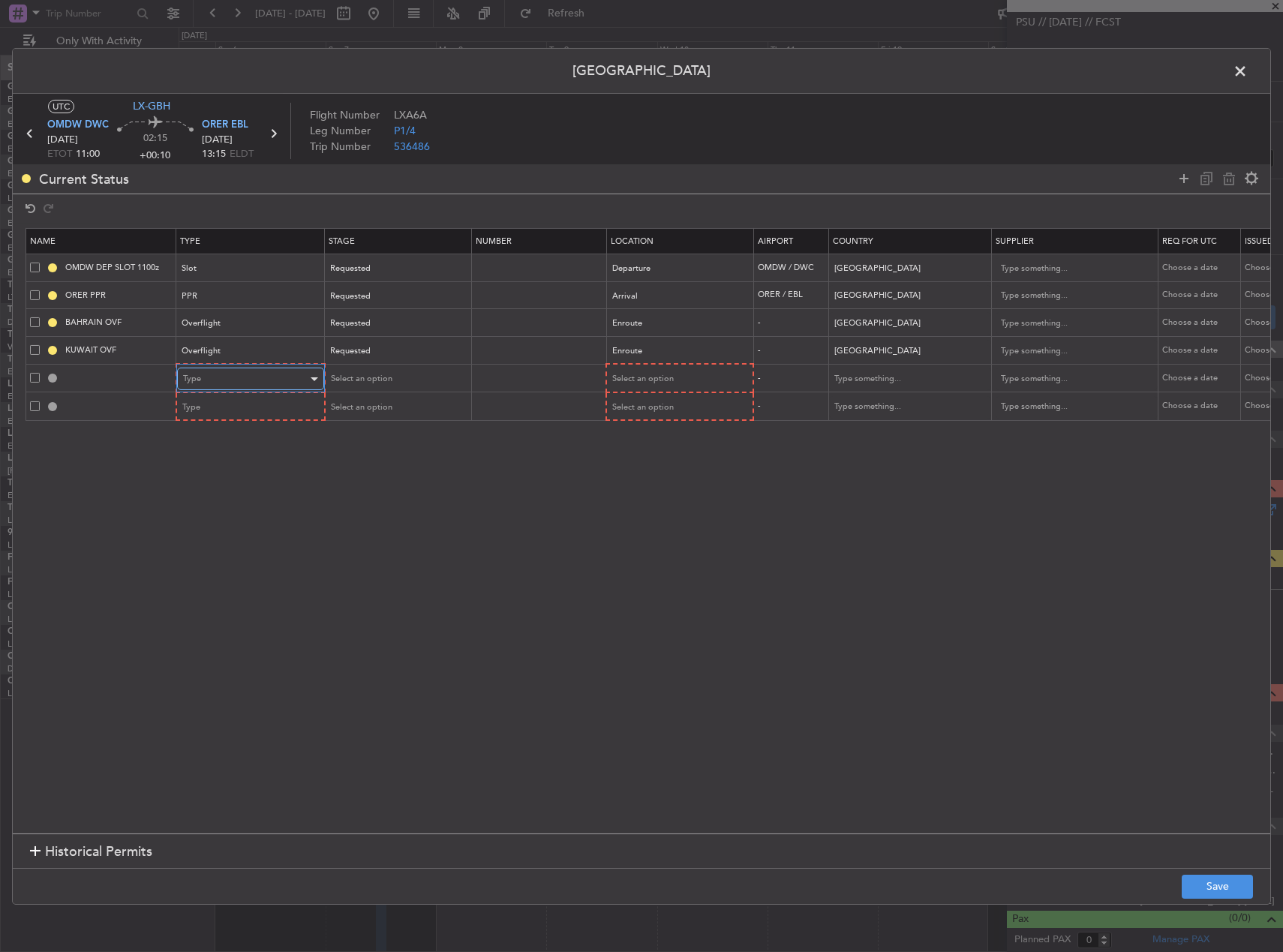
click at [247, 372] on div "Type" at bounding box center [245, 379] width 125 height 23
click at [232, 461] on span "Landing" at bounding box center [250, 469] width 134 height 23
click at [228, 405] on div "Type" at bounding box center [245, 408] width 125 height 23
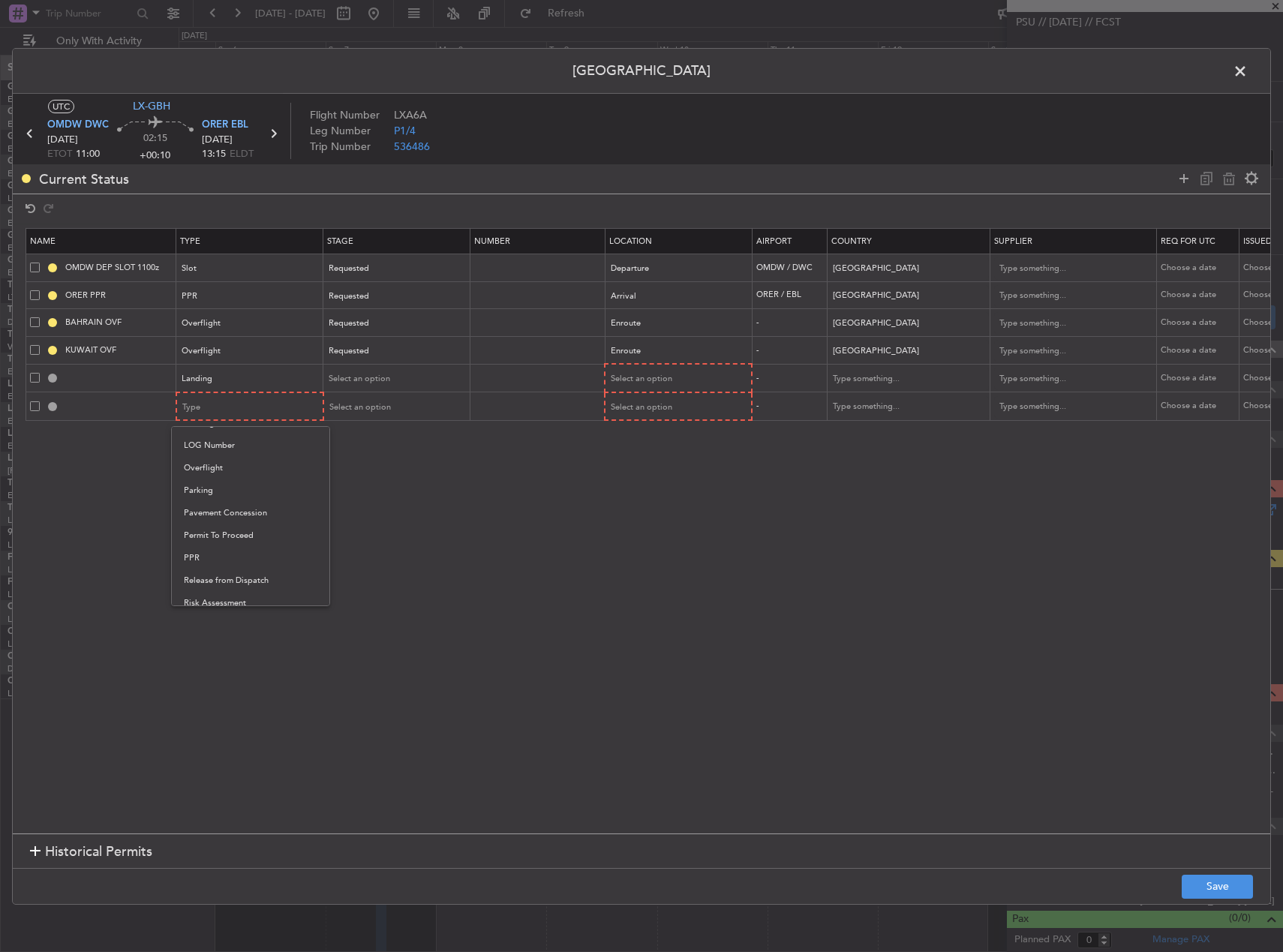
click at [234, 476] on span "Overflight" at bounding box center [250, 468] width 134 height 23
click at [683, 376] on div "Select an option" at bounding box center [673, 379] width 125 height 23
click at [649, 454] on span "Arrival" at bounding box center [678, 456] width 134 height 23
click at [649, 418] on mat-form-field "Select an option" at bounding box center [677, 406] width 146 height 27
click at [646, 409] on span "Select an option" at bounding box center [641, 406] width 61 height 11
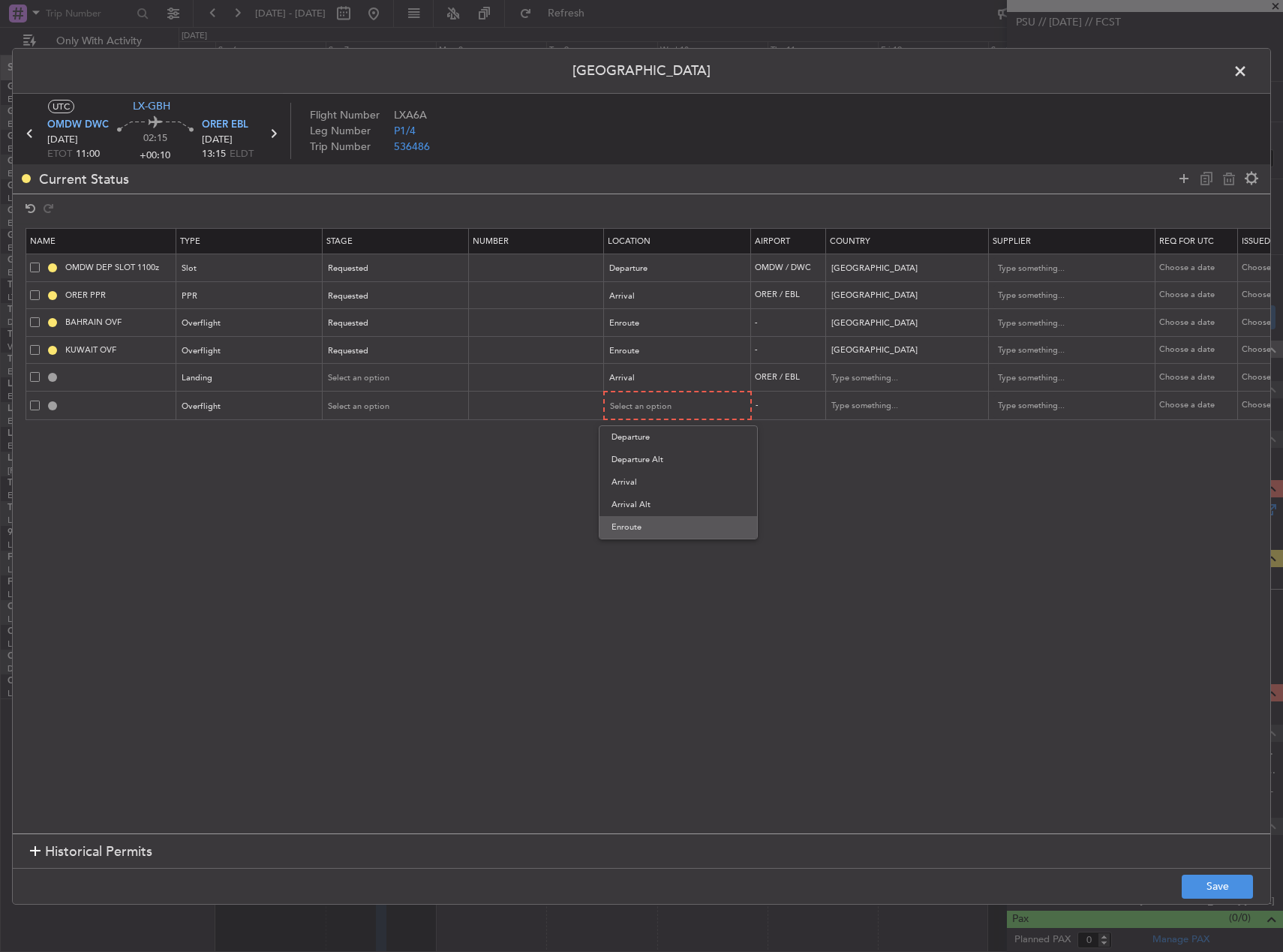
click at [649, 526] on span "Enroute" at bounding box center [678, 528] width 134 height 23
click at [432, 379] on div "Select an option" at bounding box center [391, 378] width 125 height 23
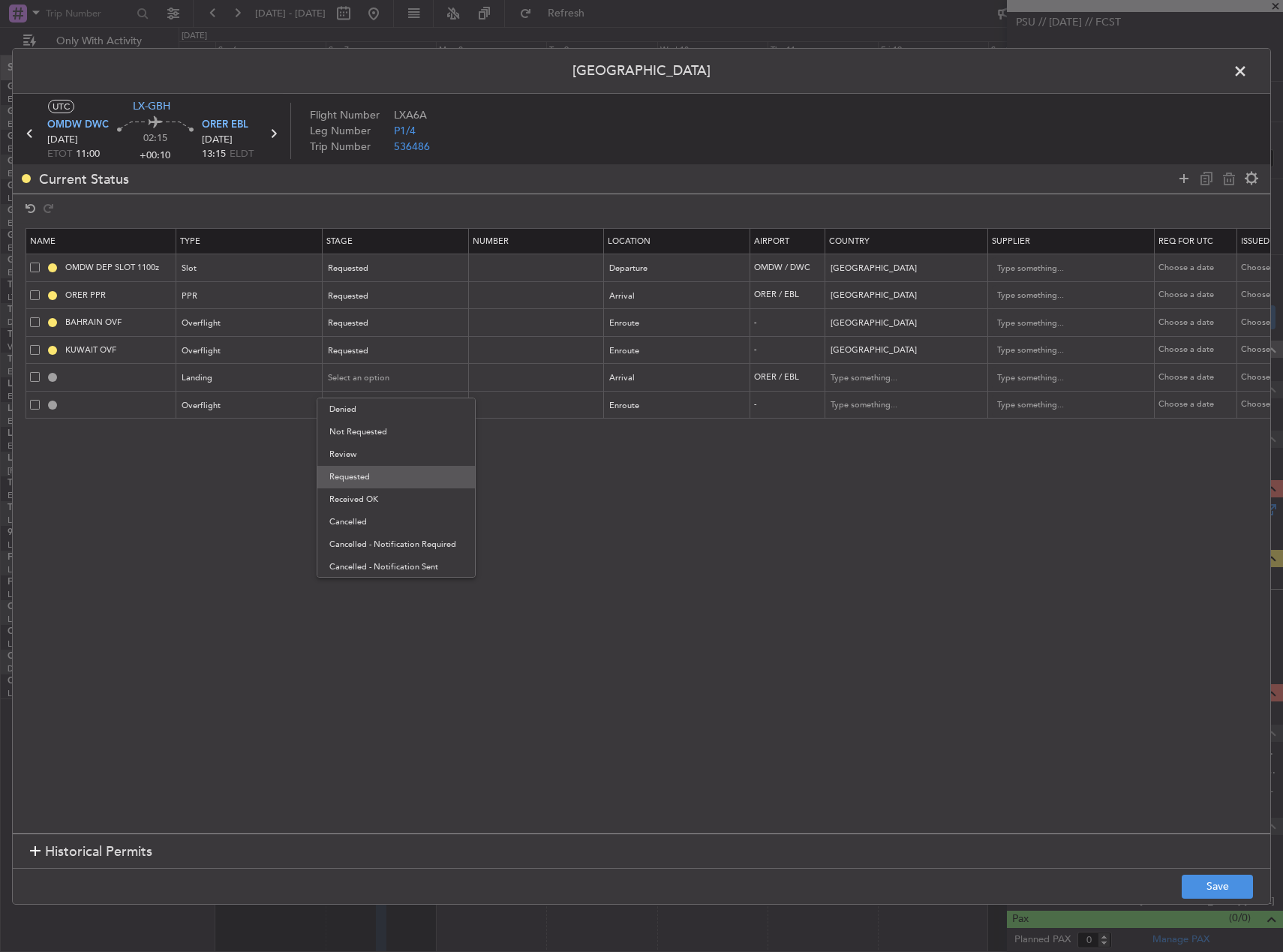
click at [408, 470] on span "Requested" at bounding box center [396, 477] width 134 height 23
click at [406, 404] on div "Select an option" at bounding box center [391, 406] width 125 height 23
click at [406, 506] on span "Requested" at bounding box center [396, 504] width 134 height 23
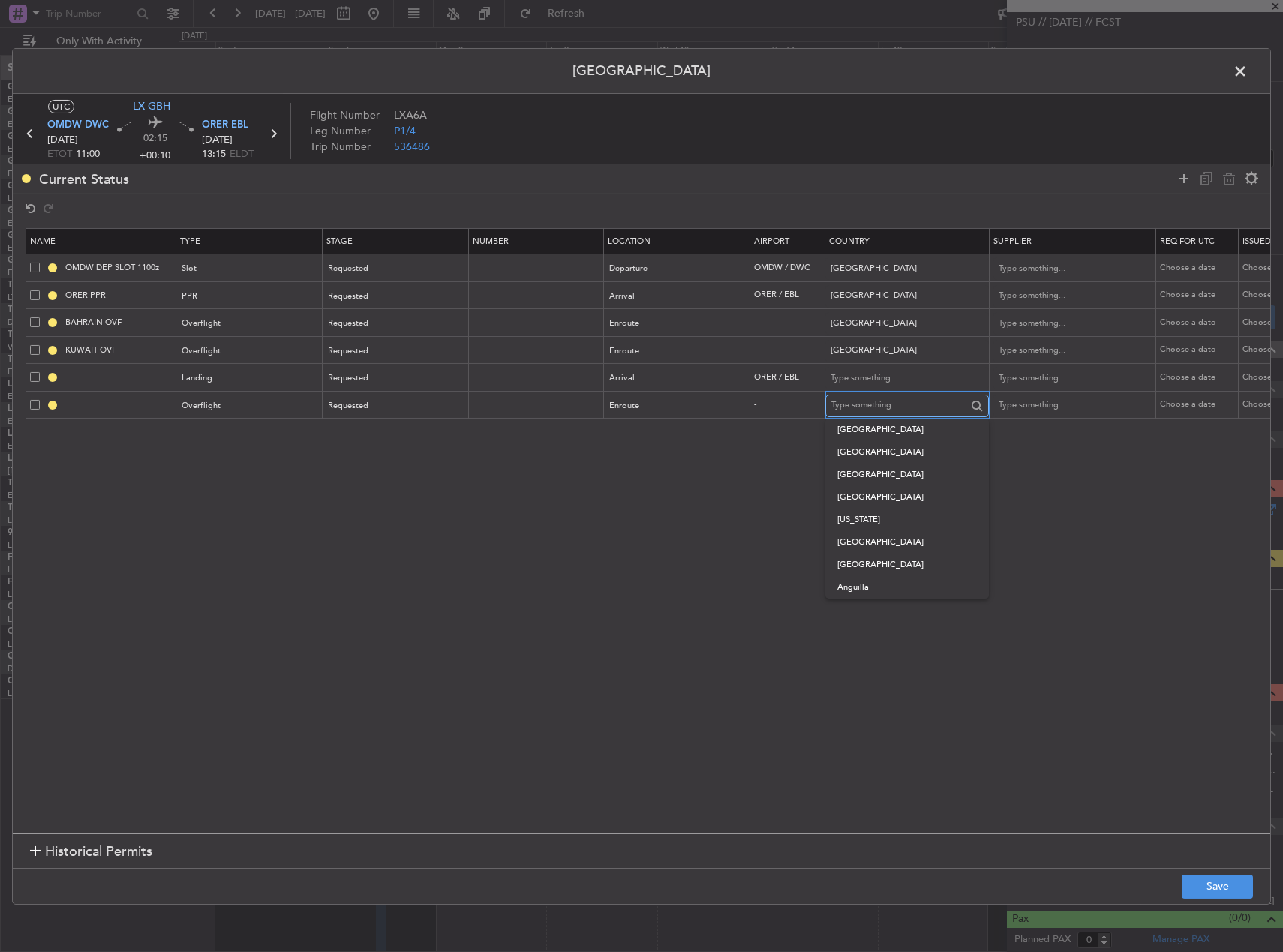
click at [872, 405] on input "text" at bounding box center [899, 405] width 135 height 23
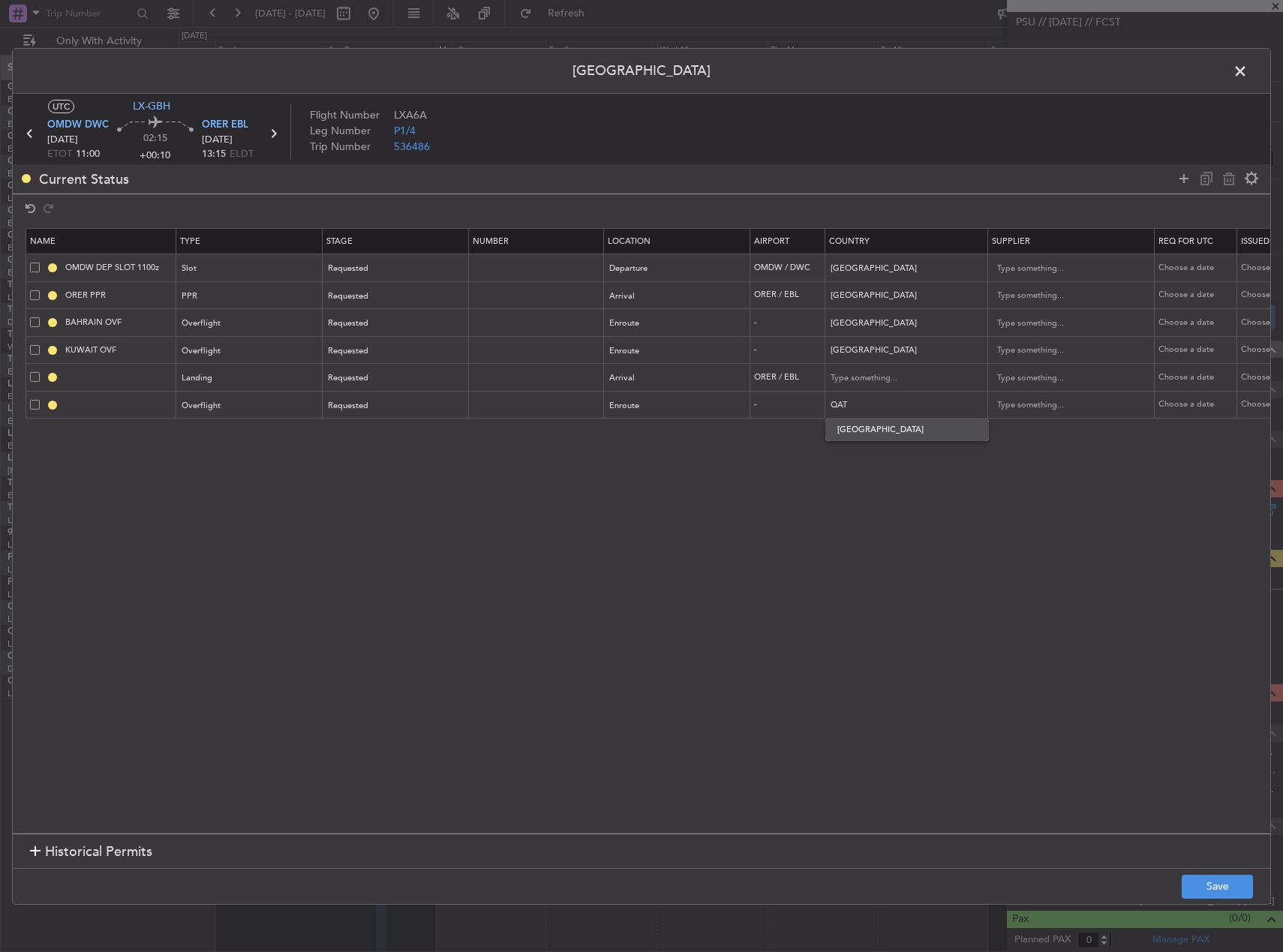
click at [877, 426] on span "Qatar" at bounding box center [907, 430] width 140 height 23
type input "Qatar"
click at [862, 542] on section "Name Type Stage Number Location Airport Country Supplier Req For Utc Issued For…" at bounding box center [641, 529] width 1257 height 609
click at [1230, 882] on button "Save" at bounding box center [1217, 887] width 71 height 24
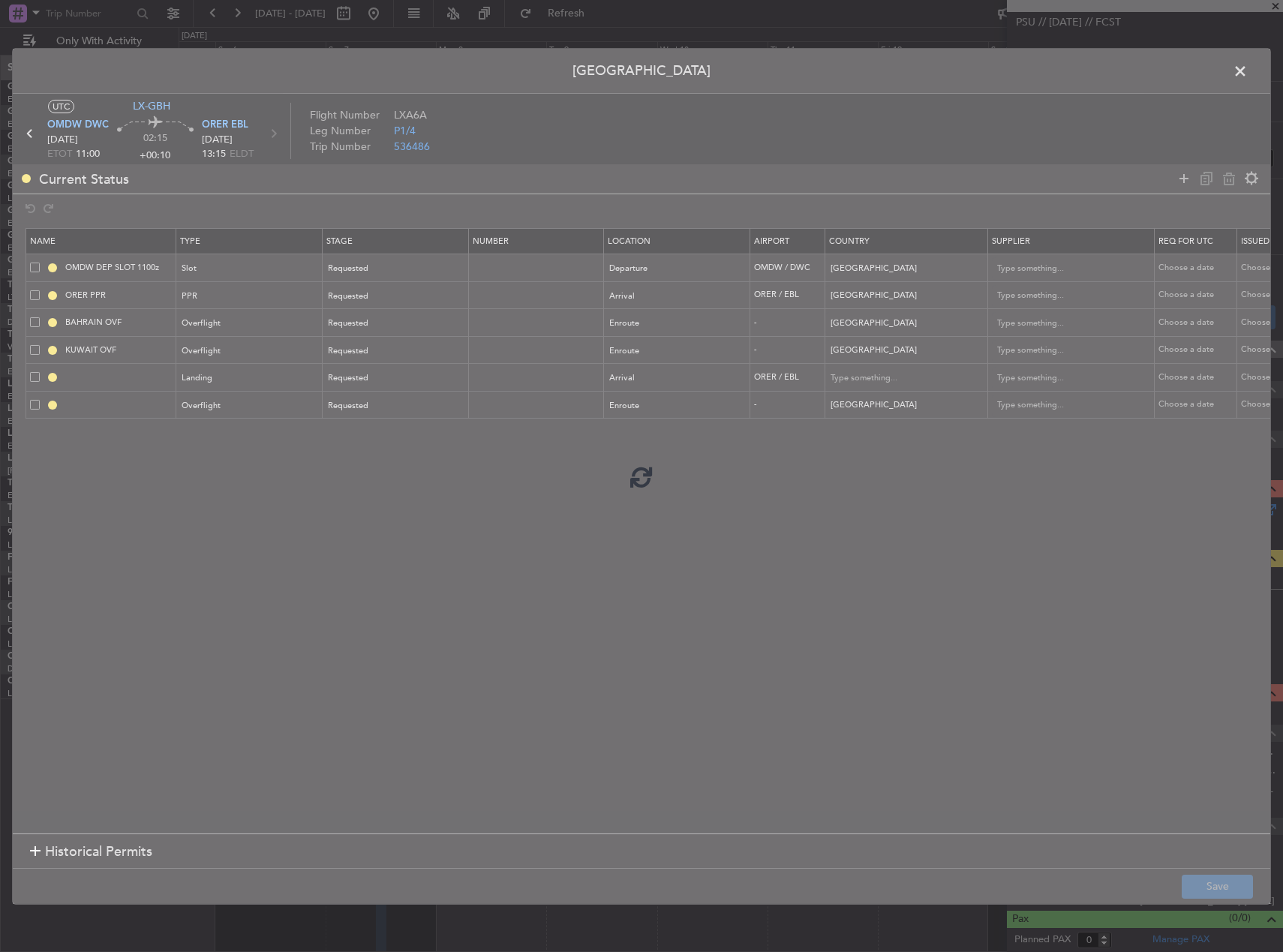
type input "ORER LDG"
type input "Iraq"
type input "NNN"
type input "1"
type input "QATAR OVF"
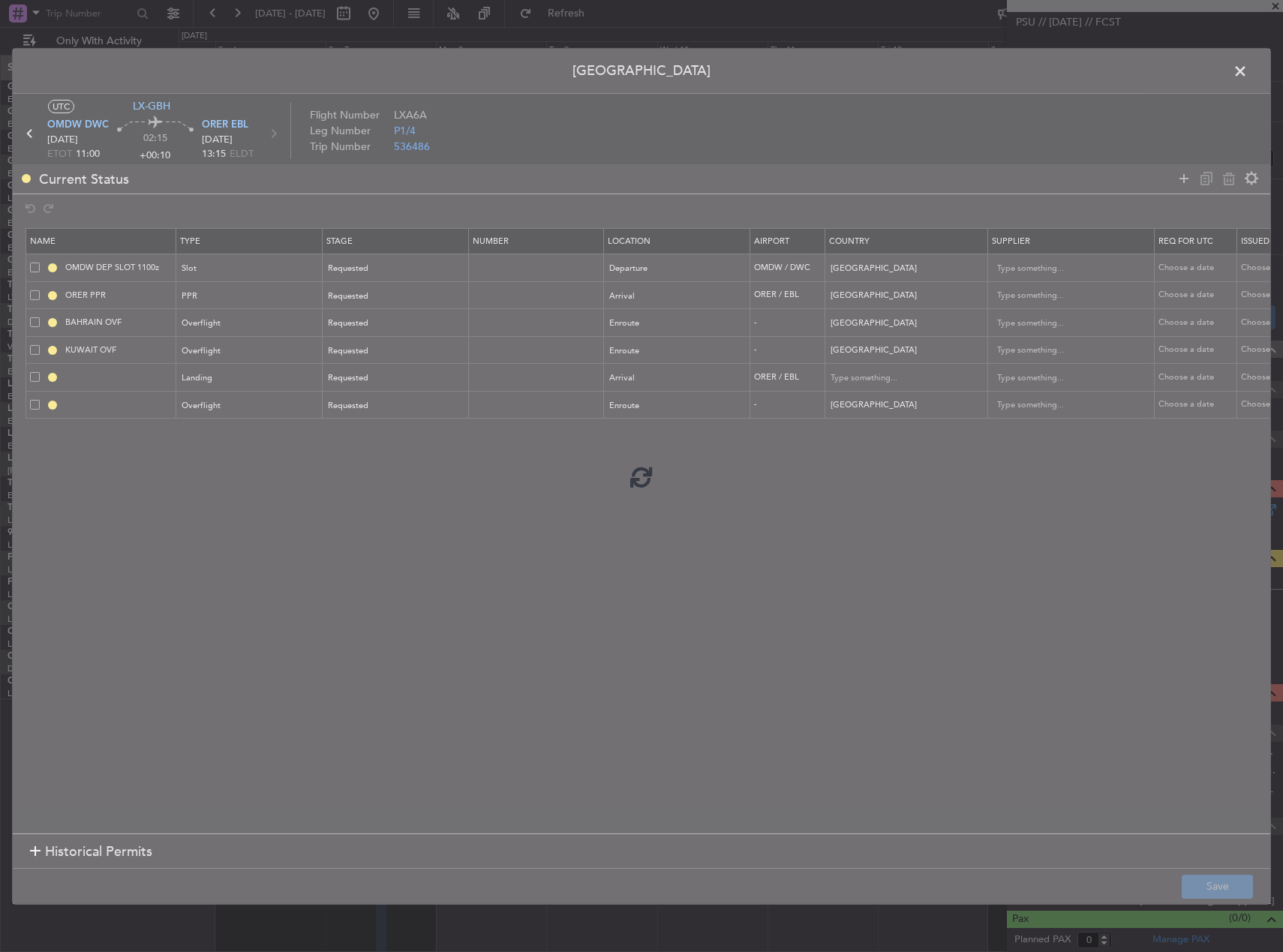
type input "NNN"
type input "2"
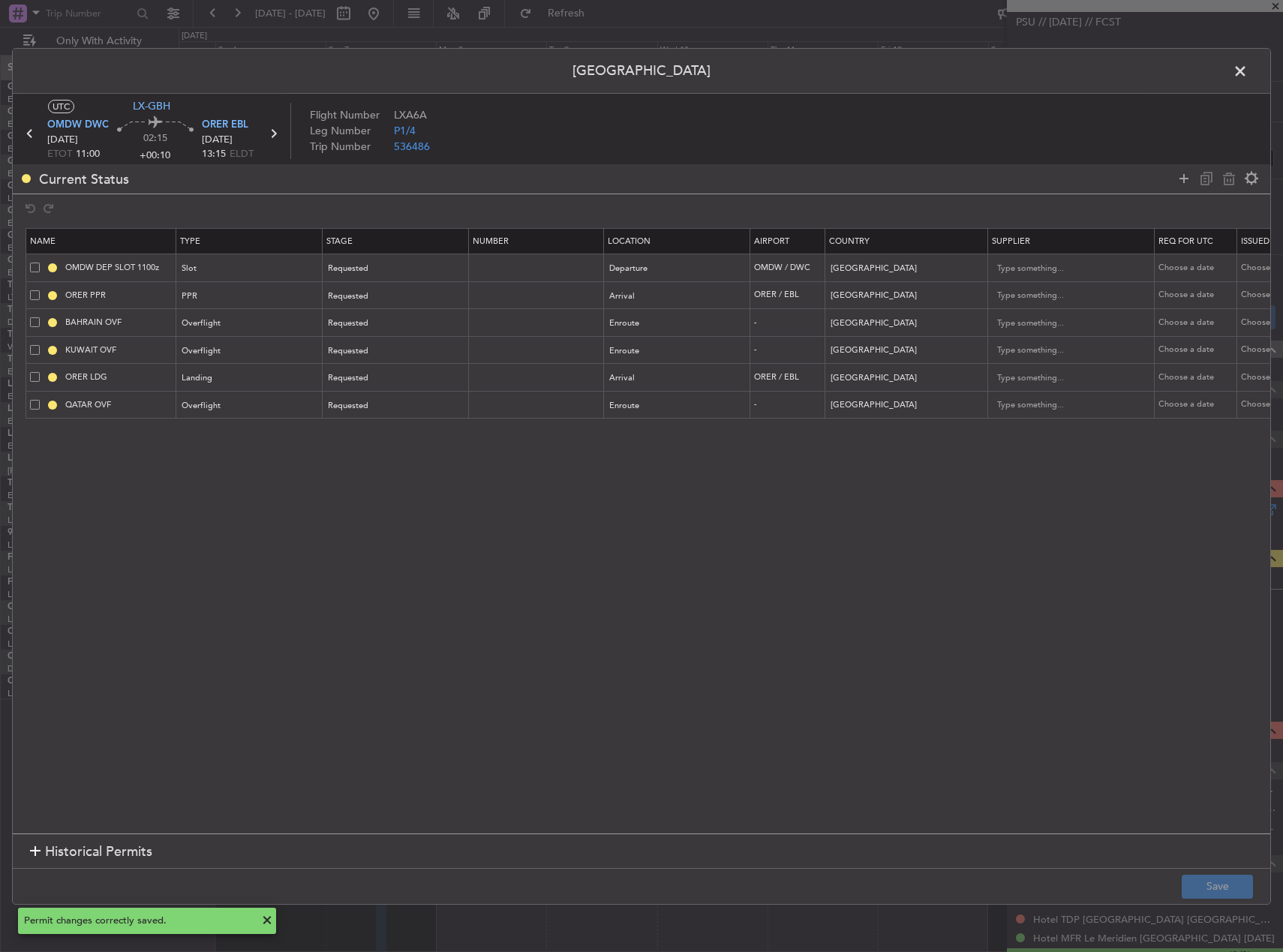
click at [1247, 76] on span at bounding box center [1247, 74] width 0 height 30
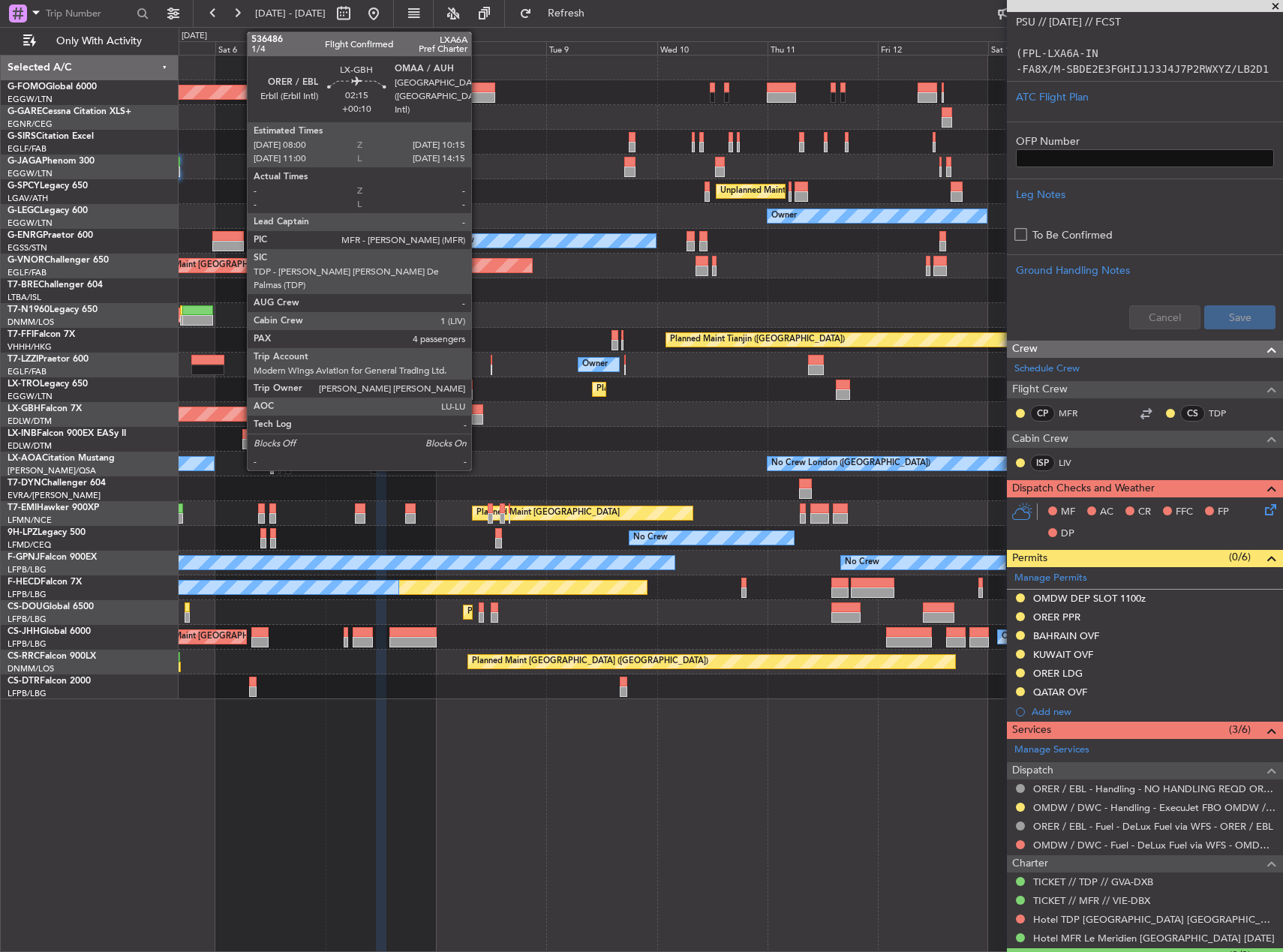
click at [478, 417] on div at bounding box center [477, 420] width 11 height 11
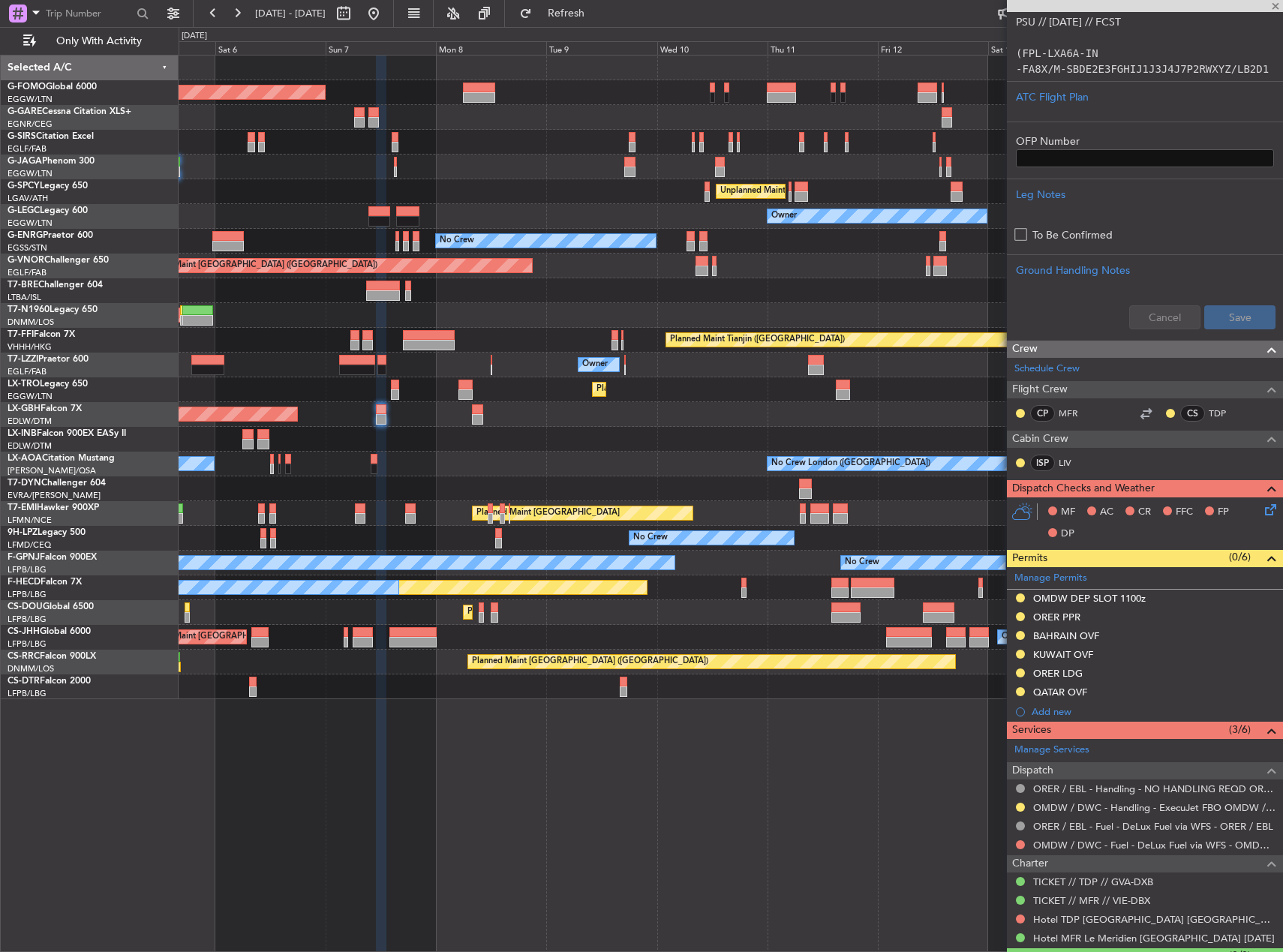
type input "4"
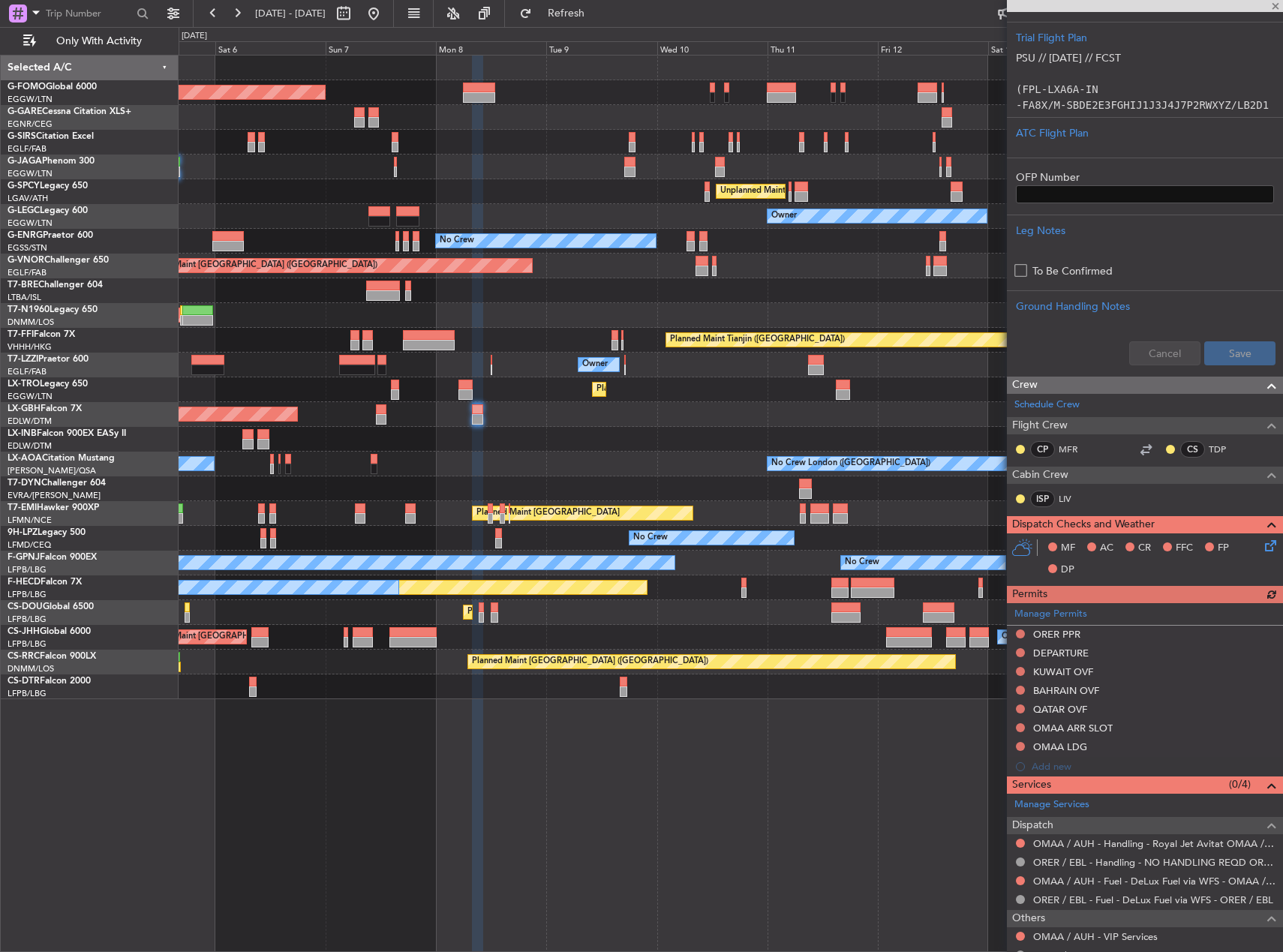
scroll to position [584, 0]
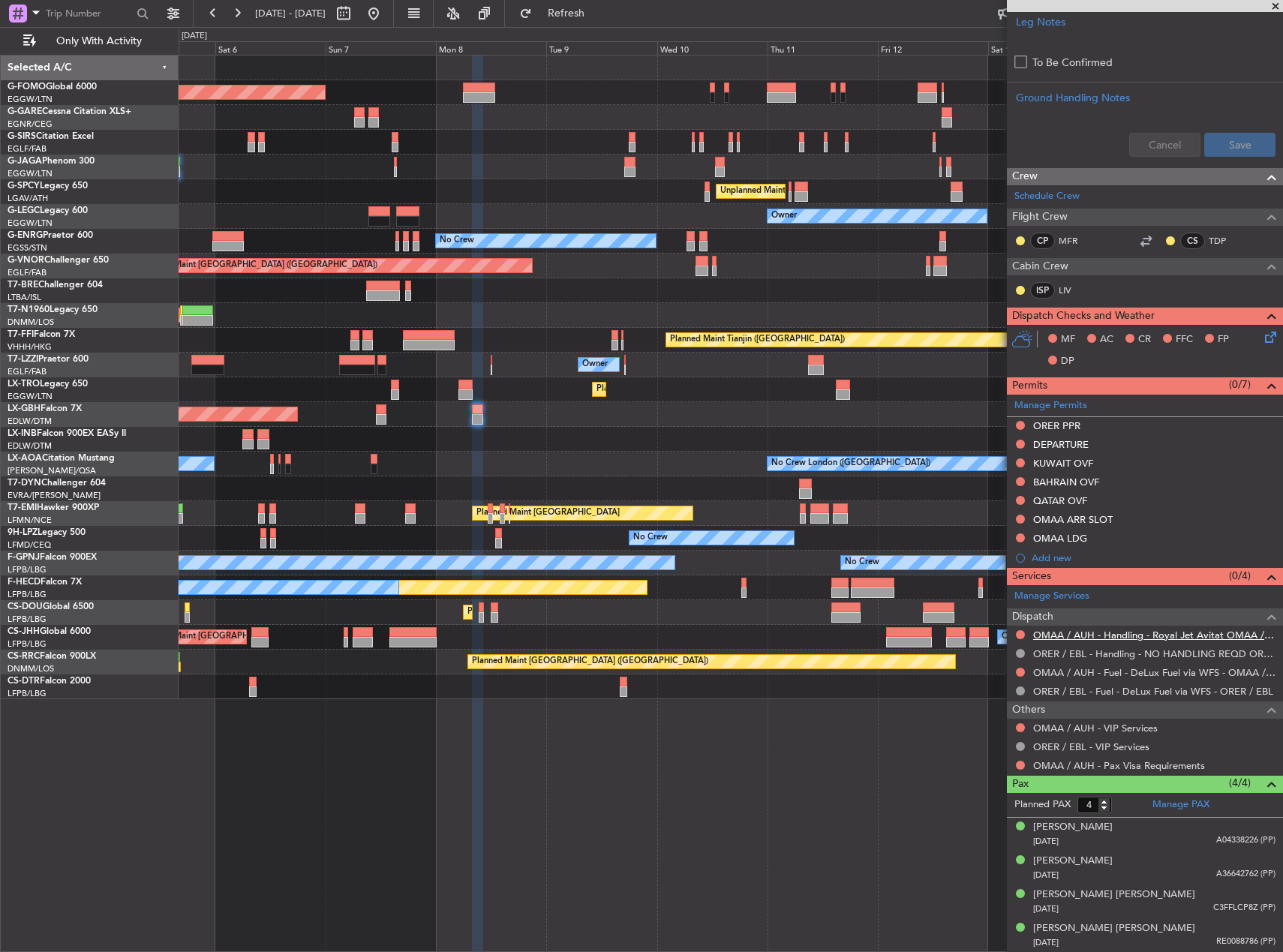
click at [1125, 629] on link "OMAA / AUH - Handling - Royal Jet Avitat OMAA / AUH" at bounding box center [1154, 635] width 243 height 13
click at [1022, 536] on button at bounding box center [1021, 538] width 9 height 9
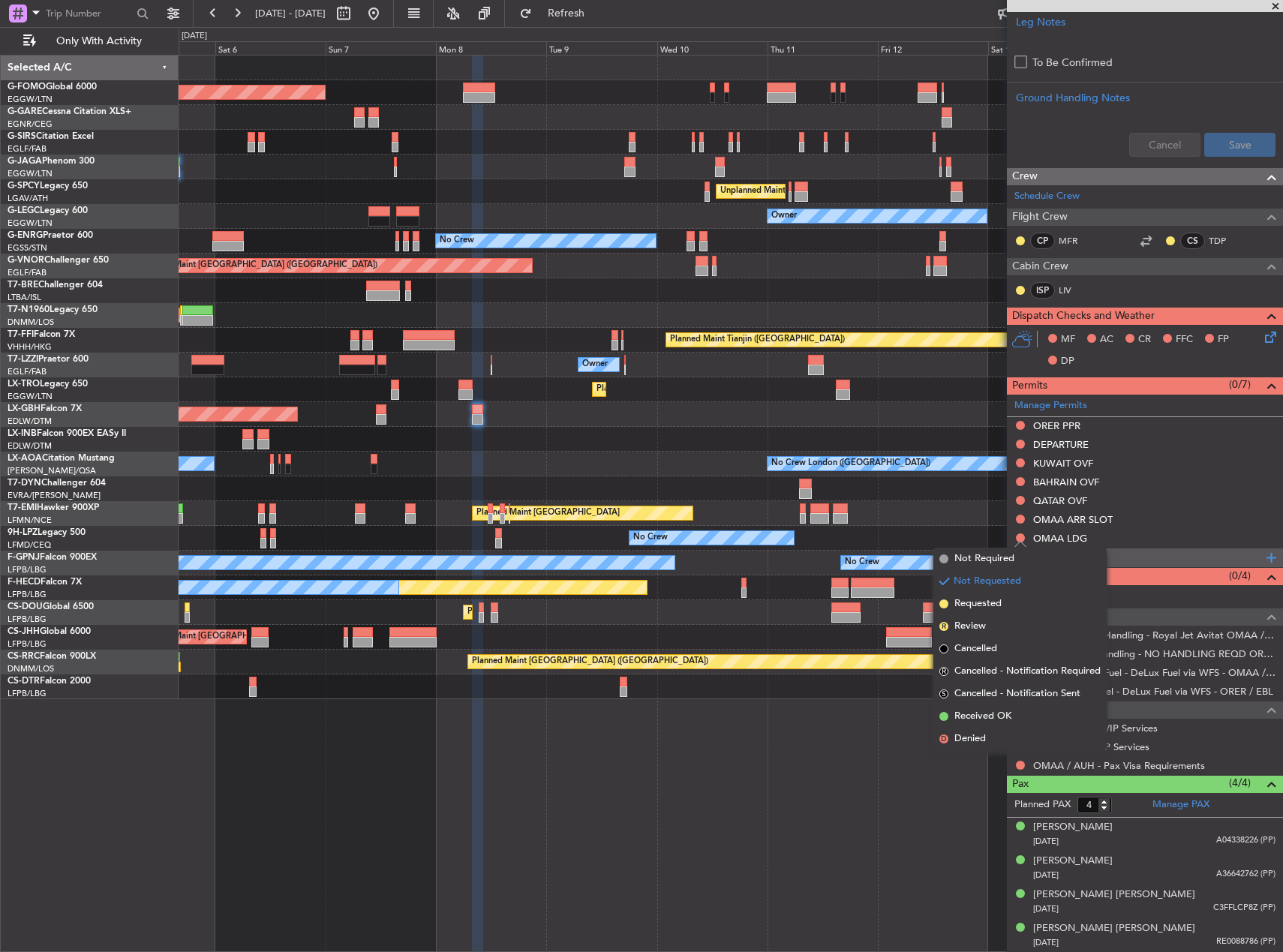
drag, startPoint x: 990, startPoint y: 603, endPoint x: 1011, endPoint y: 550, distance: 57.0
click at [990, 602] on span "Requested" at bounding box center [978, 604] width 48 height 15
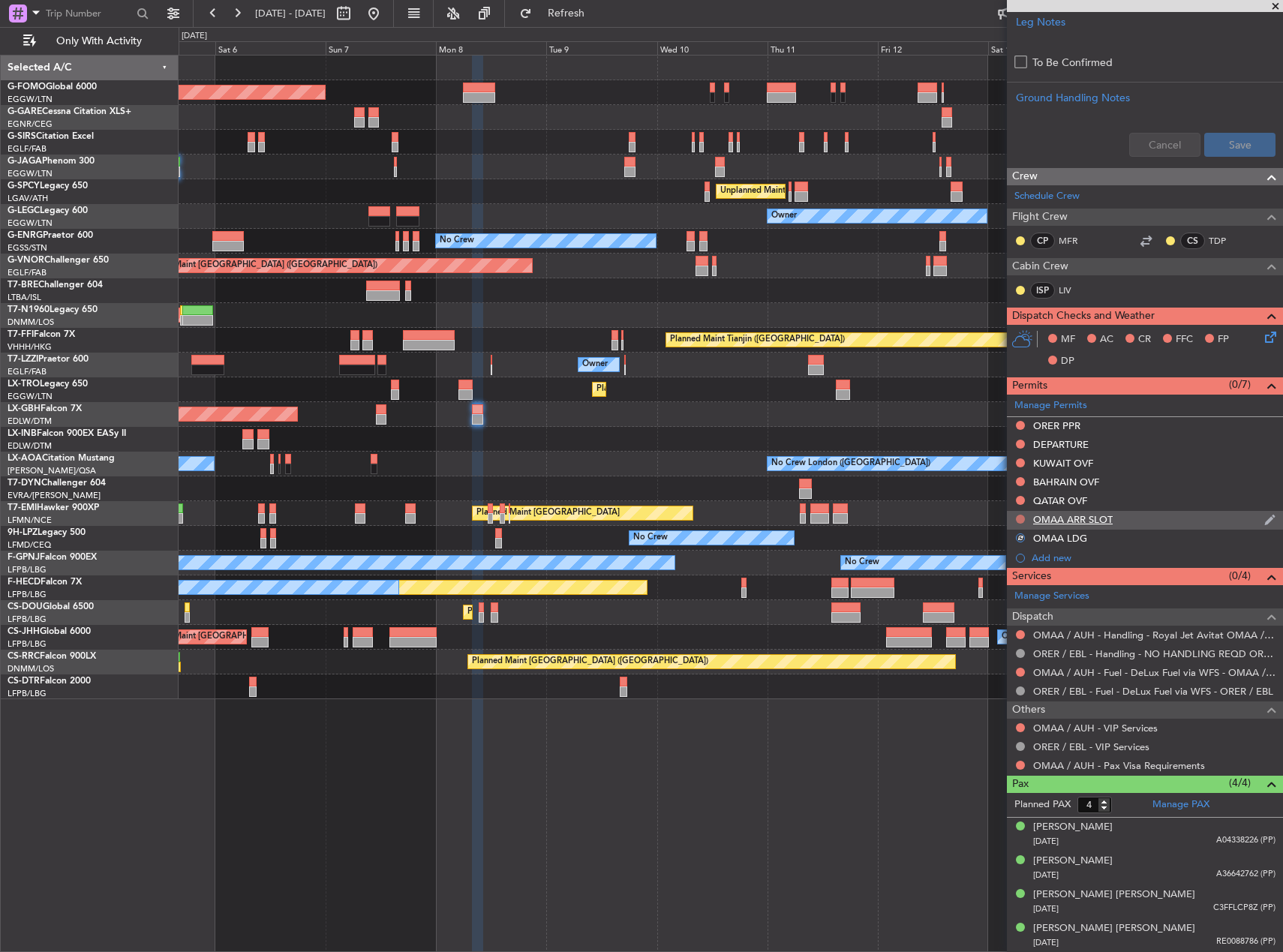
click at [1022, 519] on button at bounding box center [1021, 519] width 9 height 9
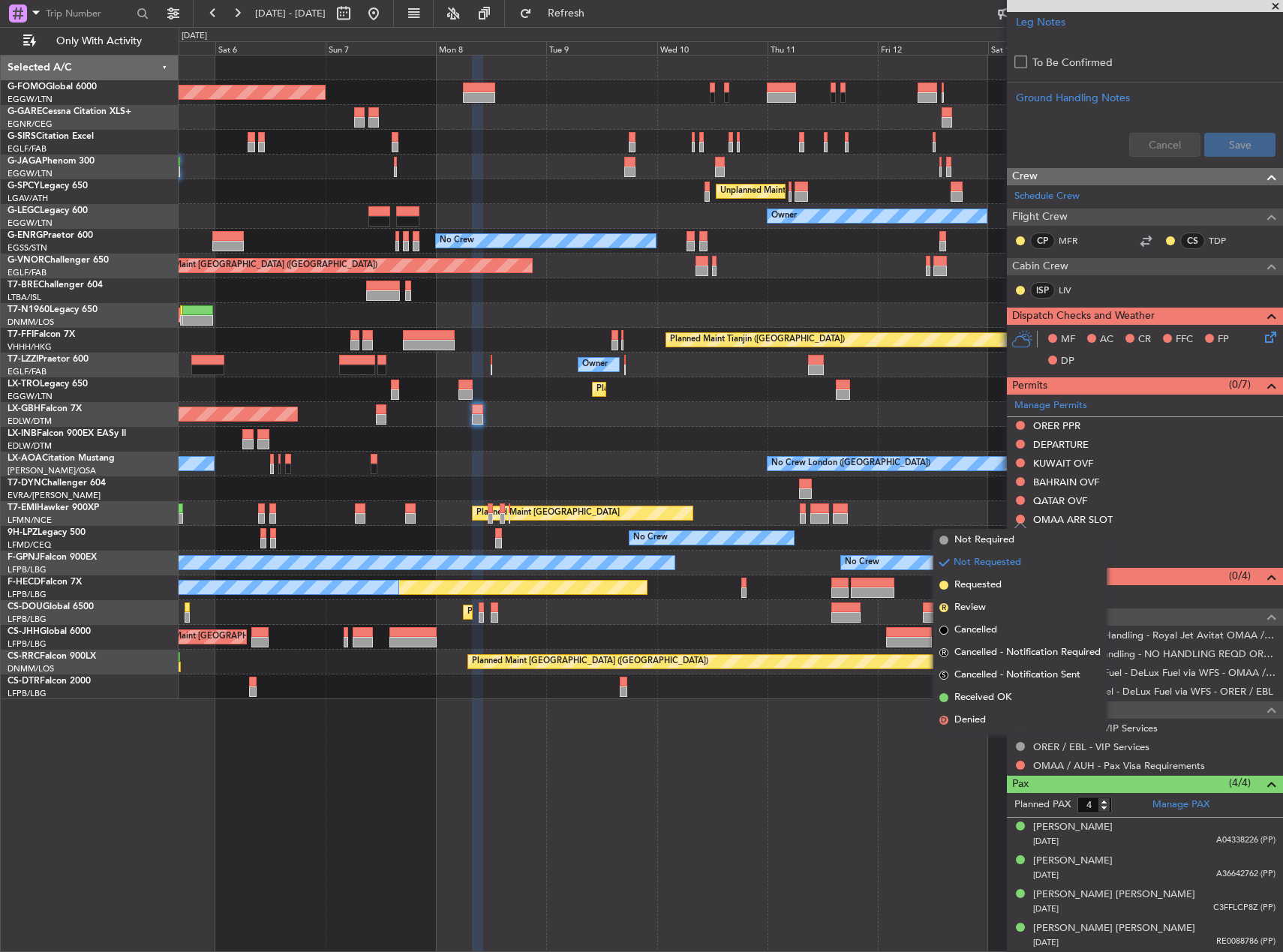
drag, startPoint x: 972, startPoint y: 583, endPoint x: 1003, endPoint y: 525, distance: 65.8
click at [972, 582] on span "Requested" at bounding box center [978, 585] width 48 height 15
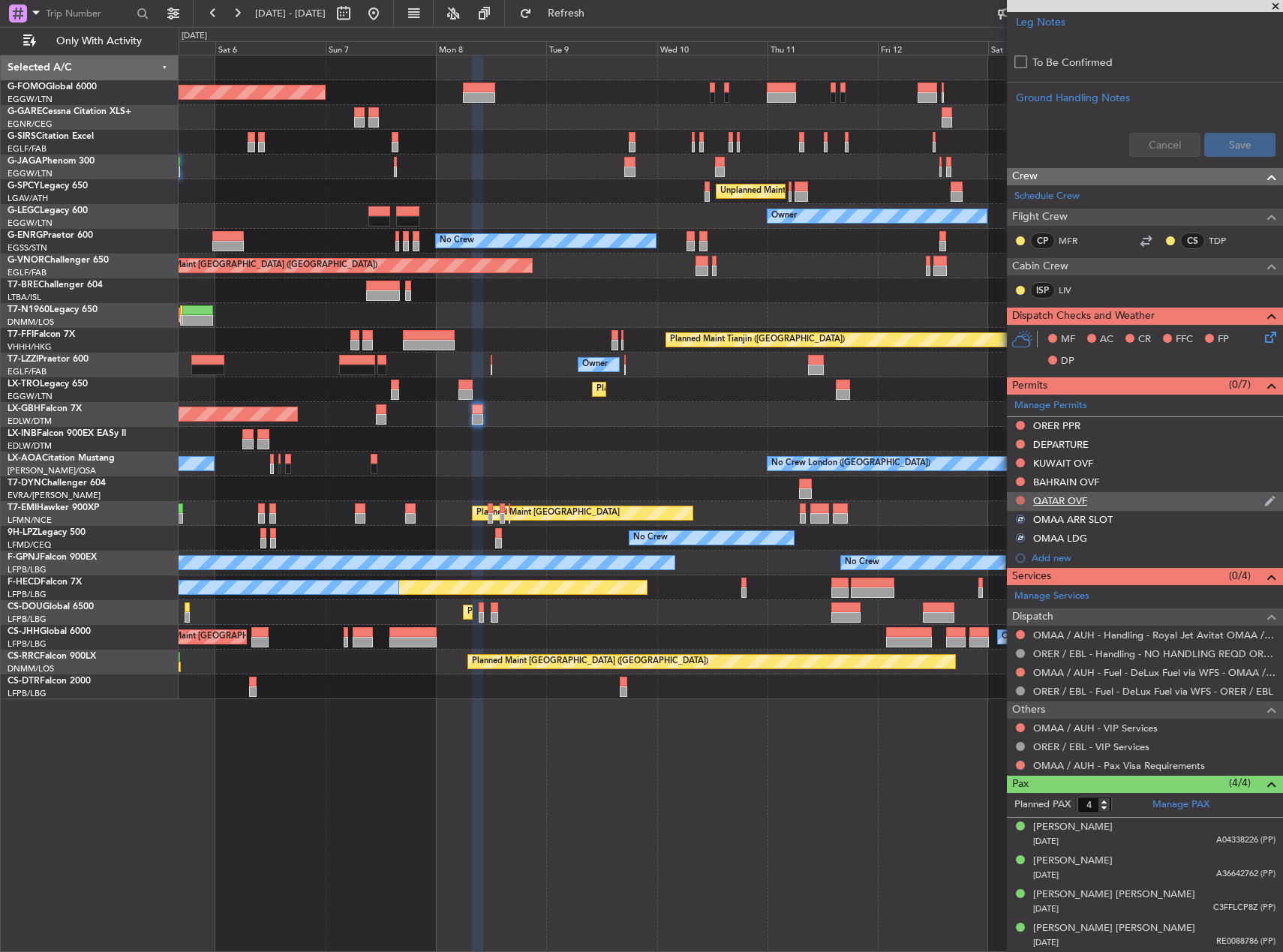
click at [1021, 503] on button at bounding box center [1021, 501] width 9 height 9
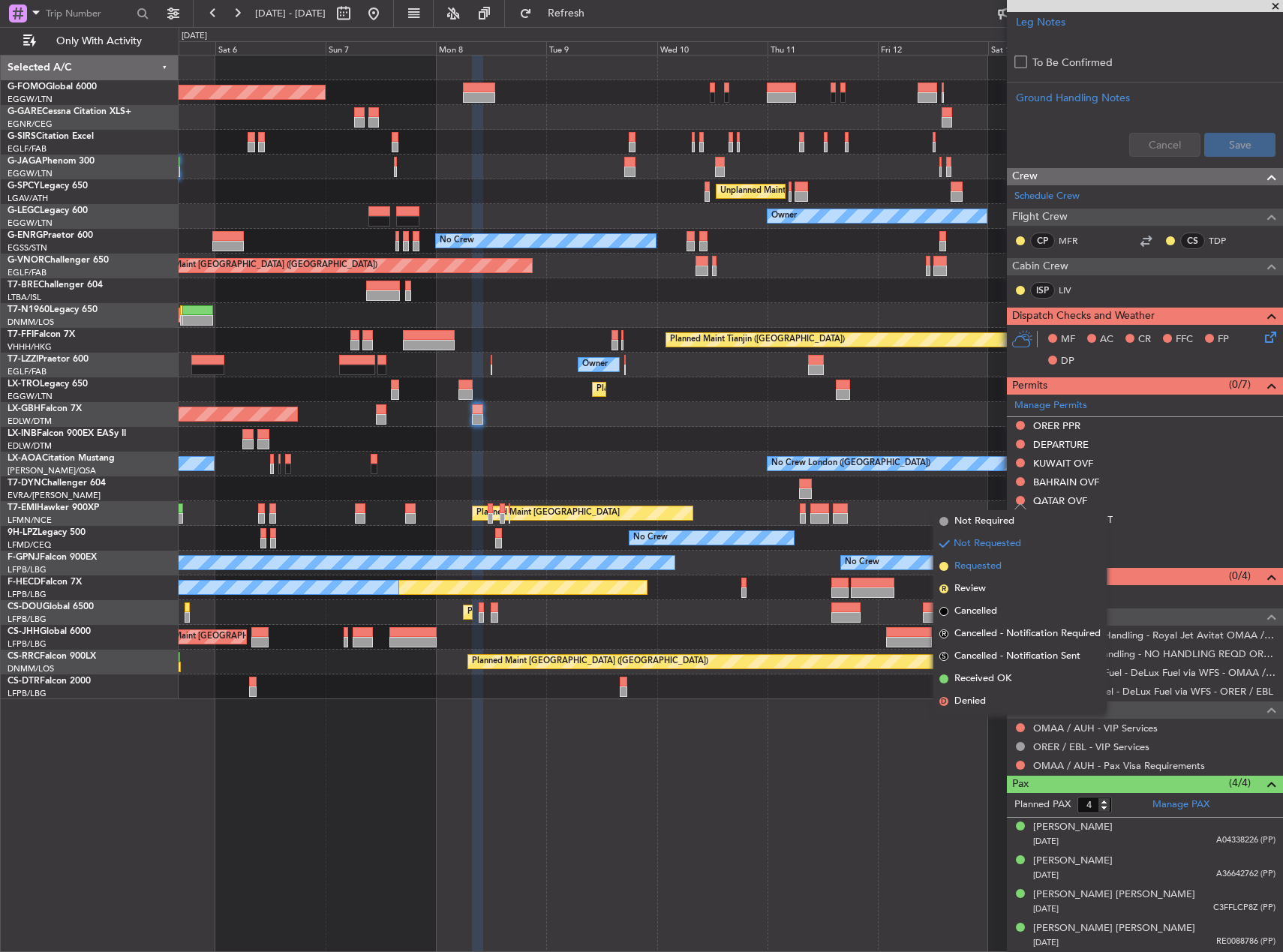
click at [1000, 565] on span "Requested" at bounding box center [978, 566] width 48 height 15
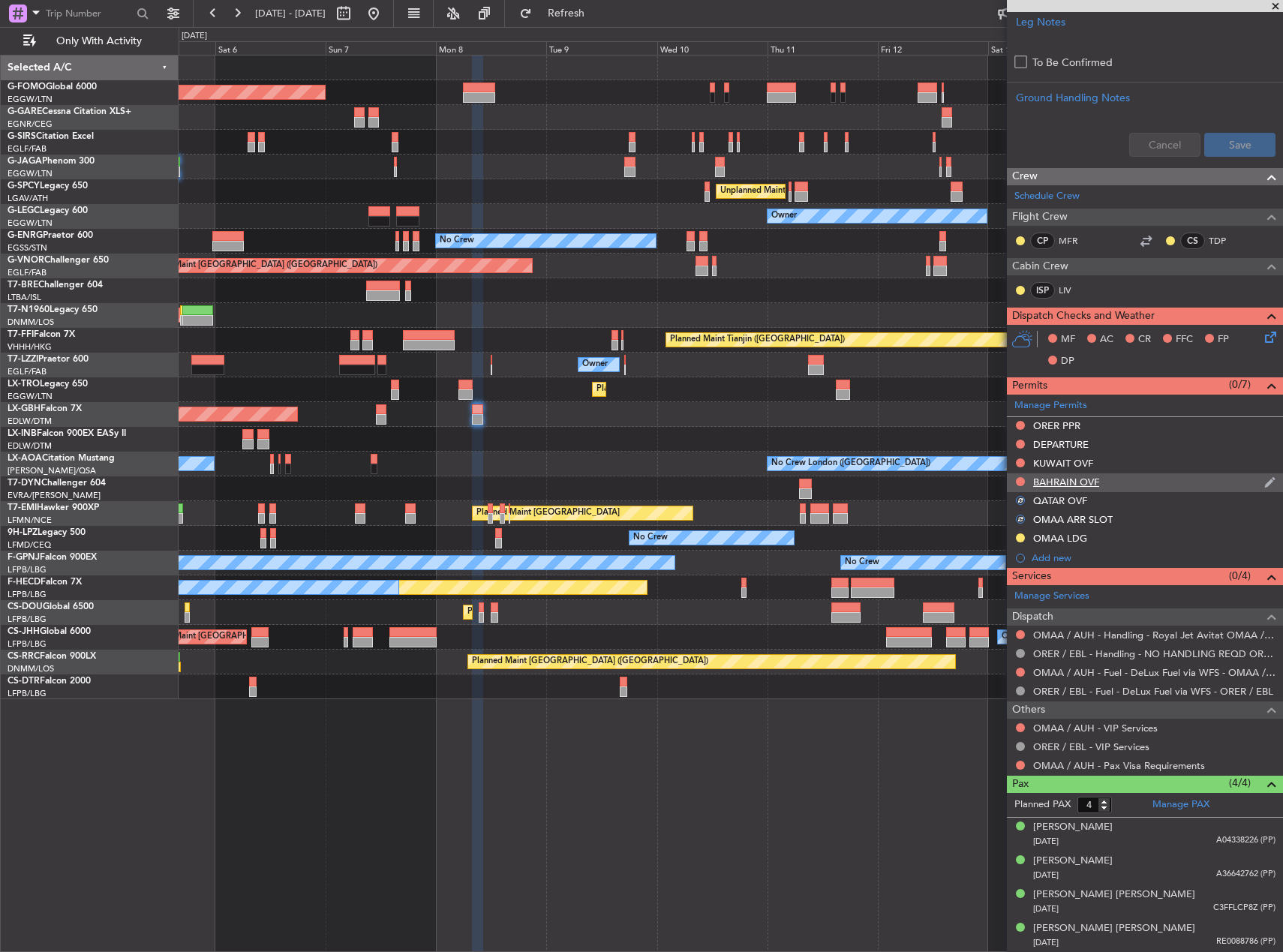
click at [1024, 485] on div at bounding box center [1021, 482] width 12 height 12
click at [1021, 481] on button at bounding box center [1021, 482] width 9 height 9
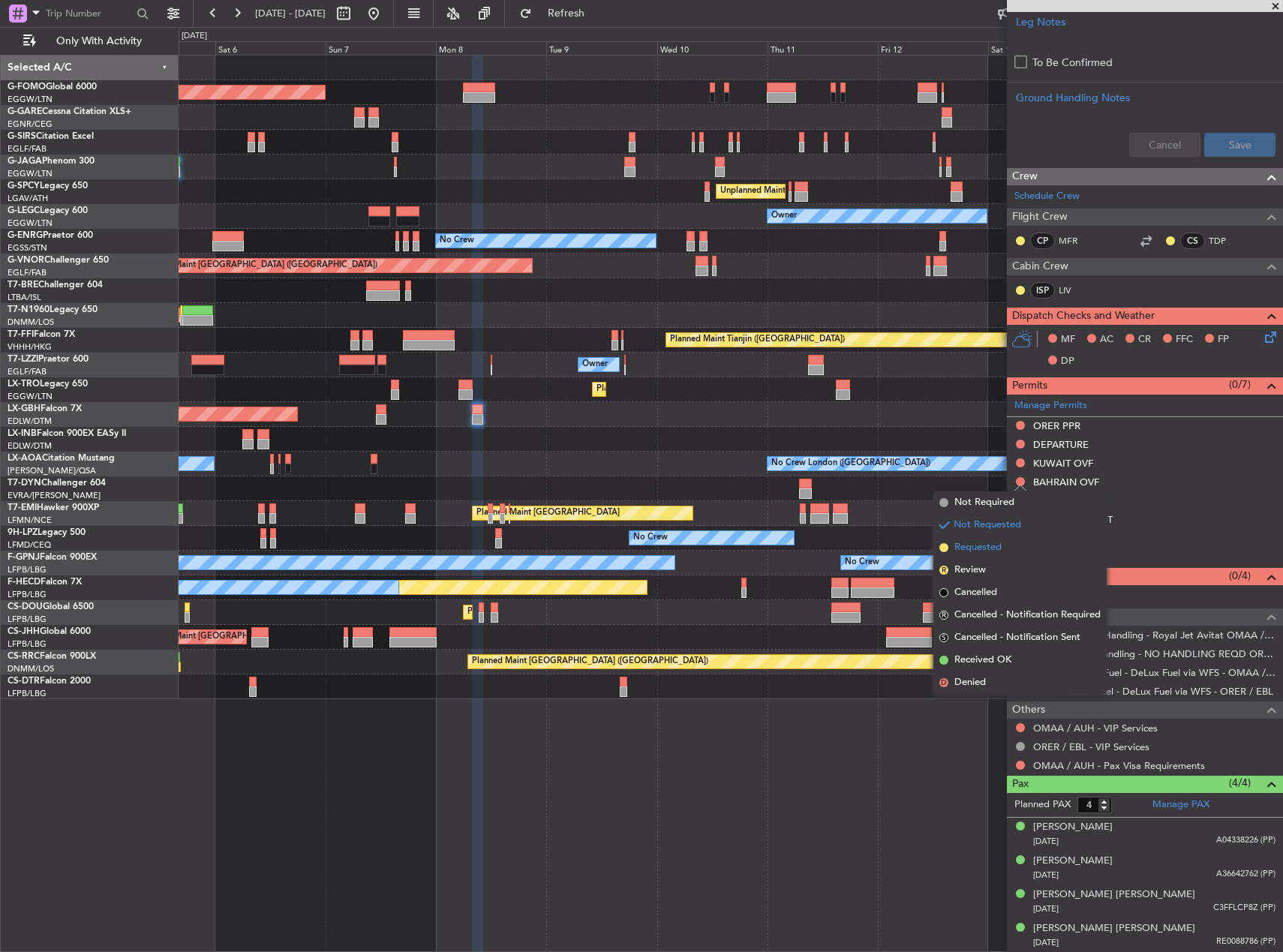
click at [978, 541] on span "Requested" at bounding box center [978, 548] width 48 height 15
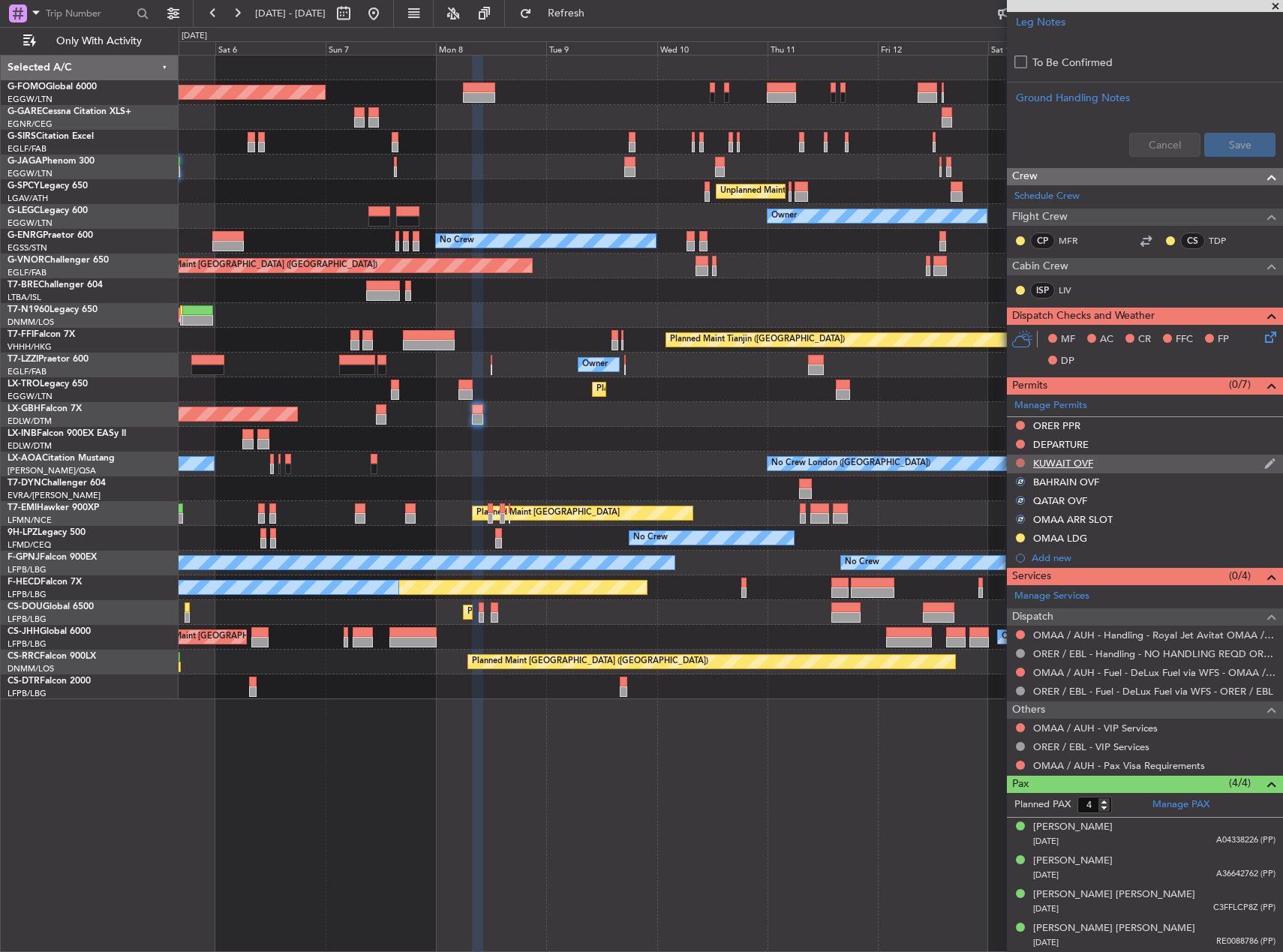
click at [1022, 464] on button at bounding box center [1021, 463] width 9 height 9
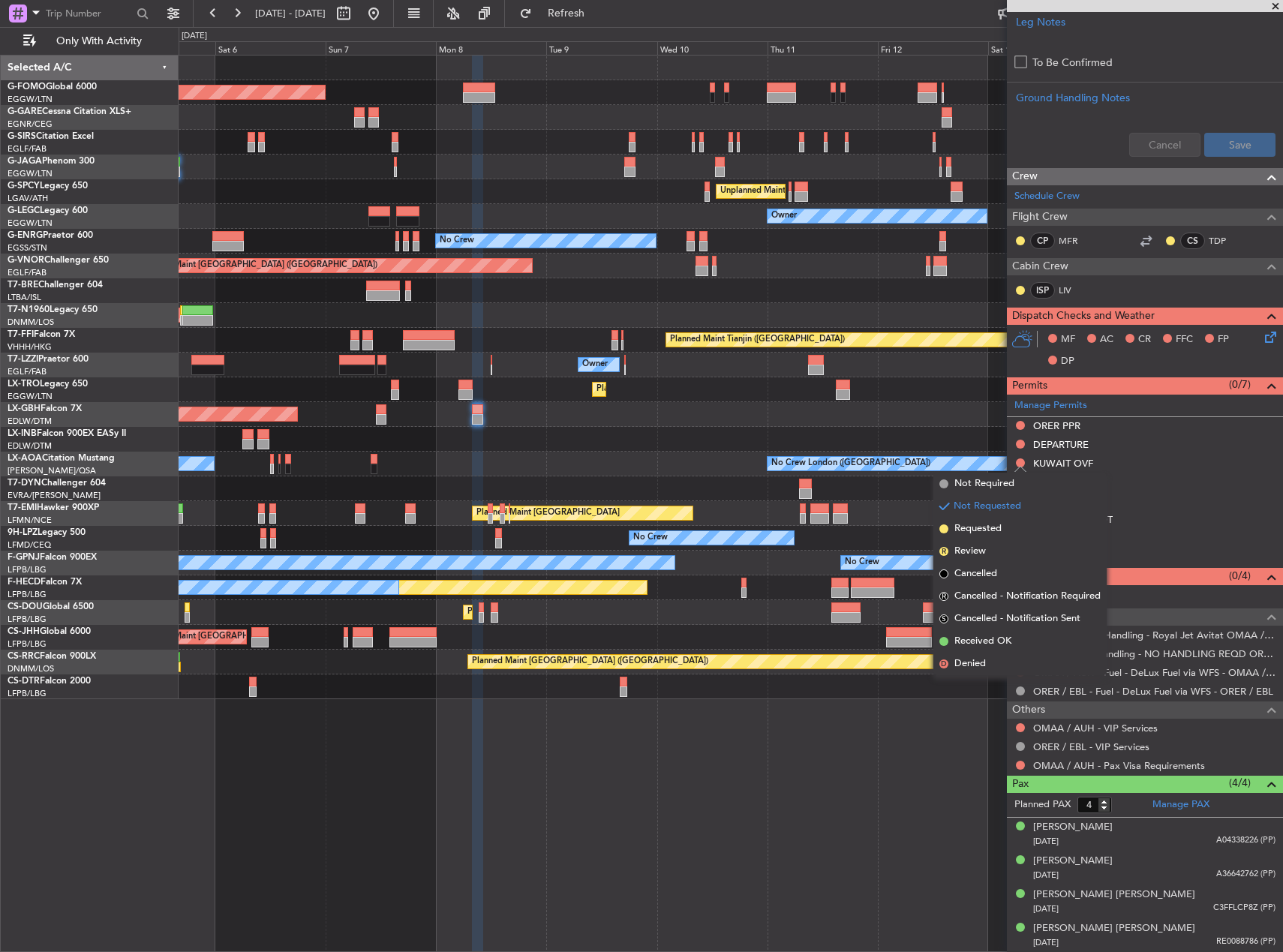
drag, startPoint x: 987, startPoint y: 532, endPoint x: 999, endPoint y: 492, distance: 41.8
click at [987, 530] on span "Requested" at bounding box center [978, 529] width 48 height 15
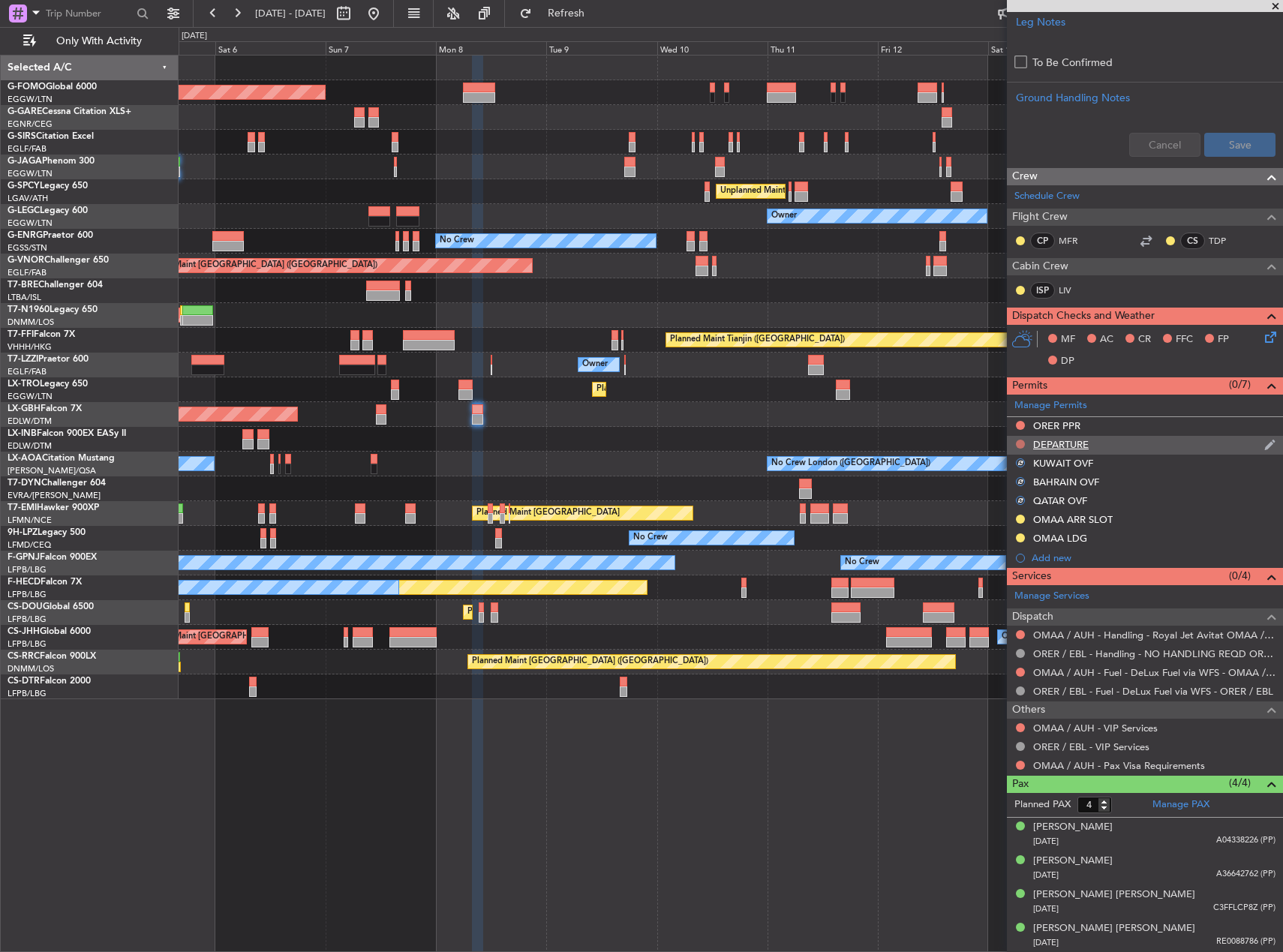
click at [1021, 447] on button at bounding box center [1021, 445] width 9 height 9
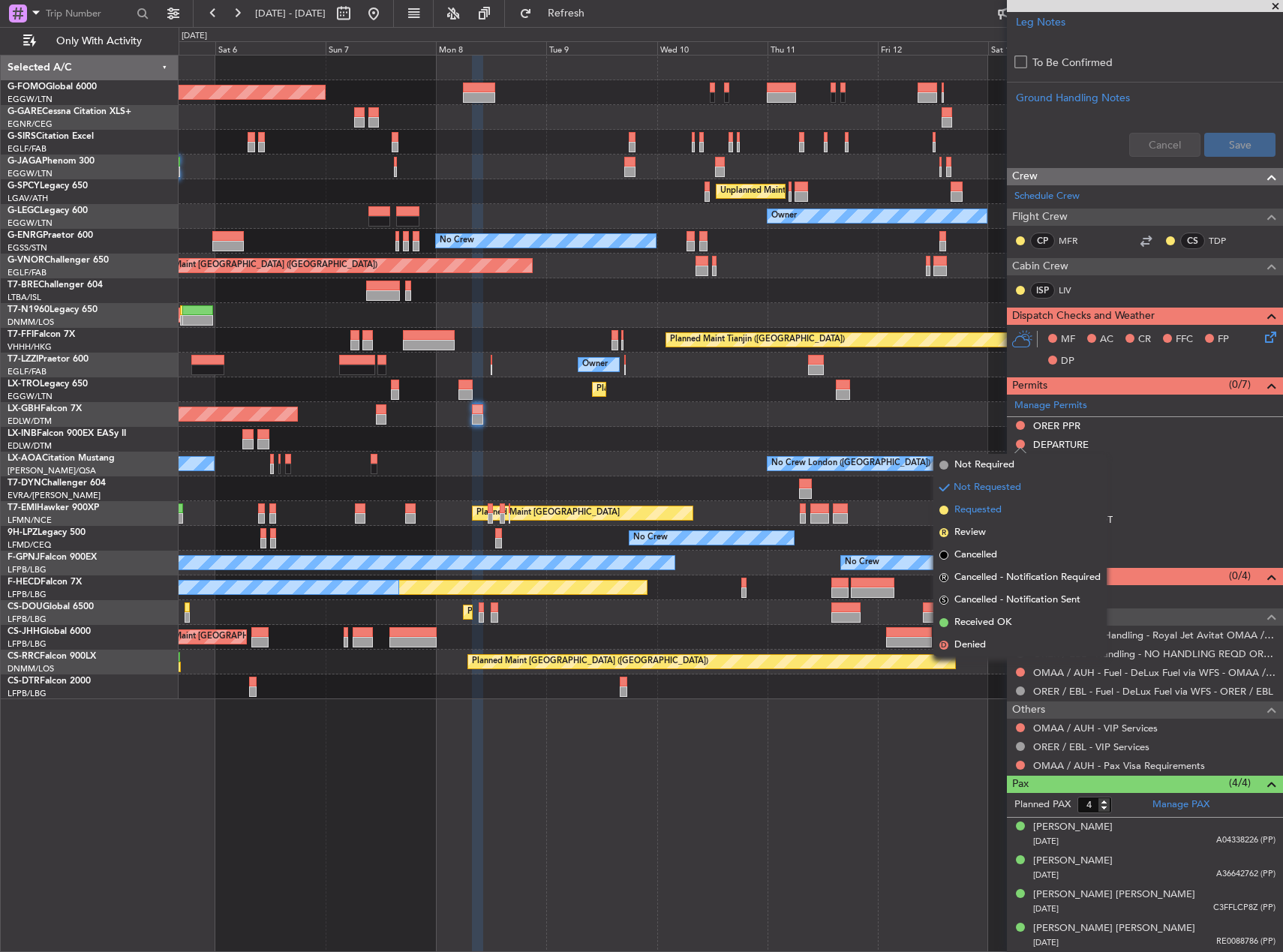
click at [979, 510] on span "Requested" at bounding box center [978, 510] width 48 height 15
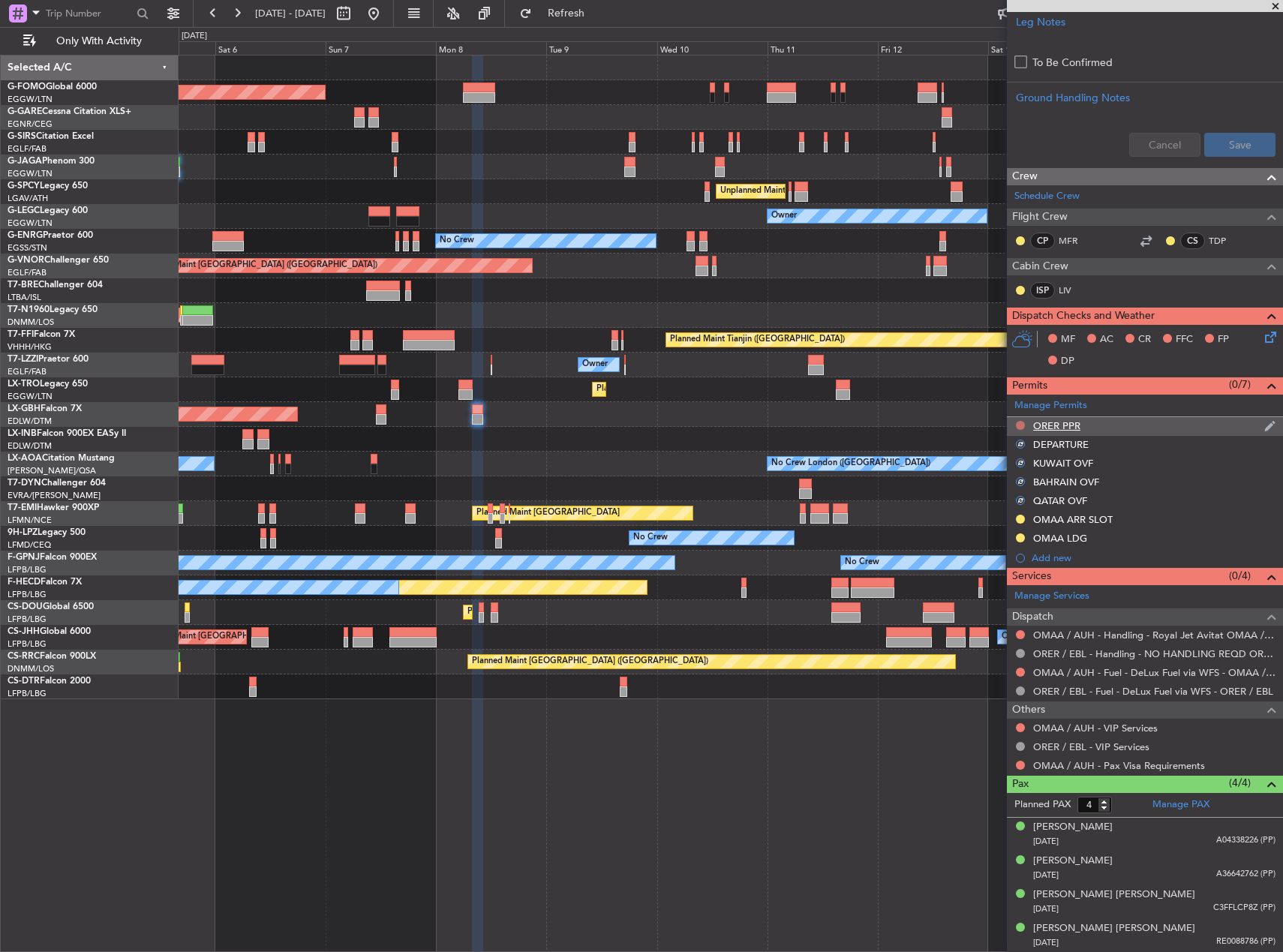
click at [1021, 423] on button at bounding box center [1021, 426] width 9 height 9
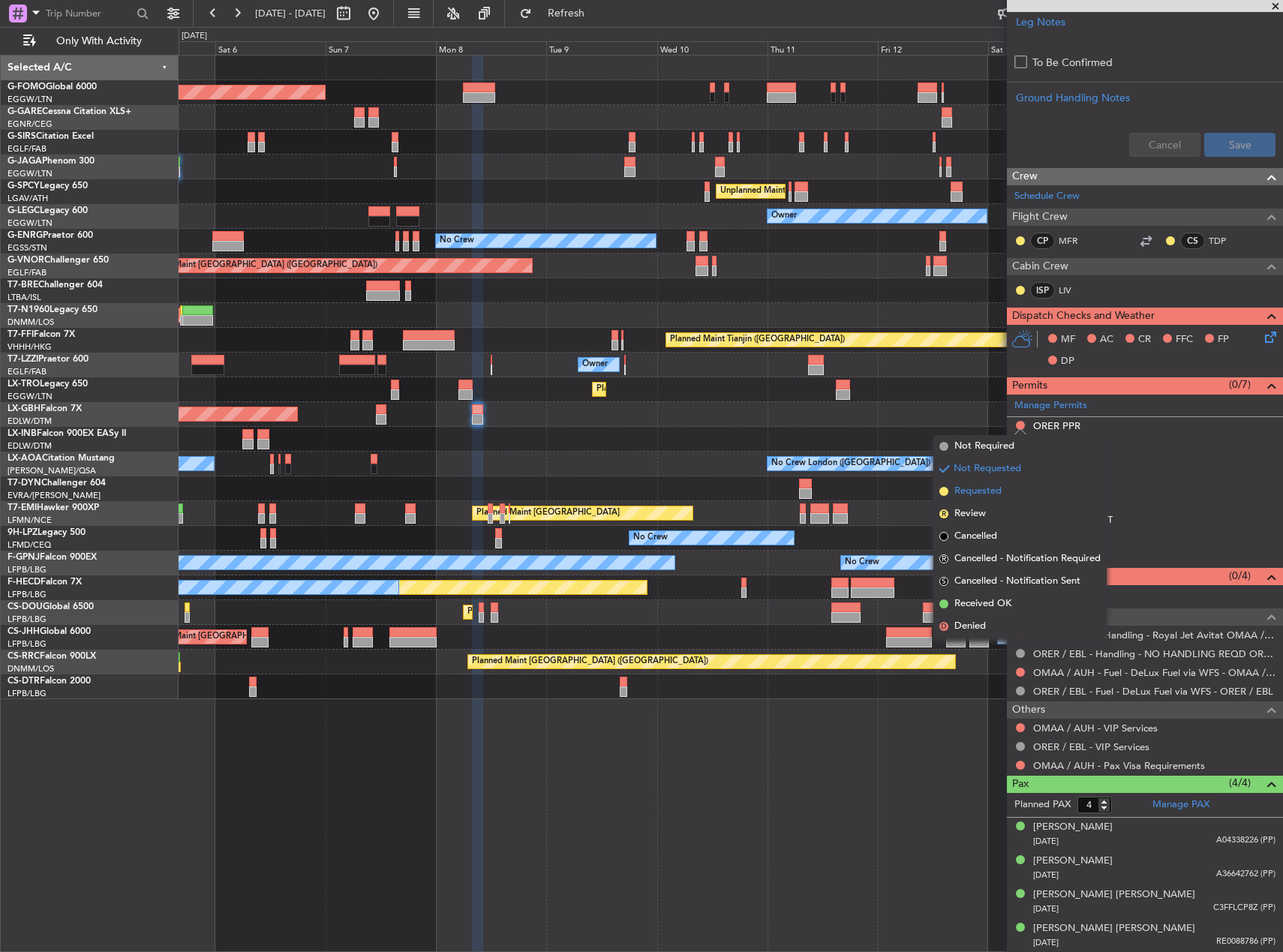
click at [996, 488] on span "Requested" at bounding box center [978, 492] width 48 height 15
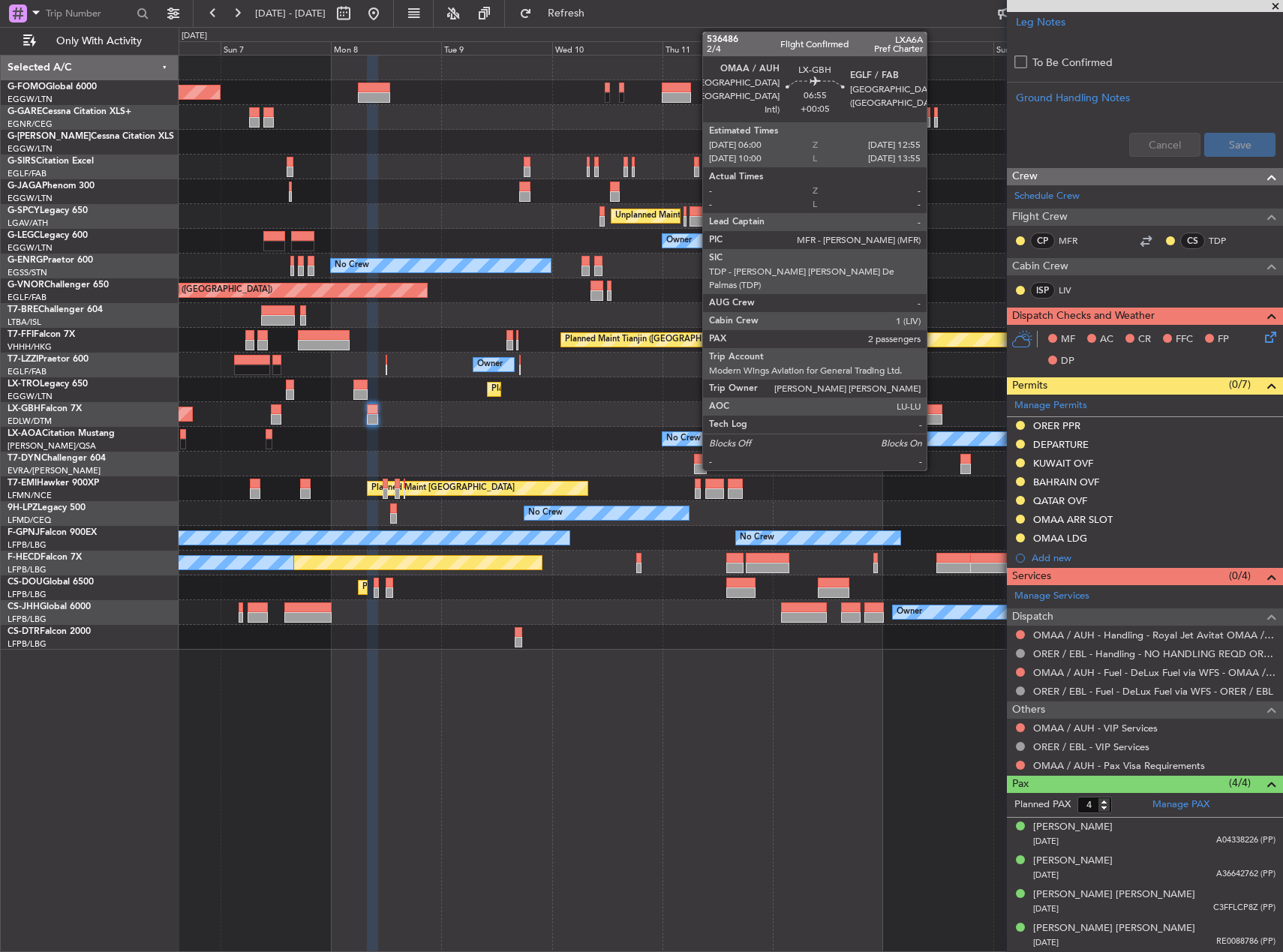
click at [934, 414] on div at bounding box center [926, 410] width 33 height 11
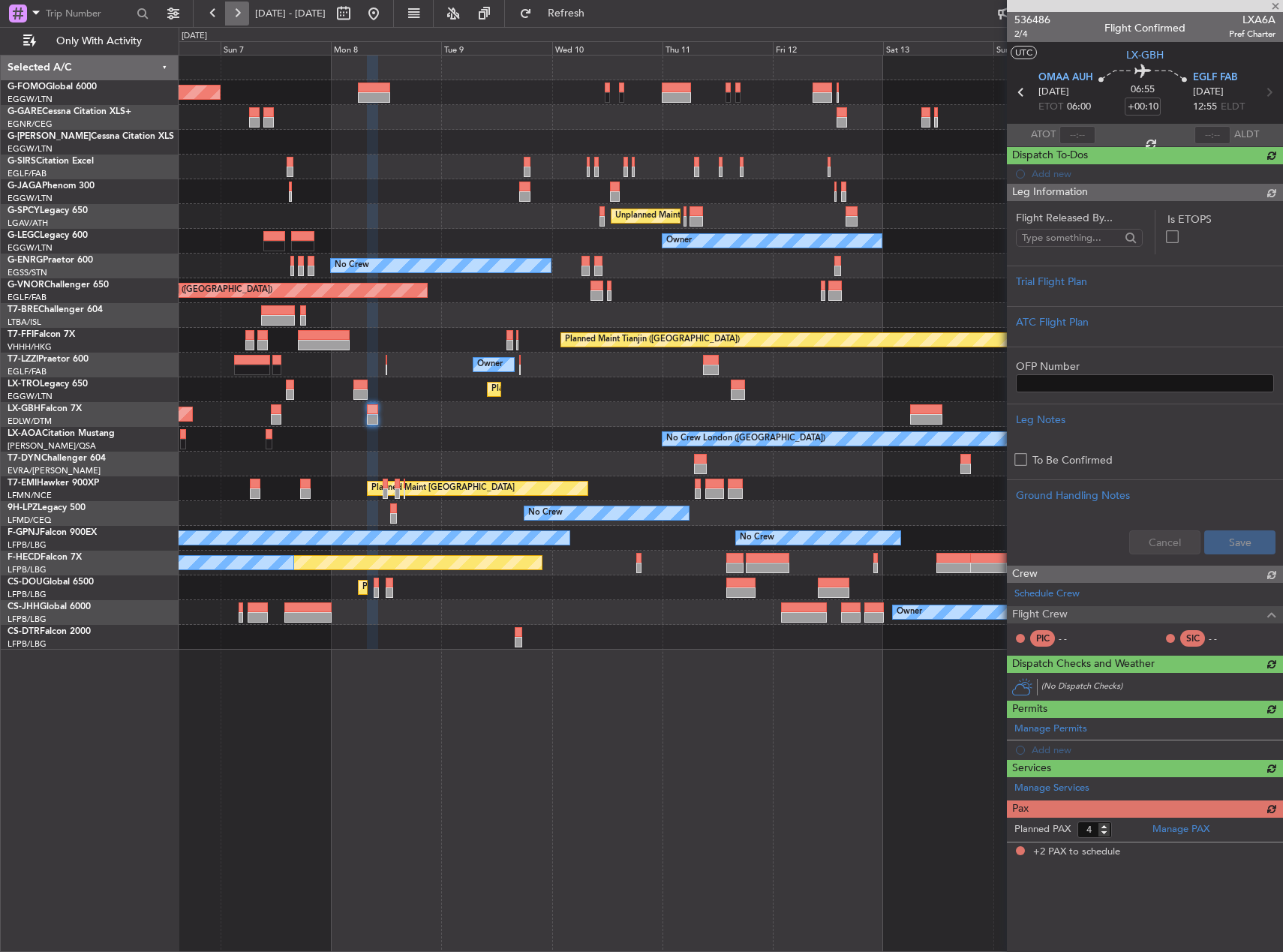
type input "+00:05"
type input "2"
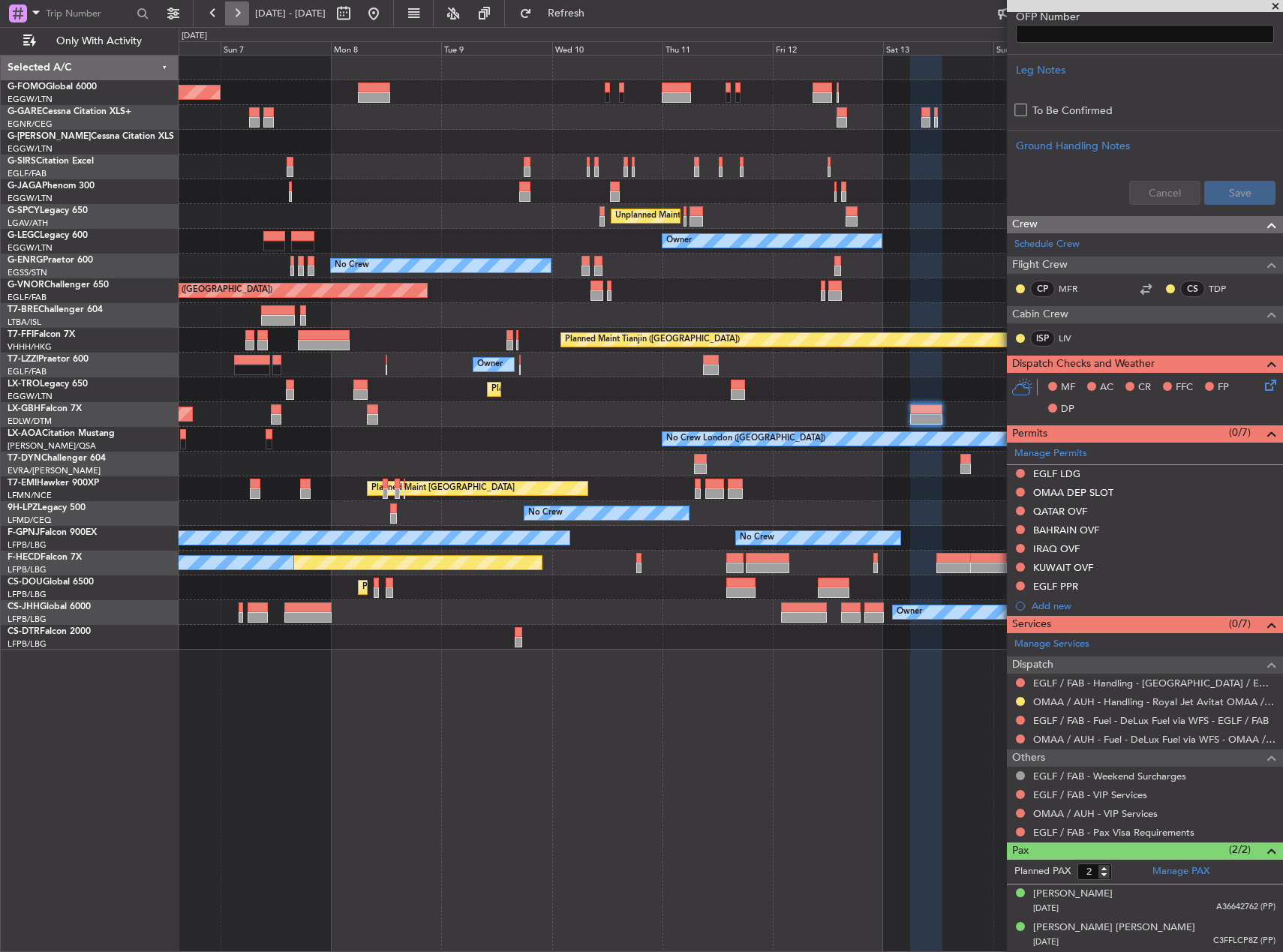
scroll to position [0, 0]
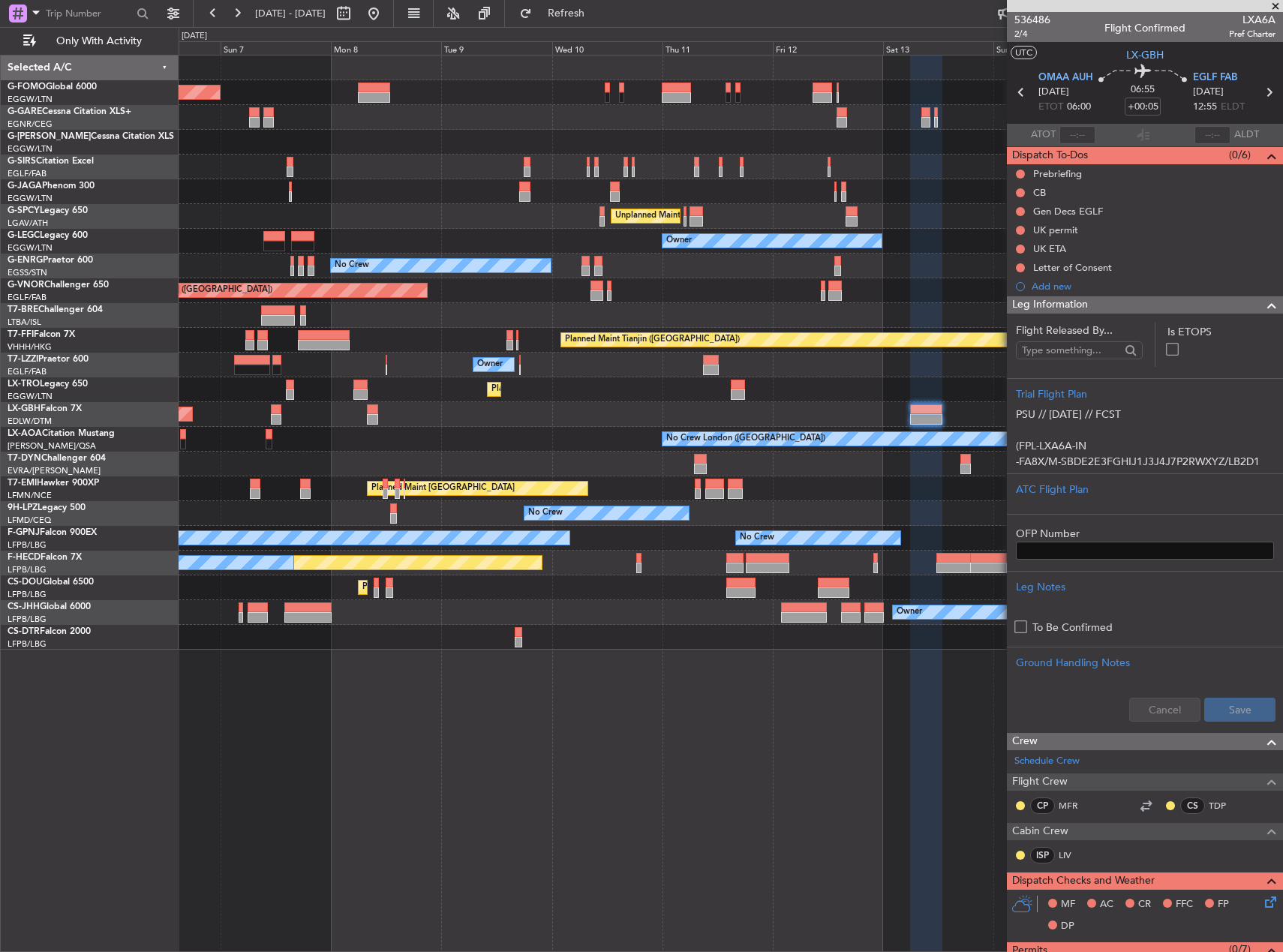
click at [745, 763] on div "Planned Maint London (Luton) Owner Planned Maint London (Farnborough) Unplanned…" at bounding box center [730, 503] width 1105 height 898
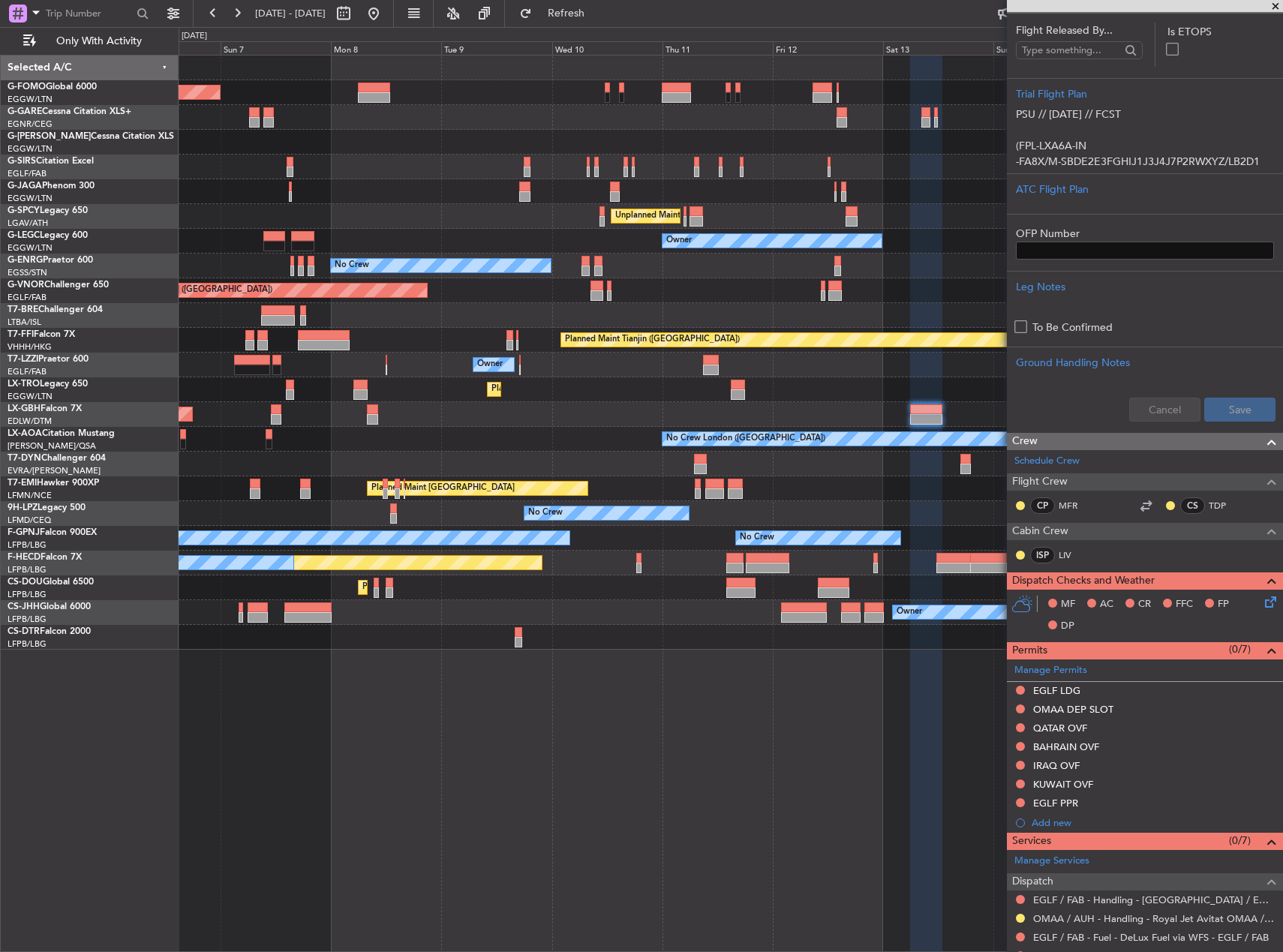
scroll to position [516, 0]
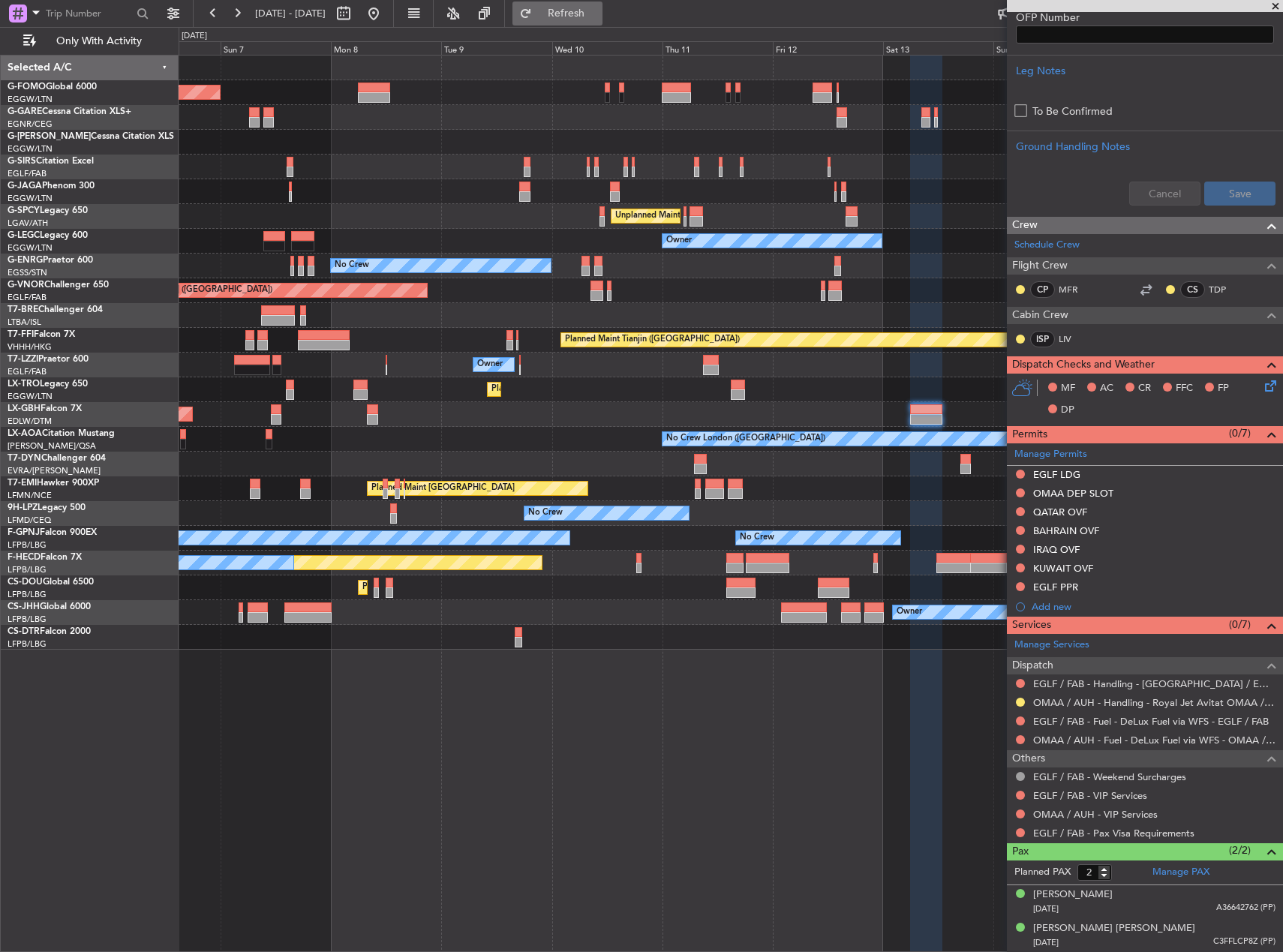
click at [590, 17] on span "Refresh" at bounding box center [566, 14] width 63 height 11
click at [1018, 564] on button at bounding box center [1021, 568] width 9 height 9
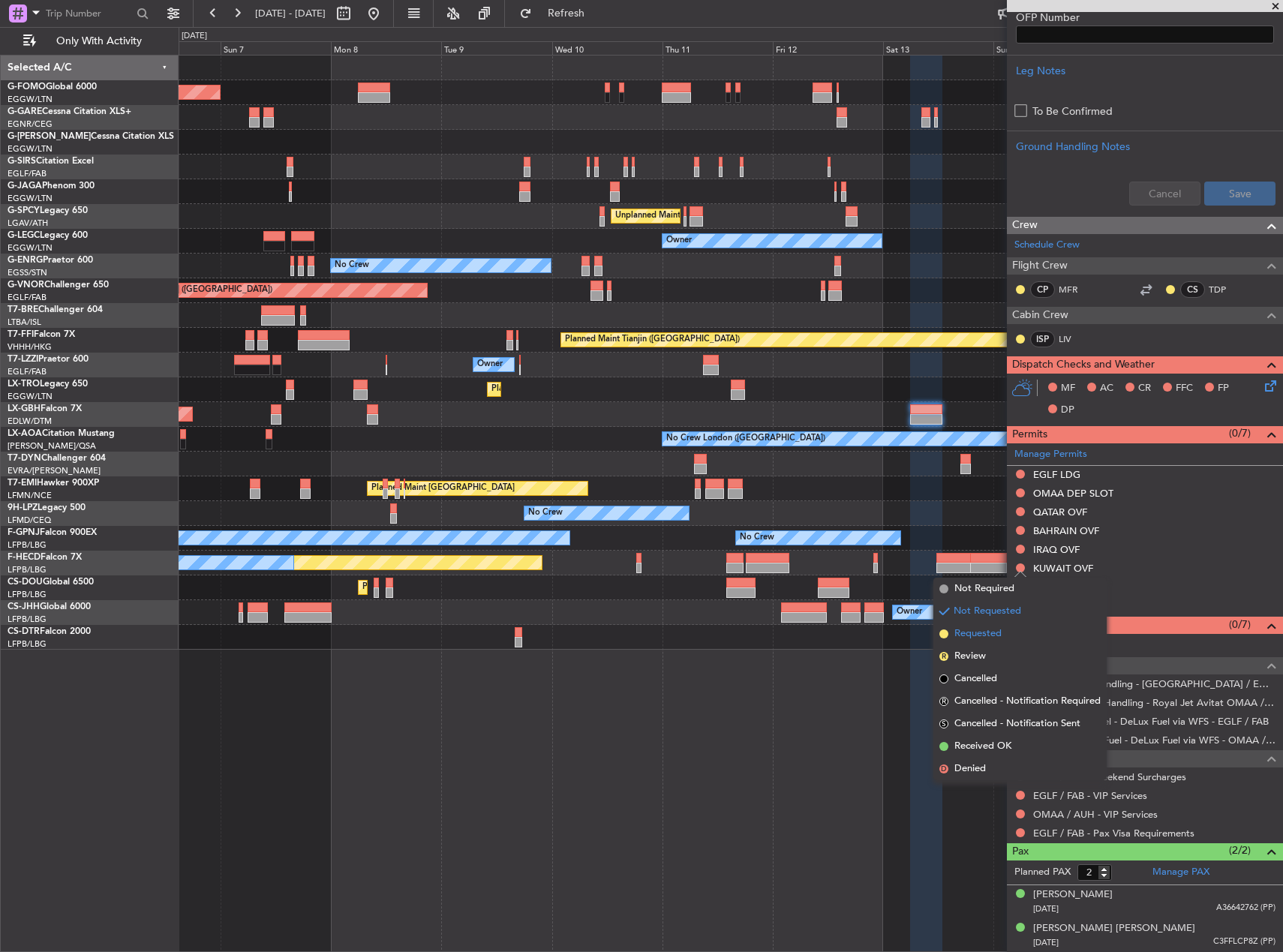
click at [977, 631] on span "Requested" at bounding box center [978, 634] width 48 height 15
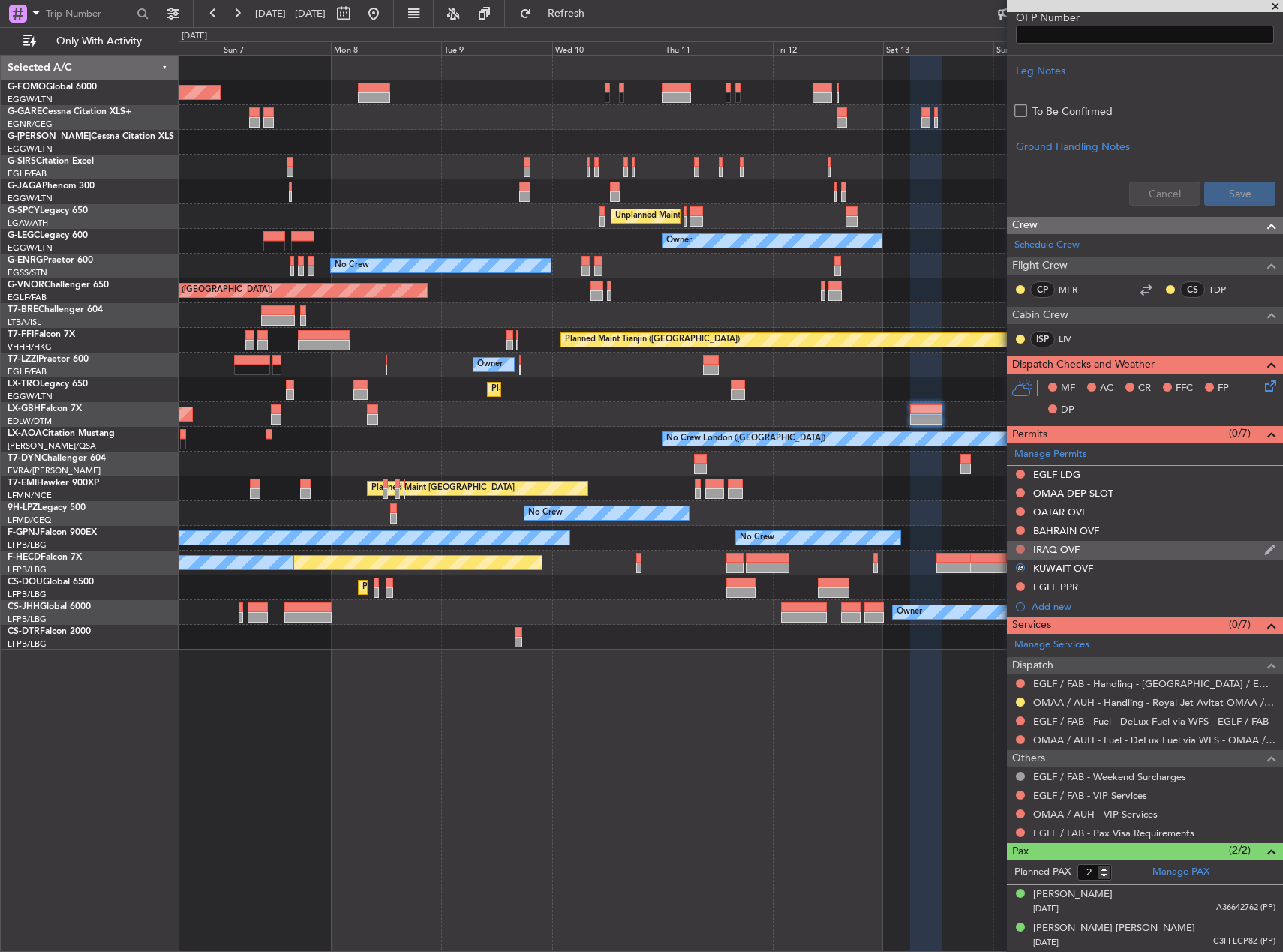
click at [1016, 545] on button at bounding box center [1021, 549] width 9 height 9
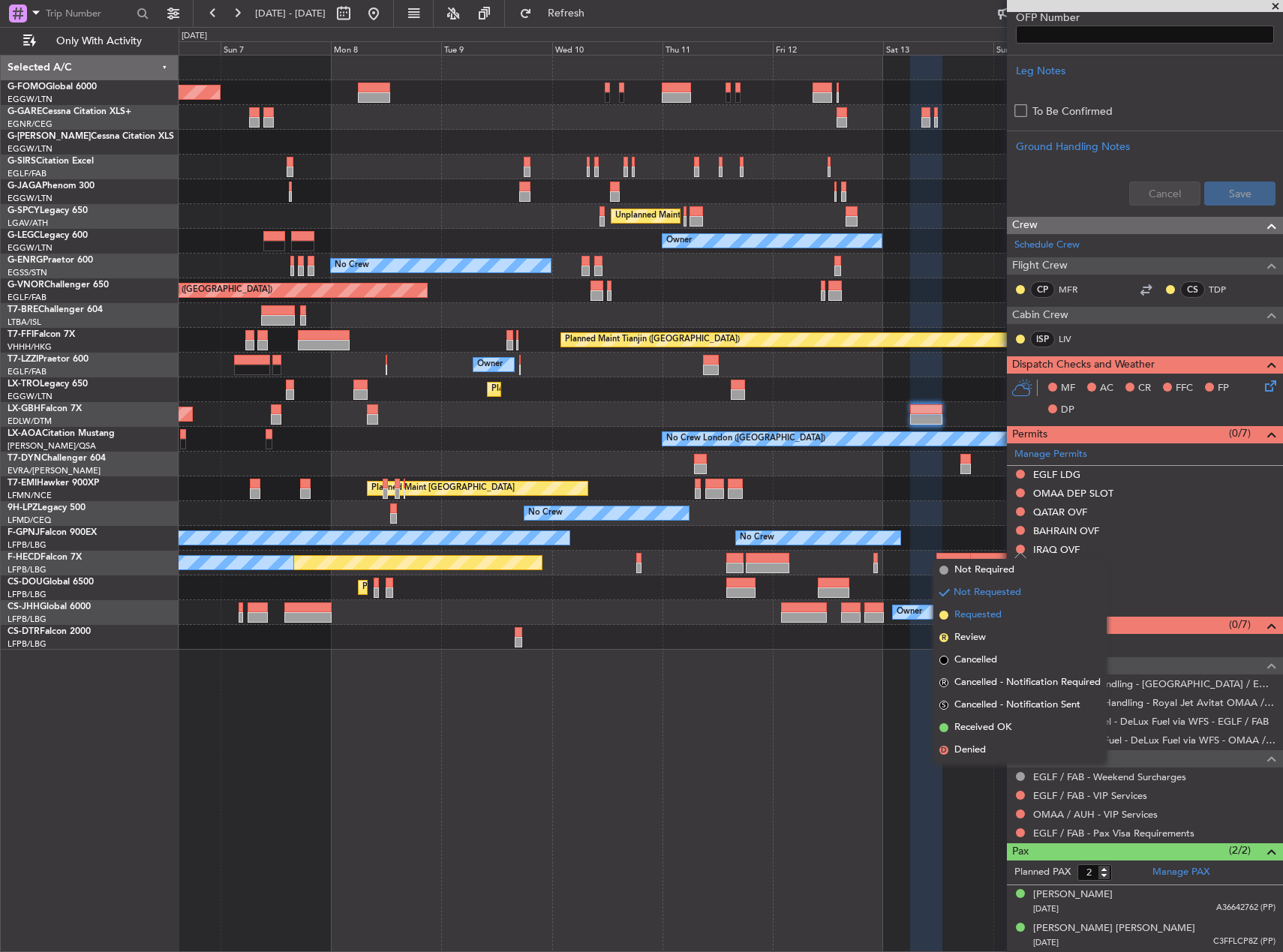
click at [987, 612] on span "Requested" at bounding box center [978, 616] width 48 height 15
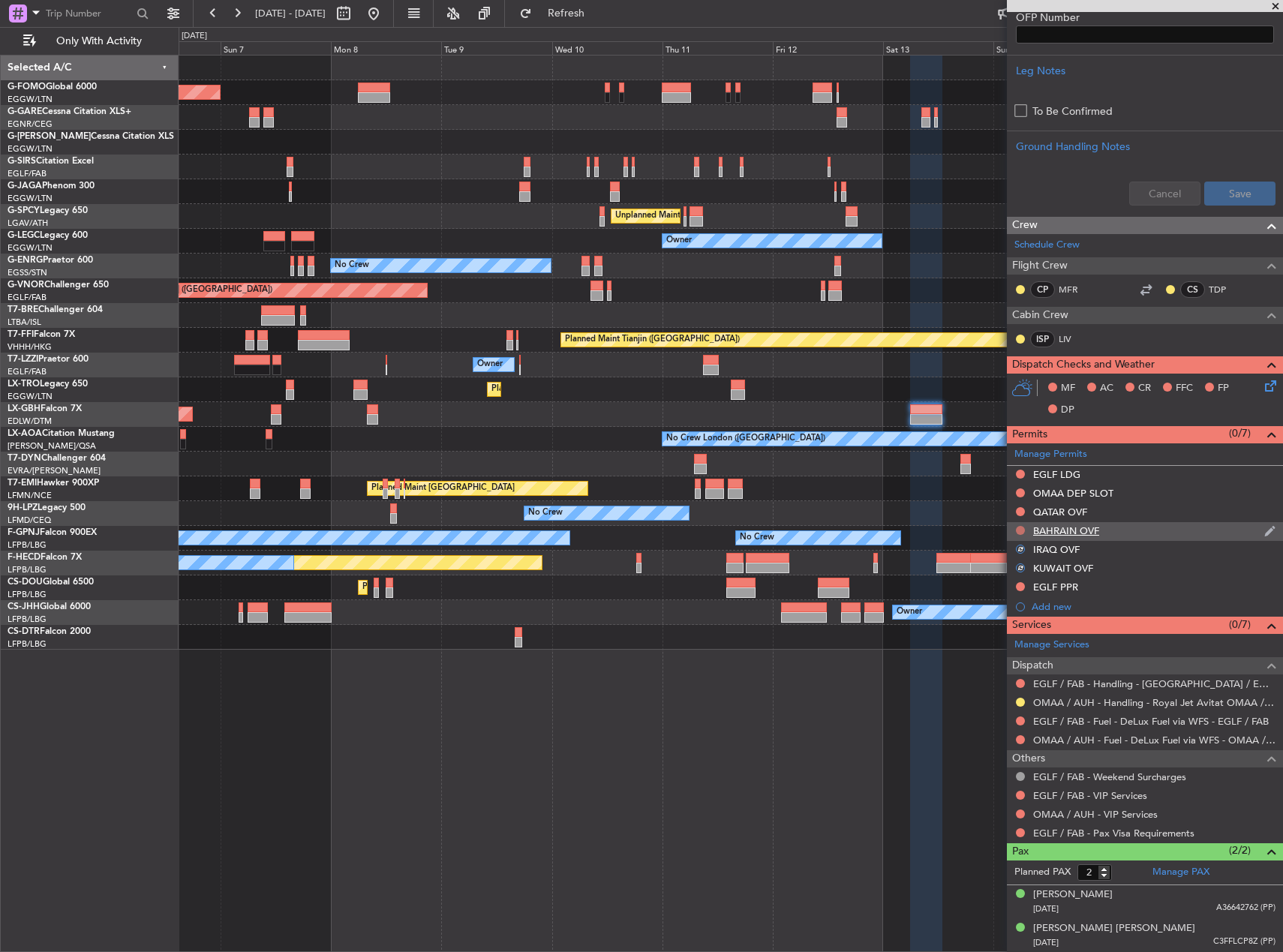
click at [1022, 527] on div at bounding box center [1021, 531] width 12 height 12
click at [1021, 531] on button at bounding box center [1021, 531] width 9 height 9
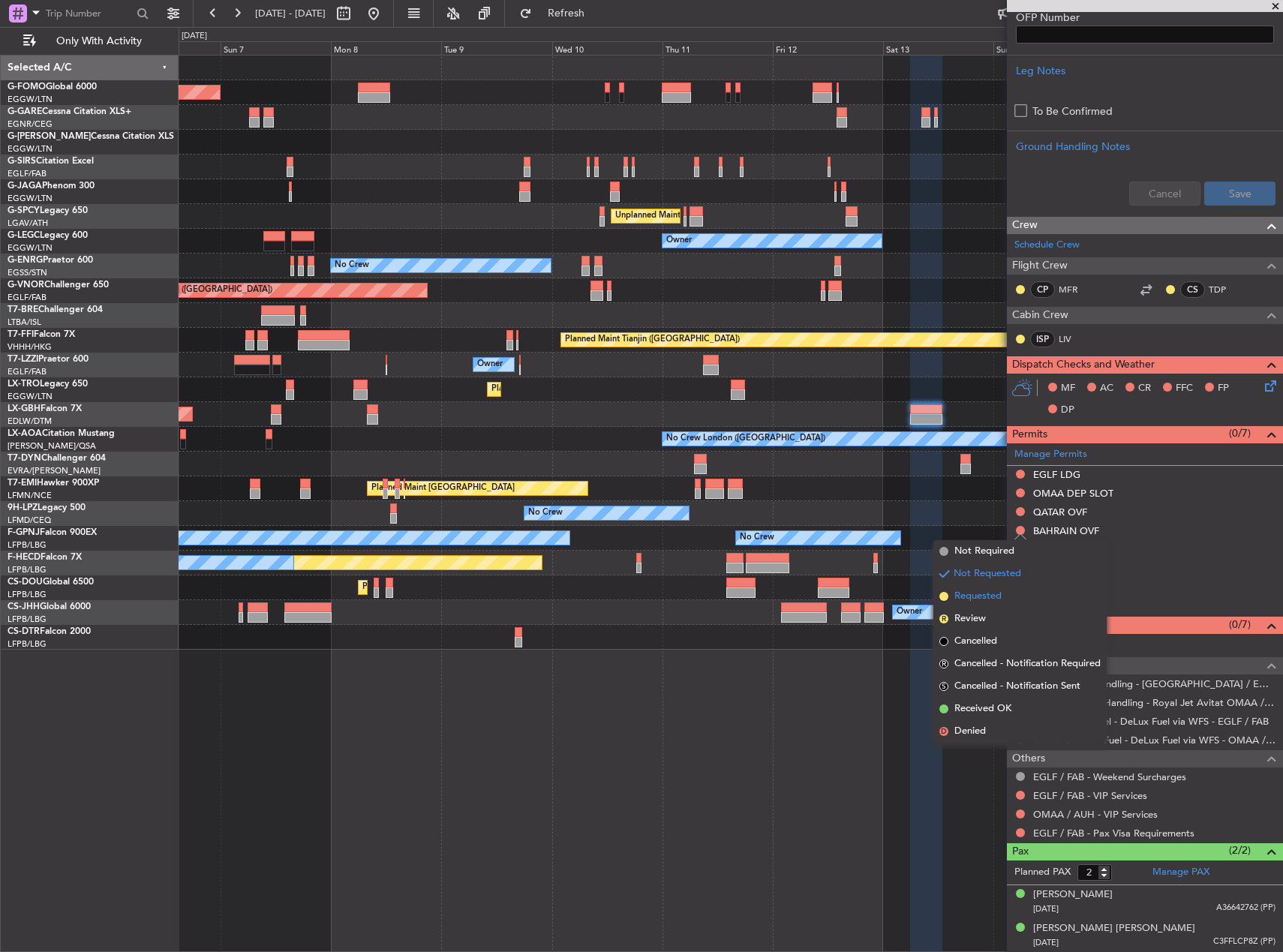
click at [993, 600] on span "Requested" at bounding box center [978, 597] width 48 height 15
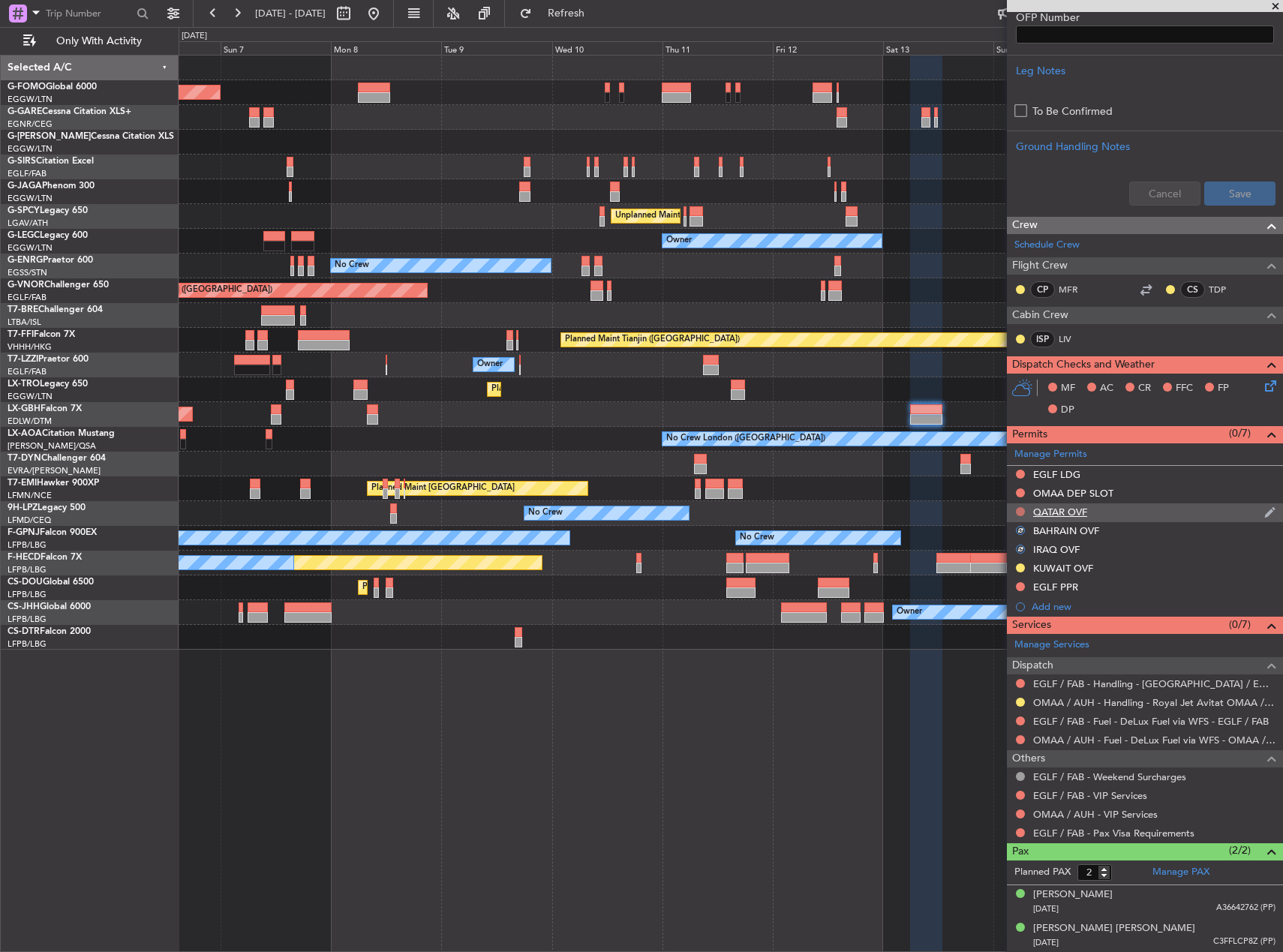
click at [1021, 512] on button at bounding box center [1021, 512] width 9 height 9
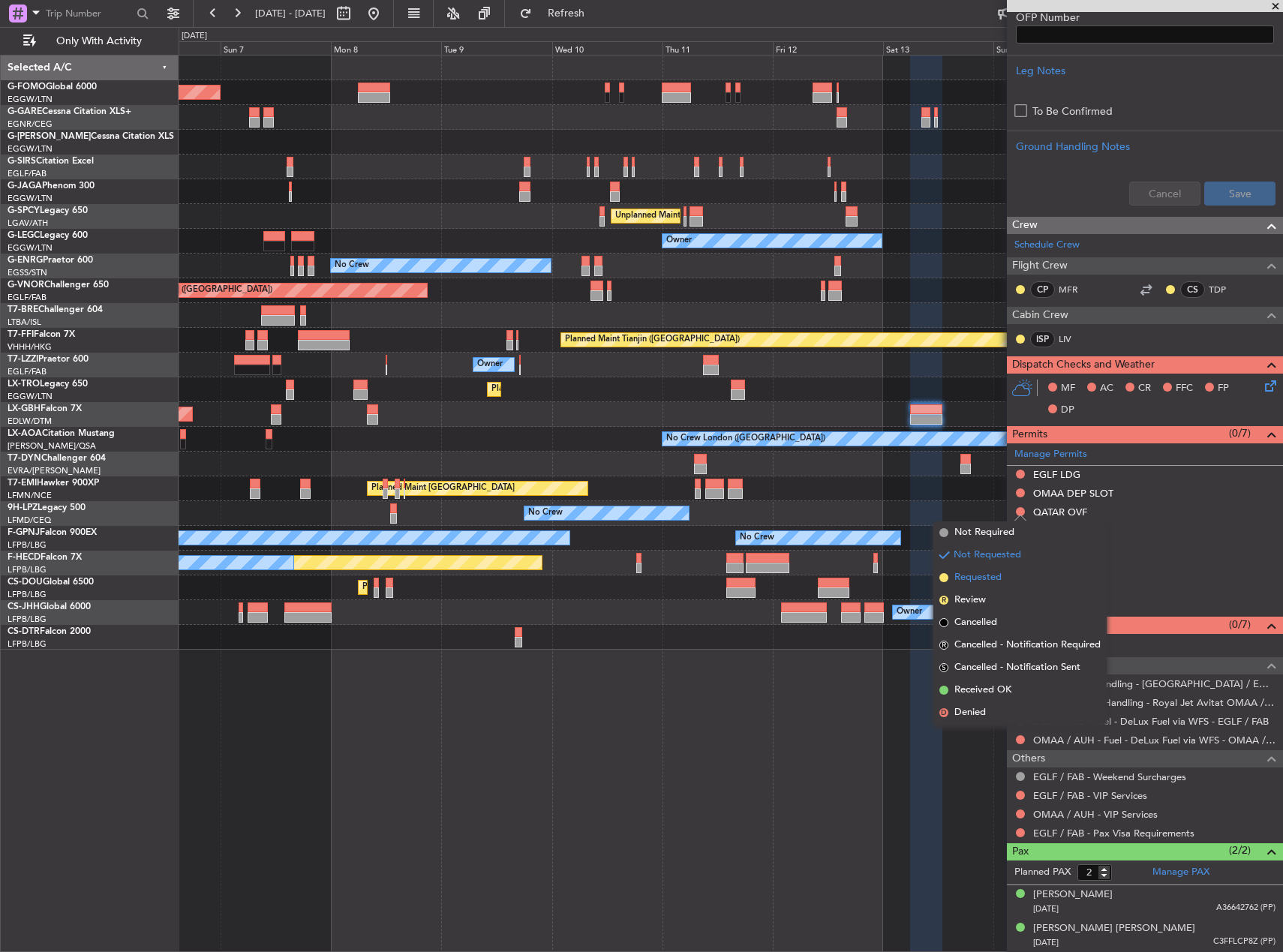
click at [993, 574] on span "Requested" at bounding box center [978, 578] width 48 height 15
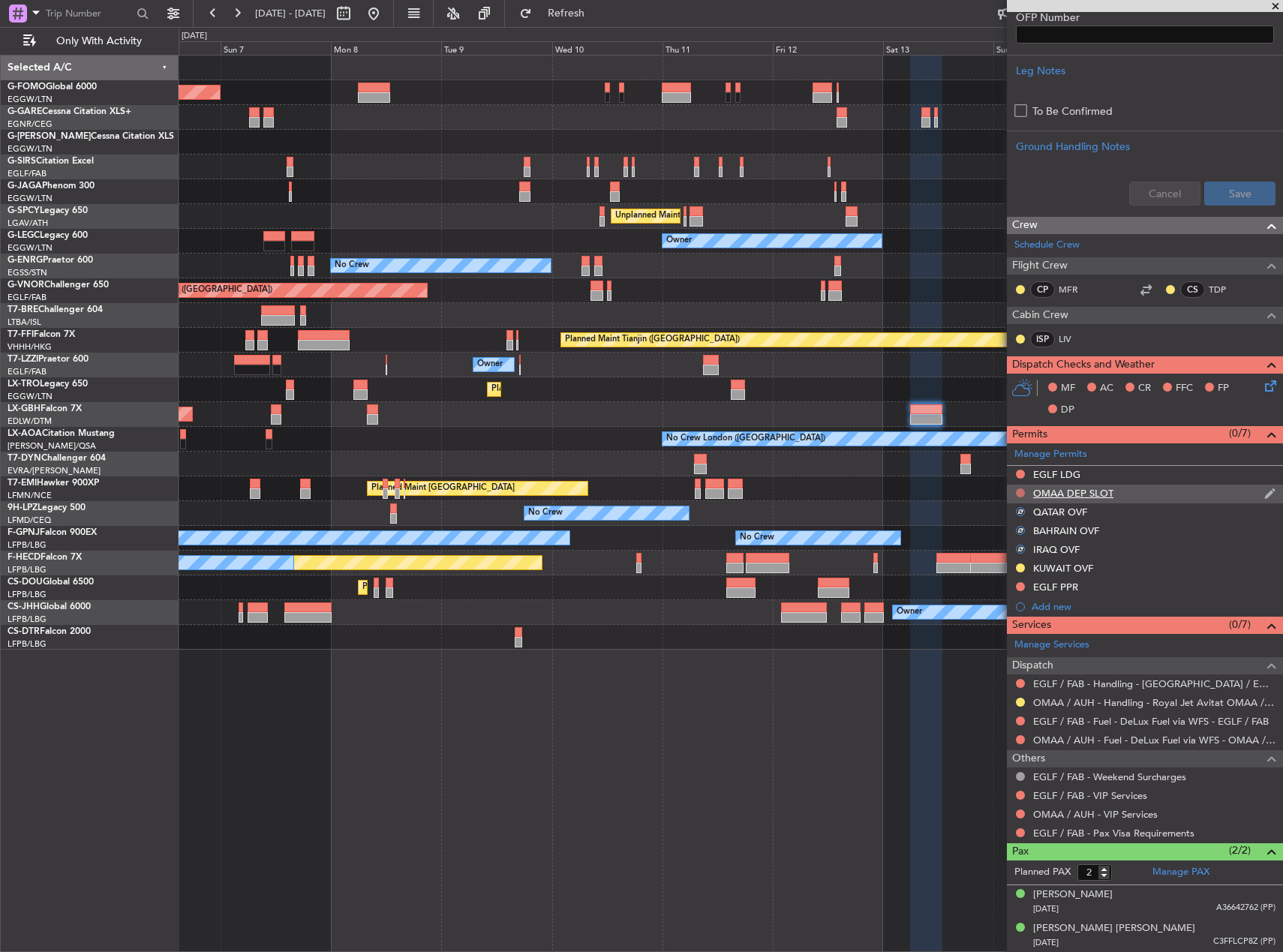
drag, startPoint x: 1020, startPoint y: 493, endPoint x: 1011, endPoint y: 506, distance: 15.8
click at [1019, 493] on button at bounding box center [1021, 493] width 9 height 9
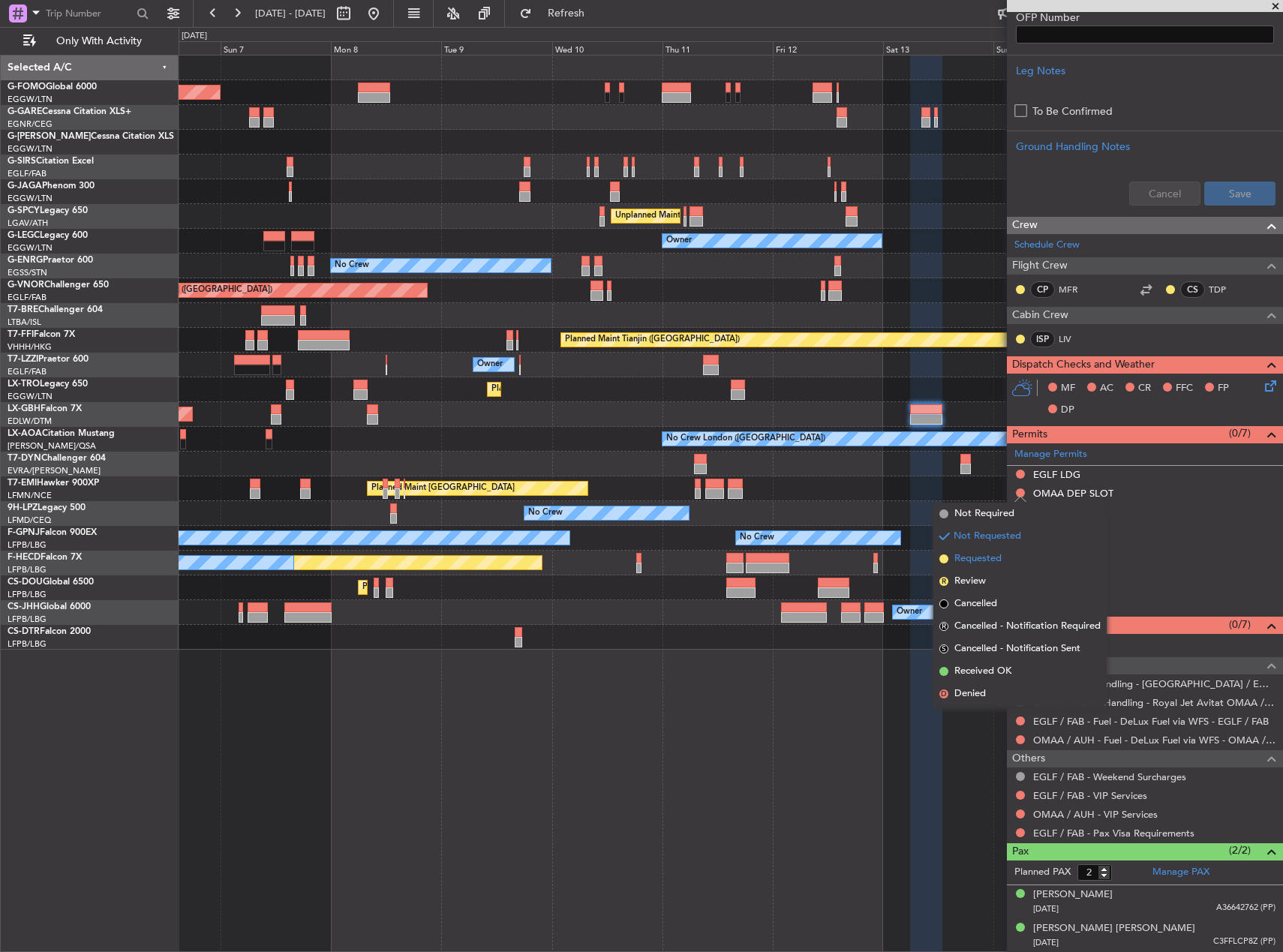
click at [968, 562] on span "Requested" at bounding box center [978, 559] width 48 height 15
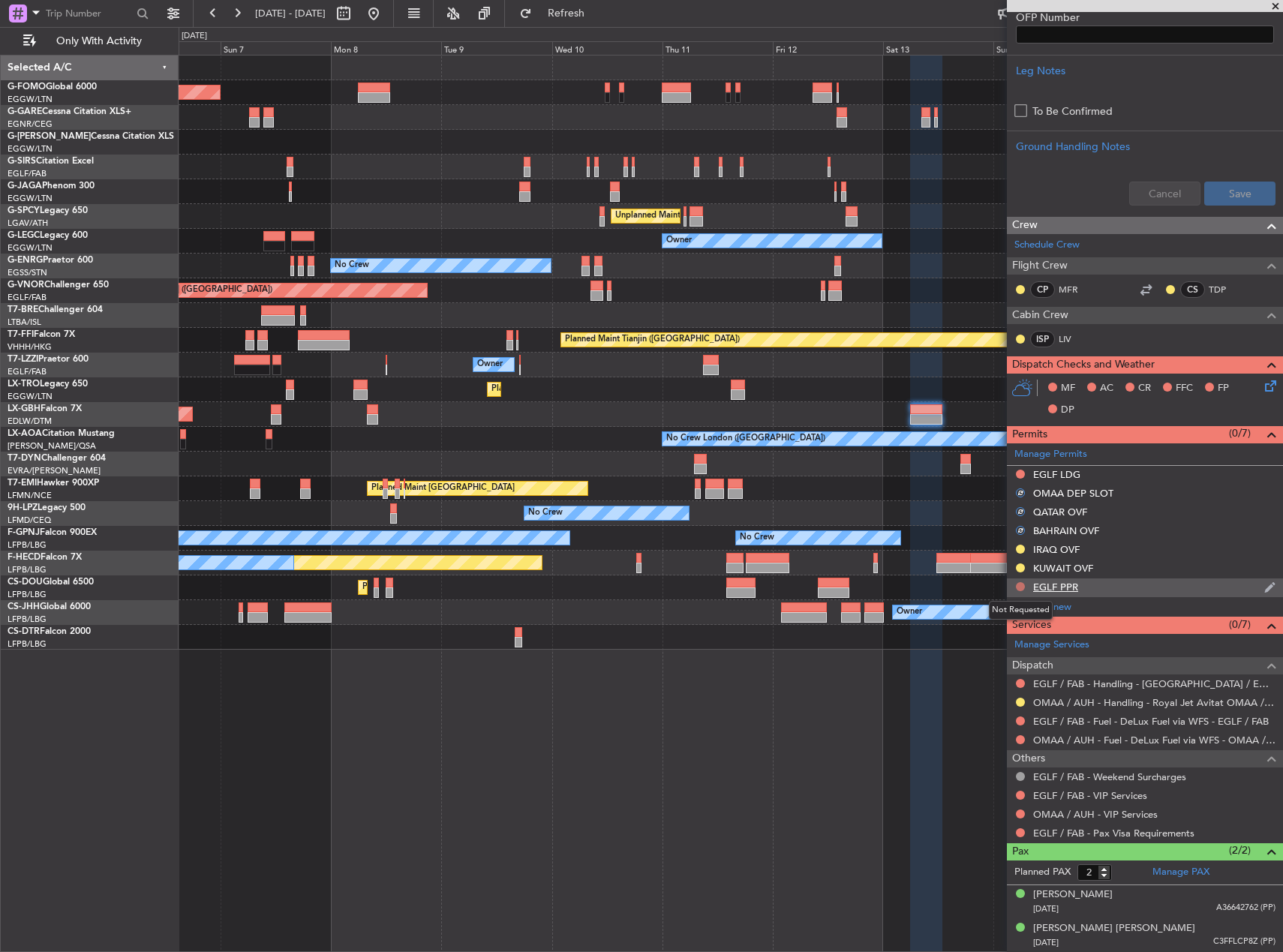
click at [1021, 585] on button at bounding box center [1021, 587] width 9 height 9
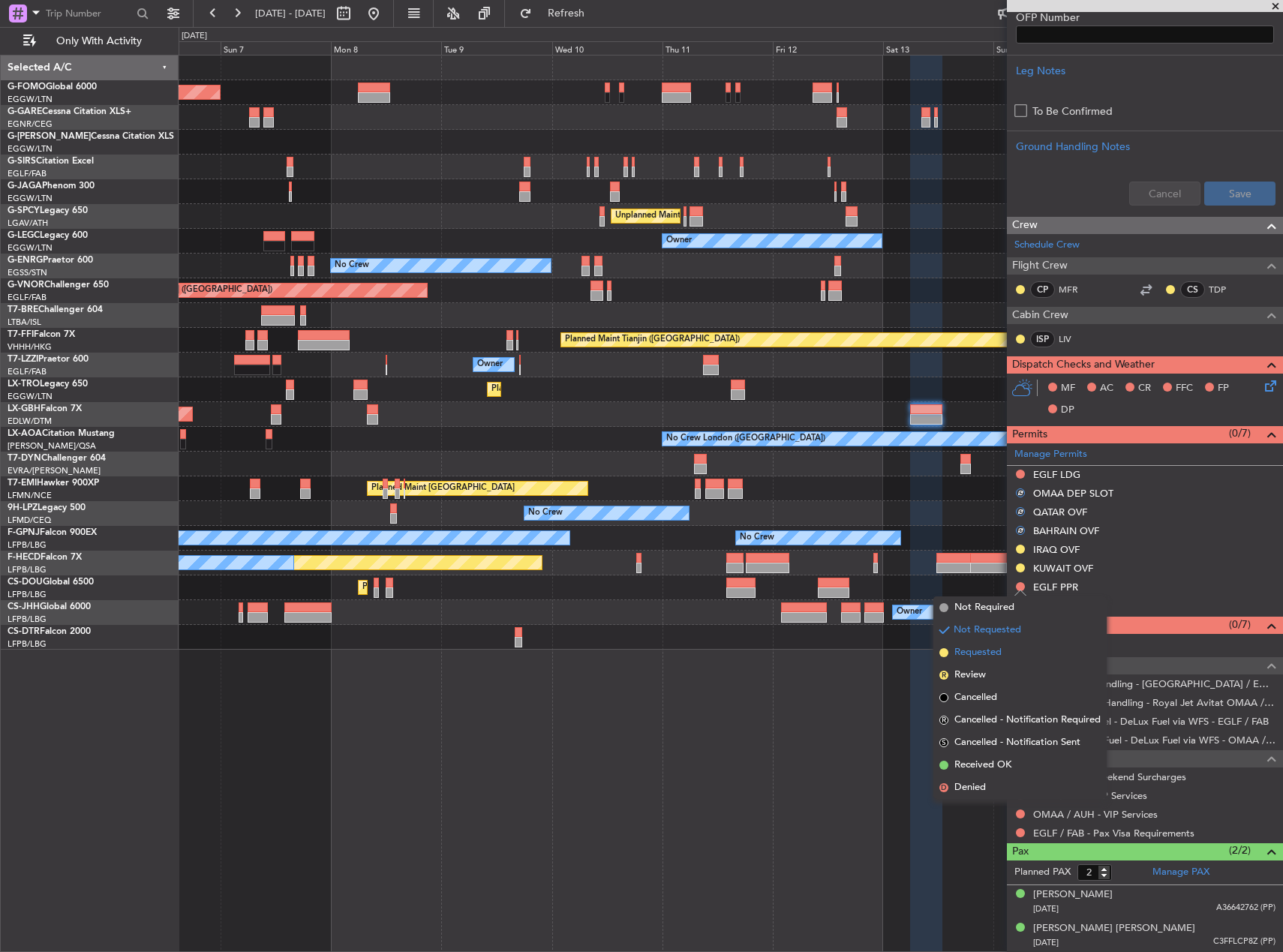
click at [978, 651] on span "Requested" at bounding box center [978, 653] width 48 height 15
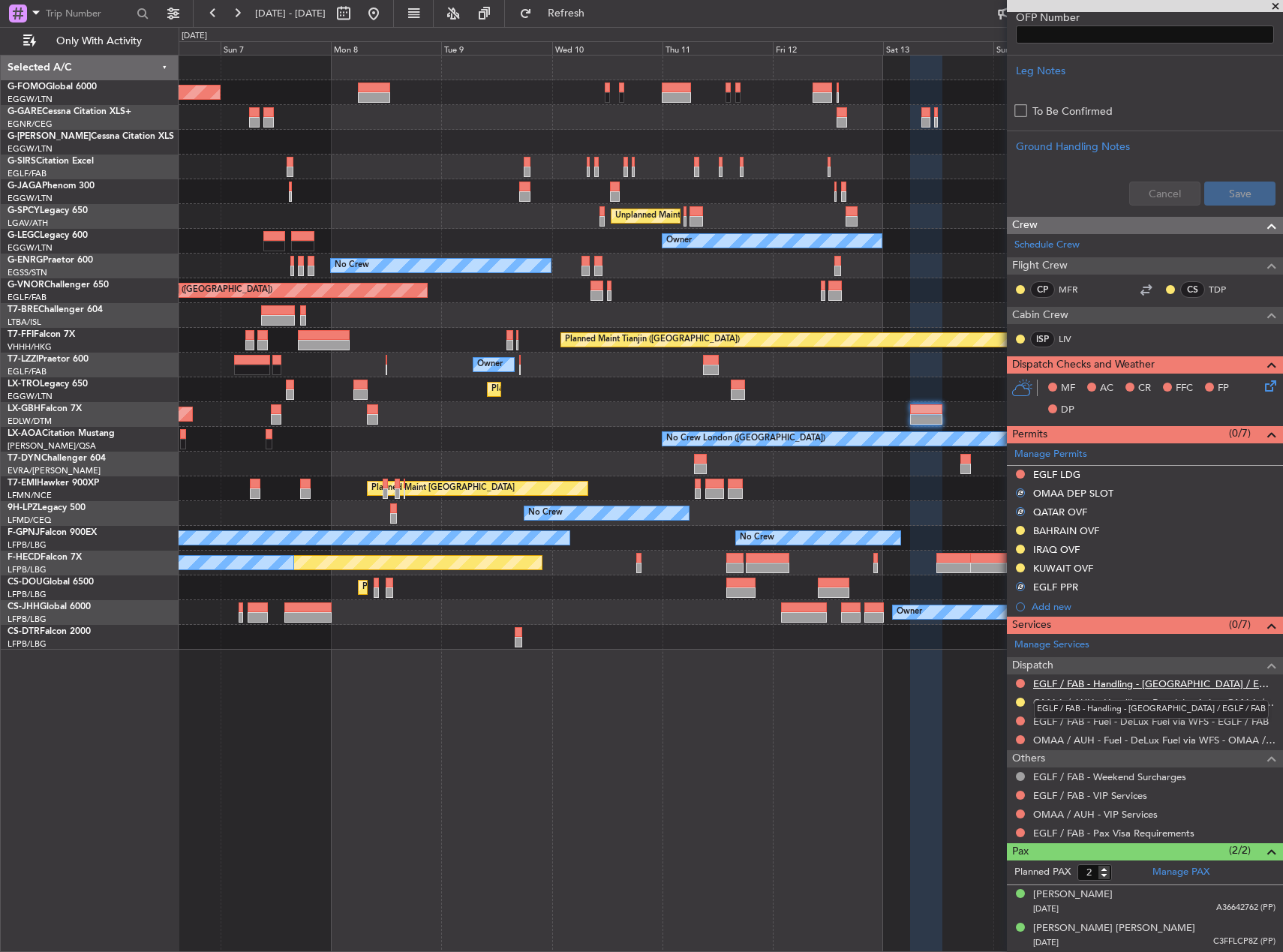
click at [1074, 684] on link "EGLF / FAB - Handling - Farnborough Airport / EGLF / FAB" at bounding box center [1154, 684] width 243 height 13
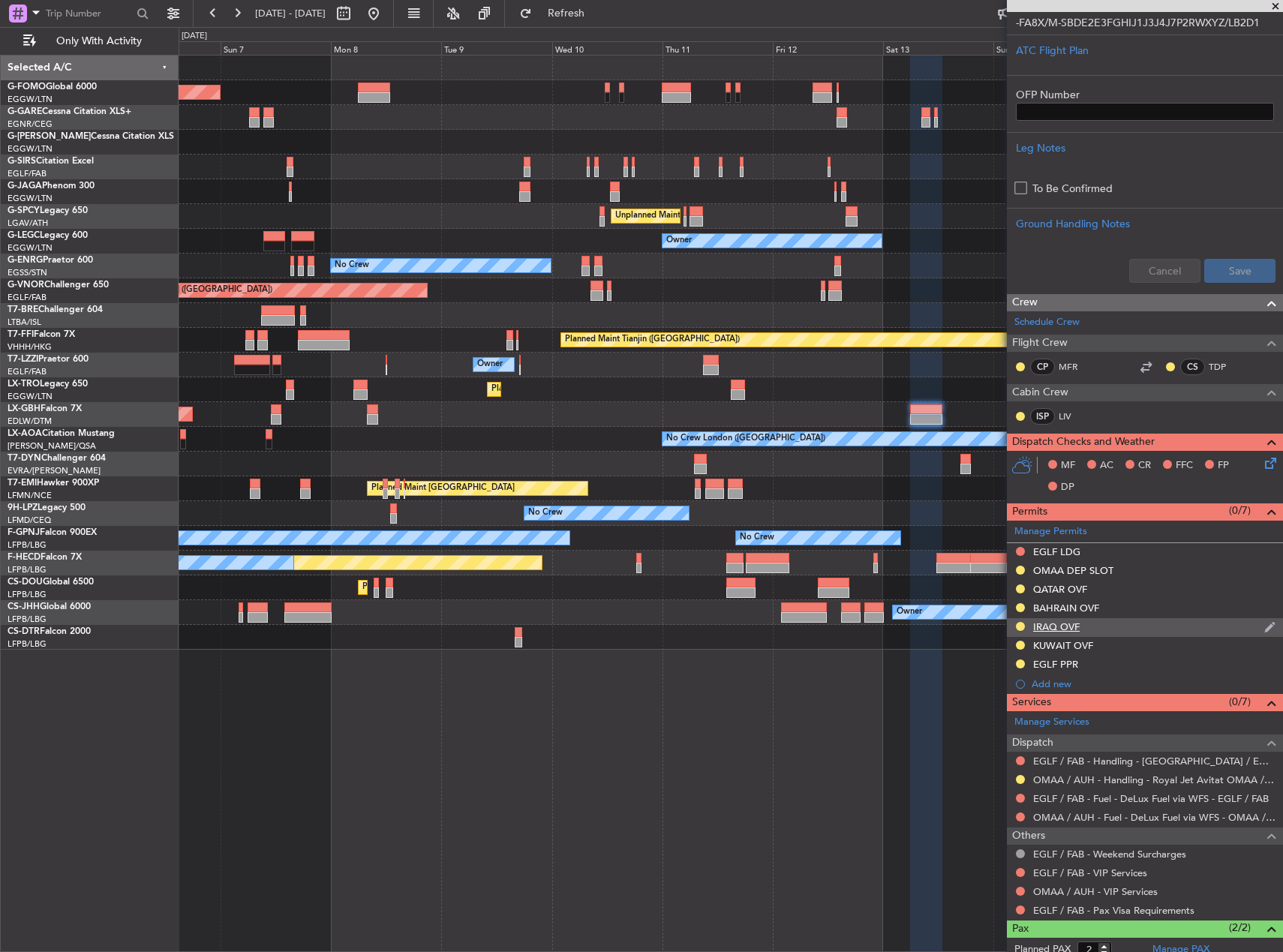
scroll to position [450, 0]
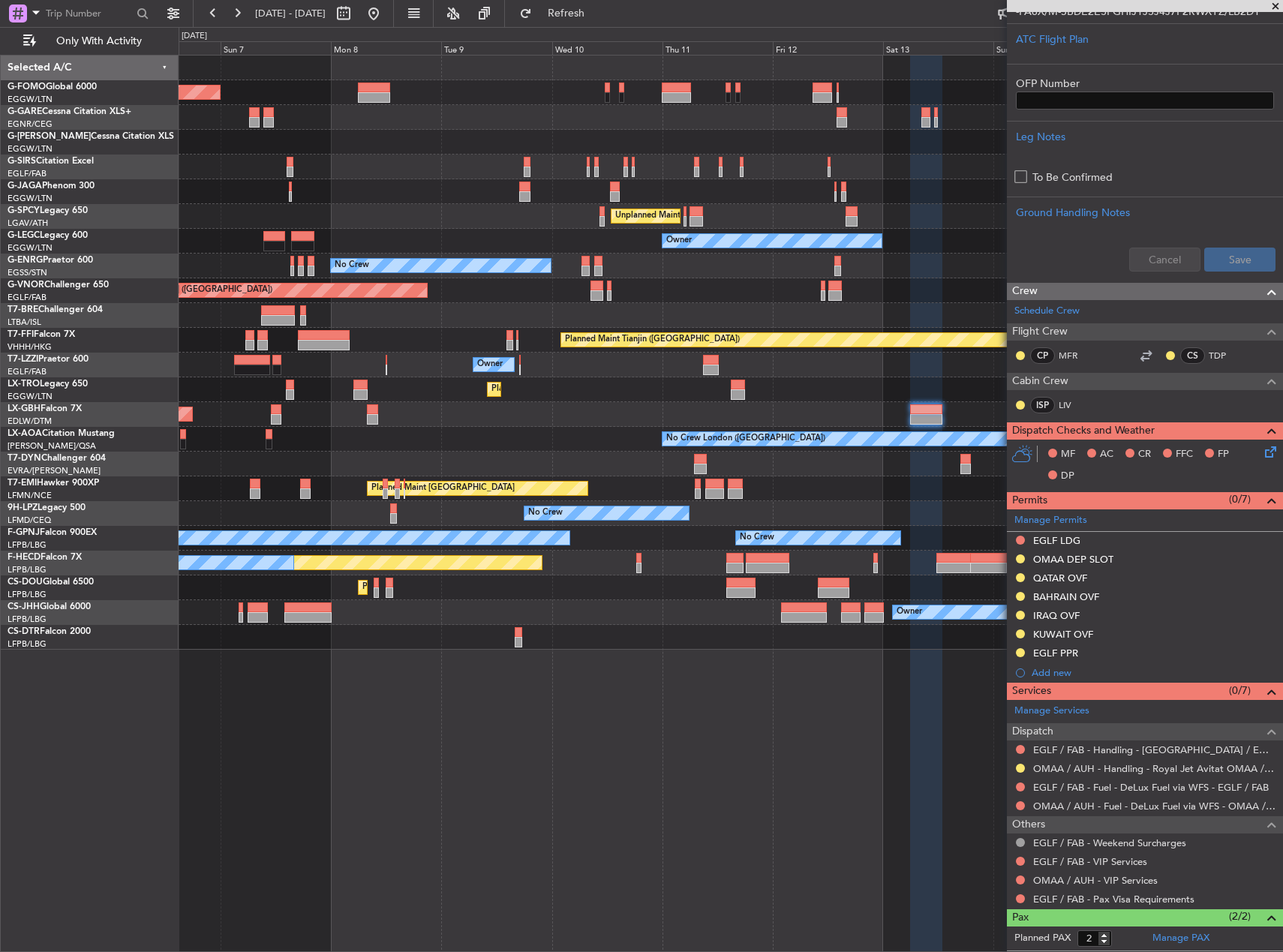
click at [1102, 558] on div "OMAA DEP SLOT" at bounding box center [1074, 559] width 80 height 13
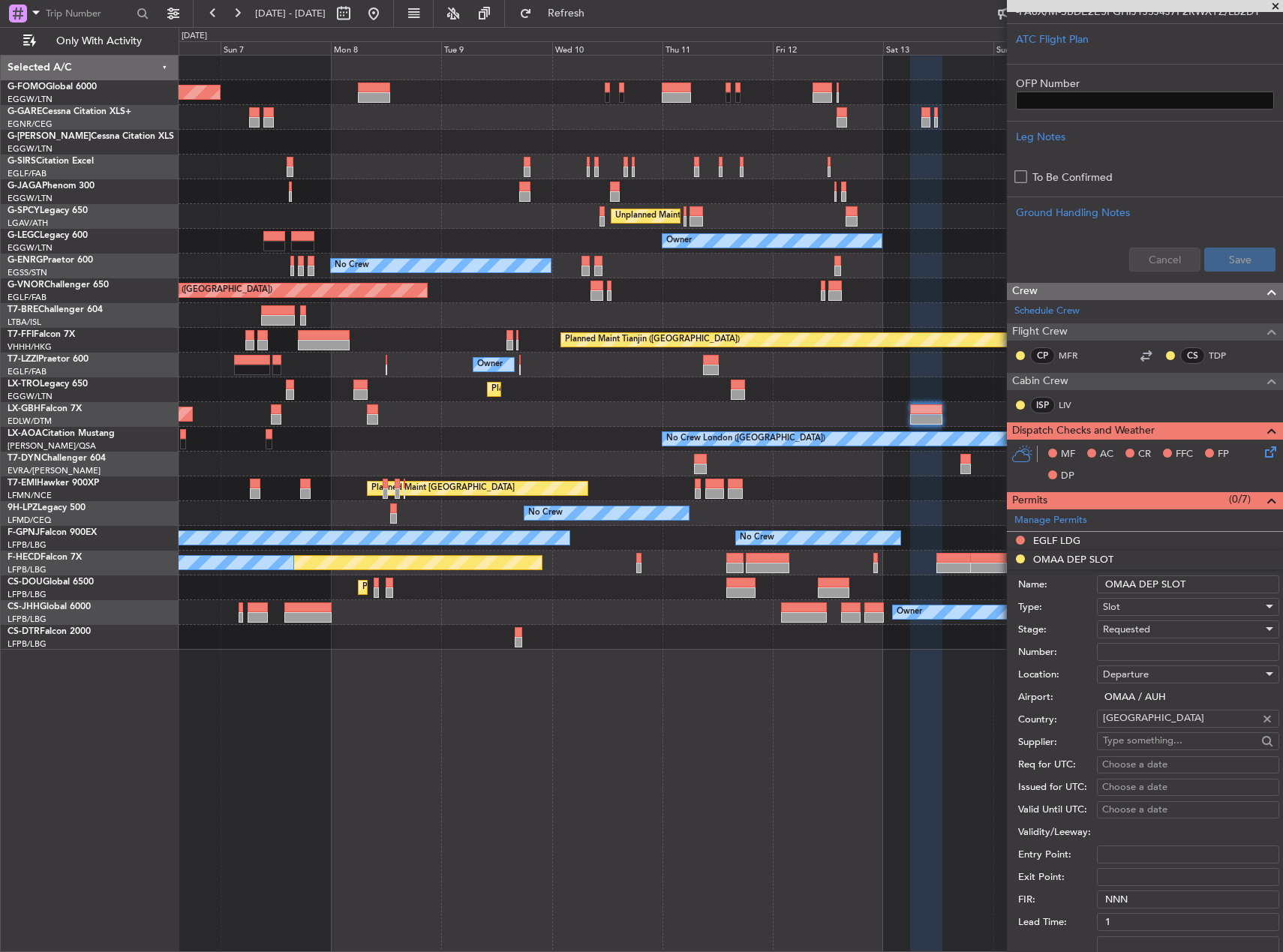
click at [1207, 582] on input "OMAA DEP SLOT" at bounding box center [1188, 585] width 182 height 18
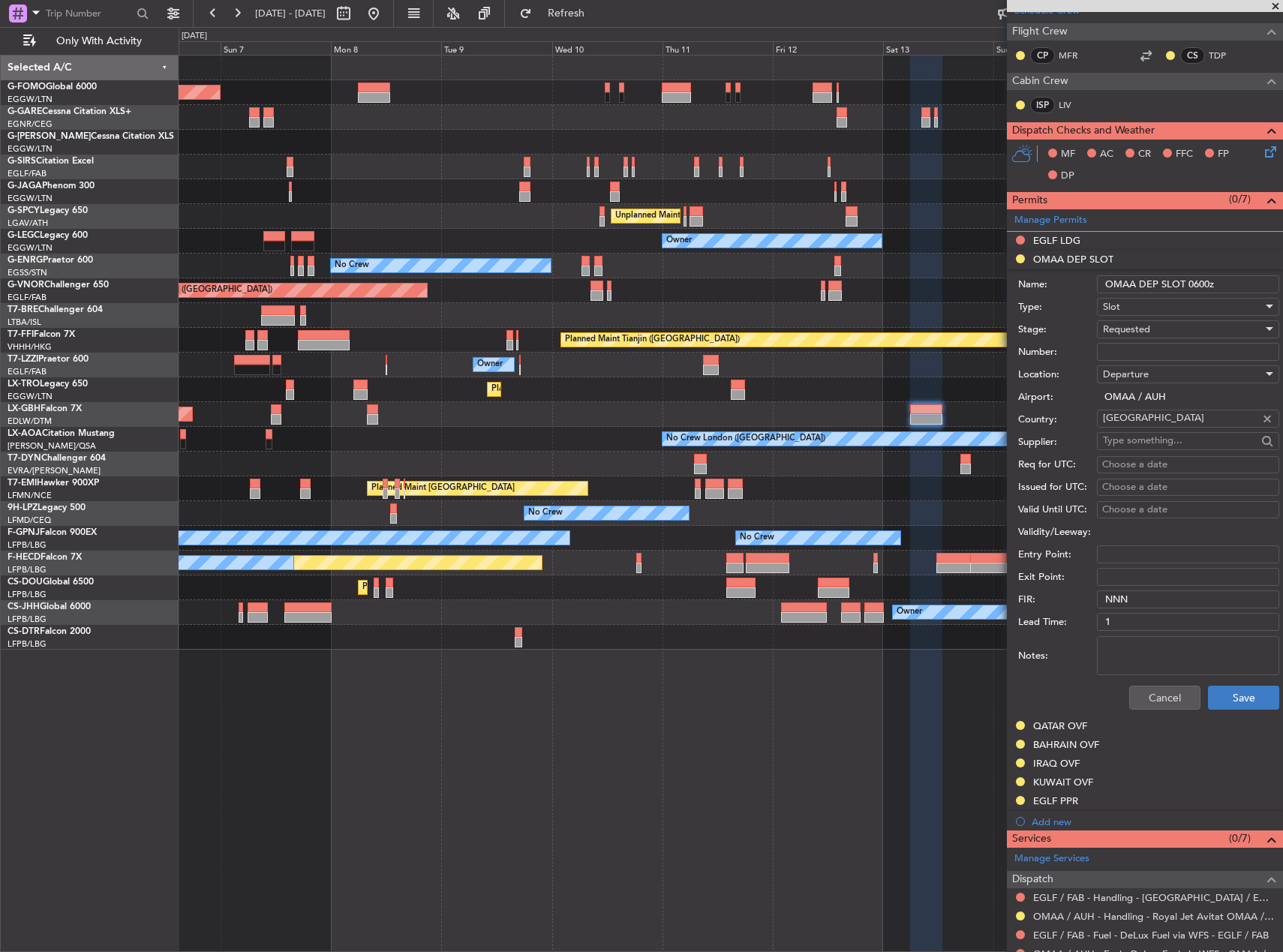
type input "OMAA DEP SLOT 0600z"
click at [1239, 695] on button "Save" at bounding box center [1244, 698] width 71 height 24
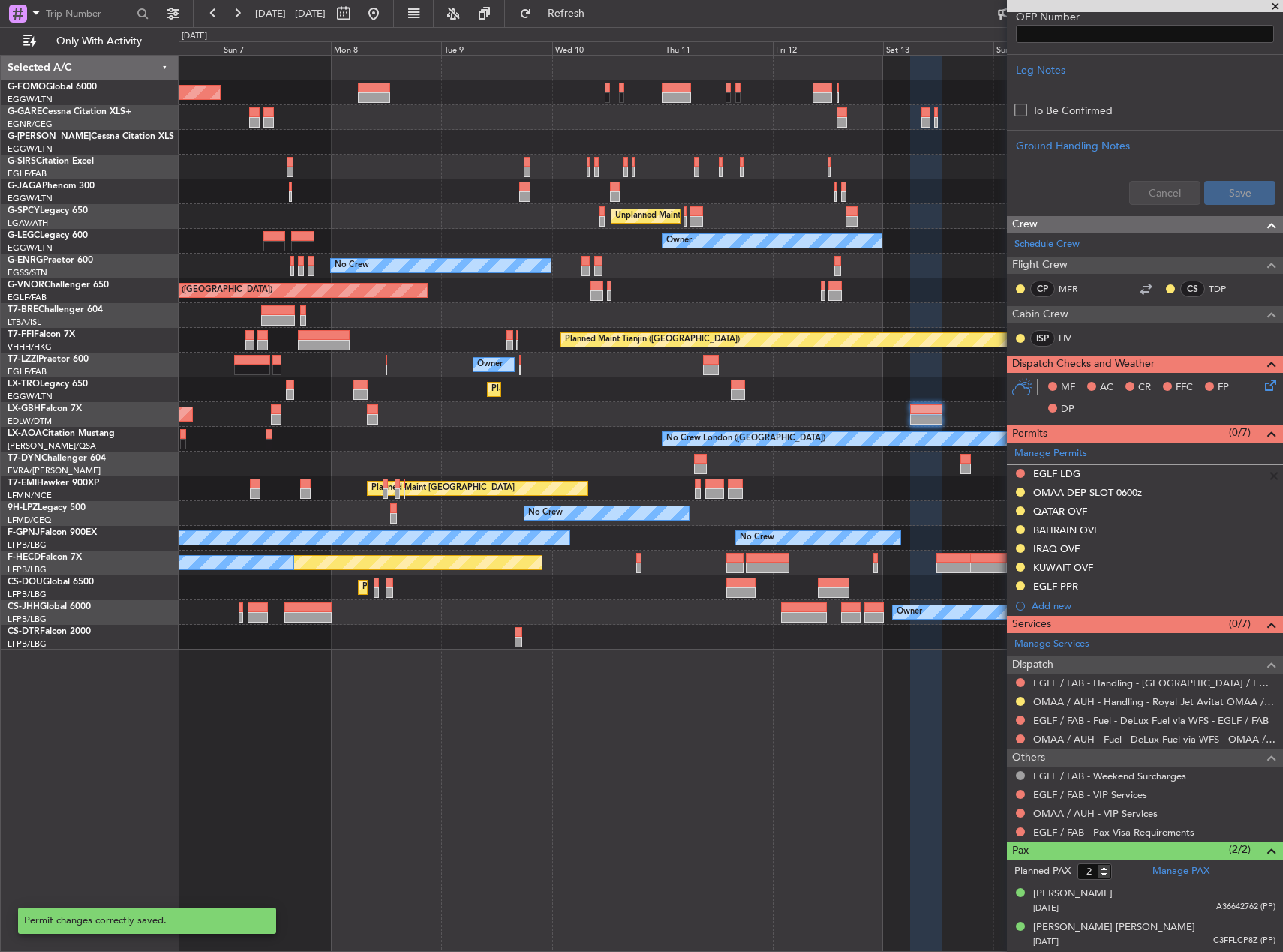
scroll to position [516, 0]
click at [1077, 585] on div "EGLF PPR" at bounding box center [1056, 587] width 45 height 13
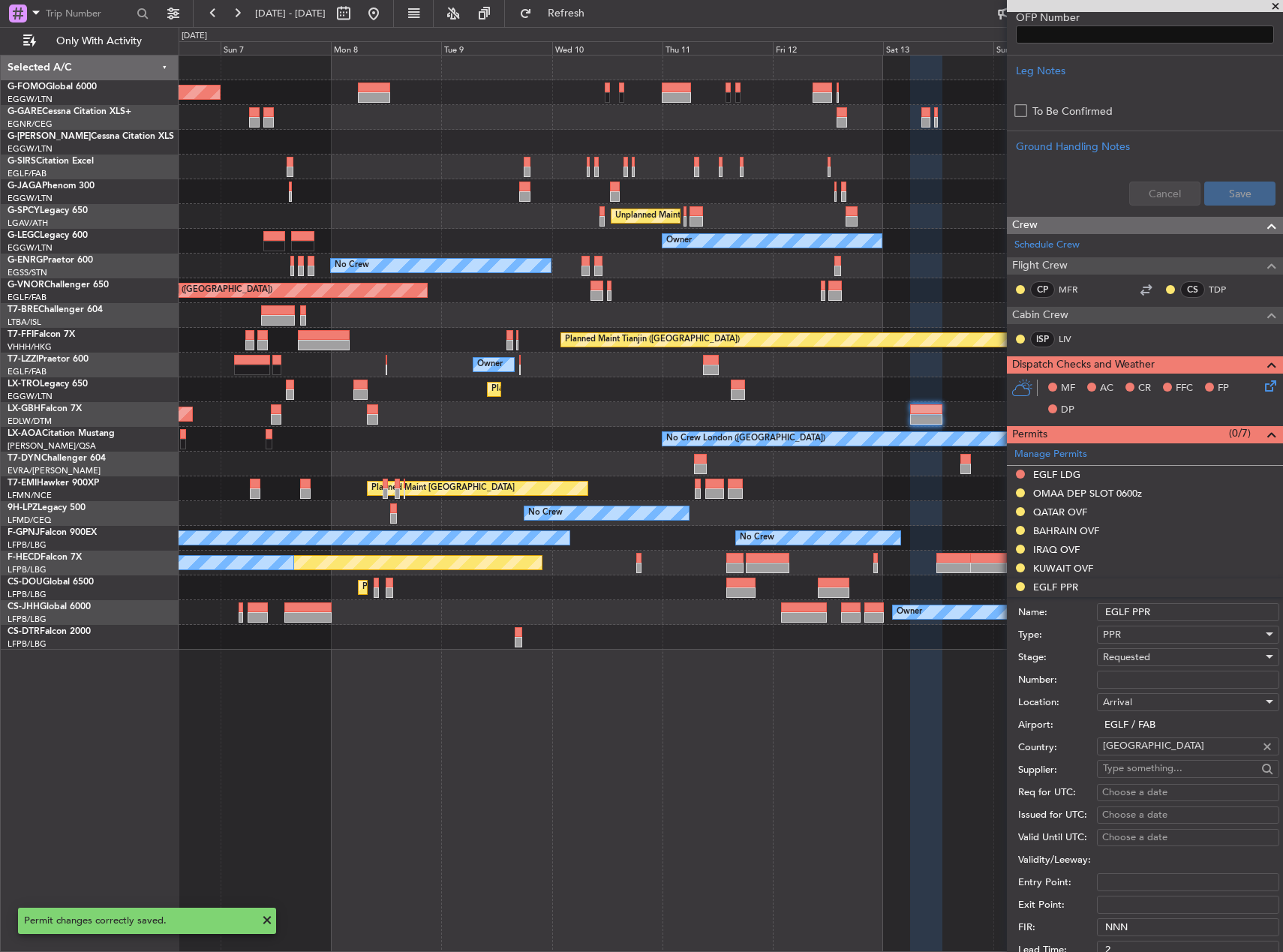
scroll to position [750, 0]
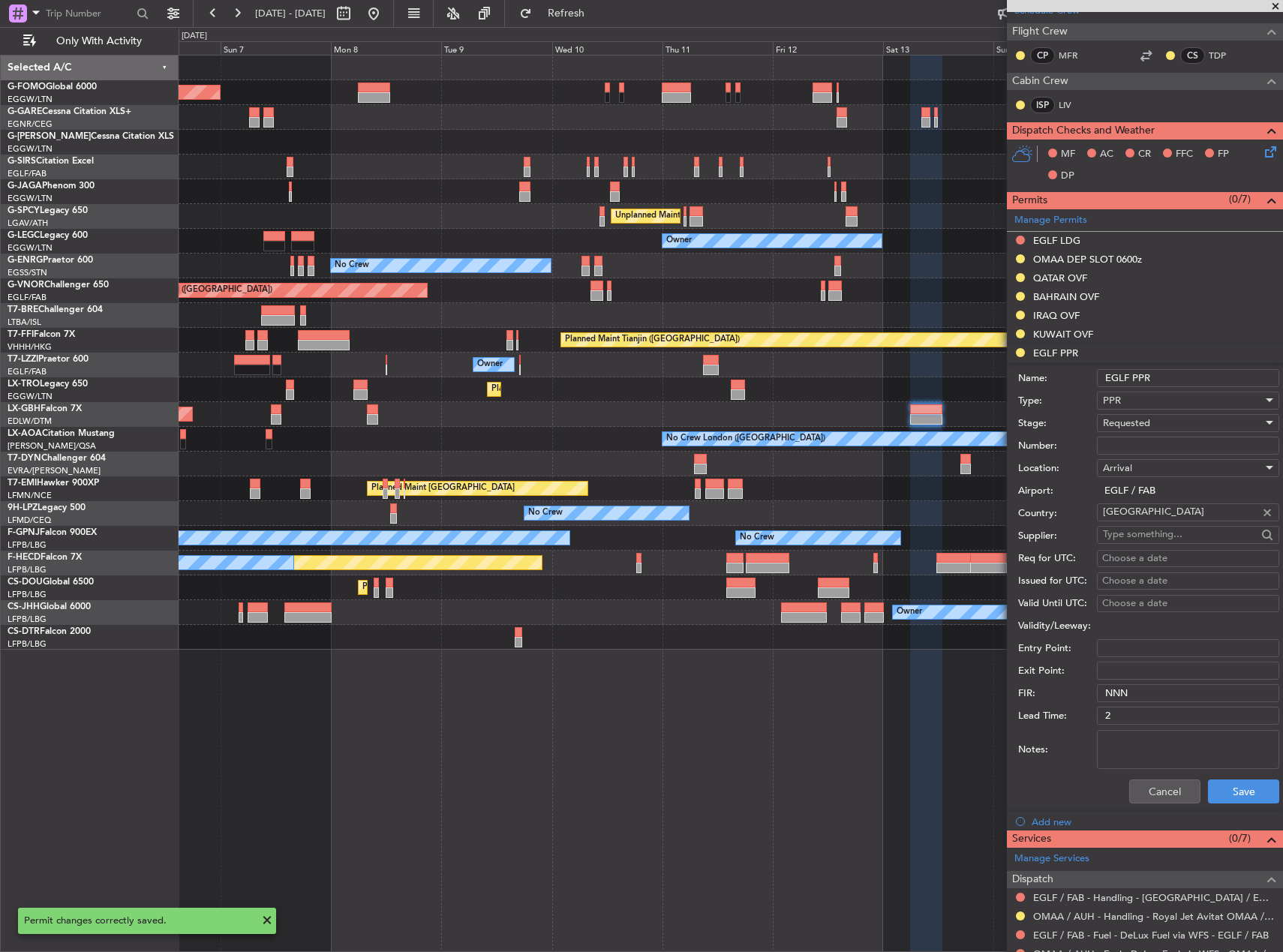
drag, startPoint x: 1195, startPoint y: 367, endPoint x: 1188, endPoint y: 380, distance: 14.8
click at [1190, 371] on form "Name: EGLF PPR Type: PPR Stage: Requested Number: Location: Arrival Airport: EG…" at bounding box center [1145, 587] width 276 height 448
click at [1188, 380] on input "EGLF PPR" at bounding box center [1188, 378] width 182 height 18
type input "EGLF PPR 1255z"
click at [1237, 799] on button "Save" at bounding box center [1244, 792] width 71 height 24
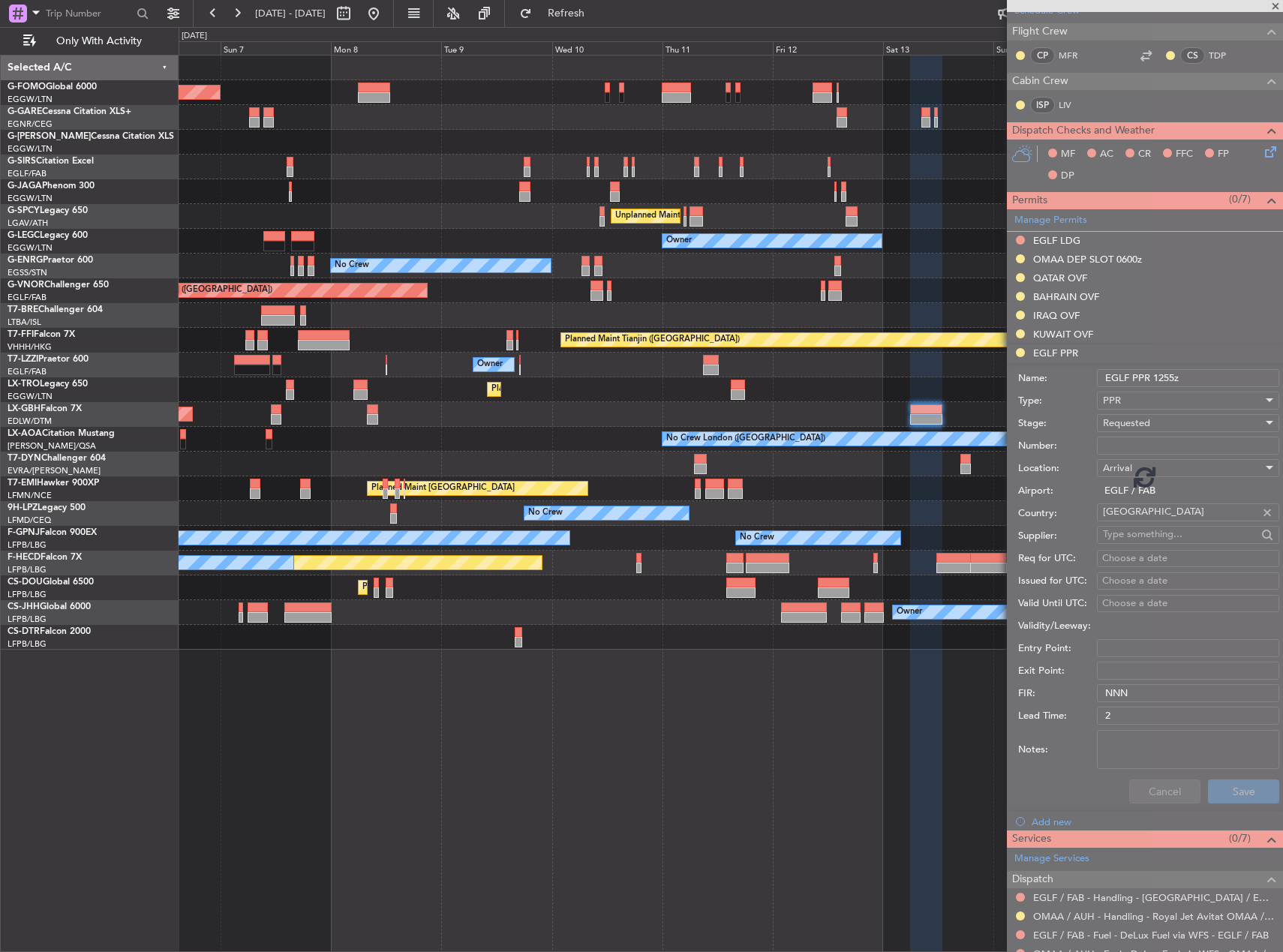
scroll to position [516, 0]
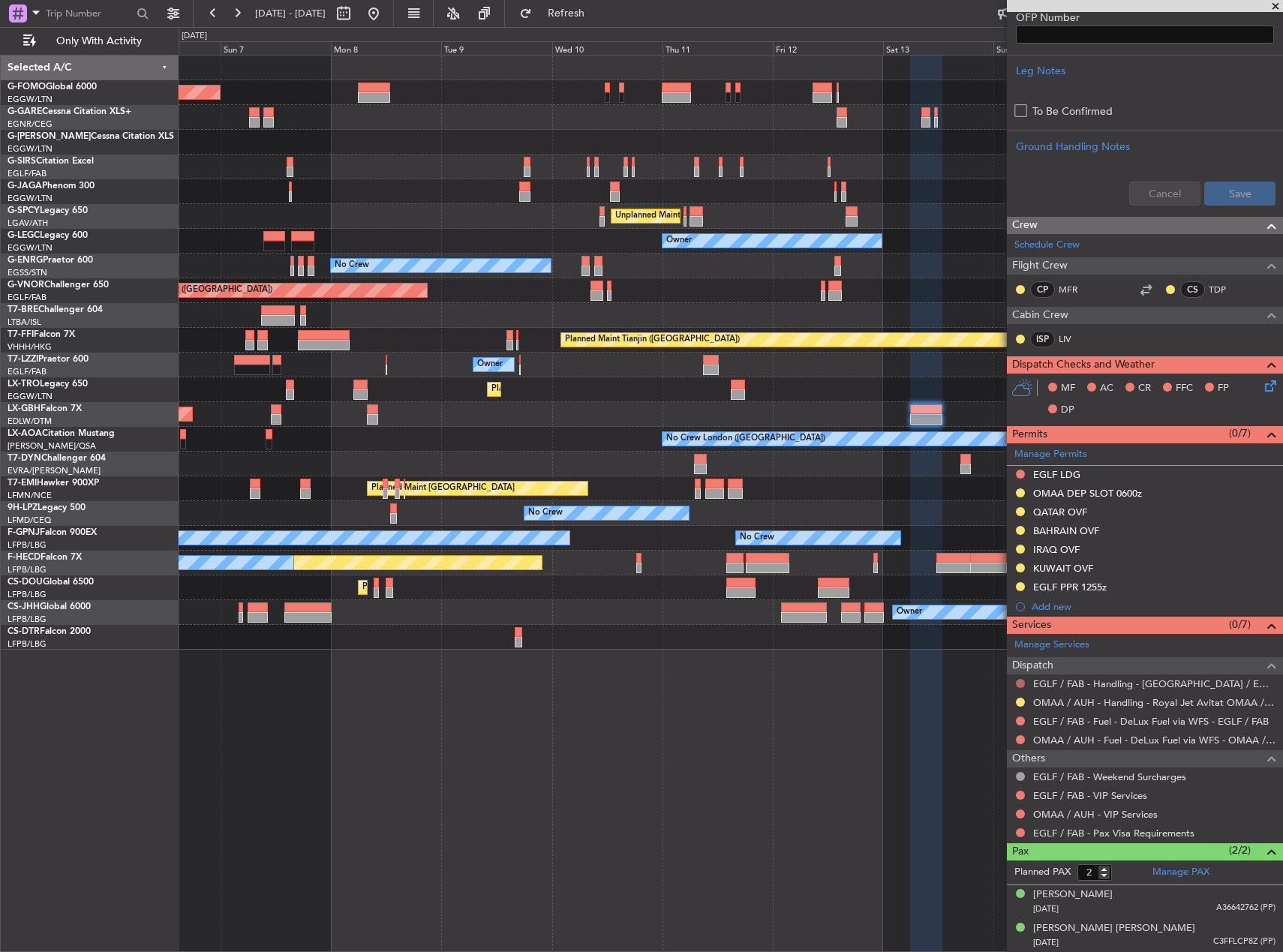
click at [1022, 684] on button at bounding box center [1021, 684] width 9 height 9
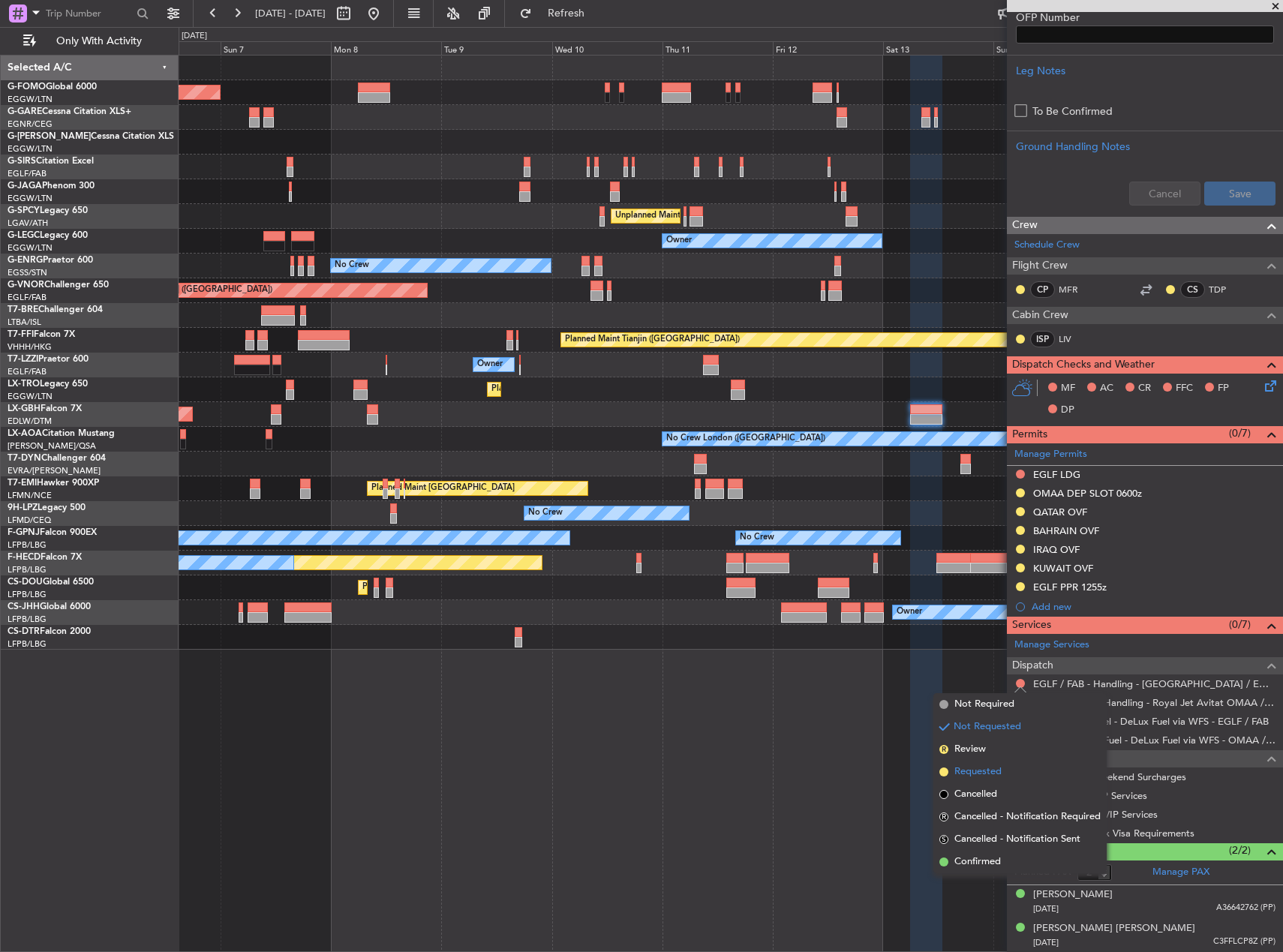
click at [982, 770] on span "Requested" at bounding box center [978, 772] width 48 height 15
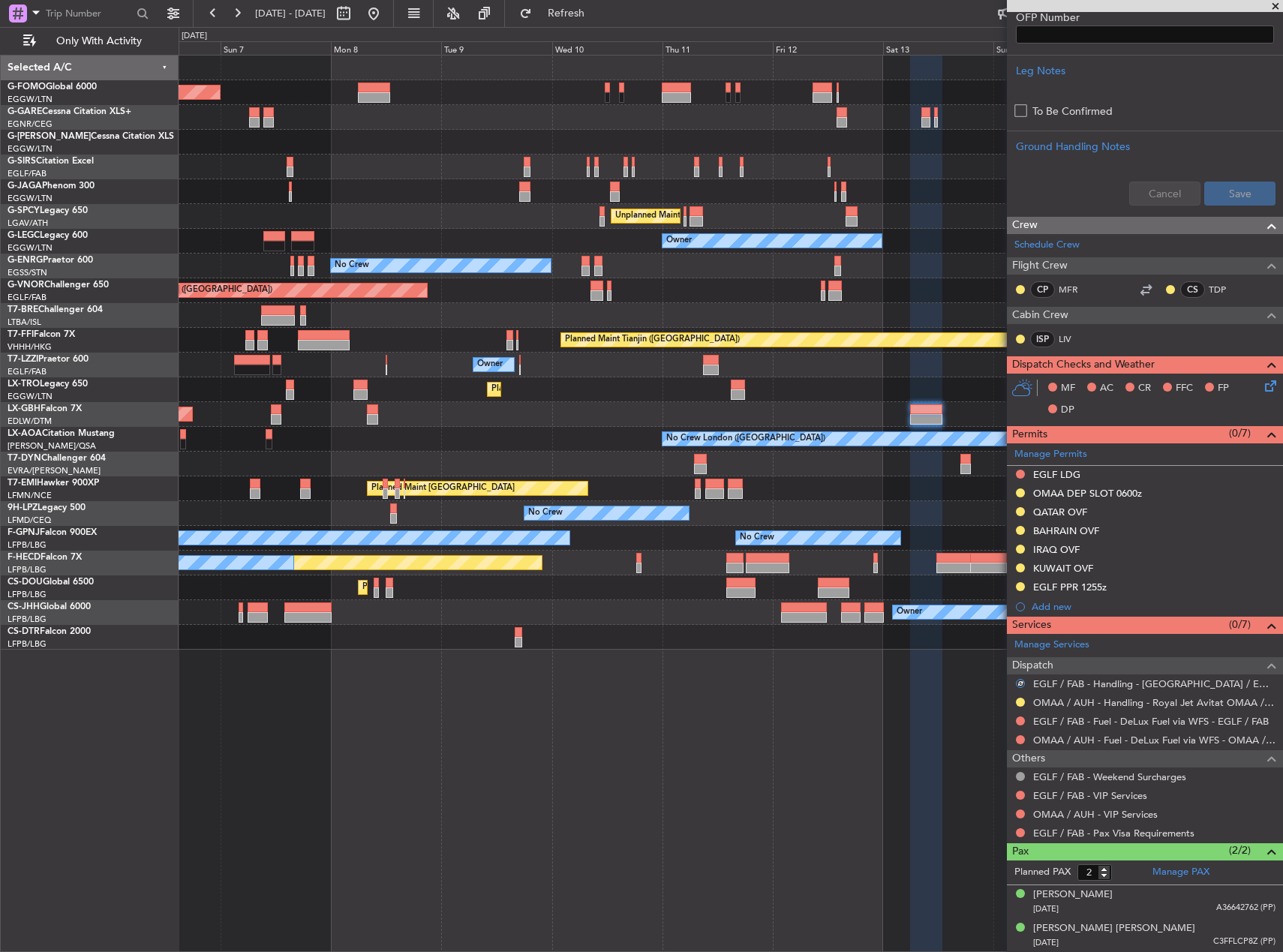
click at [721, 746] on div "Planned Maint London (Luton) Owner Planned Maint London (Farnborough) Unplanned…" at bounding box center [730, 503] width 1105 height 898
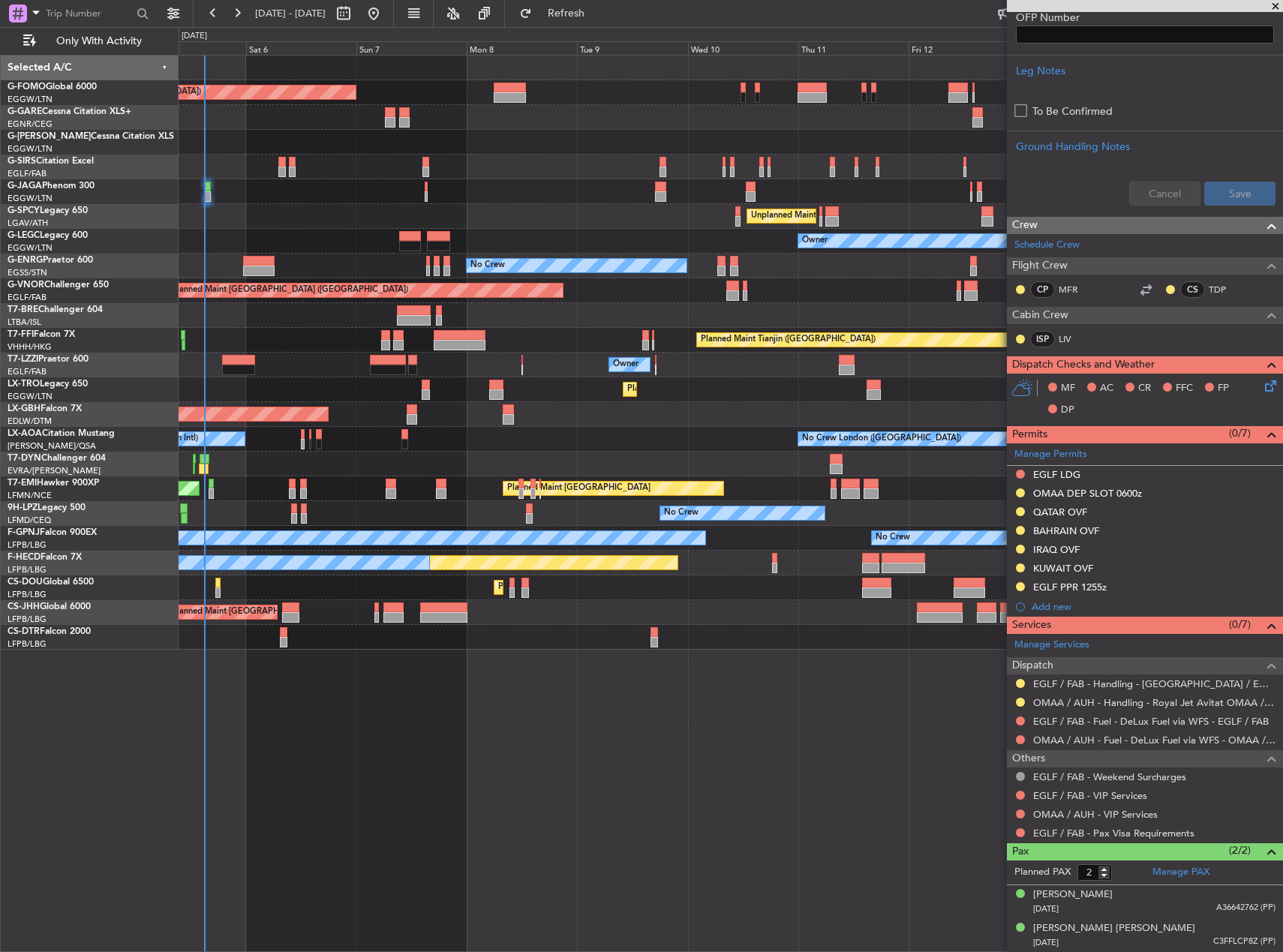
click at [544, 421] on div "Planned Maint Dubai (Dubai Intl) Planned Maint Nurnberg" at bounding box center [730, 414] width 1104 height 25
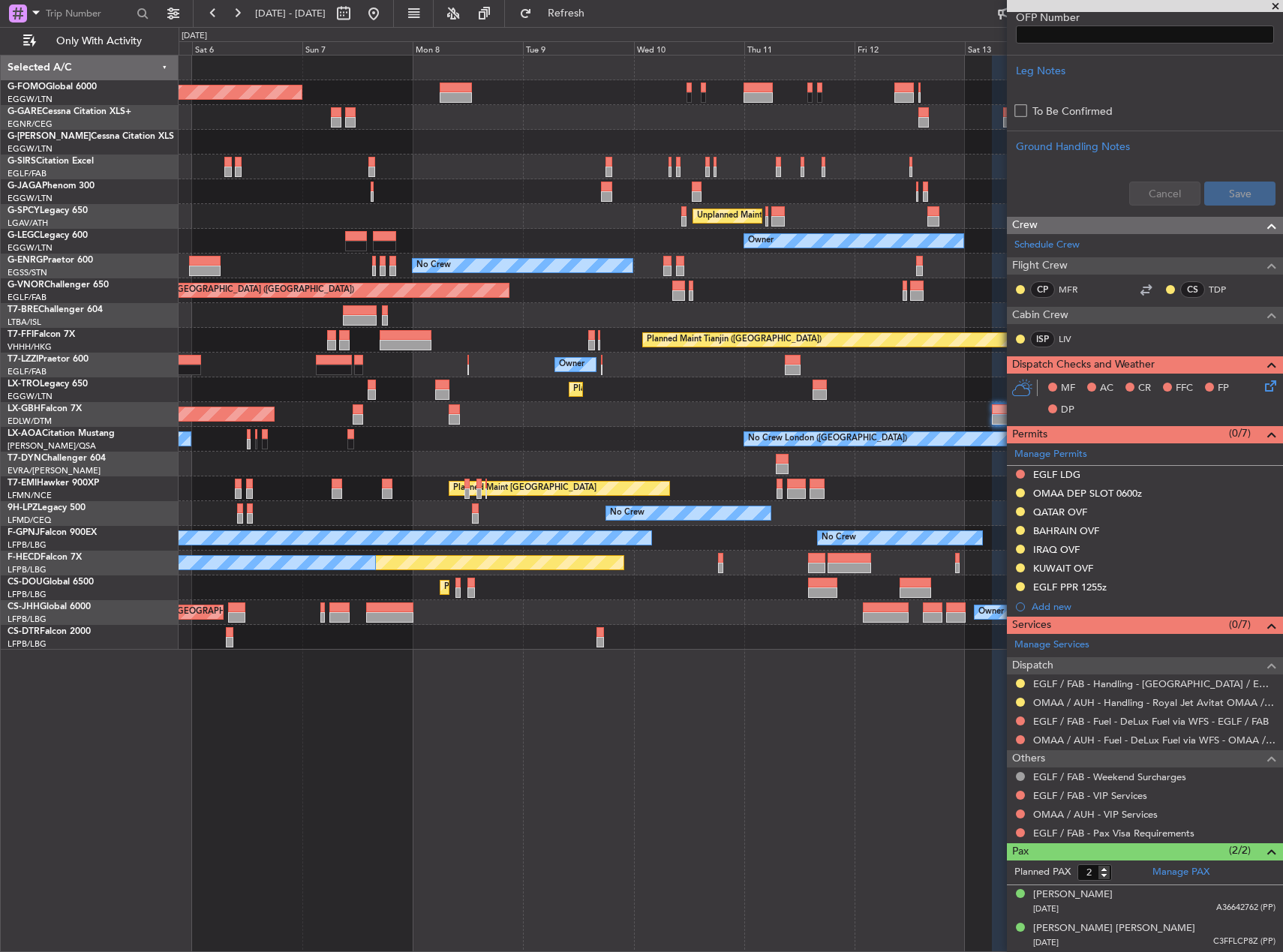
click at [550, 429] on div "No Crew London (Farnborough) No Crew Dublin (Dublin Intl)" at bounding box center [730, 439] width 1104 height 25
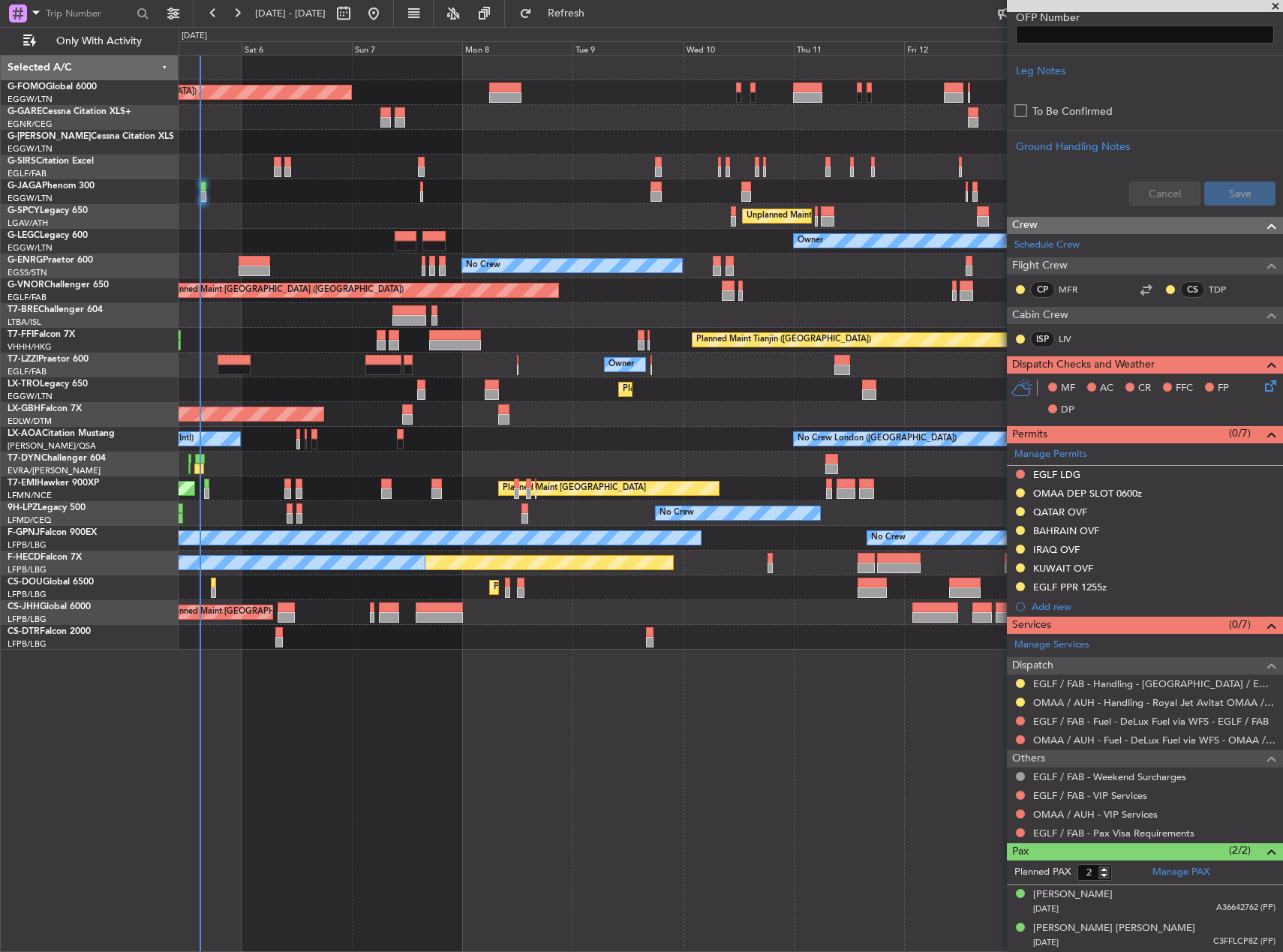
click at [606, 433] on div "No Crew London (Farnborough) No Crew Dublin (Dublin Intl)" at bounding box center [730, 439] width 1104 height 25
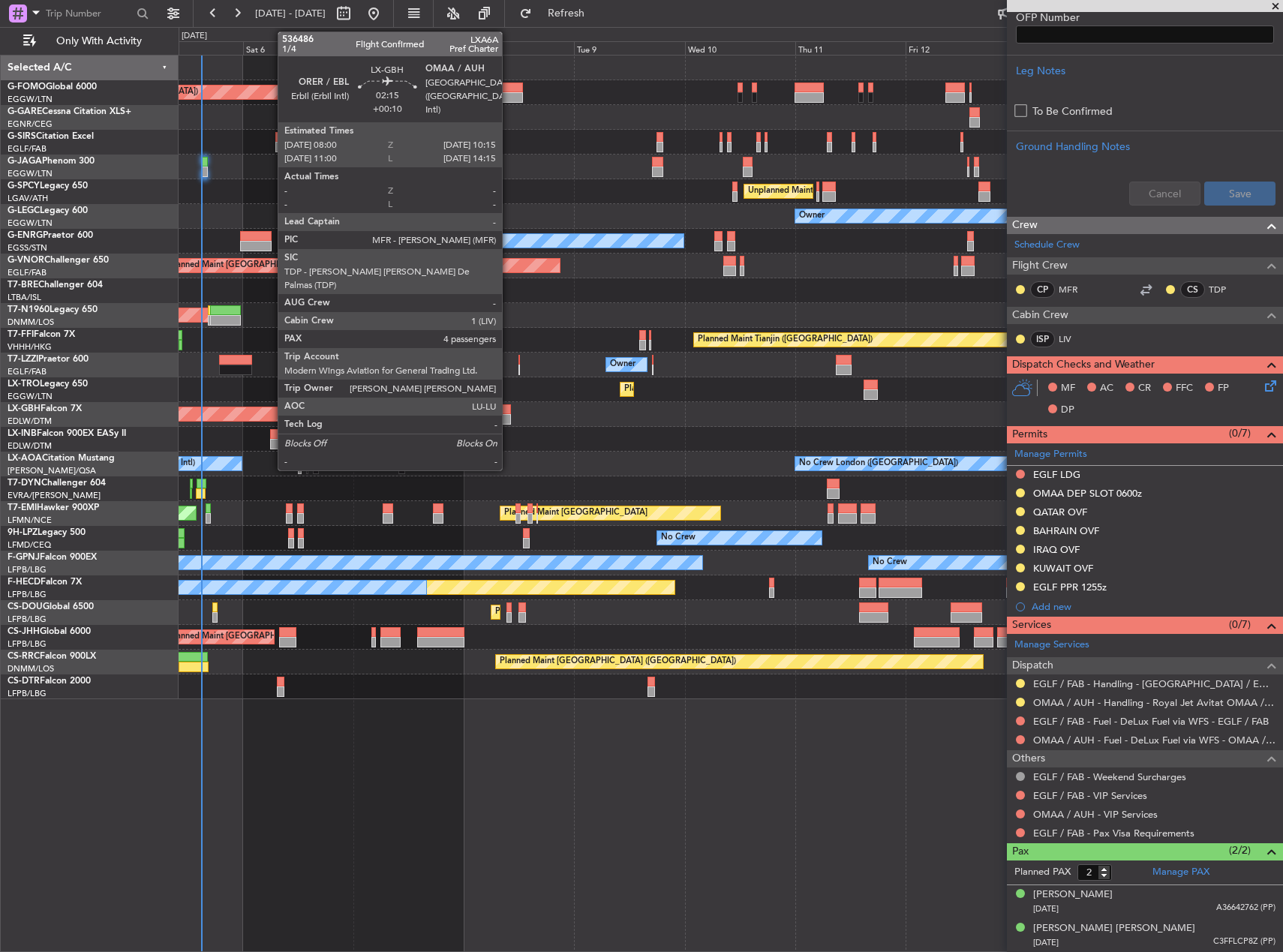
click at [509, 416] on div at bounding box center [505, 420] width 11 height 11
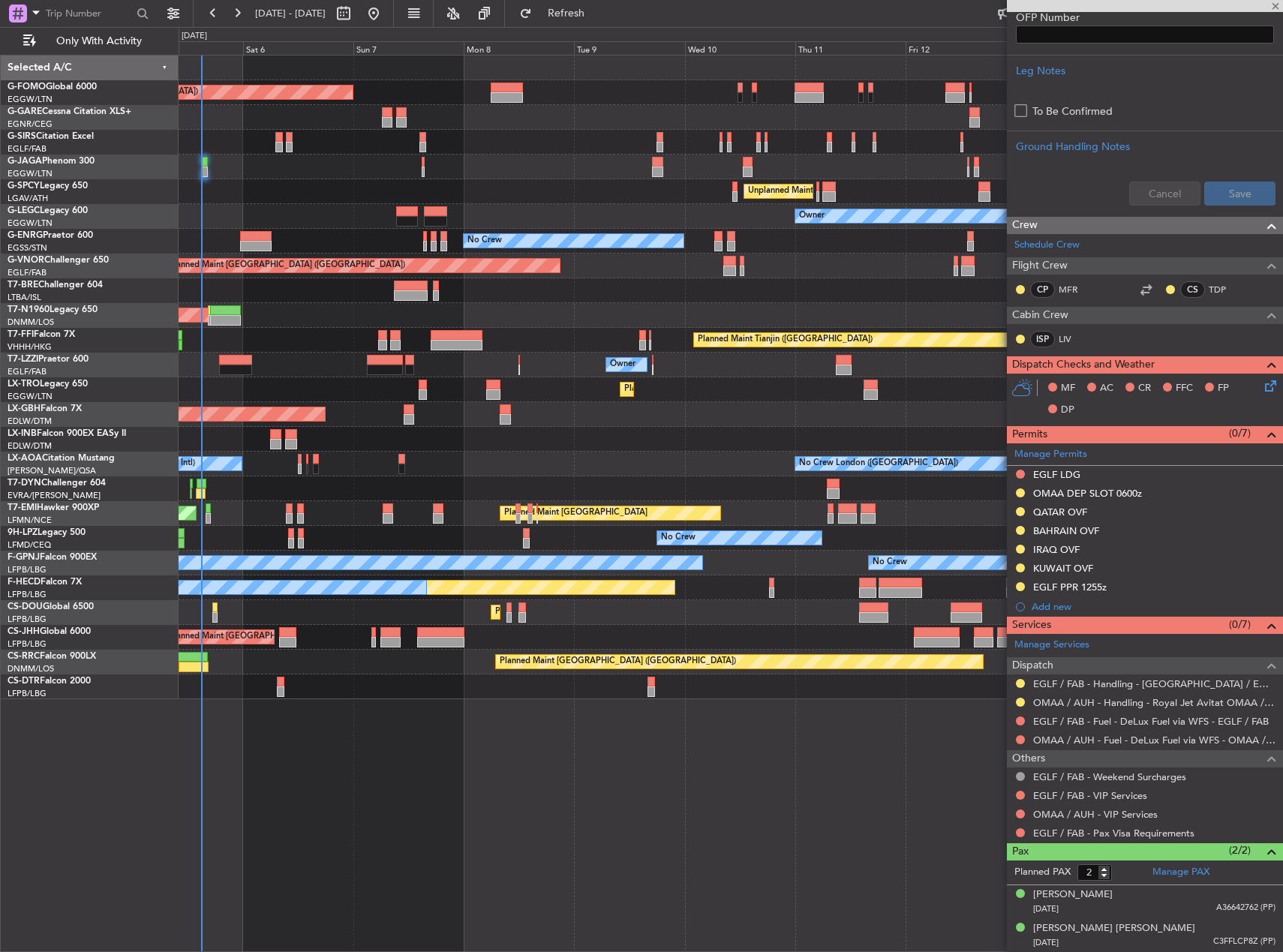
type input "+00:10"
type input "4"
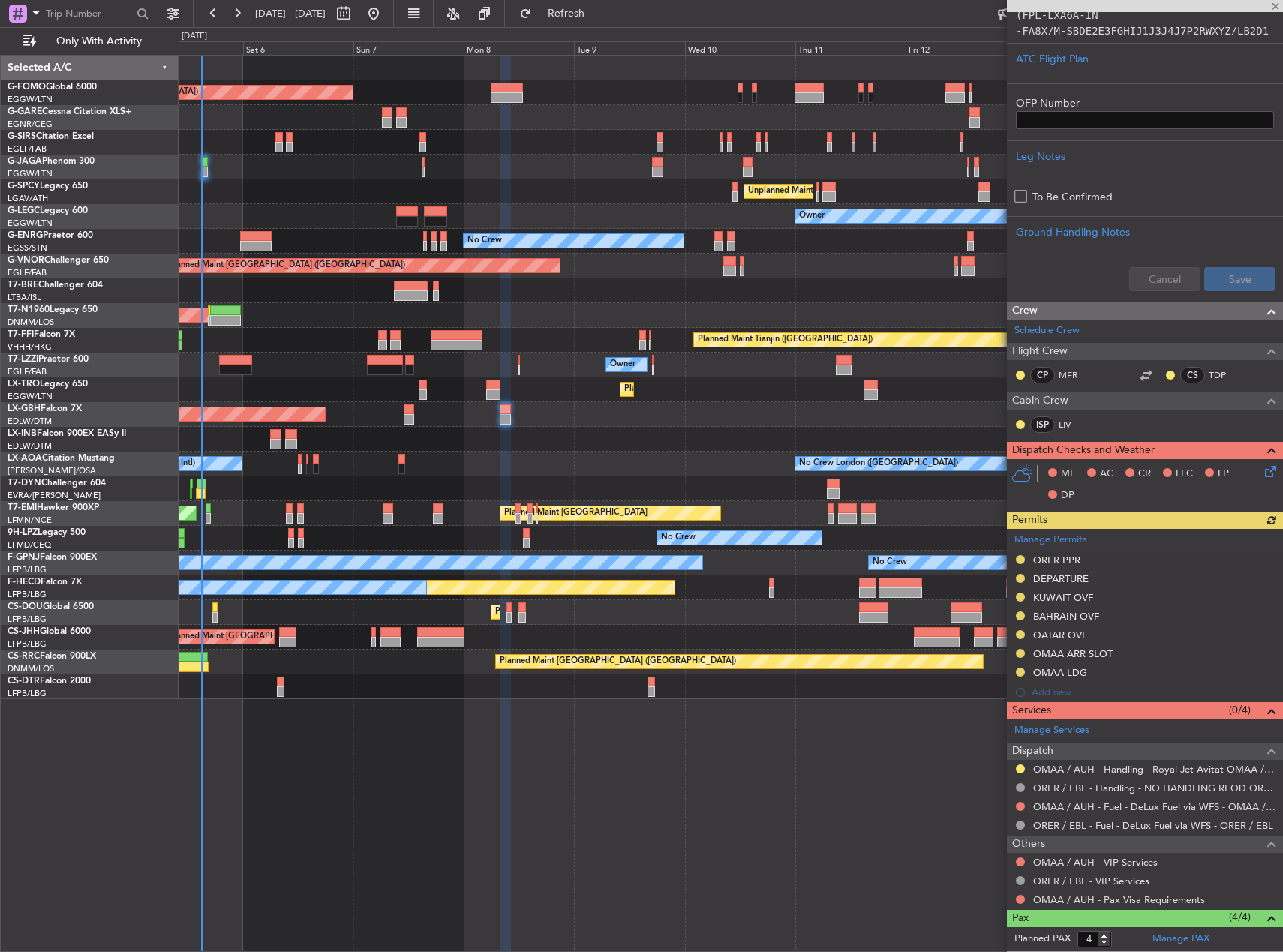
scroll to position [450, 0]
click at [916, 539] on div "No Crew No Crew No Crew" at bounding box center [730, 538] width 1104 height 25
click at [1089, 653] on div "OMAA ARR SLOT" at bounding box center [1073, 653] width 79 height 13
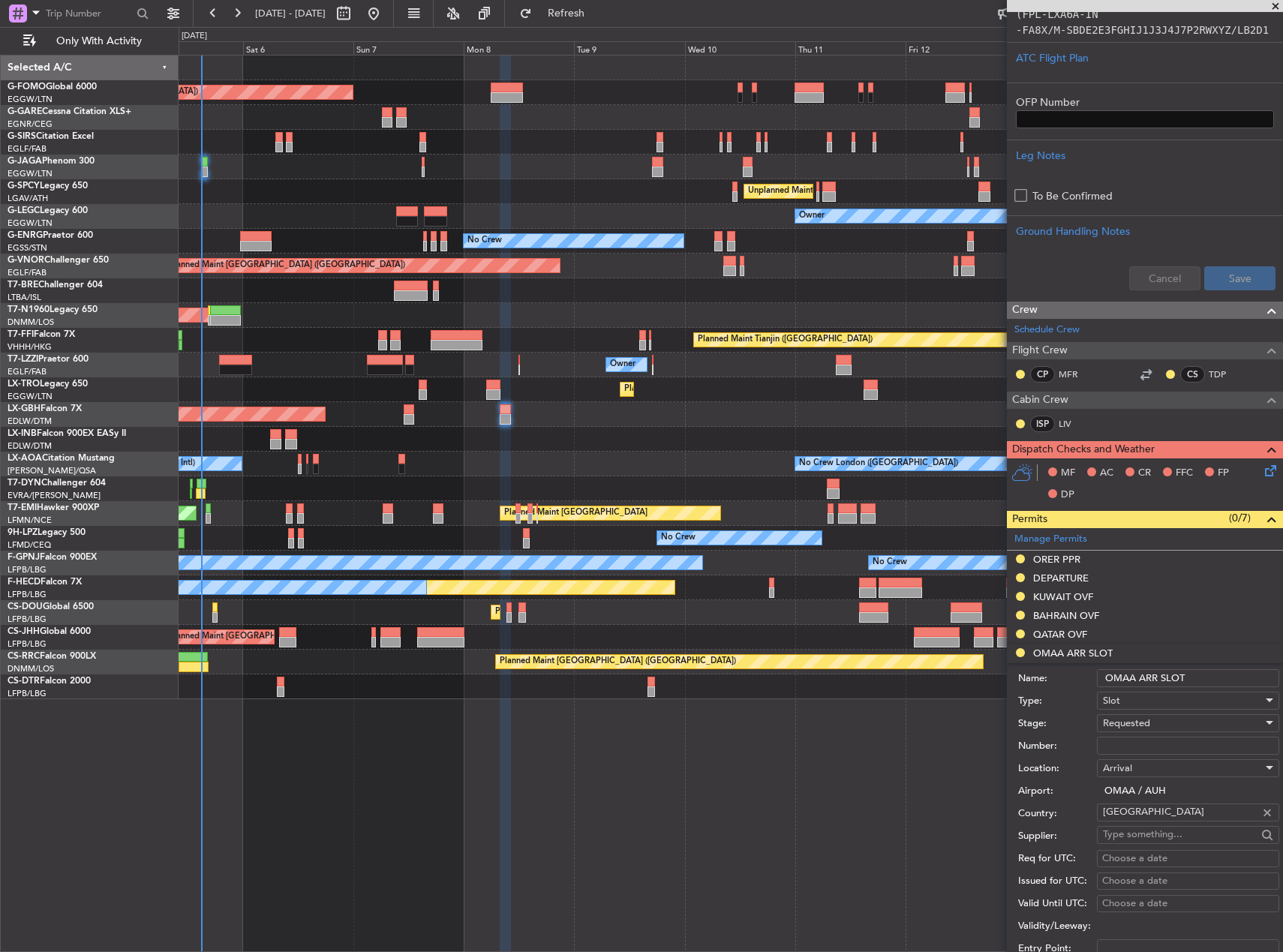
click at [1214, 678] on input "OMAA ARR SLOT" at bounding box center [1188, 678] width 182 height 18
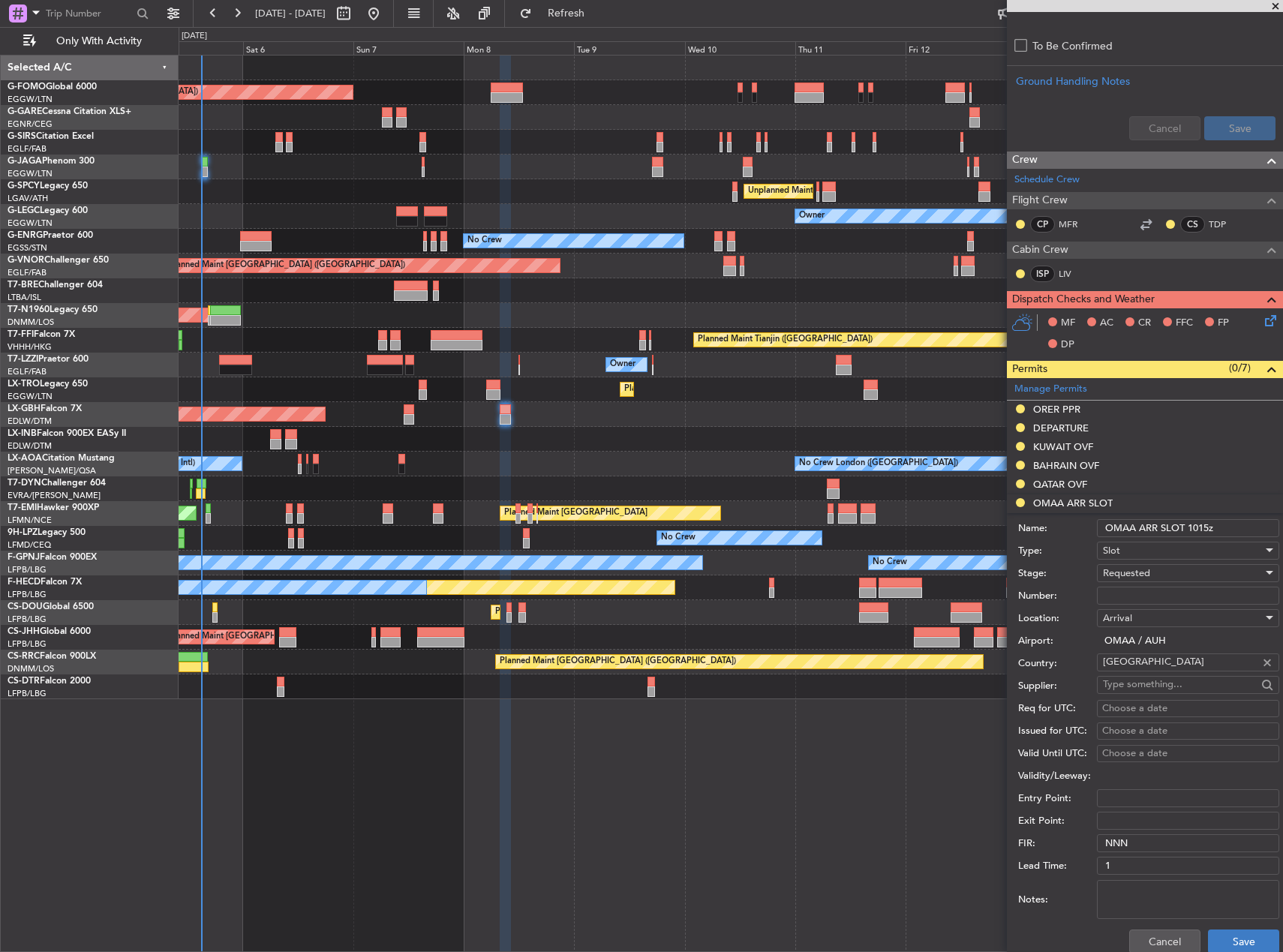
type input "OMAA ARR SLOT 1015z"
click at [1238, 936] on button "Save" at bounding box center [1244, 942] width 71 height 24
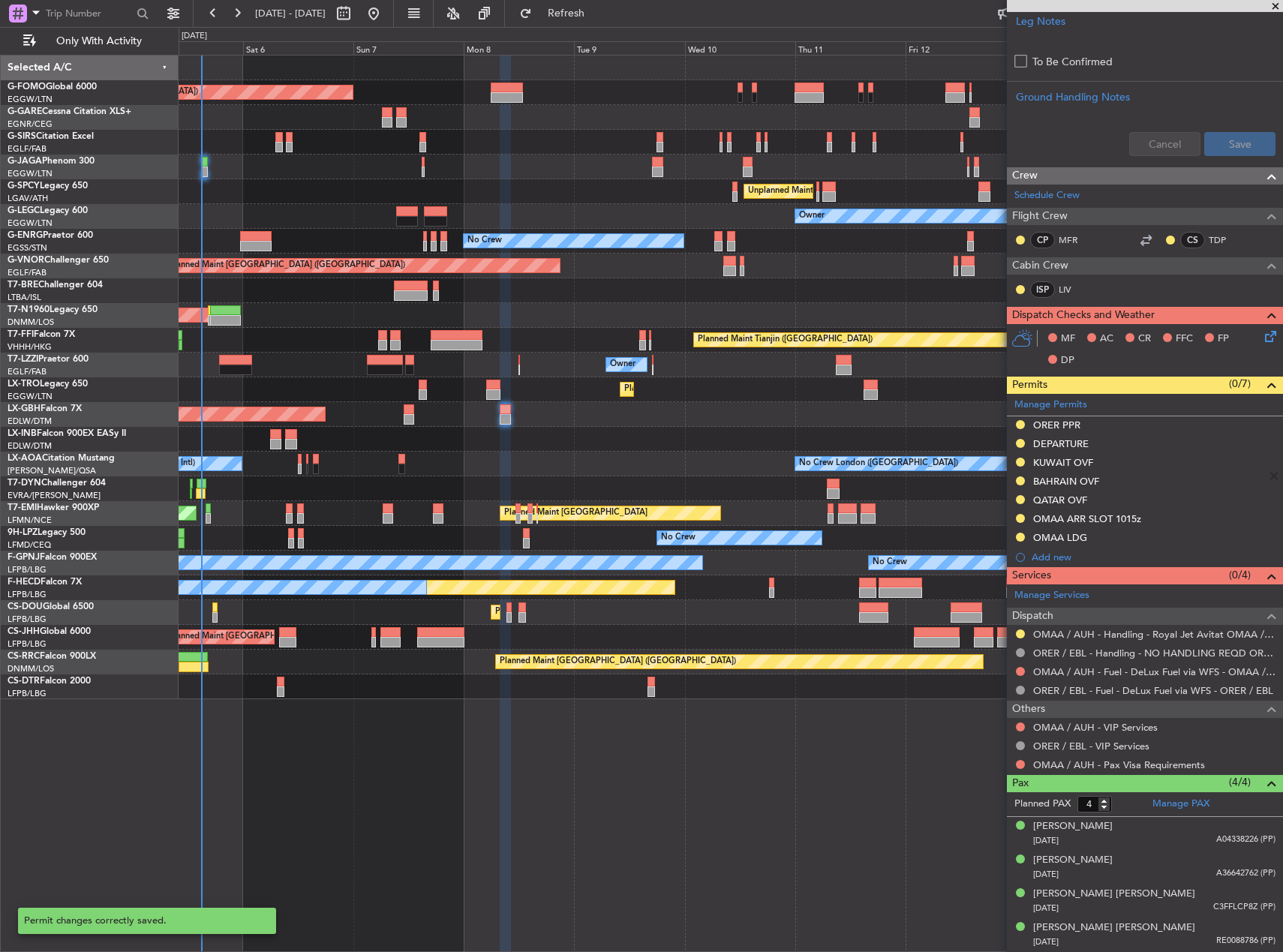
scroll to position [584, 0]
click at [508, 454] on div "Planned Maint London (Luton) Planned Maint London (Farnborough) Unplanned Maint…" at bounding box center [730, 377] width 1104 height 643
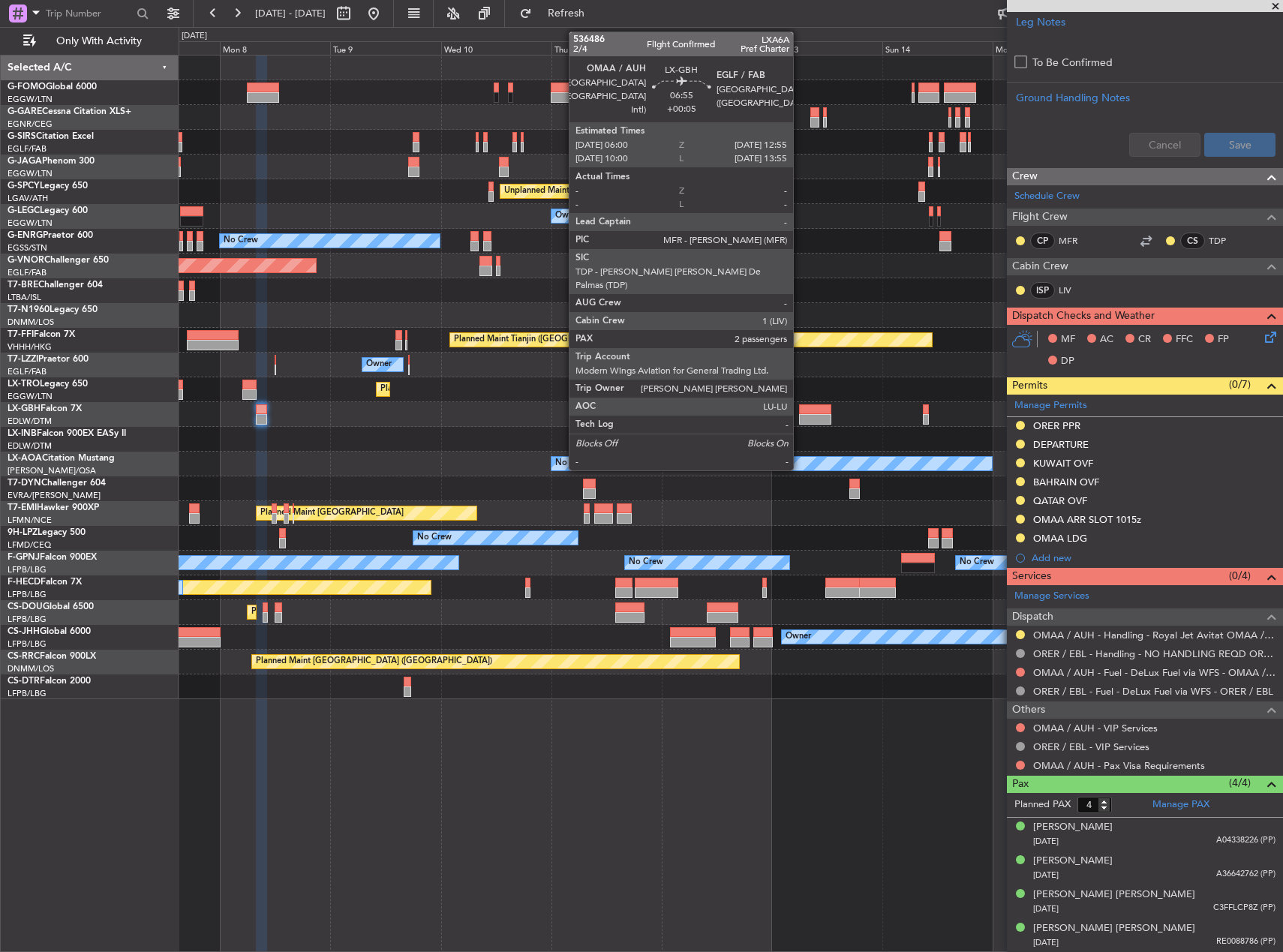
click at [800, 417] on div "Planned Maint London (Luton) Unplanned Maint Athens (Eleftherios Venizelos Intl…" at bounding box center [730, 377] width 1104 height 643
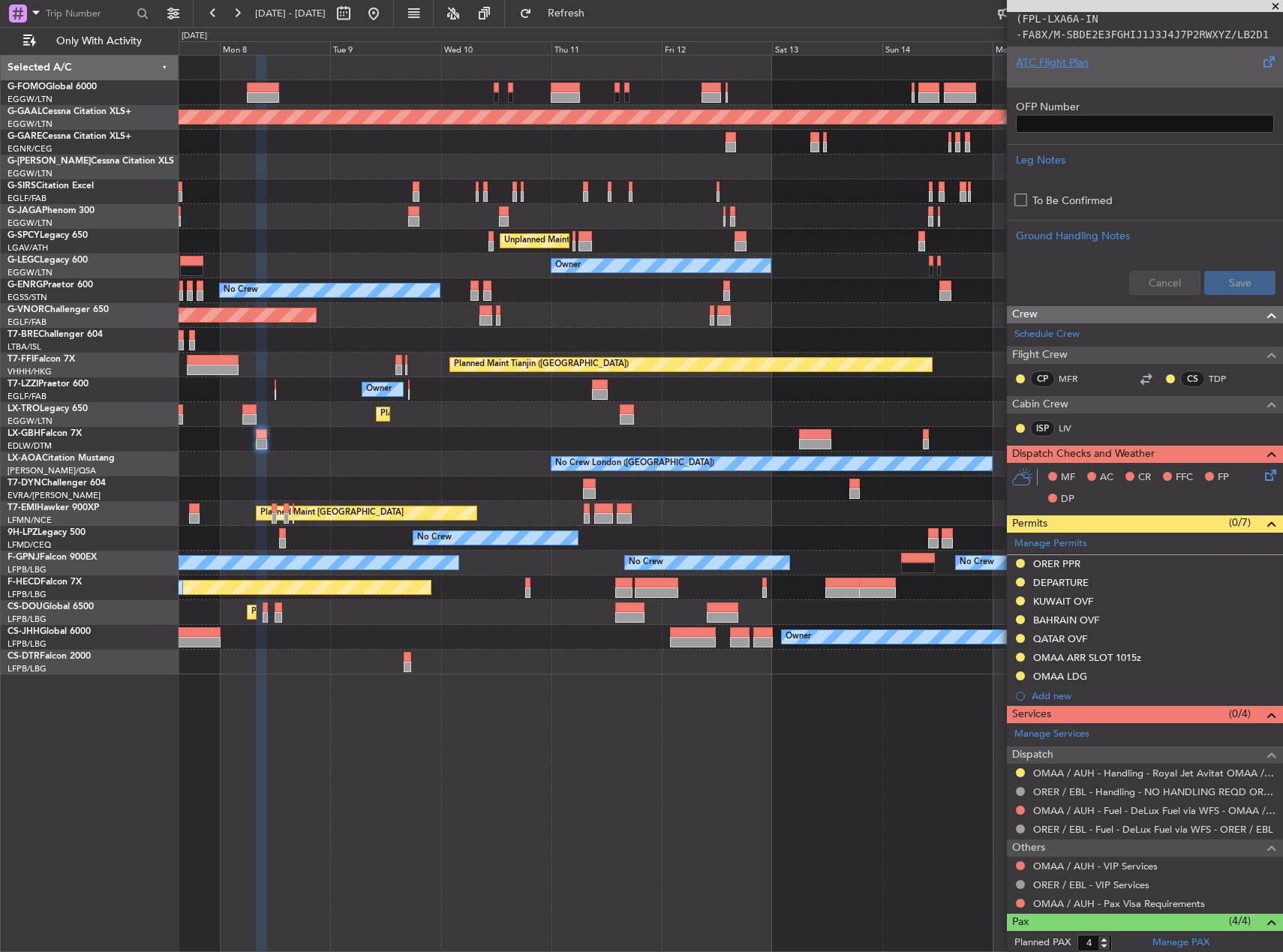
scroll to position [209, 0]
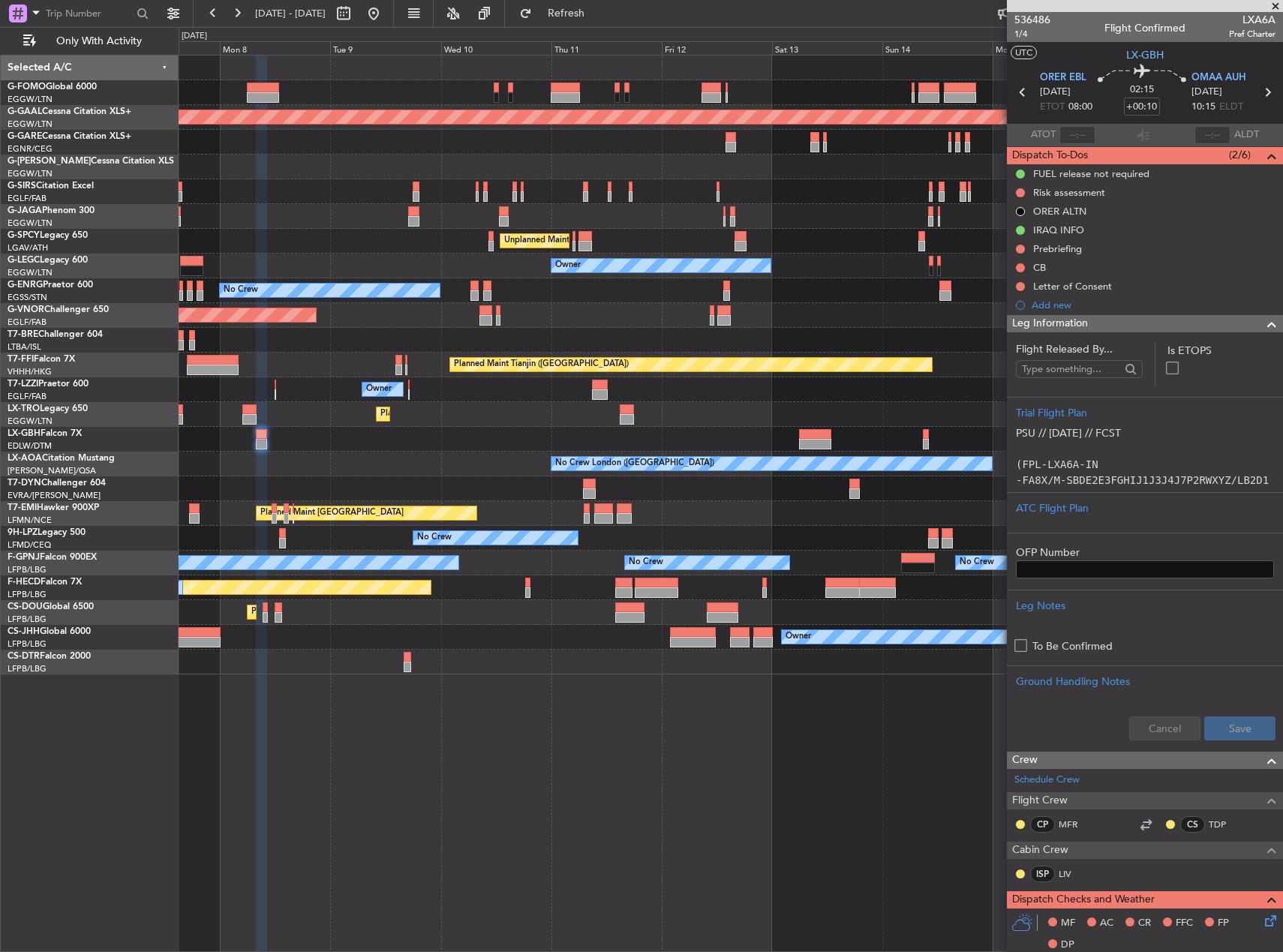
scroll to position [209, 0]
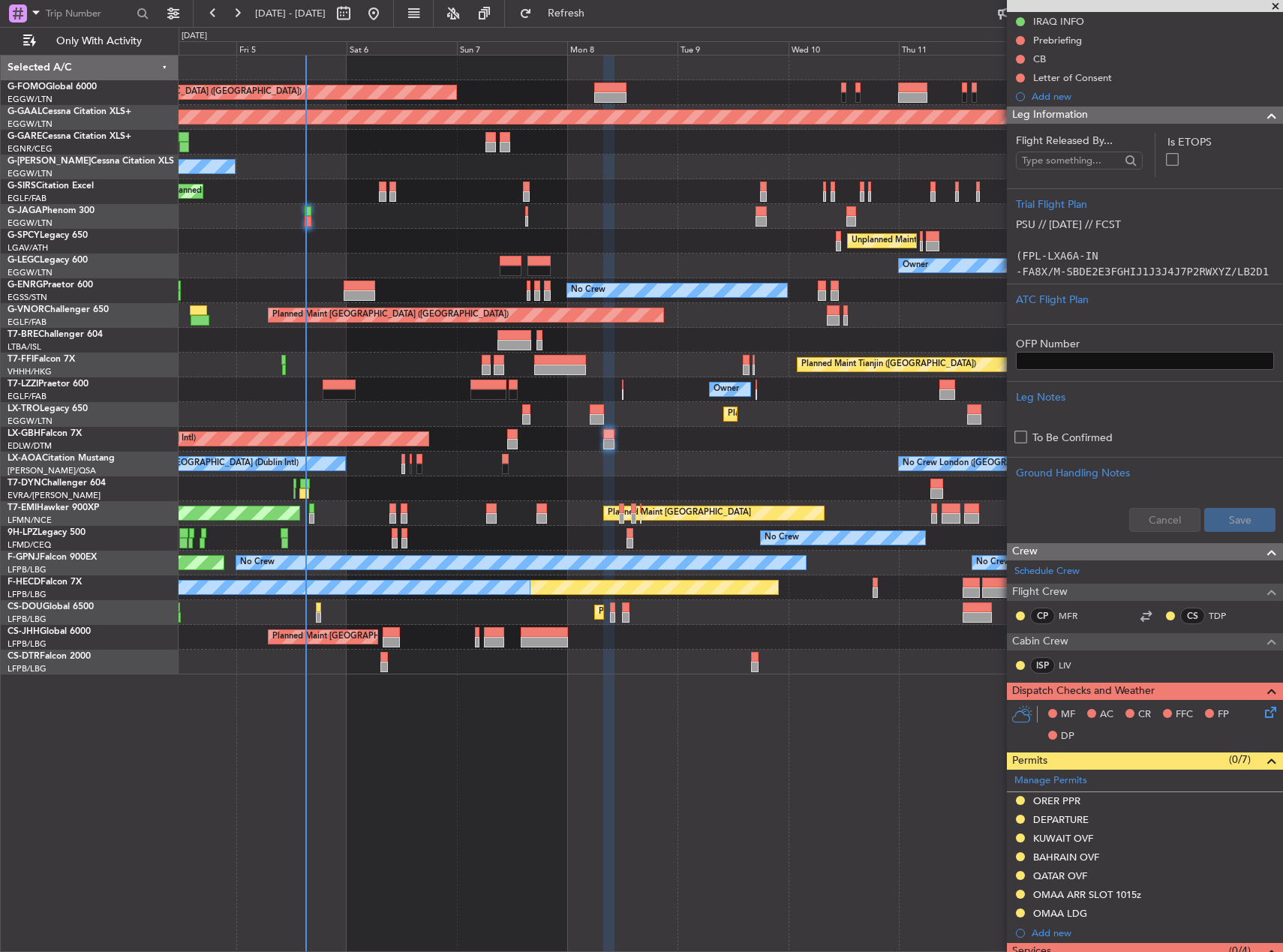
click at [674, 539] on div "No Crew No Crew" at bounding box center [730, 538] width 1104 height 25
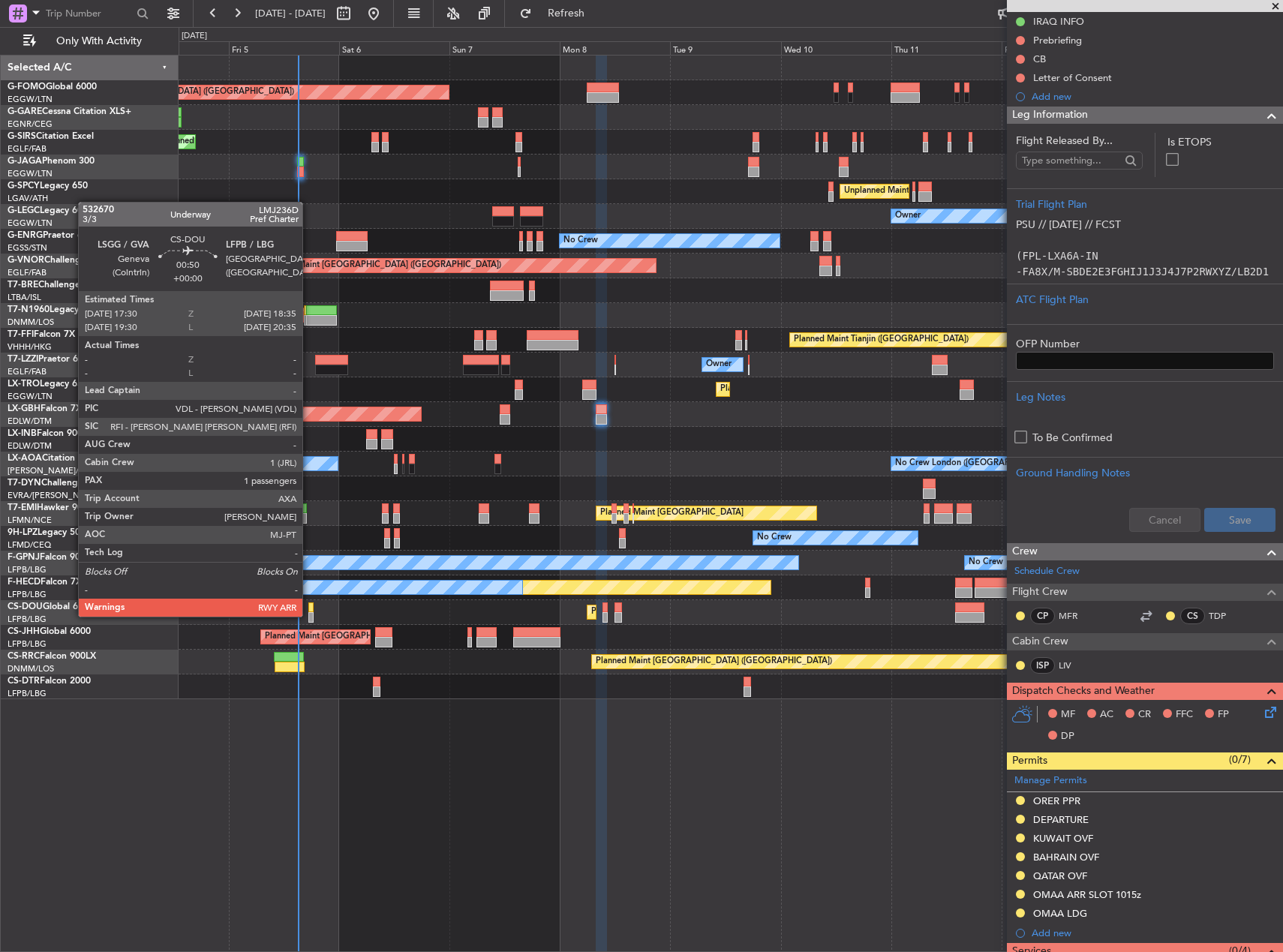
click at [309, 616] on div at bounding box center [311, 618] width 5 height 11
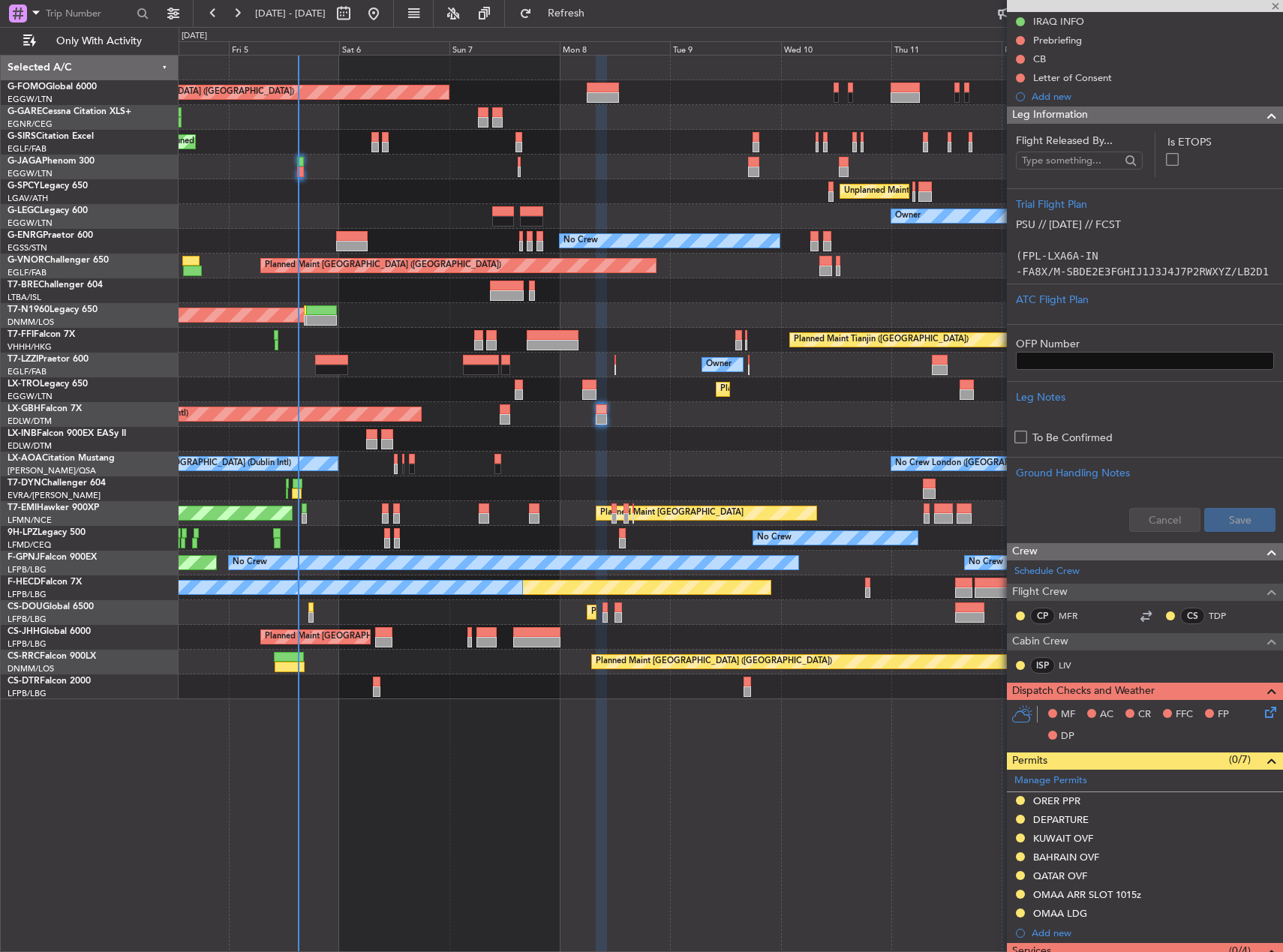
type input "1"
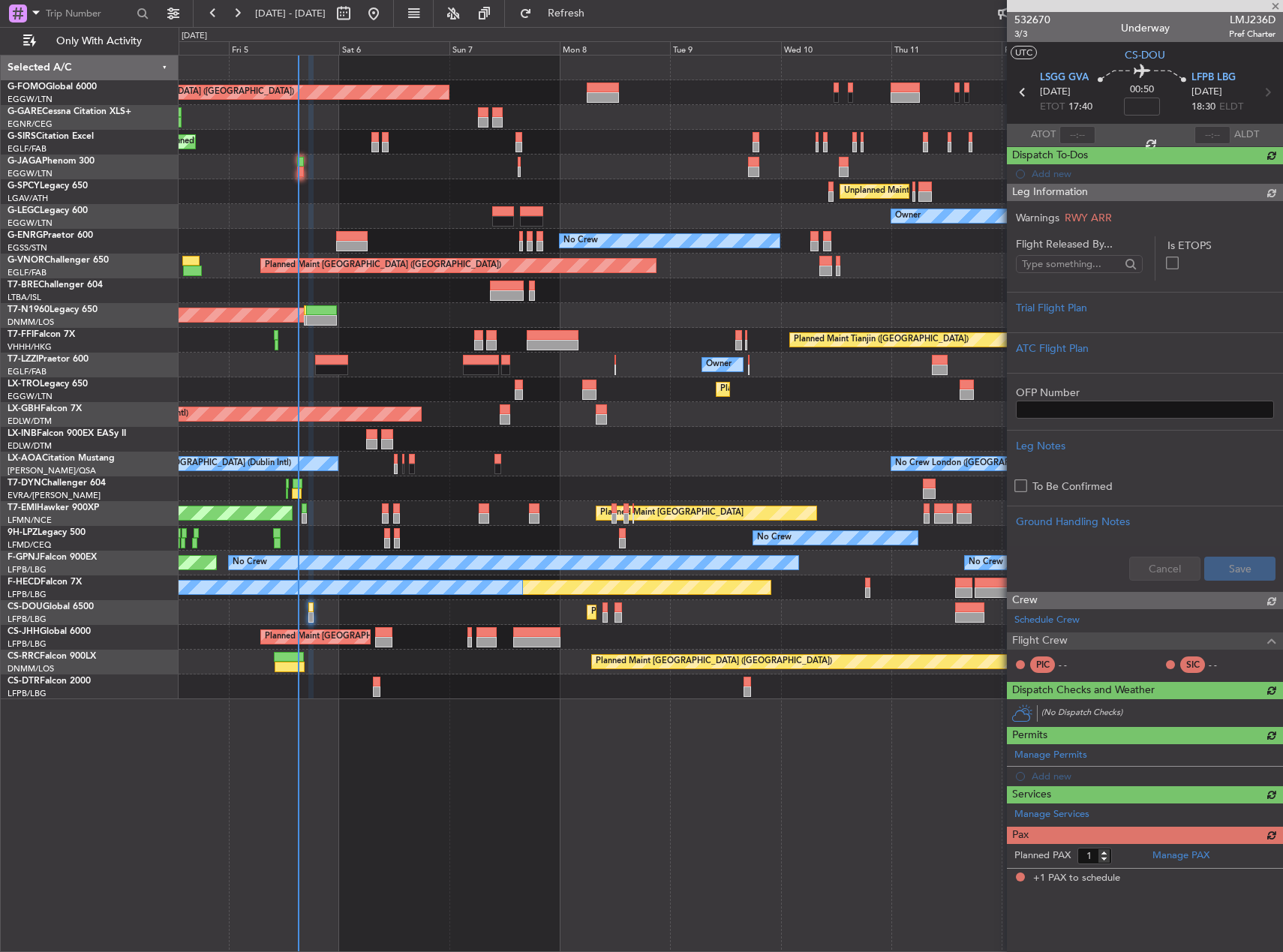
scroll to position [0, 0]
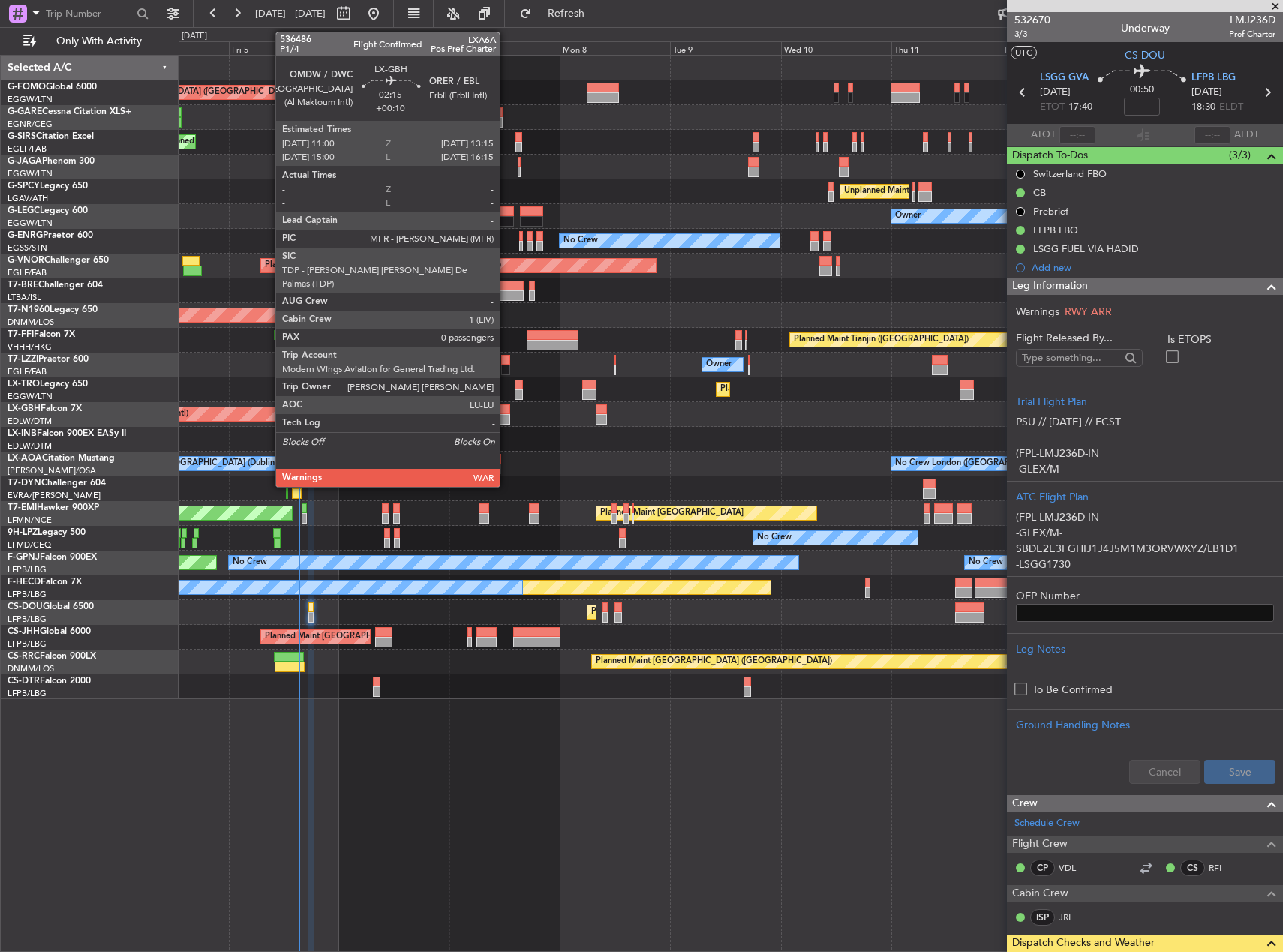
click at [503, 414] on div at bounding box center [505, 420] width 11 height 11
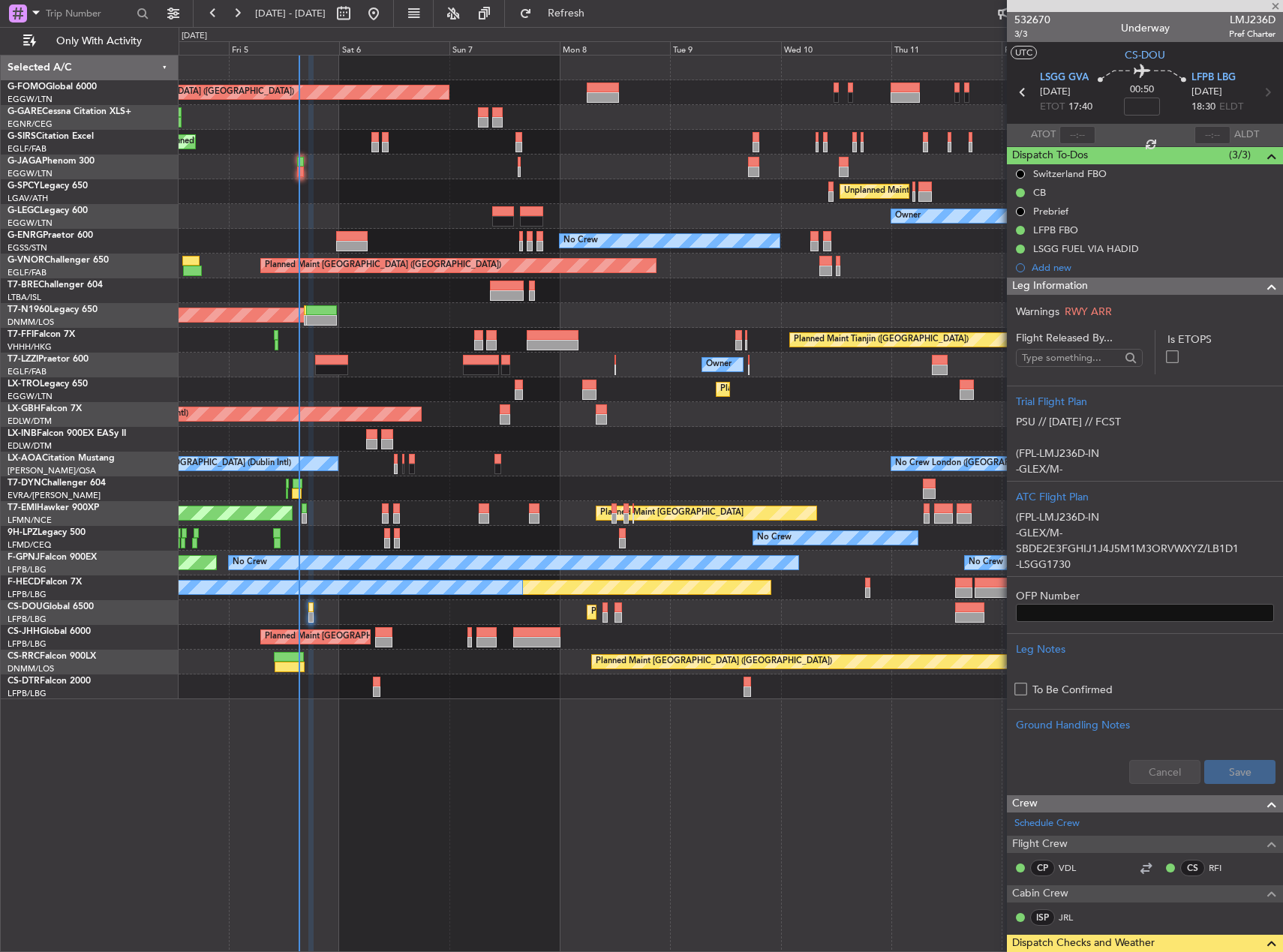
type input "+00:10"
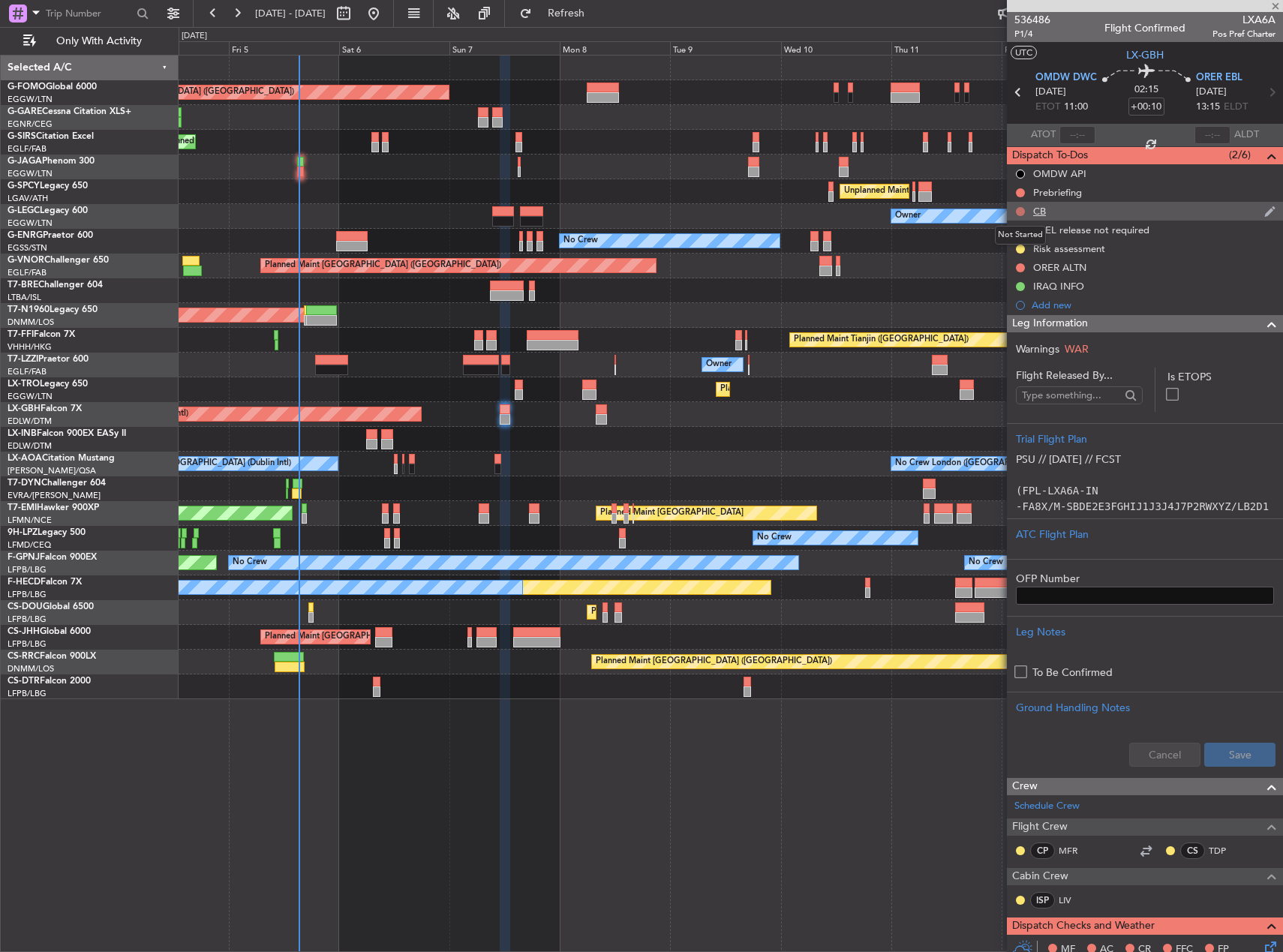
click at [1018, 209] on button at bounding box center [1021, 212] width 9 height 9
click at [1018, 280] on span "Completed" at bounding box center [1027, 278] width 49 height 15
click at [1021, 193] on button at bounding box center [1021, 193] width 9 height 9
click at [1016, 239] on span "In Progress" at bounding box center [1027, 237] width 51 height 15
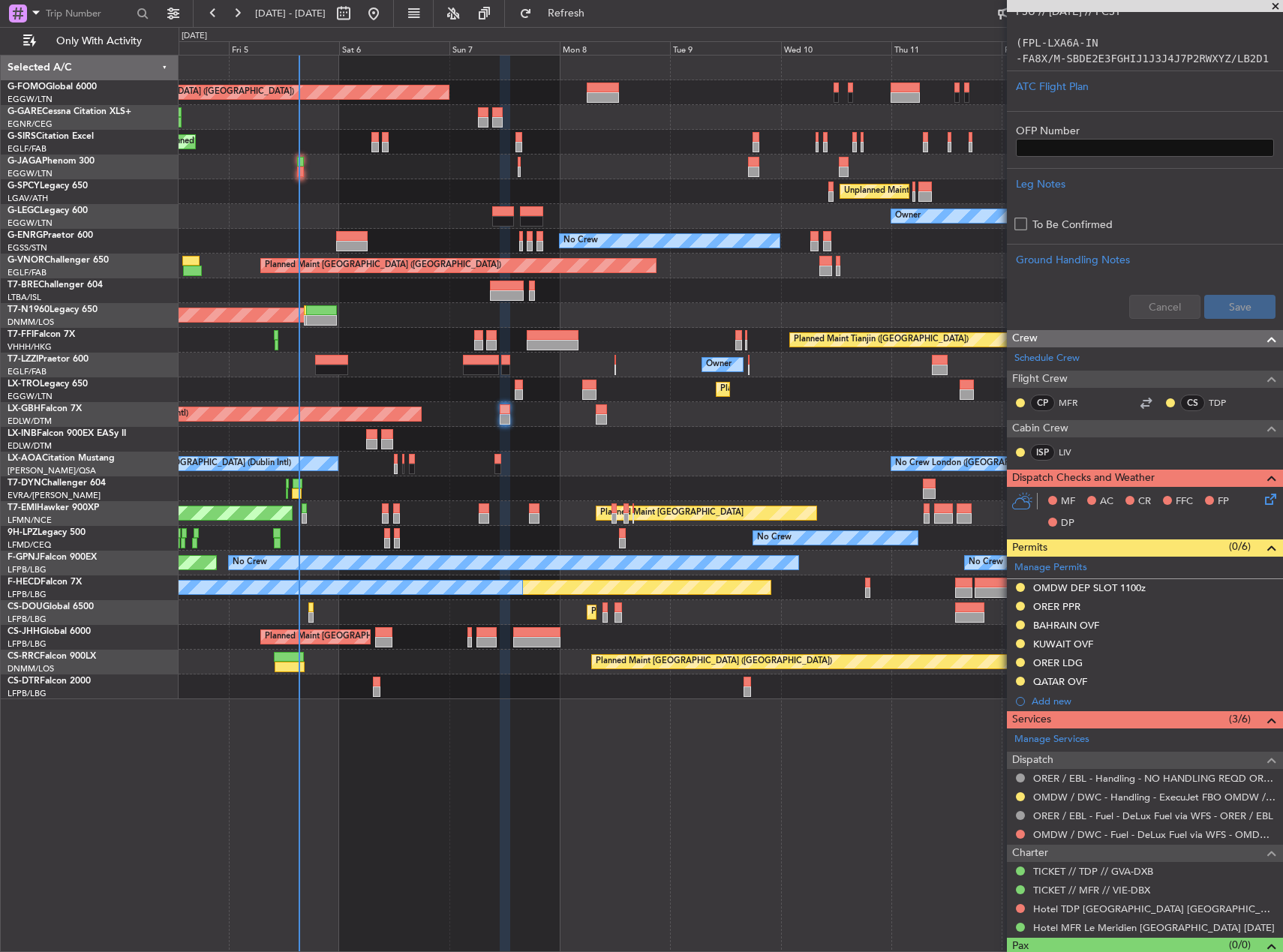
scroll to position [450, 0]
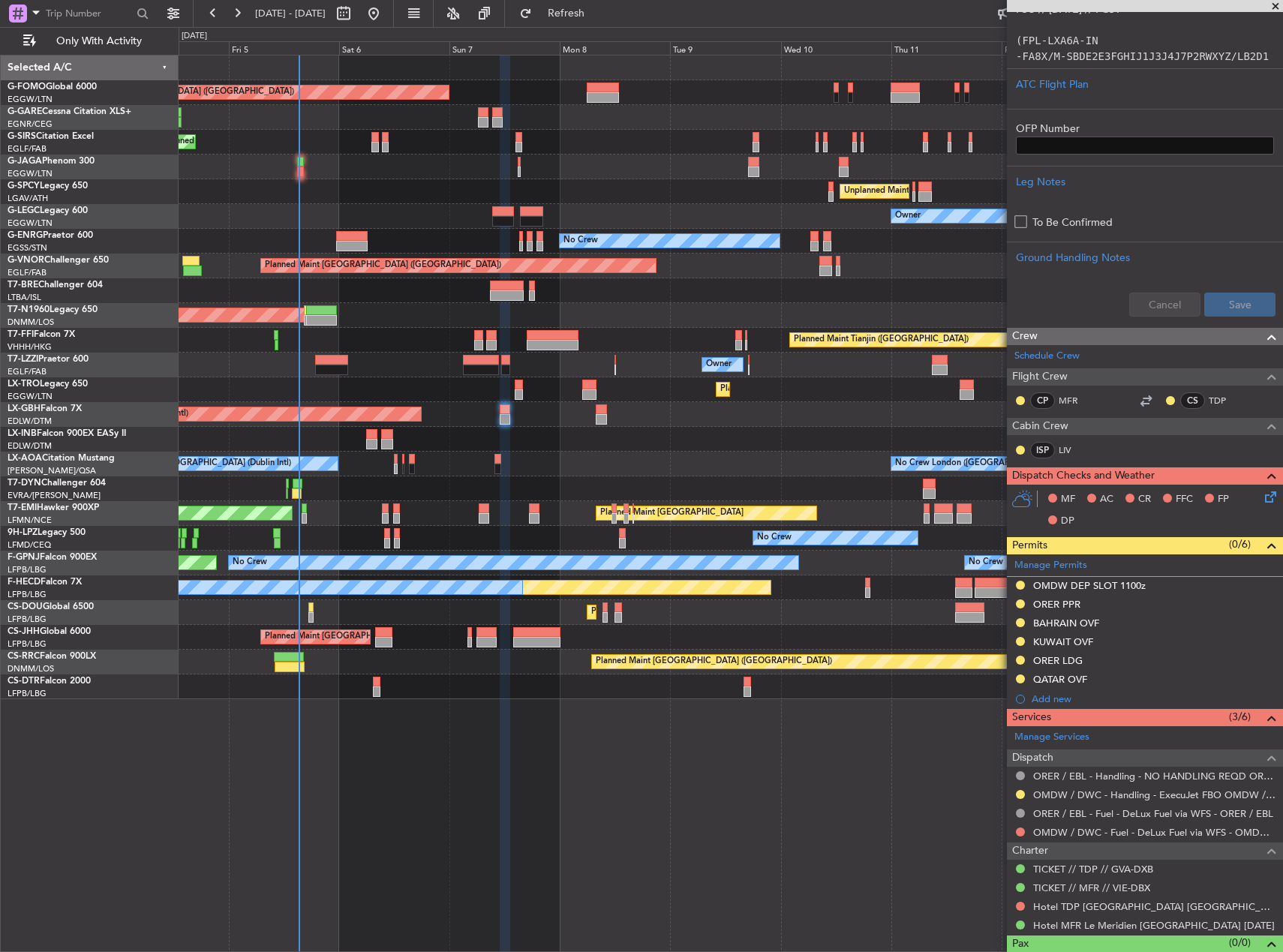
click at [1262, 499] on icon at bounding box center [1268, 495] width 12 height 12
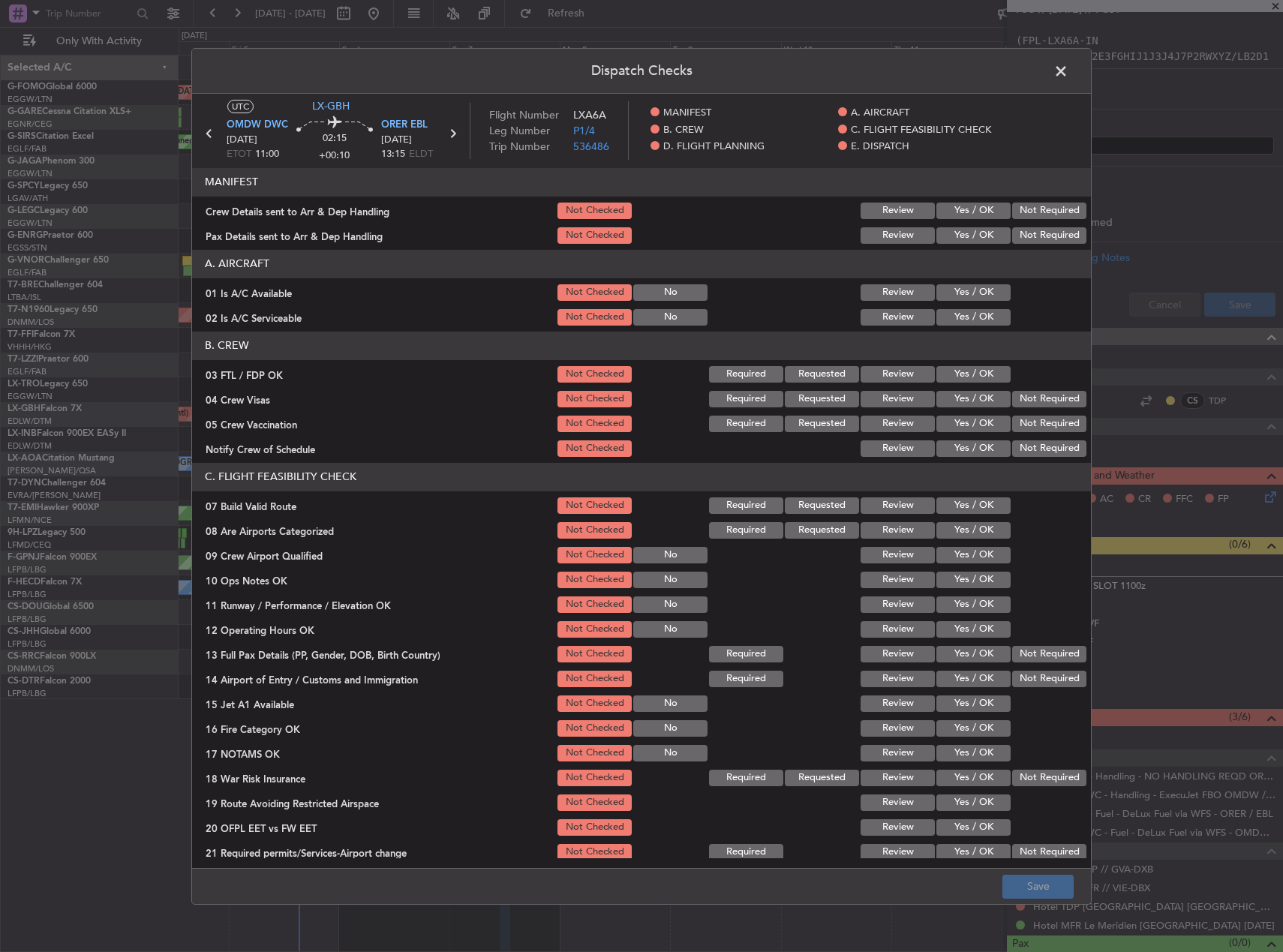
click at [971, 300] on button "Yes / OK" at bounding box center [974, 293] width 74 height 17
click at [970, 312] on button "Yes / OK" at bounding box center [974, 318] width 74 height 17
click at [975, 377] on button "Yes / OK" at bounding box center [974, 374] width 74 height 17
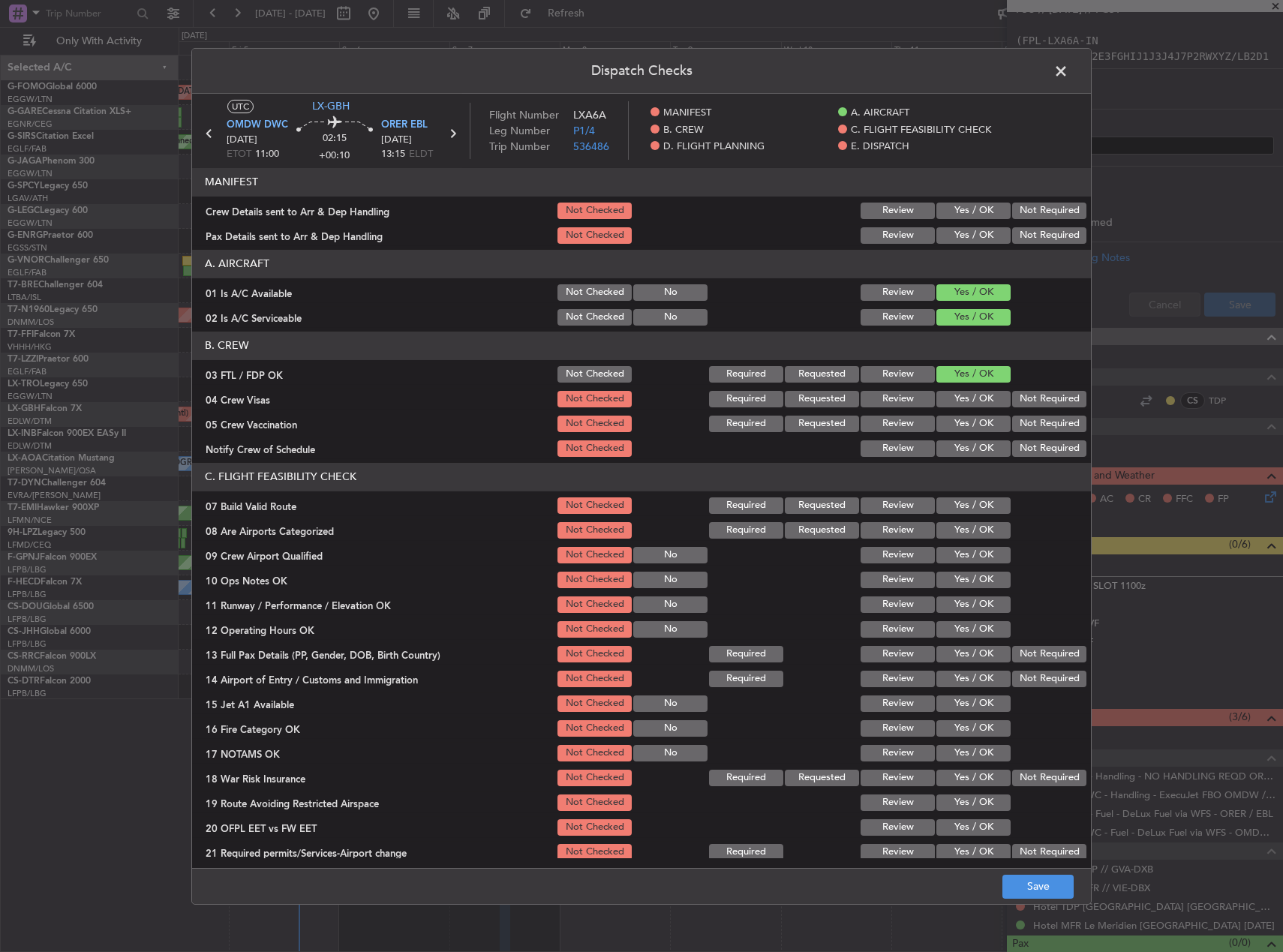
click at [1028, 400] on button "Not Required" at bounding box center [1049, 399] width 74 height 17
drag, startPoint x: 1027, startPoint y: 417, endPoint x: 1012, endPoint y: 438, distance: 25.8
click at [1027, 418] on button "Not Required" at bounding box center [1049, 424] width 74 height 17
drag, startPoint x: 984, startPoint y: 445, endPoint x: 980, endPoint y: 452, distance: 8.1
click at [982, 446] on button "Yes / OK" at bounding box center [974, 449] width 74 height 17
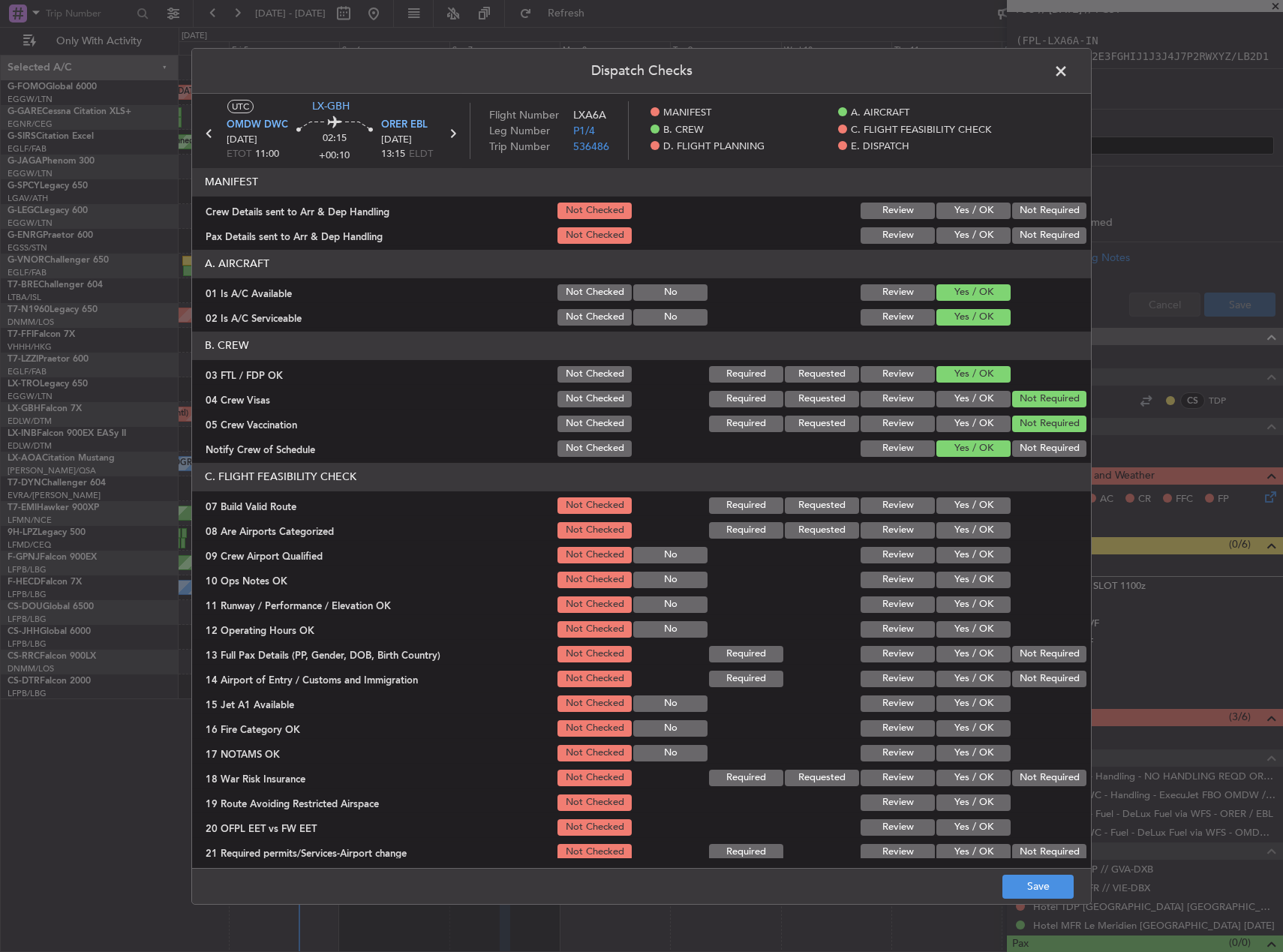
click at [972, 495] on div "Yes / OK" at bounding box center [972, 506] width 76 height 21
click at [972, 509] on button "Yes / OK" at bounding box center [974, 506] width 74 height 17
click at [971, 532] on button "Yes / OK" at bounding box center [974, 531] width 74 height 17
drag, startPoint x: 971, startPoint y: 546, endPoint x: 971, endPoint y: 567, distance: 21.0
click at [971, 547] on button "Yes / OK" at bounding box center [974, 555] width 74 height 17
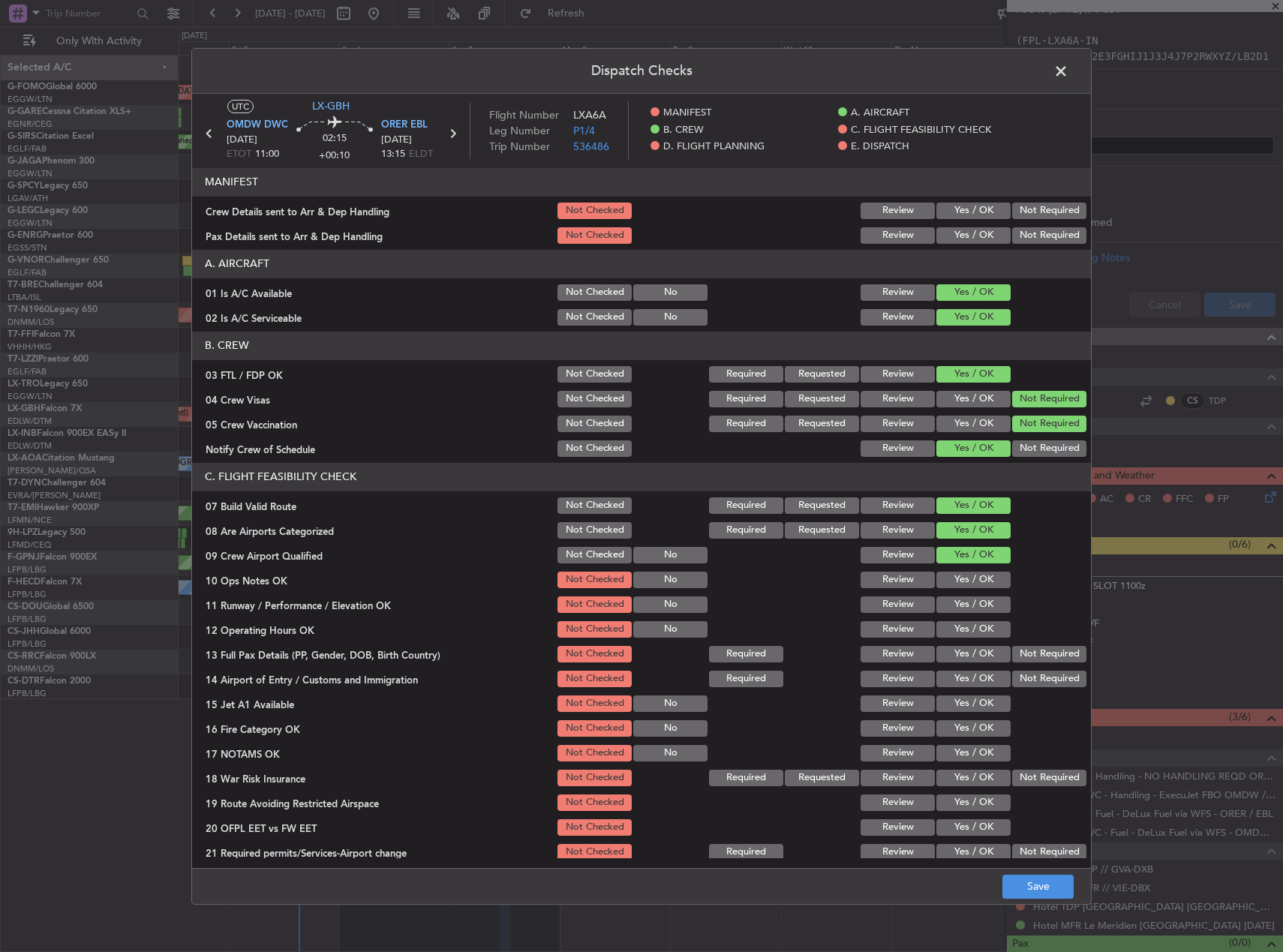
drag, startPoint x: 971, startPoint y: 567, endPoint x: 971, endPoint y: 597, distance: 30.0
click at [971, 568] on section "C. FLIGHT FEASIBILITY CHECK 07 Build Valid Route Not Checked Required Requested…" at bounding box center [641, 662] width 899 height 400
click at [971, 597] on button "Yes / OK" at bounding box center [974, 605] width 74 height 17
click at [966, 580] on button "Yes / OK" at bounding box center [974, 580] width 74 height 17
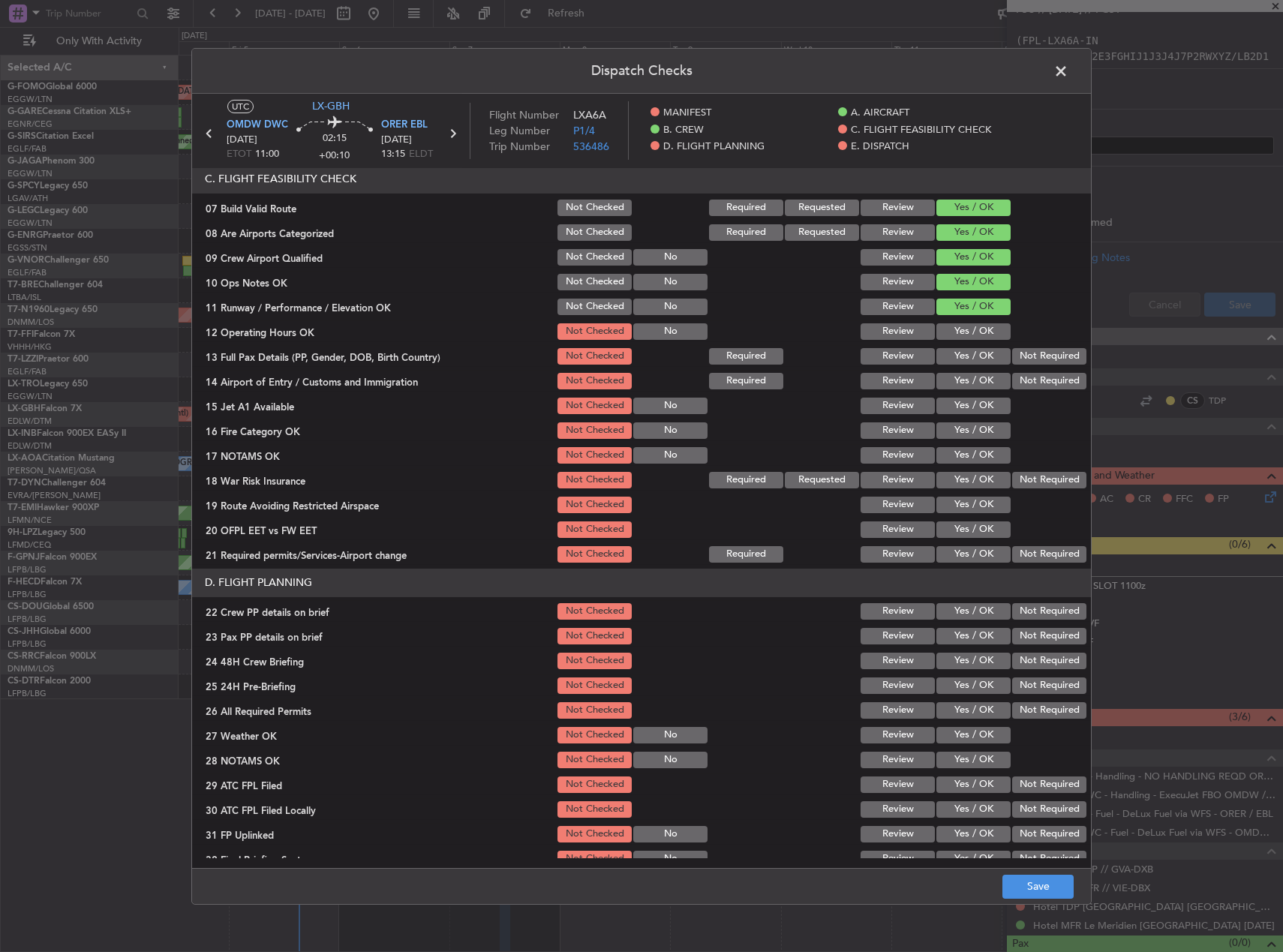
scroll to position [300, 0]
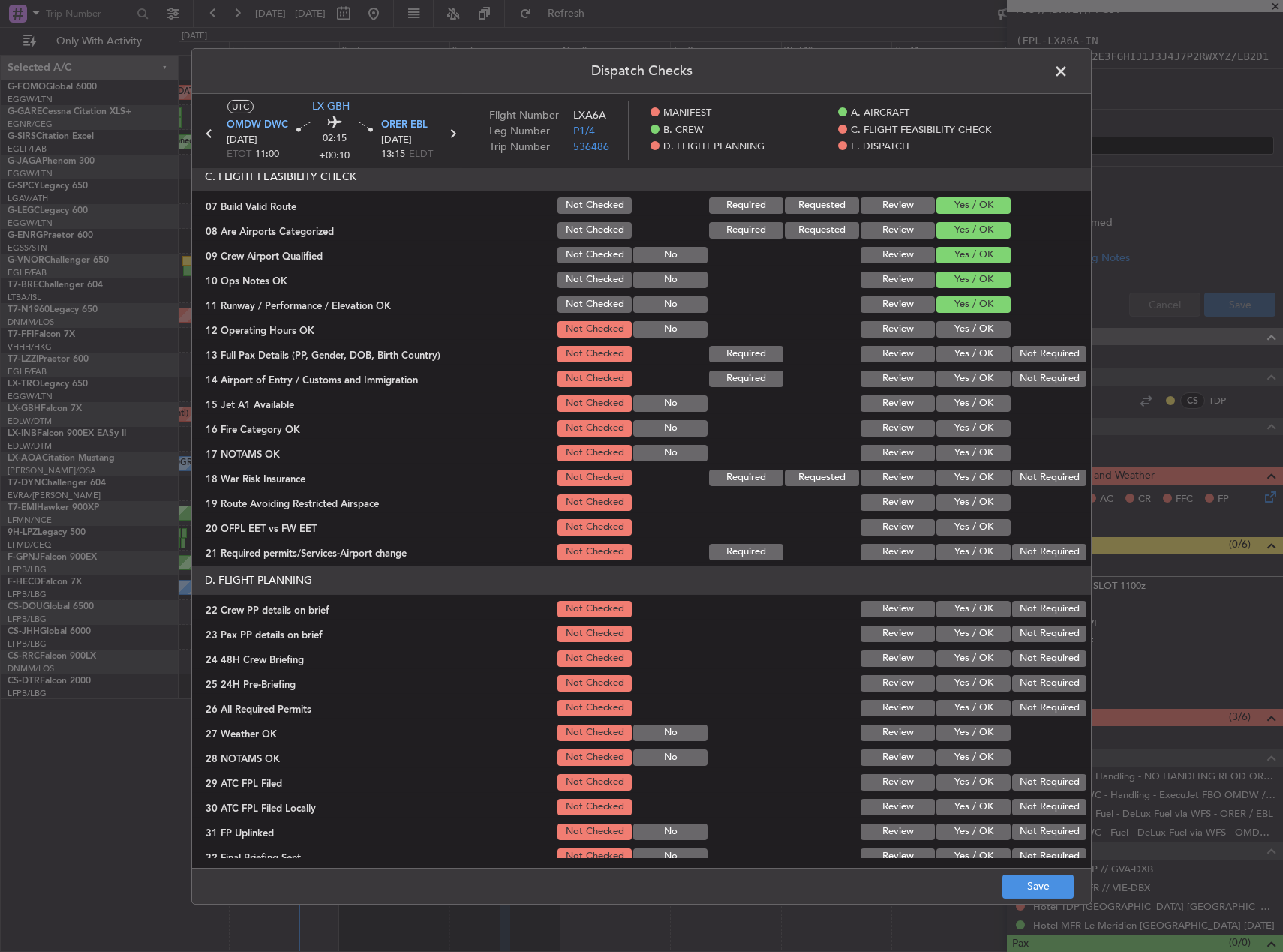
click at [978, 333] on button "Yes / OK" at bounding box center [974, 330] width 74 height 17
drag, startPoint x: 978, startPoint y: 351, endPoint x: 976, endPoint y: 371, distance: 20.1
click at [976, 352] on button "Yes / OK" at bounding box center [974, 355] width 74 height 17
drag, startPoint x: 976, startPoint y: 371, endPoint x: 977, endPoint y: 392, distance: 21.0
click at [976, 372] on button "Yes / OK" at bounding box center [974, 379] width 74 height 17
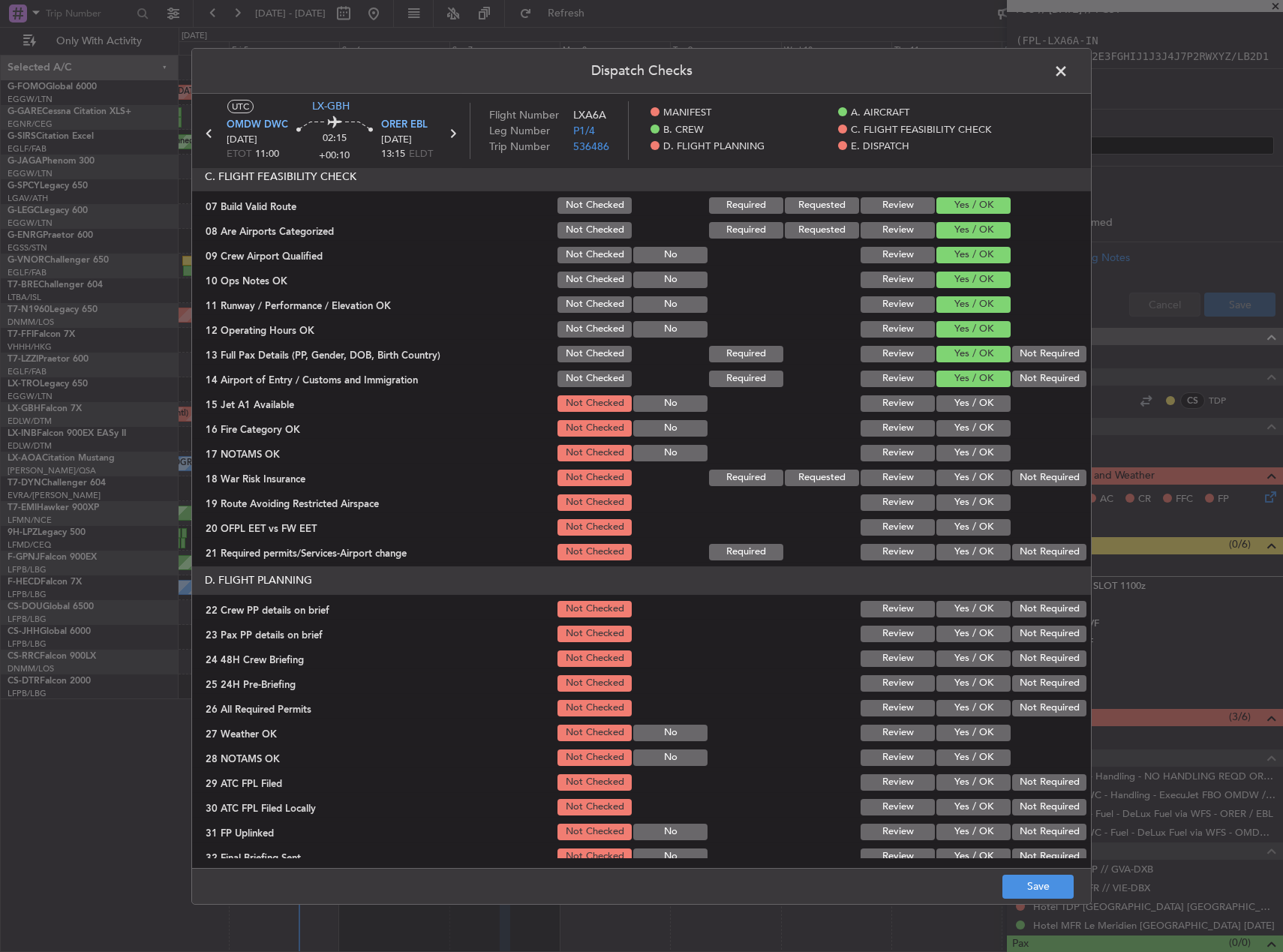
click at [977, 398] on button "Yes / OK" at bounding box center [974, 404] width 74 height 17
click at [975, 426] on button "Yes / OK" at bounding box center [974, 429] width 74 height 17
click at [975, 443] on div "Yes / OK" at bounding box center [972, 454] width 76 height 21
click at [962, 454] on button "Yes / OK" at bounding box center [974, 454] width 74 height 17
click at [966, 488] on div "Yes / OK" at bounding box center [972, 478] width 76 height 21
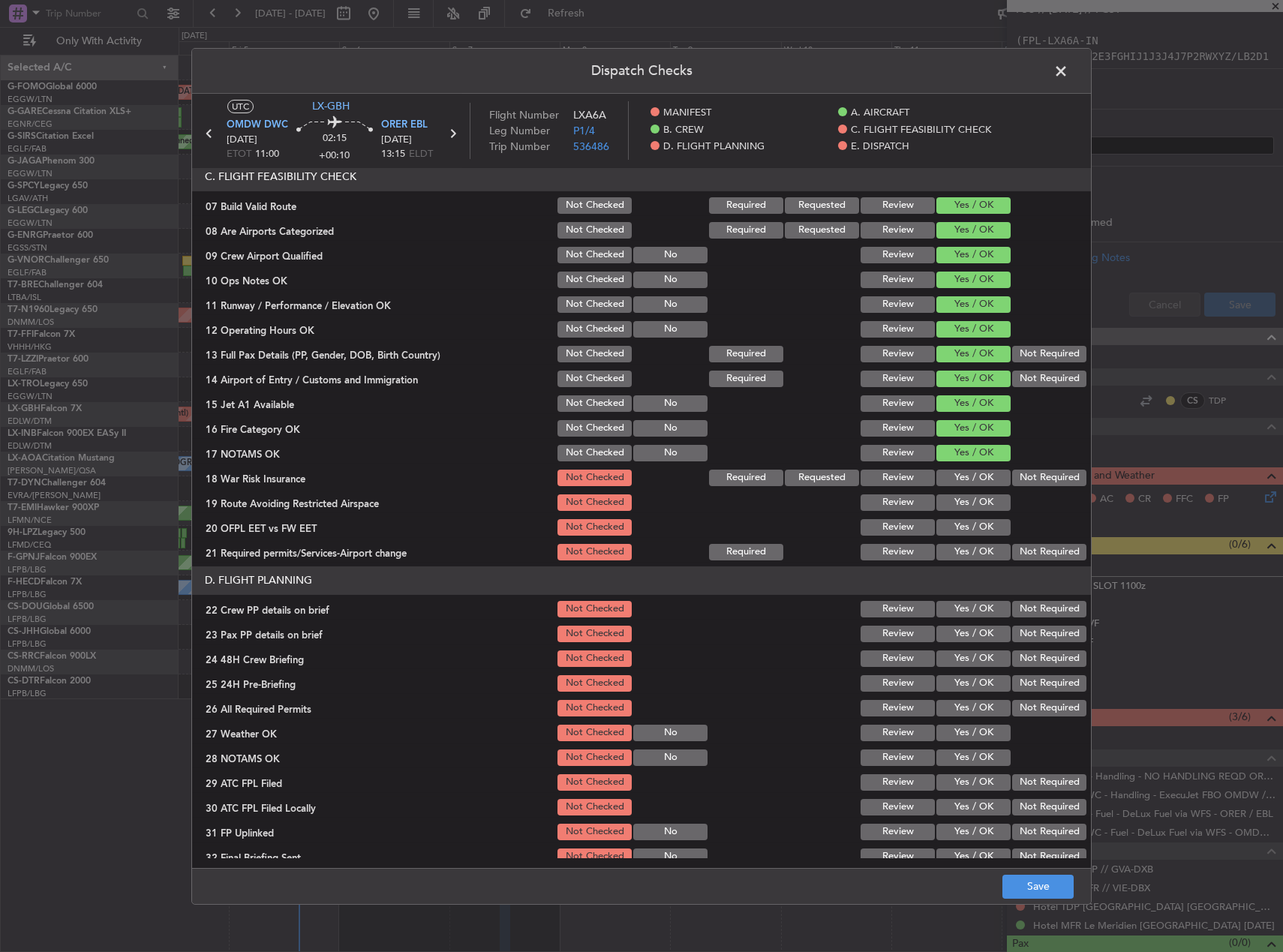
click at [969, 498] on button "Yes / OK" at bounding box center [974, 503] width 74 height 17
click at [969, 517] on div "Yes / OK" at bounding box center [972, 528] width 76 height 21
click at [970, 526] on button "Yes / OK" at bounding box center [974, 528] width 74 height 17
drag, startPoint x: 970, startPoint y: 560, endPoint x: 971, endPoint y: 571, distance: 11.0
click at [970, 561] on div "Yes / OK" at bounding box center [972, 553] width 76 height 21
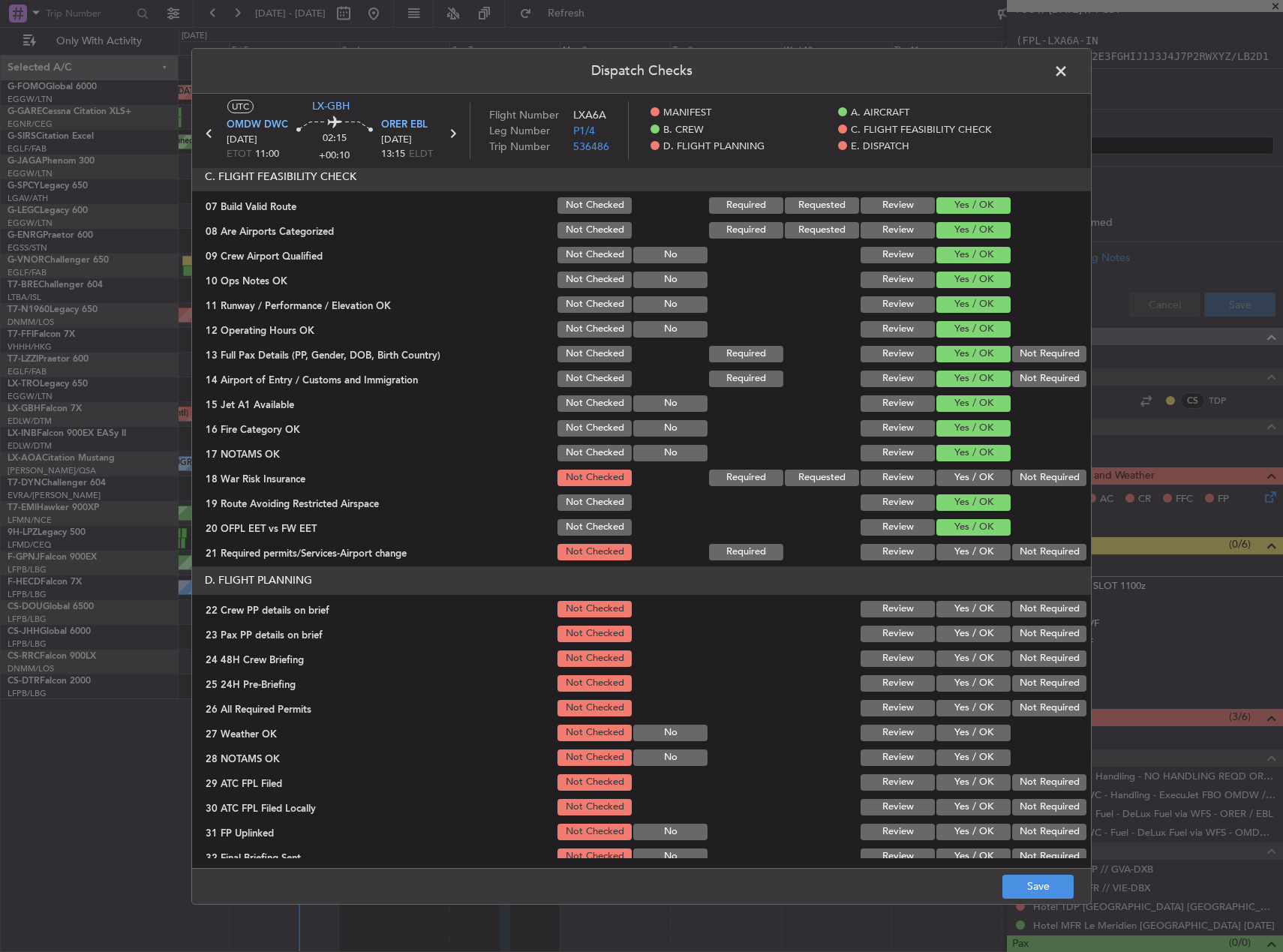
click at [964, 550] on button "Yes / OK" at bounding box center [974, 553] width 74 height 17
drag, startPoint x: 963, startPoint y: 603, endPoint x: 963, endPoint y: 622, distance: 19.0
click at [963, 604] on button "Yes / OK" at bounding box center [974, 609] width 74 height 17
click at [963, 622] on section "D. FLIGHT PLANNING 22 Crew PP details on brief Not Checked Review Yes / OK Not …" at bounding box center [641, 717] width 899 height 301
drag, startPoint x: 965, startPoint y: 632, endPoint x: 962, endPoint y: 653, distance: 21.2
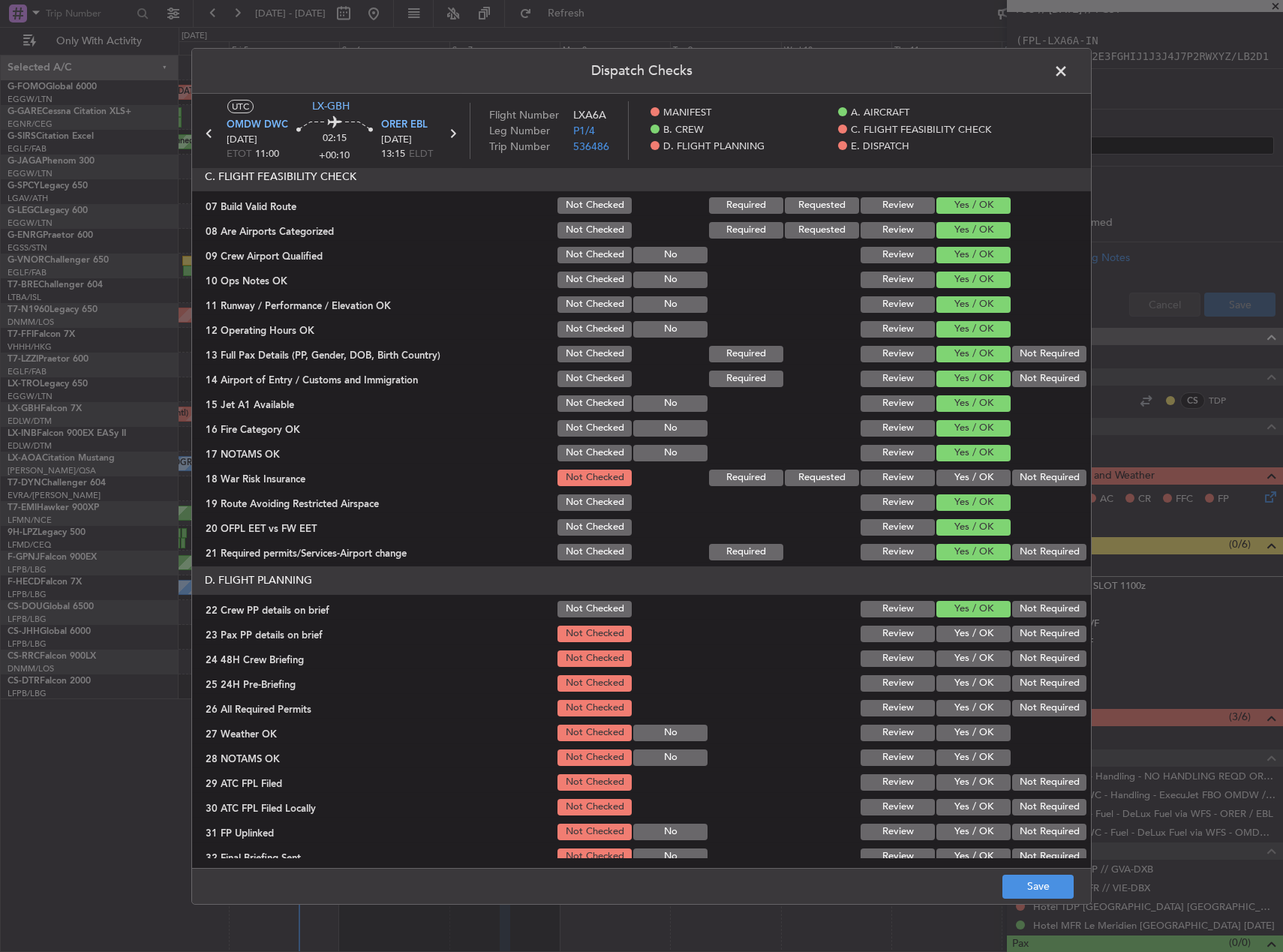
click at [965, 633] on button "Yes / OK" at bounding box center [974, 634] width 74 height 17
click at [962, 653] on button "Yes / OK" at bounding box center [974, 659] width 74 height 17
click at [989, 669] on section "D. FLIGHT PLANNING 22 Crew PP details on brief Not Checked Review Yes / OK Not …" at bounding box center [641, 717] width 899 height 301
drag, startPoint x: 1011, startPoint y: 682, endPoint x: 1012, endPoint y: 697, distance: 15.0
click at [1012, 683] on button "Not Required" at bounding box center [1049, 684] width 74 height 17
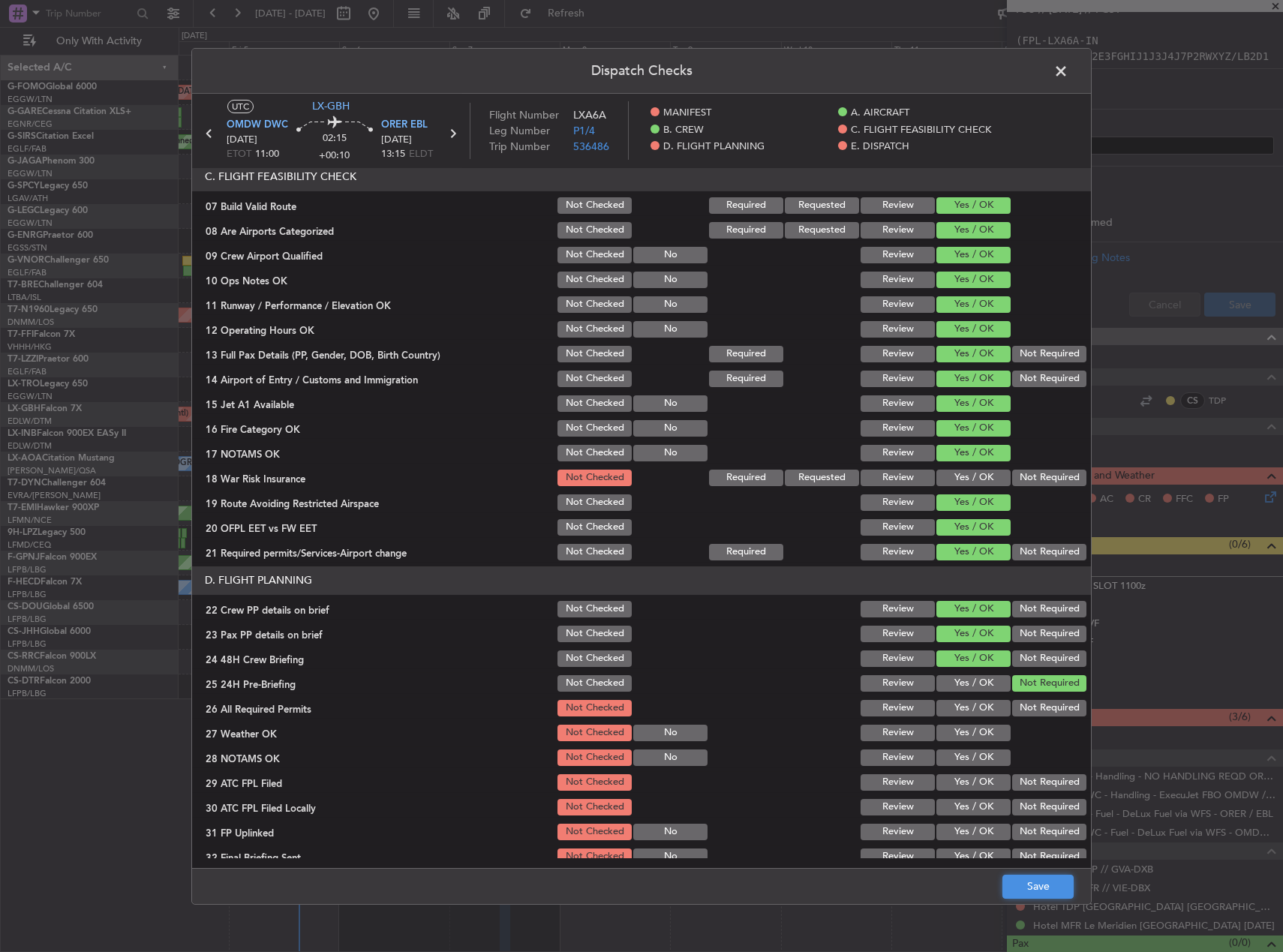
click at [1040, 876] on button "Save" at bounding box center [1038, 887] width 71 height 24
click at [1068, 76] on span at bounding box center [1068, 74] width 0 height 30
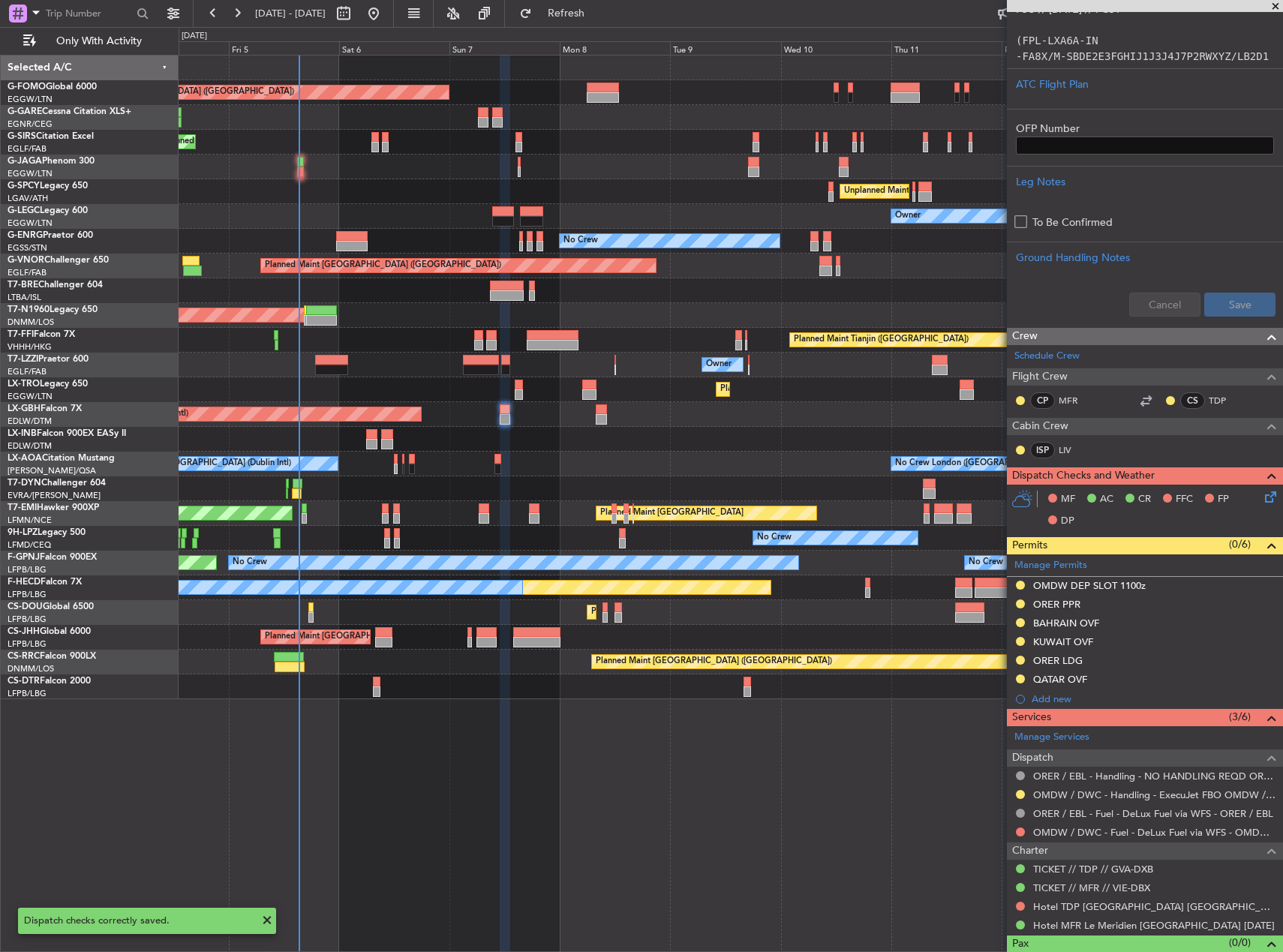
click at [605, 417] on div at bounding box center [601, 420] width 11 height 11
type input "4"
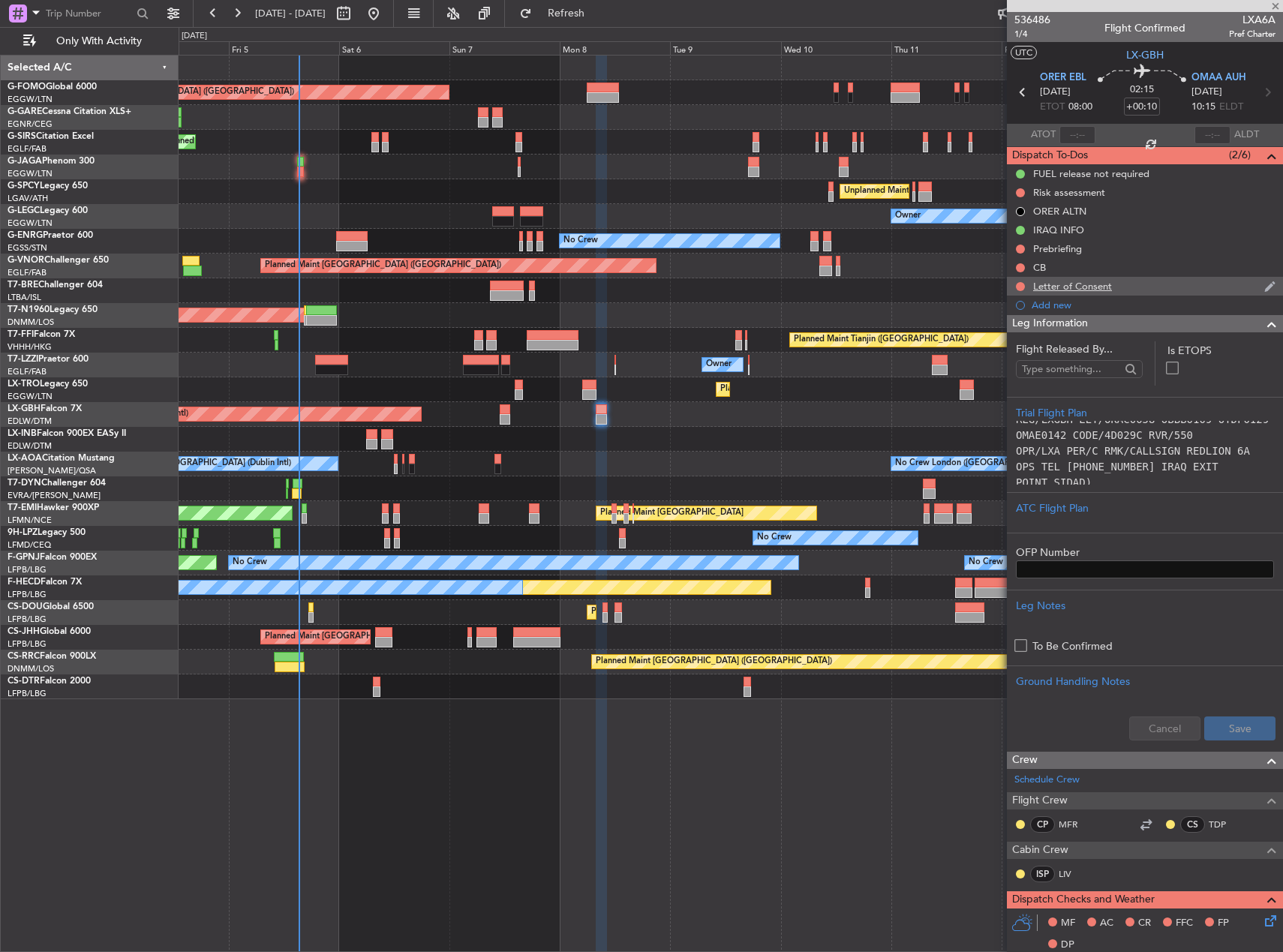
scroll to position [225, 0]
click at [1021, 268] on button at bounding box center [1021, 268] width 9 height 9
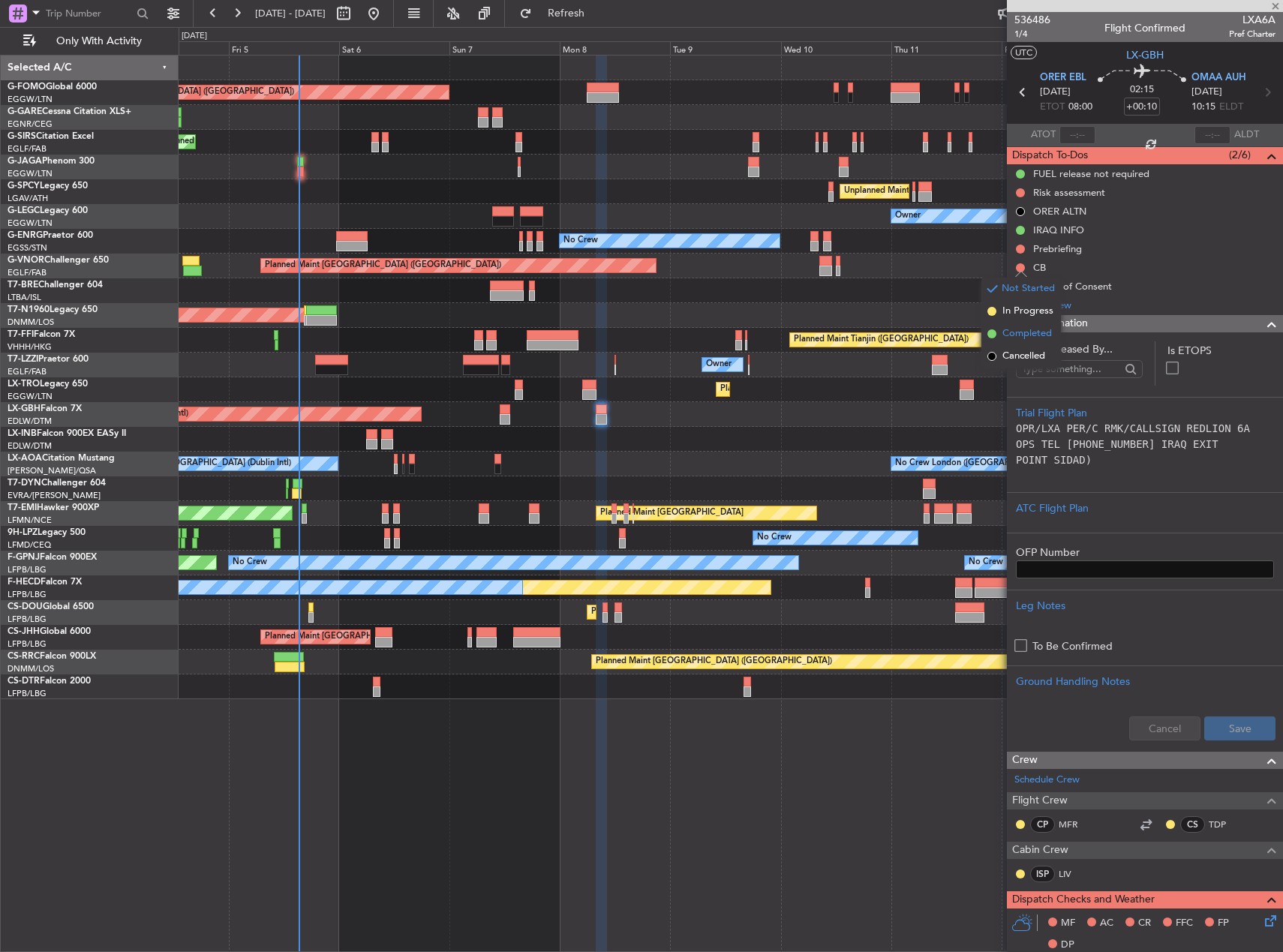
click at [1024, 328] on span "Completed" at bounding box center [1027, 334] width 49 height 15
click at [1021, 247] on button at bounding box center [1021, 250] width 9 height 9
click at [1015, 292] on span "In Progress" at bounding box center [1027, 293] width 51 height 15
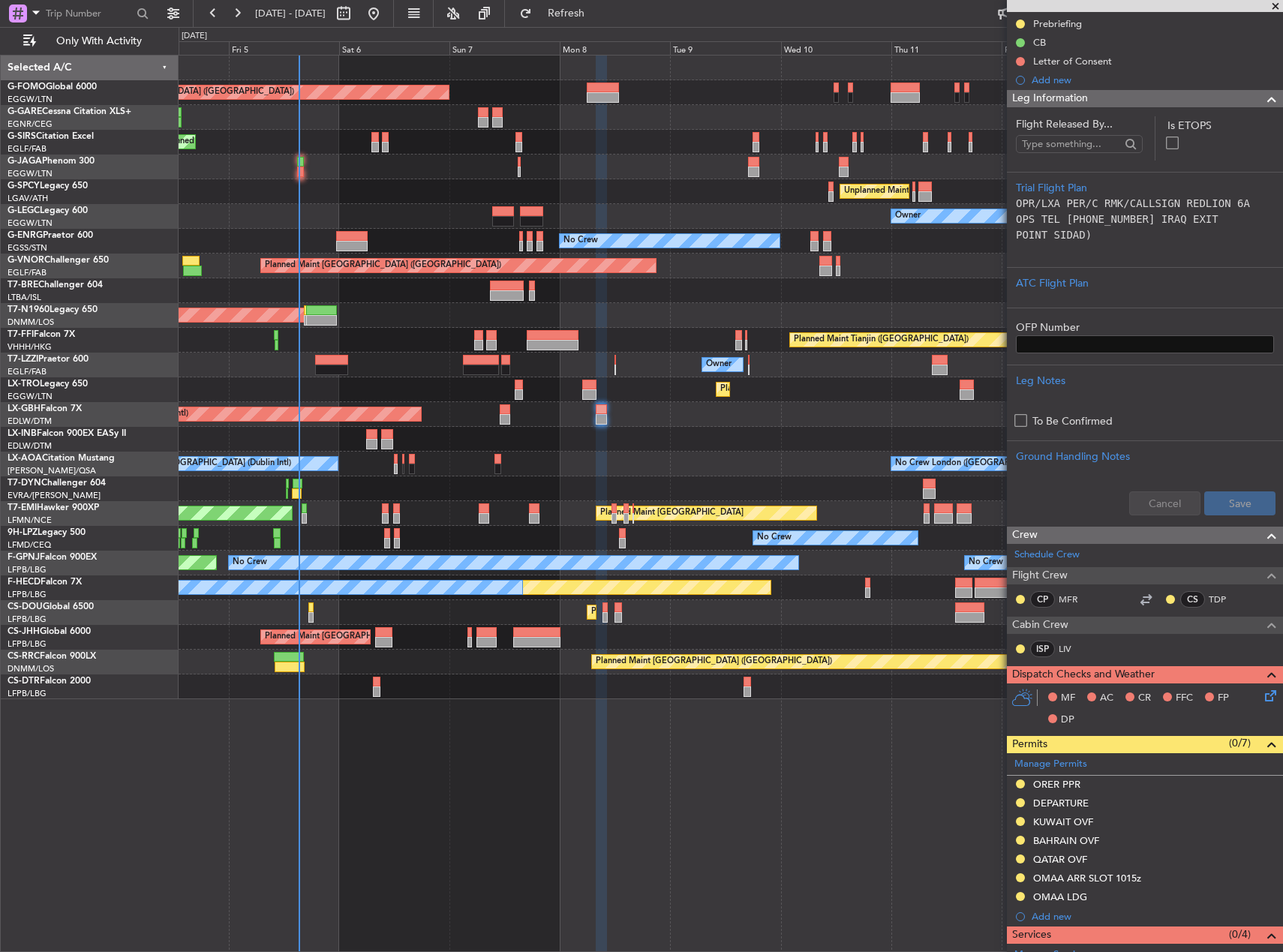
click at [1262, 695] on icon at bounding box center [1268, 693] width 12 height 12
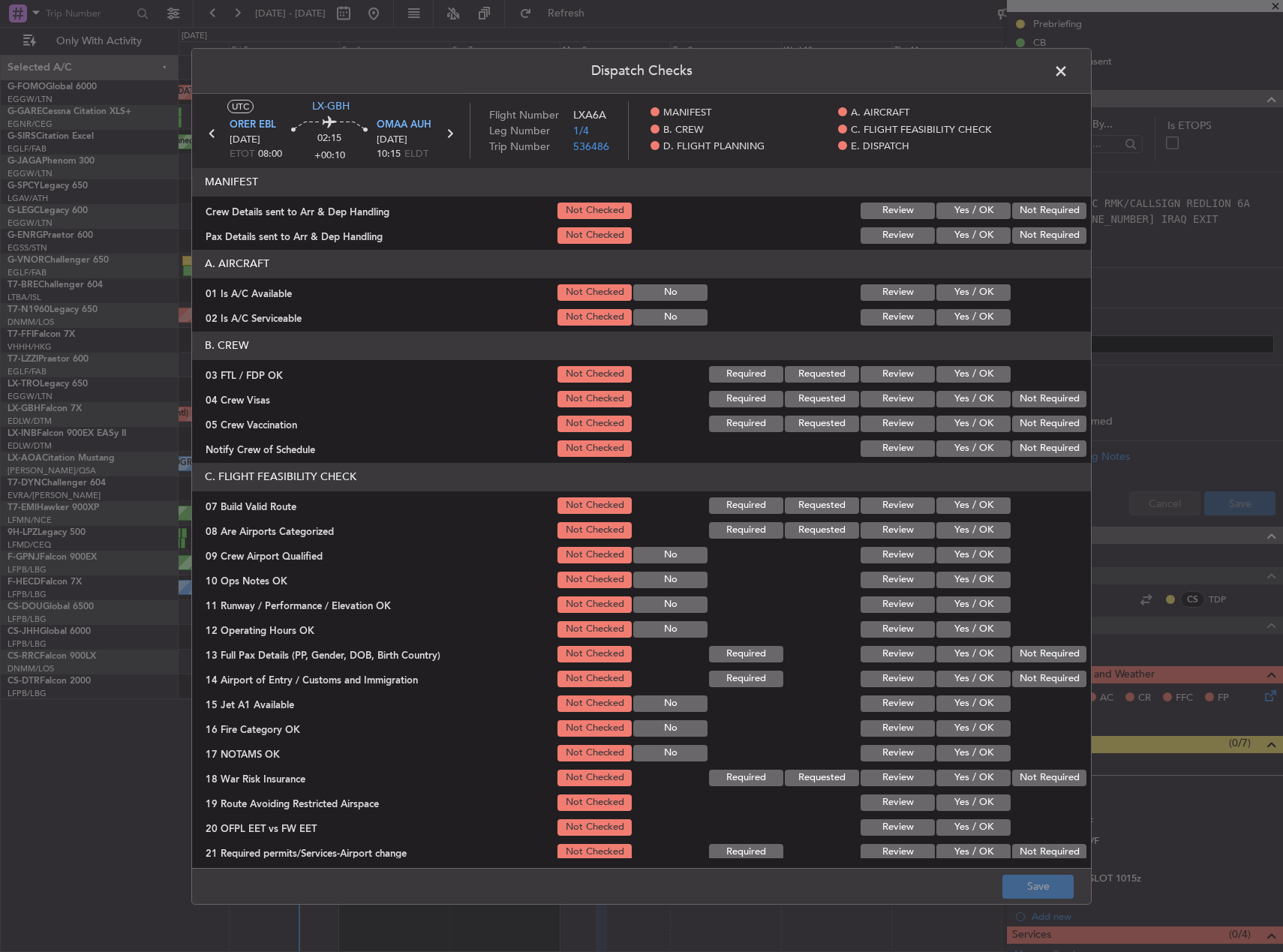
click at [970, 289] on button "Yes / OK" at bounding box center [974, 293] width 74 height 17
click at [972, 311] on button "Yes / OK" at bounding box center [974, 318] width 74 height 17
click at [963, 368] on button "Yes / OK" at bounding box center [974, 374] width 74 height 17
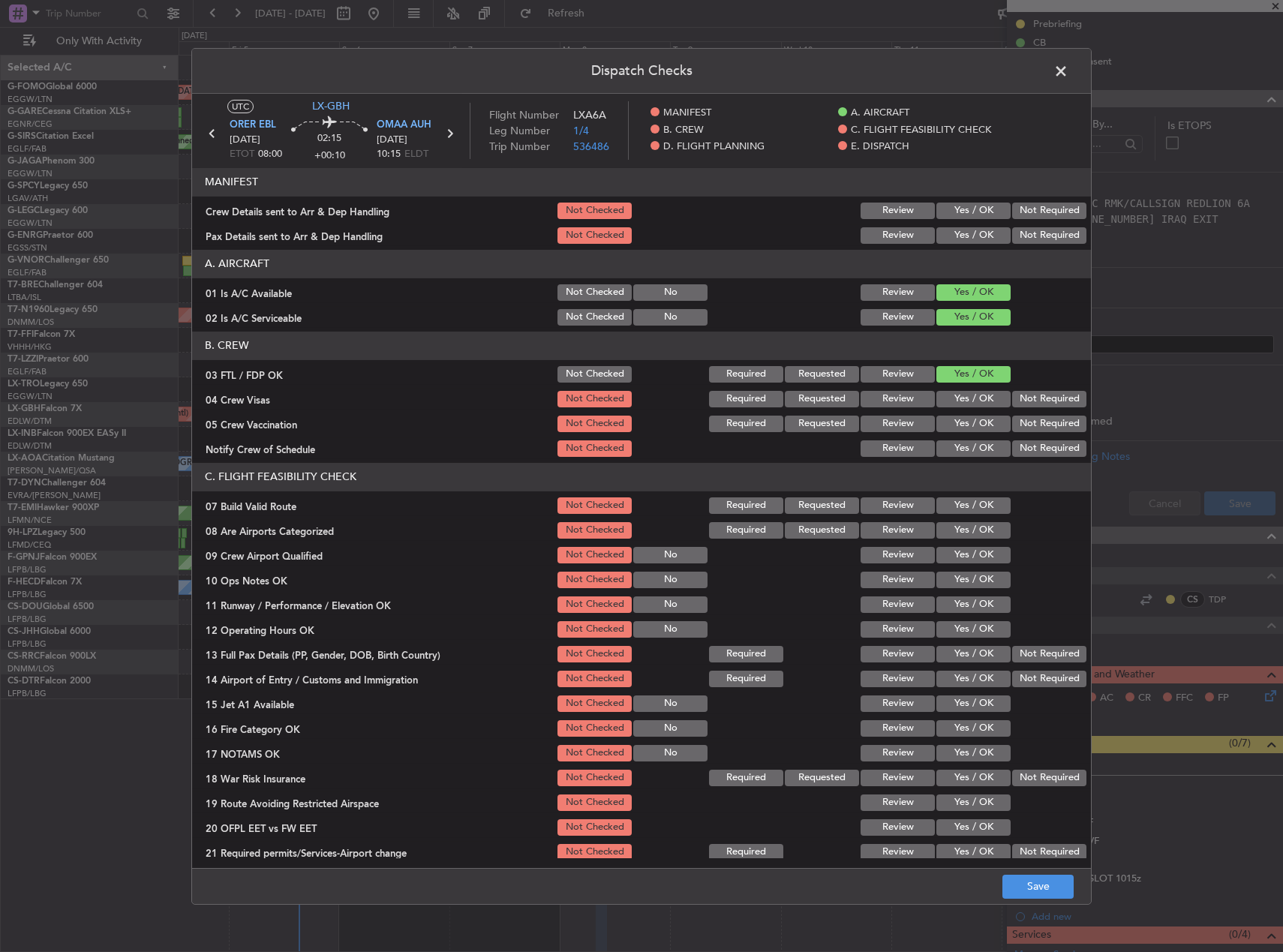
click at [1040, 398] on button "Not Required" at bounding box center [1049, 399] width 74 height 17
click at [1037, 416] on button "Not Required" at bounding box center [1049, 424] width 74 height 17
drag, startPoint x: 981, startPoint y: 446, endPoint x: 978, endPoint y: 456, distance: 10.4
click at [980, 446] on button "Yes / OK" at bounding box center [974, 449] width 74 height 17
click at [967, 507] on button "Yes / OK" at bounding box center [974, 506] width 74 height 17
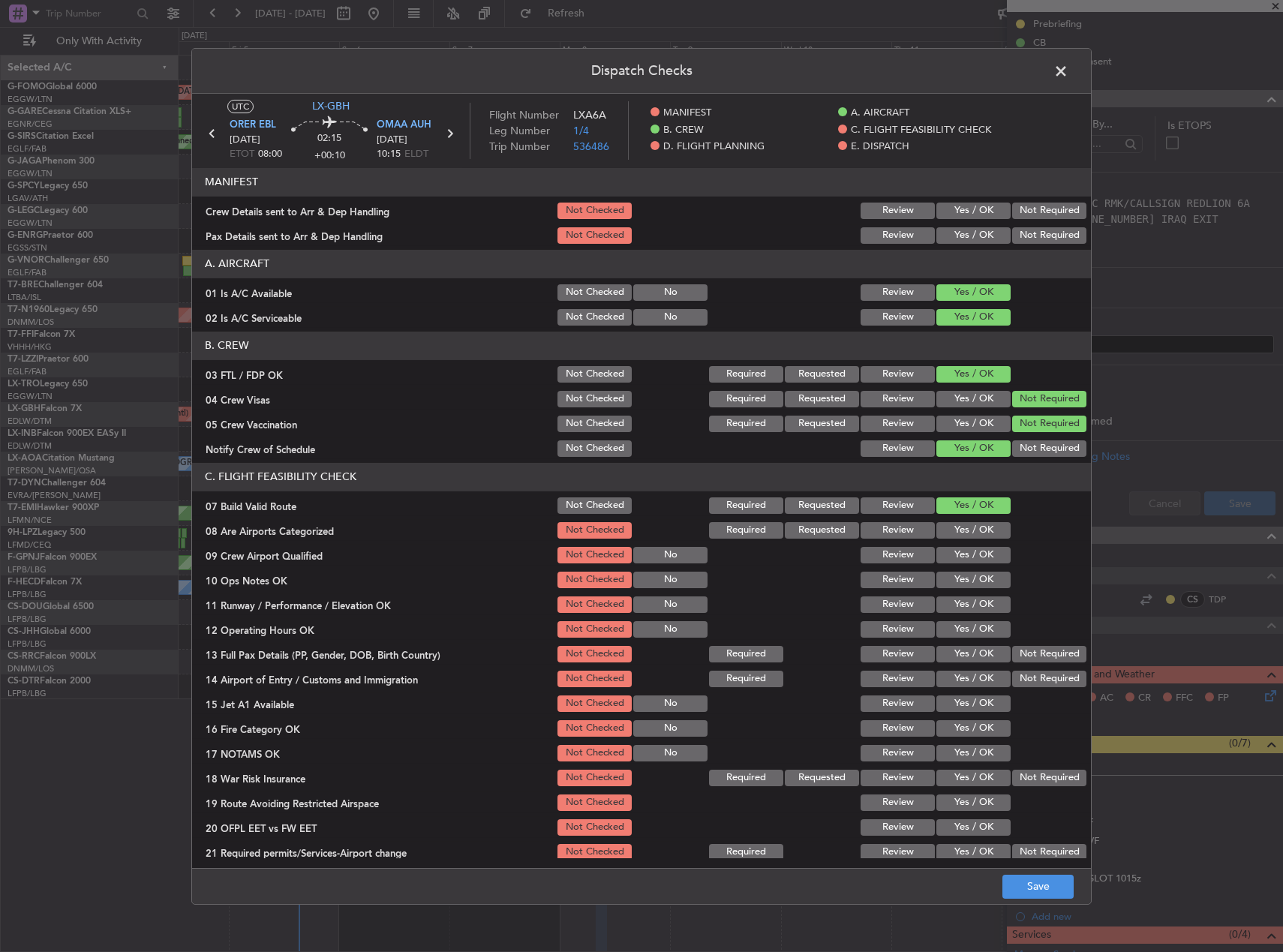
click at [967, 524] on button "Yes / OK" at bounding box center [974, 531] width 74 height 17
click at [969, 552] on button "Yes / OK" at bounding box center [974, 555] width 74 height 17
click at [969, 570] on div "Yes / OK" at bounding box center [972, 580] width 76 height 21
click at [971, 592] on section "C. FLIGHT FEASIBILITY CHECK 07 Build Valid Route Not Checked Required Requested…" at bounding box center [641, 662] width 899 height 400
click at [969, 578] on button "Yes / OK" at bounding box center [974, 580] width 74 height 17
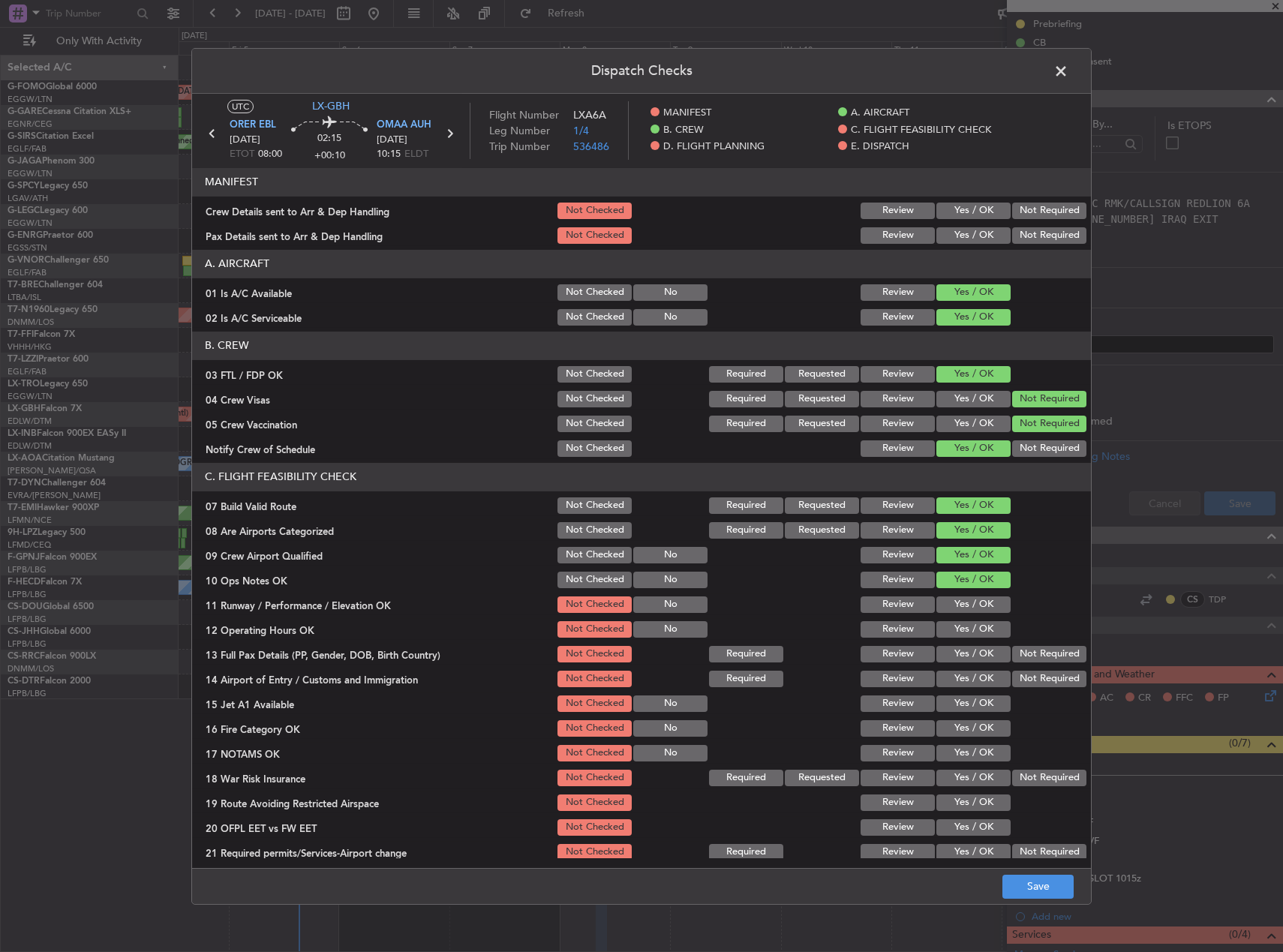
click at [969, 578] on button "Yes / OK" at bounding box center [974, 580] width 74 height 17
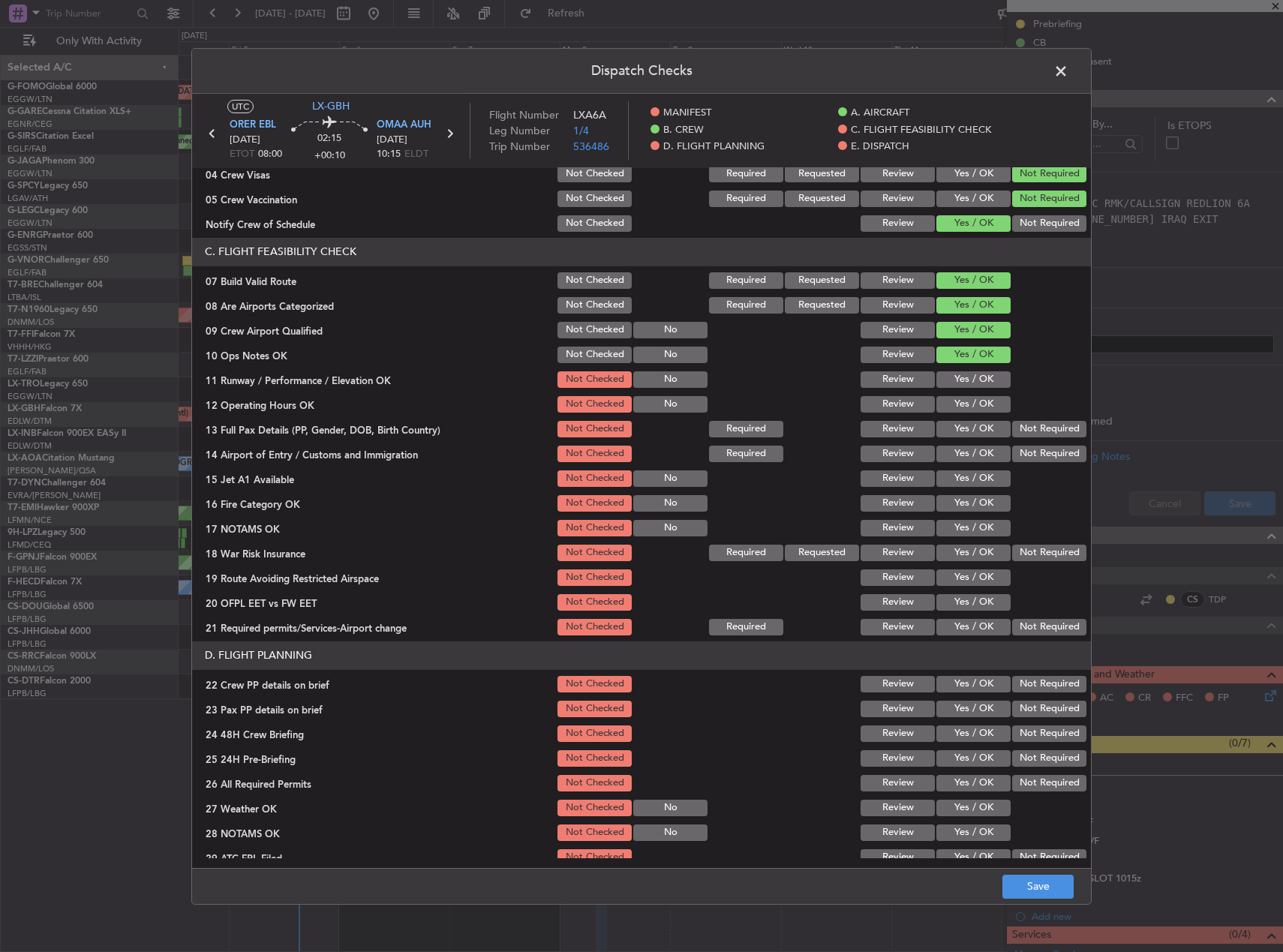
drag, startPoint x: 995, startPoint y: 373, endPoint x: 983, endPoint y: 404, distance: 33.2
click at [993, 374] on button "Yes / OK" at bounding box center [974, 380] width 74 height 17
click at [983, 405] on button "Yes / OK" at bounding box center [974, 405] width 74 height 17
click at [979, 429] on button "Yes / OK" at bounding box center [974, 429] width 74 height 17
click at [978, 446] on button "Yes / OK" at bounding box center [974, 454] width 74 height 17
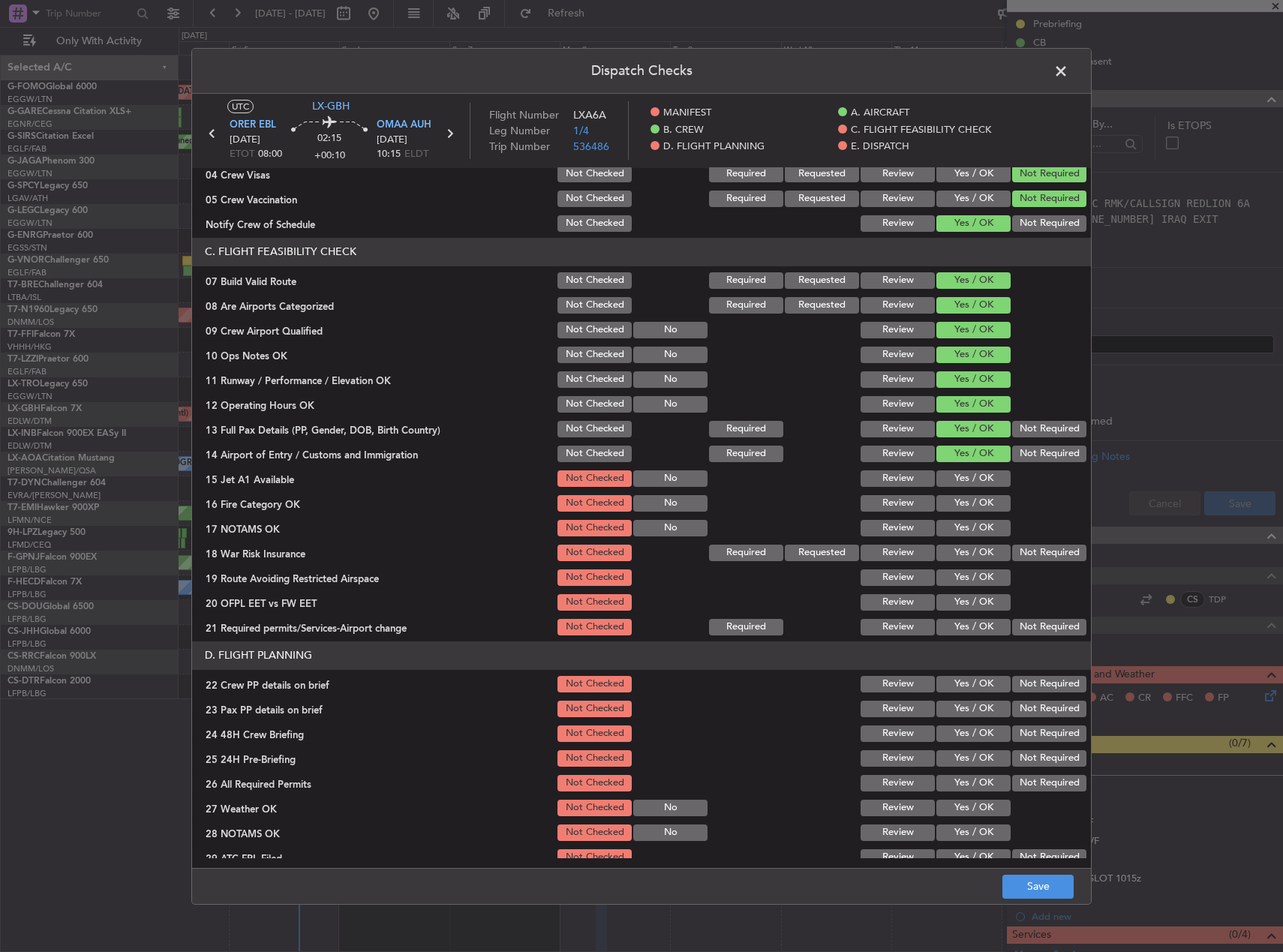
click at [977, 472] on button "Yes / OK" at bounding box center [974, 479] width 74 height 17
click at [977, 500] on button "Yes / OK" at bounding box center [974, 504] width 74 height 17
click at [977, 516] on section "C. FLIGHT FEASIBILITY CHECK 07 Build Valid Route Not Checked Required Requested…" at bounding box center [641, 438] width 899 height 400
click at [977, 526] on button "Yes / OK" at bounding box center [974, 529] width 74 height 17
click at [978, 580] on button "Yes / OK" at bounding box center [974, 578] width 74 height 17
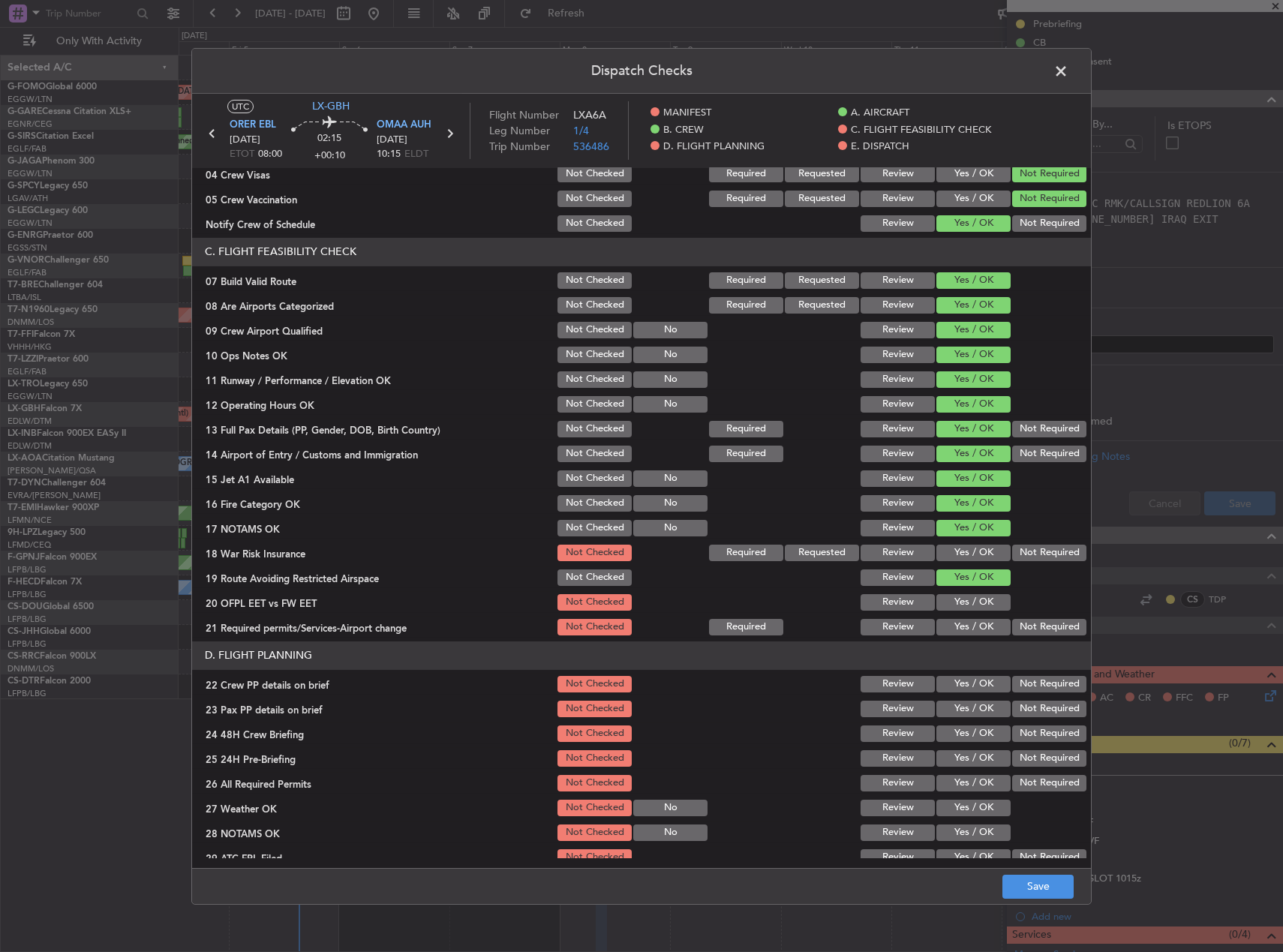
click at [978, 601] on button "Yes / OK" at bounding box center [974, 603] width 74 height 17
click at [978, 623] on button "Yes / OK" at bounding box center [974, 628] width 74 height 17
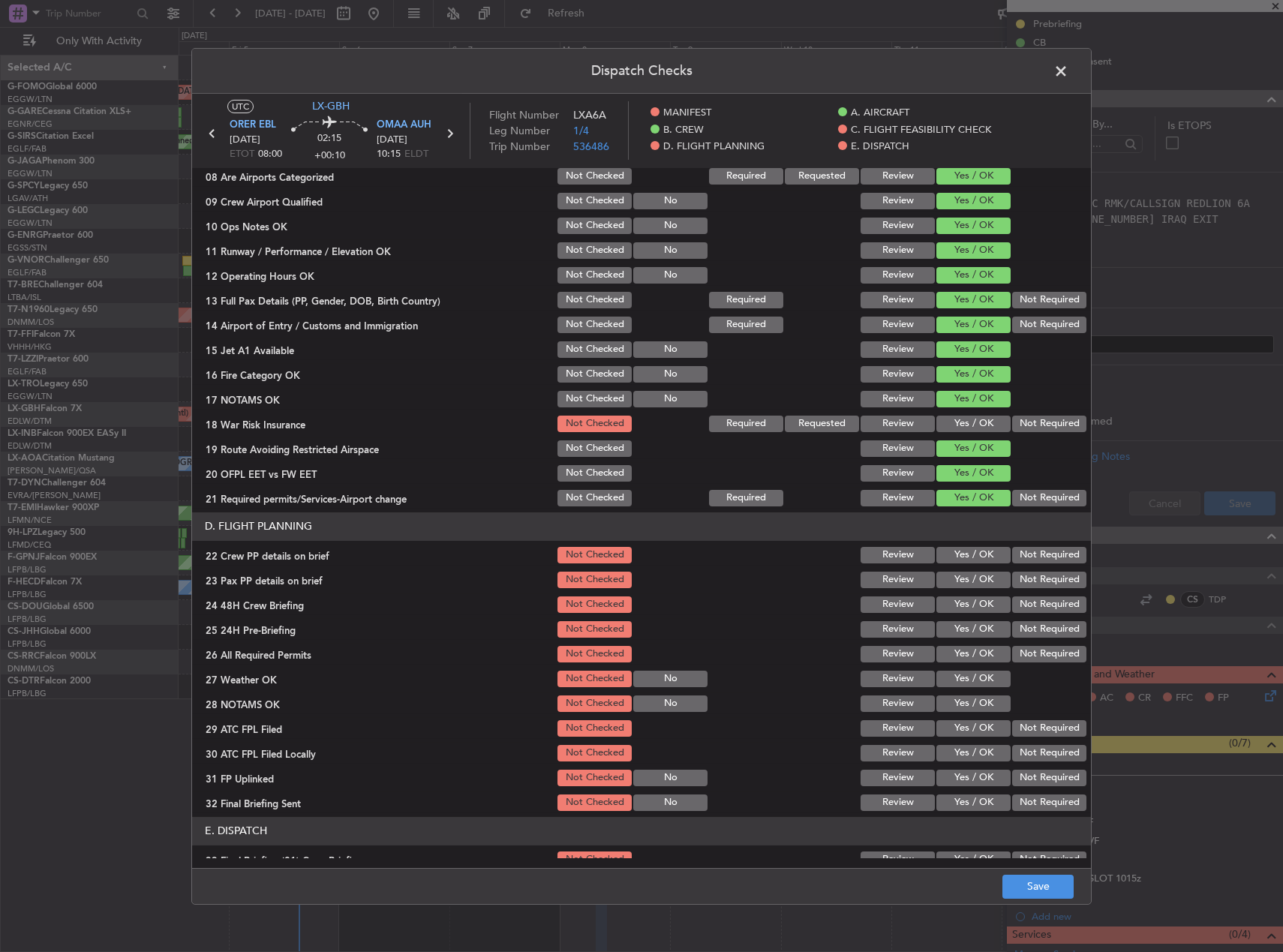
scroll to position [450, 0]
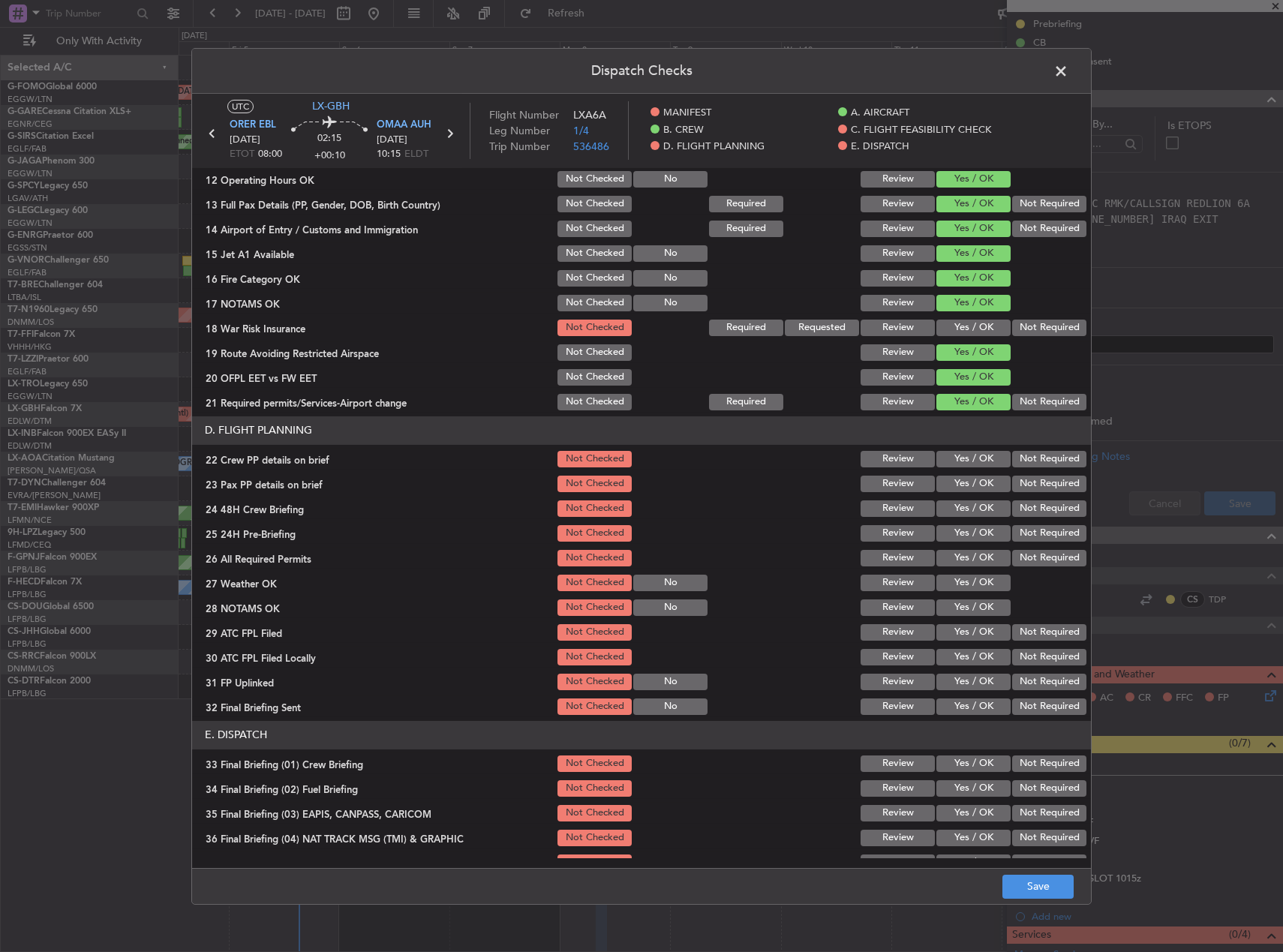
click at [969, 457] on button "Yes / OK" at bounding box center [974, 459] width 74 height 17
click at [968, 470] on section "D. FLIGHT PLANNING 22 Crew PP details on brief Not Checked Review Yes / OK Not …" at bounding box center [641, 567] width 899 height 301
drag, startPoint x: 967, startPoint y: 470, endPoint x: 968, endPoint y: 485, distance: 15.0
click at [968, 482] on button "Yes / OK" at bounding box center [974, 484] width 74 height 17
click at [968, 518] on div "Yes / OK" at bounding box center [972, 509] width 76 height 21
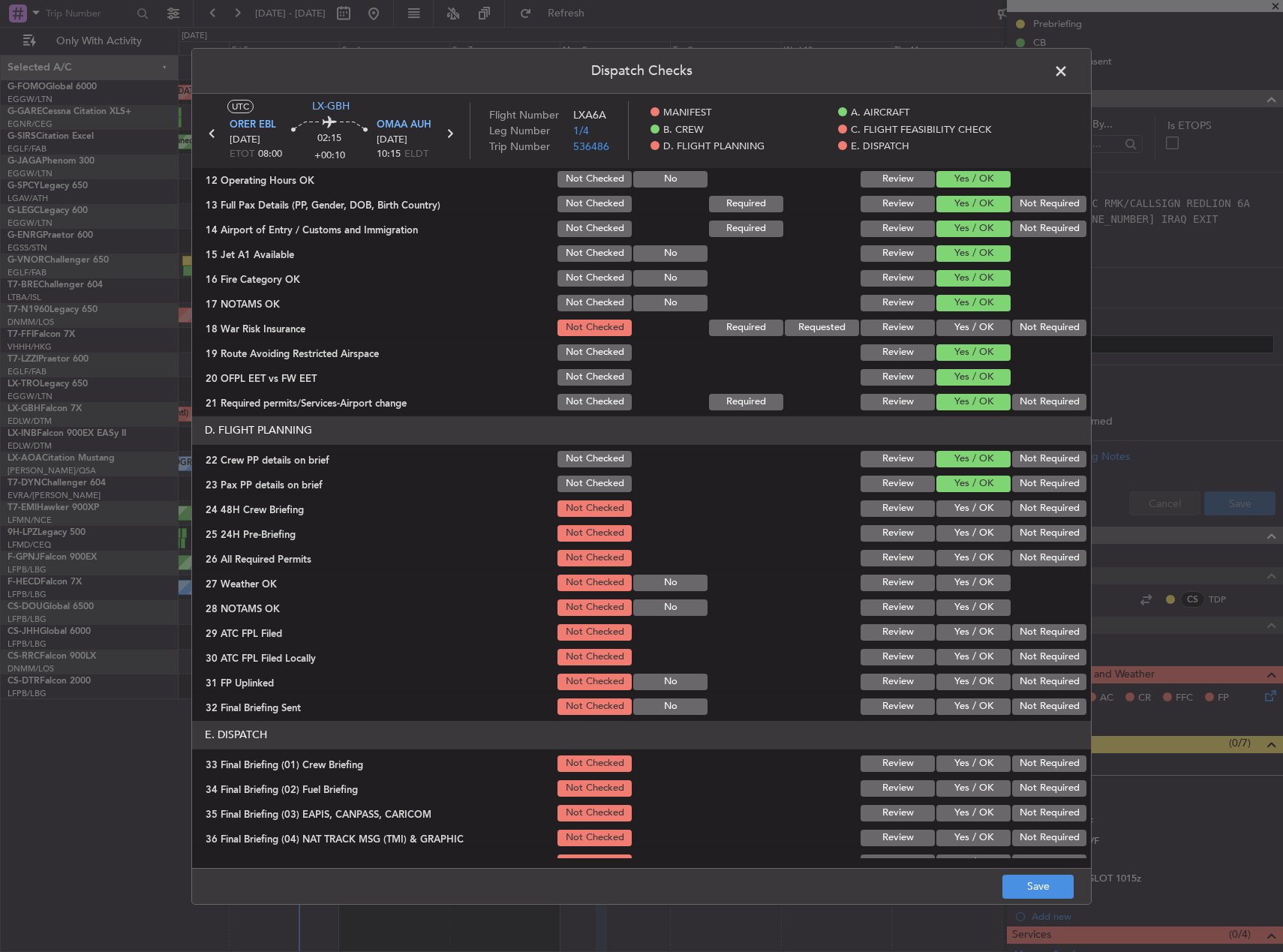
click at [966, 517] on div "Yes / OK" at bounding box center [972, 509] width 76 height 21
drag, startPoint x: 966, startPoint y: 517, endPoint x: 998, endPoint y: 538, distance: 38.3
click at [968, 538] on button "Yes / OK" at bounding box center [974, 534] width 74 height 17
click at [1015, 538] on button "Not Required" at bounding box center [1049, 534] width 74 height 17
click at [962, 501] on button "Yes / OK" at bounding box center [974, 509] width 74 height 17
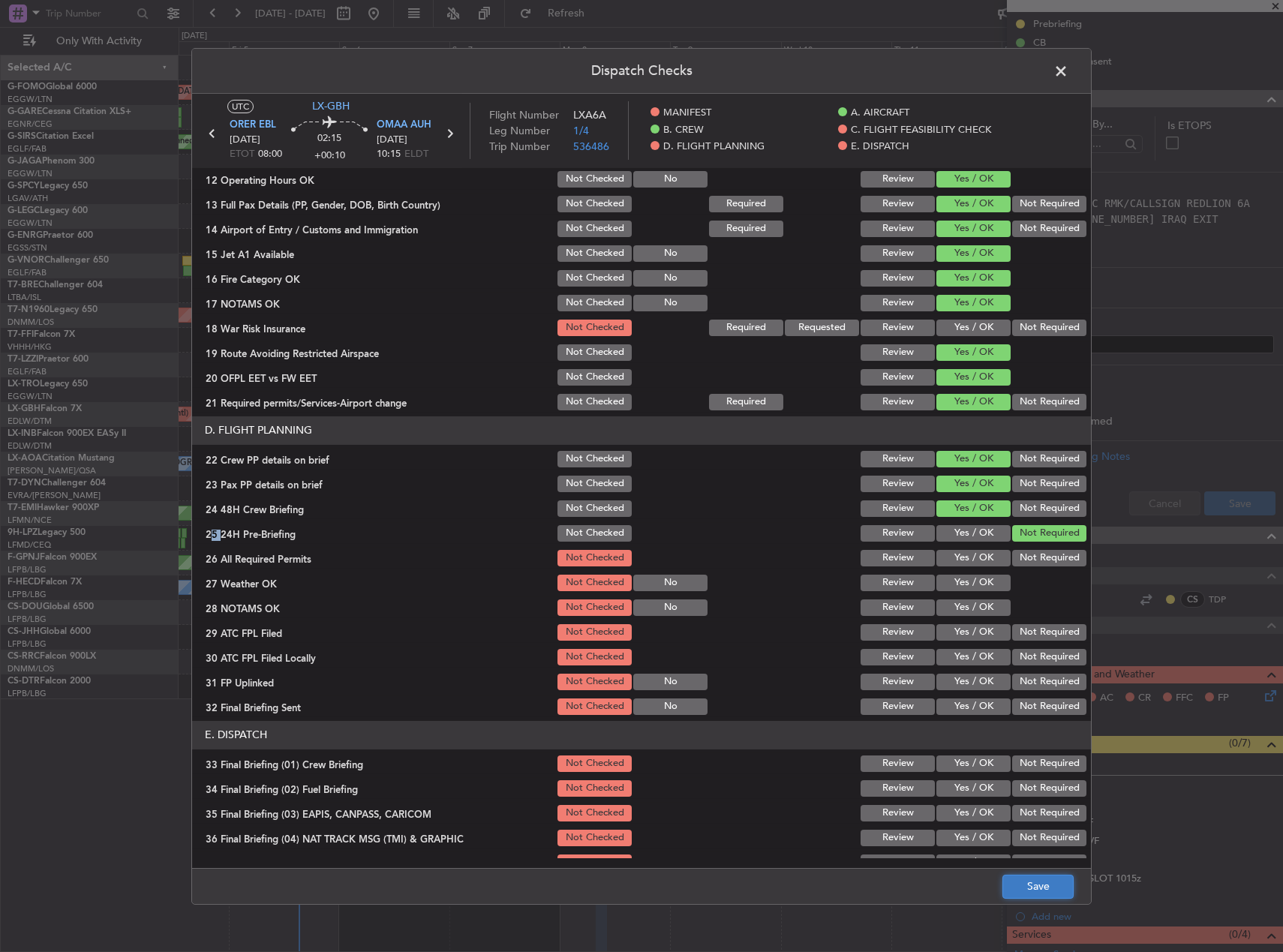
click at [1037, 883] on button "Save" at bounding box center [1038, 887] width 71 height 24
click at [1068, 70] on span at bounding box center [1068, 74] width 0 height 30
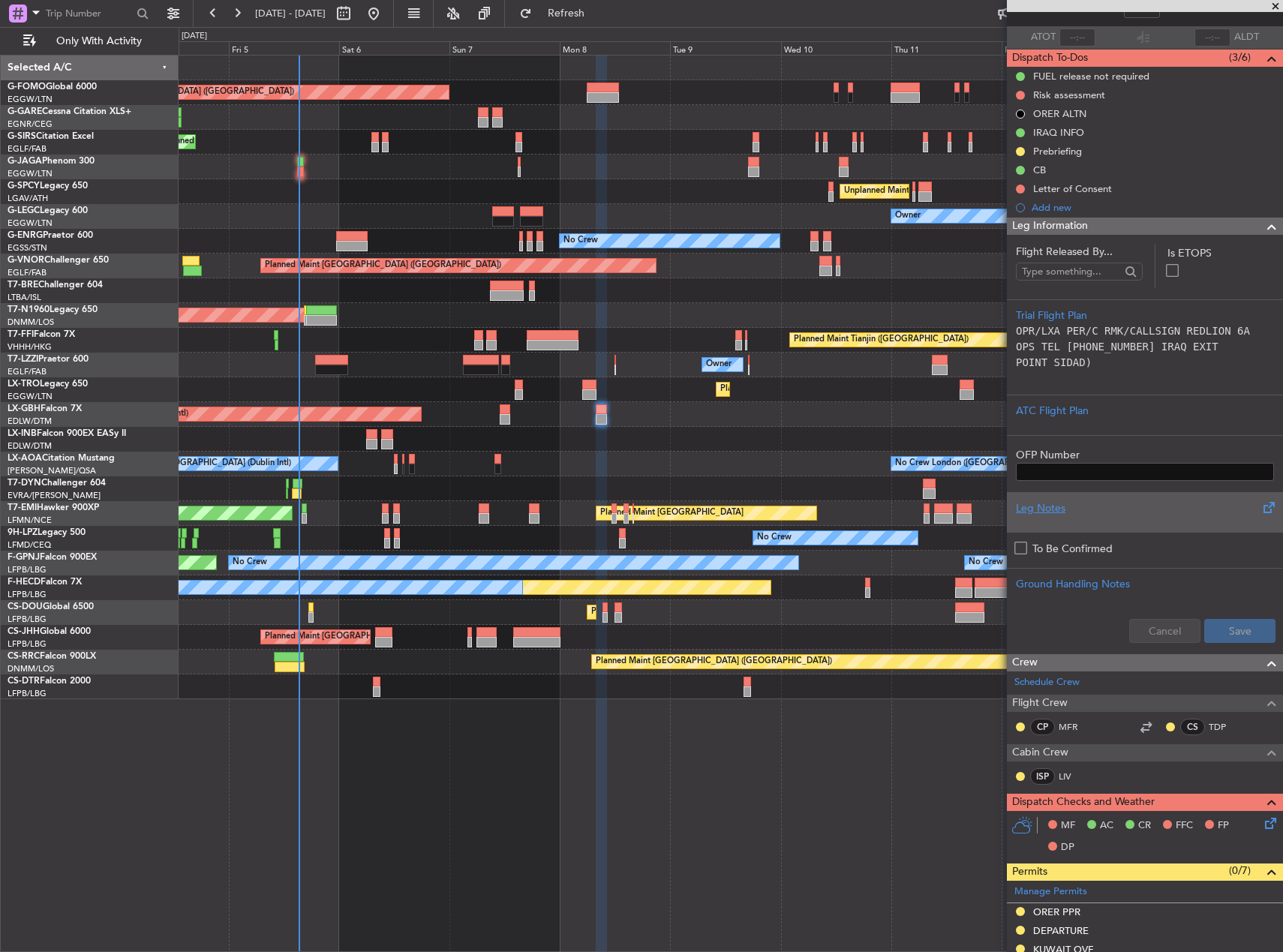
scroll to position [0, 0]
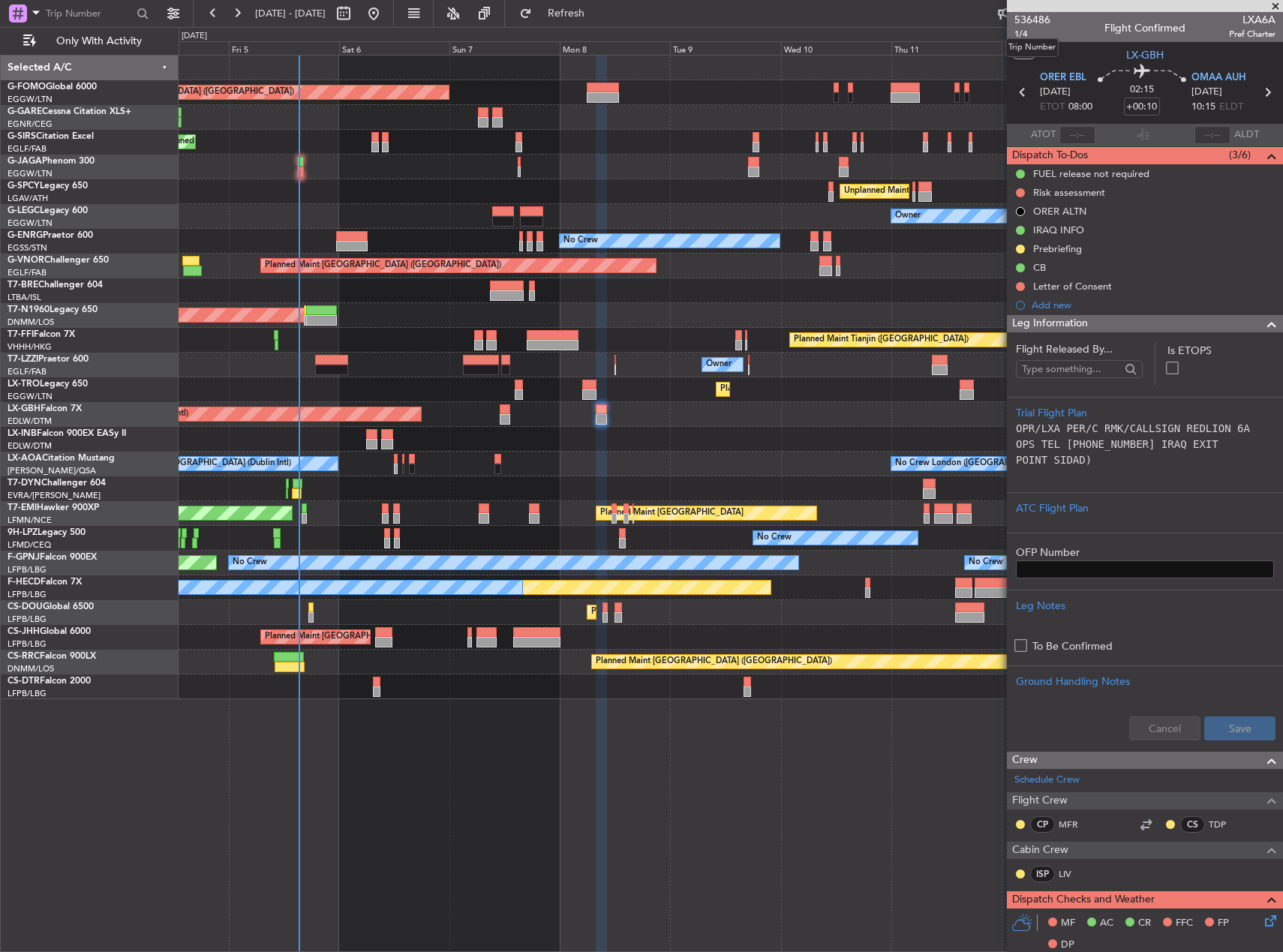
click at [1024, 35] on mat-tooltip-component "Trip Number" at bounding box center [1032, 48] width 74 height 40
click at [1025, 32] on span "1/4" at bounding box center [1033, 34] width 36 height 13
